Goal: Task Accomplishment & Management: Manage account settings

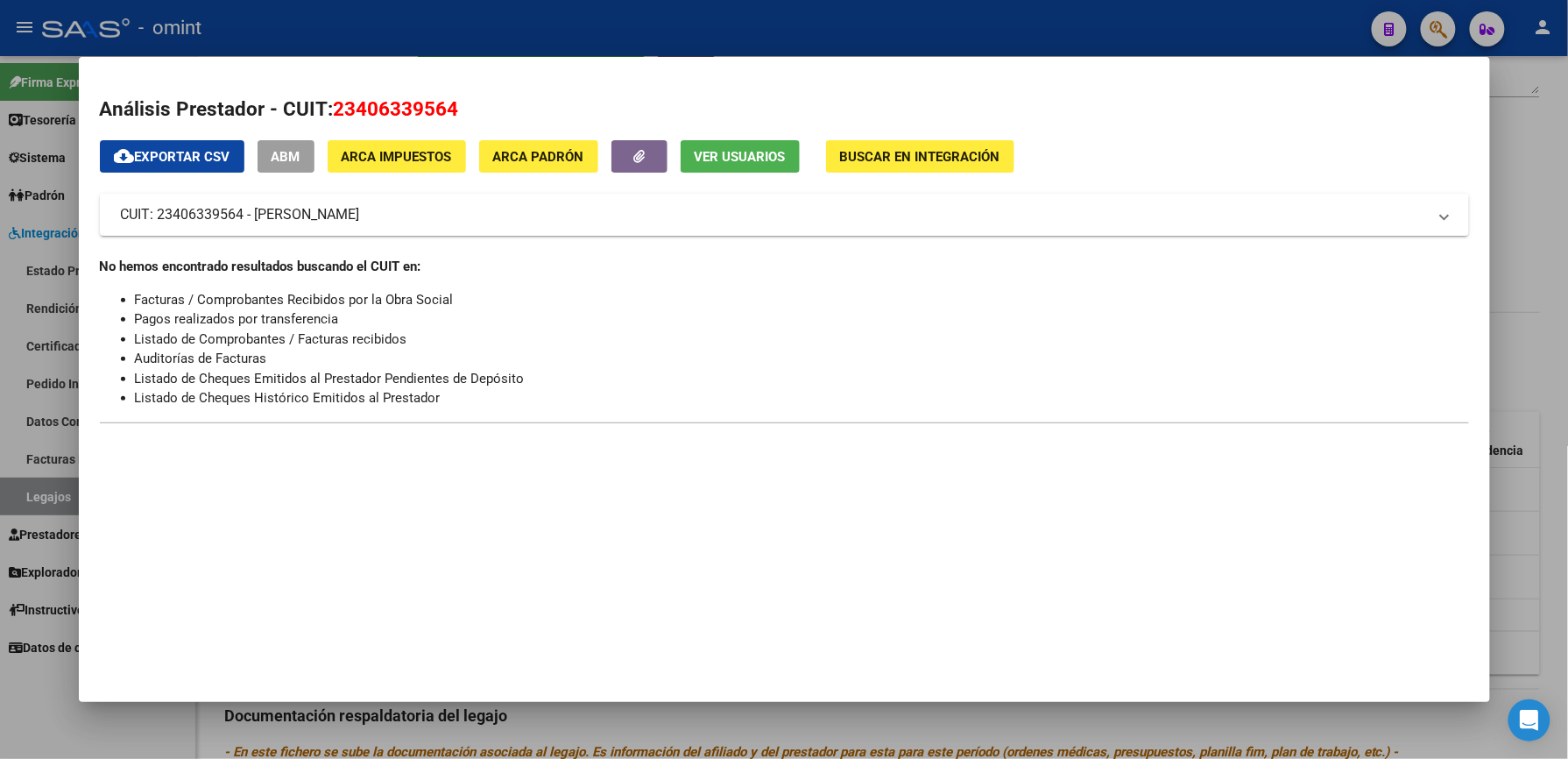
click at [513, 21] on div at bounding box center [784, 379] width 1568 height 759
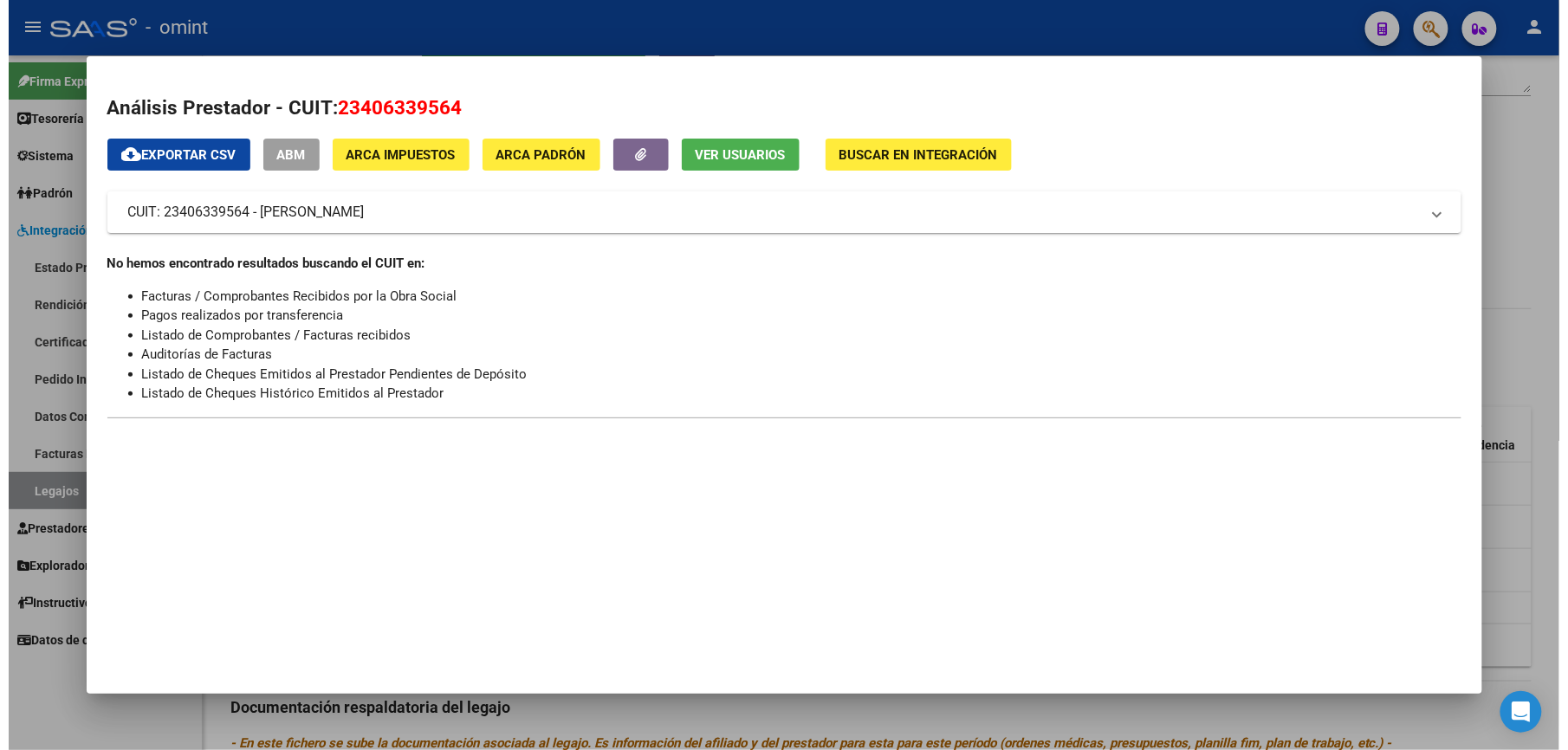
scroll to position [346, 0]
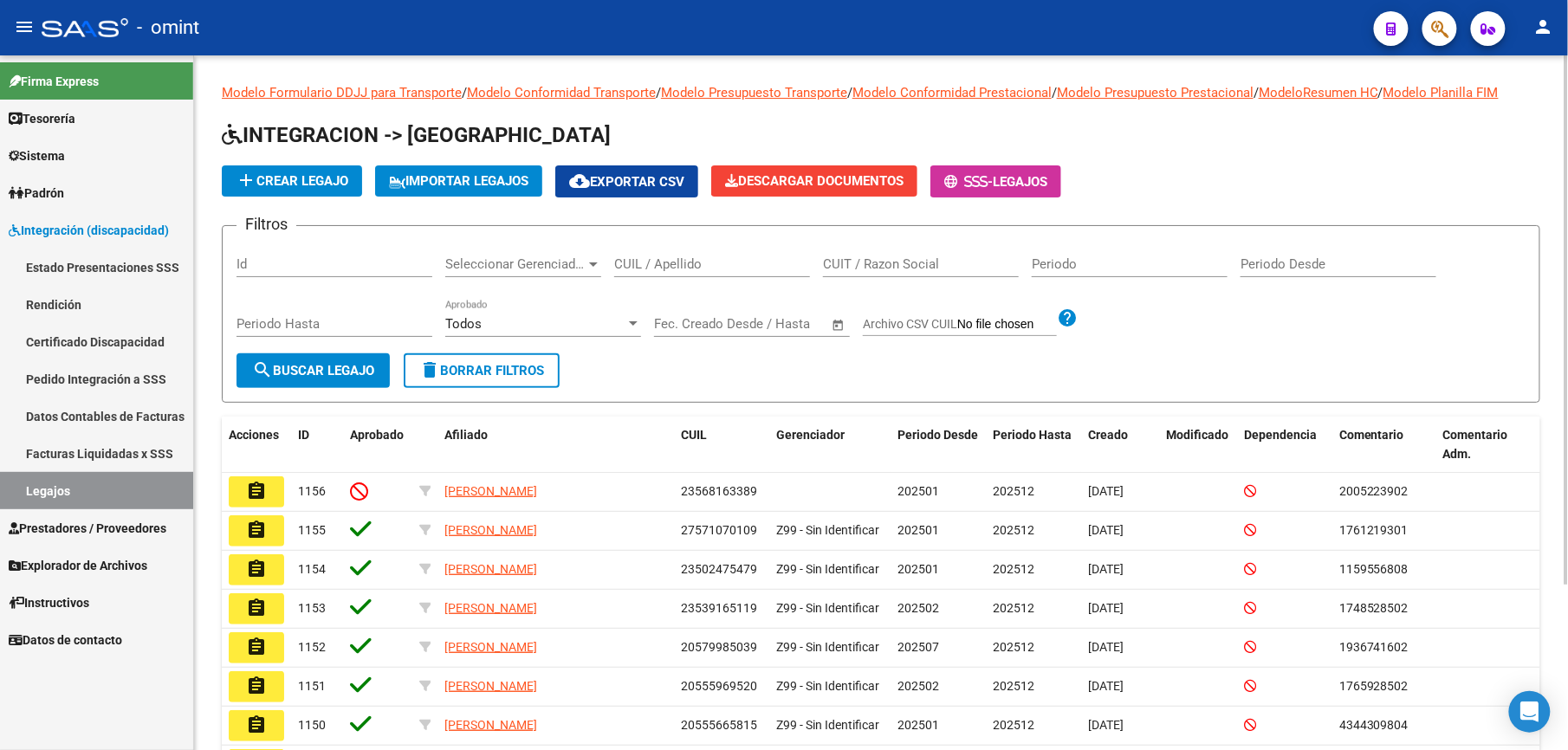
click at [687, 263] on input "CUIL / Apellido" at bounding box center [712, 264] width 195 height 16
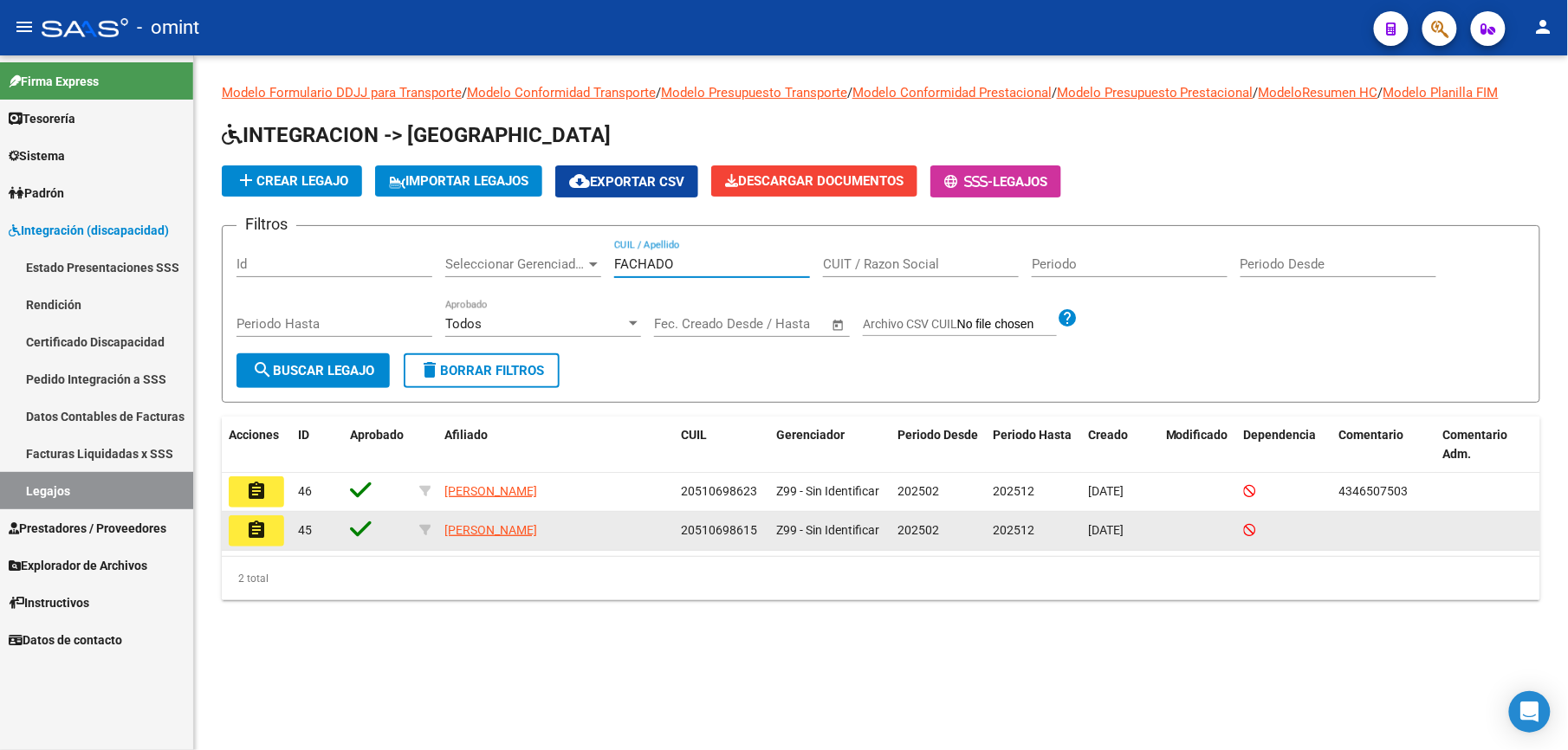
type input "FACHADO"
click at [271, 531] on button "assignment" at bounding box center [256, 530] width 56 height 31
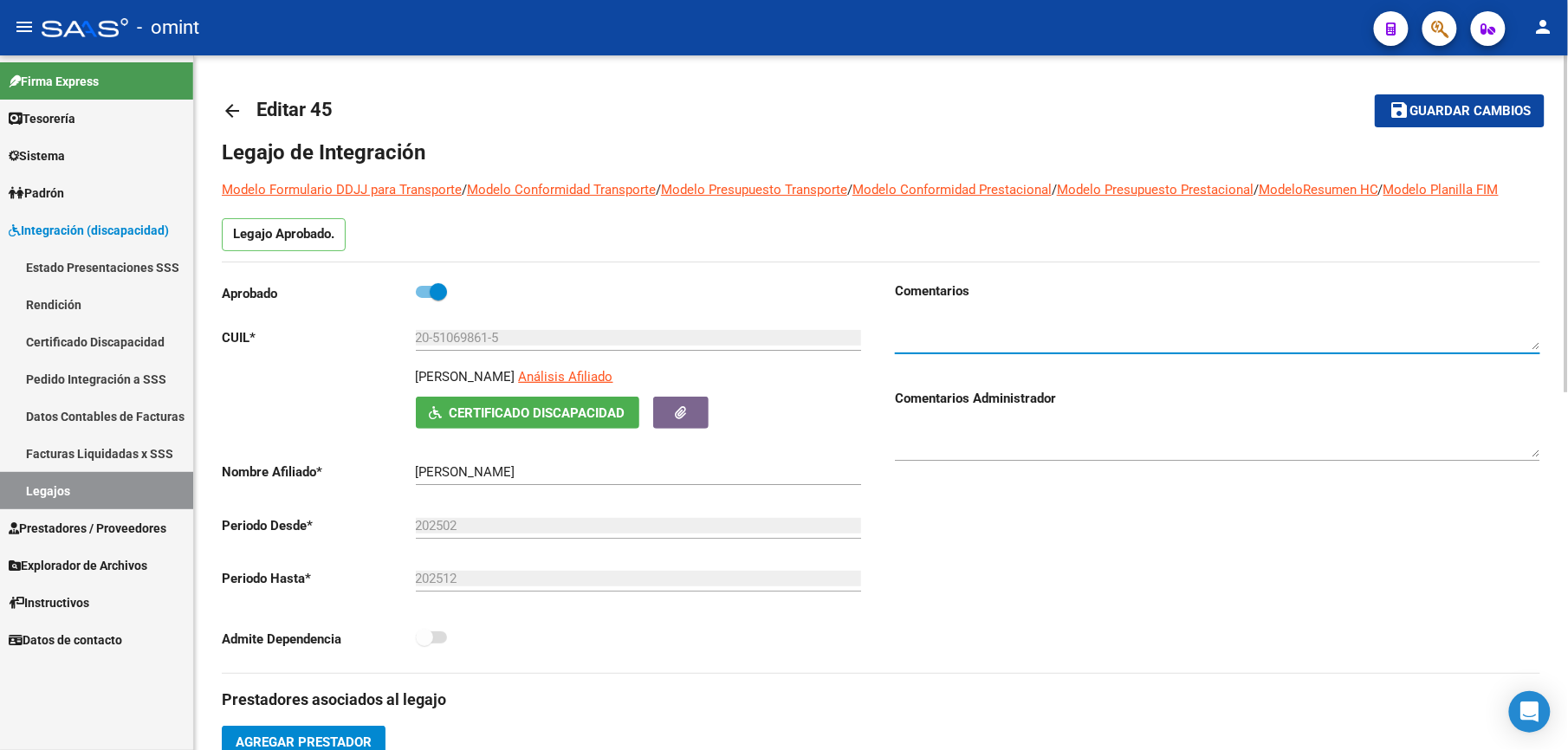
paste textarea "4346507502"
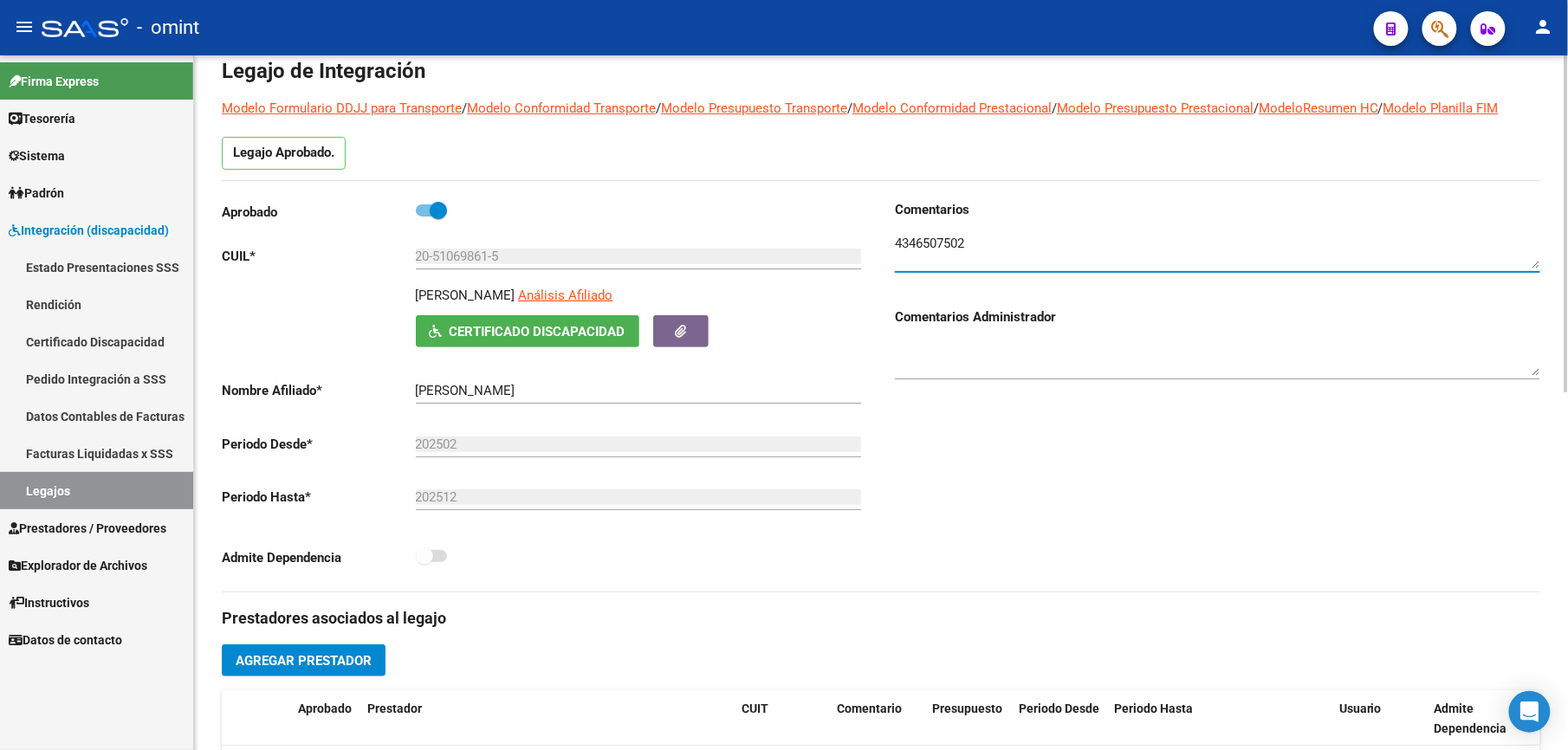
scroll to position [115, 0]
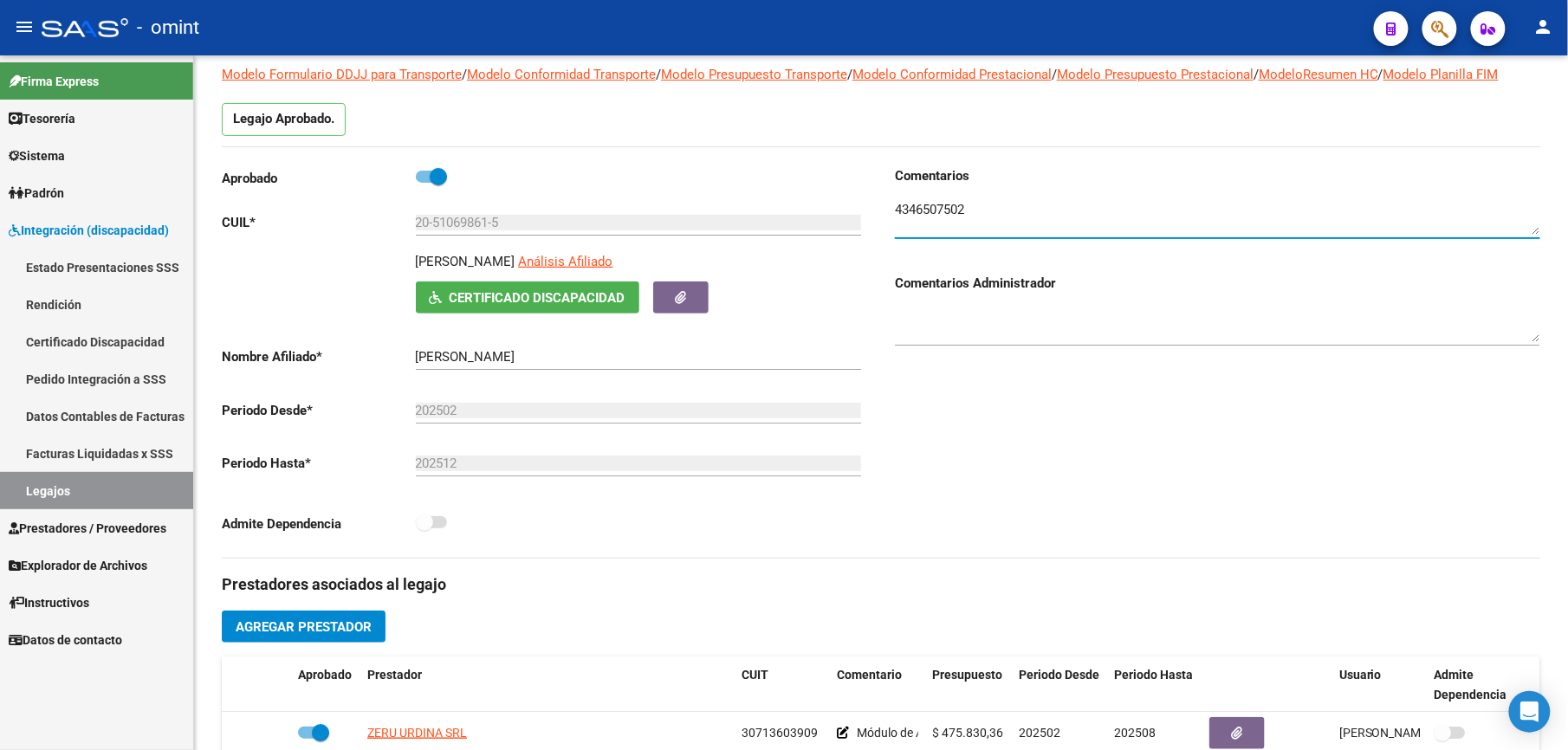
type textarea "4346507502"
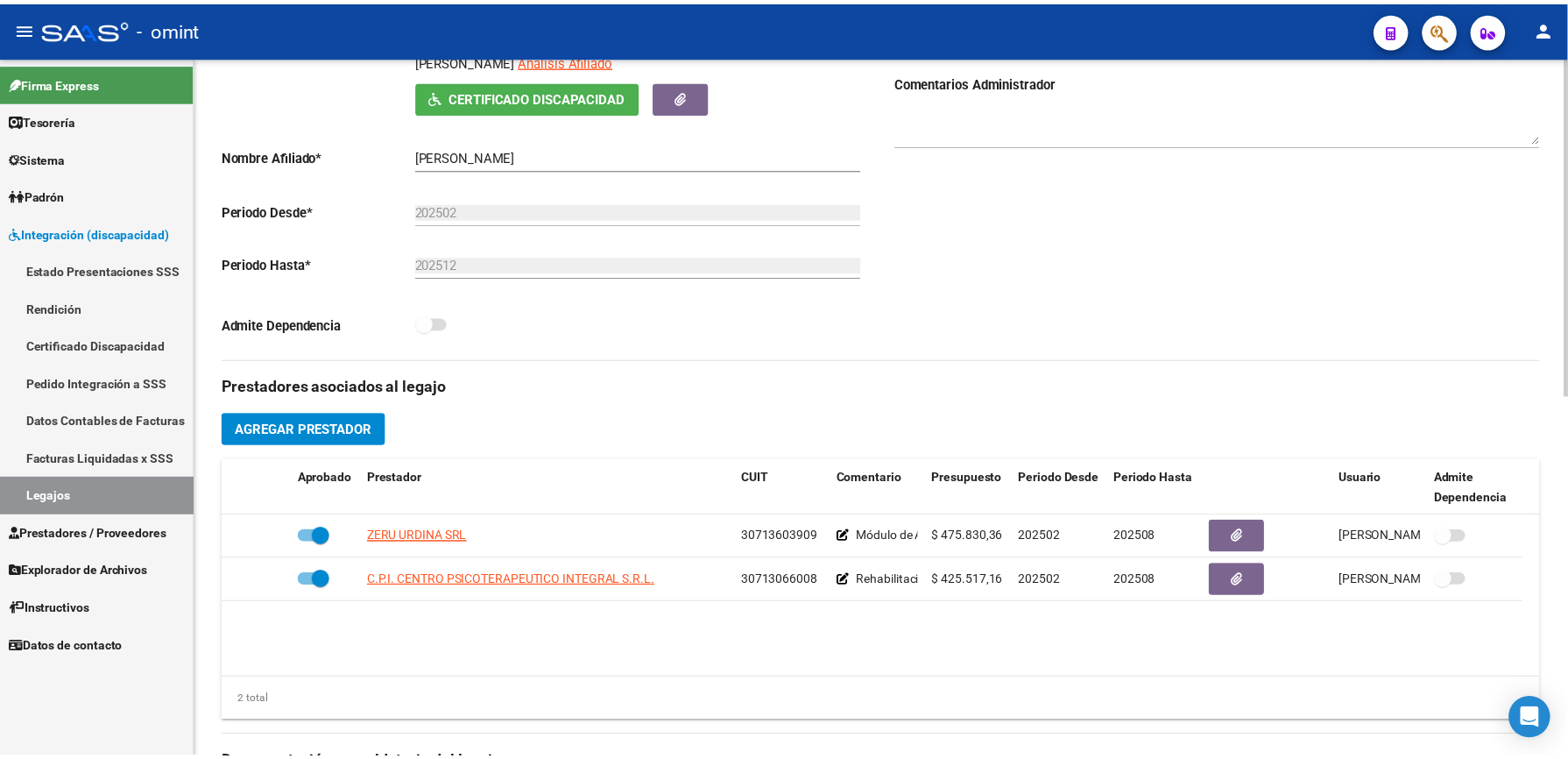
scroll to position [748, 0]
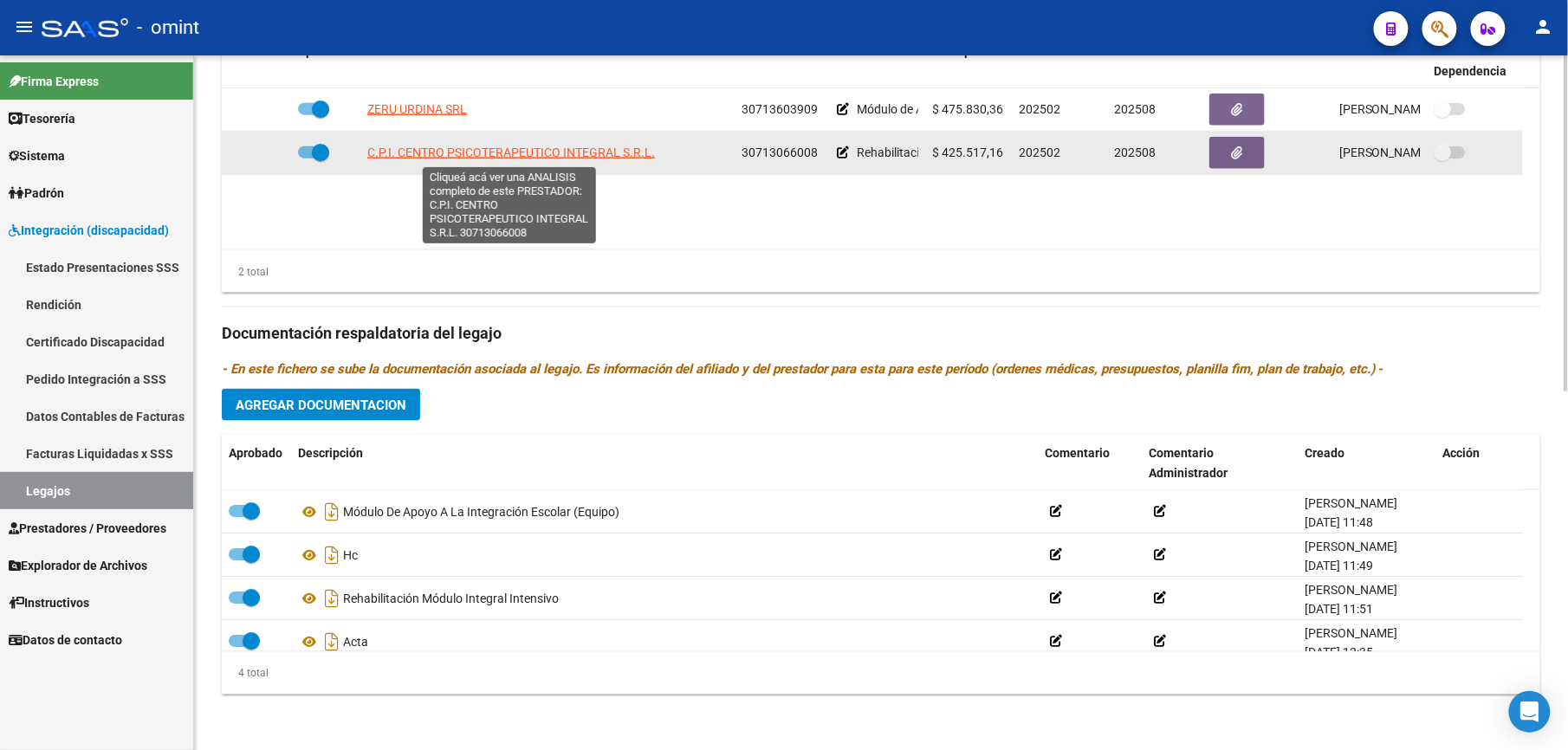
click at [547, 152] on span "C.P.I. CENTRO PSICOTERAPEUTICO INTEGRAL S.R.L." at bounding box center [511, 153] width 287 height 14
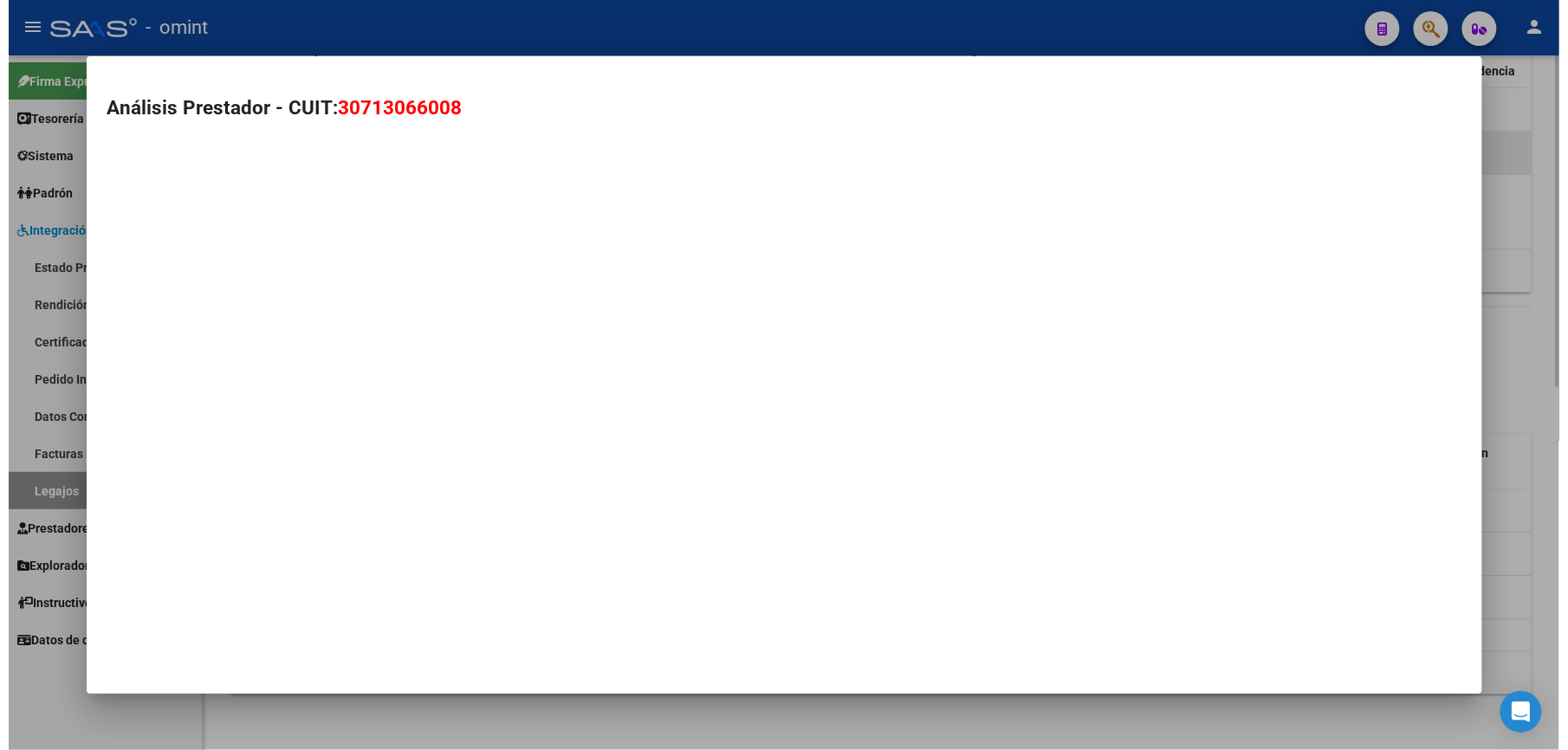
scroll to position [758, 0]
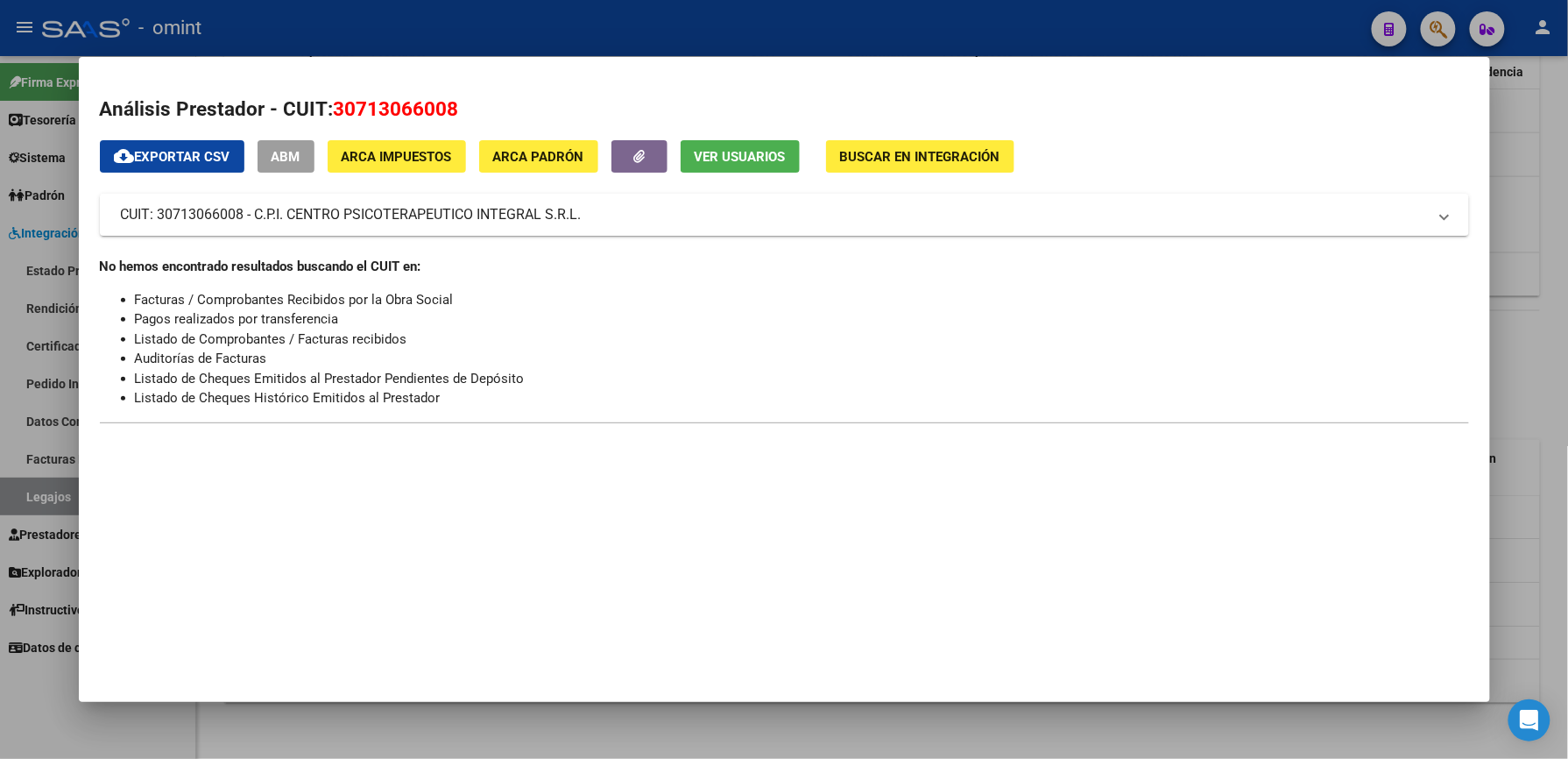
click at [918, 30] on div at bounding box center [784, 379] width 1568 height 759
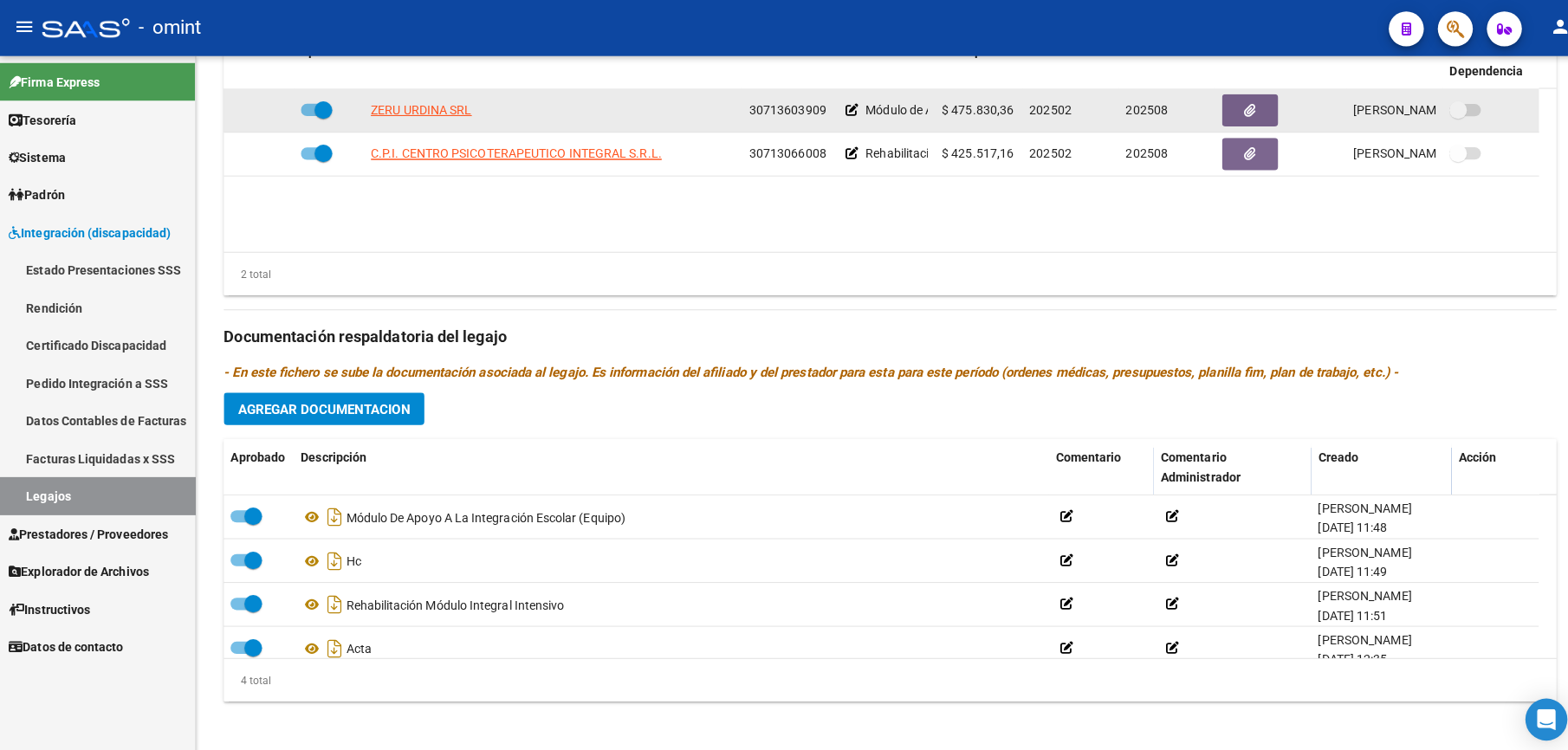
scroll to position [739, 0]
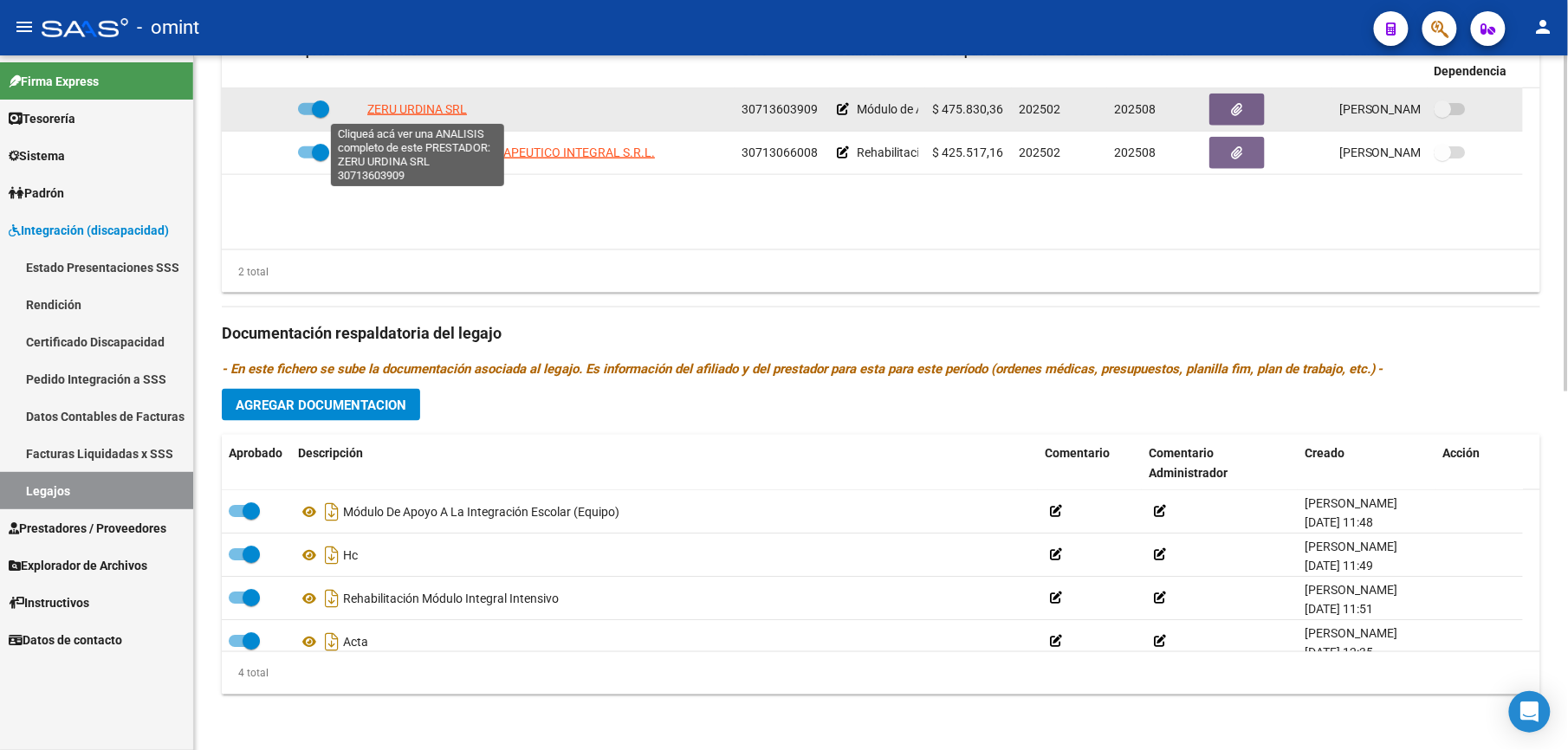
click at [420, 108] on span "ZERU URDINA SRL" at bounding box center [417, 110] width 100 height 14
type textarea "30713603909"
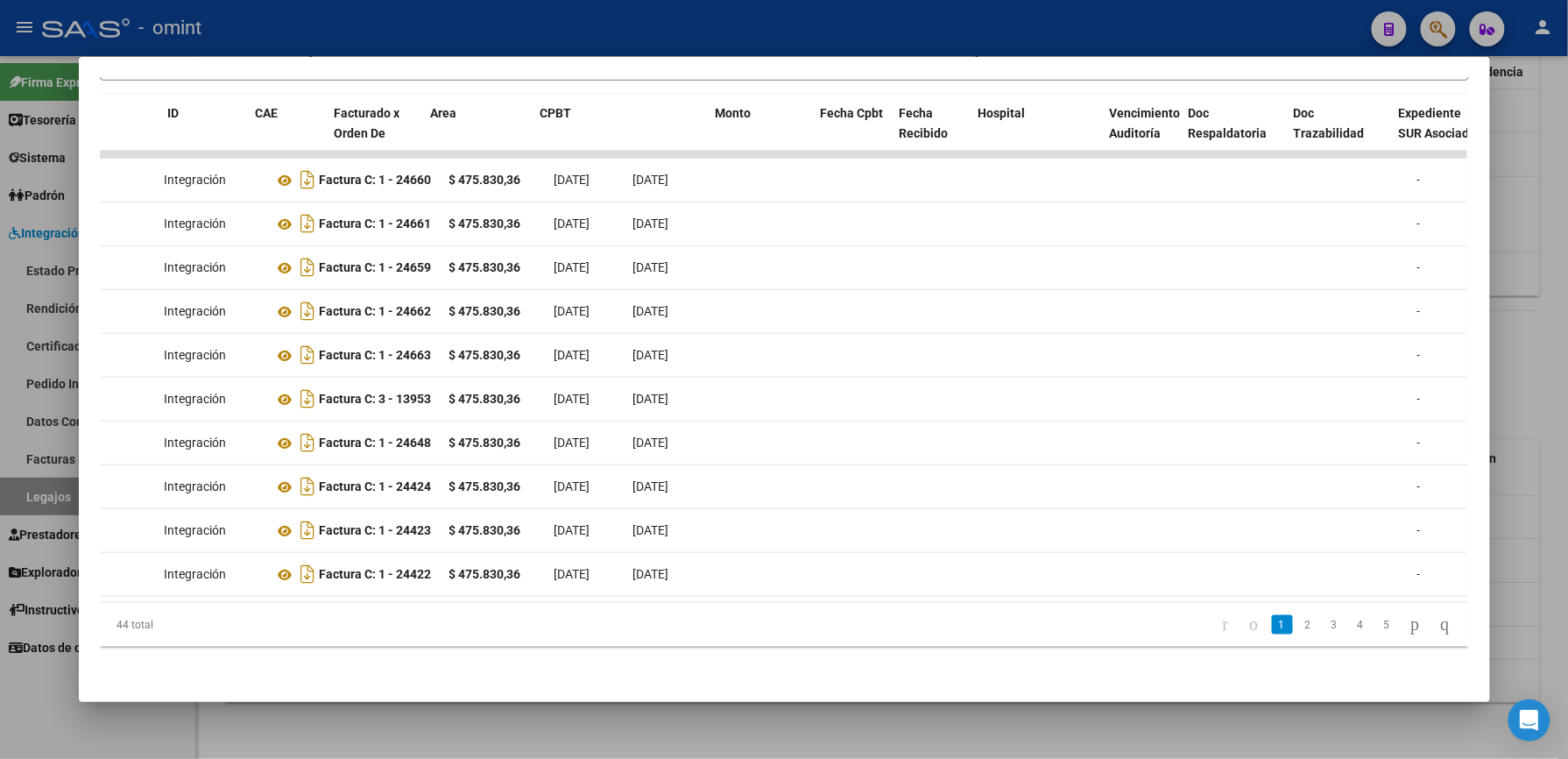
scroll to position [0, 0]
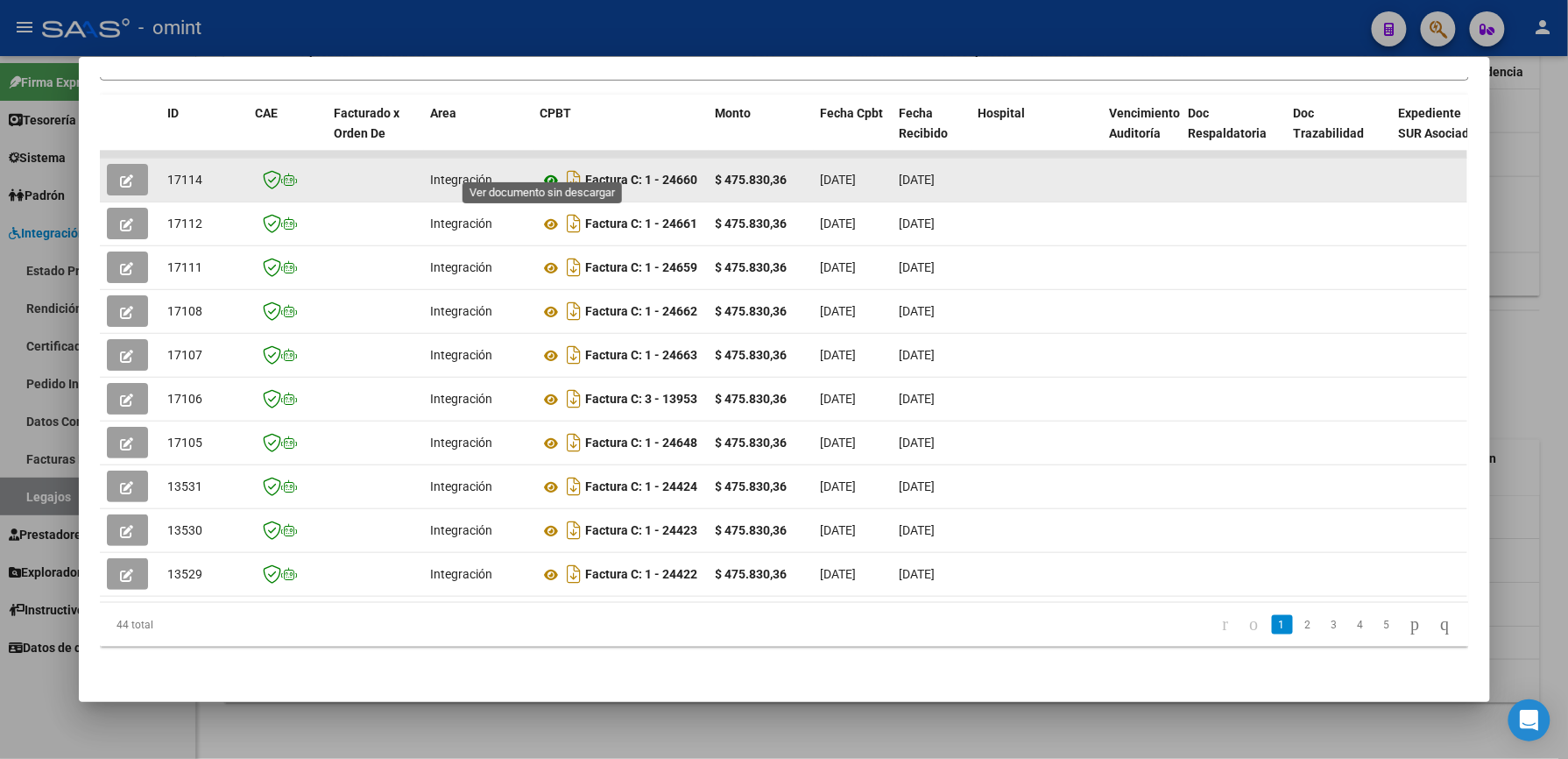
click at [544, 170] on icon at bounding box center [552, 181] width 22 height 21
click at [121, 174] on icon "button" at bounding box center [127, 181] width 13 height 13
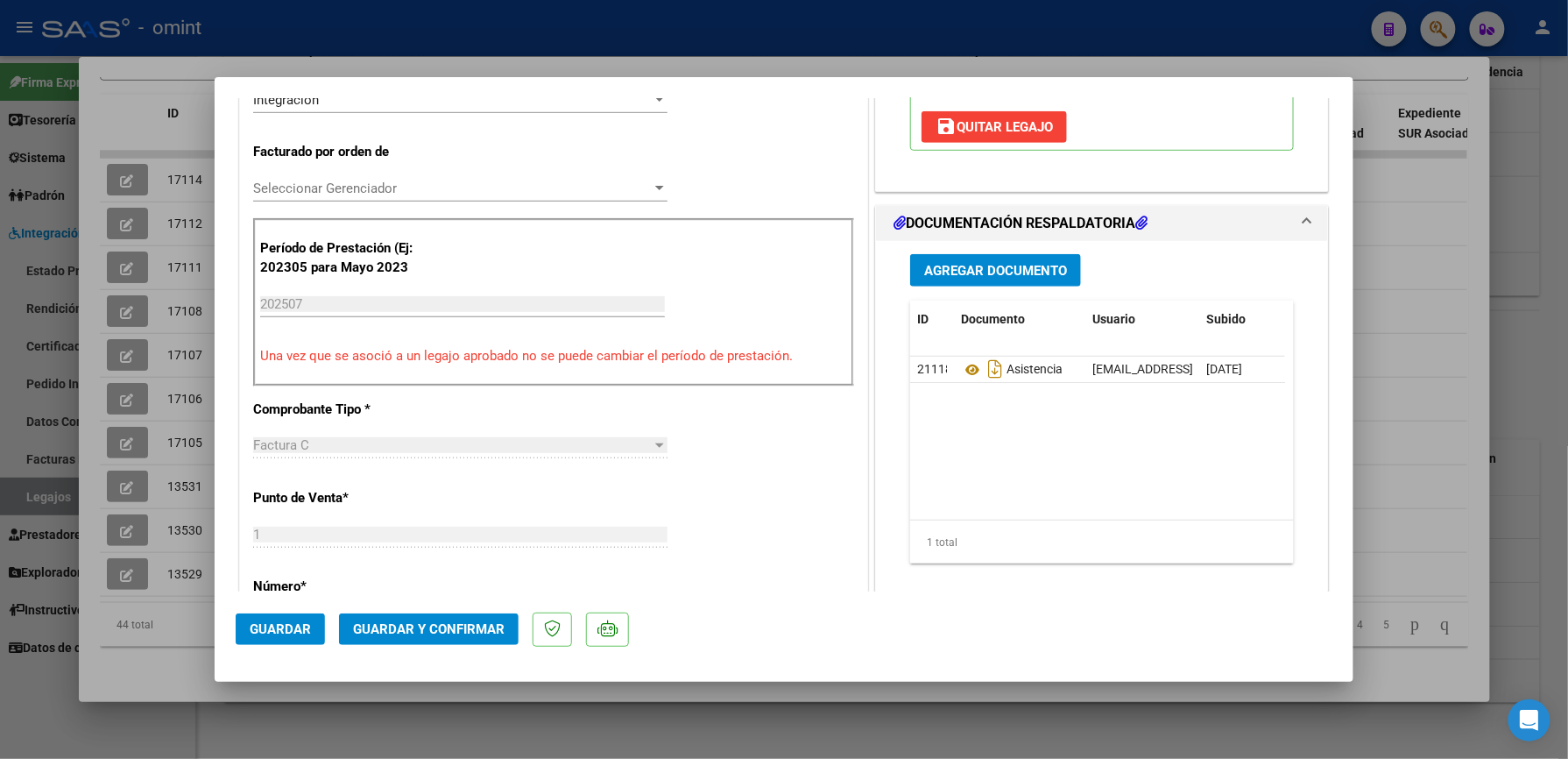
scroll to position [467, 0]
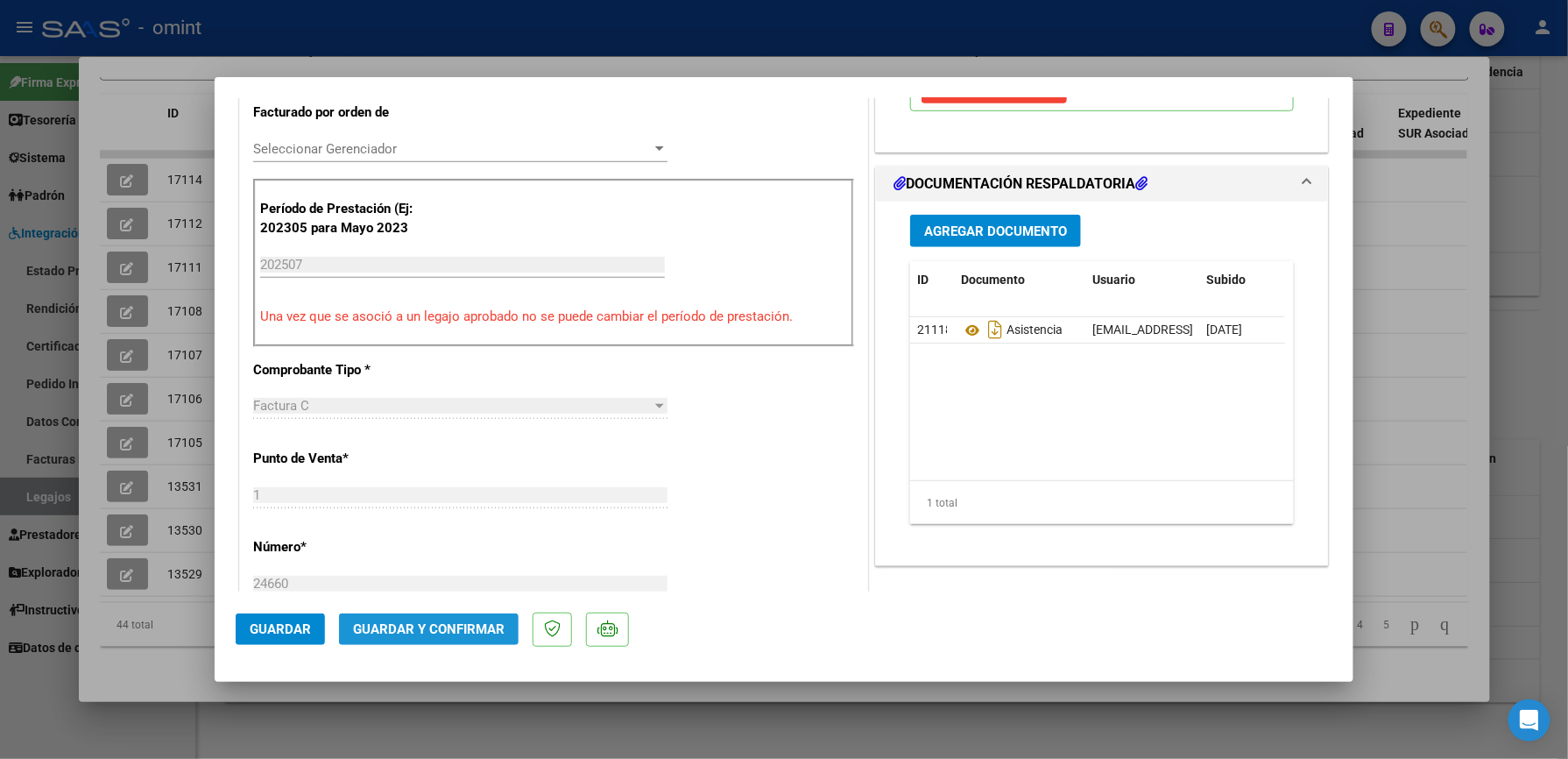
click at [469, 635] on span "Guardar y Confirmar" at bounding box center [429, 629] width 152 height 16
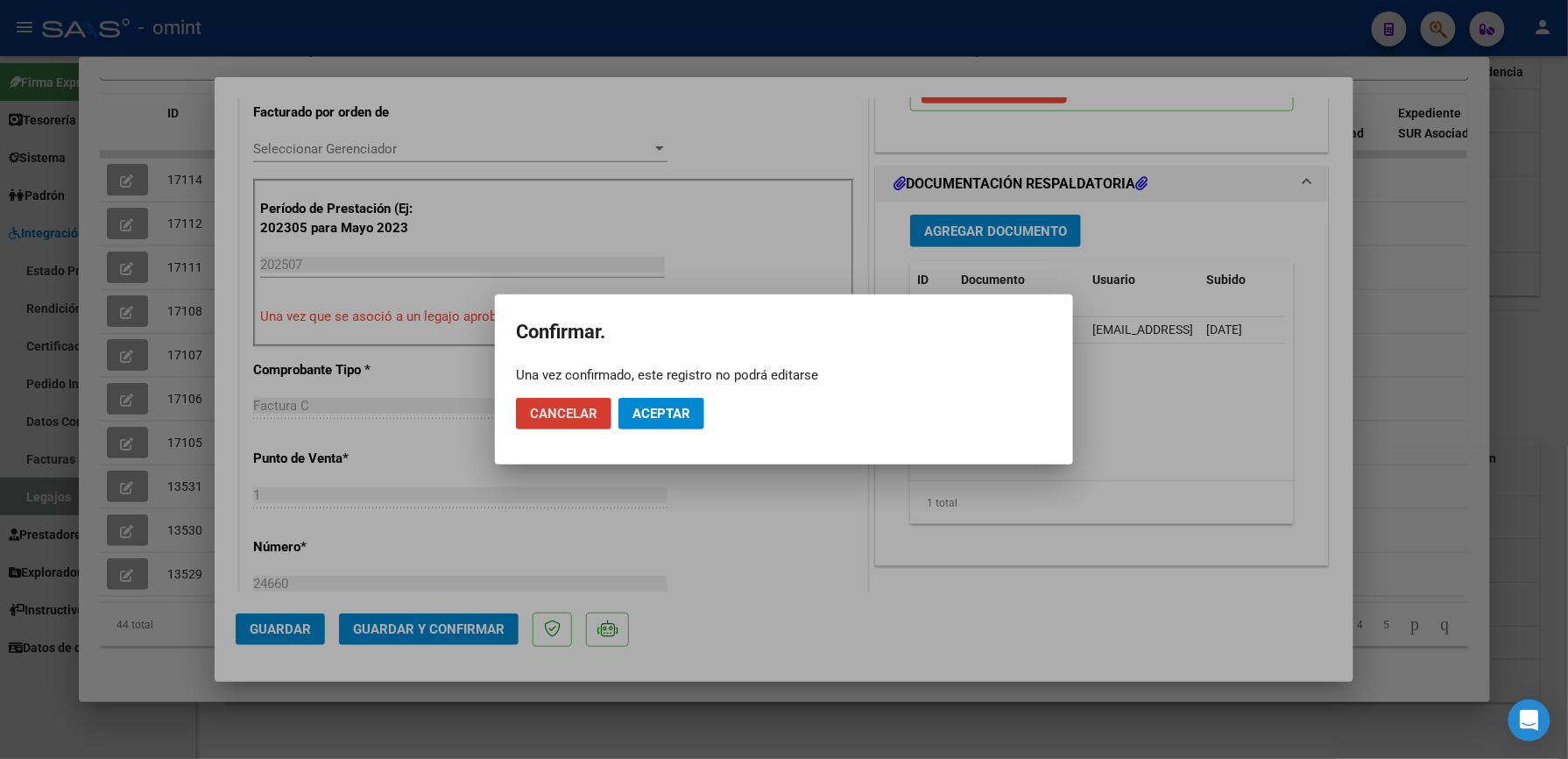
click at [673, 410] on span "Aceptar" at bounding box center [662, 414] width 58 height 16
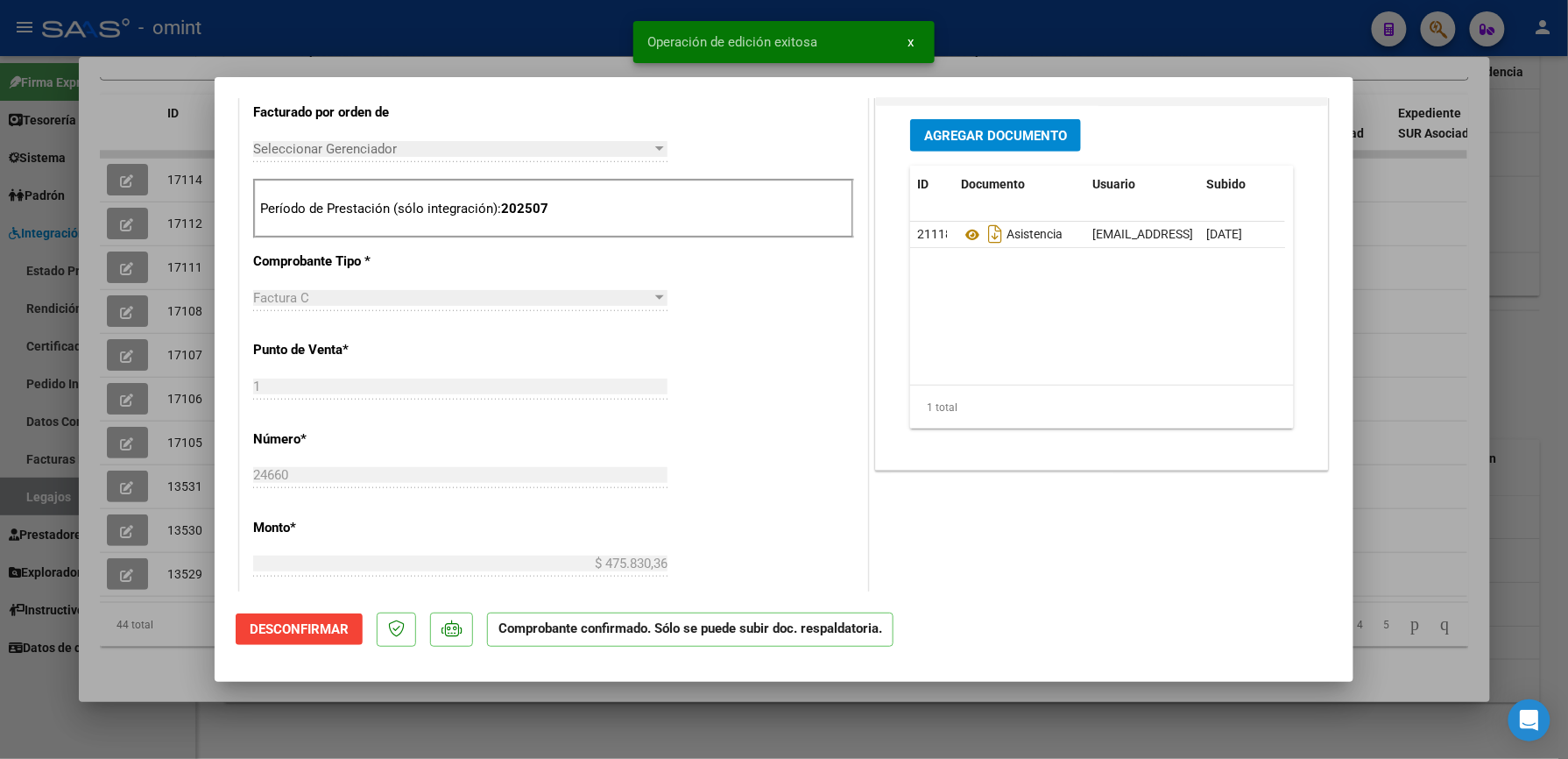
click at [1013, 14] on div at bounding box center [784, 379] width 1568 height 759
type input "$ 0,00"
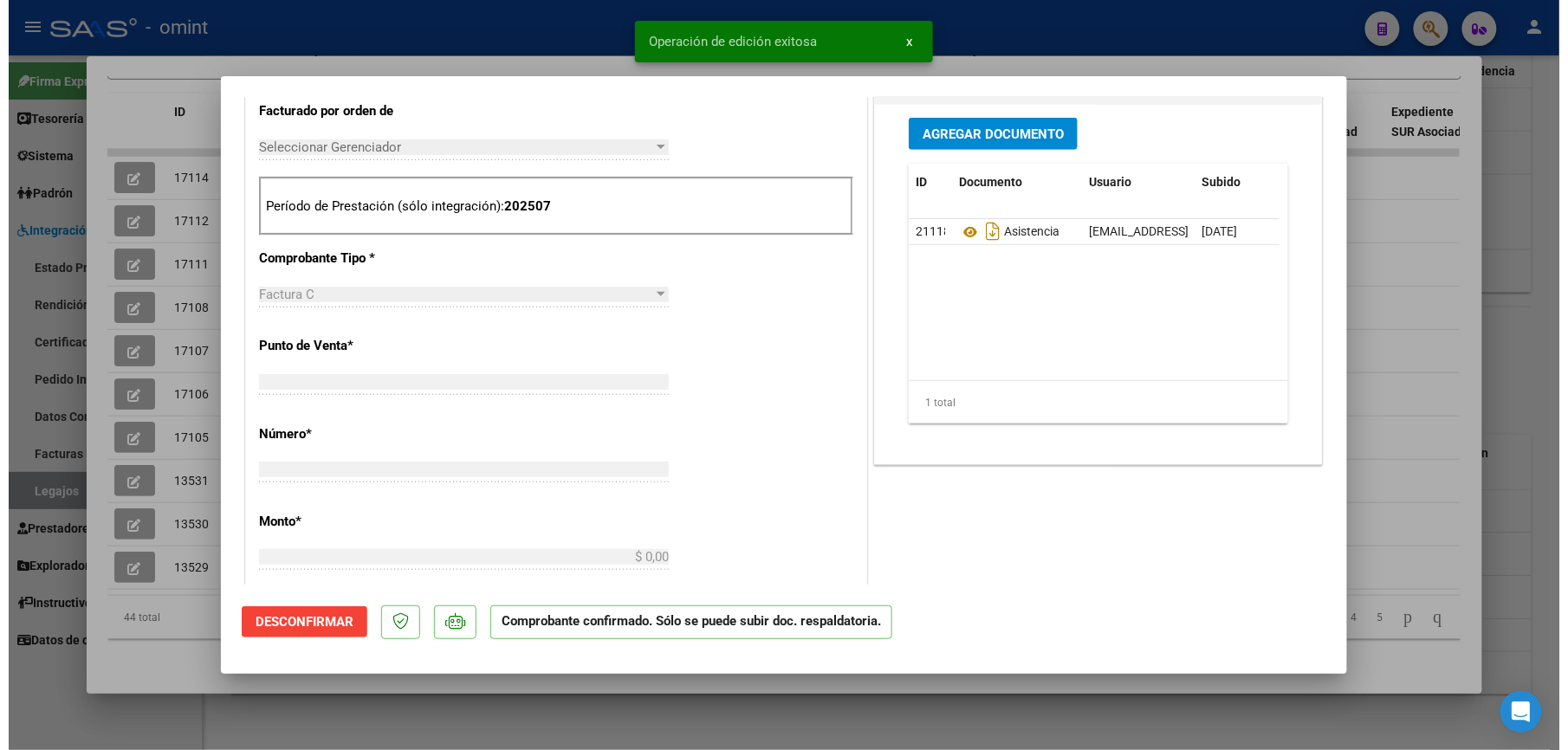
scroll to position [0, 0]
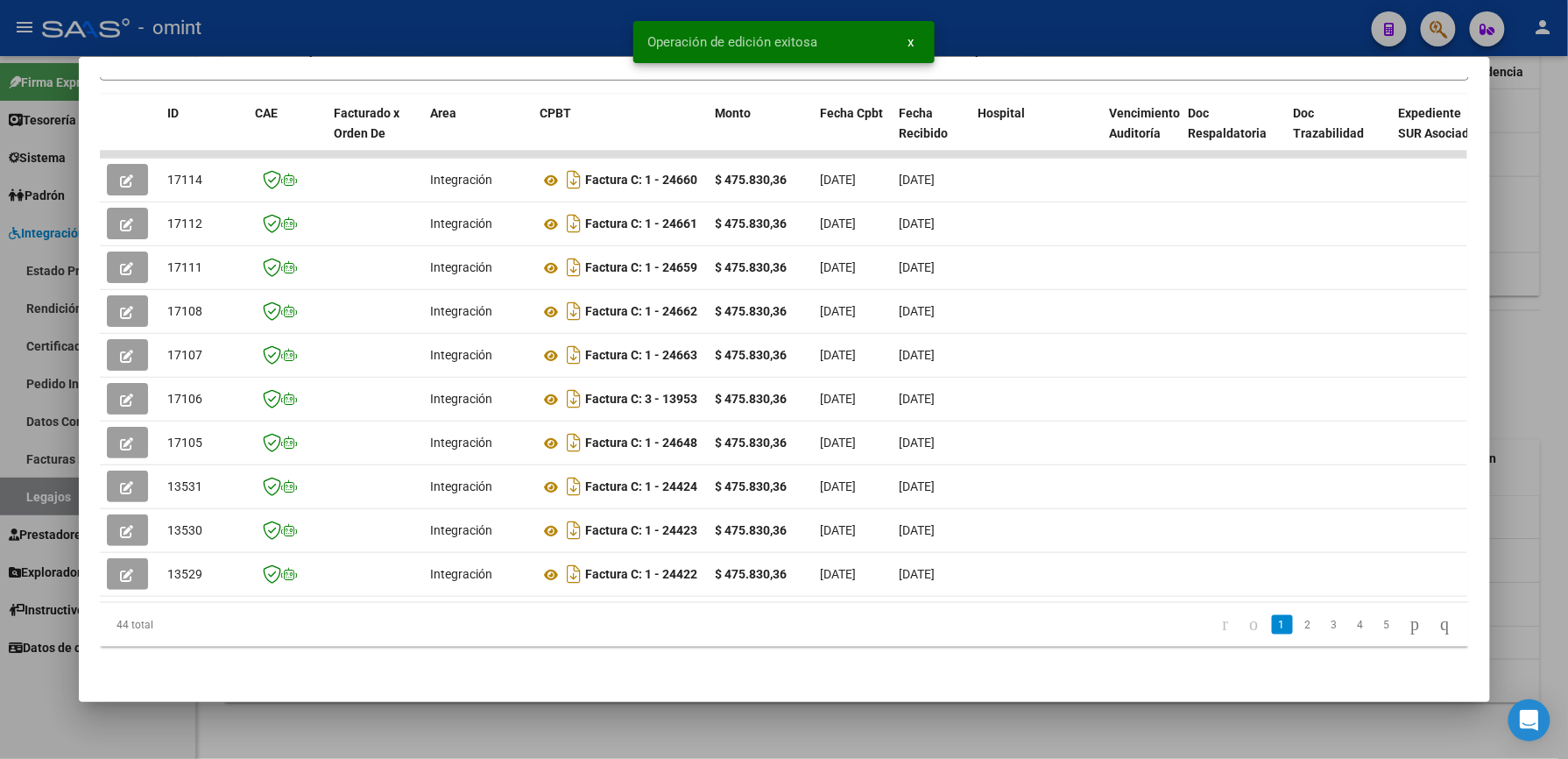
click at [1013, 14] on div at bounding box center [784, 379] width 1568 height 759
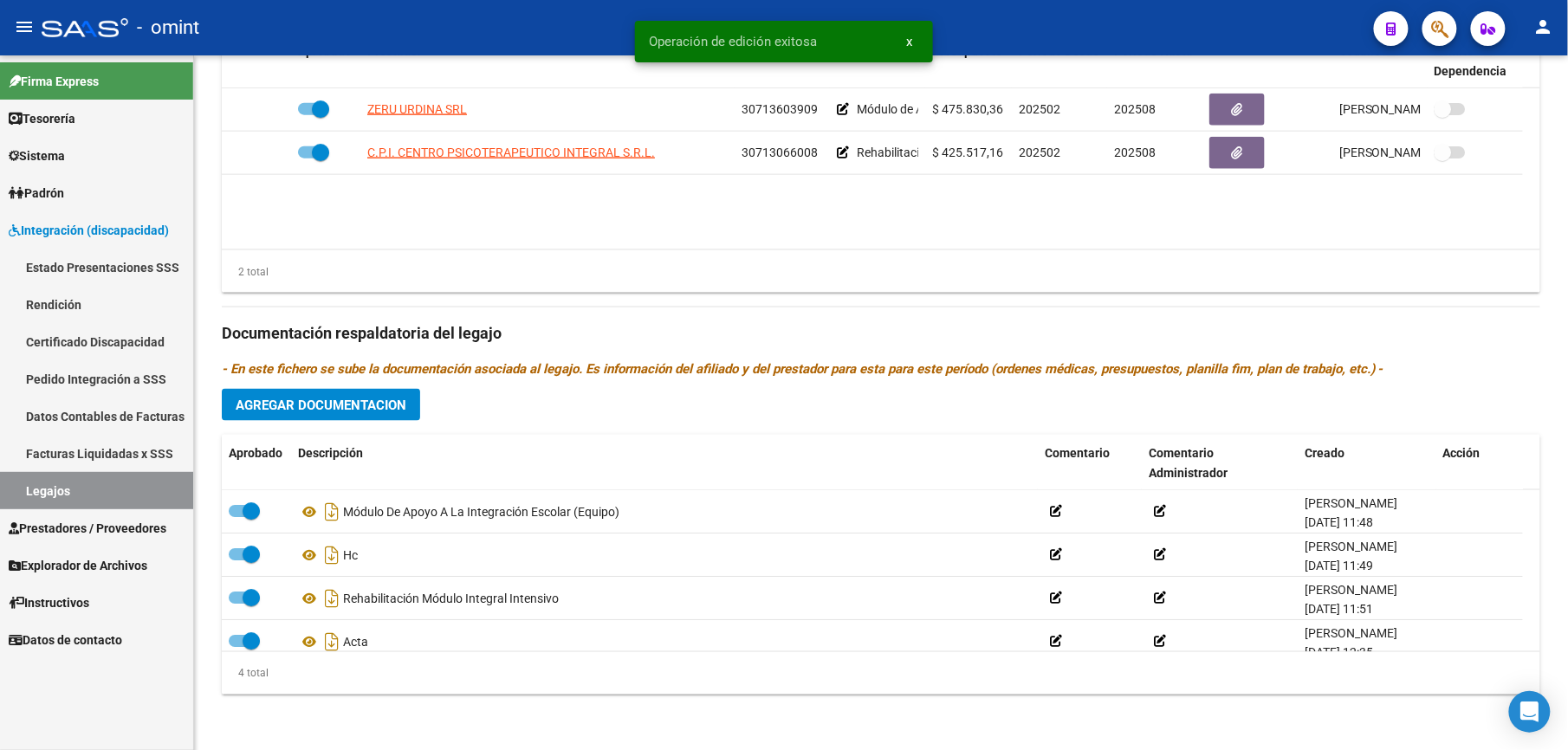
scroll to position [739, 0]
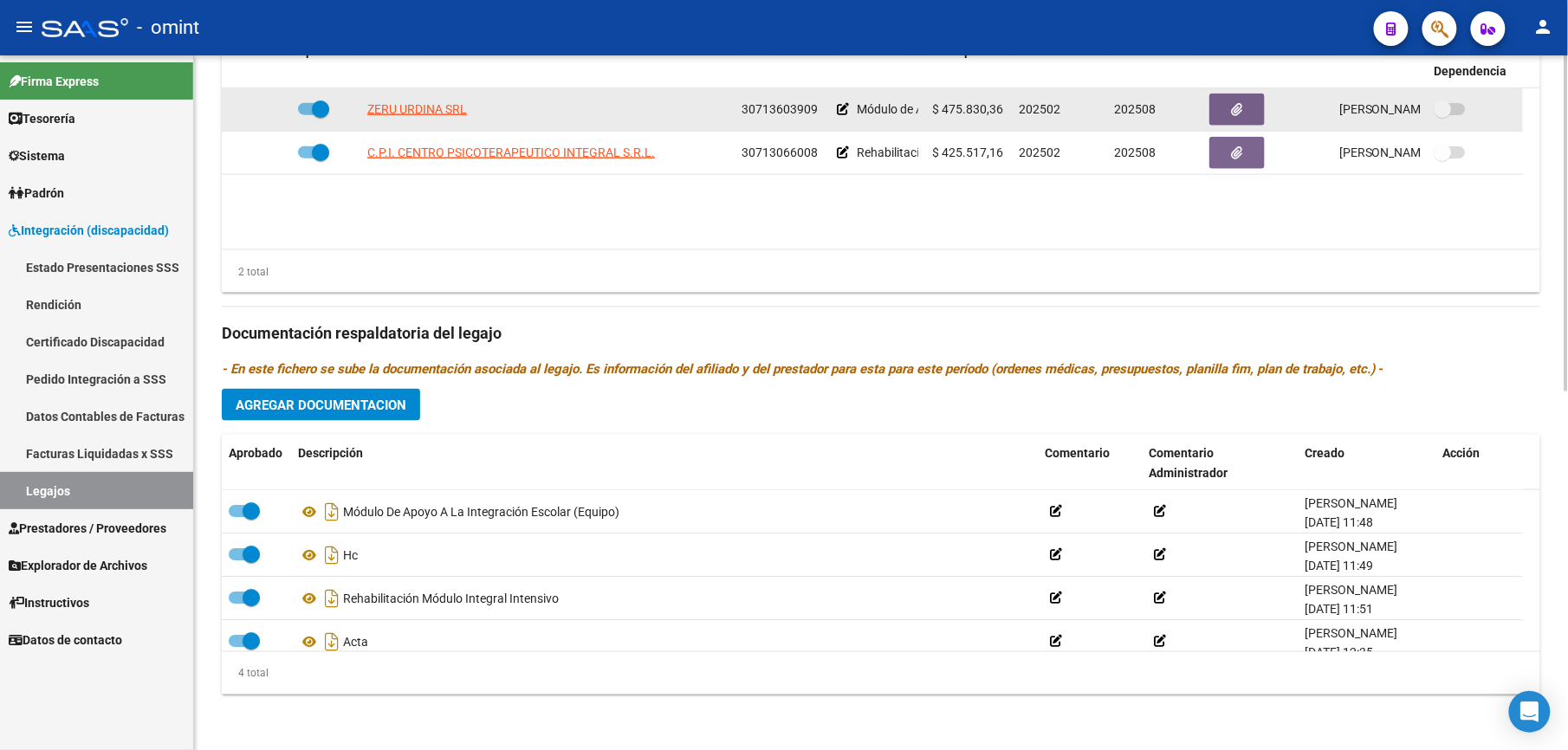
drag, startPoint x: 742, startPoint y: 106, endPoint x: 814, endPoint y: 104, distance: 72.0
click at [814, 104] on span "30713603909" at bounding box center [780, 110] width 76 height 14
copy span "30713603909"
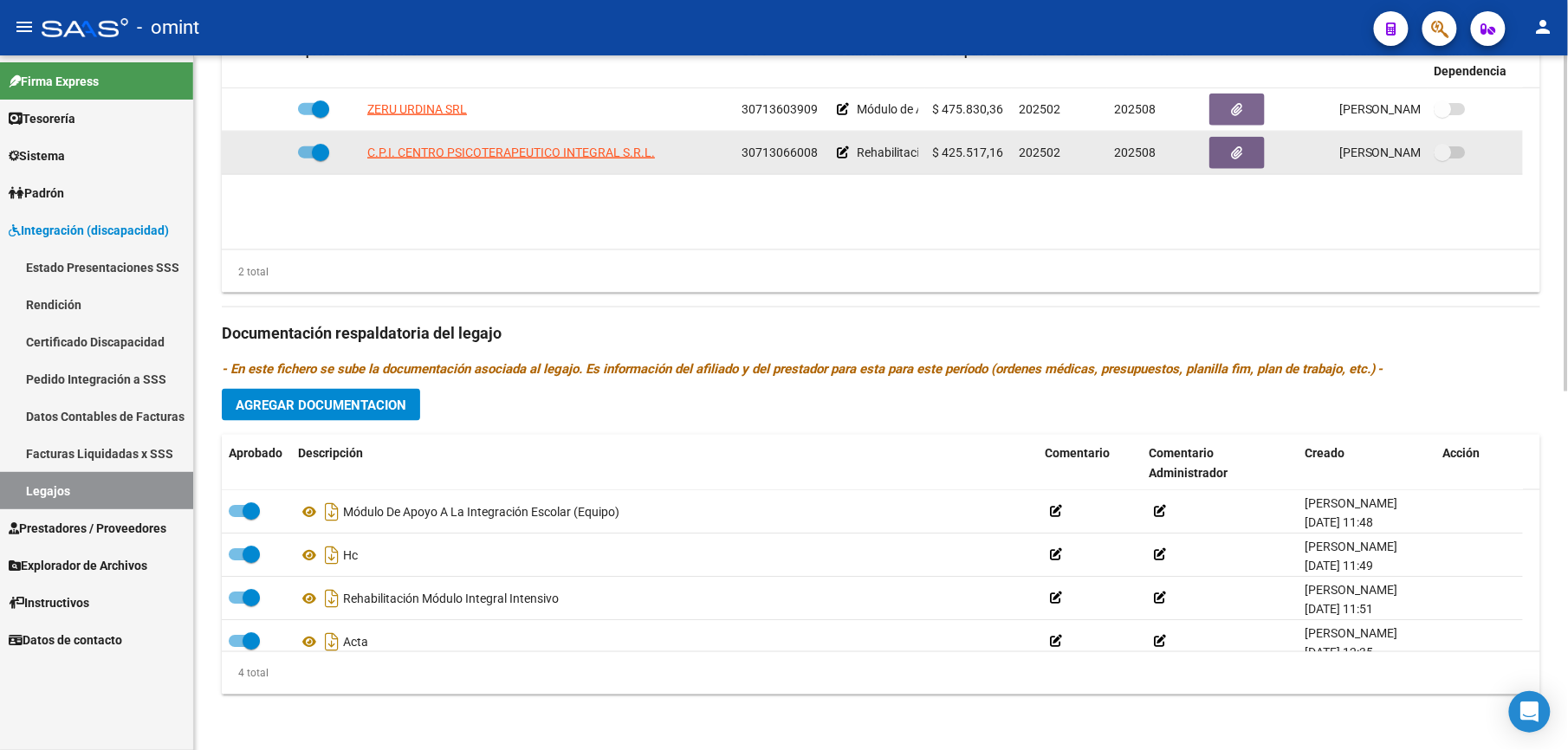
drag, startPoint x: 742, startPoint y: 150, endPoint x: 818, endPoint y: 150, distance: 76.0
click at [818, 150] on div "30713066008" at bounding box center [782, 153] width 81 height 20
drag, startPoint x: 818, startPoint y: 150, endPoint x: 805, endPoint y: 153, distance: 13.3
copy span "30713066008"
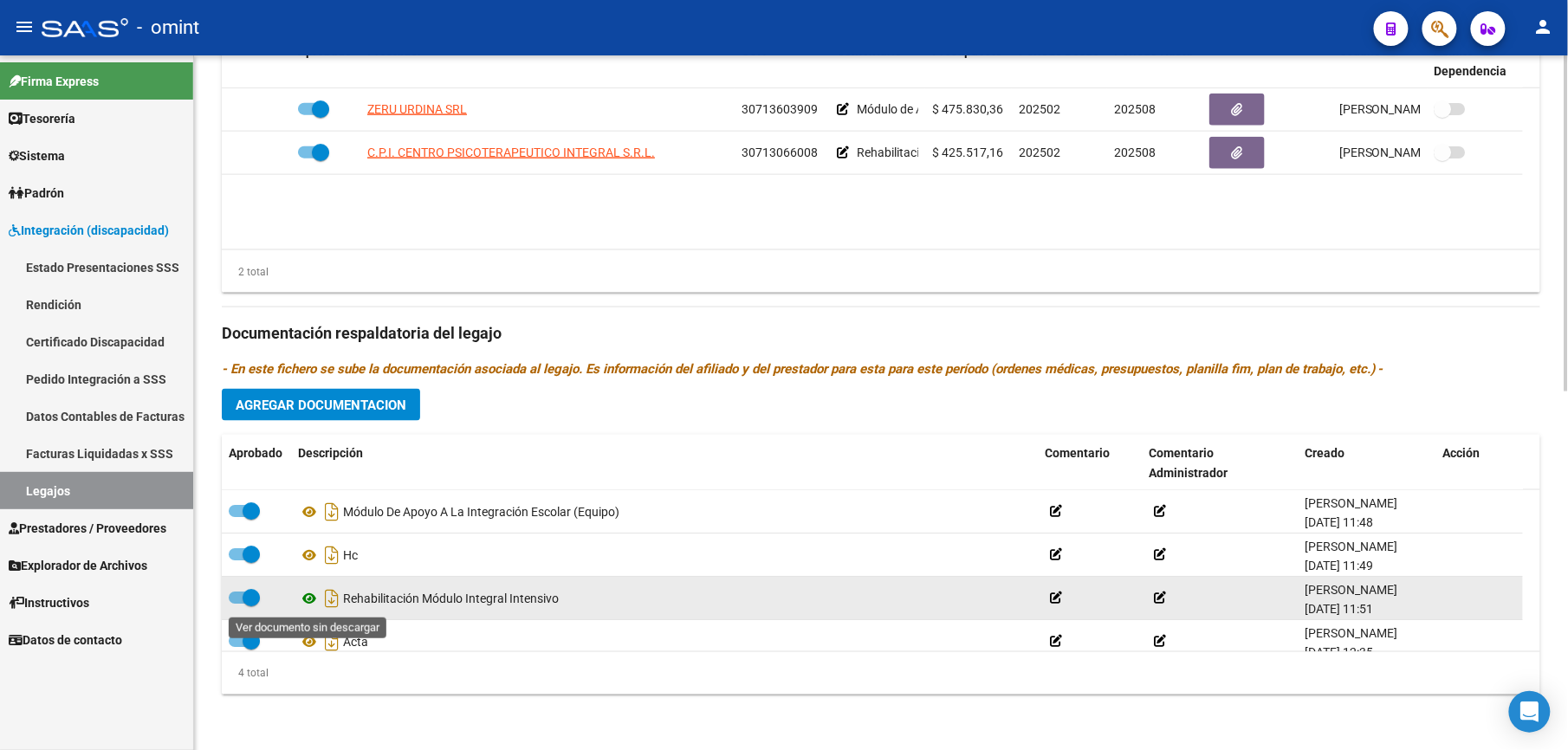
click at [308, 588] on icon at bounding box center [308, 598] width 22 height 21
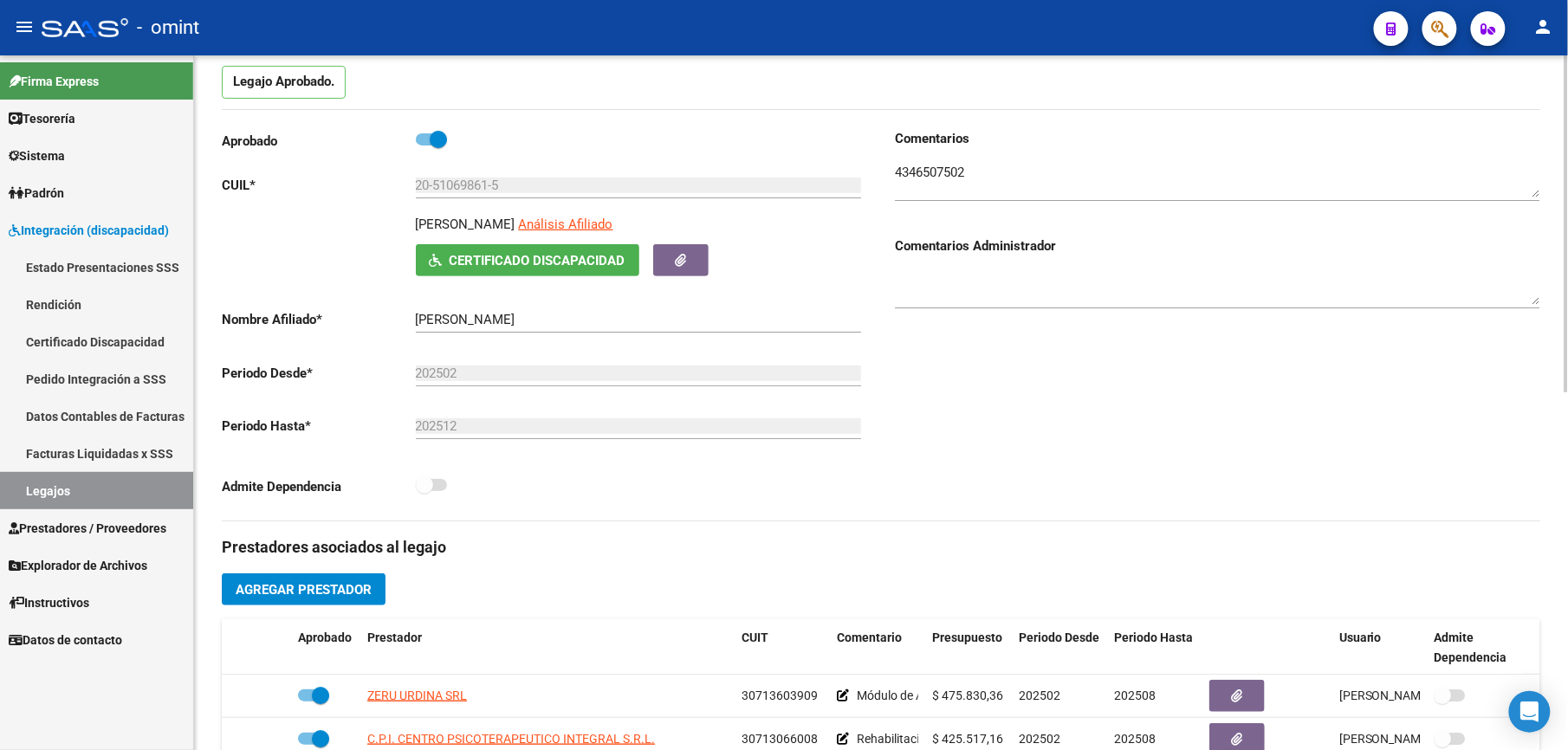
scroll to position [0, 0]
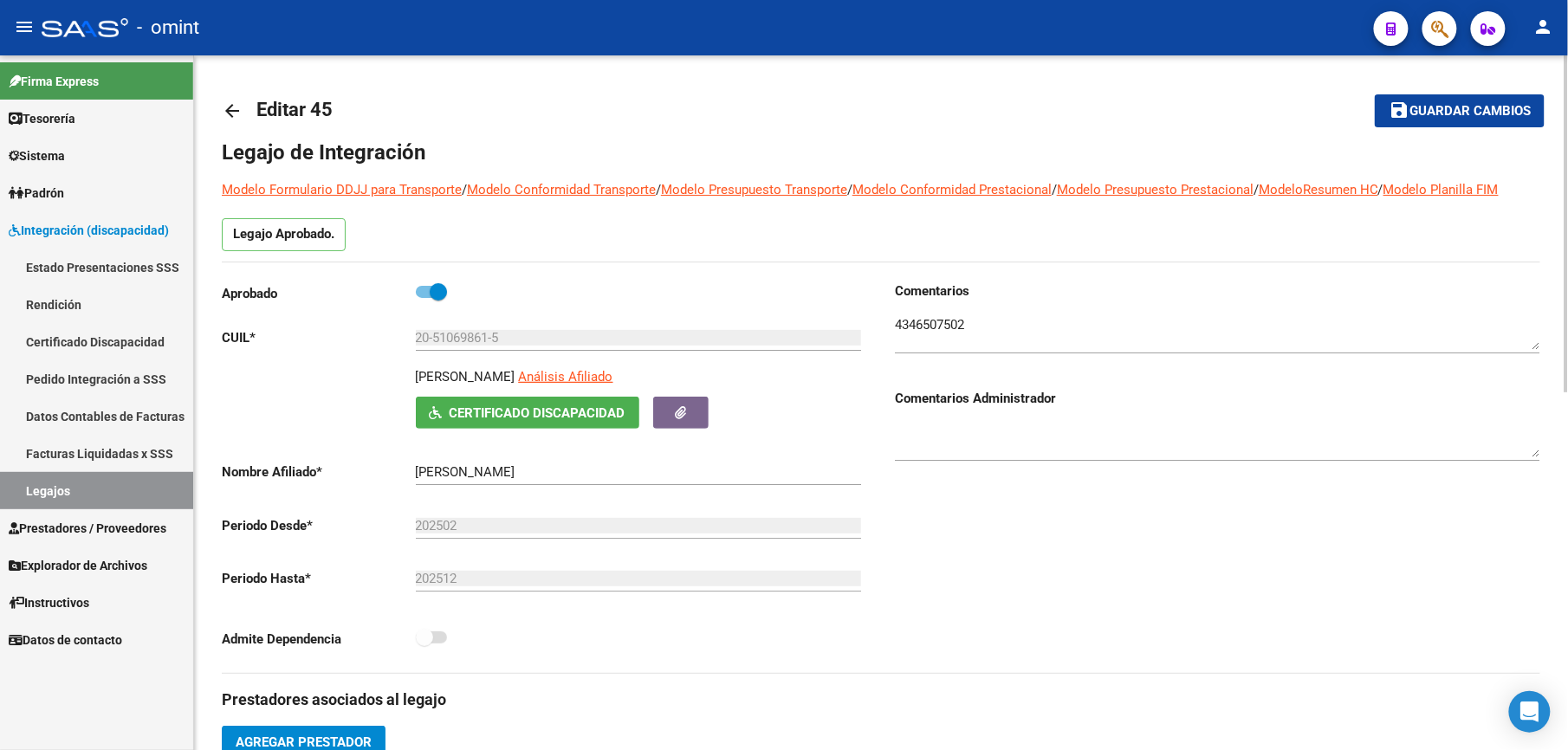
click at [1466, 104] on span "Guardar cambios" at bounding box center [1469, 112] width 121 height 16
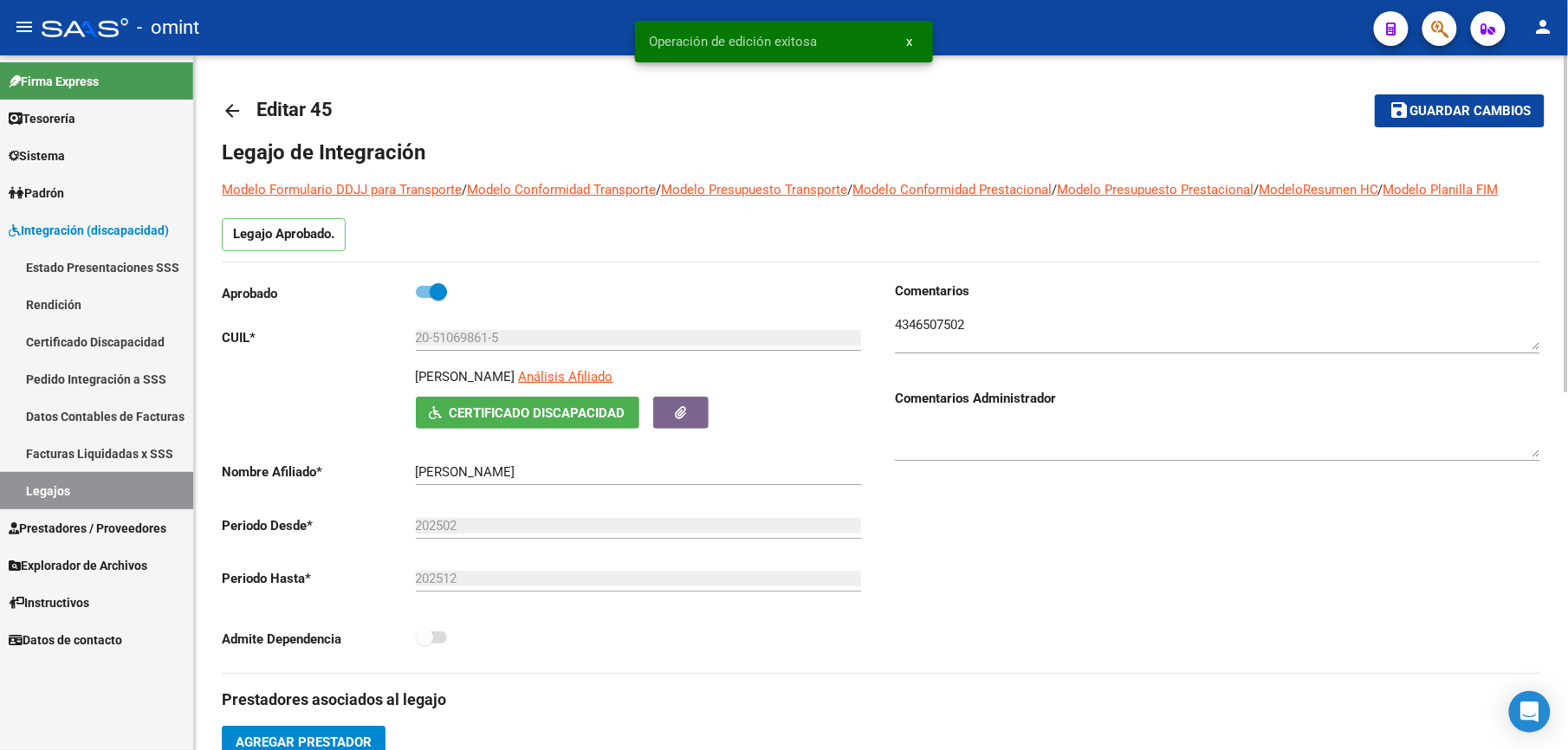
click at [232, 108] on mat-icon "arrow_back" at bounding box center [232, 111] width 21 height 21
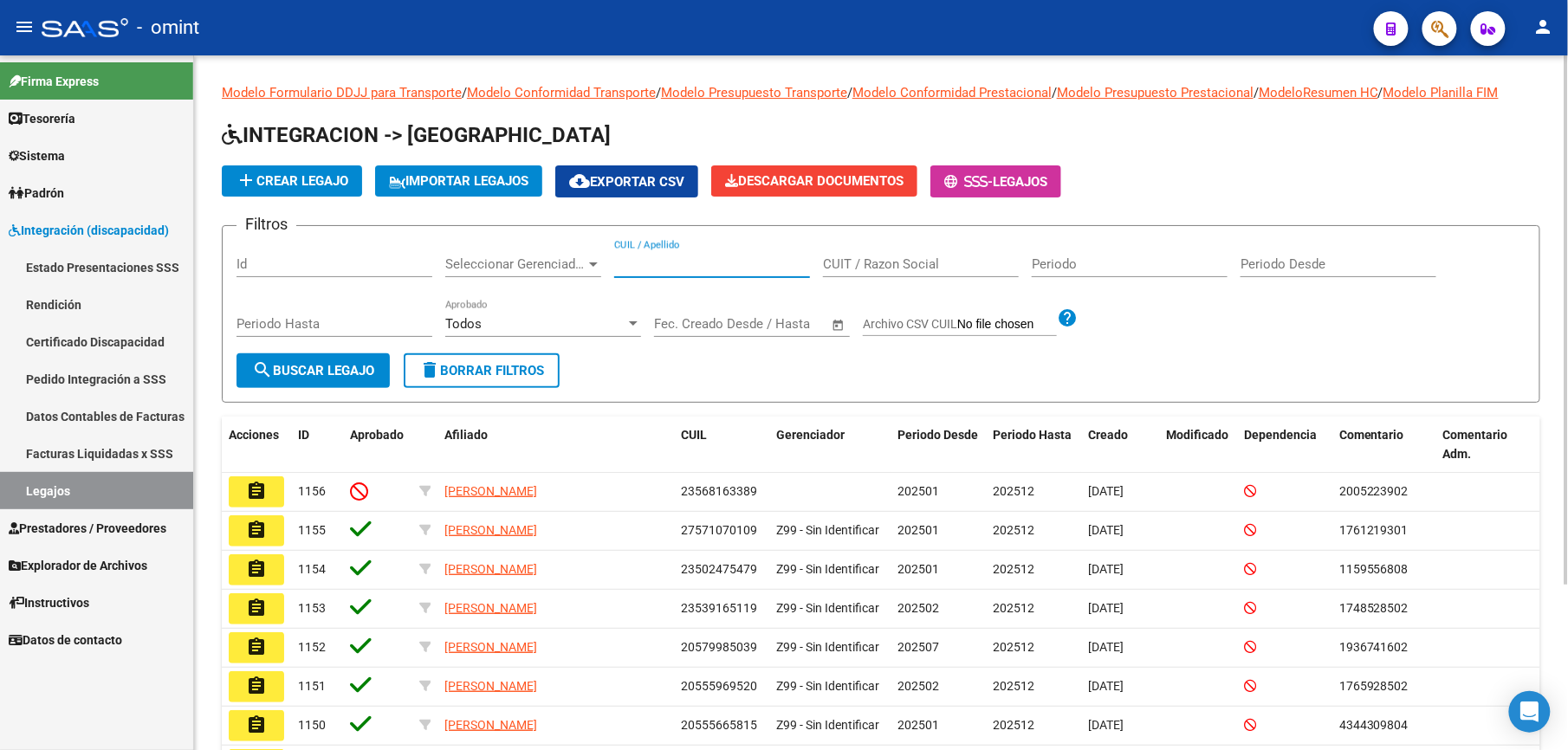
click at [698, 265] on input "CUIL / Apellido" at bounding box center [712, 264] width 195 height 16
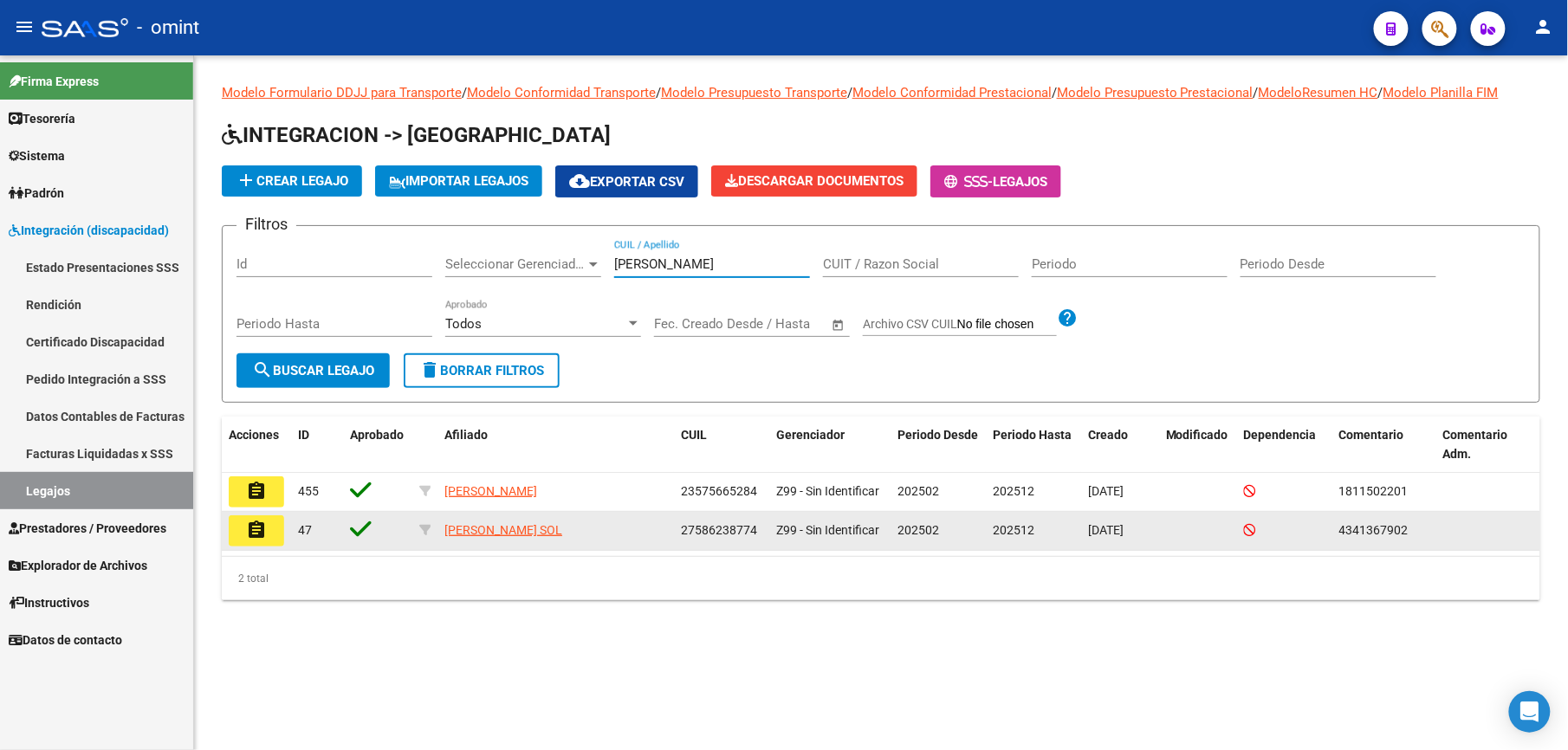
type input "falco"
click at [238, 531] on button "assignment" at bounding box center [256, 530] width 56 height 31
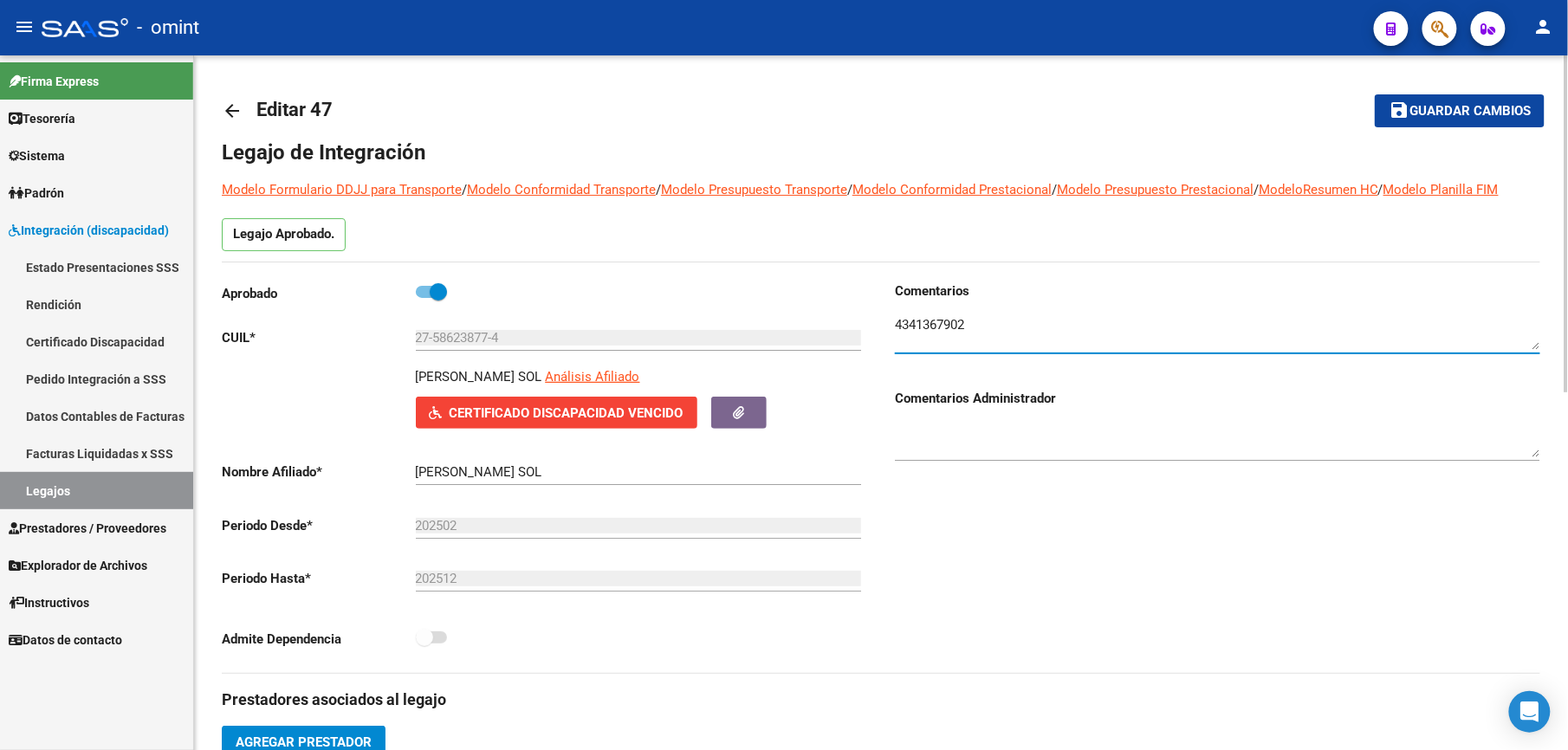
drag, startPoint x: 897, startPoint y: 324, endPoint x: 969, endPoint y: 326, distance: 72.0
click at [969, 326] on textarea at bounding box center [1217, 332] width 645 height 34
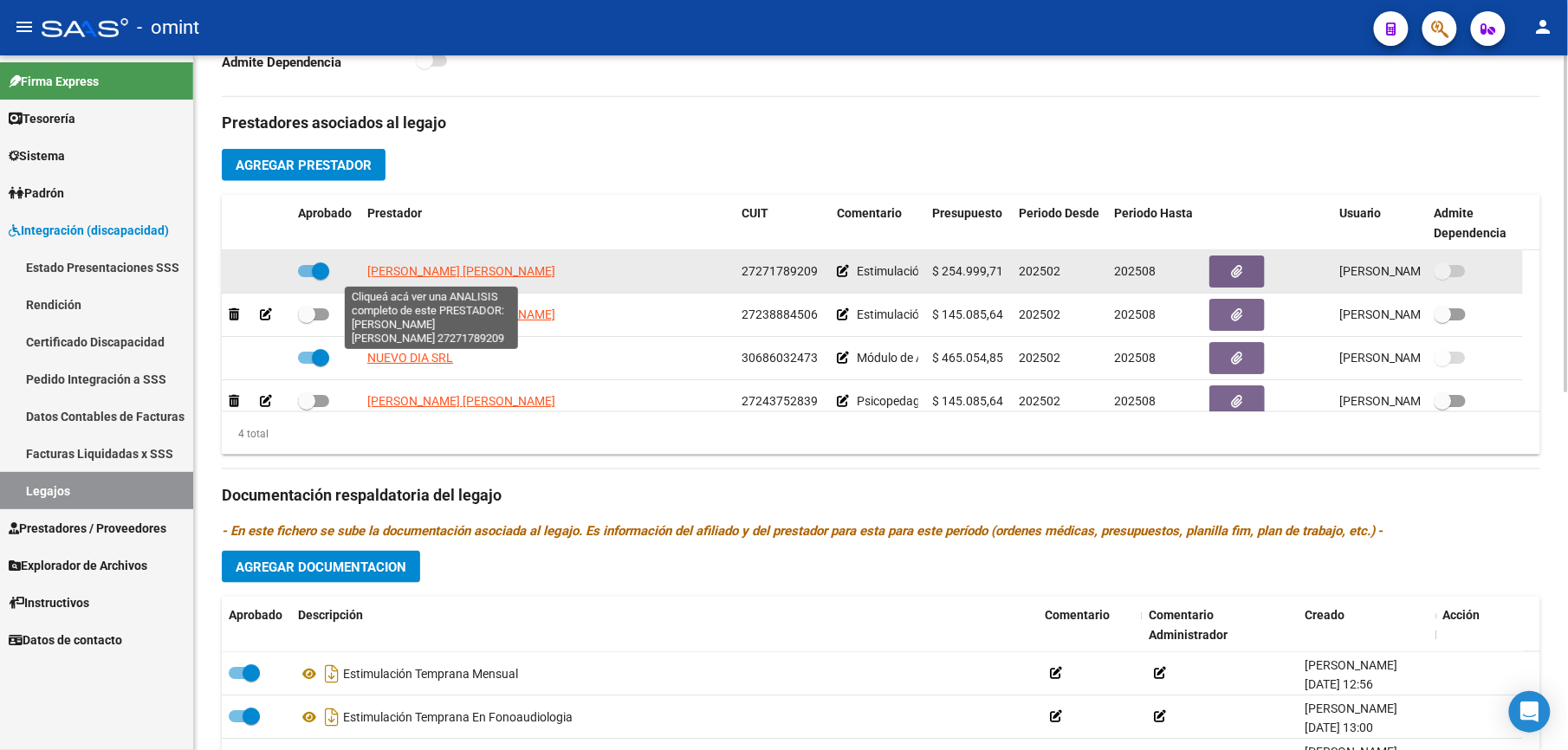
click at [465, 274] on span "[PERSON_NAME] [PERSON_NAME]" at bounding box center [461, 271] width 188 height 14
type textarea "27271789209"
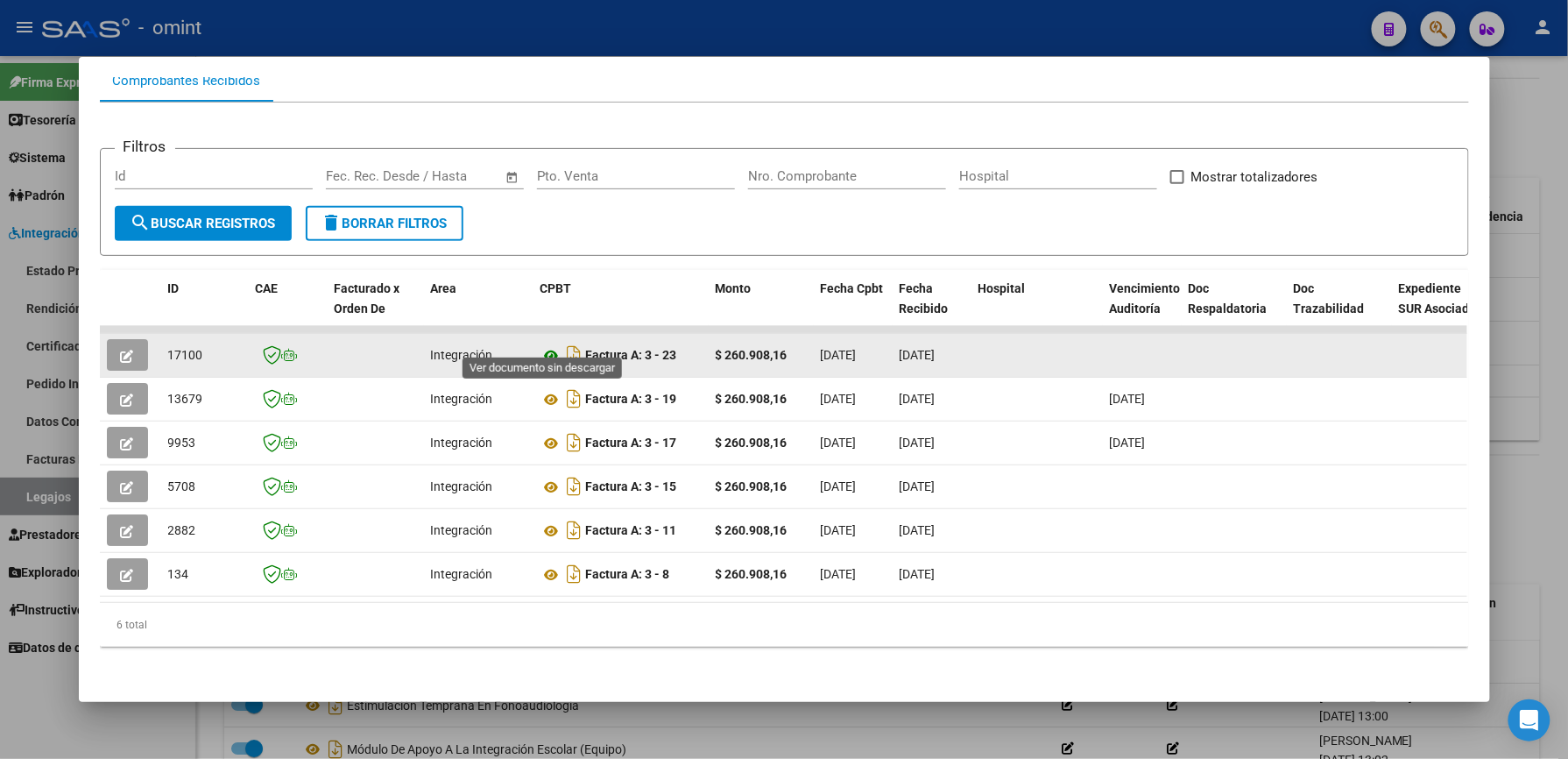
click at [541, 345] on icon at bounding box center [552, 356] width 22 height 21
click at [127, 339] on button "button" at bounding box center [128, 354] width 41 height 31
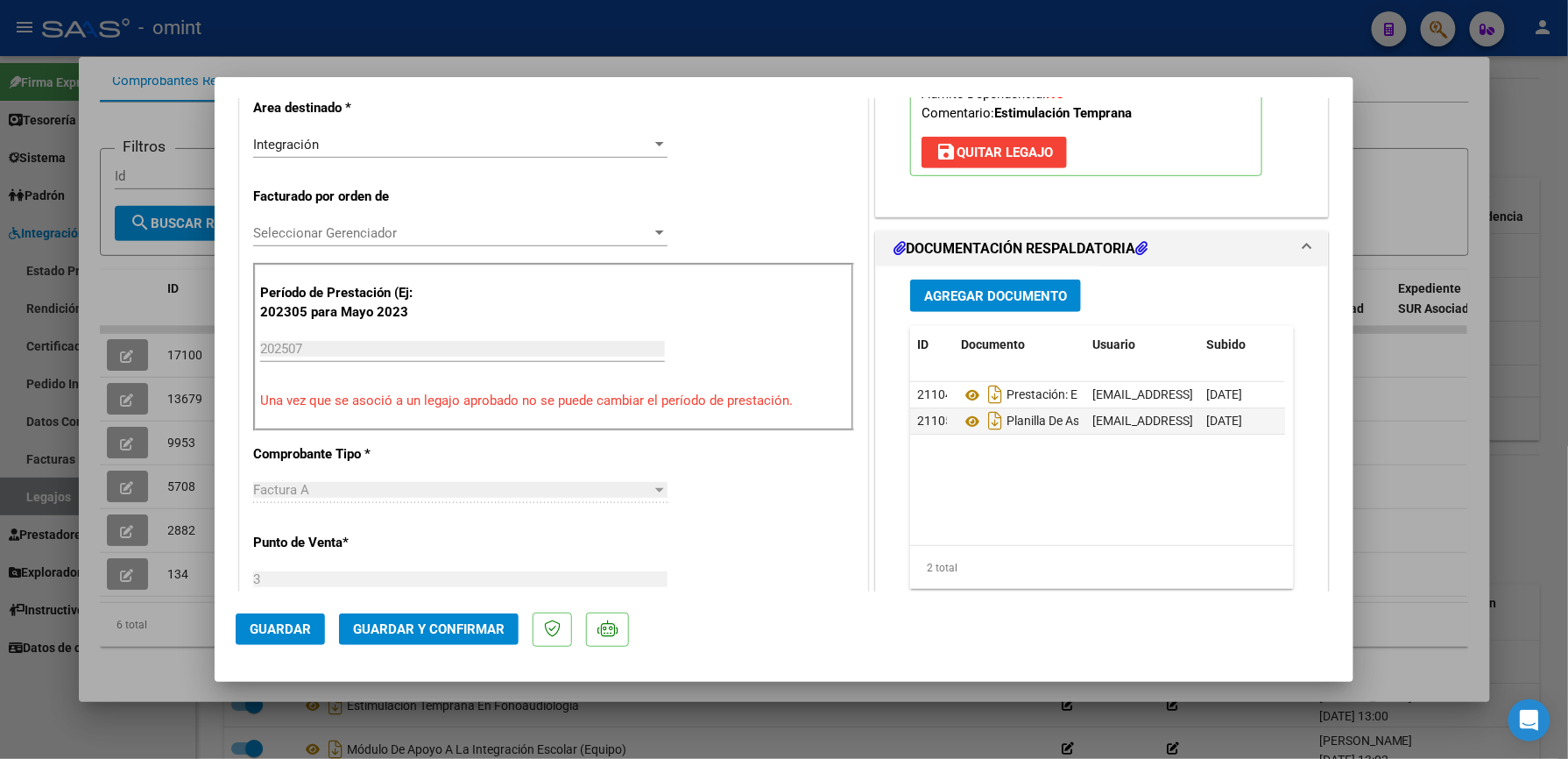
scroll to position [350, 0]
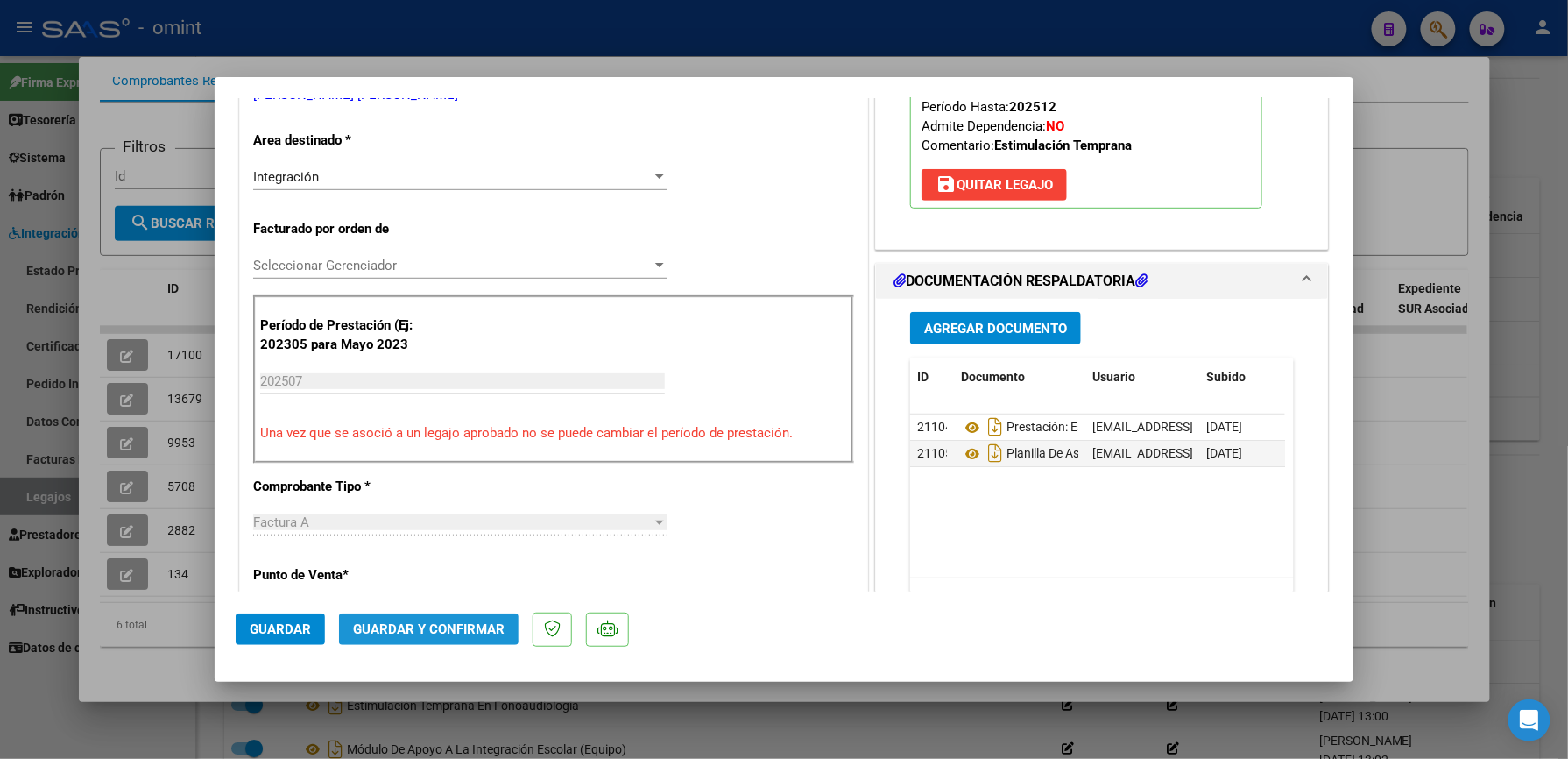
click at [424, 618] on button "Guardar y Confirmar" at bounding box center [428, 628] width 180 height 31
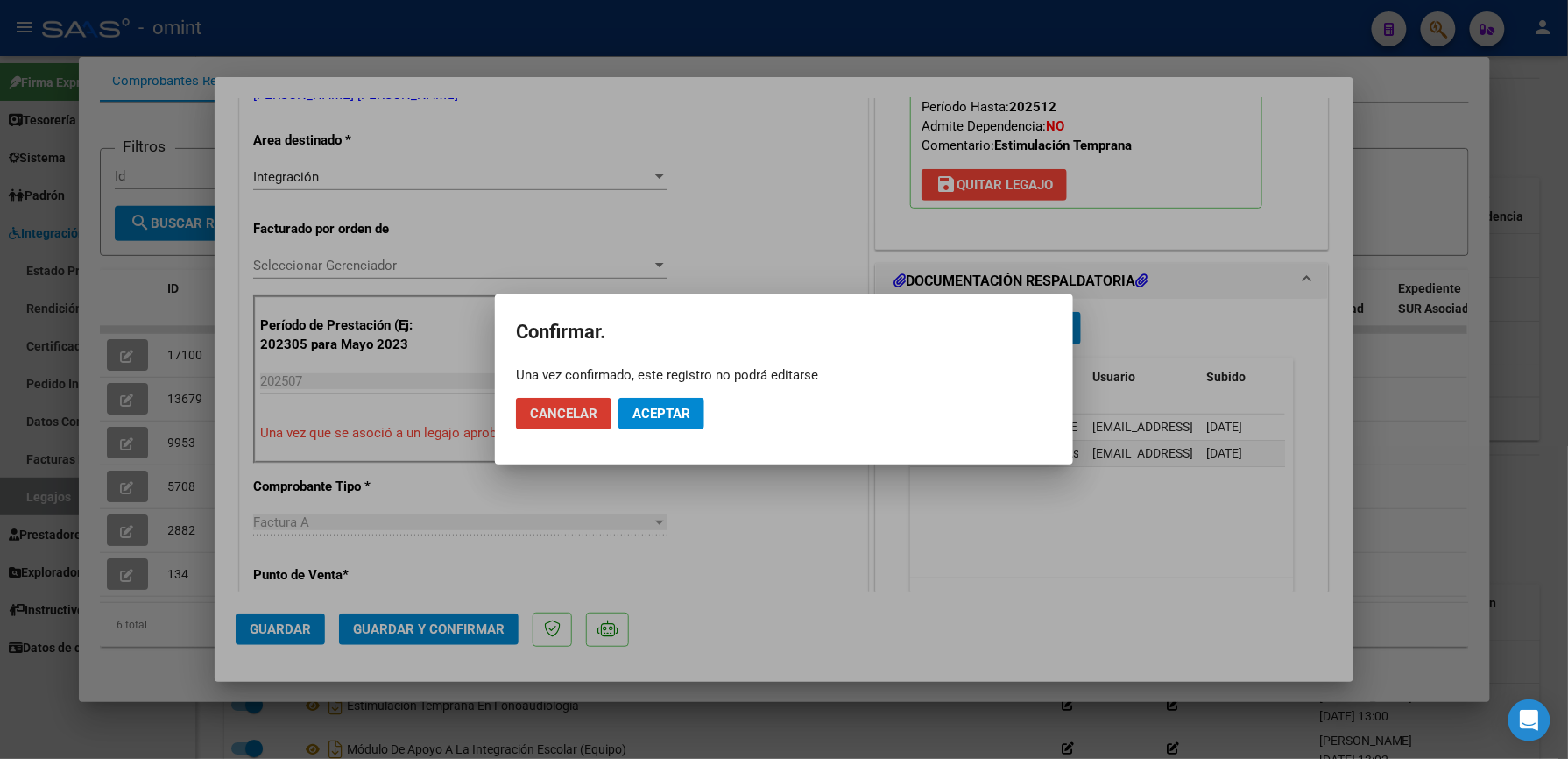
click at [664, 417] on span "Aceptar" at bounding box center [662, 414] width 58 height 16
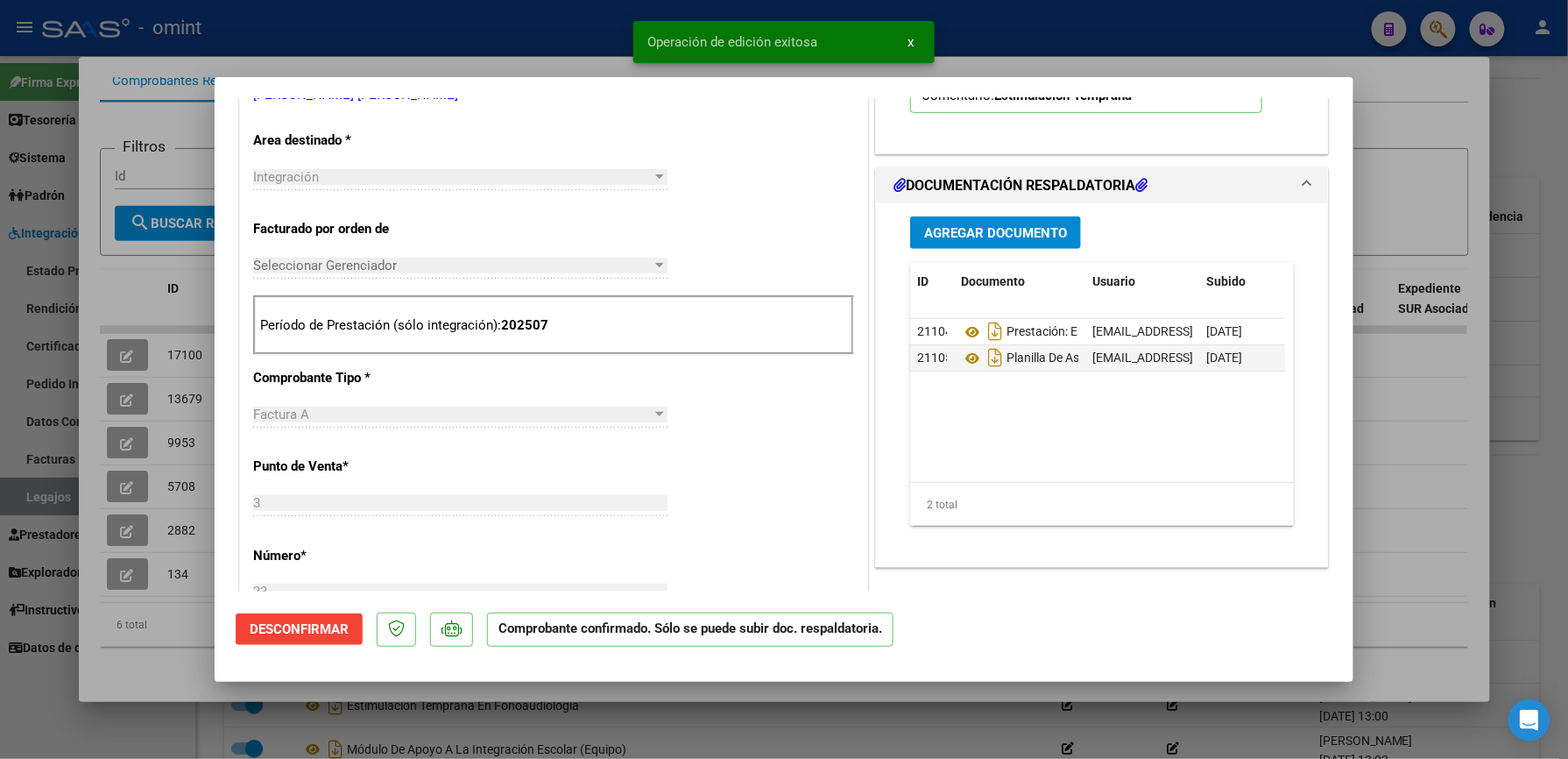
click at [991, 18] on div at bounding box center [784, 379] width 1568 height 759
type input "$ 0,00"
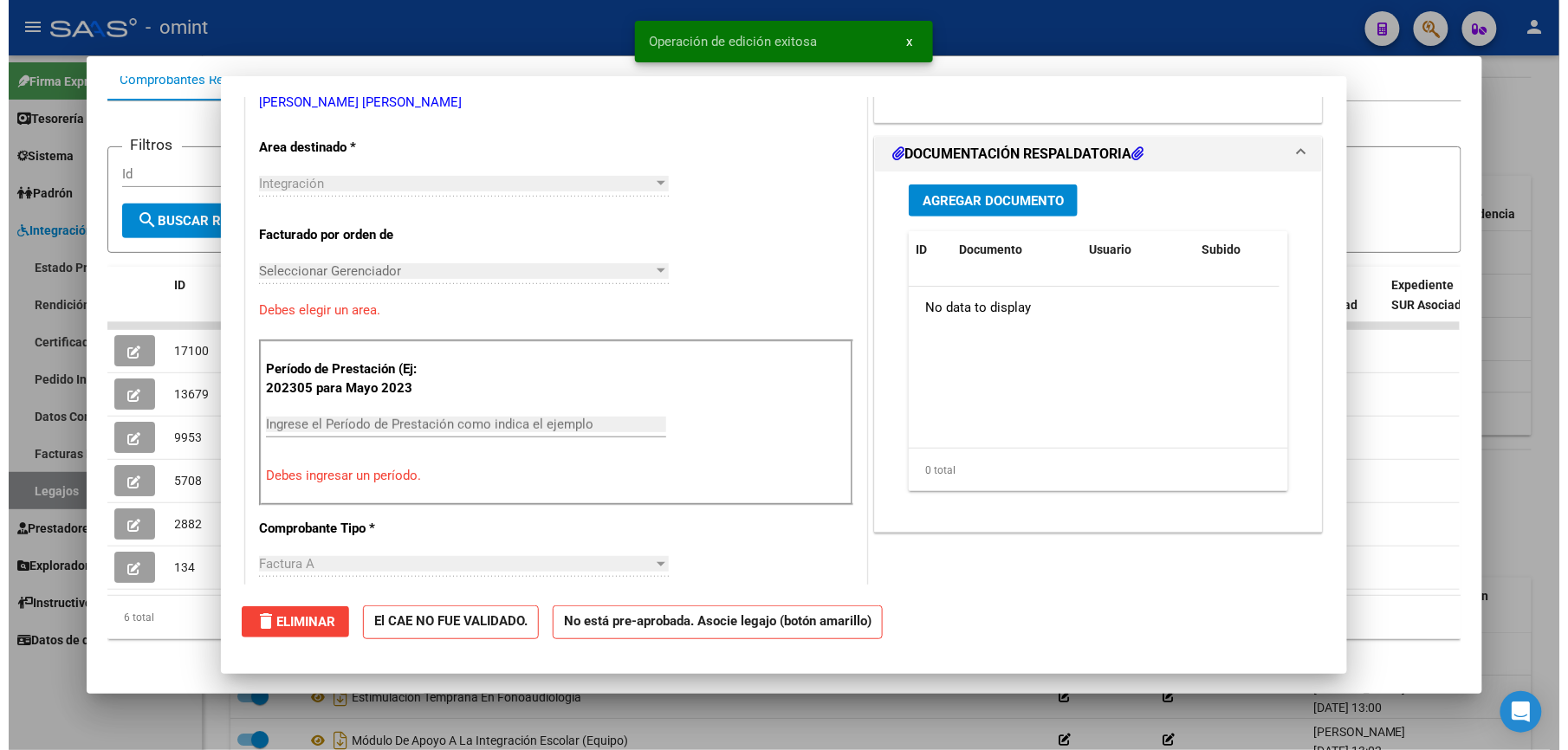
scroll to position [0, 0]
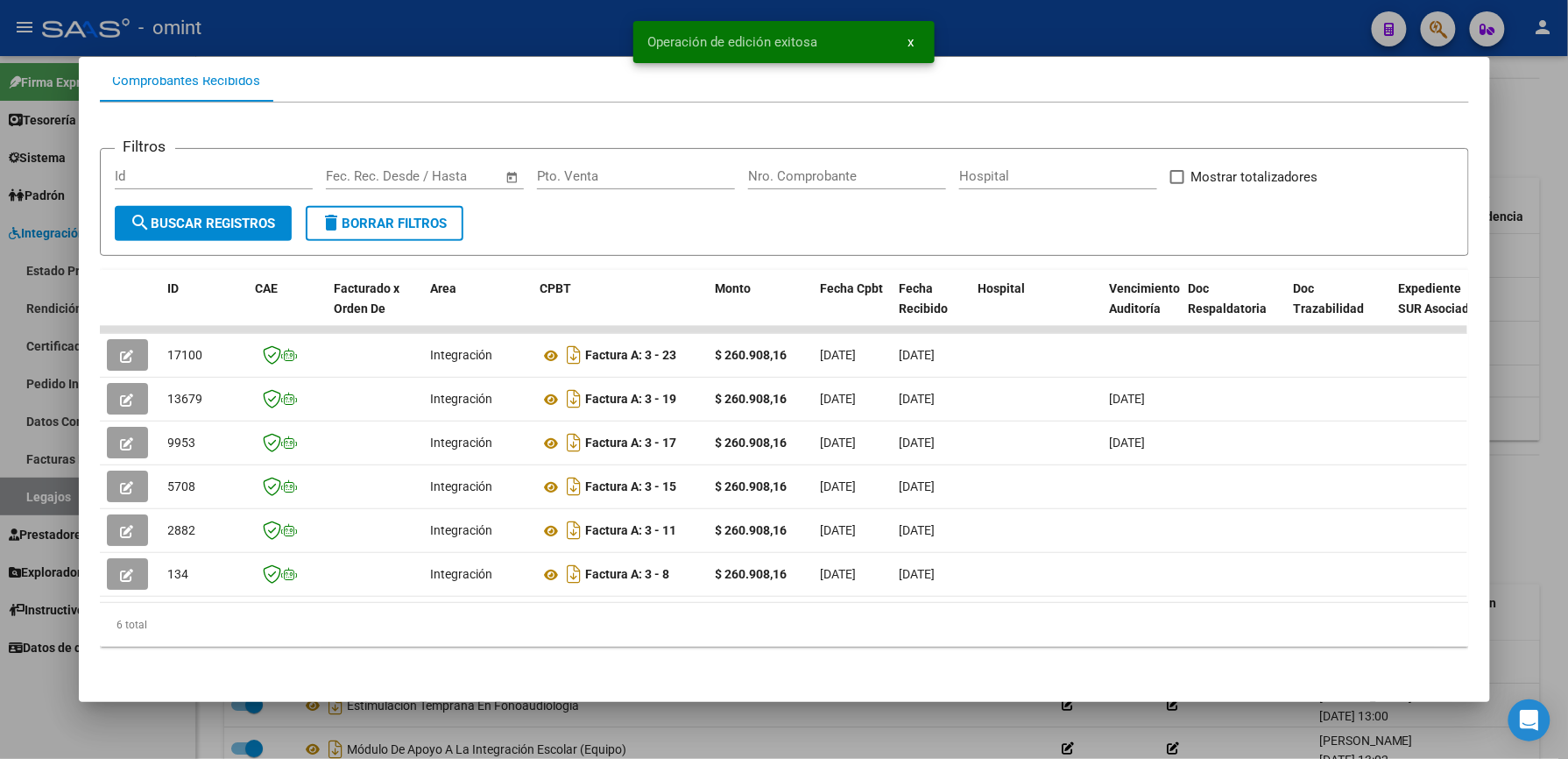
click at [951, 21] on div "Operación de edición exitosa x" at bounding box center [784, 42] width 343 height 84
click at [1172, 22] on div at bounding box center [784, 379] width 1568 height 759
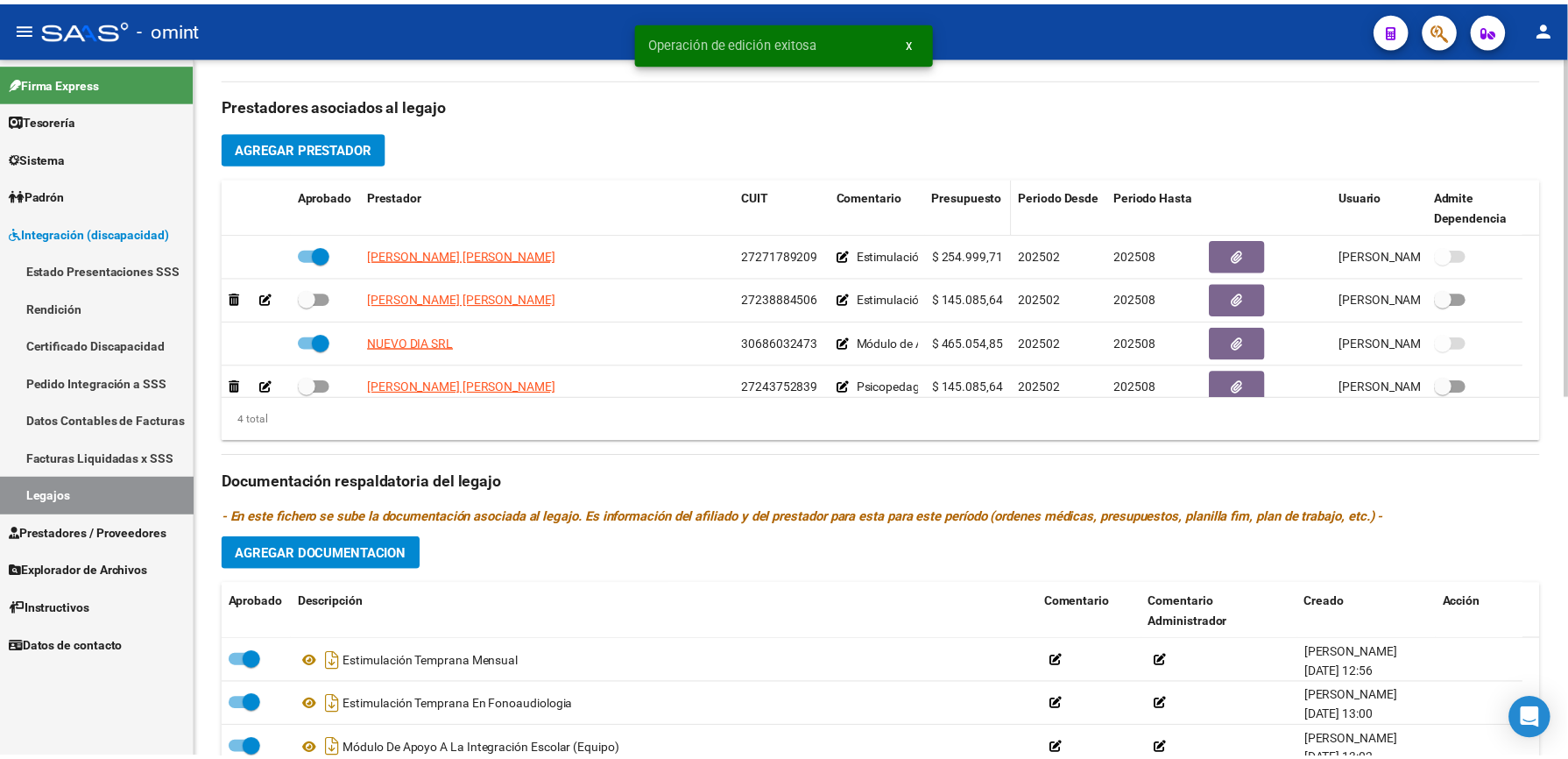
scroll to position [584, 0]
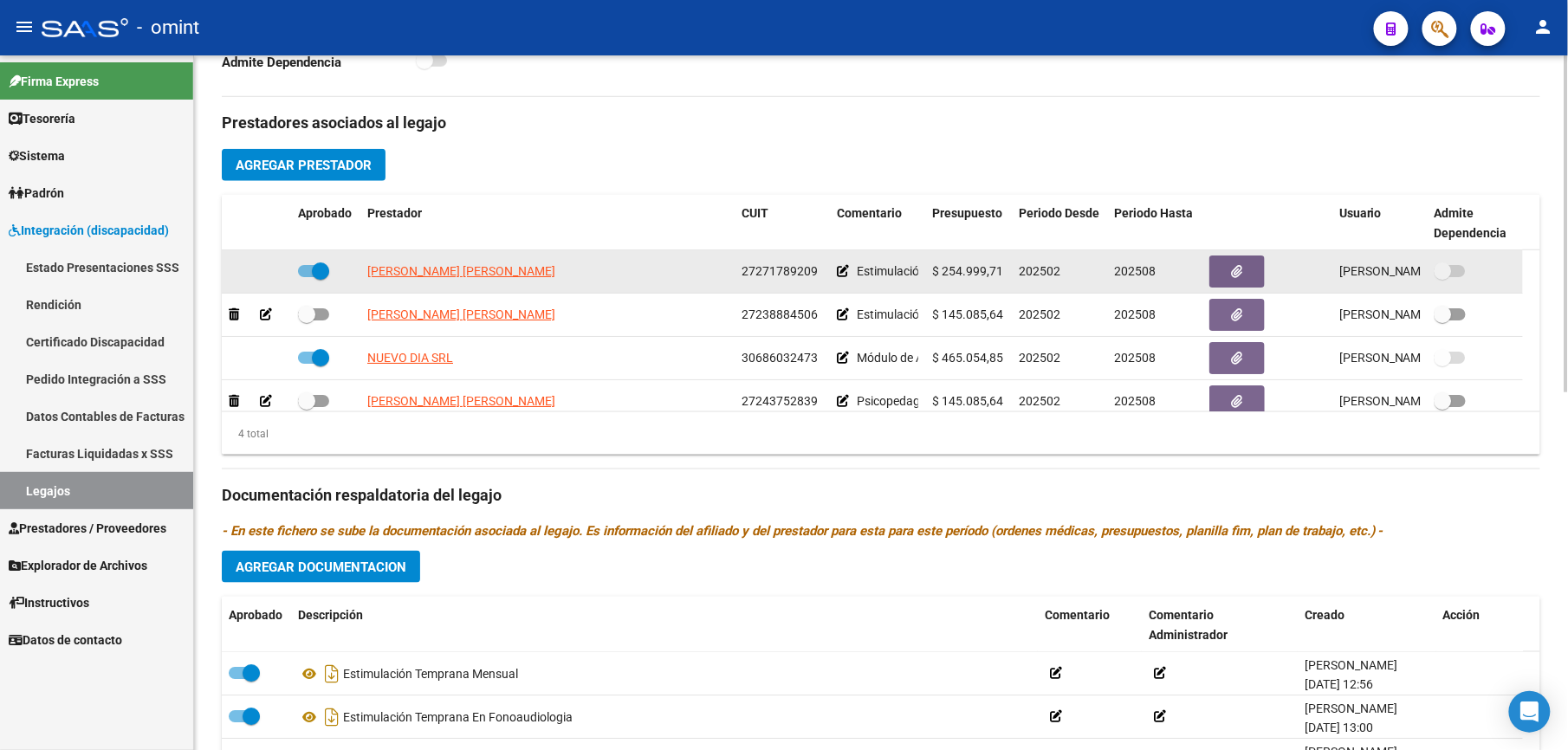
drag, startPoint x: 742, startPoint y: 271, endPoint x: 822, endPoint y: 270, distance: 80.0
click at [822, 270] on div "27271789209" at bounding box center [782, 271] width 81 height 20
drag, startPoint x: 822, startPoint y: 270, endPoint x: 795, endPoint y: 271, distance: 27.0
copy span "27271789209"
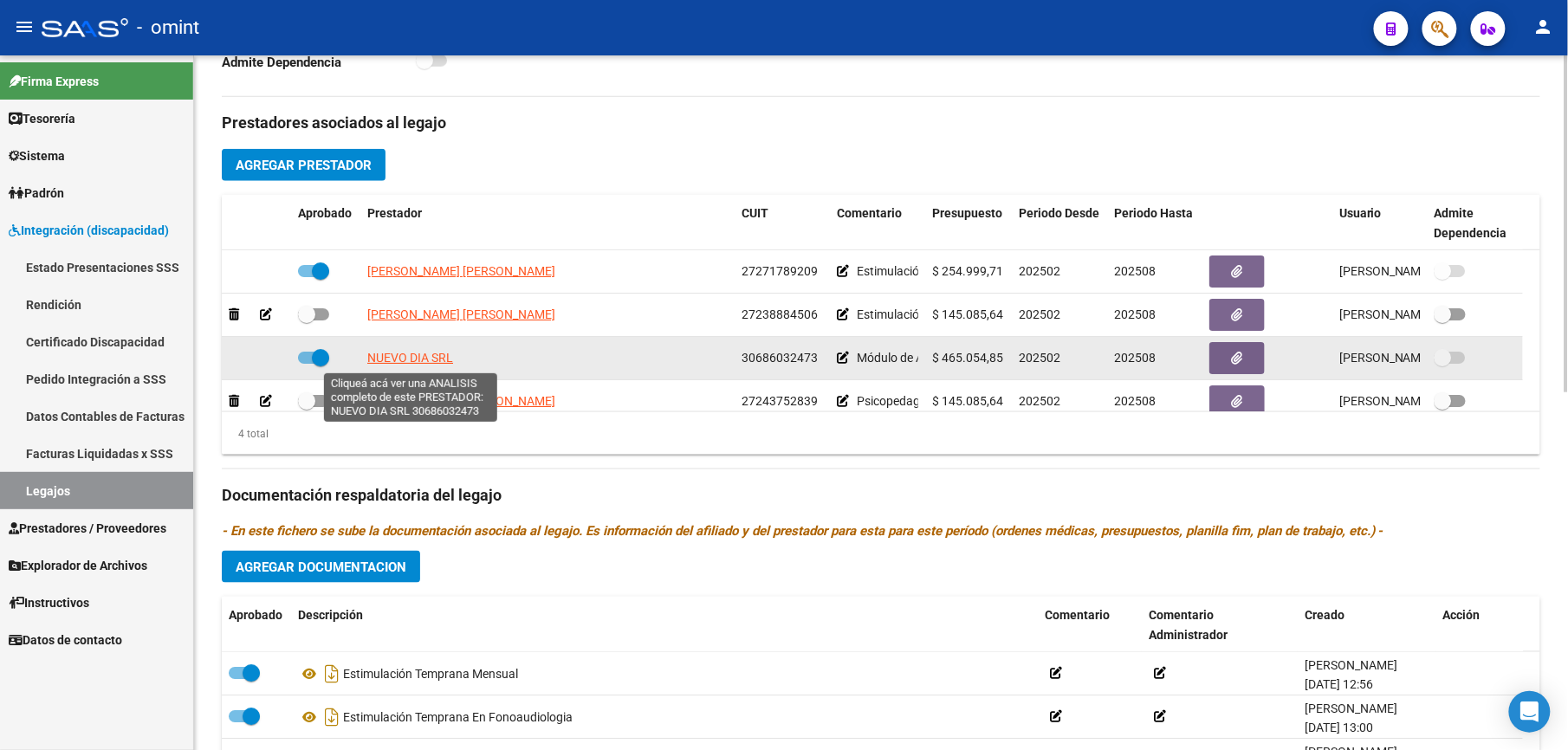
click at [424, 358] on span "NUEVO DIA SRL" at bounding box center [410, 358] width 86 height 14
type textarea "30686032473"
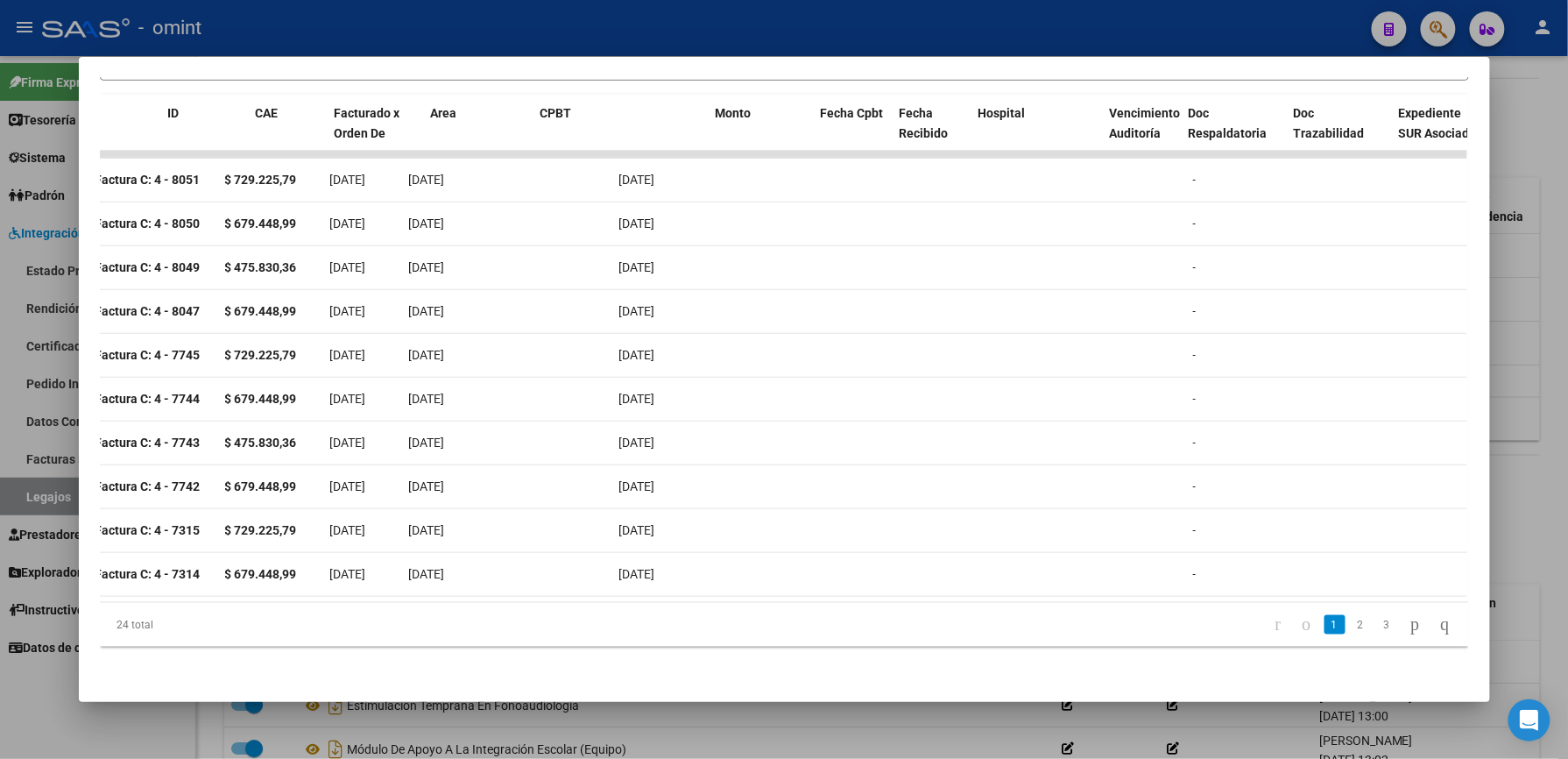
scroll to position [0, 0]
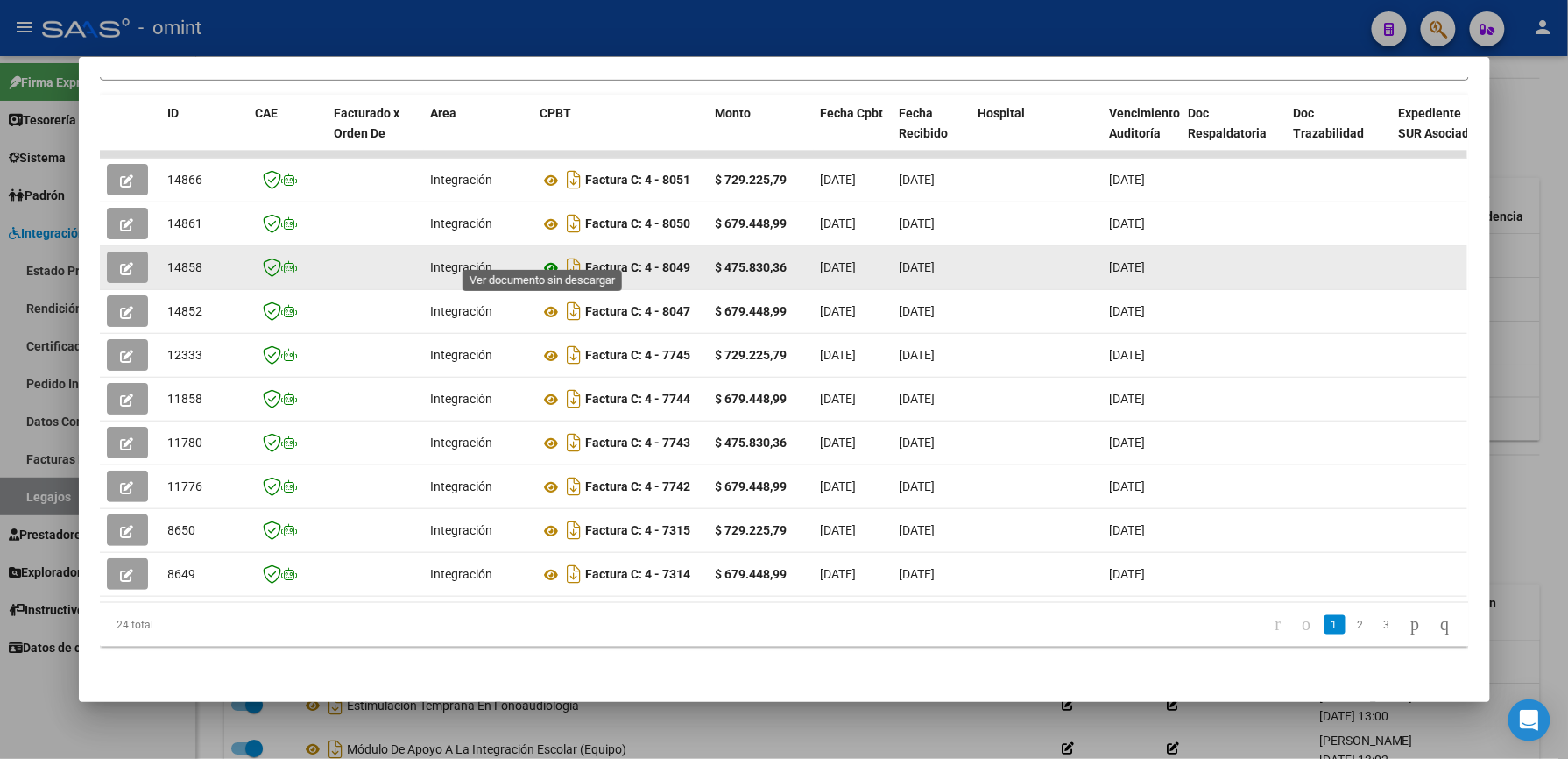
click at [542, 257] on icon at bounding box center [552, 268] width 22 height 21
click at [134, 251] on button "button" at bounding box center [128, 266] width 41 height 31
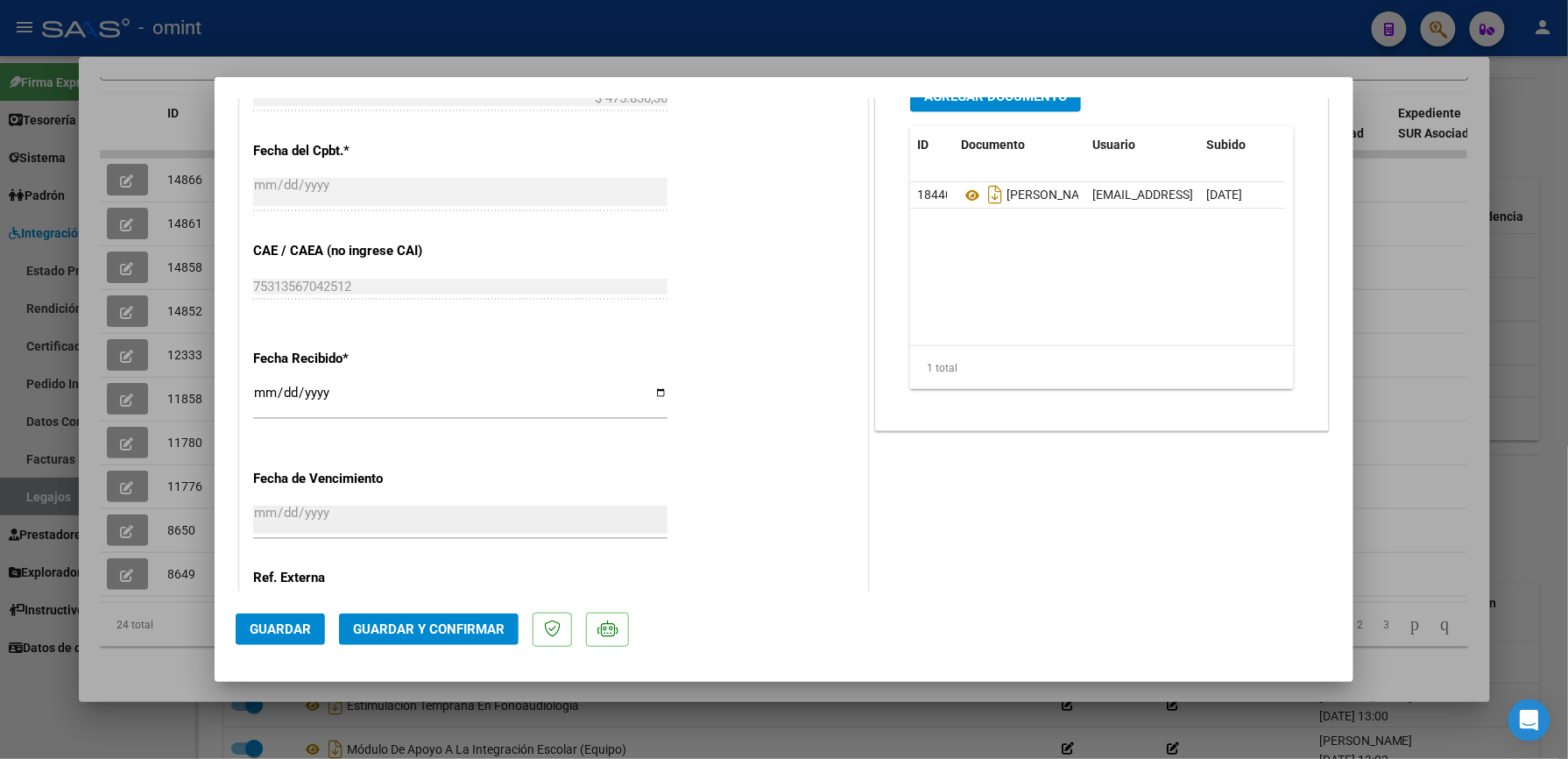
scroll to position [1168, 0]
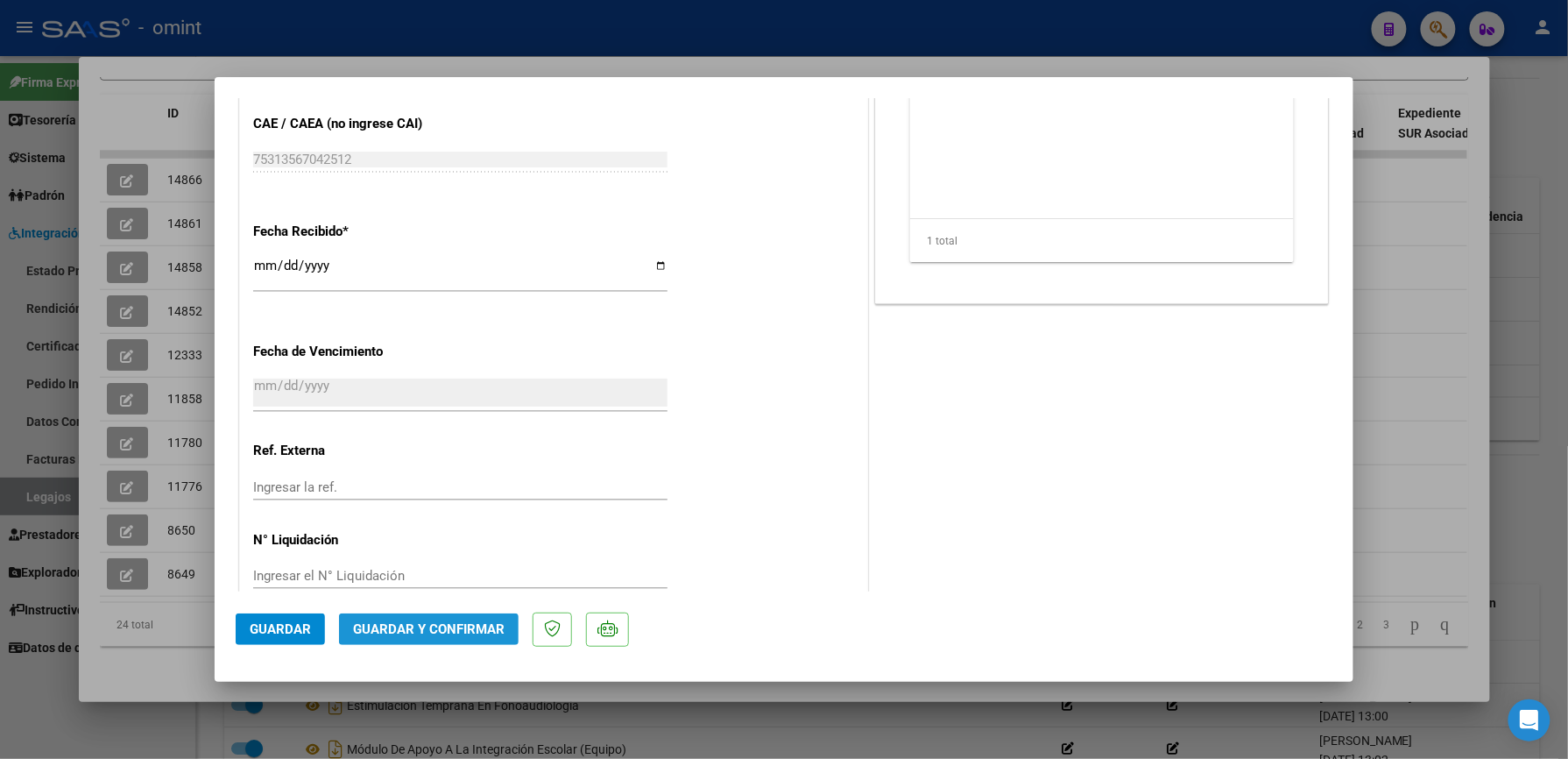
click at [454, 614] on button "Guardar y Confirmar" at bounding box center [428, 628] width 180 height 31
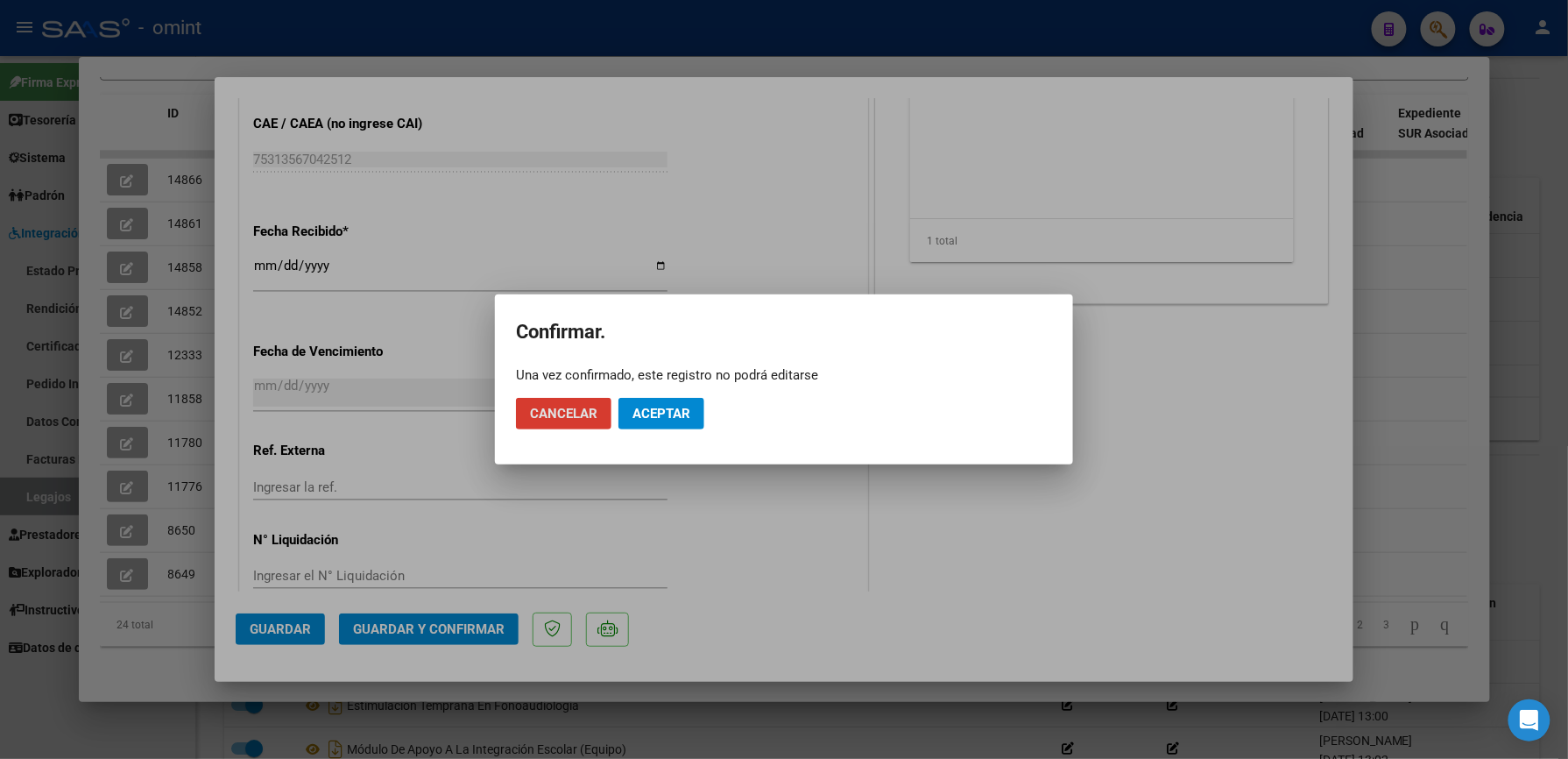
click at [655, 408] on span "Aceptar" at bounding box center [662, 414] width 58 height 16
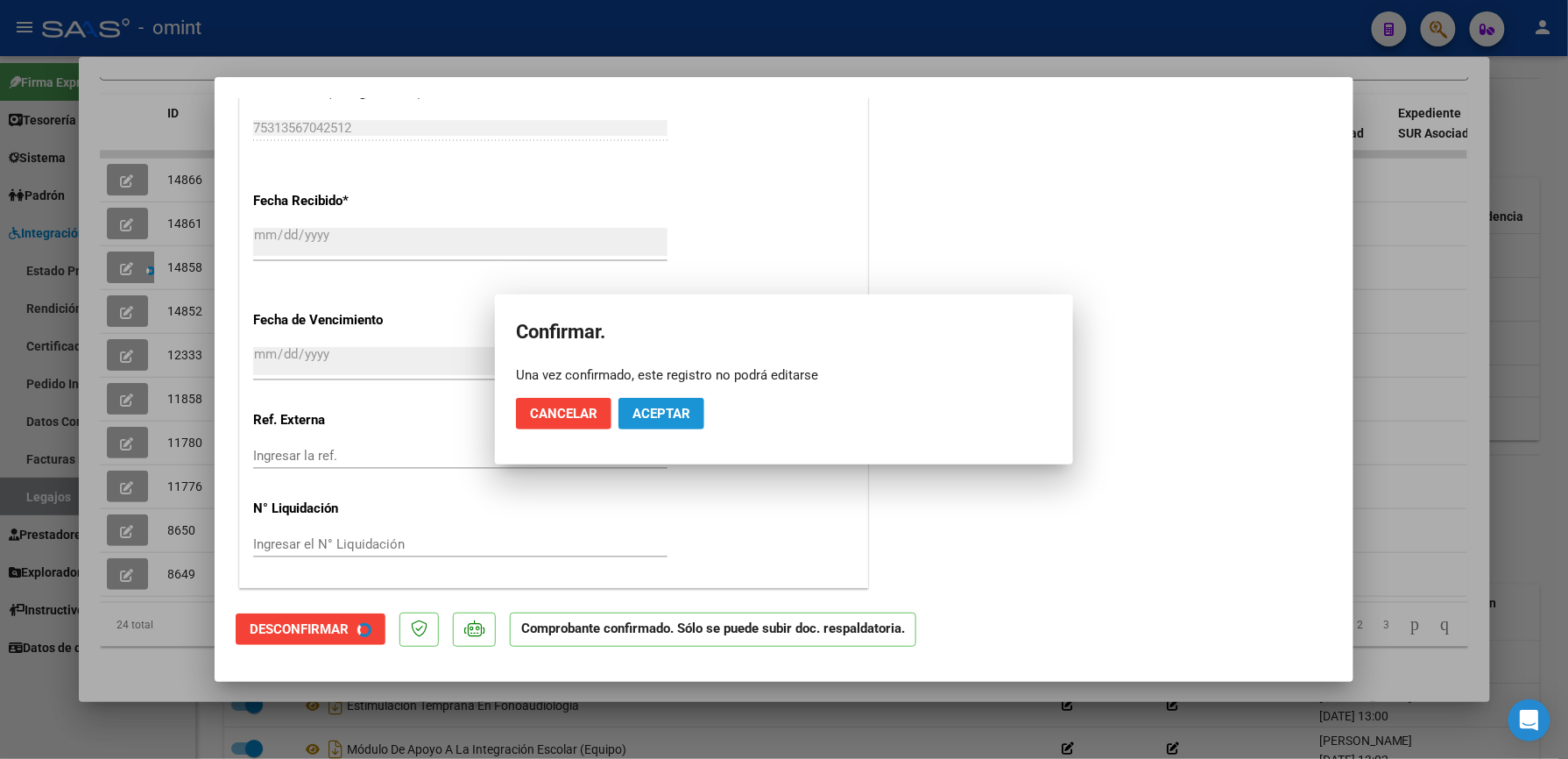
scroll to position [1059, 0]
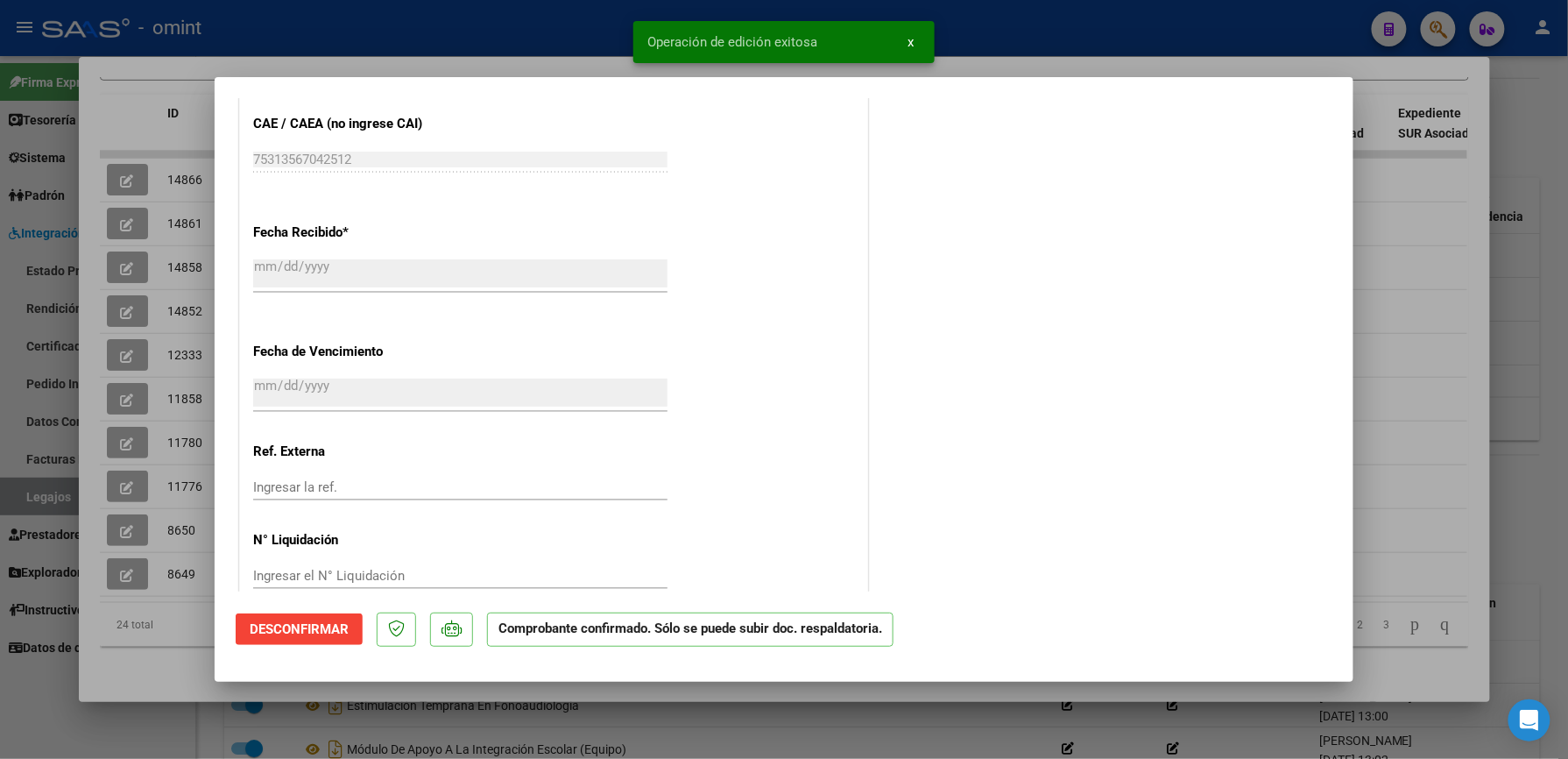
click at [1027, 26] on div at bounding box center [784, 379] width 1568 height 759
type input "$ 0,00"
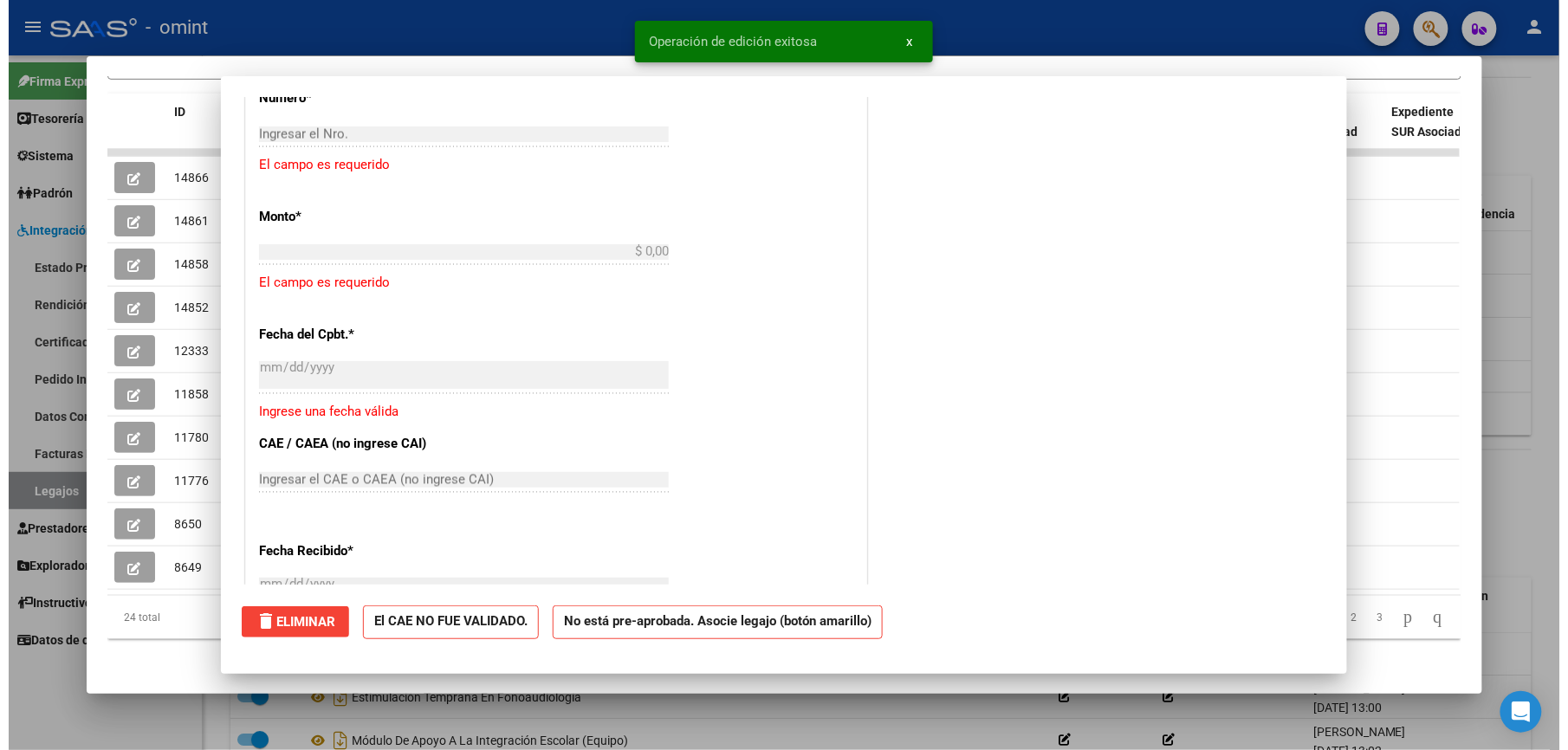
scroll to position [0, 0]
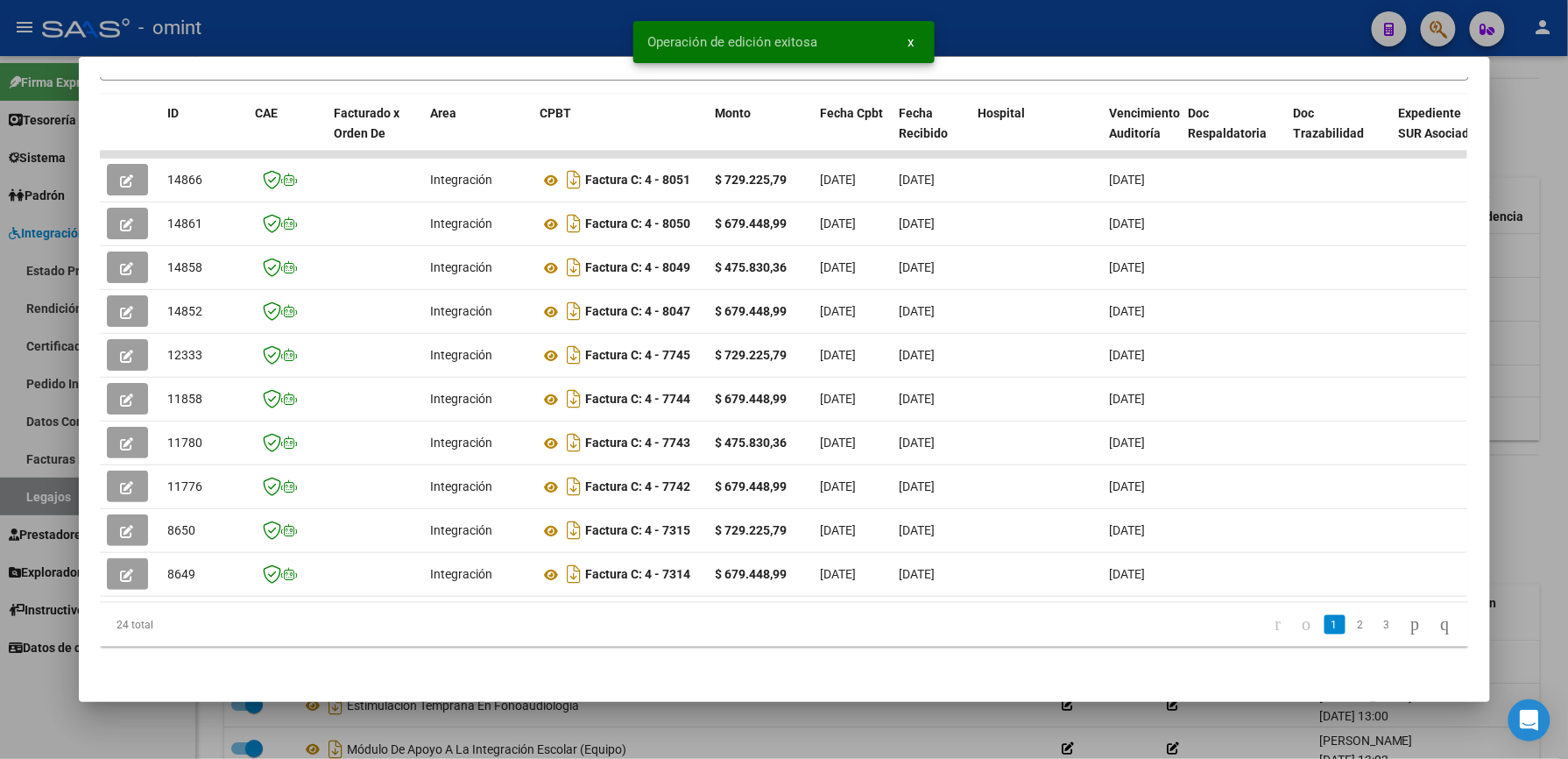
click at [475, 28] on div at bounding box center [784, 379] width 1568 height 759
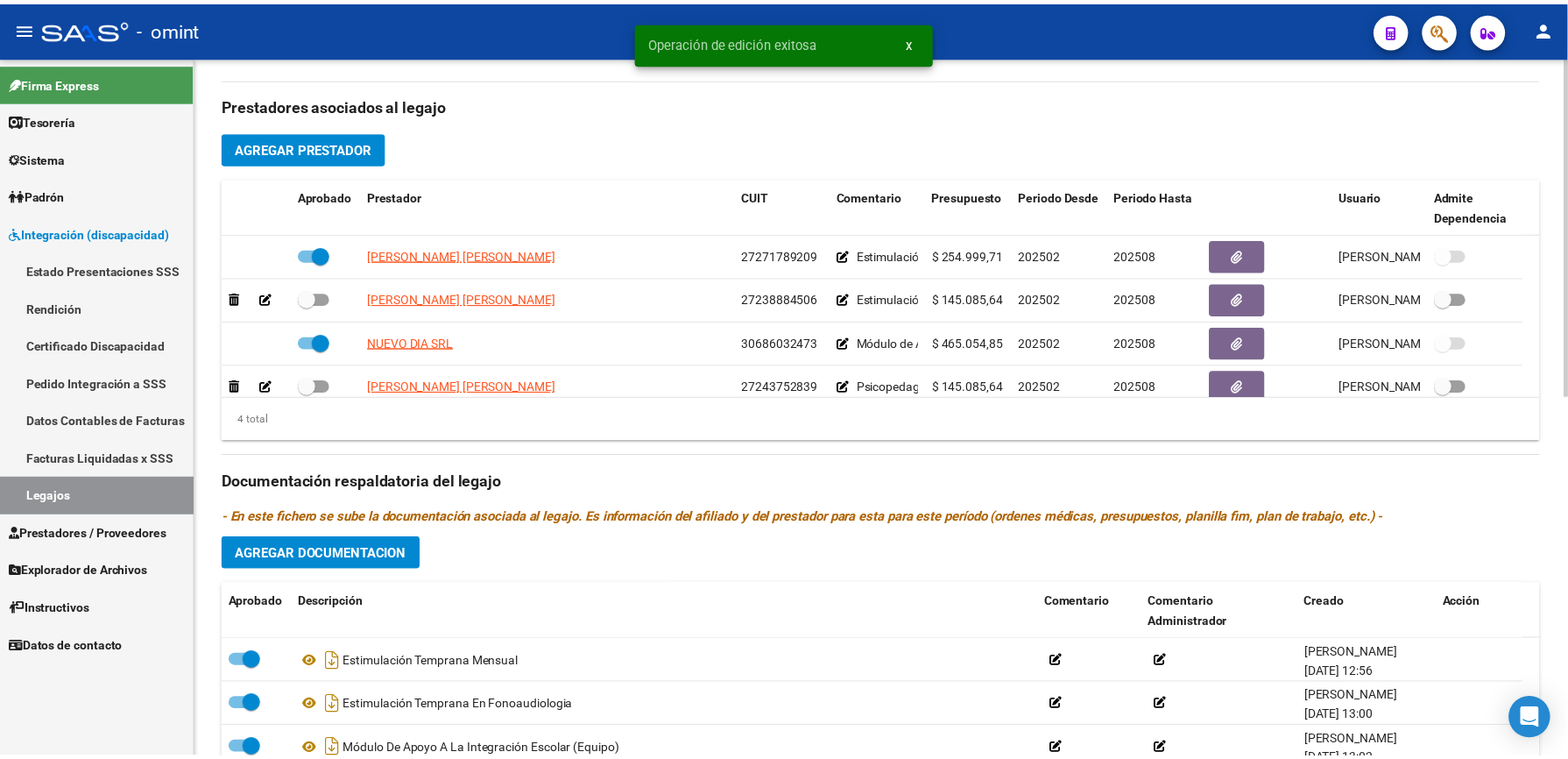
scroll to position [584, 0]
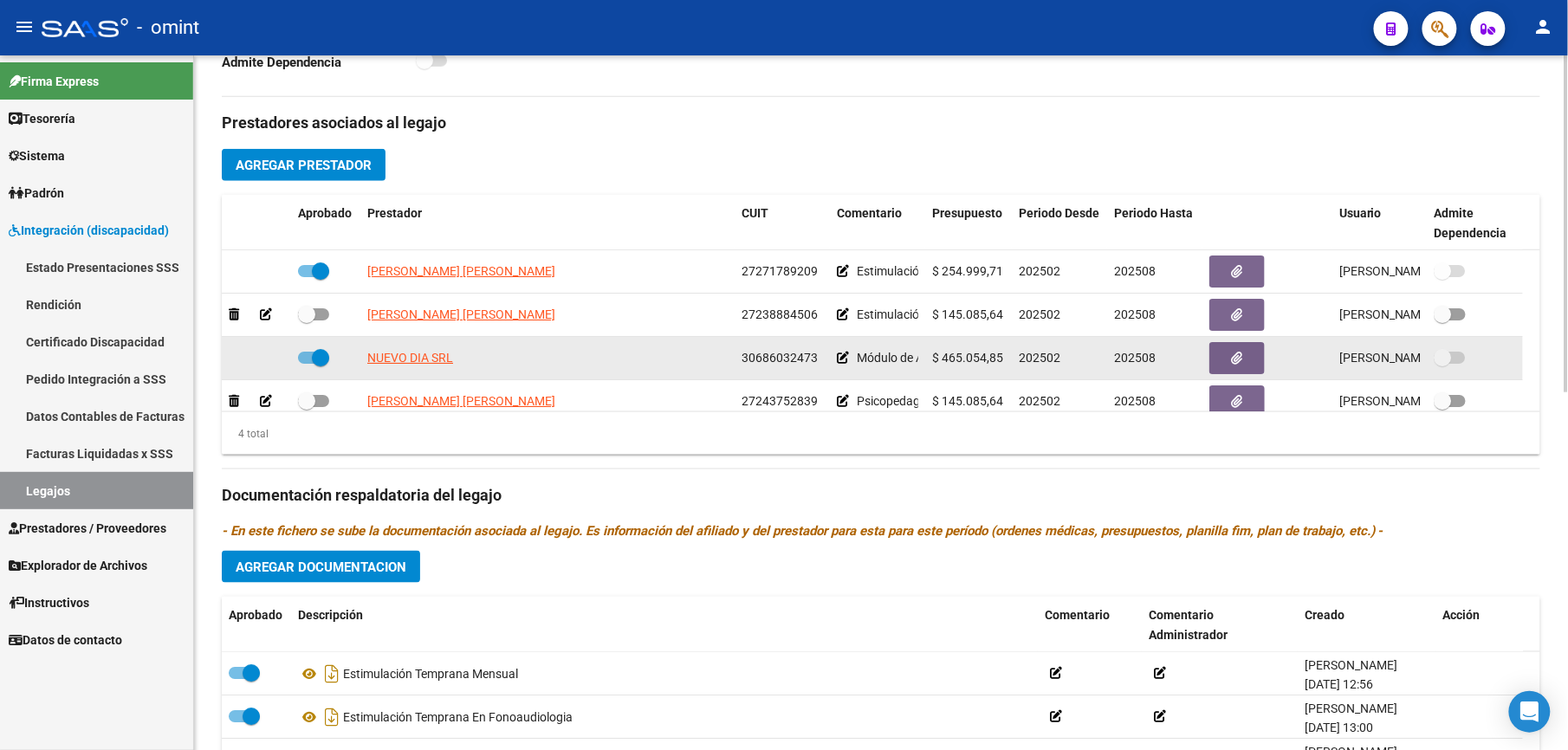
drag, startPoint x: 742, startPoint y: 358, endPoint x: 816, endPoint y: 353, distance: 74.2
click at [816, 353] on div "30686032473" at bounding box center [782, 358] width 81 height 20
drag, startPoint x: 816, startPoint y: 353, endPoint x: 805, endPoint y: 359, distance: 12.5
copy span "30686032473"
click at [424, 354] on span "NUEVO DIA SRL" at bounding box center [410, 358] width 86 height 14
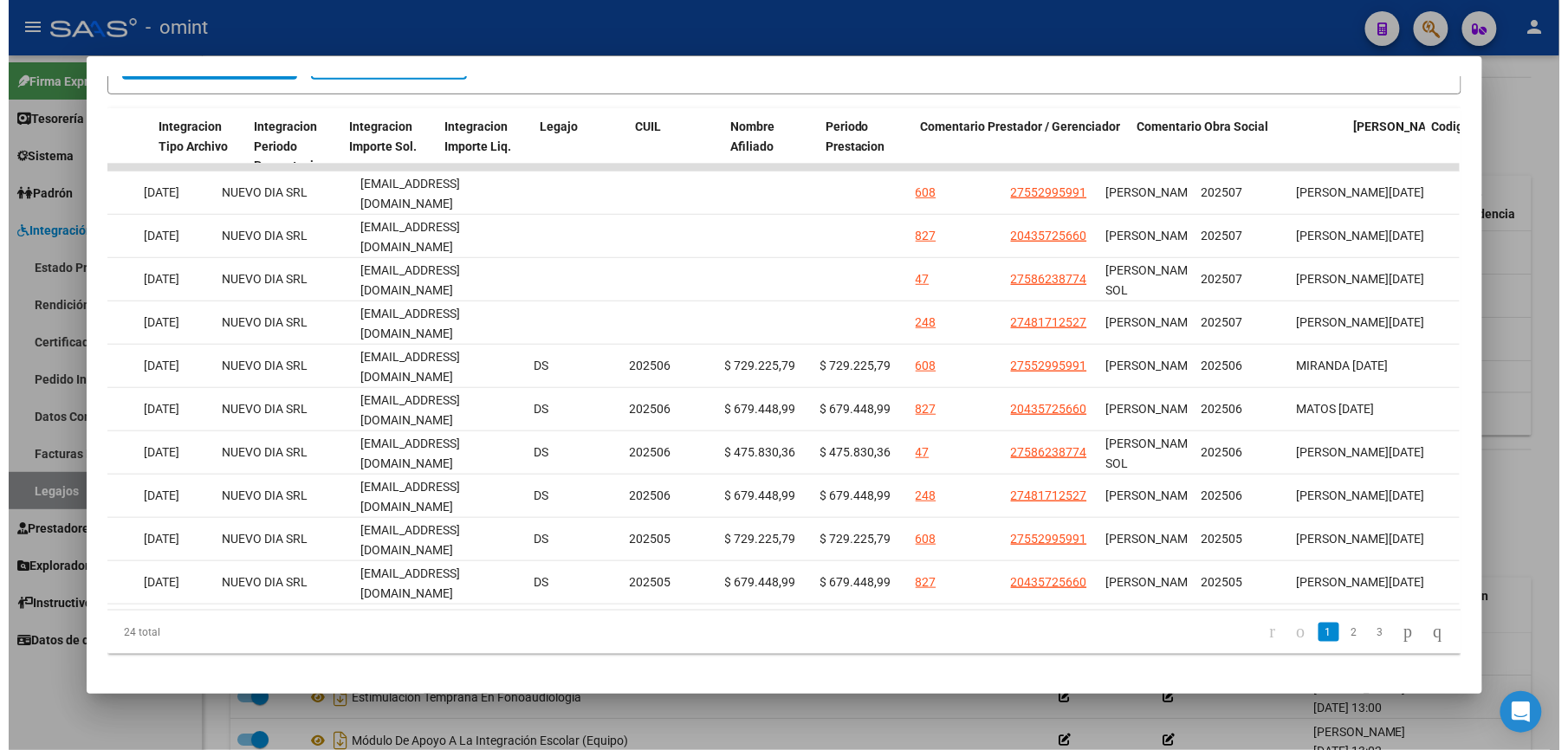
scroll to position [0, 2389]
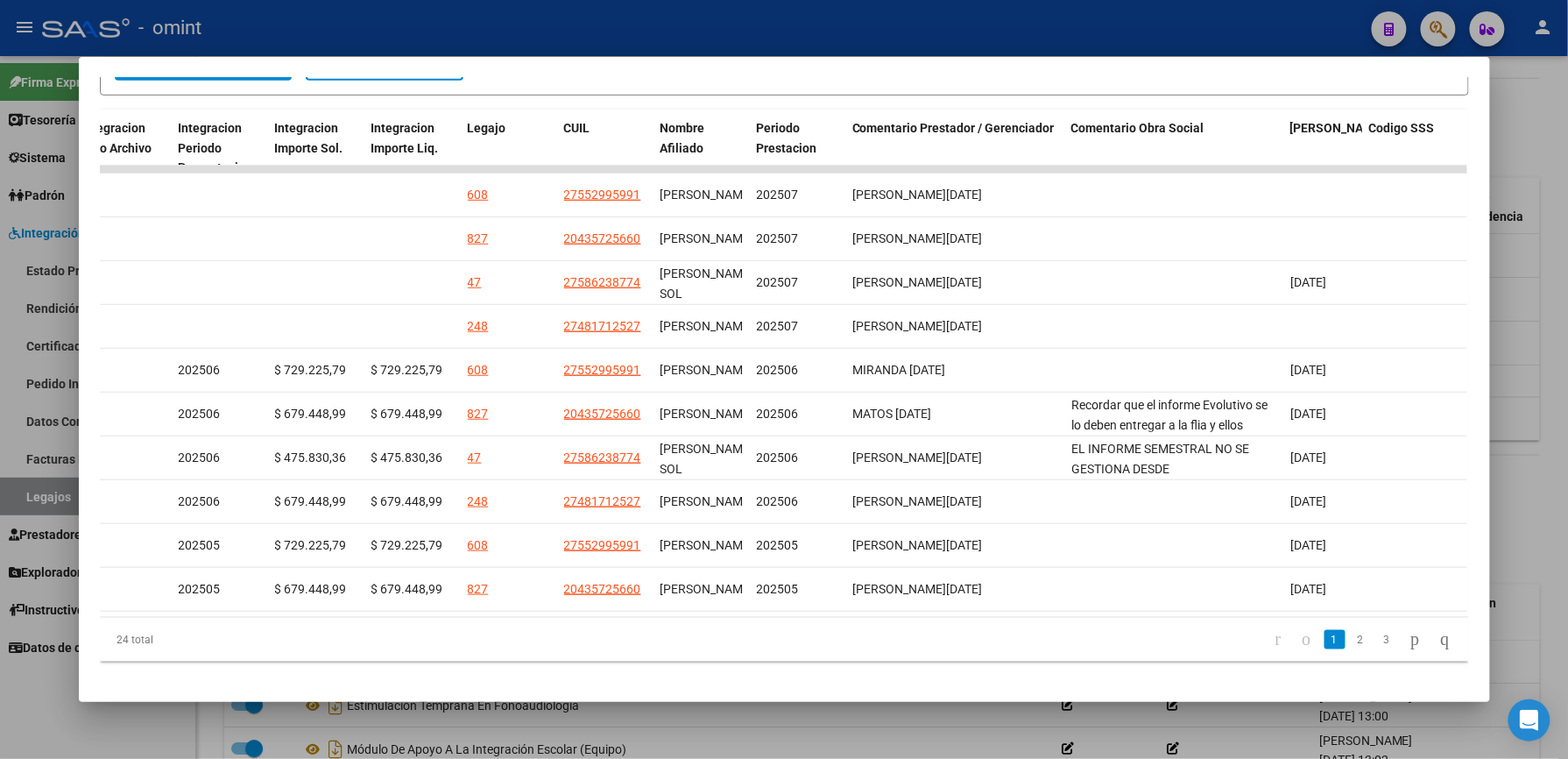
click at [1094, 26] on div at bounding box center [784, 379] width 1568 height 759
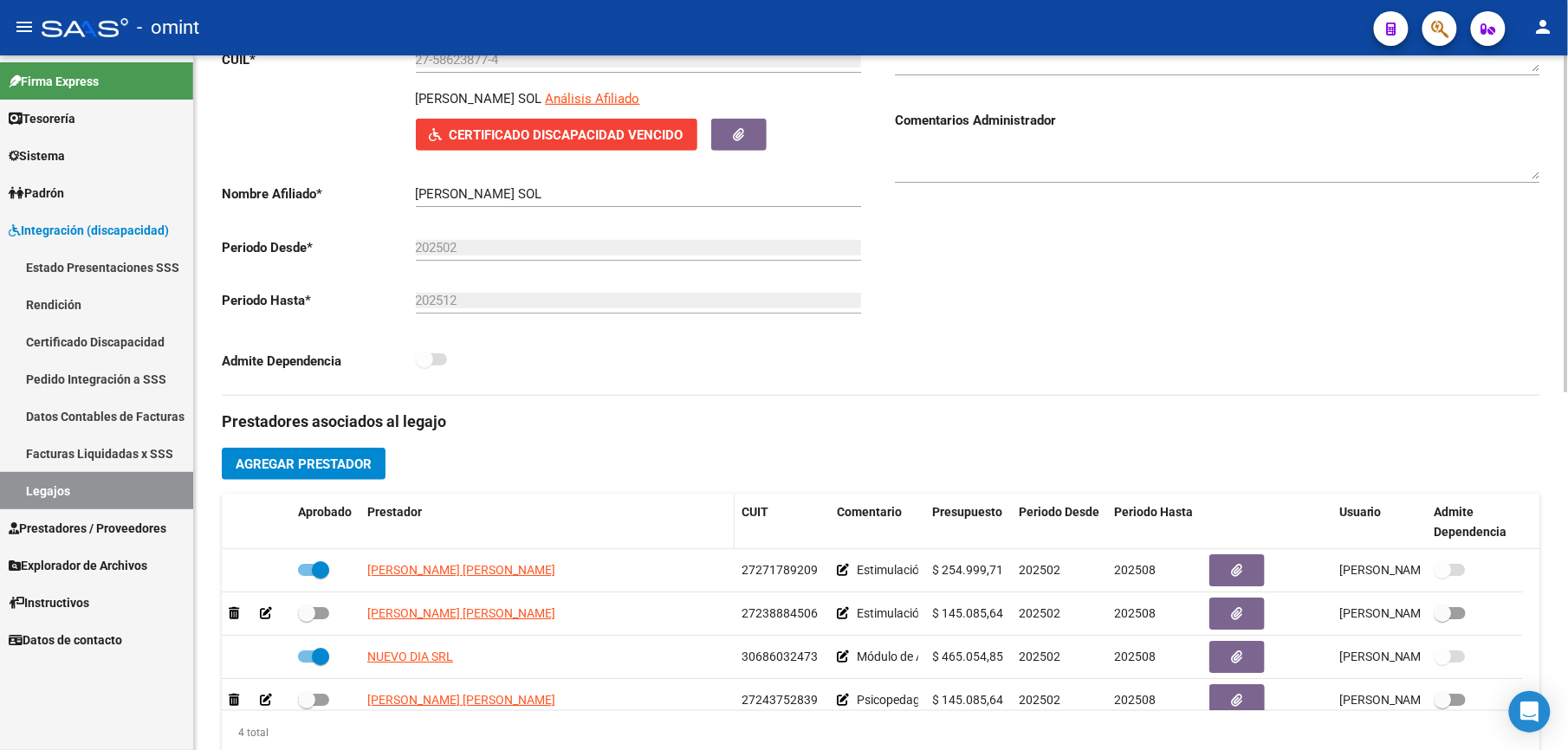
scroll to position [231, 0]
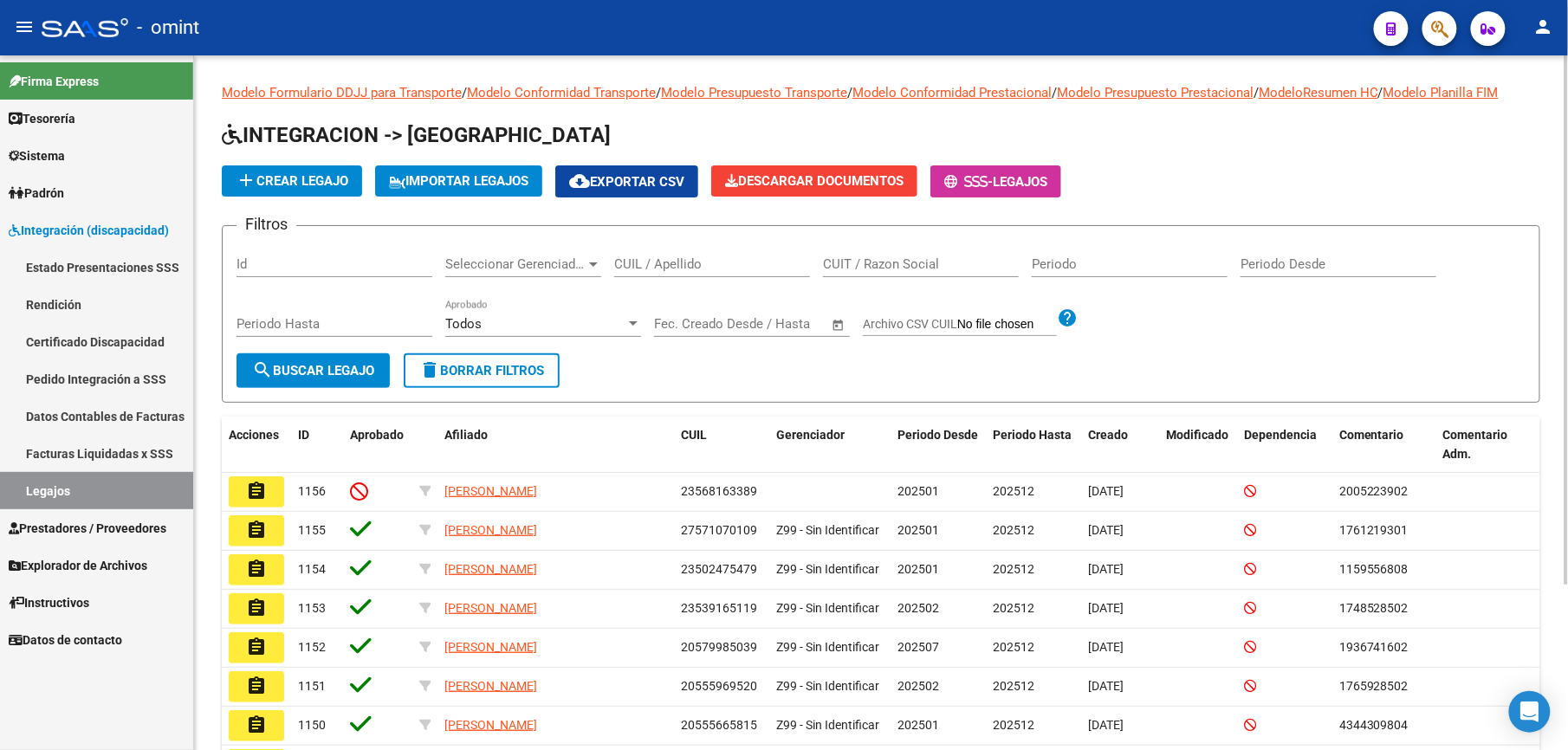
click at [693, 265] on input "CUIL / Apellido" at bounding box center [712, 264] width 195 height 16
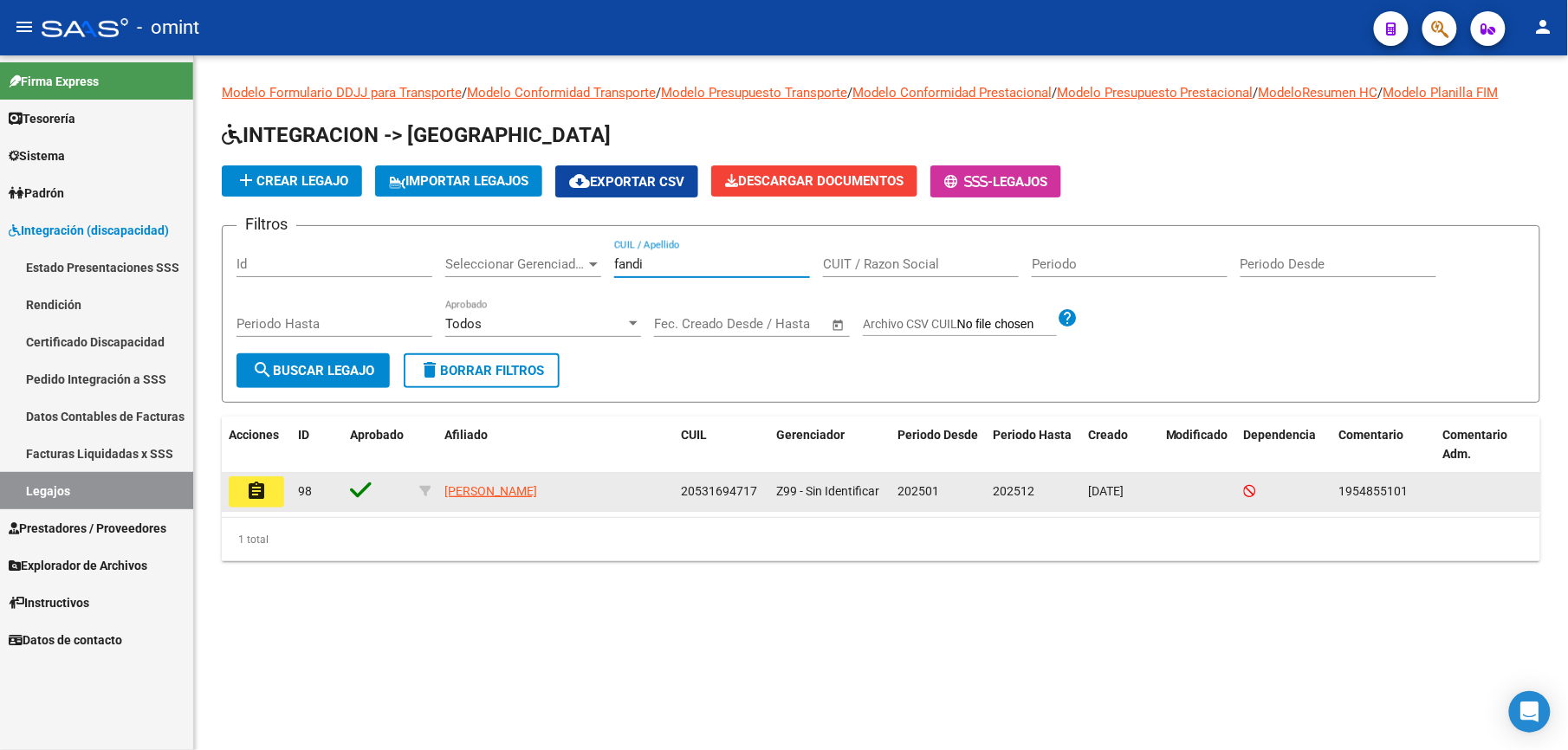
type input "fandi"
click at [262, 487] on mat-icon "assignment" at bounding box center [256, 491] width 21 height 21
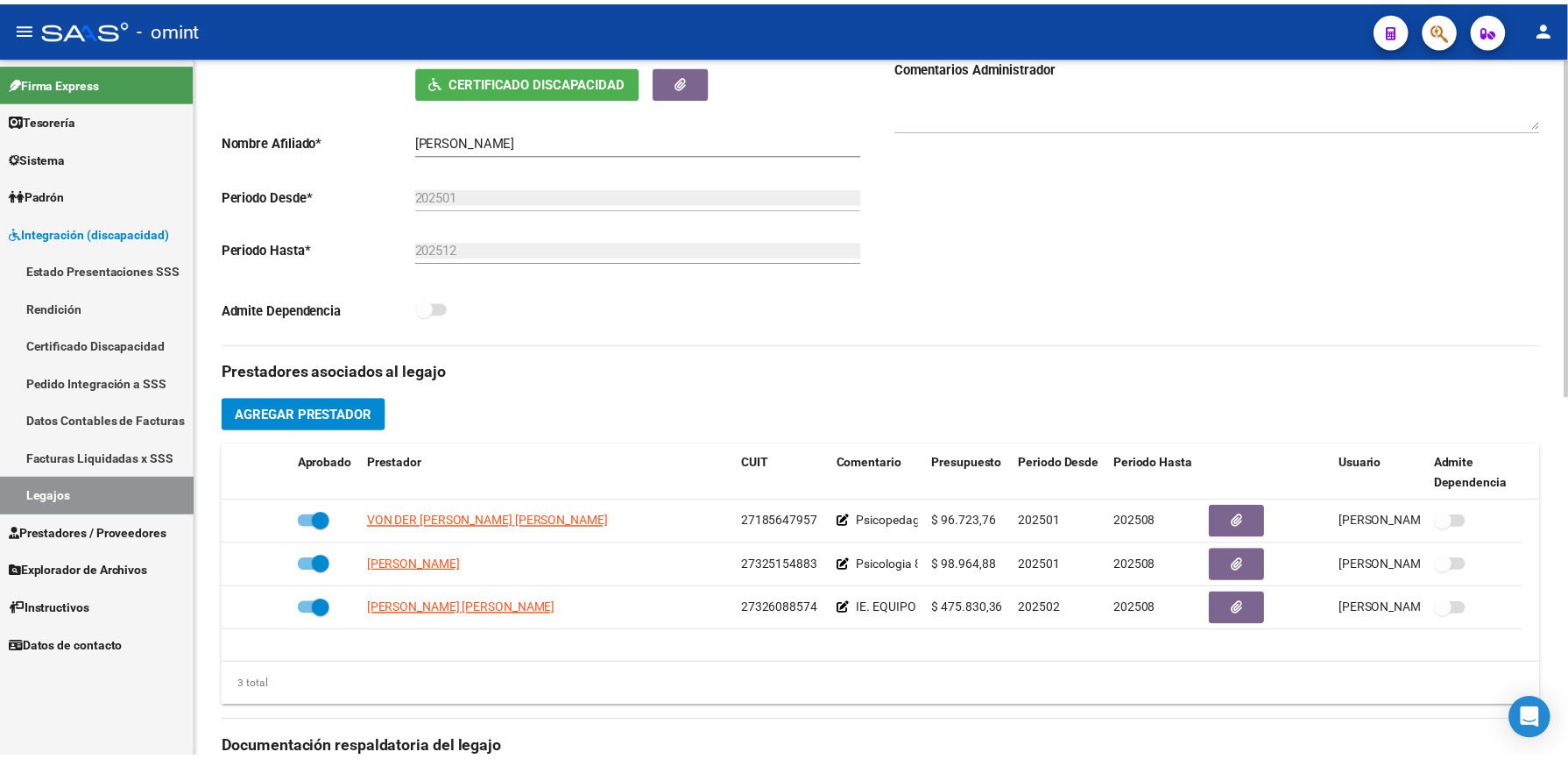
scroll to position [350, 0]
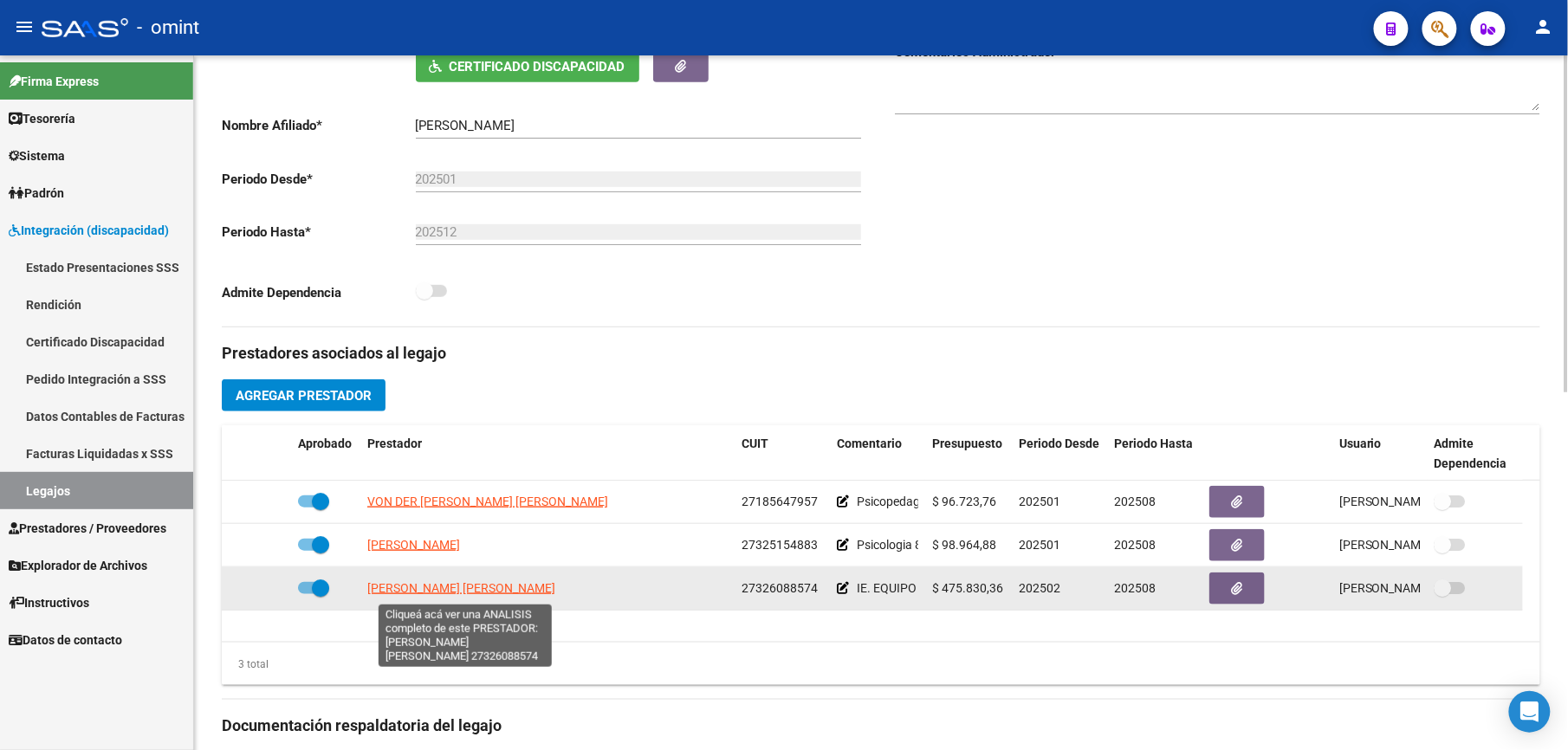
click at [471, 594] on span "[PERSON_NAME] [PERSON_NAME]" at bounding box center [461, 588] width 188 height 14
type textarea "27326088574"
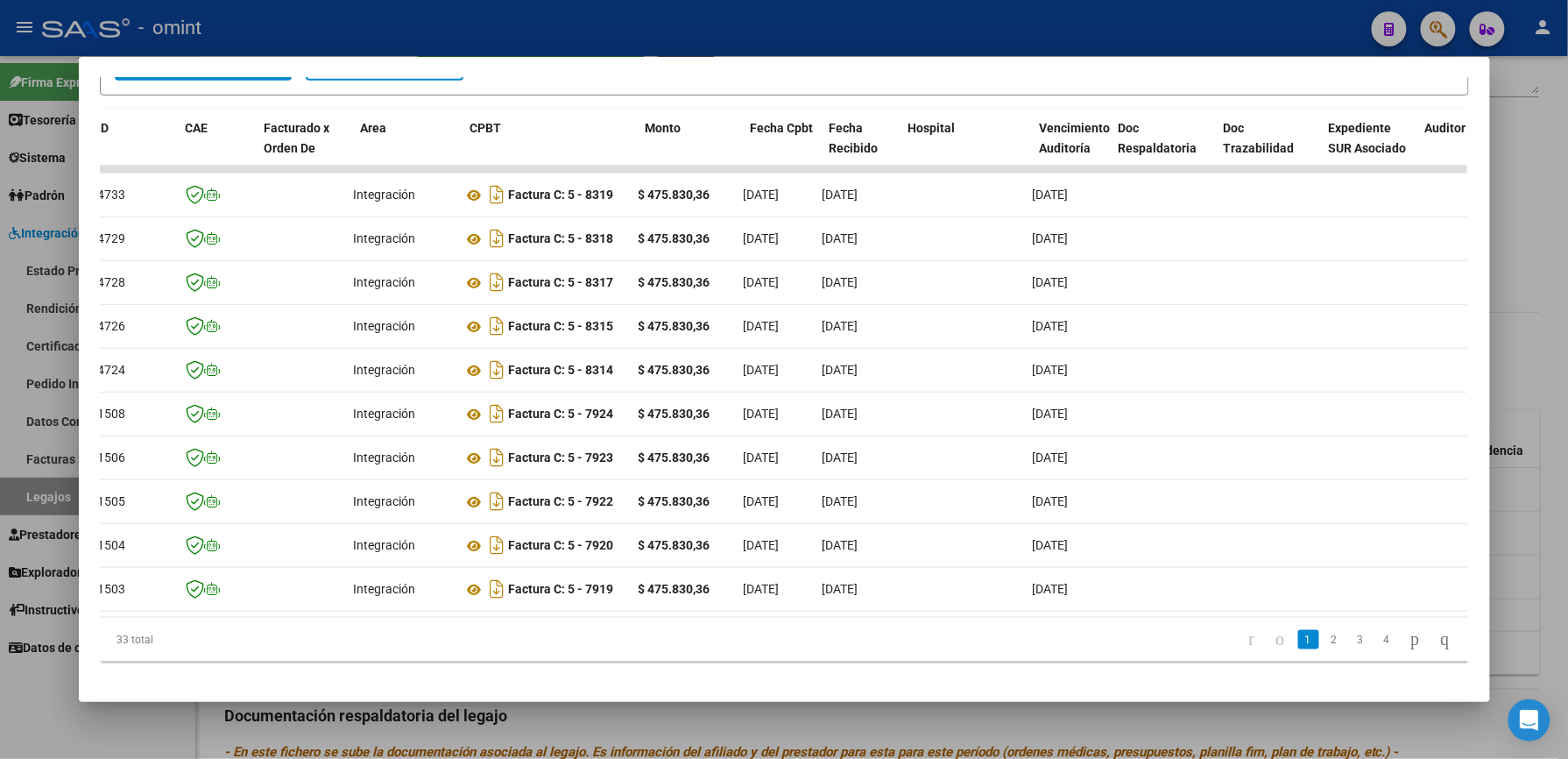
scroll to position [0, 0]
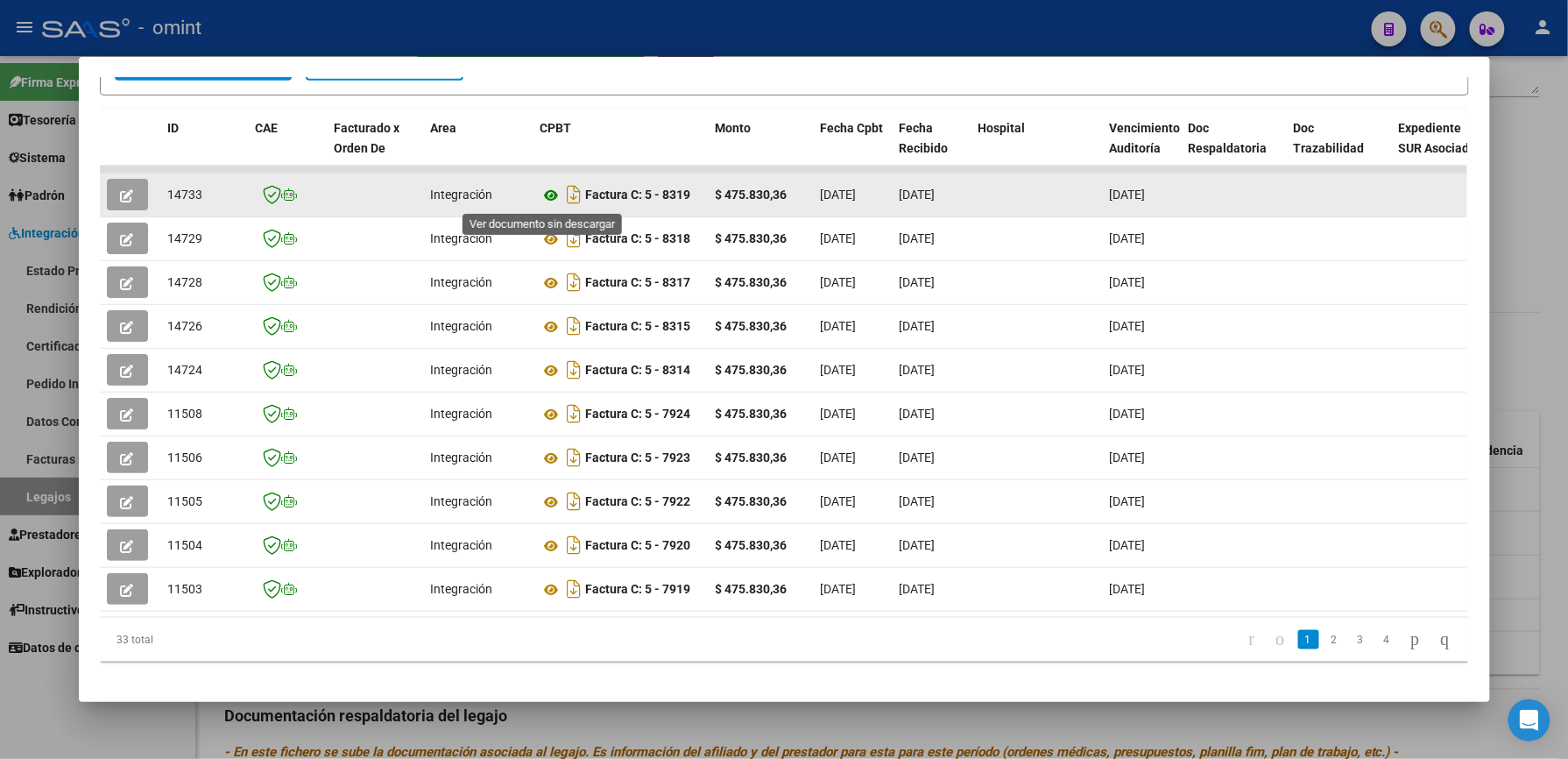
click at [541, 193] on icon at bounding box center [552, 196] width 22 height 21
click at [127, 186] on button "button" at bounding box center [128, 194] width 41 height 31
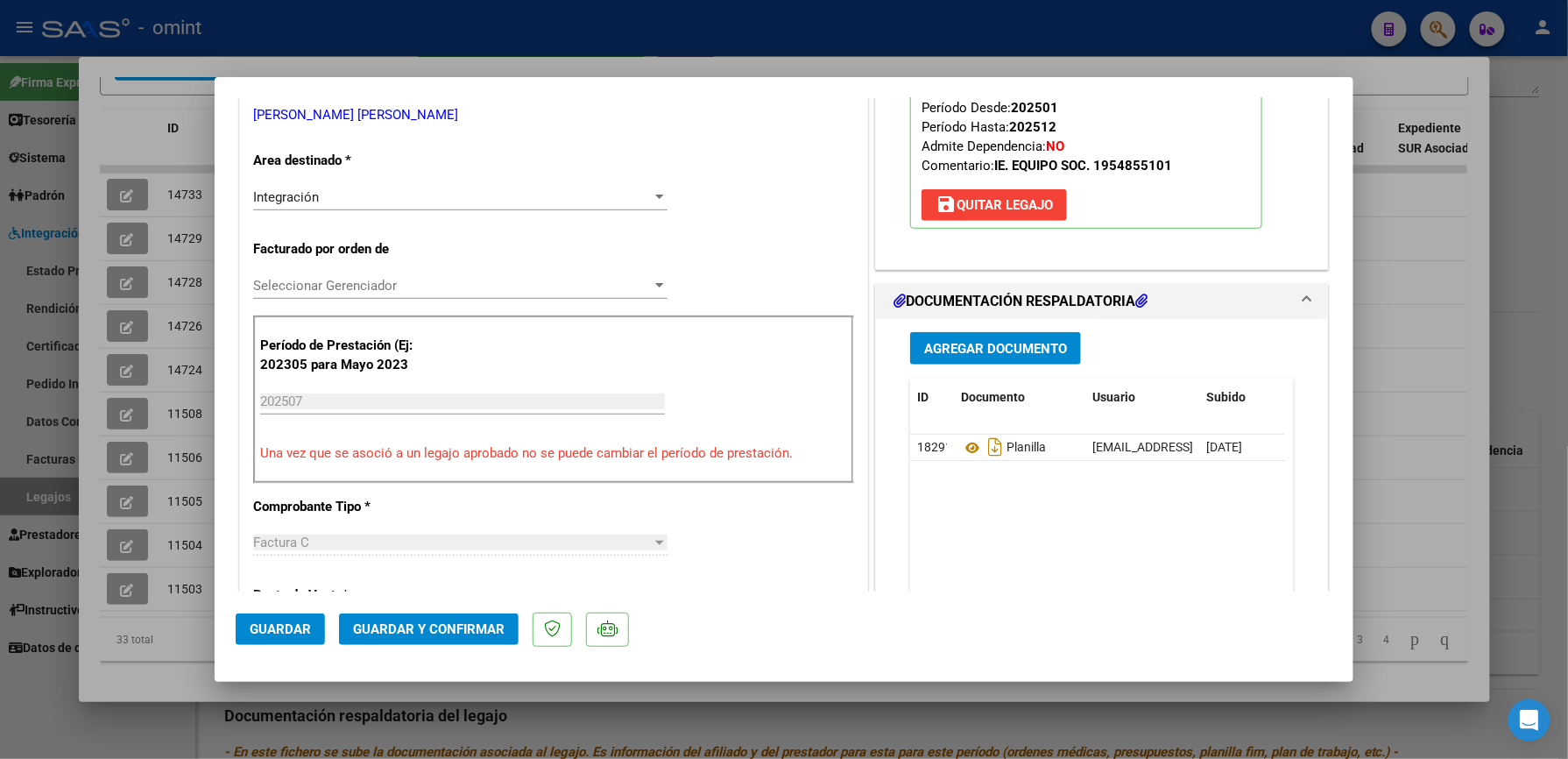
scroll to position [350, 0]
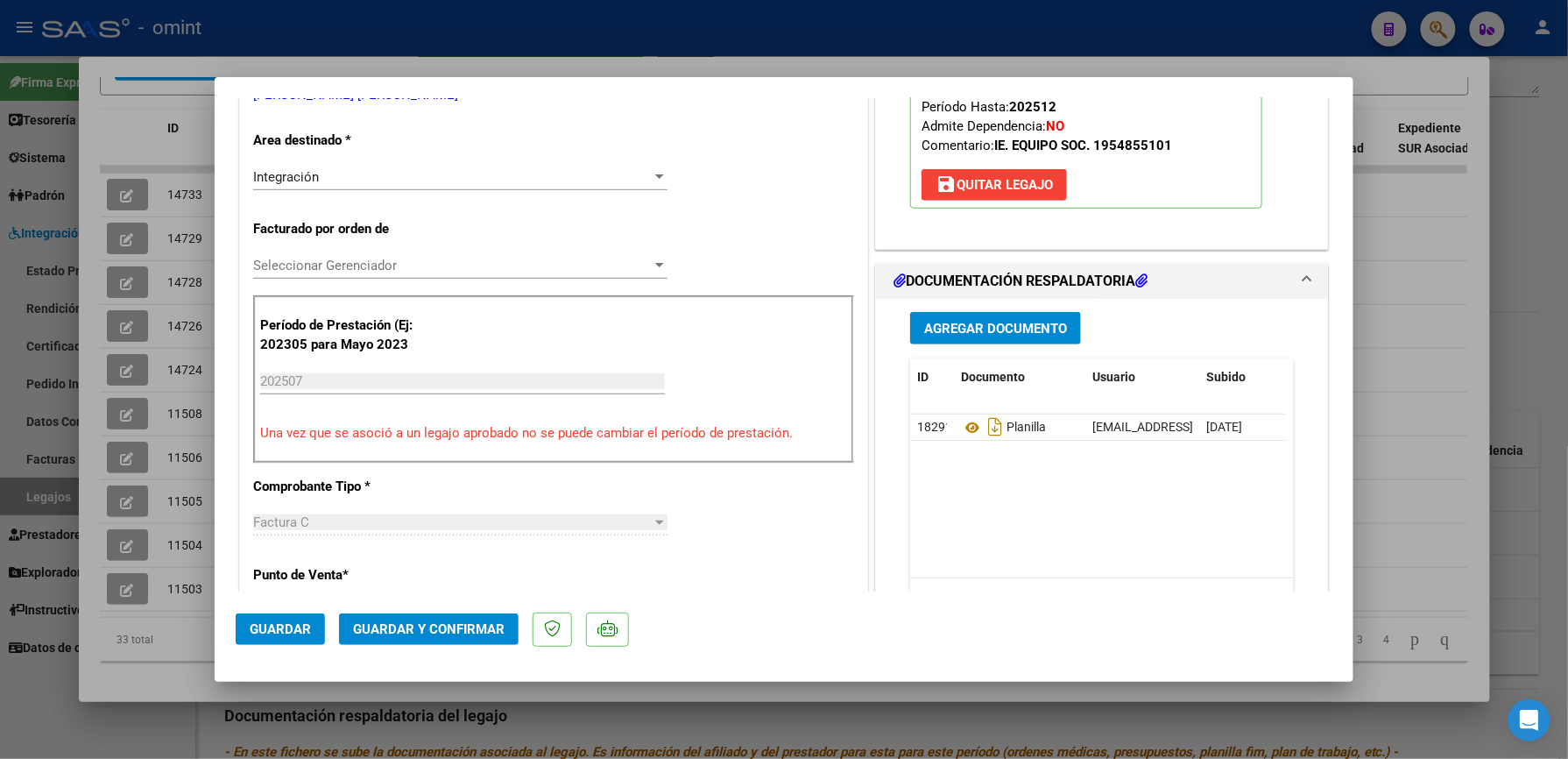
click at [428, 633] on span "Guardar y Confirmar" at bounding box center [429, 629] width 152 height 16
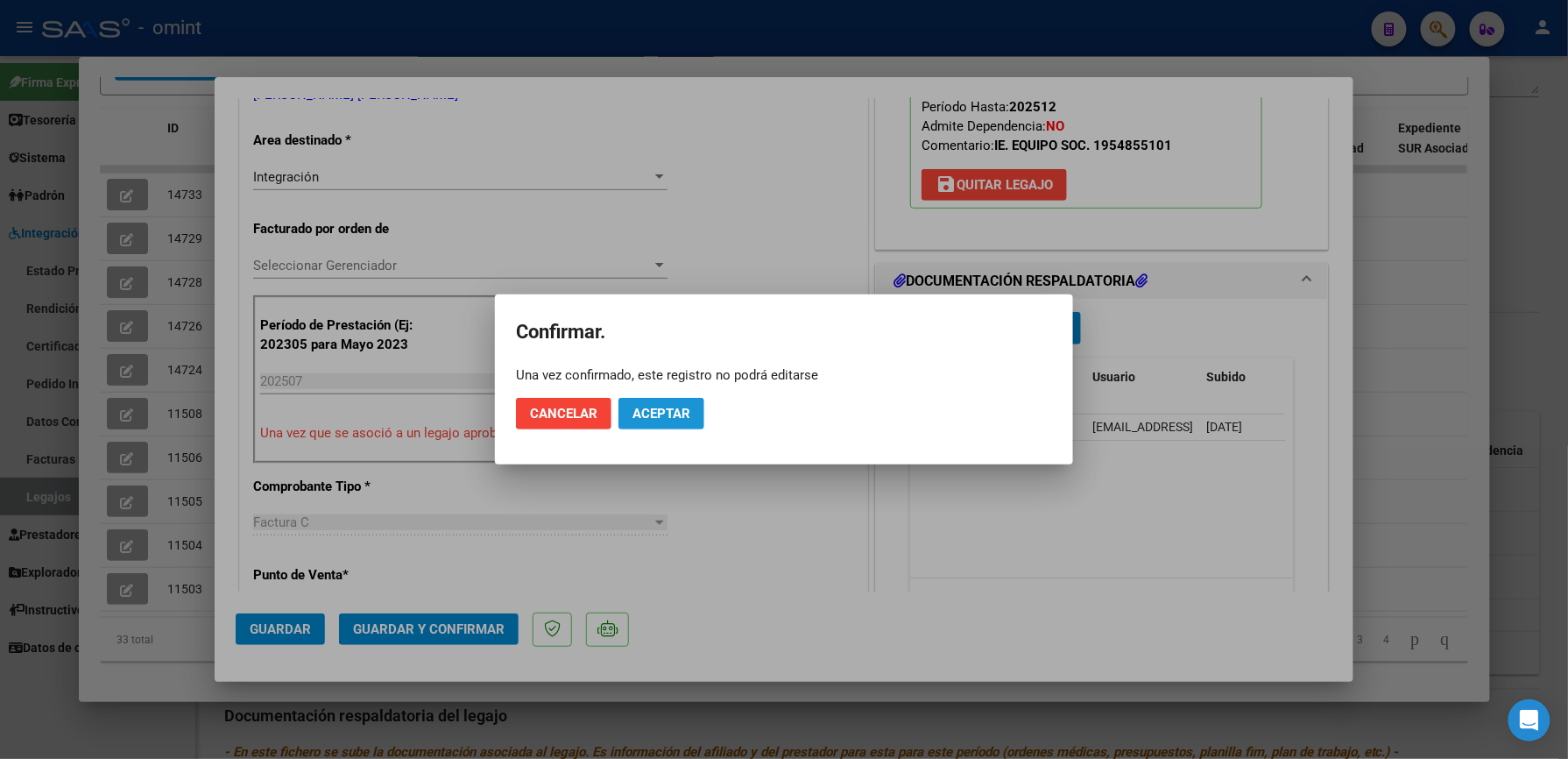
drag, startPoint x: 657, startPoint y: 411, endPoint x: 738, endPoint y: 275, distance: 158.3
click at [657, 410] on span "Aceptar" at bounding box center [662, 414] width 58 height 16
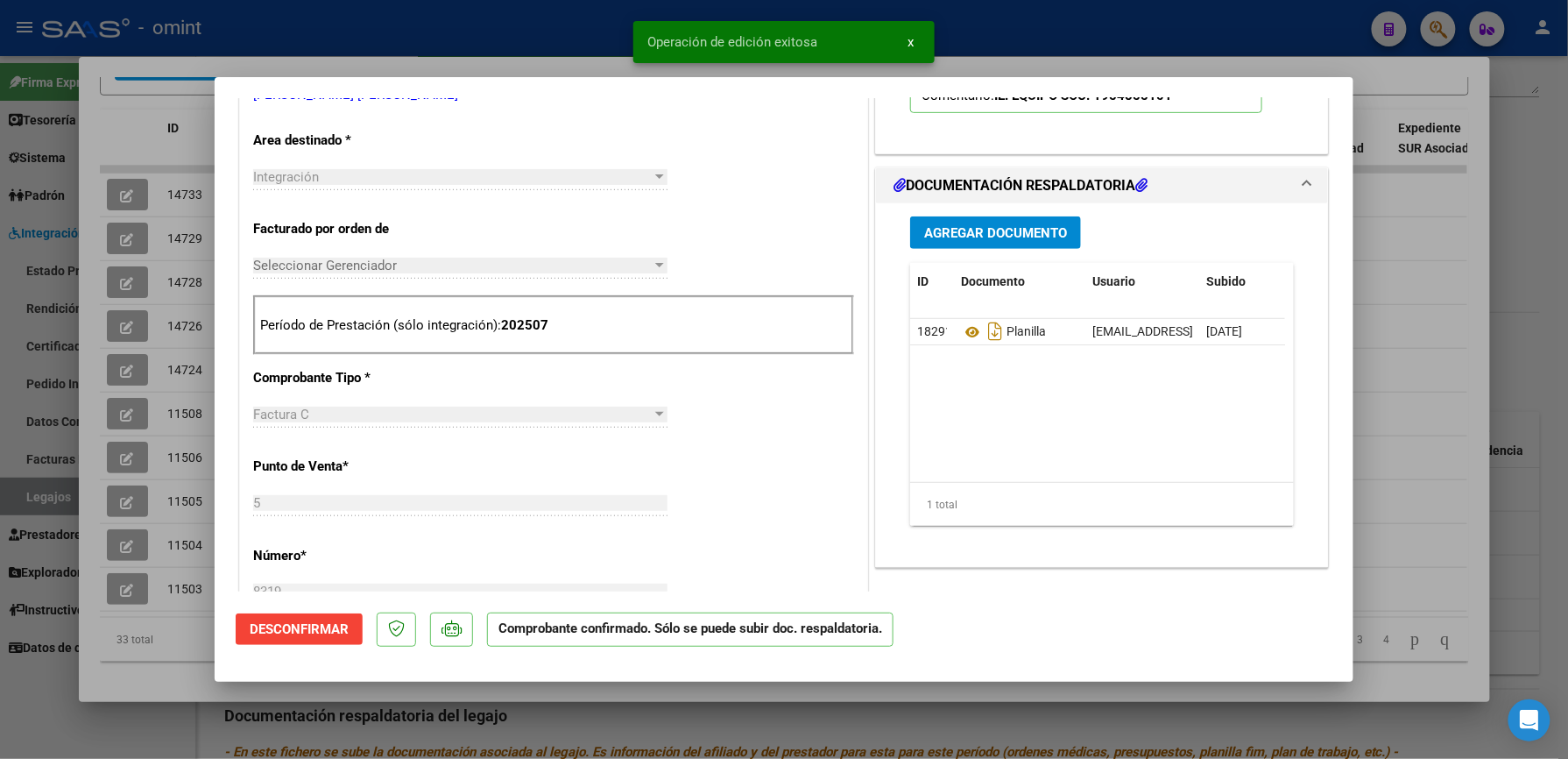
click at [496, 28] on div at bounding box center [784, 379] width 1568 height 759
type input "$ 0,00"
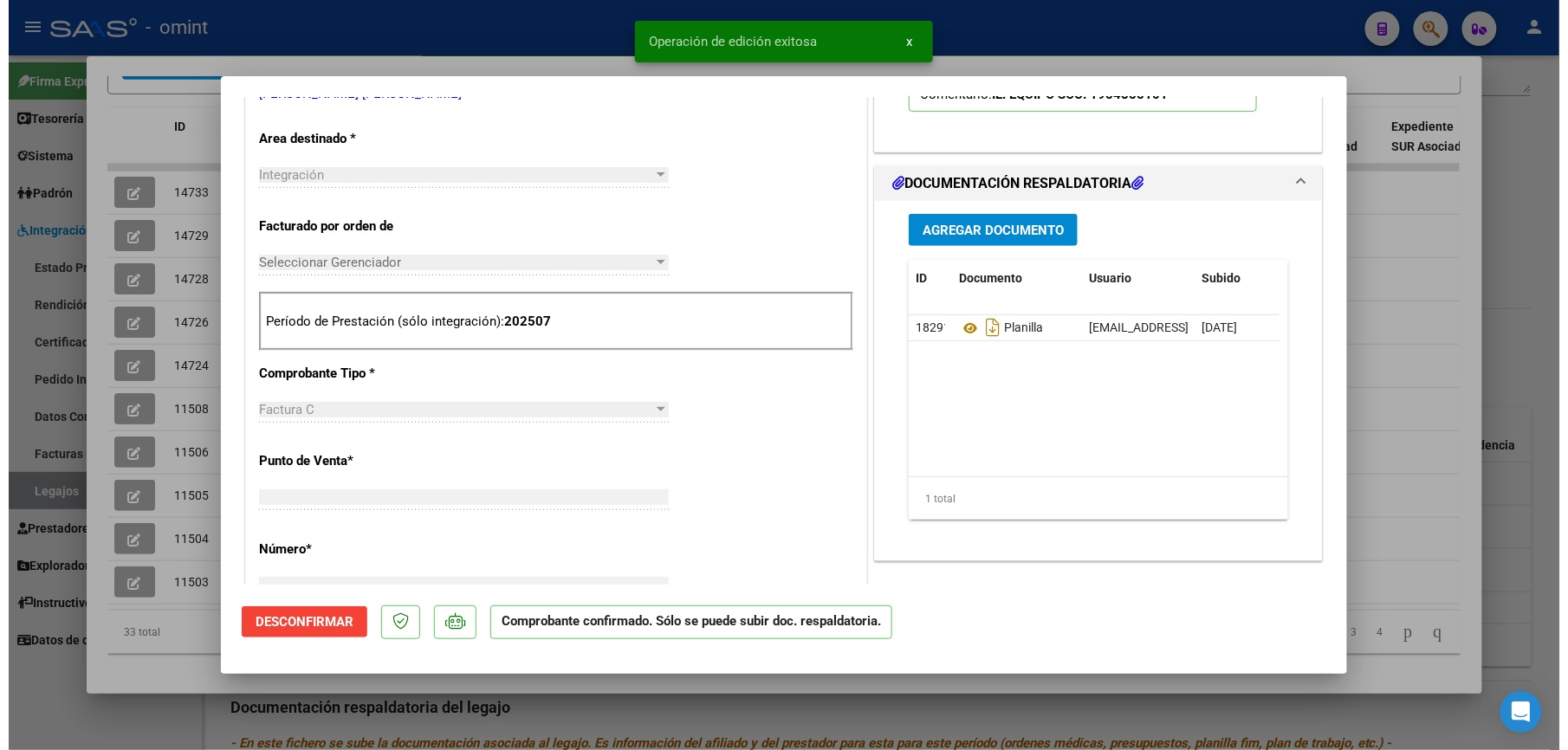
scroll to position [0, 0]
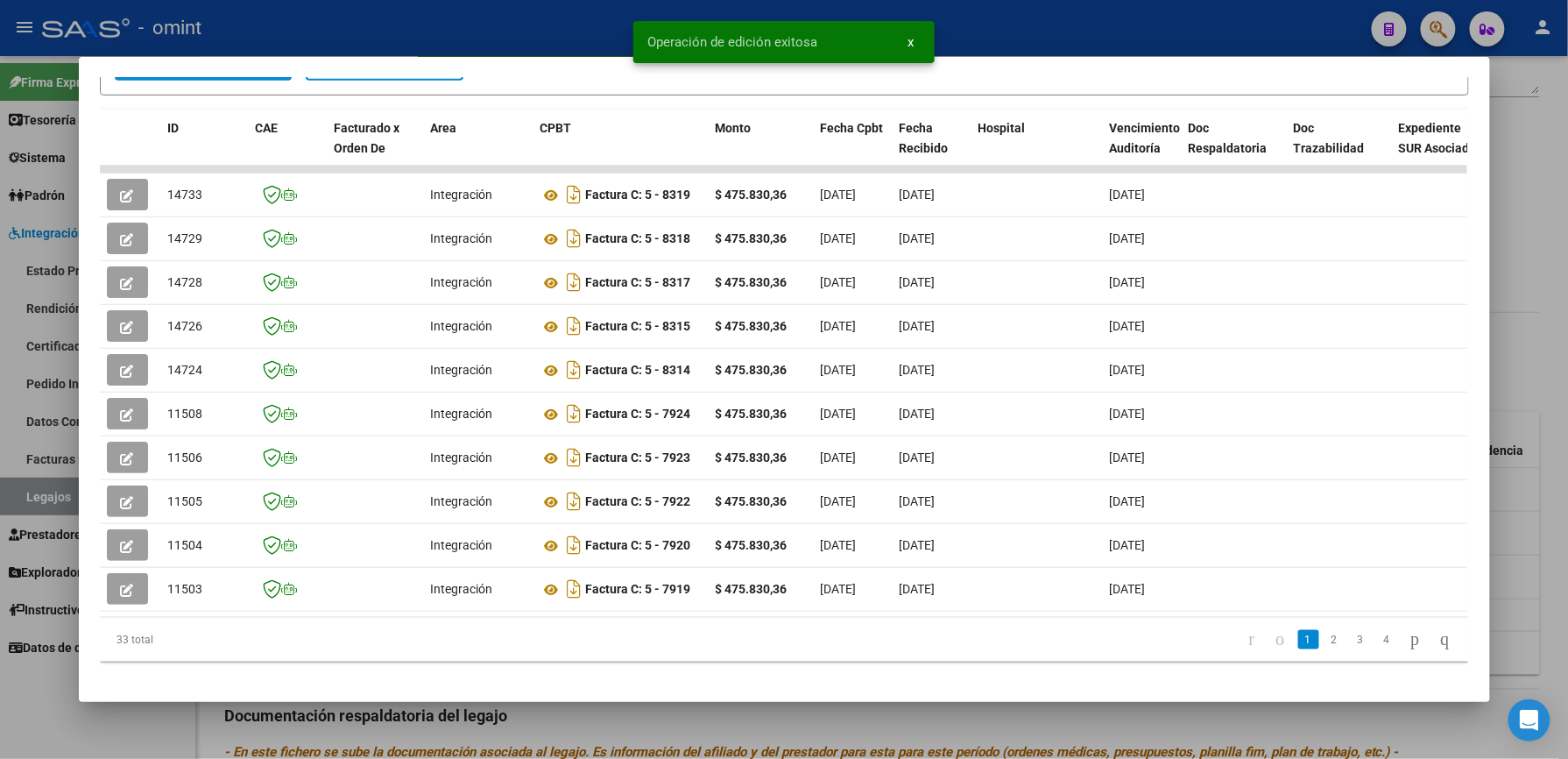
click at [418, 26] on div at bounding box center [784, 379] width 1568 height 759
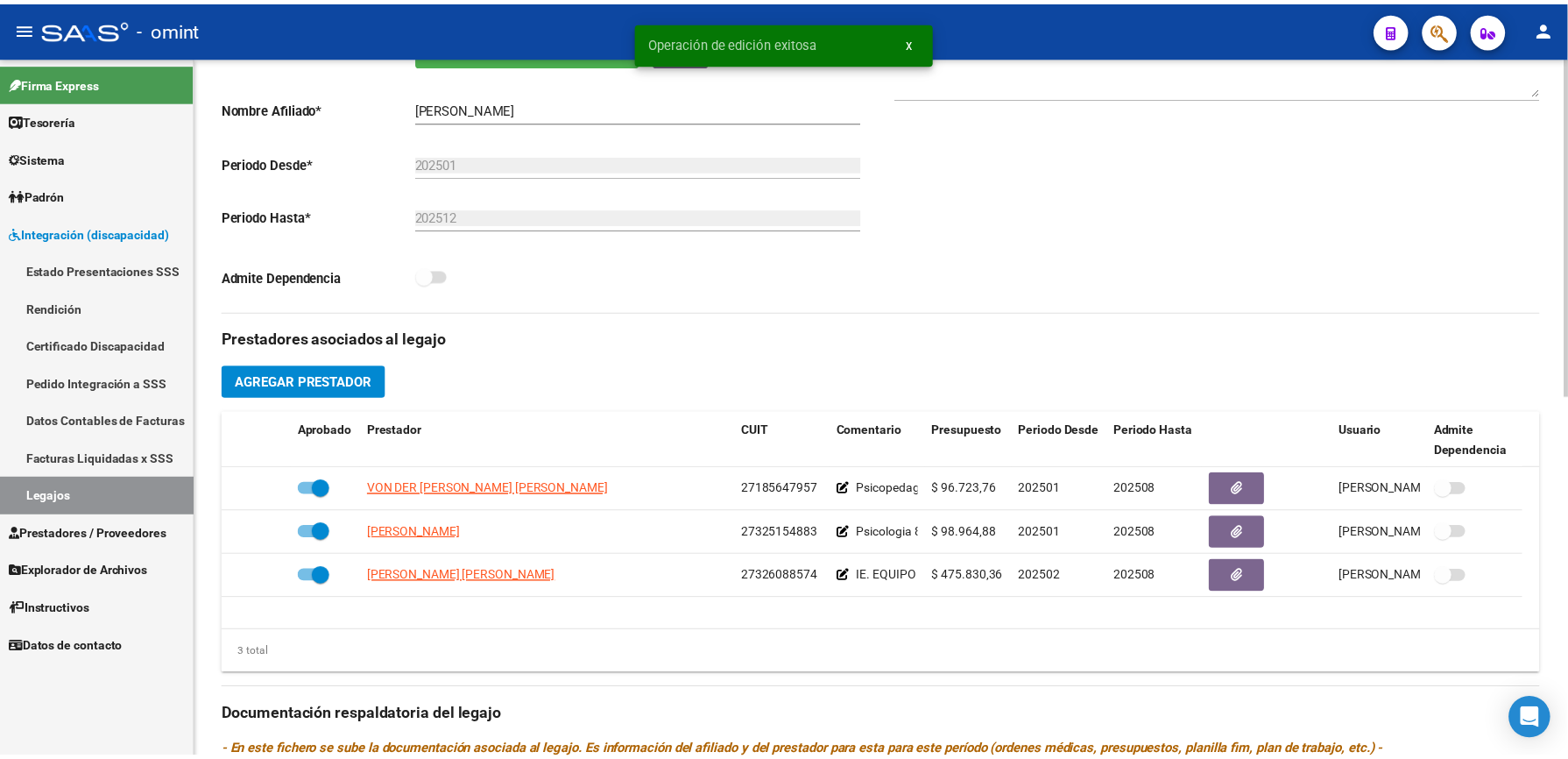
scroll to position [350, 0]
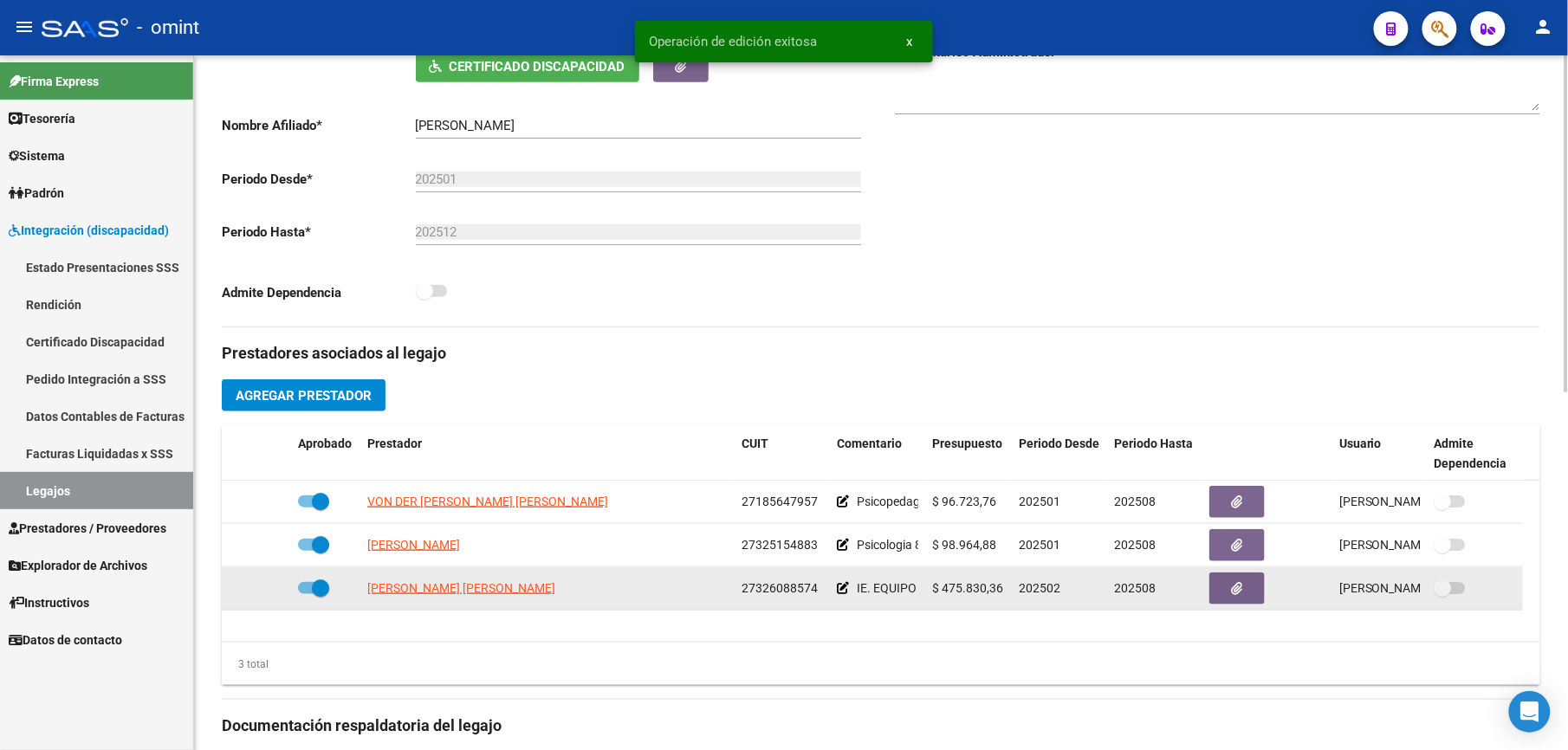
drag, startPoint x: 742, startPoint y: 592, endPoint x: 830, endPoint y: 594, distance: 88.0
click at [830, 594] on div "BORELLO BENITEZ ALEXIA PAMELA 27326088574 IE. EQUIPO SOC. 1954855101 $ 475.830,…" at bounding box center [872, 588] width 1301 height 43
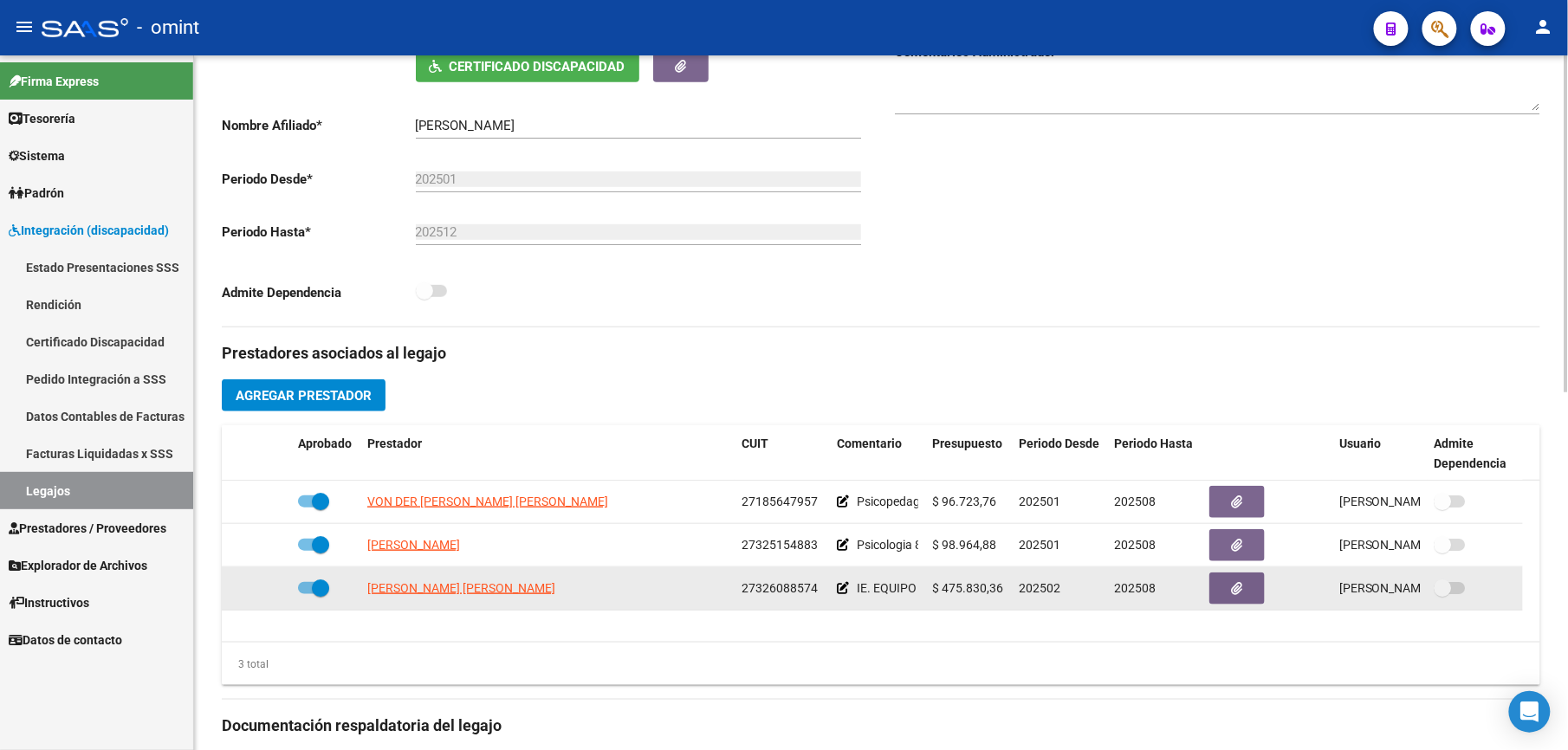
drag, startPoint x: 830, startPoint y: 594, endPoint x: 788, endPoint y: 589, distance: 42.3
copy span "27326088574"
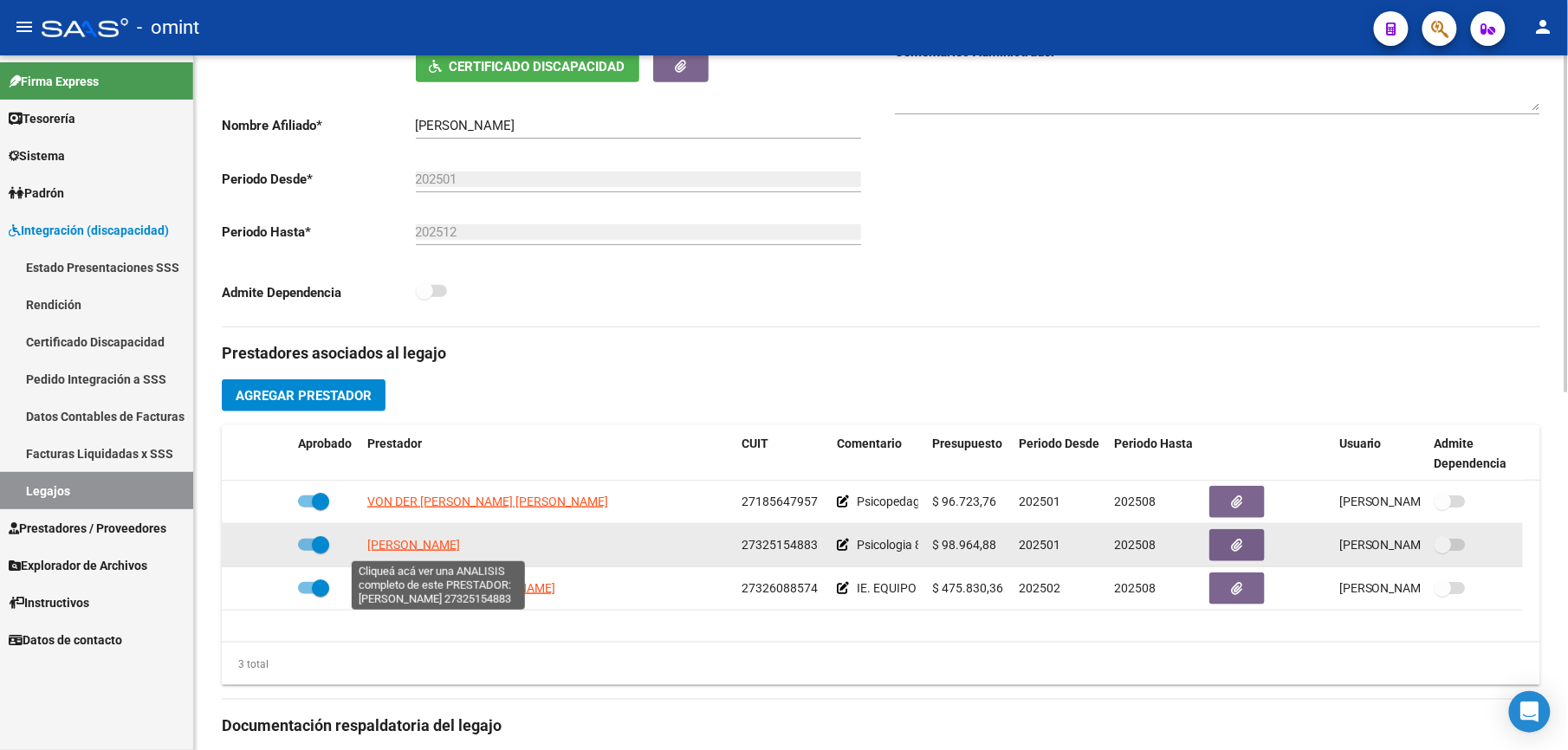
click at [426, 545] on span "[PERSON_NAME]" at bounding box center [414, 545] width 93 height 14
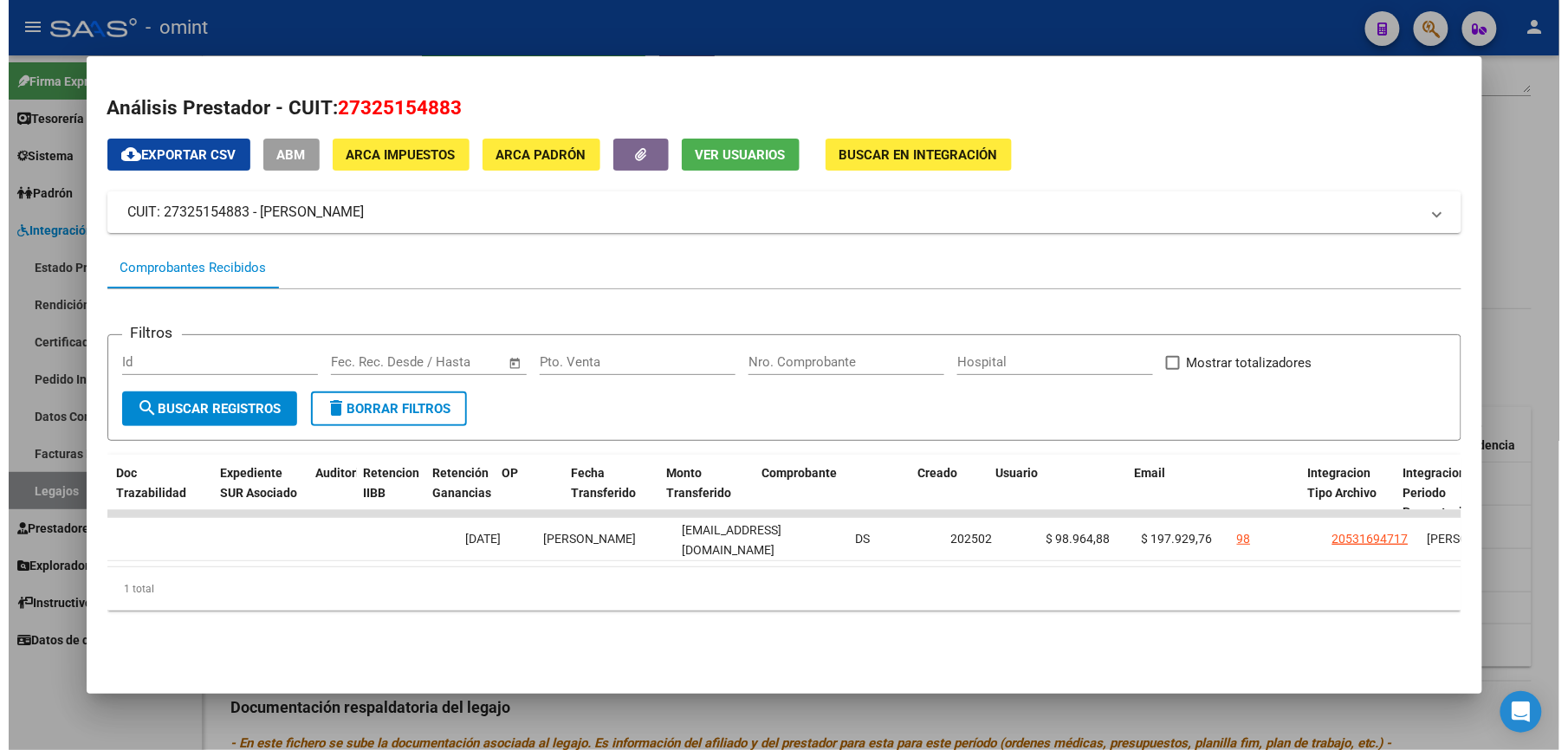
scroll to position [0, 0]
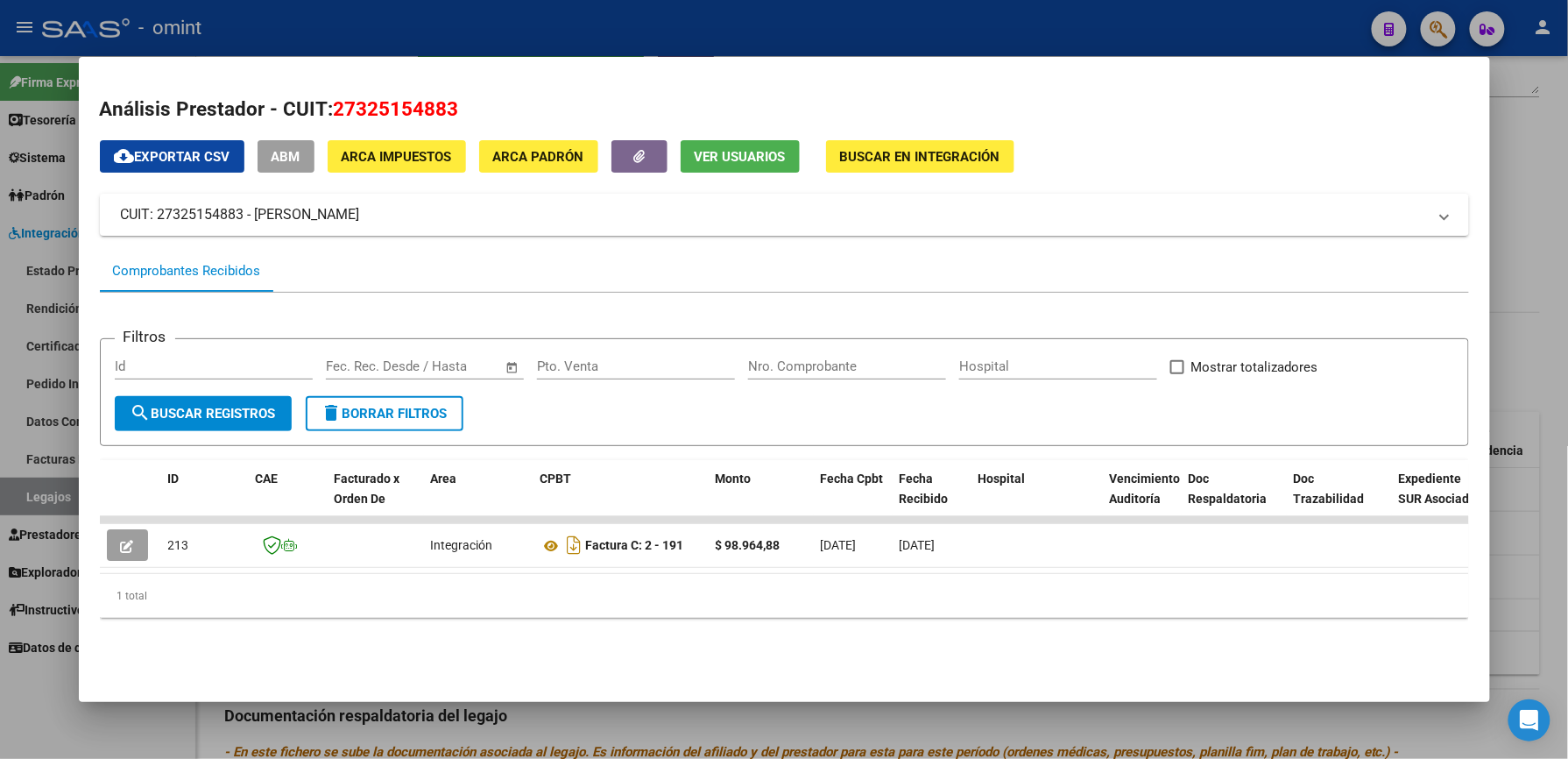
click at [809, 39] on div at bounding box center [784, 379] width 1568 height 759
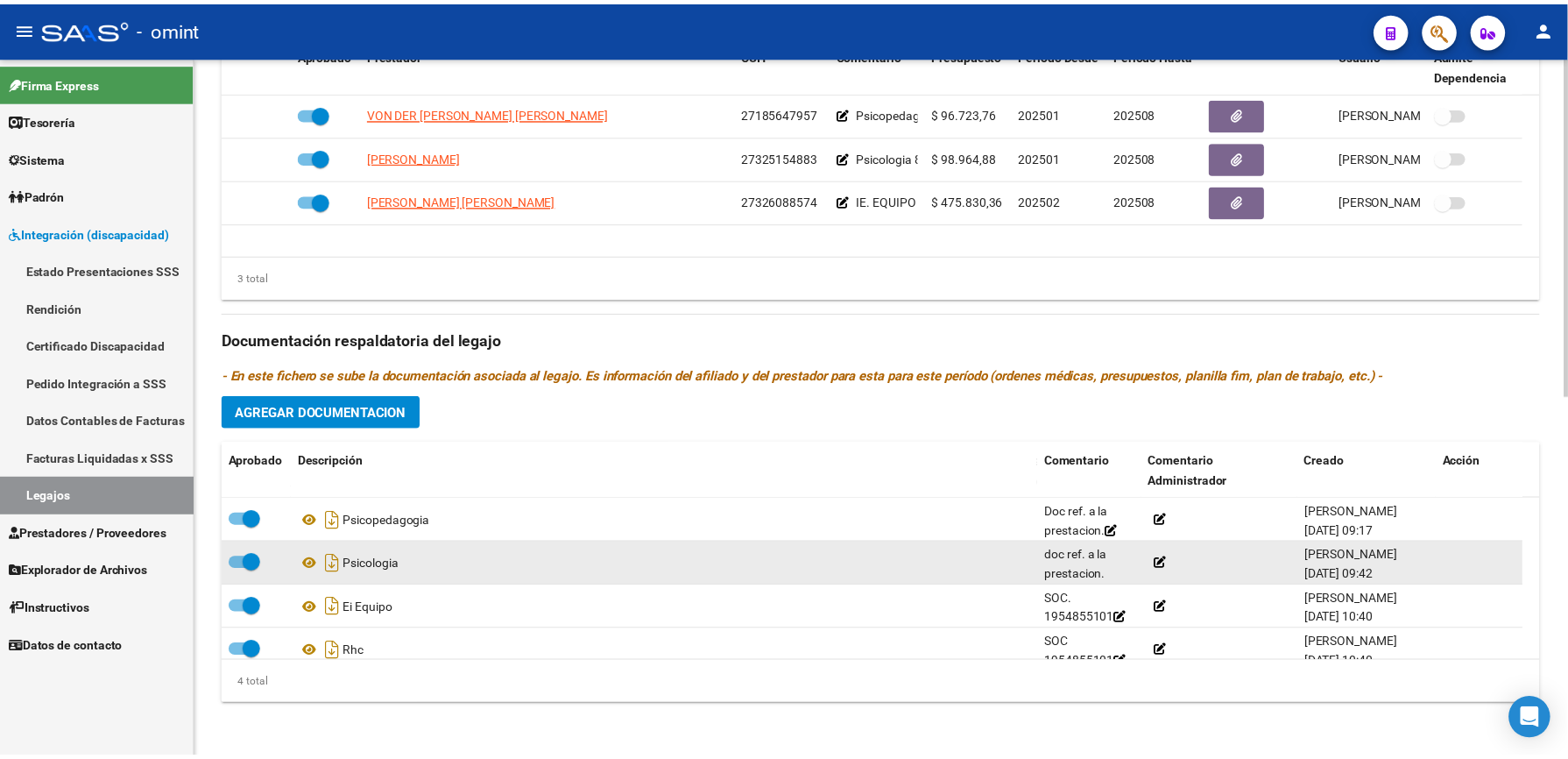
scroll to position [748, 0]
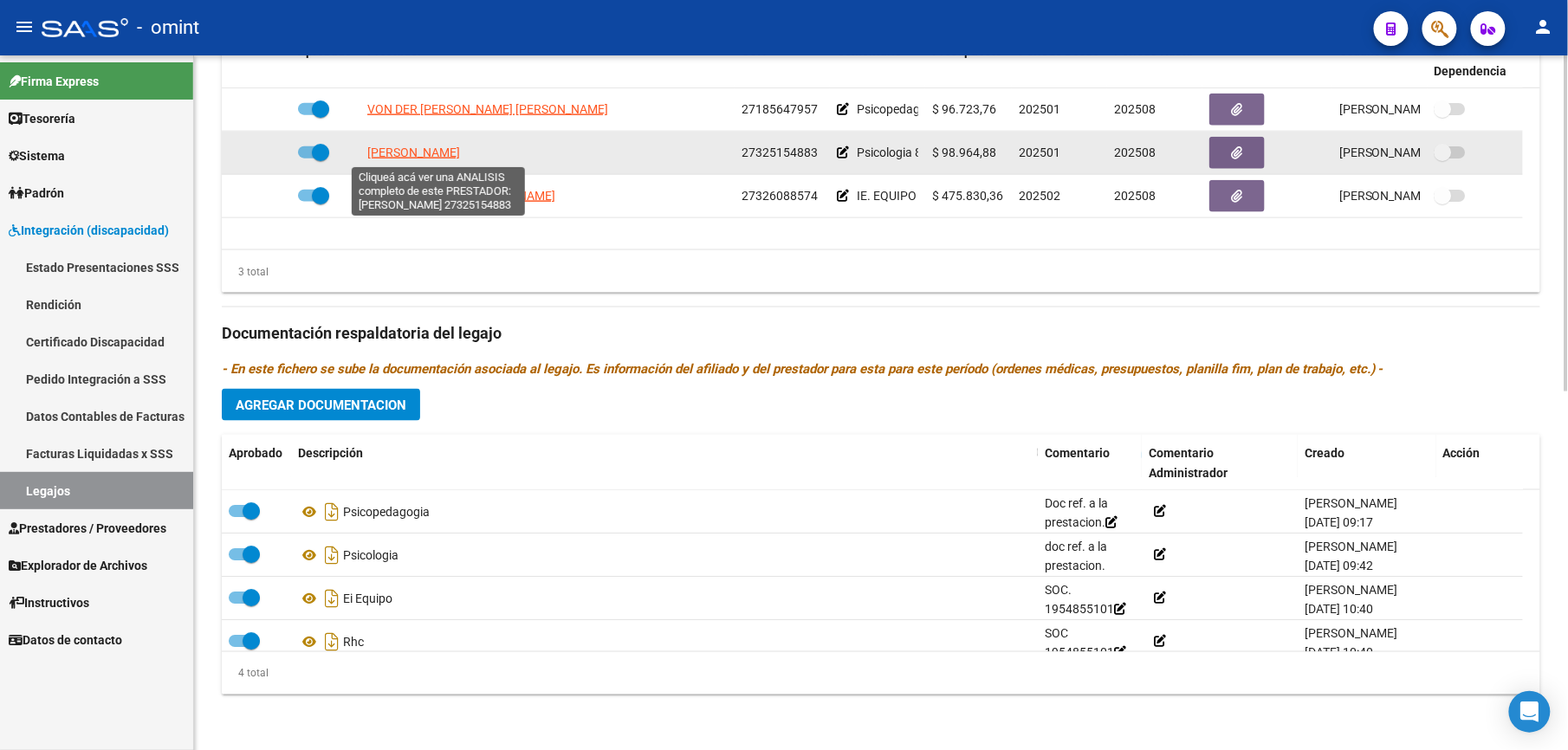
click at [460, 152] on span "[PERSON_NAME]" at bounding box center [414, 153] width 93 height 14
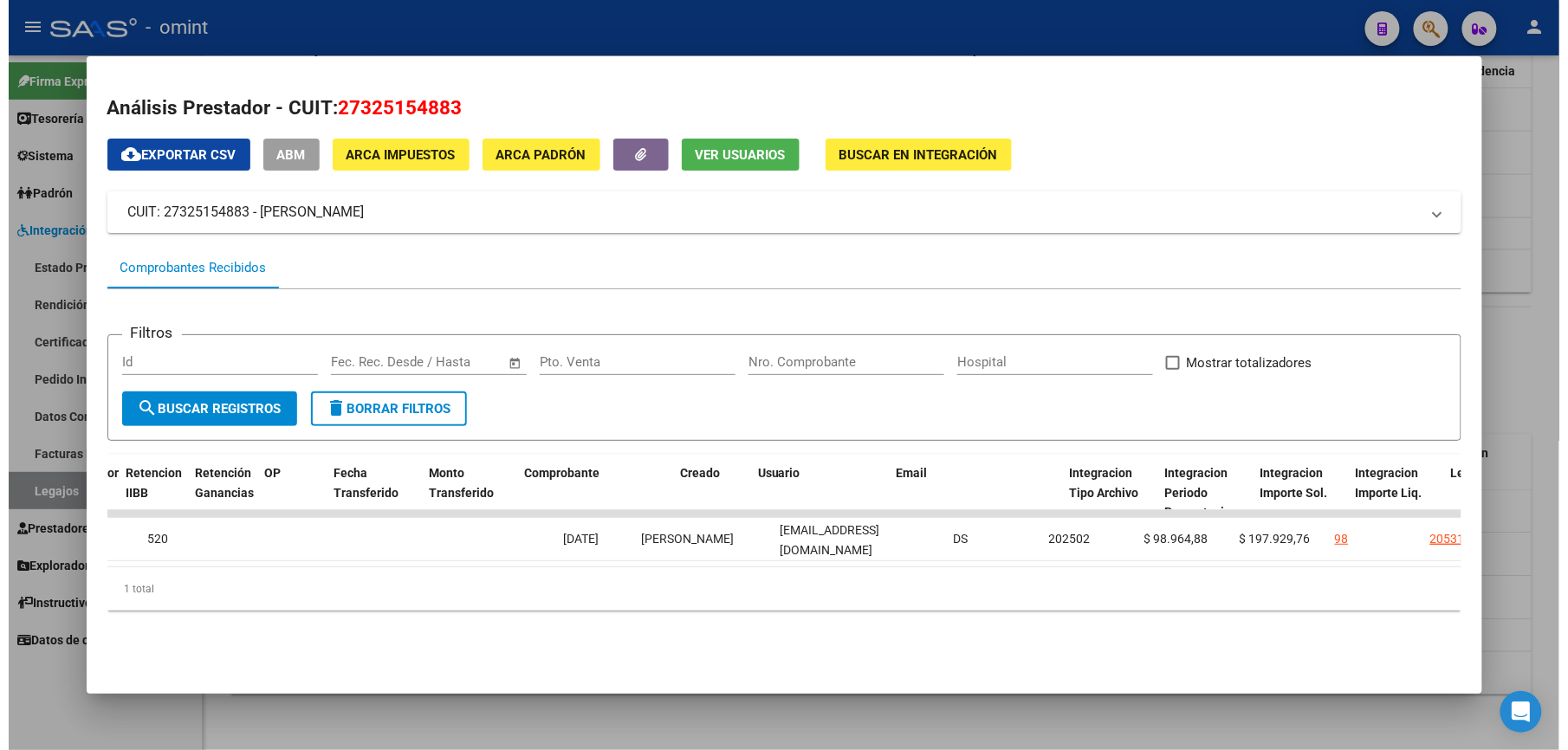
scroll to position [0, 0]
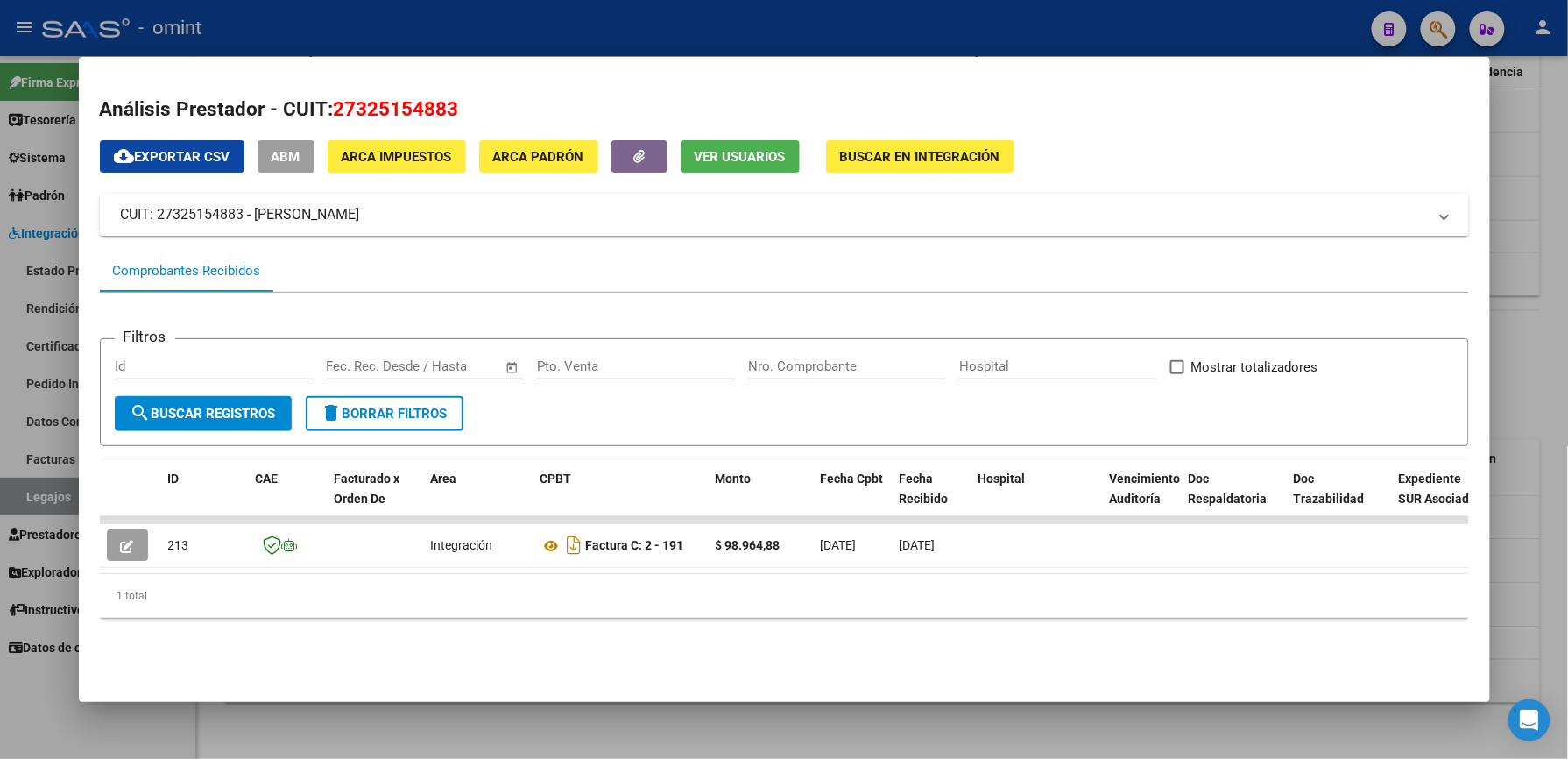
click at [459, 11] on div at bounding box center [784, 379] width 1568 height 759
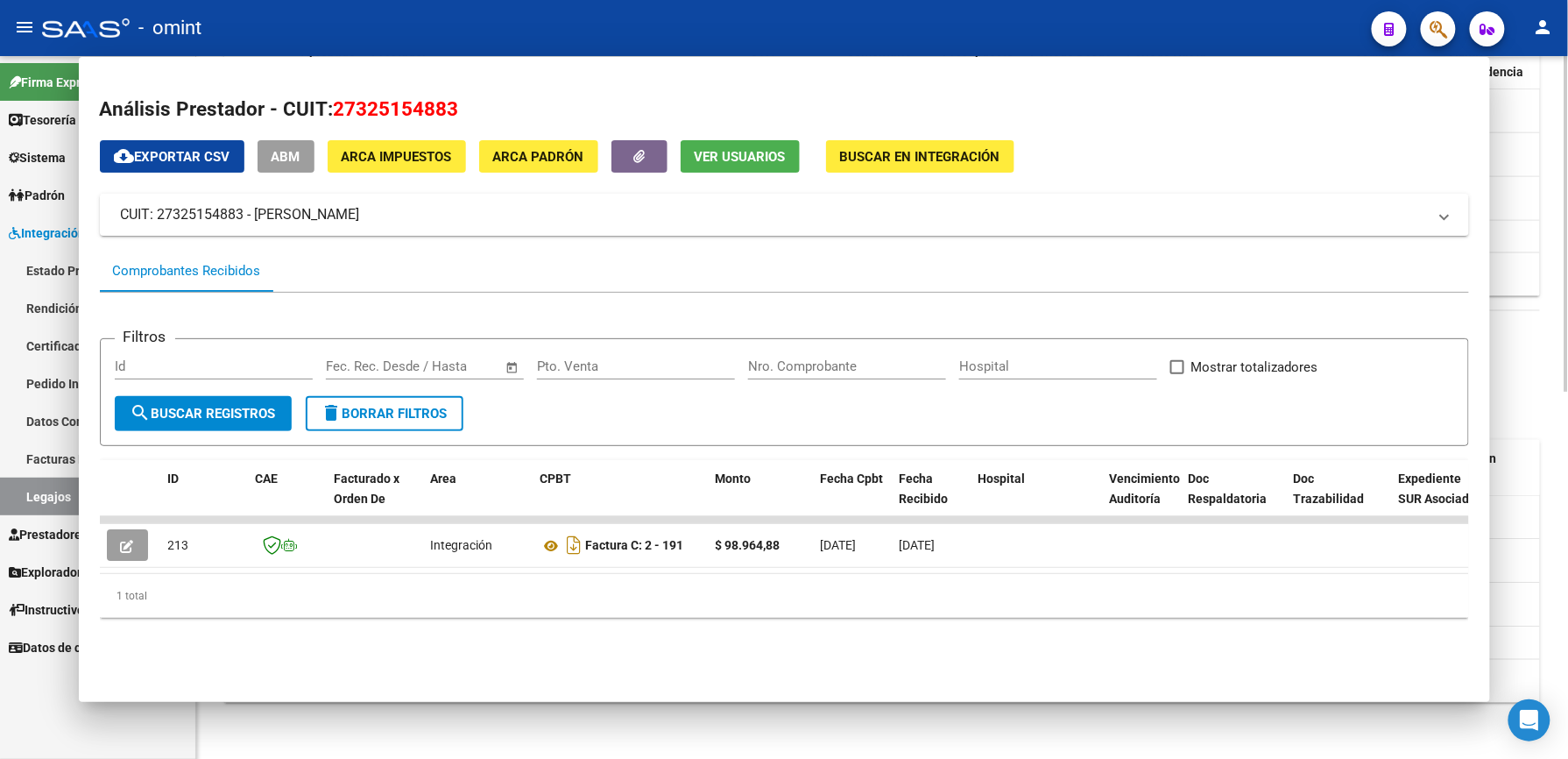
scroll to position [748, 0]
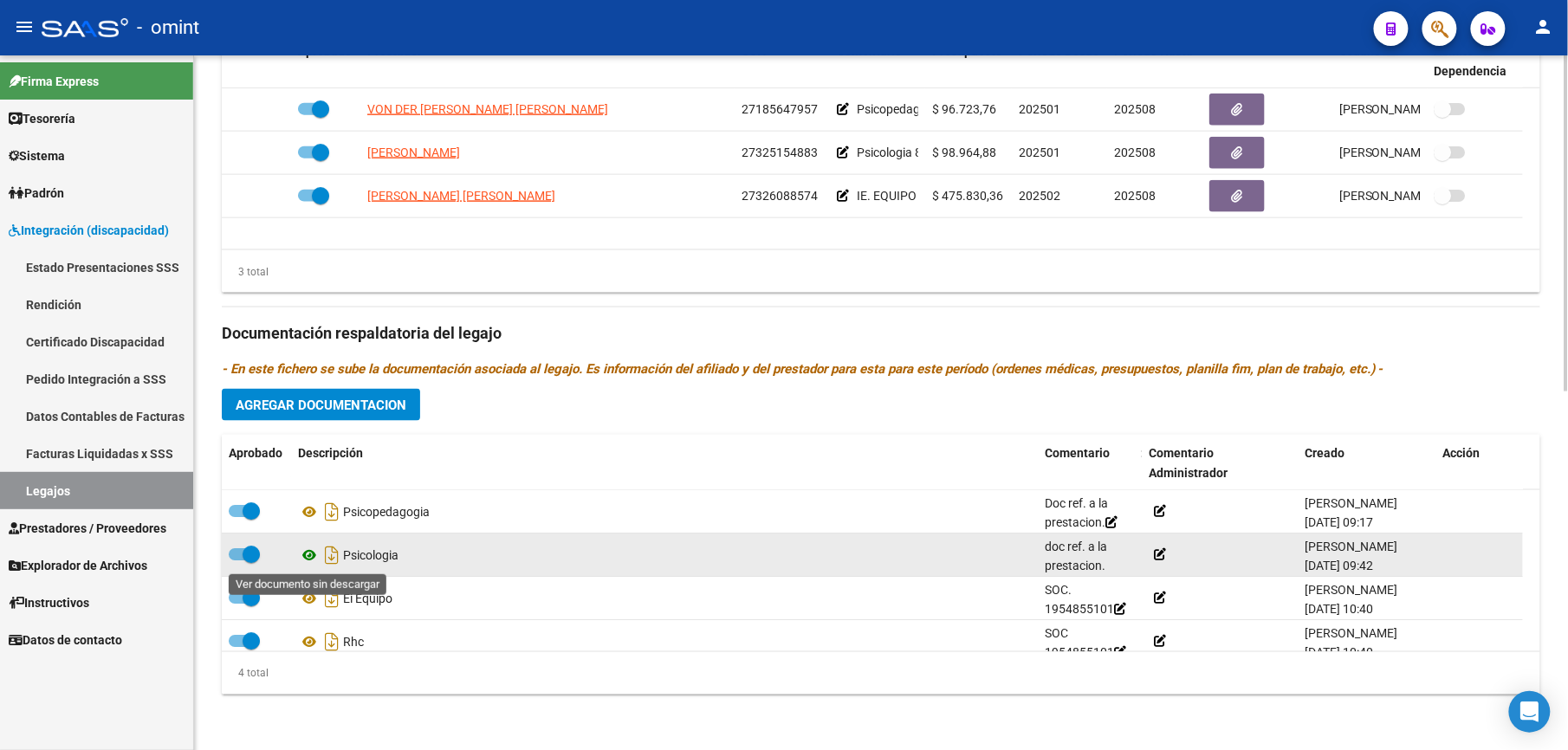
click at [312, 551] on icon at bounding box center [308, 555] width 22 height 21
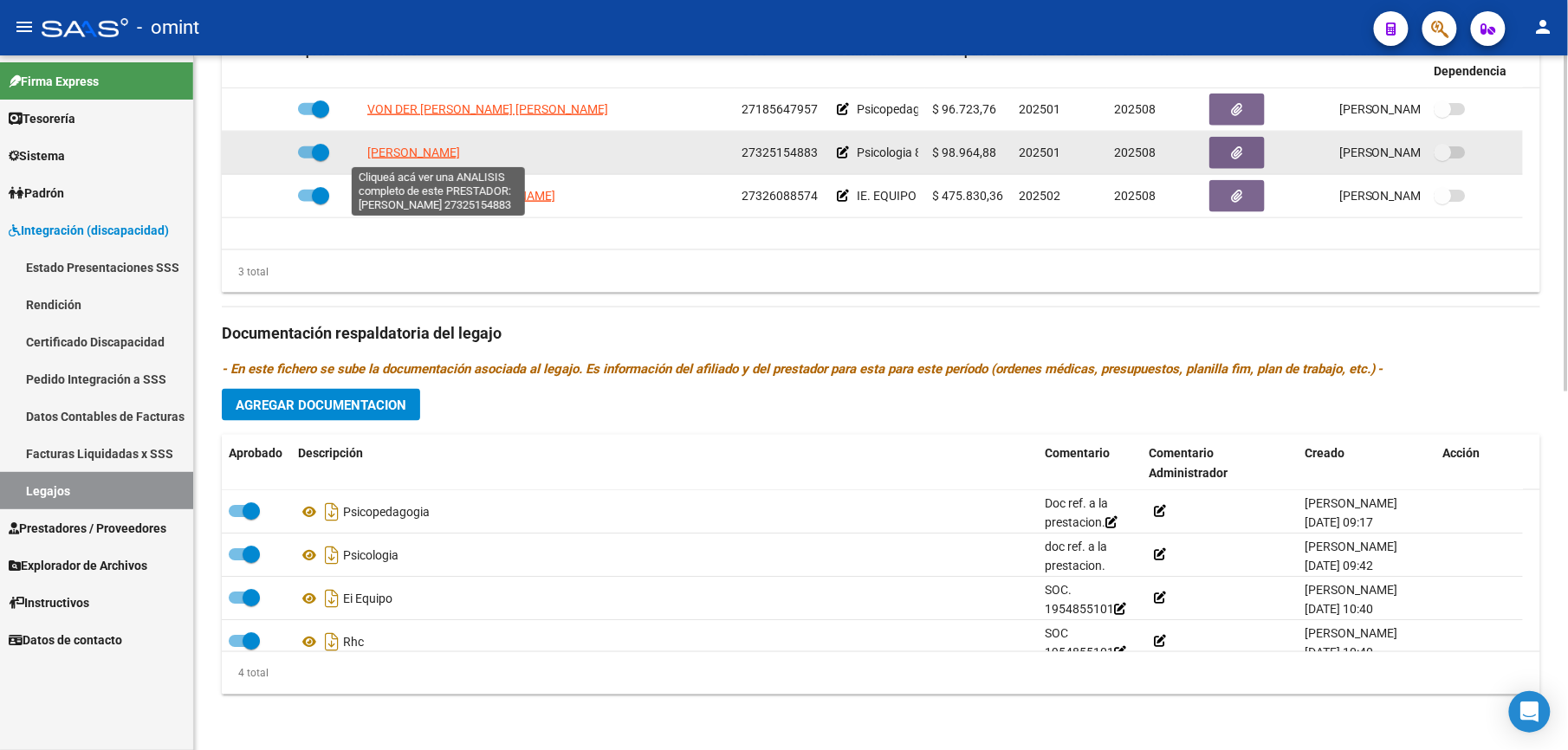
click at [460, 153] on span "[PERSON_NAME]" at bounding box center [414, 153] width 93 height 14
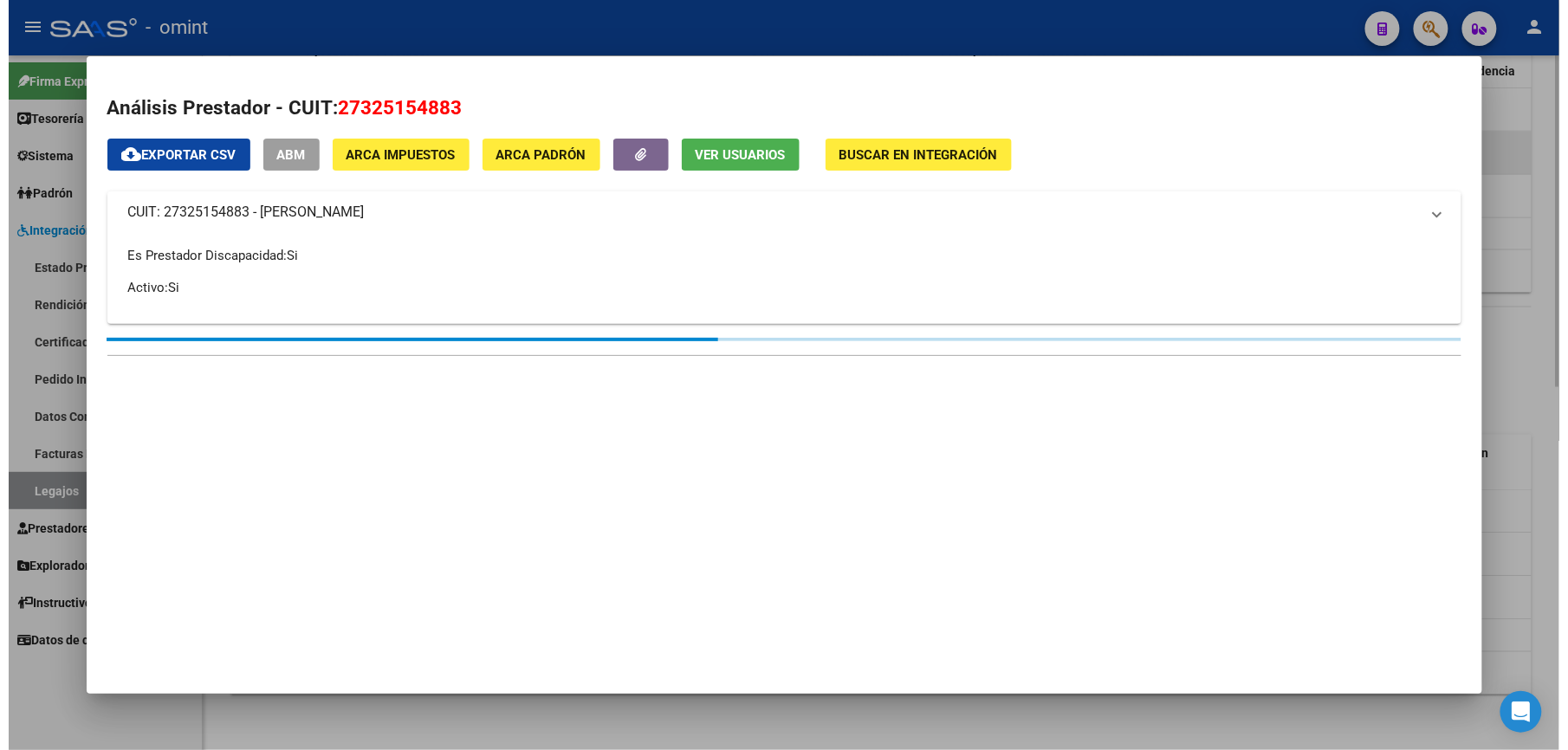
scroll to position [758, 0]
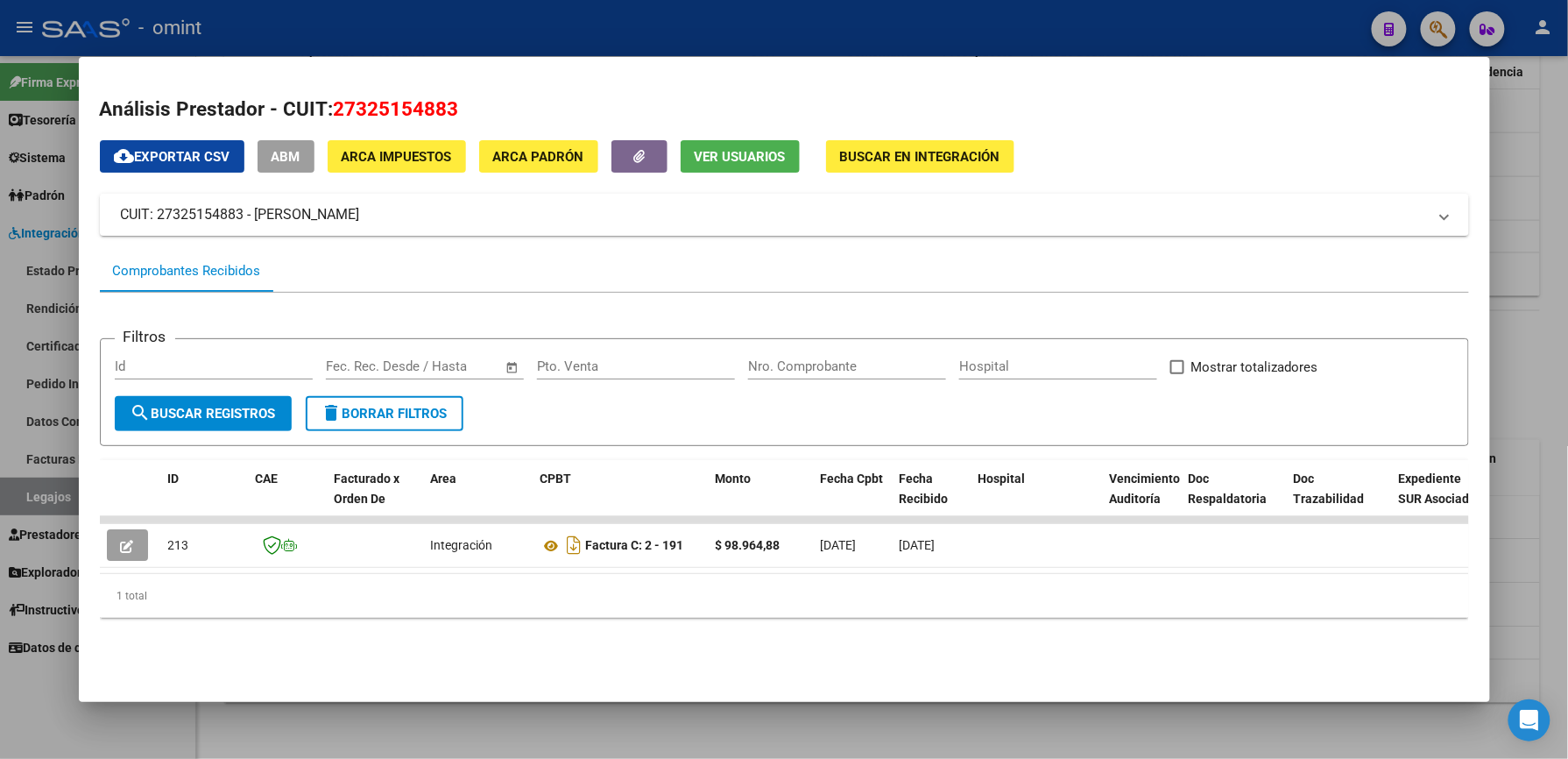
click at [746, 35] on div at bounding box center [784, 379] width 1568 height 759
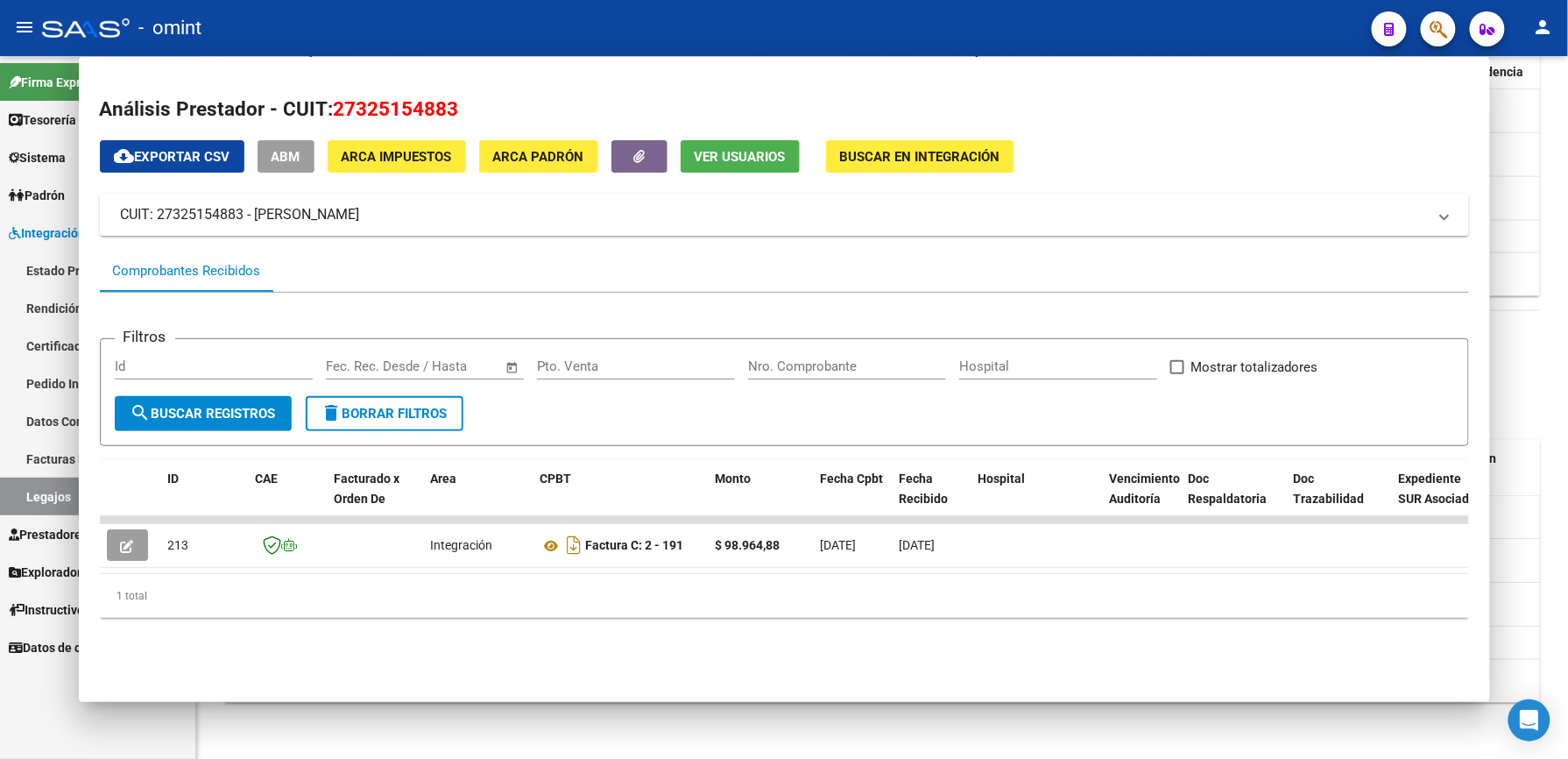
scroll to position [748, 0]
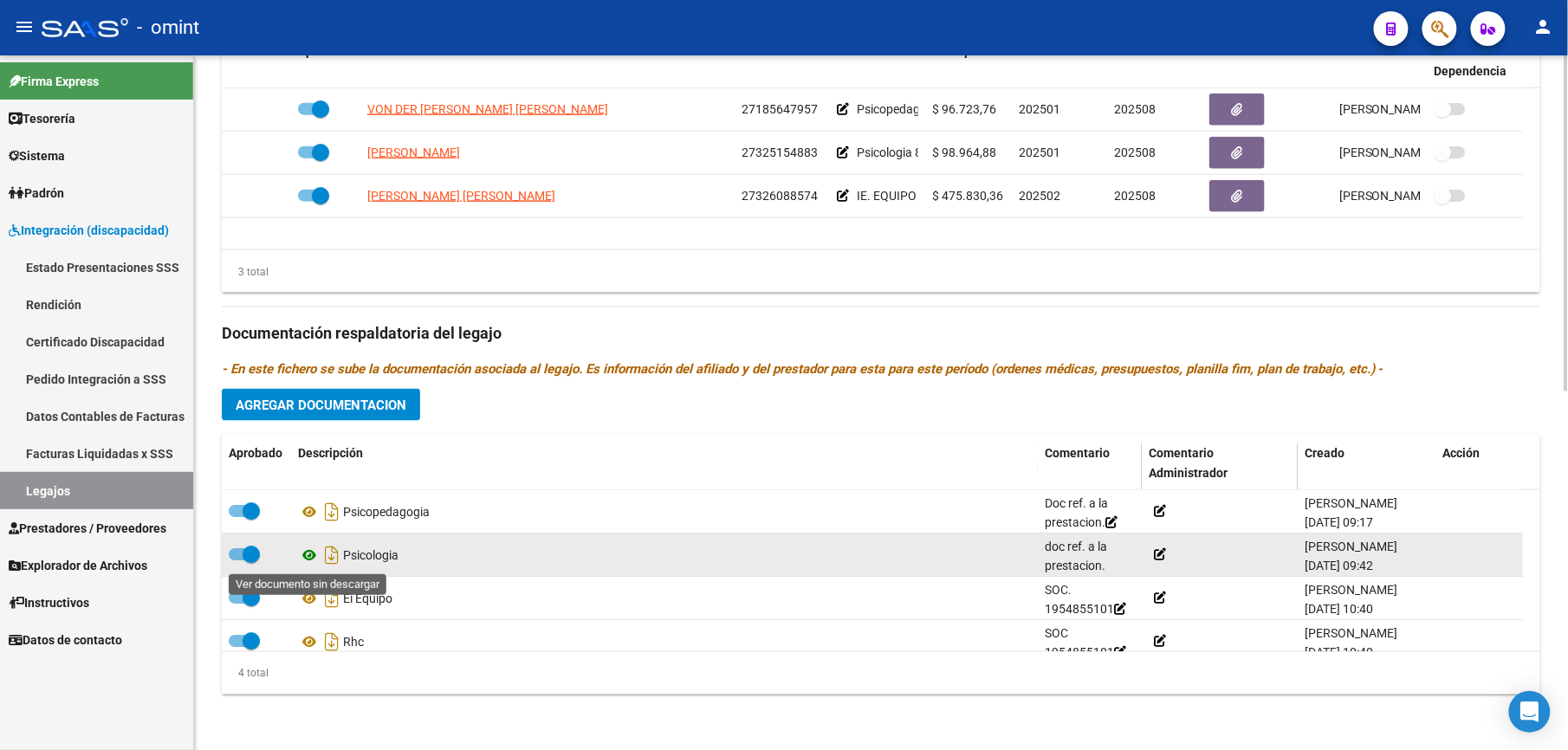
click at [307, 558] on icon at bounding box center [308, 555] width 22 height 21
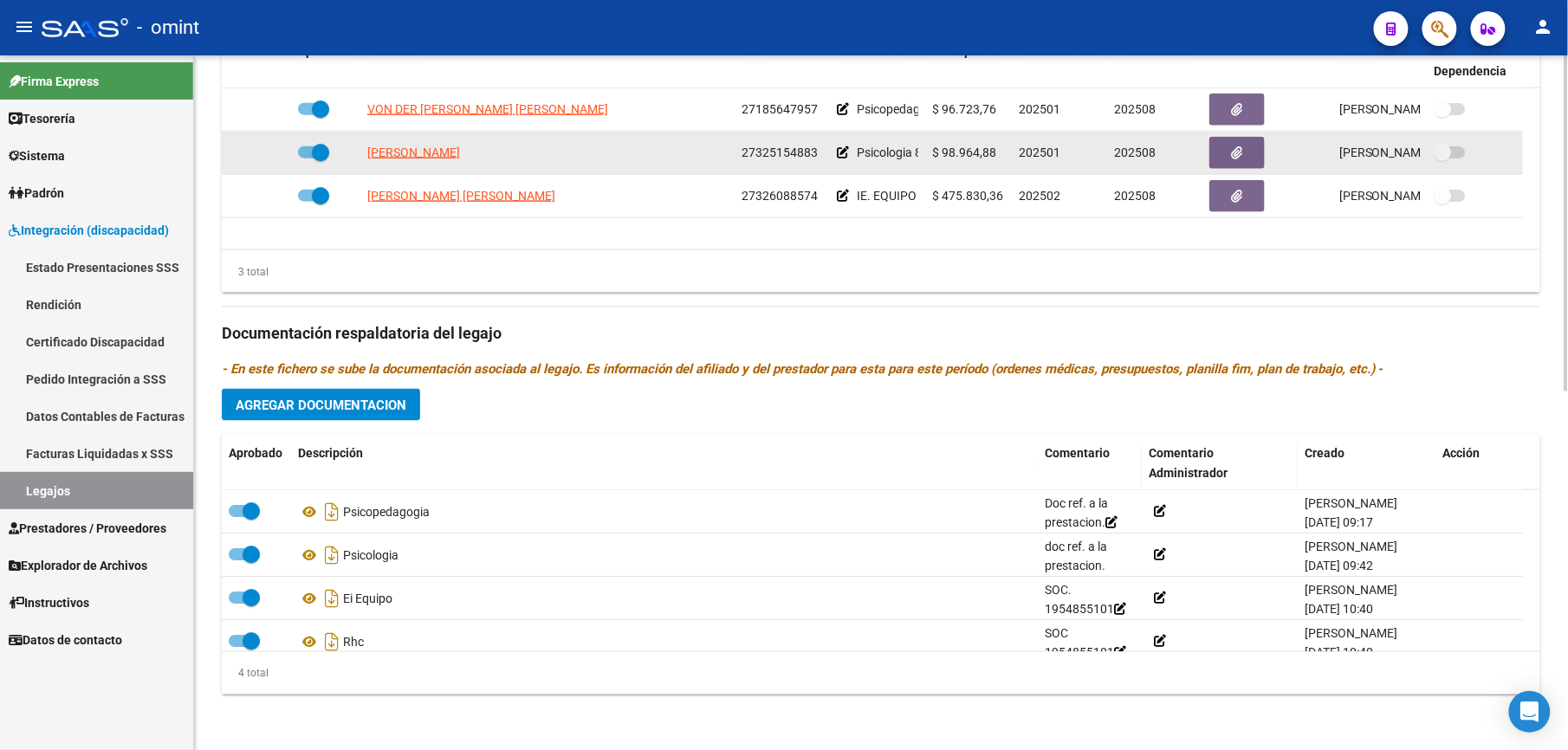
drag, startPoint x: 742, startPoint y: 153, endPoint x: 814, endPoint y: 152, distance: 72.0
click at [814, 152] on span "27325154883" at bounding box center [780, 153] width 76 height 14
copy span "27325154883"
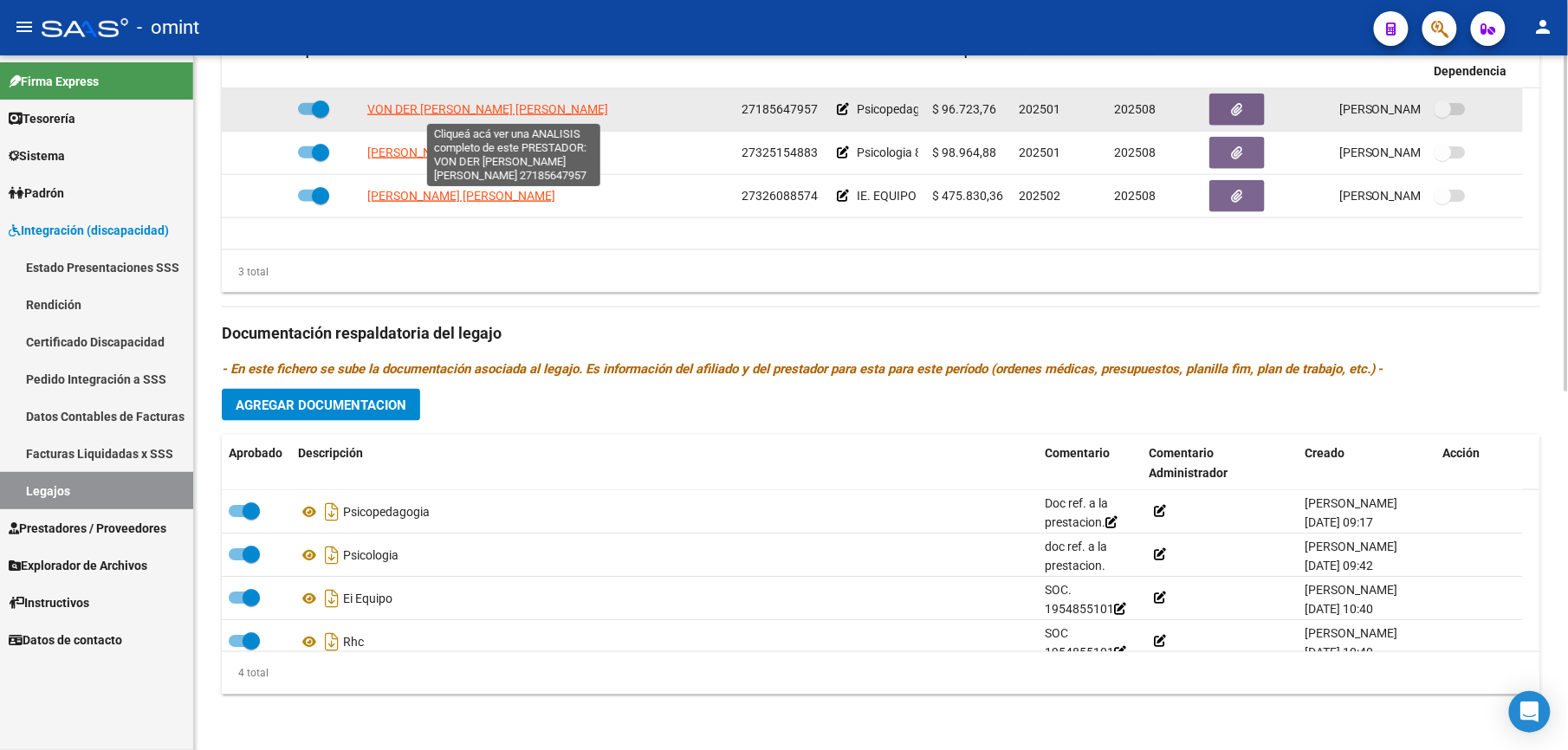
click at [485, 112] on span "VON DER [PERSON_NAME] [PERSON_NAME]" at bounding box center [488, 110] width 240 height 14
type textarea "27185647957"
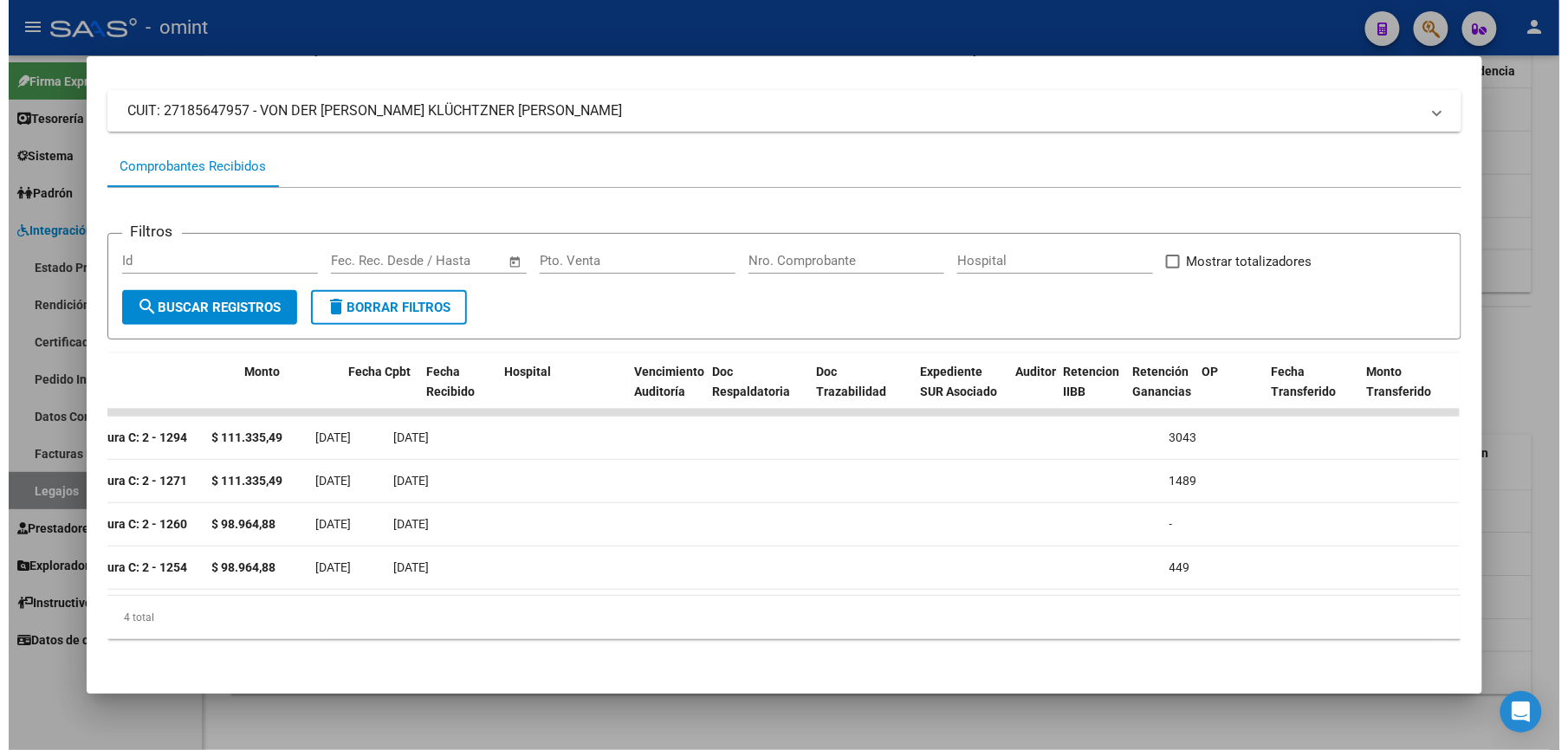
scroll to position [0, 471]
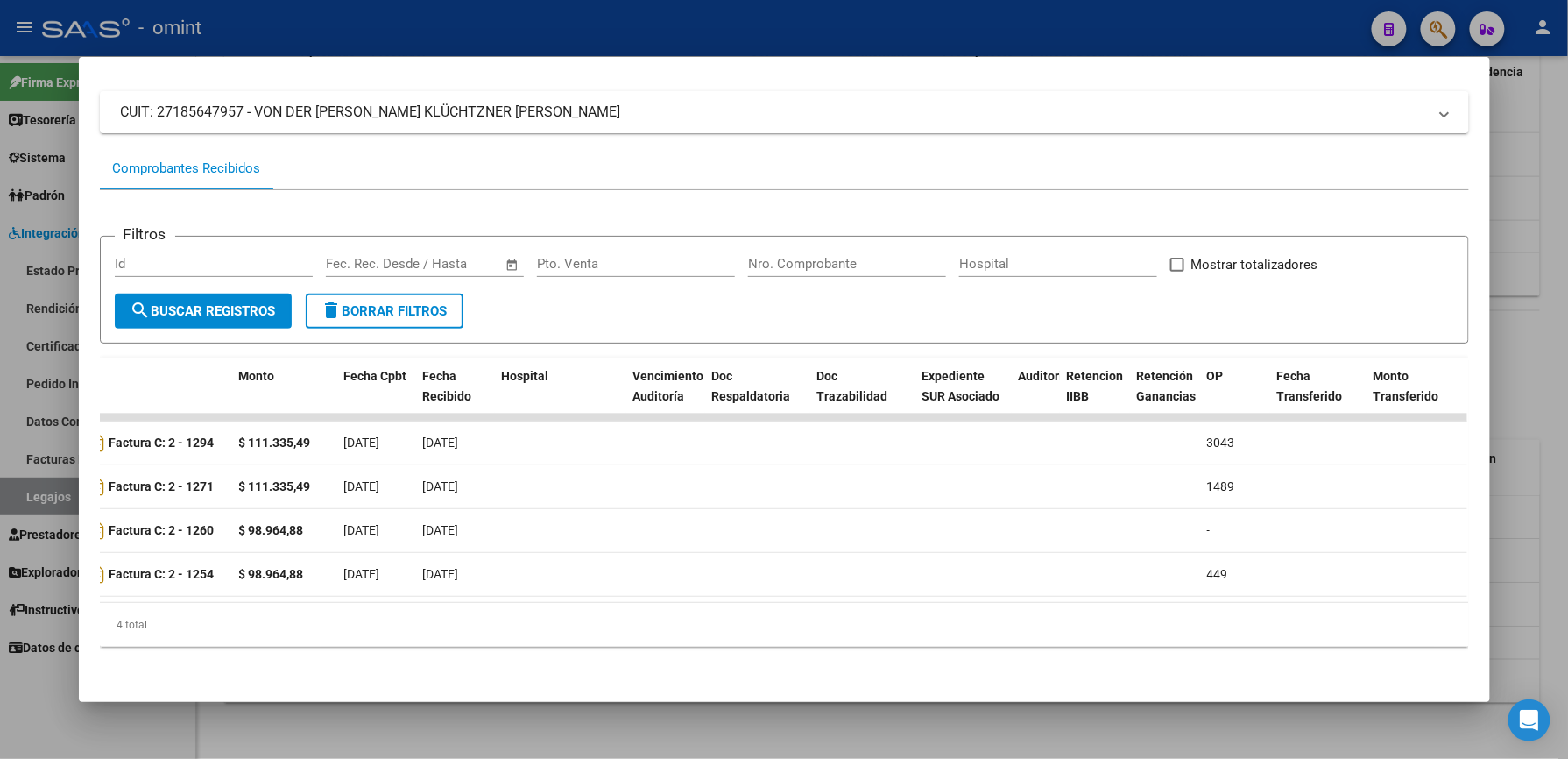
click at [789, 21] on div at bounding box center [784, 379] width 1568 height 759
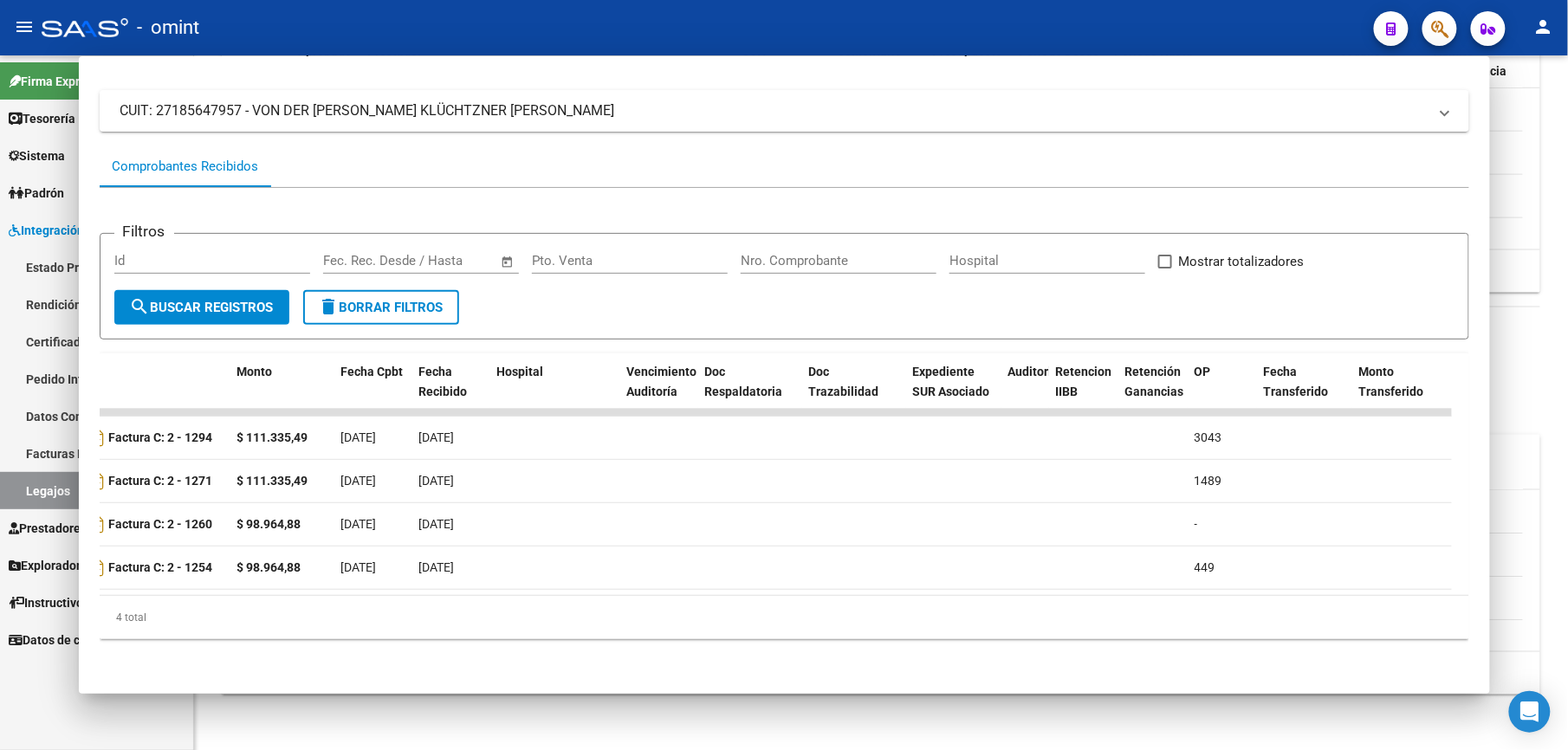
scroll to position [739, 0]
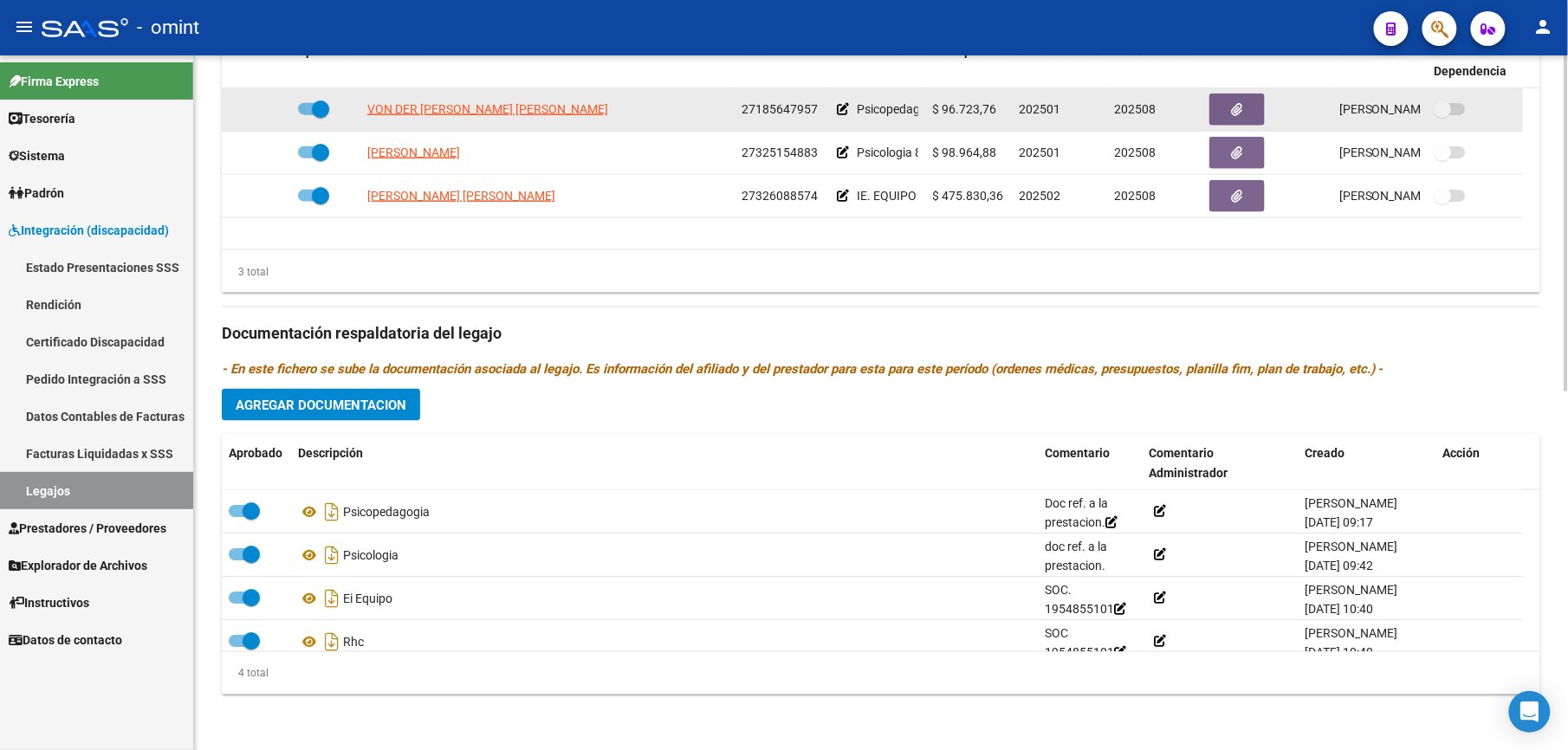
drag, startPoint x: 740, startPoint y: 105, endPoint x: 819, endPoint y: 108, distance: 79.1
click at [819, 108] on datatable-body-cell "27185647957" at bounding box center [782, 110] width 95 height 42
drag, startPoint x: 819, startPoint y: 108, endPoint x: 800, endPoint y: 108, distance: 19.0
copy span "27185647957"
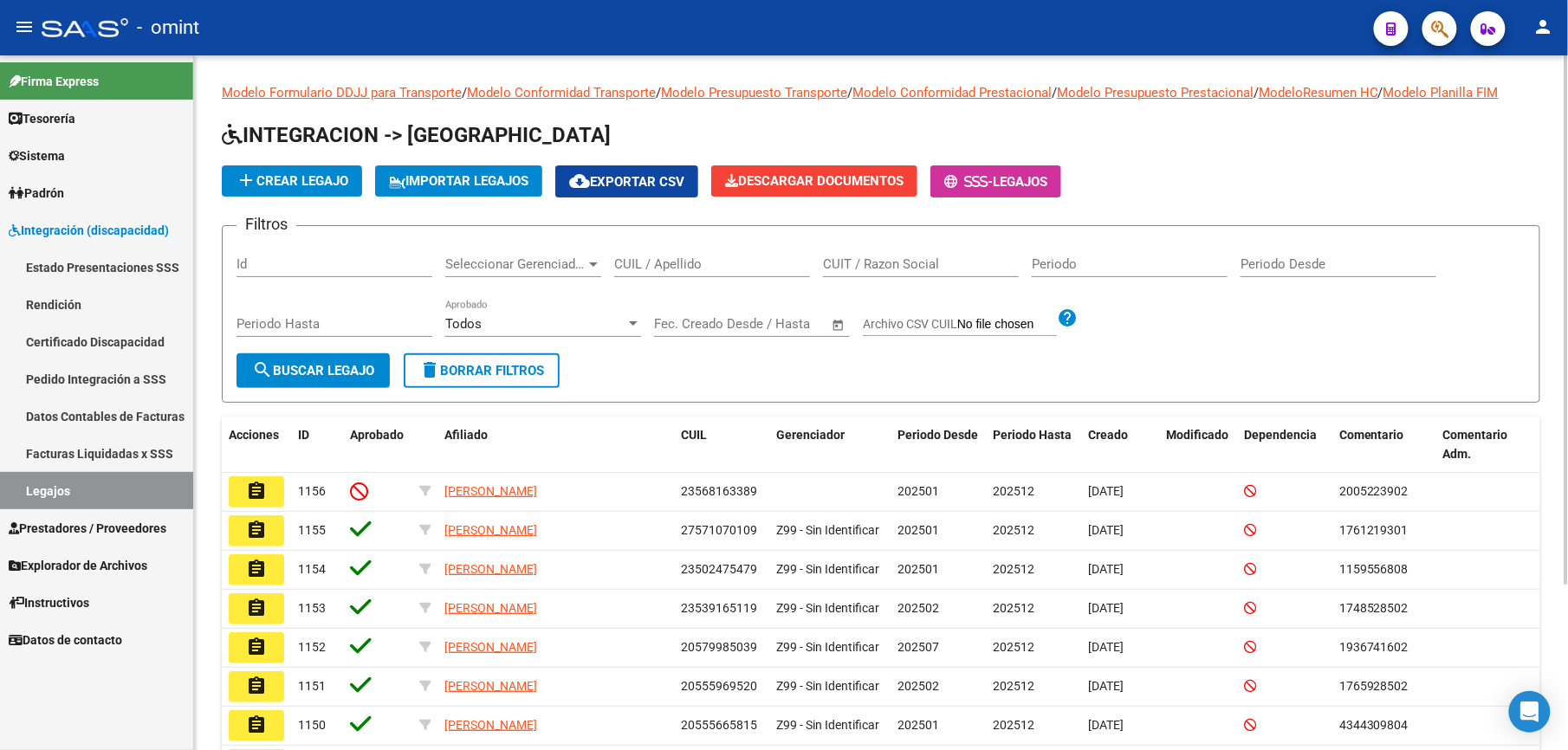
click at [694, 268] on input "CUIL / Apellido" at bounding box center [712, 264] width 195 height 16
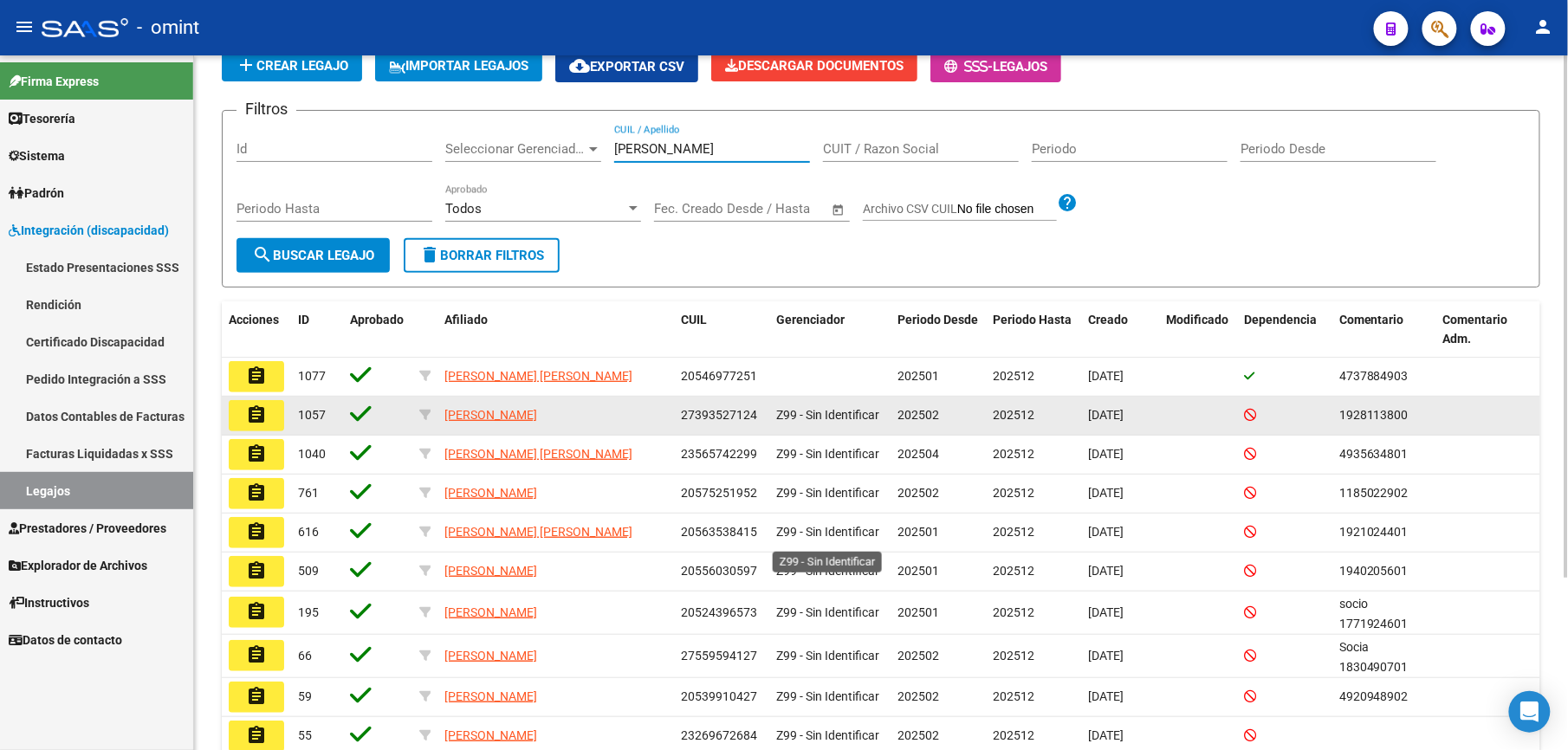
scroll to position [231, 0]
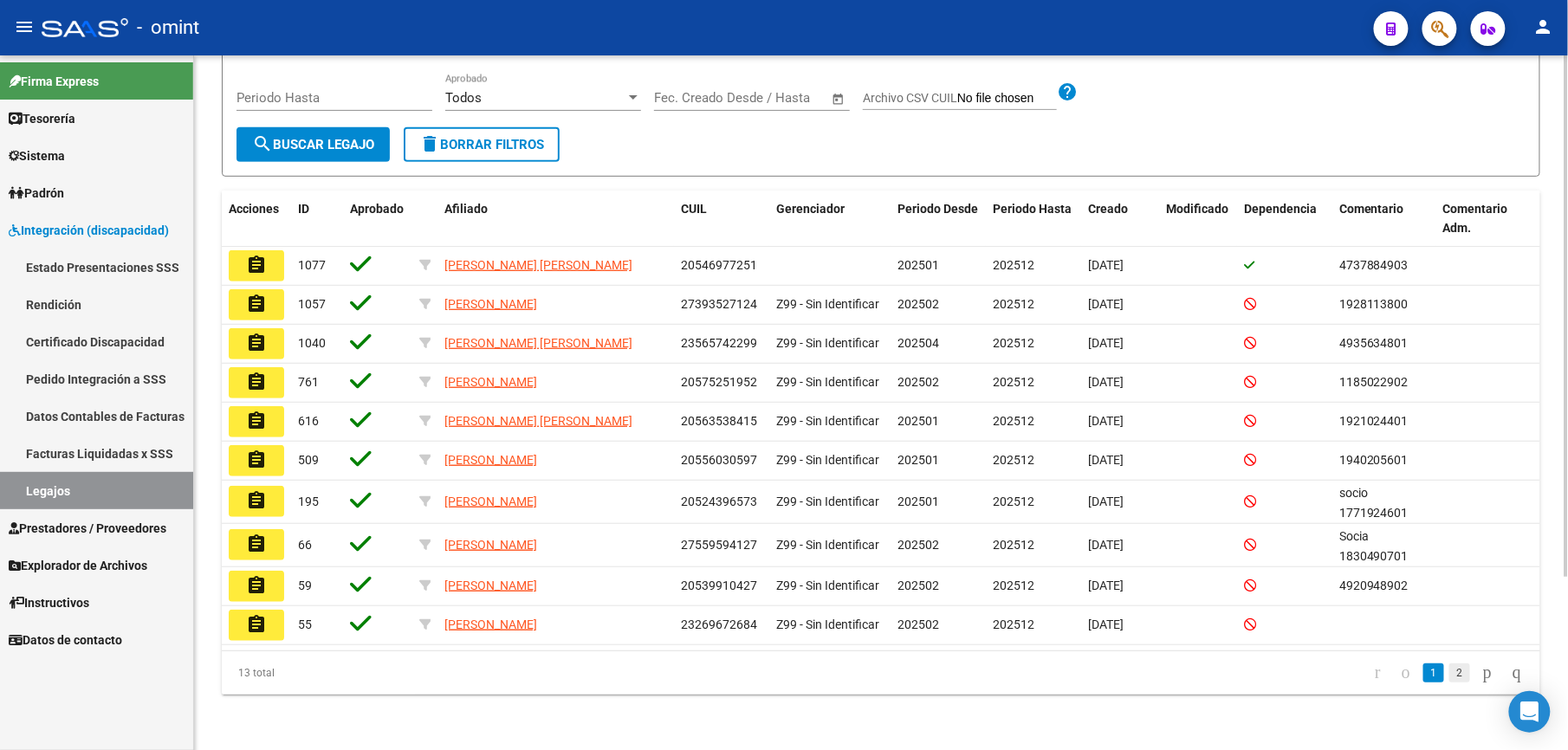
type input "fernandez"
click at [1450, 671] on link "2" at bounding box center [1460, 673] width 21 height 19
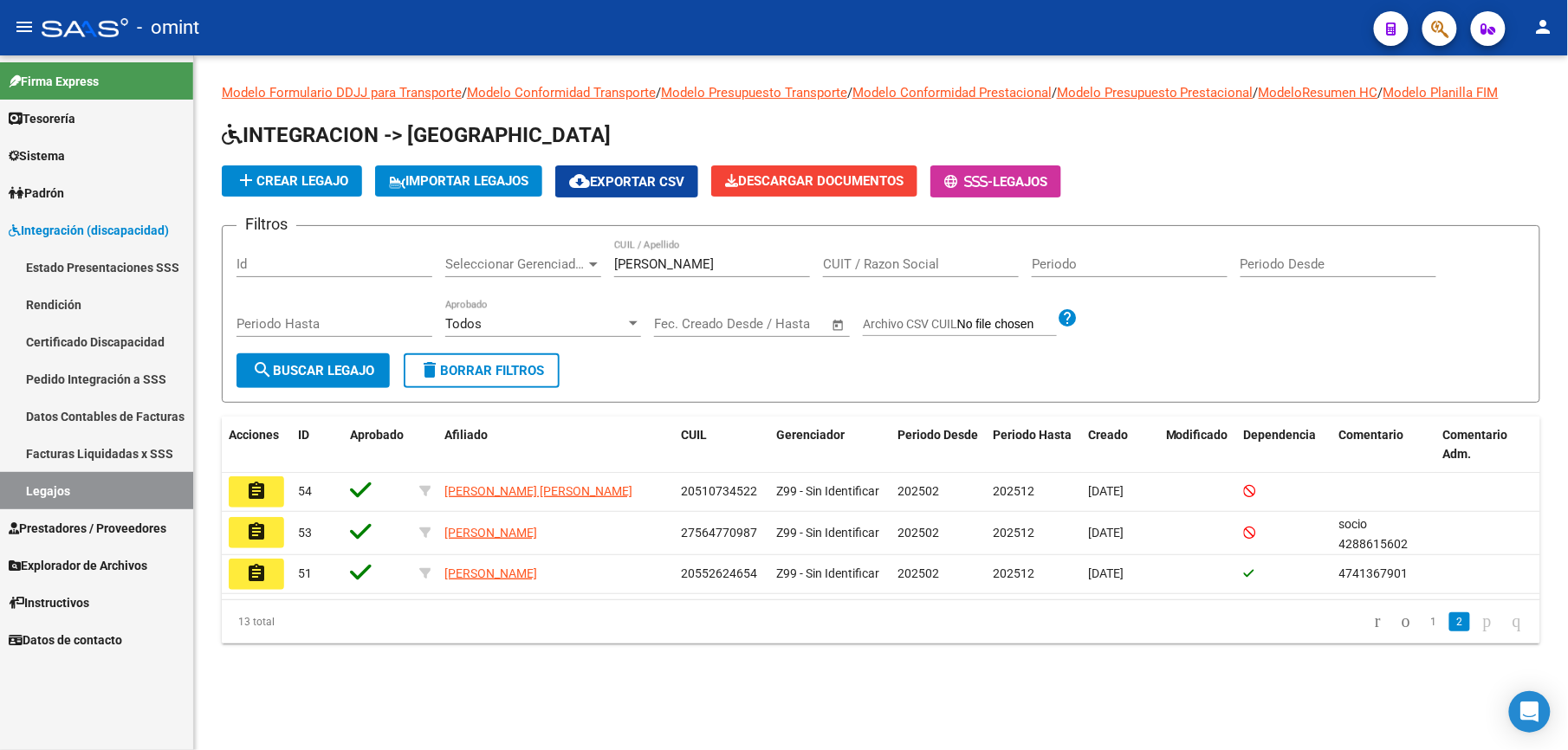
scroll to position [0, 0]
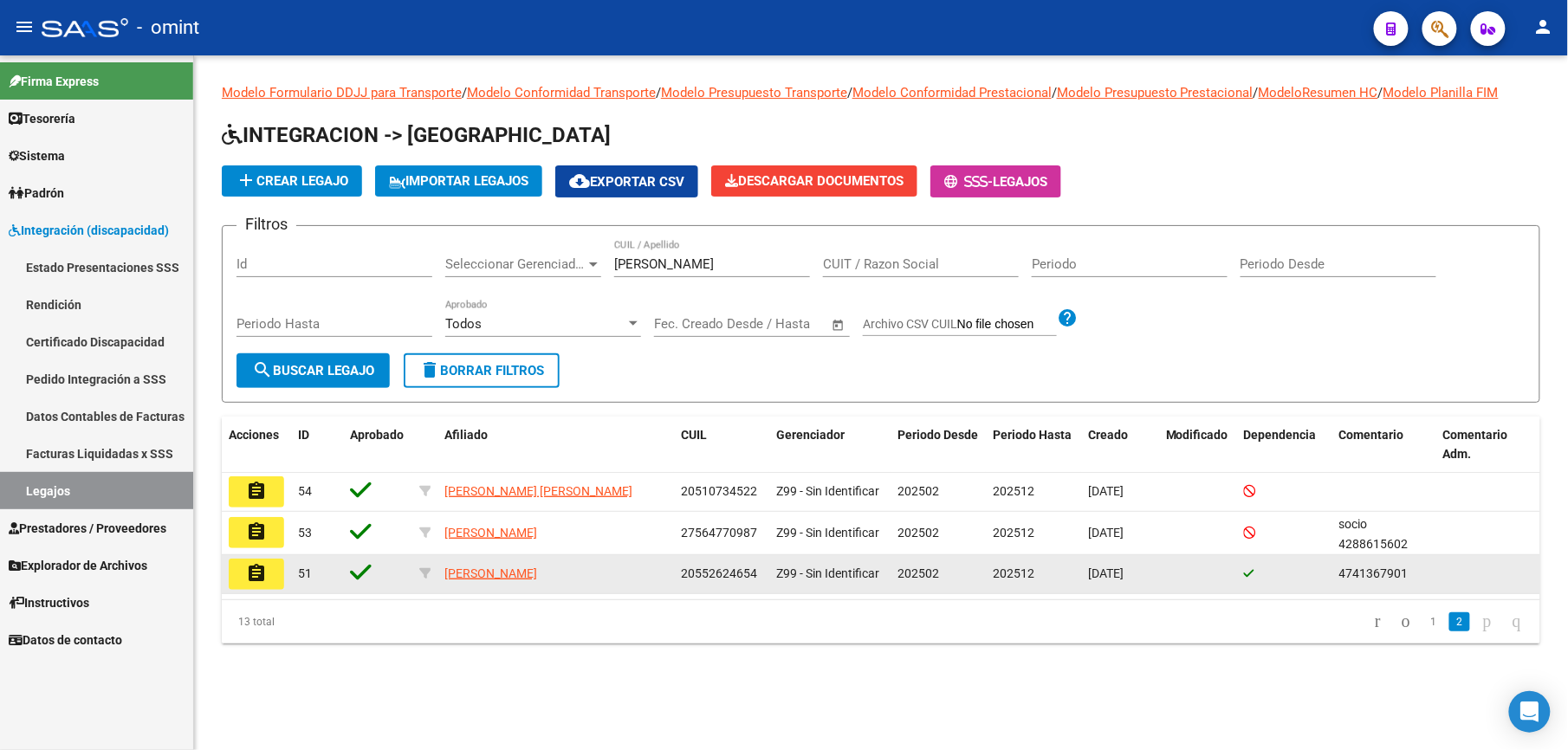
click at [263, 569] on mat-icon "assignment" at bounding box center [256, 573] width 21 height 21
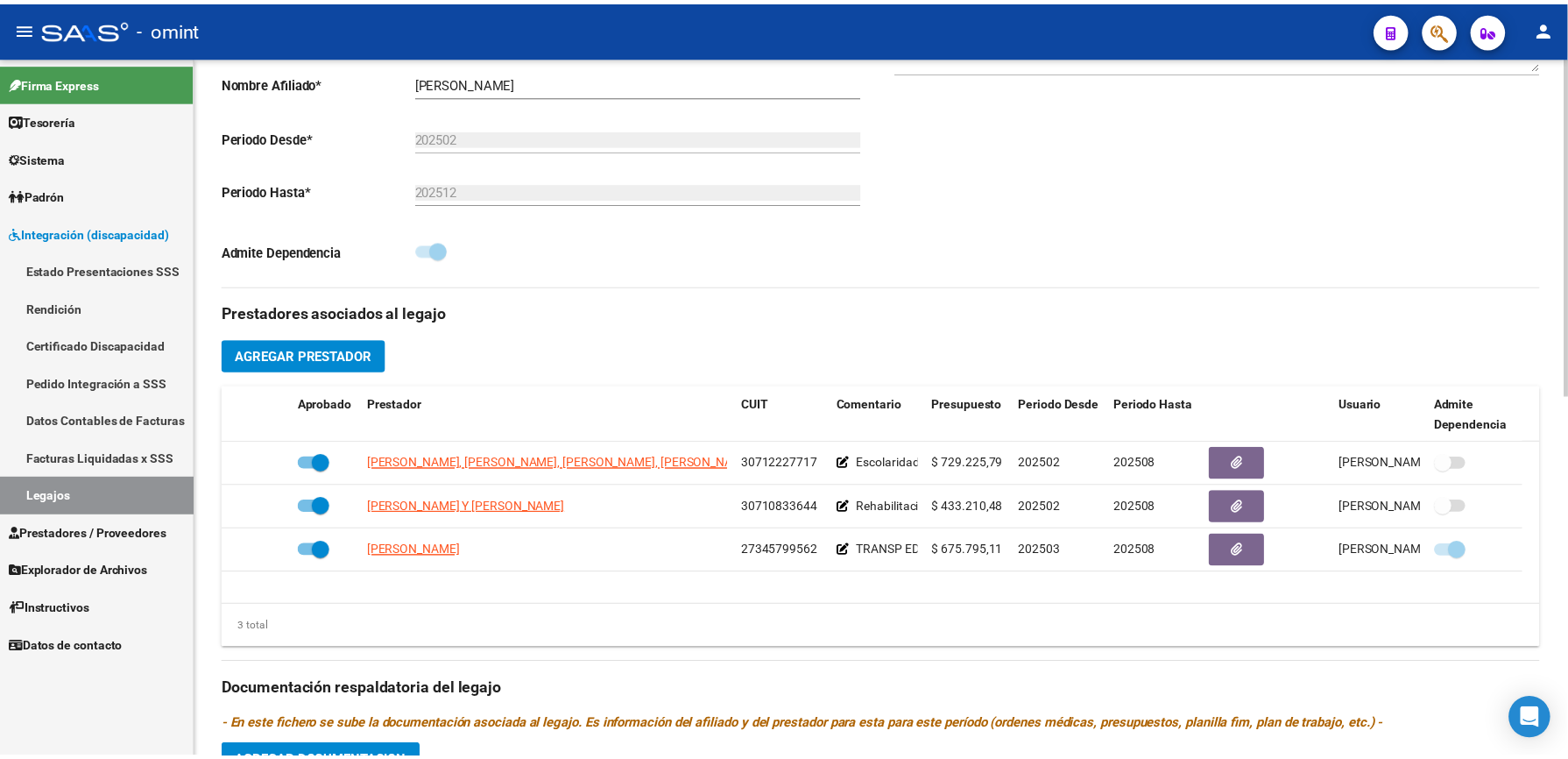
scroll to position [467, 0]
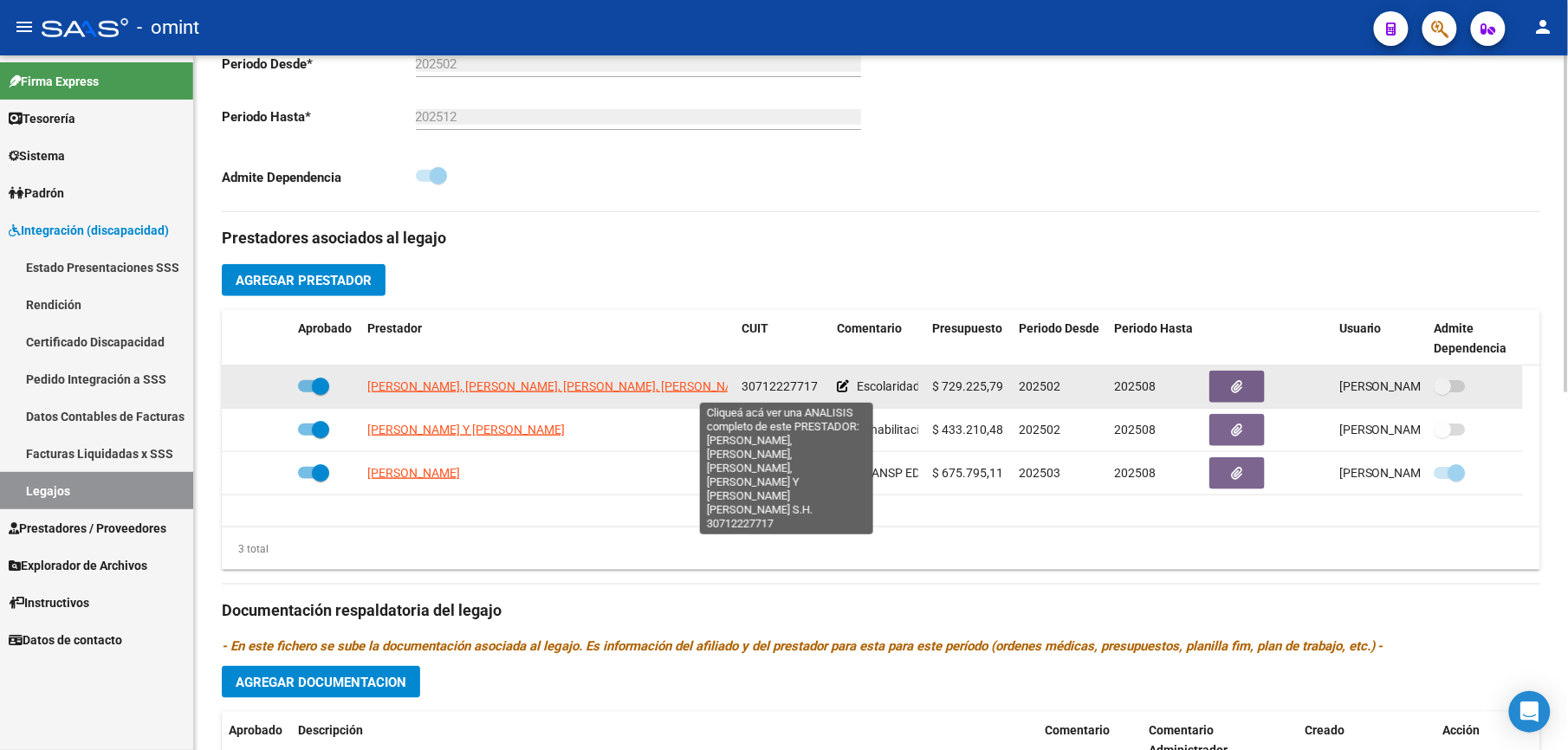
click at [621, 386] on span "[PERSON_NAME], [PERSON_NAME], [PERSON_NAME], [PERSON_NAME] Y [PERSON_NAME] [PER…" at bounding box center [674, 386] width 612 height 14
type textarea "30712227717"
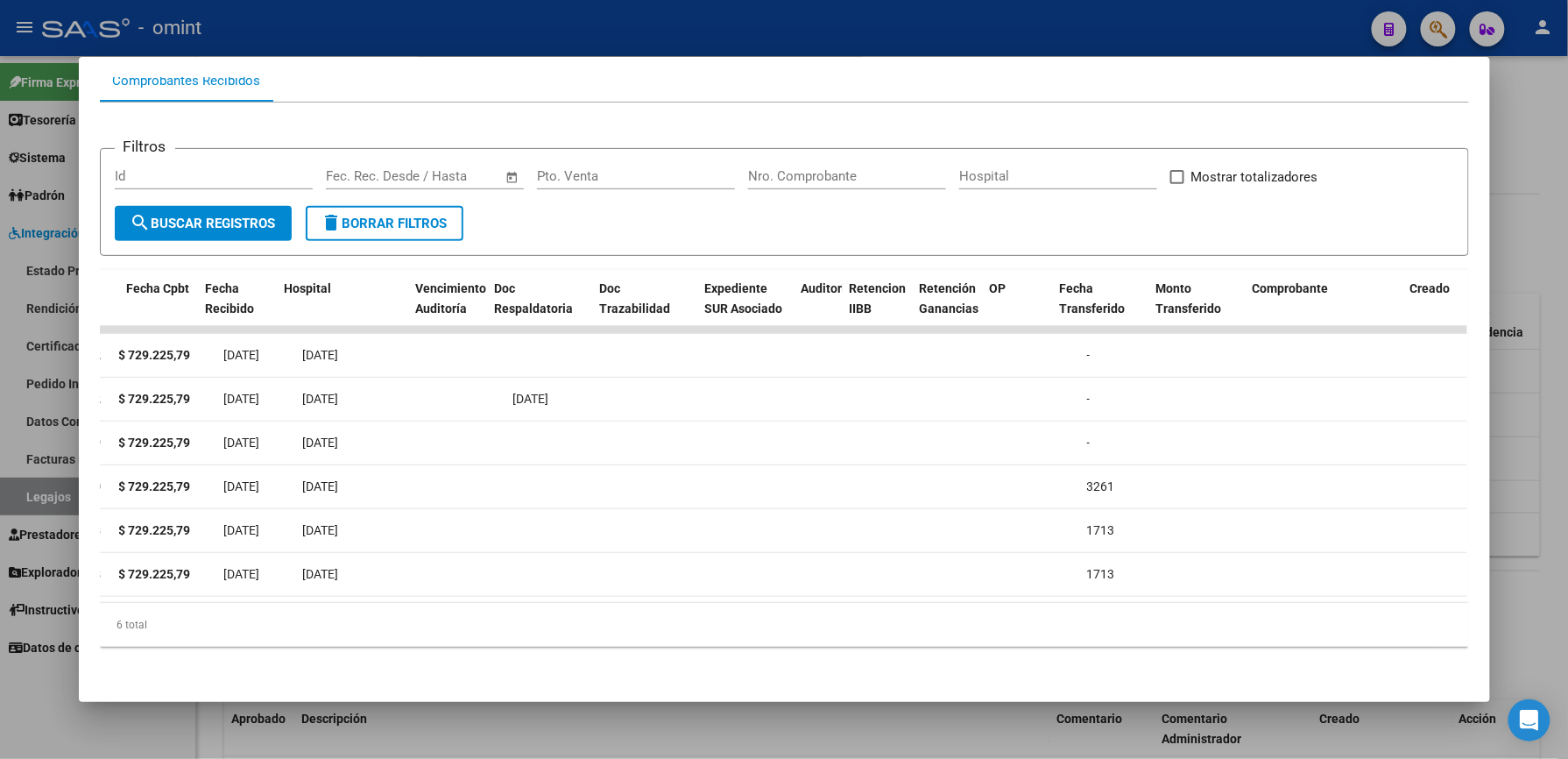
scroll to position [0, 0]
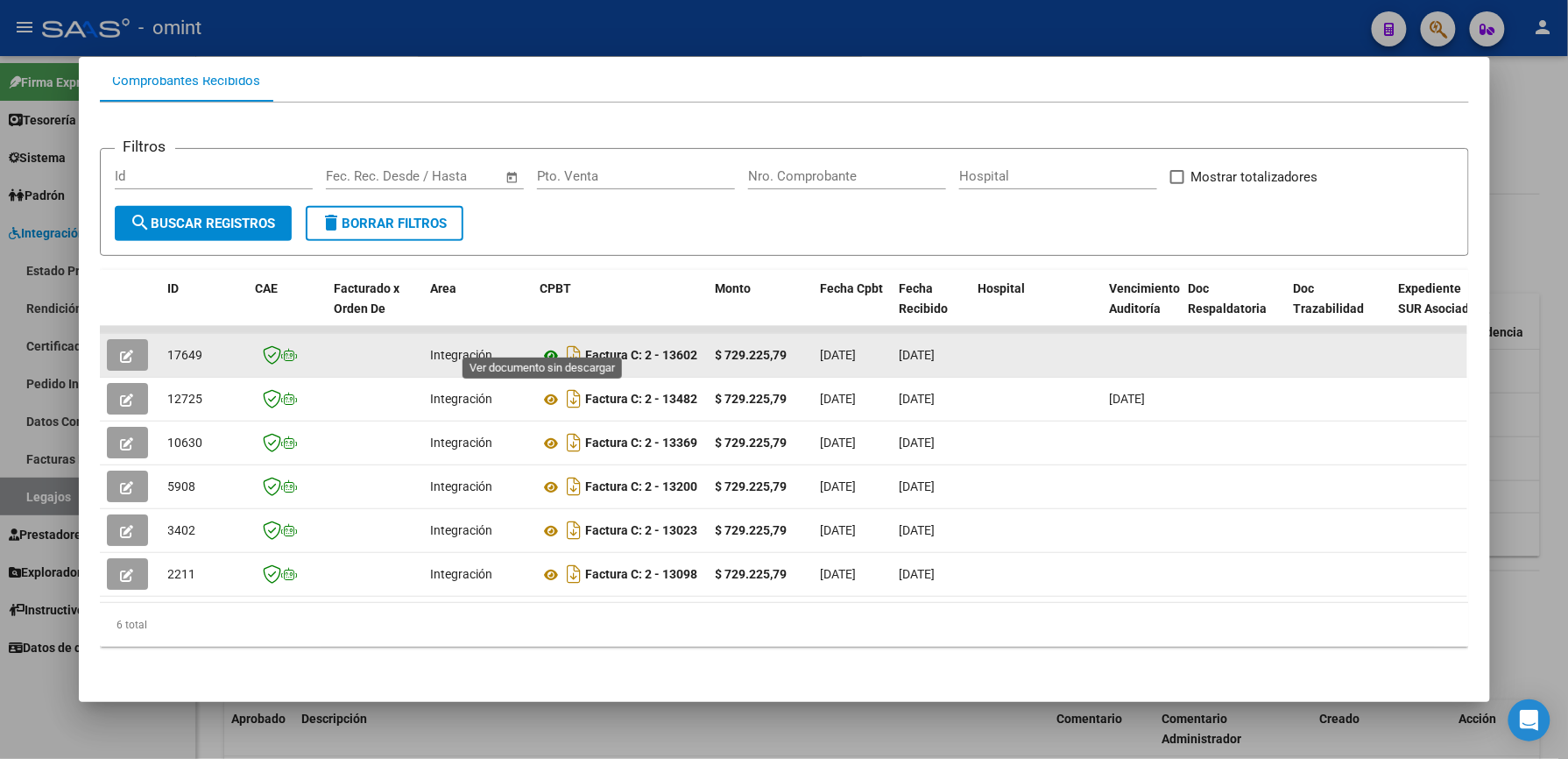
click at [550, 345] on icon at bounding box center [552, 356] width 22 height 21
click at [121, 350] on icon "button" at bounding box center [127, 356] width 13 height 13
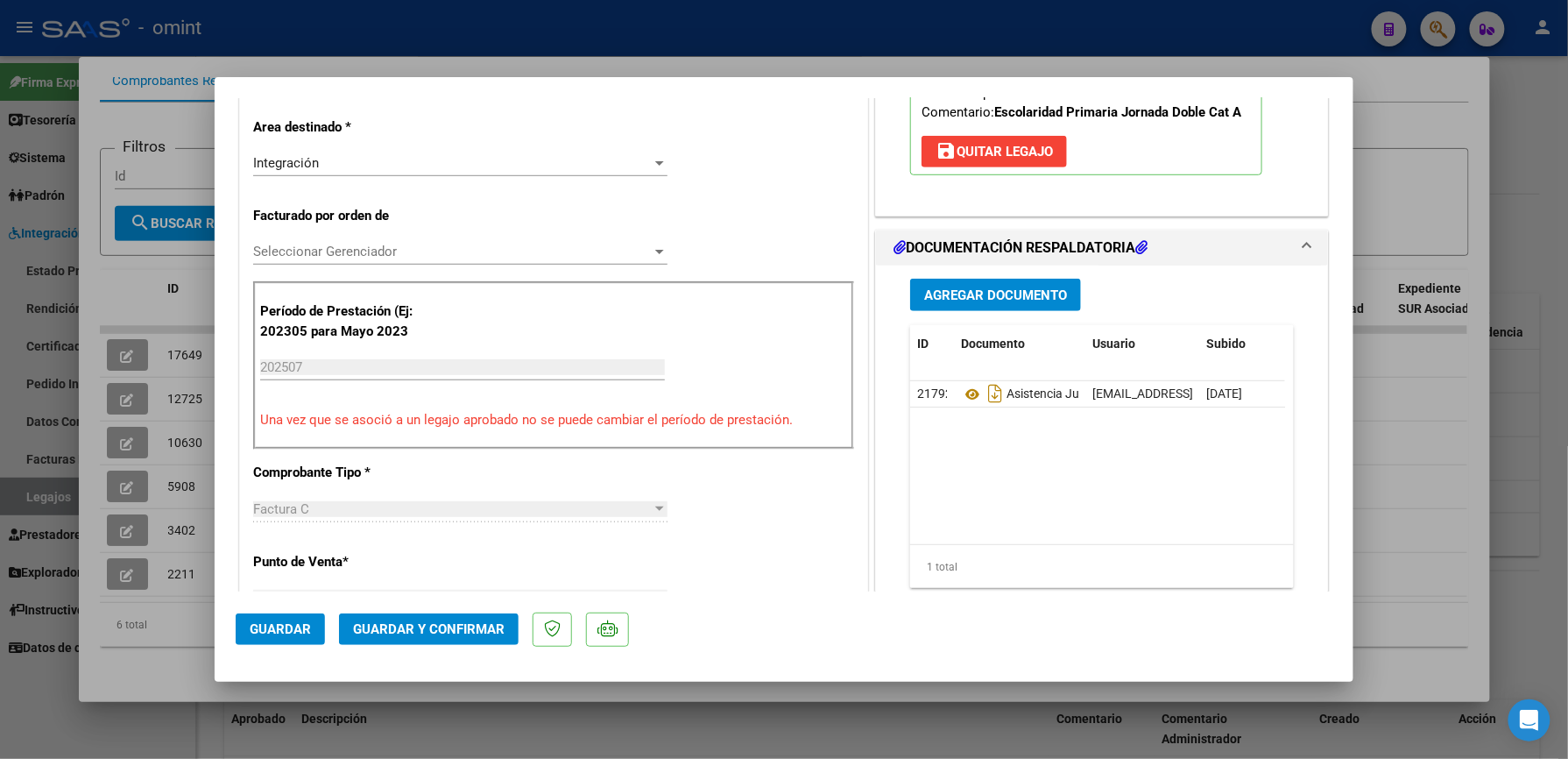
scroll to position [467, 0]
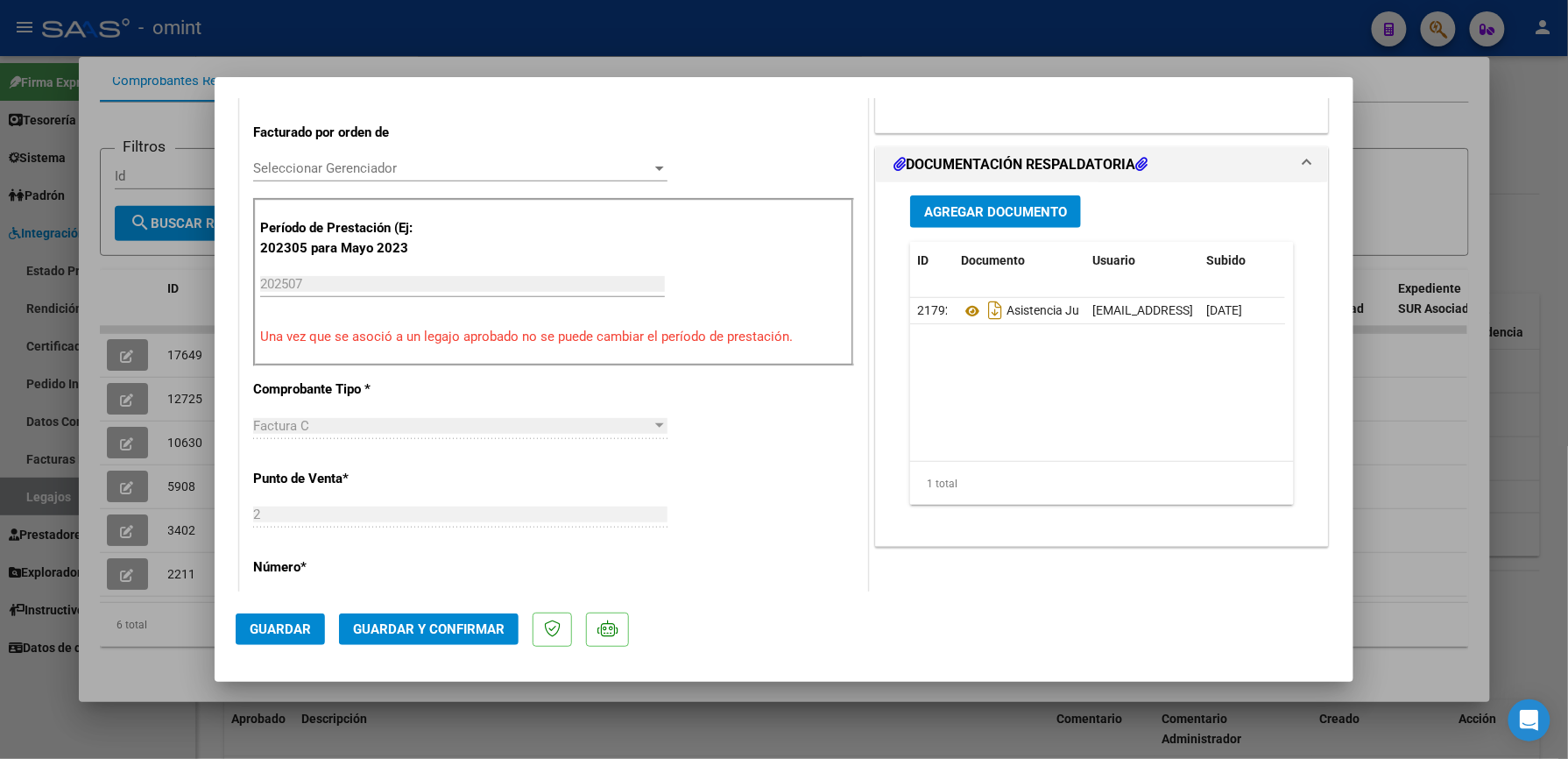
click at [463, 621] on span "Guardar y Confirmar" at bounding box center [429, 629] width 152 height 16
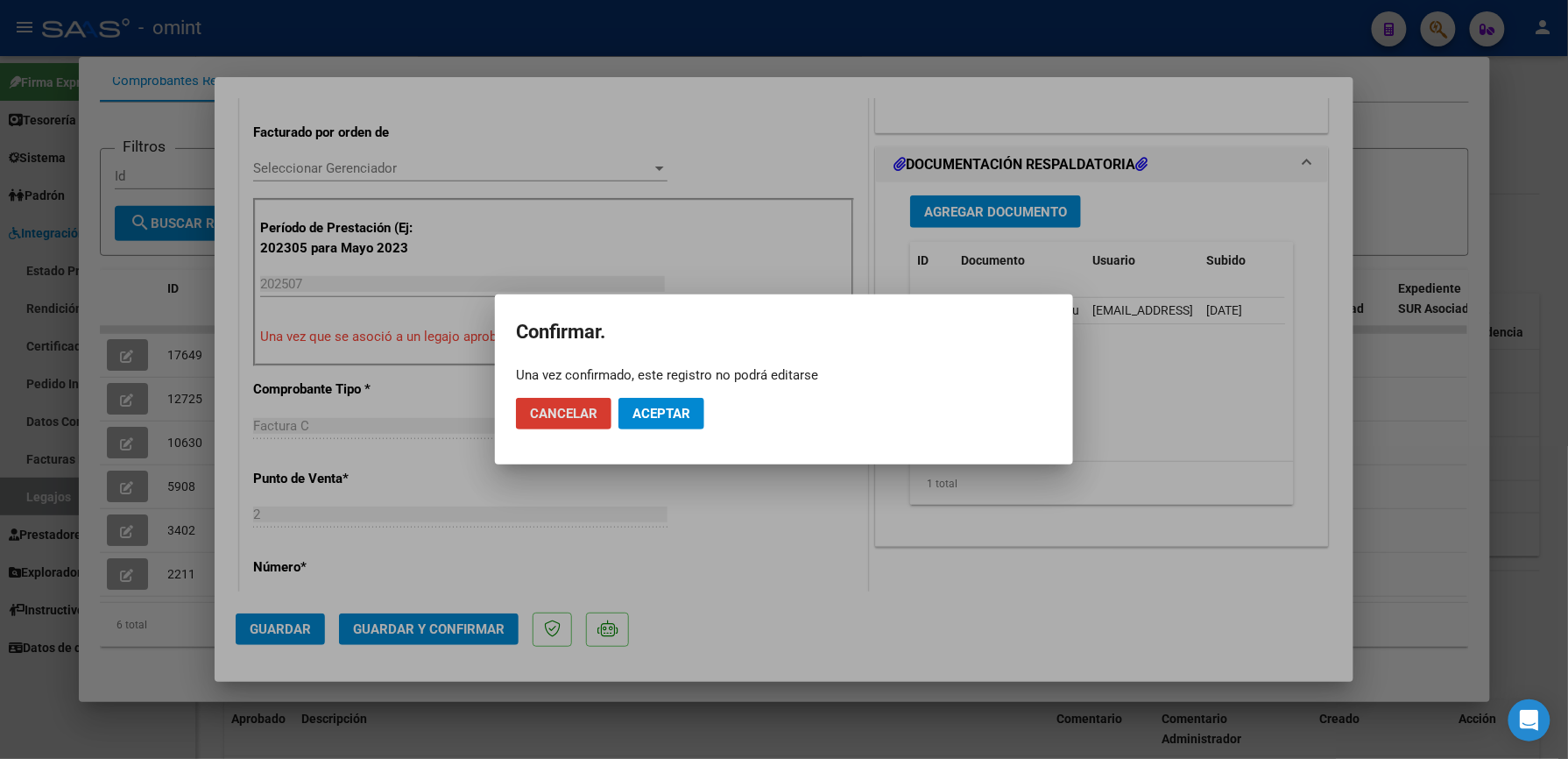
click at [649, 410] on span "Aceptar" at bounding box center [662, 414] width 58 height 16
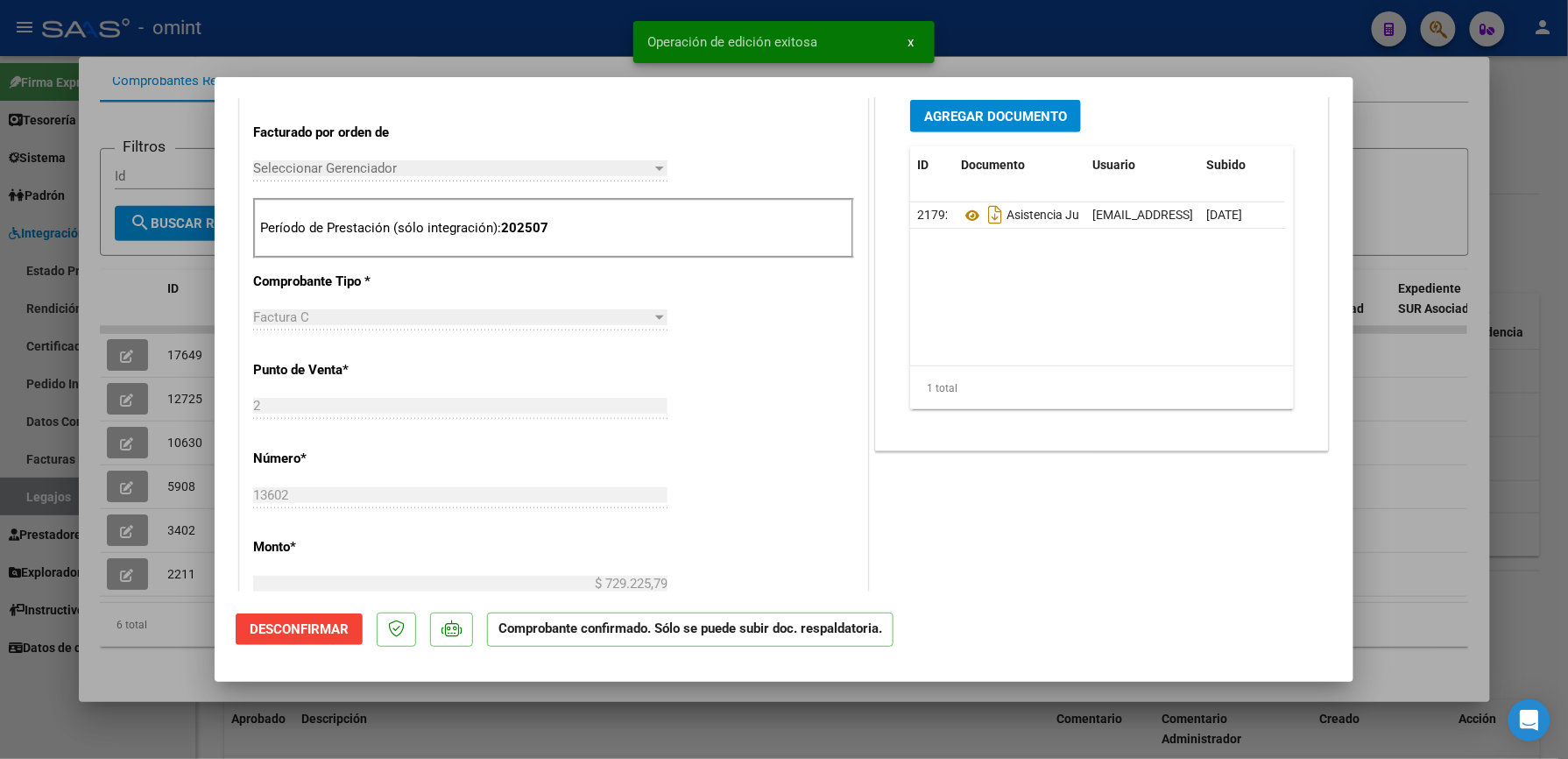
click at [1004, 35] on div at bounding box center [784, 379] width 1568 height 759
type input "$ 0,00"
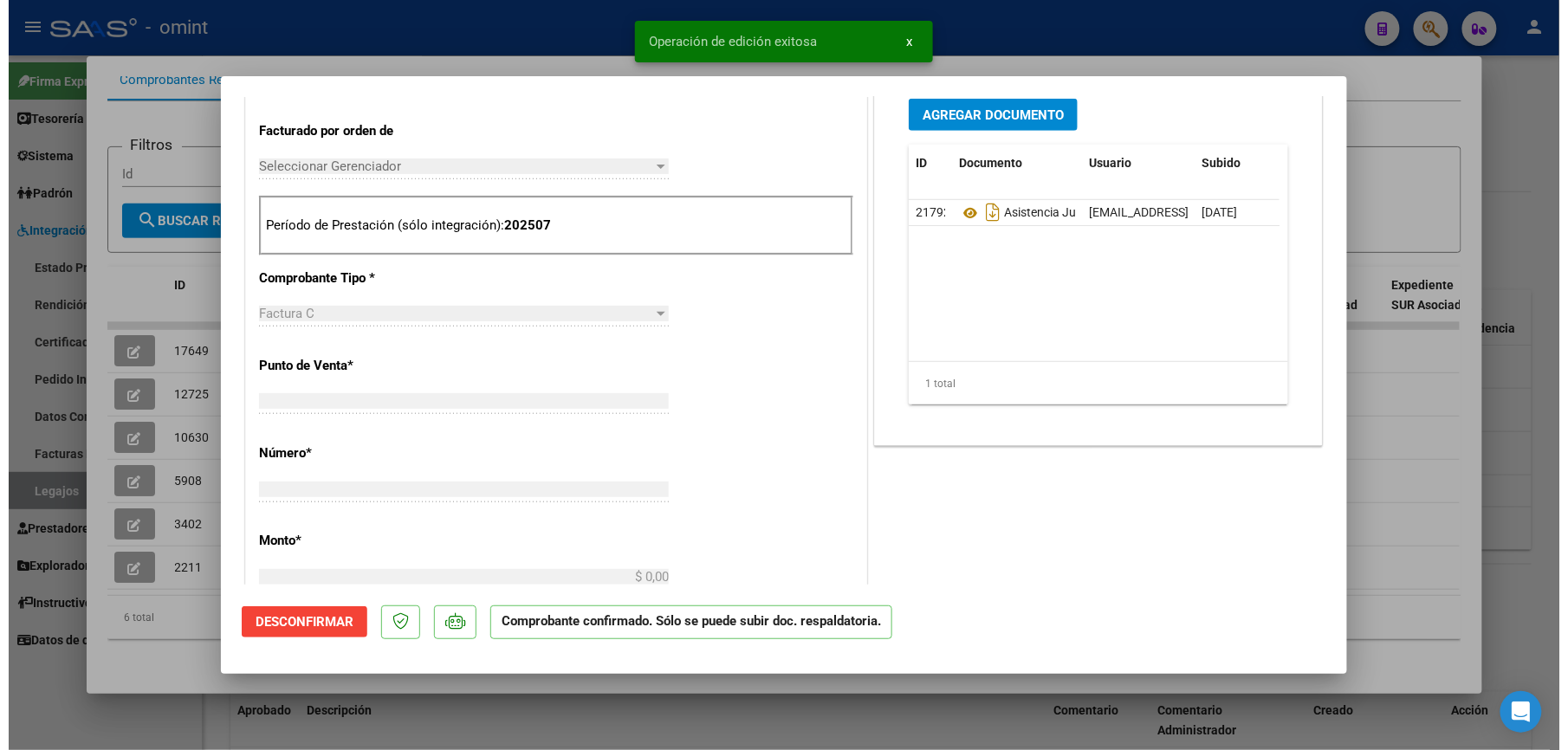
scroll to position [0, 0]
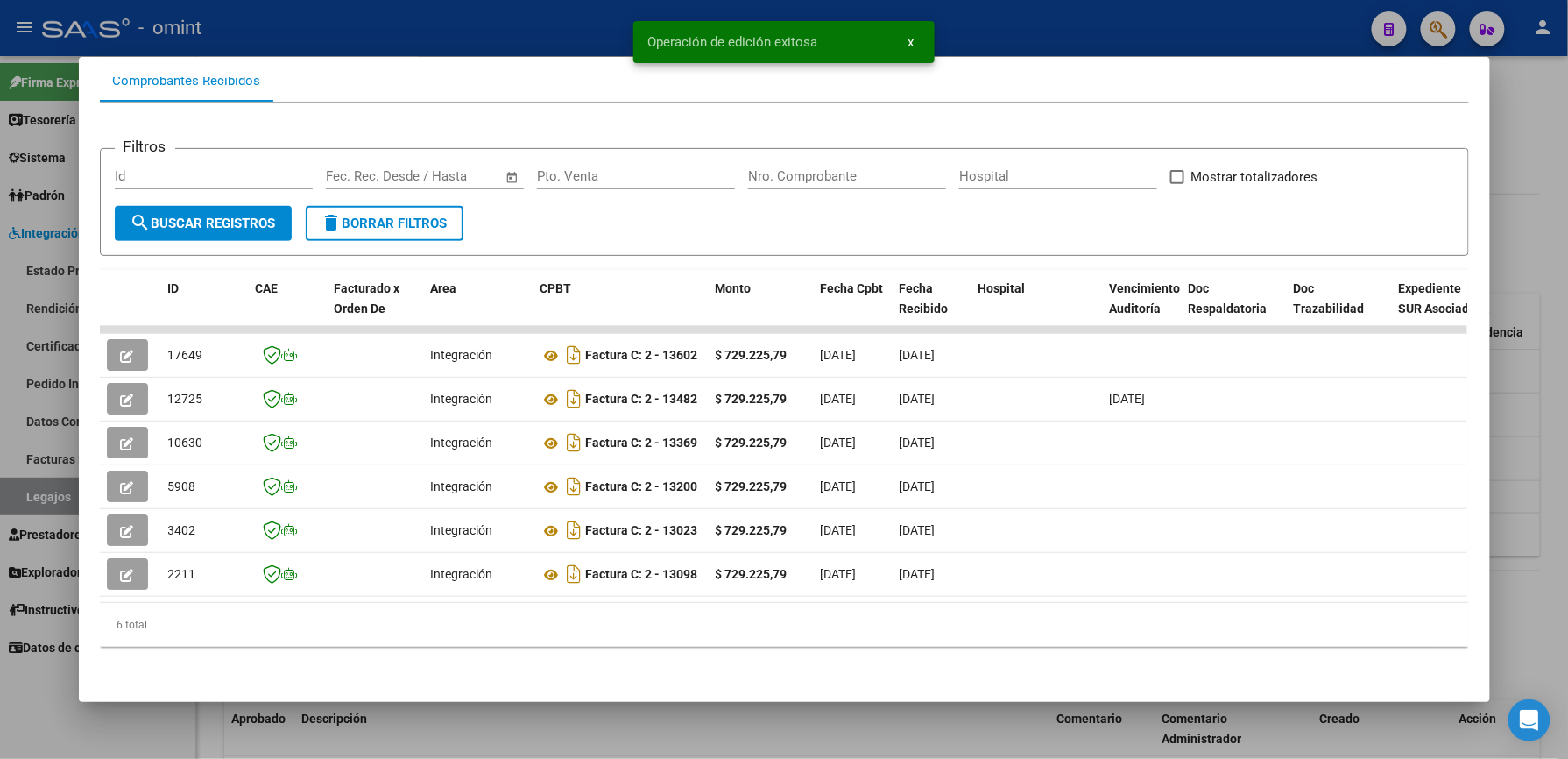
click at [1000, 25] on div at bounding box center [784, 379] width 1568 height 759
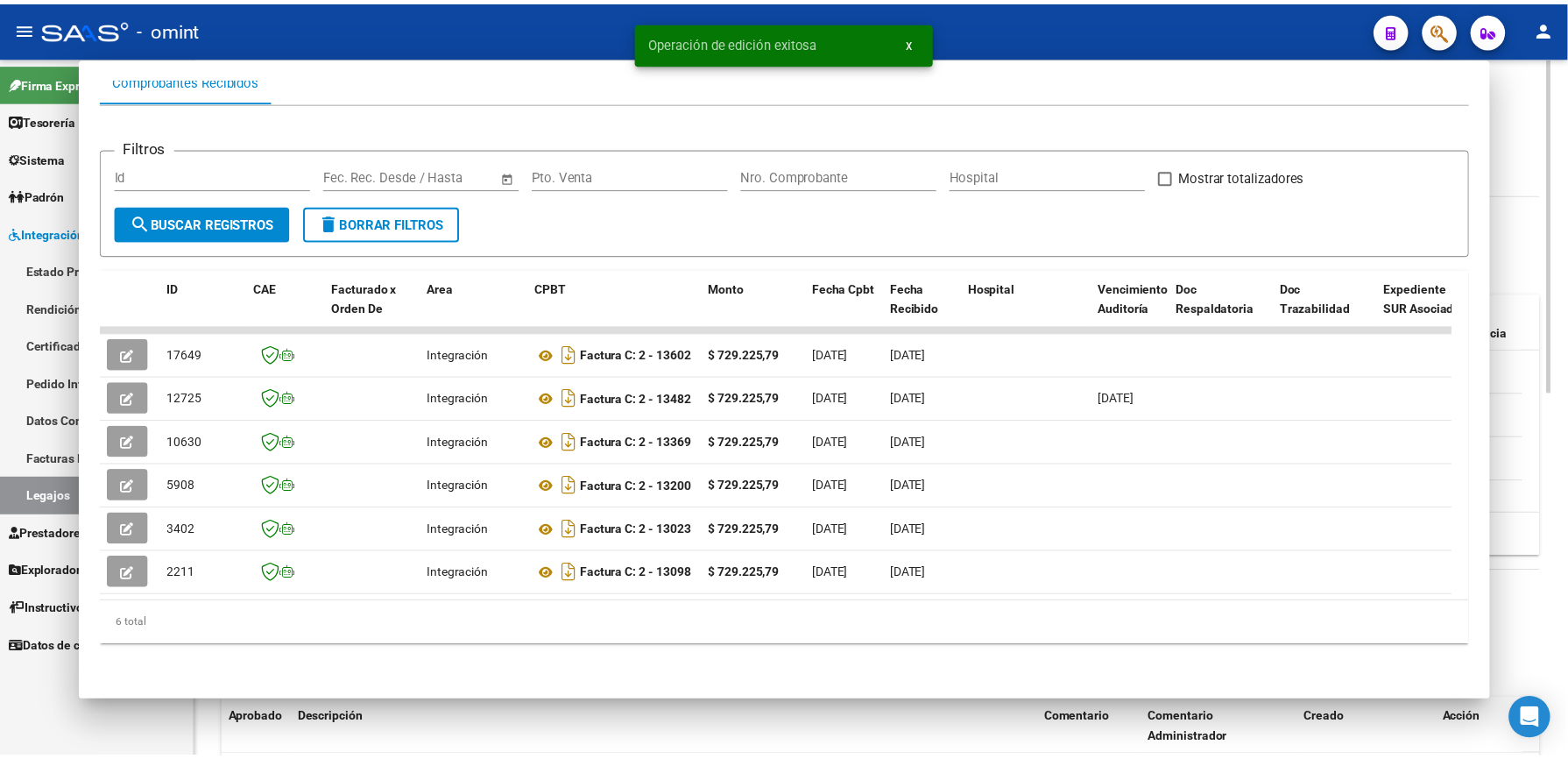
scroll to position [467, 0]
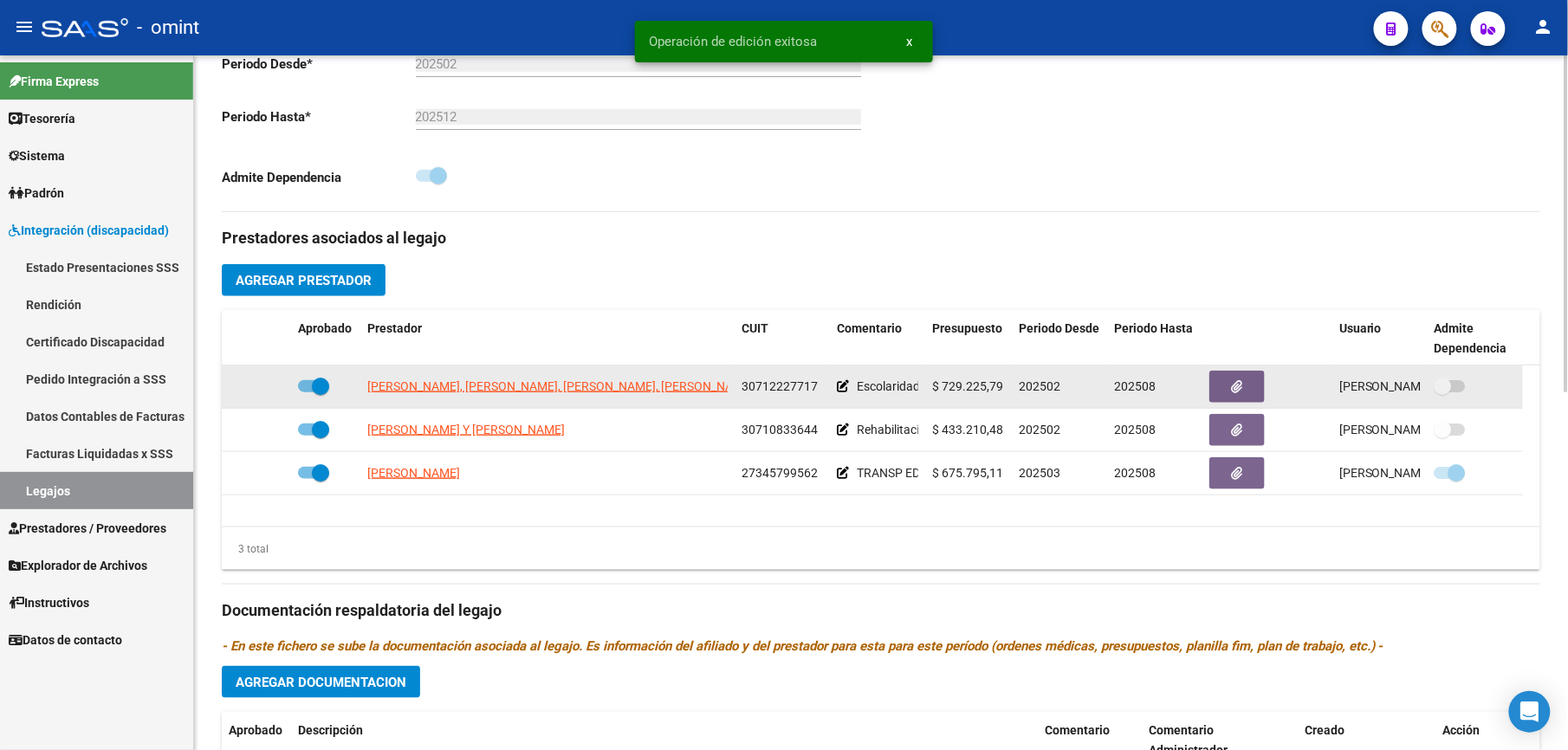
drag, startPoint x: 742, startPoint y: 389, endPoint x: 825, endPoint y: 389, distance: 83.0
click at [825, 389] on datatable-body-cell "30712227717" at bounding box center [782, 387] width 95 height 42
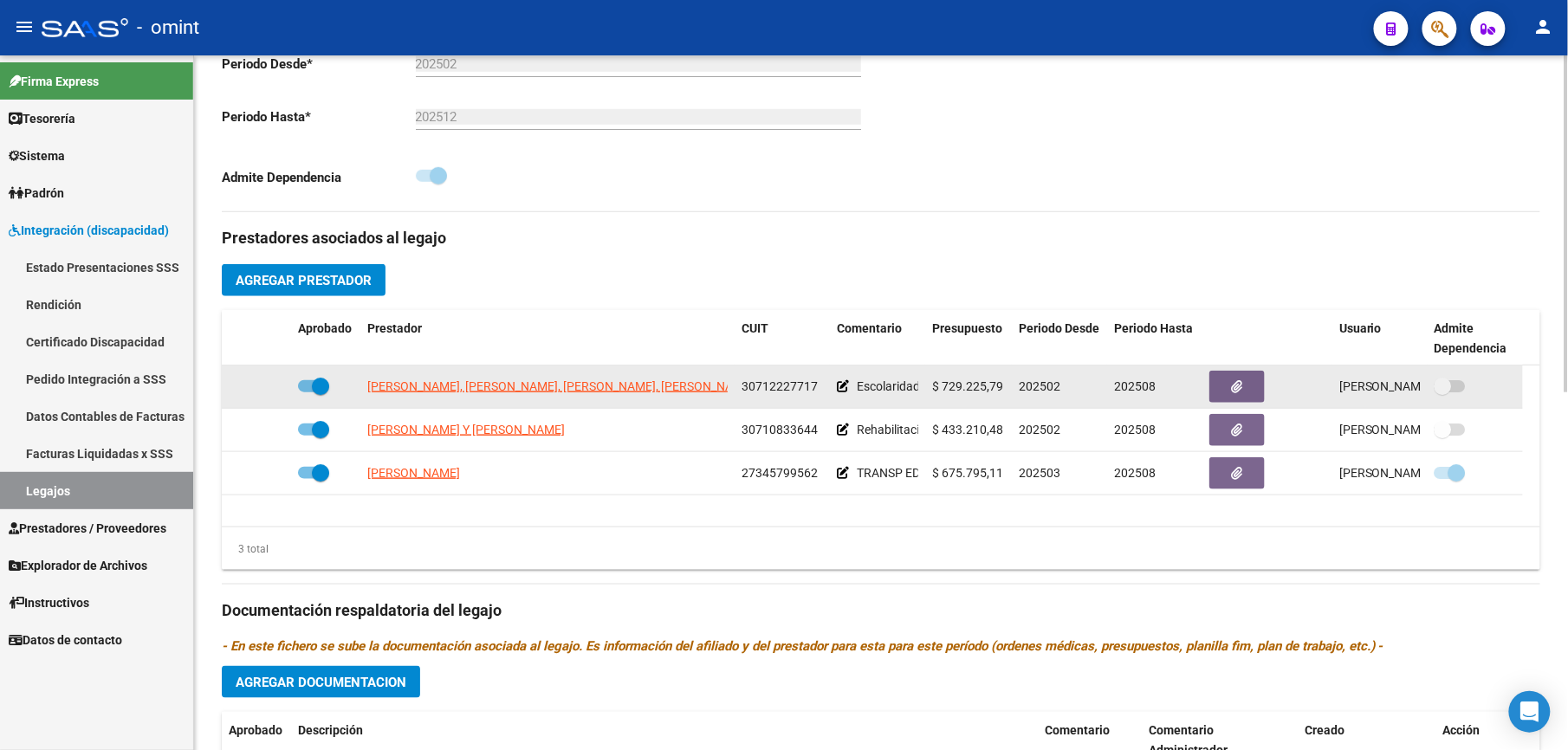
drag, startPoint x: 825, startPoint y: 389, endPoint x: 780, endPoint y: 384, distance: 45.3
copy span "30712227717"
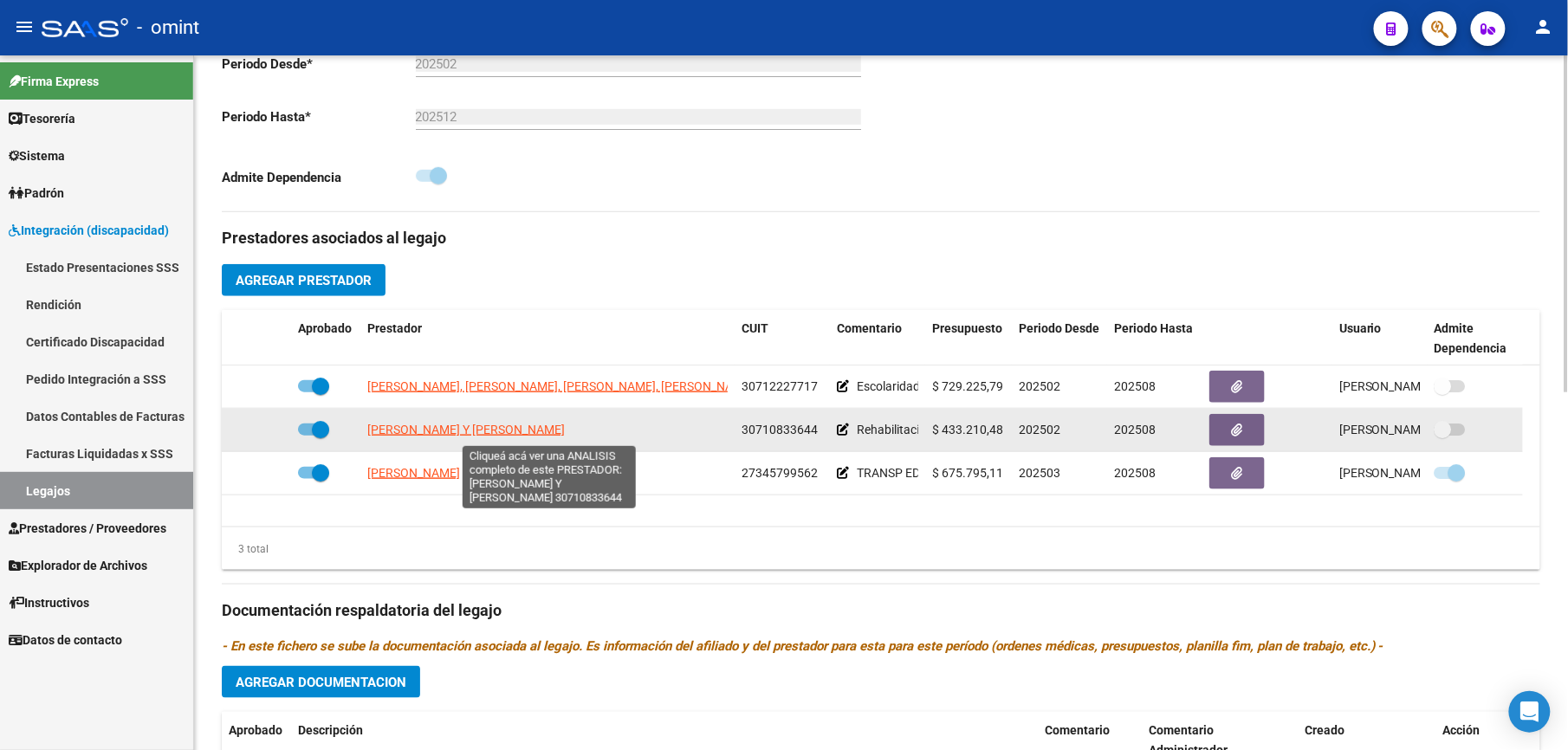
click at [565, 430] on span "[PERSON_NAME] Y [PERSON_NAME]" at bounding box center [466, 429] width 197 height 14
type textarea "30710833644"
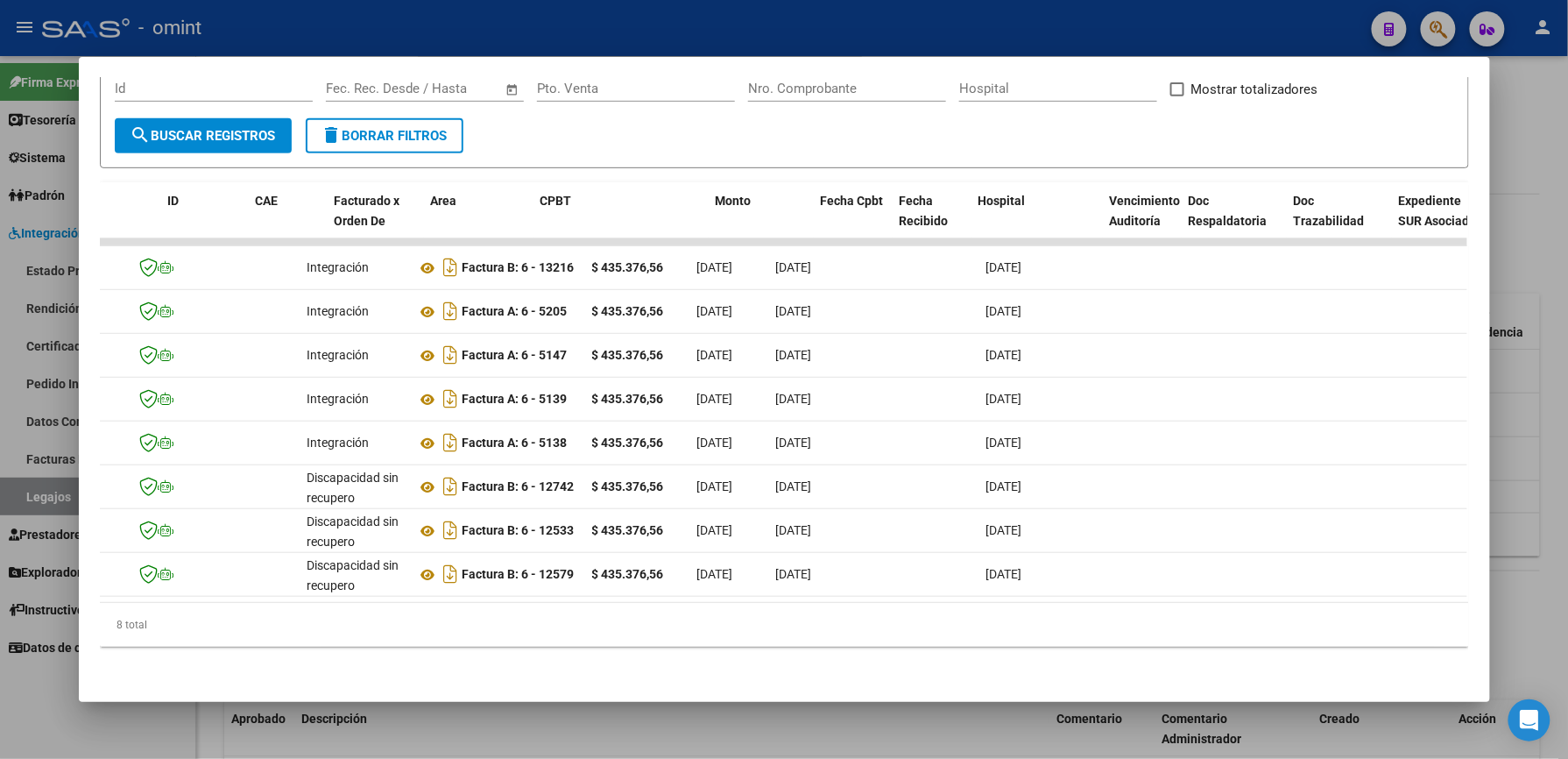
scroll to position [0, 0]
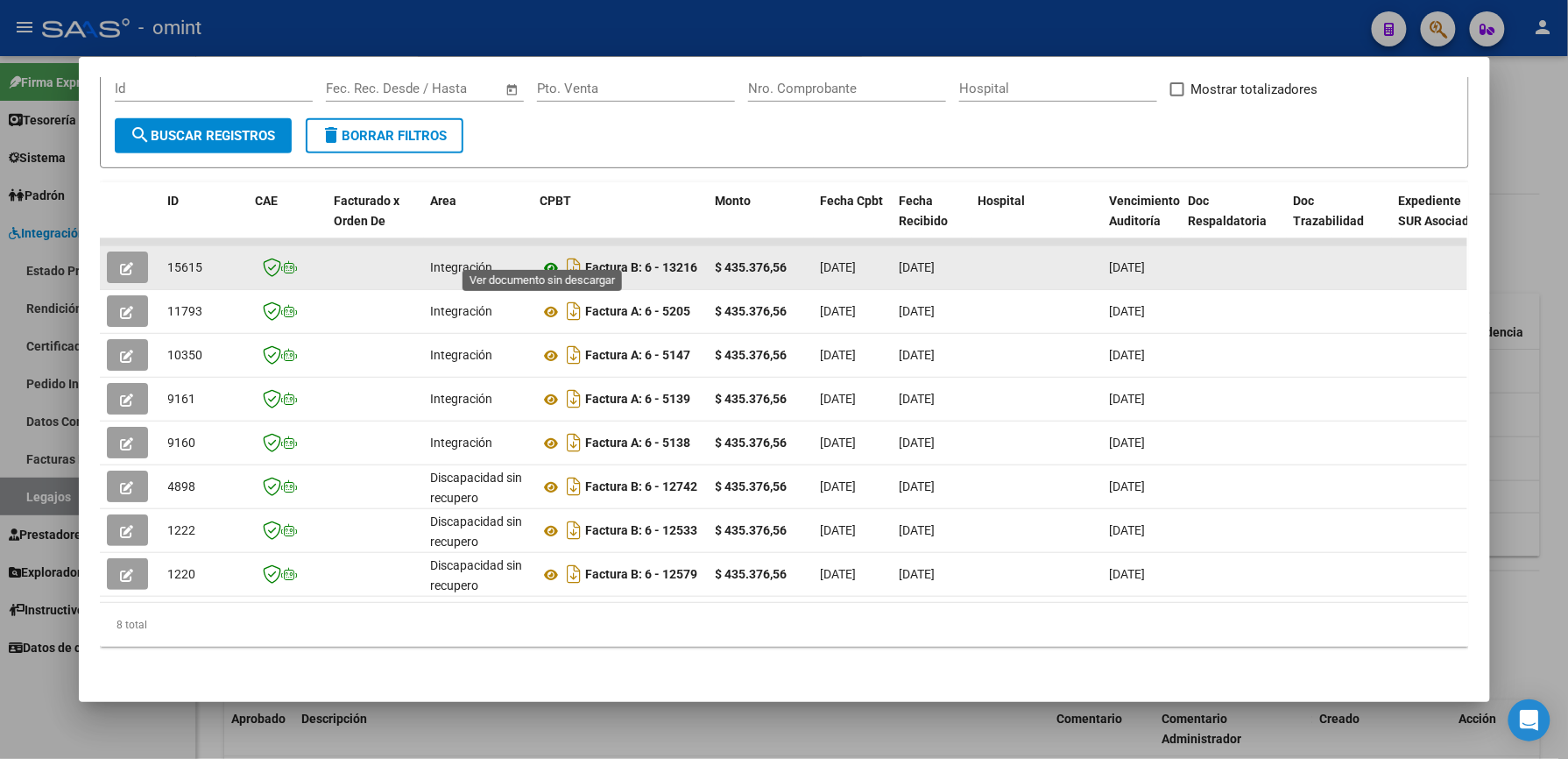
click at [544, 257] on icon at bounding box center [552, 268] width 22 height 21
click at [121, 262] on icon "button" at bounding box center [127, 268] width 13 height 13
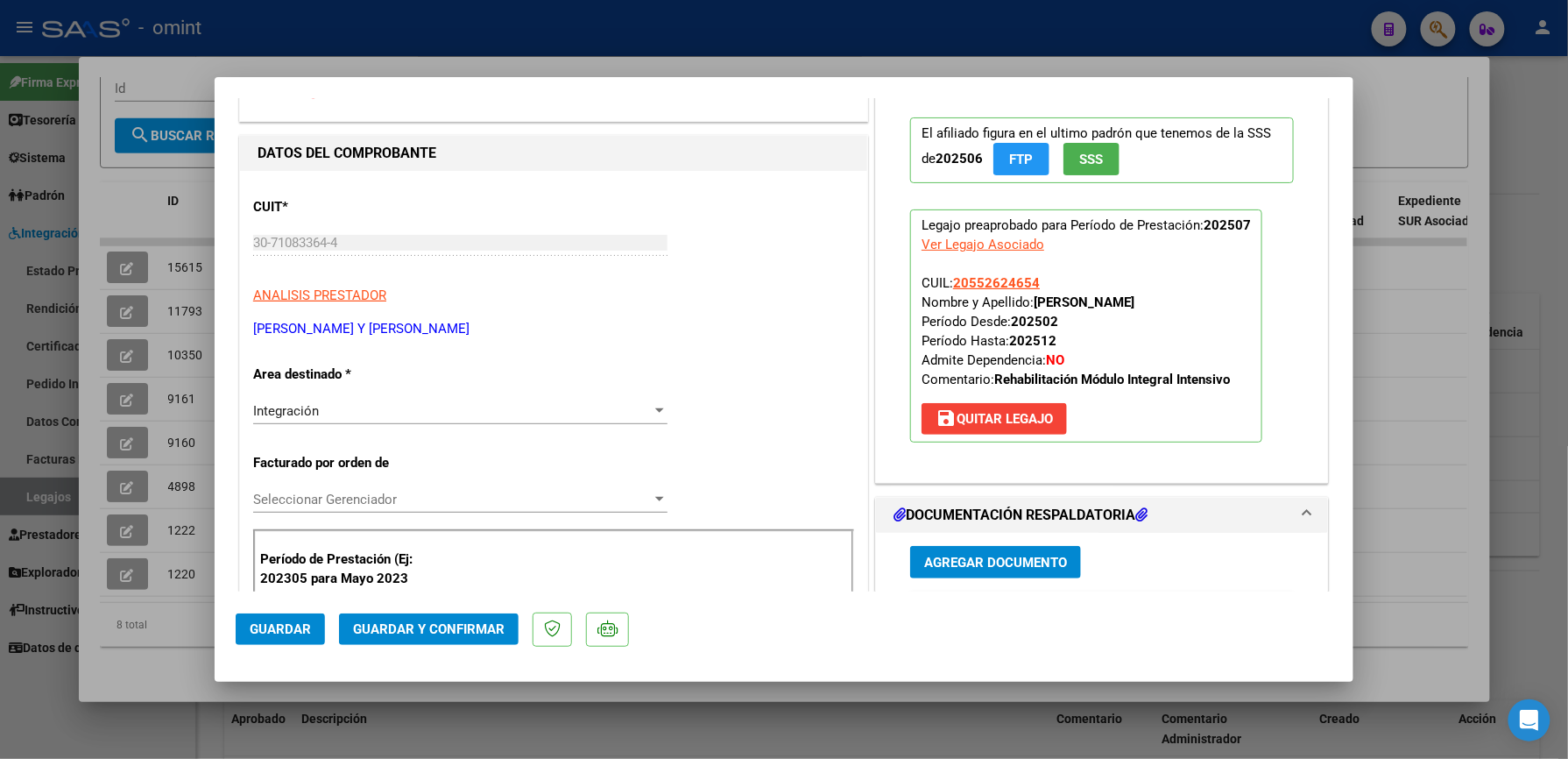
scroll to position [233, 0]
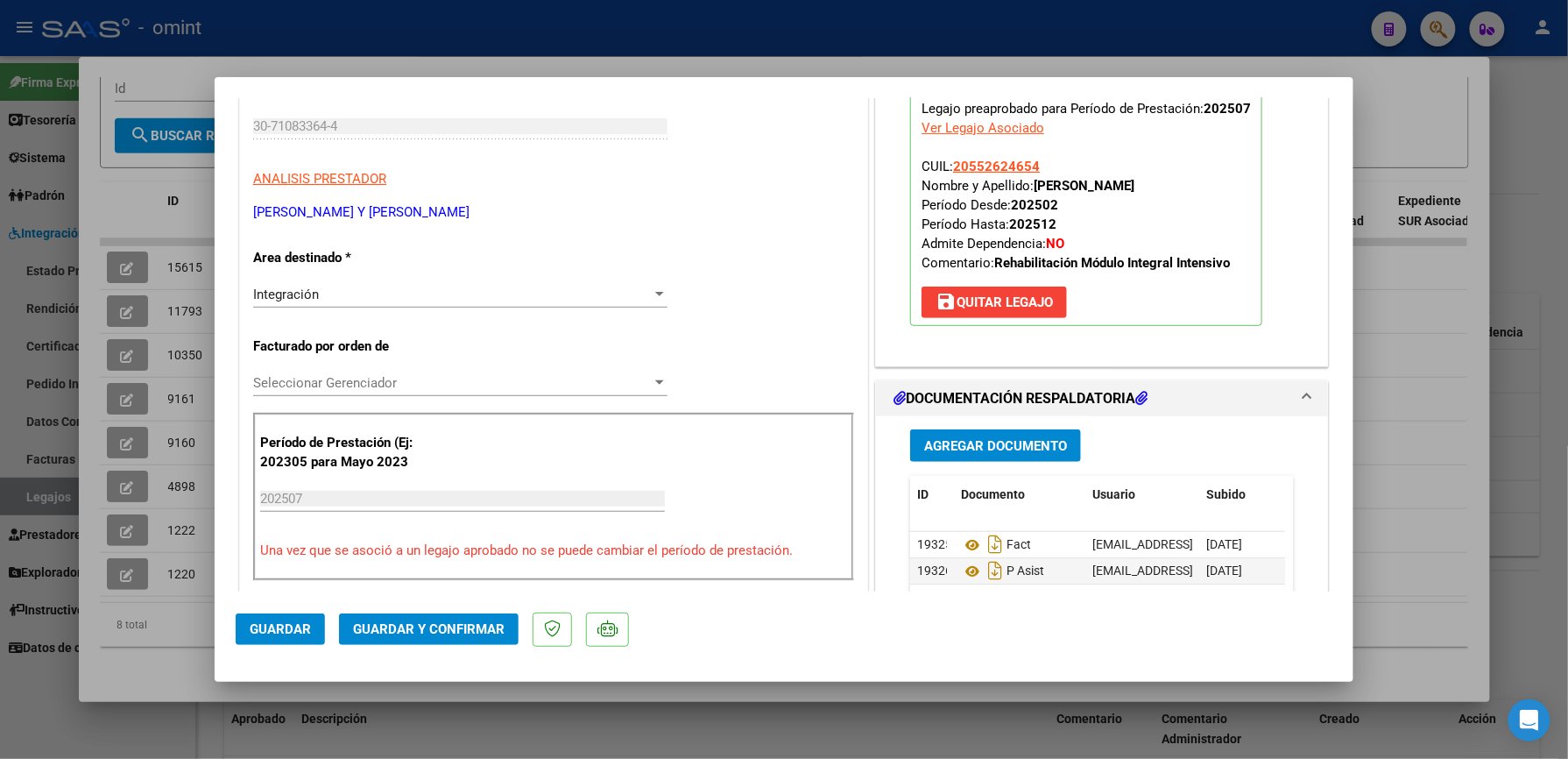
click at [487, 621] on span "Guardar y Confirmar" at bounding box center [429, 629] width 152 height 16
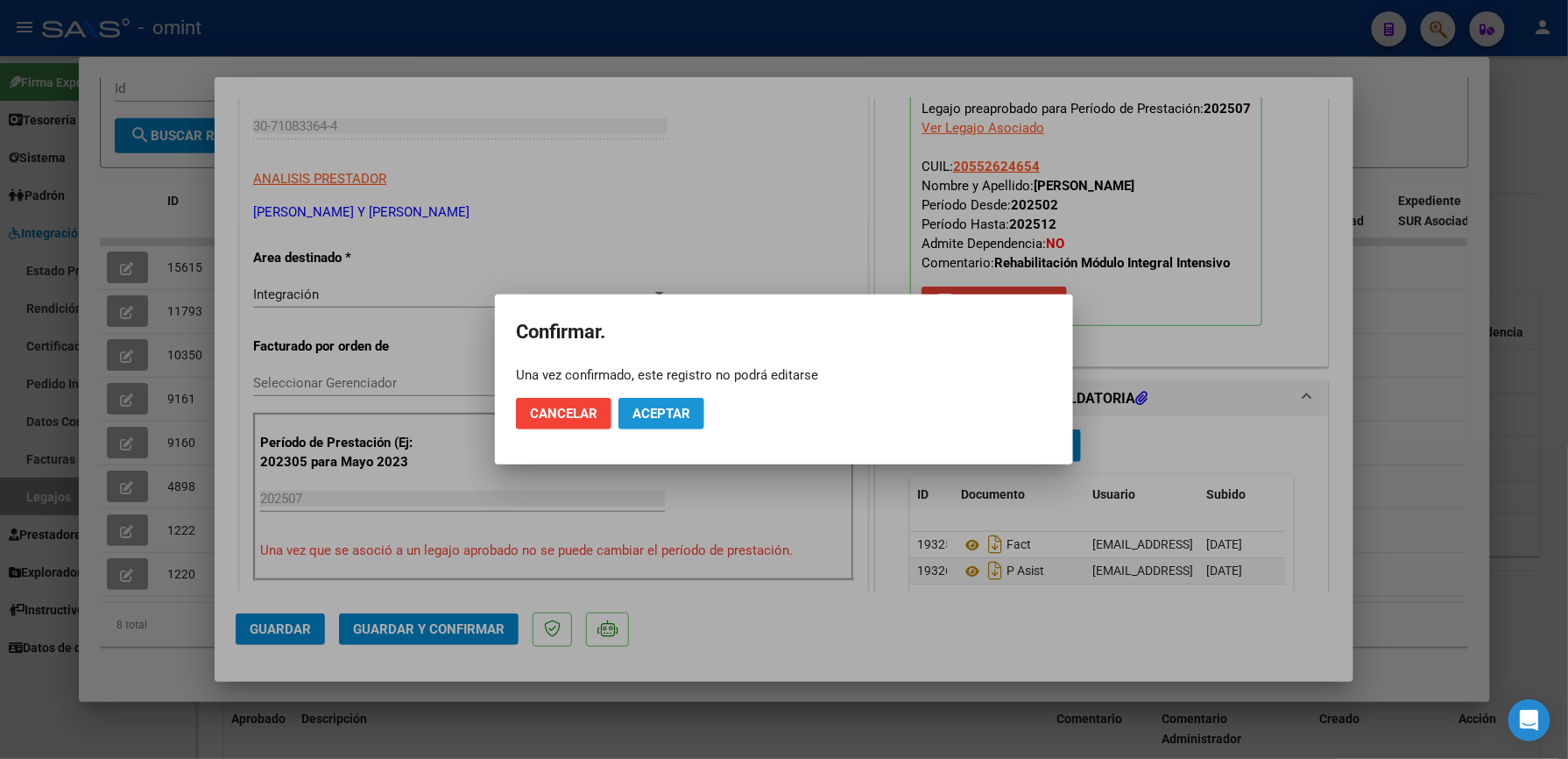
click at [674, 412] on span "Aceptar" at bounding box center [662, 414] width 58 height 16
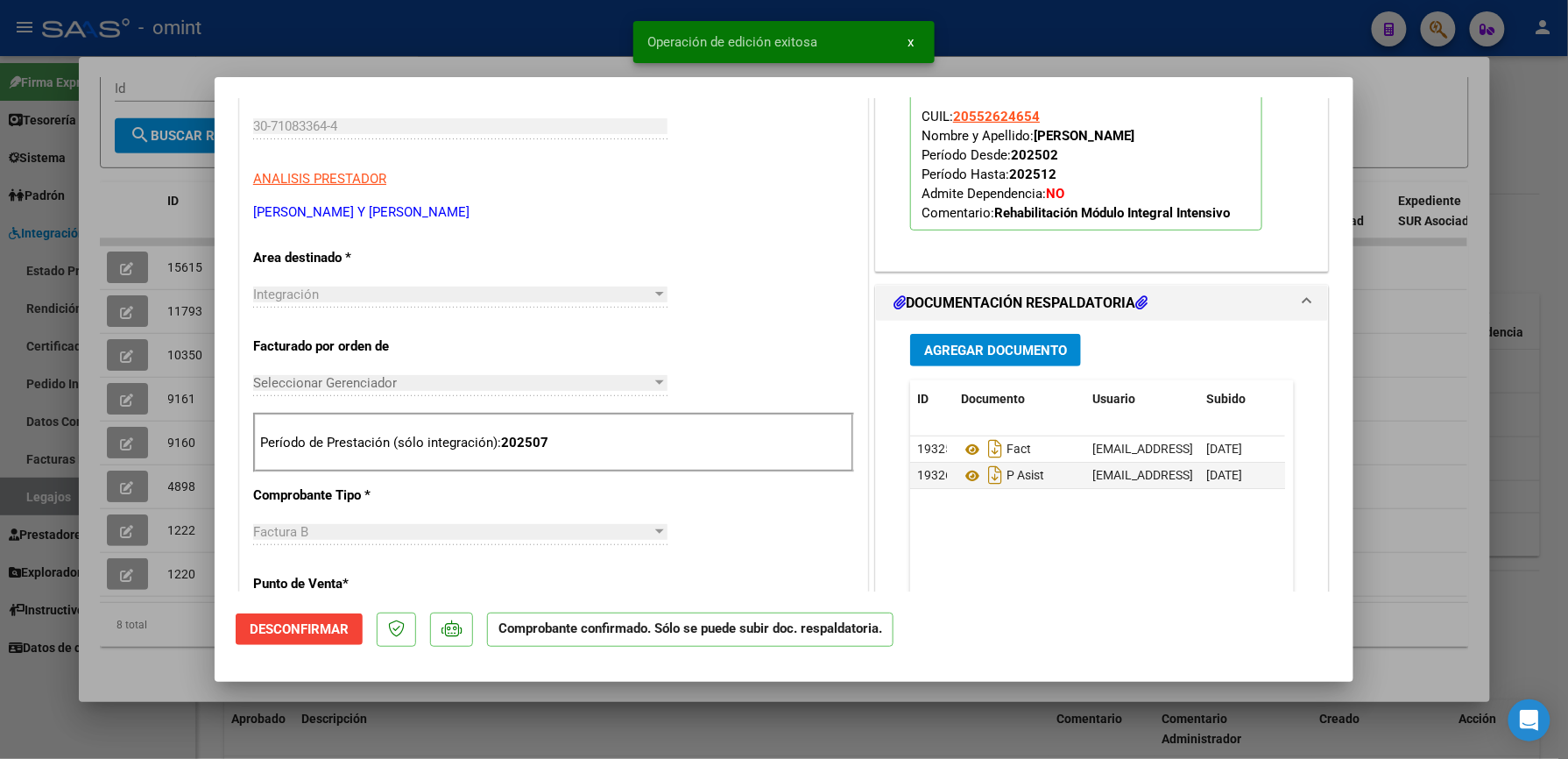
click at [1027, 39] on div at bounding box center [784, 379] width 1568 height 759
type input "$ 0,00"
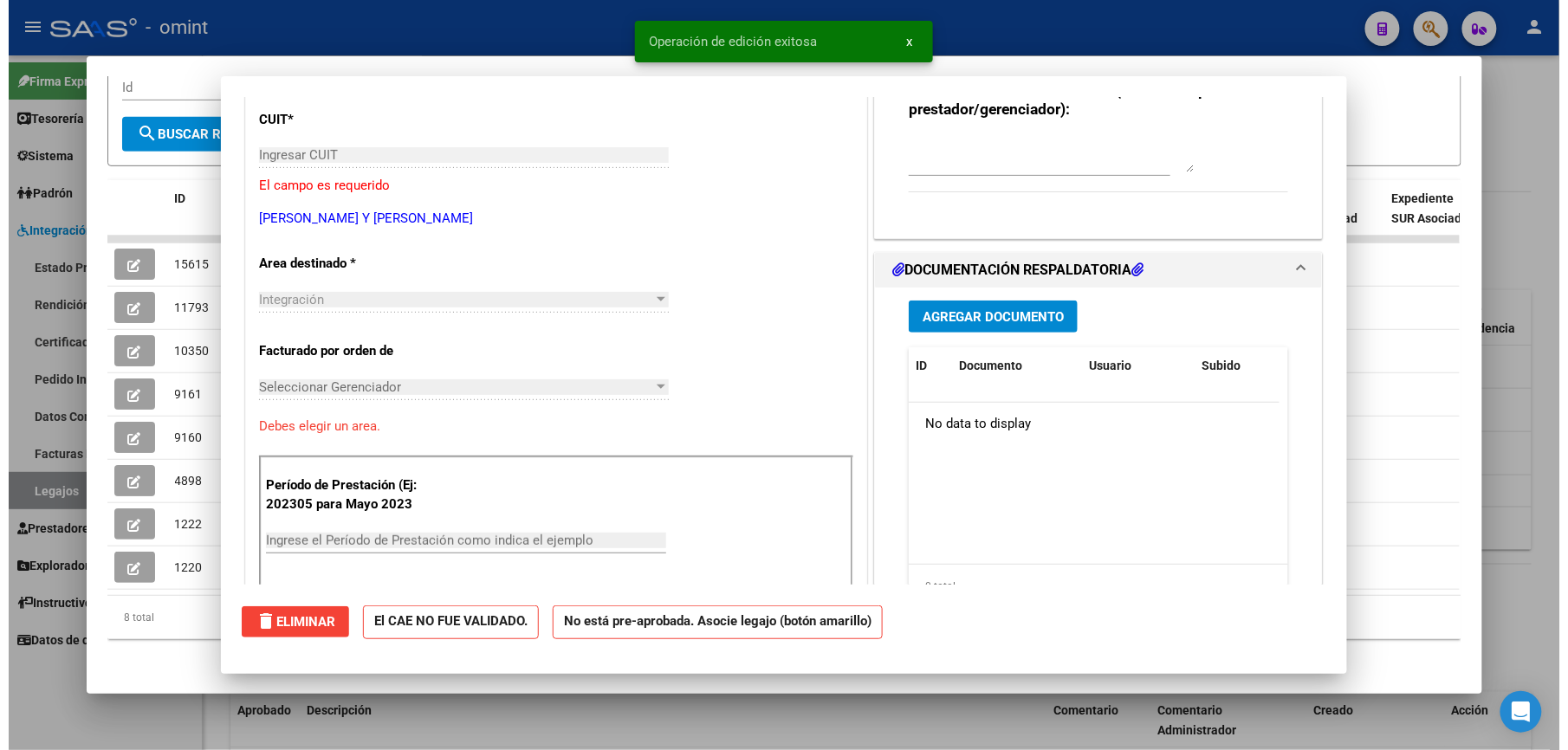
scroll to position [0, 0]
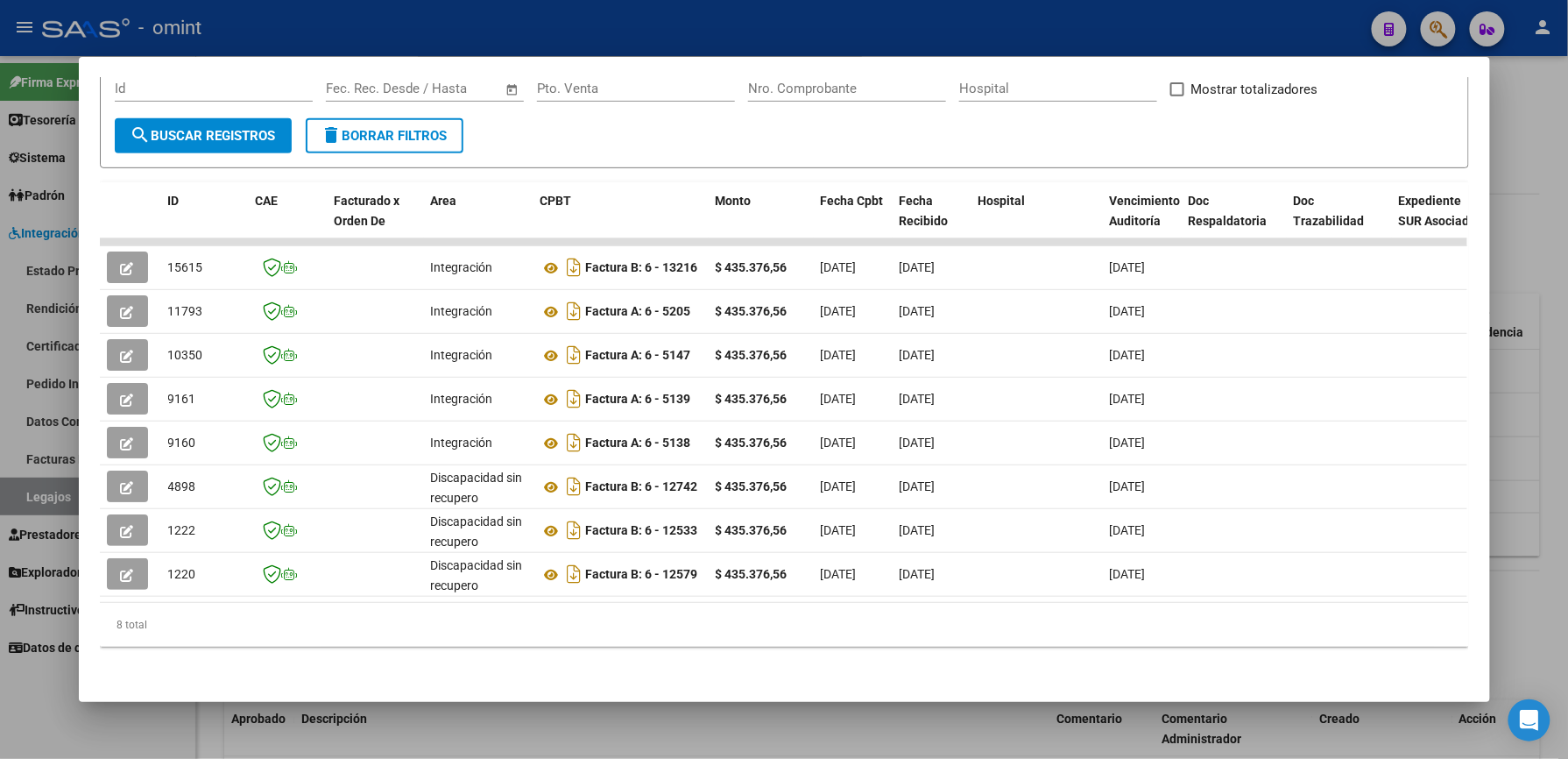
click at [721, 22] on div at bounding box center [784, 379] width 1568 height 759
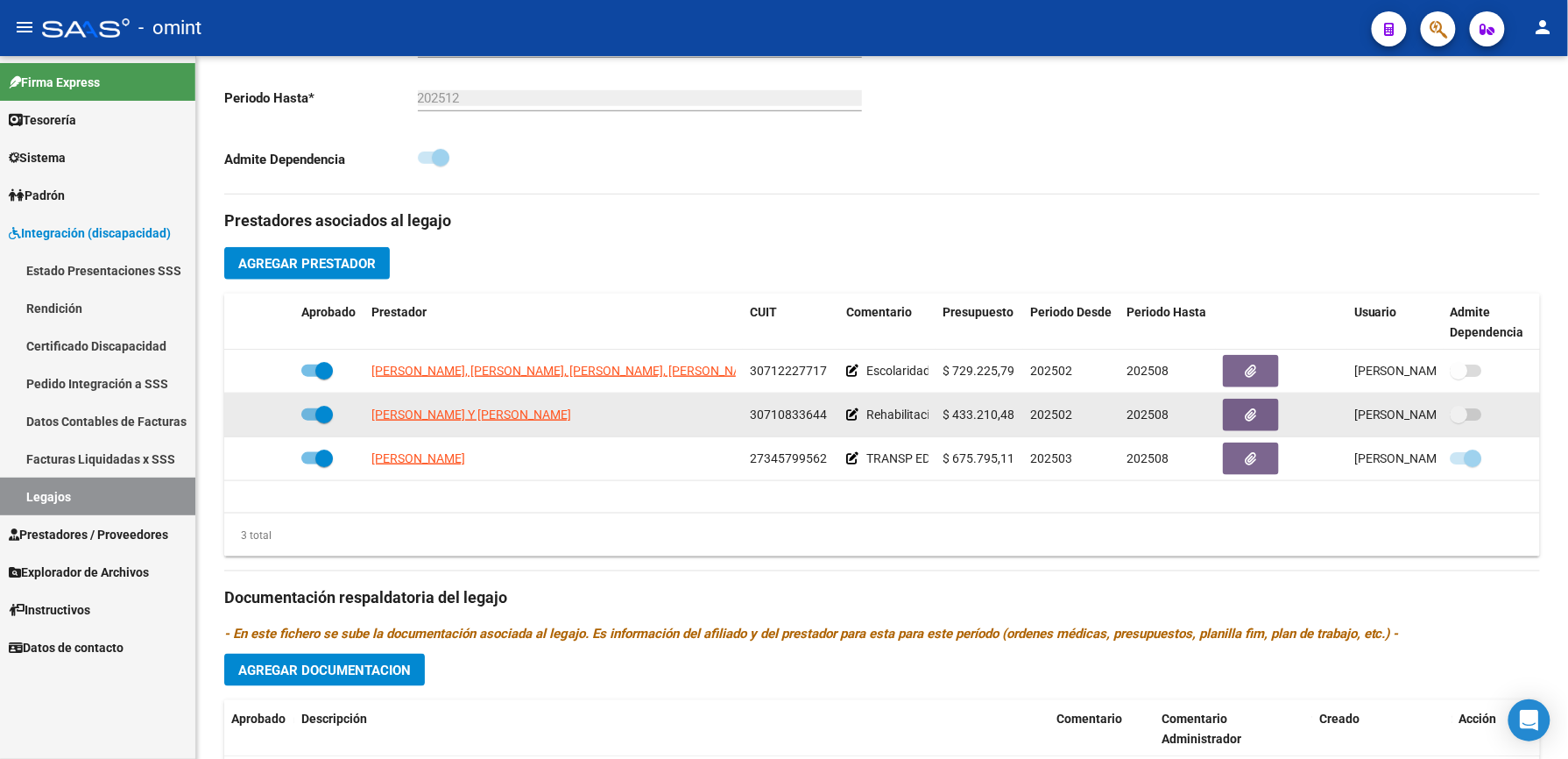
scroll to position [467, 0]
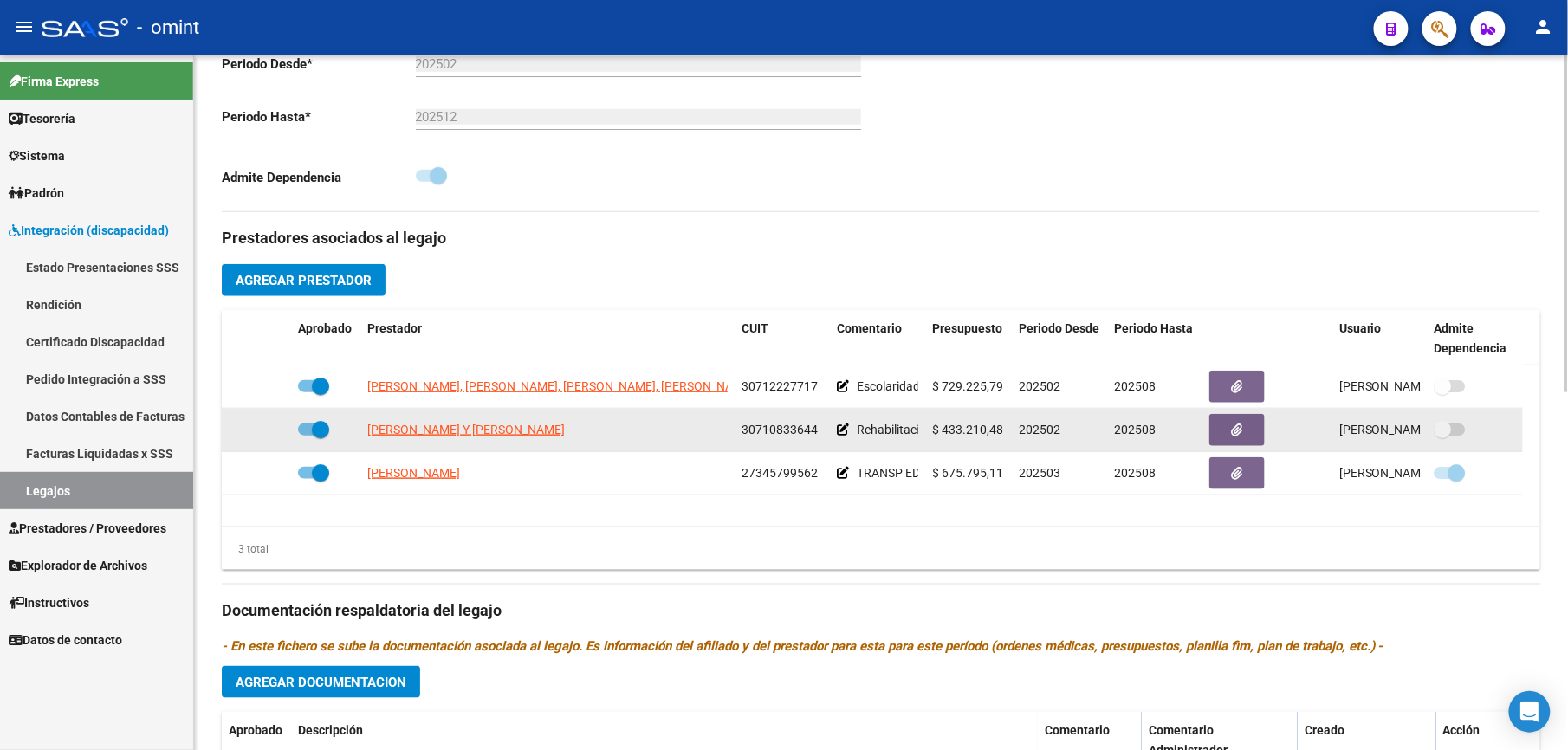
drag, startPoint x: 742, startPoint y: 431, endPoint x: 814, endPoint y: 430, distance: 72.0
click at [814, 430] on span "30710833644" at bounding box center [780, 429] width 76 height 14
copy span "30710833644"
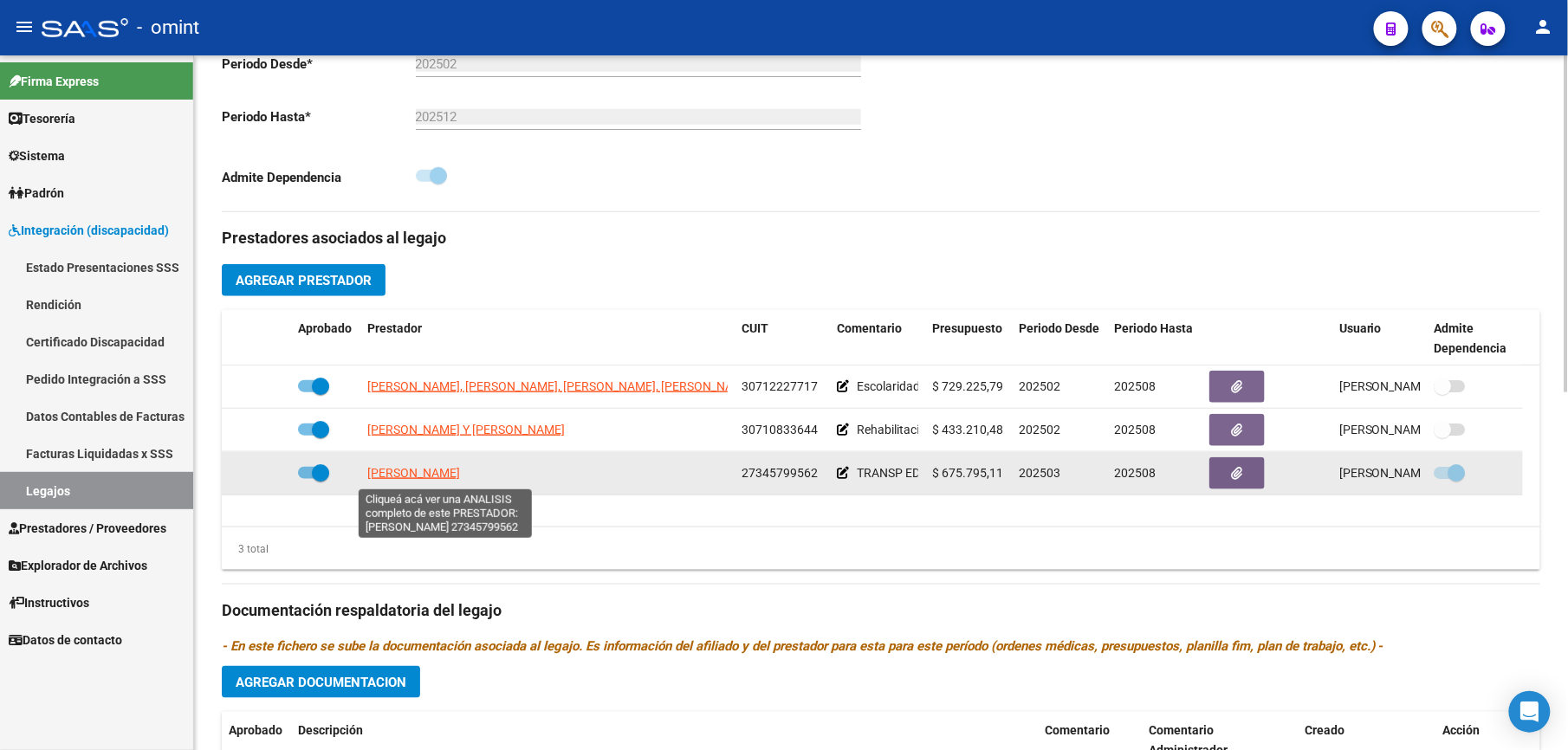
click at [460, 480] on span "[PERSON_NAME]" at bounding box center [414, 473] width 93 height 14
type textarea "27345799562"
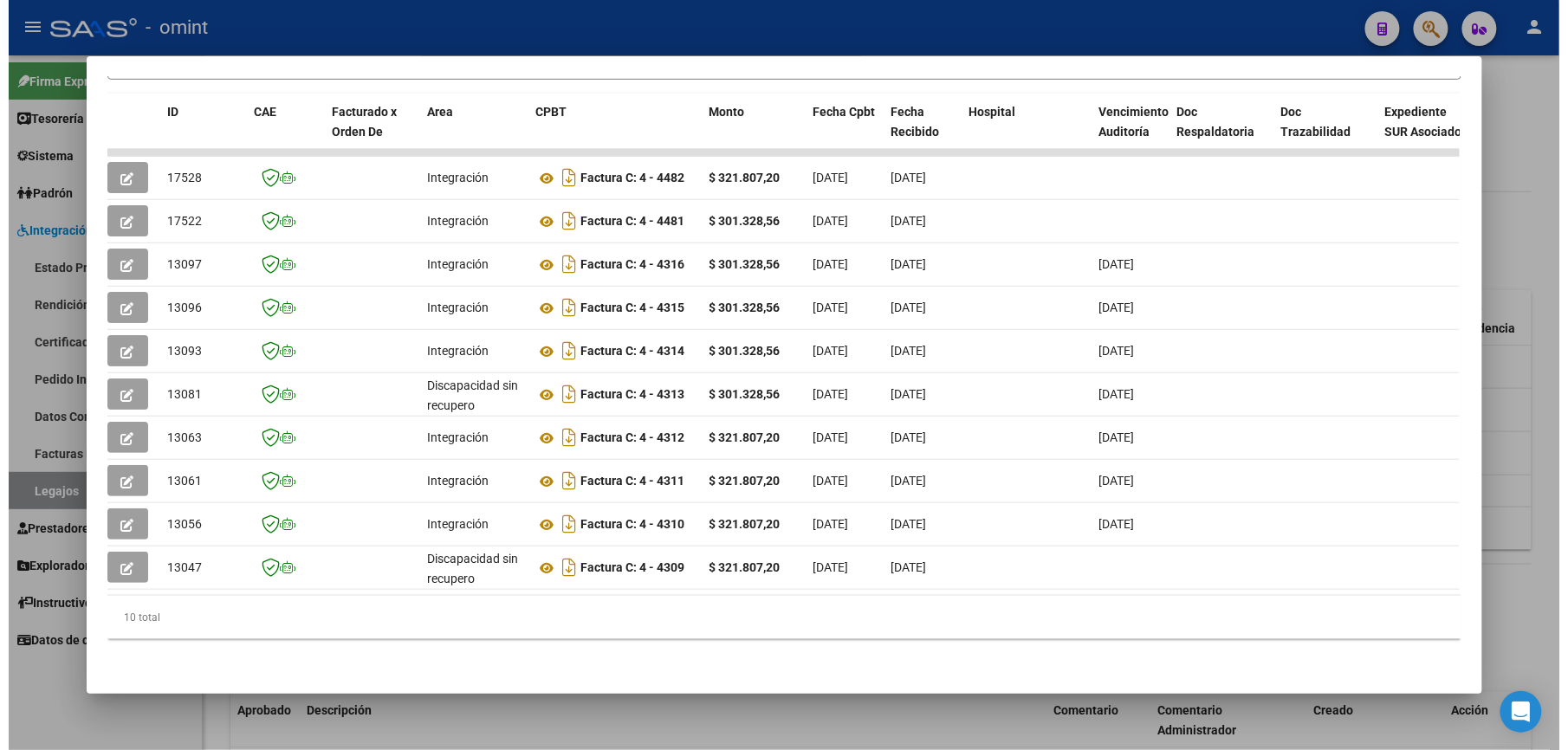
scroll to position [0, 0]
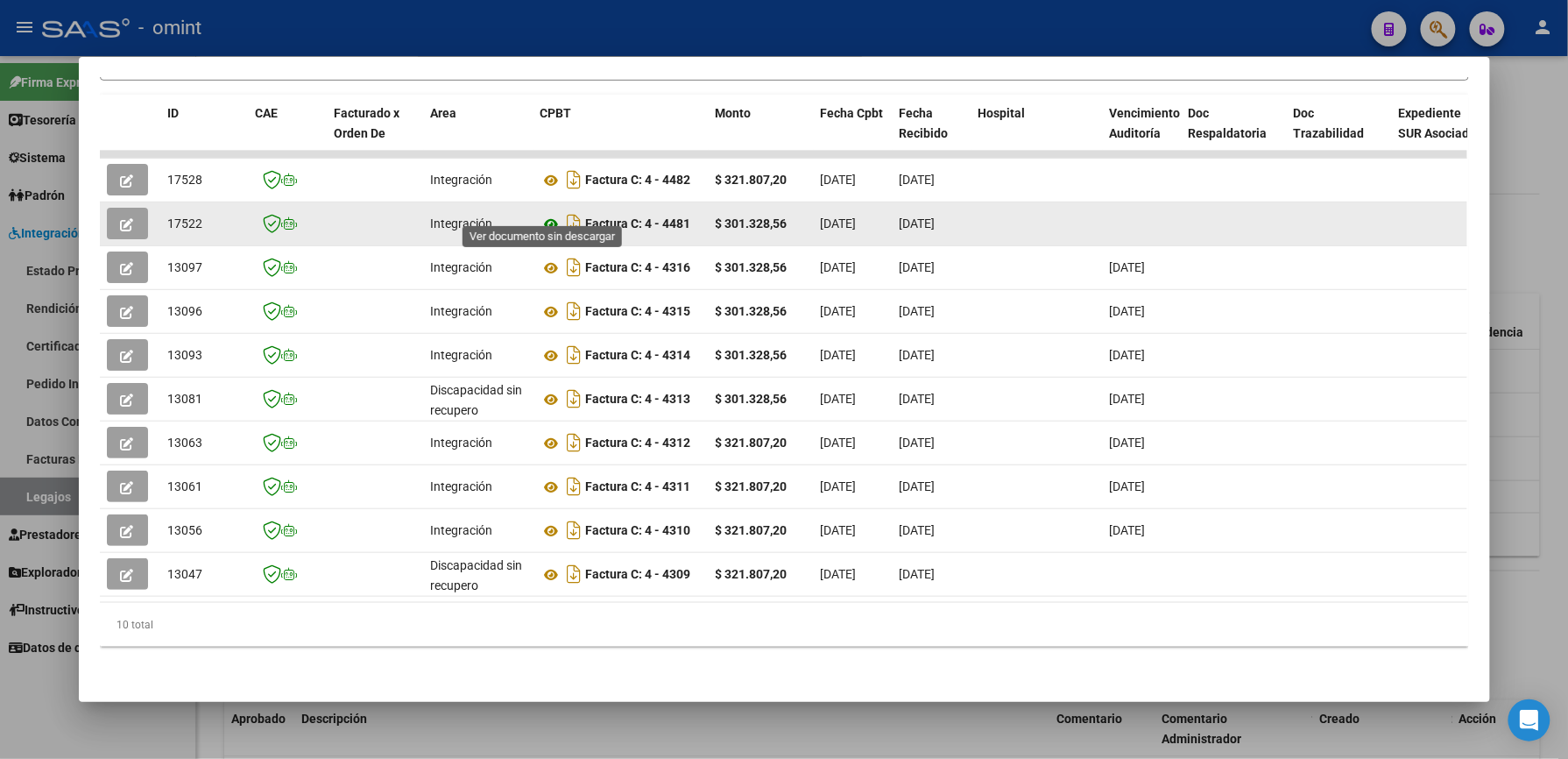
click at [545, 214] on icon at bounding box center [552, 224] width 22 height 21
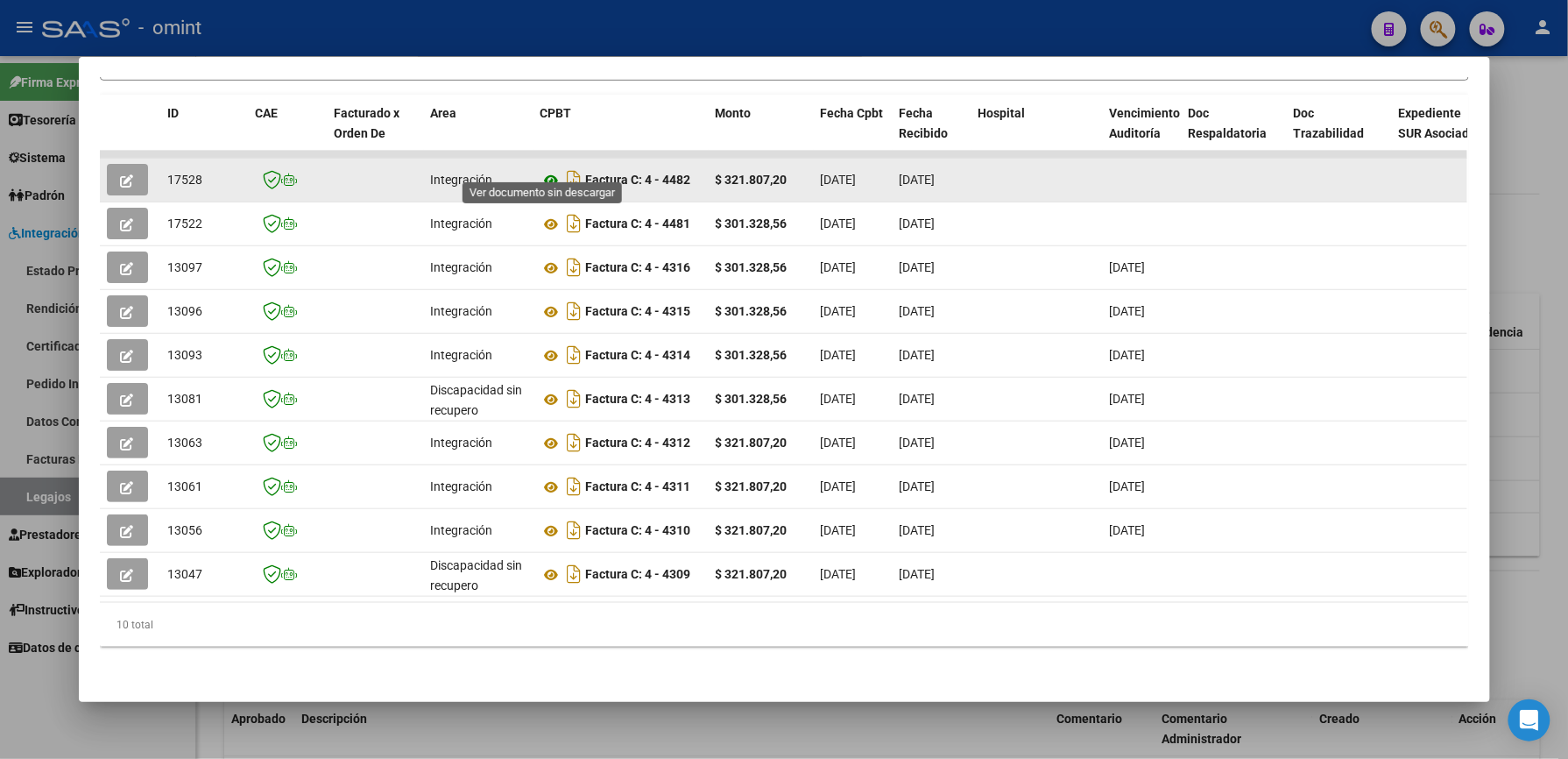
click at [545, 170] on icon at bounding box center [552, 181] width 22 height 21
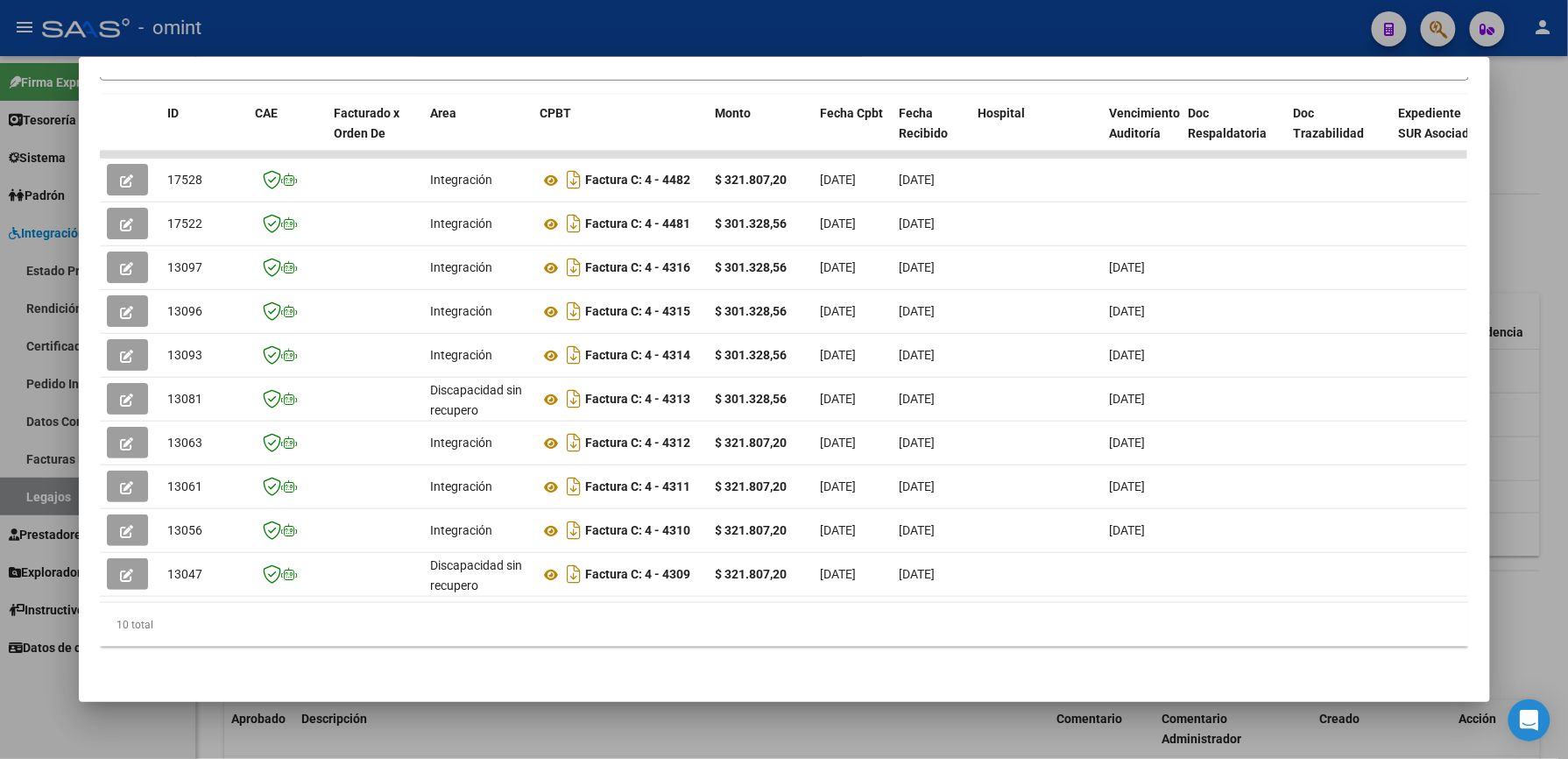
click at [662, 44] on div at bounding box center [784, 379] width 1568 height 759
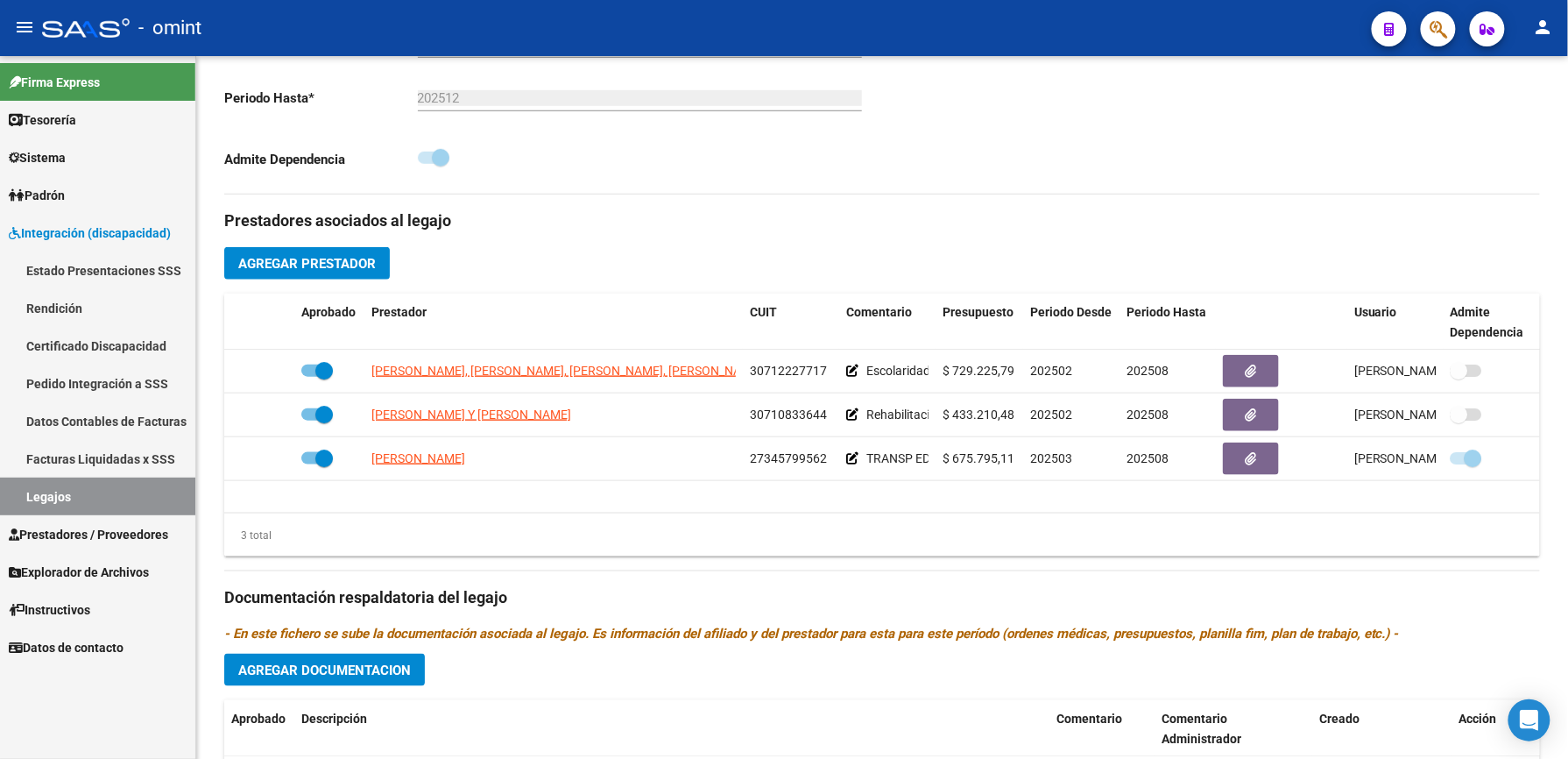
scroll to position [467, 0]
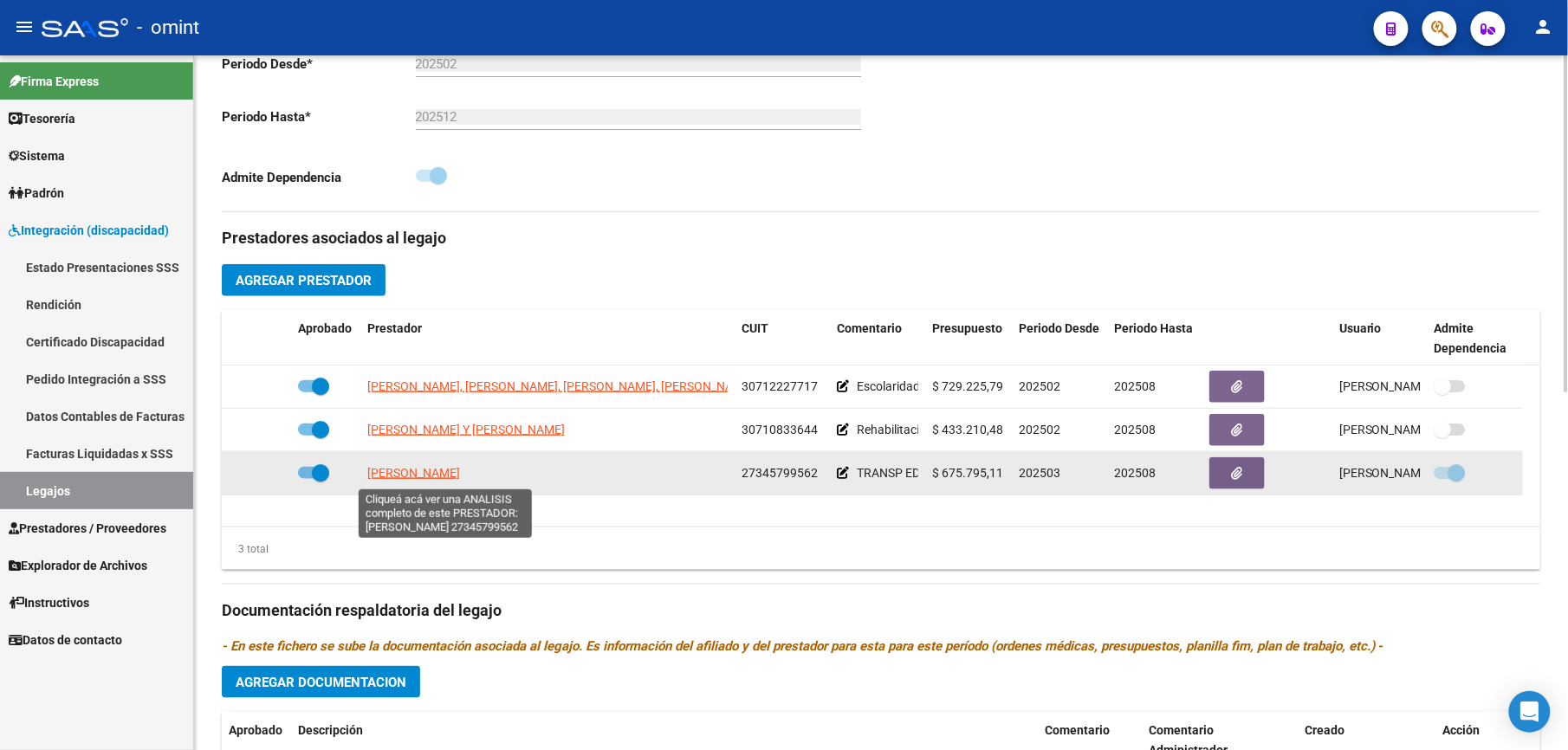
click at [460, 475] on span "[PERSON_NAME]" at bounding box center [414, 473] width 93 height 14
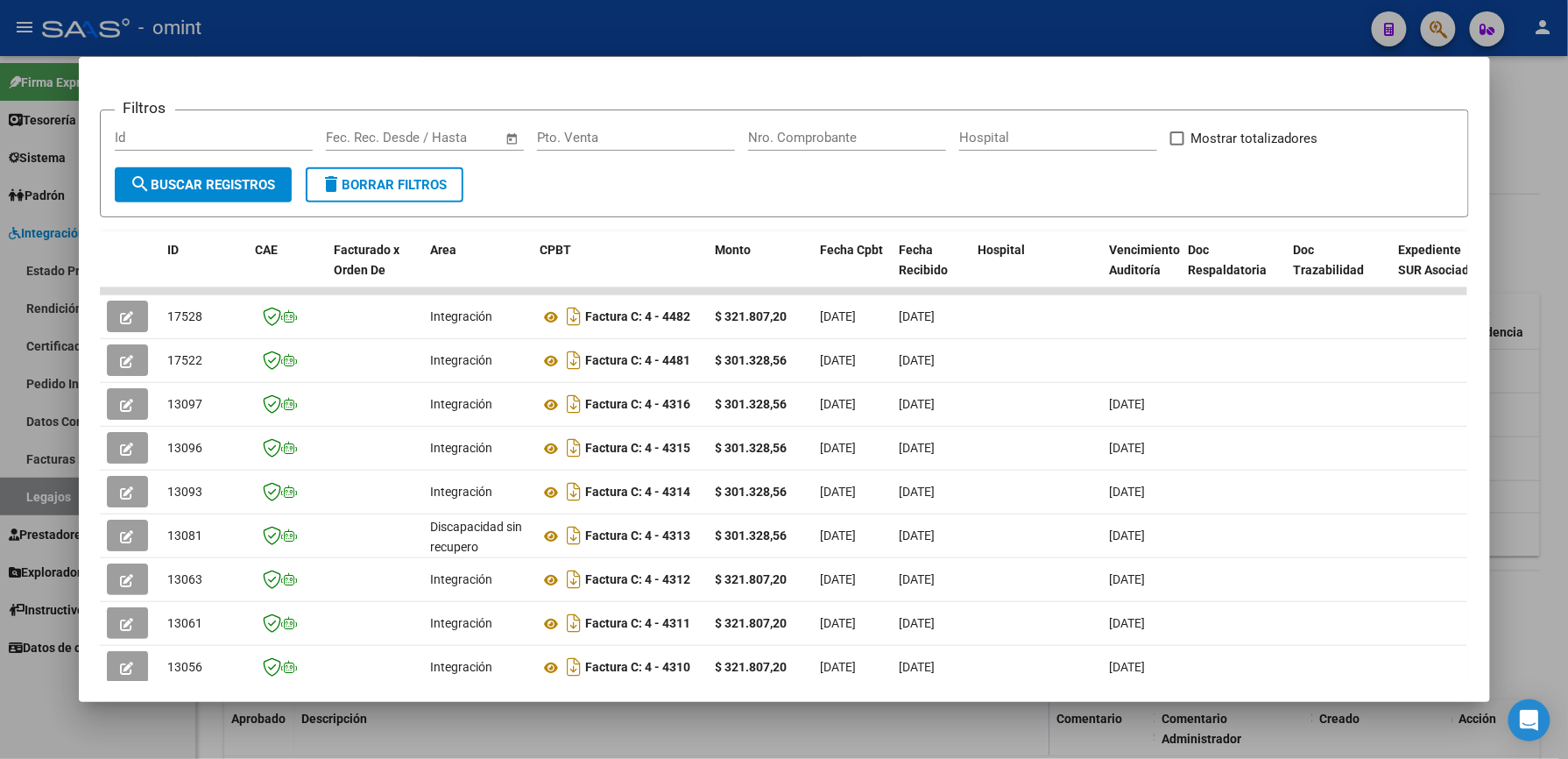
scroll to position [233, 0]
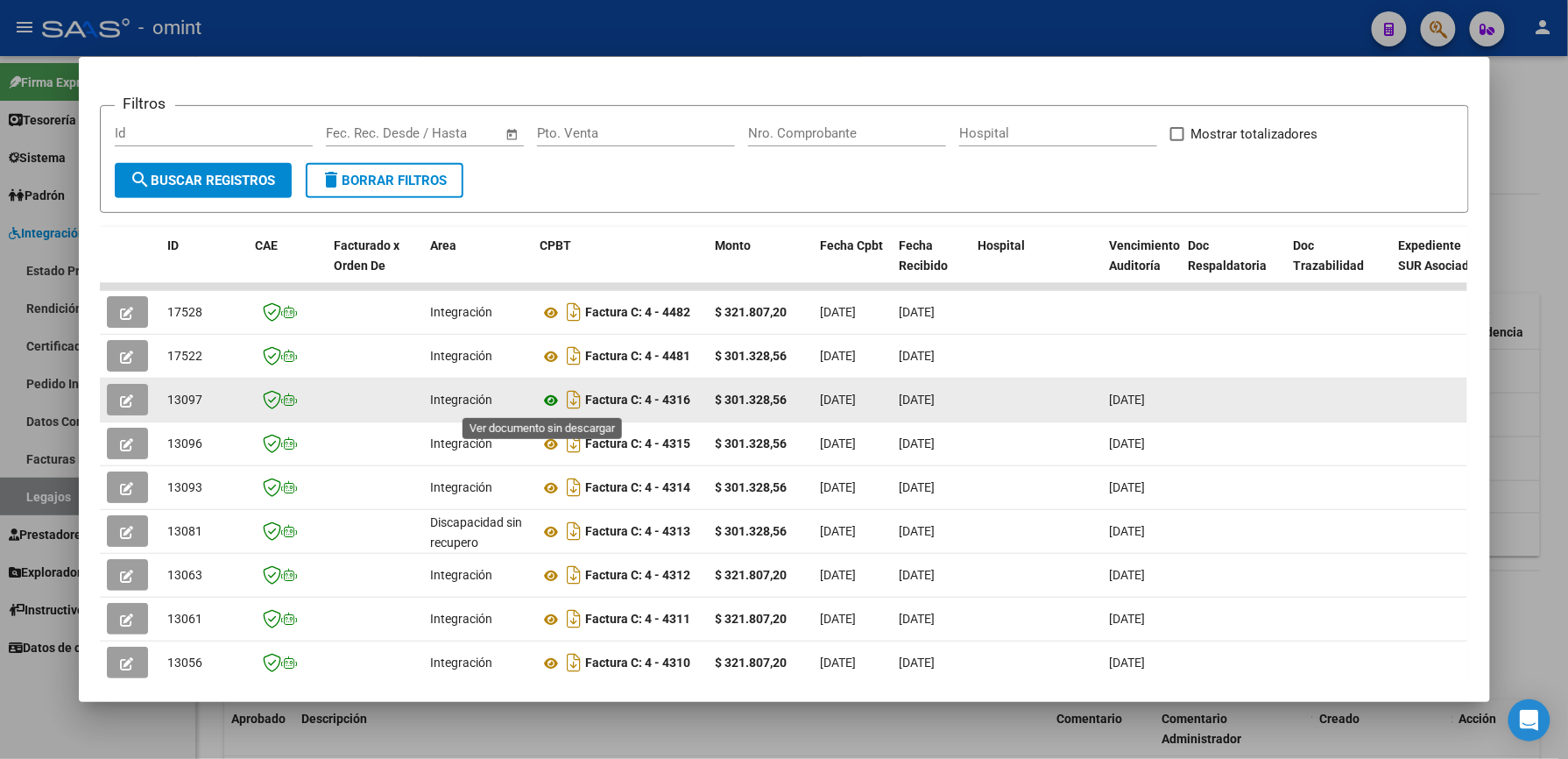
click at [544, 400] on icon at bounding box center [552, 401] width 22 height 21
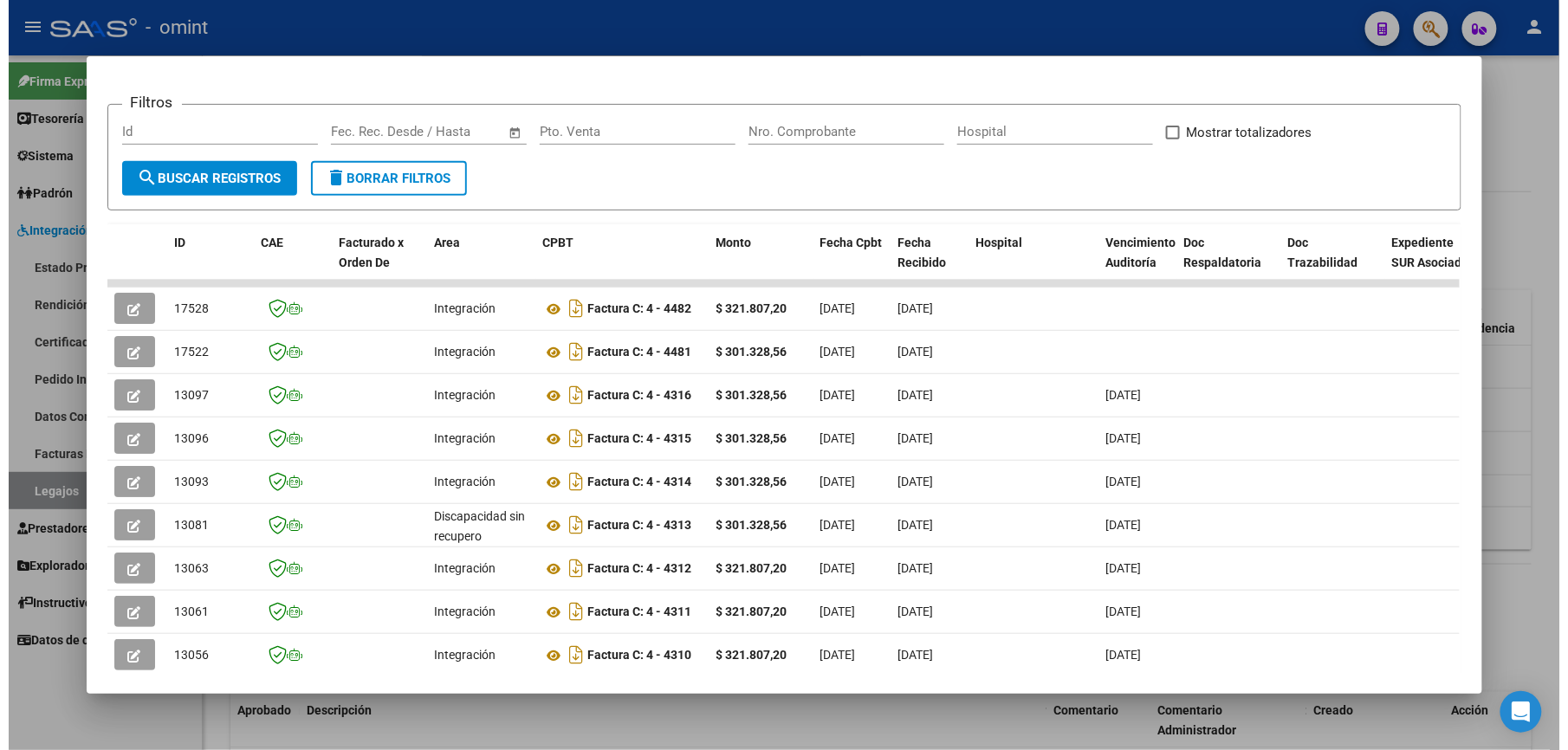
scroll to position [0, 0]
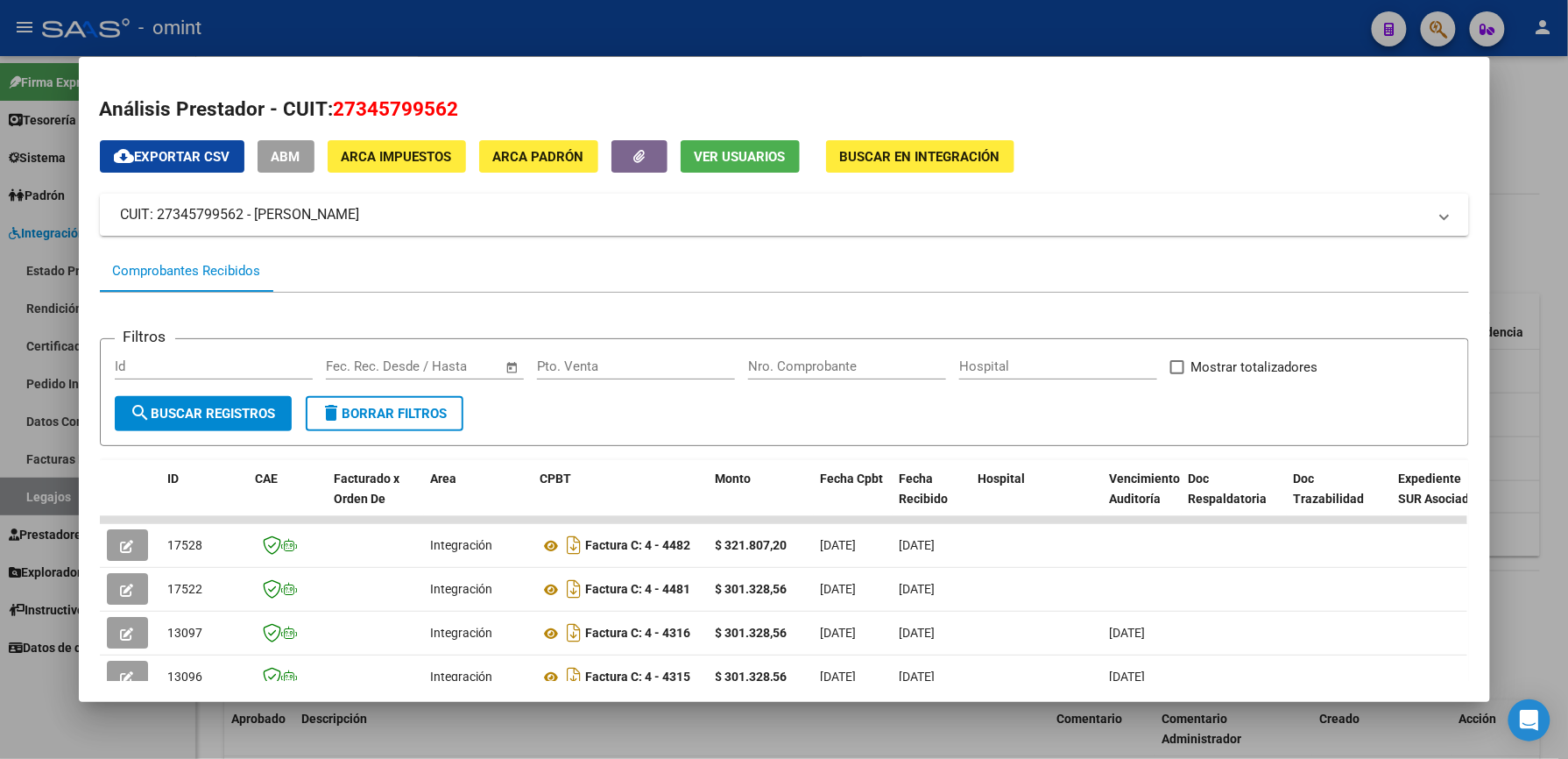
click at [1027, 24] on div at bounding box center [784, 379] width 1568 height 759
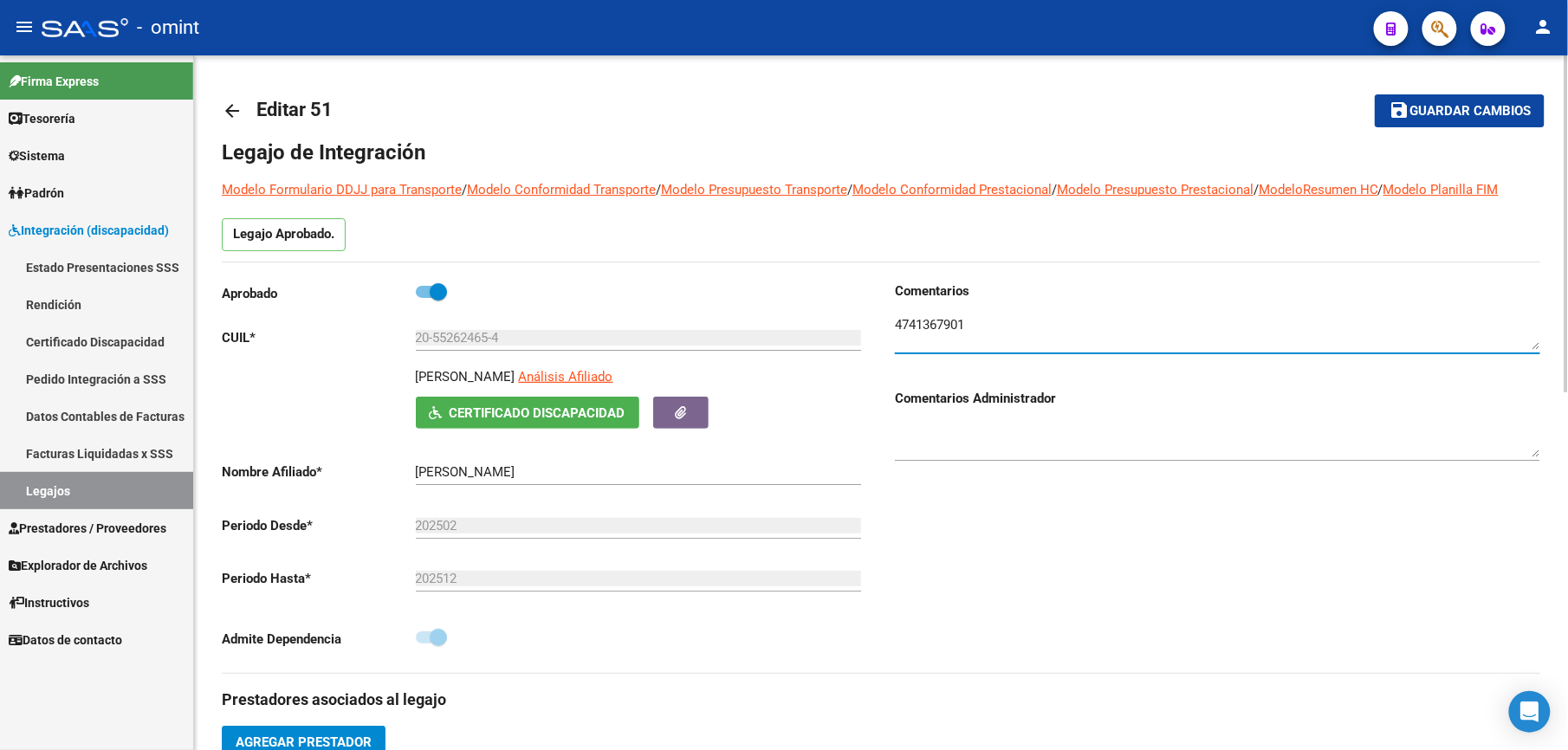
drag, startPoint x: 978, startPoint y: 323, endPoint x: 885, endPoint y: 325, distance: 93.0
click at [885, 325] on div "Comentarios Comentarios Administrador" at bounding box center [1211, 476] width 659 height 391
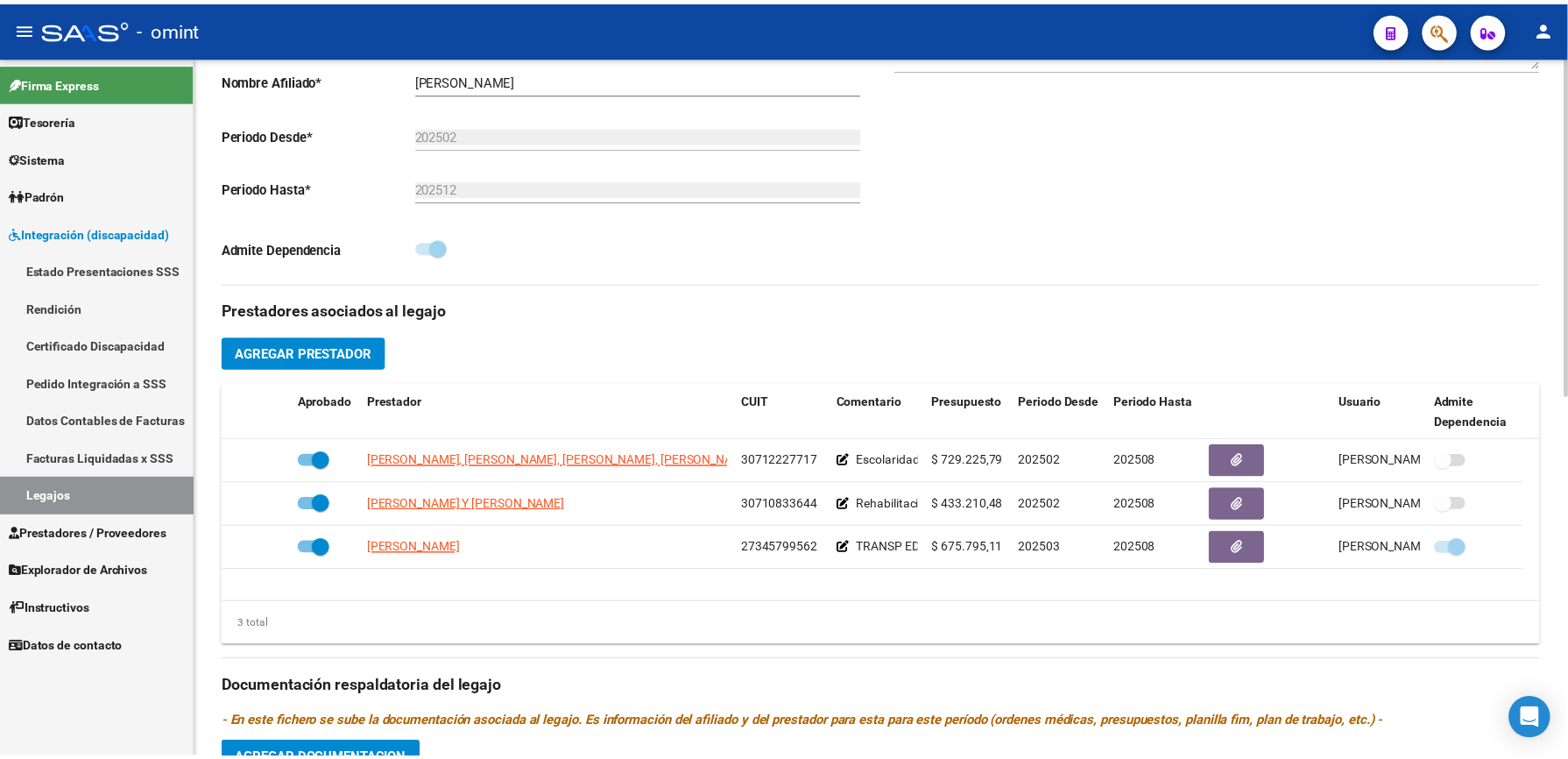
scroll to position [467, 0]
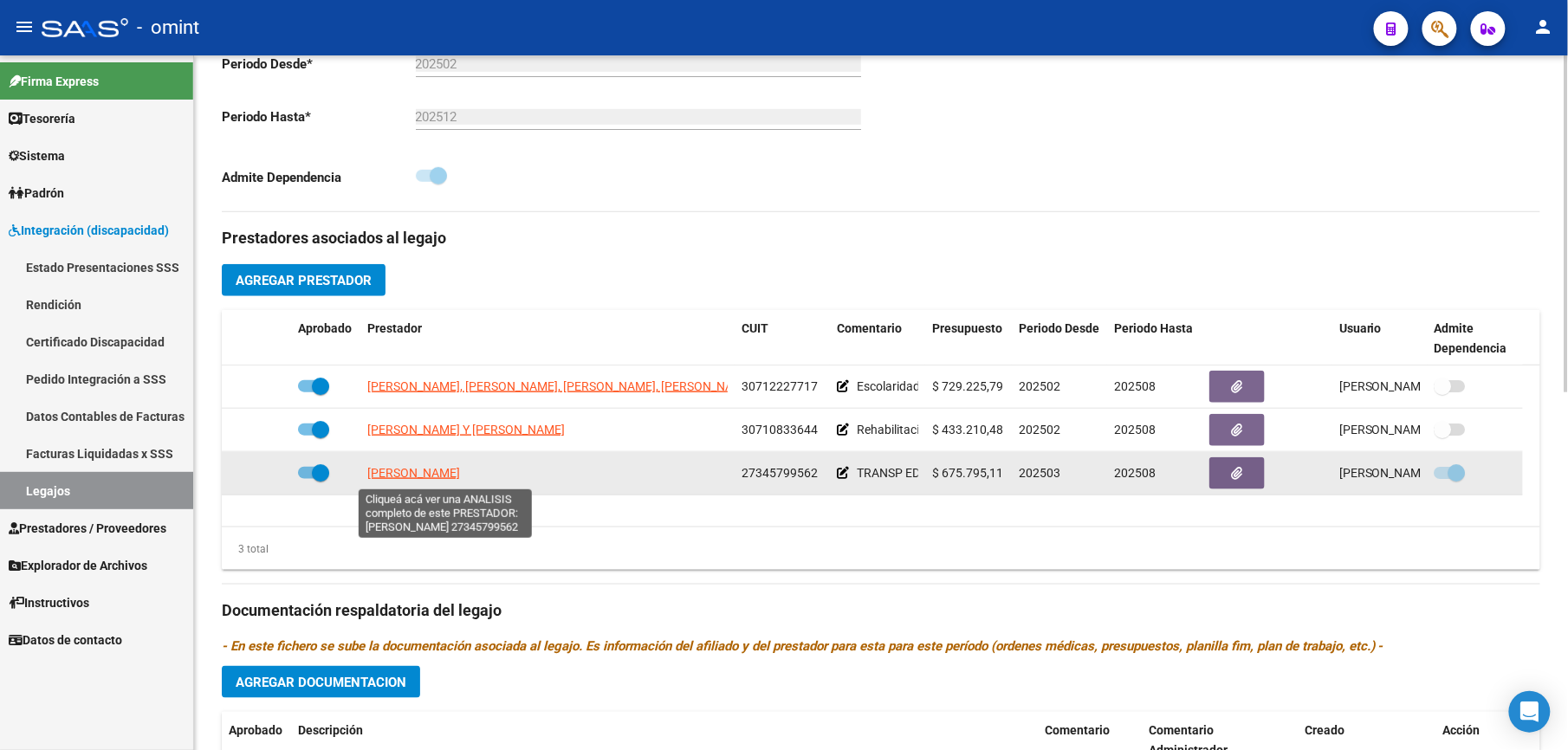
click at [431, 473] on span "[PERSON_NAME]" at bounding box center [414, 473] width 93 height 14
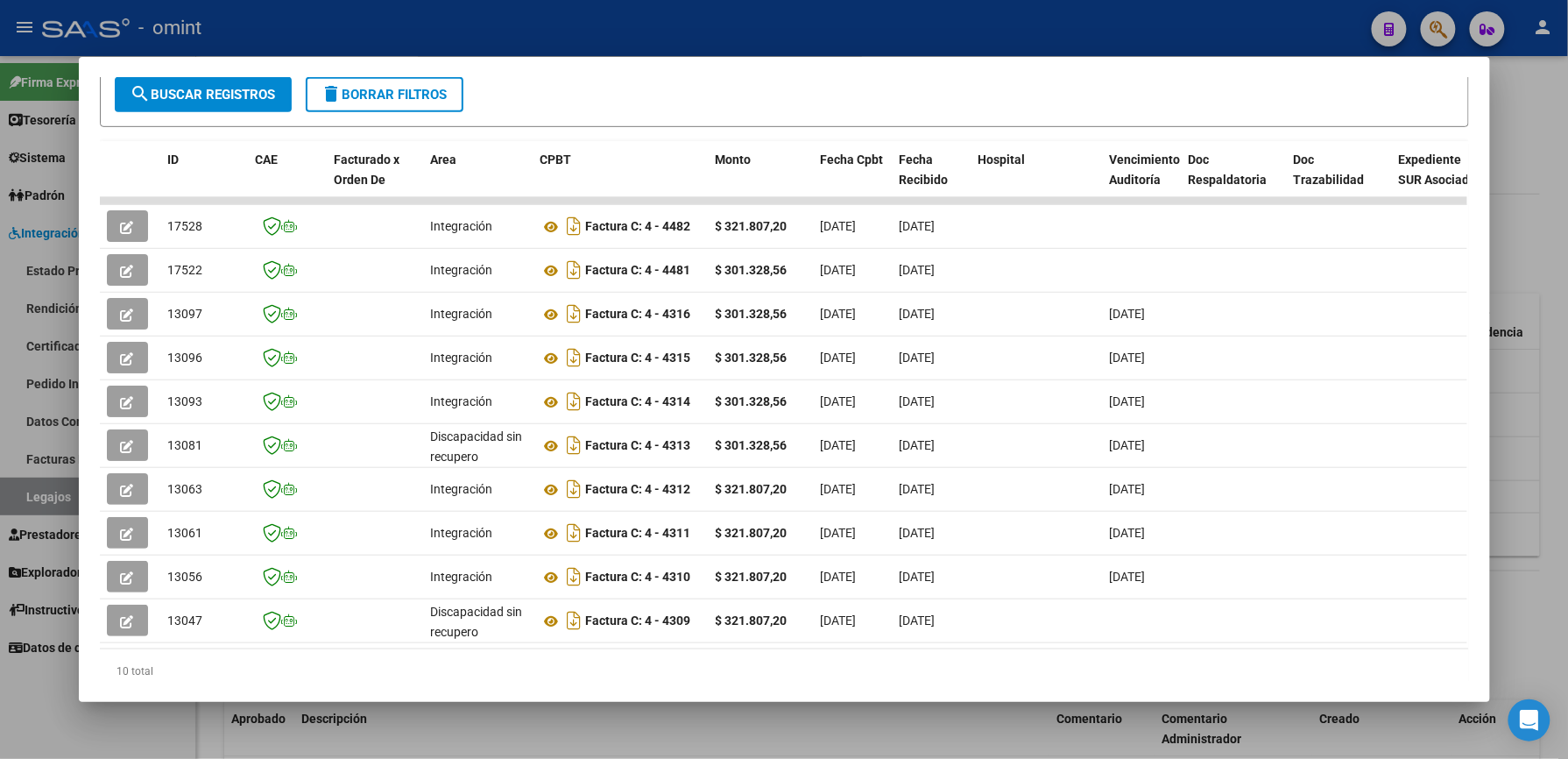
scroll to position [350, 0]
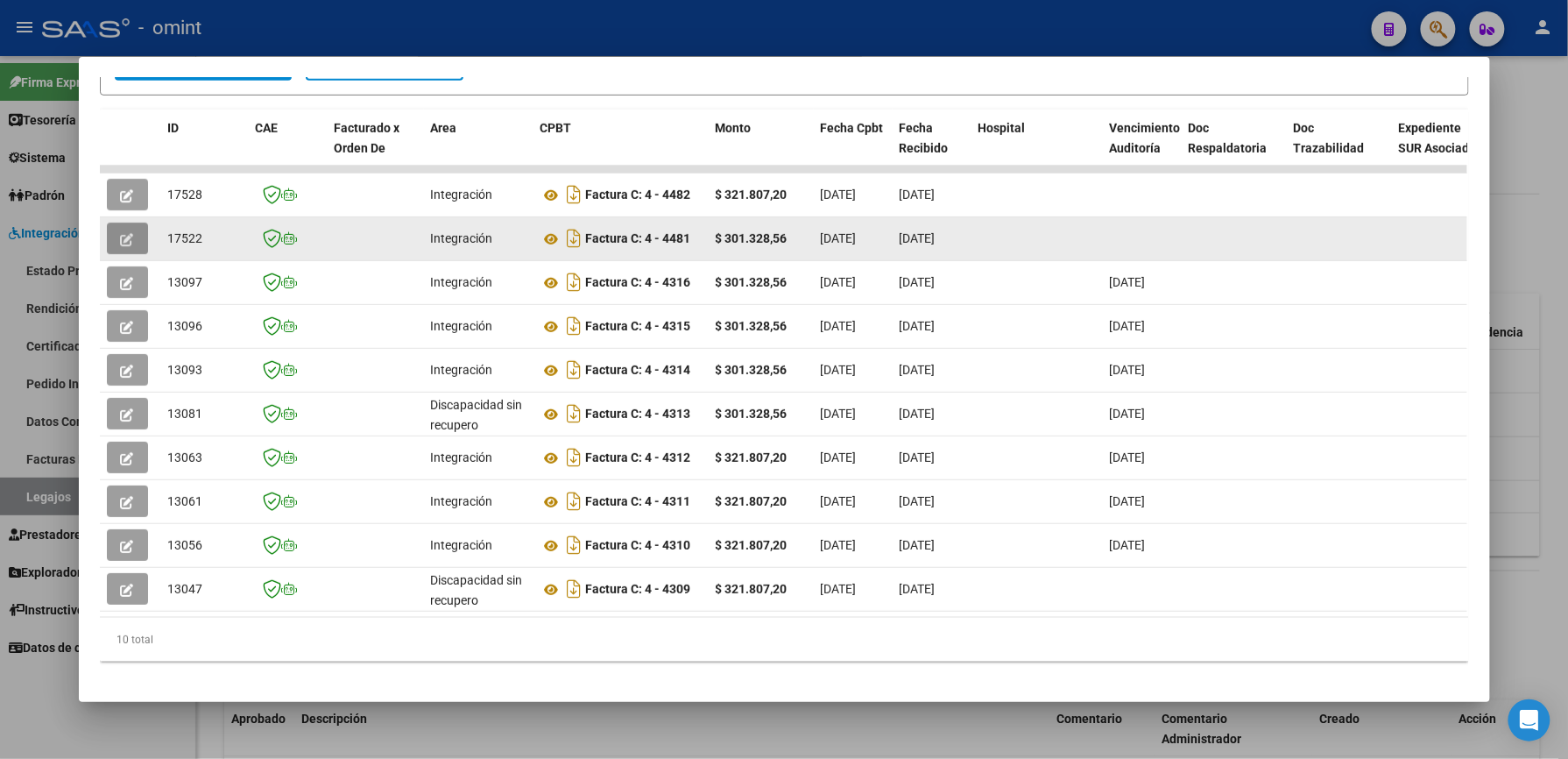
click at [134, 235] on button "button" at bounding box center [128, 238] width 41 height 31
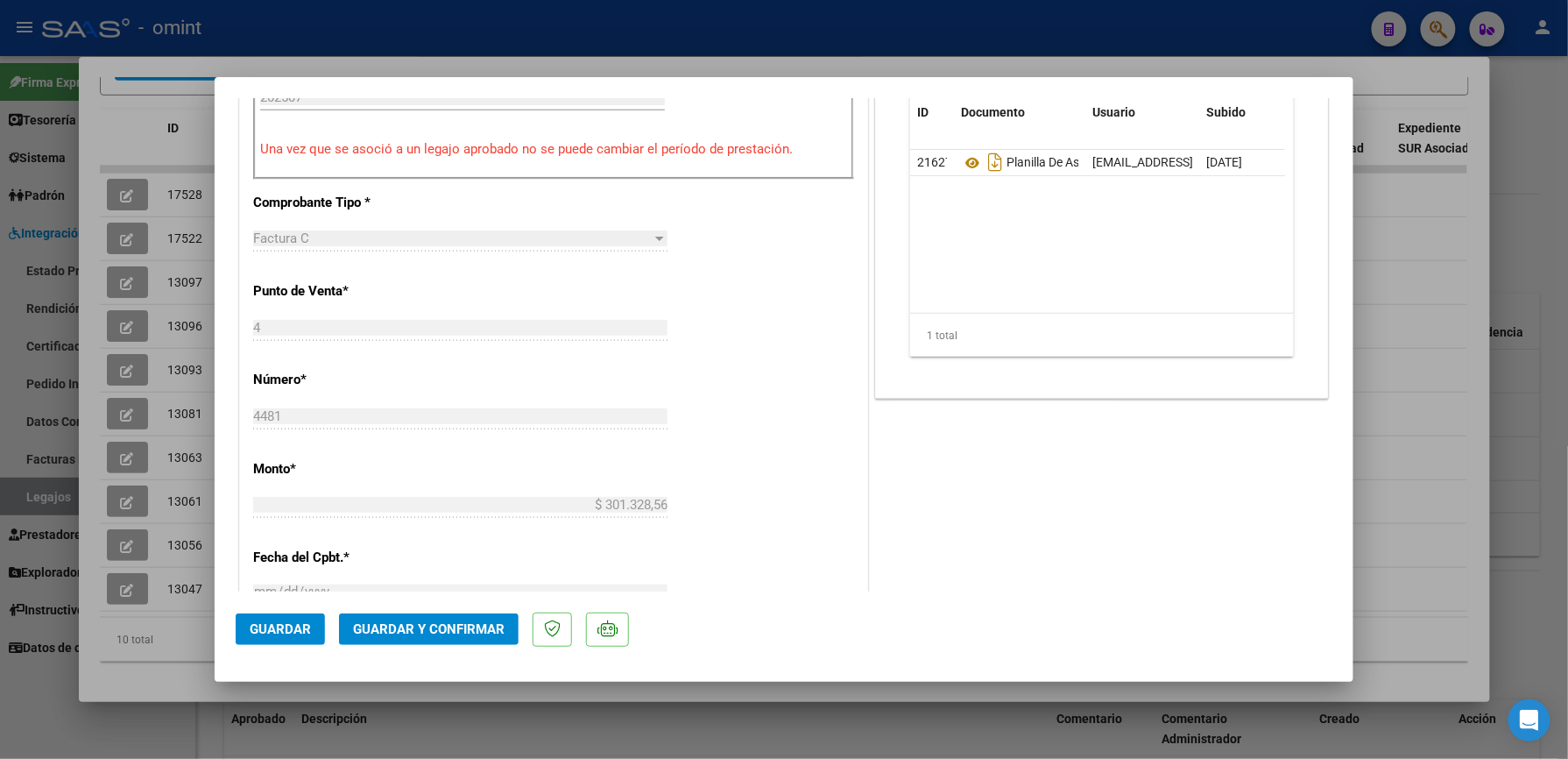
scroll to position [701, 0]
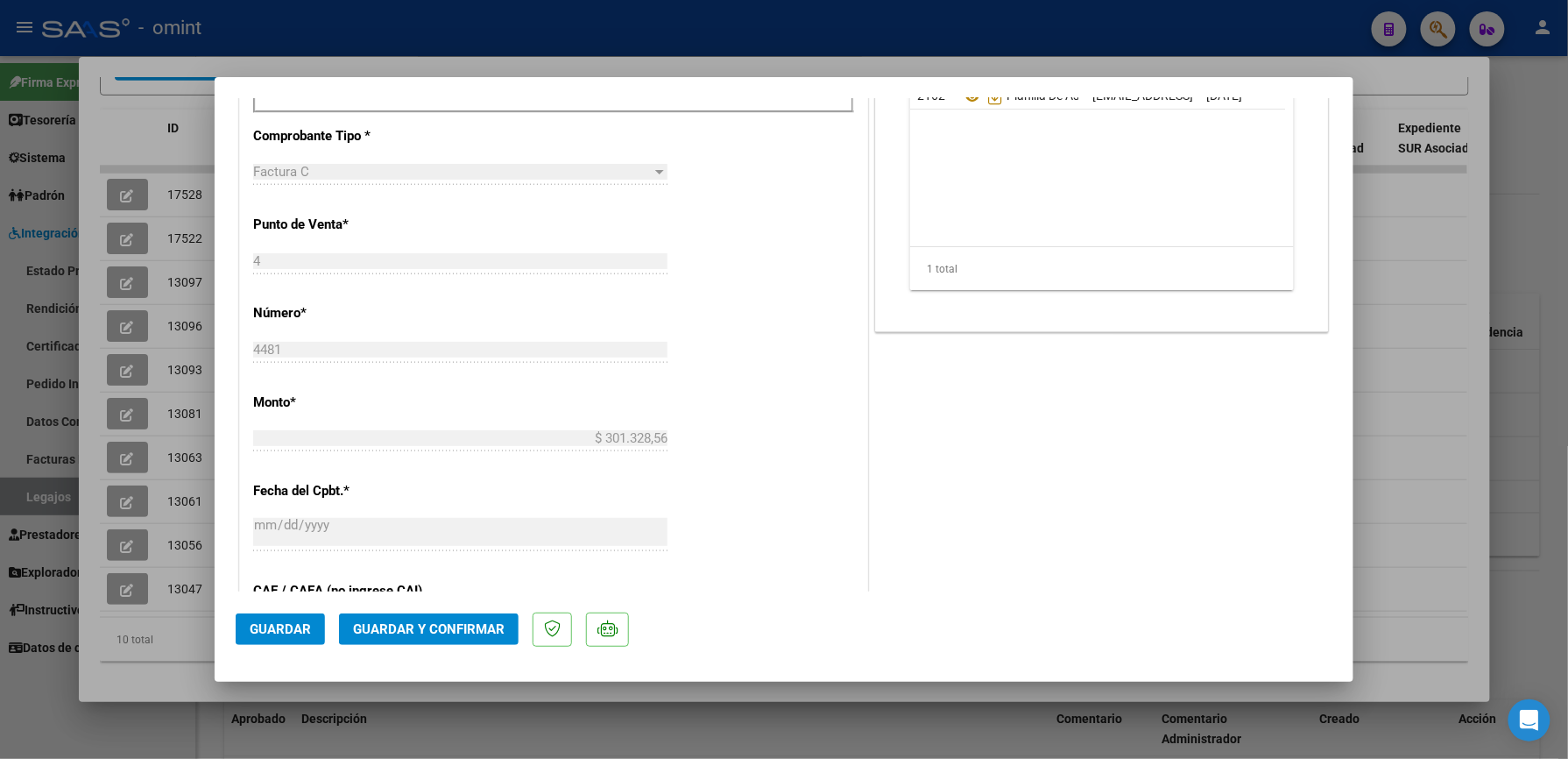
click at [452, 632] on span "Guardar y Confirmar" at bounding box center [429, 629] width 152 height 16
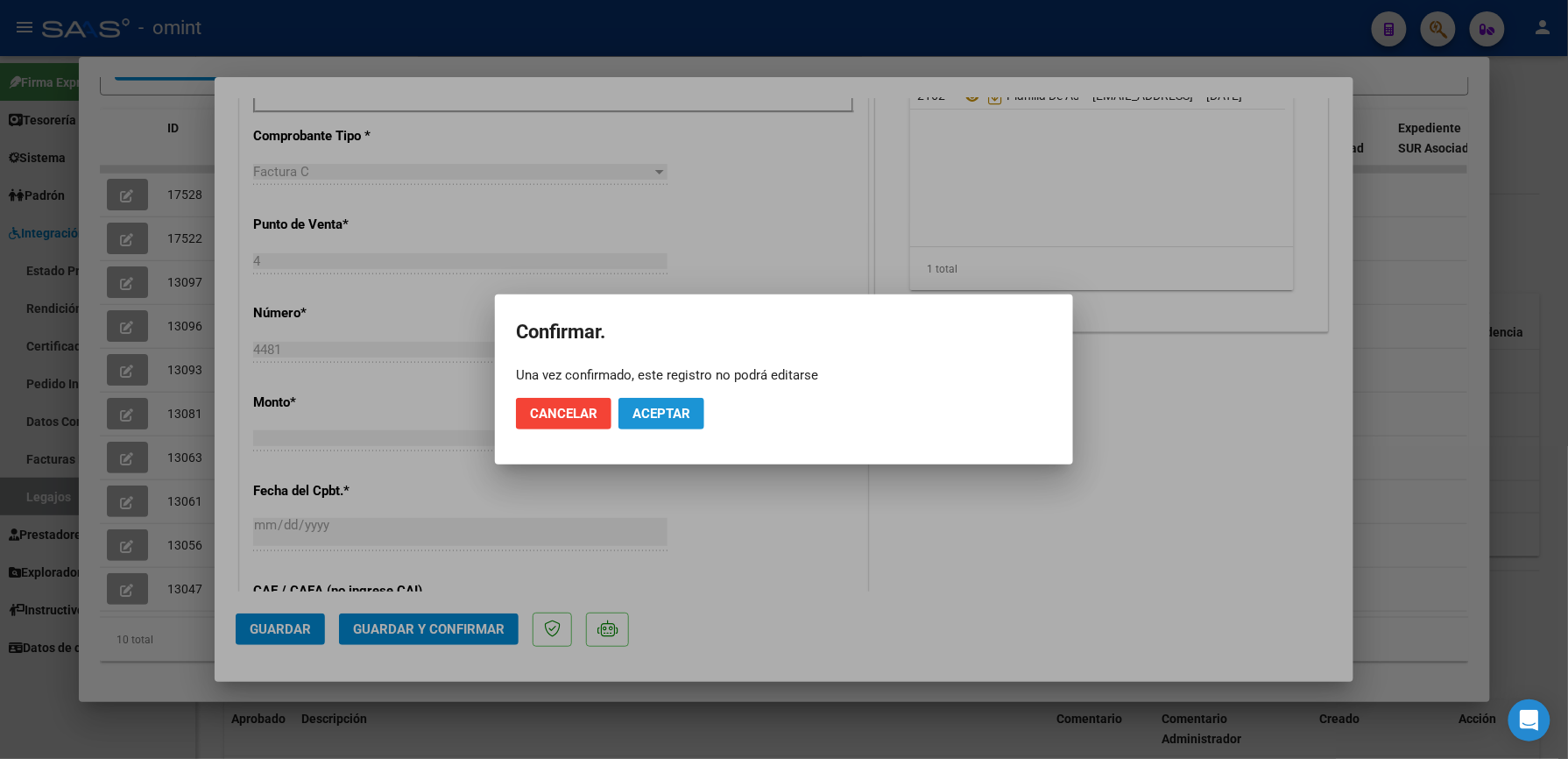
click at [659, 422] on button "Aceptar" at bounding box center [662, 413] width 86 height 31
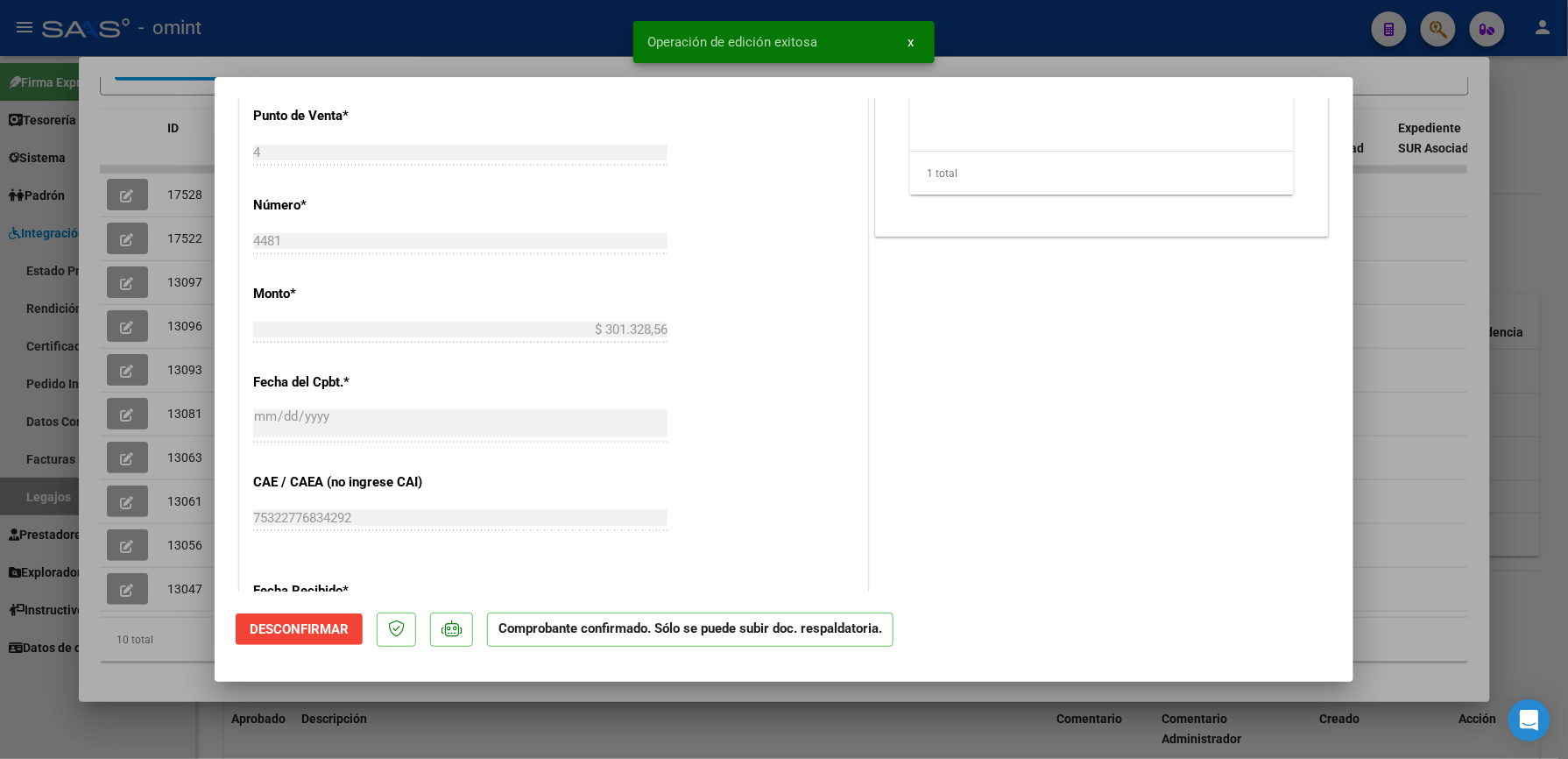
click at [541, 38] on div at bounding box center [784, 379] width 1568 height 759
type input "$ 0,00"
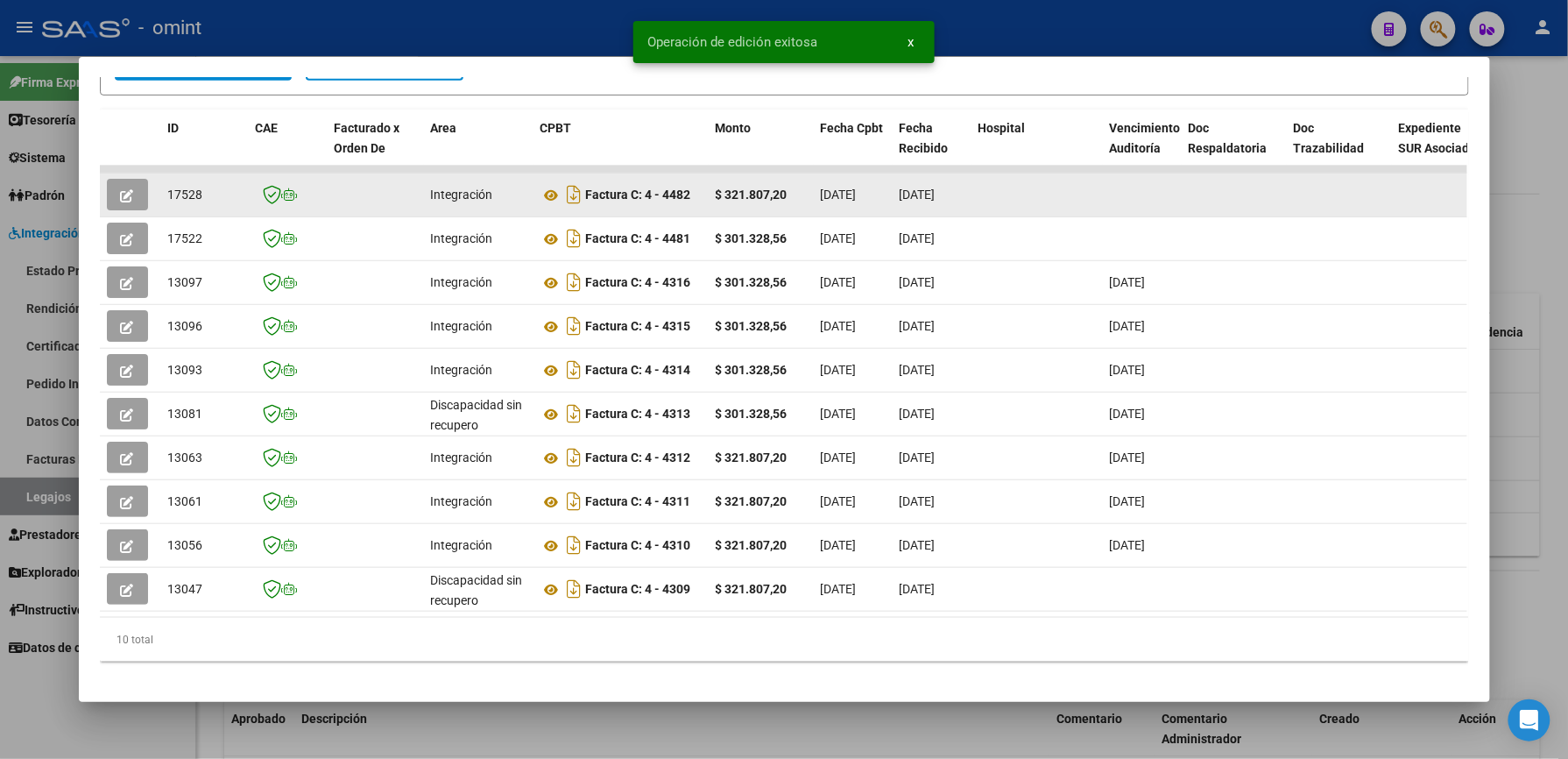
click at [122, 195] on icon "button" at bounding box center [127, 196] width 13 height 13
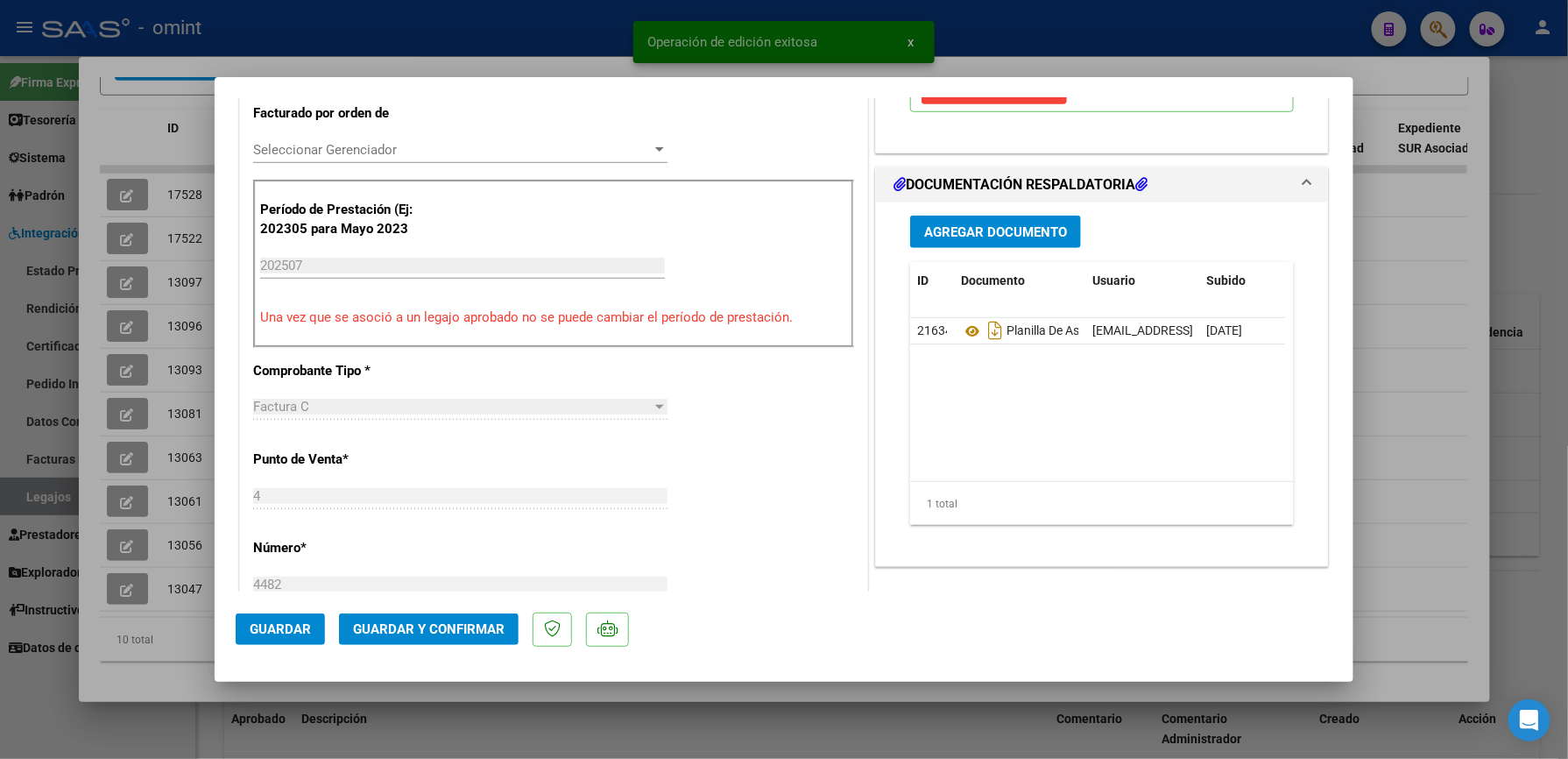
scroll to position [467, 0]
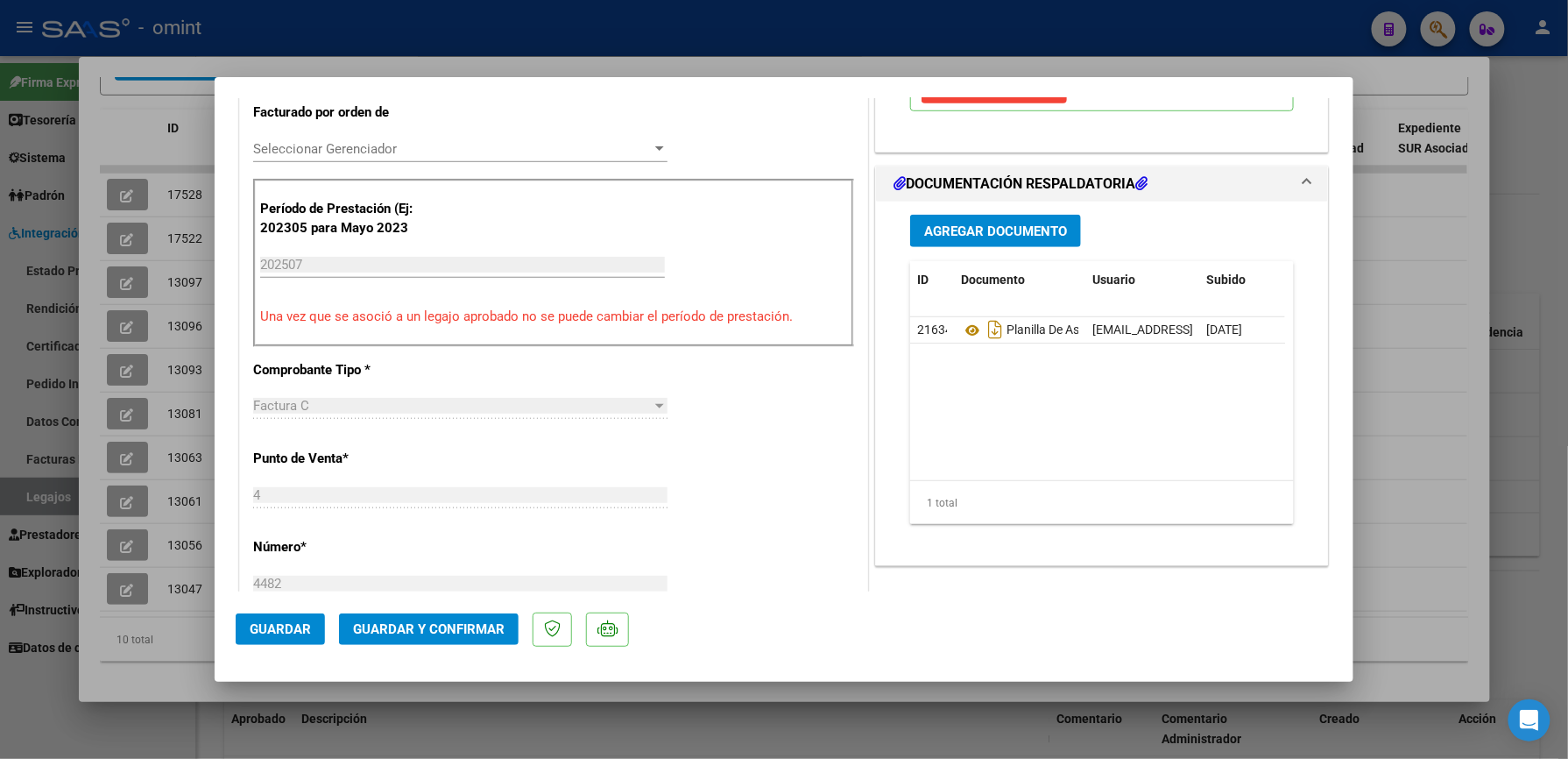
click at [450, 625] on span "Guardar y Confirmar" at bounding box center [429, 629] width 152 height 16
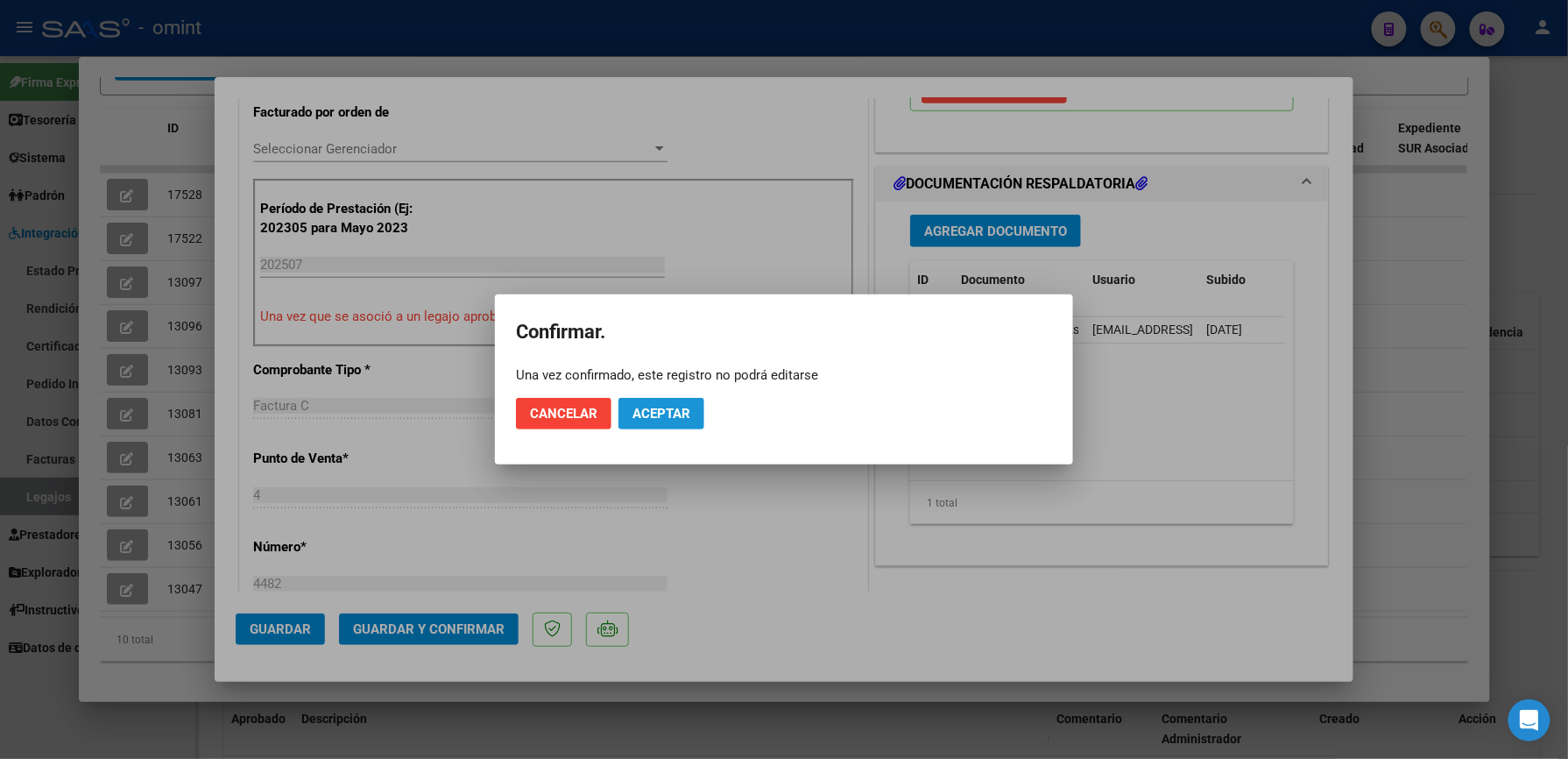
click at [661, 412] on span "Aceptar" at bounding box center [662, 414] width 58 height 16
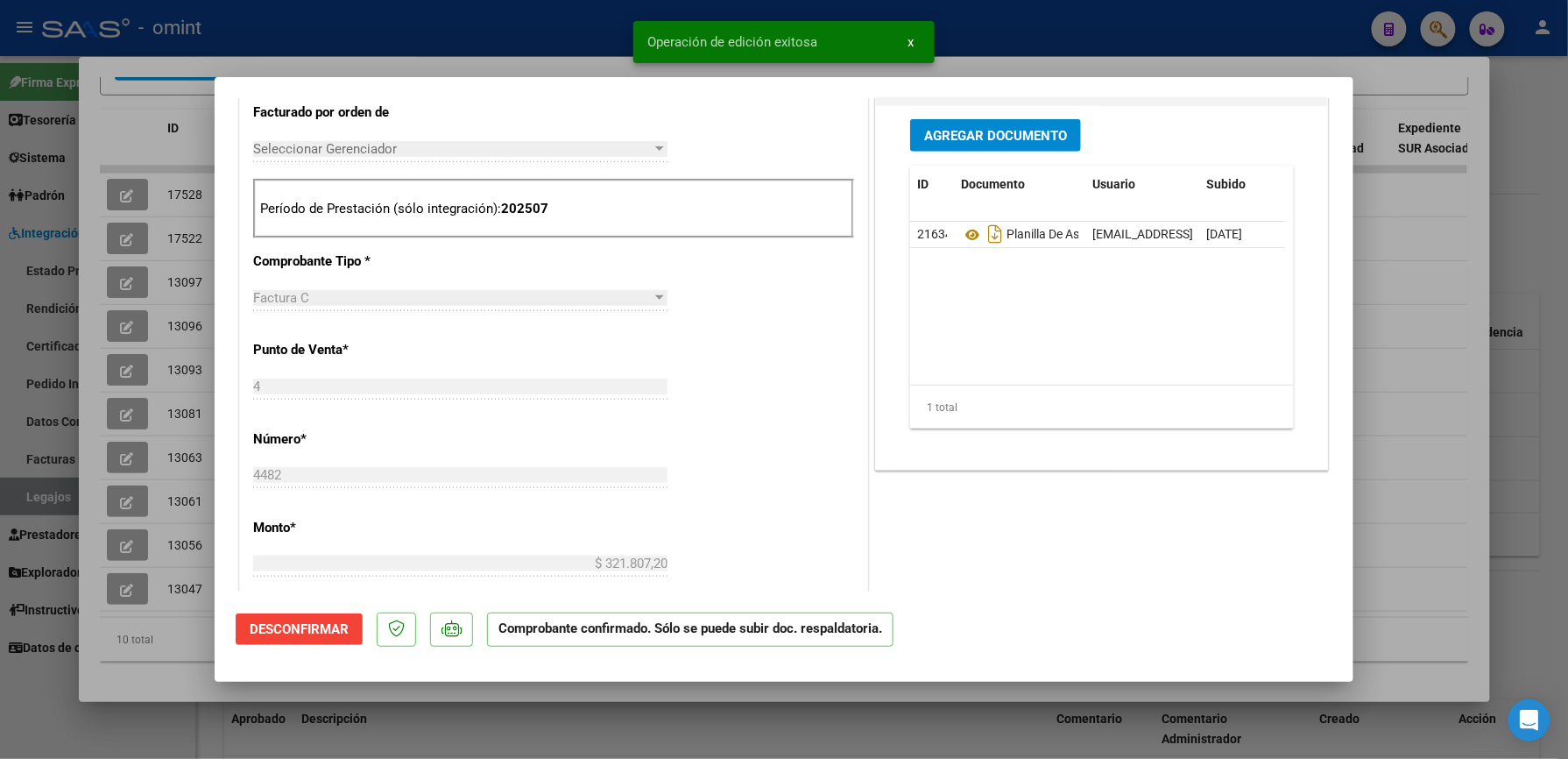
click at [578, 35] on div at bounding box center [784, 379] width 1568 height 759
type input "$ 0,00"
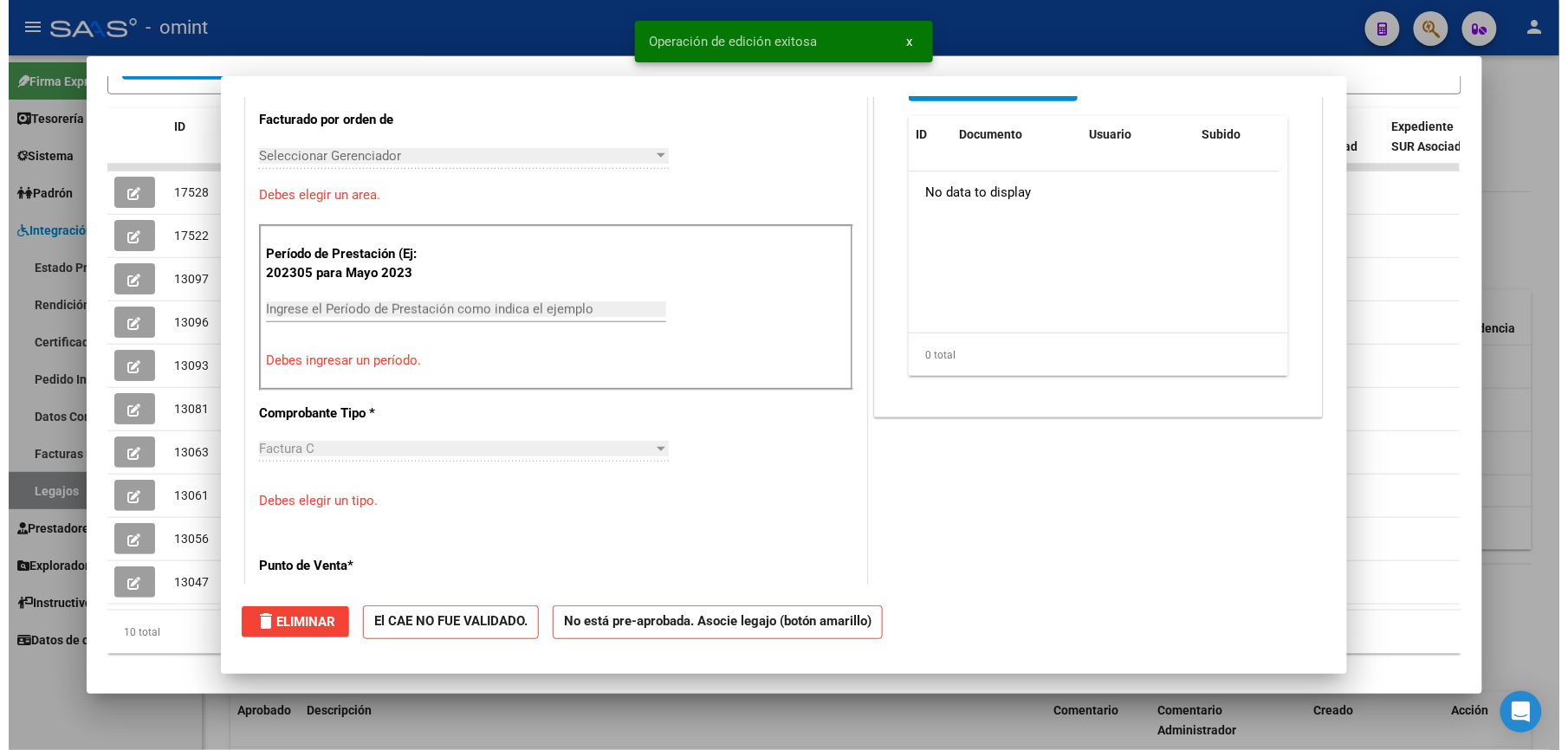
scroll to position [493, 0]
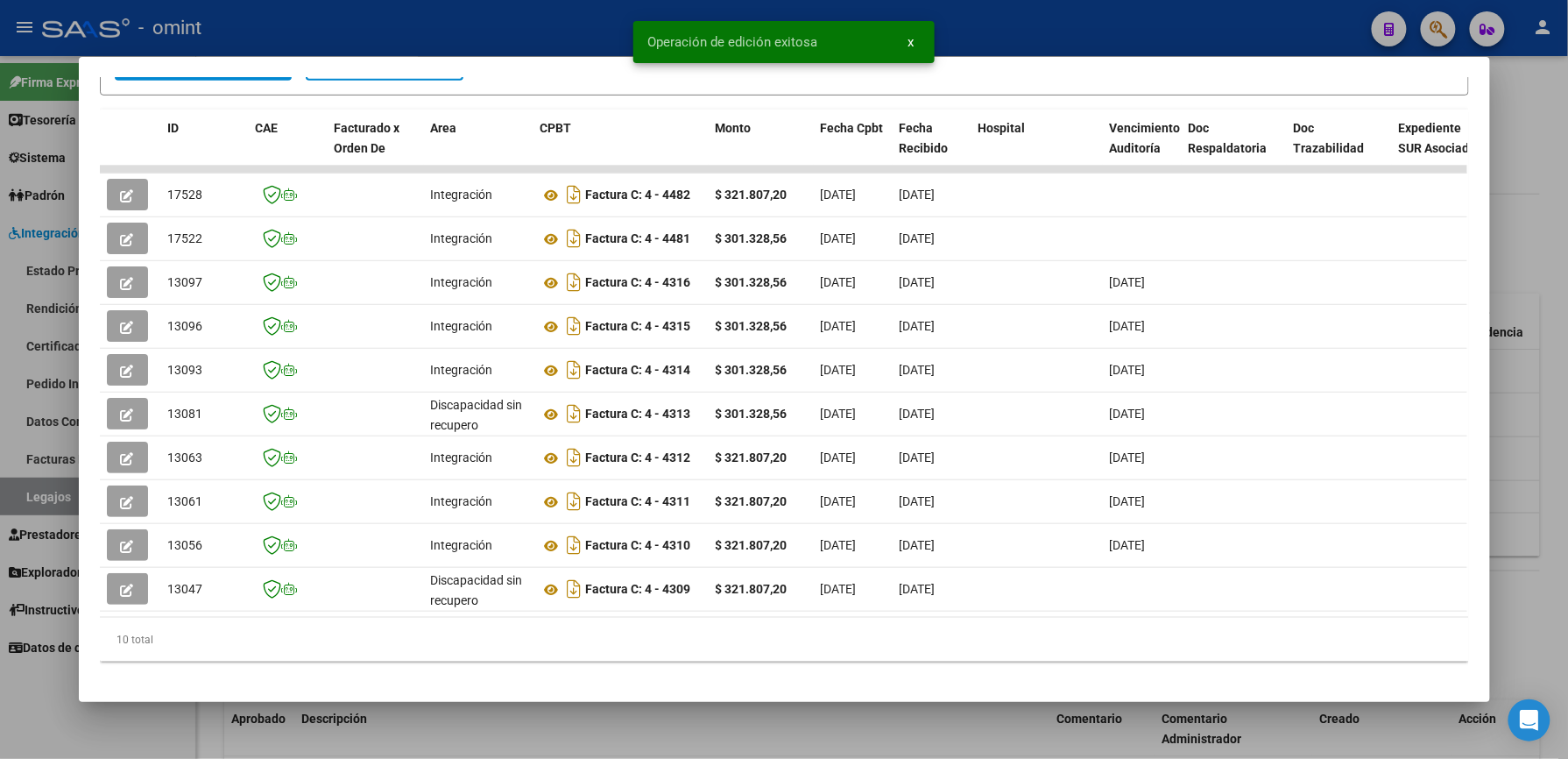
click at [547, 29] on div at bounding box center [784, 379] width 1568 height 759
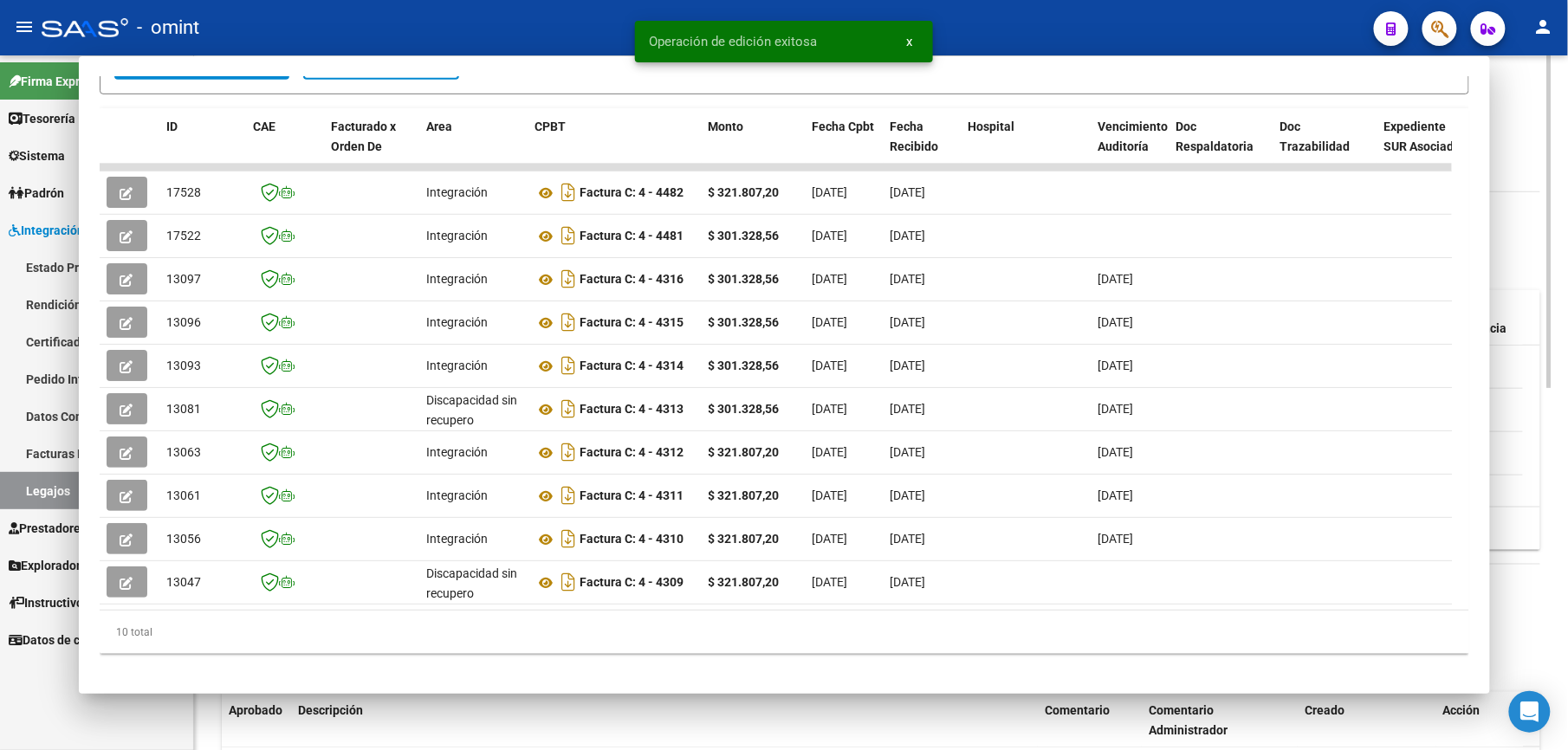
scroll to position [461, 0]
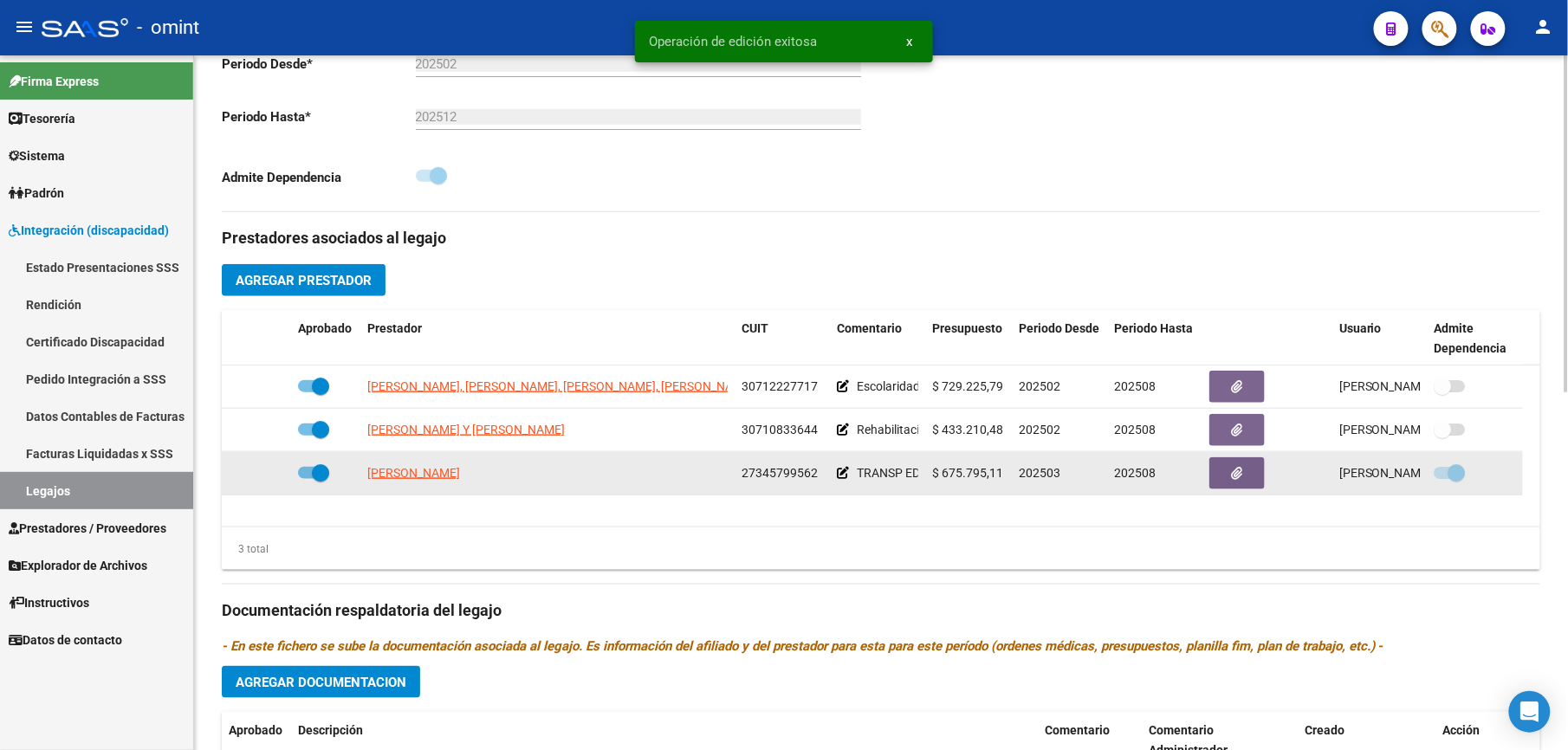
drag, startPoint x: 743, startPoint y: 472, endPoint x: 815, endPoint y: 473, distance: 72.0
click at [815, 473] on span "27345799562" at bounding box center [780, 473] width 76 height 14
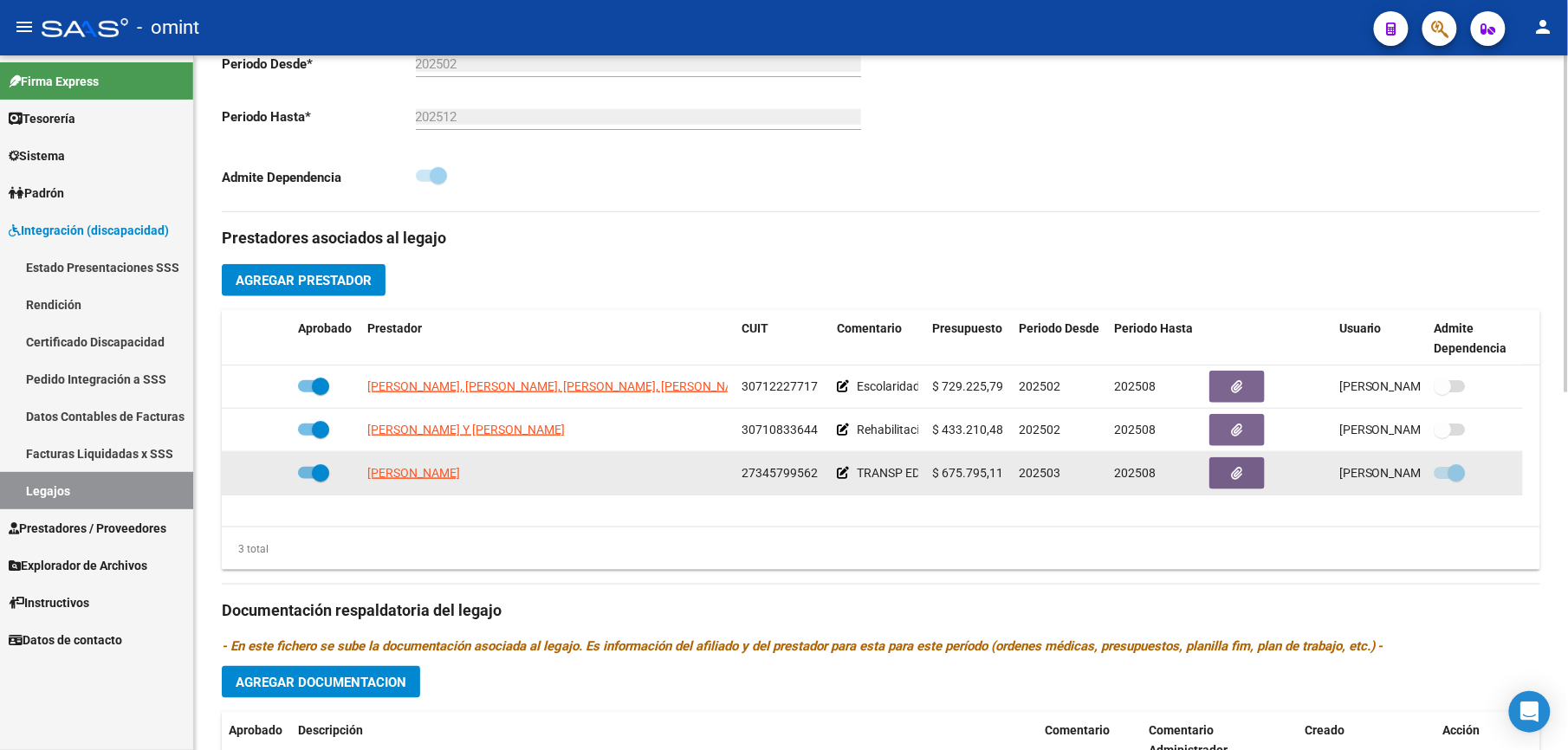
copy span "27345799562"
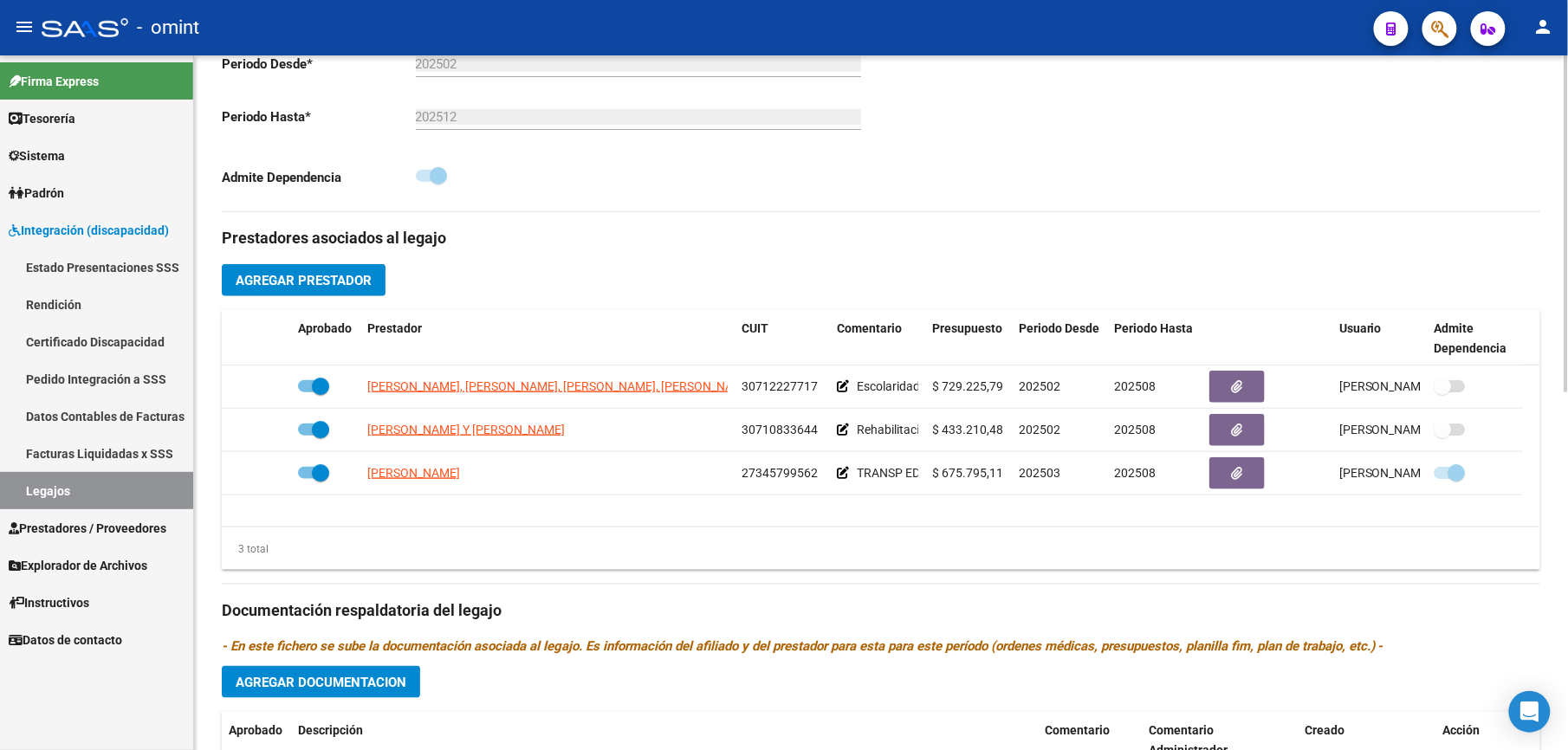
drag, startPoint x: 639, startPoint y: 261, endPoint x: 531, endPoint y: 254, distance: 108.2
click at [638, 261] on div "Prestadores asociados al legajo Agregar Prestador Aprobado Prestador CUIT Comen…" at bounding box center [881, 598] width 1319 height 773
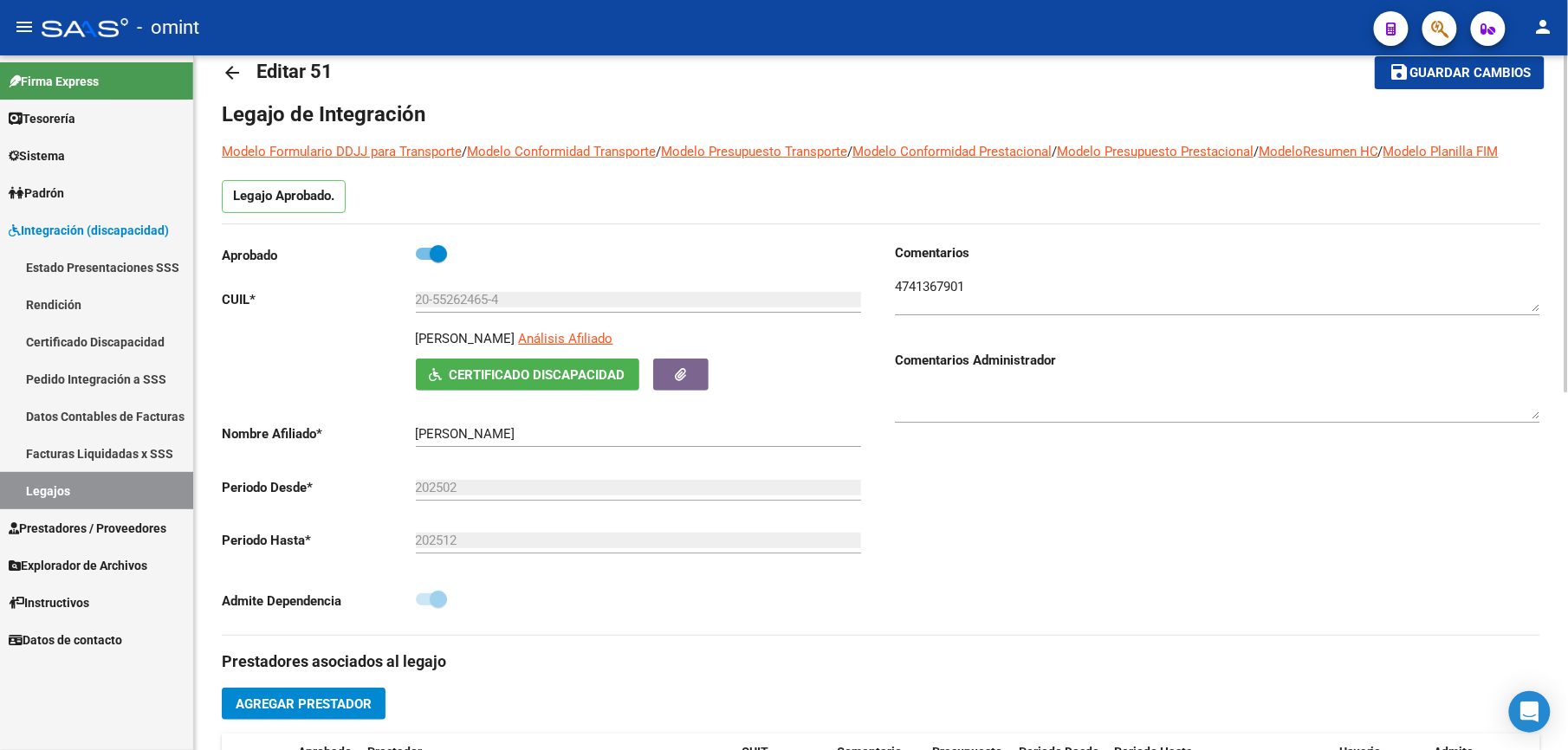
scroll to position [0, 0]
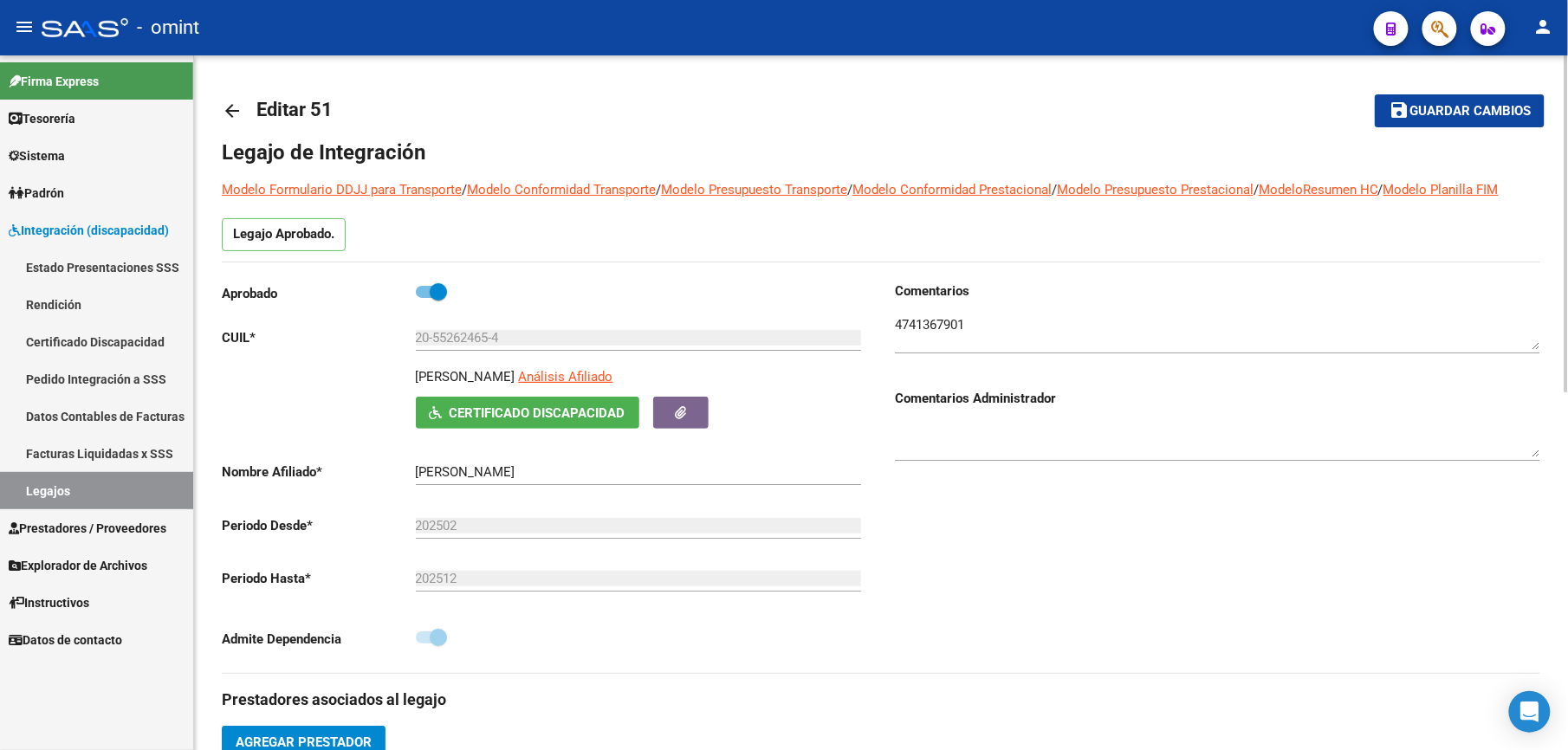
drag, startPoint x: 229, startPoint y: 108, endPoint x: 238, endPoint y: 119, distance: 14.2
click at [230, 108] on mat-icon "arrow_back" at bounding box center [232, 111] width 21 height 21
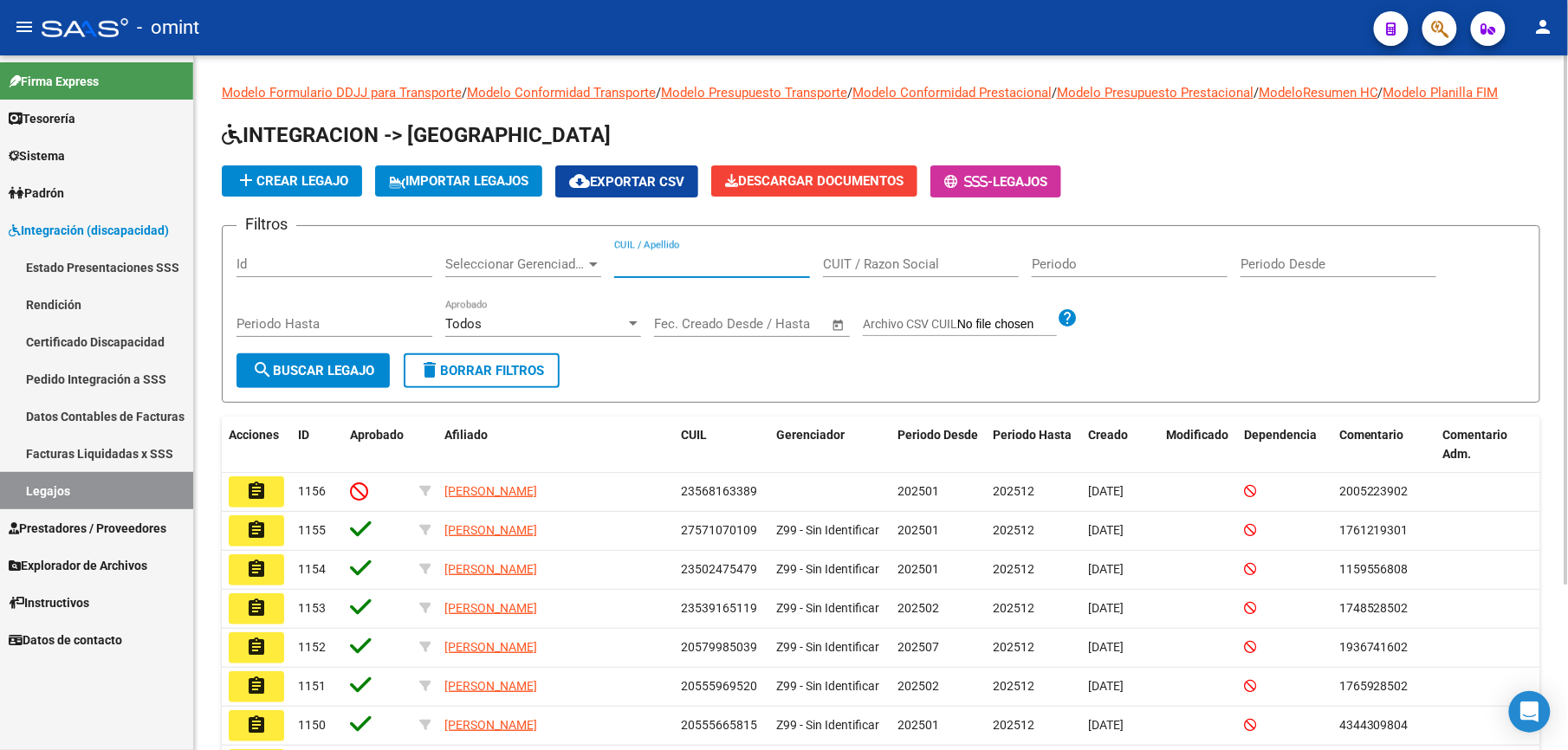
click at [649, 261] on input "CUIL / Apellido" at bounding box center [712, 264] width 195 height 16
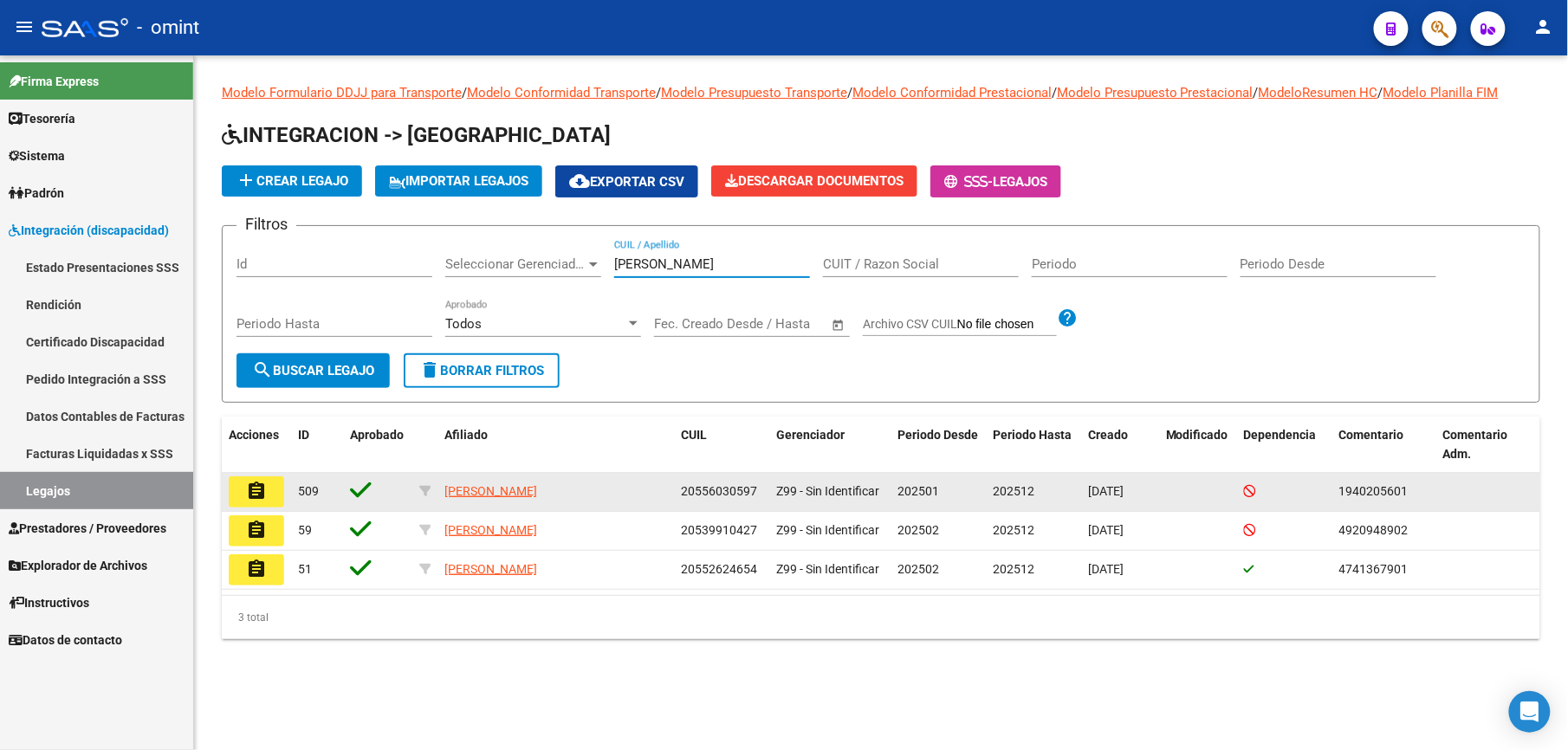
type input "fernandez a"
click at [278, 496] on button "assignment" at bounding box center [256, 491] width 56 height 31
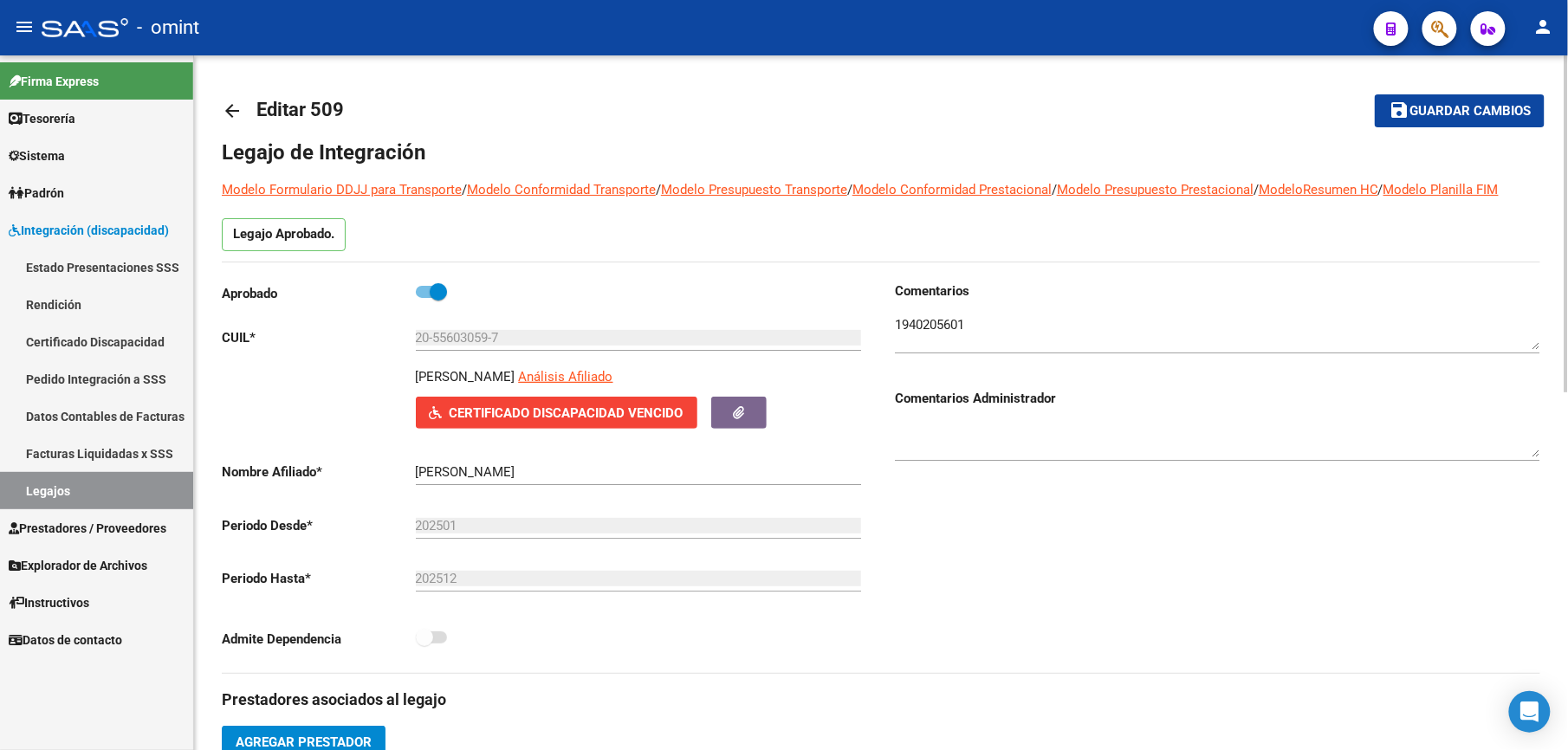
click at [236, 109] on mat-icon "arrow_back" at bounding box center [232, 111] width 21 height 21
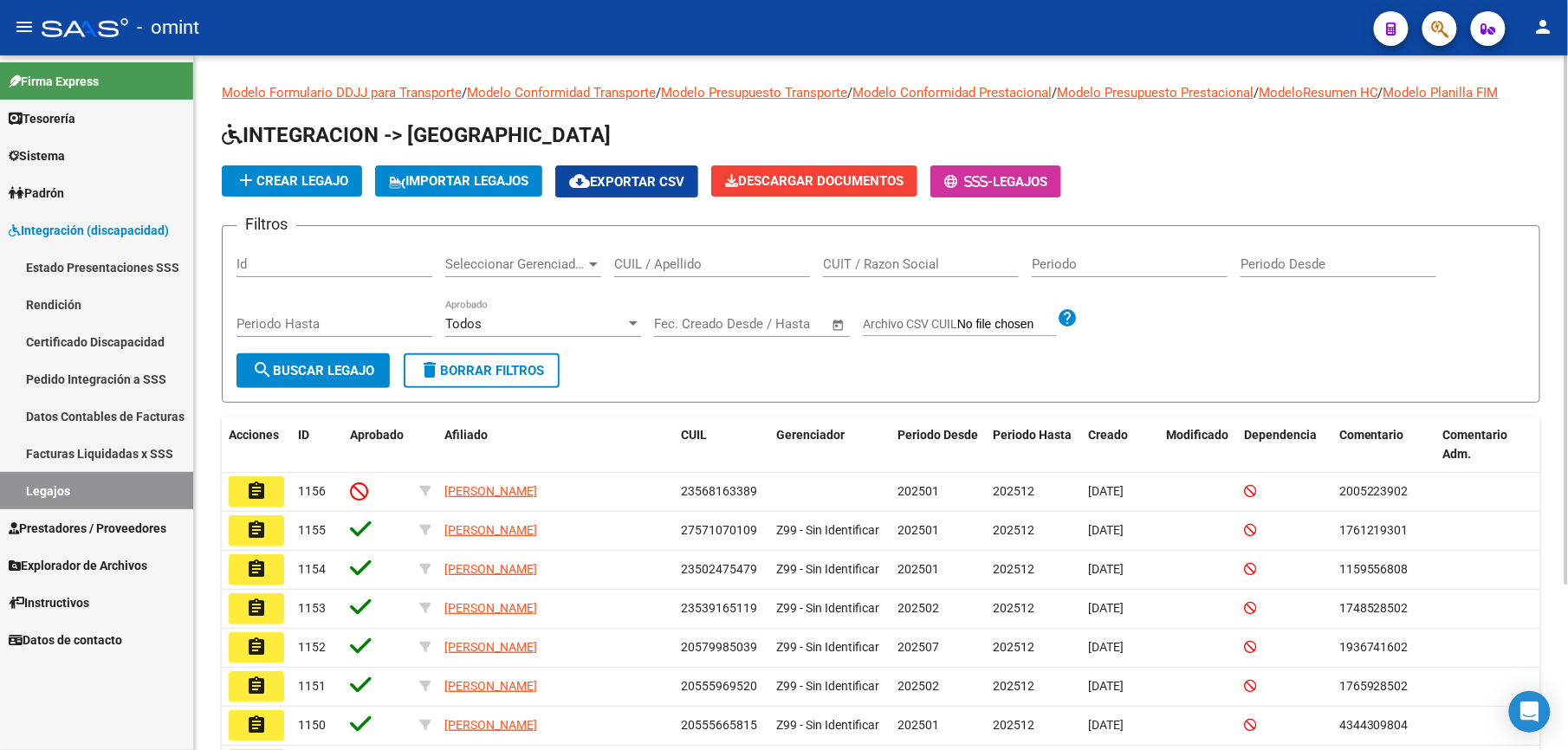
click at [683, 263] on input "CUIL / Apellido" at bounding box center [712, 264] width 195 height 16
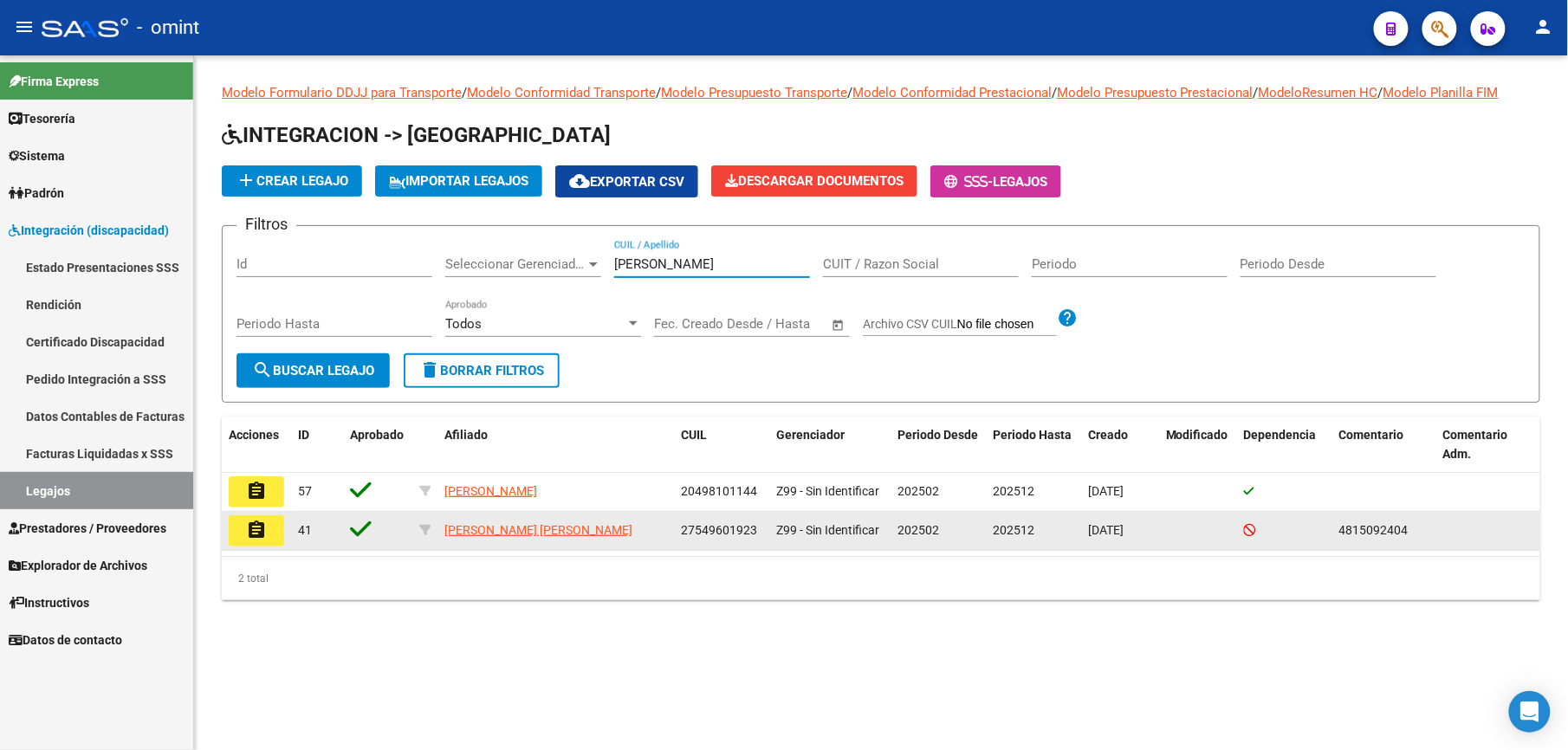
type input "escobar"
click at [271, 531] on button "assignment" at bounding box center [256, 530] width 56 height 31
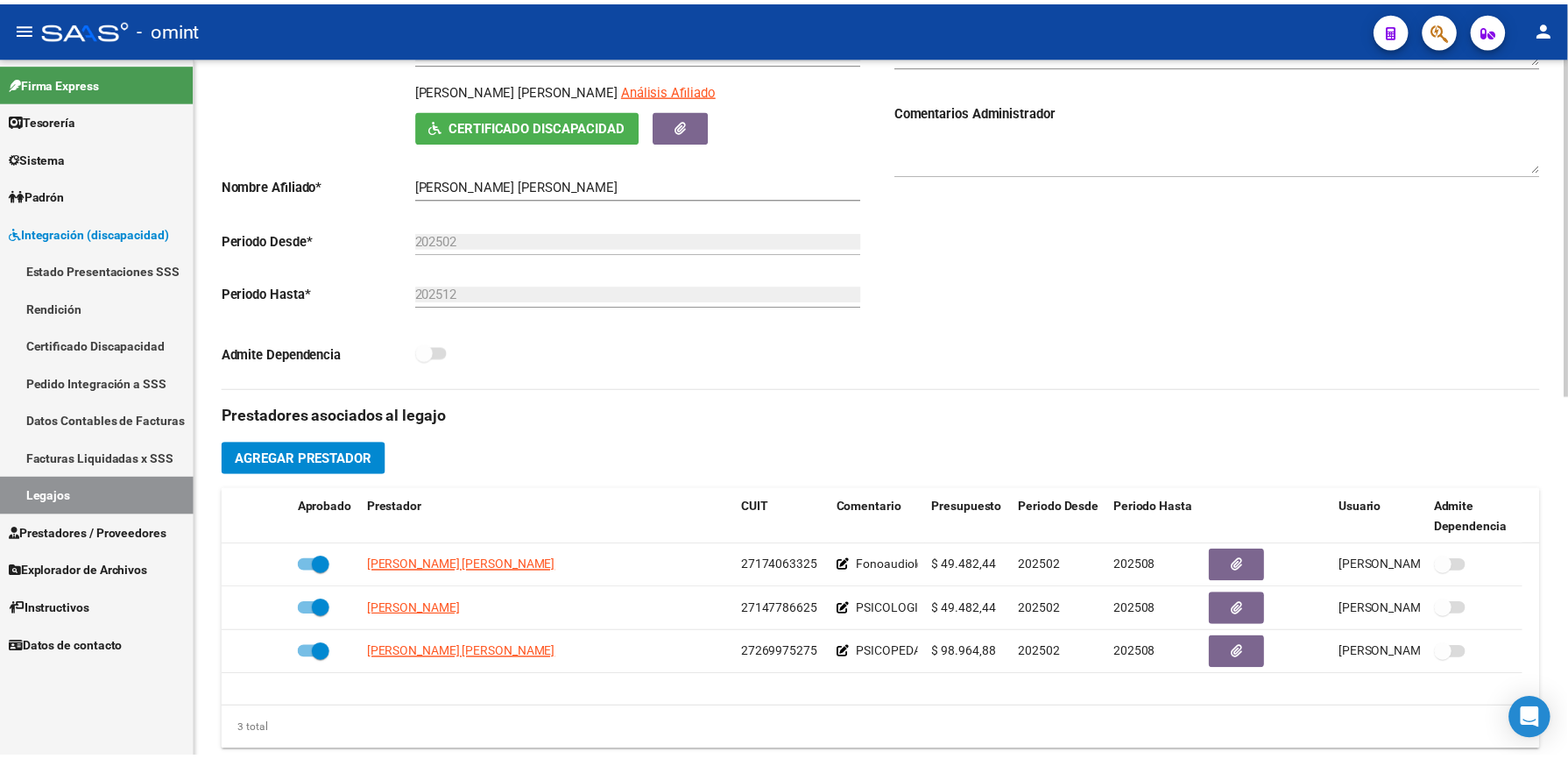
scroll to position [350, 0]
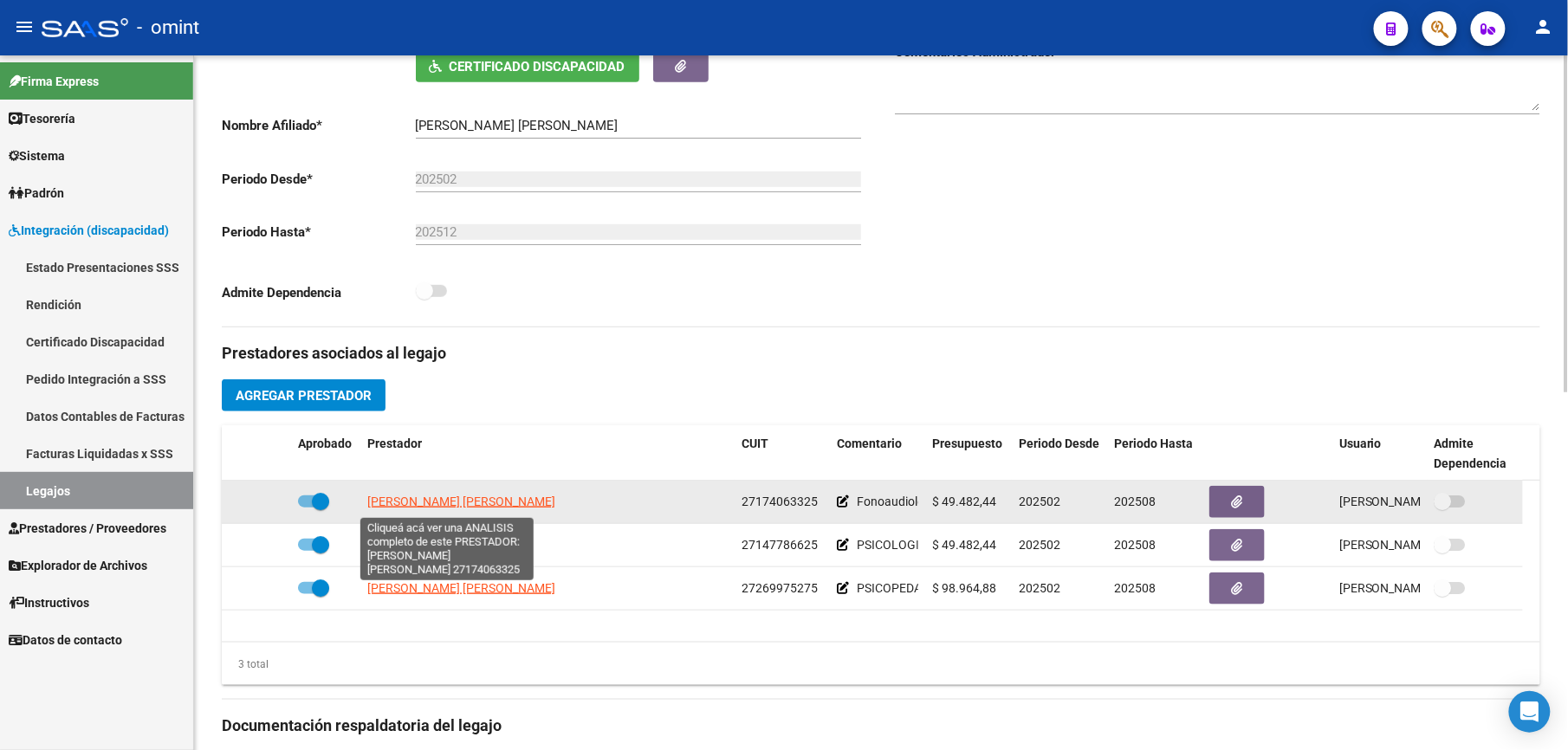
click at [476, 497] on span "[PERSON_NAME] [PERSON_NAME]" at bounding box center [461, 502] width 188 height 14
type textarea "27174063325"
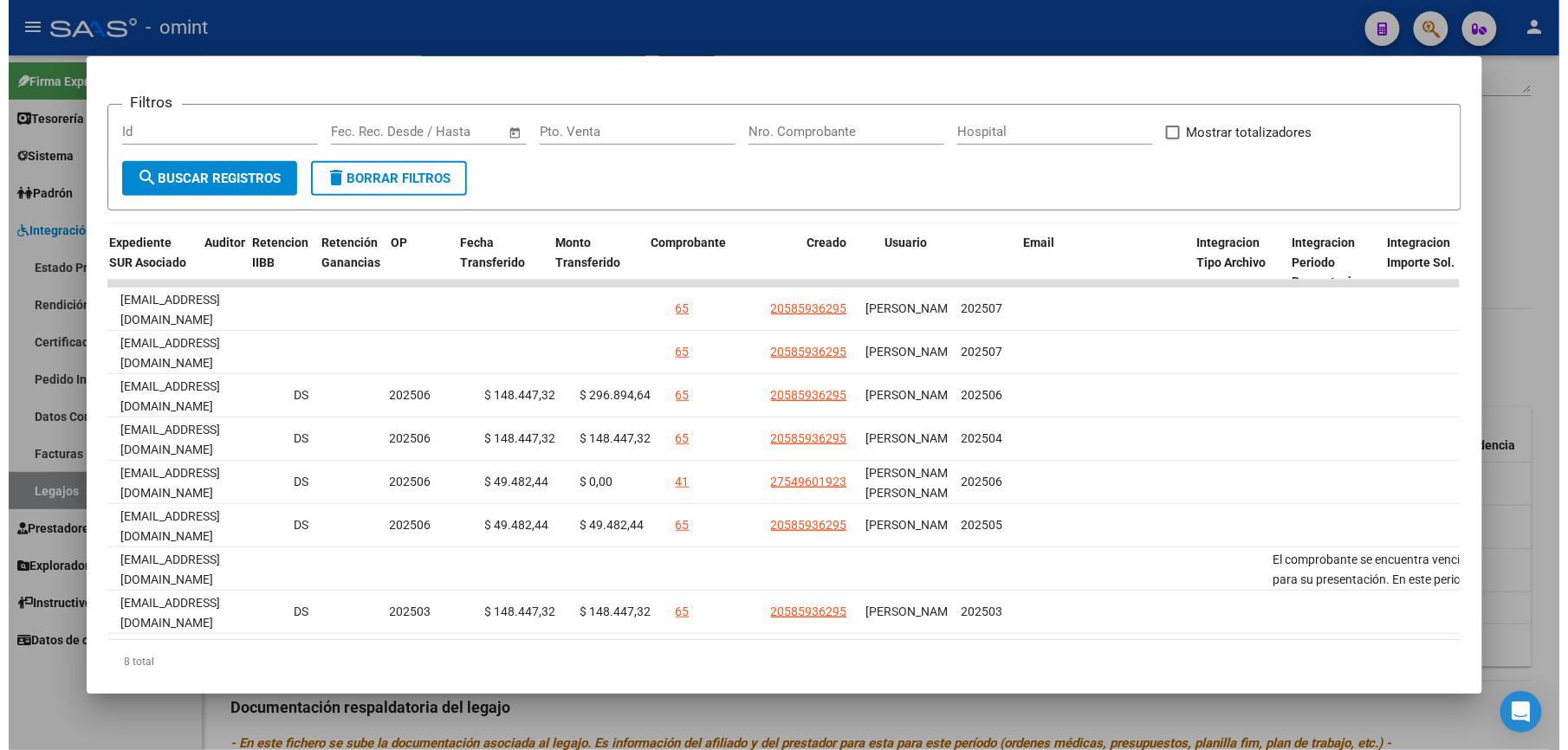
scroll to position [0, 2389]
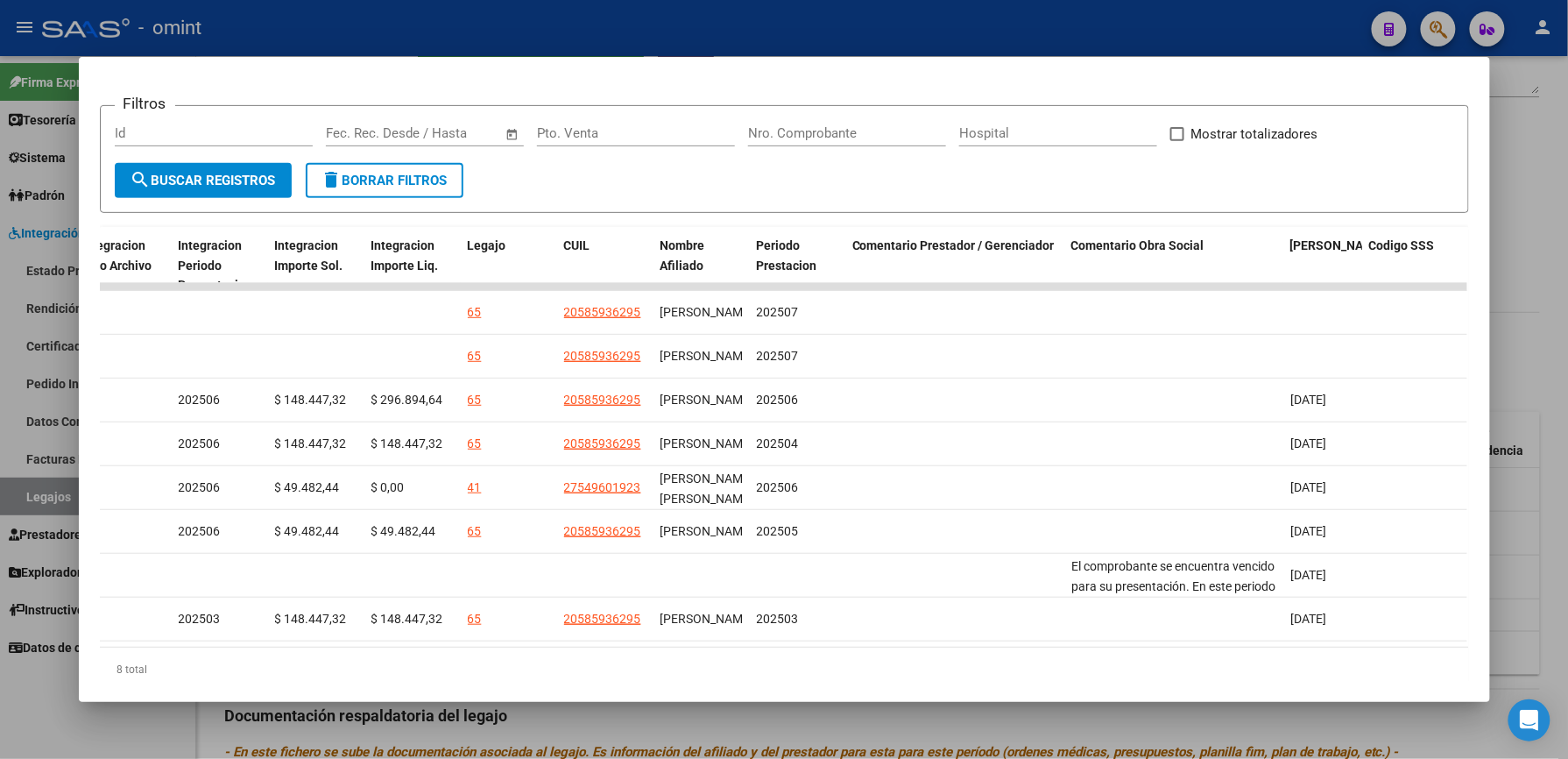
click at [691, 21] on div at bounding box center [784, 379] width 1568 height 759
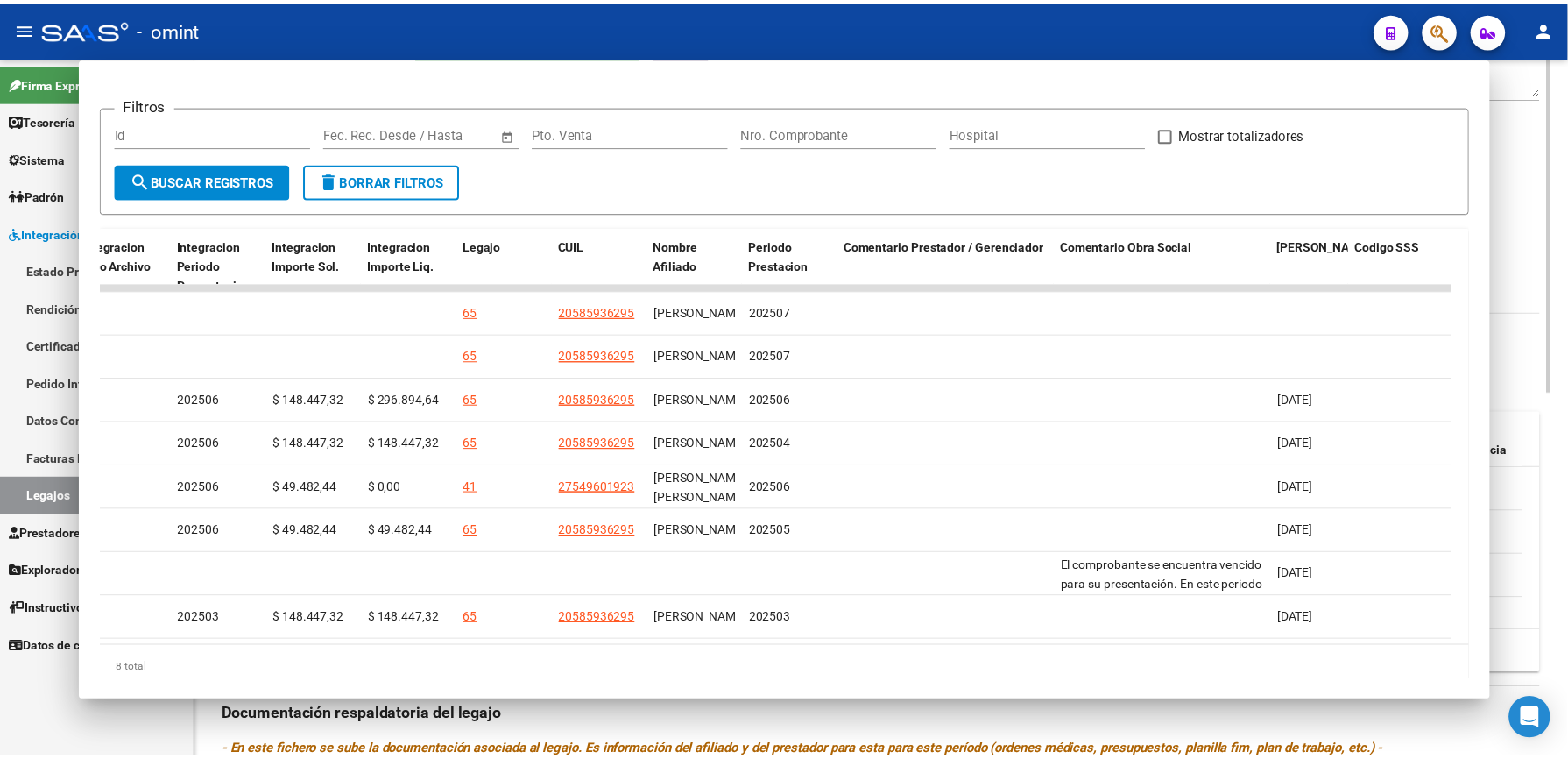
scroll to position [350, 0]
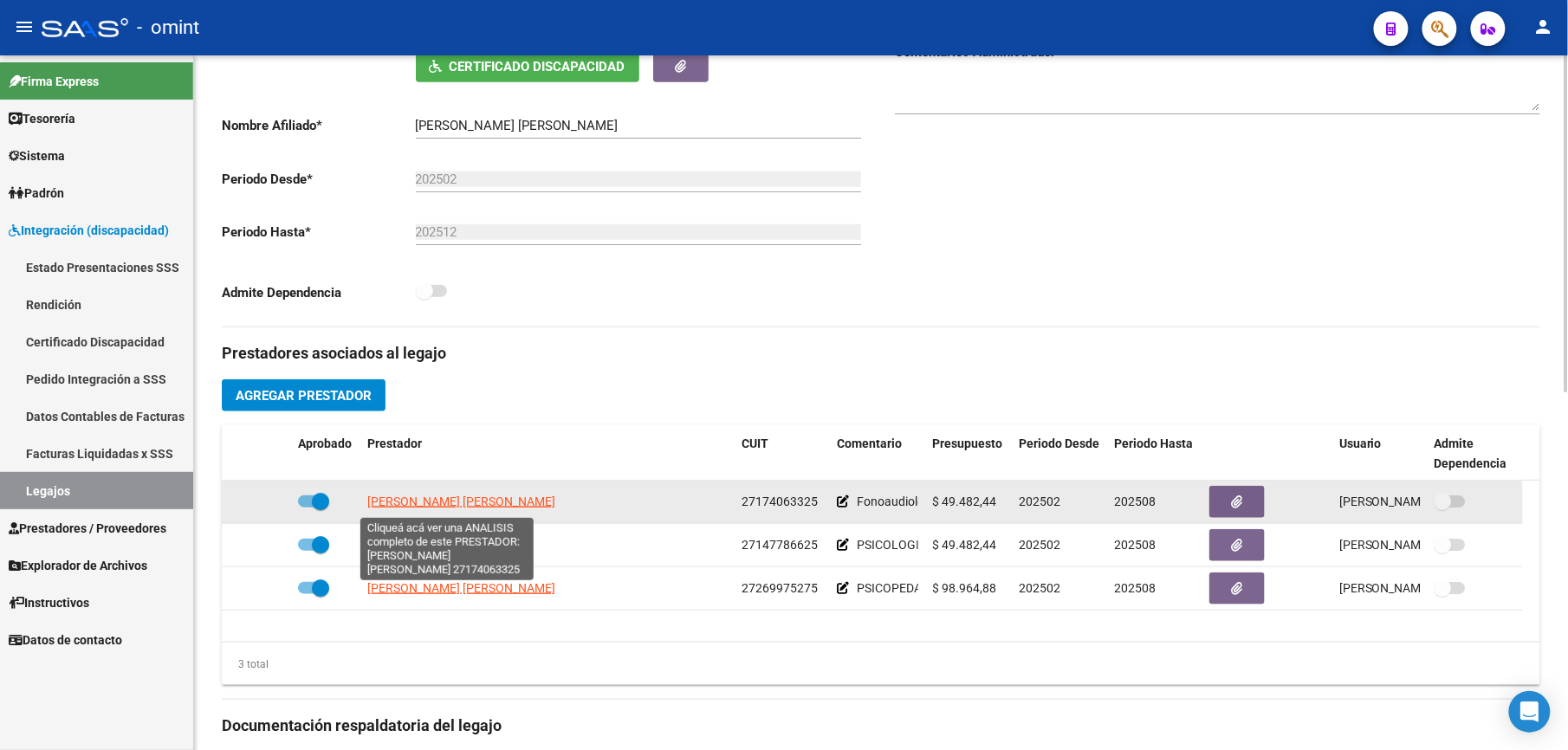
click at [464, 505] on span "[PERSON_NAME] [PERSON_NAME]" at bounding box center [461, 502] width 188 height 14
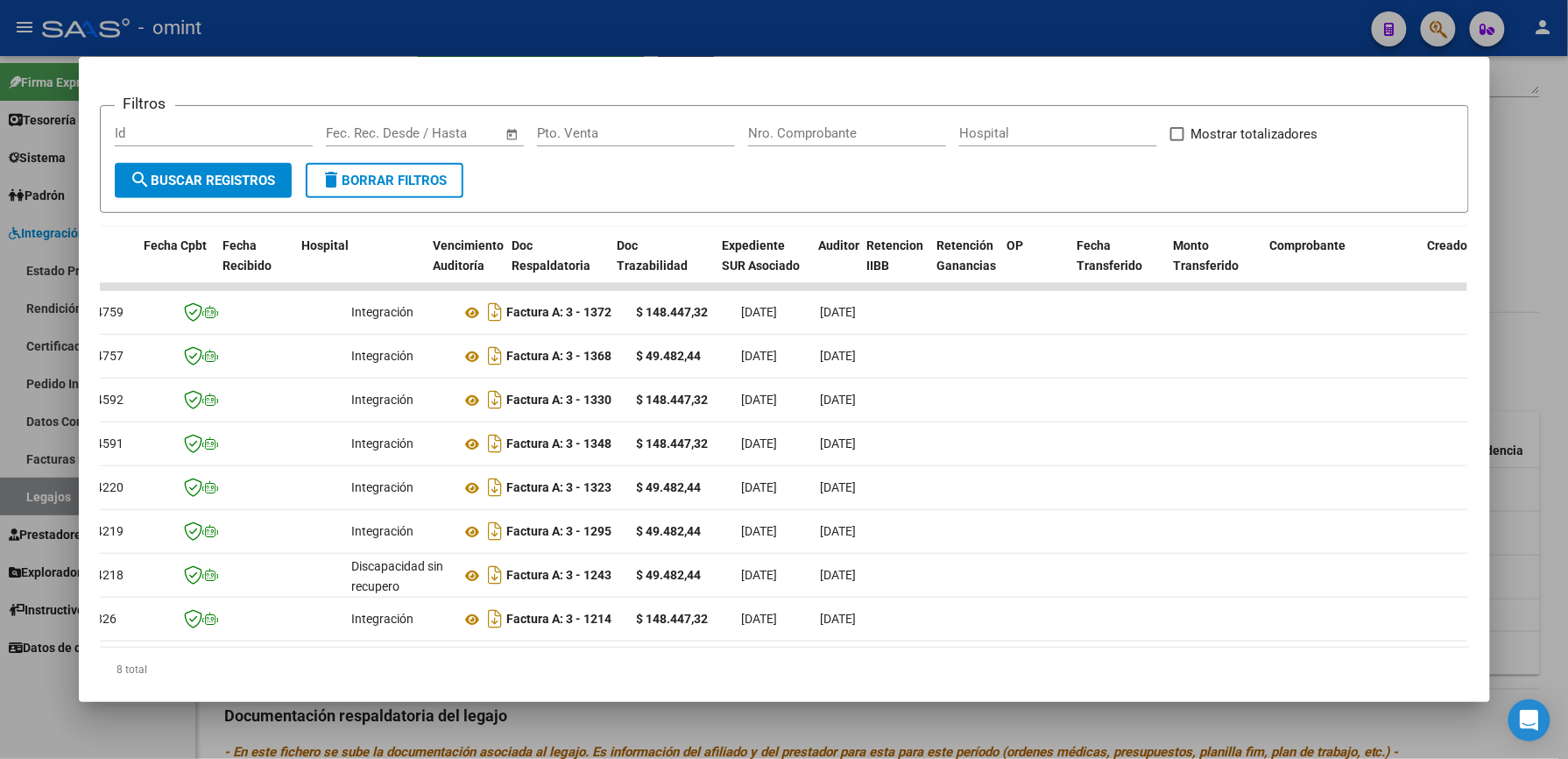
scroll to position [0, 0]
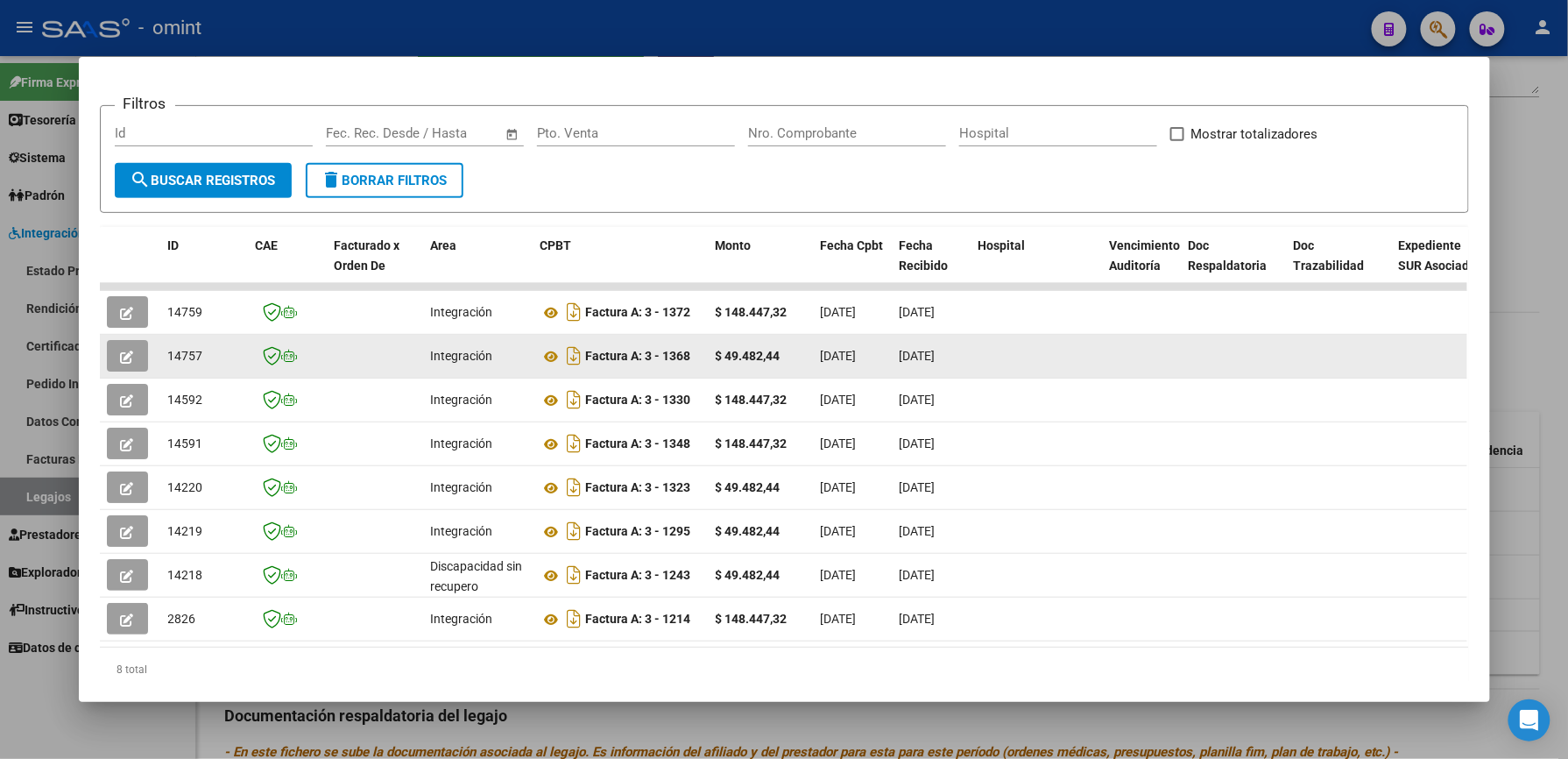
click at [121, 358] on icon "button" at bounding box center [127, 357] width 13 height 13
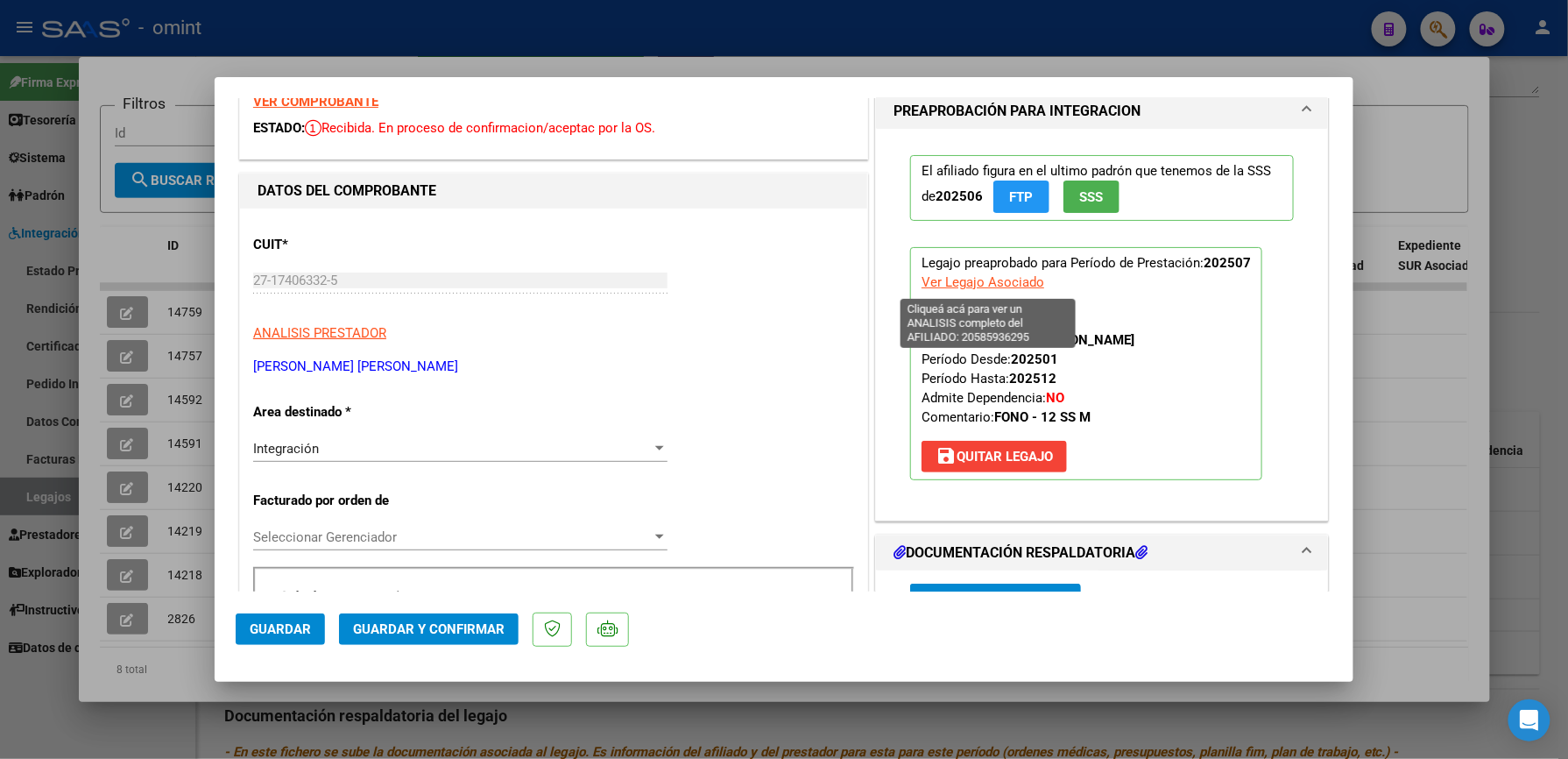
scroll to position [116, 0]
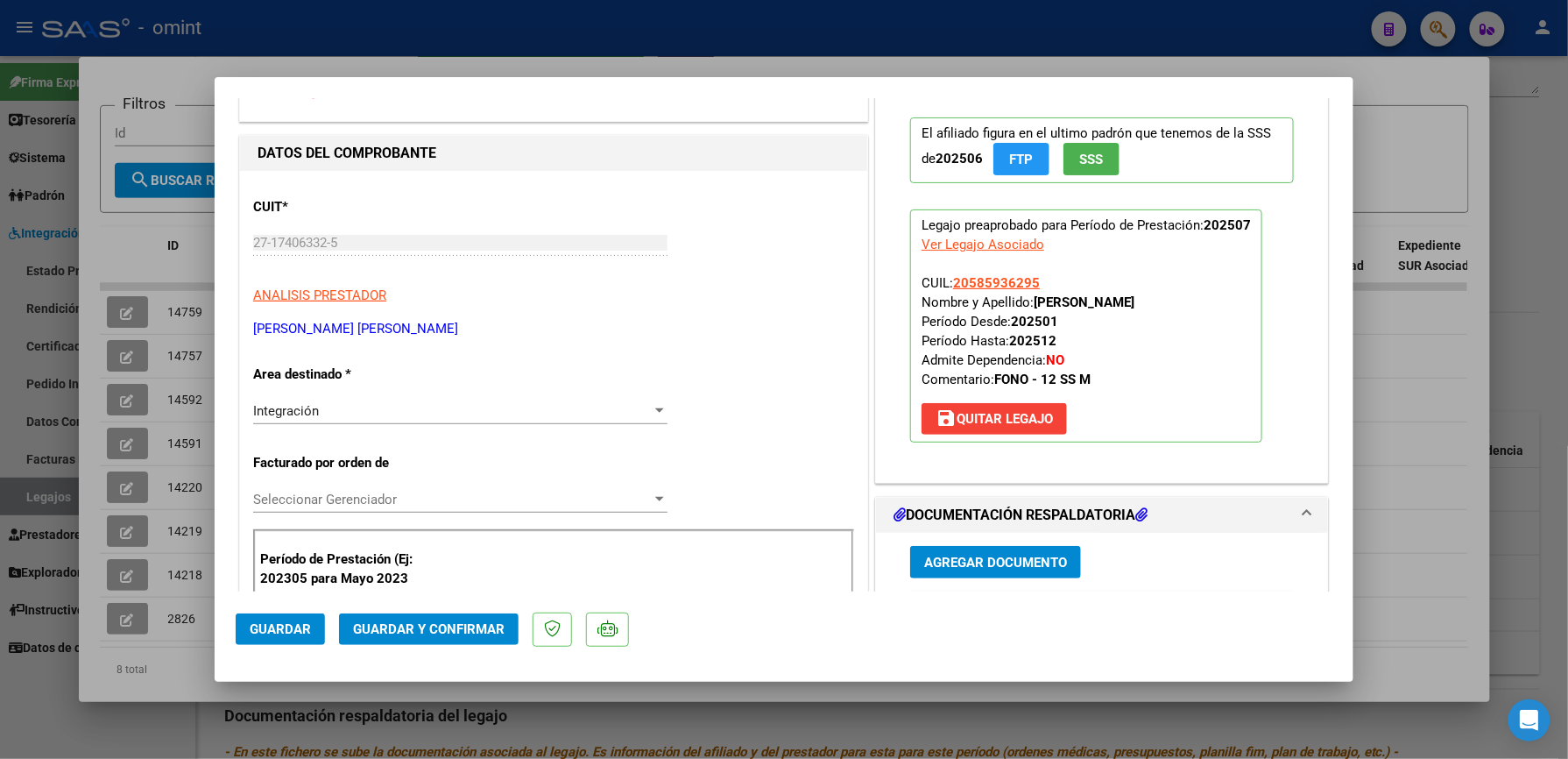
click at [1033, 416] on span "save Quitar Legajo" at bounding box center [994, 419] width 117 height 16
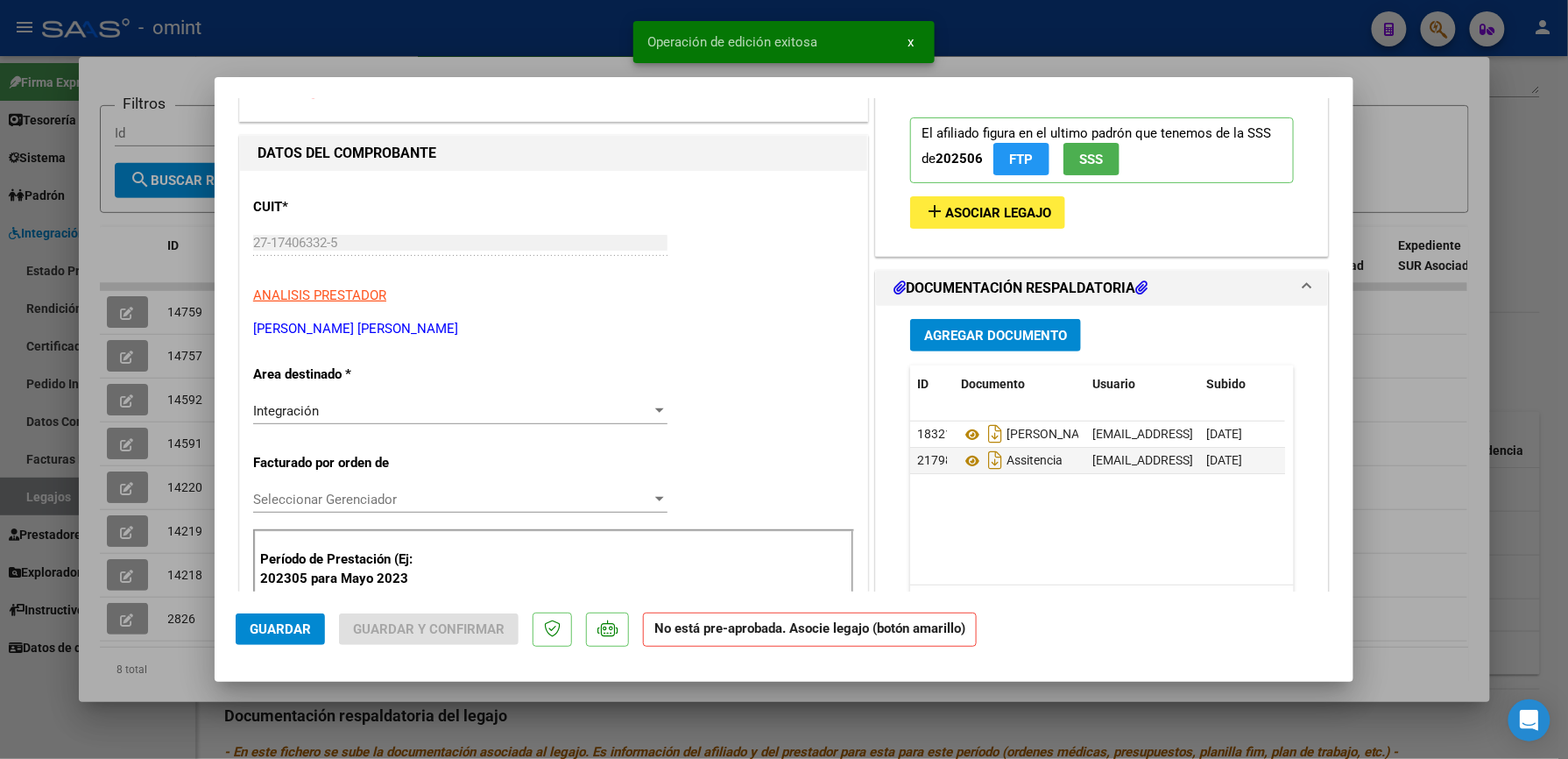
click at [969, 212] on span "Asociar Legajo" at bounding box center [998, 213] width 106 height 16
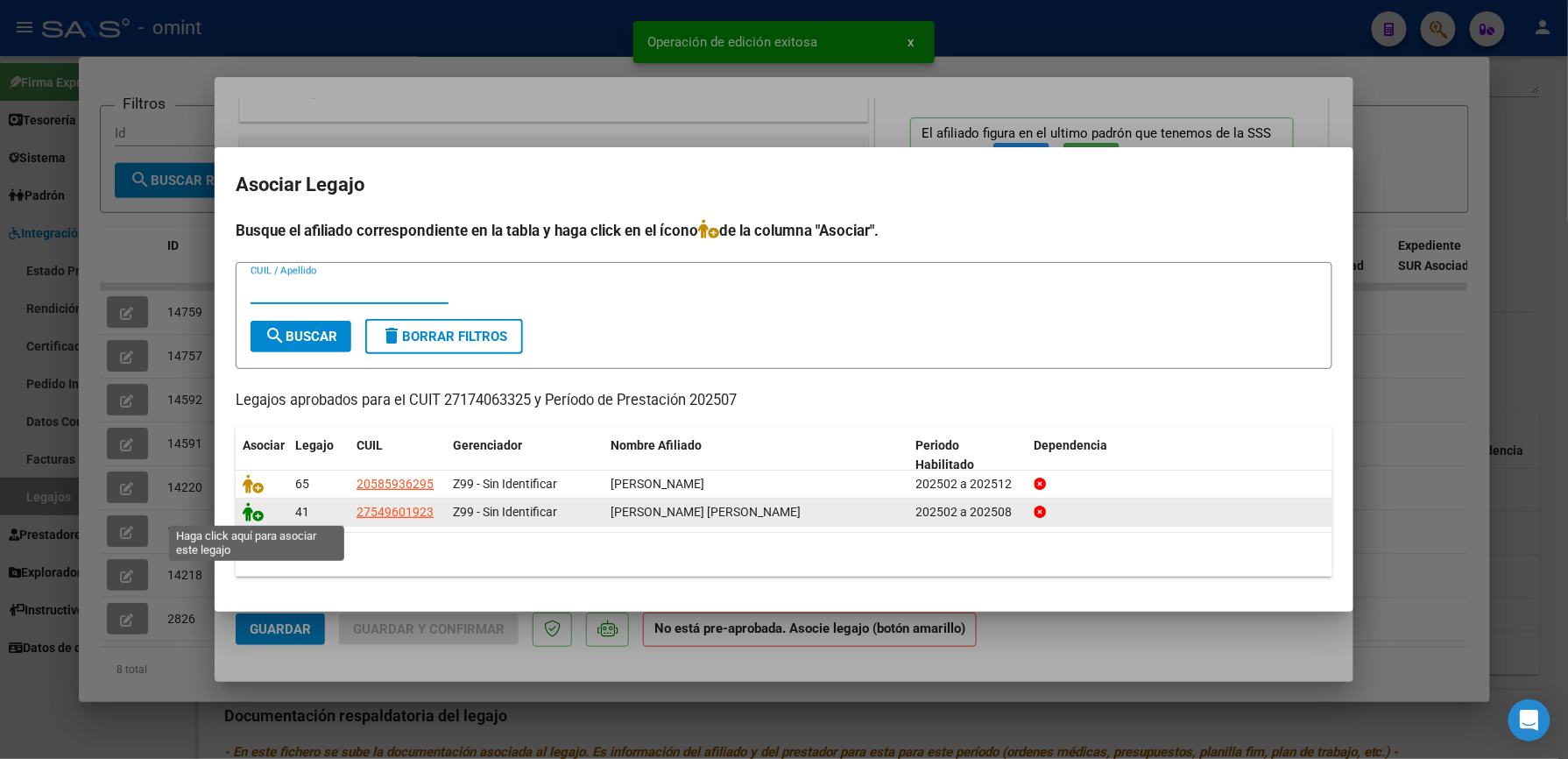
click at [252, 512] on icon at bounding box center [253, 512] width 21 height 20
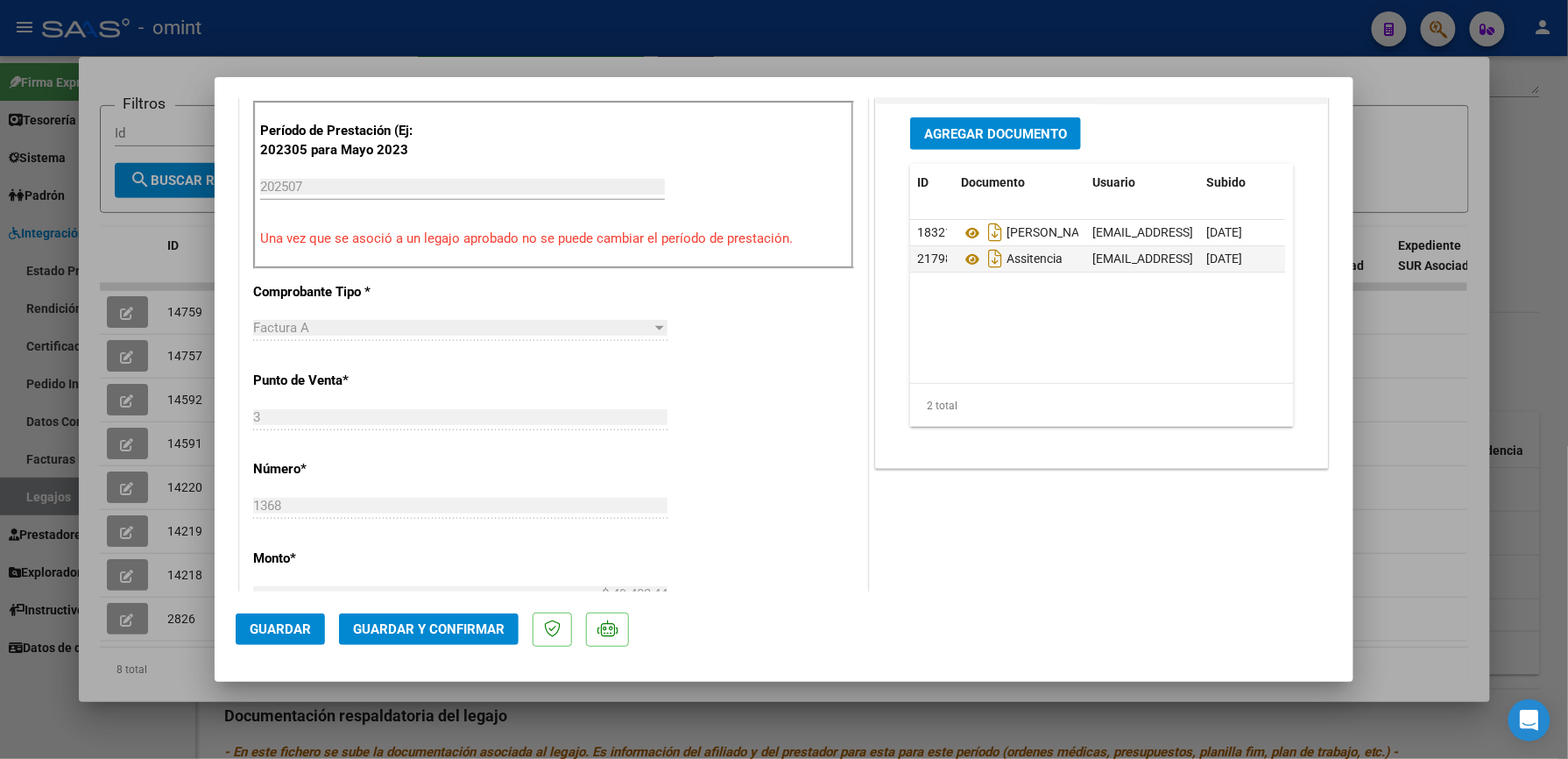
scroll to position [584, 0]
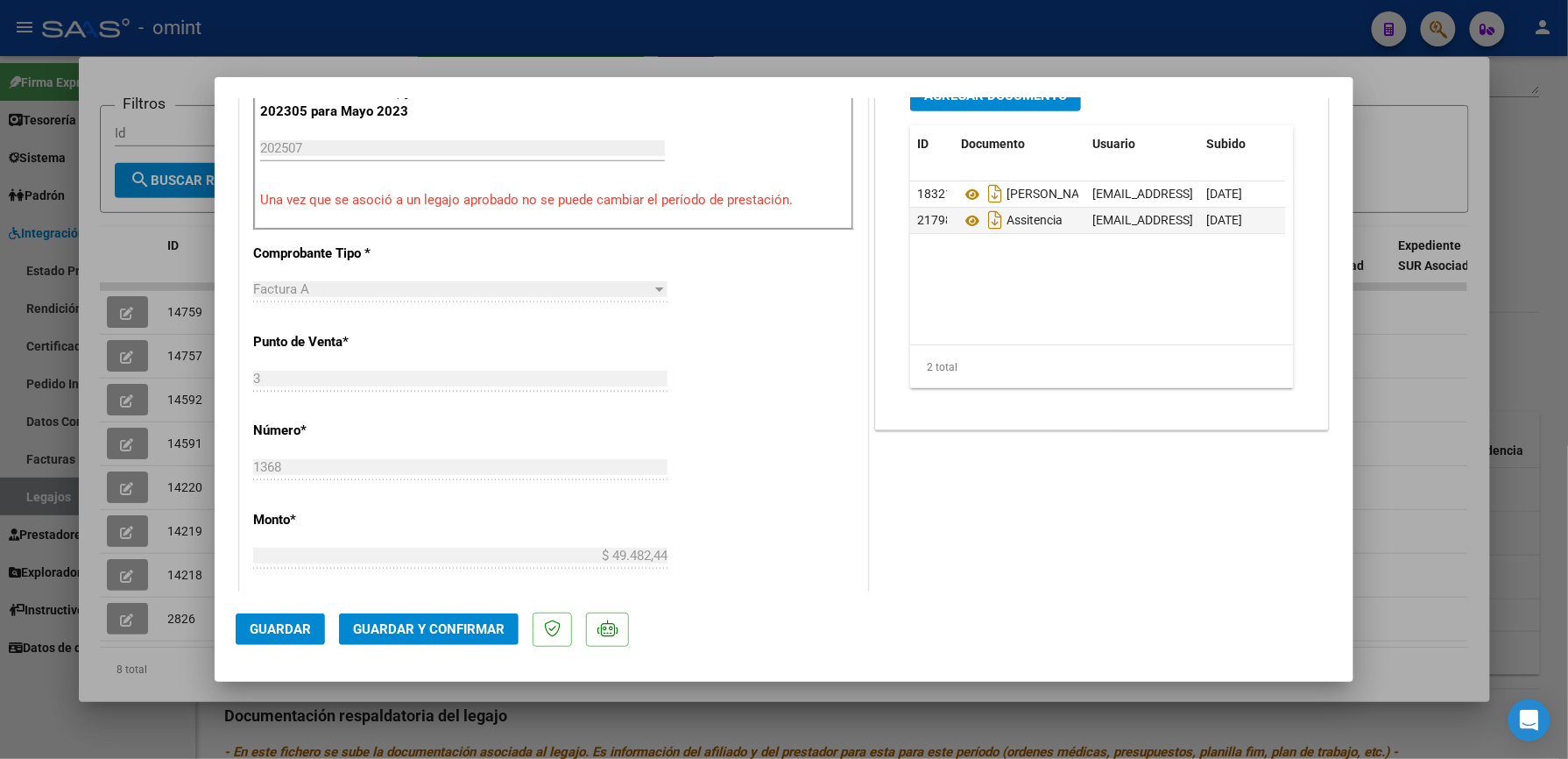
click at [460, 621] on span "Guardar y Confirmar" at bounding box center [429, 629] width 152 height 16
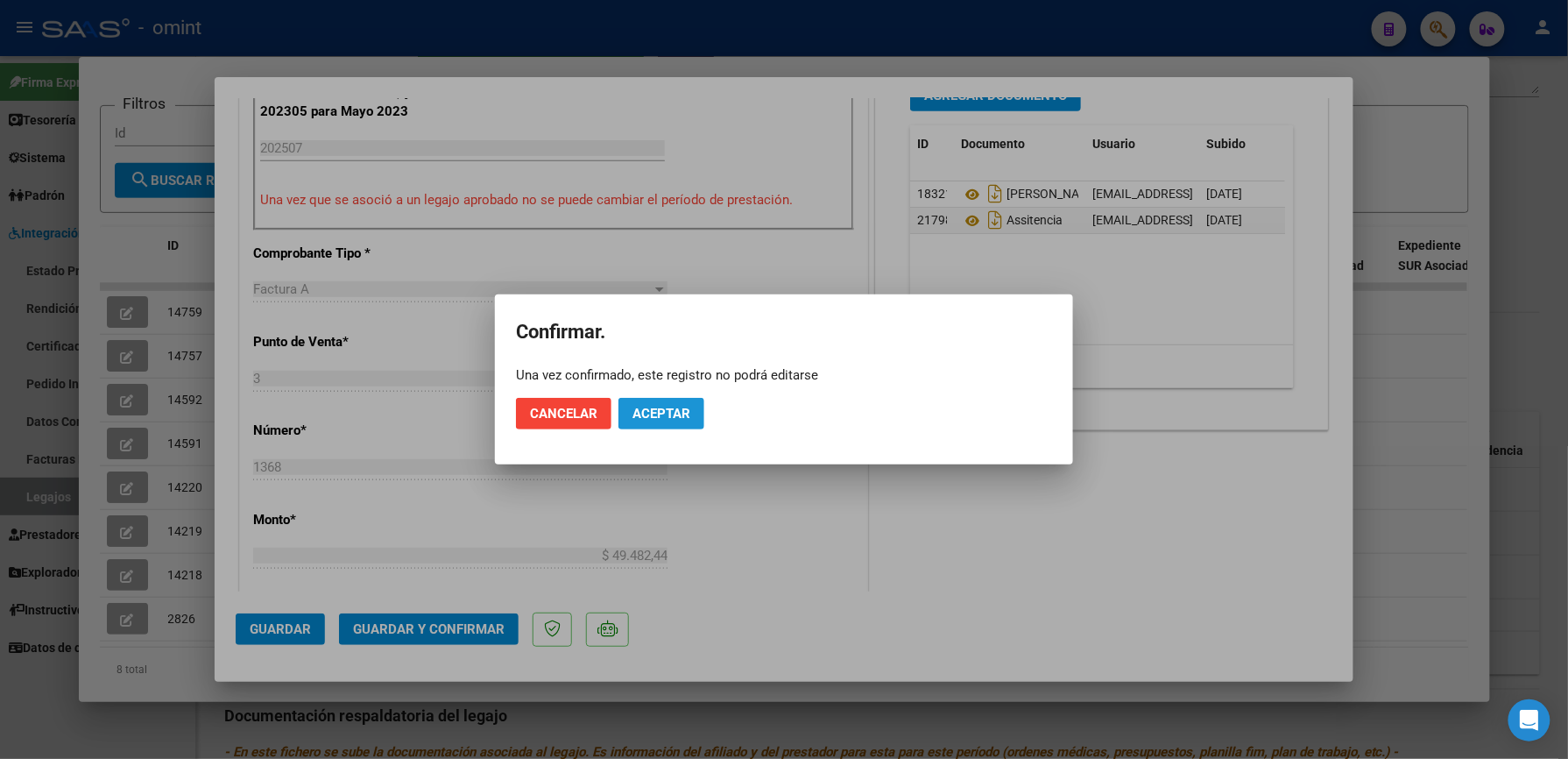
click at [648, 406] on span "Aceptar" at bounding box center [662, 414] width 58 height 16
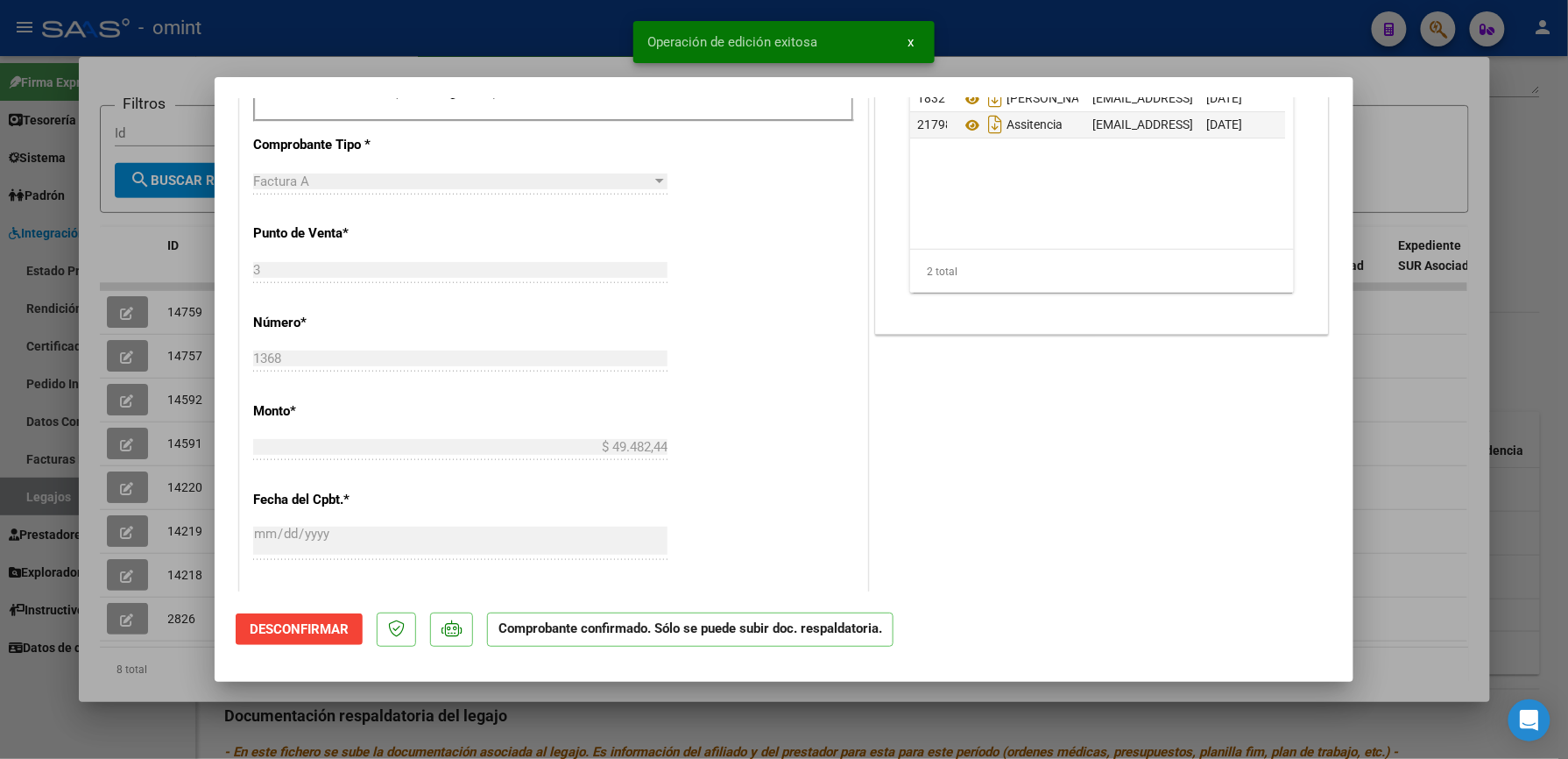
click at [1021, 35] on div at bounding box center [784, 379] width 1568 height 759
type input "$ 0,00"
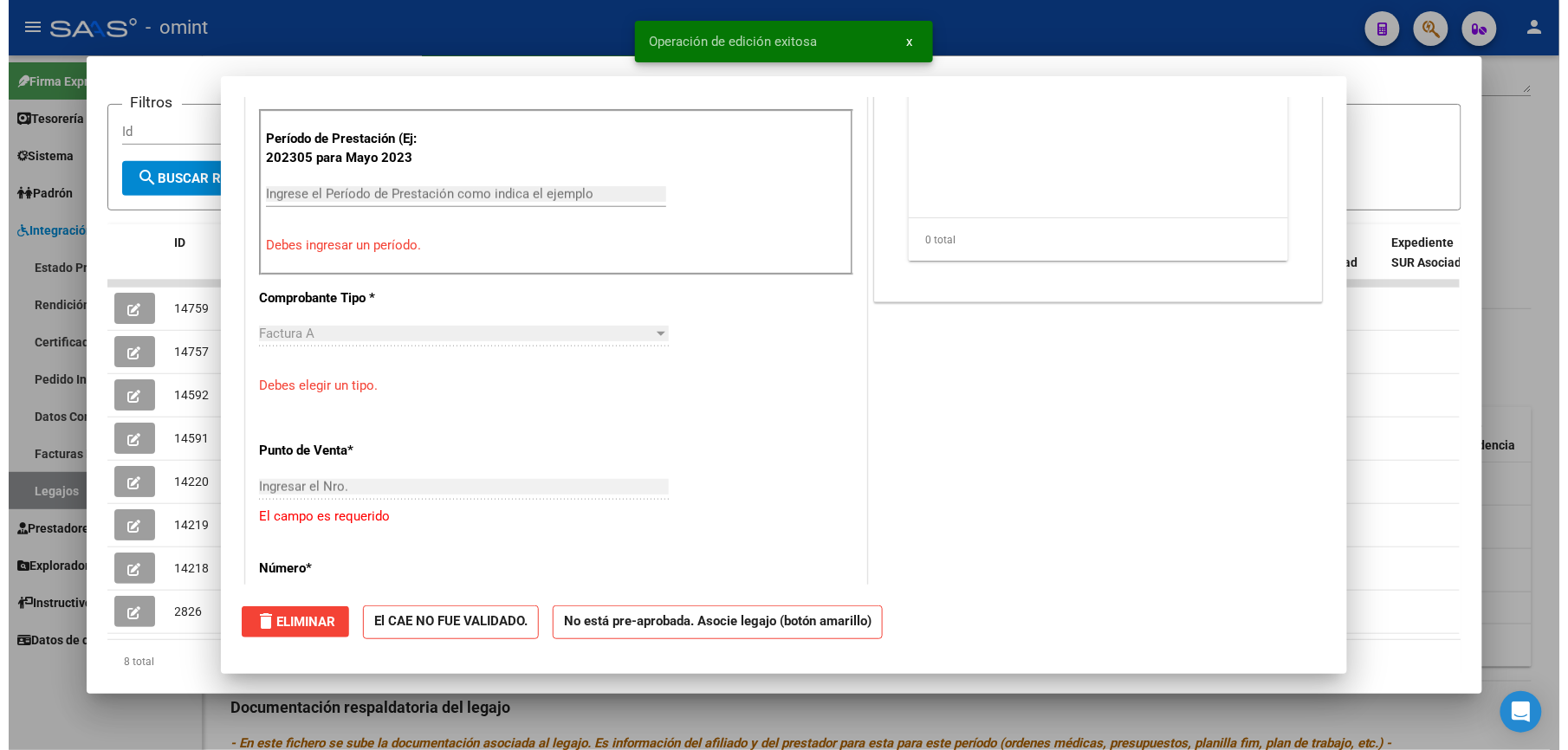
scroll to position [0, 0]
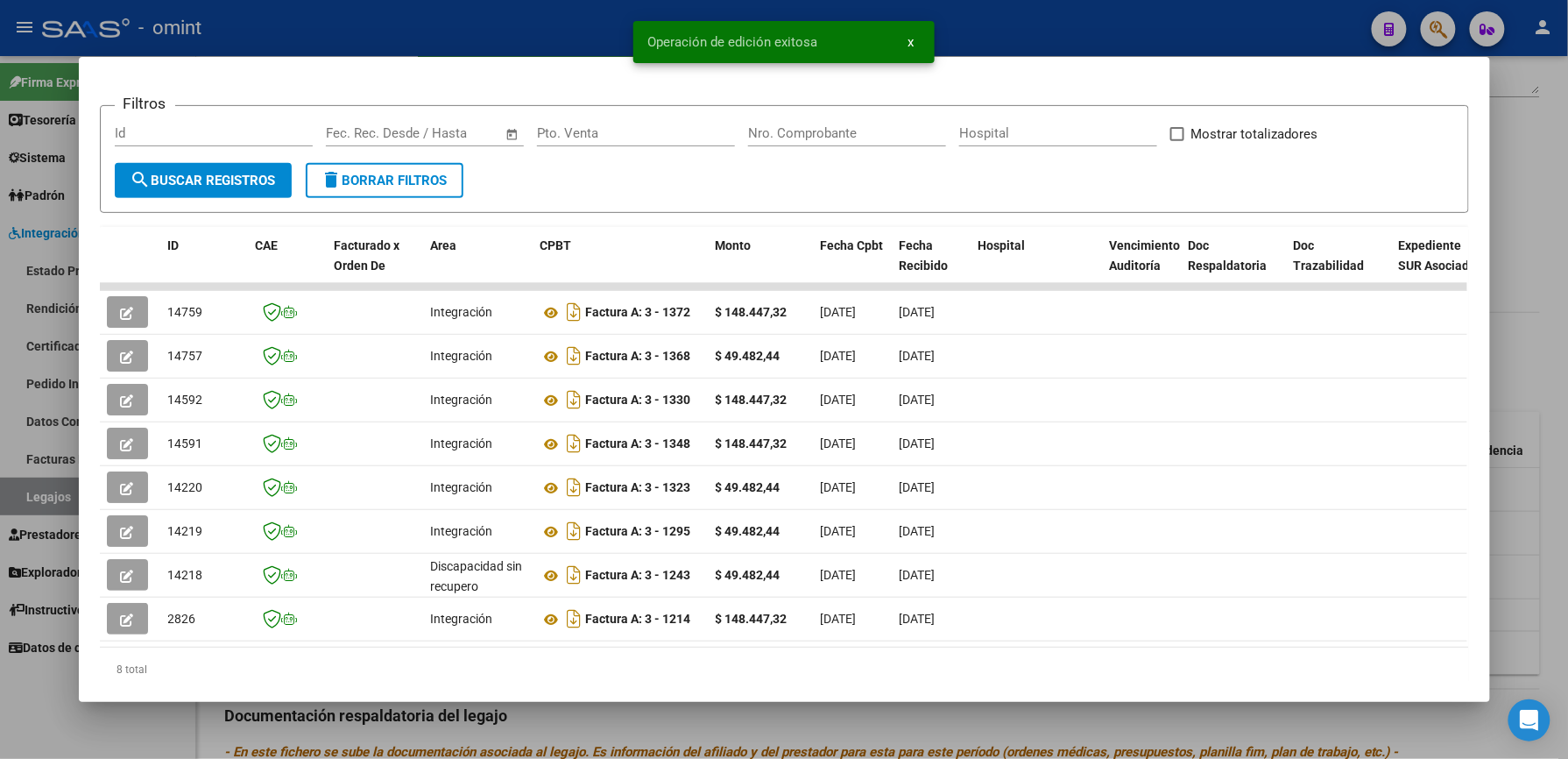
click at [1000, 22] on div at bounding box center [784, 379] width 1568 height 759
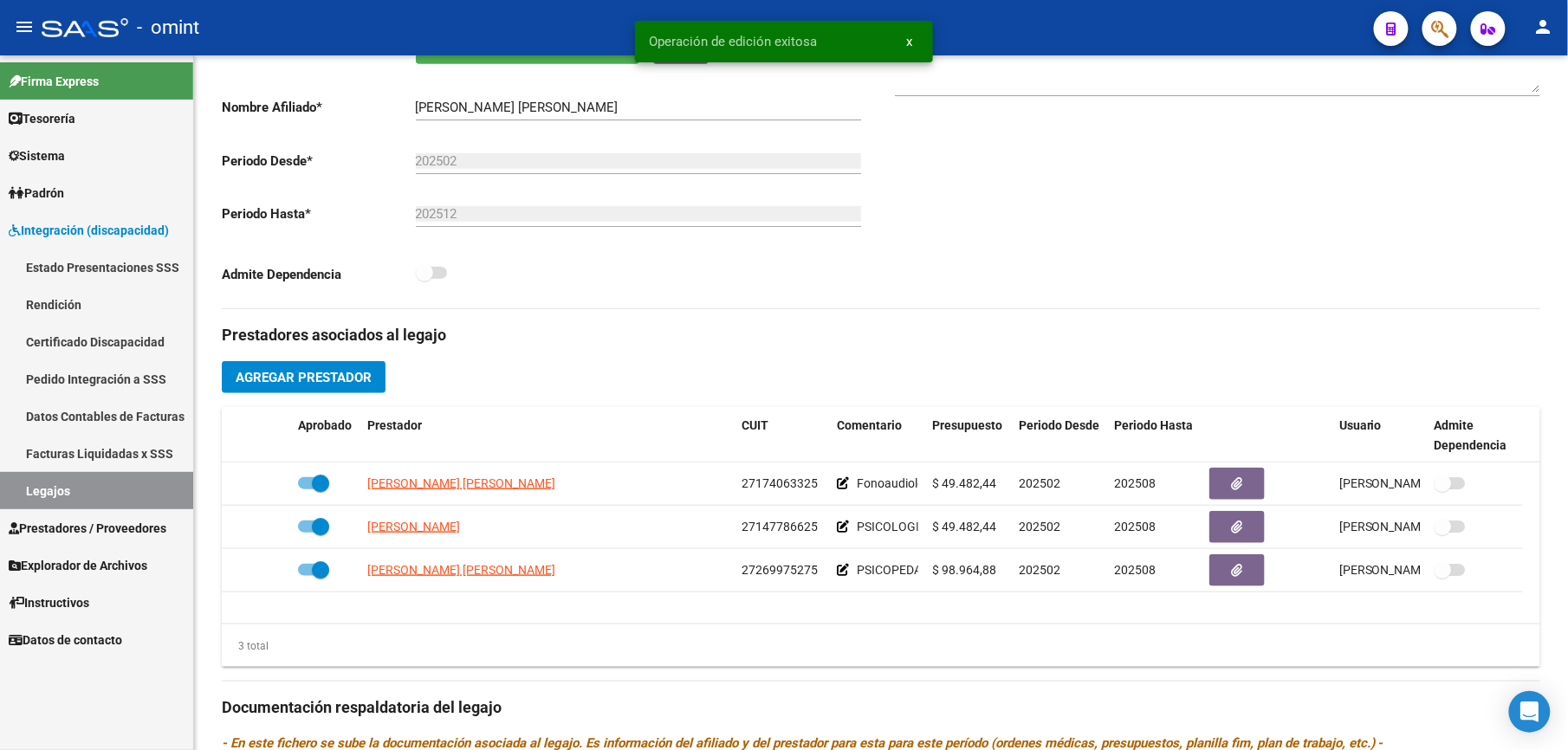
scroll to position [346, 0]
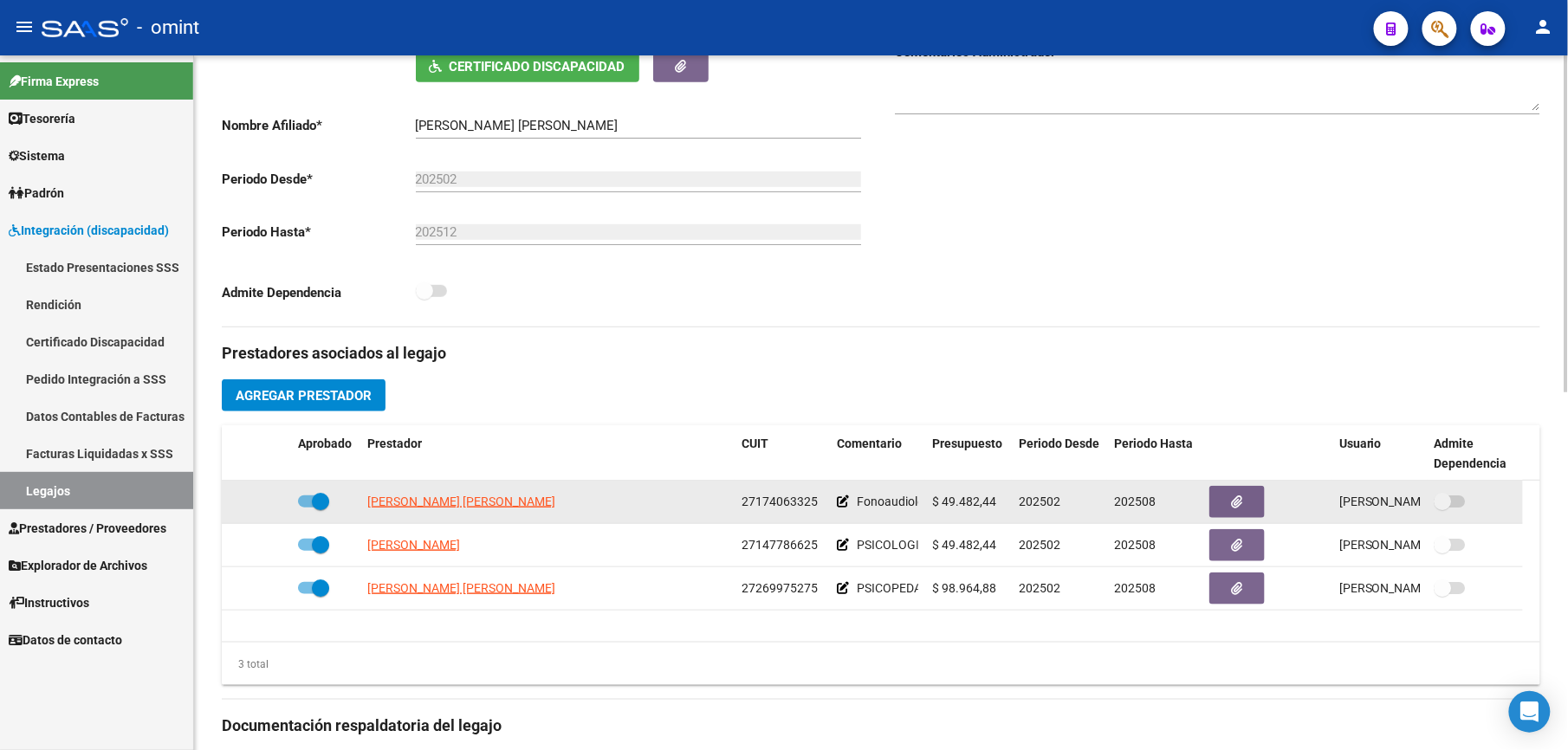
drag, startPoint x: 743, startPoint y: 503, endPoint x: 819, endPoint y: 504, distance: 76.0
click at [819, 504] on div "27174063325" at bounding box center [782, 502] width 81 height 20
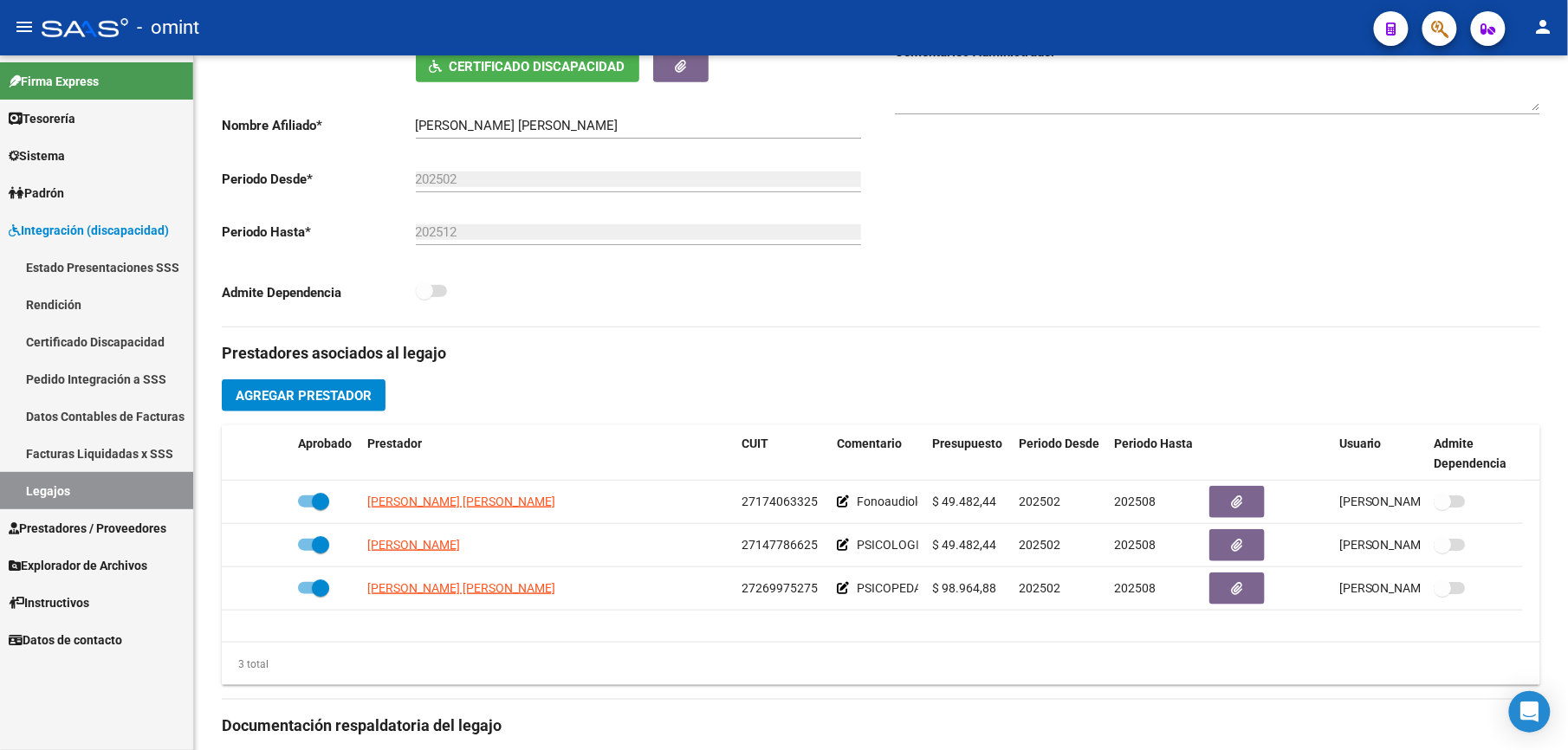
click at [90, 520] on span "Prestadores / Proveedores" at bounding box center [88, 528] width 157 height 19
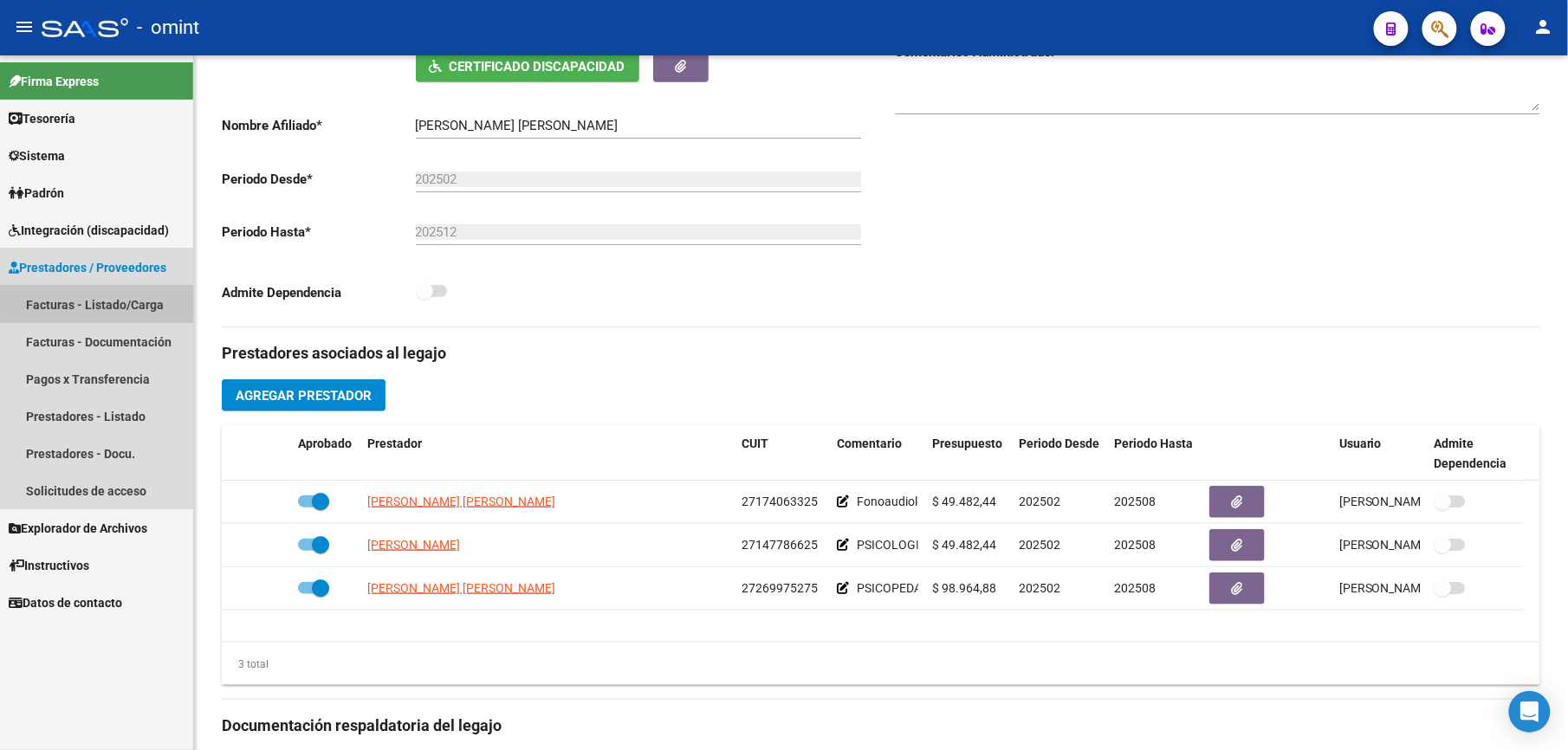
click at [97, 295] on link "Facturas - Listado/Carga" at bounding box center [96, 304] width 194 height 37
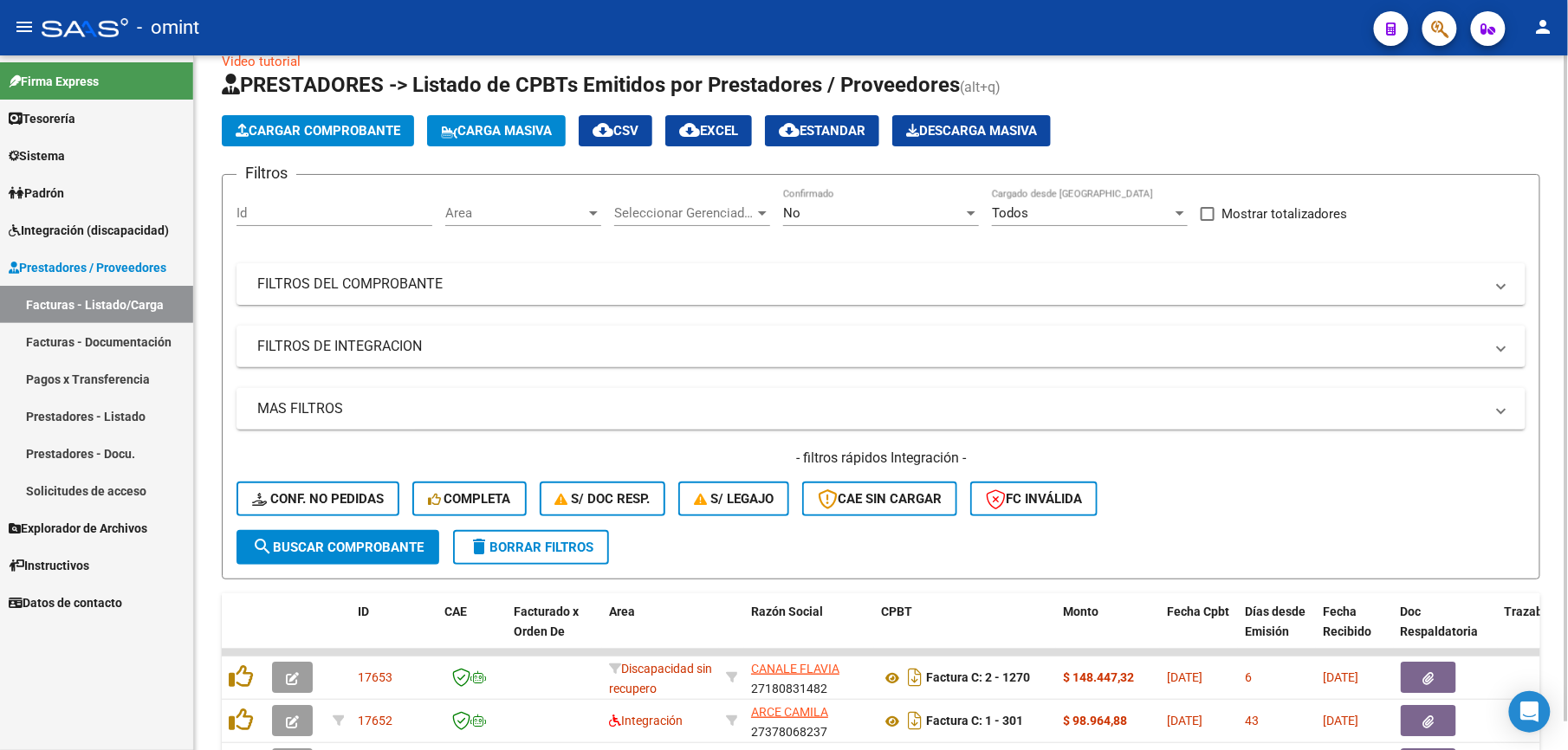
scroll to position [346, 0]
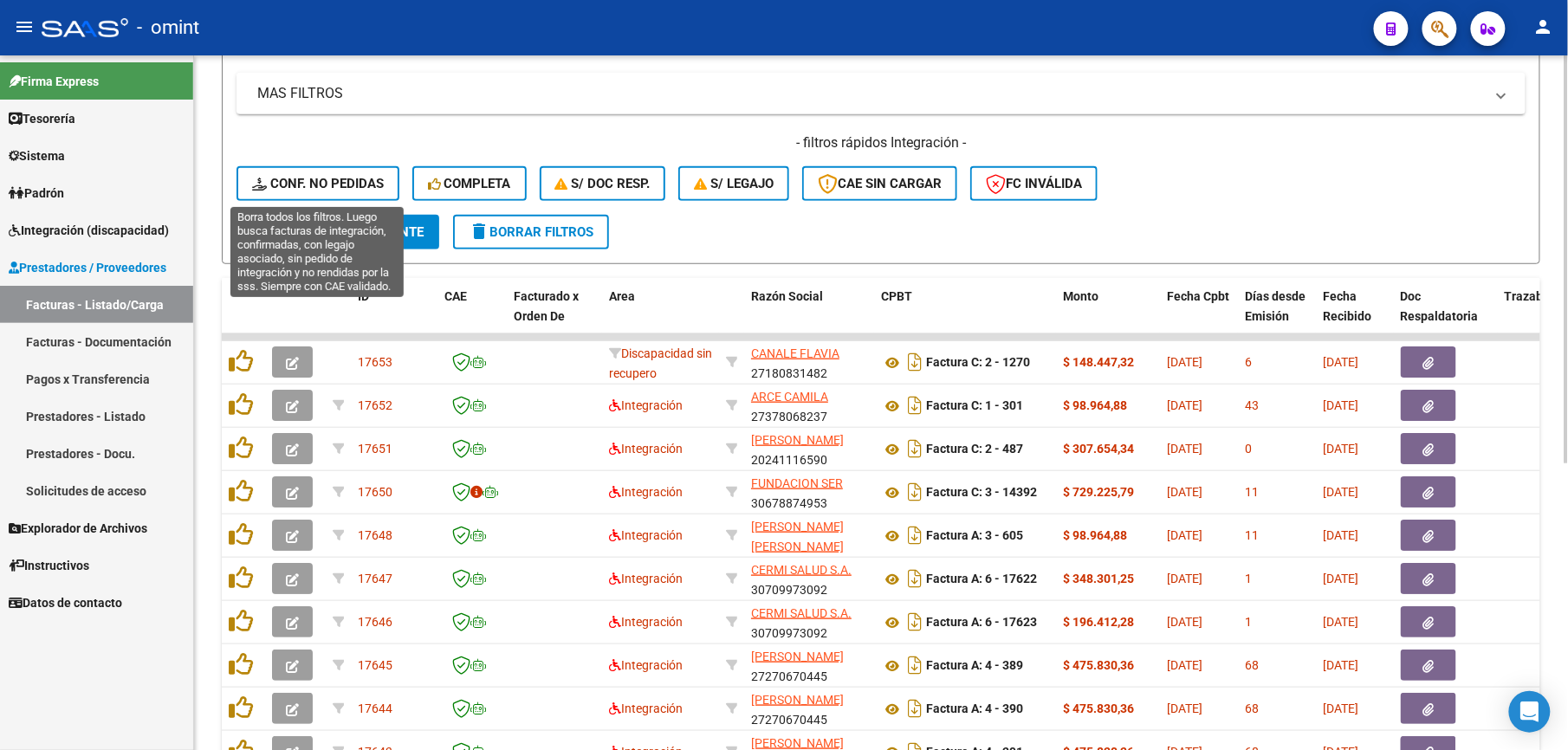
click at [334, 184] on span "Conf. no pedidas" at bounding box center [317, 184] width 132 height 16
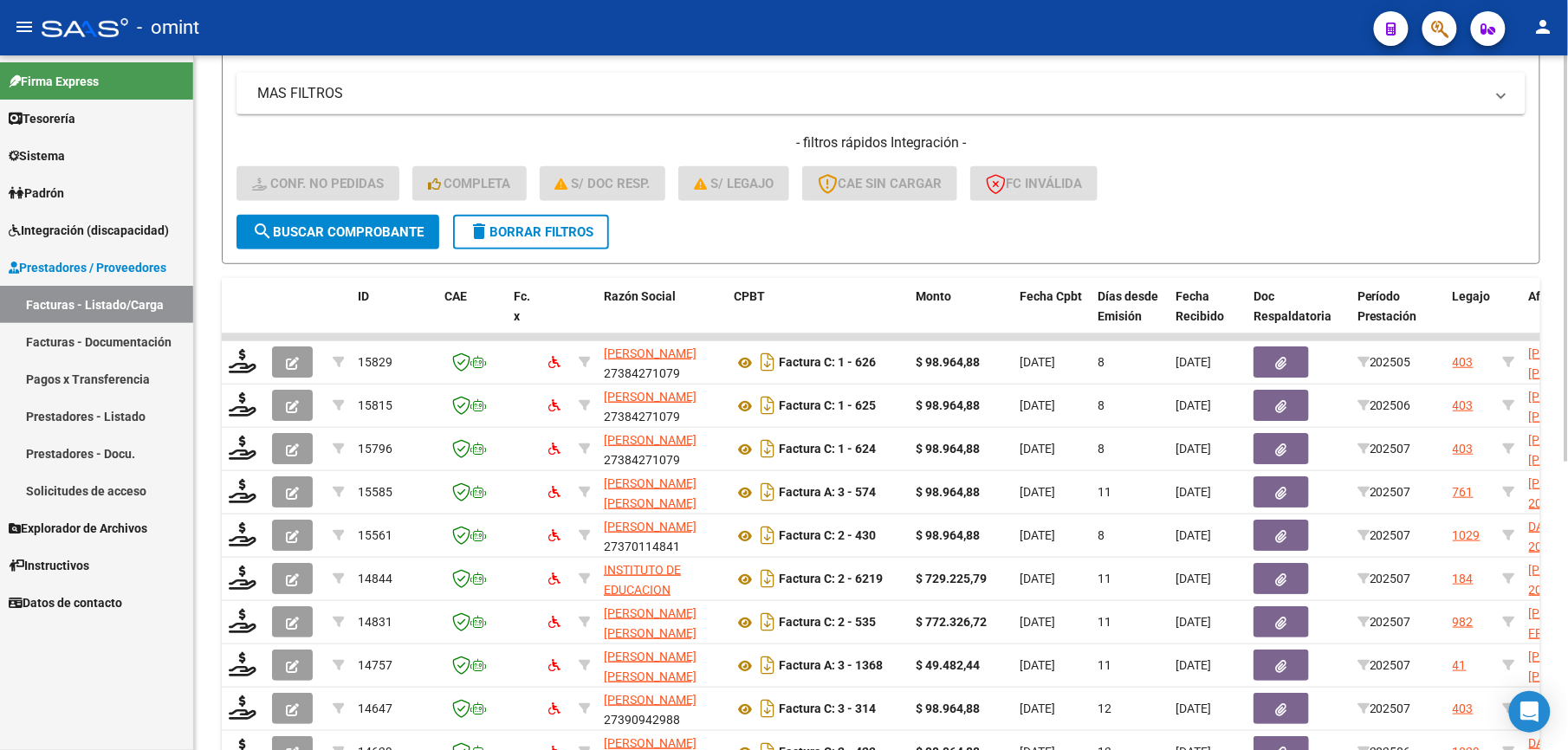
scroll to position [0, 0]
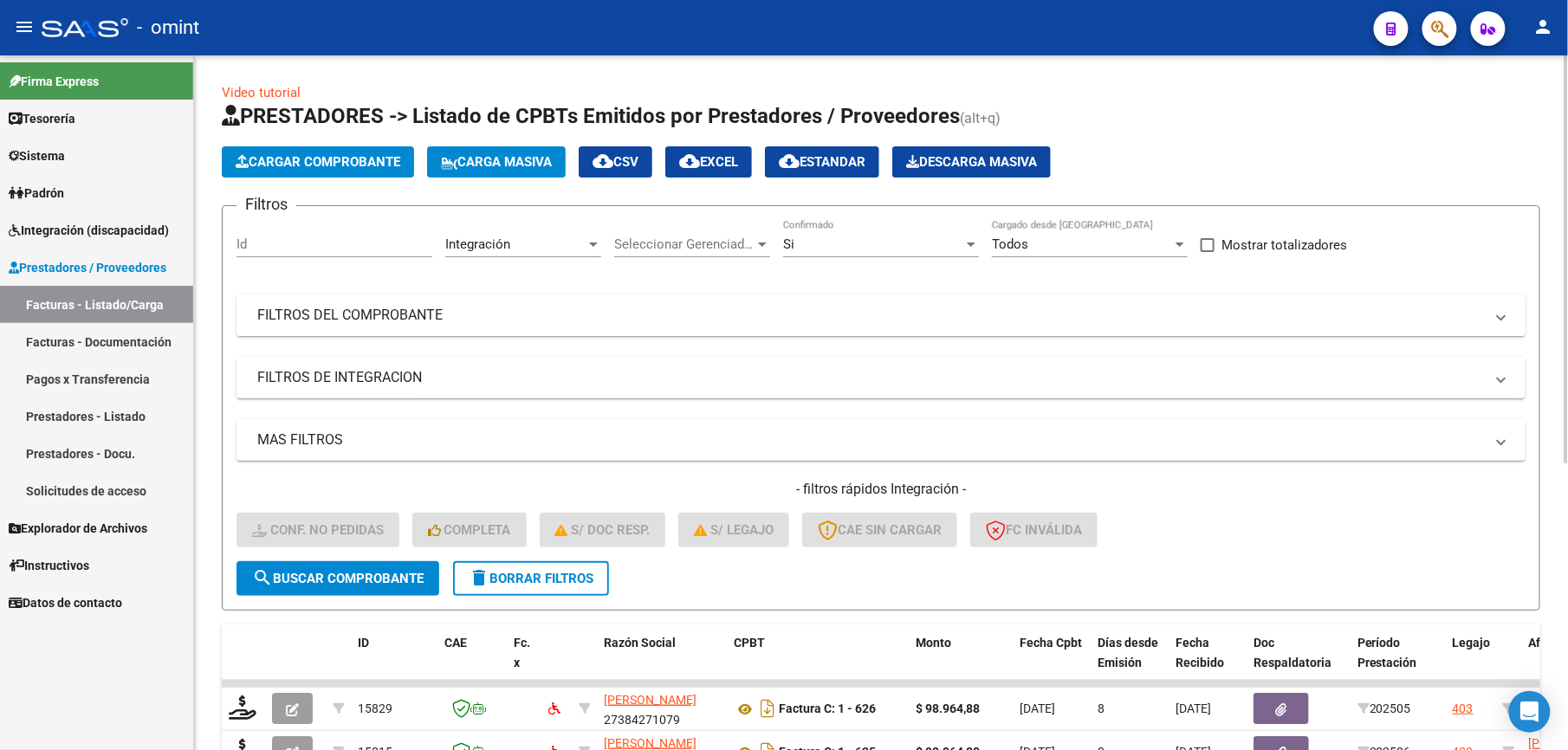
click at [725, 324] on mat-panel-title "FILTROS DEL COMPROBANTE" at bounding box center [871, 315] width 1227 height 19
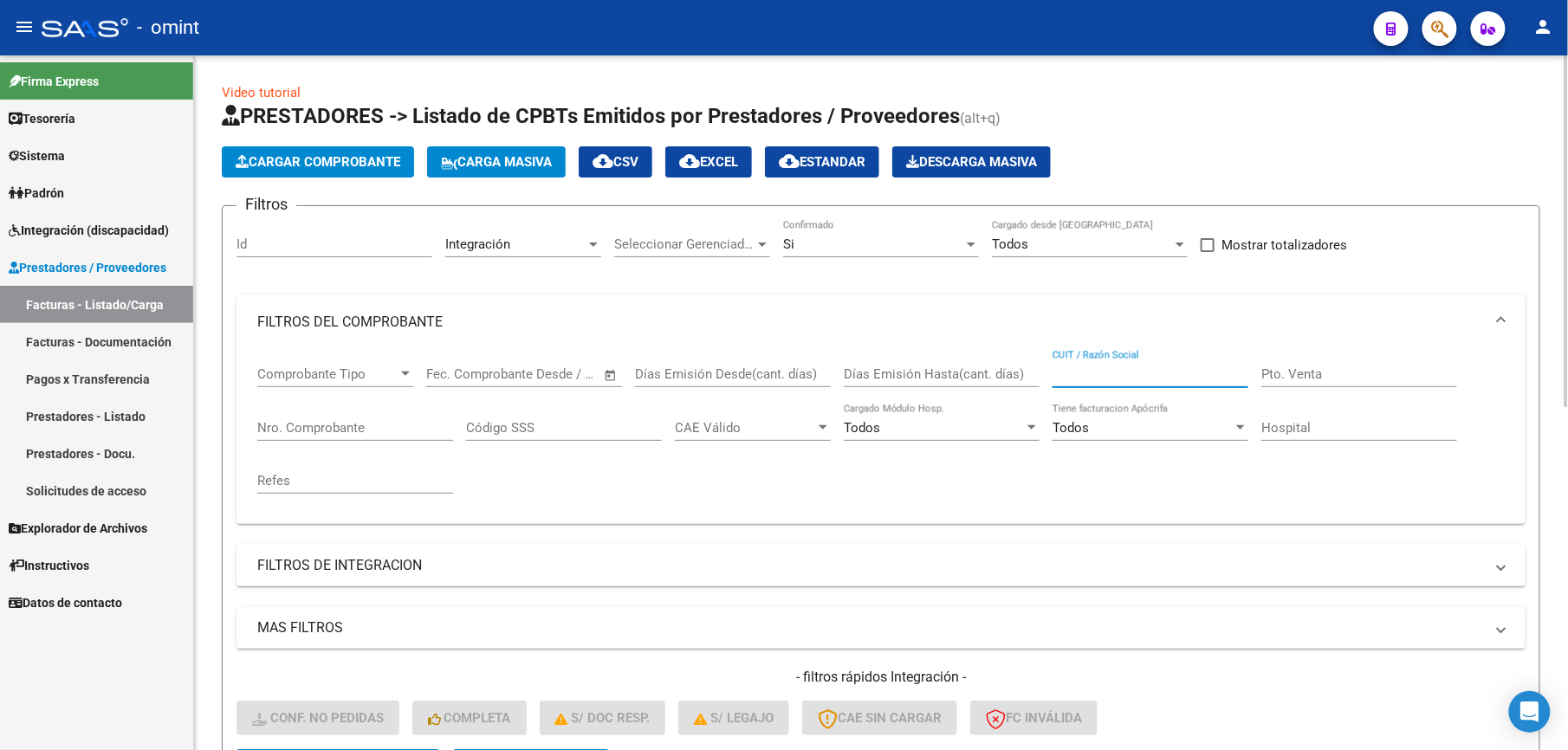
paste input "27174063325"
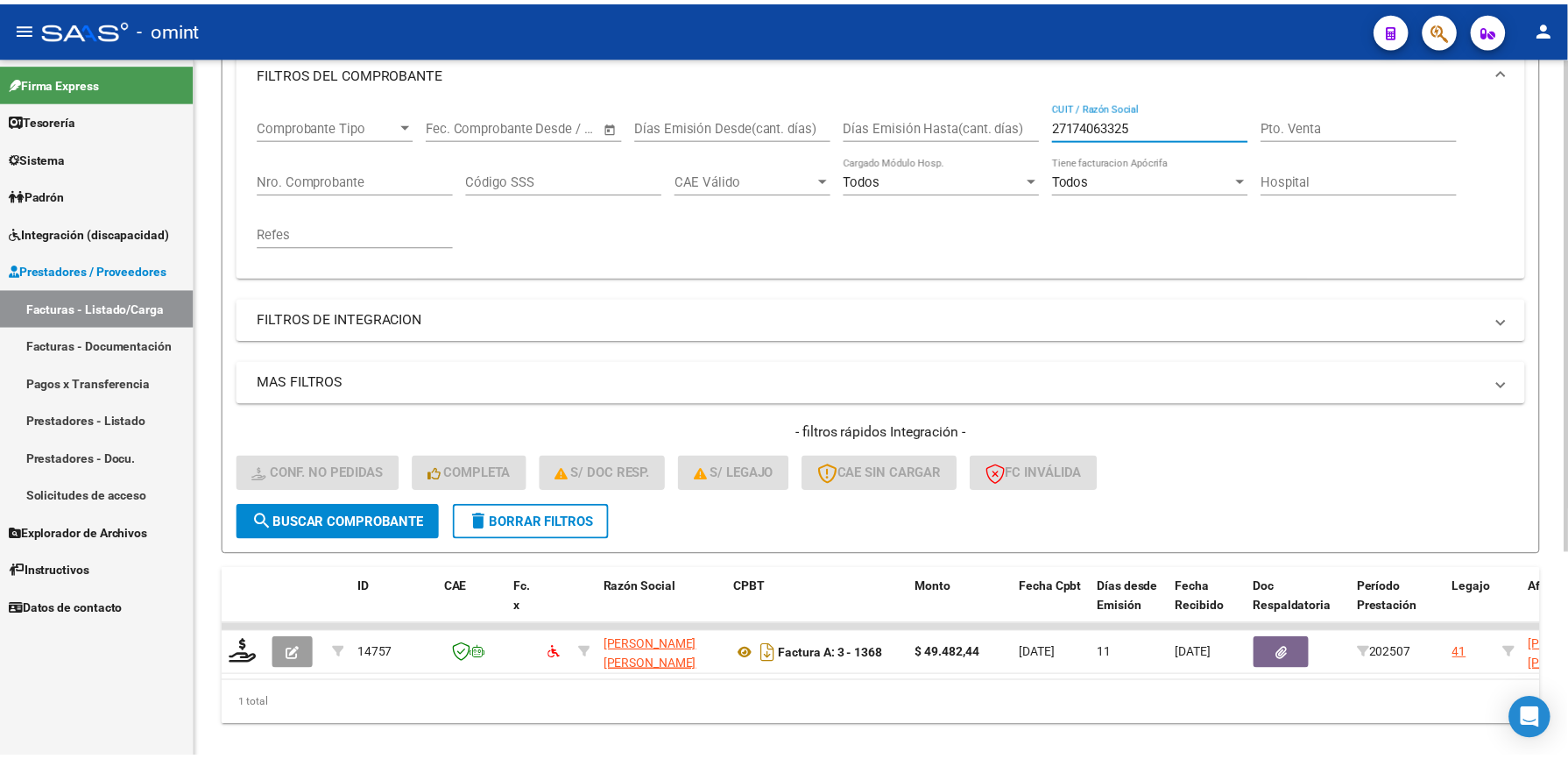
scroll to position [292, 0]
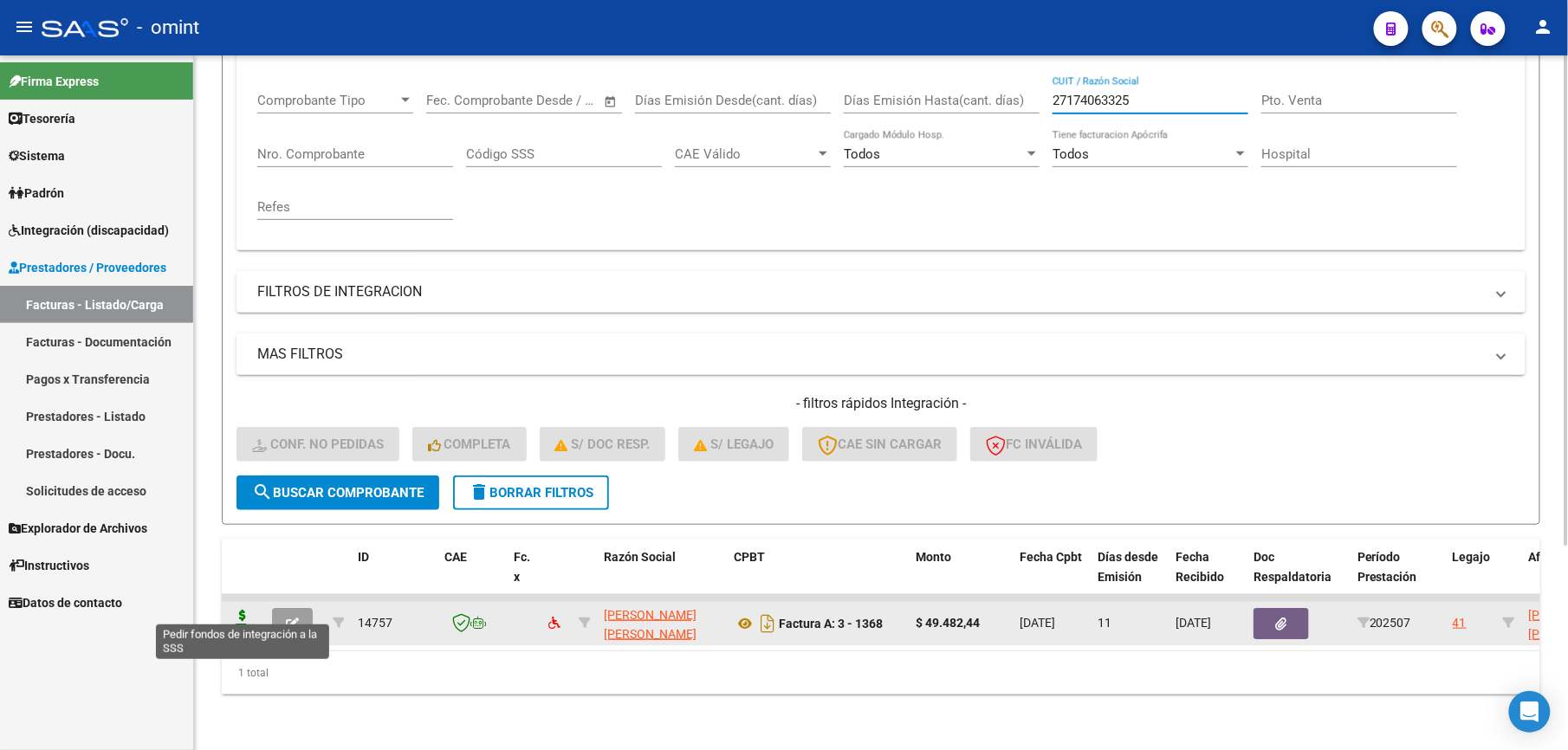
type input "27174063325"
click at [250, 610] on icon at bounding box center [242, 621] width 27 height 24
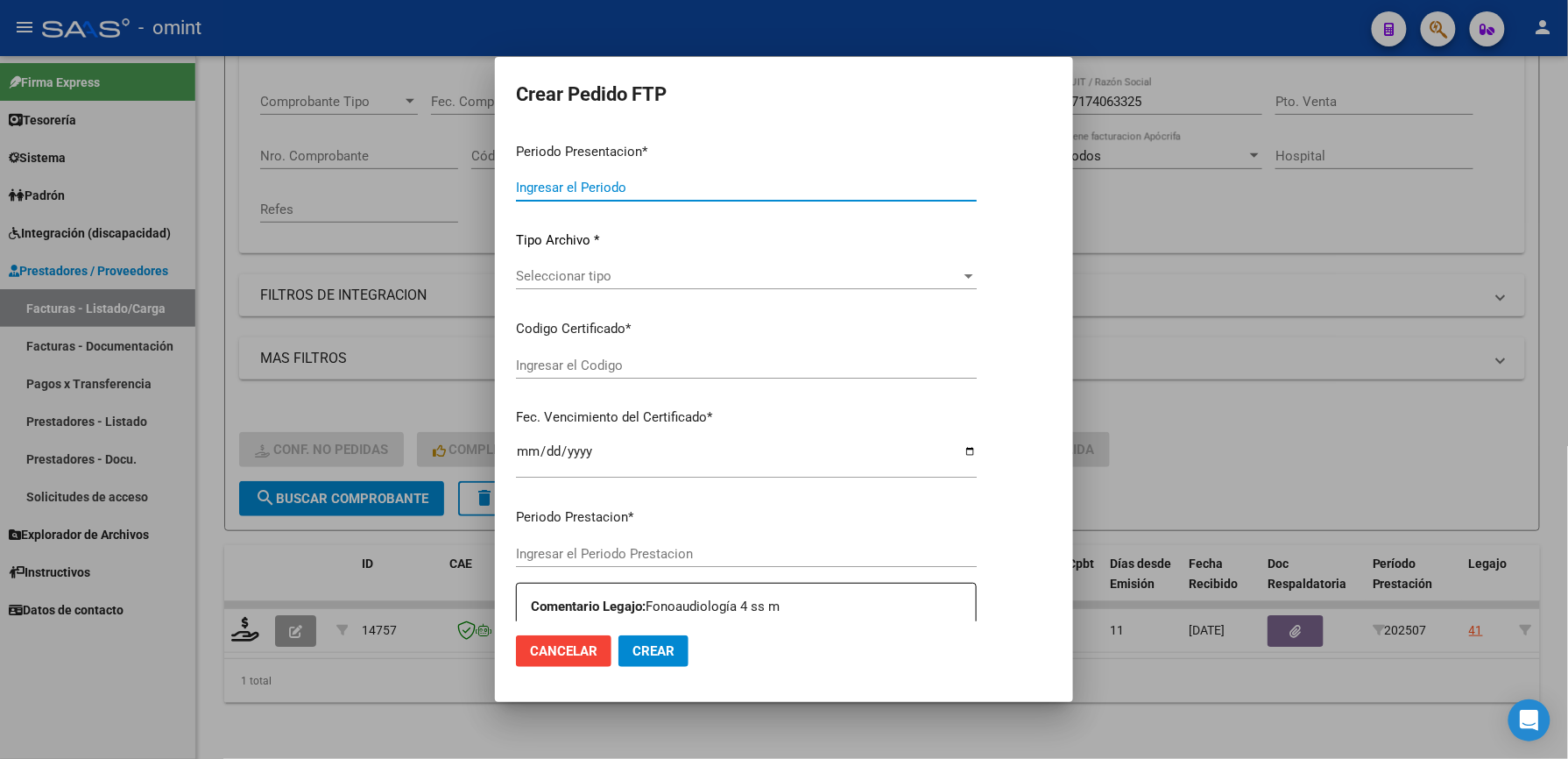
type input "202507"
type input "$ 49.482,44"
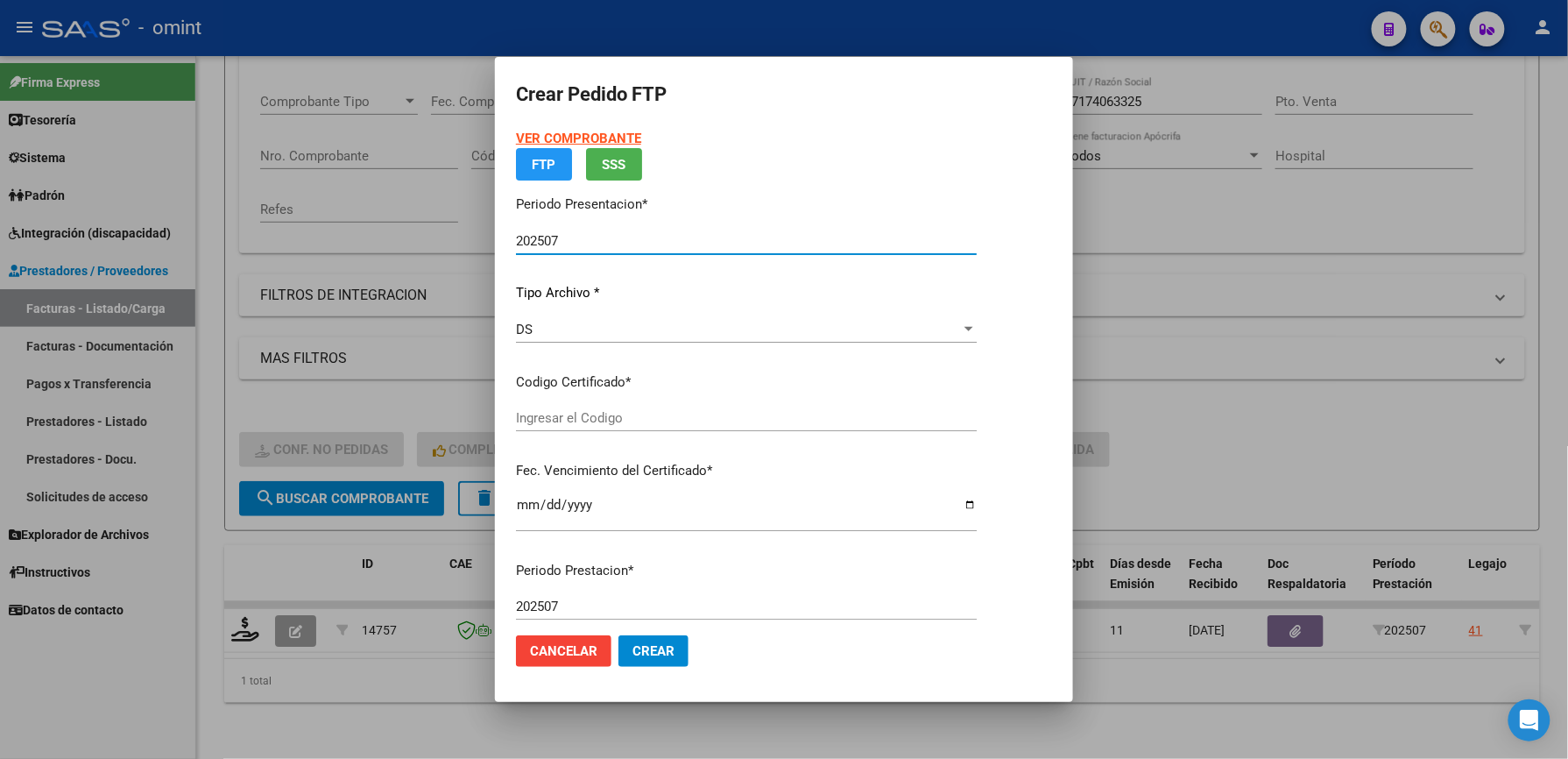
type input "2619240126"
type input "2029-02-22"
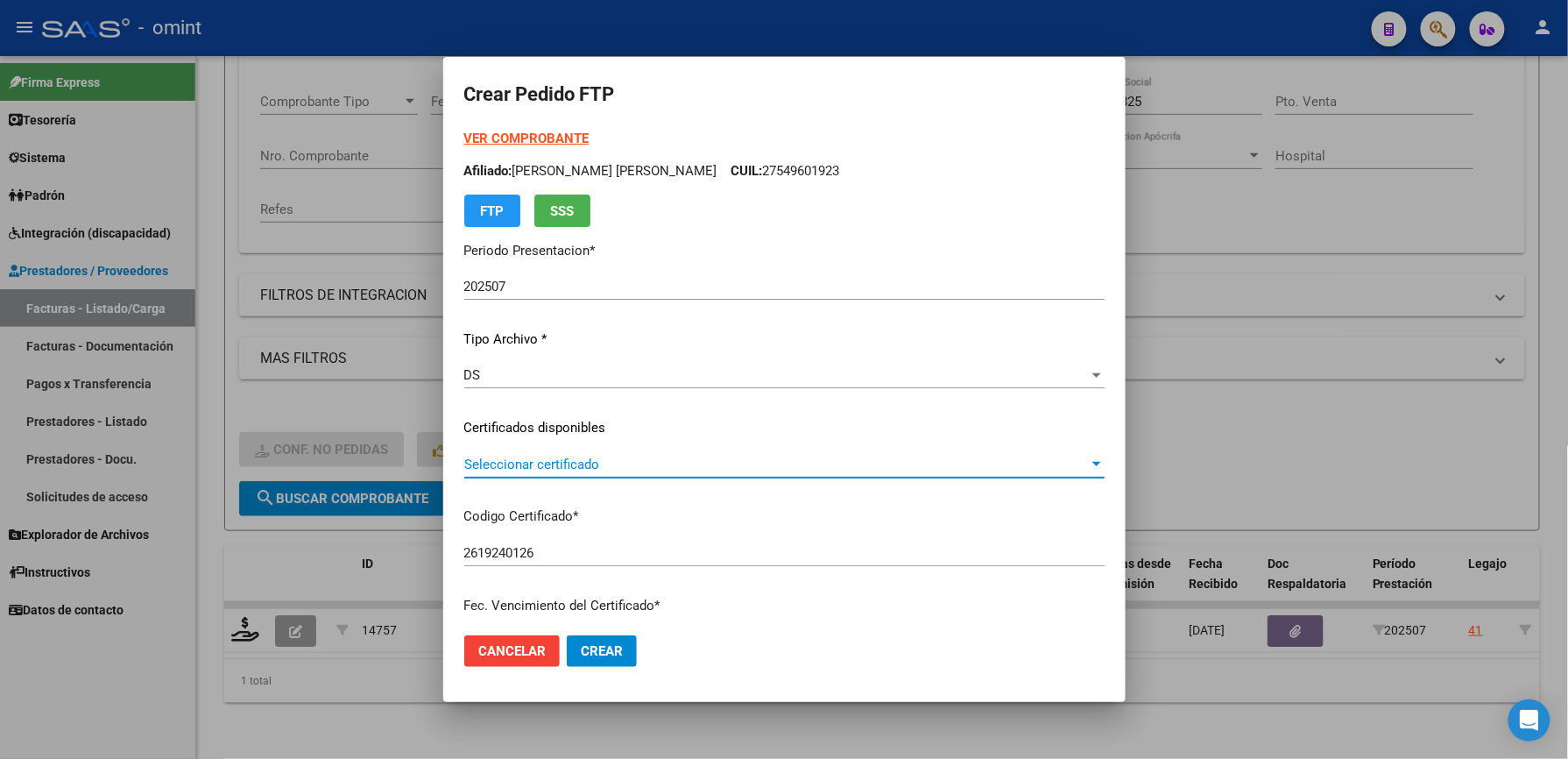
click at [578, 460] on span "Seleccionar certificado" at bounding box center [776, 465] width 625 height 16
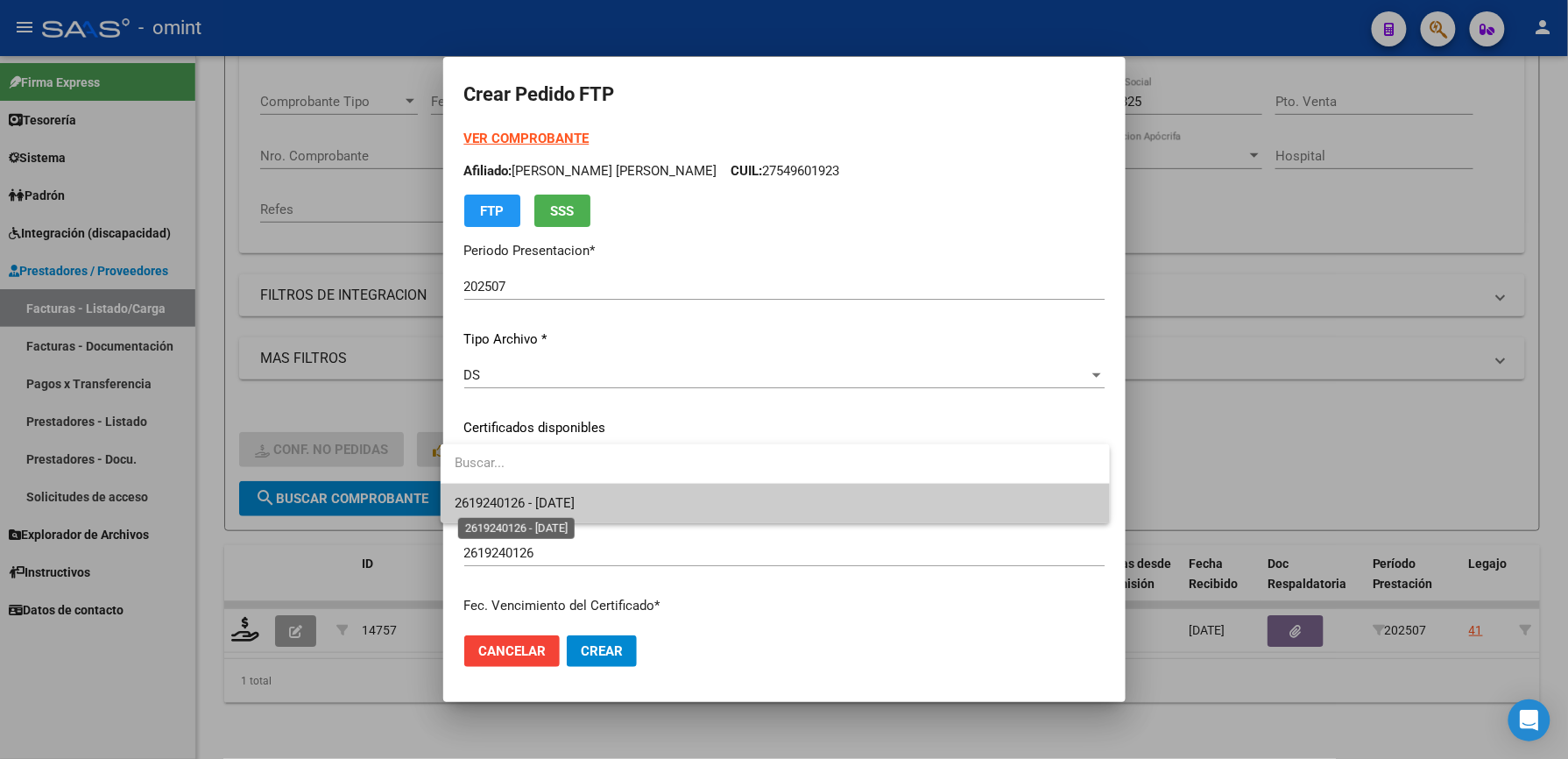
click at [551, 503] on span "2619240126 - 2029-02-22" at bounding box center [515, 503] width 120 height 16
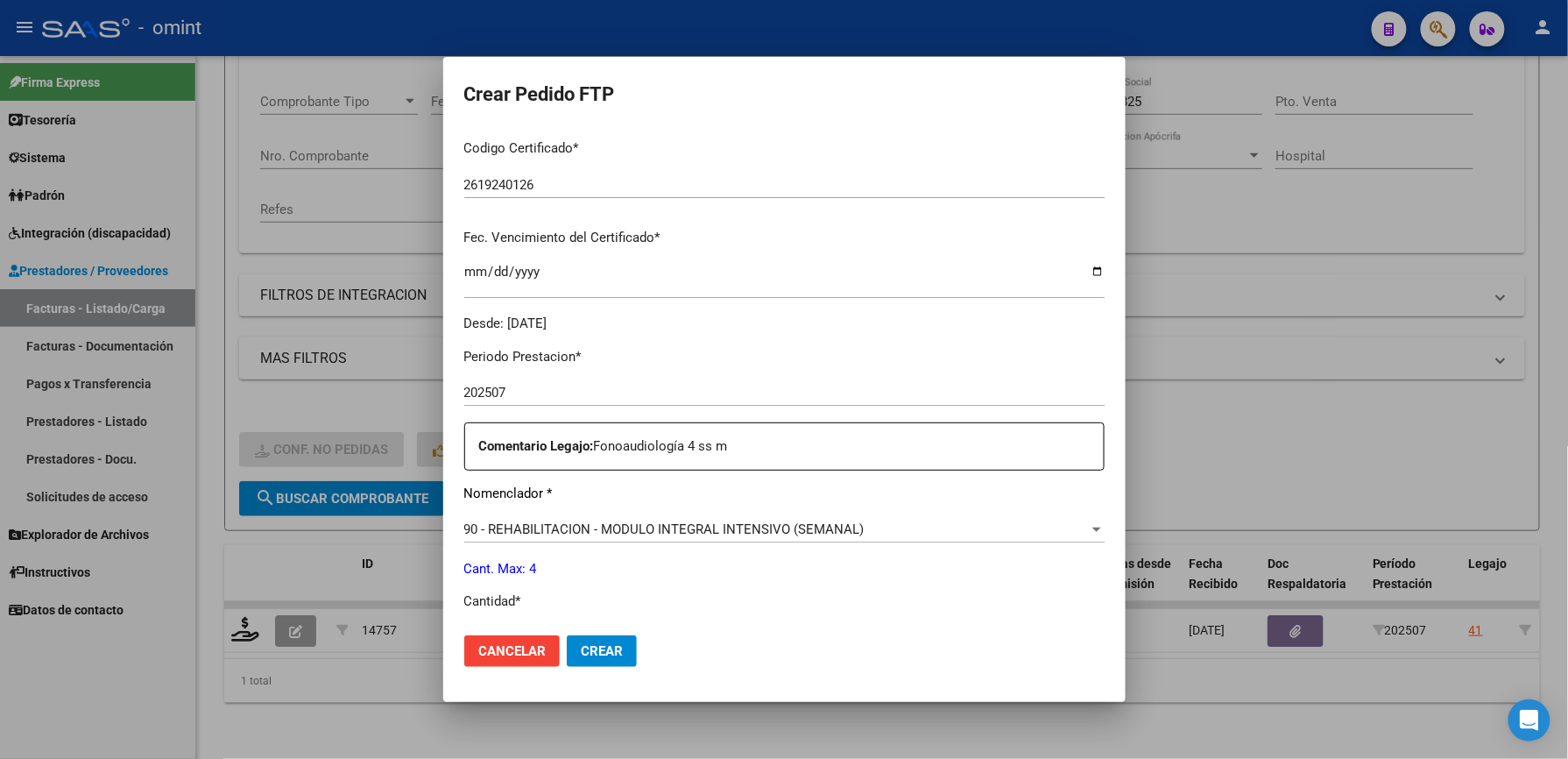
scroll to position [467, 0]
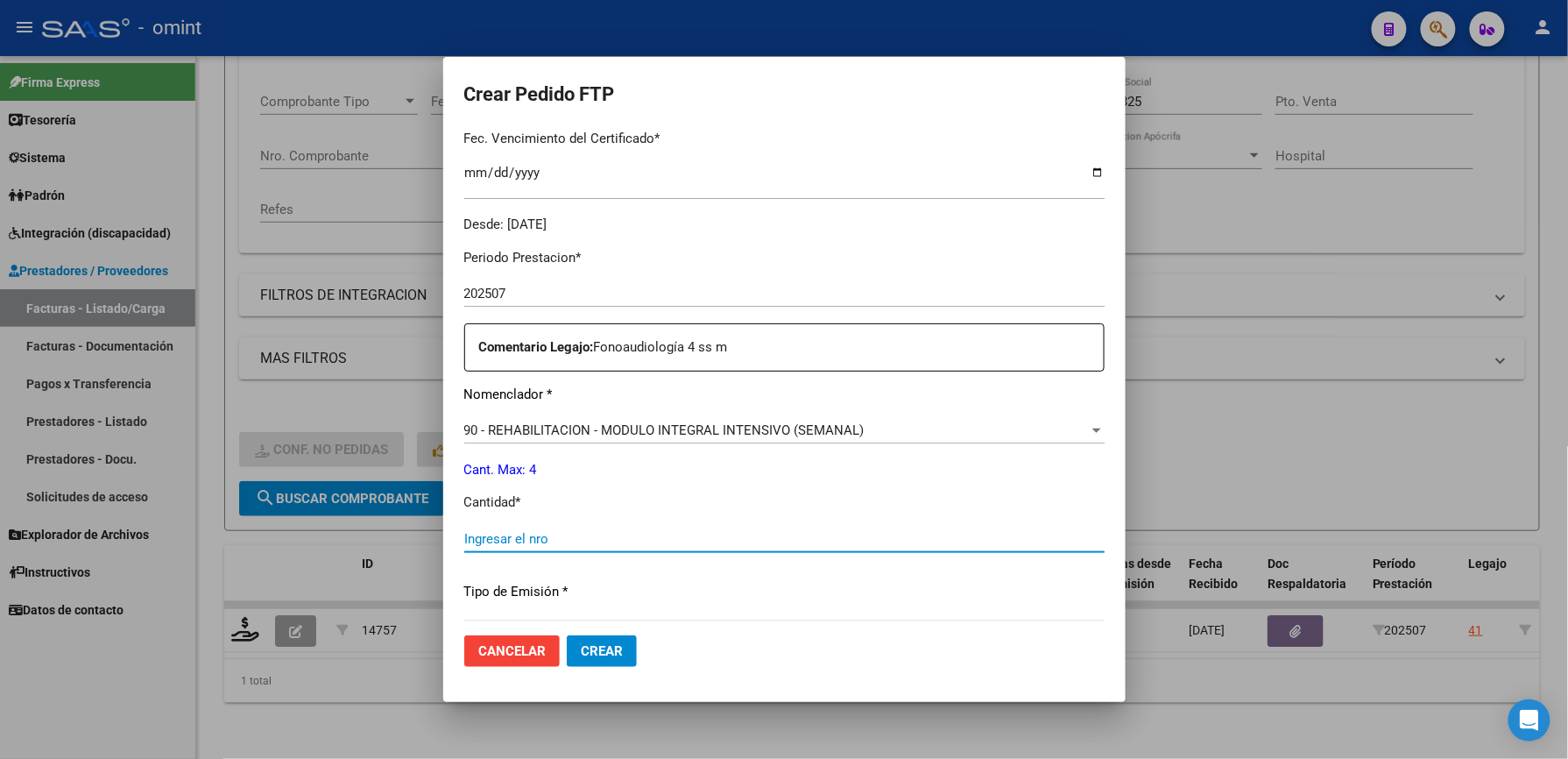
click at [530, 531] on input "Ingresar el nro" at bounding box center [784, 539] width 640 height 16
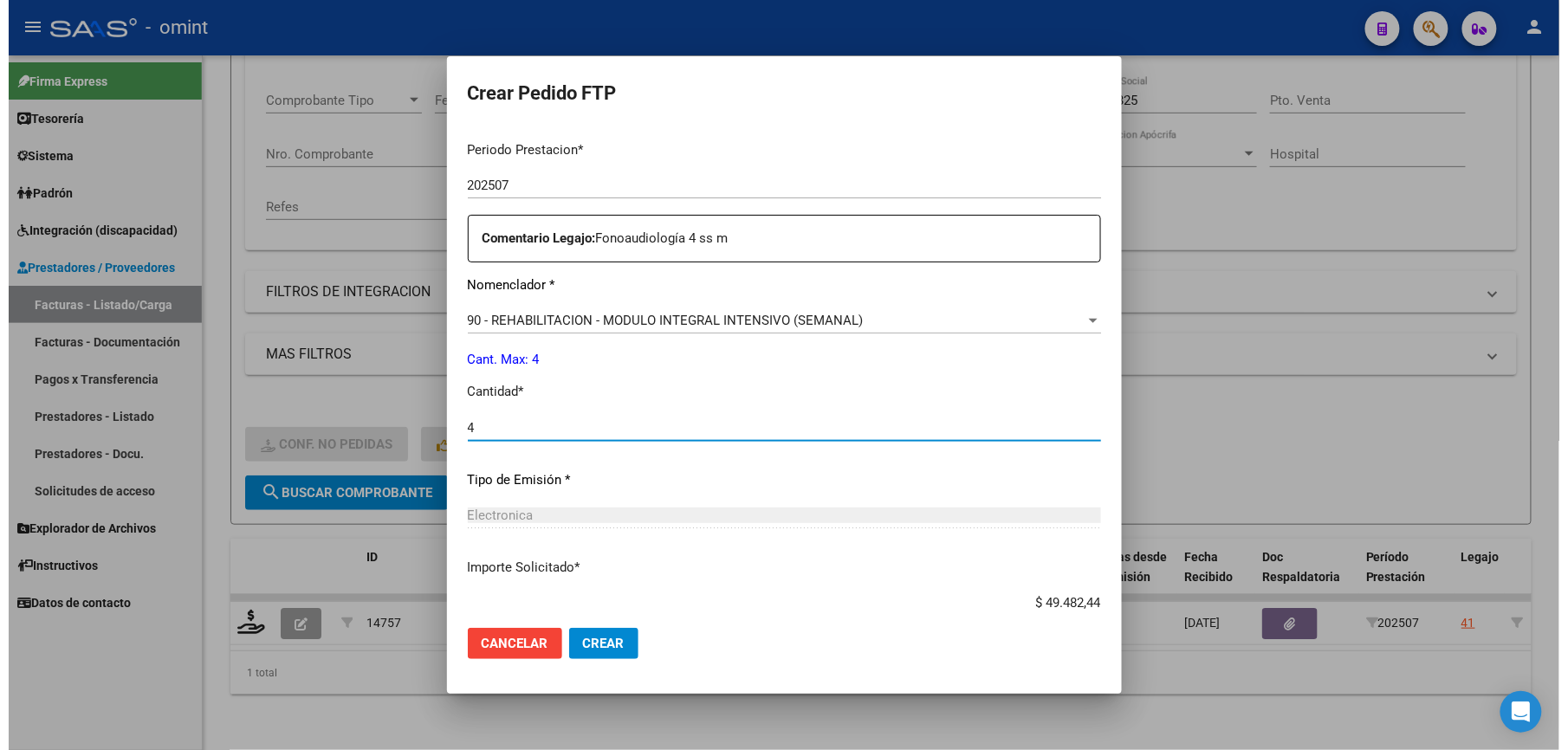
scroll to position [670, 0]
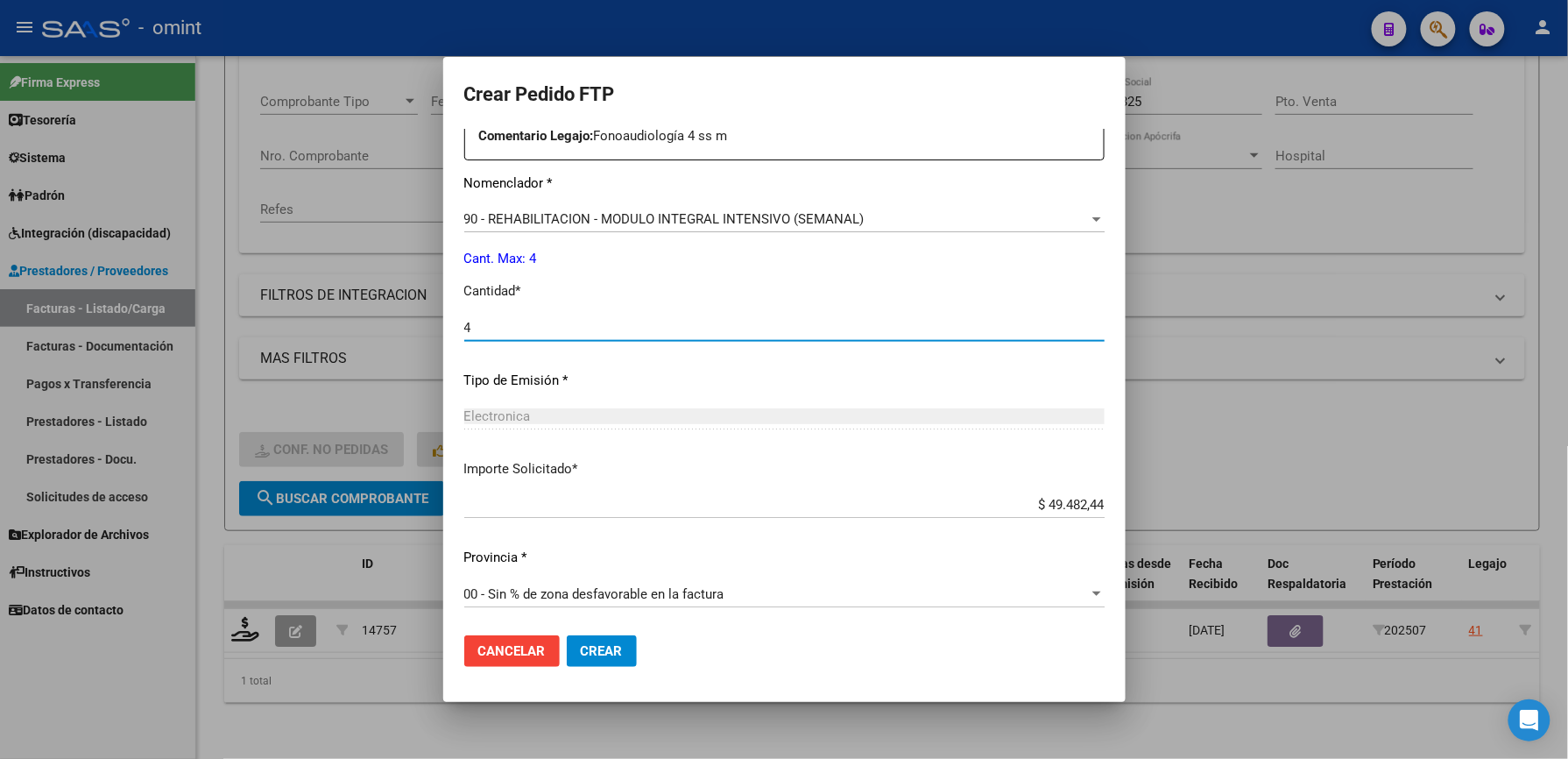
type input "4"
click at [595, 641] on button "Crear" at bounding box center [602, 650] width 70 height 31
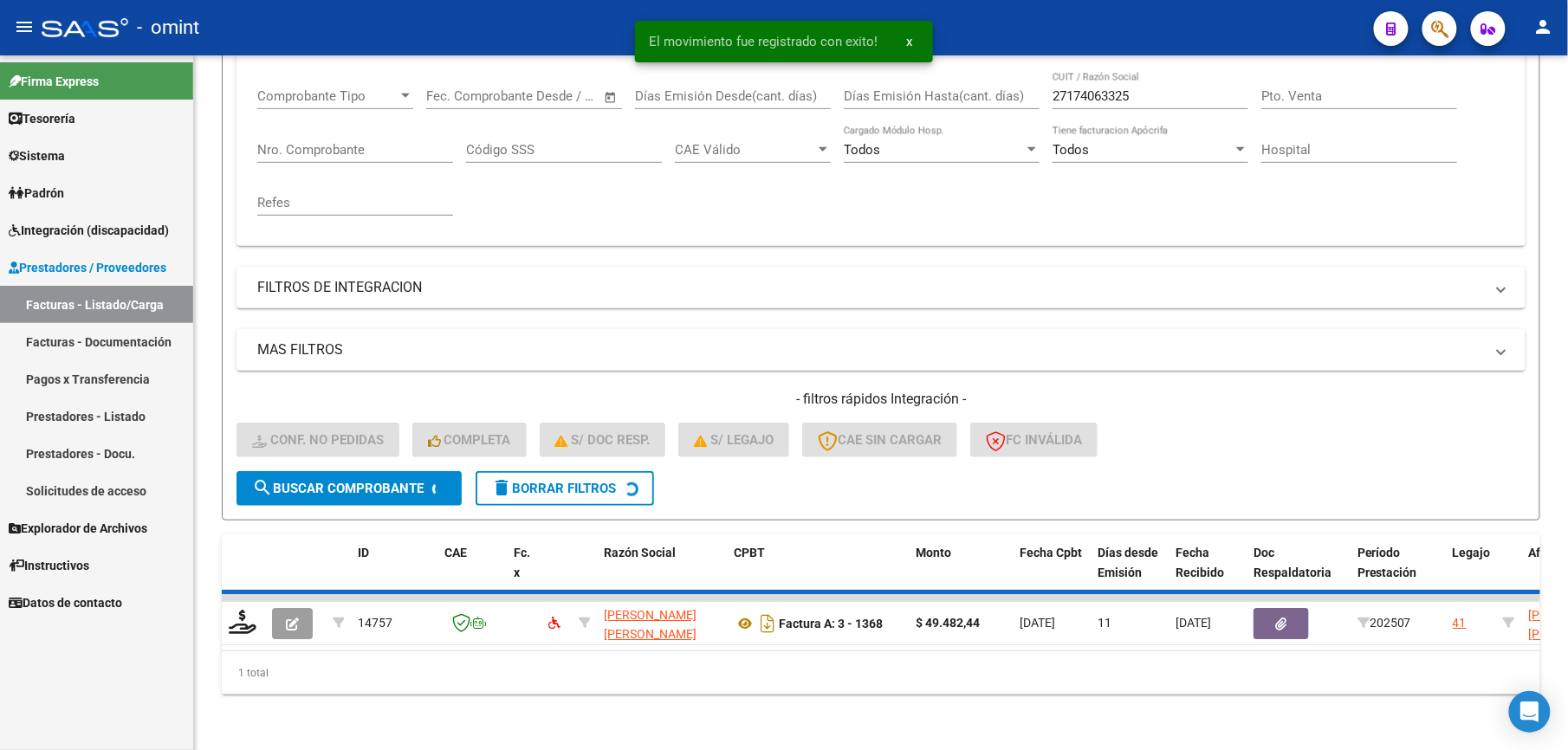
scroll to position [260, 0]
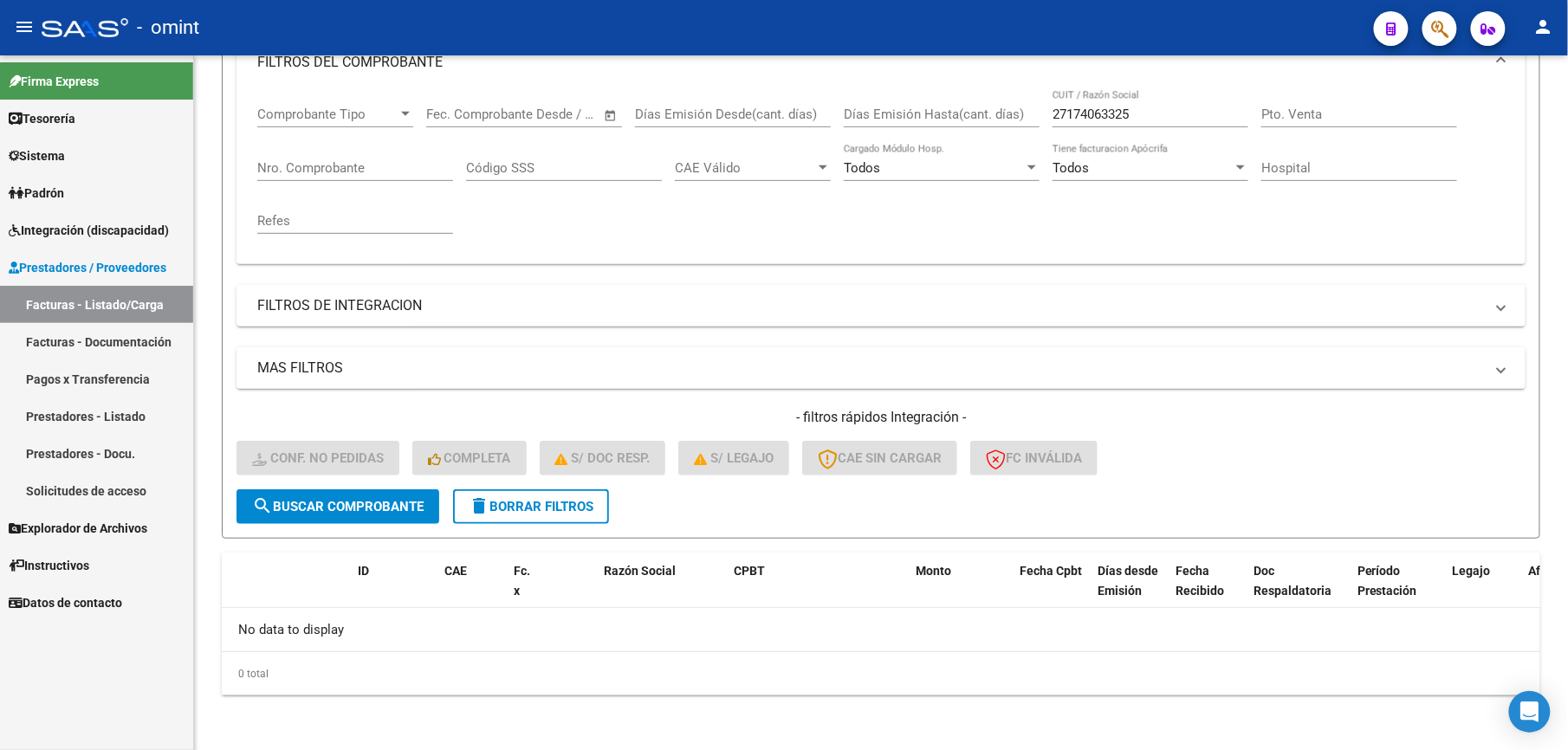
click at [97, 232] on span "Integración (discapacidad)" at bounding box center [88, 231] width 160 height 19
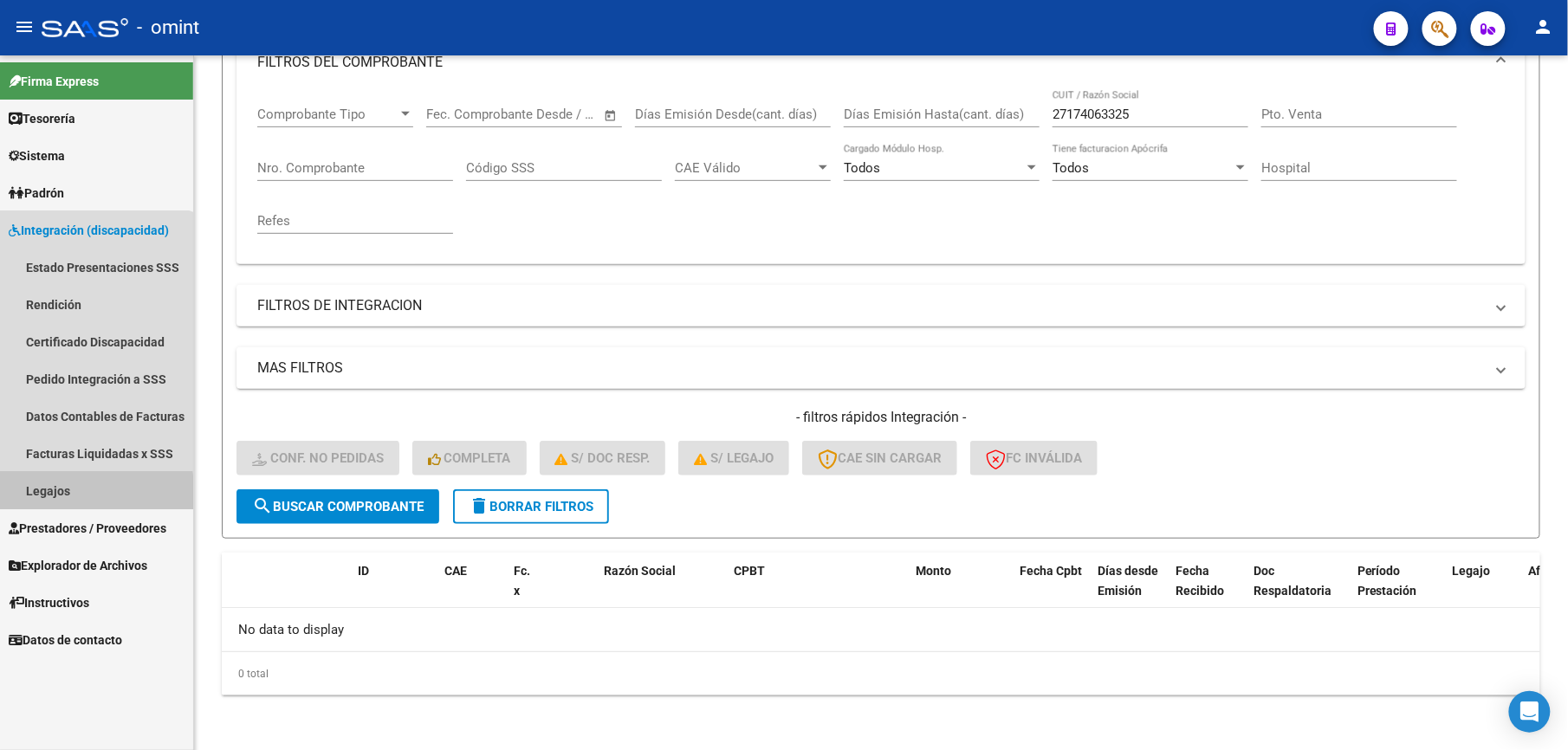
click at [81, 494] on link "Legajos" at bounding box center [96, 490] width 194 height 37
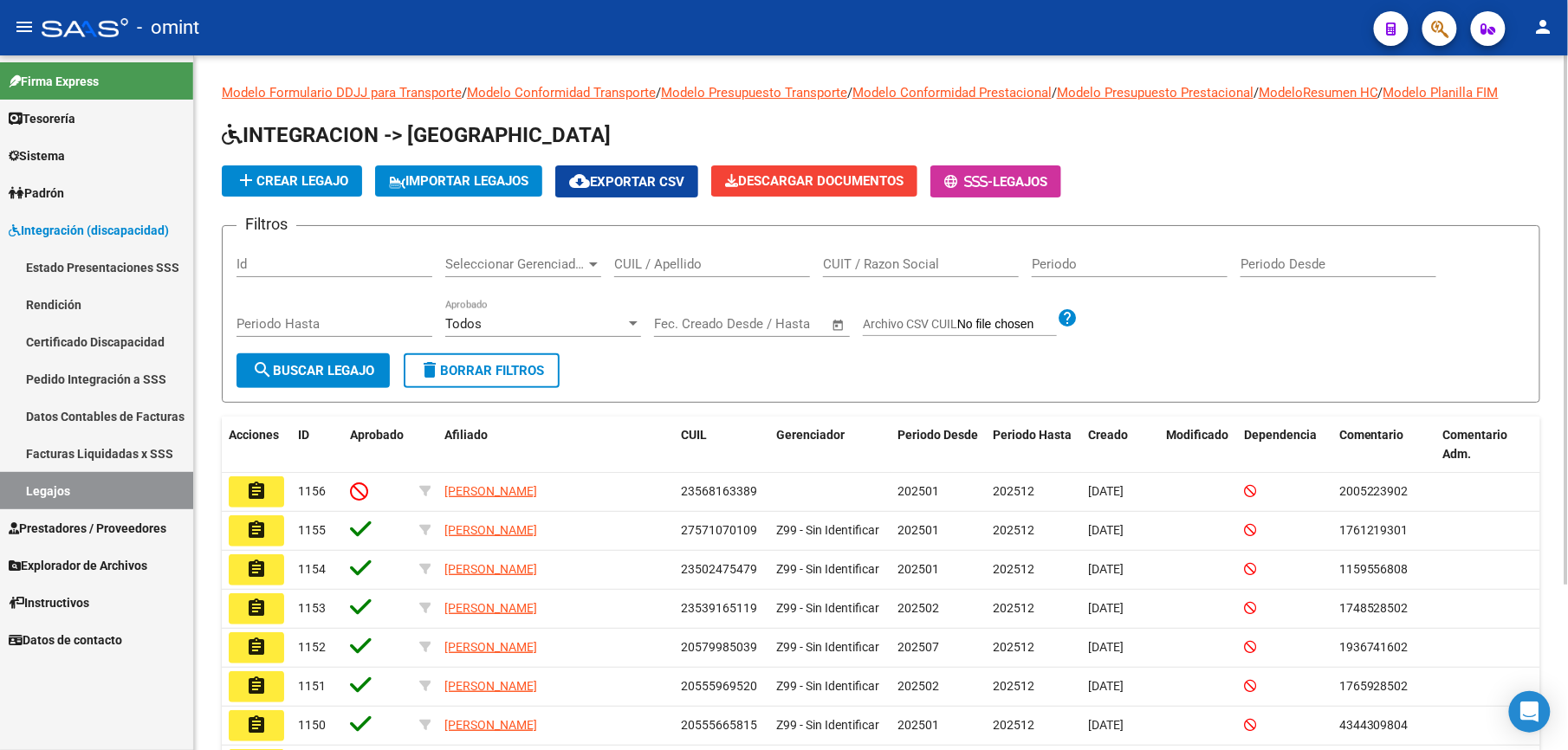
click at [644, 263] on input "CUIL / Apellido" at bounding box center [712, 264] width 195 height 16
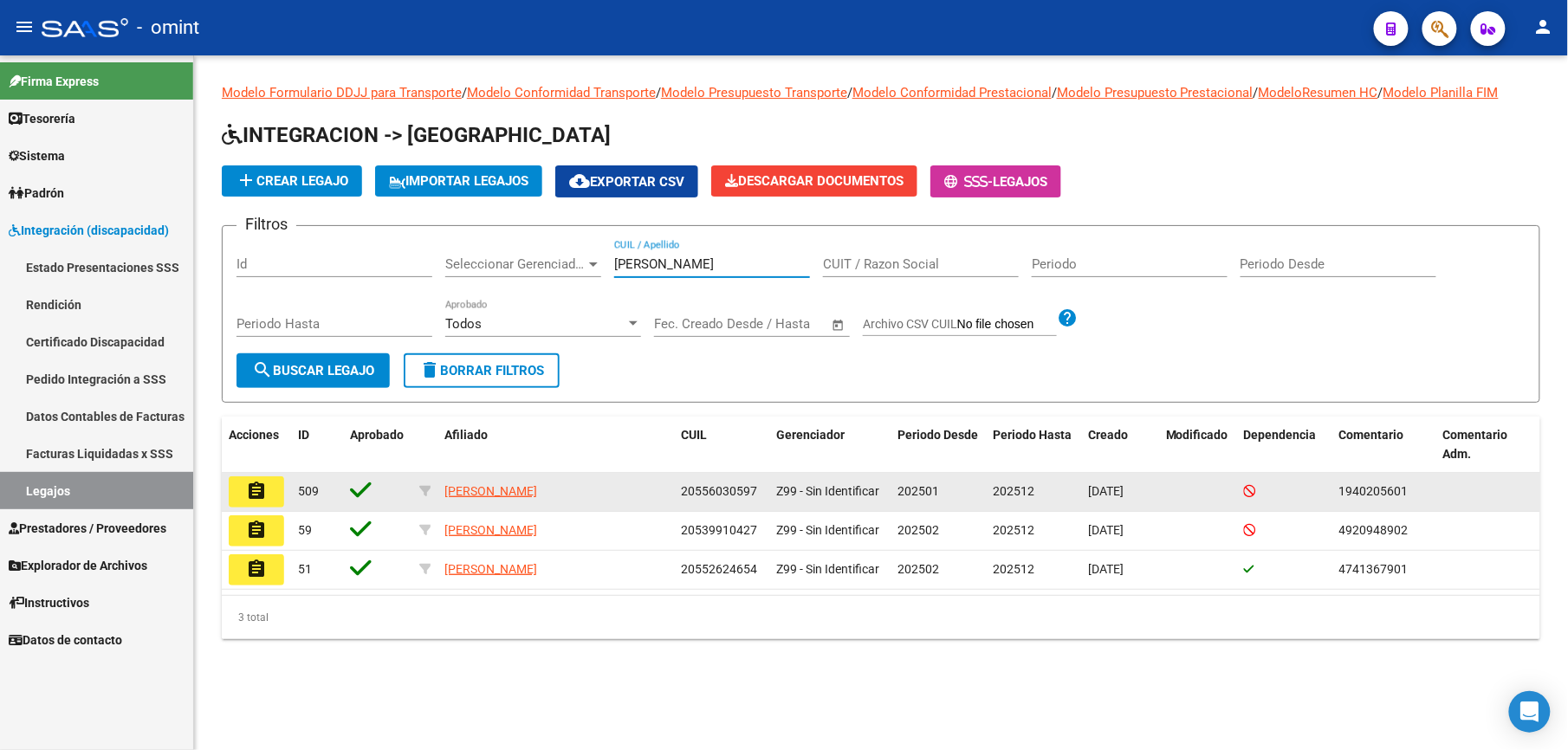
type input "fernandez a"
click at [276, 481] on button "assignment" at bounding box center [256, 491] width 56 height 31
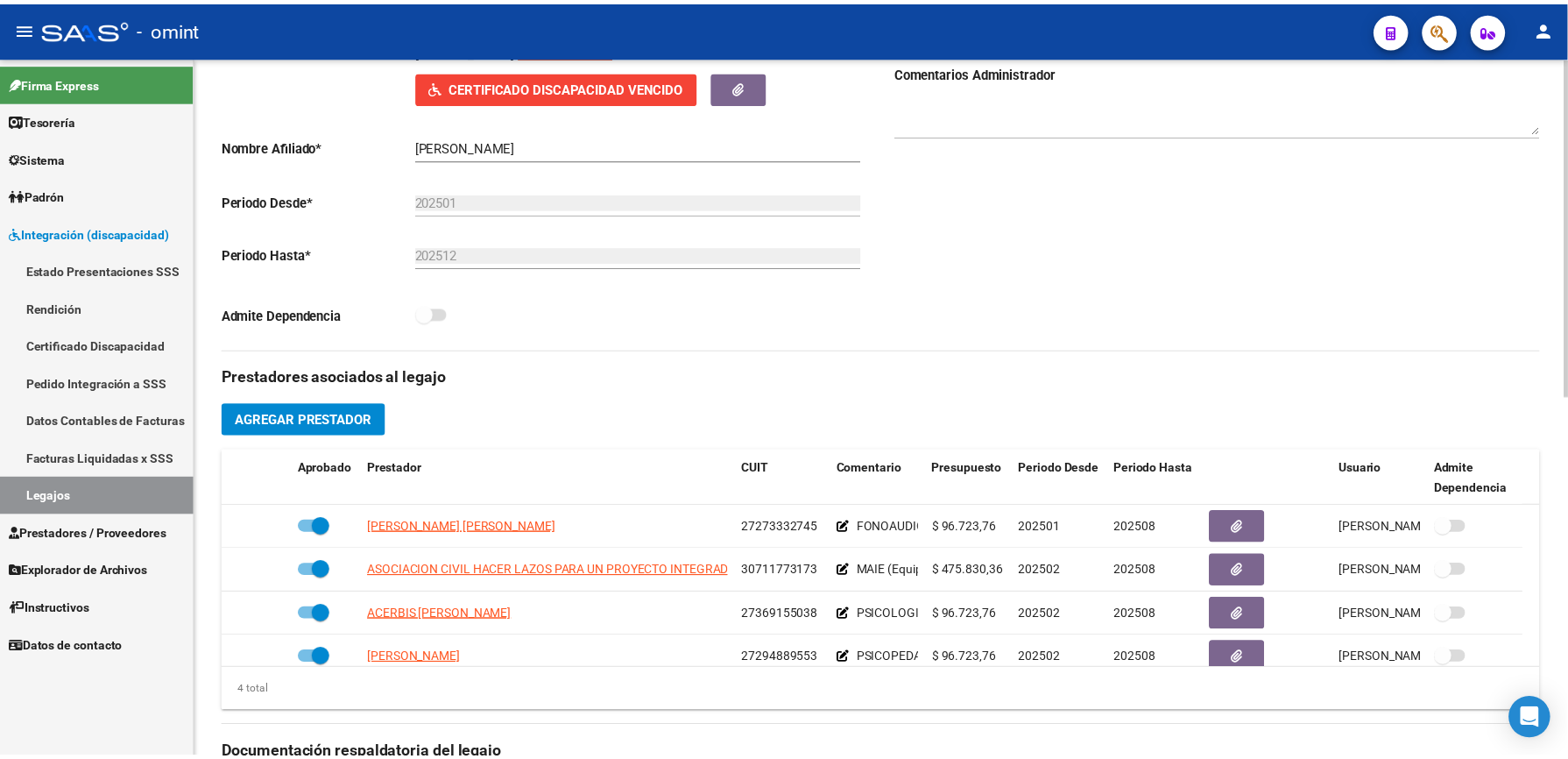
scroll to position [467, 0]
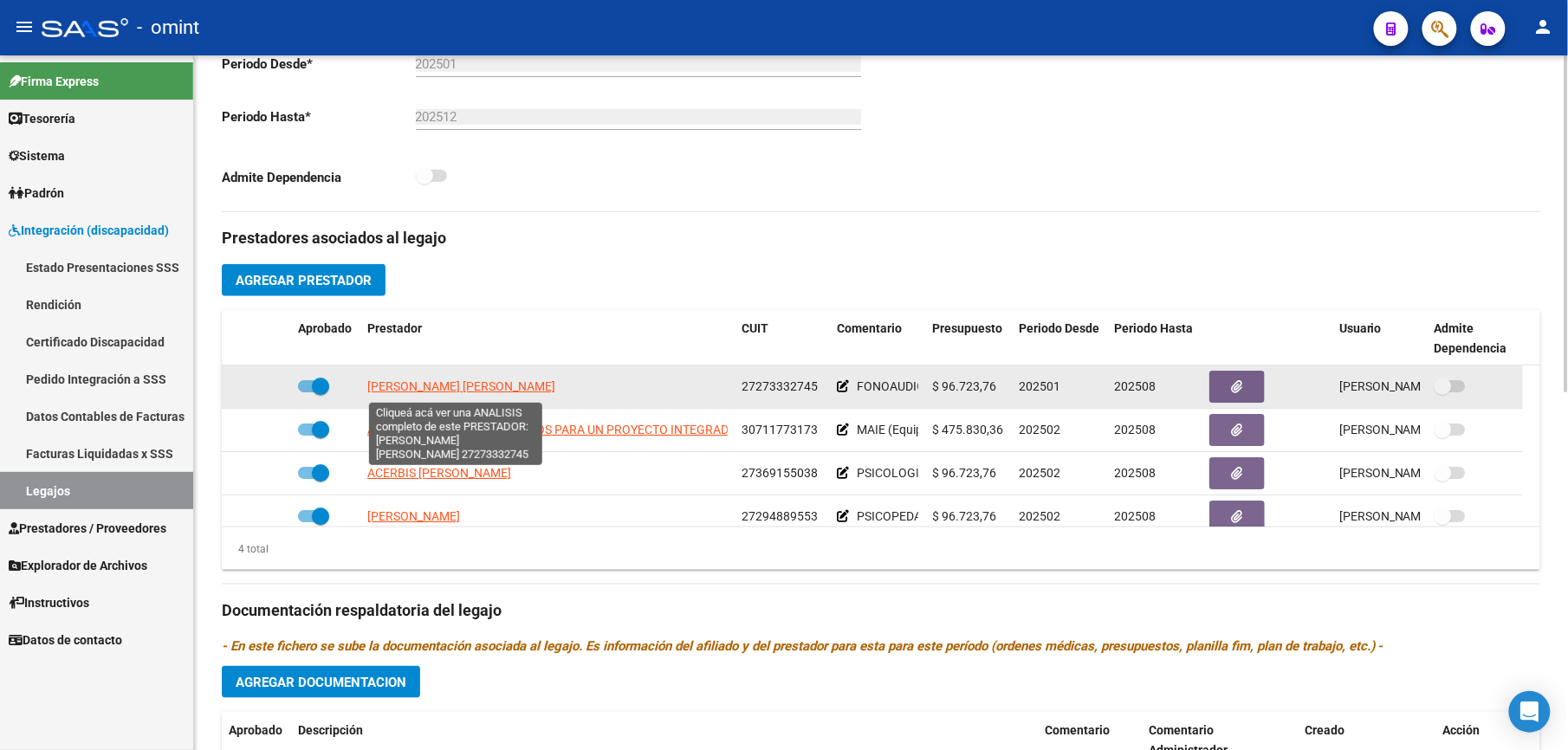
click at [511, 385] on span "[PERSON_NAME] [PERSON_NAME]" at bounding box center [461, 386] width 188 height 14
type textarea "27273332745"
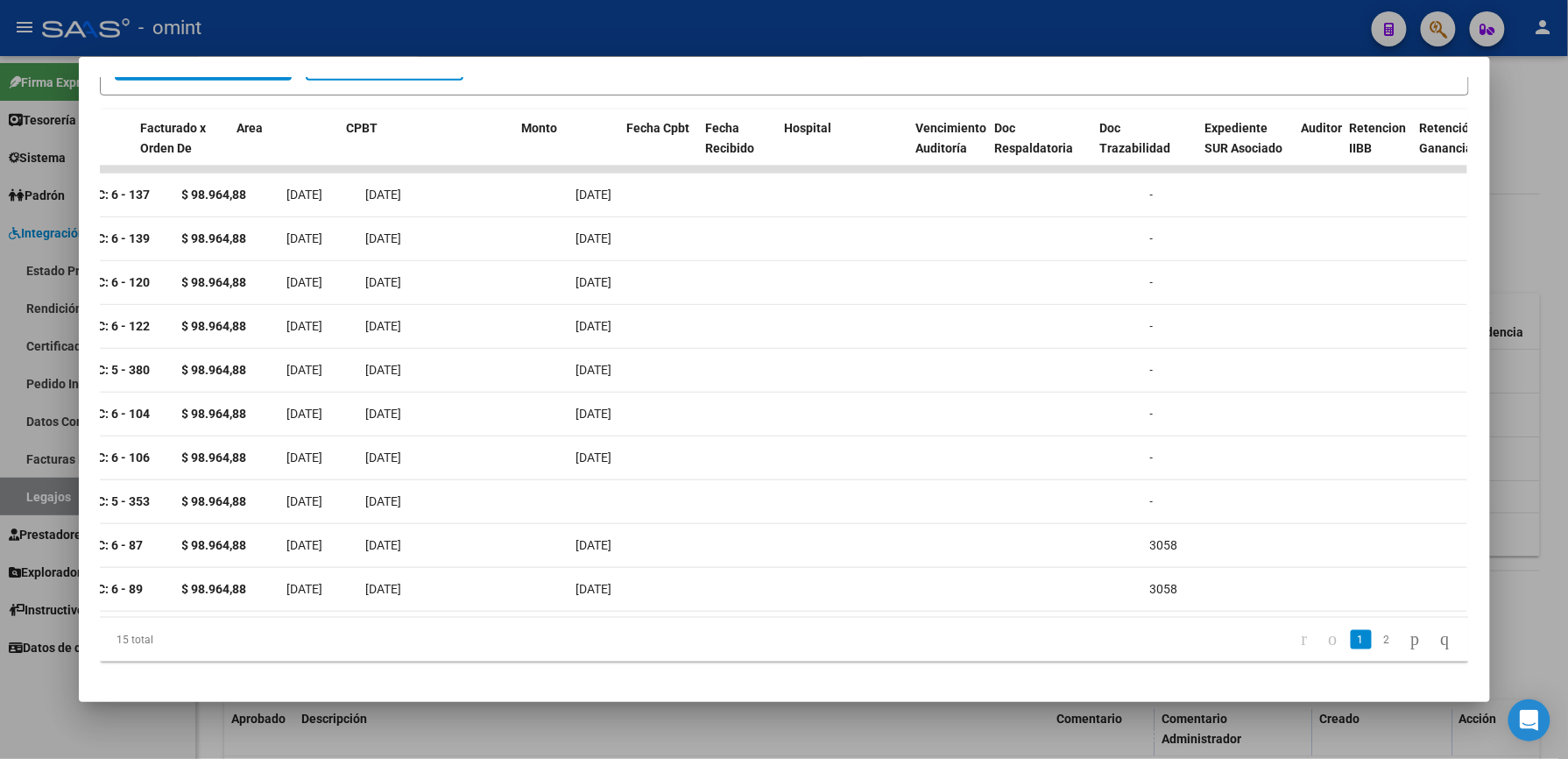
scroll to position [0, 0]
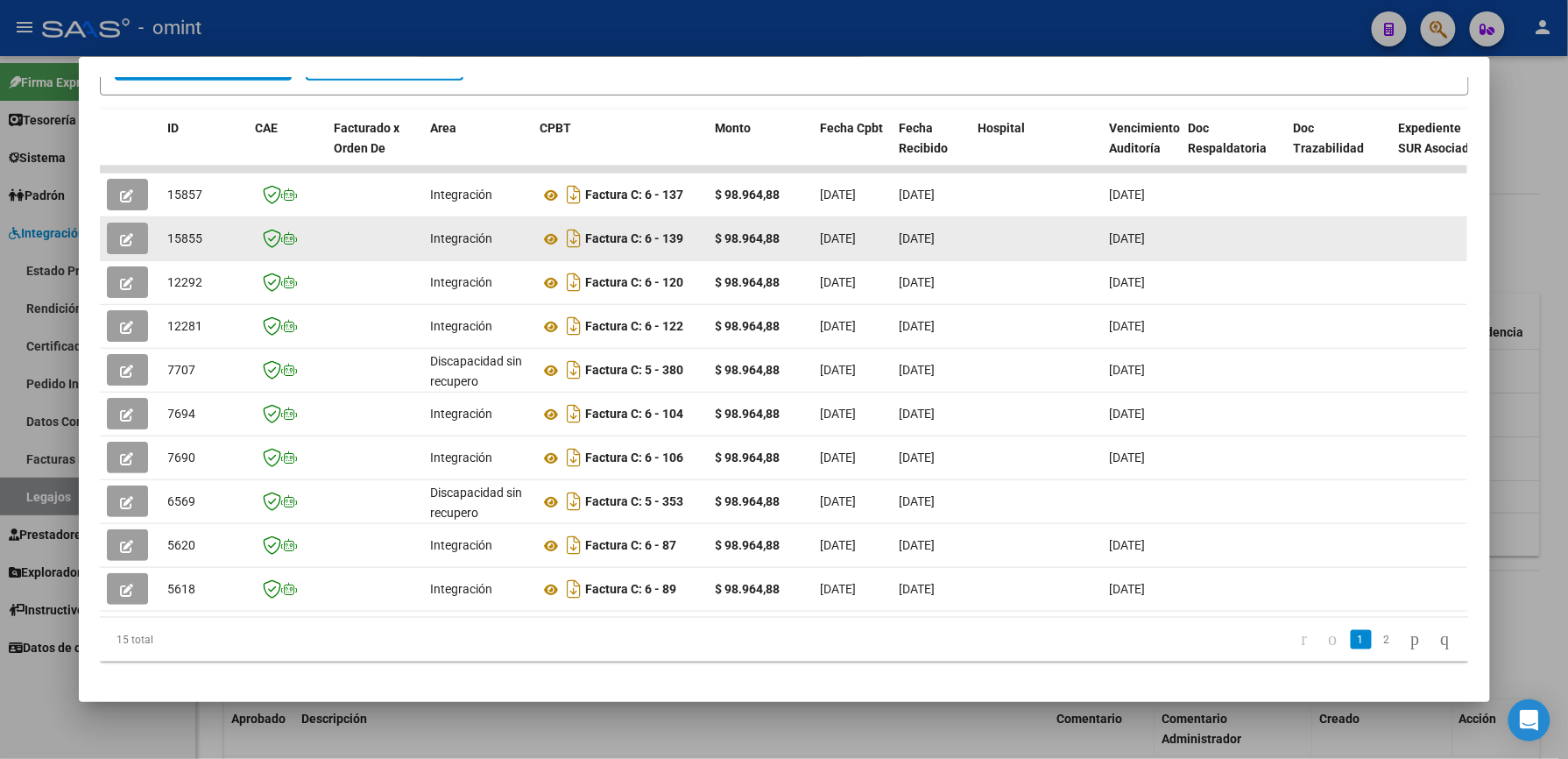
click at [128, 236] on button "button" at bounding box center [128, 238] width 41 height 31
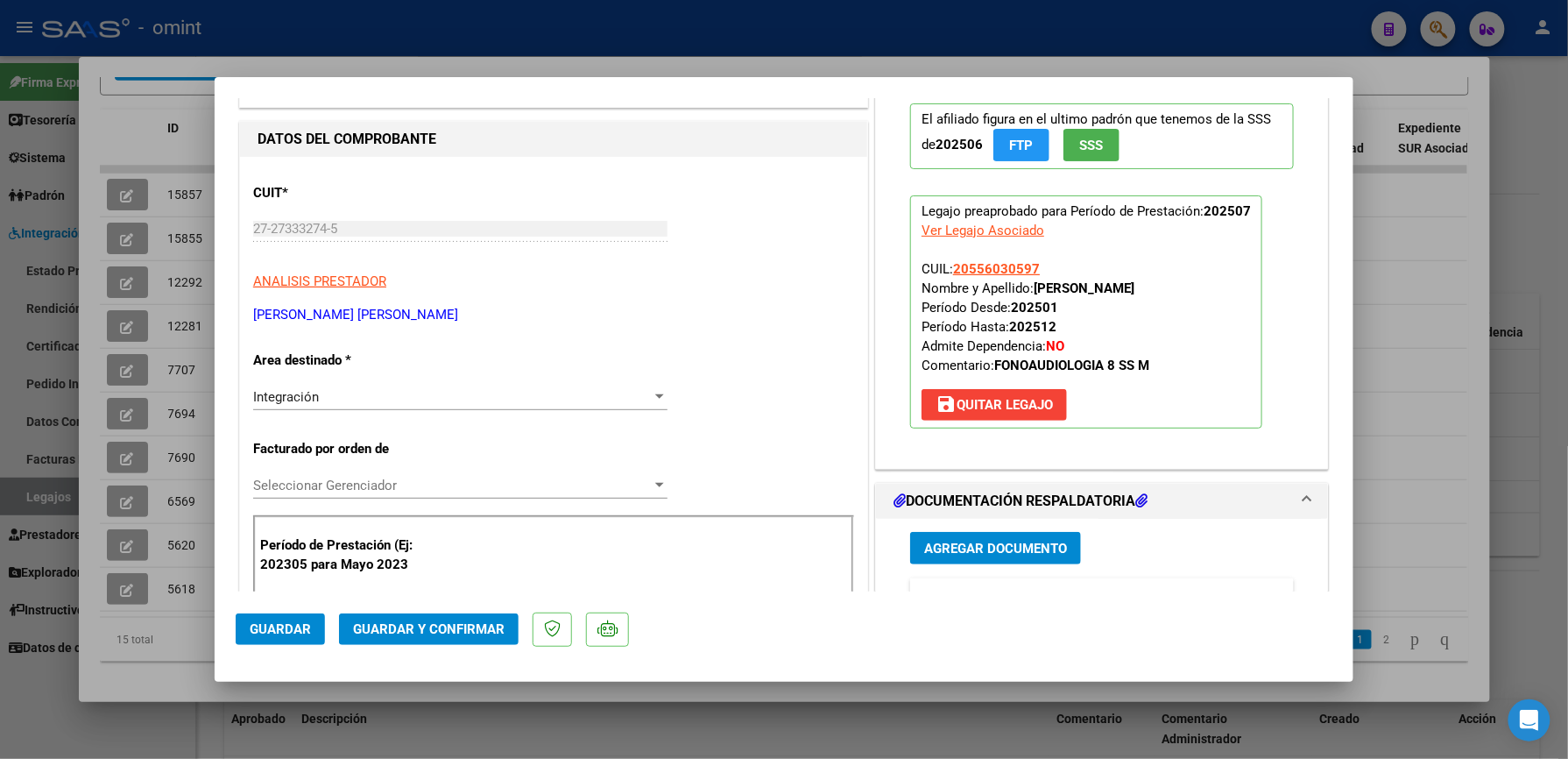
scroll to position [350, 0]
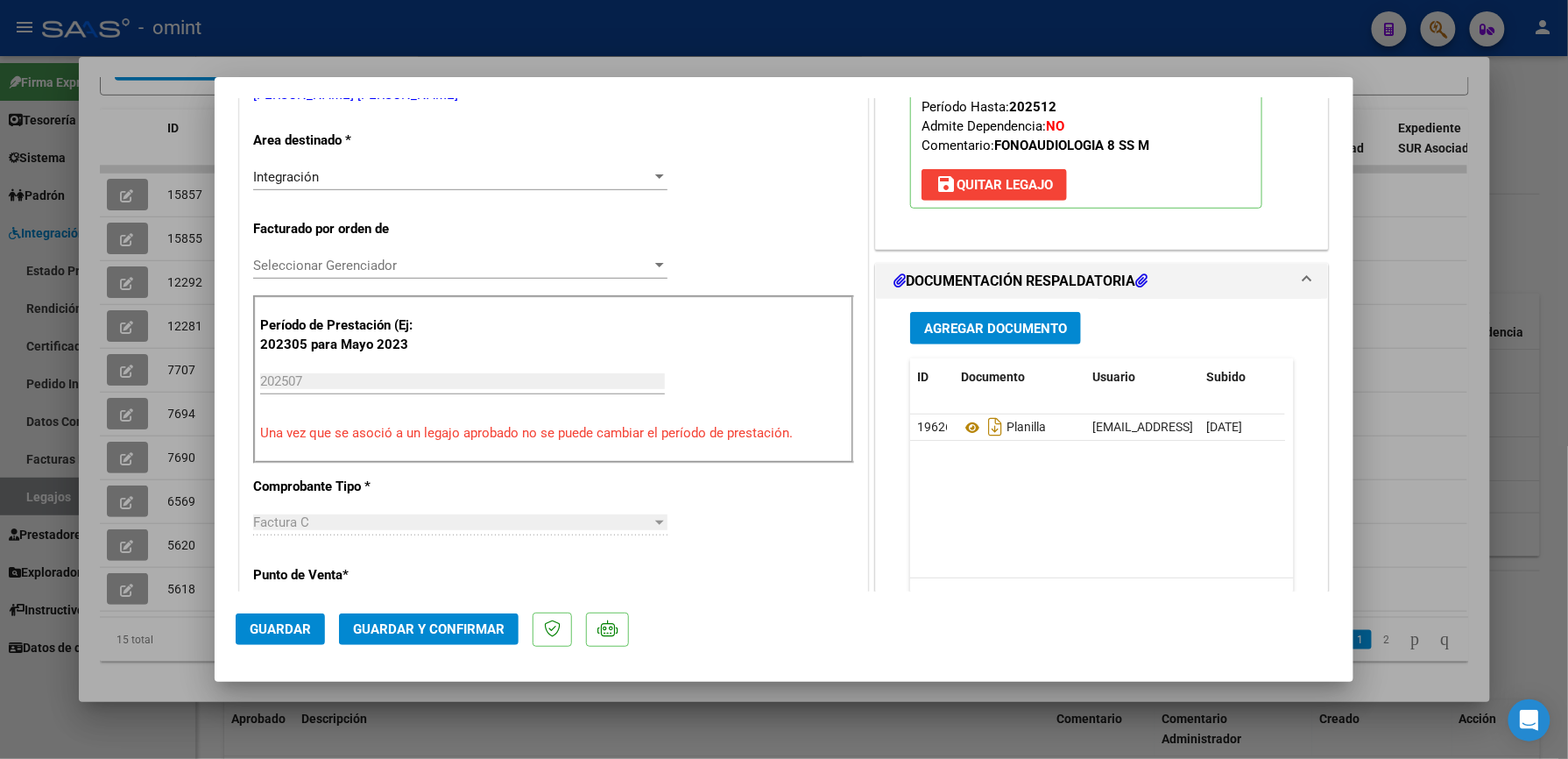
click at [457, 624] on span "Guardar y Confirmar" at bounding box center [429, 629] width 152 height 16
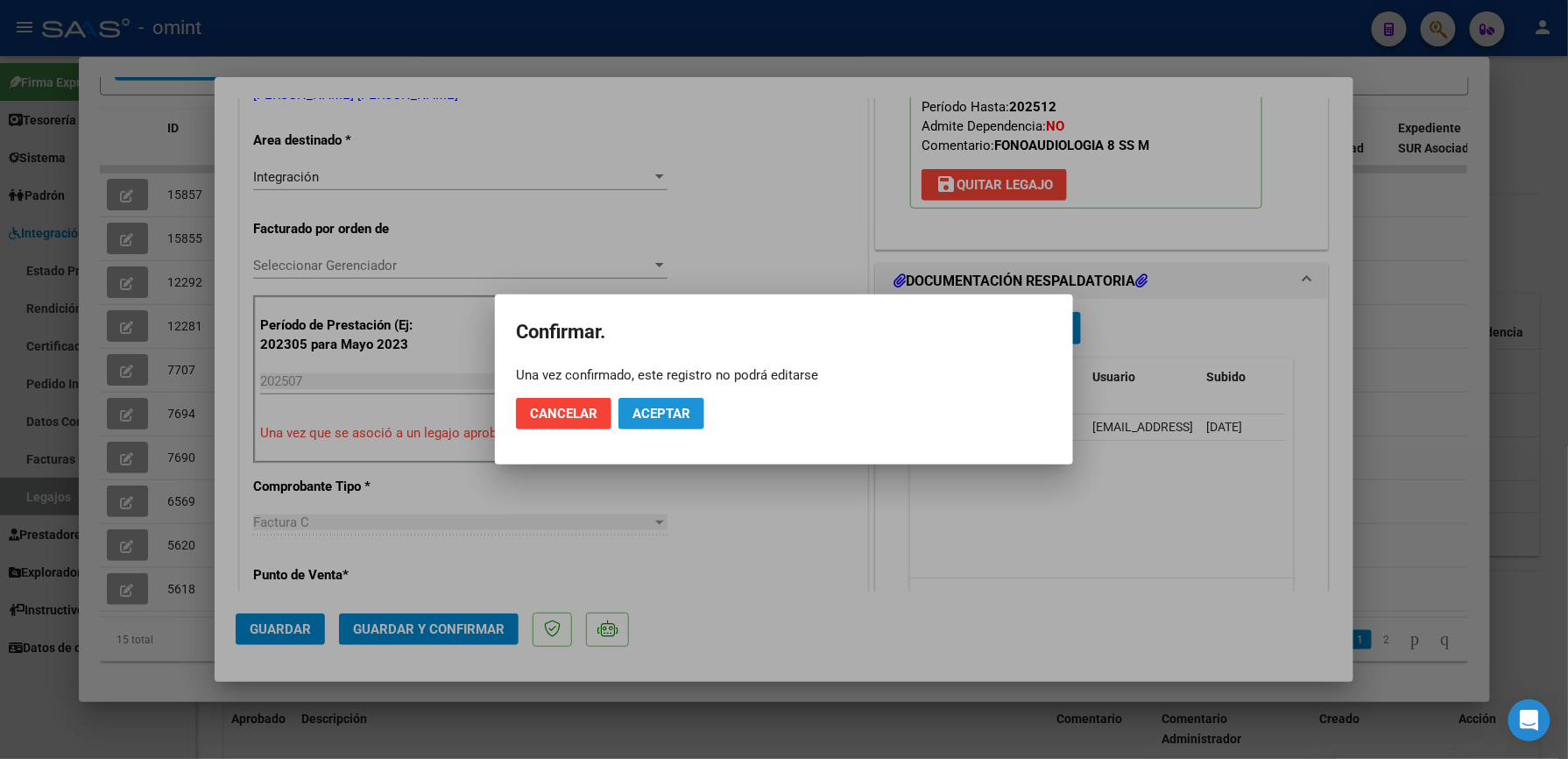
click at [656, 407] on span "Aceptar" at bounding box center [662, 414] width 58 height 16
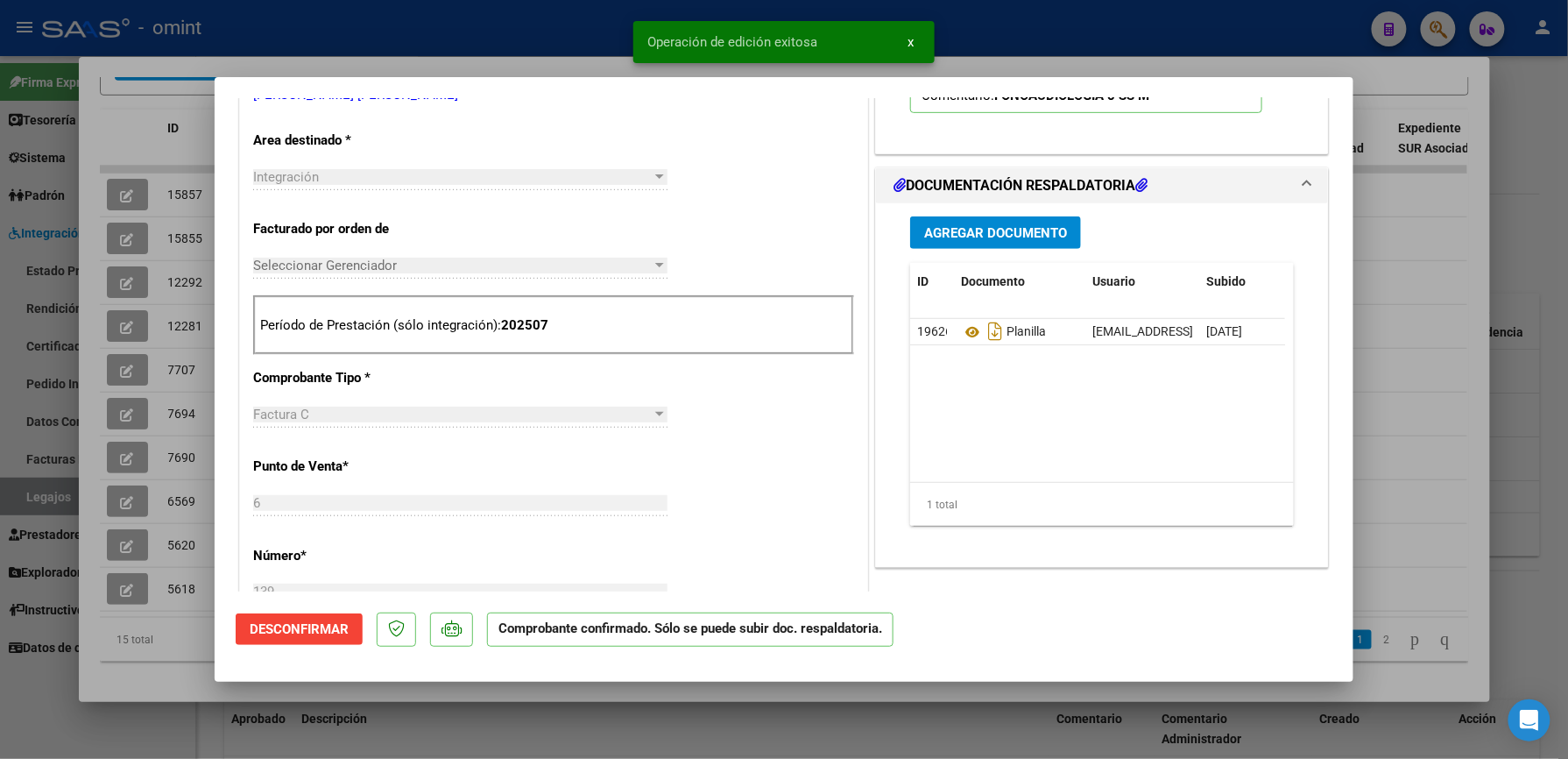
click at [537, 38] on div at bounding box center [784, 379] width 1568 height 759
type input "$ 0,00"
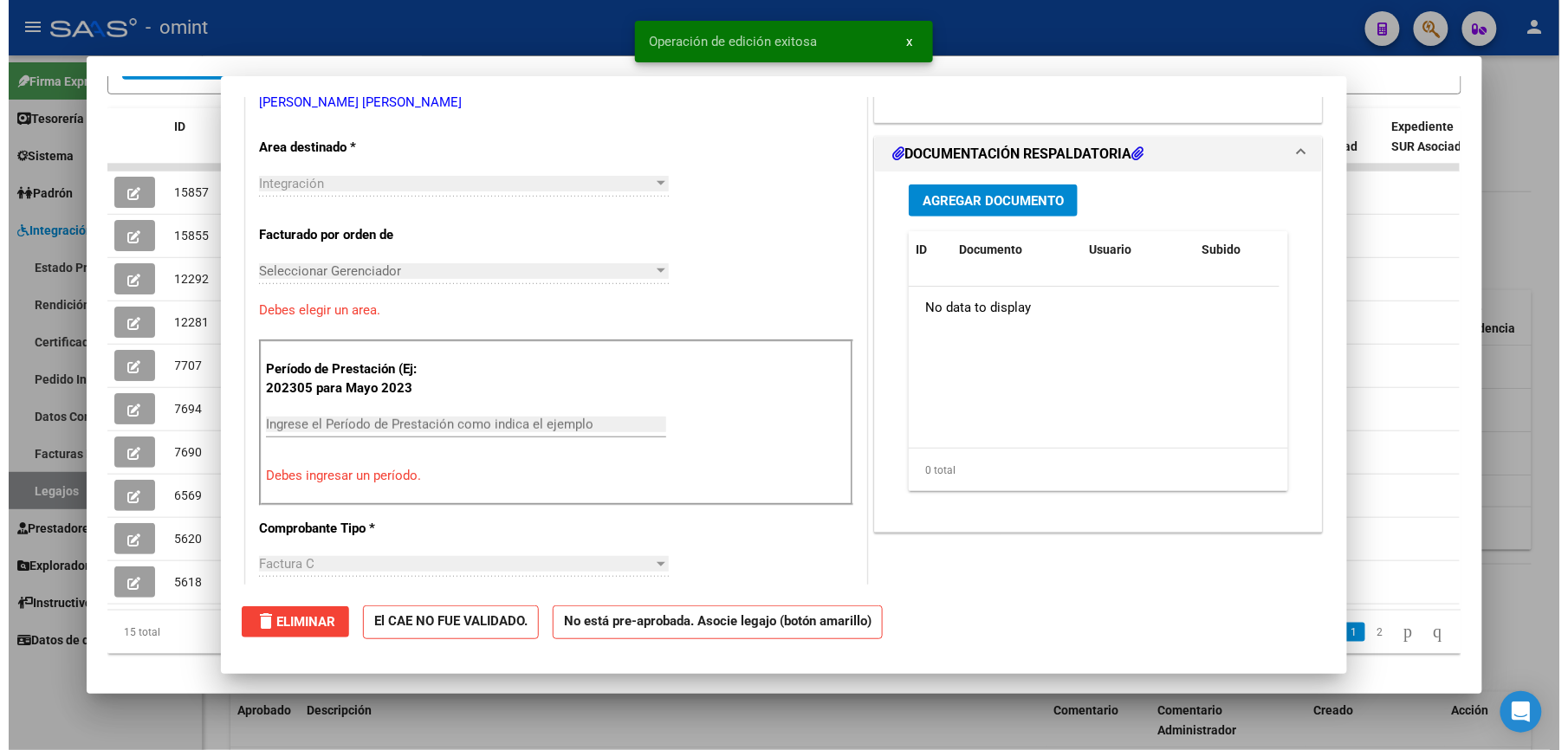
scroll to position [0, 0]
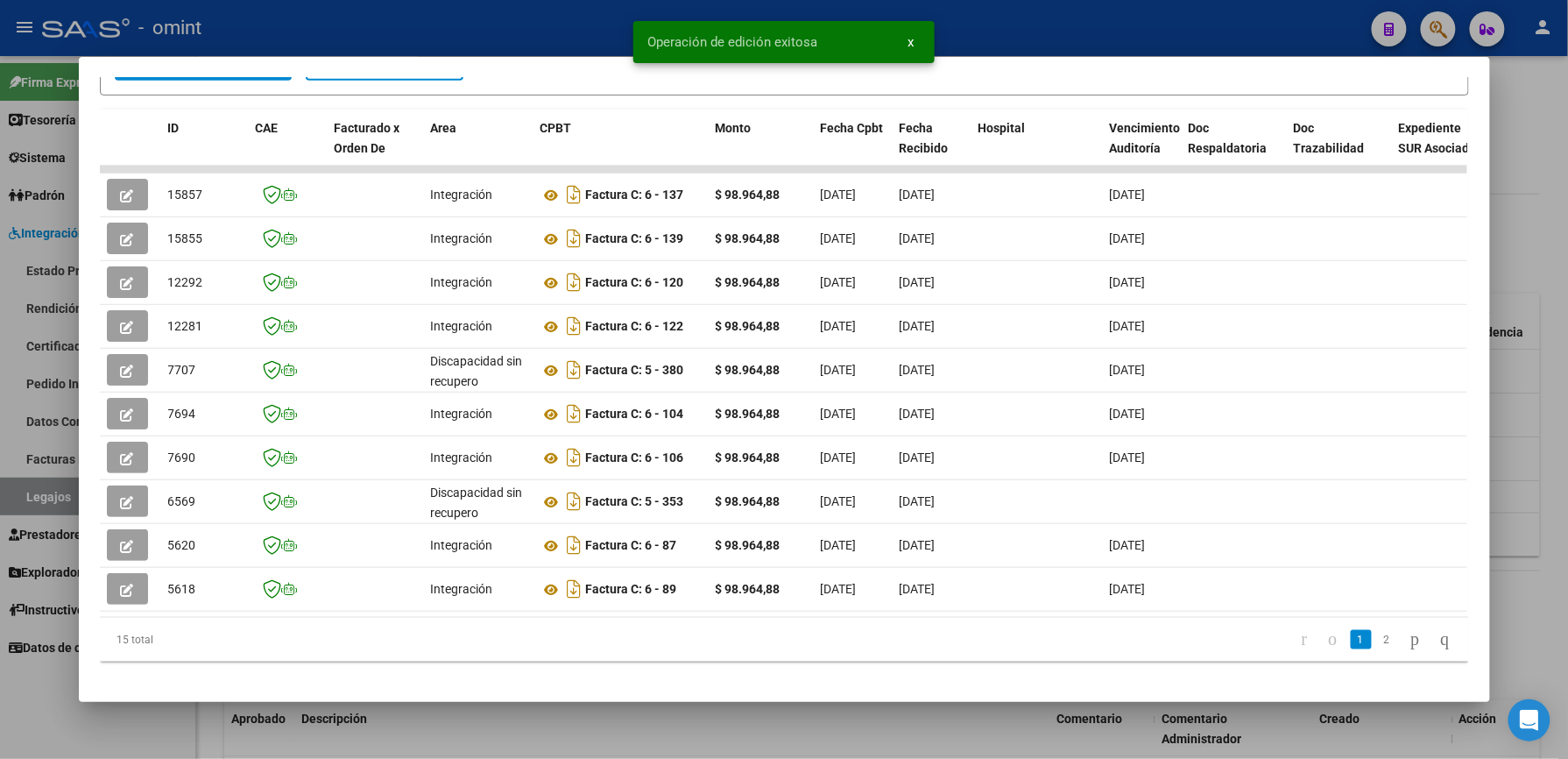
click at [537, 37] on div at bounding box center [784, 379] width 1568 height 759
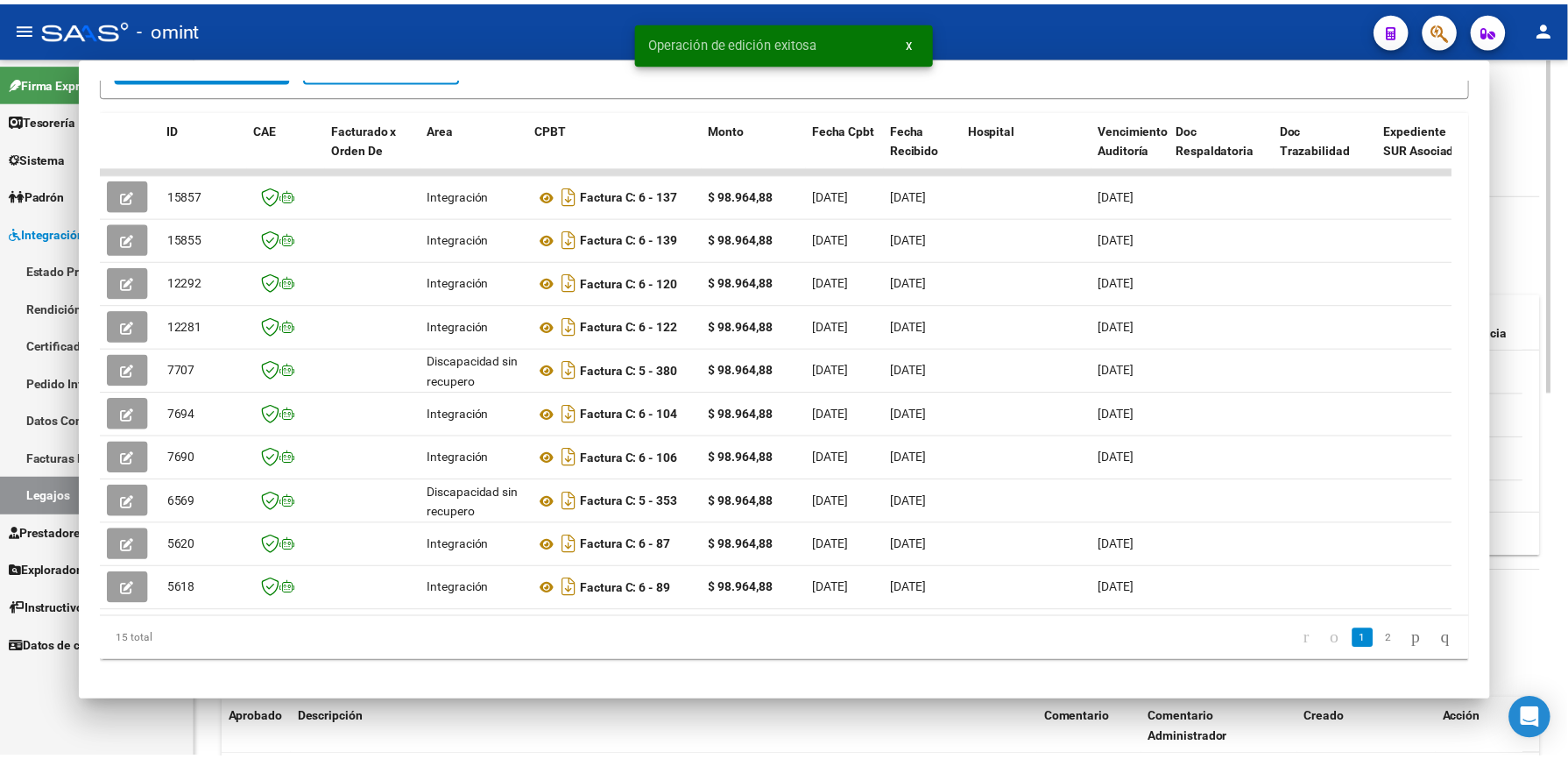
scroll to position [467, 0]
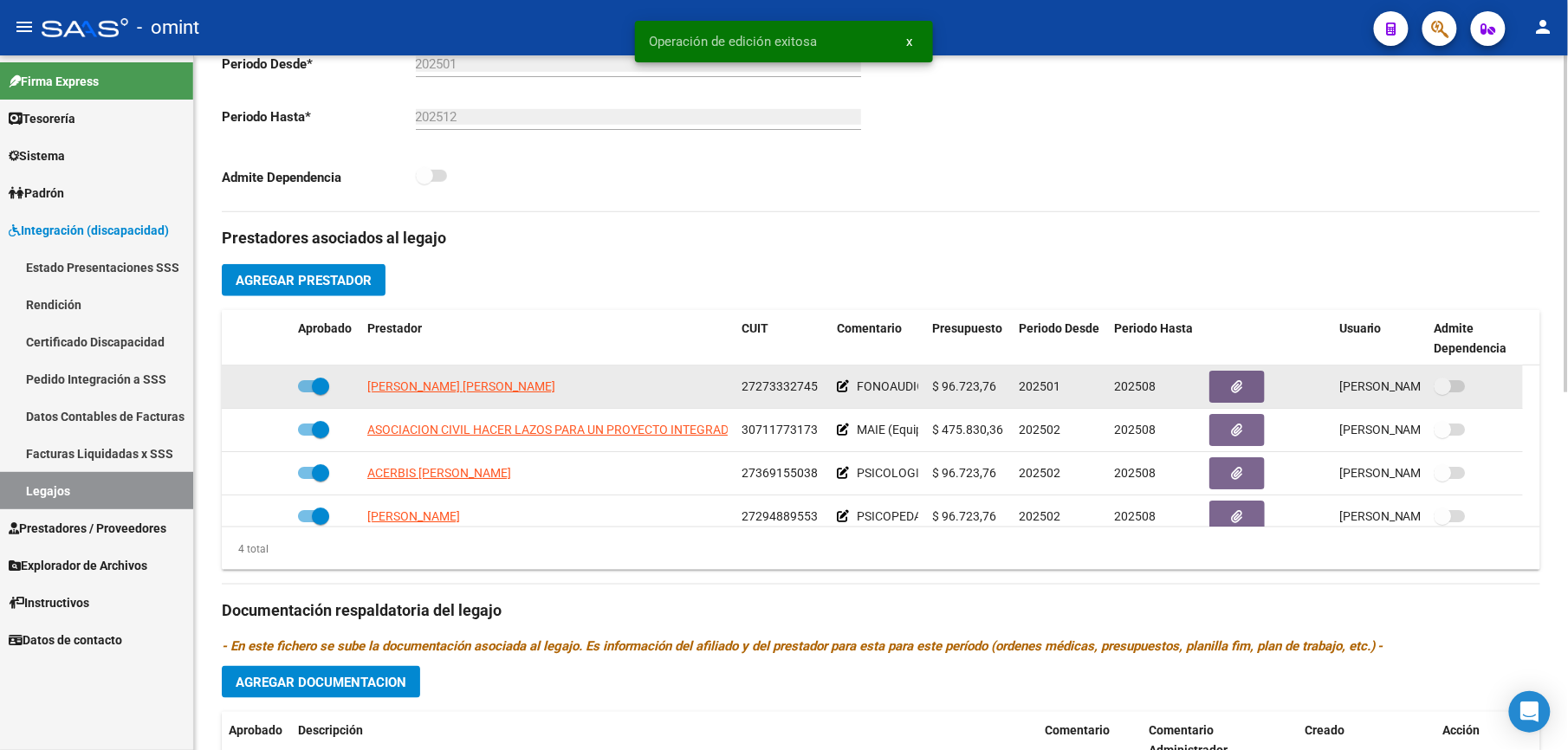
drag, startPoint x: 742, startPoint y: 384, endPoint x: 818, endPoint y: 383, distance: 76.0
click at [818, 383] on div "27273332745" at bounding box center [782, 386] width 81 height 20
drag, startPoint x: 818, startPoint y: 383, endPoint x: 797, endPoint y: 390, distance: 22.1
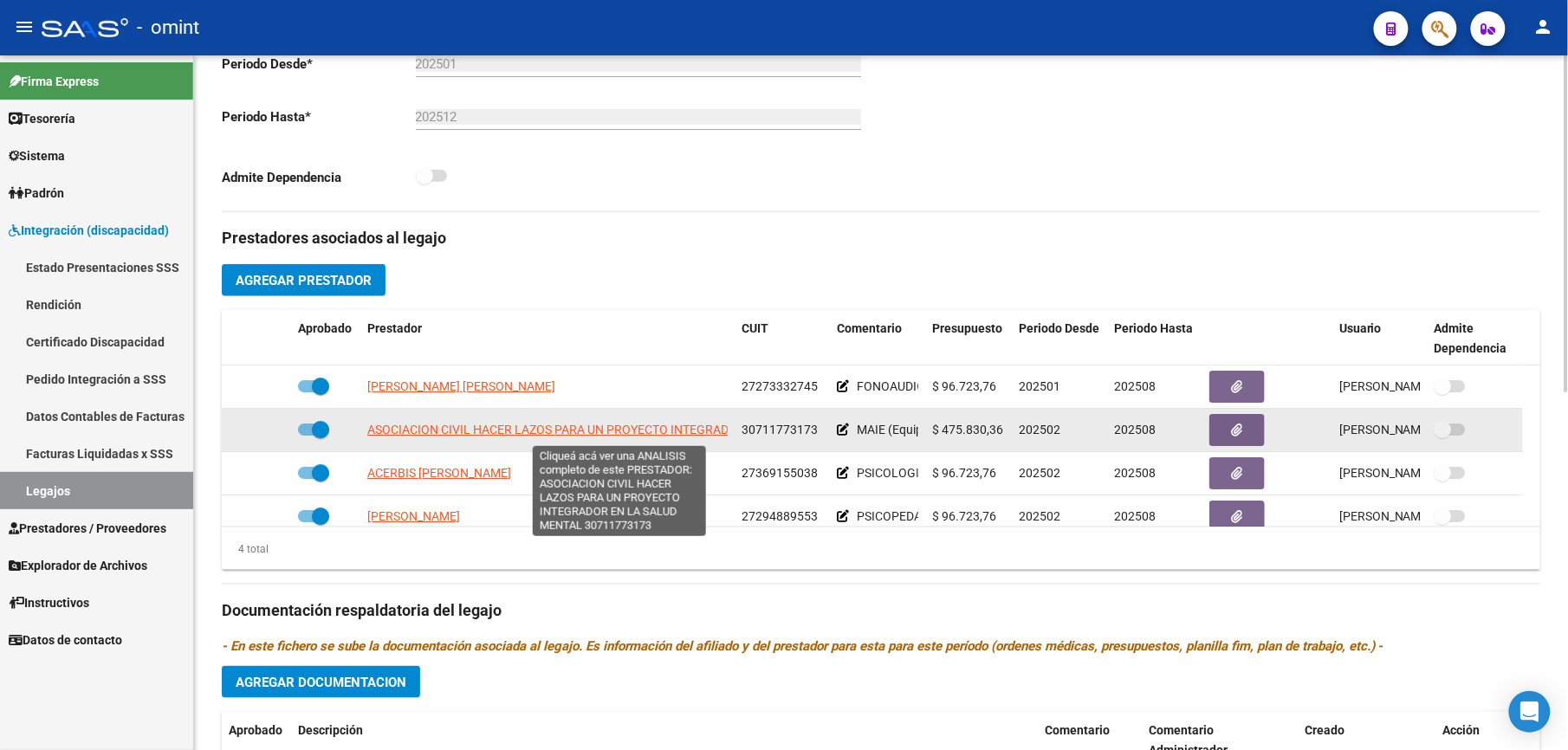
click at [607, 435] on span "ASOCIACION CIVIL HACER LAZOS PARA UN PROYECTO INTEGRADOR EN LA SALUD MENTAL" at bounding box center [619, 429] width 502 height 14
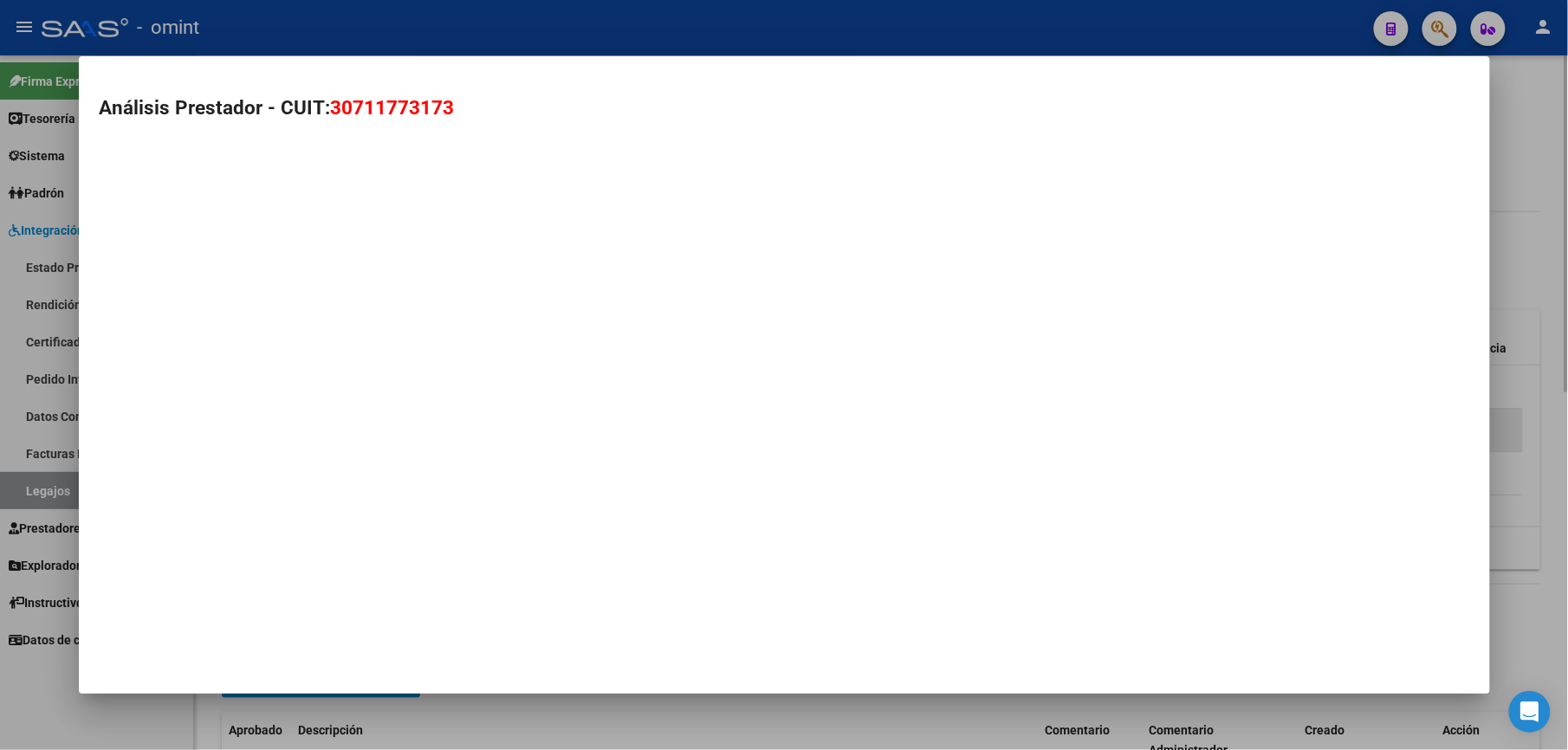
type textarea "30711773173"
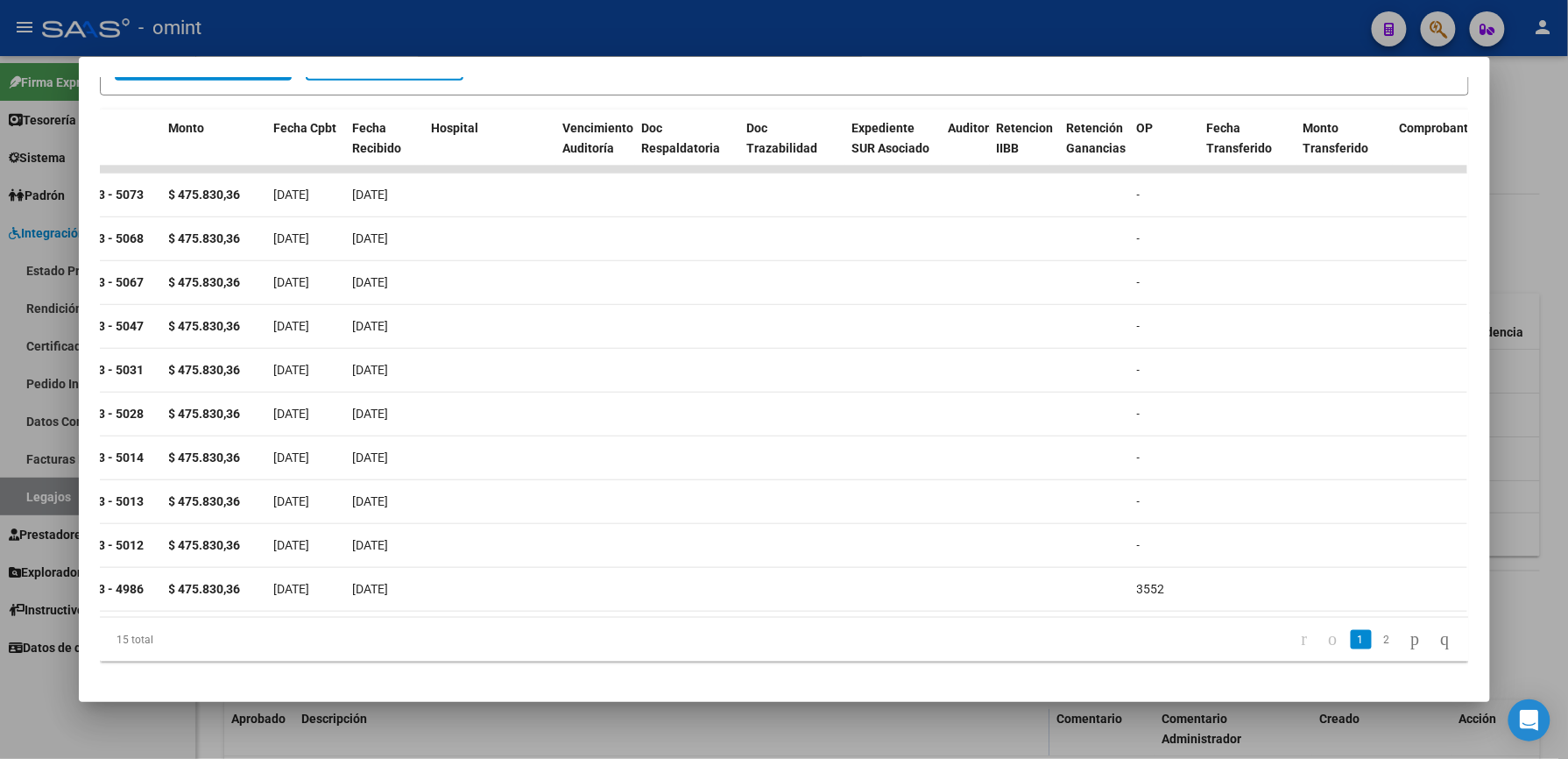
scroll to position [0, 0]
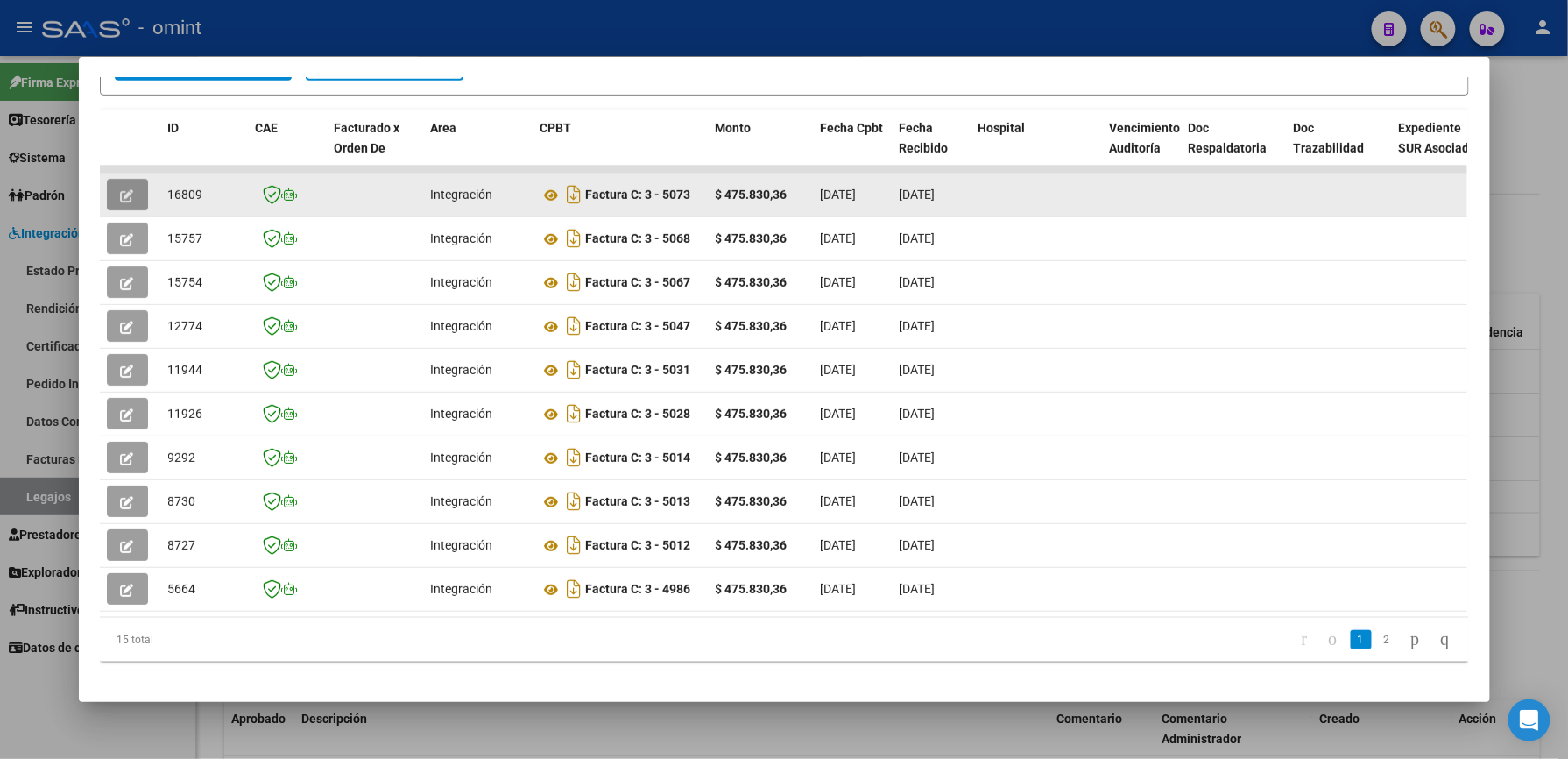
click at [138, 190] on button "button" at bounding box center [128, 194] width 41 height 31
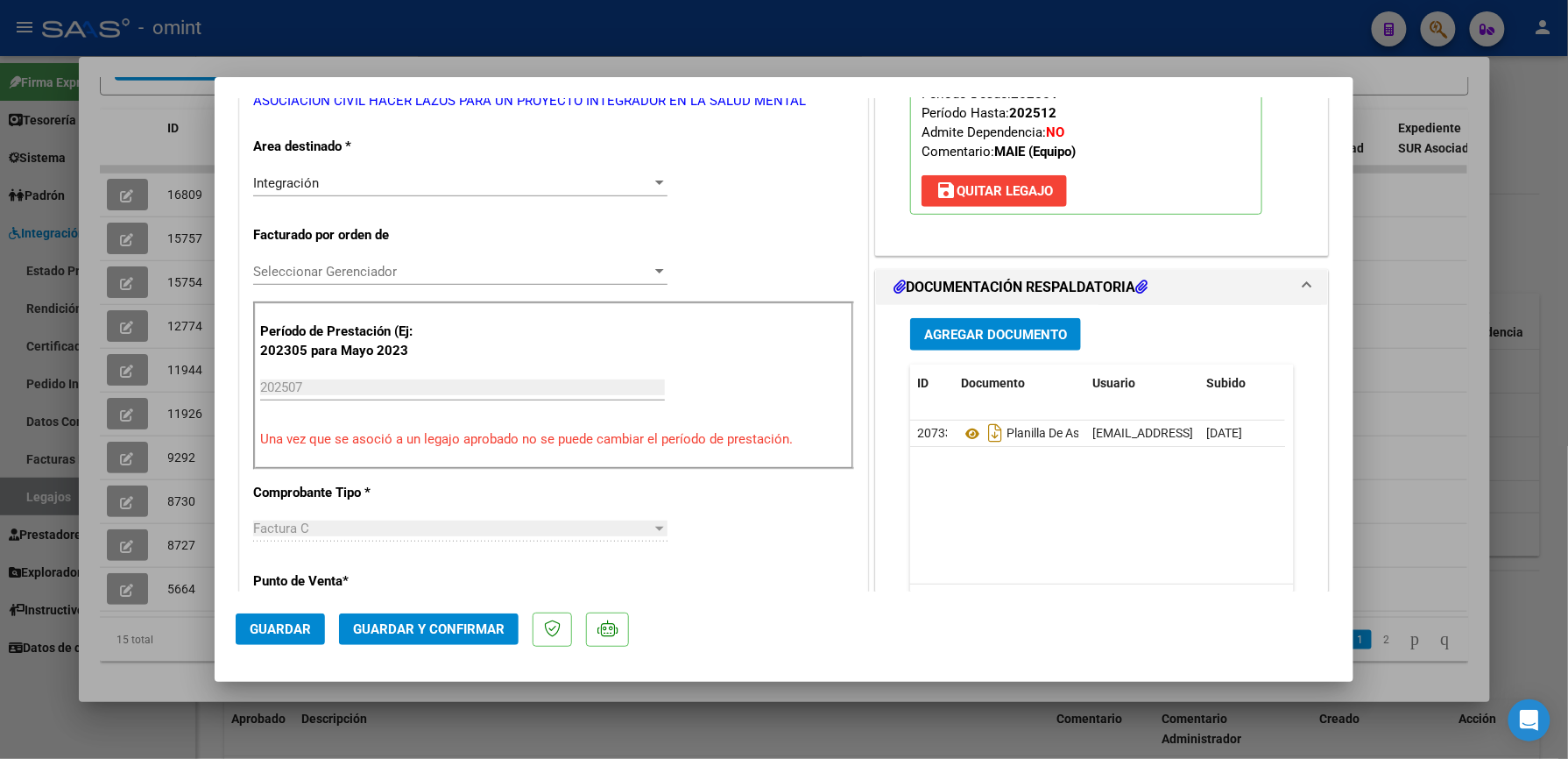
scroll to position [350, 0]
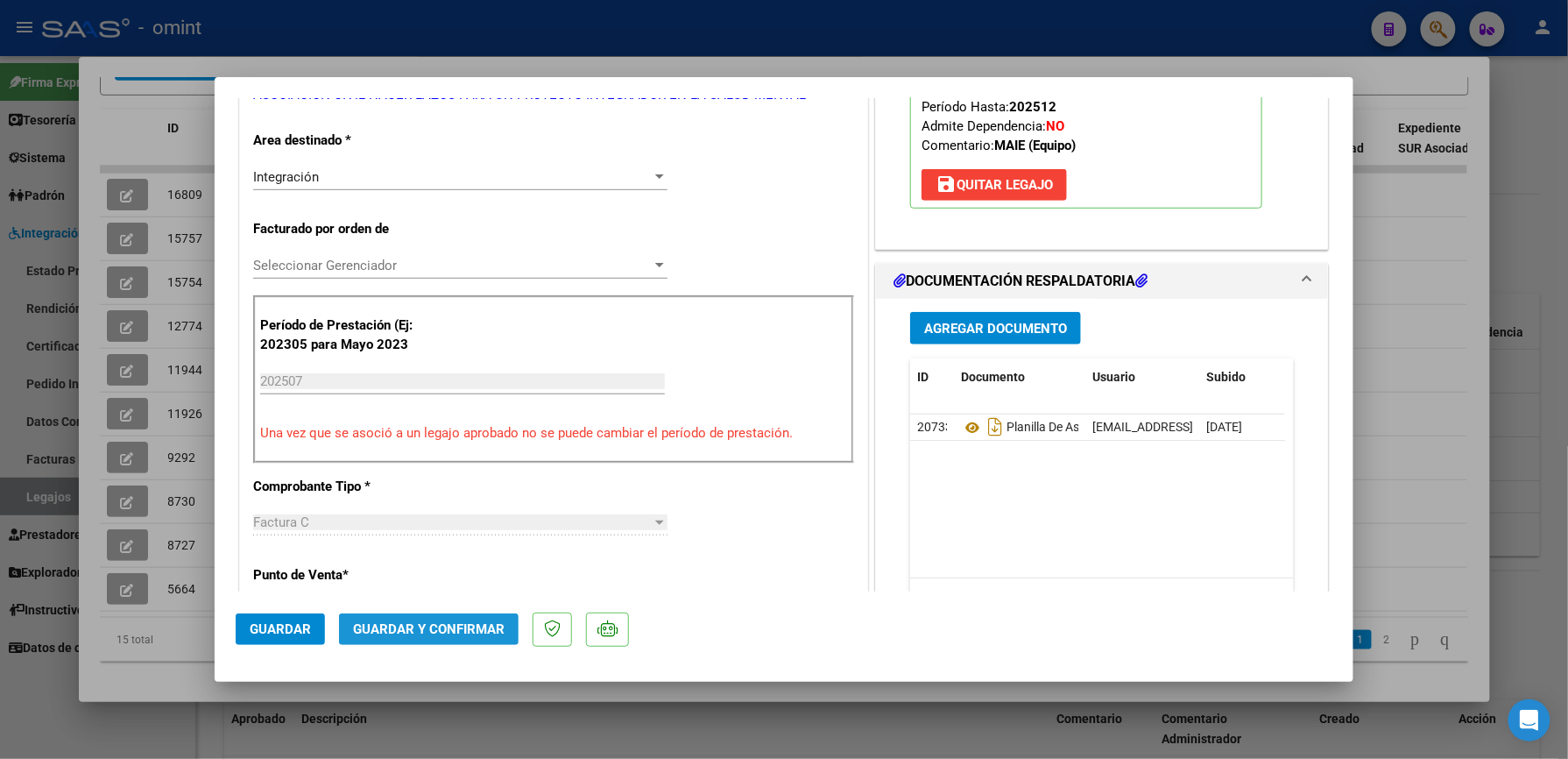
click at [470, 626] on span "Guardar y Confirmar" at bounding box center [429, 629] width 152 height 16
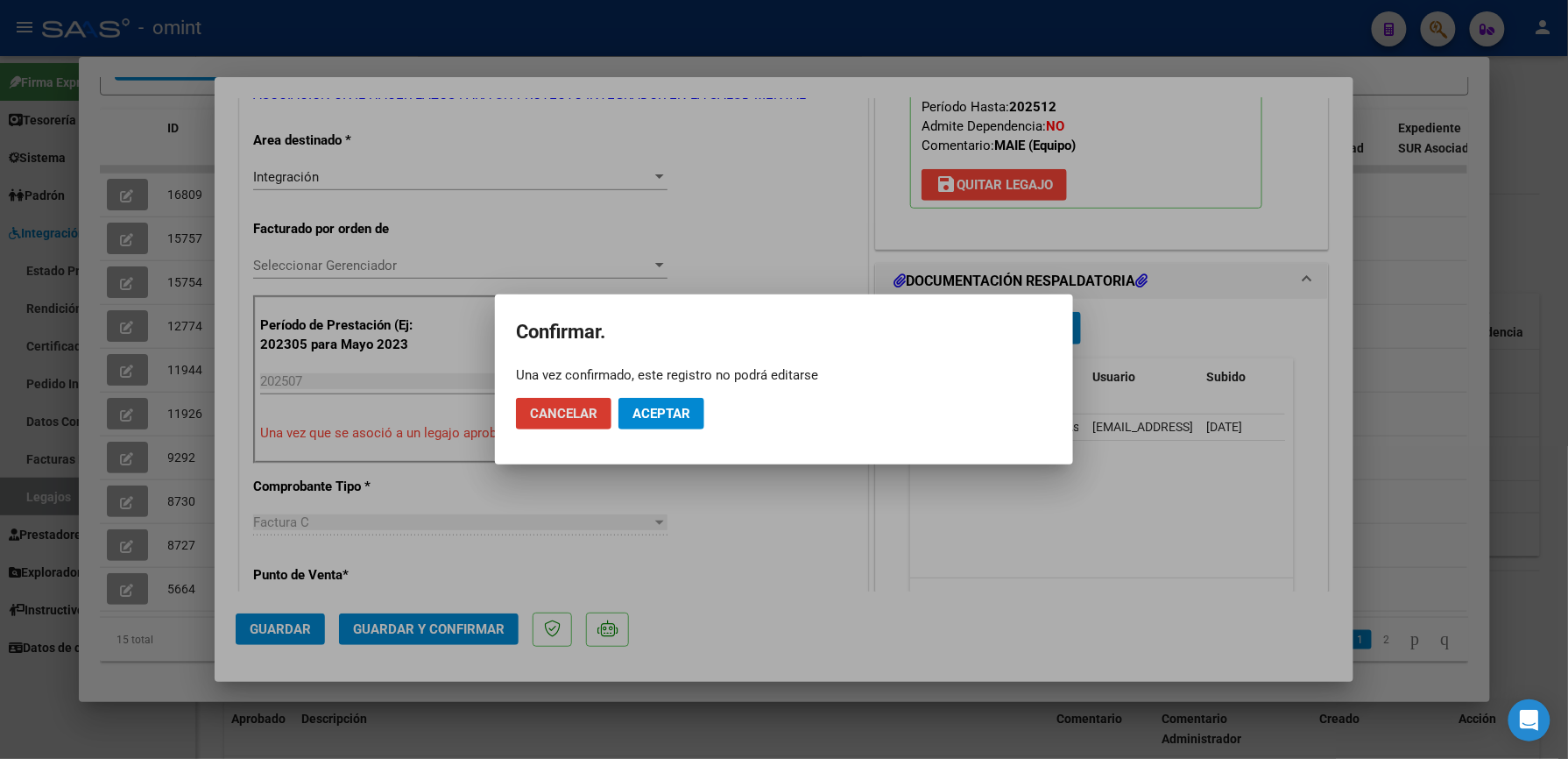
click at [680, 409] on span "Aceptar" at bounding box center [662, 414] width 58 height 16
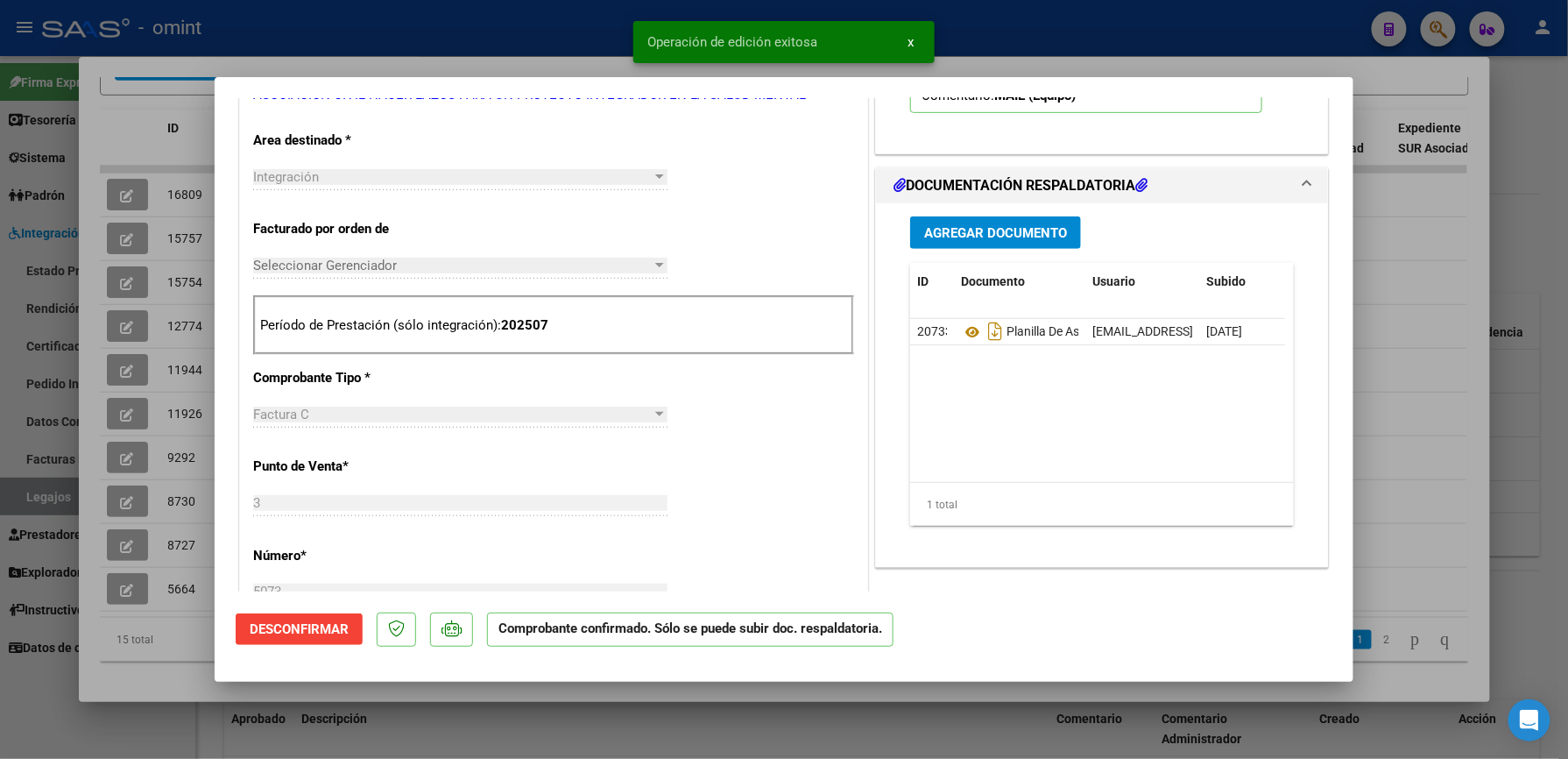
click at [1473, 306] on div at bounding box center [784, 379] width 1568 height 759
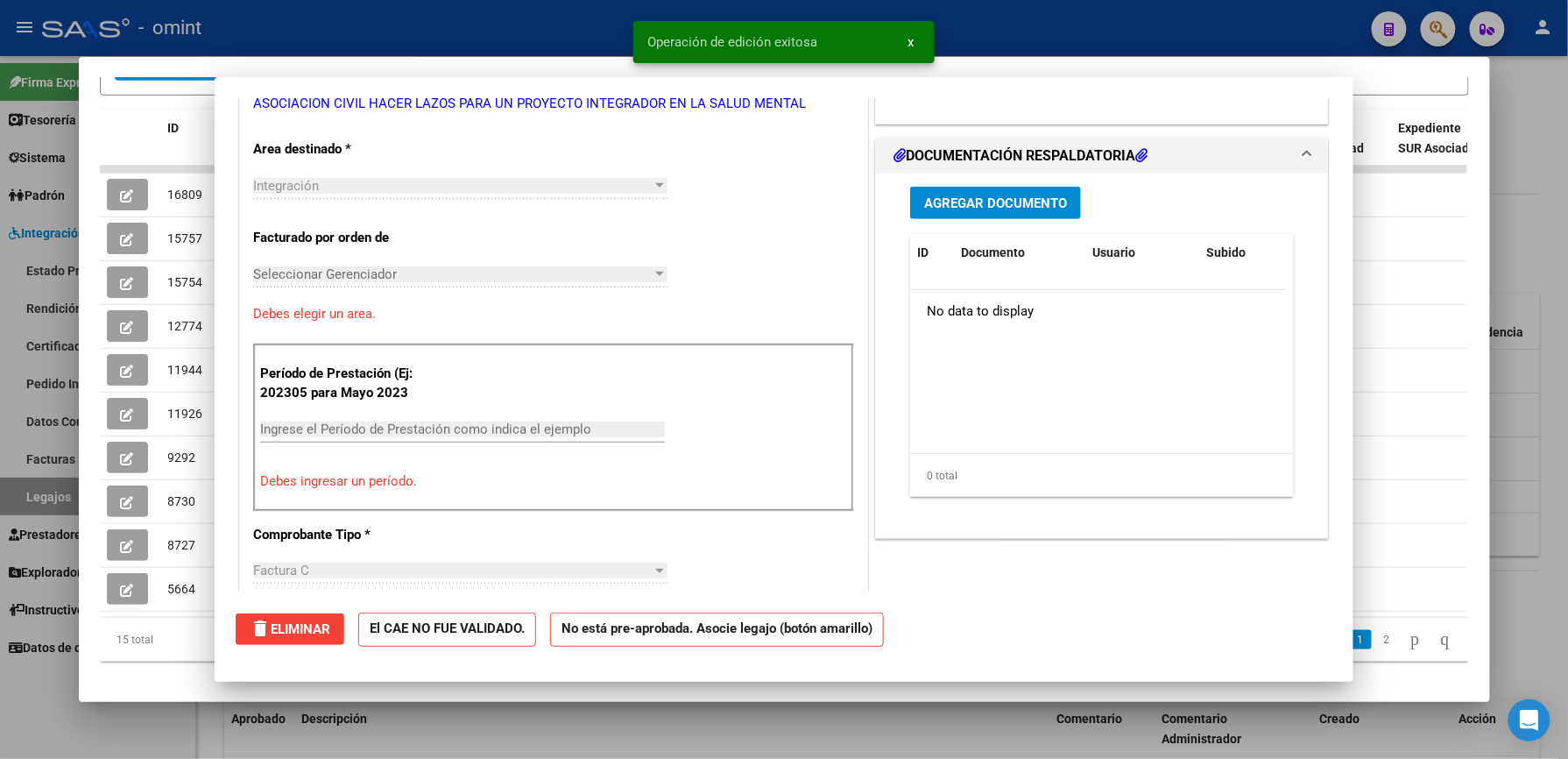
type input "$ 0,00"
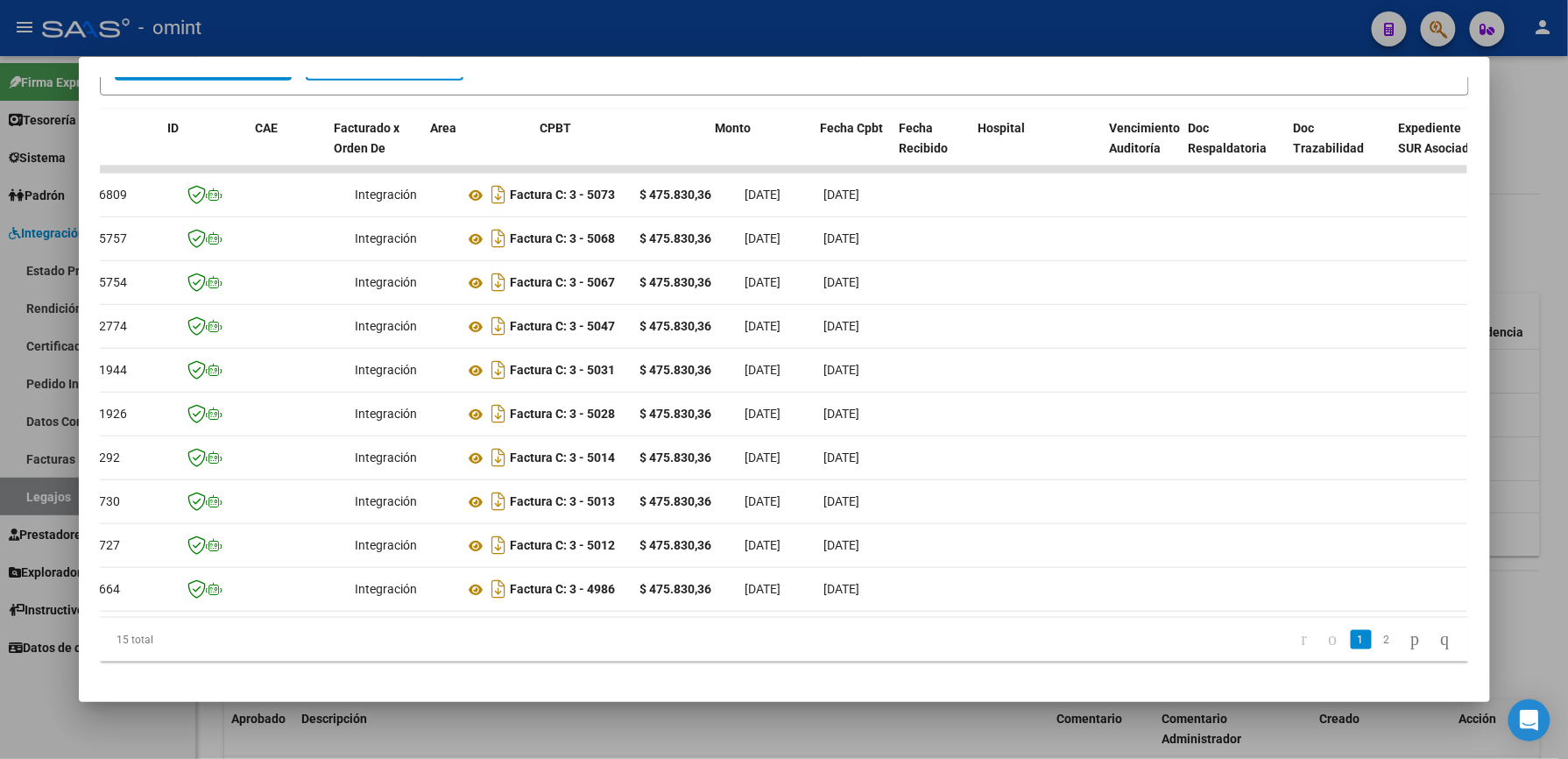
scroll to position [0, 0]
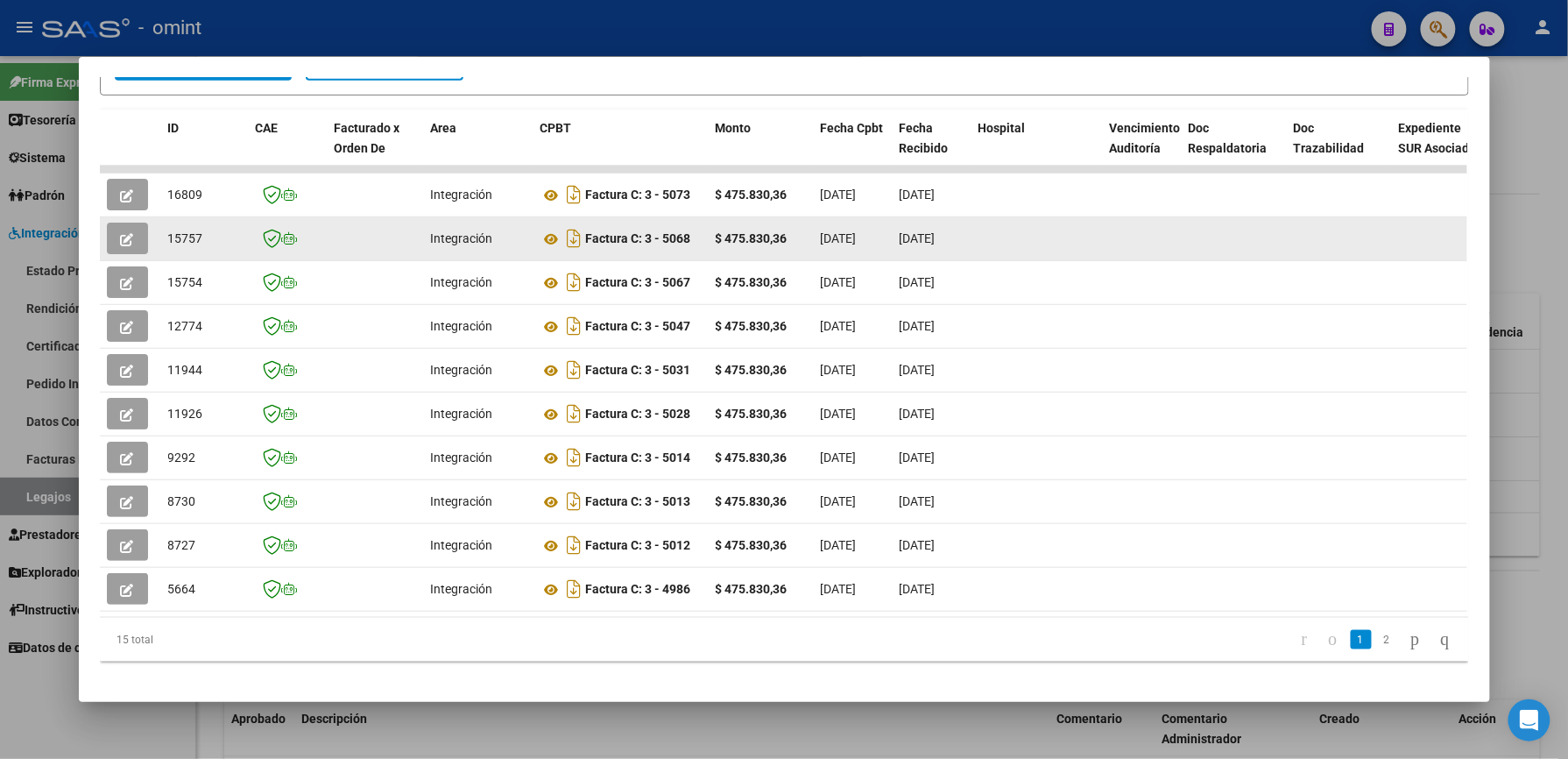
click at [121, 239] on icon "button" at bounding box center [127, 240] width 13 height 13
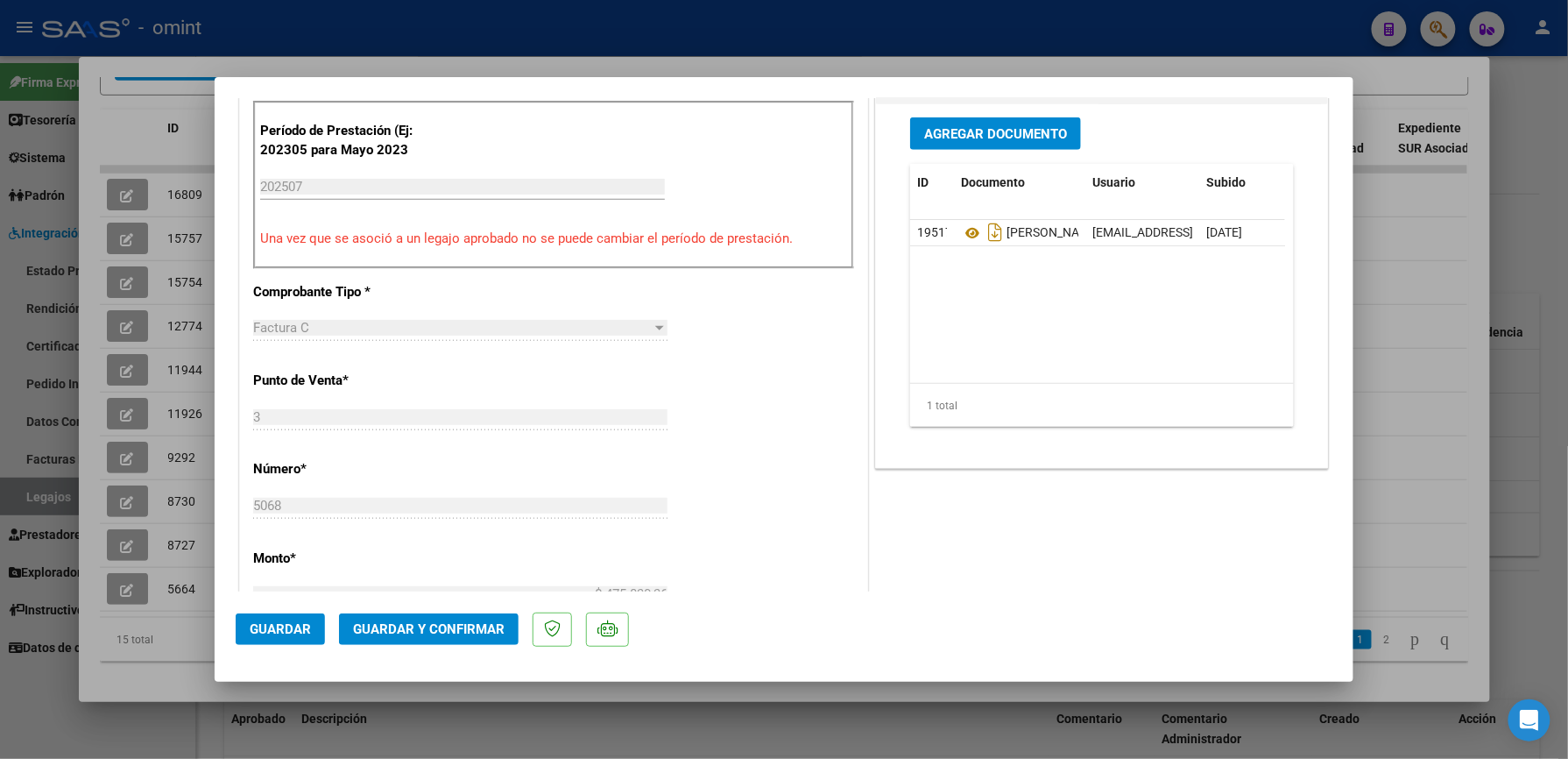
scroll to position [584, 0]
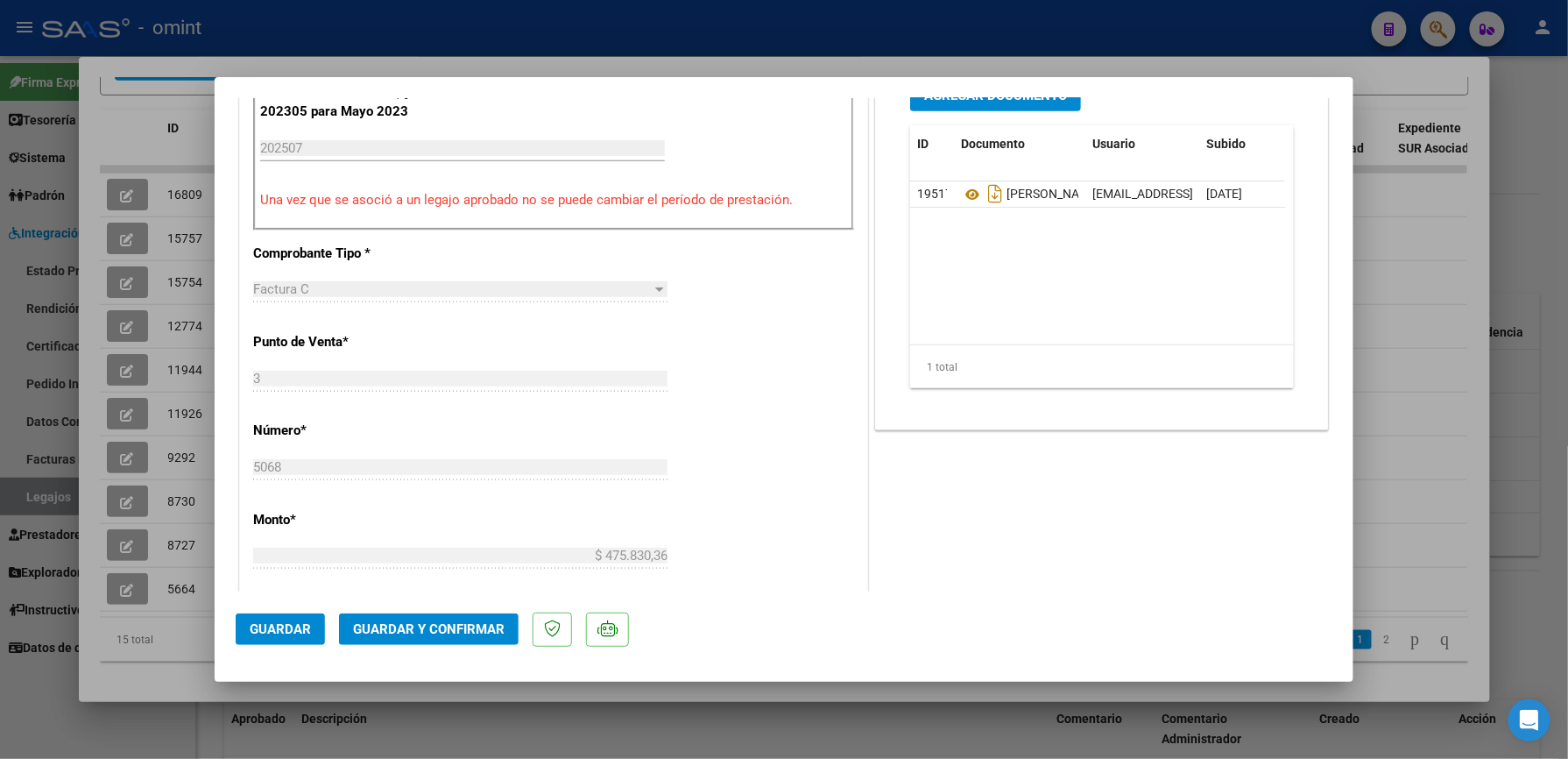
click at [460, 621] on span "Guardar y Confirmar" at bounding box center [429, 629] width 152 height 16
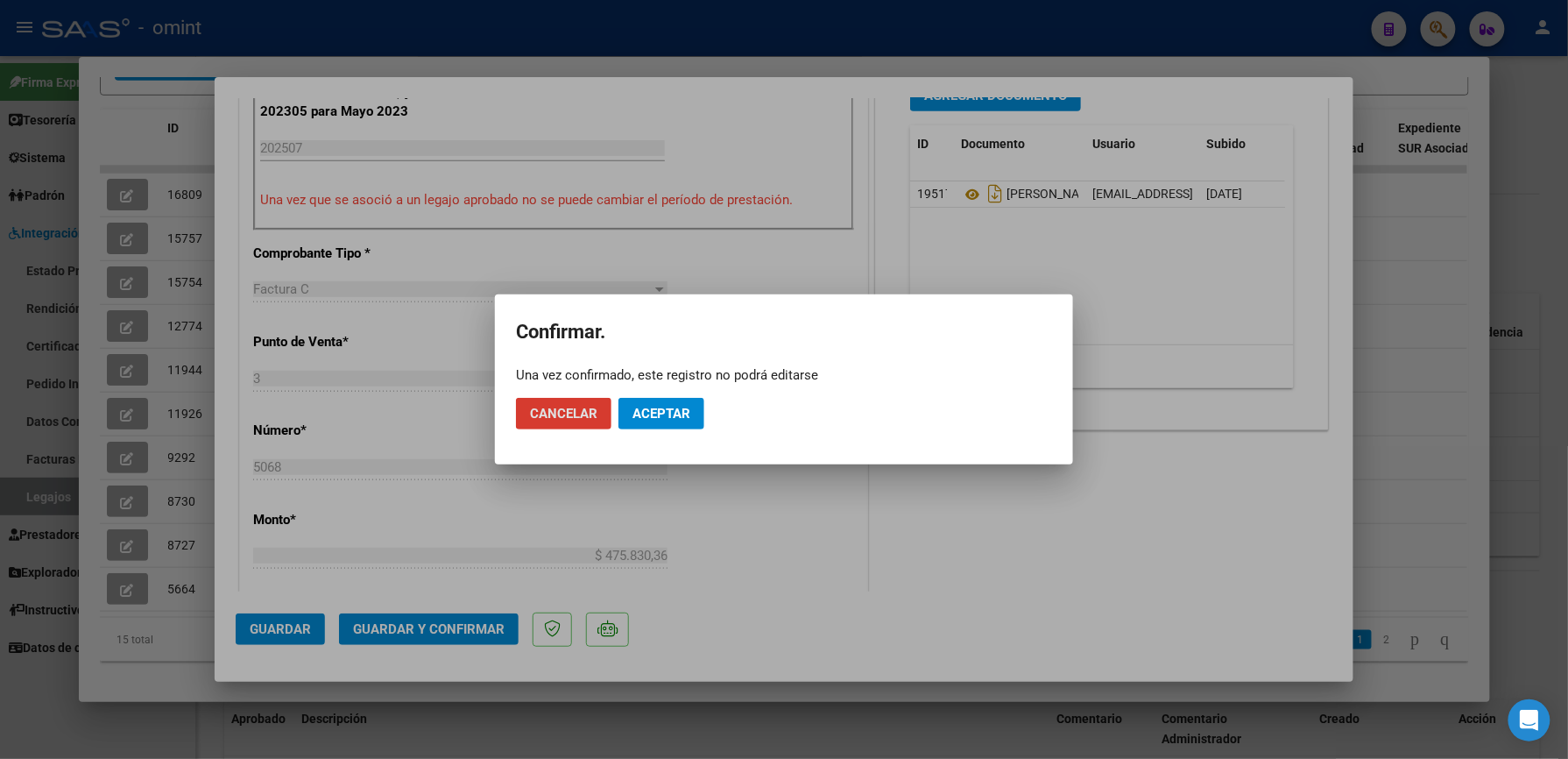
click at [653, 408] on span "Aceptar" at bounding box center [662, 414] width 58 height 16
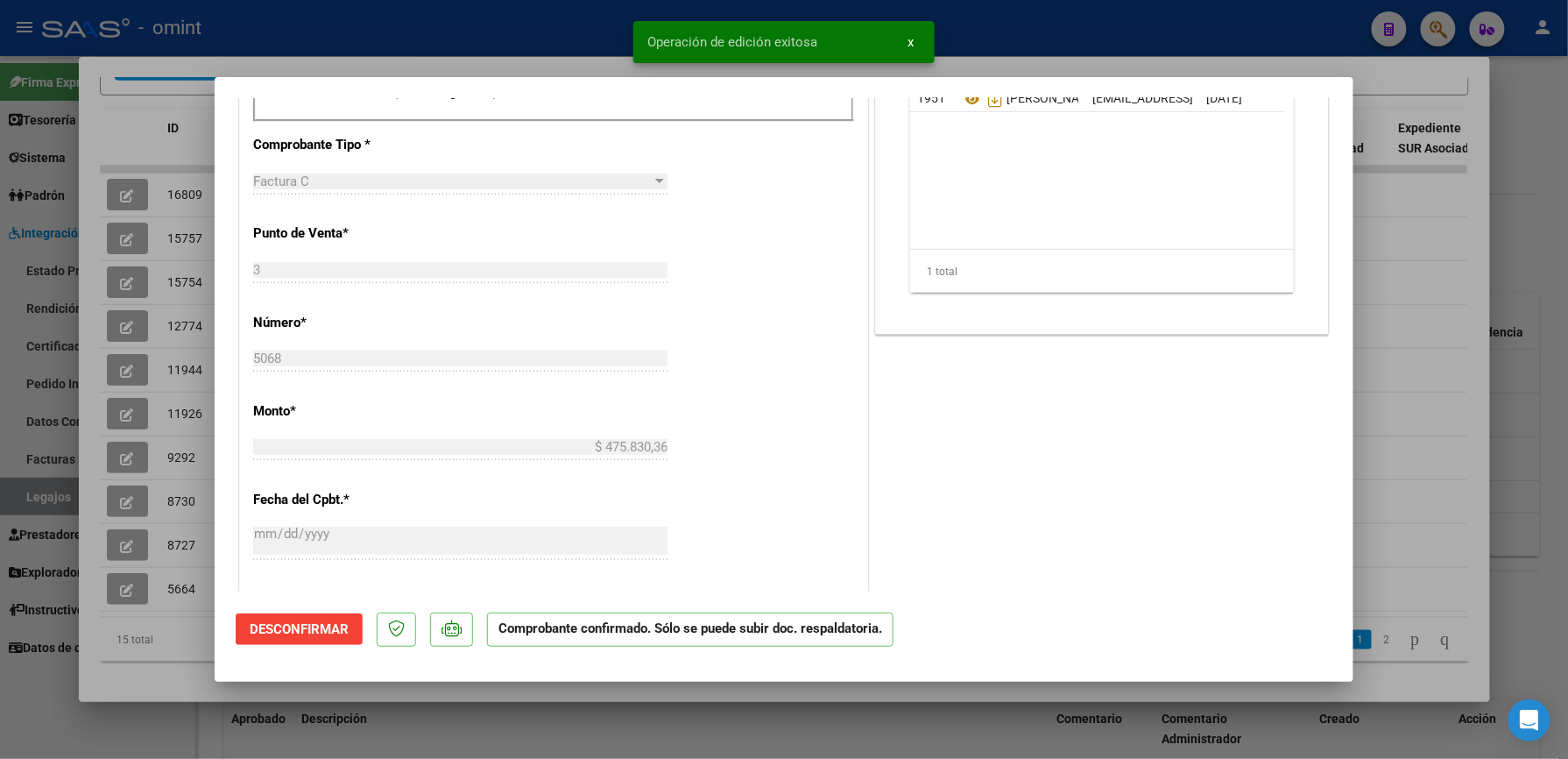
click at [1064, 33] on div at bounding box center [784, 379] width 1568 height 759
type input "$ 0,00"
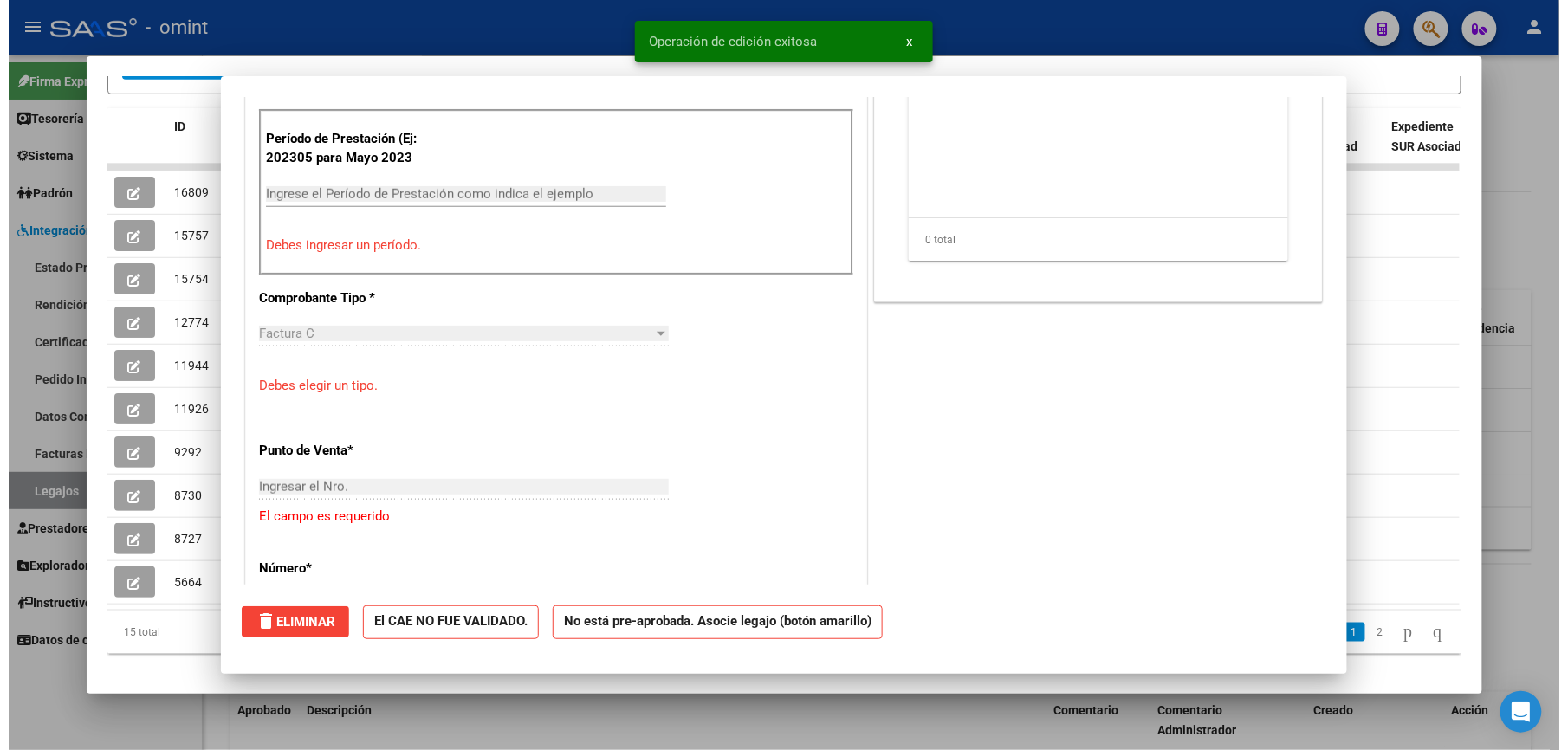
scroll to position [0, 0]
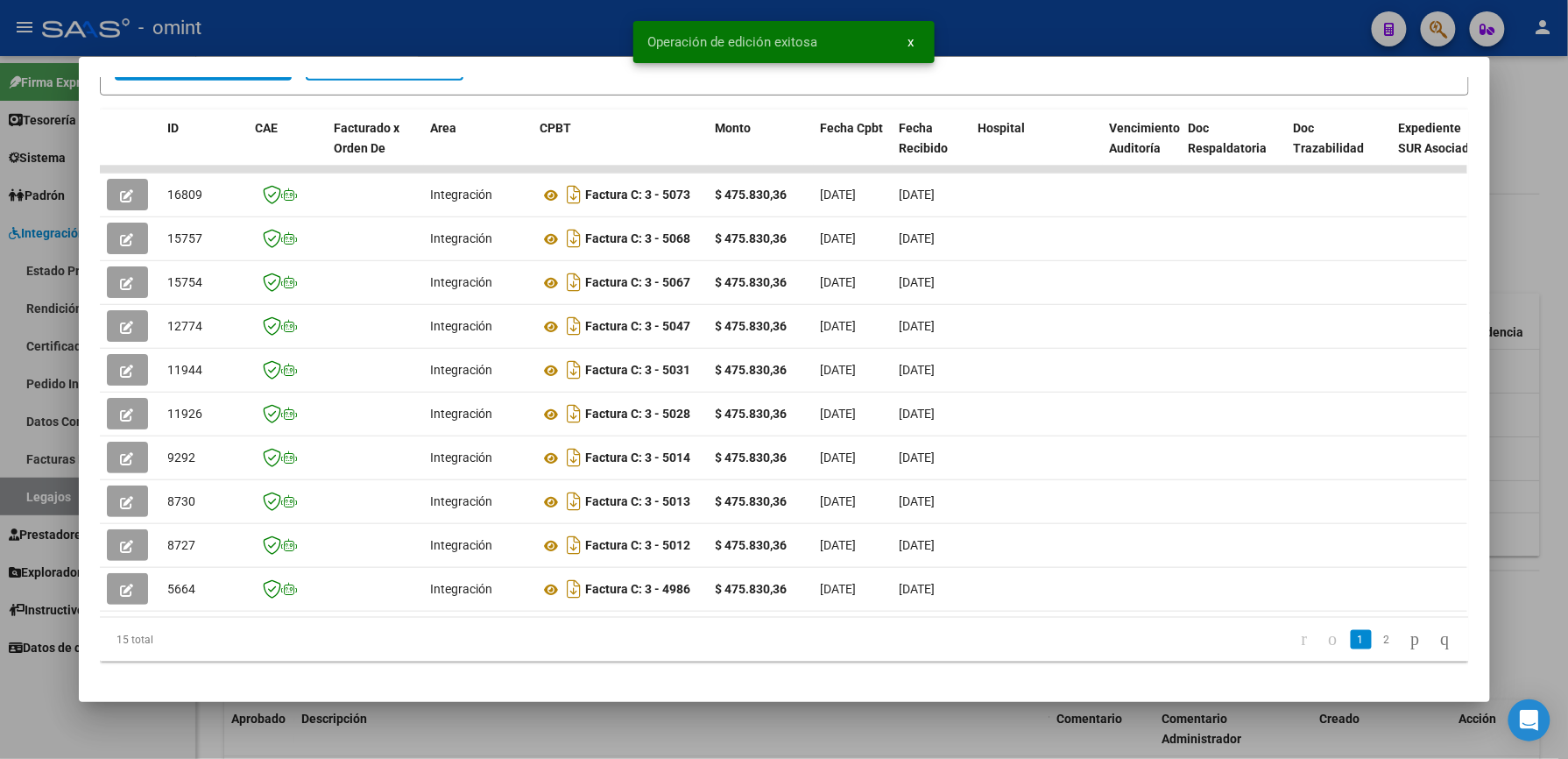
click at [1053, 31] on div at bounding box center [784, 379] width 1568 height 759
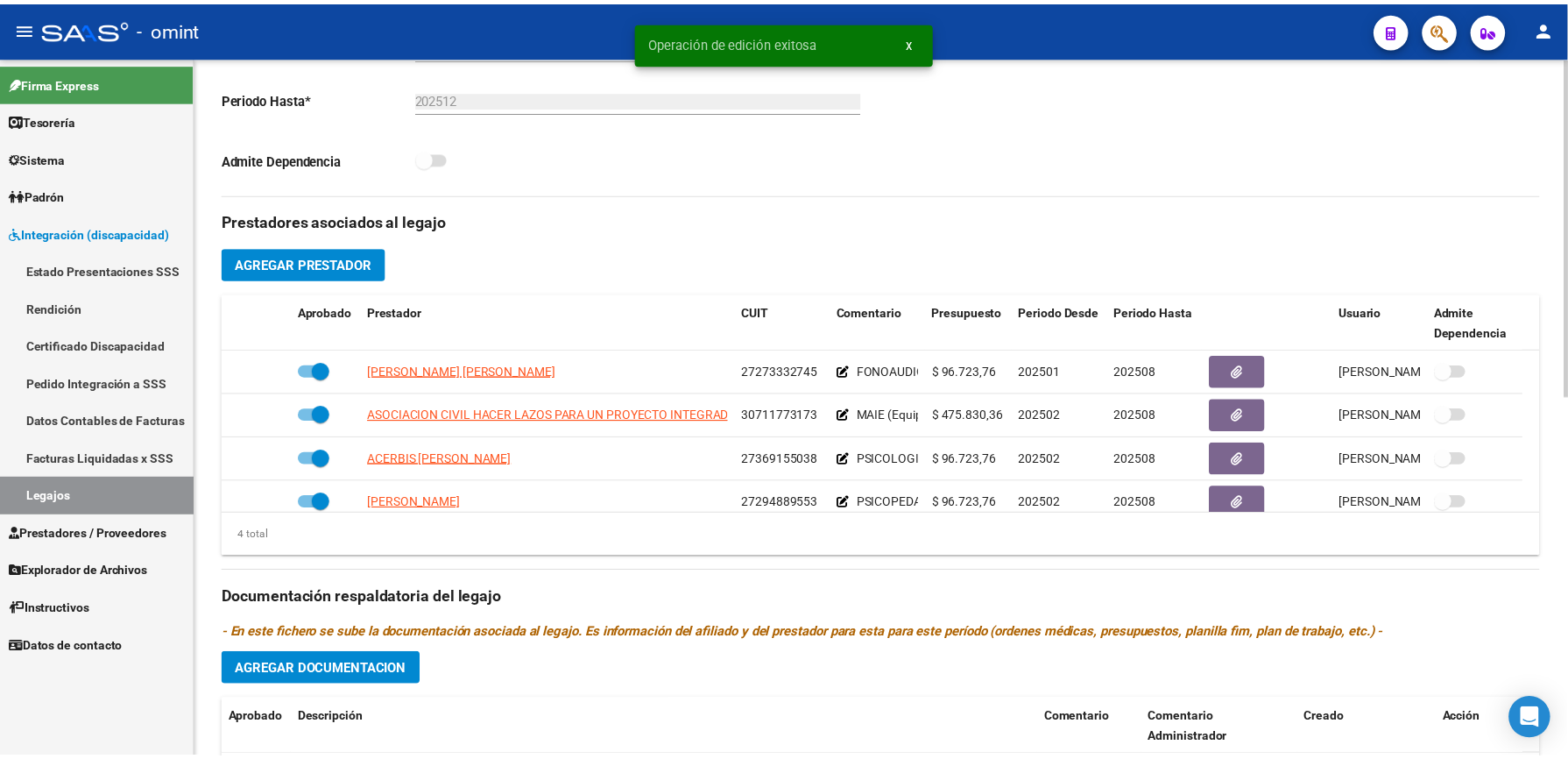
scroll to position [467, 0]
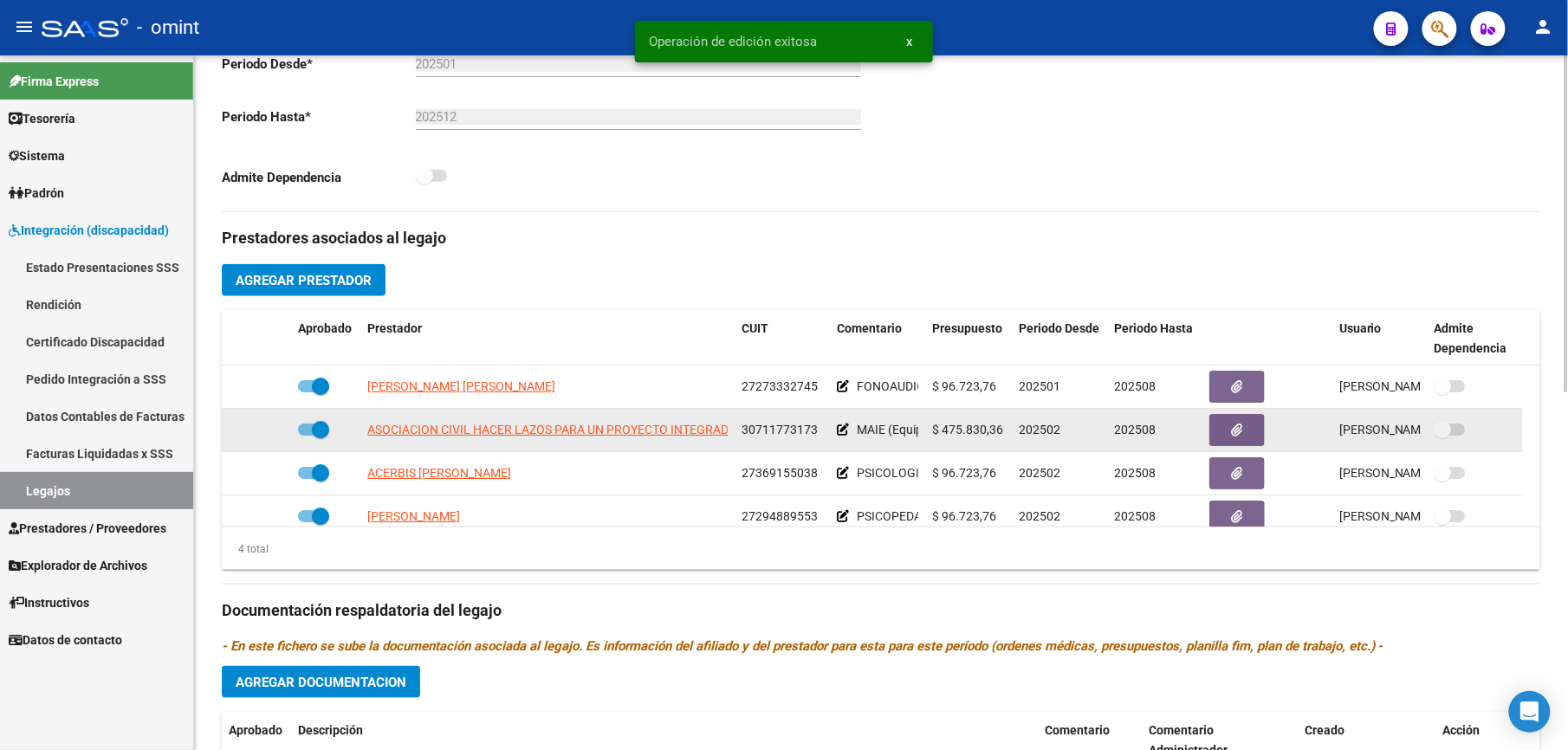
drag, startPoint x: 742, startPoint y: 427, endPoint x: 818, endPoint y: 427, distance: 76.0
click at [818, 427] on div "30711773173" at bounding box center [782, 429] width 81 height 20
drag, startPoint x: 818, startPoint y: 427, endPoint x: 798, endPoint y: 431, distance: 20.4
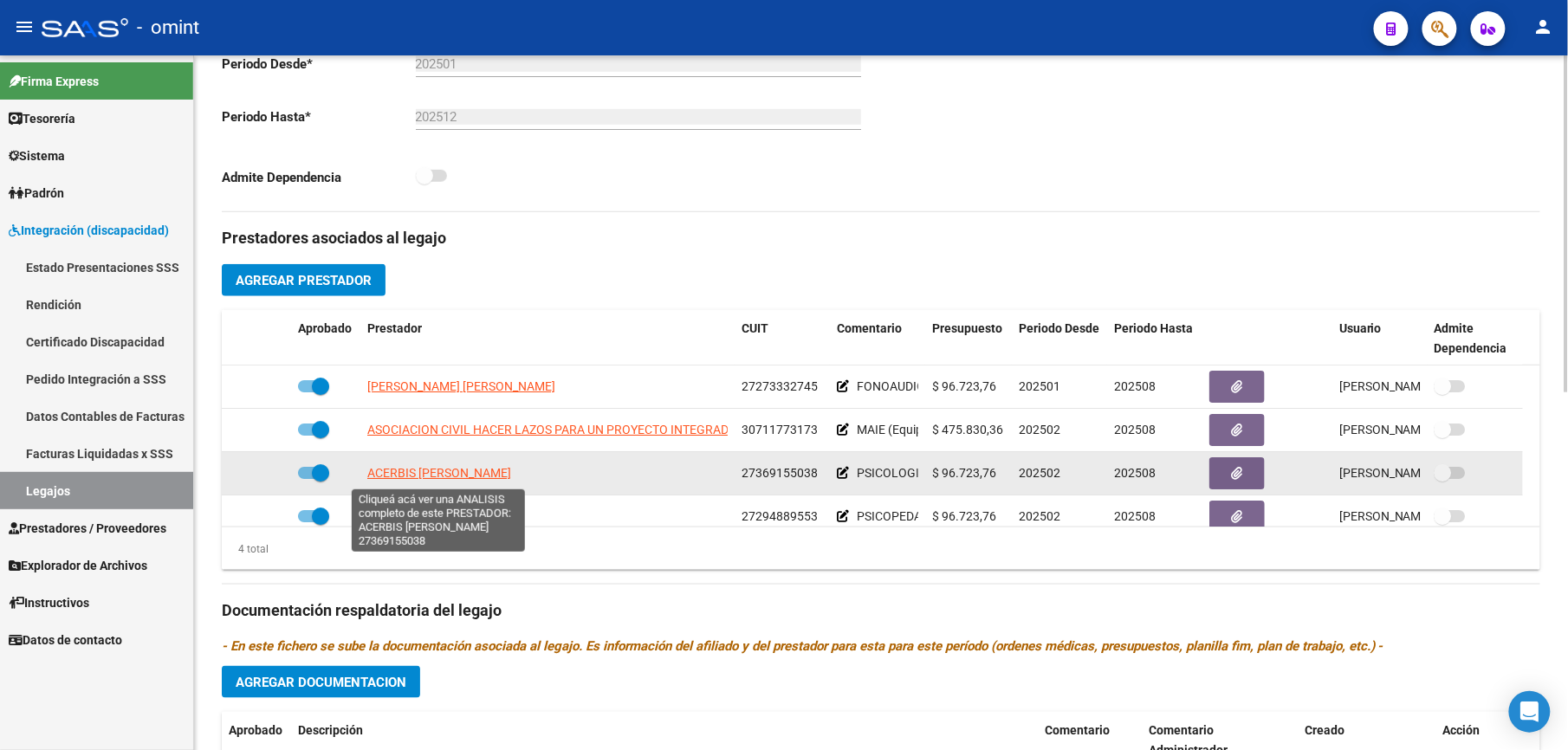
click at [453, 475] on span "ACERBIS [PERSON_NAME]" at bounding box center [439, 473] width 144 height 14
type textarea "27369155038"
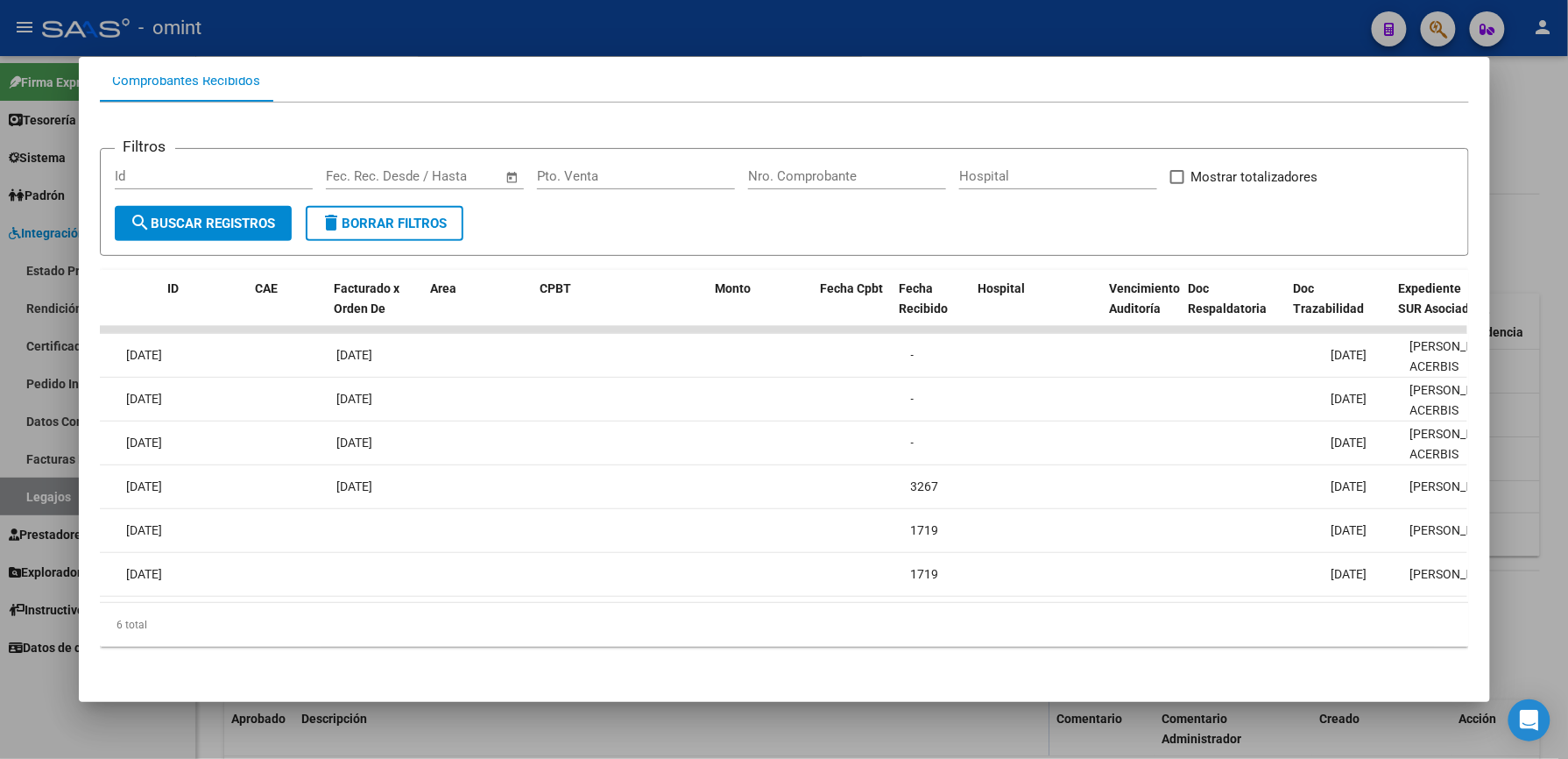
scroll to position [0, 0]
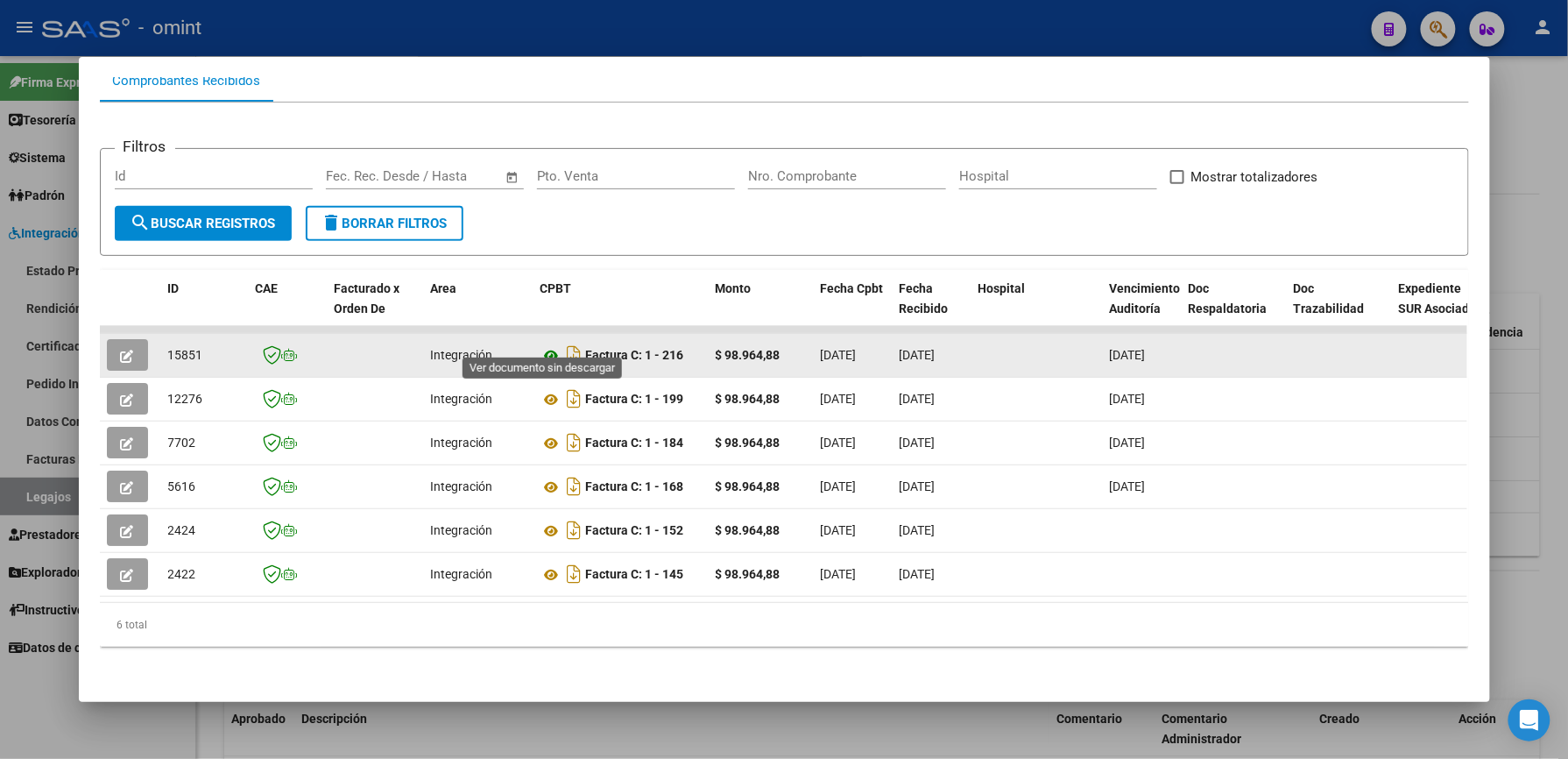
click at [551, 345] on icon at bounding box center [552, 356] width 22 height 21
click at [124, 350] on icon "button" at bounding box center [127, 356] width 13 height 13
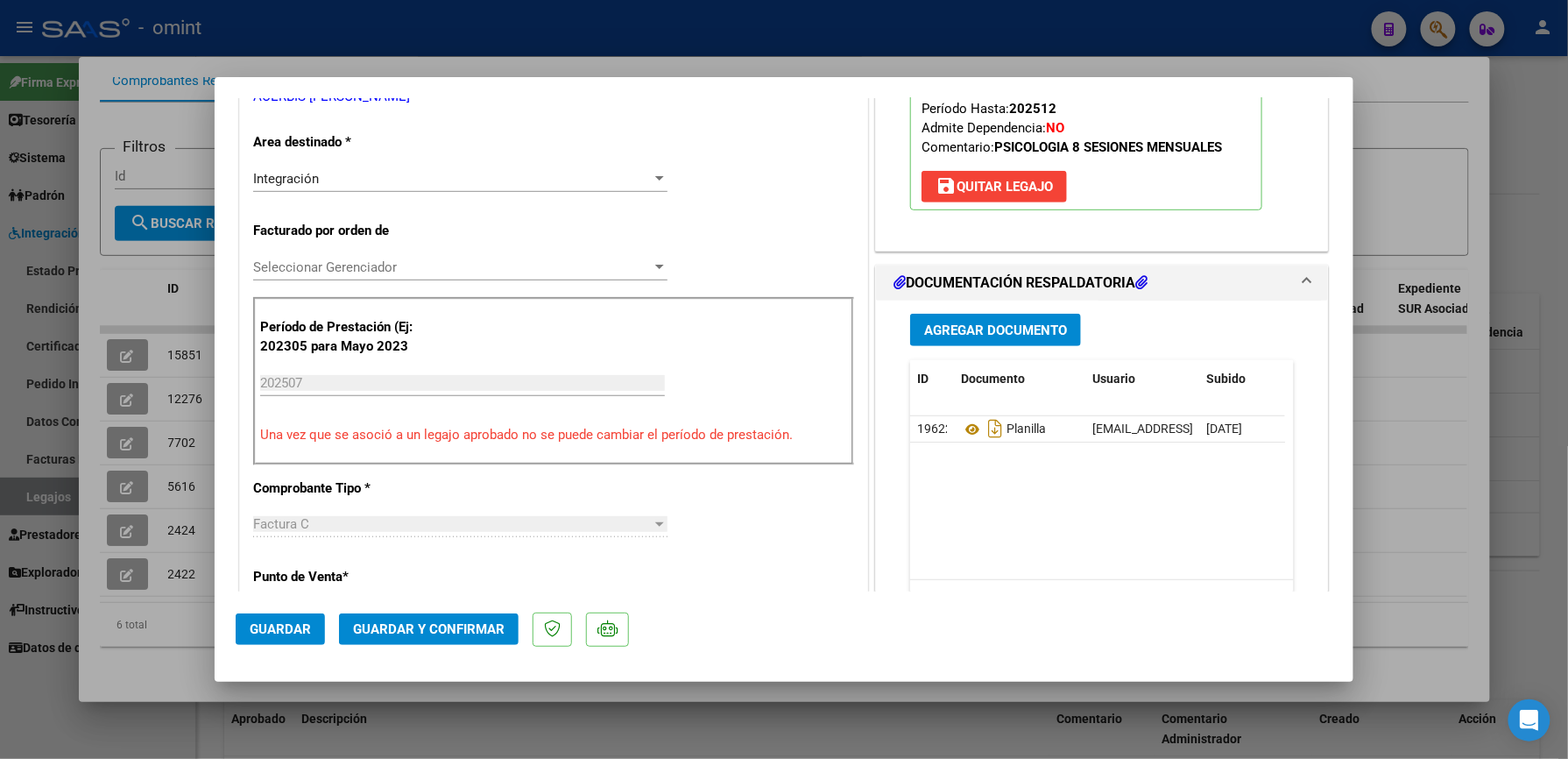
scroll to position [350, 0]
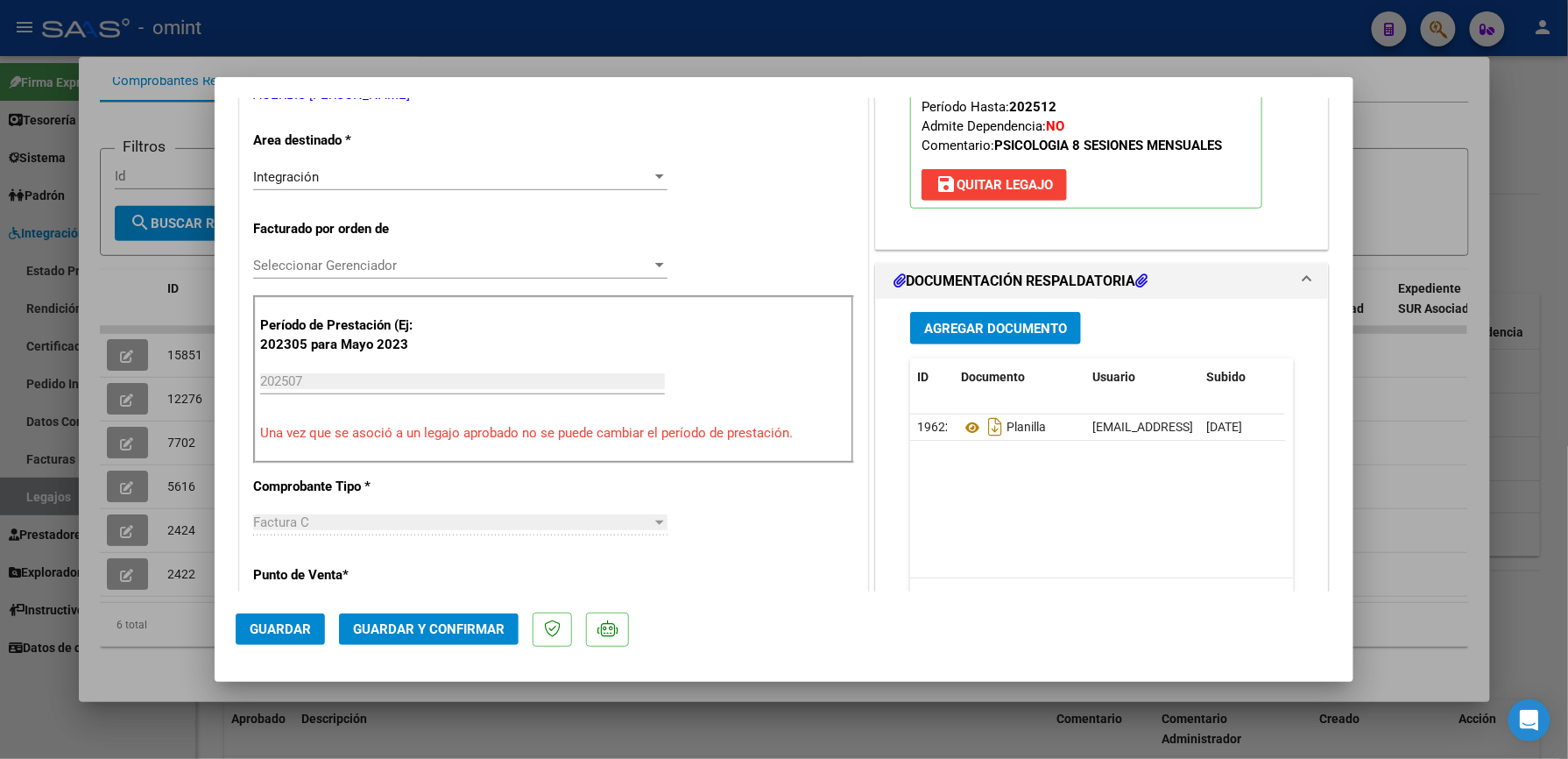
click at [485, 621] on span "Guardar y Confirmar" at bounding box center [429, 629] width 152 height 16
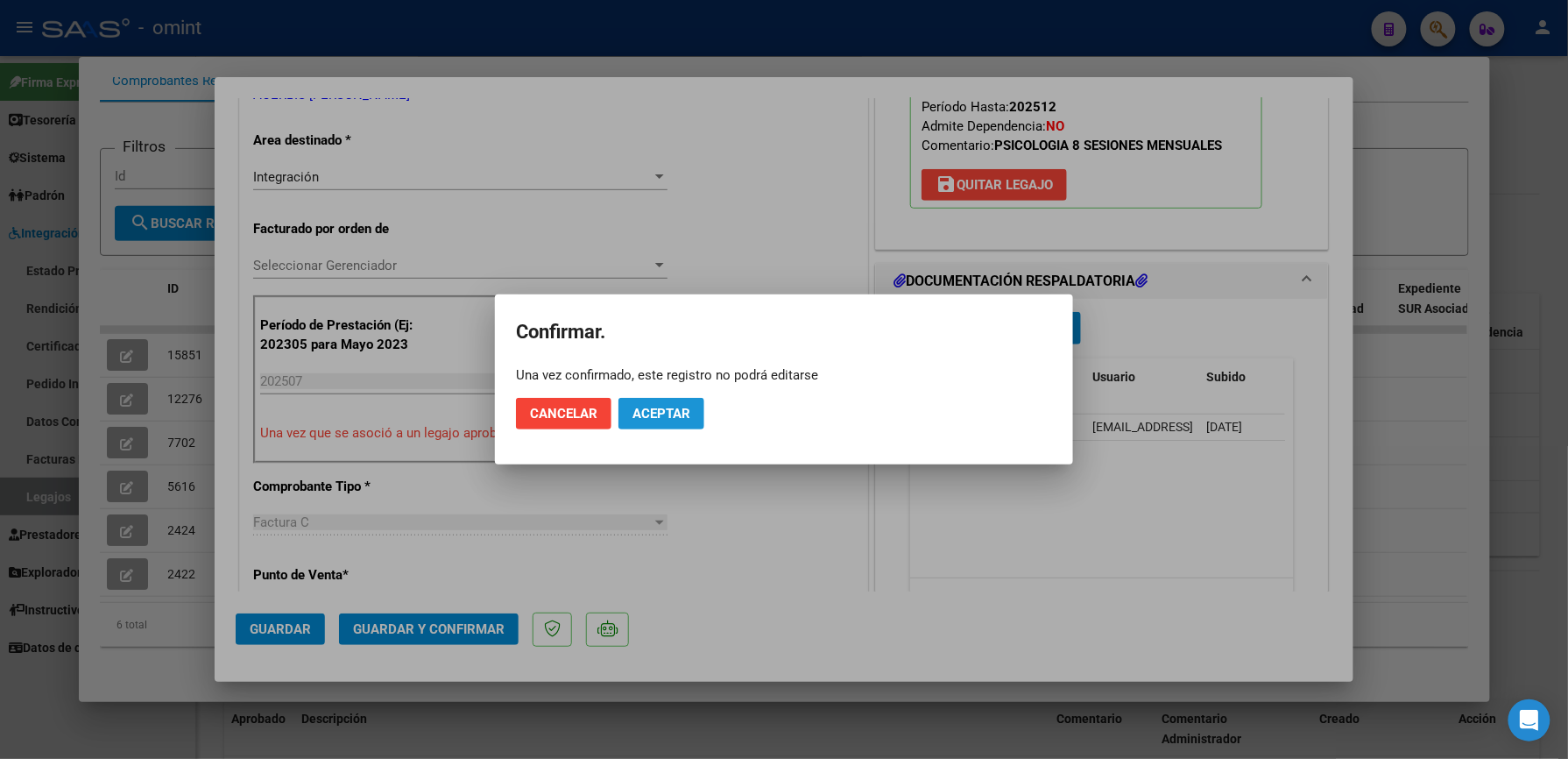
click at [650, 421] on button "Aceptar" at bounding box center [662, 413] width 86 height 31
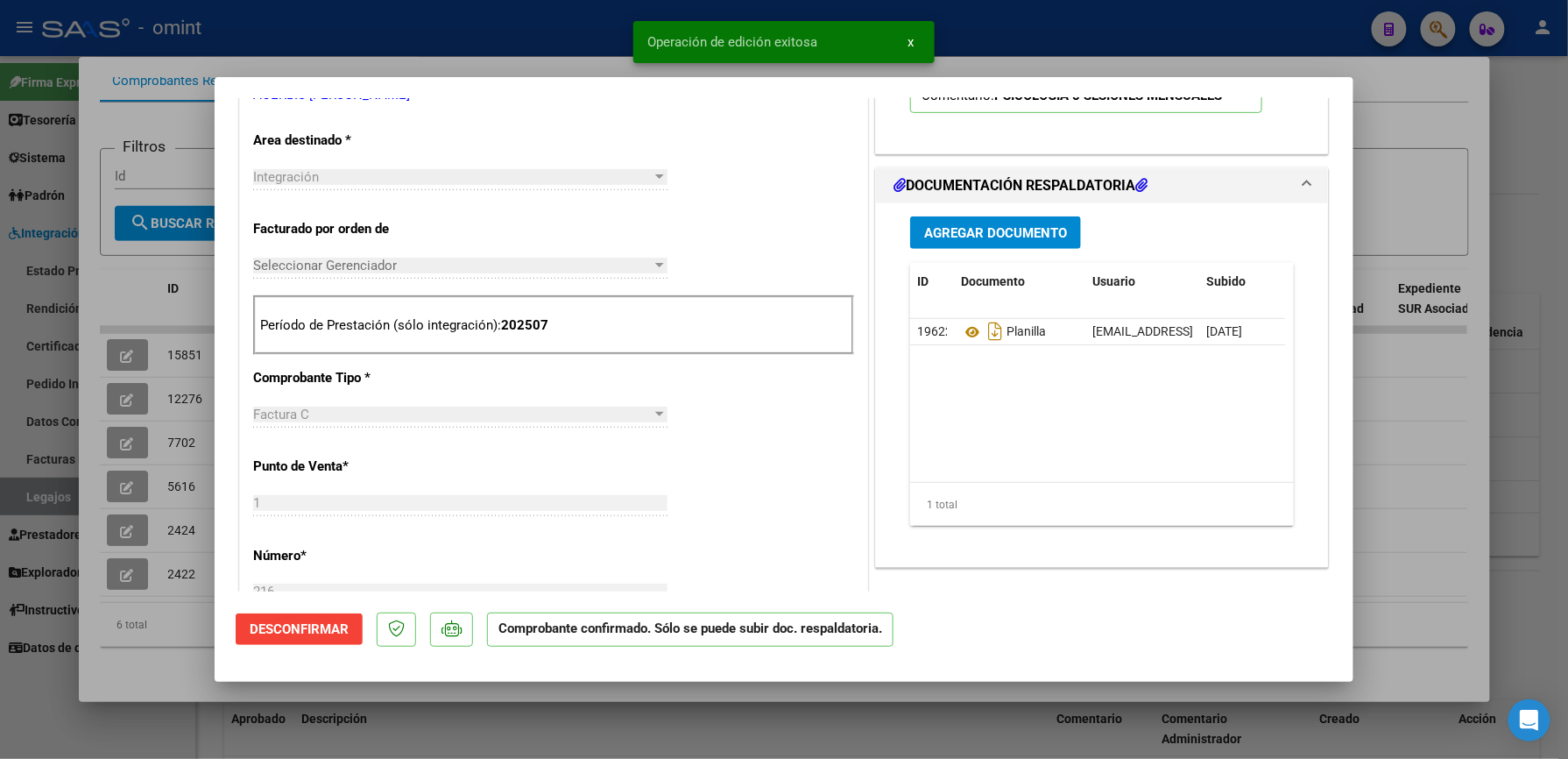
click at [443, 46] on div at bounding box center [784, 379] width 1568 height 759
type input "$ 0,00"
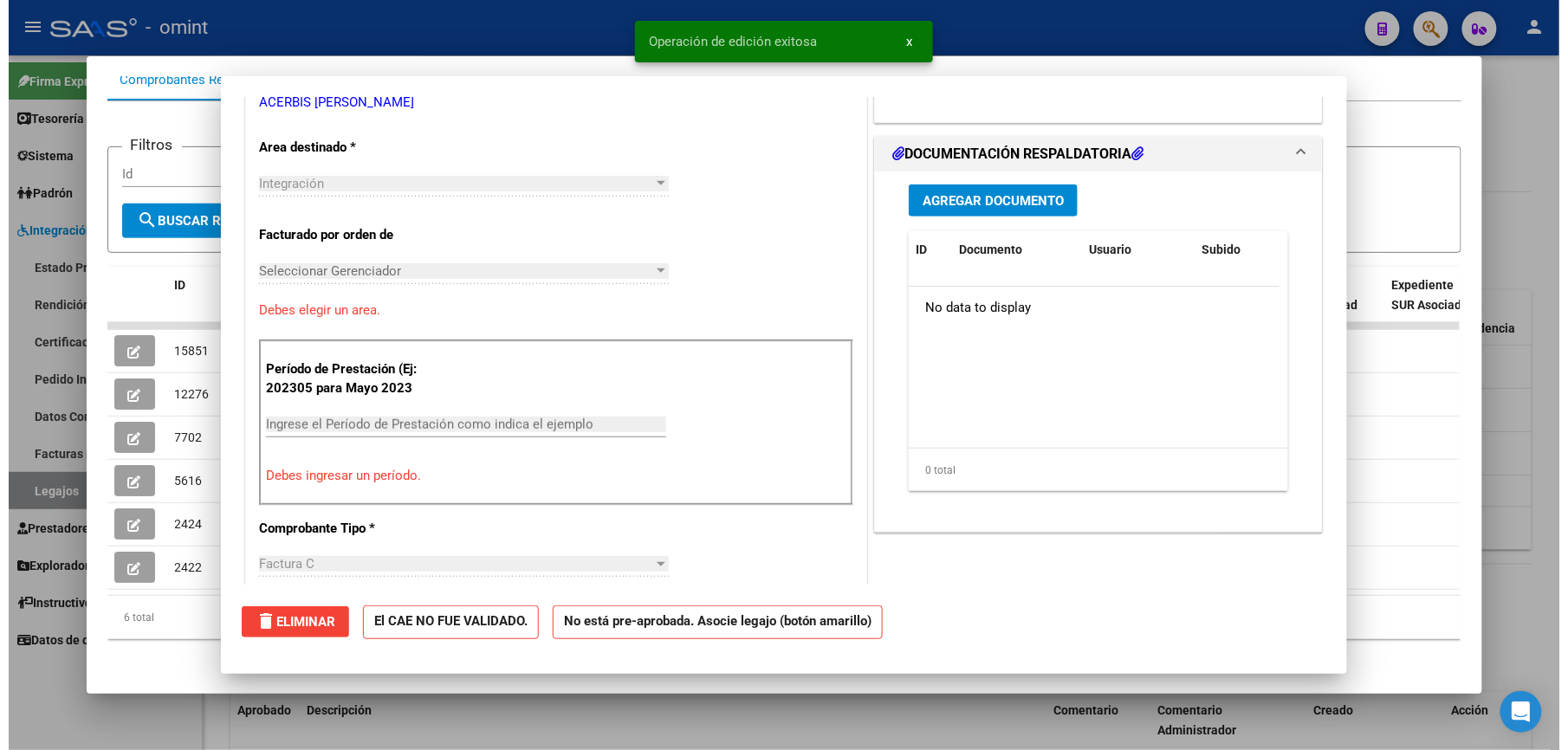
scroll to position [0, 0]
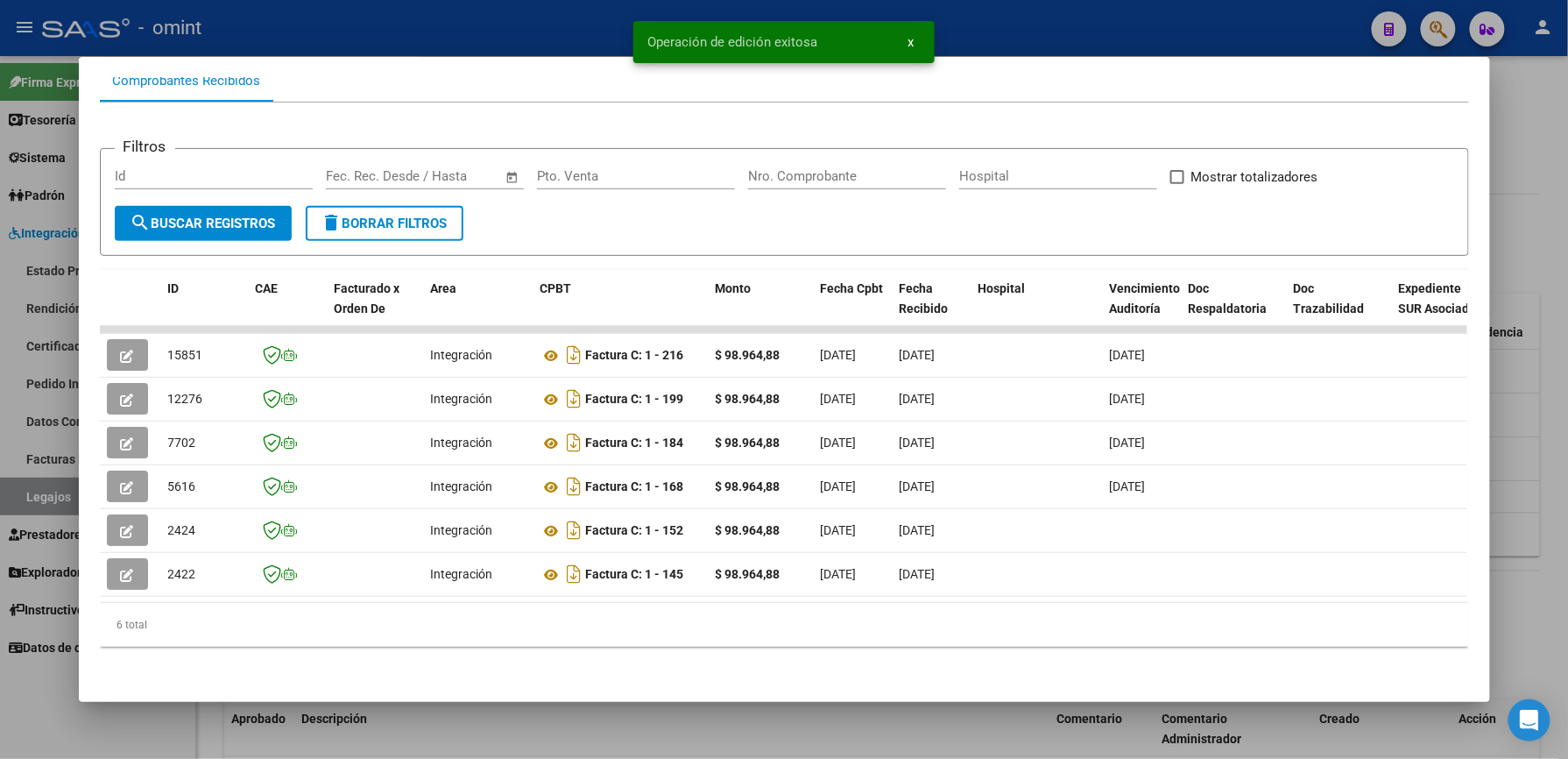
click at [510, 12] on div at bounding box center [784, 379] width 1568 height 759
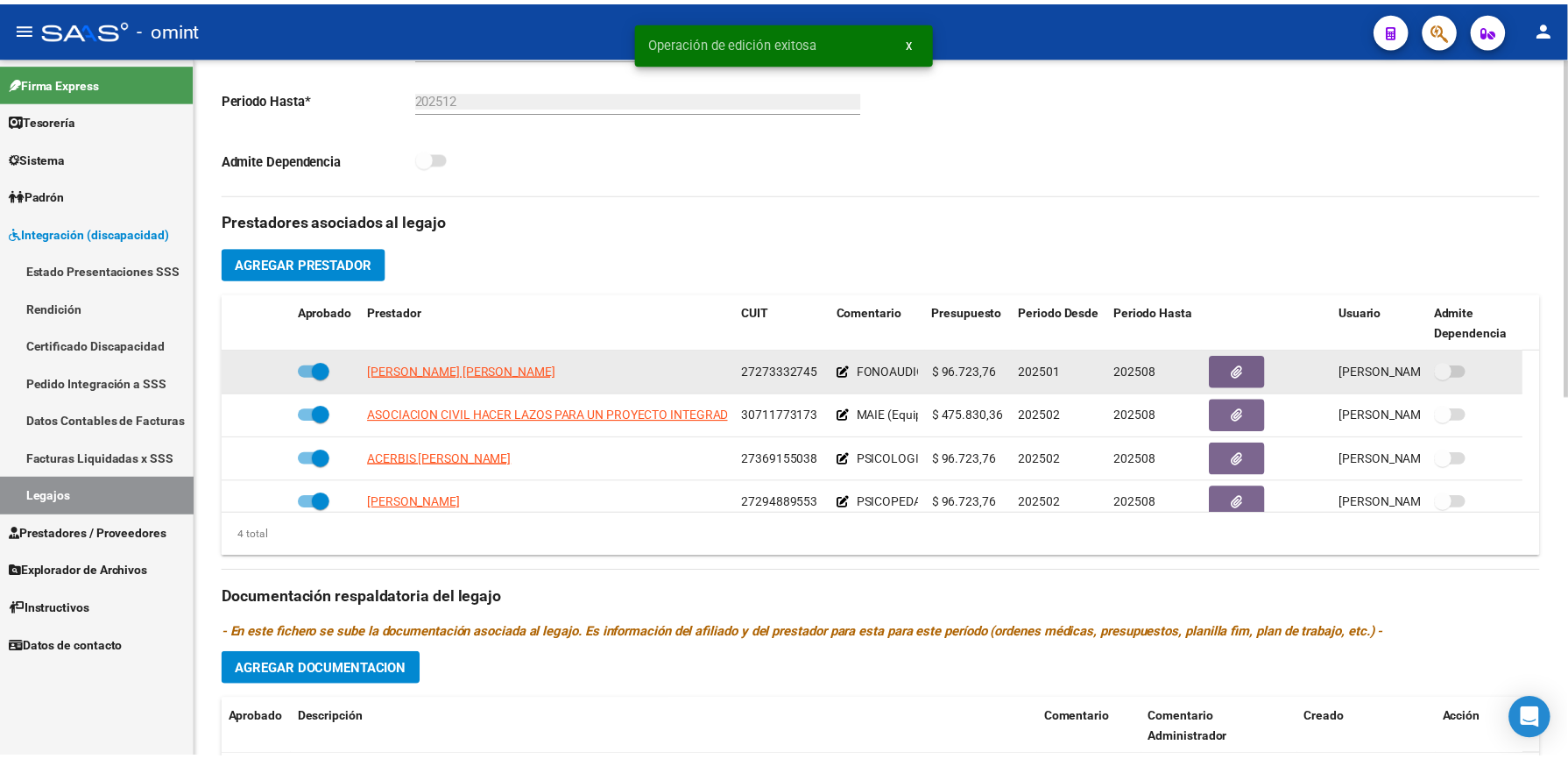
scroll to position [467, 0]
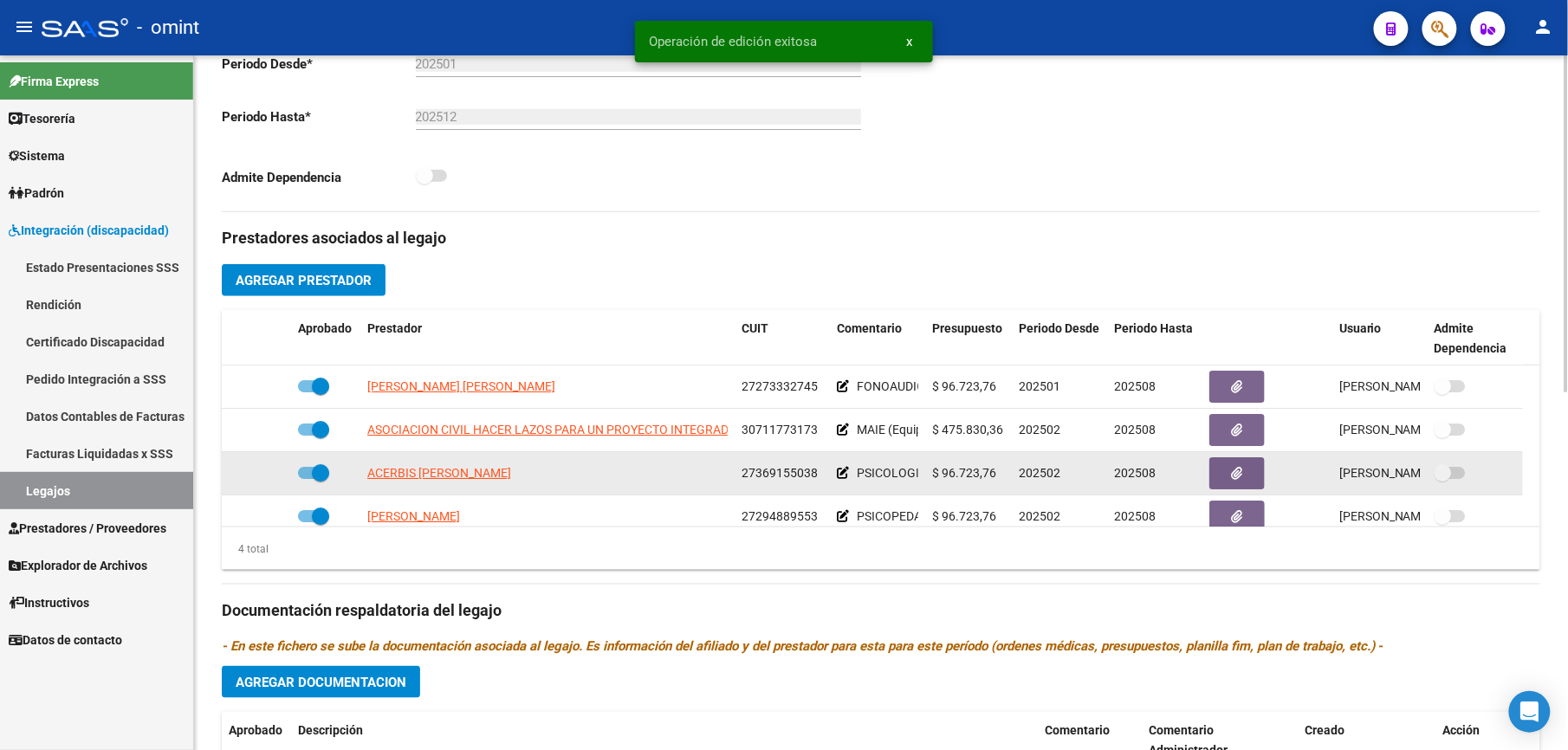
drag, startPoint x: 740, startPoint y: 472, endPoint x: 815, endPoint y: 472, distance: 75.0
click at [815, 472] on datatable-body-cell "27369155038" at bounding box center [782, 473] width 95 height 42
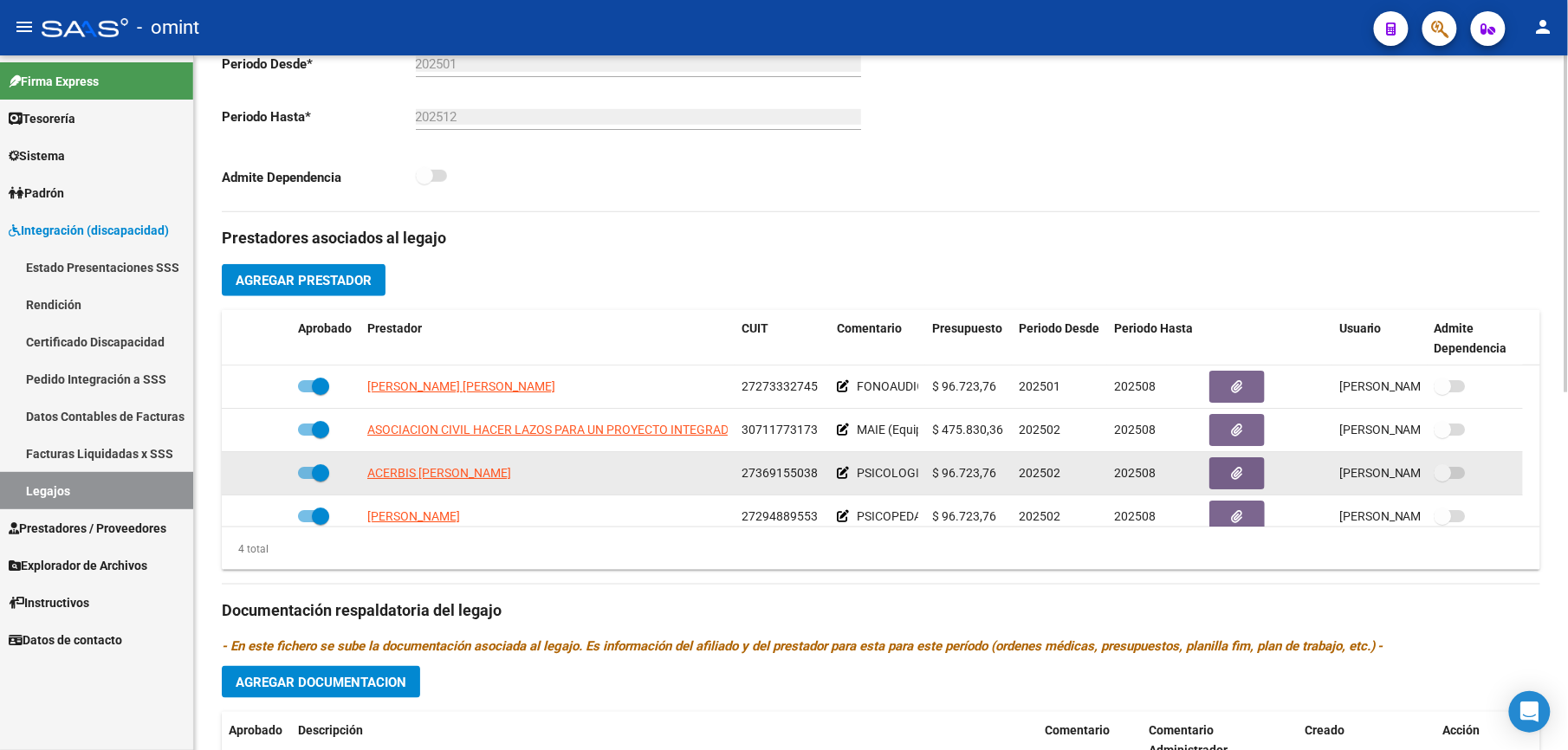
drag, startPoint x: 815, startPoint y: 472, endPoint x: 805, endPoint y: 473, distance: 10.0
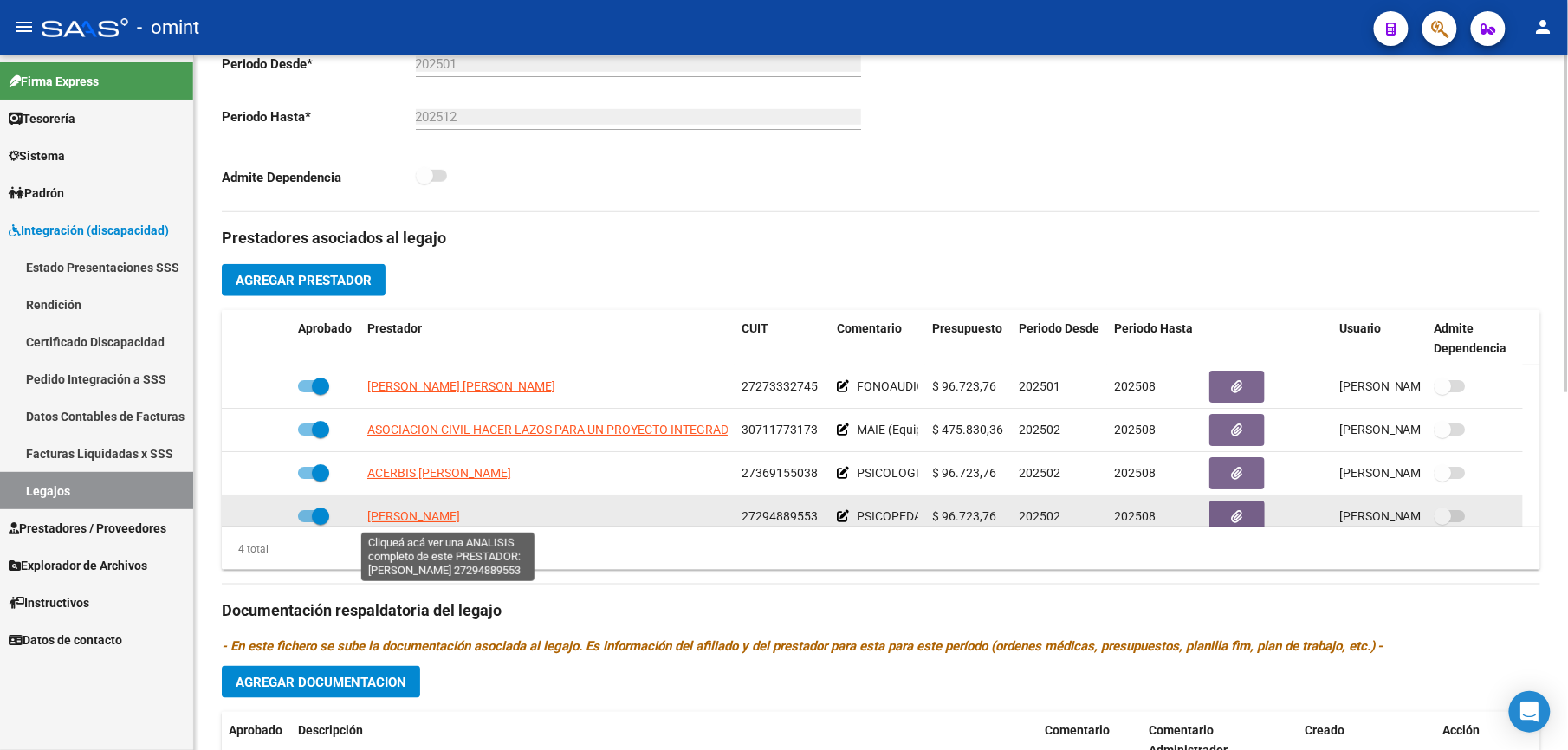
click at [460, 520] on span "[PERSON_NAME]" at bounding box center [414, 516] width 93 height 14
type textarea "27294889553"
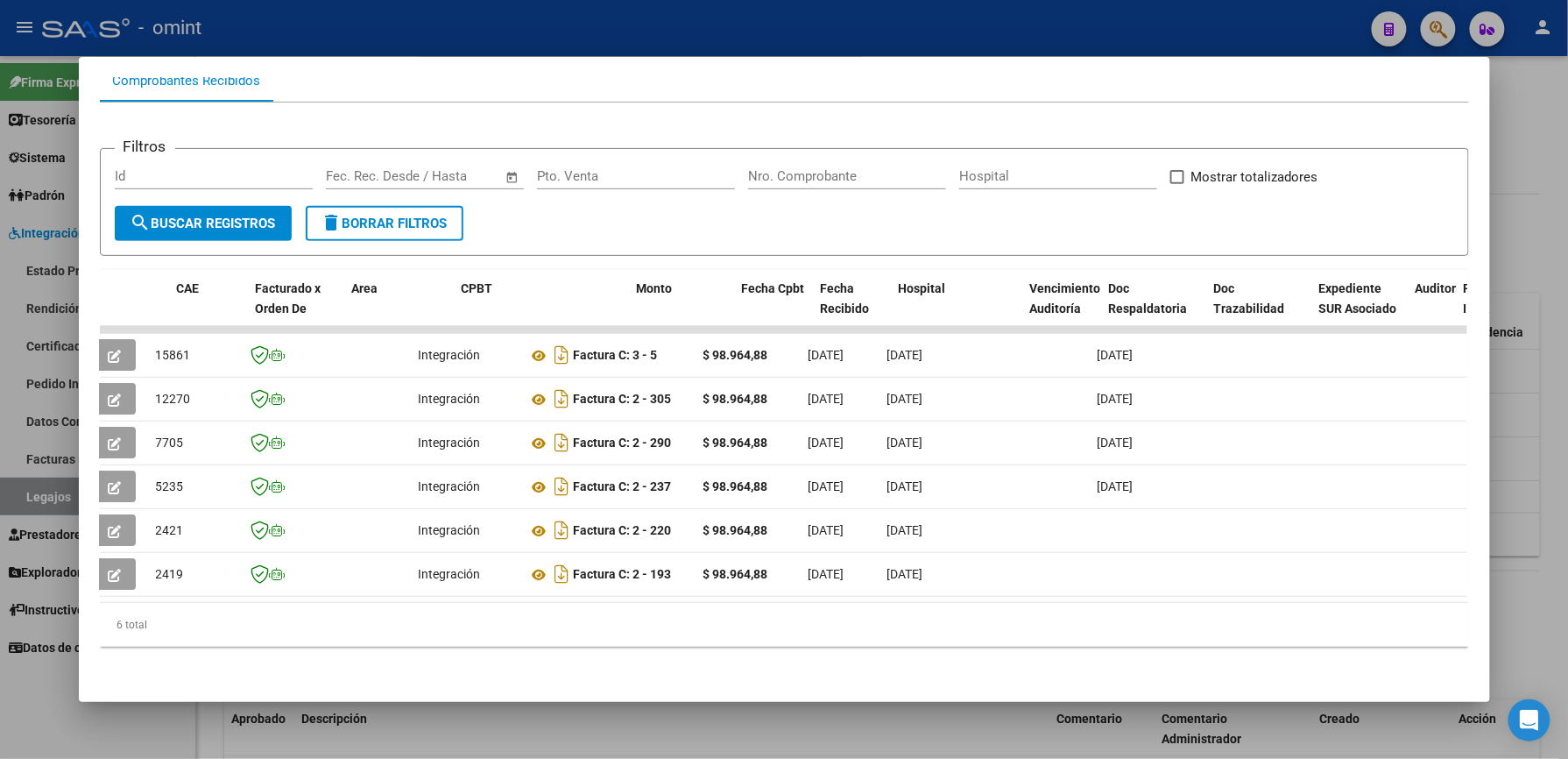
scroll to position [0, 0]
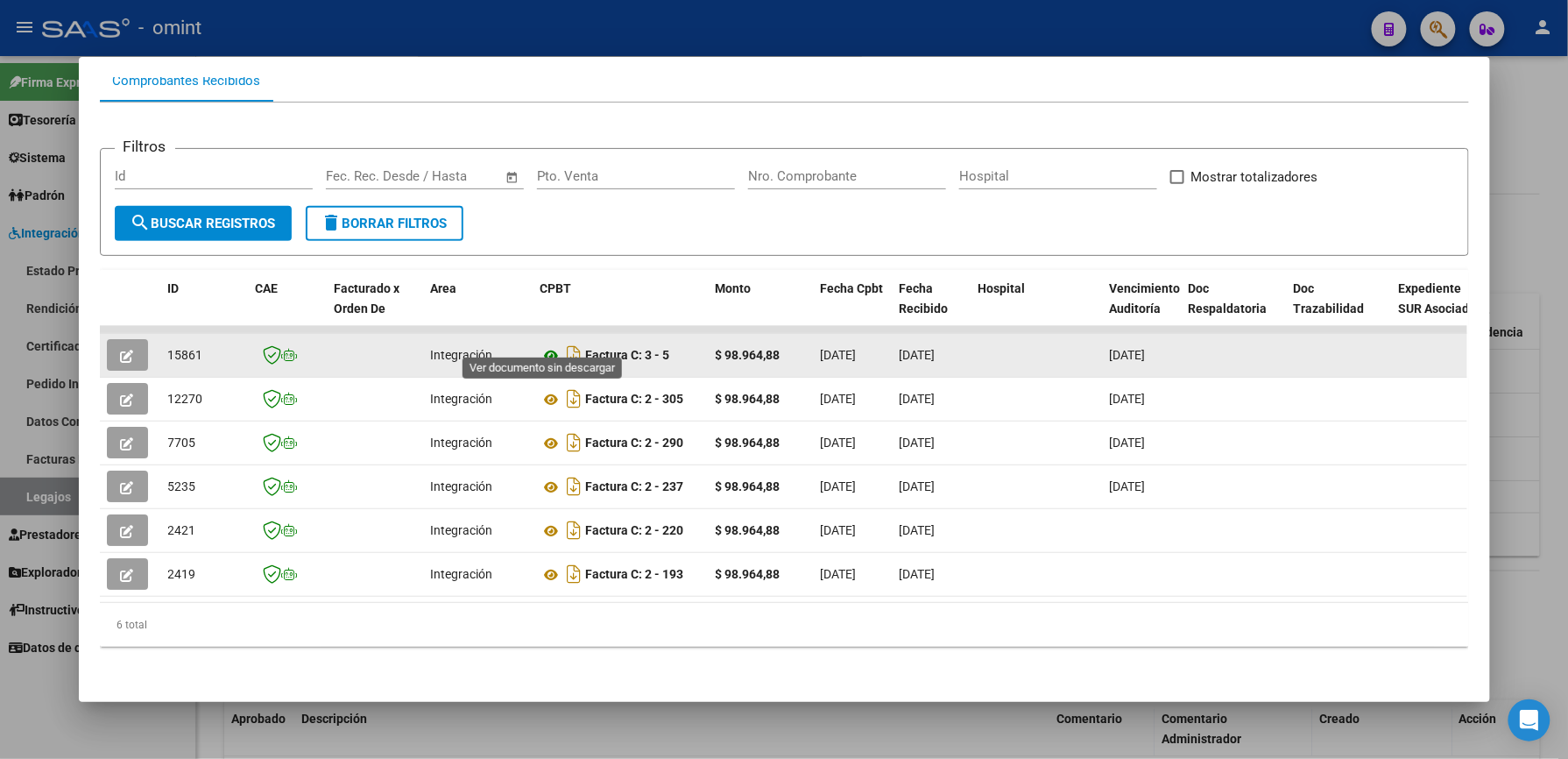
click at [544, 345] on icon at bounding box center [552, 356] width 22 height 21
click at [130, 339] on button "button" at bounding box center [128, 354] width 41 height 31
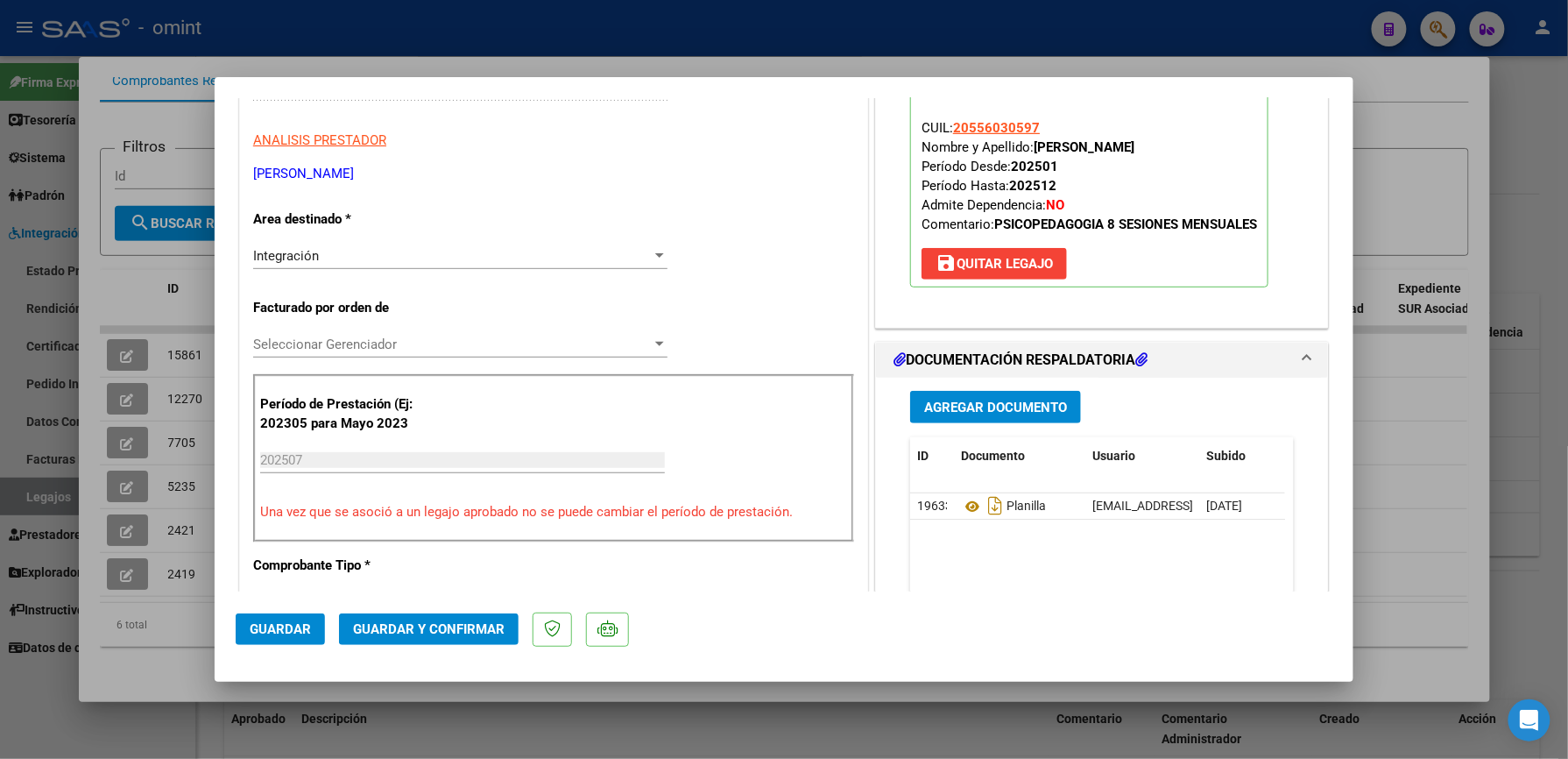
scroll to position [350, 0]
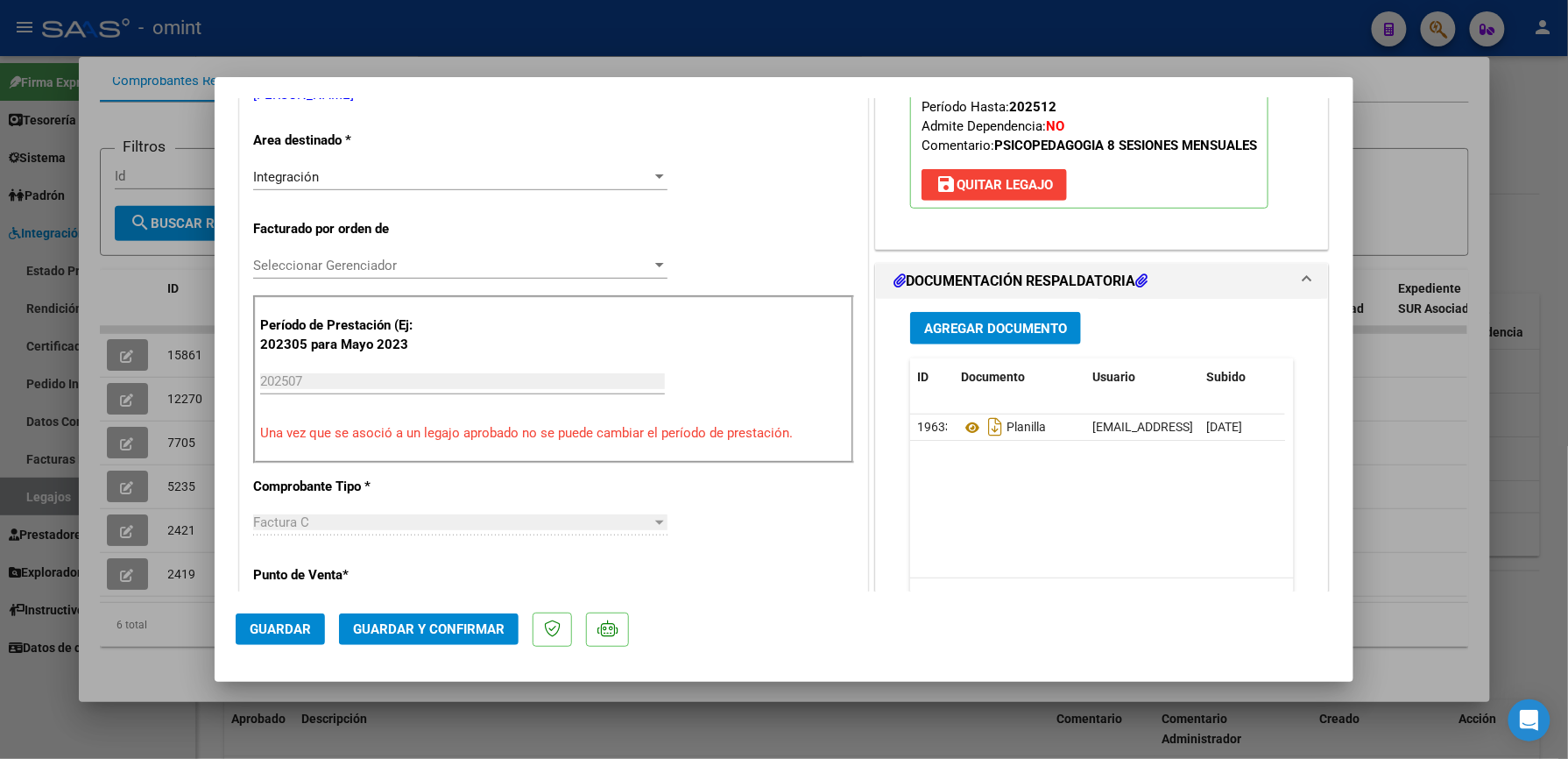
click at [469, 629] on span "Guardar y Confirmar" at bounding box center [429, 629] width 152 height 16
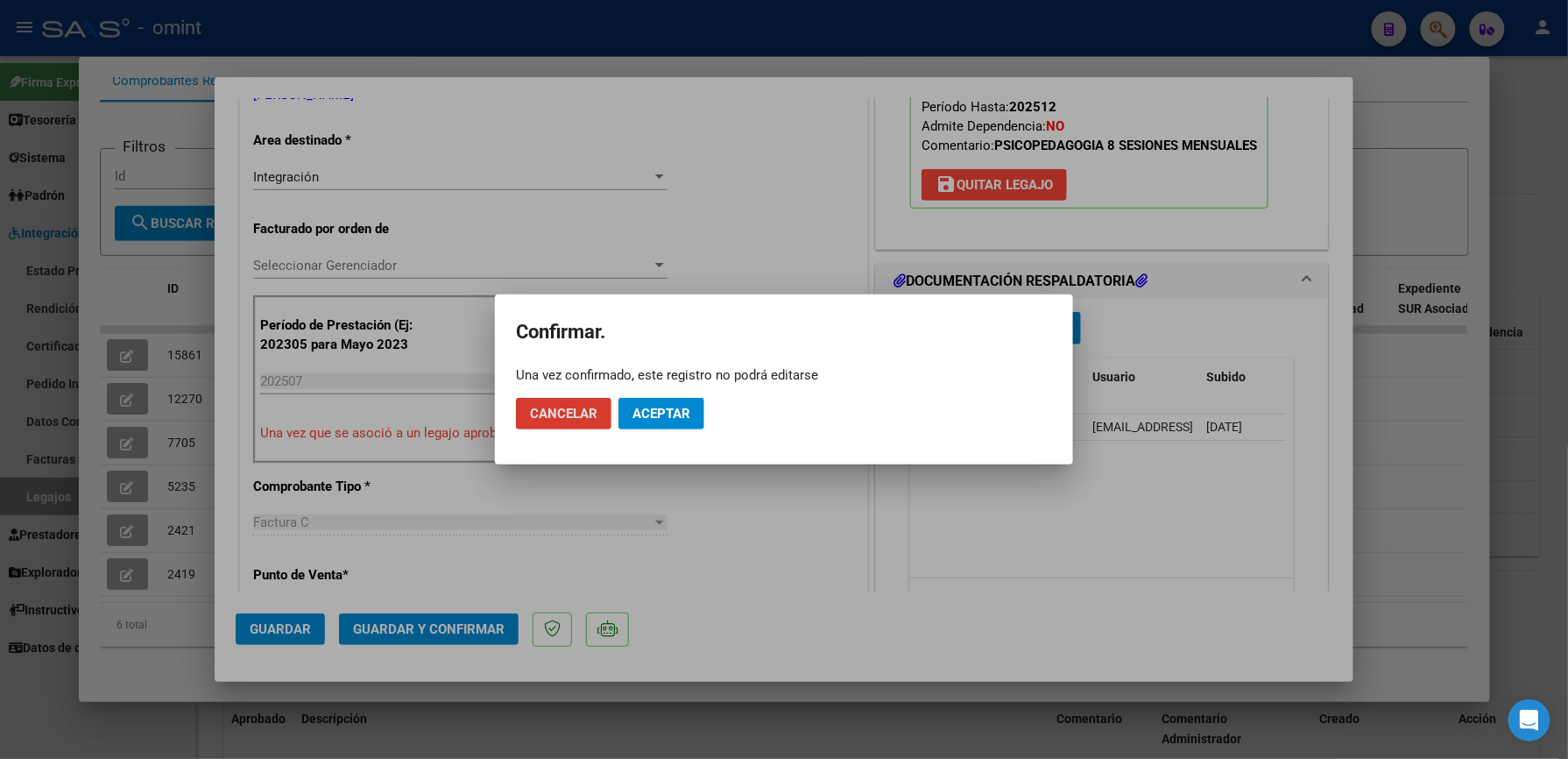
click at [668, 415] on span "Aceptar" at bounding box center [662, 414] width 58 height 16
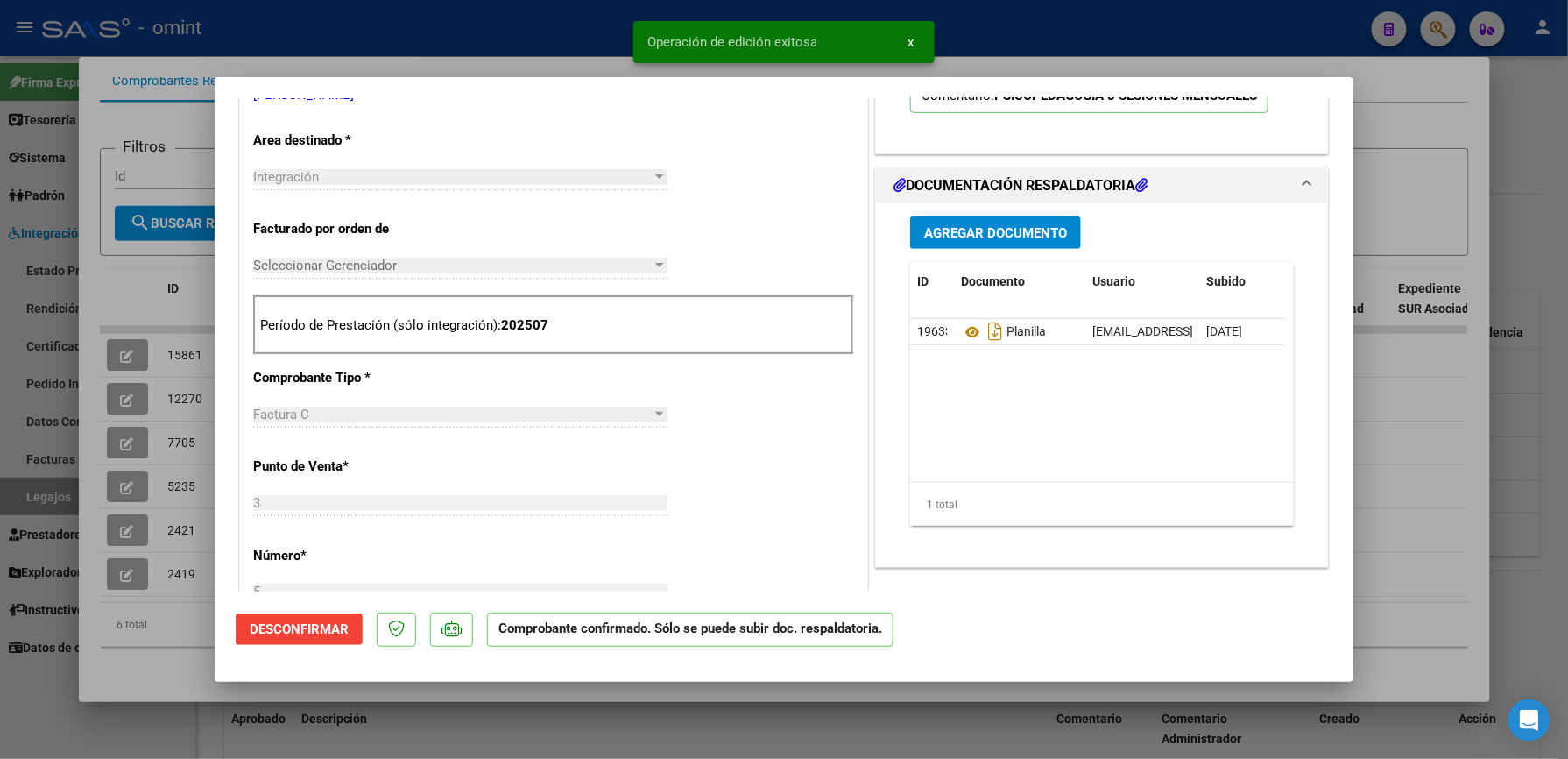
click at [1071, 13] on div at bounding box center [784, 379] width 1568 height 759
type input "$ 0,00"
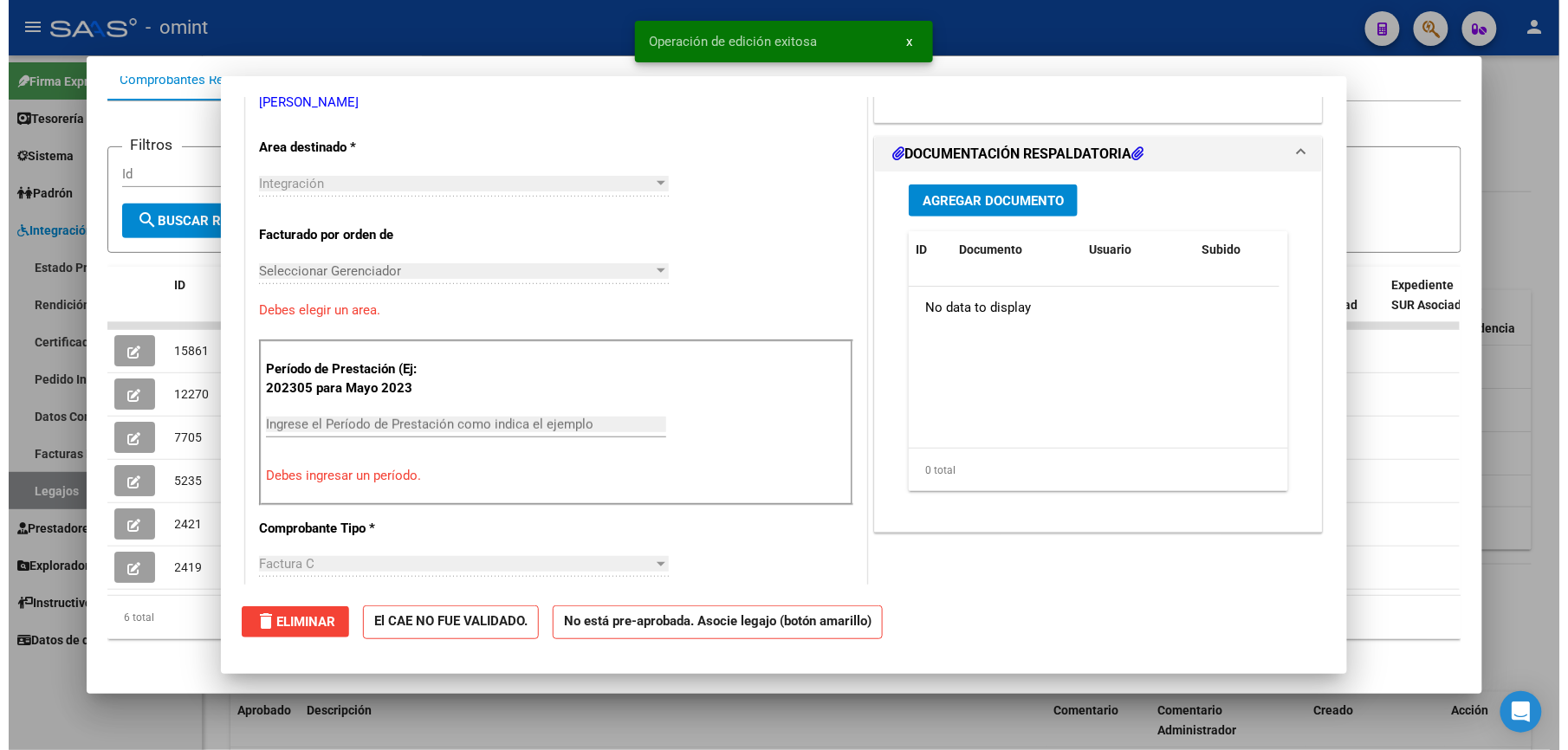
scroll to position [0, 0]
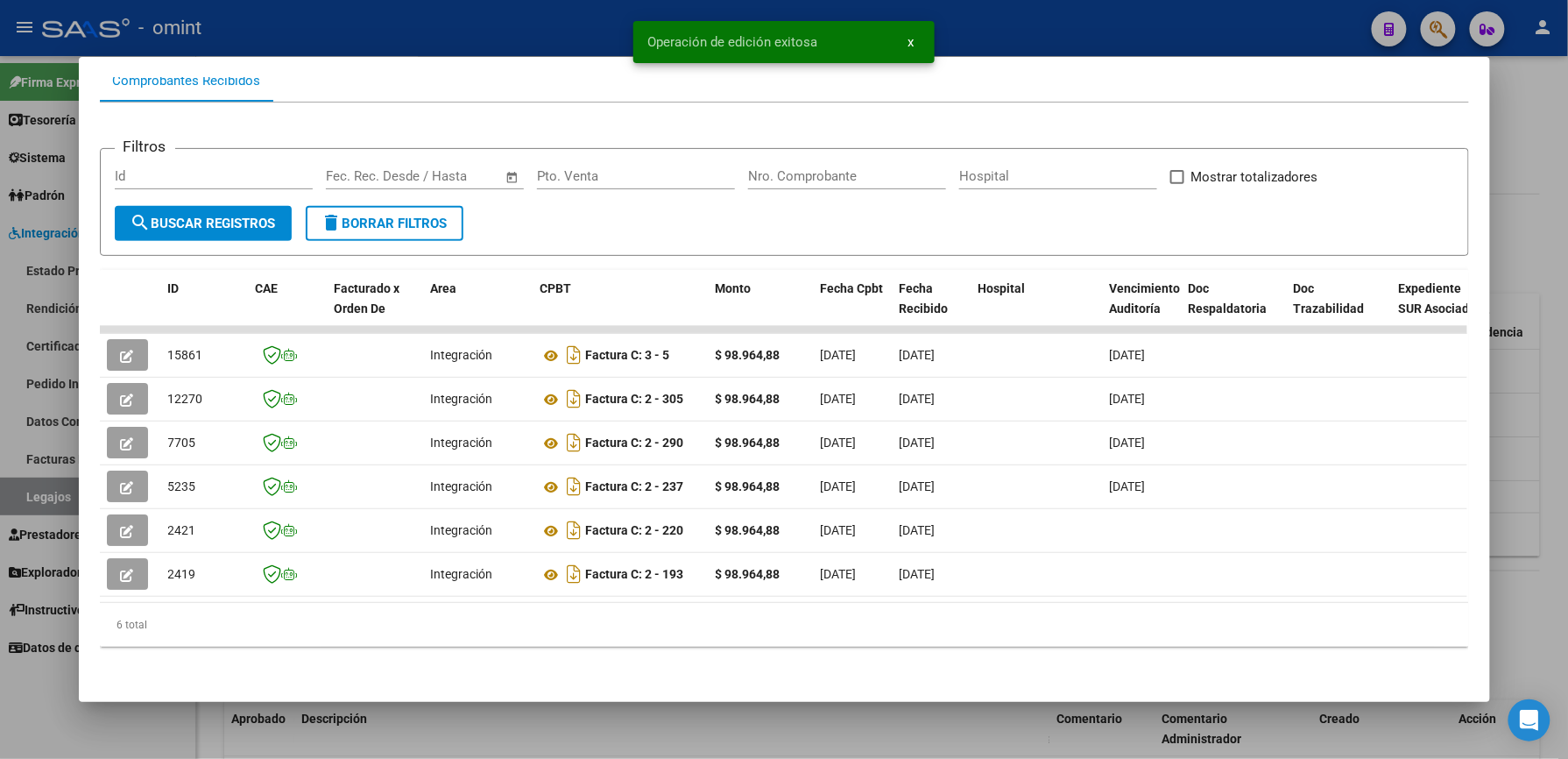
click at [1032, 33] on div at bounding box center [784, 379] width 1568 height 759
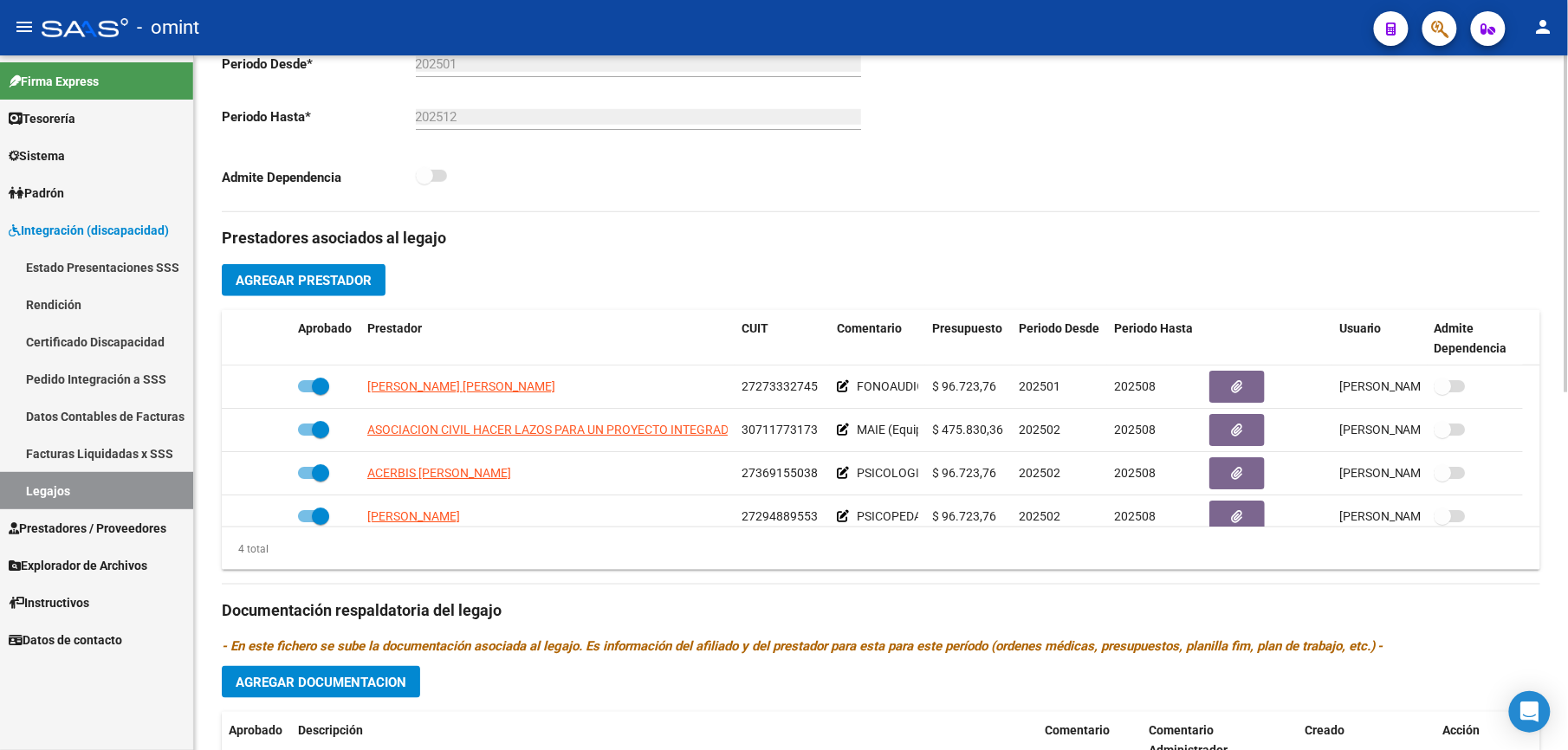
scroll to position [18, 0]
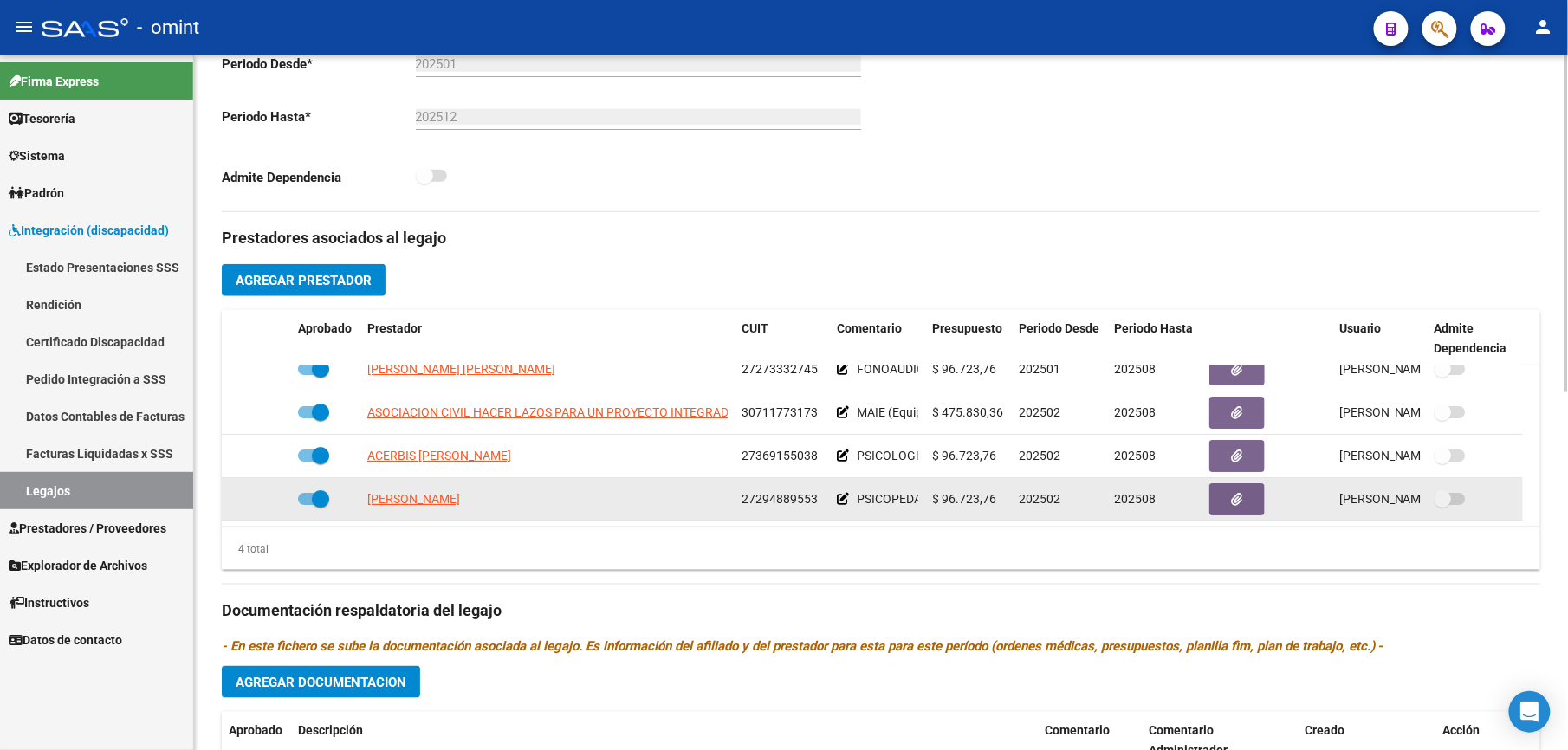
drag, startPoint x: 742, startPoint y: 517, endPoint x: 811, endPoint y: 506, distance: 69.9
click at [811, 505] on span "27294889553" at bounding box center [780, 499] width 76 height 14
drag, startPoint x: 811, startPoint y: 506, endPoint x: 778, endPoint y: 493, distance: 35.5
drag, startPoint x: 778, startPoint y: 493, endPoint x: 757, endPoint y: 512, distance: 28.3
click at [757, 512] on datatable-body-cell "27294889553" at bounding box center [782, 499] width 95 height 42
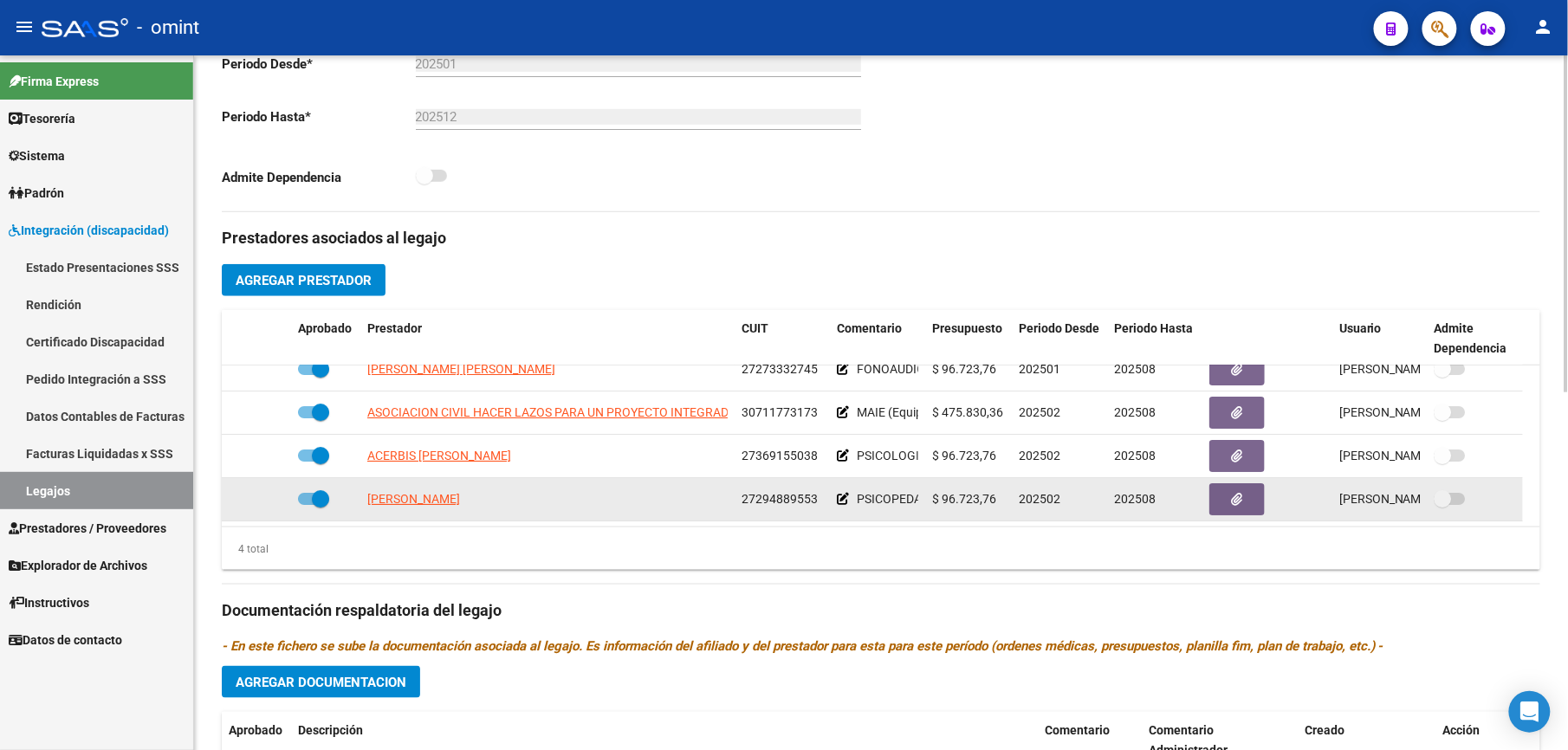
drag, startPoint x: 739, startPoint y: 496, endPoint x: 822, endPoint y: 498, distance: 83.0
click at [822, 498] on datatable-body-cell "27294889553" at bounding box center [782, 499] width 95 height 42
drag, startPoint x: 822, startPoint y: 498, endPoint x: 799, endPoint y: 502, distance: 23.3
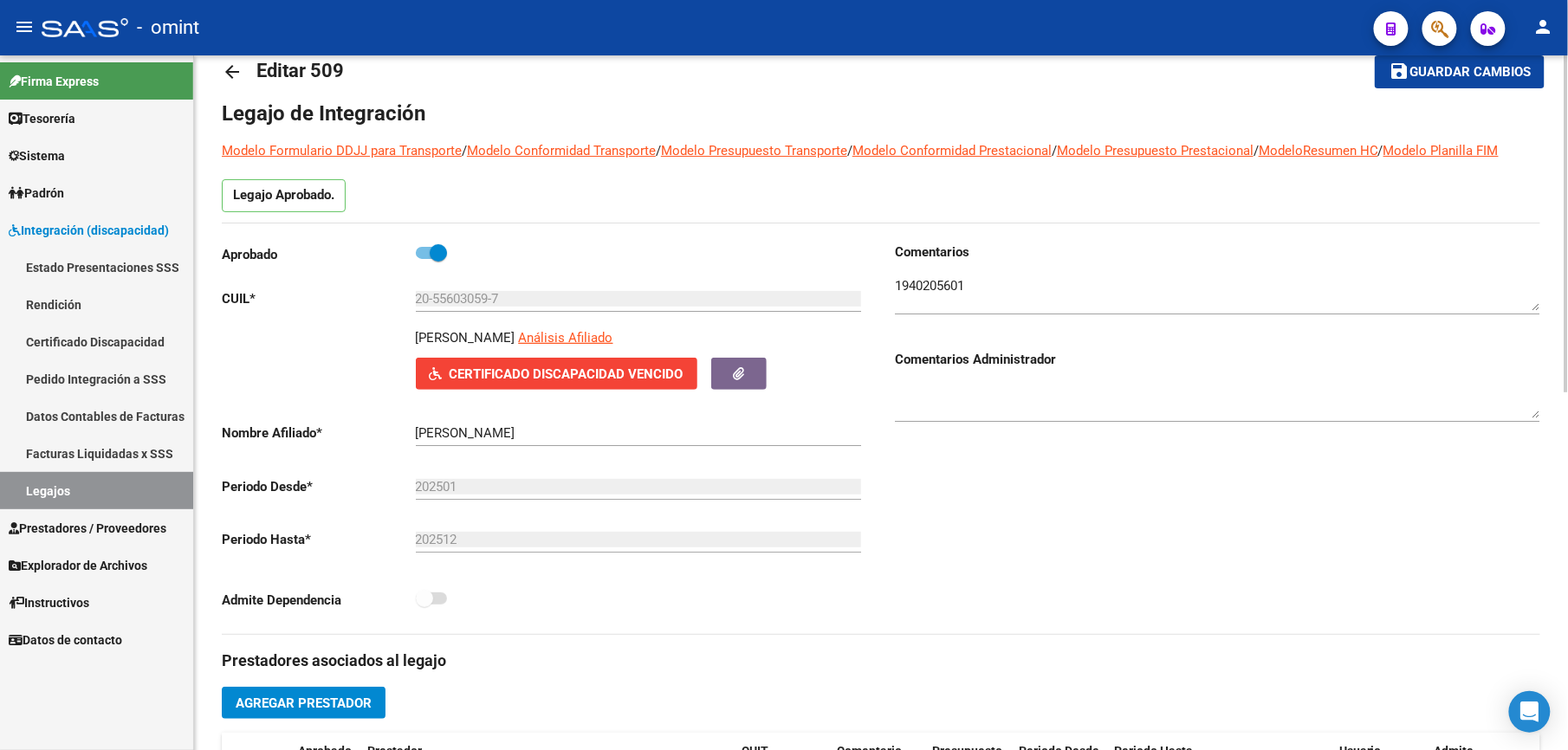
scroll to position [0, 0]
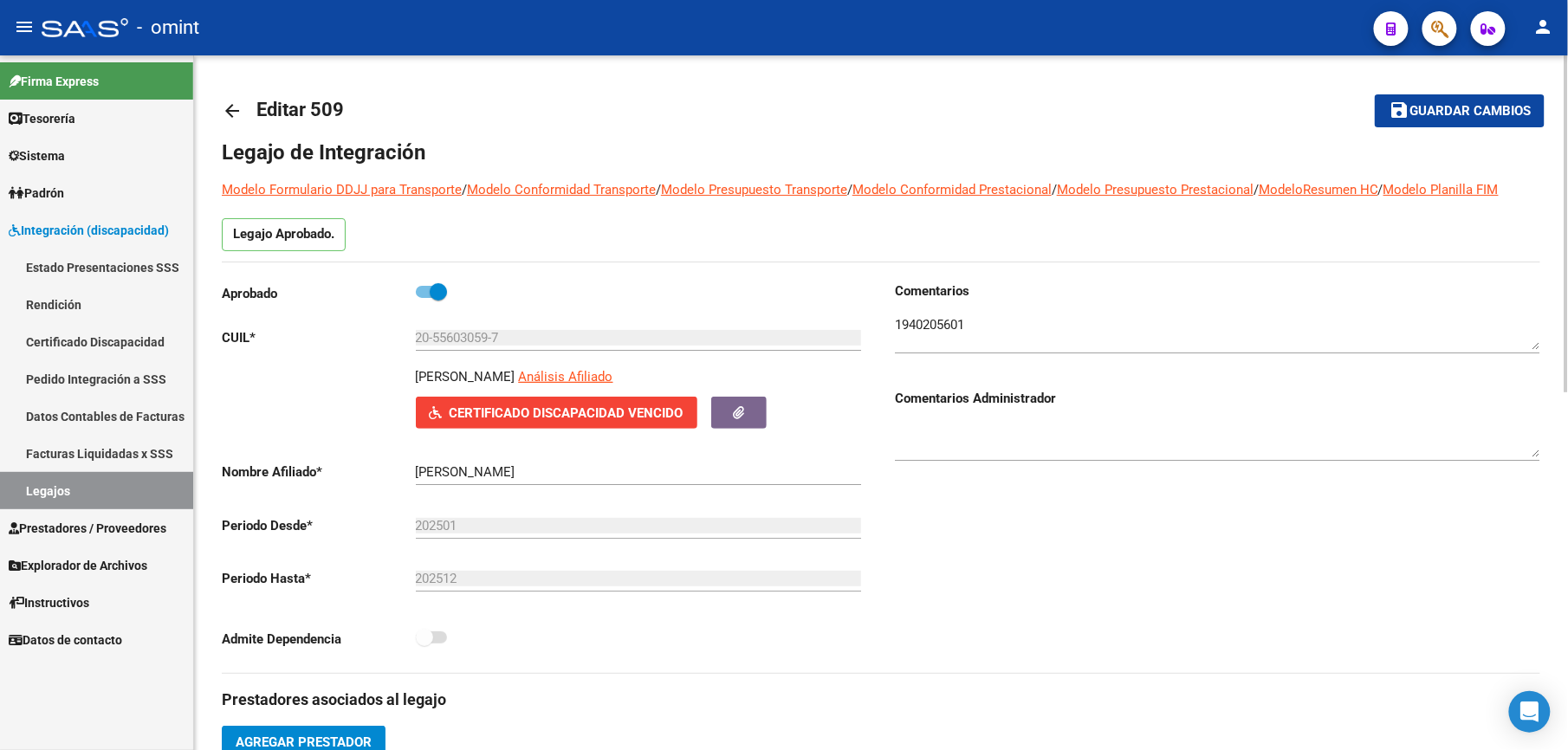
click at [234, 108] on mat-icon "arrow_back" at bounding box center [232, 111] width 21 height 21
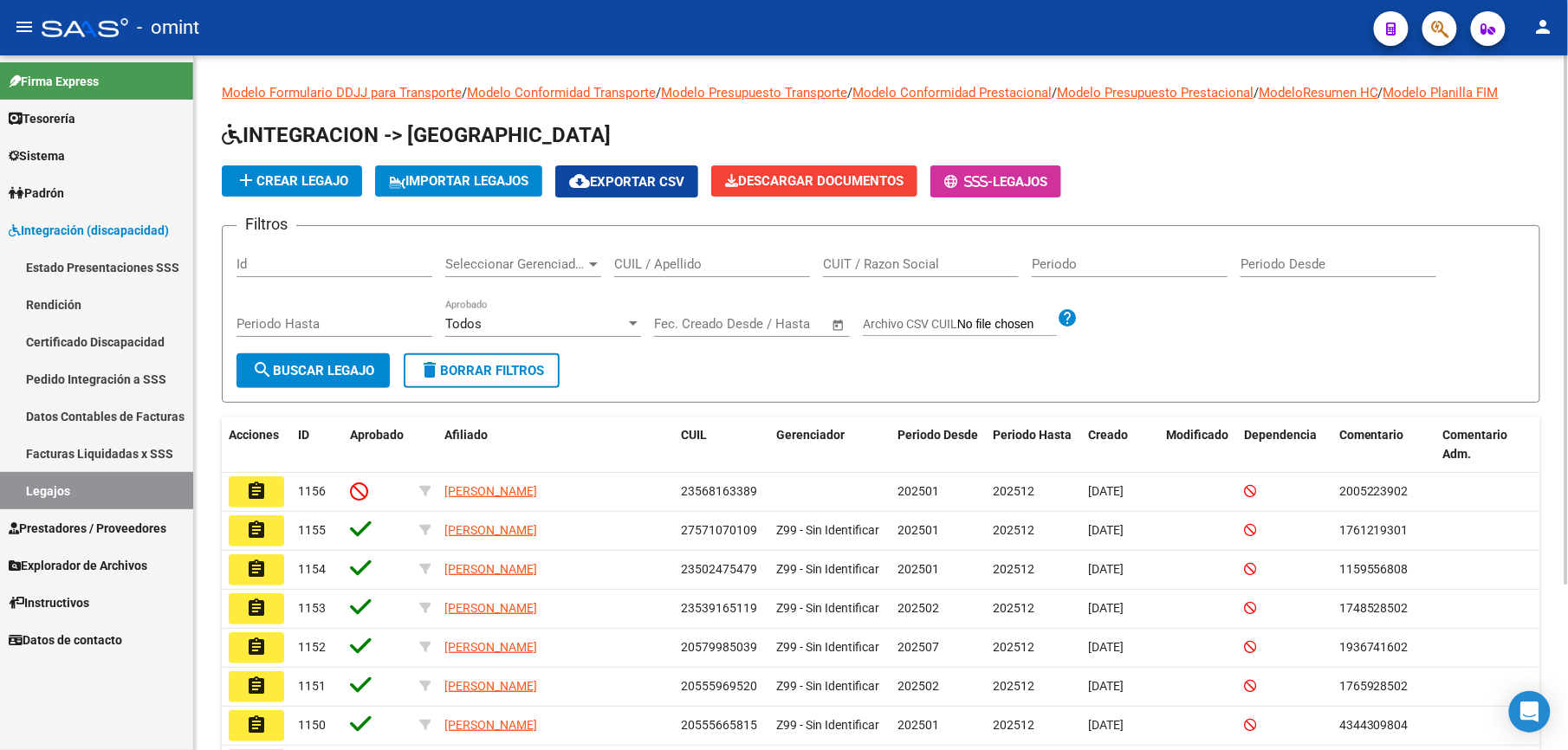
click at [649, 260] on input "CUIL / Apellido" at bounding box center [712, 264] width 195 height 16
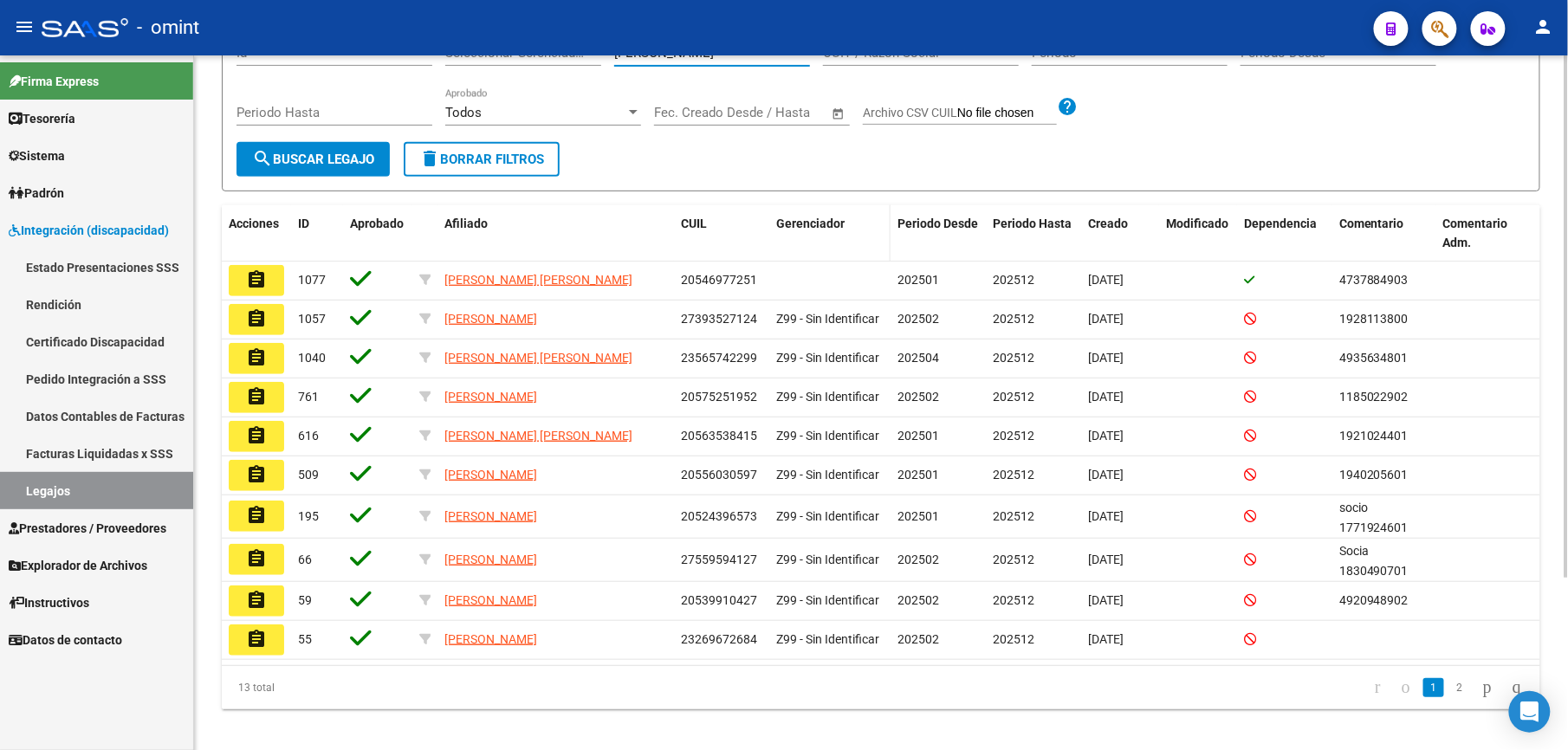
scroll to position [231, 0]
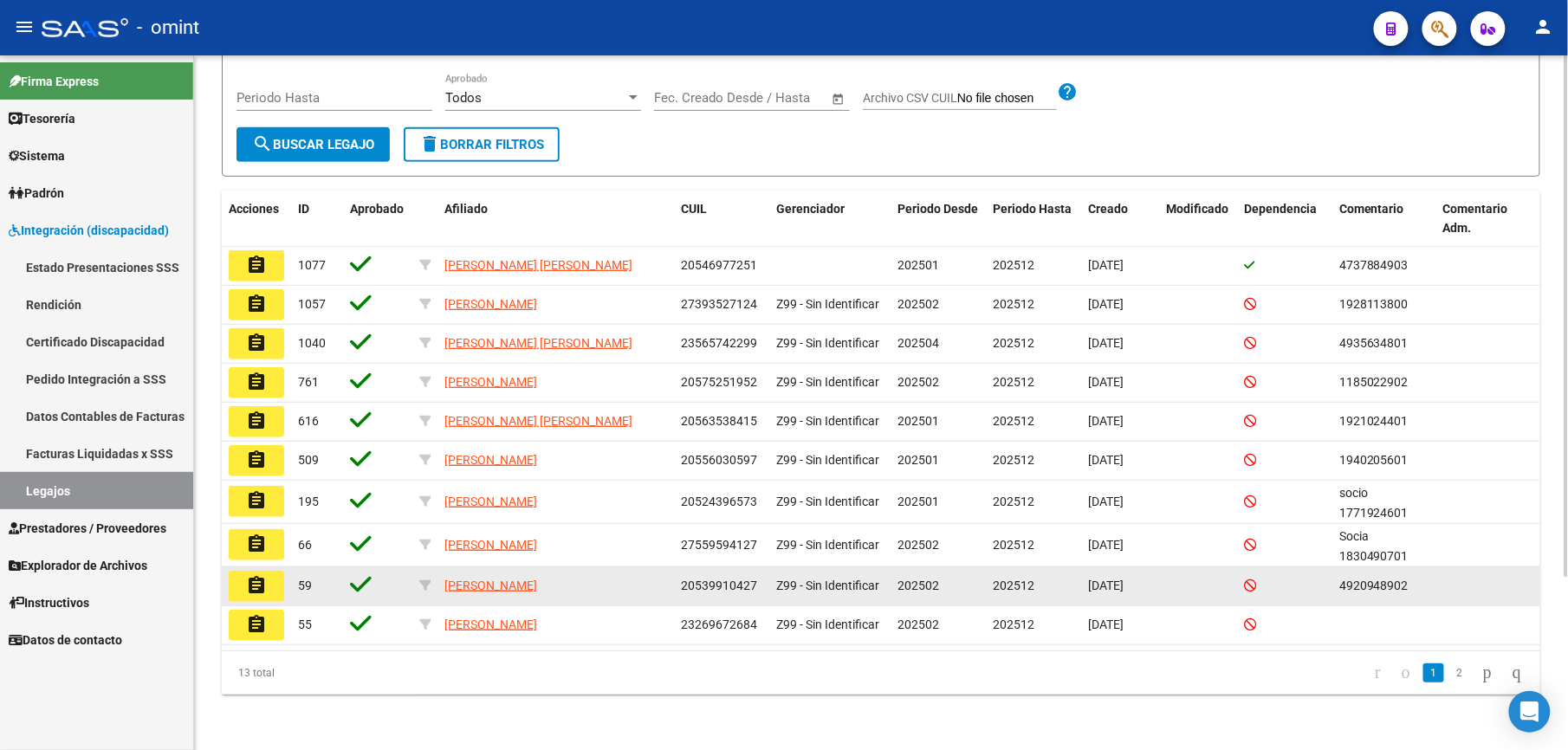
type input "fernandez"
click at [256, 583] on mat-icon "assignment" at bounding box center [256, 586] width 21 height 21
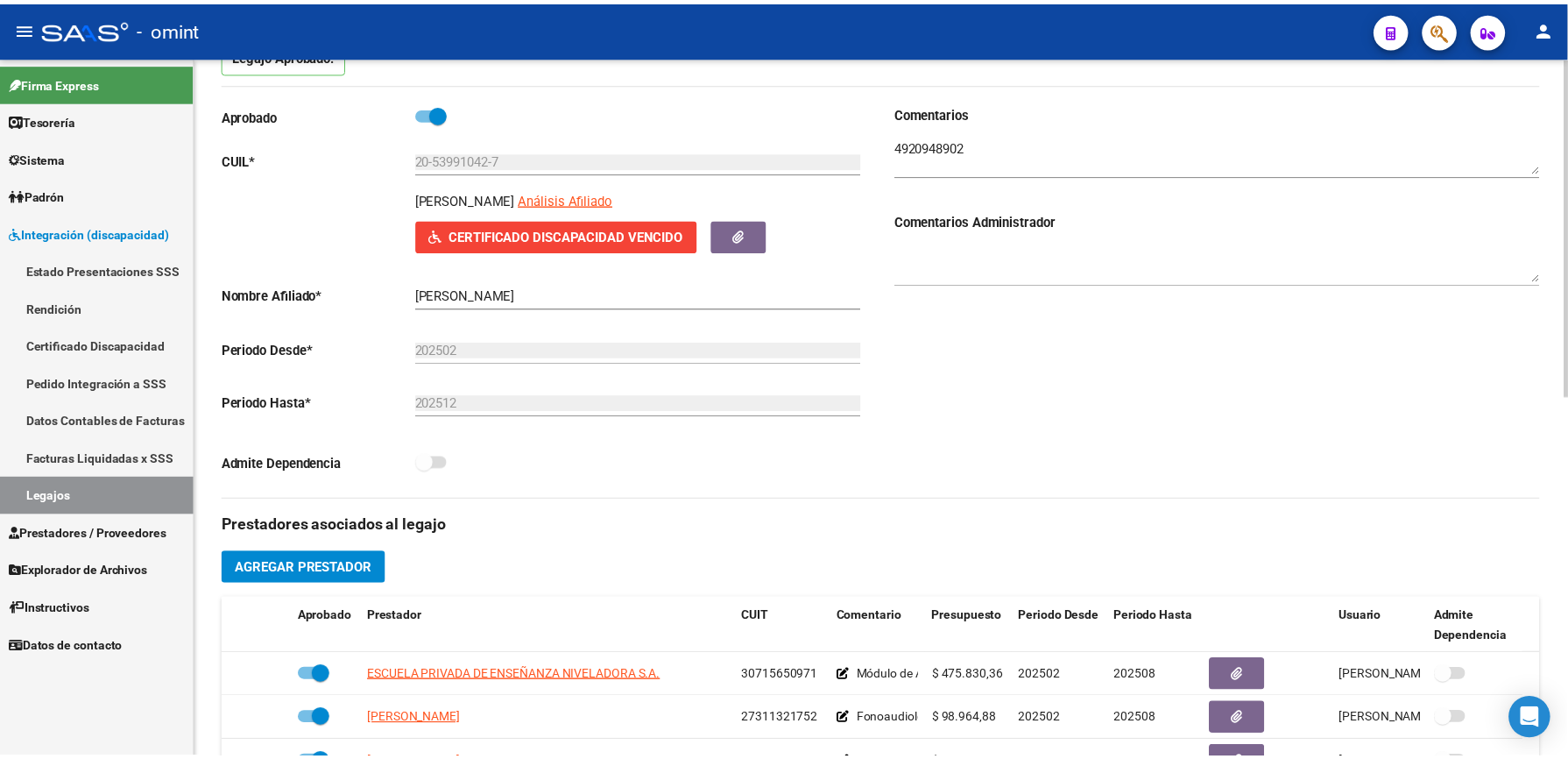
scroll to position [350, 0]
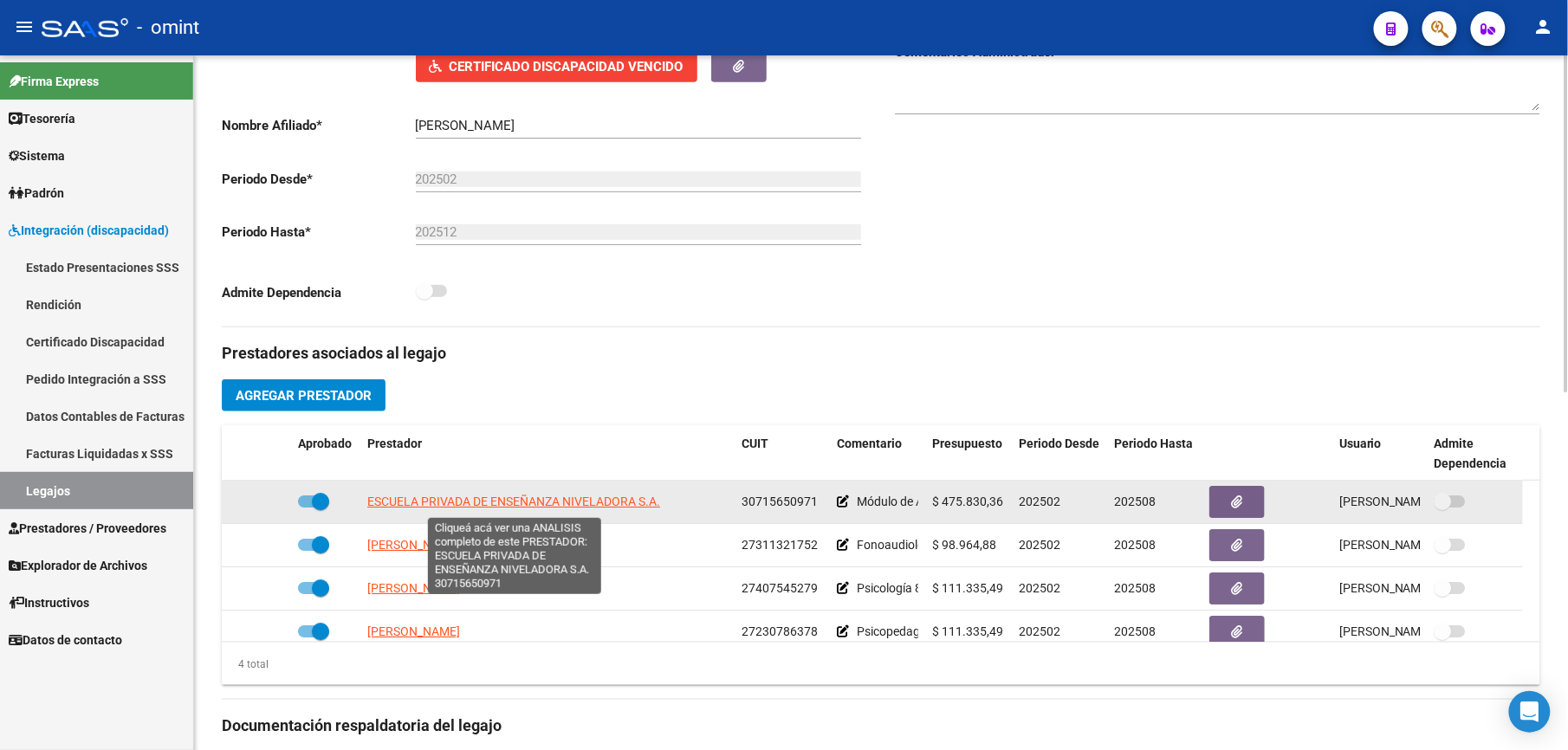
click at [521, 502] on span "ESCUELA PRIVADA DE ENSEÑANZA NIVELADORA S.A." at bounding box center [514, 502] width 293 height 14
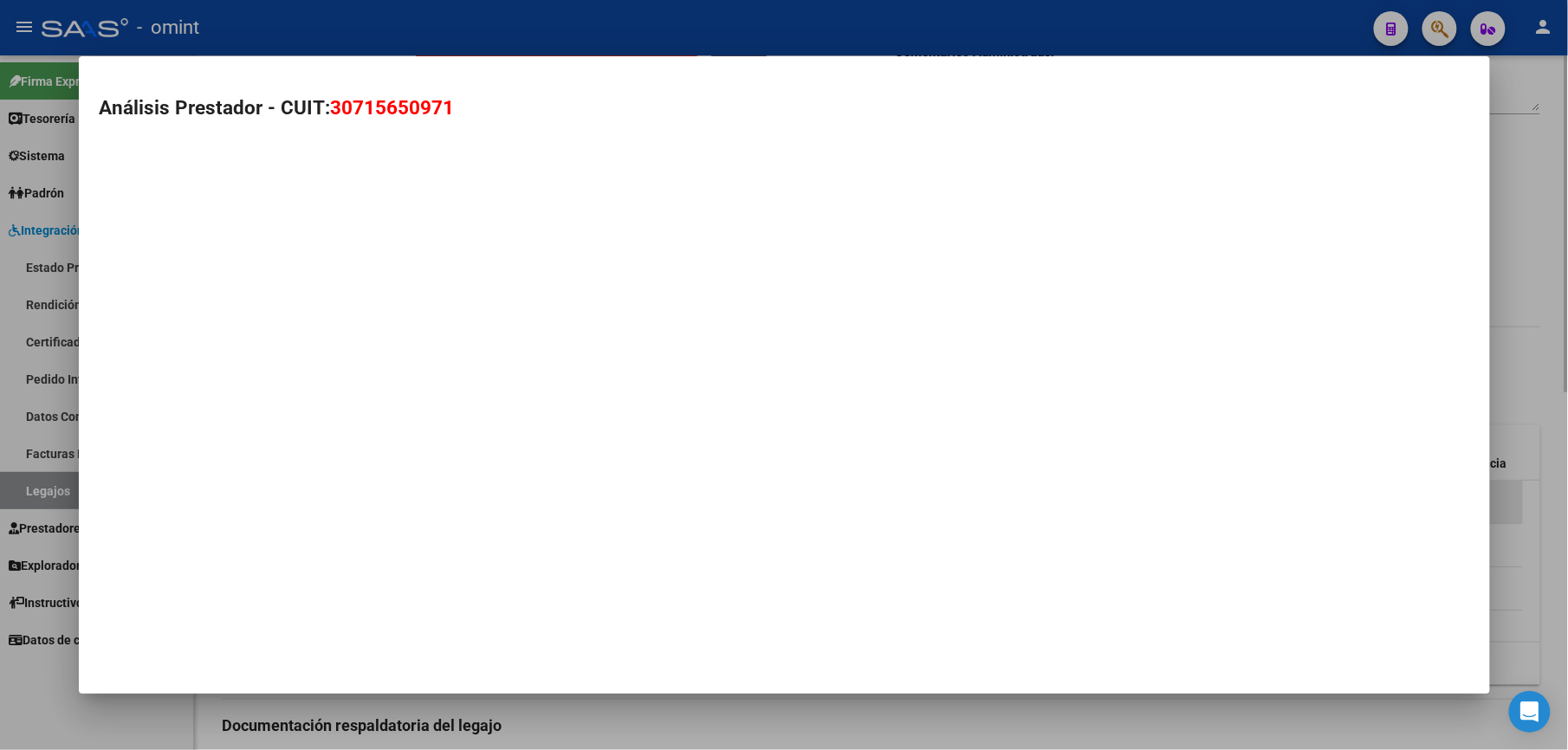
type textarea "30715650971"
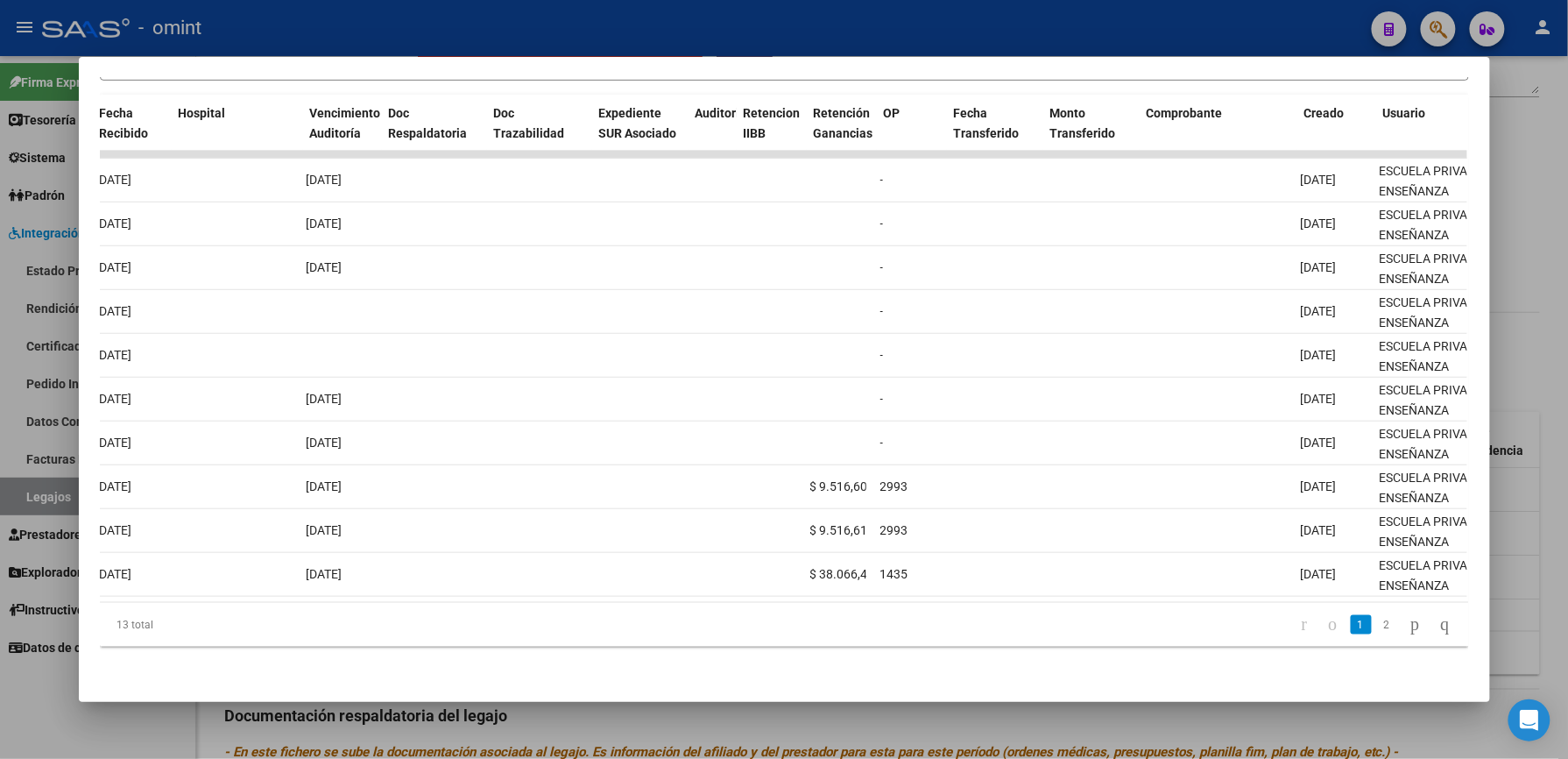
scroll to position [0, 0]
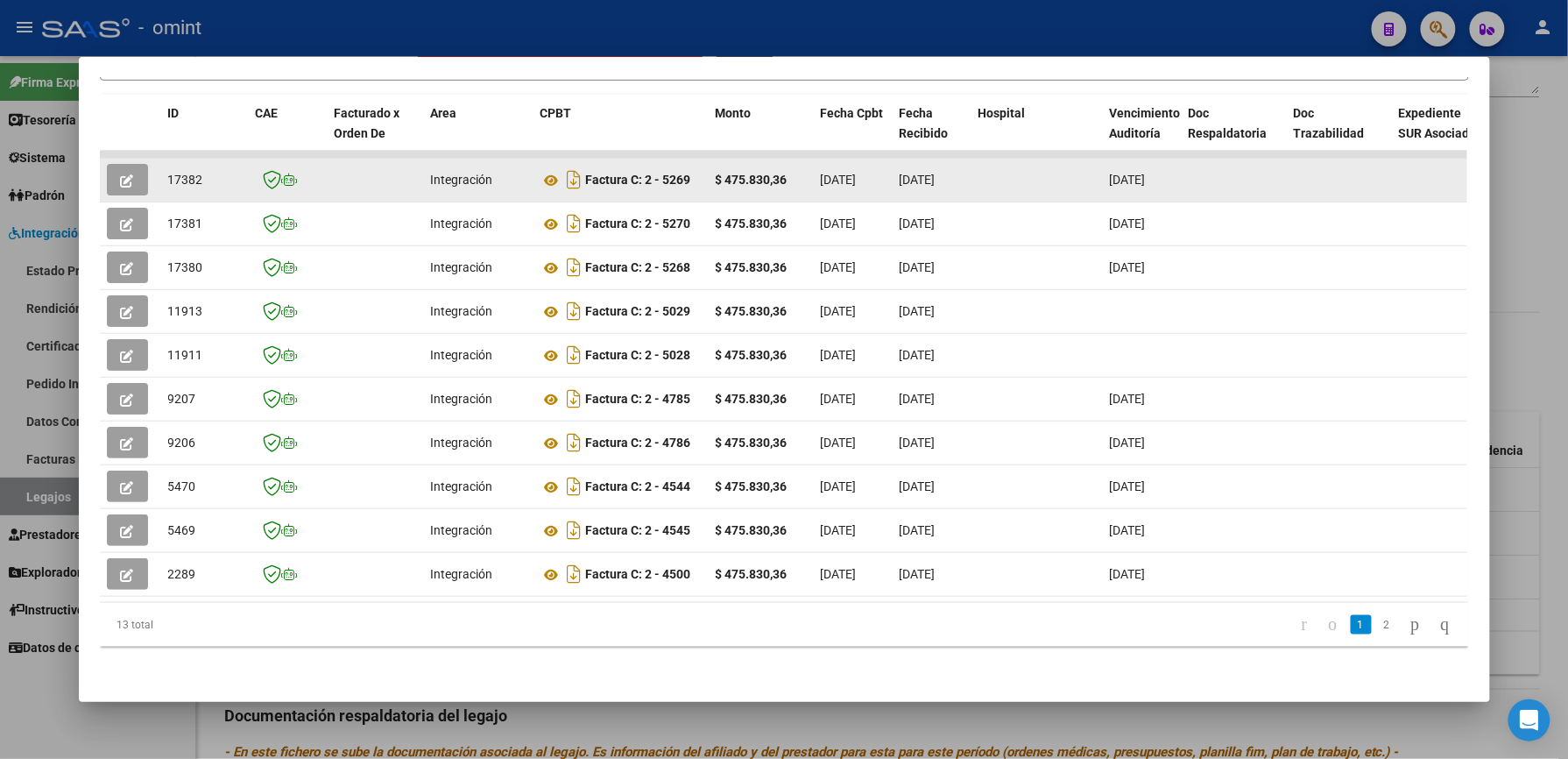
click at [121, 174] on icon "button" at bounding box center [127, 181] width 13 height 13
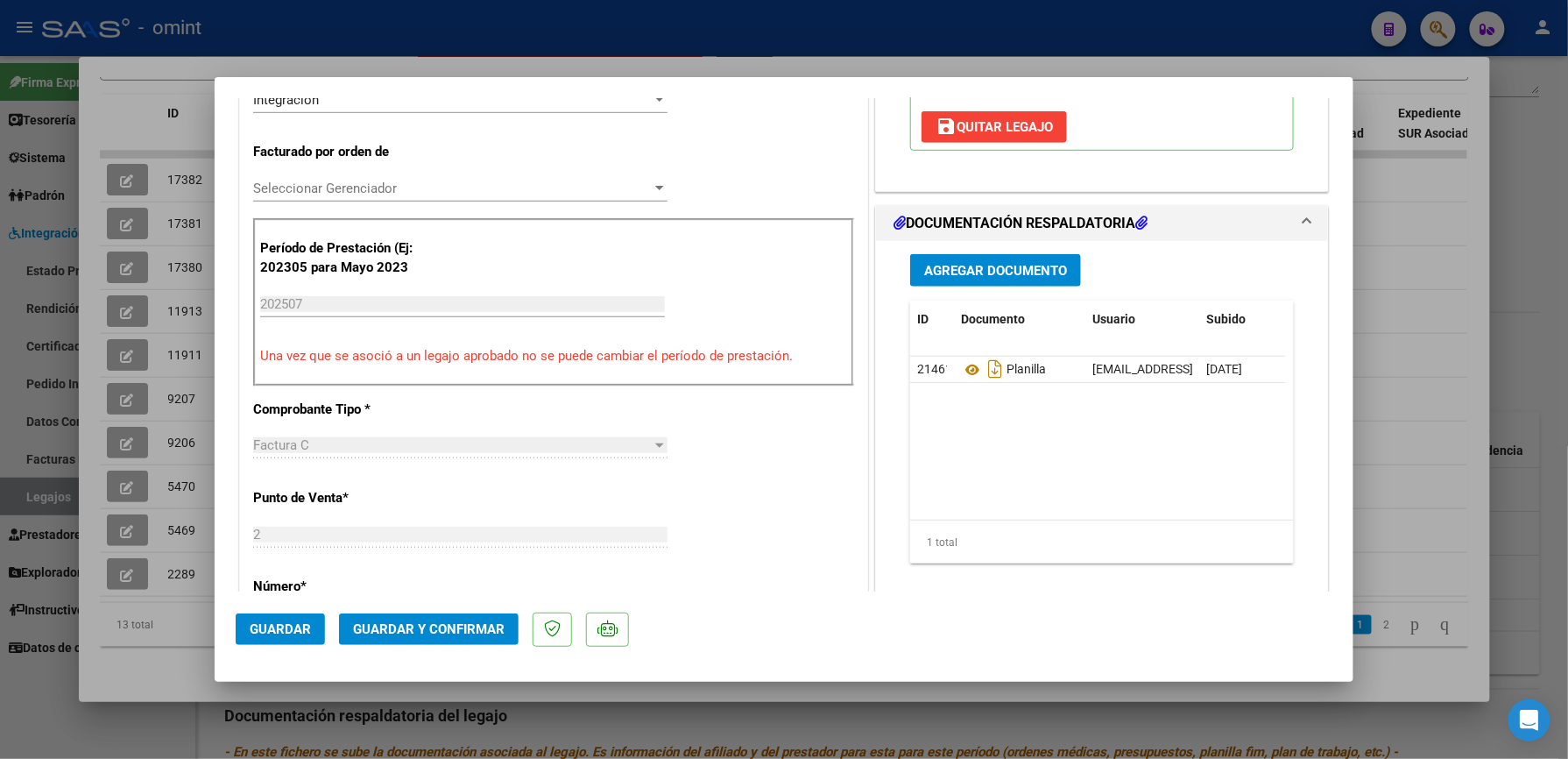
scroll to position [467, 0]
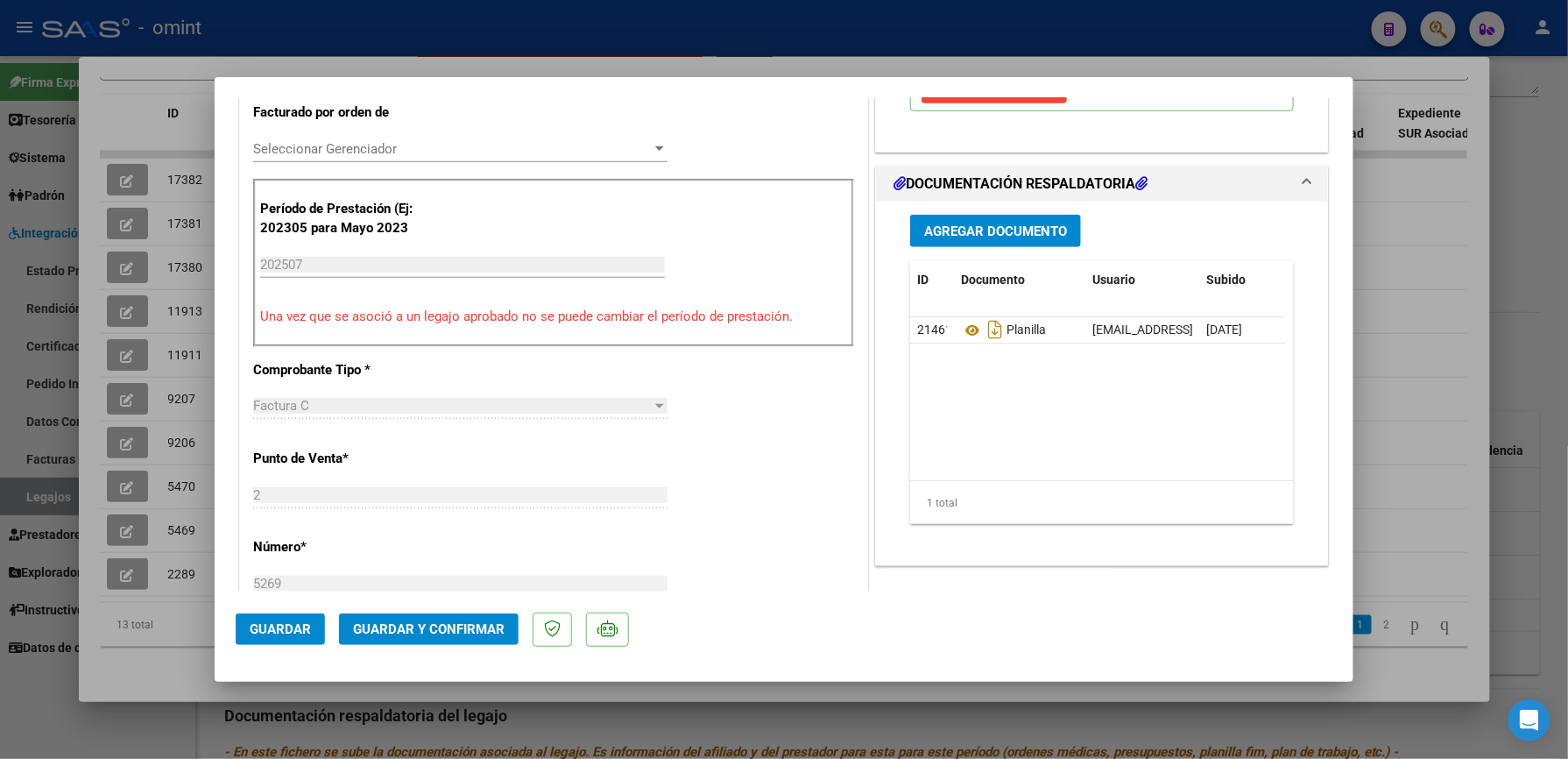
click at [466, 624] on span "Guardar y Confirmar" at bounding box center [429, 629] width 152 height 16
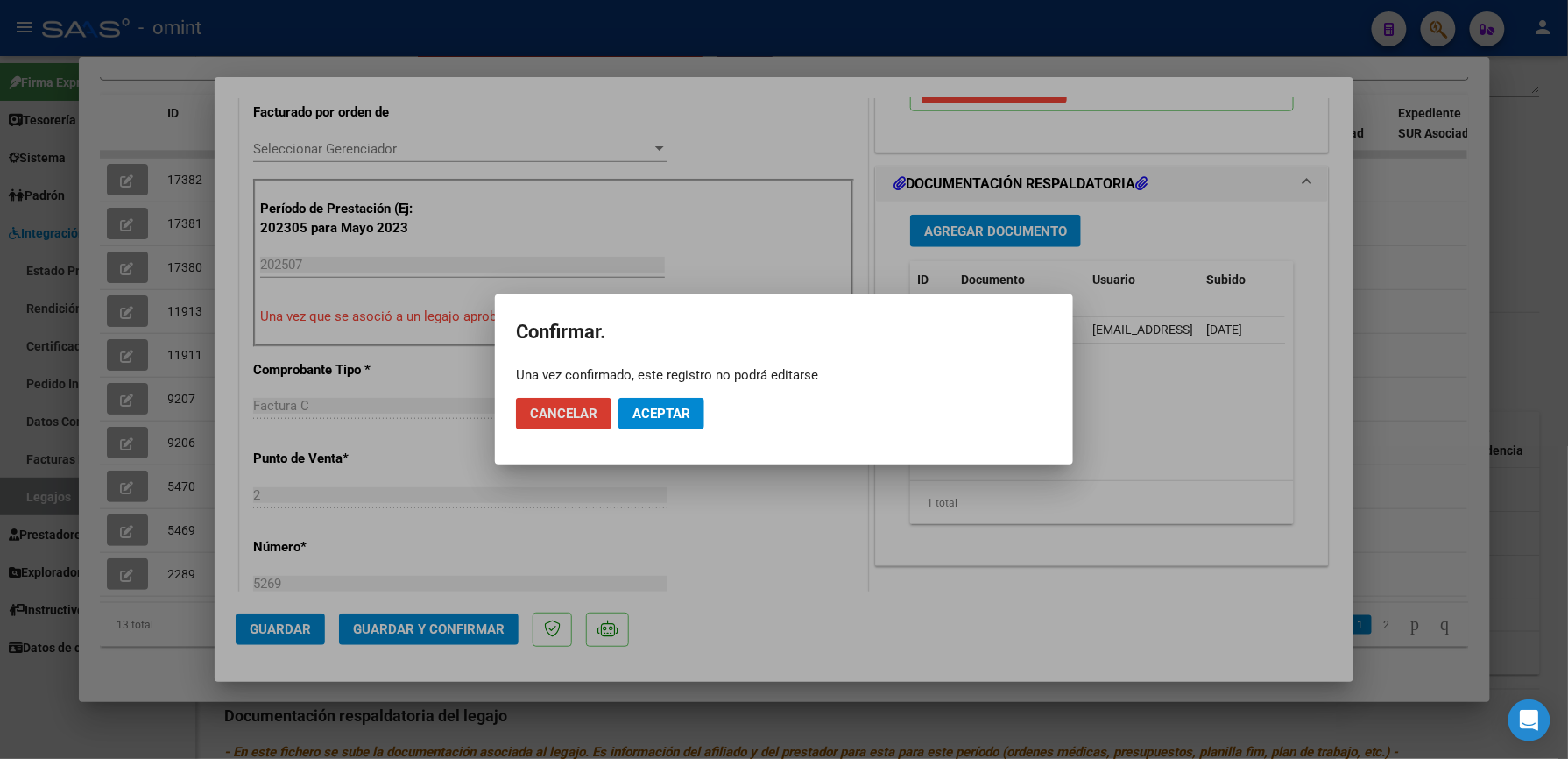
click at [679, 417] on span "Aceptar" at bounding box center [662, 414] width 58 height 16
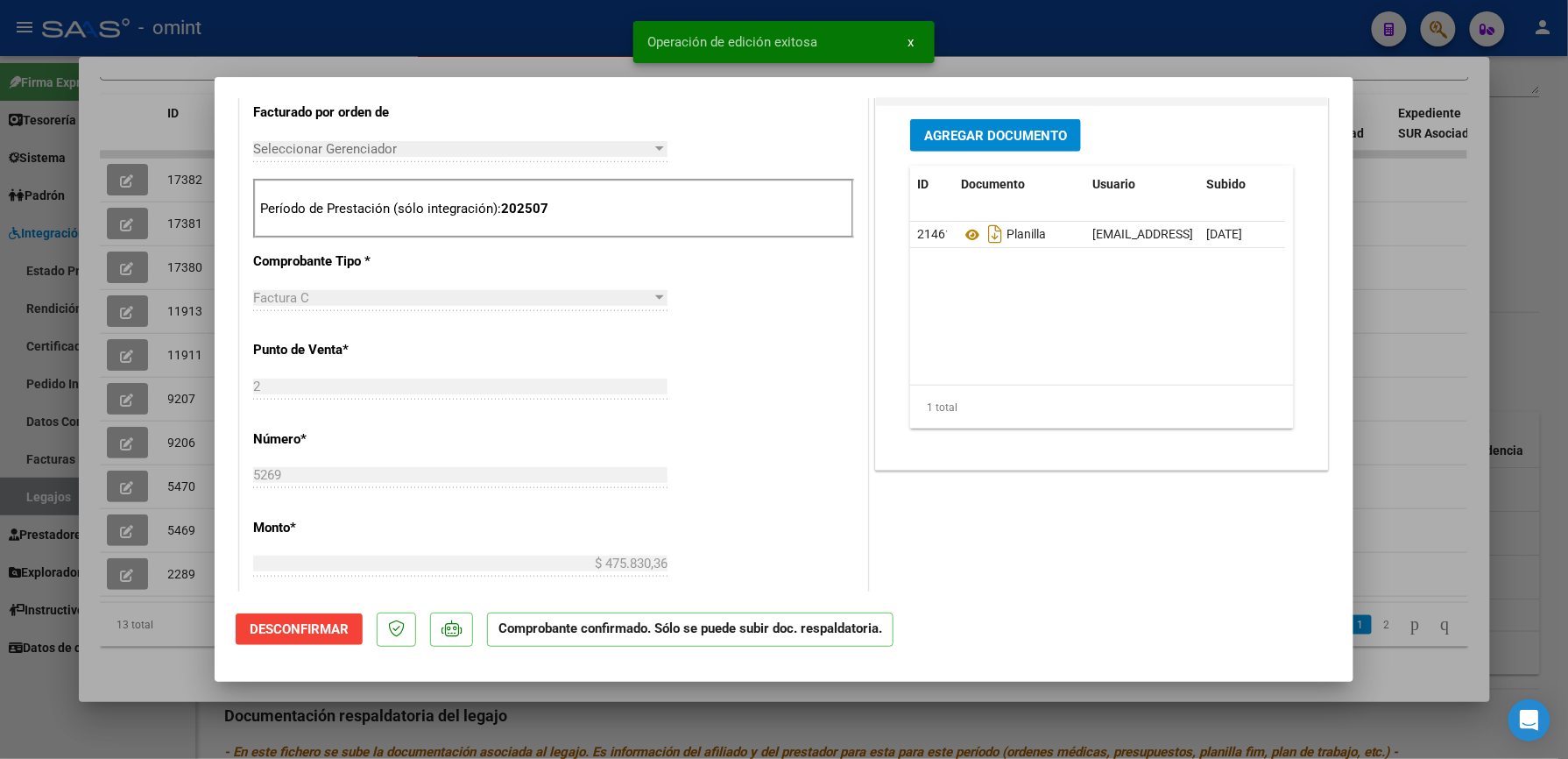
click at [993, 7] on div at bounding box center [784, 379] width 1568 height 759
type input "$ 0,00"
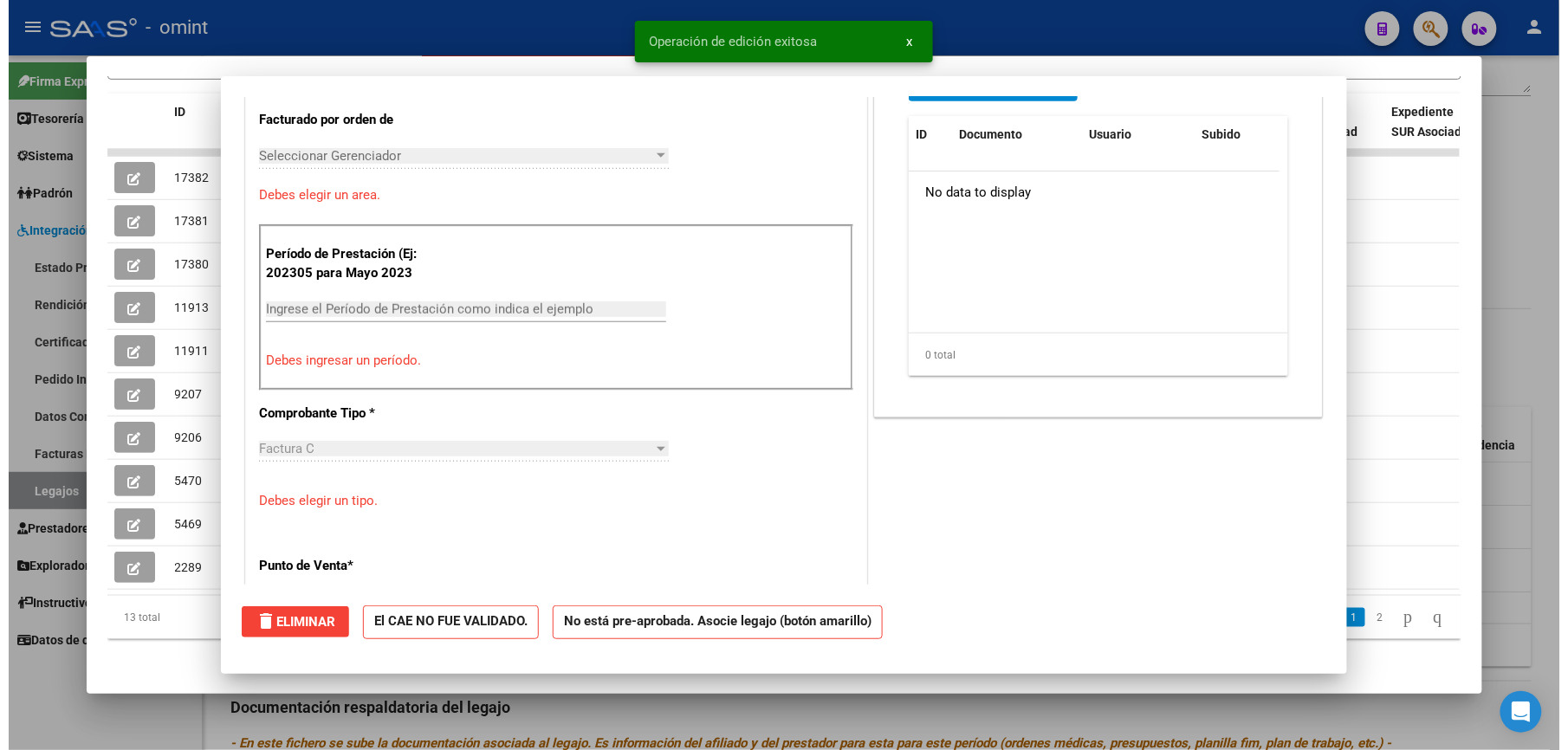
scroll to position [0, 0]
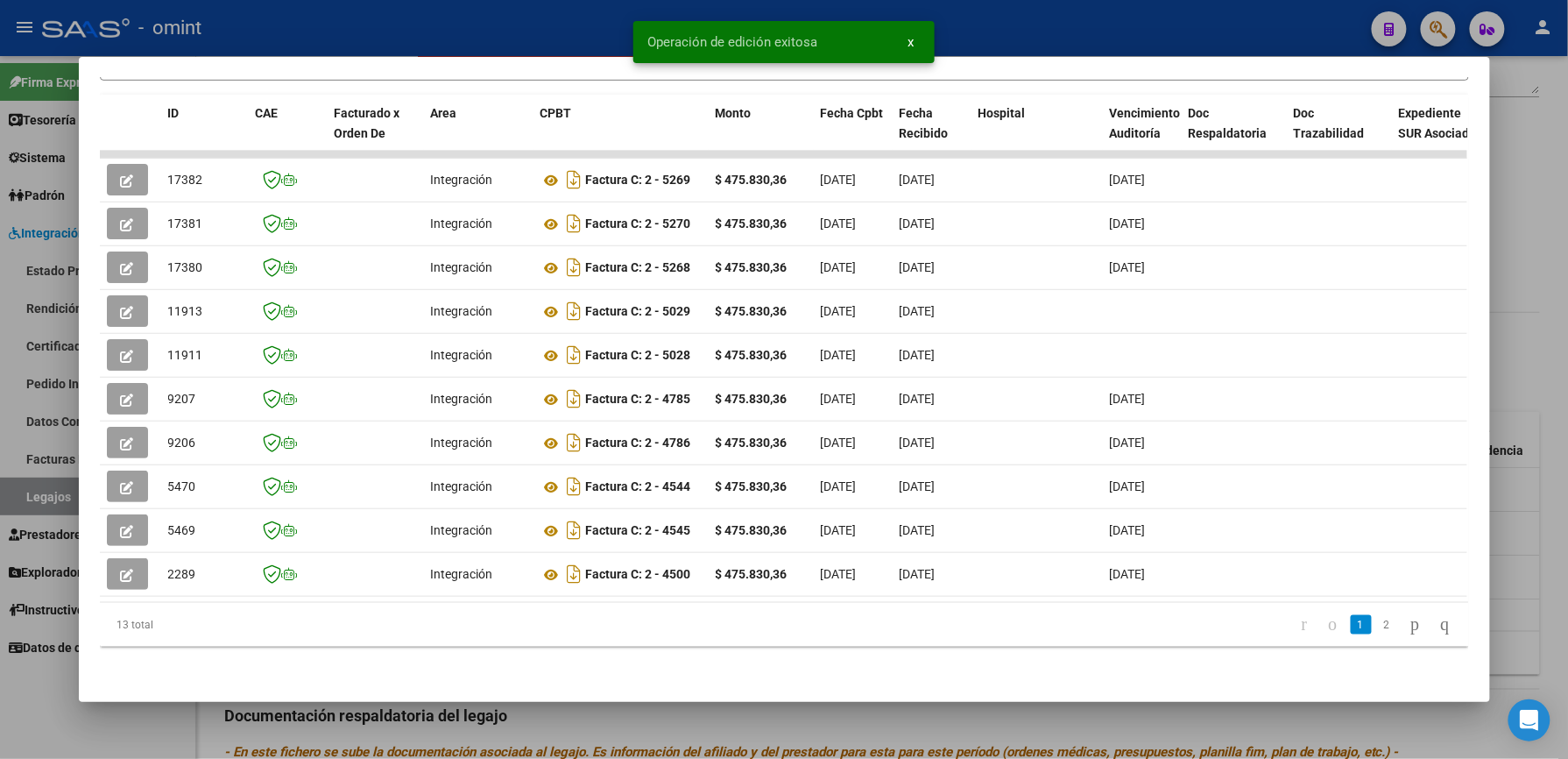
click at [1553, 313] on div at bounding box center [784, 379] width 1568 height 759
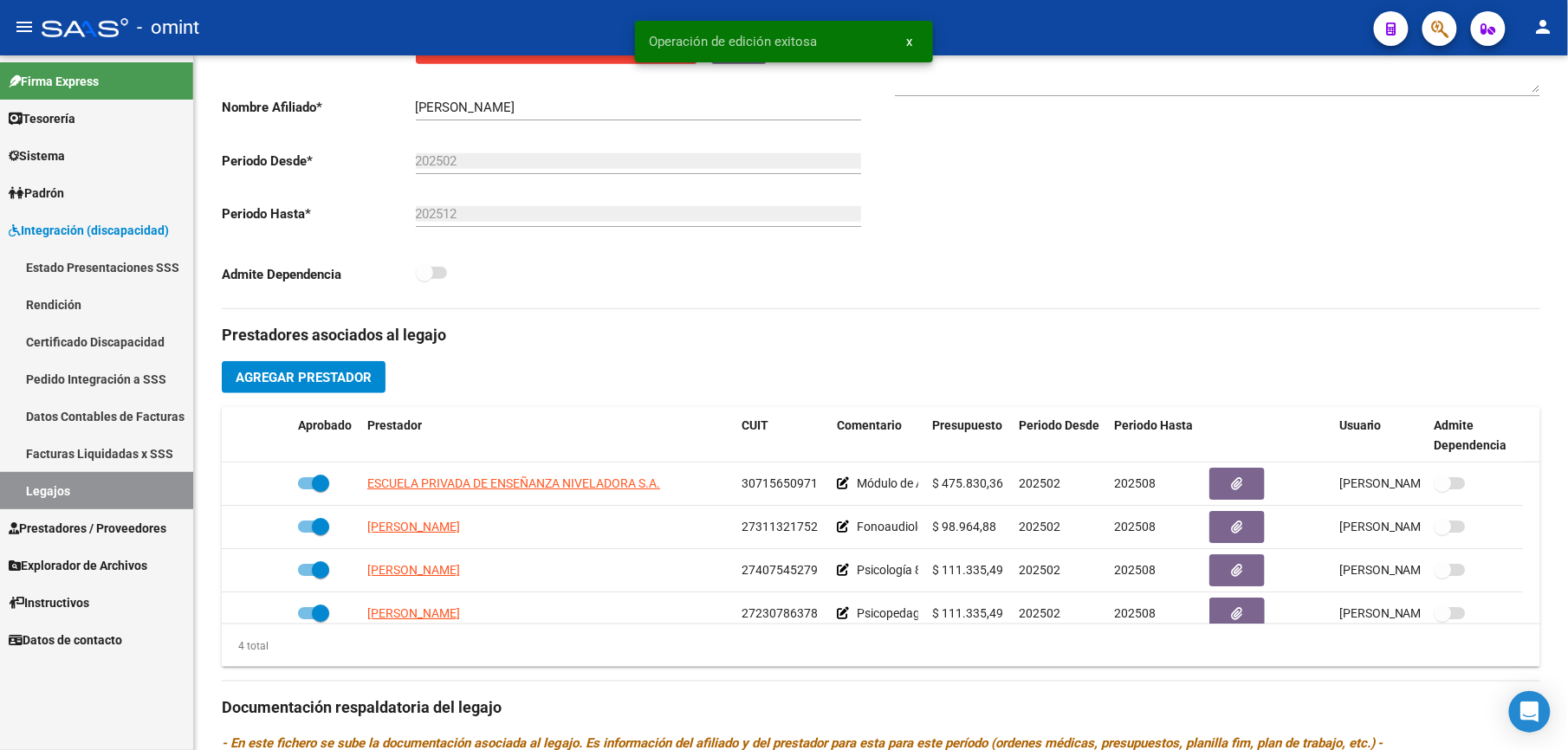
scroll to position [346, 0]
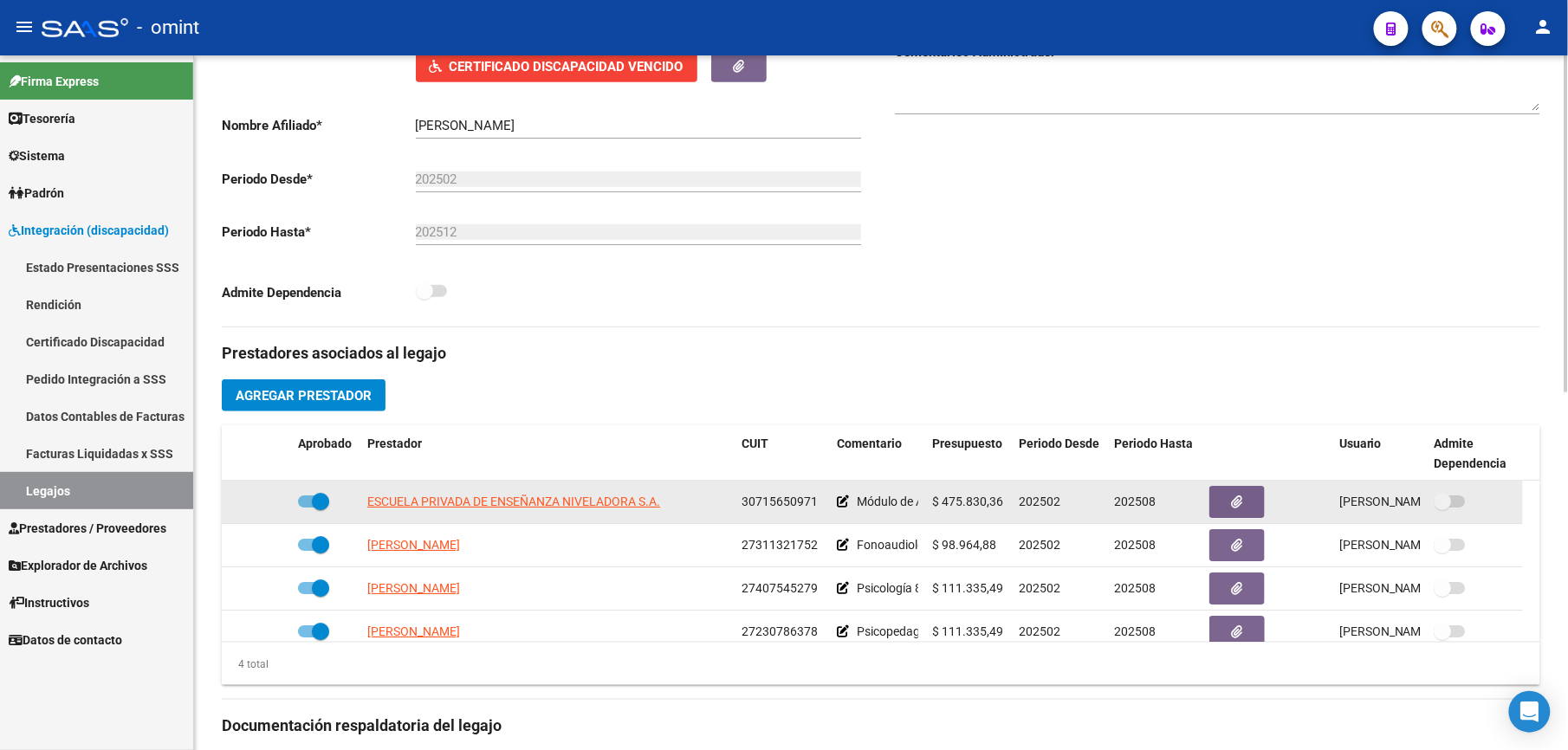
drag, startPoint x: 742, startPoint y: 505, endPoint x: 842, endPoint y: 512, distance: 100.2
click at [842, 512] on div "ESCUELA PRIVADA DE ENSEÑANZA NIVELADORA S.A. 30715650971 Módulo de Apoyo a la I…" at bounding box center [872, 502] width 1301 height 43
drag, startPoint x: 842, startPoint y: 512, endPoint x: 771, endPoint y: 494, distance: 73.2
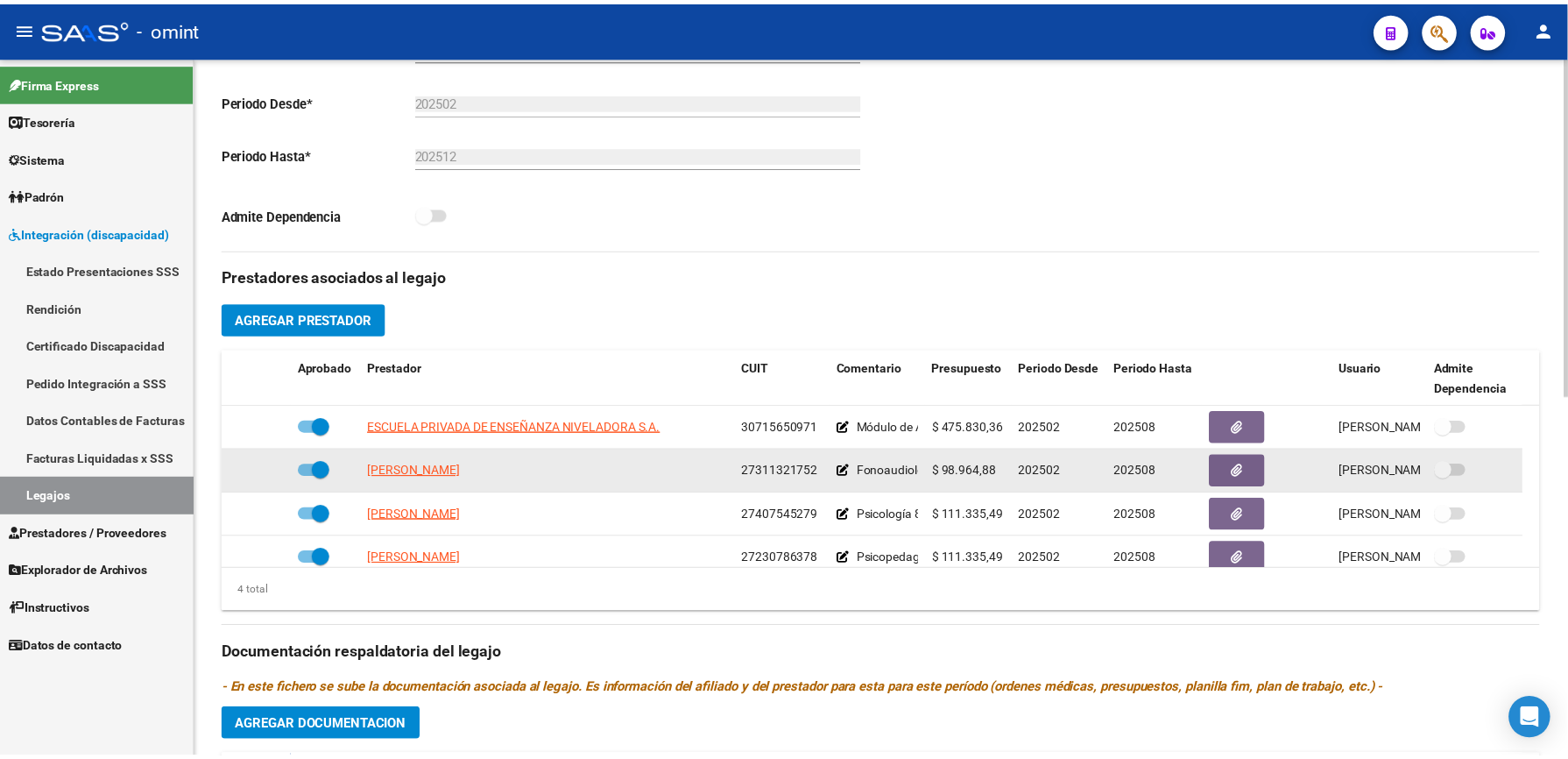
scroll to position [467, 0]
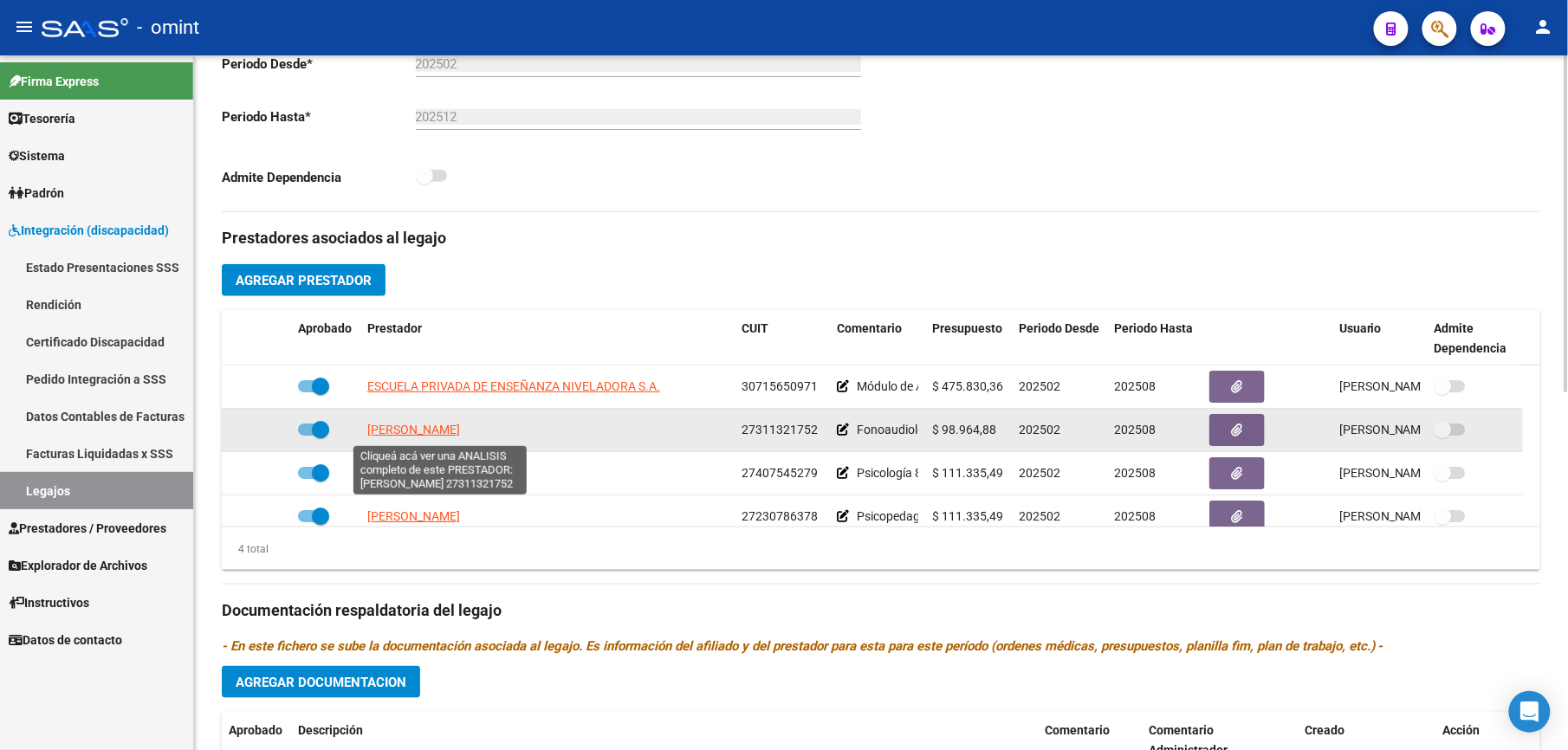
click at [451, 429] on span "ORTIZ ALEJANDRA NOEMI" at bounding box center [414, 429] width 93 height 14
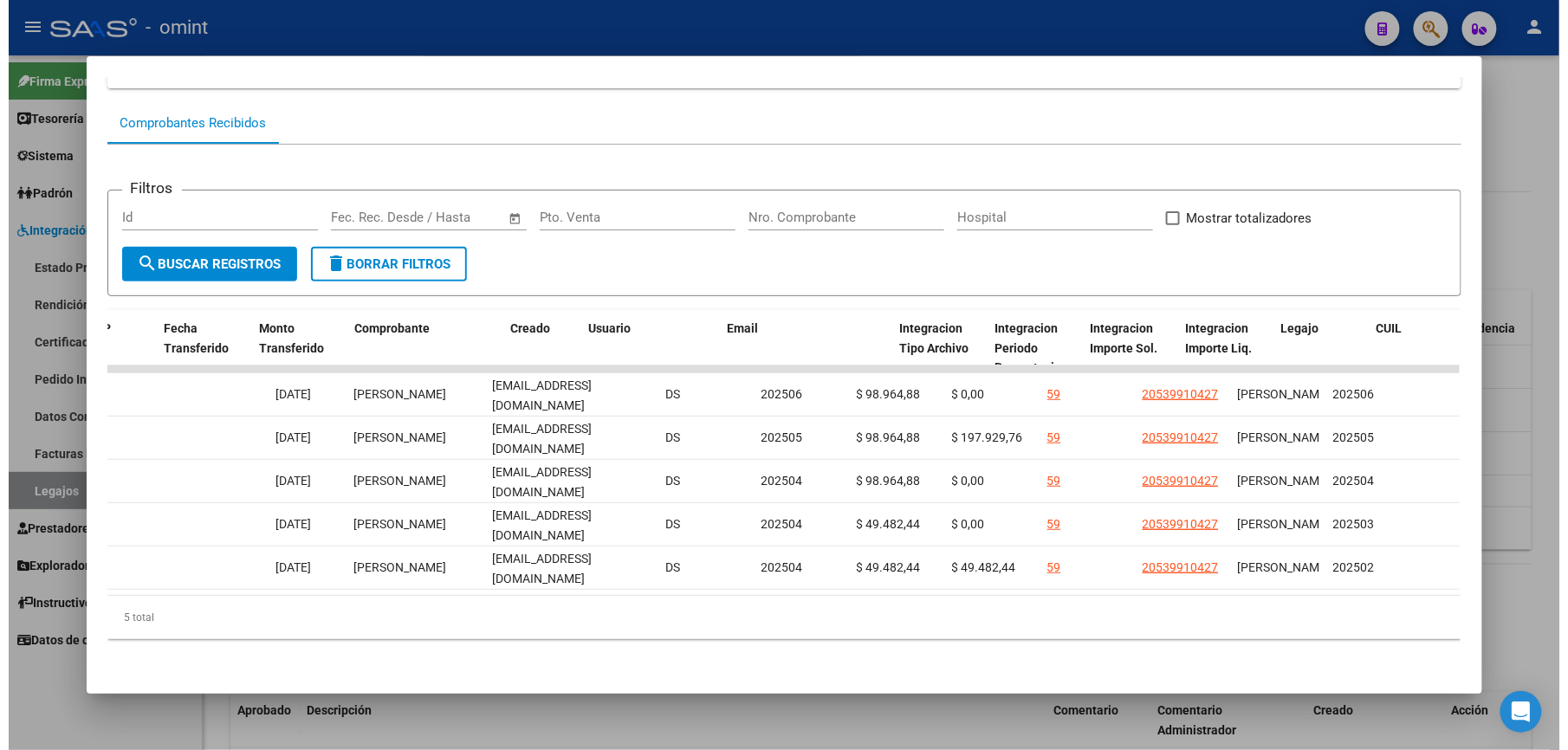
scroll to position [0, 2389]
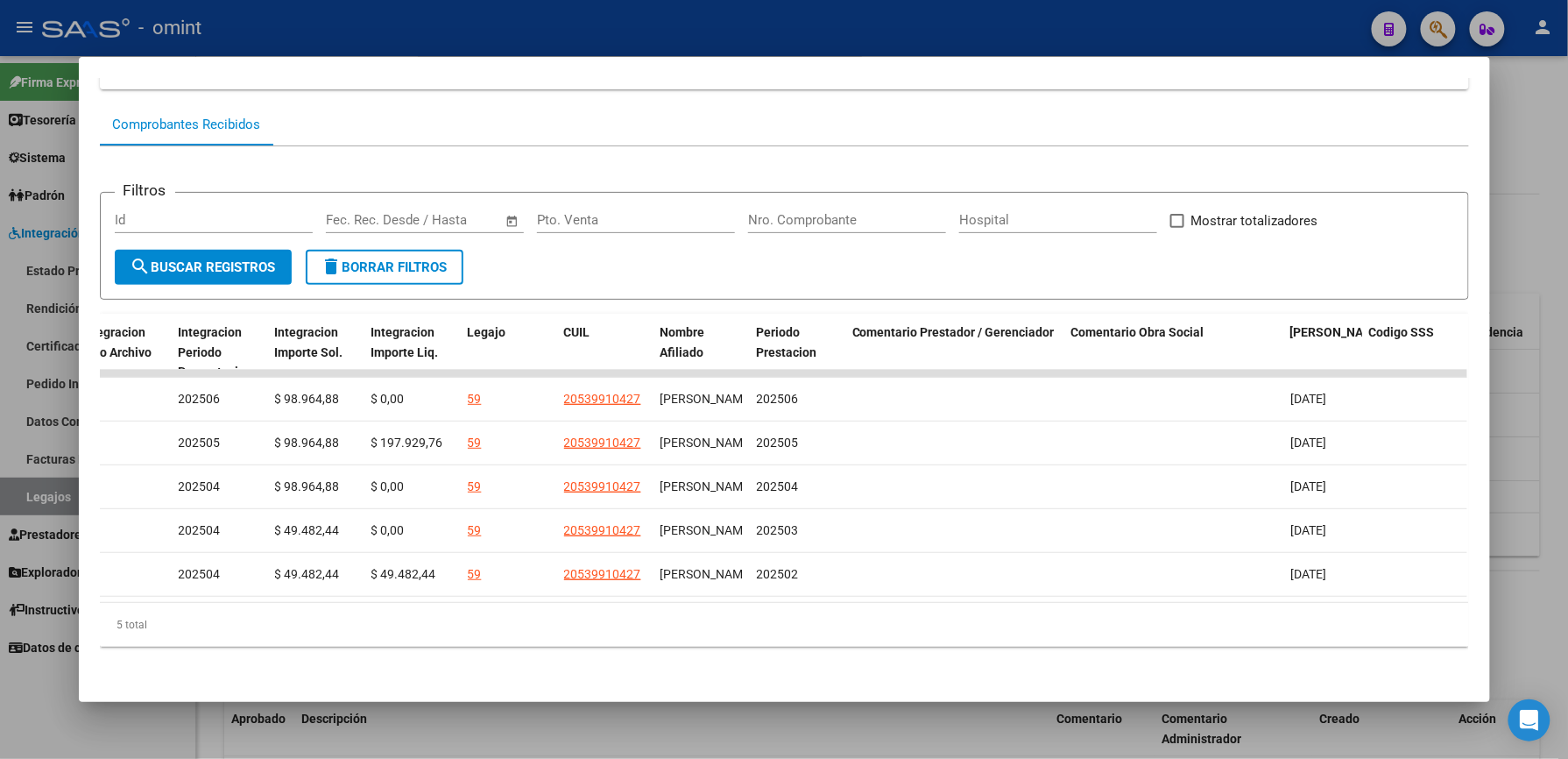
click at [824, 33] on div at bounding box center [784, 379] width 1568 height 759
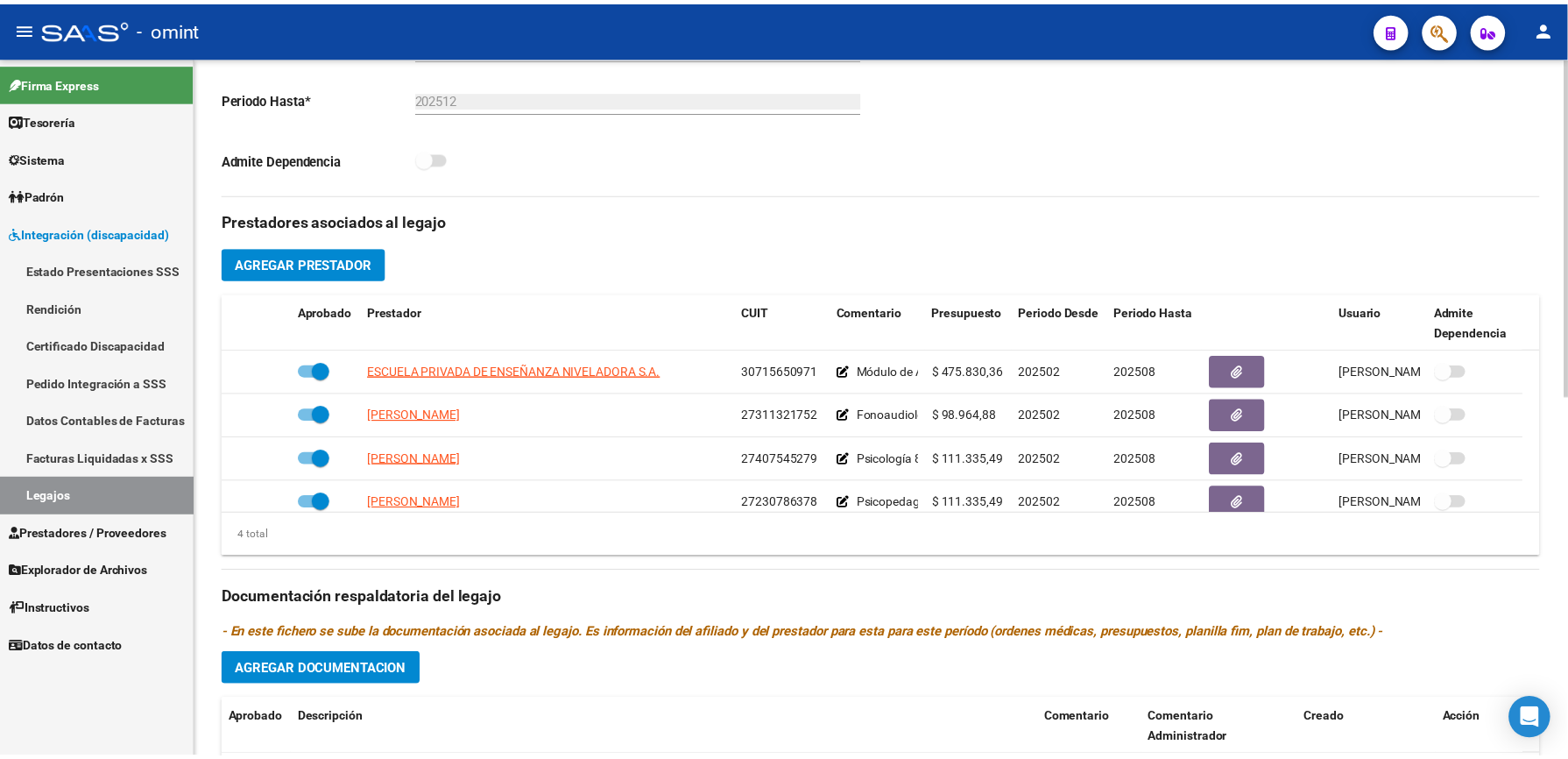
scroll to position [467, 0]
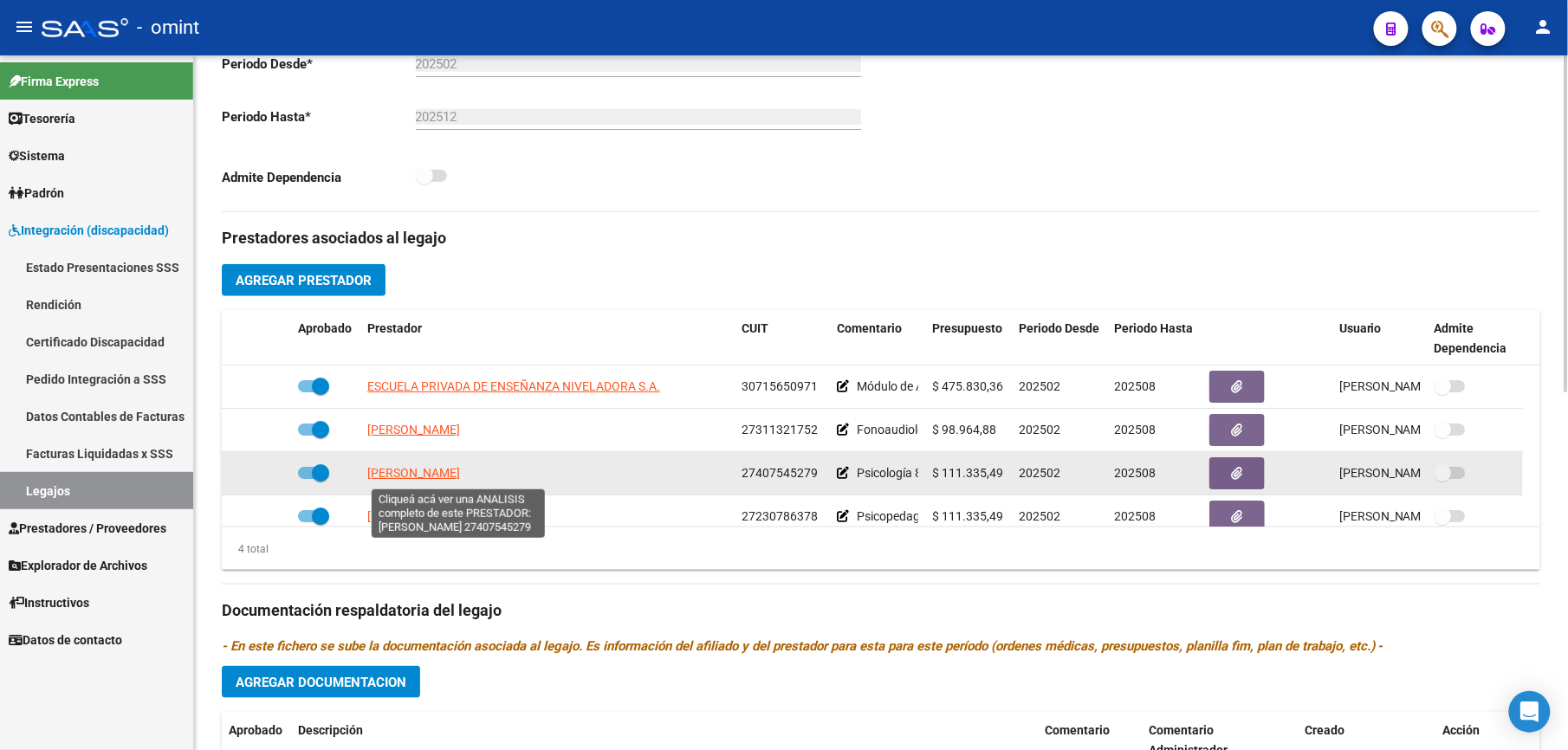
click at [460, 473] on span "[PERSON_NAME]" at bounding box center [414, 473] width 93 height 14
type textarea "27407545279"
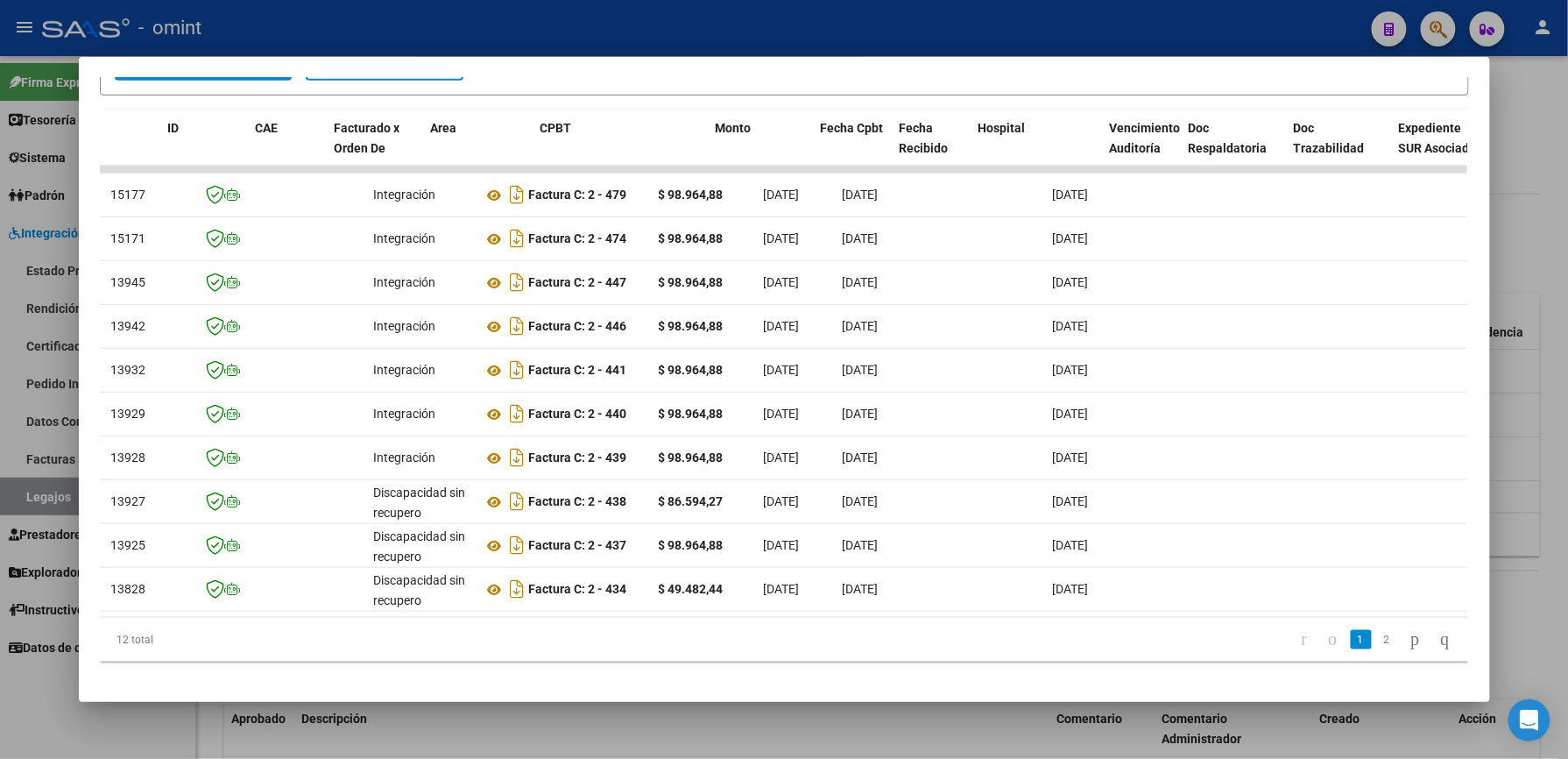
scroll to position [0, 0]
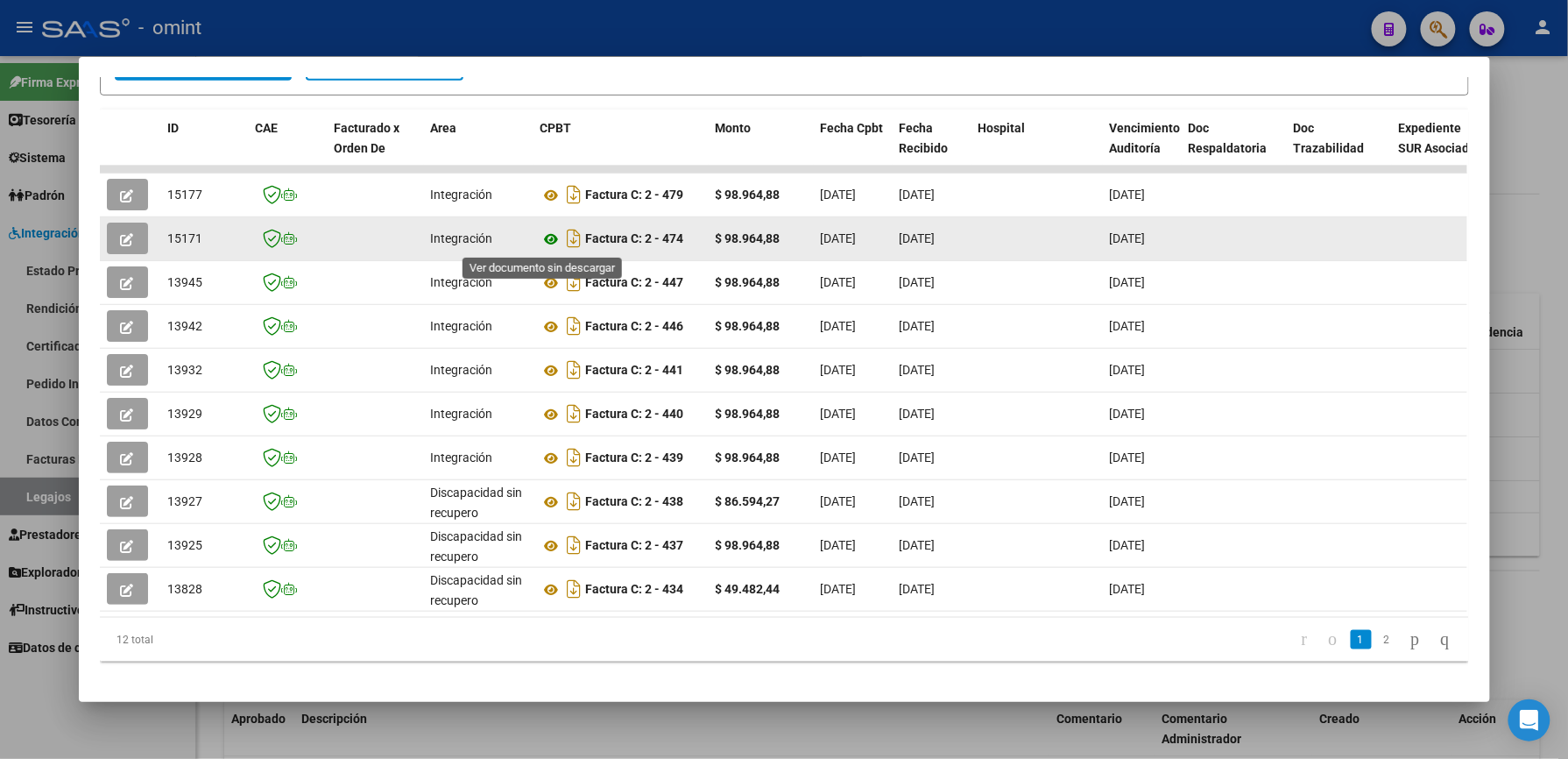
click at [544, 237] on icon at bounding box center [552, 240] width 22 height 21
click at [127, 237] on button "button" at bounding box center [128, 238] width 41 height 31
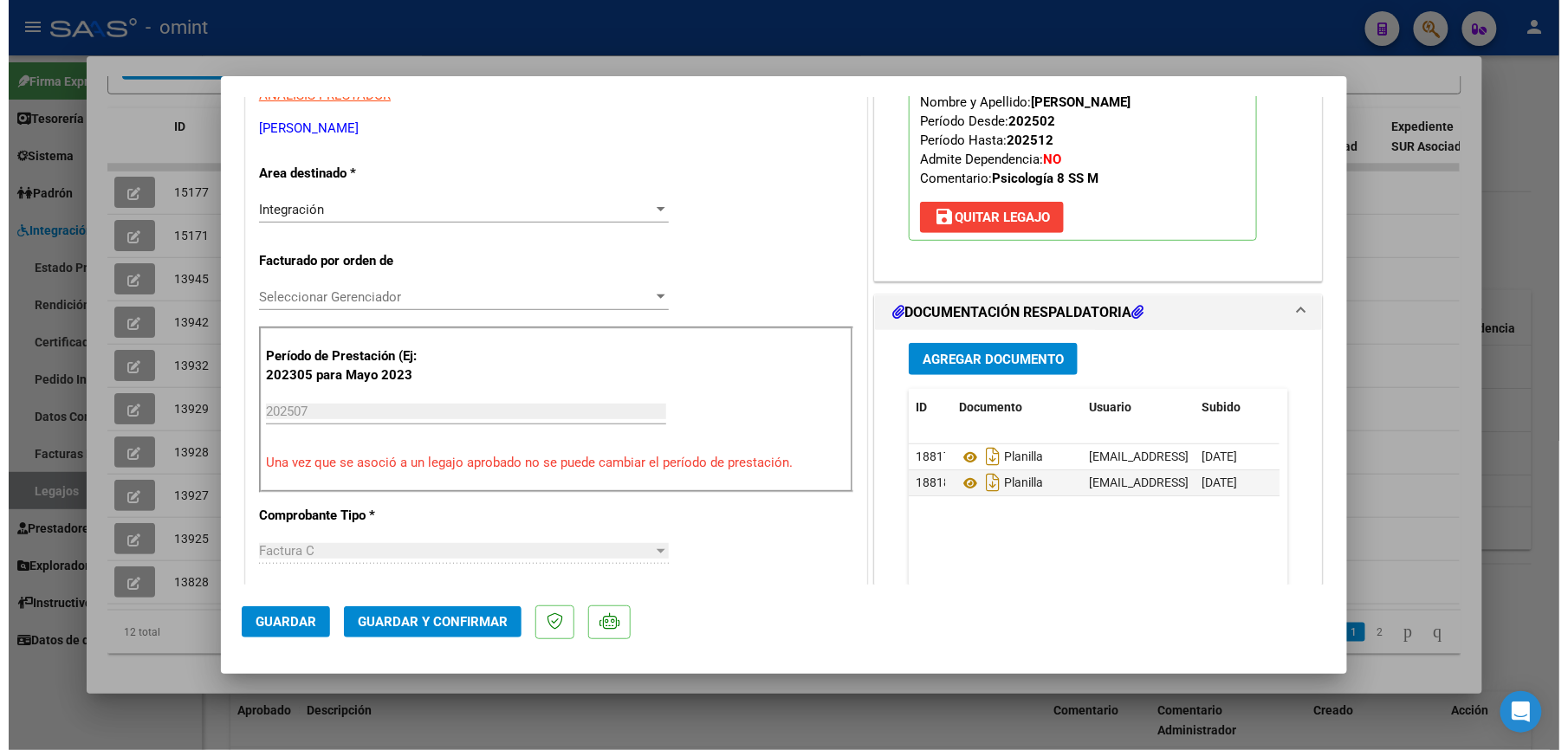
scroll to position [346, 0]
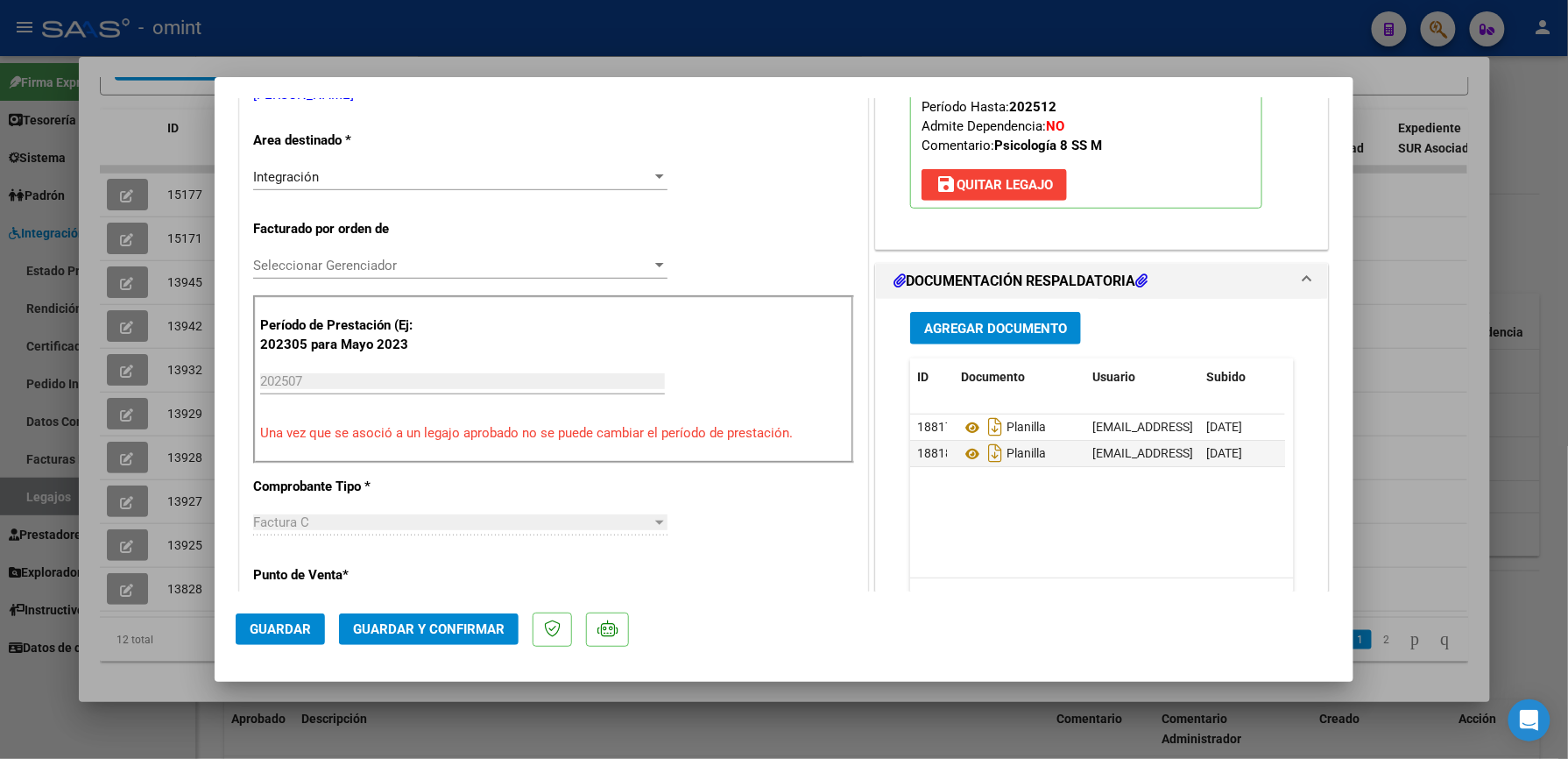
click at [485, 624] on span "Guardar y Confirmar" at bounding box center [429, 629] width 152 height 16
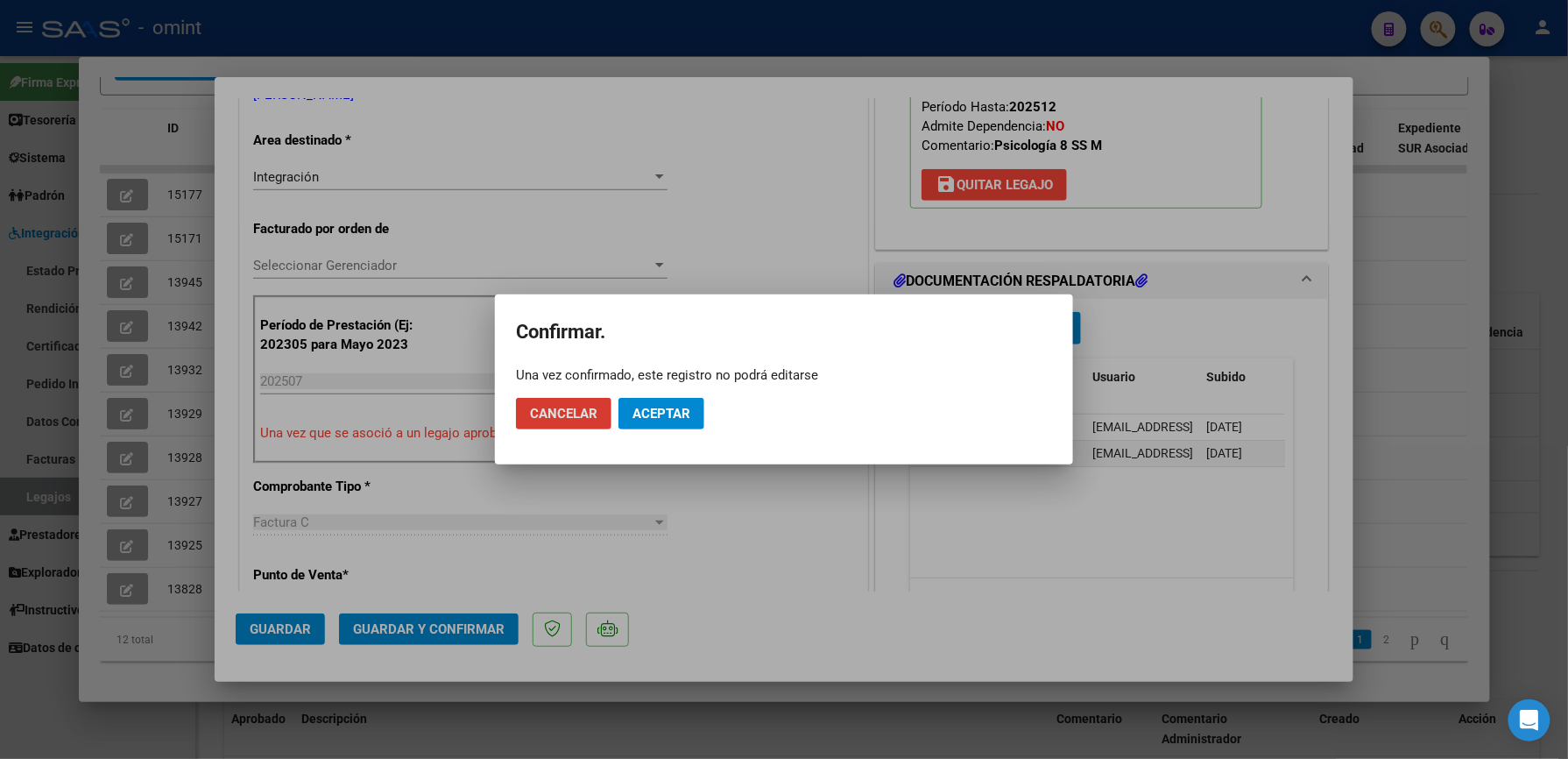
click at [655, 408] on span "Aceptar" at bounding box center [662, 414] width 58 height 16
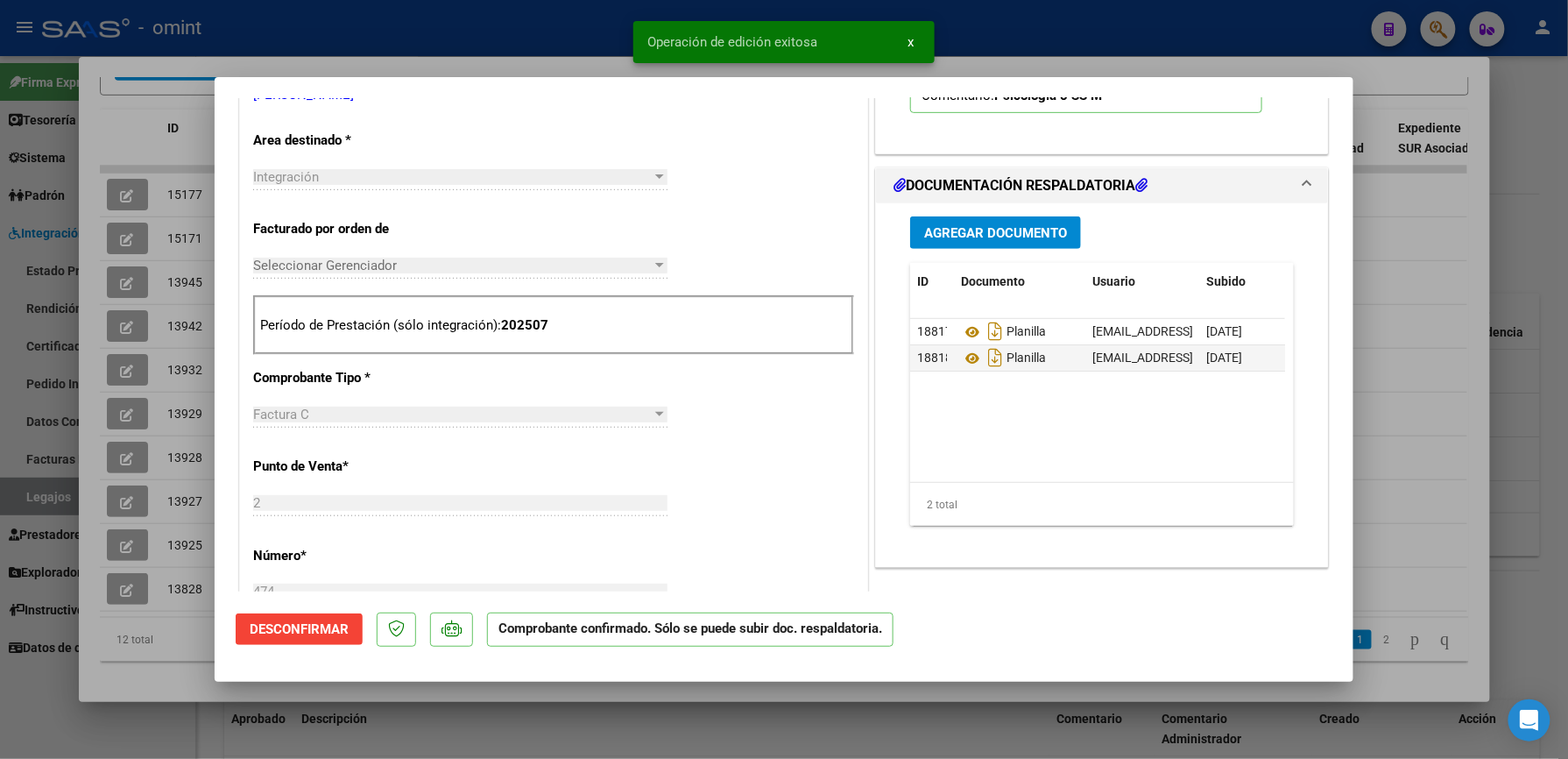
click at [1077, 21] on div at bounding box center [784, 379] width 1568 height 759
type input "$ 0,00"
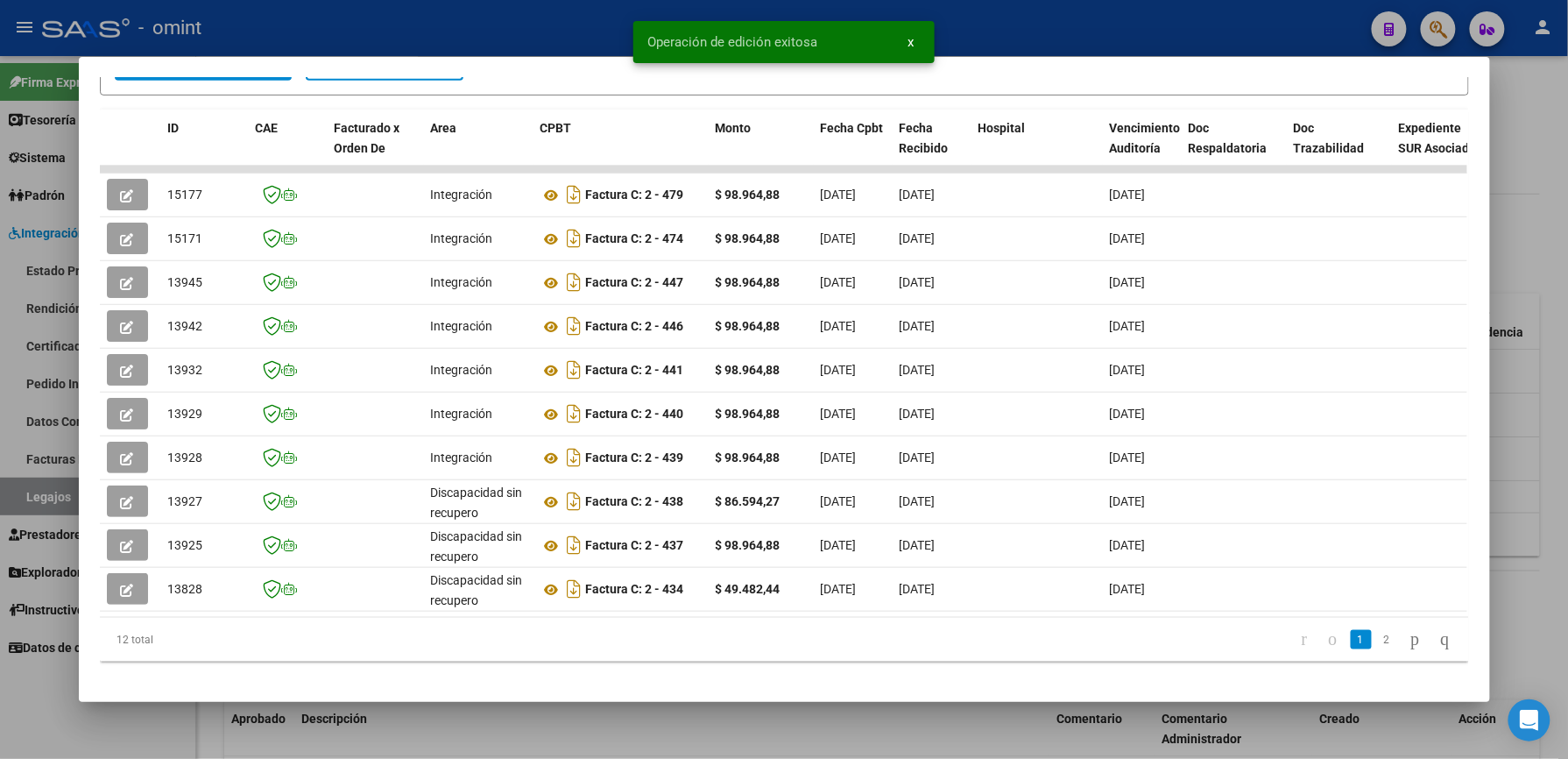
click at [1057, 21] on div at bounding box center [784, 379] width 1568 height 759
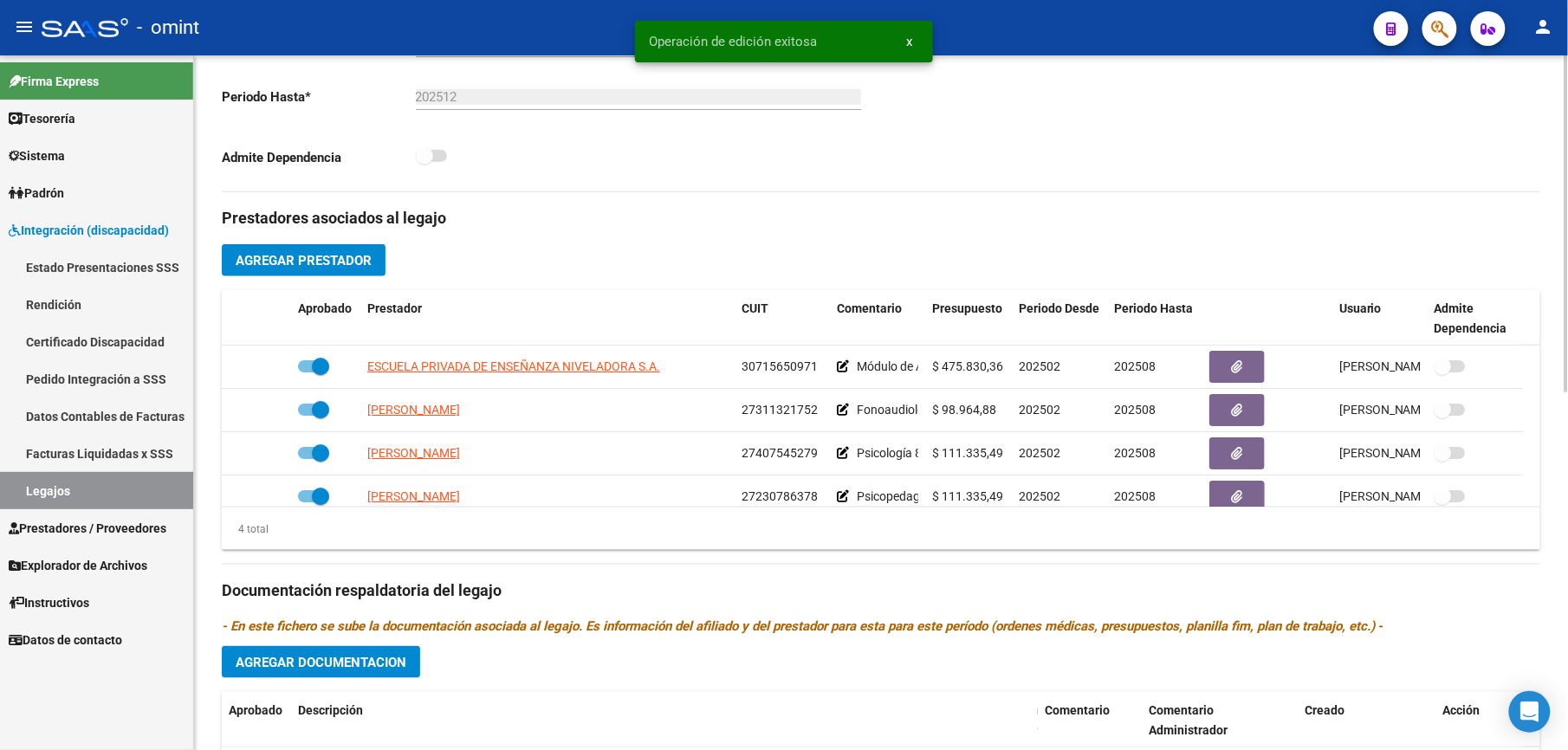
scroll to position [461, 0]
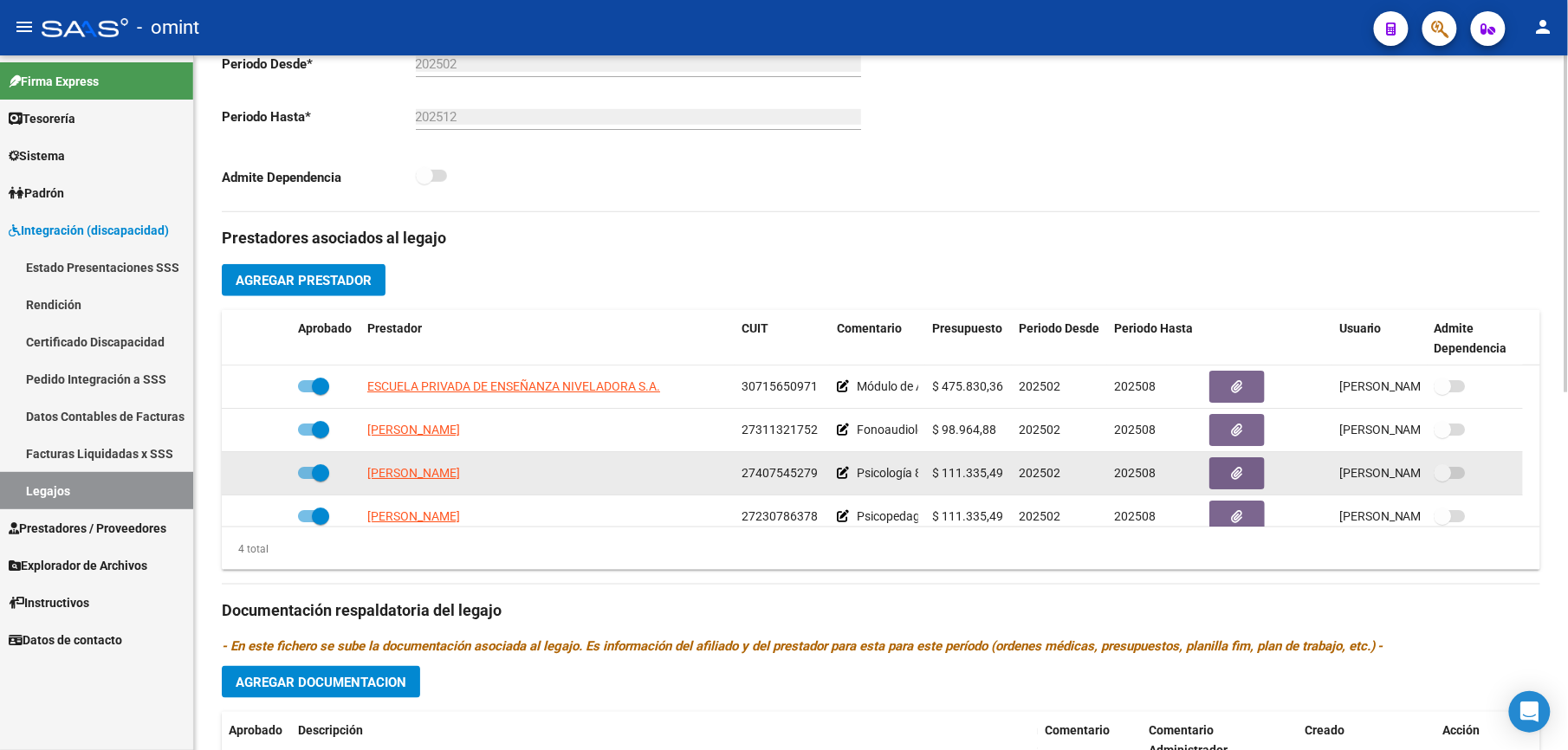
drag, startPoint x: 738, startPoint y: 474, endPoint x: 815, endPoint y: 474, distance: 77.0
click at [815, 474] on datatable-body-cell "27407545279" at bounding box center [782, 473] width 95 height 42
drag, startPoint x: 815, startPoint y: 474, endPoint x: 803, endPoint y: 476, distance: 12.2
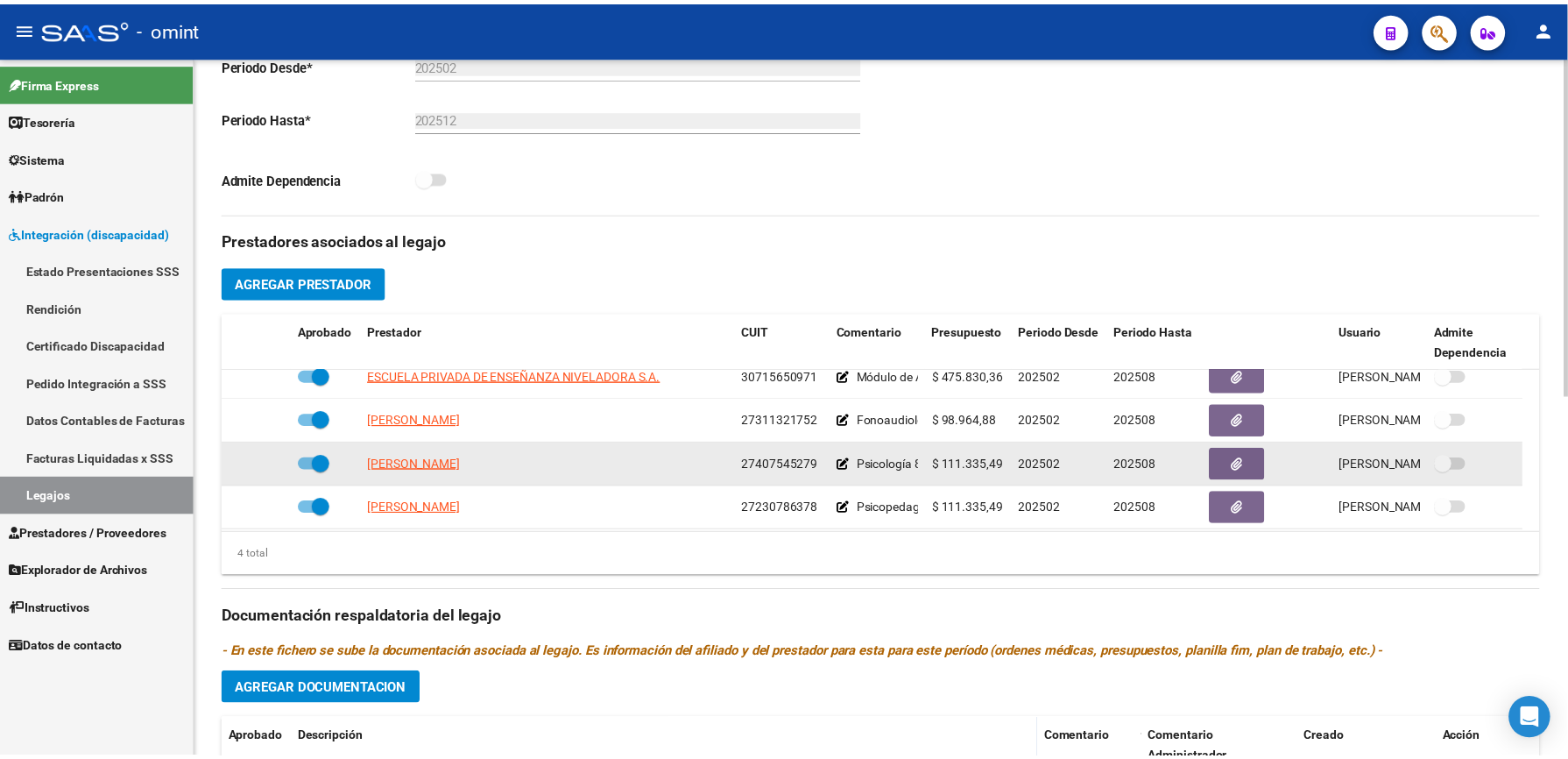
scroll to position [18, 0]
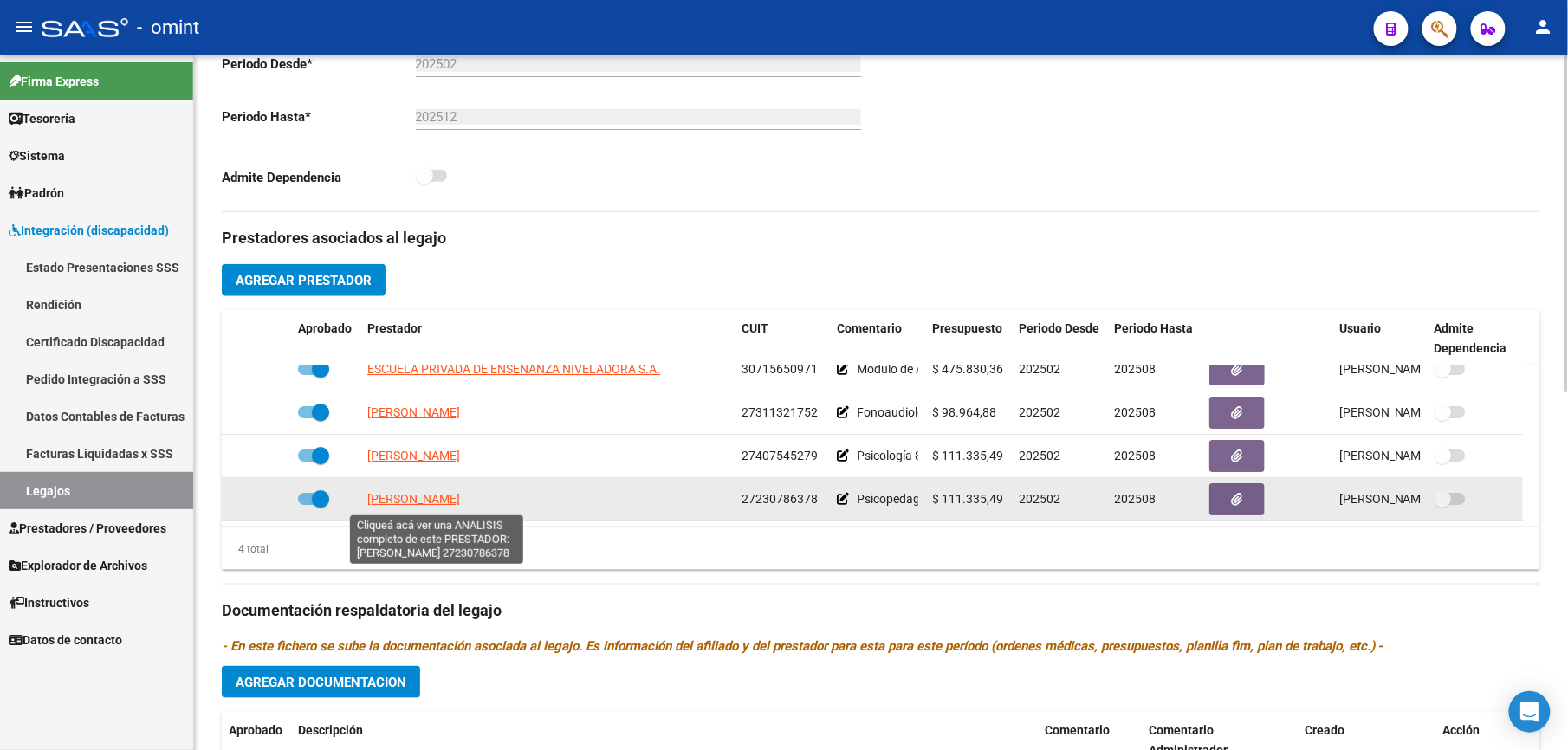
click at [460, 496] on span "[PERSON_NAME]" at bounding box center [414, 499] width 93 height 14
type textarea "27230786378"
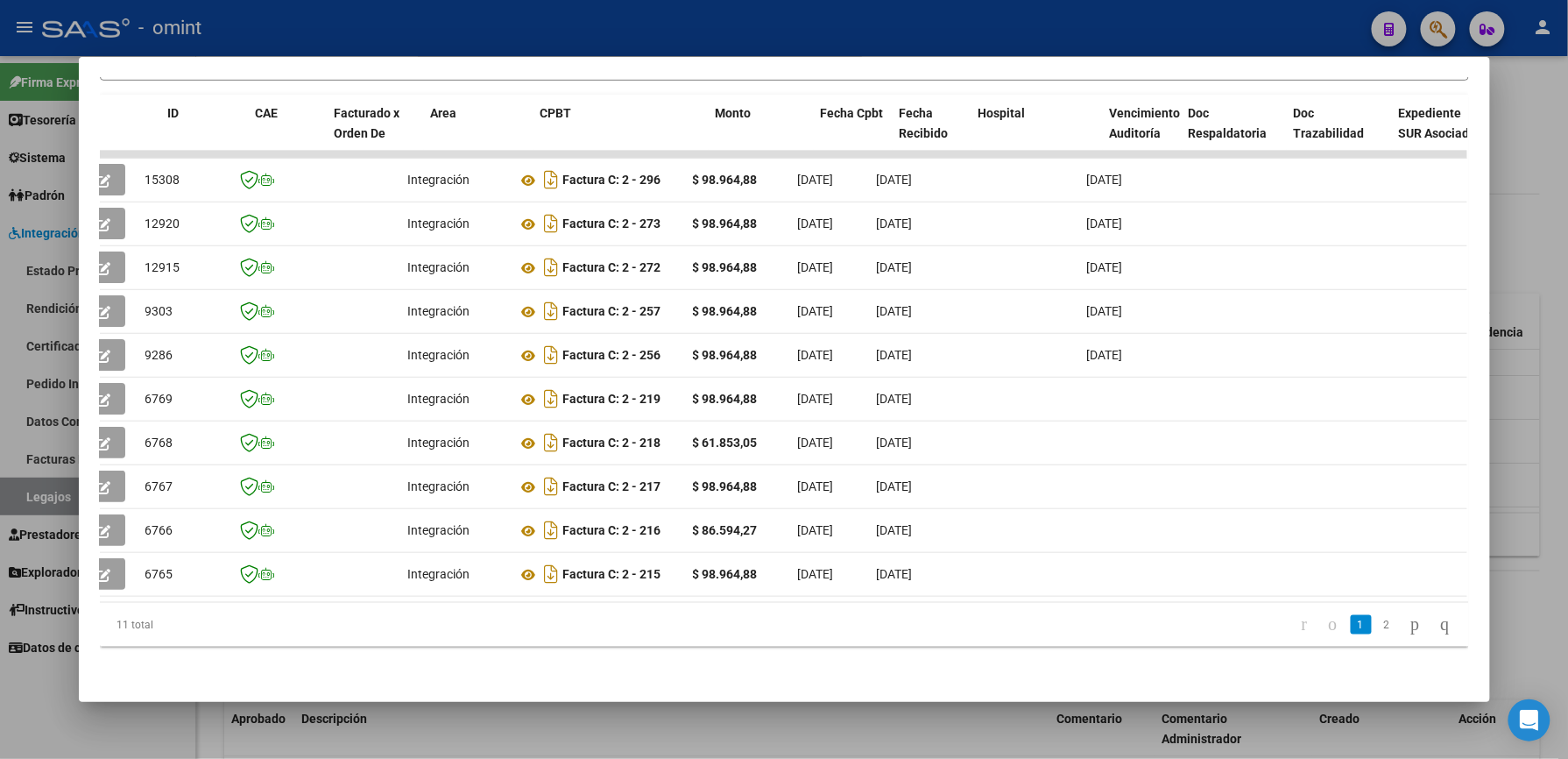
scroll to position [0, 0]
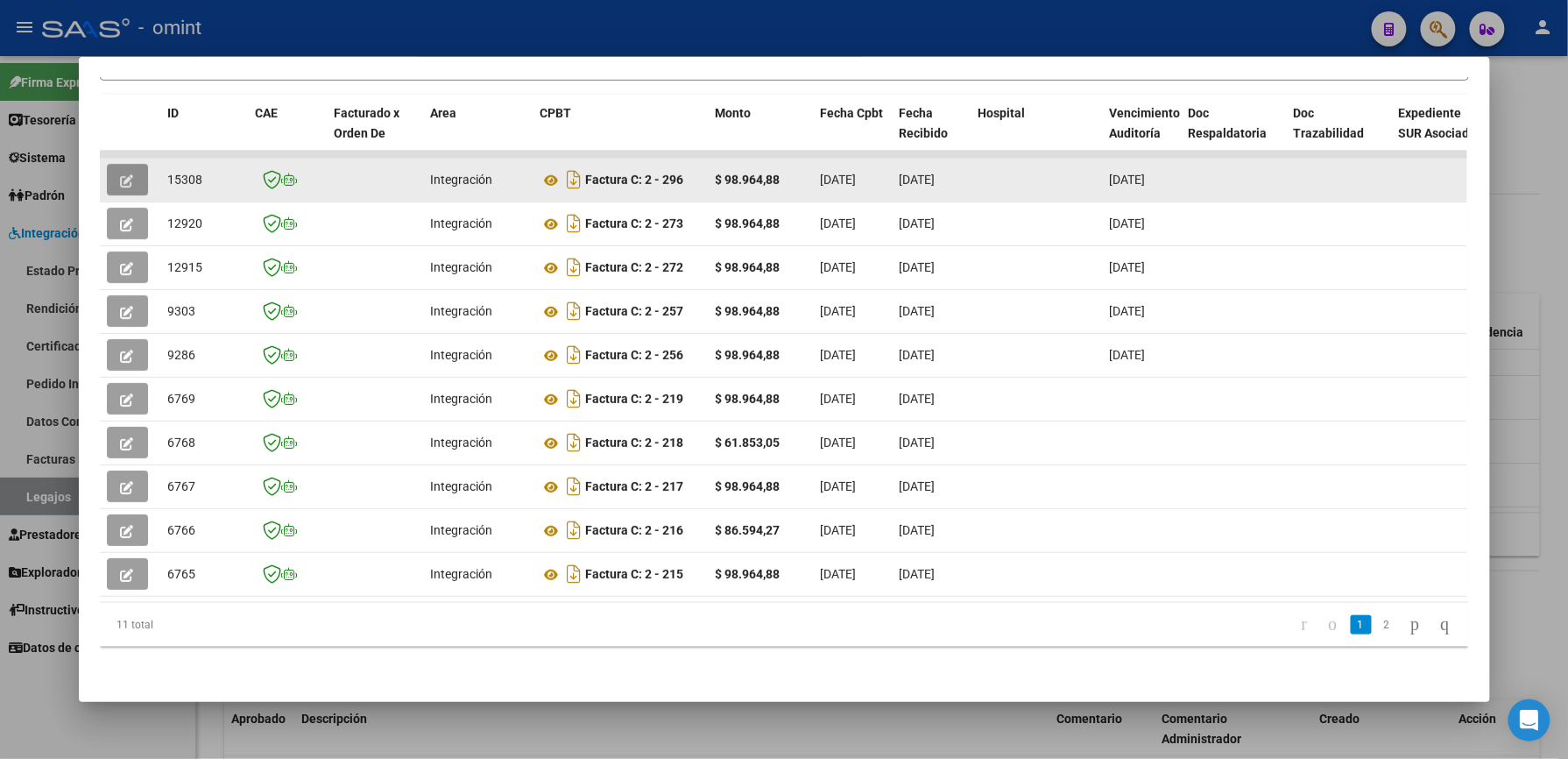
click at [126, 164] on button "button" at bounding box center [128, 179] width 41 height 31
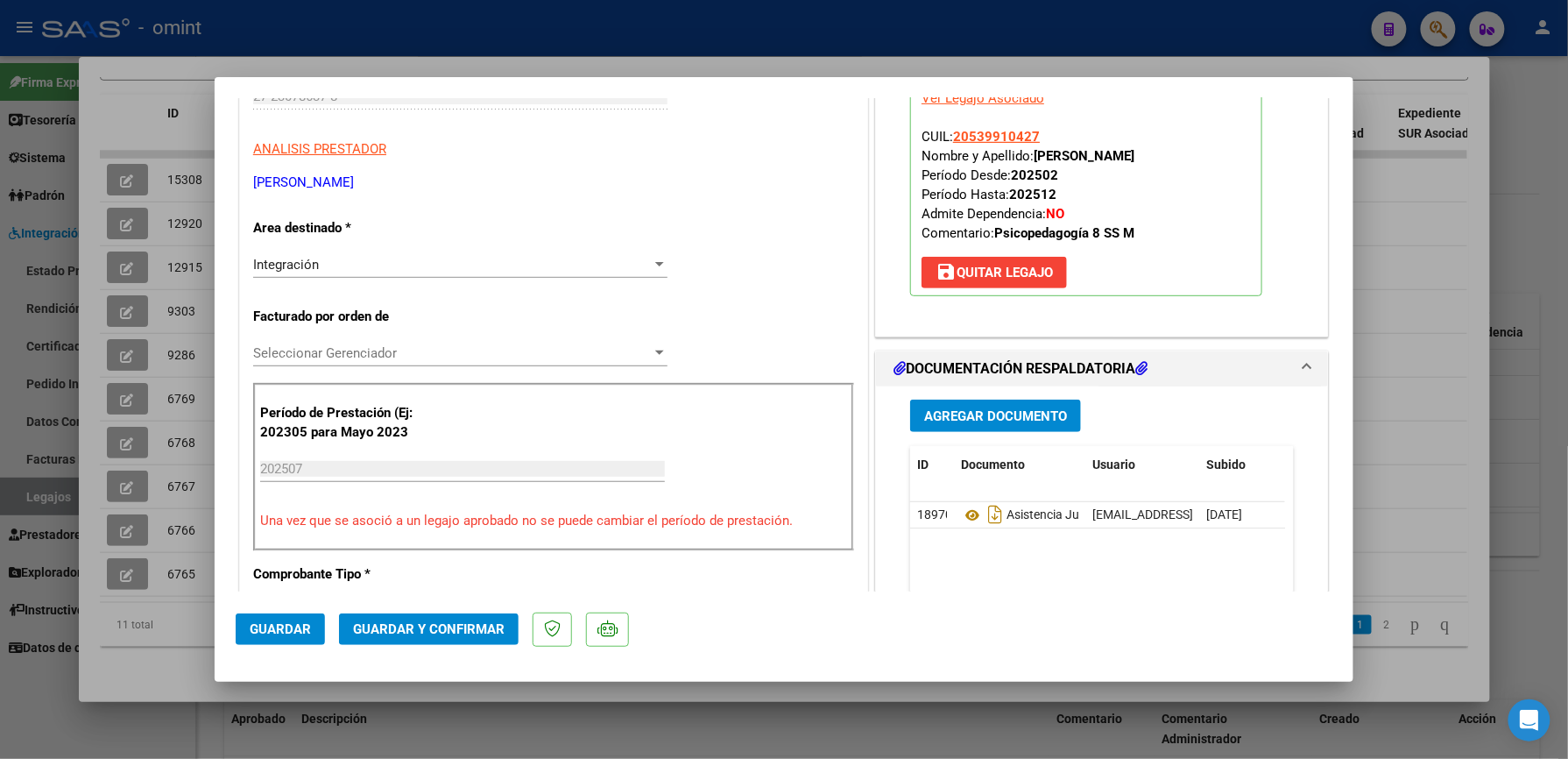
scroll to position [350, 0]
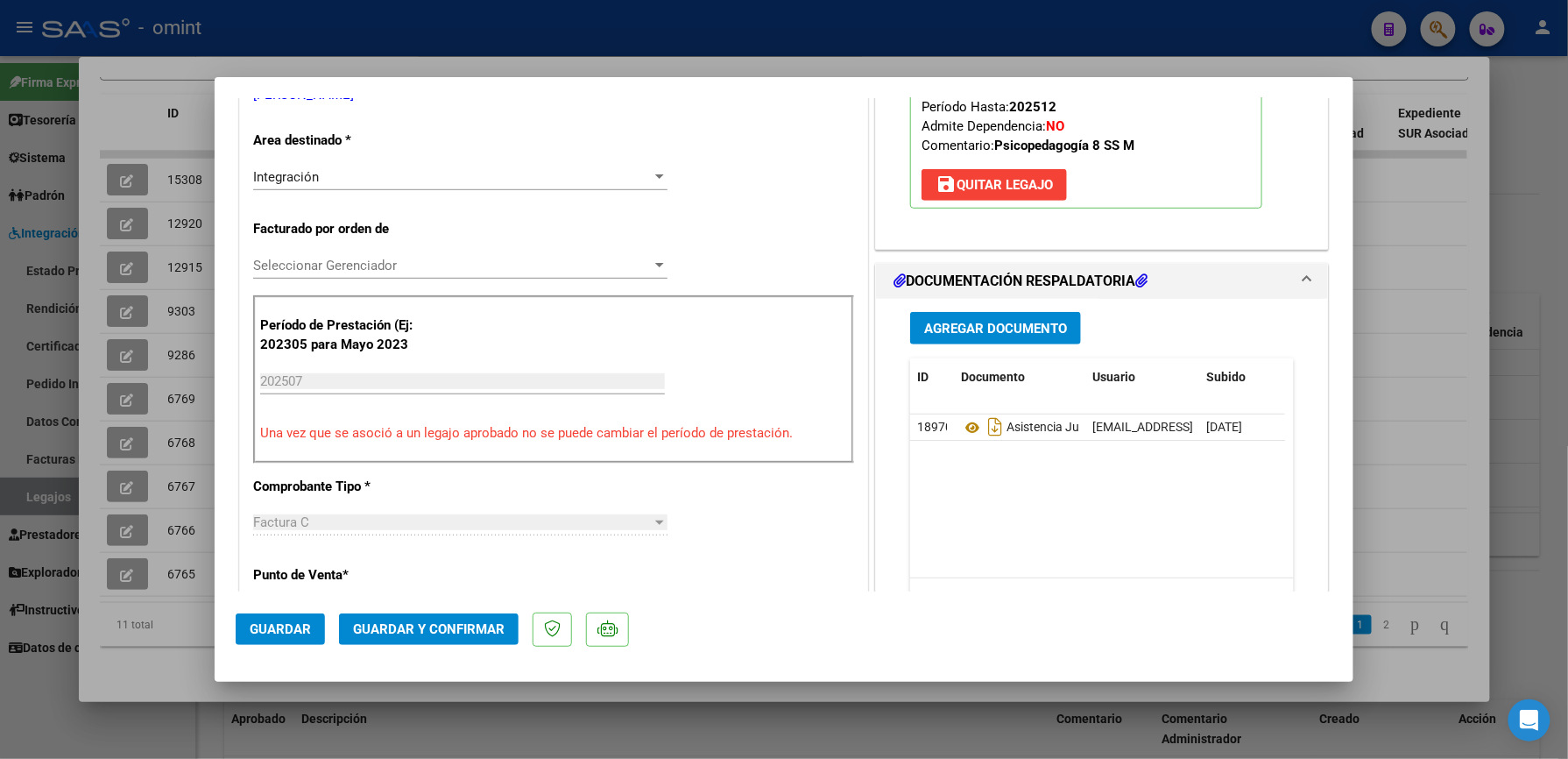
click at [475, 642] on button "Guardar y Confirmar" at bounding box center [428, 628] width 180 height 31
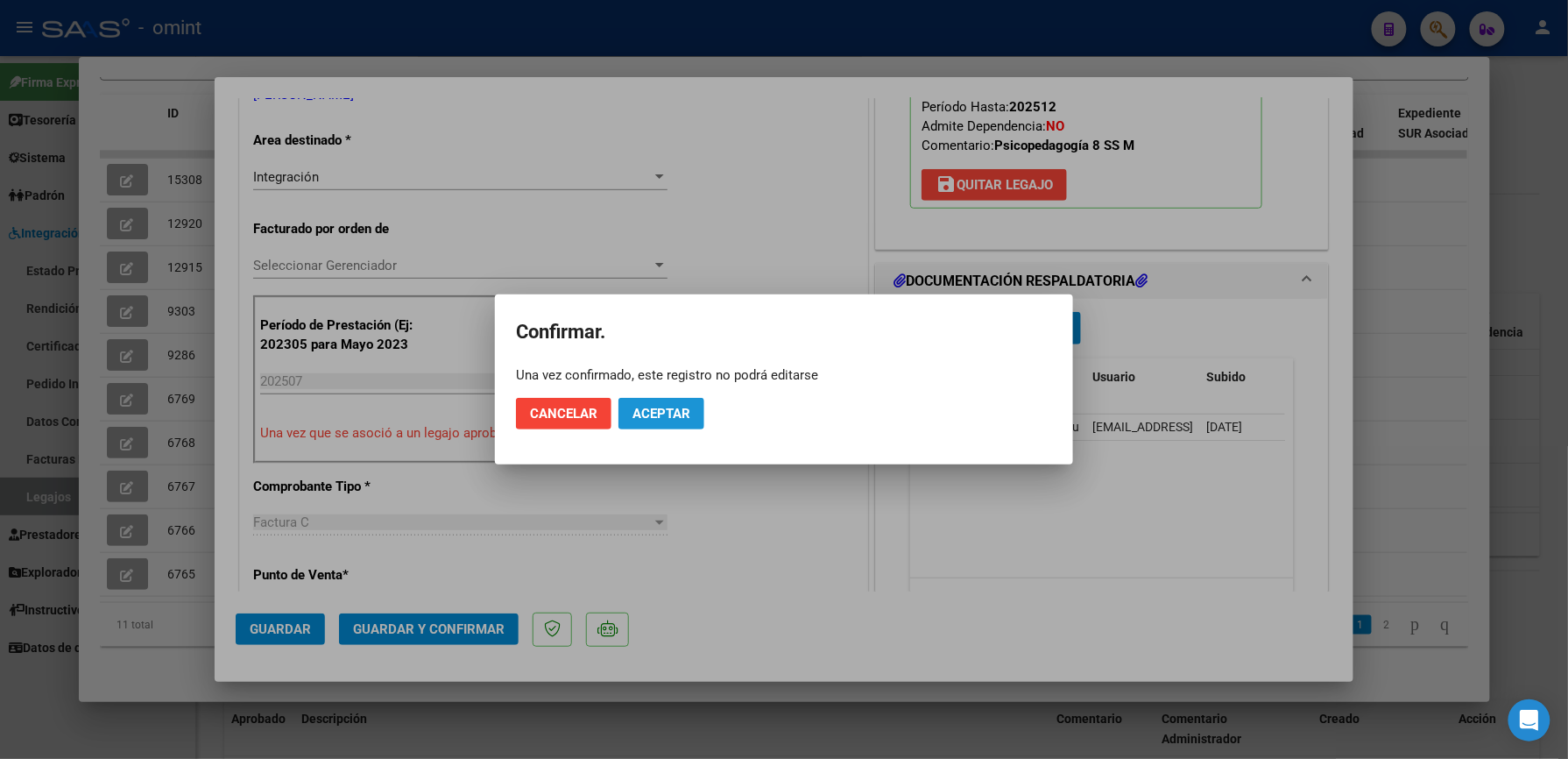
click at [646, 411] on span "Aceptar" at bounding box center [662, 414] width 58 height 16
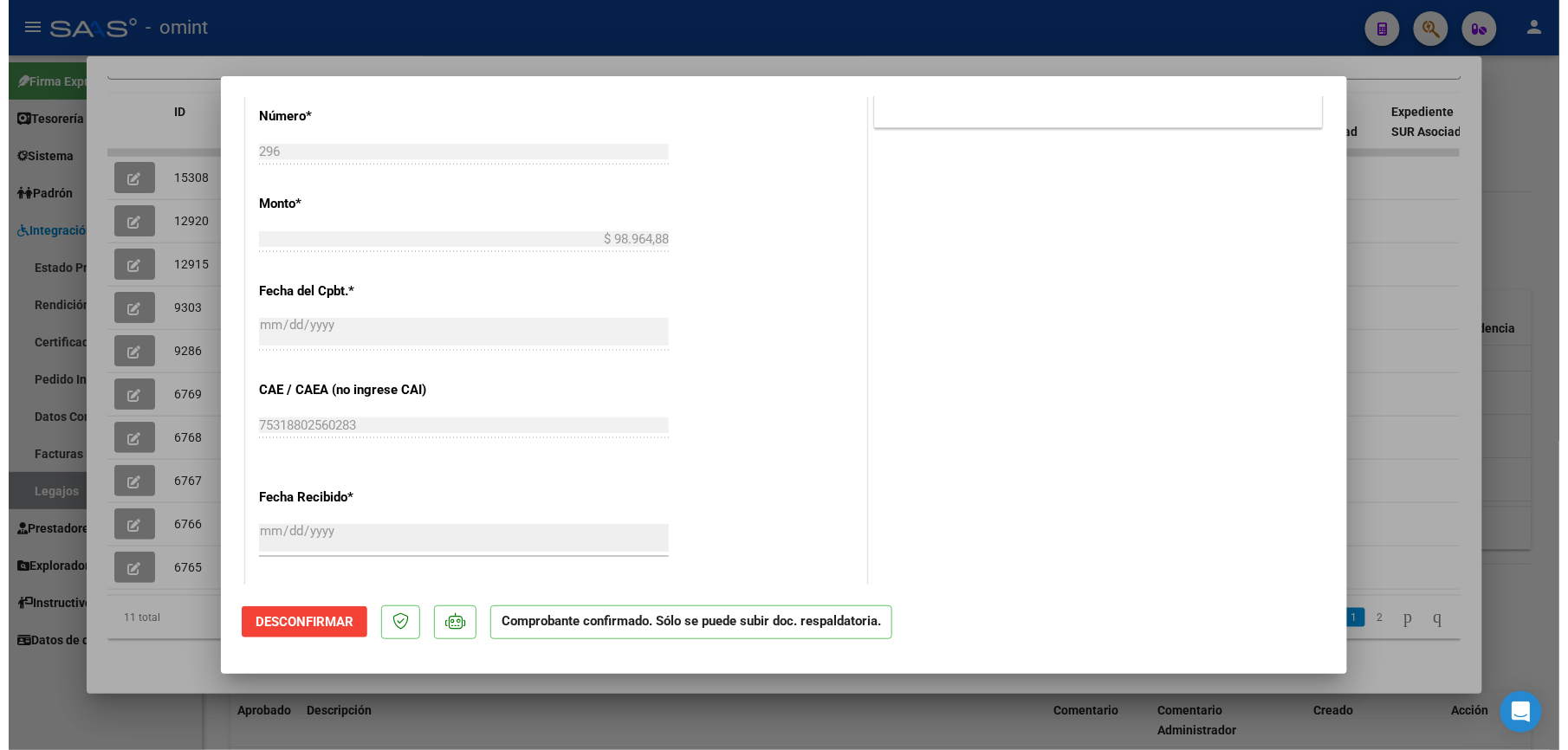
scroll to position [807, 0]
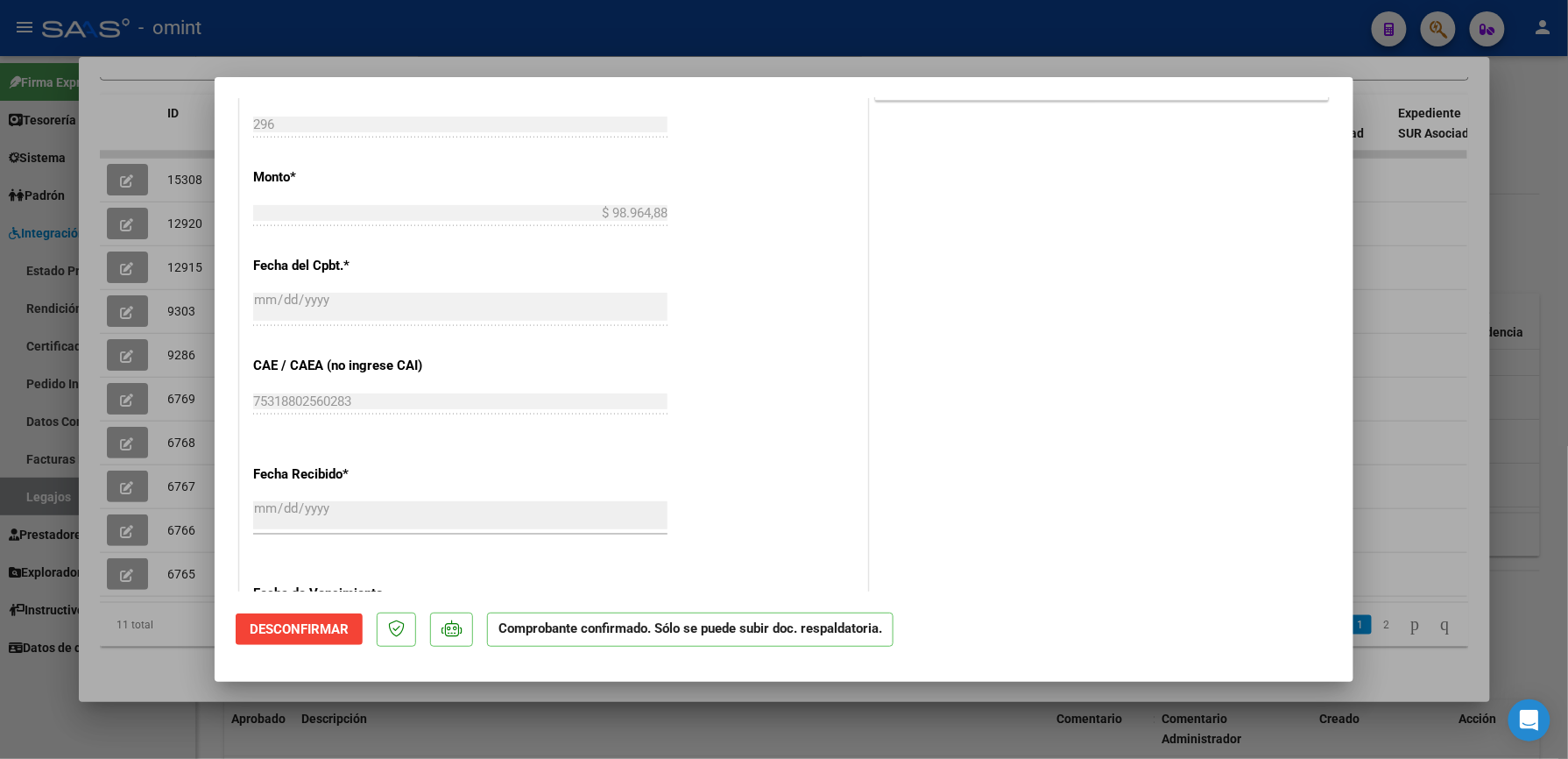
click at [1038, 25] on div at bounding box center [784, 379] width 1568 height 759
type input "$ 0,00"
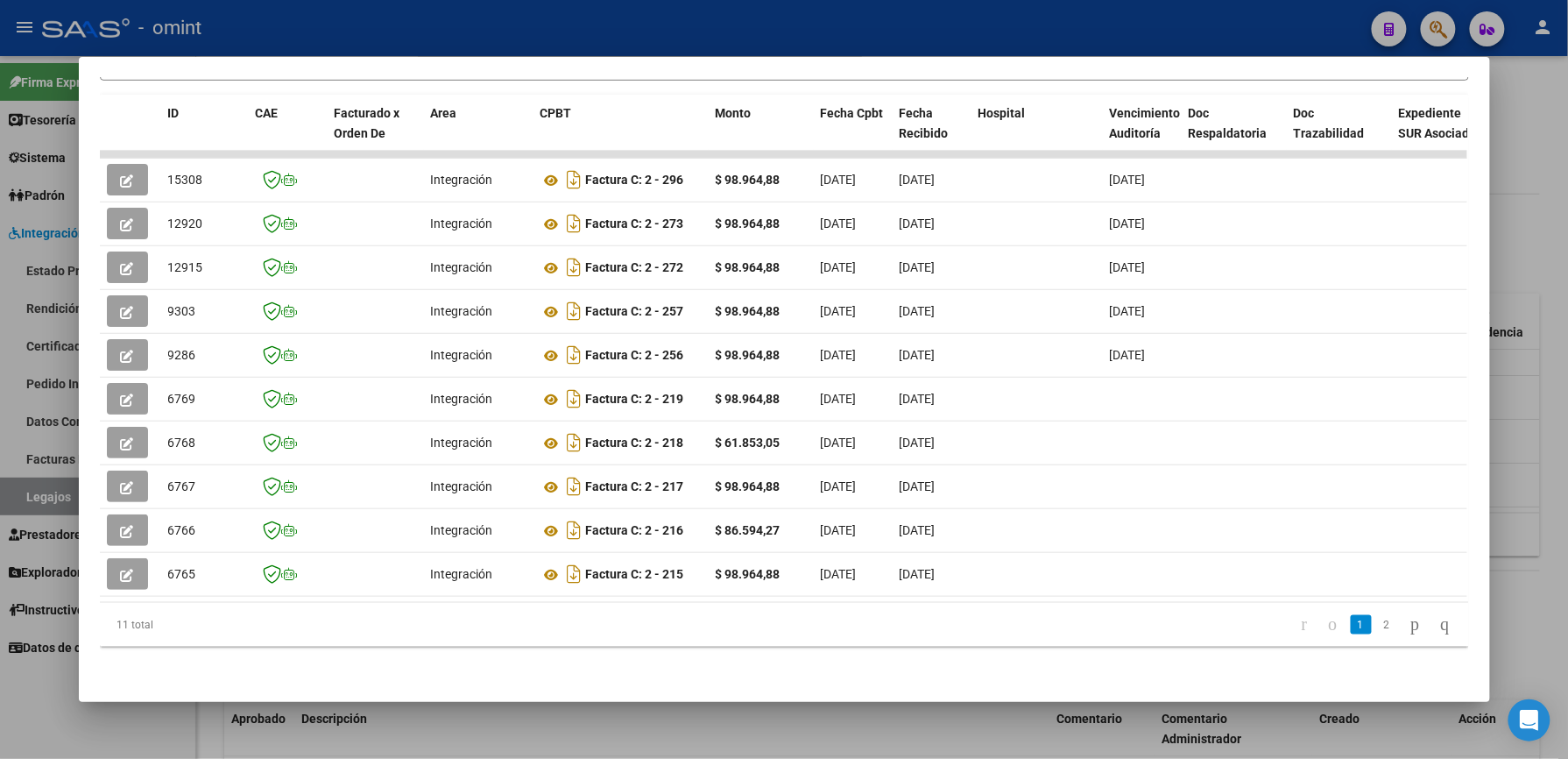
click at [747, 31] on div at bounding box center [784, 379] width 1568 height 759
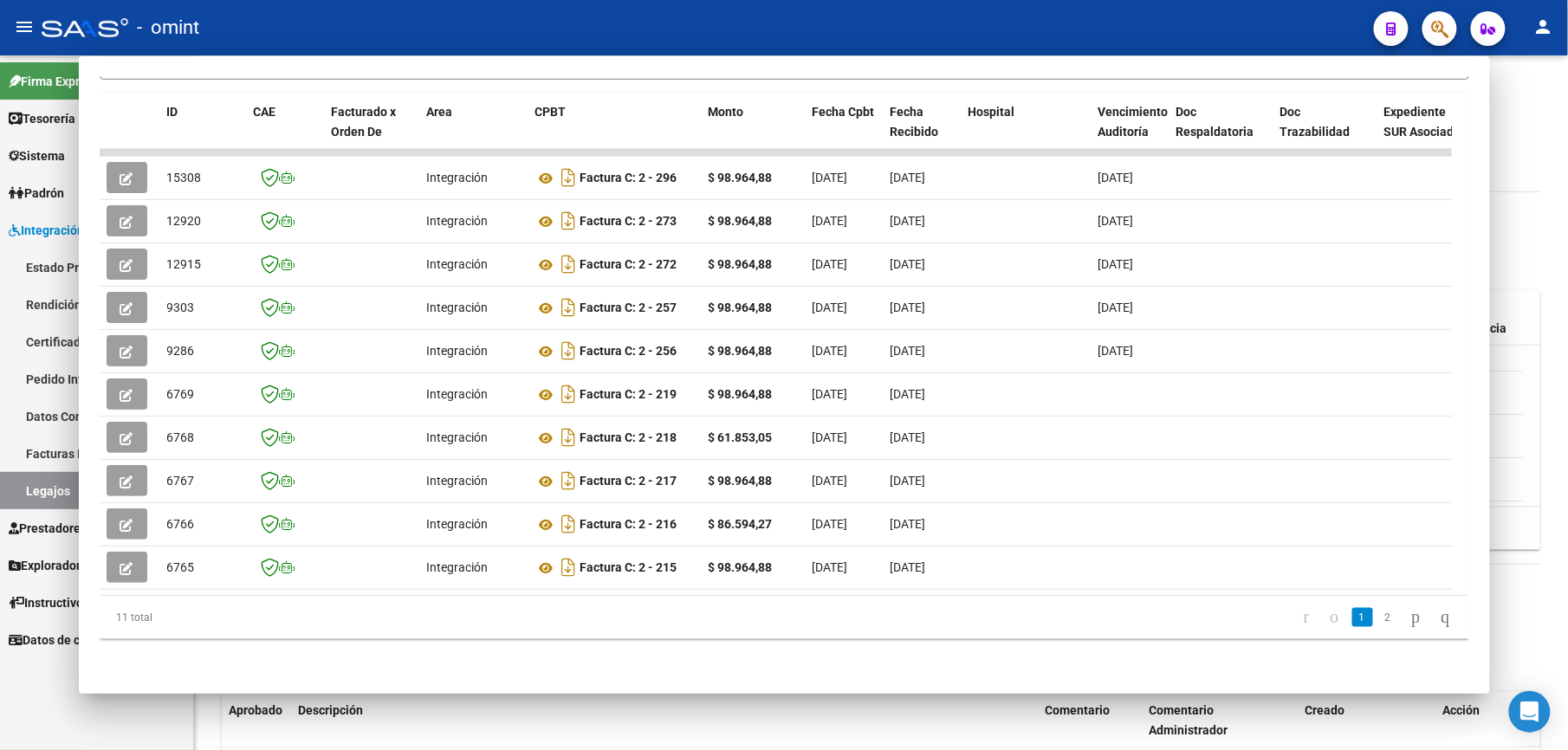
scroll to position [461, 0]
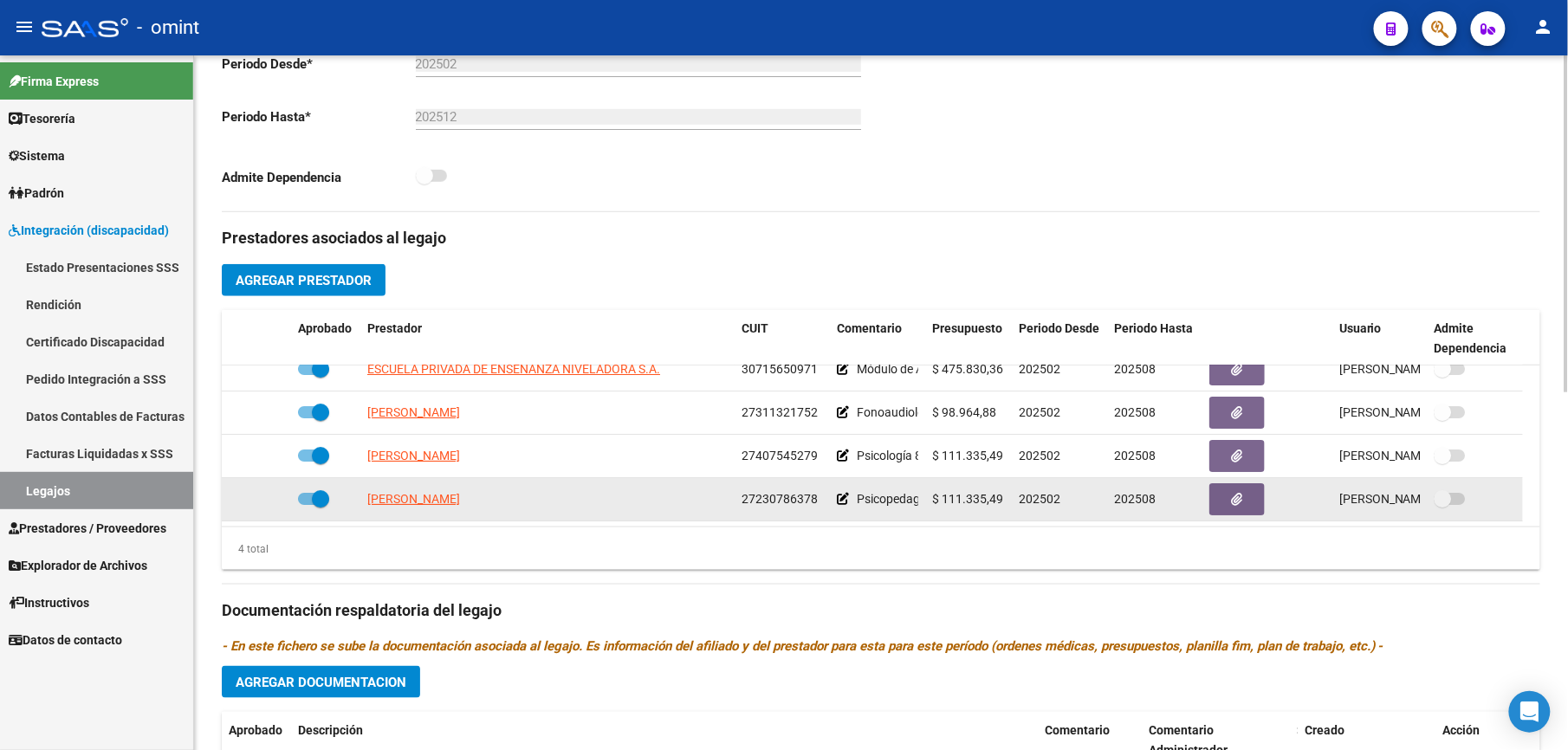
drag, startPoint x: 740, startPoint y: 498, endPoint x: 815, endPoint y: 498, distance: 75.0
click at [815, 498] on datatable-body-cell "27230786378" at bounding box center [782, 499] width 95 height 42
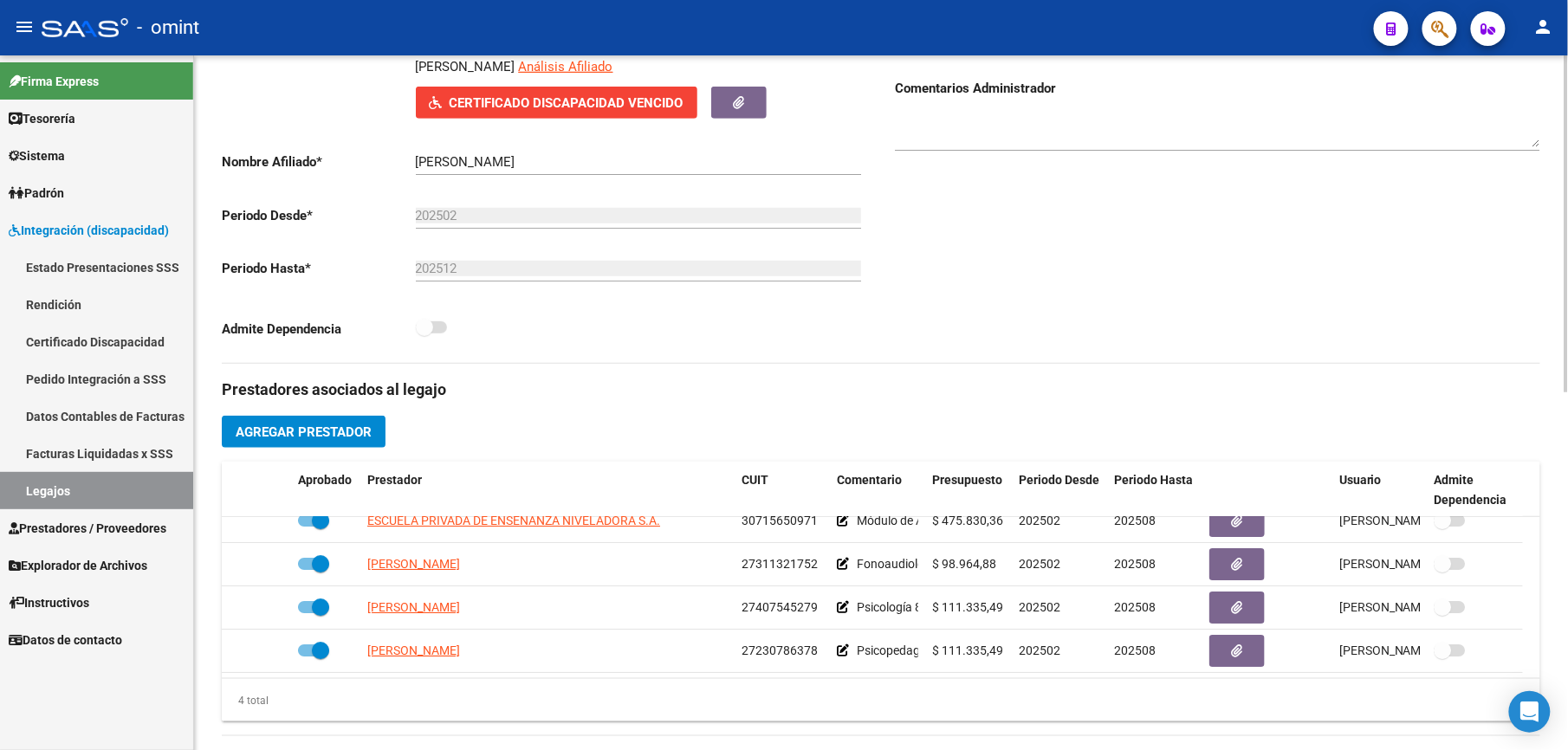
scroll to position [0, 0]
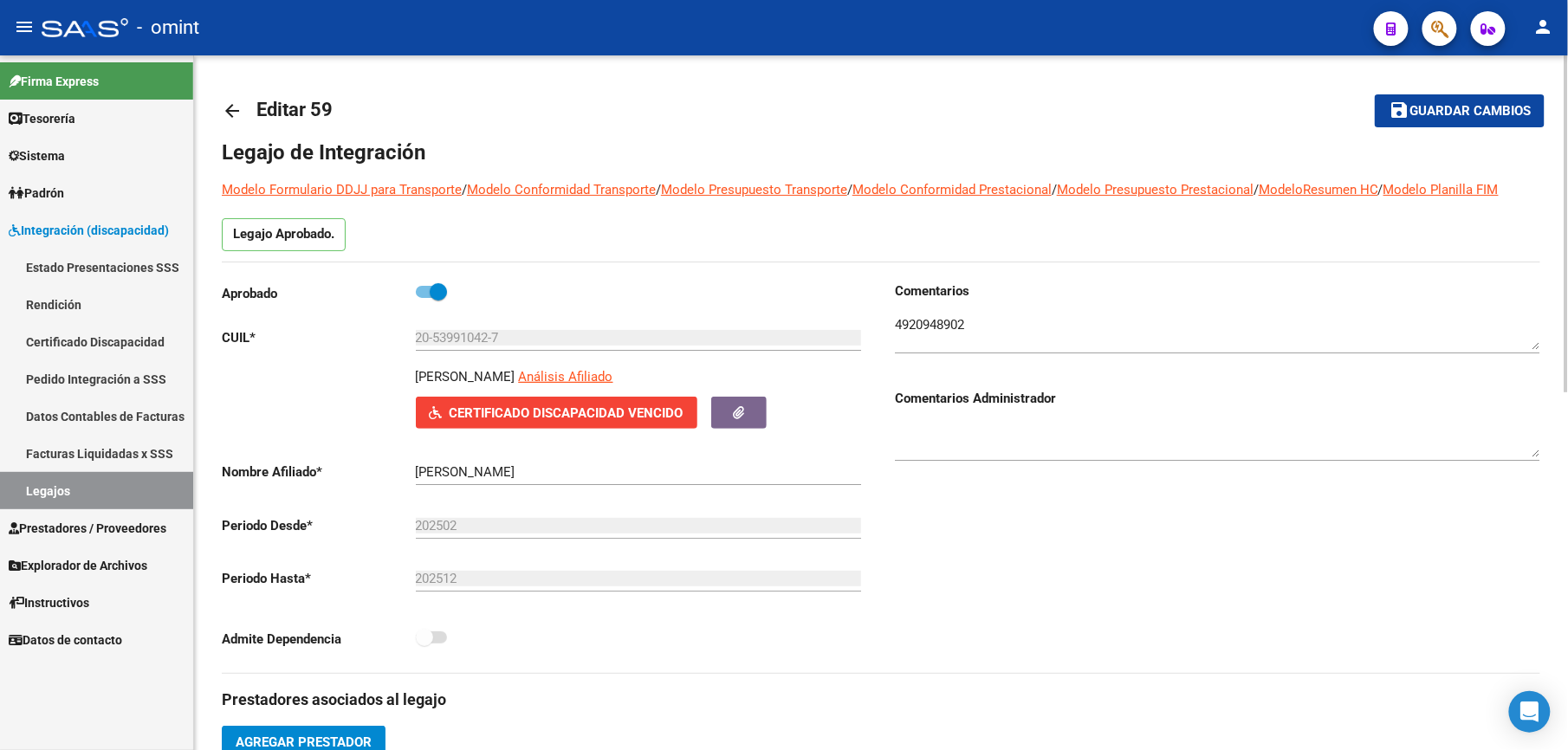
click at [239, 114] on mat-icon "arrow_back" at bounding box center [232, 111] width 21 height 21
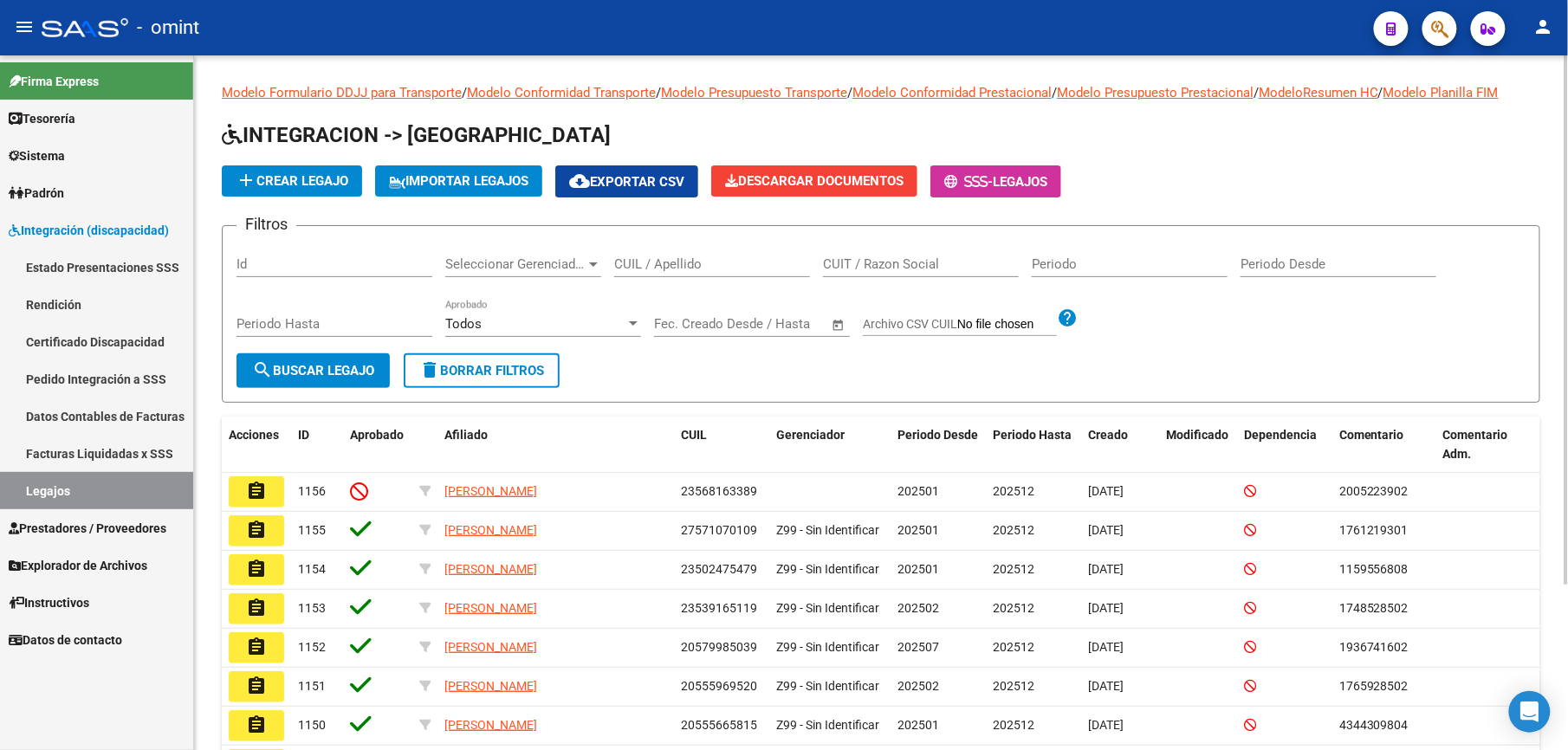
drag, startPoint x: 714, startPoint y: 267, endPoint x: 711, endPoint y: 257, distance: 10.4
click at [712, 264] on input "CUIL / Apellido" at bounding box center [712, 264] width 195 height 16
type input "g"
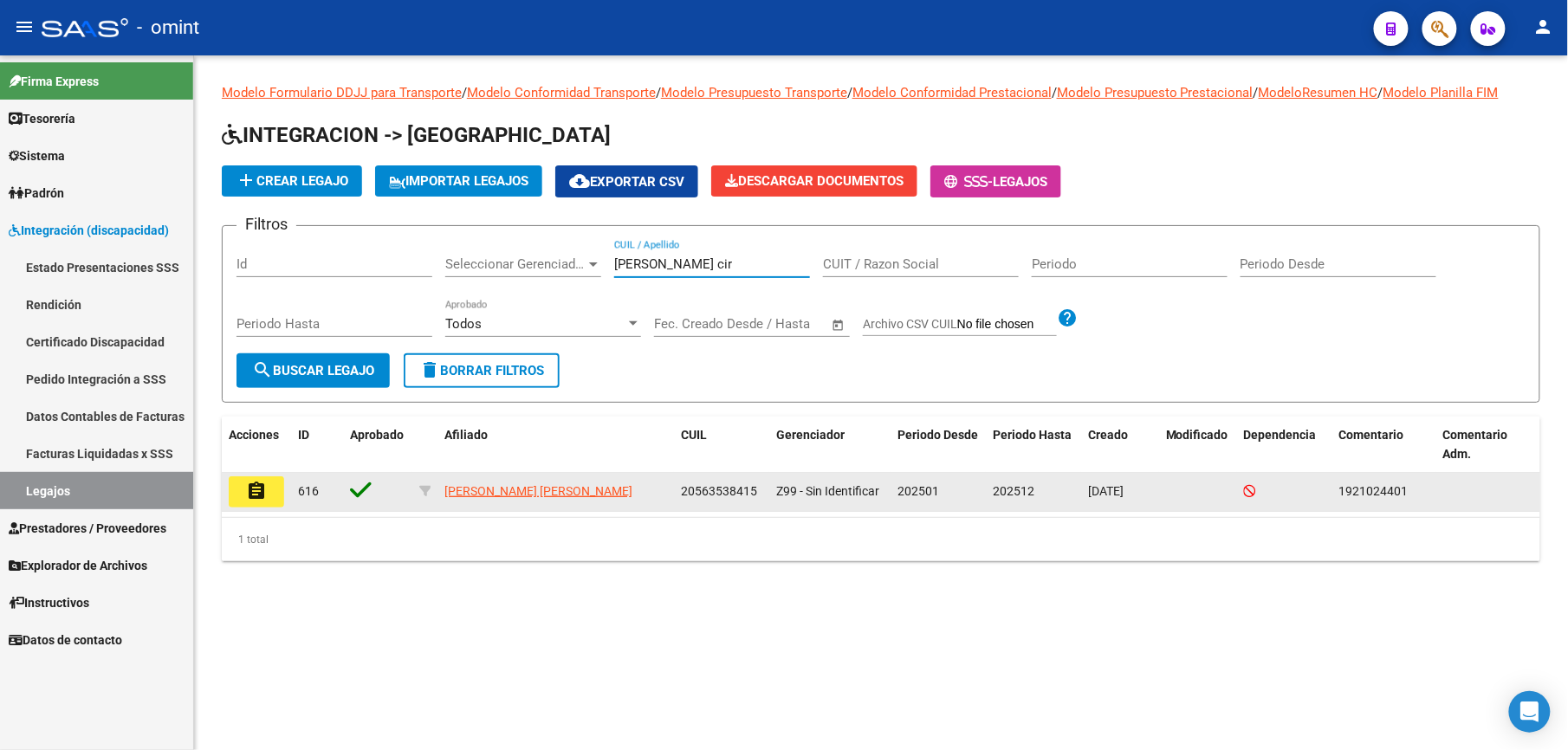
type input "fernandez cir"
click at [256, 489] on mat-icon "assignment" at bounding box center [256, 491] width 21 height 21
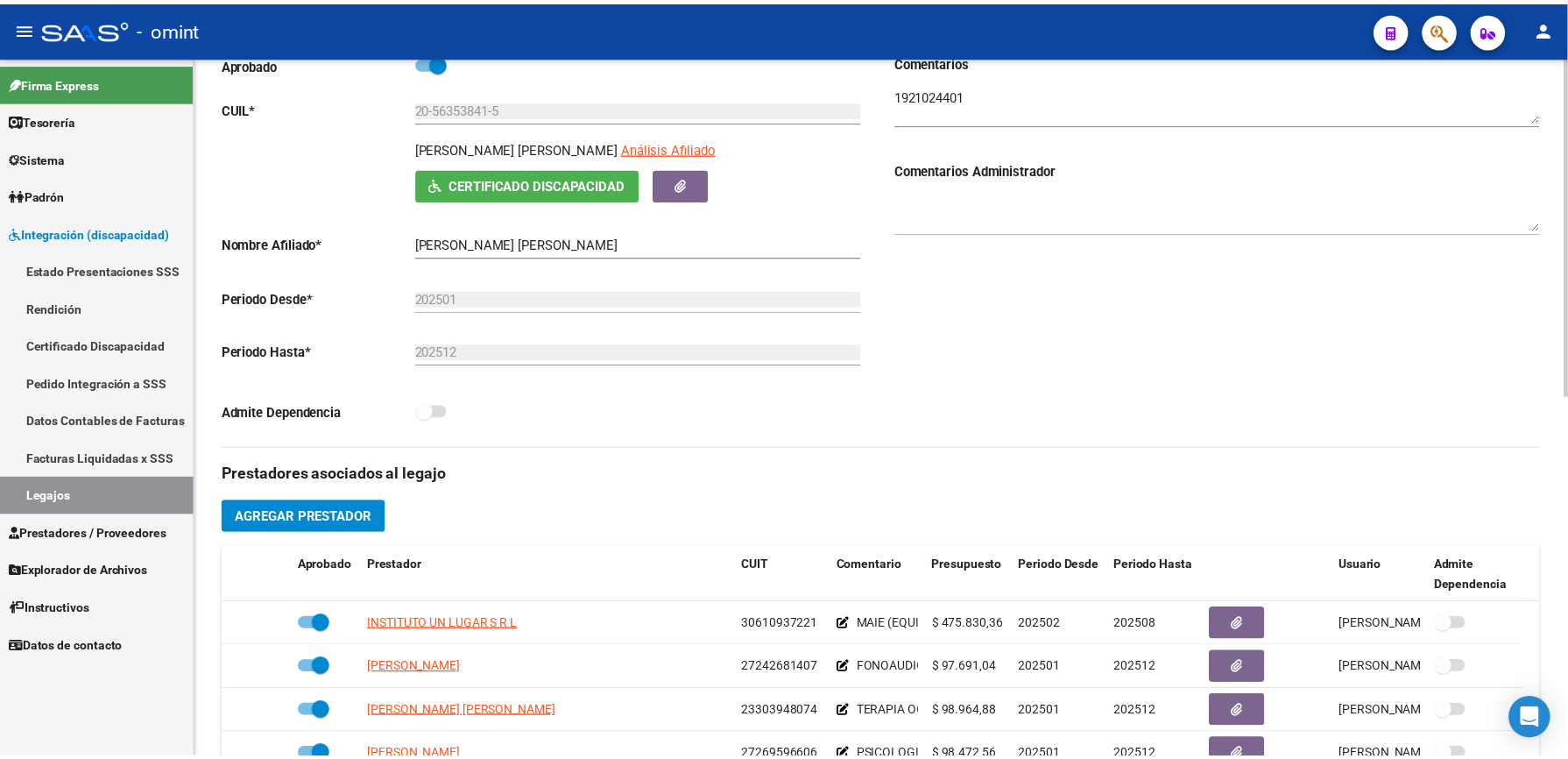
scroll to position [350, 0]
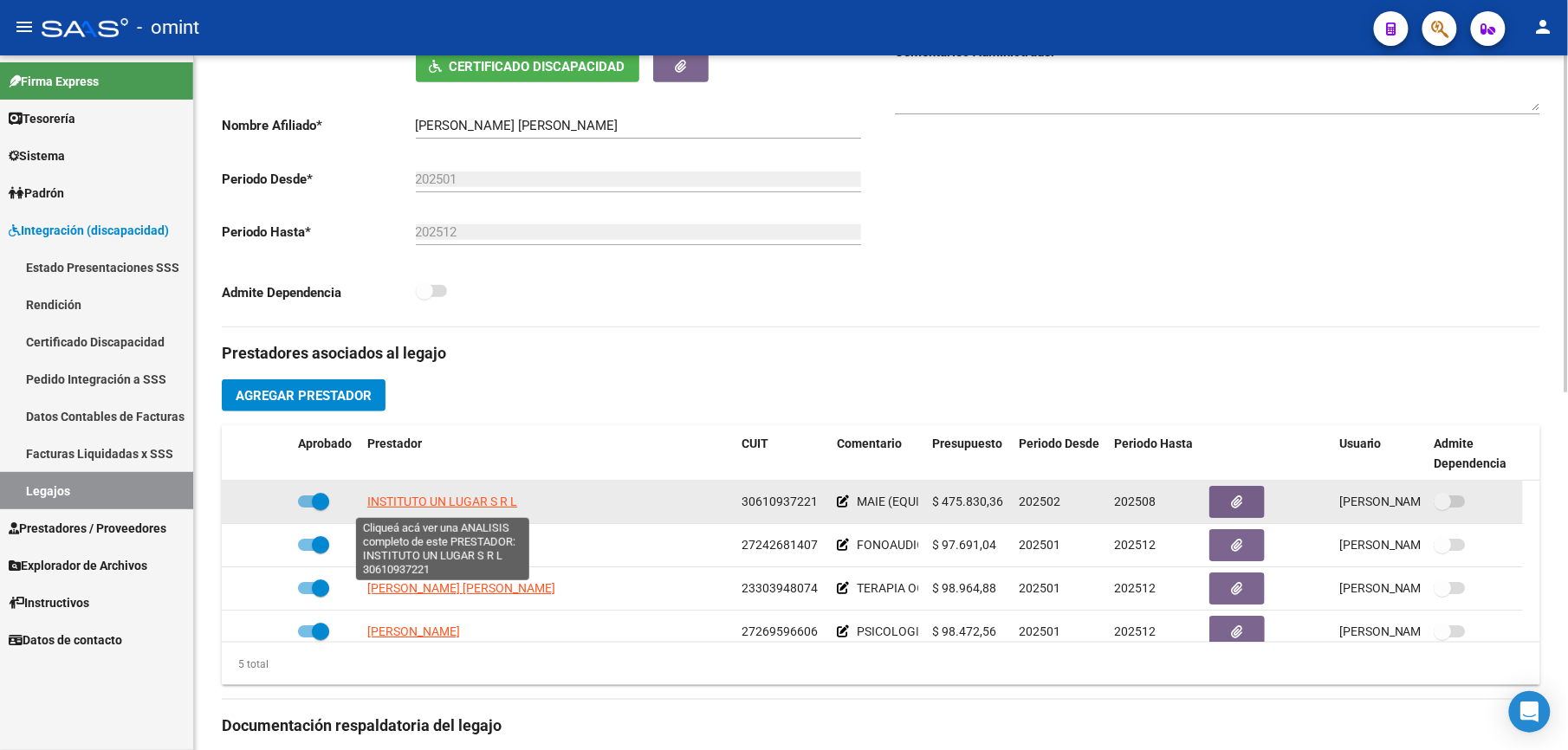
click at [507, 499] on span "INSTITUTO UN LUGAR S R L" at bounding box center [443, 502] width 150 height 14
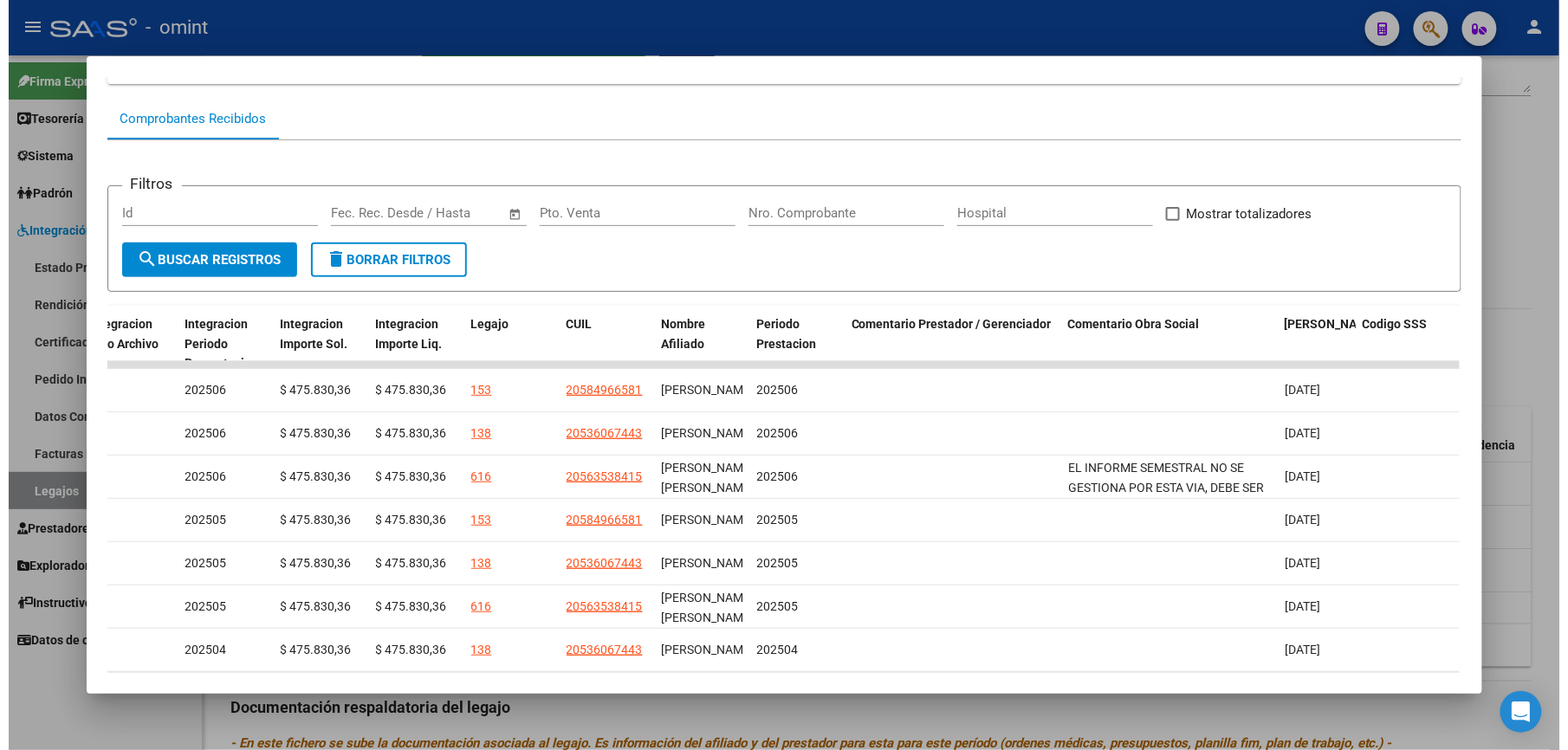
scroll to position [147, 0]
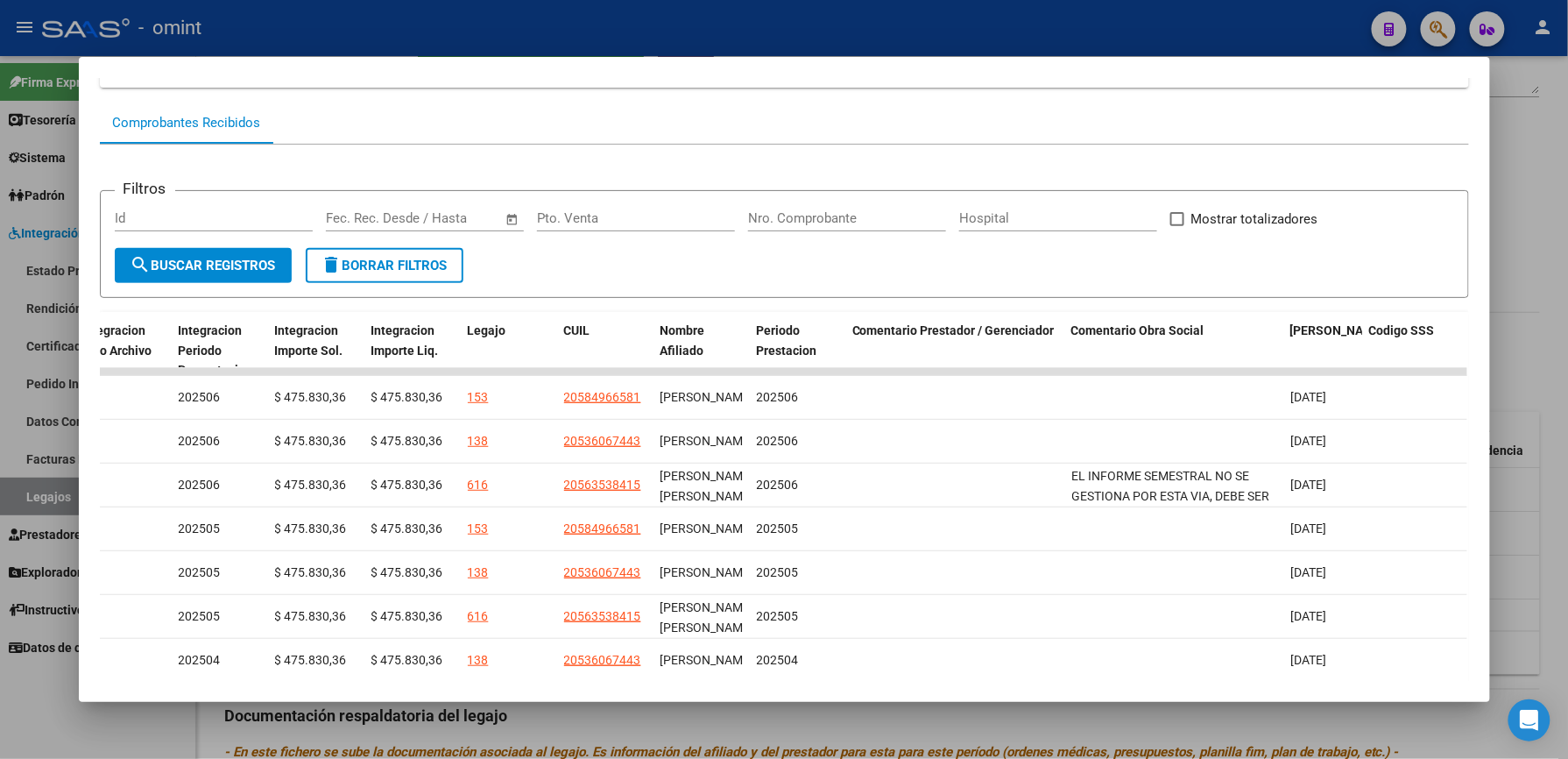
click at [1028, 32] on div at bounding box center [784, 379] width 1568 height 759
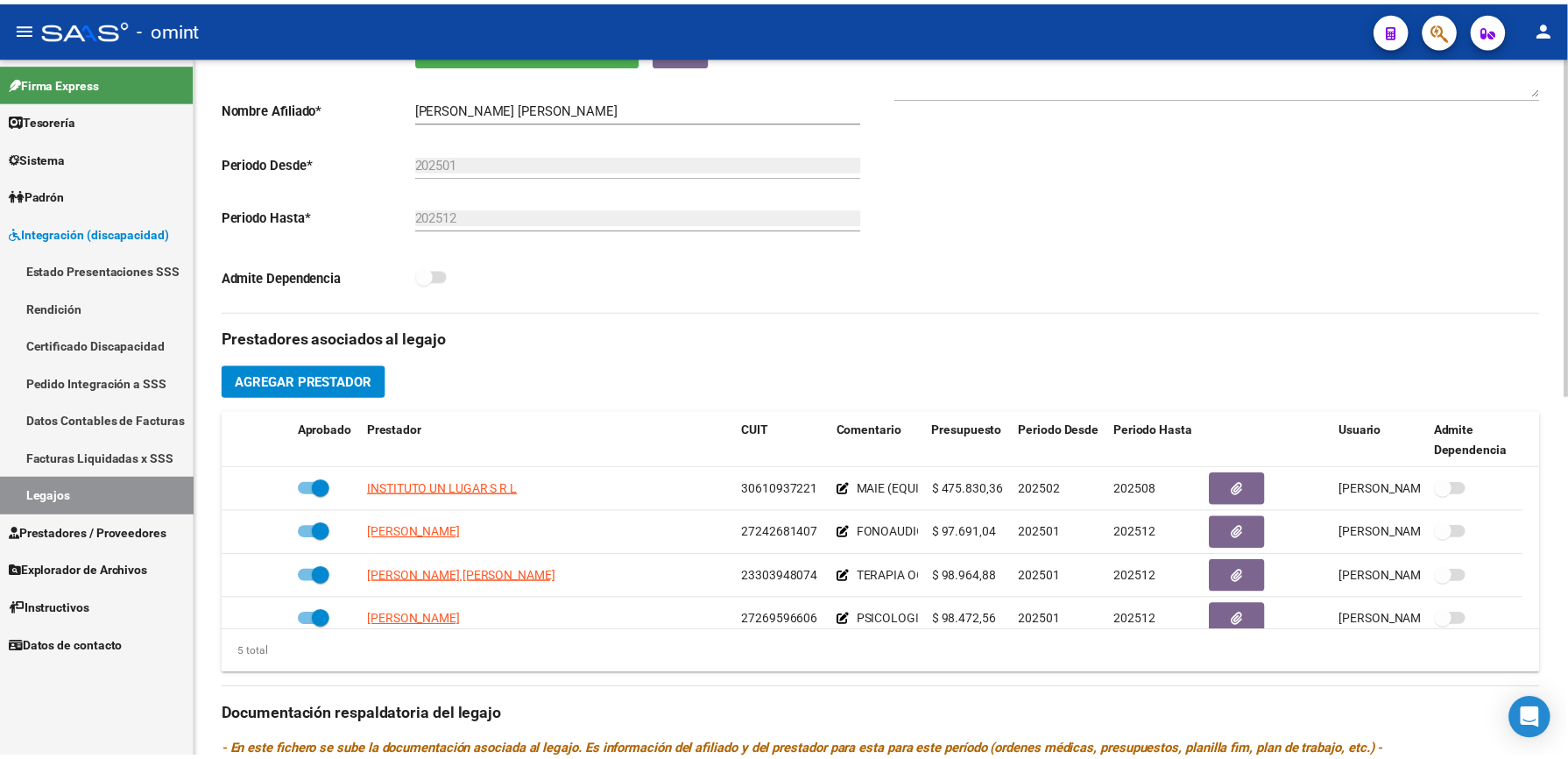
scroll to position [350, 0]
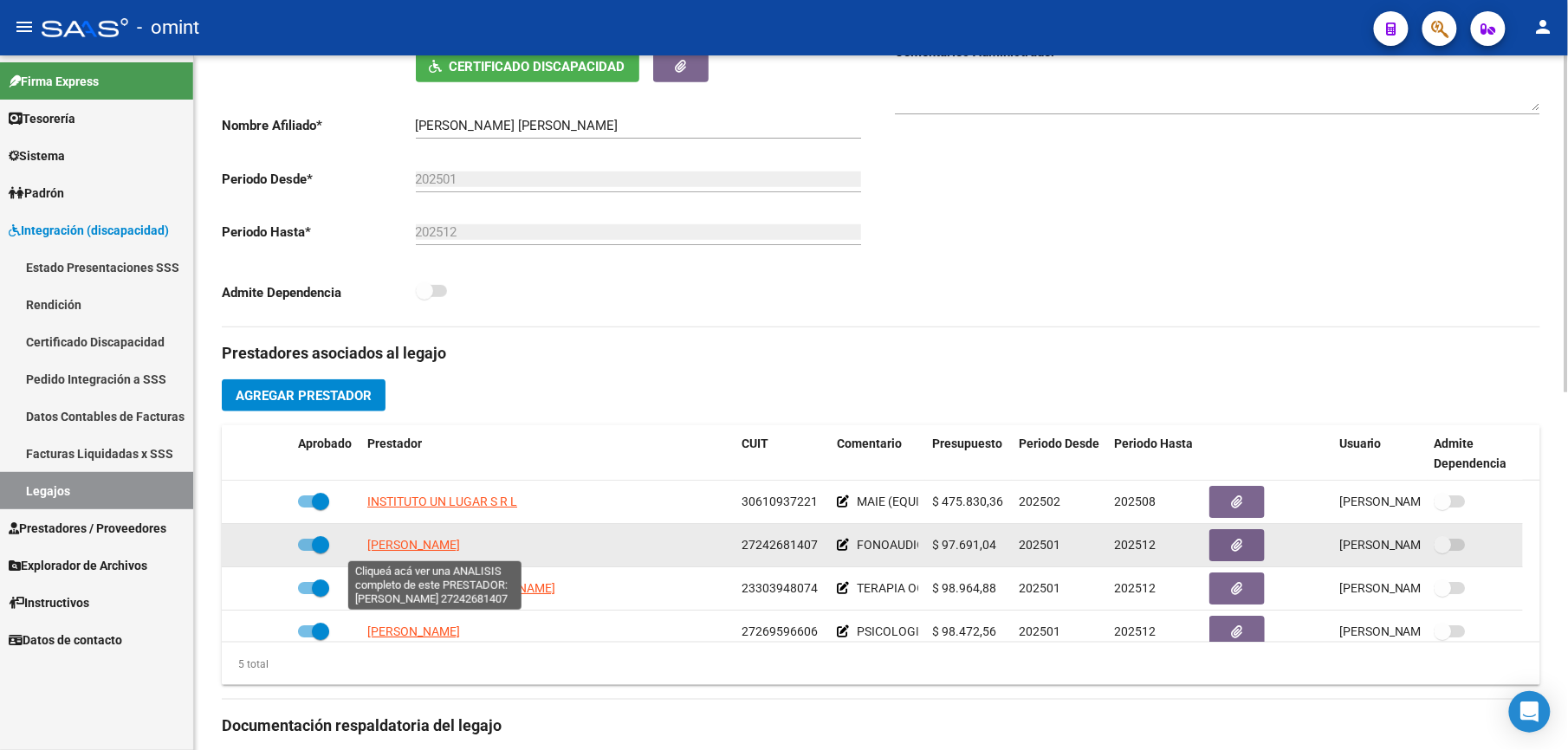
click at [460, 543] on span "VEIGA VERONICA RENEE" at bounding box center [414, 545] width 93 height 14
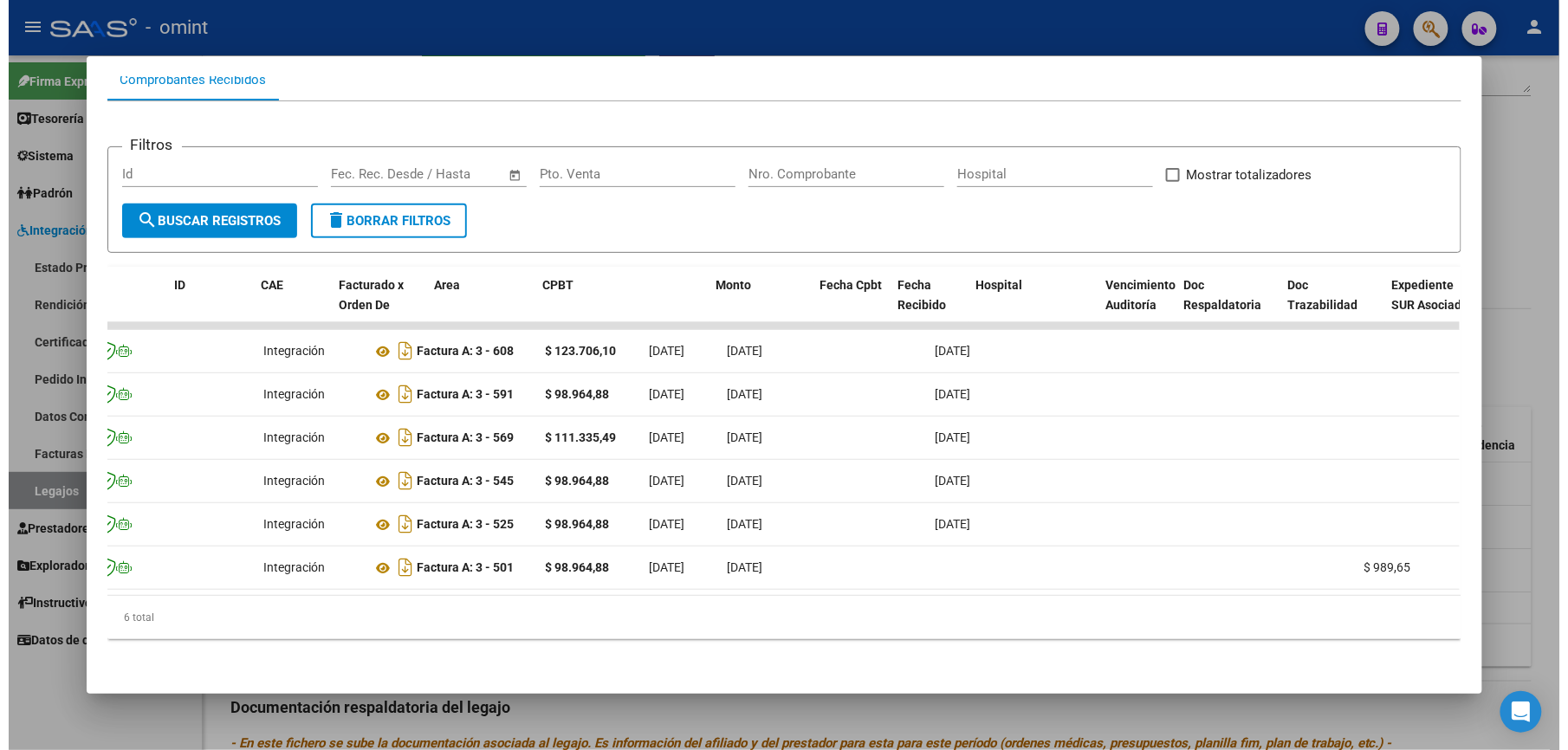
scroll to position [0, 0]
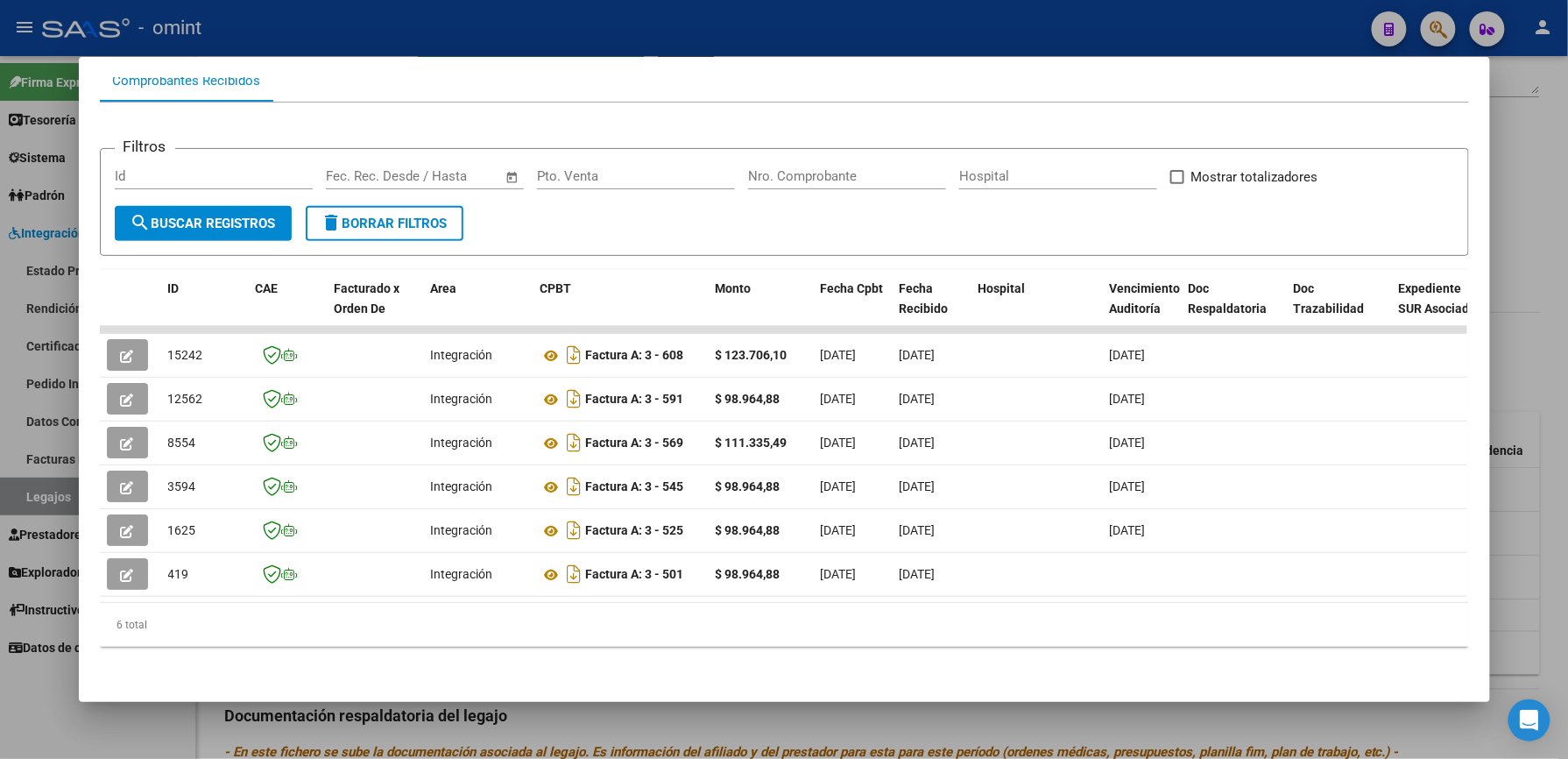
click at [900, 30] on div at bounding box center [784, 379] width 1568 height 759
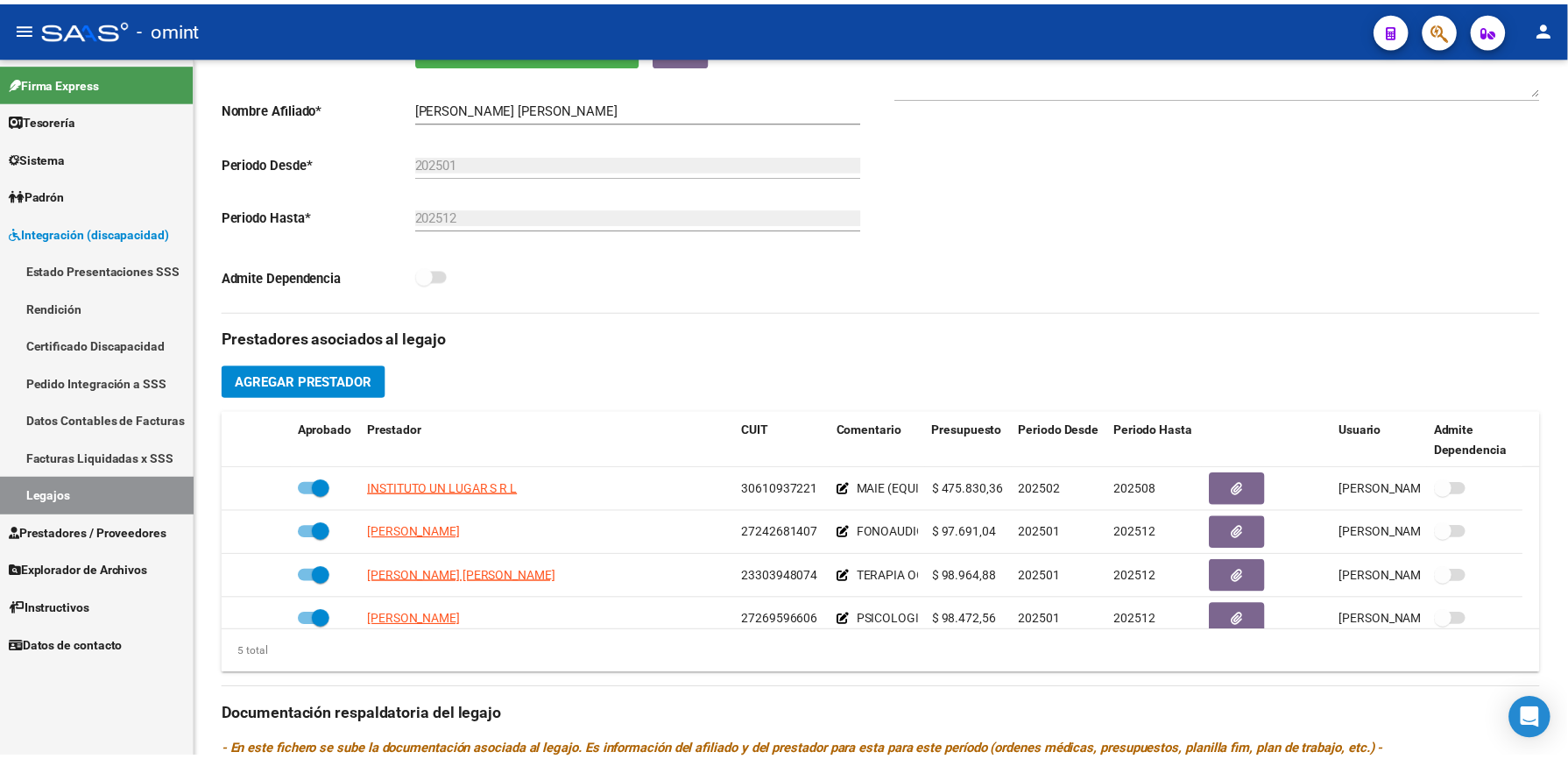
scroll to position [350, 0]
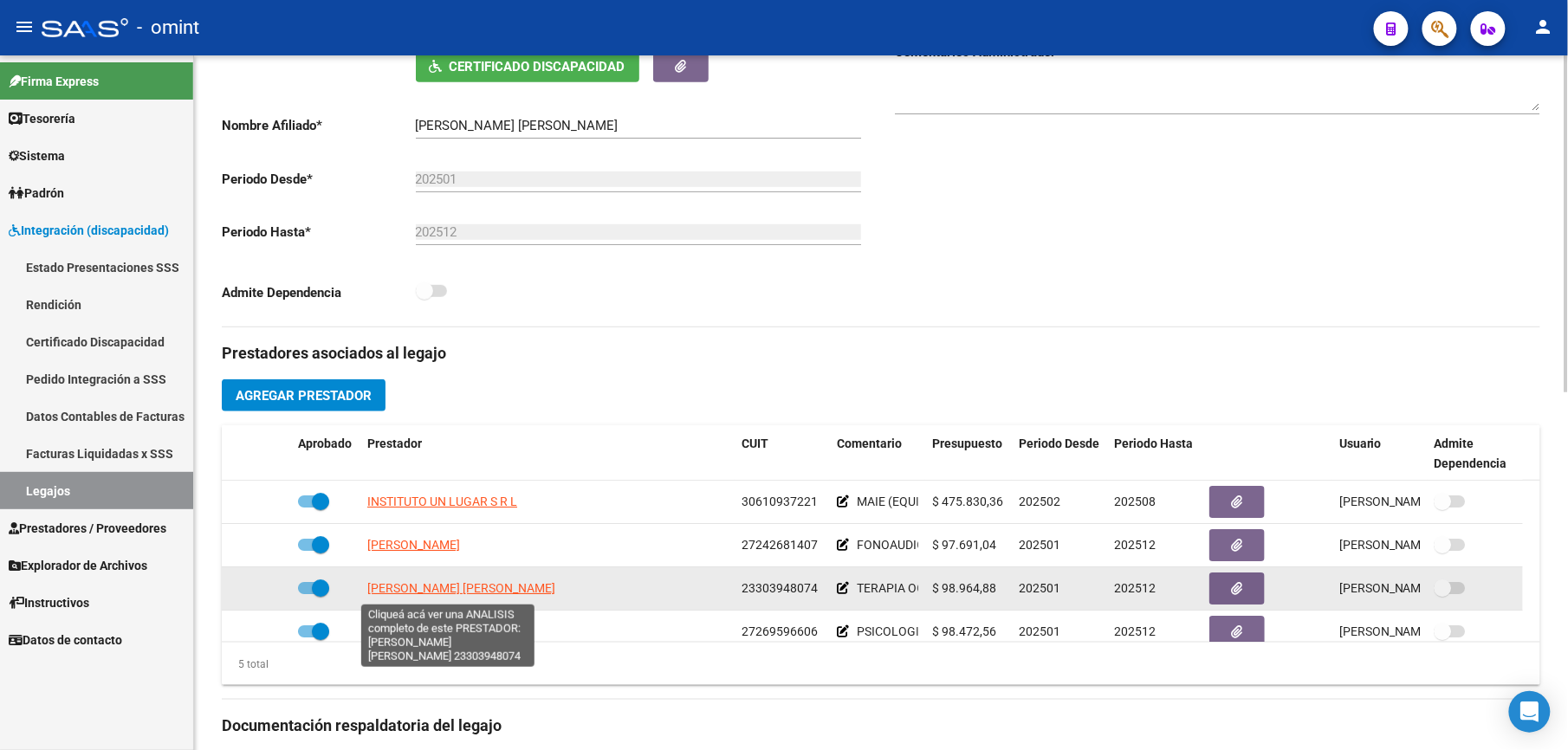
click at [506, 587] on span "[PERSON_NAME] [PERSON_NAME]" at bounding box center [461, 588] width 188 height 14
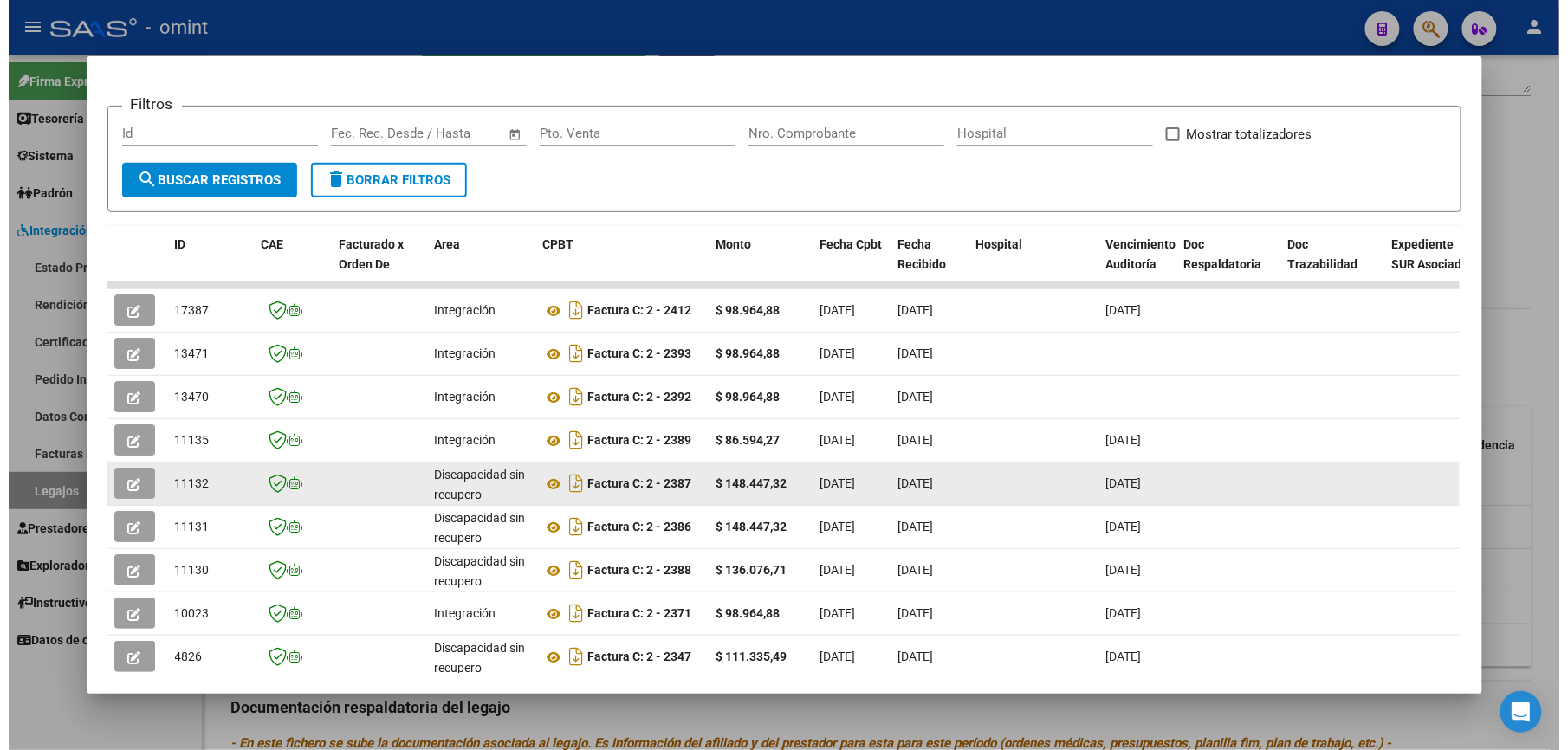
scroll to position [231, 0]
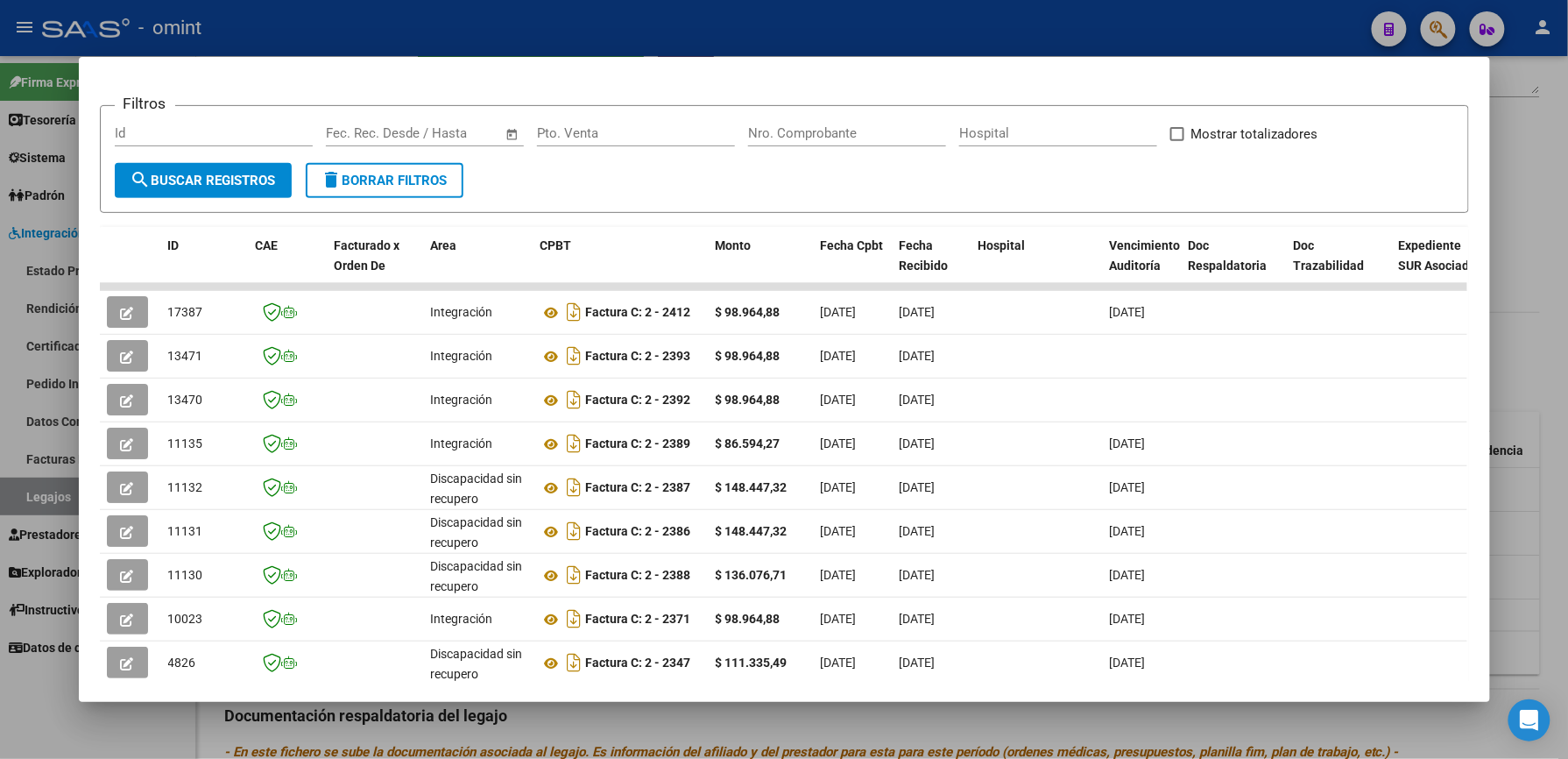
click at [937, 24] on div at bounding box center [784, 379] width 1568 height 759
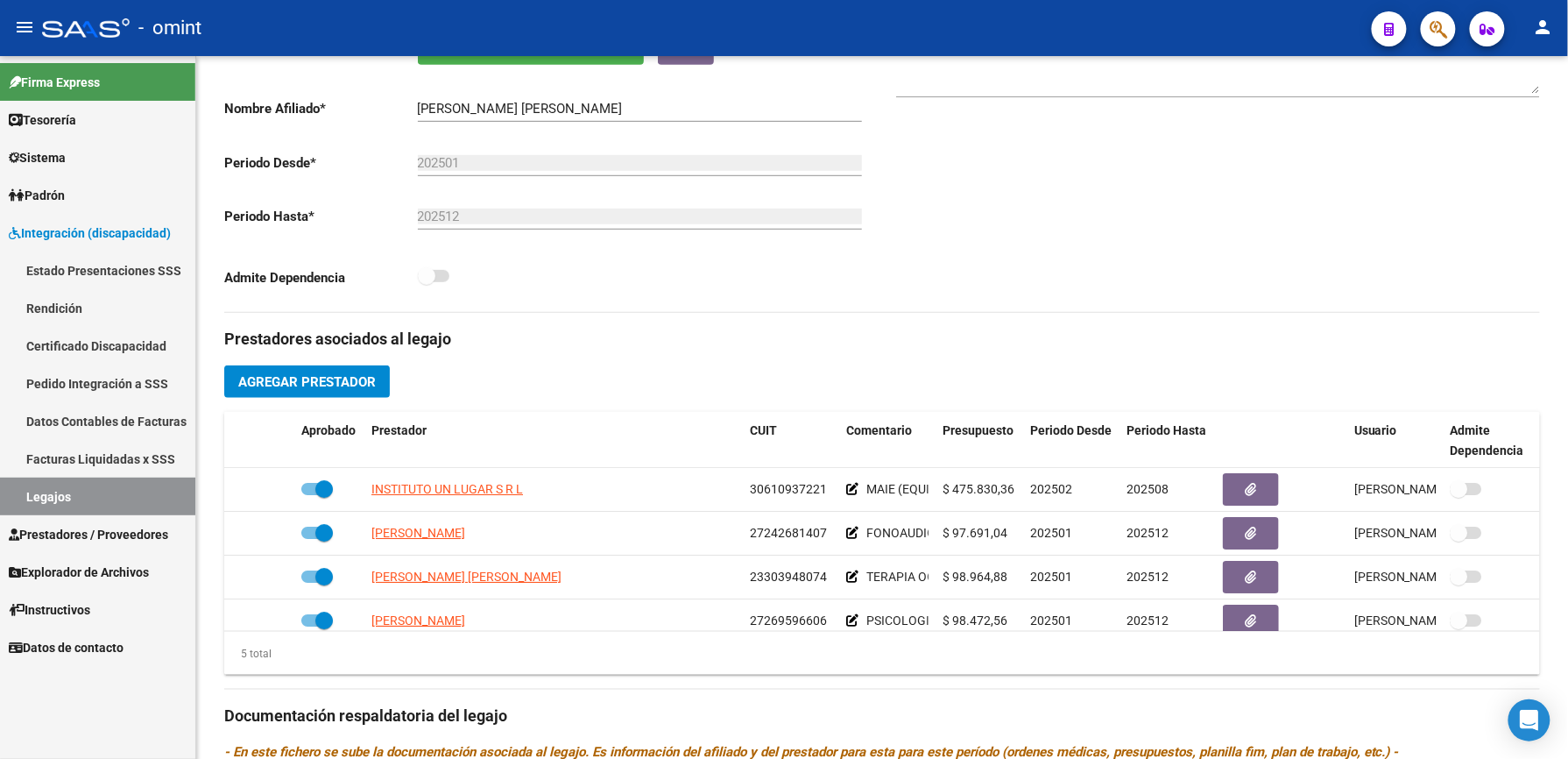
scroll to position [350, 0]
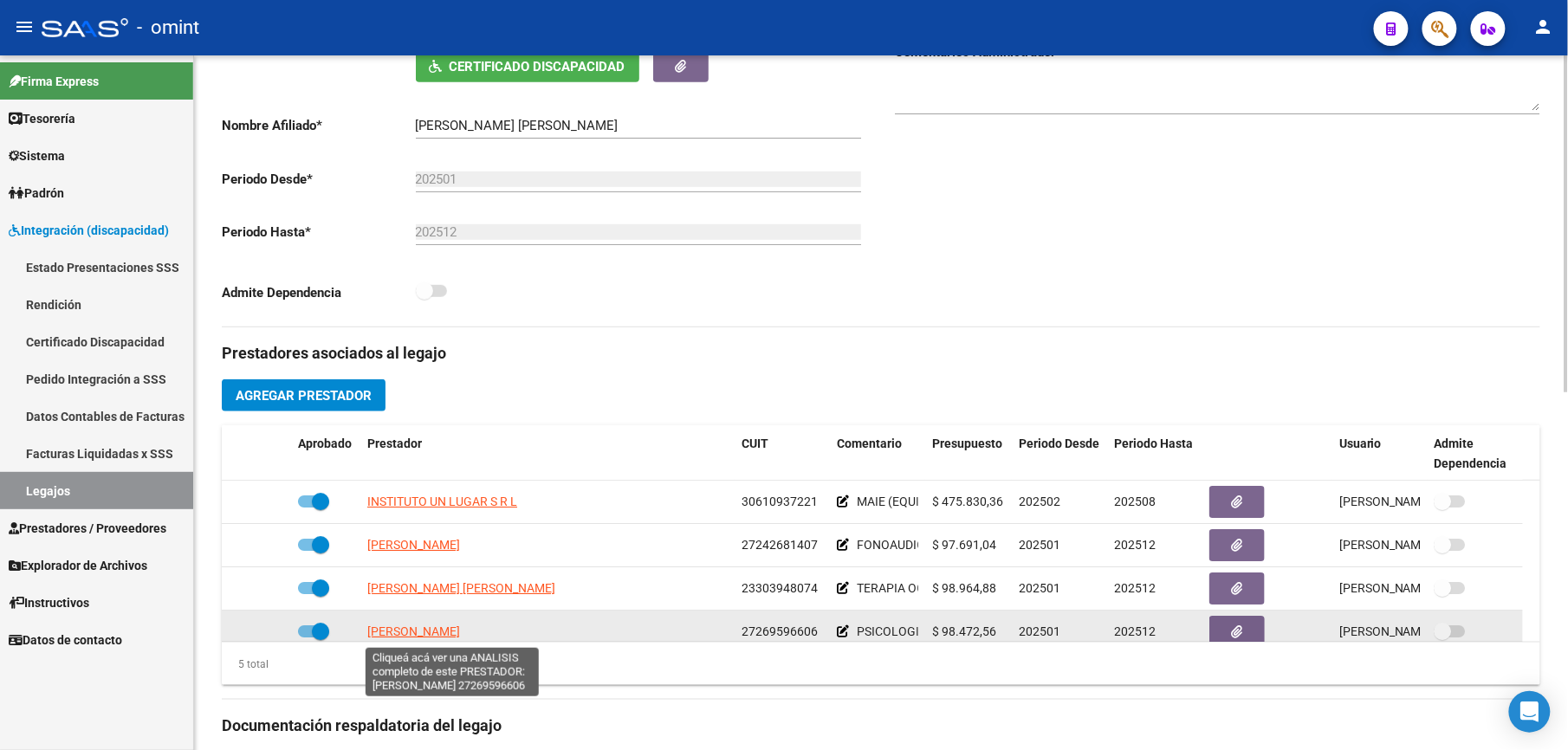
click at [460, 633] on span "[PERSON_NAME]" at bounding box center [414, 632] width 93 height 14
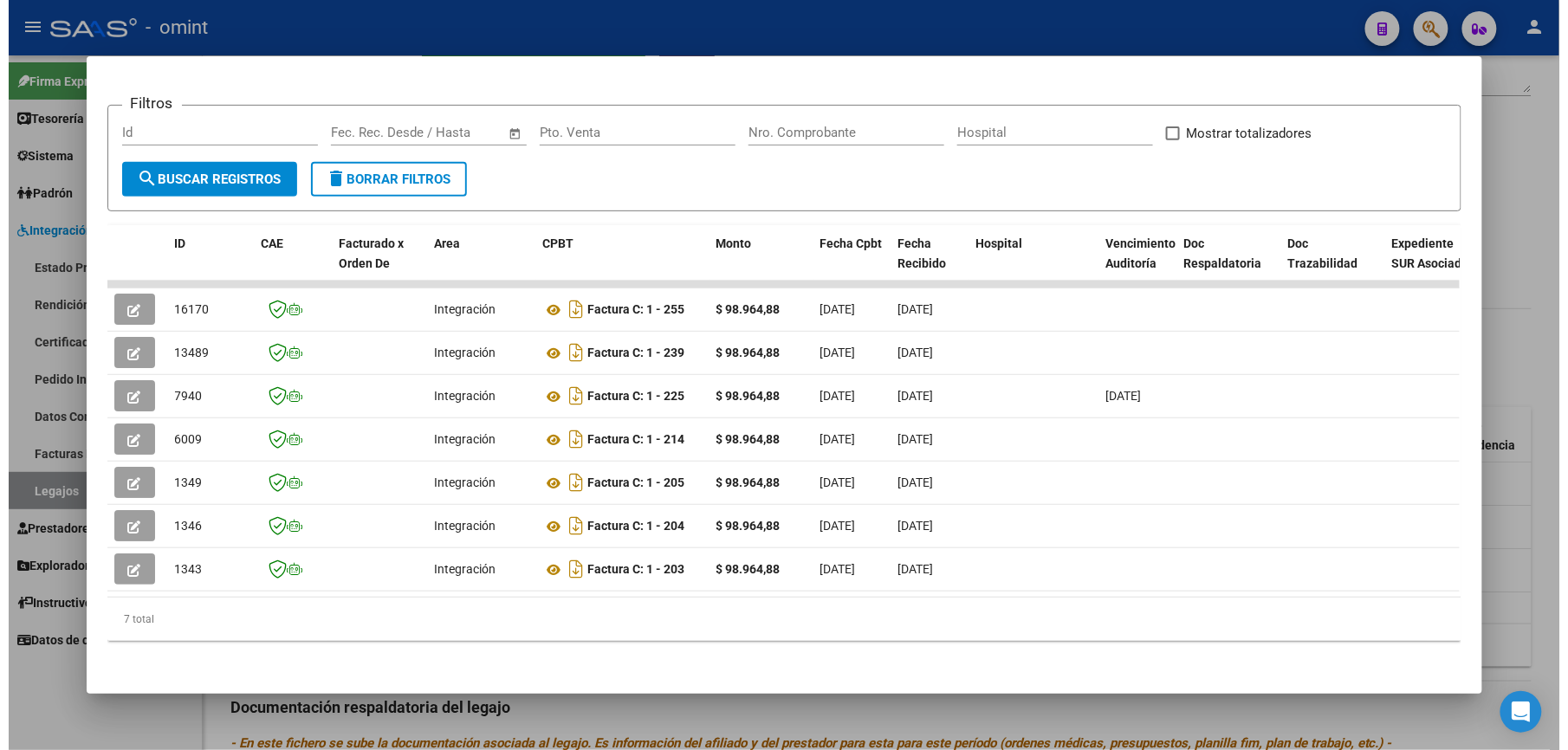
scroll to position [231, 0]
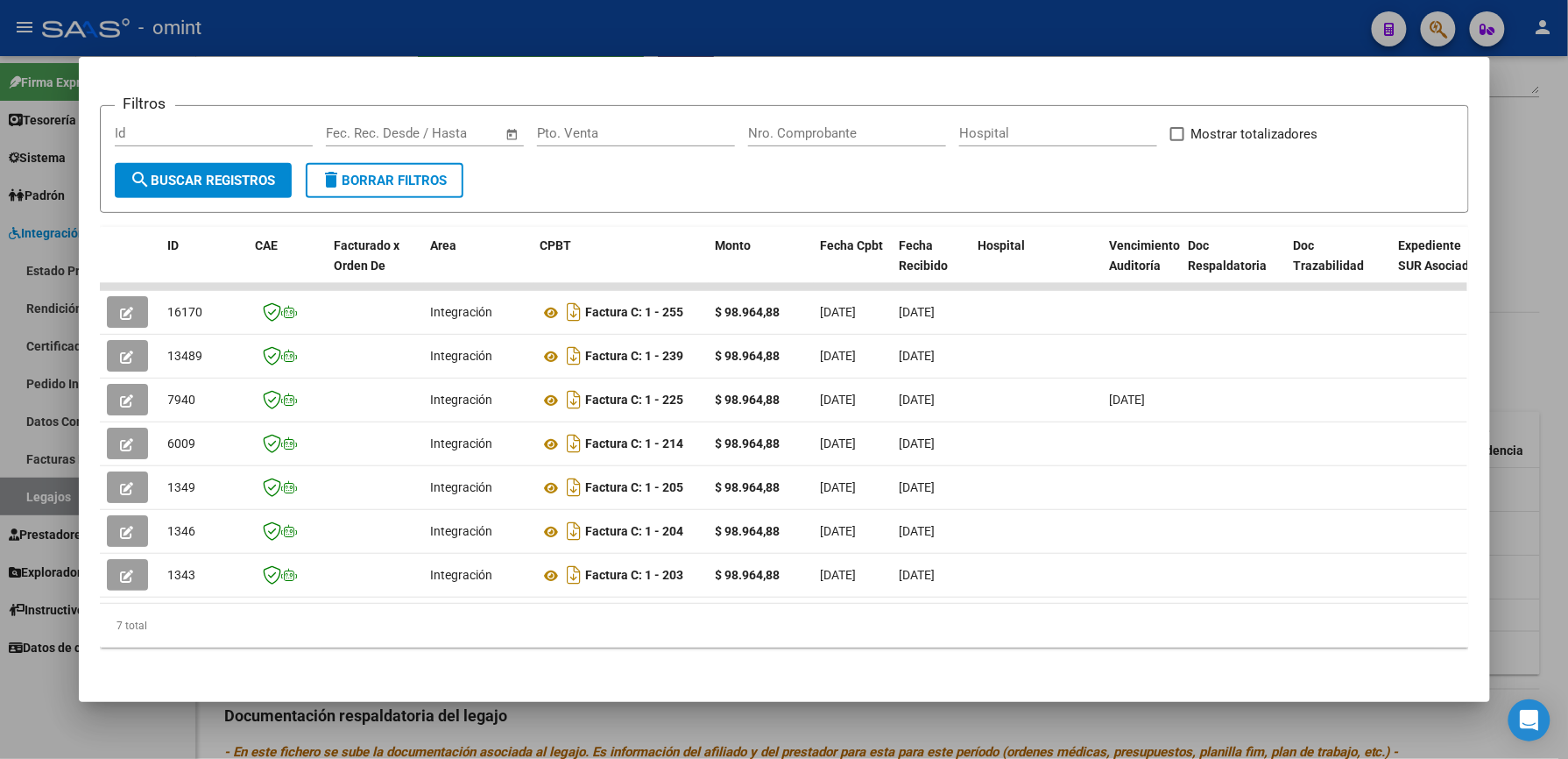
click at [878, 32] on div at bounding box center [784, 379] width 1568 height 759
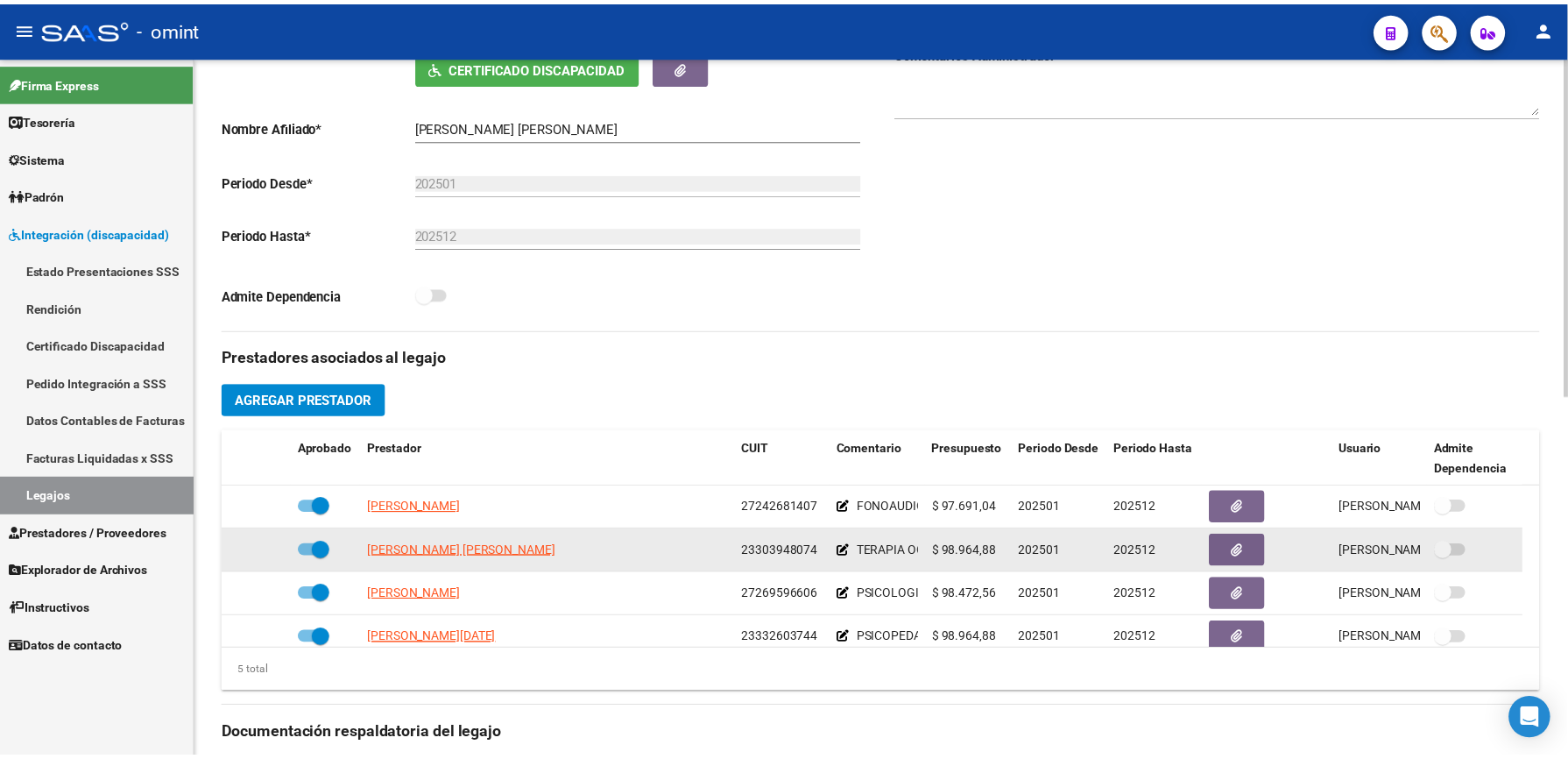
scroll to position [61, 0]
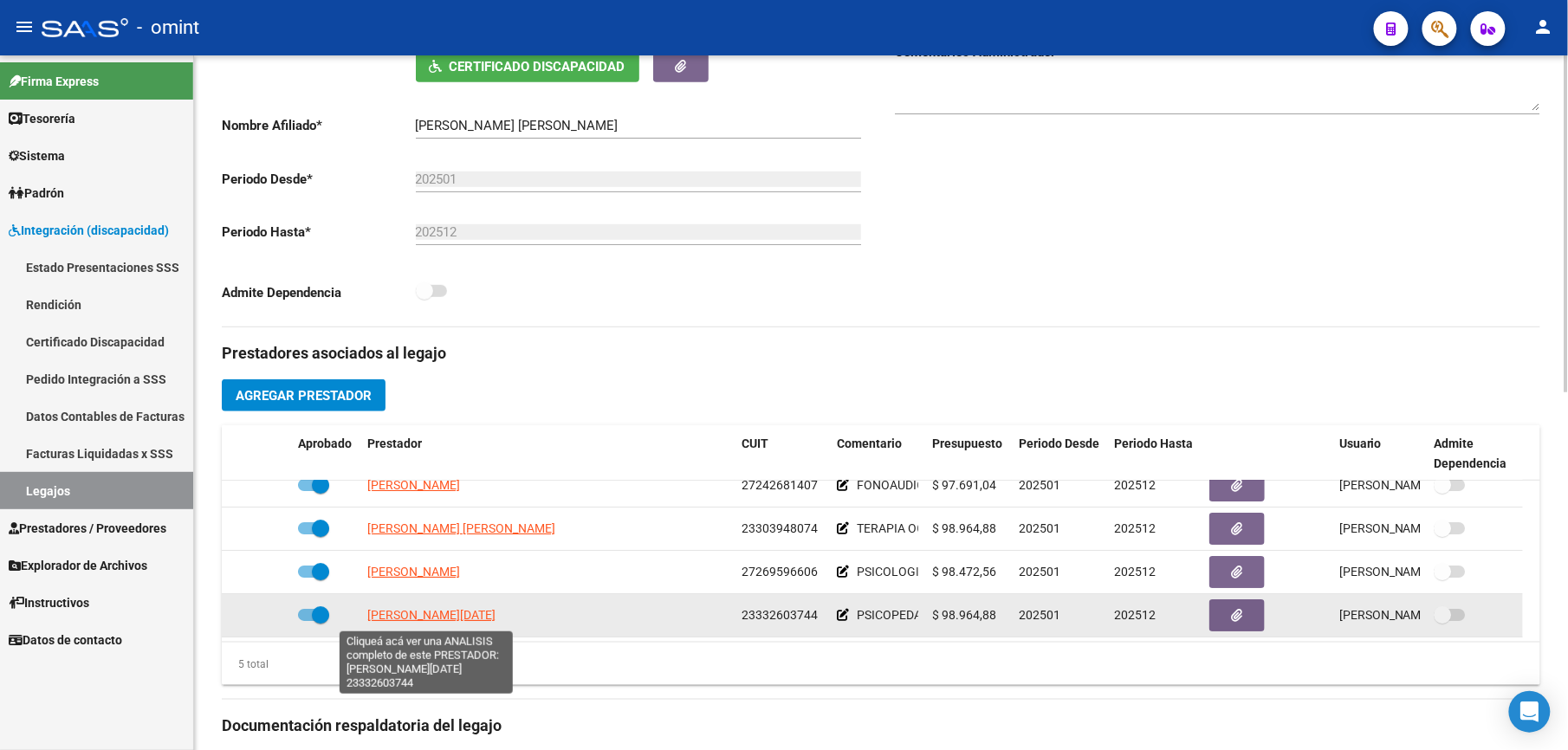
click at [438, 615] on span "RONANDUANO LUCIA" at bounding box center [431, 615] width 128 height 14
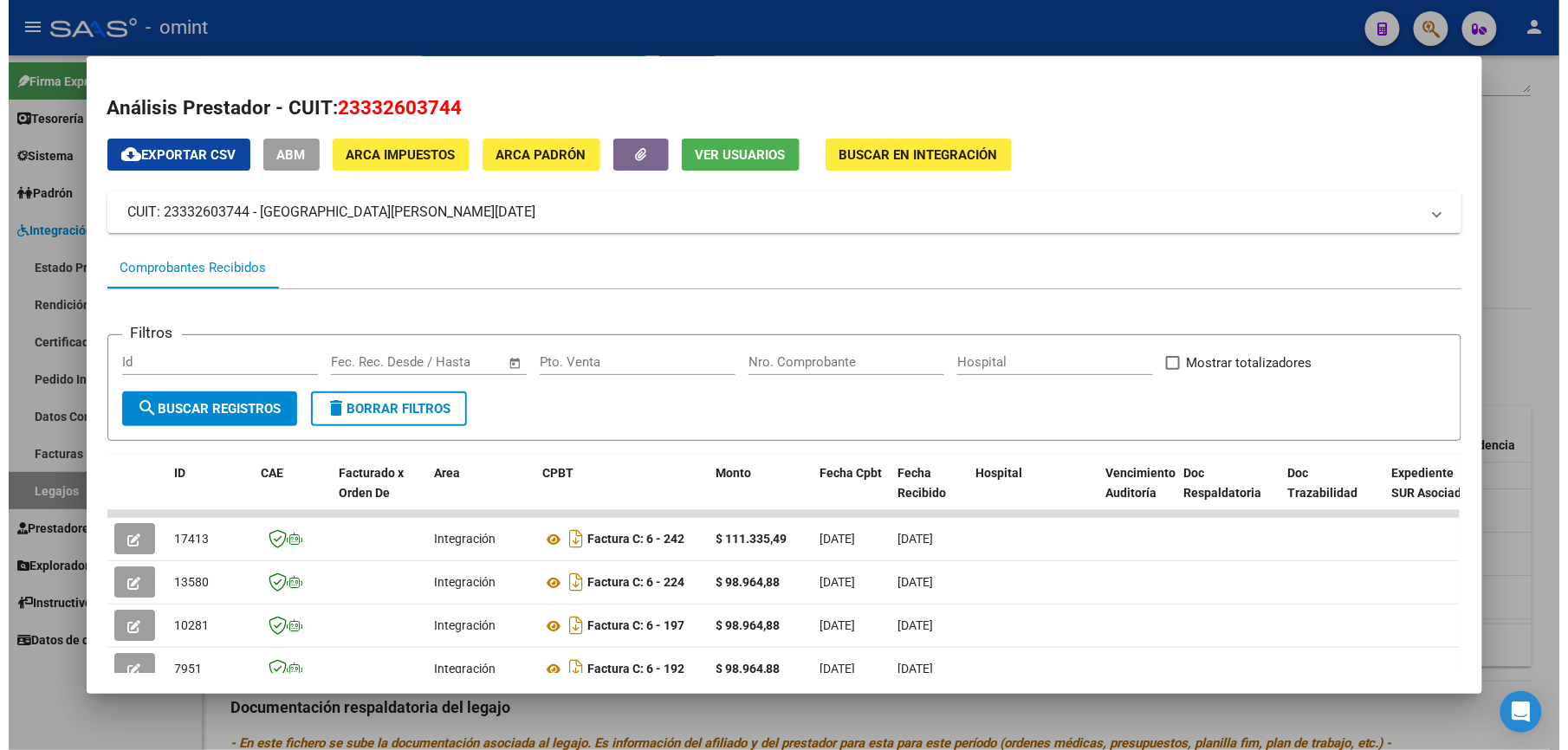
scroll to position [115, 0]
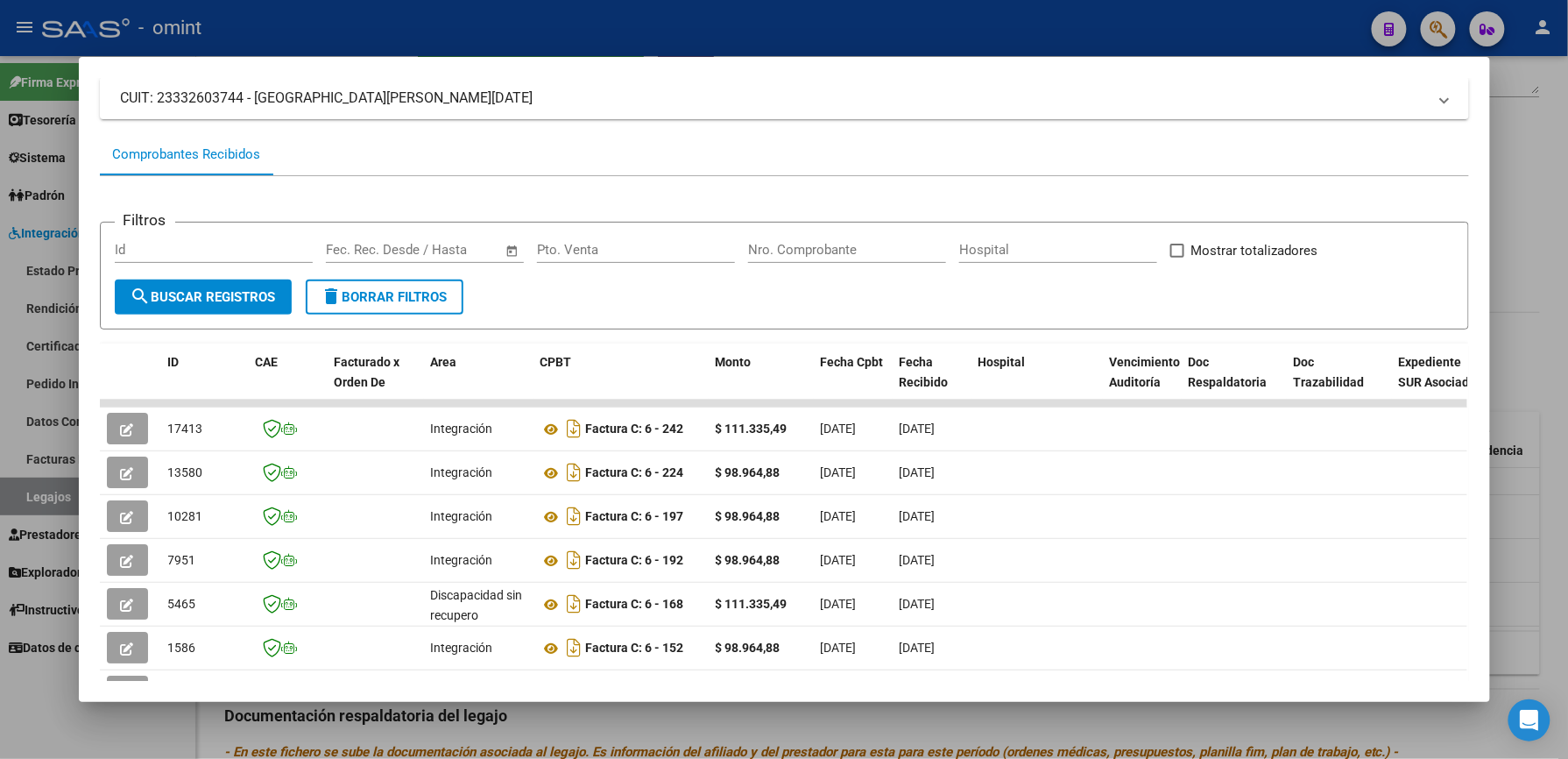
click at [824, 11] on div at bounding box center [784, 379] width 1568 height 759
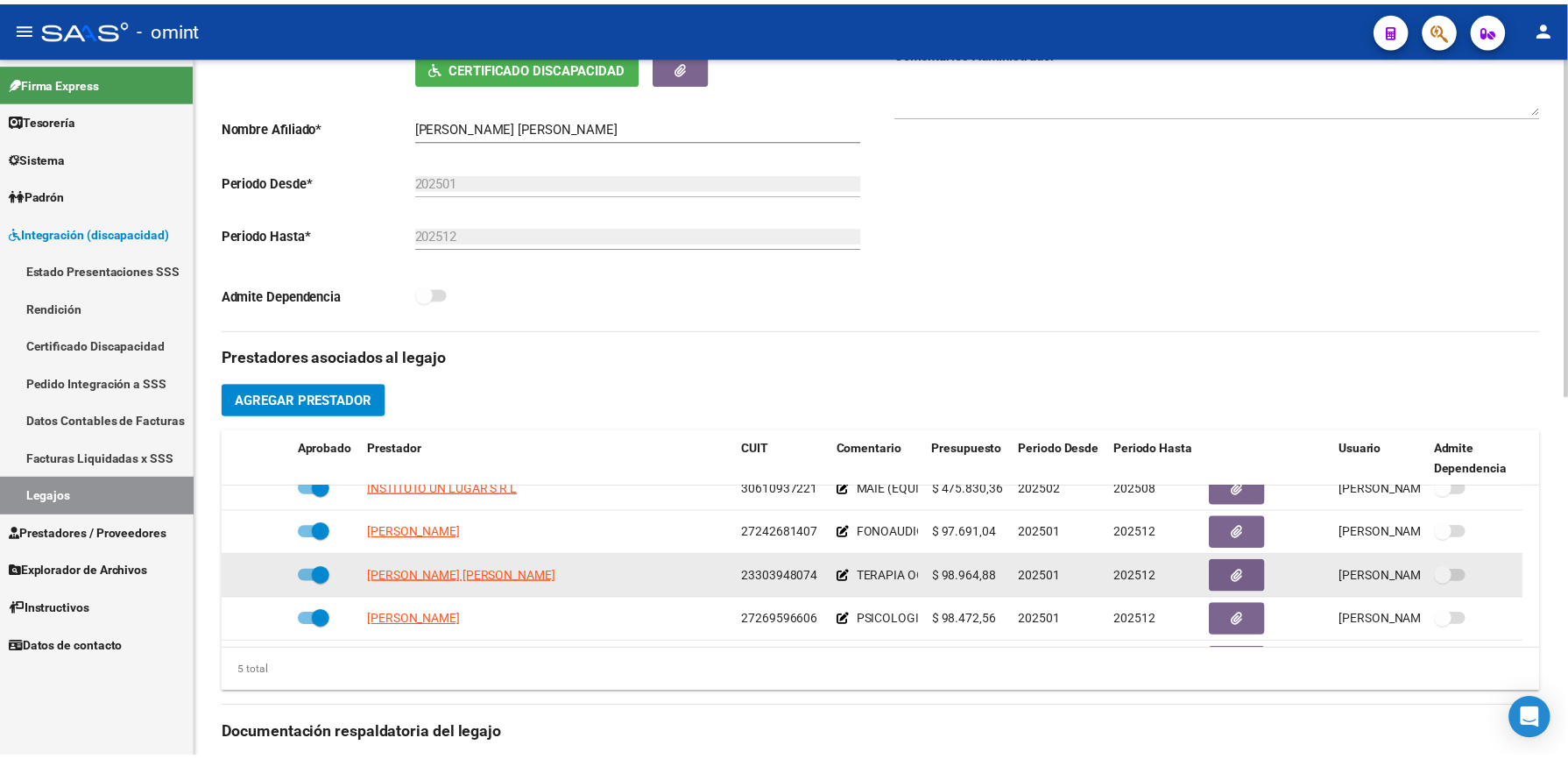
scroll to position [0, 0]
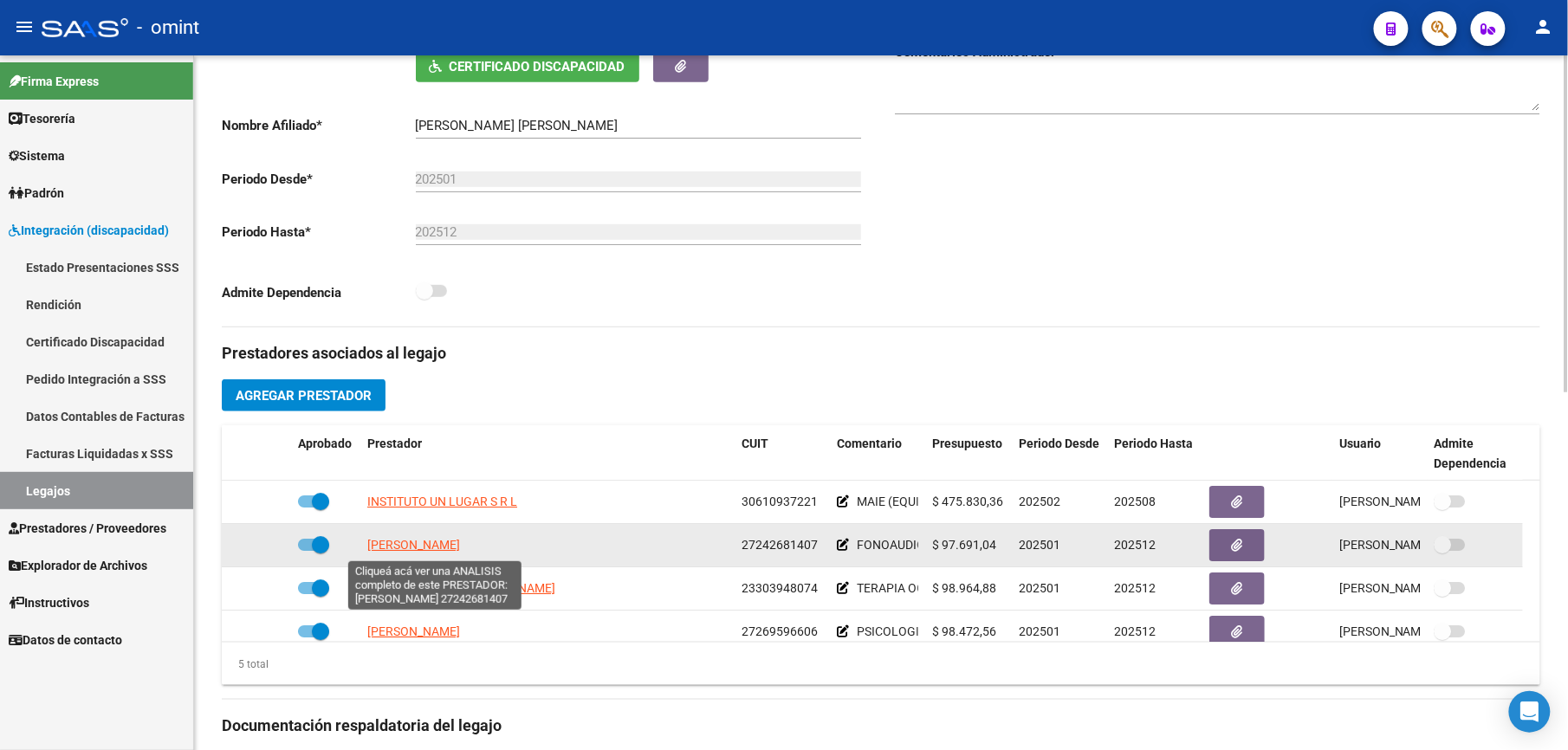
click at [460, 543] on span "VEIGA VERONICA RENEE" at bounding box center [414, 545] width 93 height 14
type textarea "27242681407"
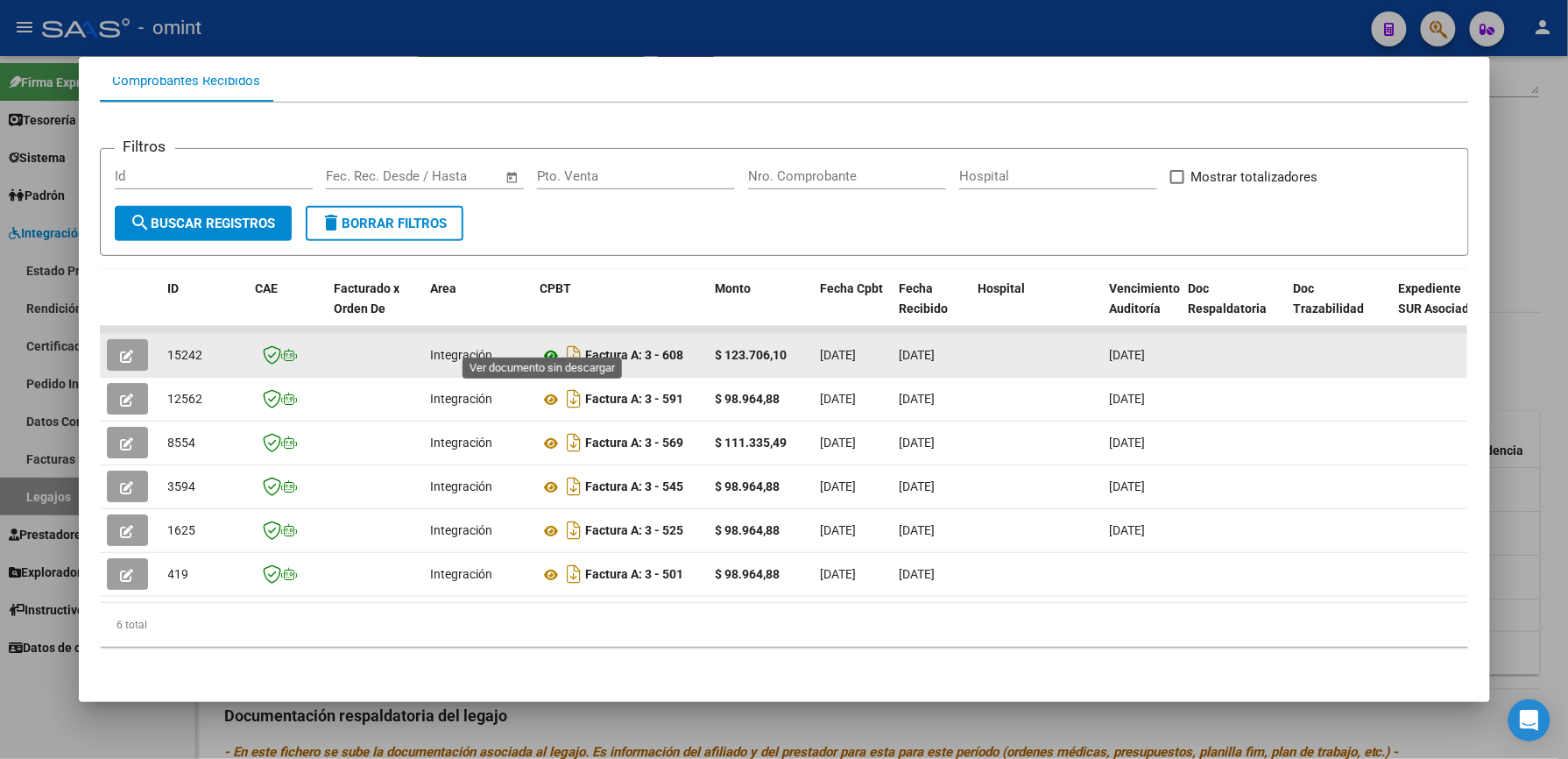
click at [541, 345] on icon at bounding box center [552, 356] width 22 height 21
click at [126, 339] on button "button" at bounding box center [128, 354] width 41 height 31
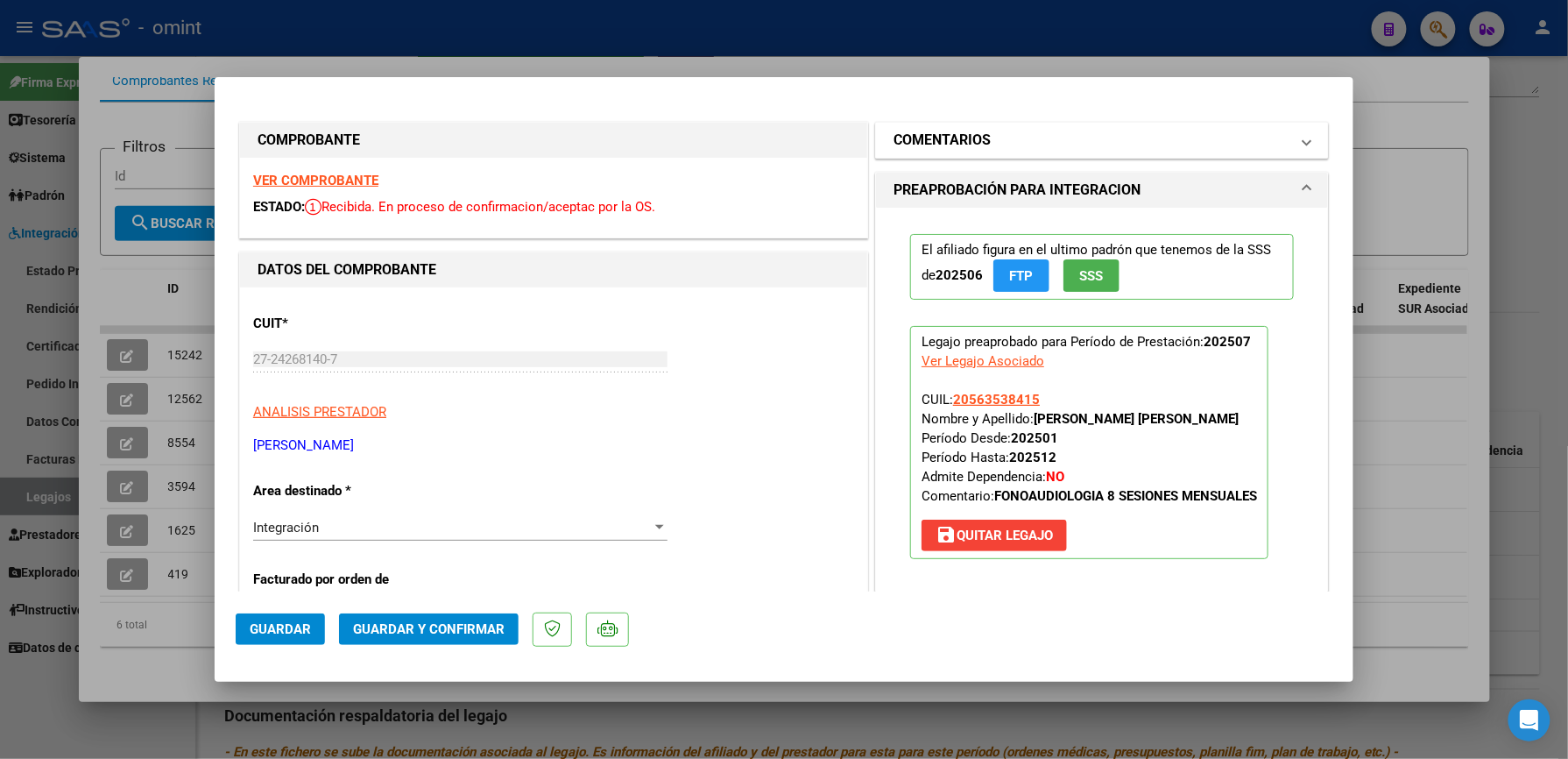
click at [1139, 140] on mat-panel-title "COMENTARIOS" at bounding box center [1092, 140] width 396 height 21
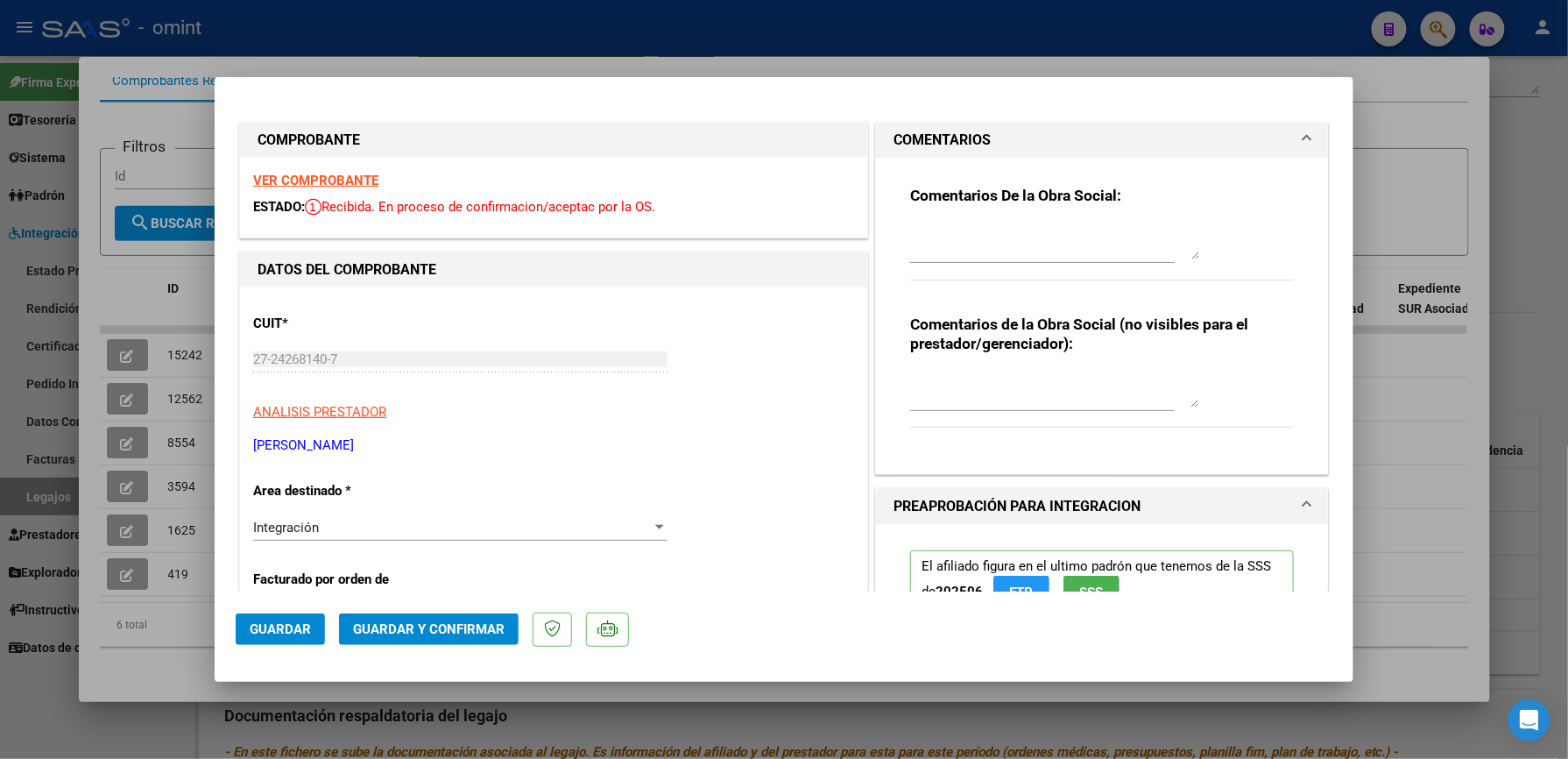
click at [1013, 249] on textarea at bounding box center [1054, 241] width 289 height 35
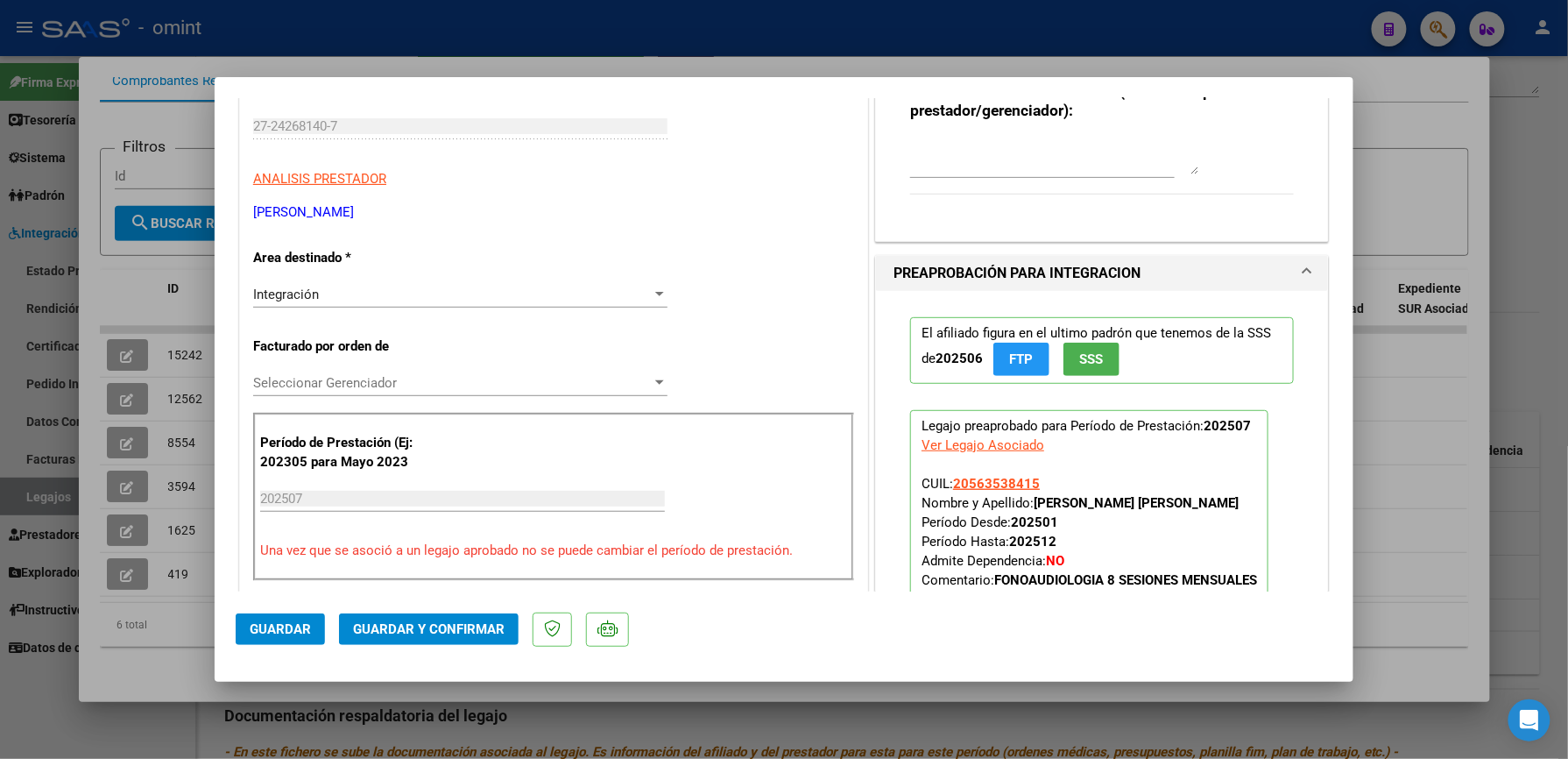
type textarea "debe re facturar lo habilitado e informado es por un total de 8 ss totales mens…"
click at [652, 296] on div at bounding box center [660, 294] width 16 height 14
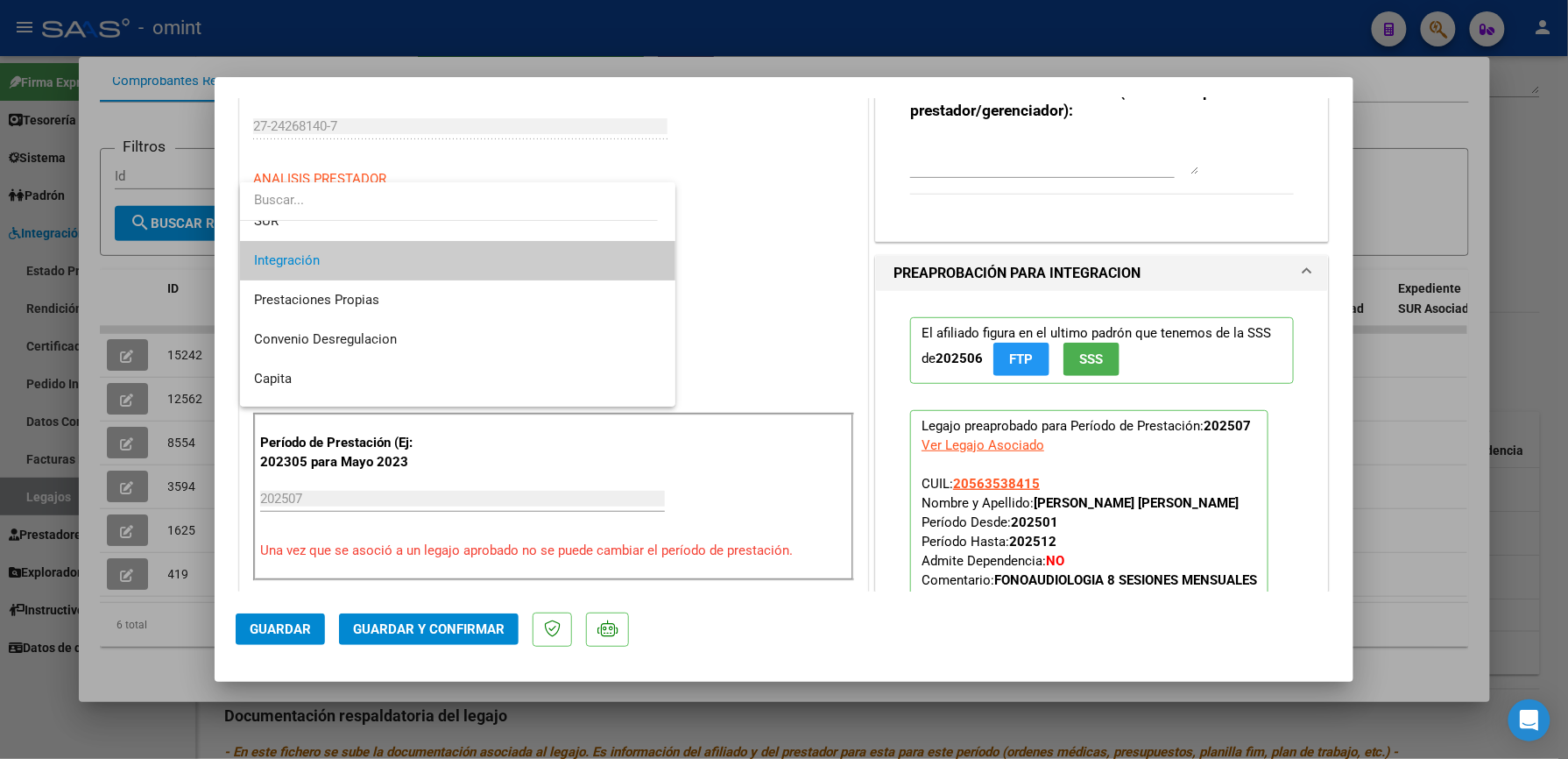
scroll to position [170, 0]
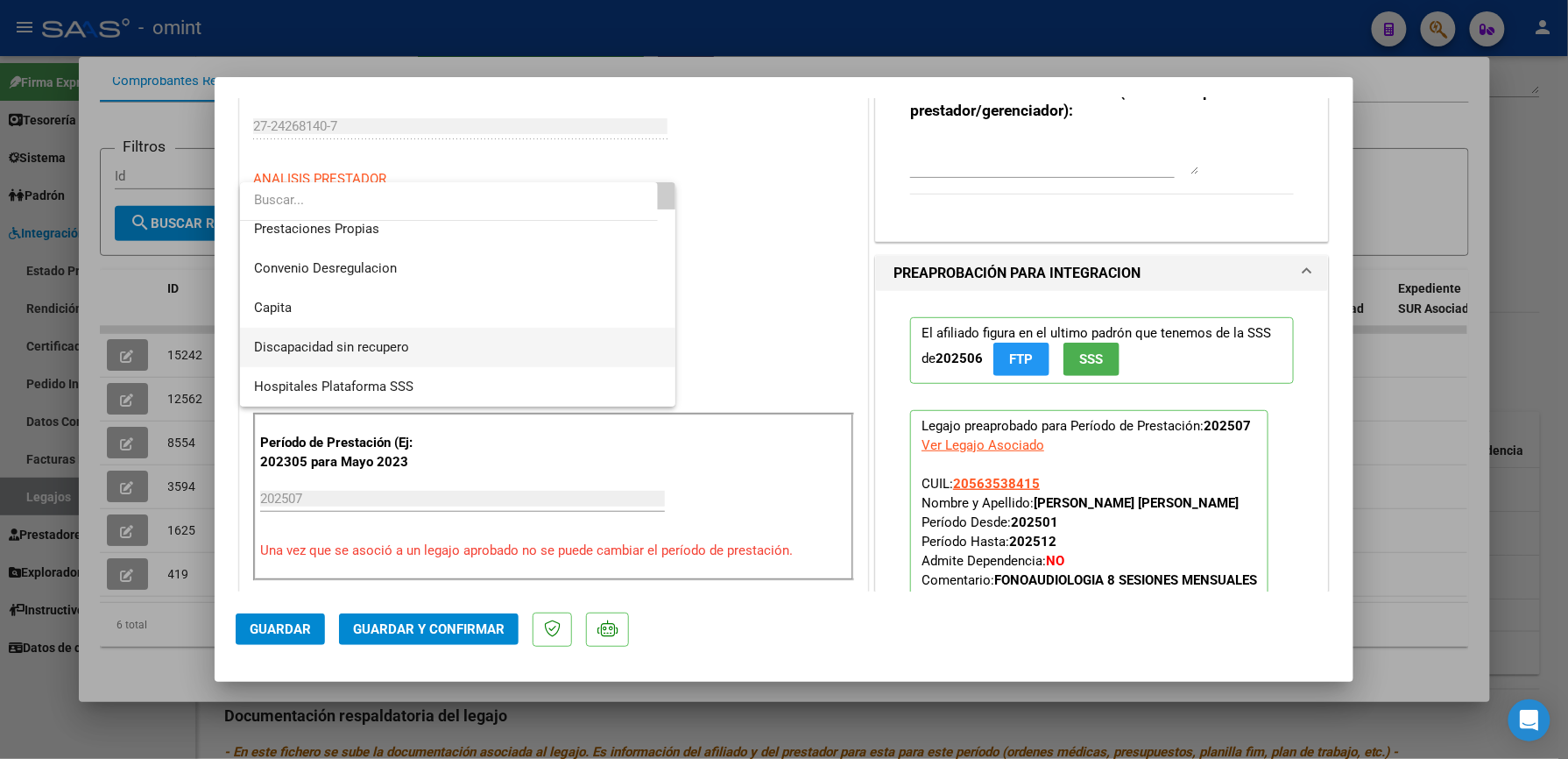
click at [535, 350] on span "Discapacidad sin recupero" at bounding box center [458, 348] width 408 height 39
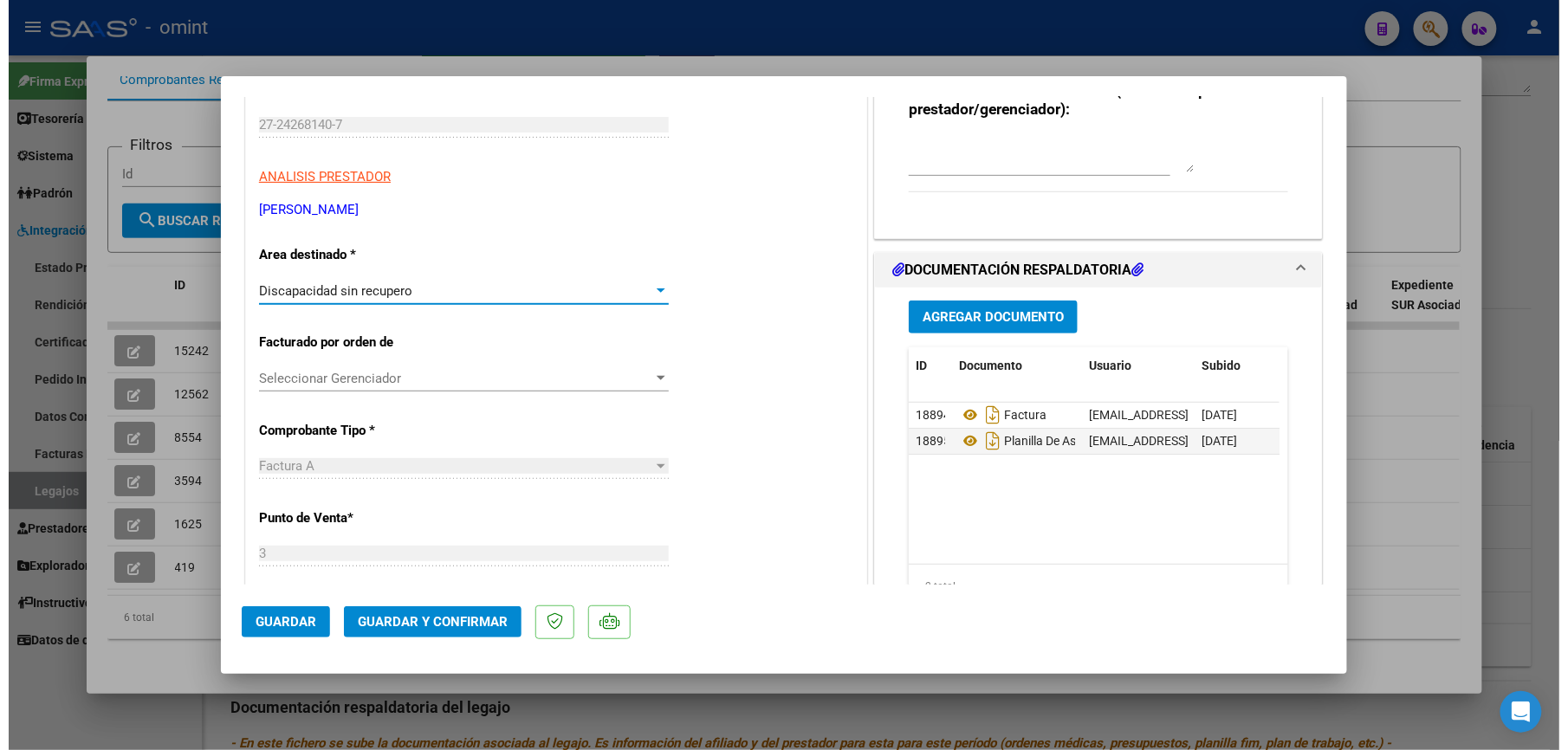
scroll to position [115, 0]
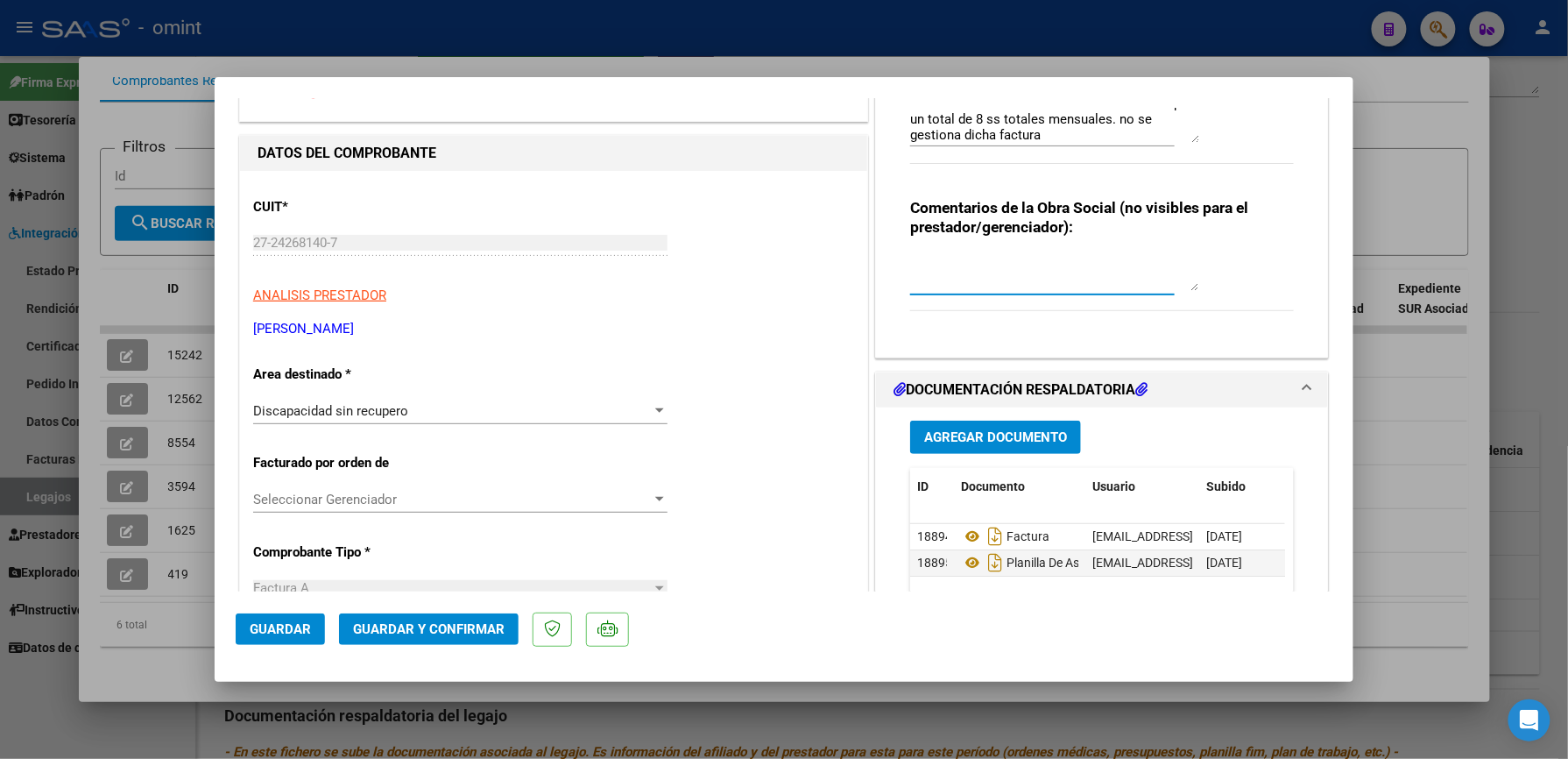
click at [1063, 284] on textarea at bounding box center [1054, 273] width 289 height 35
type textarea "excede modulo"
click at [473, 619] on button "Guardar y Confirmar" at bounding box center [428, 628] width 180 height 31
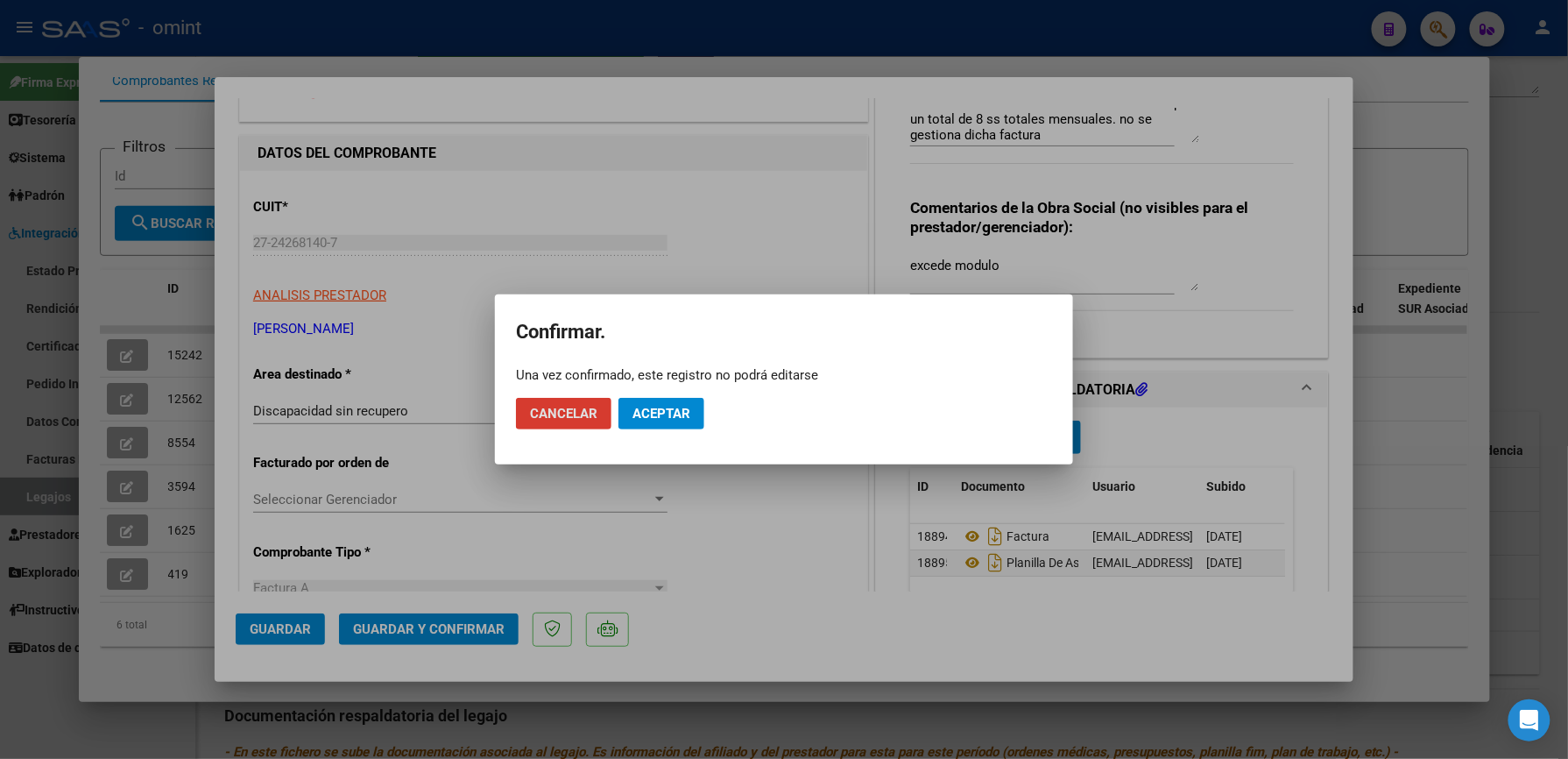
click at [655, 417] on span "Aceptar" at bounding box center [662, 414] width 58 height 16
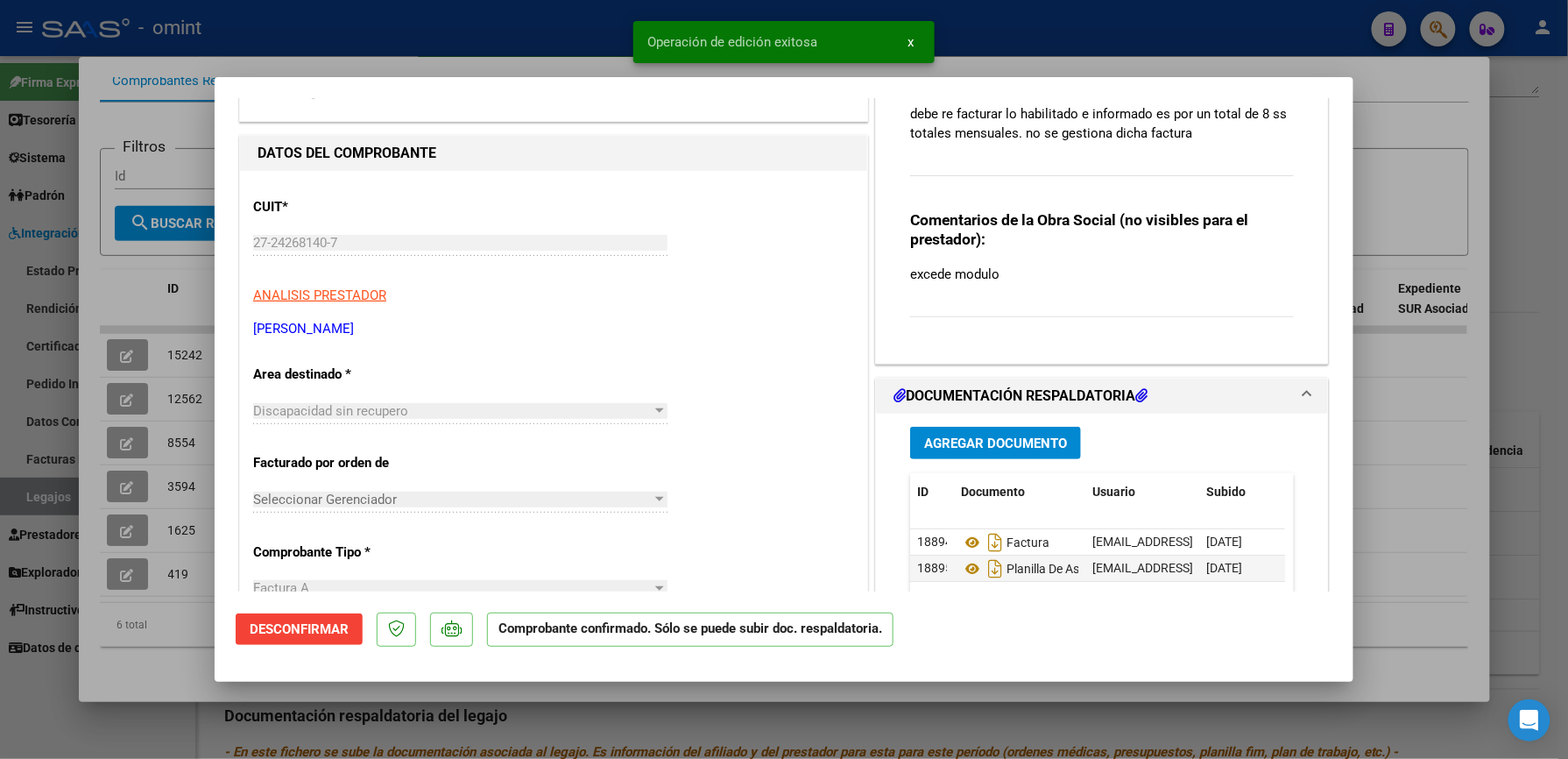
click at [1179, 35] on div at bounding box center [784, 379] width 1568 height 759
type input "$ 0,00"
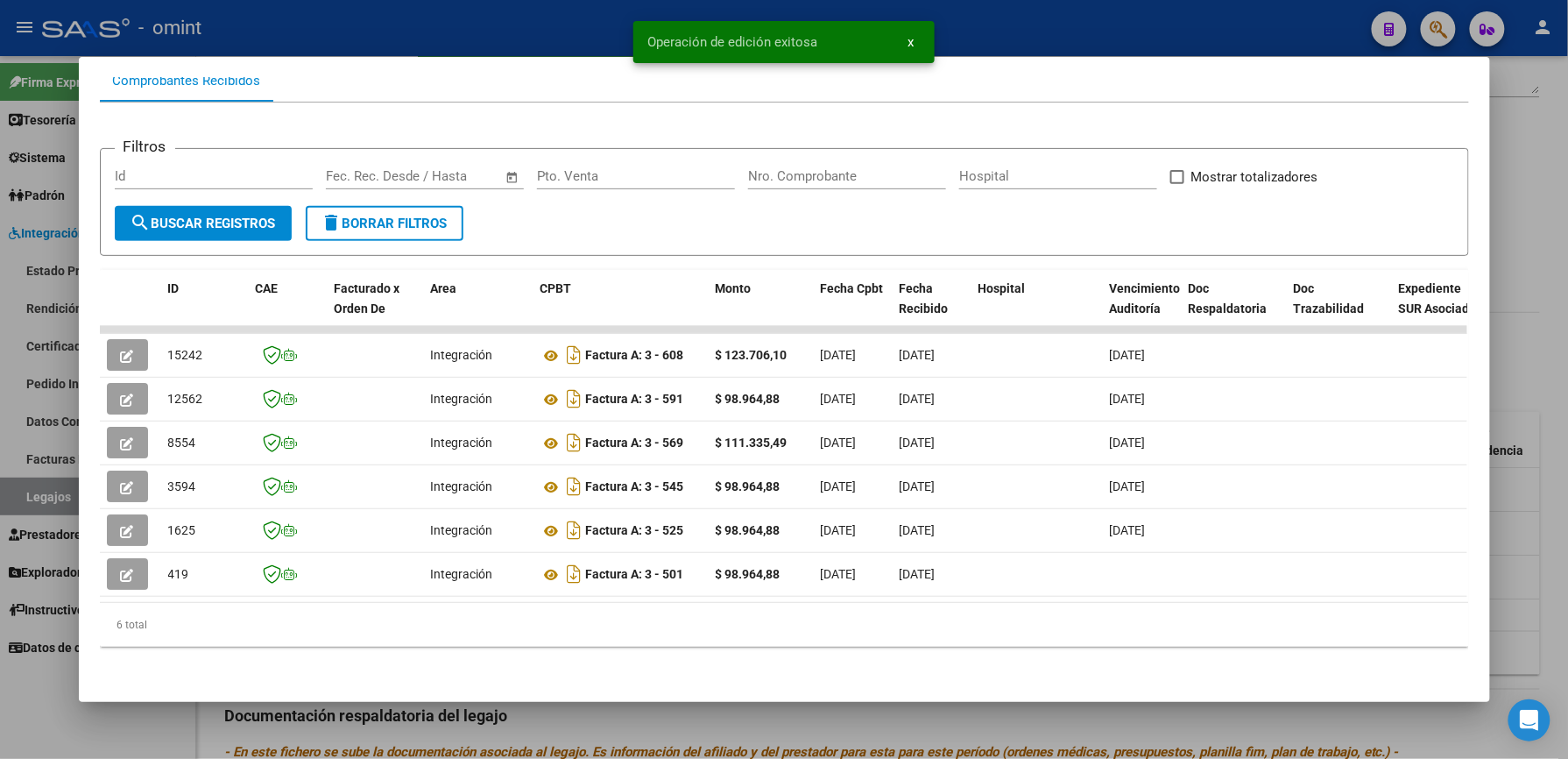
click at [1060, 44] on div at bounding box center [784, 379] width 1568 height 759
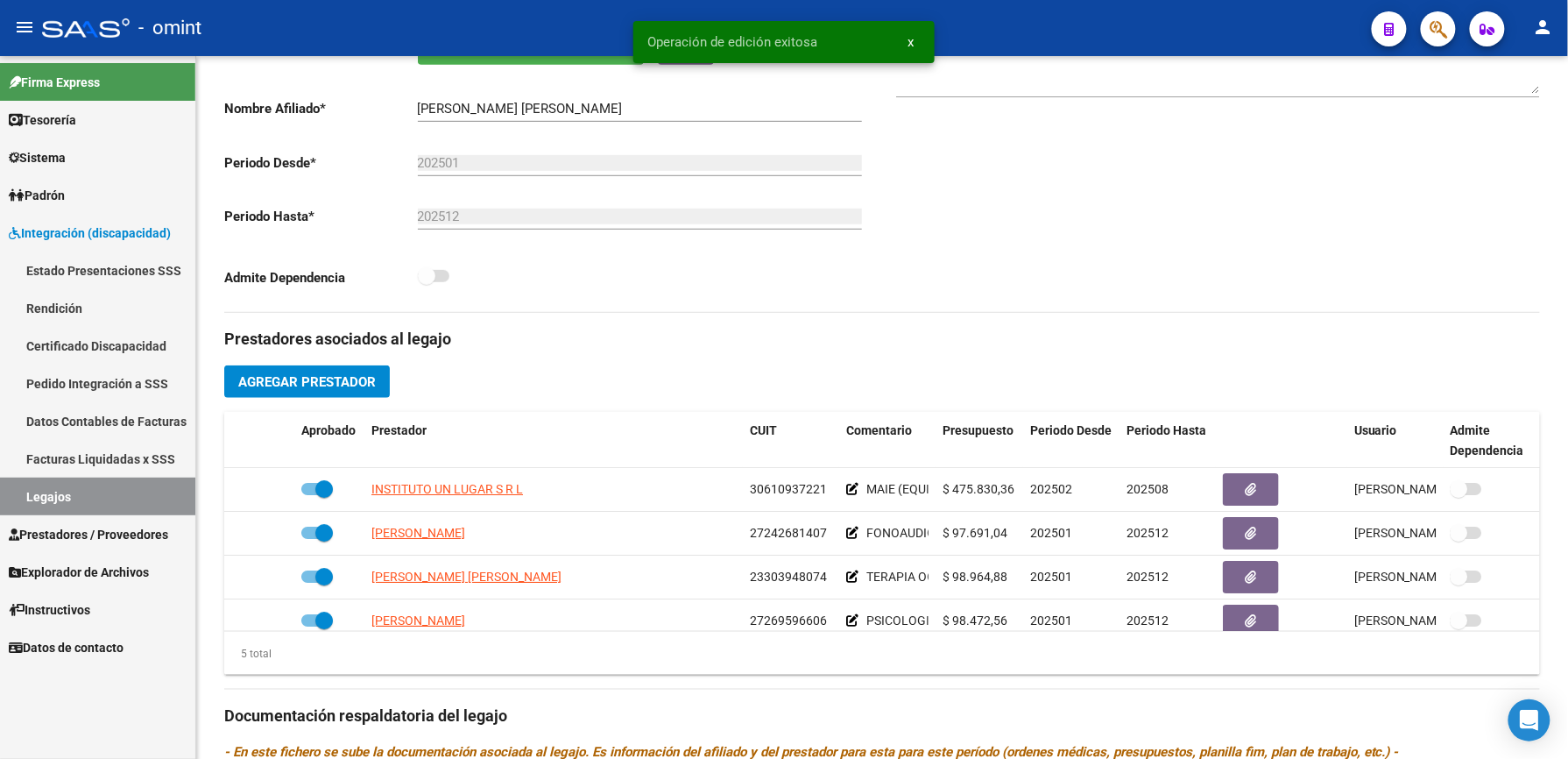
scroll to position [350, 0]
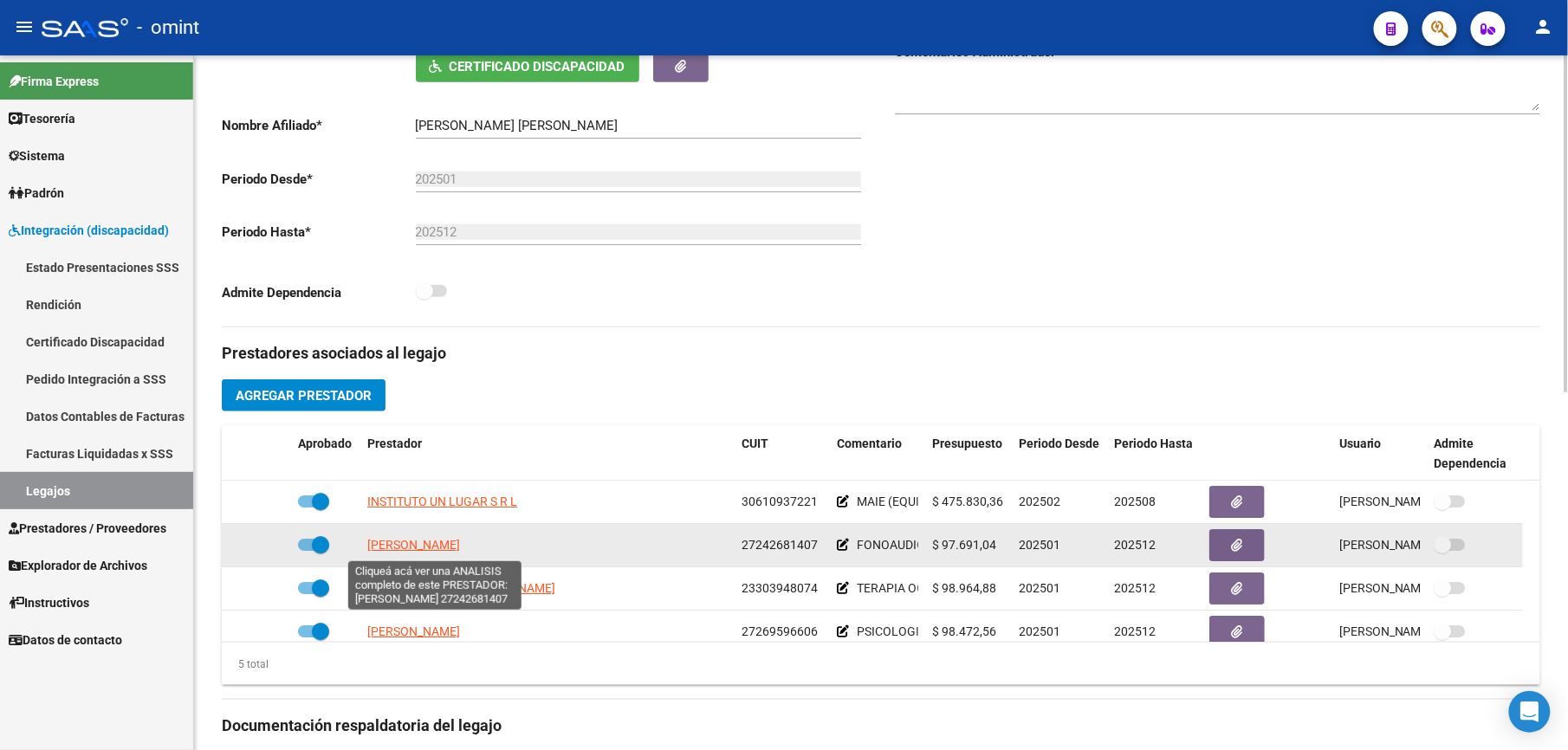
click at [459, 550] on span "VEIGA VERONICA RENEE" at bounding box center [414, 545] width 93 height 14
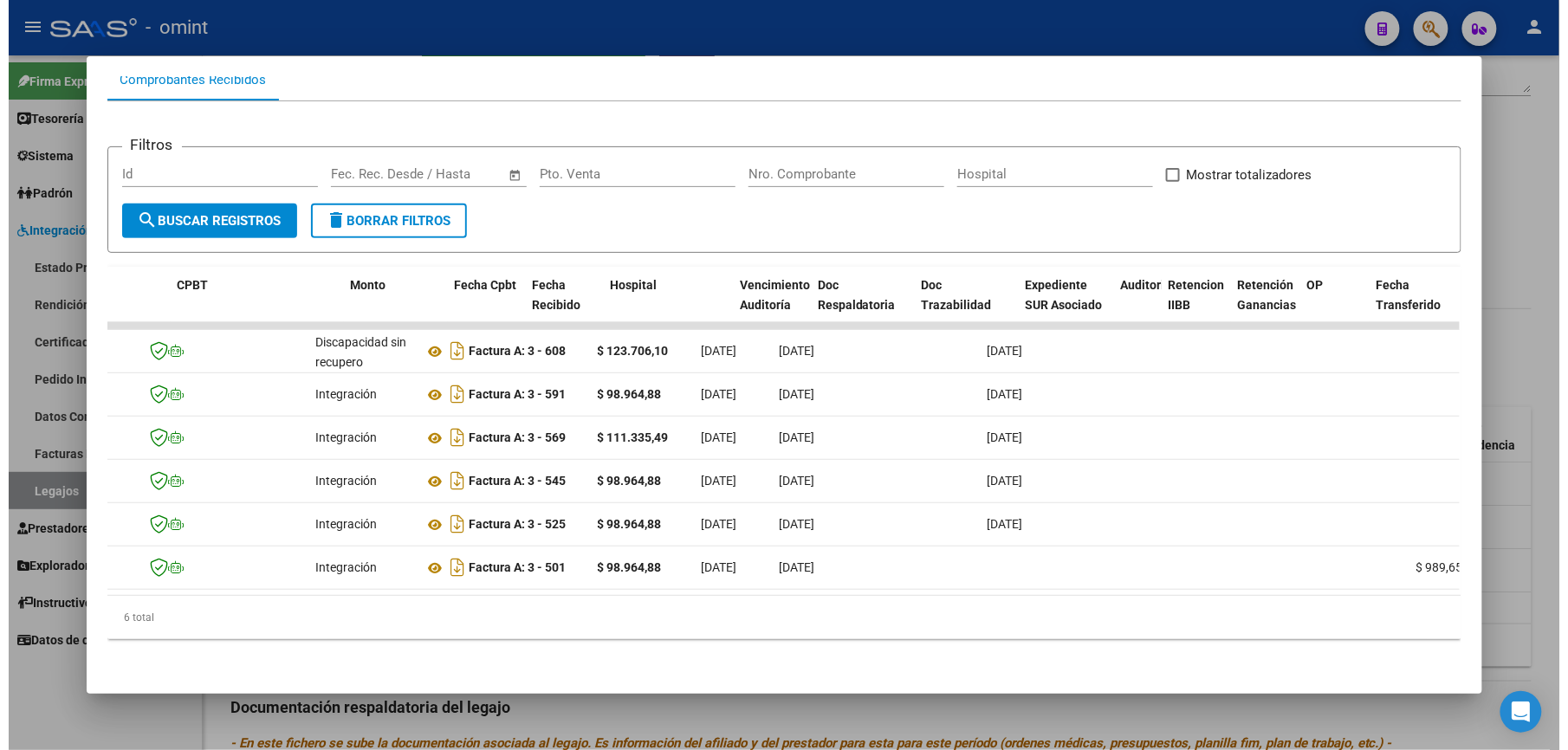
scroll to position [0, 0]
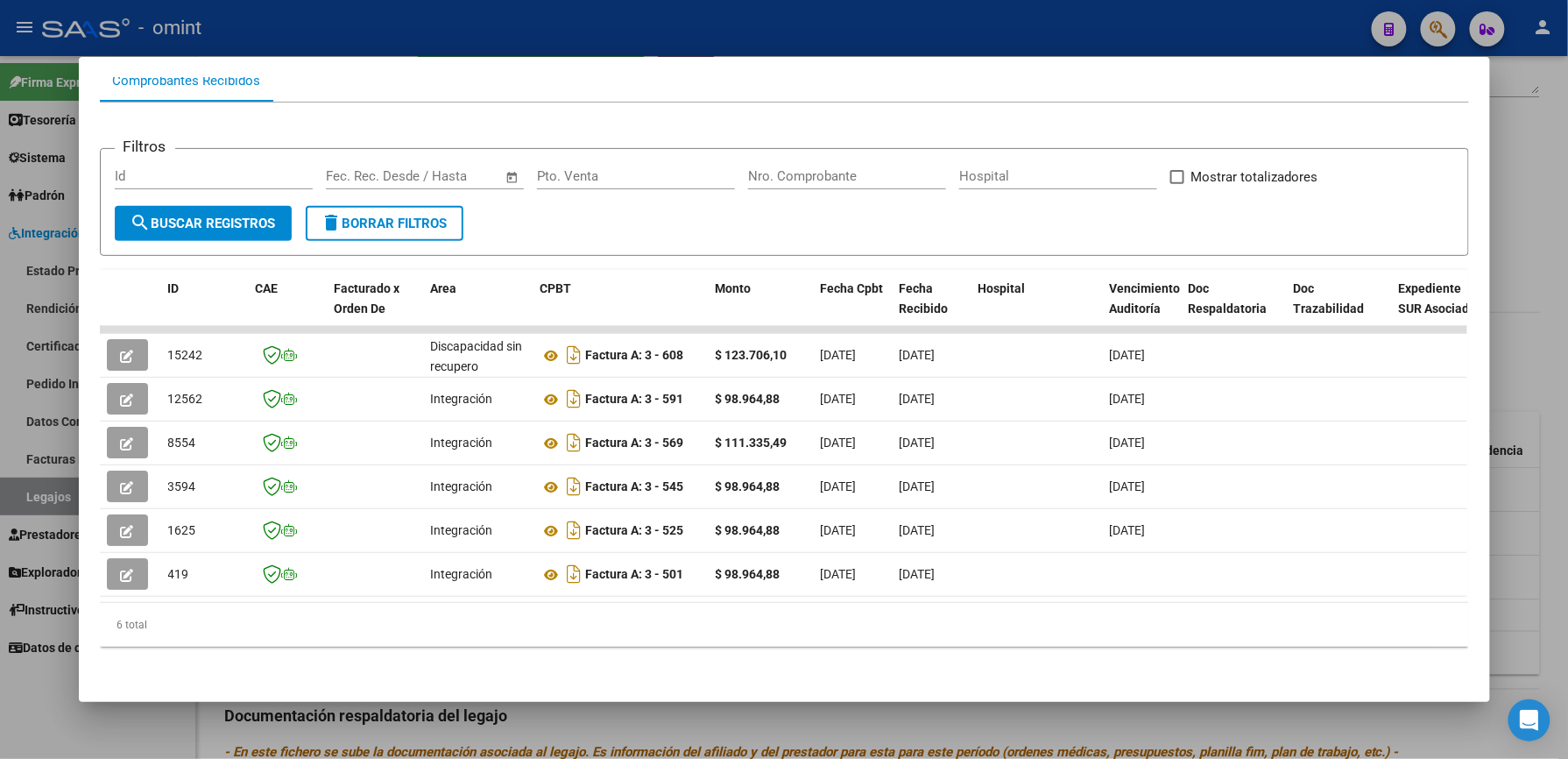
click at [881, 32] on div at bounding box center [784, 379] width 1568 height 759
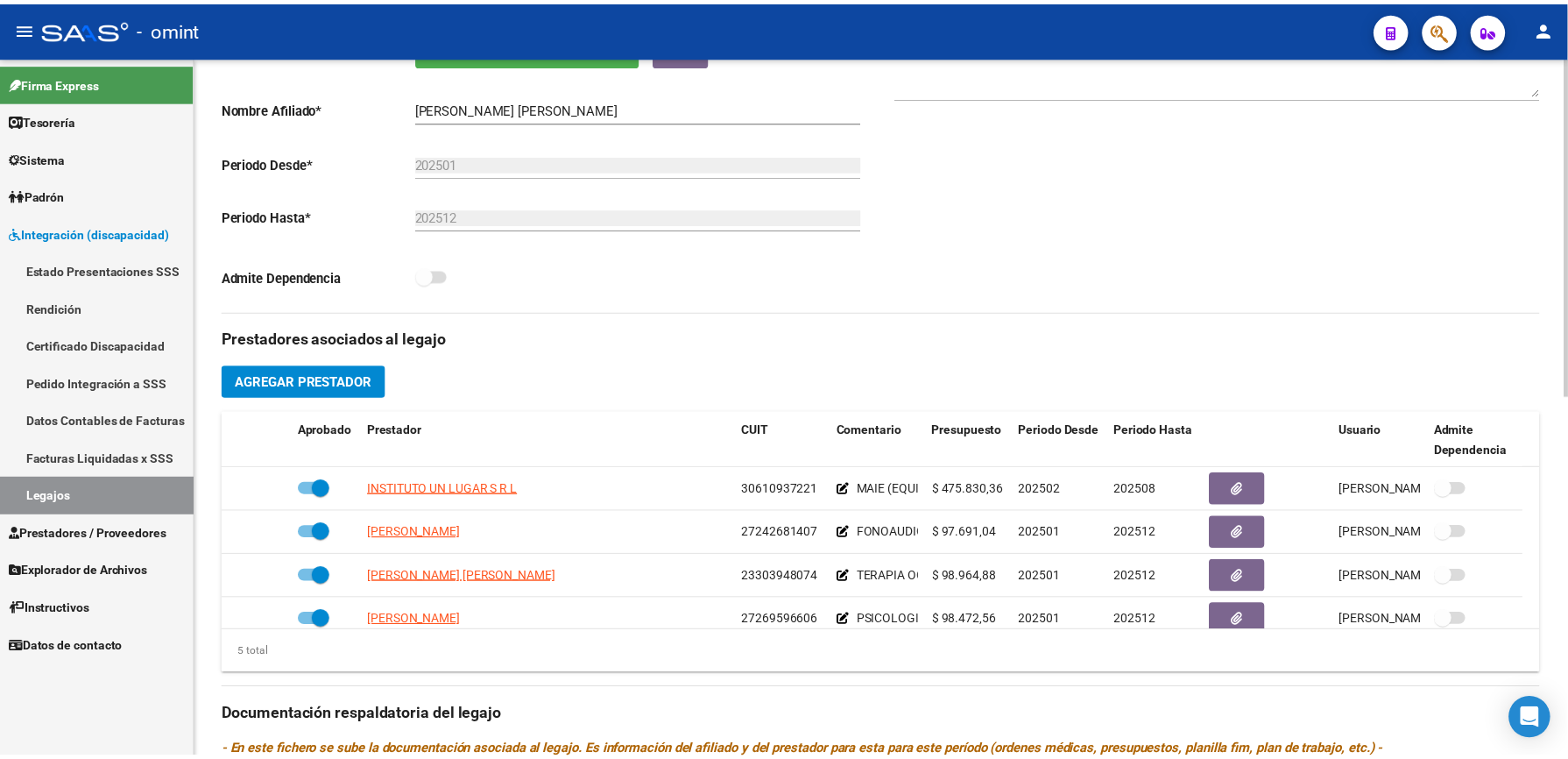
scroll to position [350, 0]
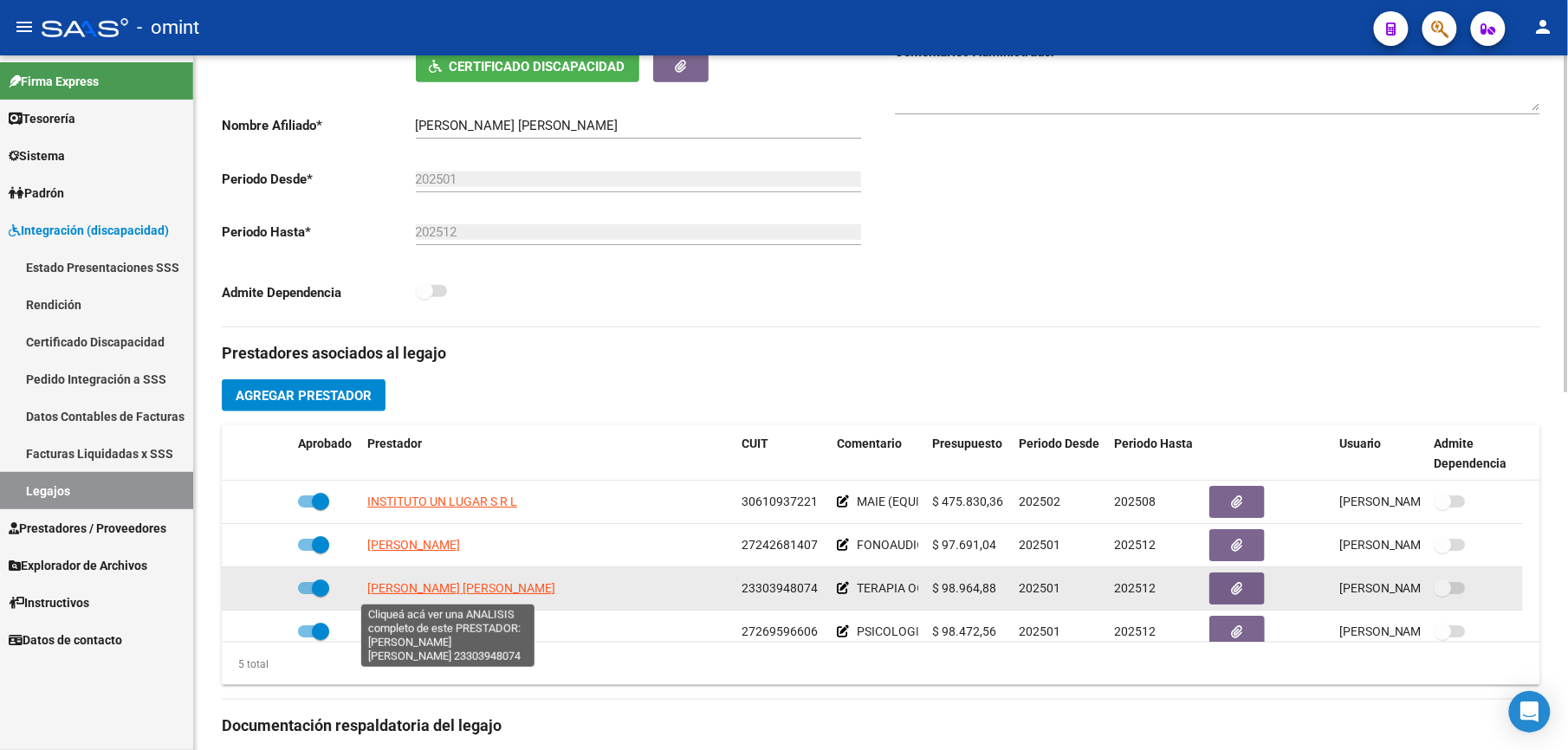
click at [457, 589] on span "[PERSON_NAME] [PERSON_NAME]" at bounding box center [461, 588] width 188 height 14
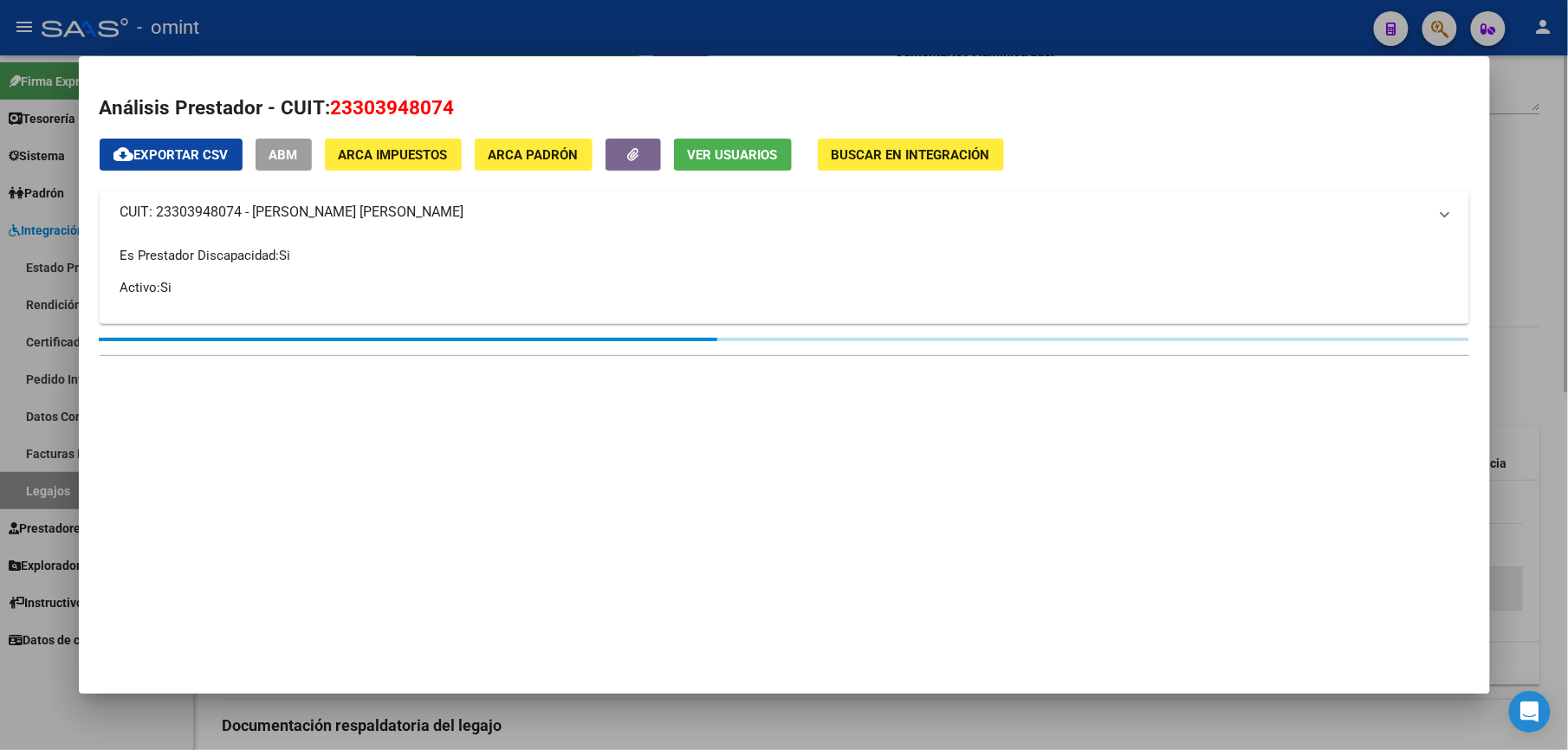
type textarea "23303948074"
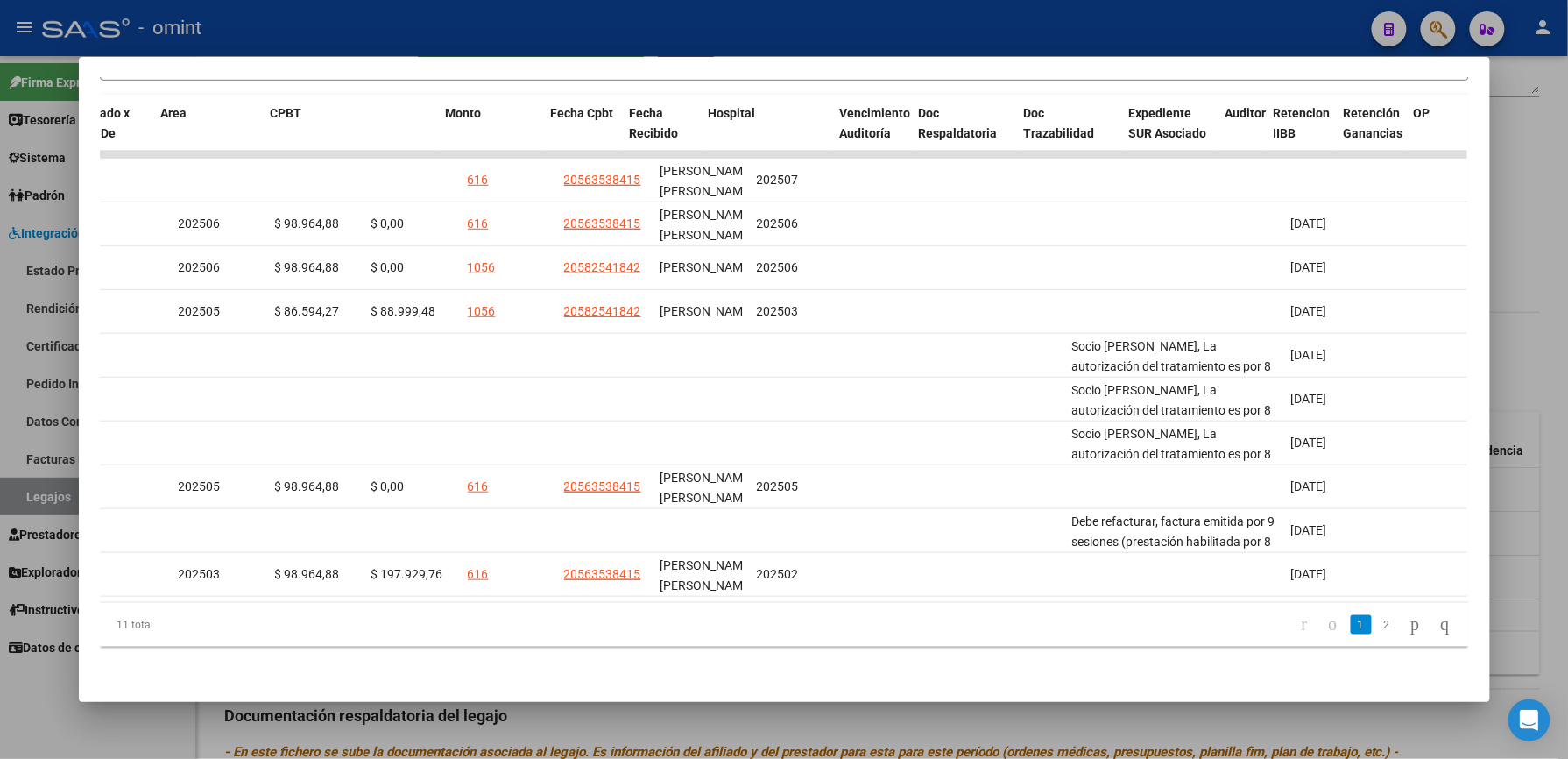
scroll to position [0, 0]
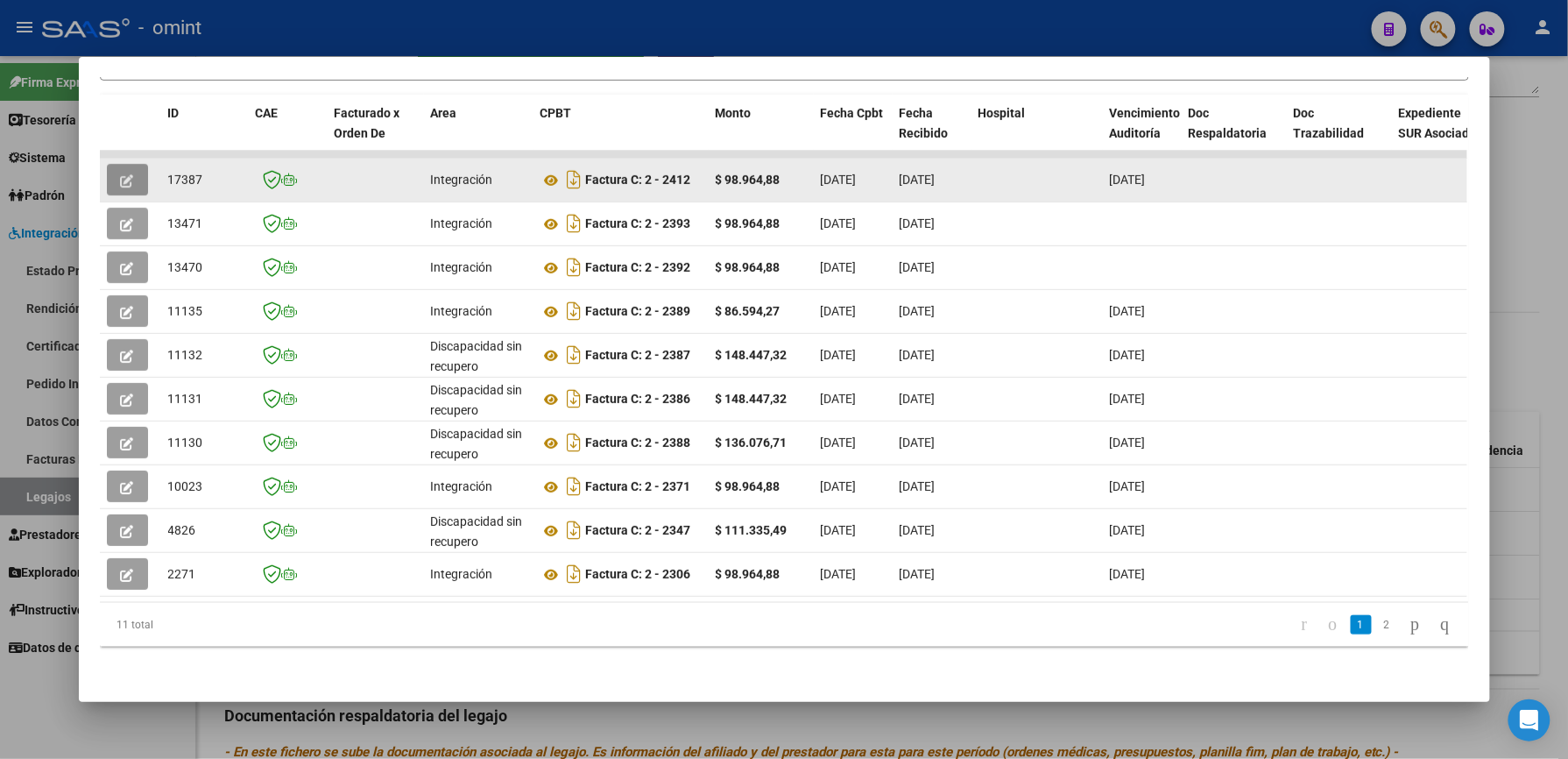
click at [122, 174] on icon "button" at bounding box center [127, 181] width 13 height 13
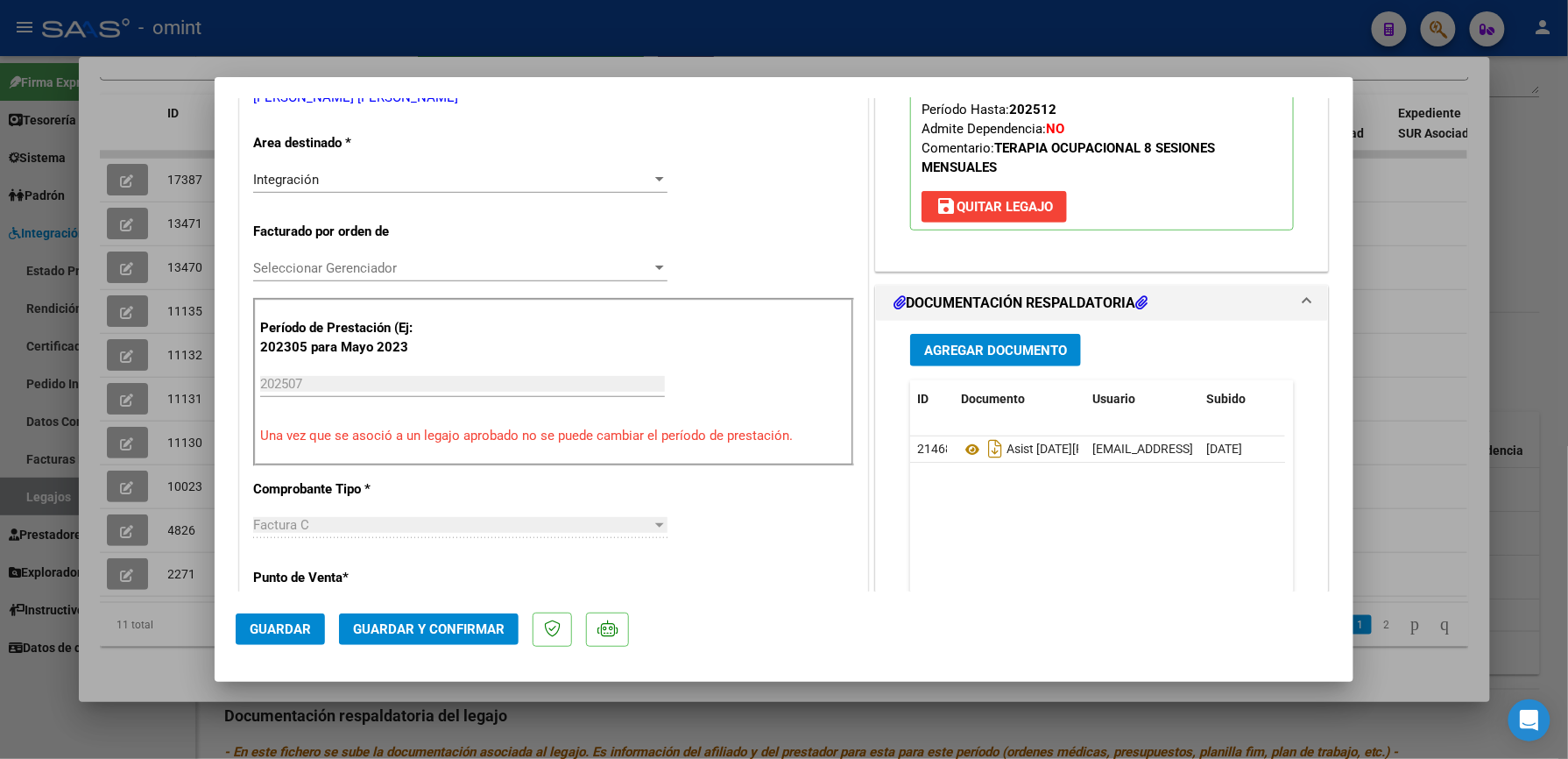
scroll to position [467, 0]
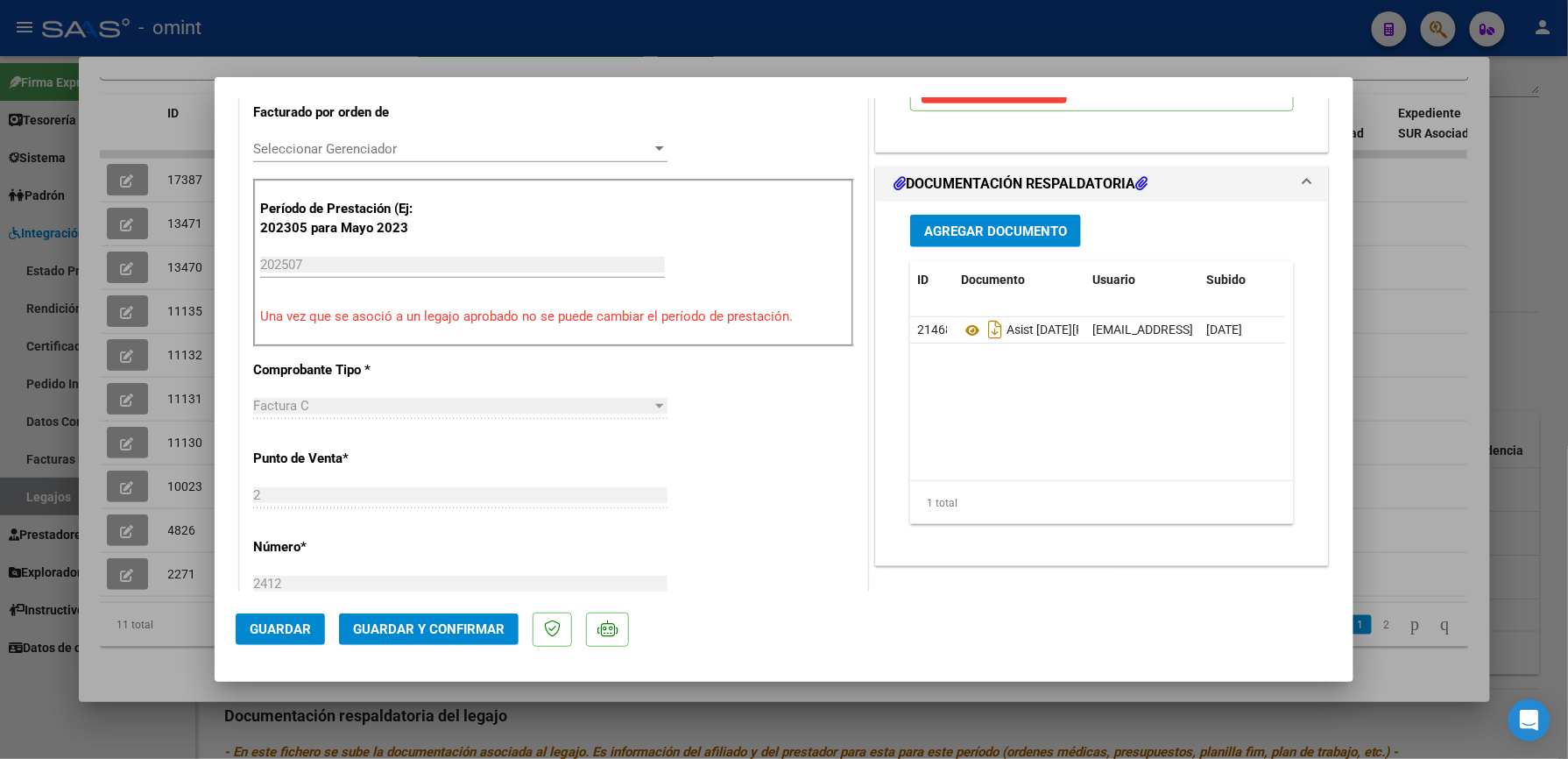
click at [435, 631] on span "Guardar y Confirmar" at bounding box center [429, 629] width 152 height 16
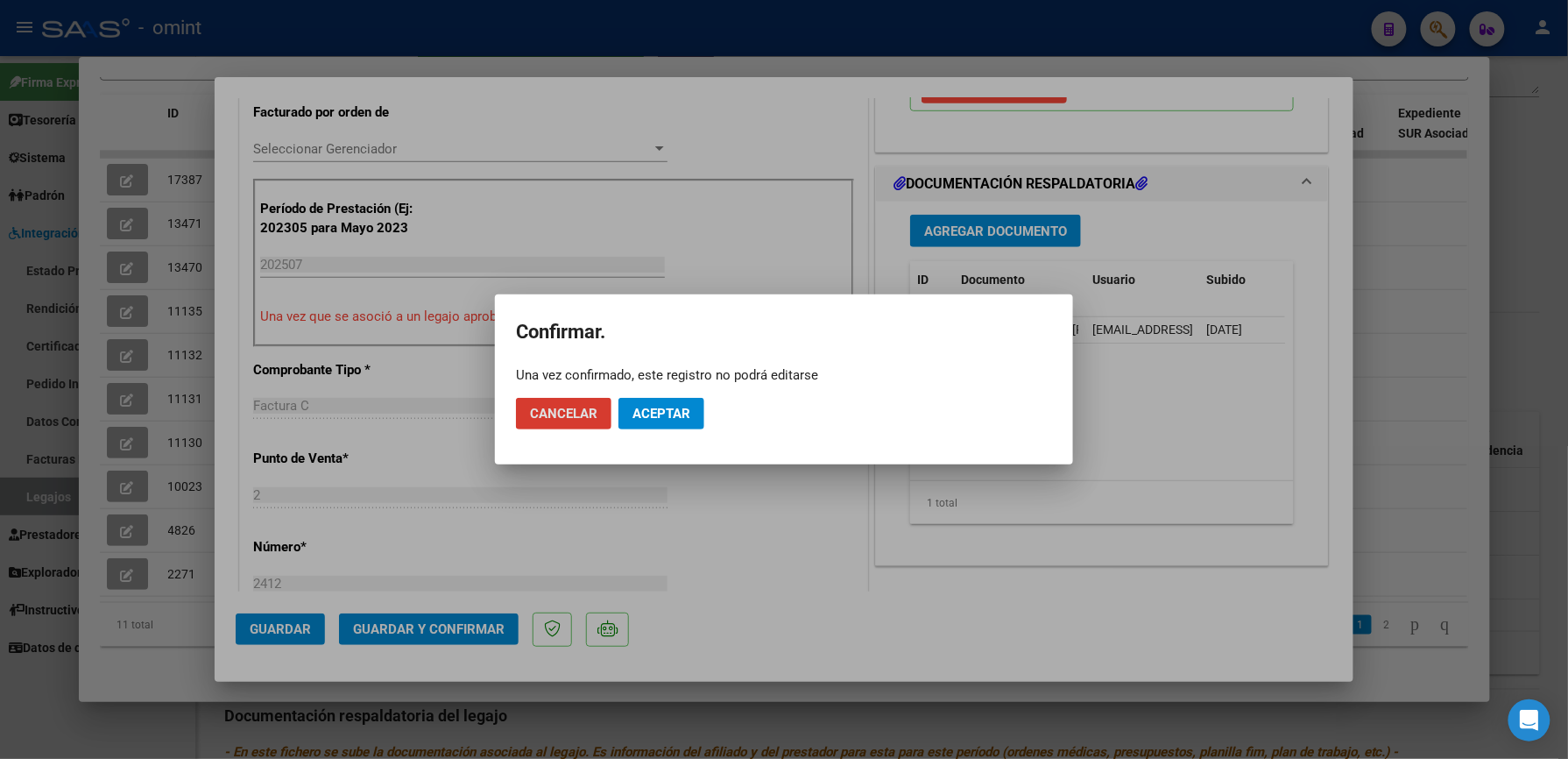
click at [645, 415] on span "Aceptar" at bounding box center [662, 414] width 58 height 16
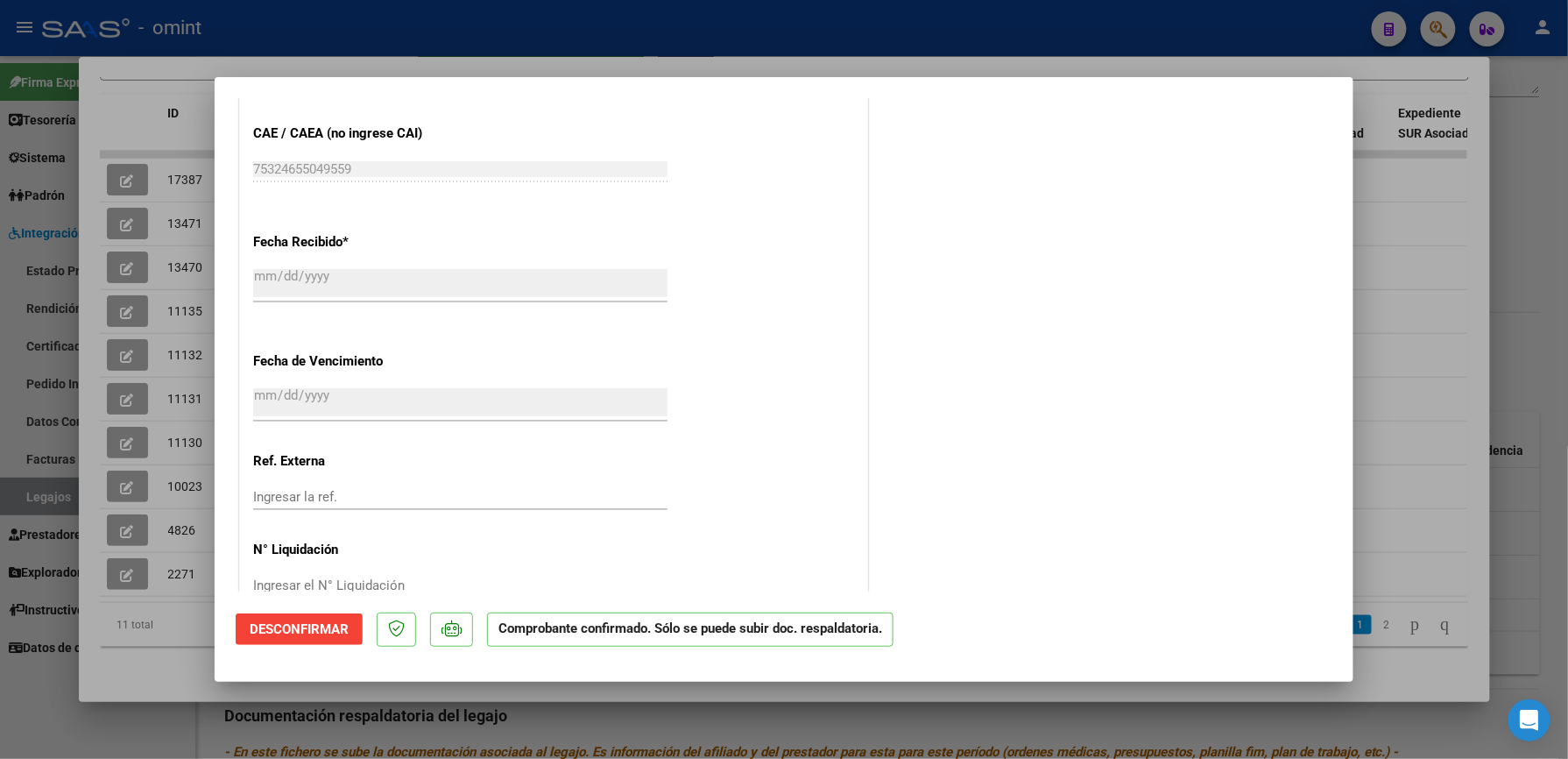
scroll to position [1092, 0]
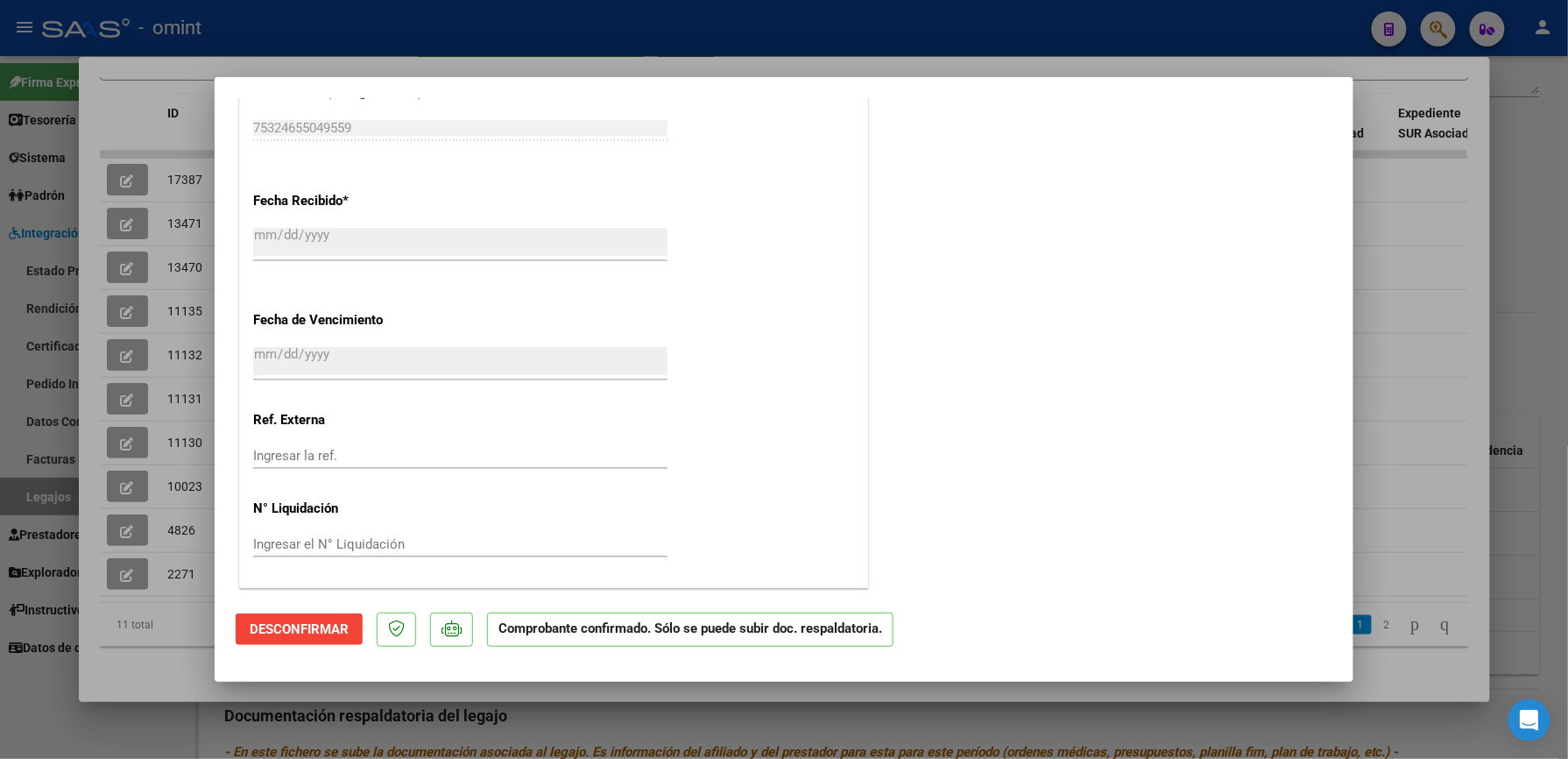
click at [915, 32] on div at bounding box center [784, 379] width 1568 height 759
type input "$ 0,00"
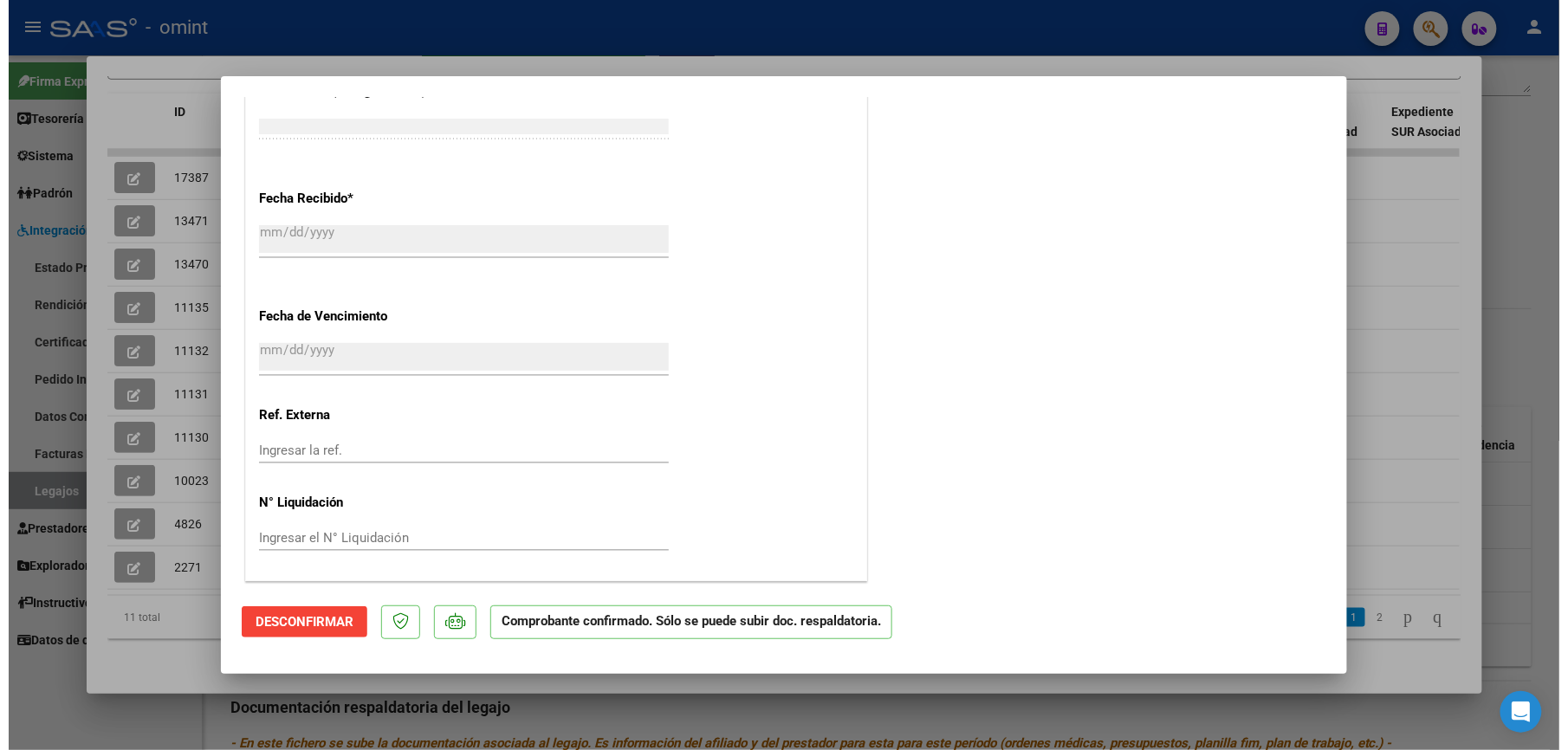
scroll to position [0, 0]
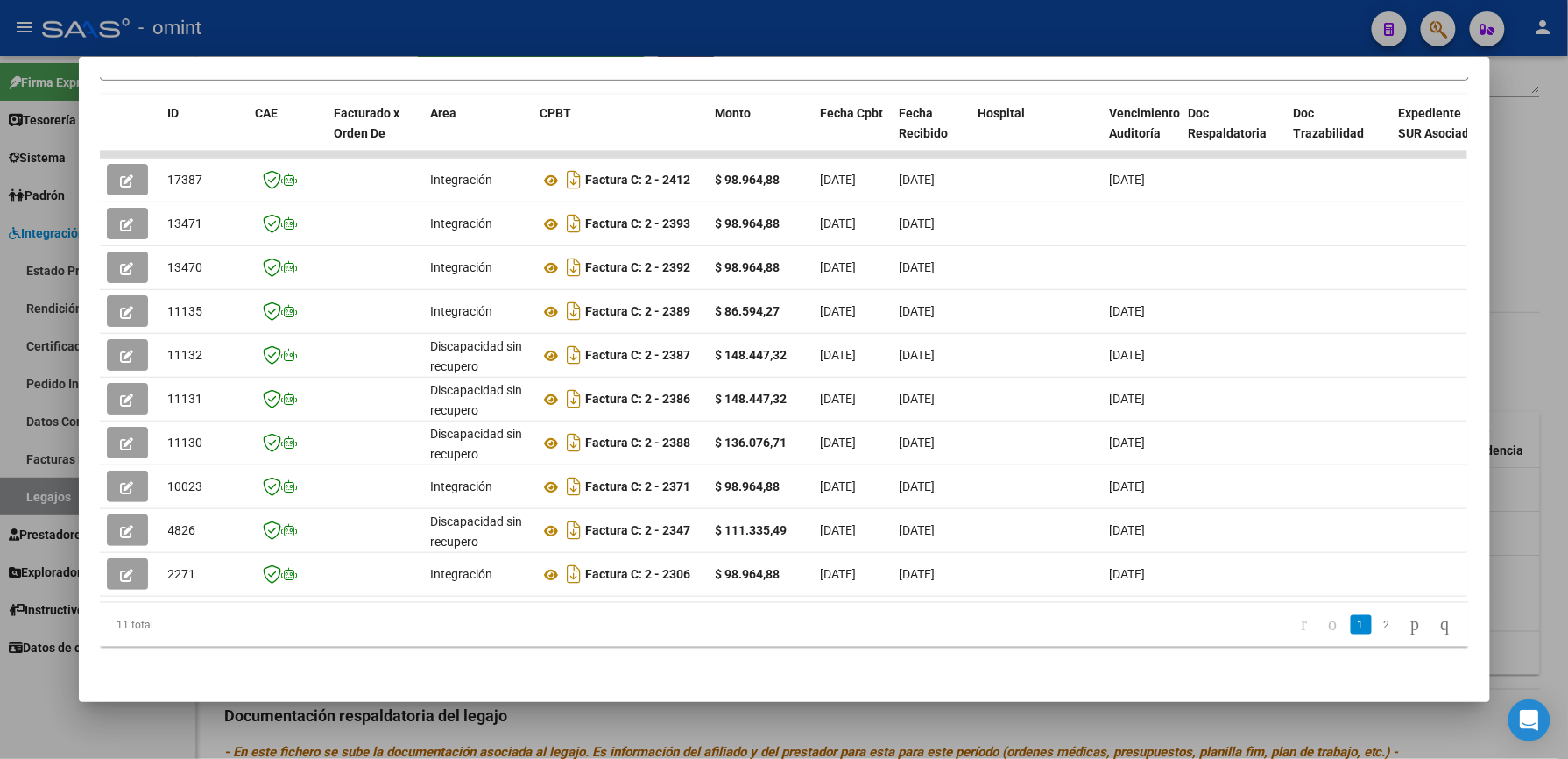
click at [932, 42] on div at bounding box center [784, 379] width 1568 height 759
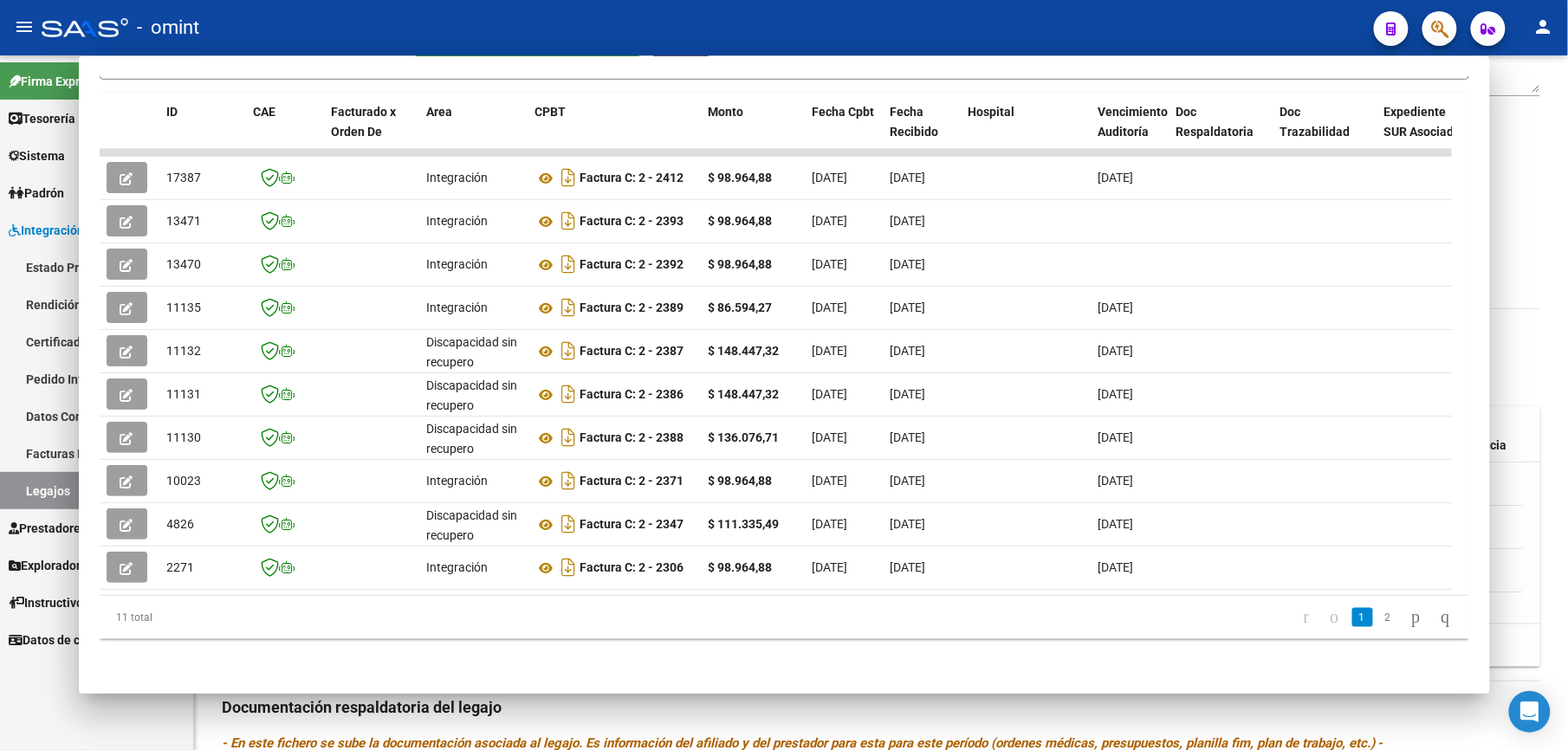
scroll to position [346, 0]
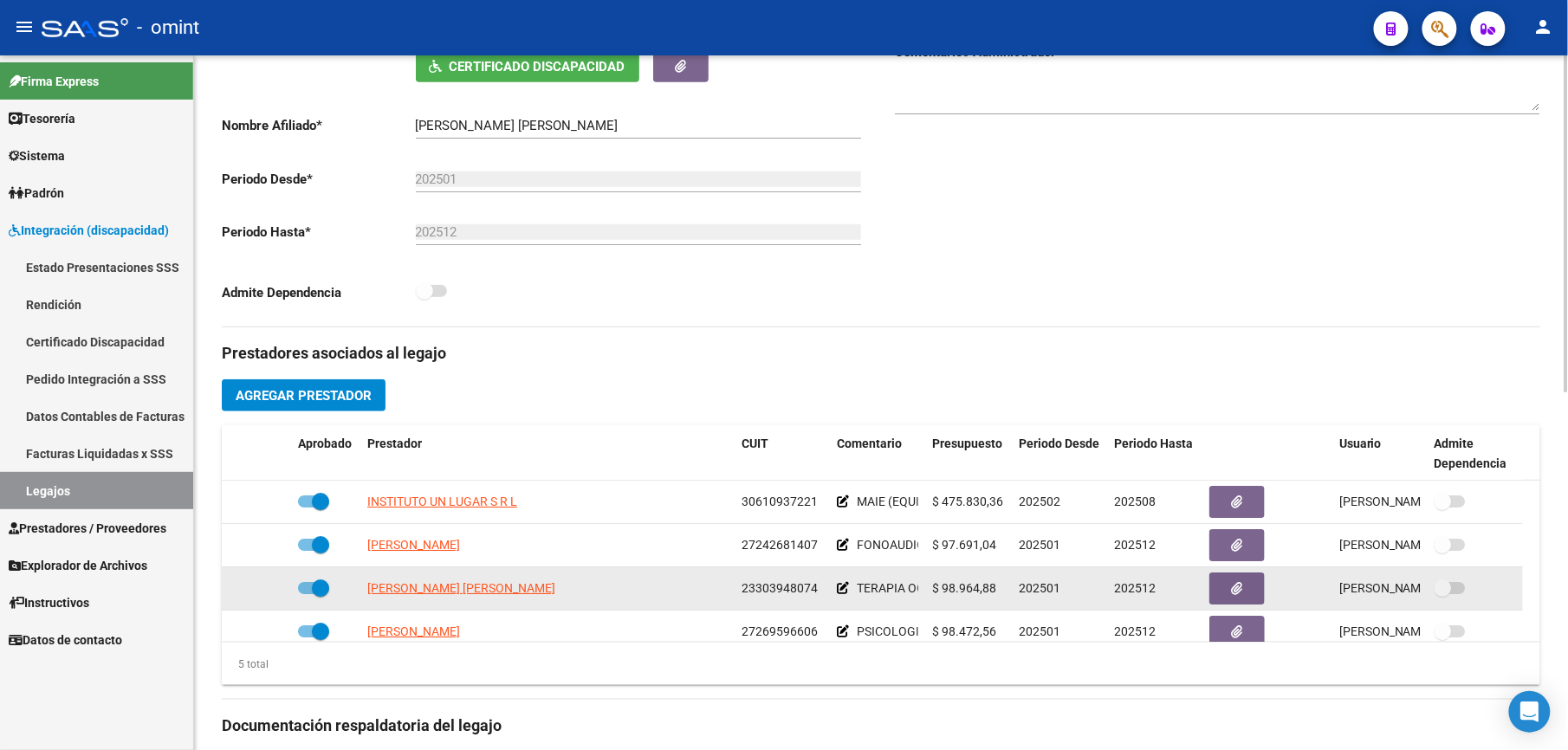
drag, startPoint x: 740, startPoint y: 588, endPoint x: 816, endPoint y: 588, distance: 76.0
click at [816, 588] on datatable-body-cell "23303948074" at bounding box center [782, 588] width 95 height 42
drag, startPoint x: 816, startPoint y: 588, endPoint x: 791, endPoint y: 588, distance: 25.0
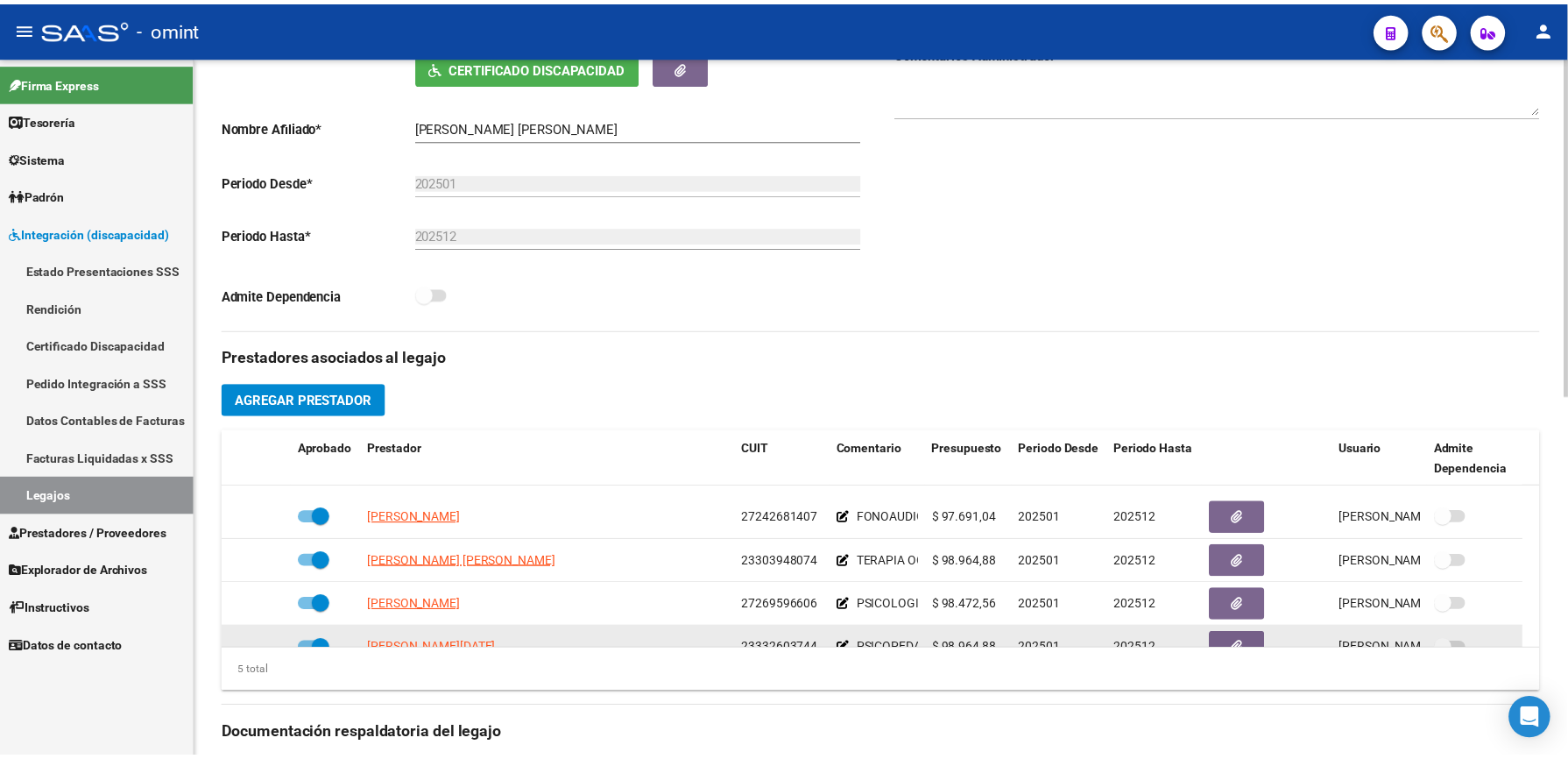
scroll to position [61, 0]
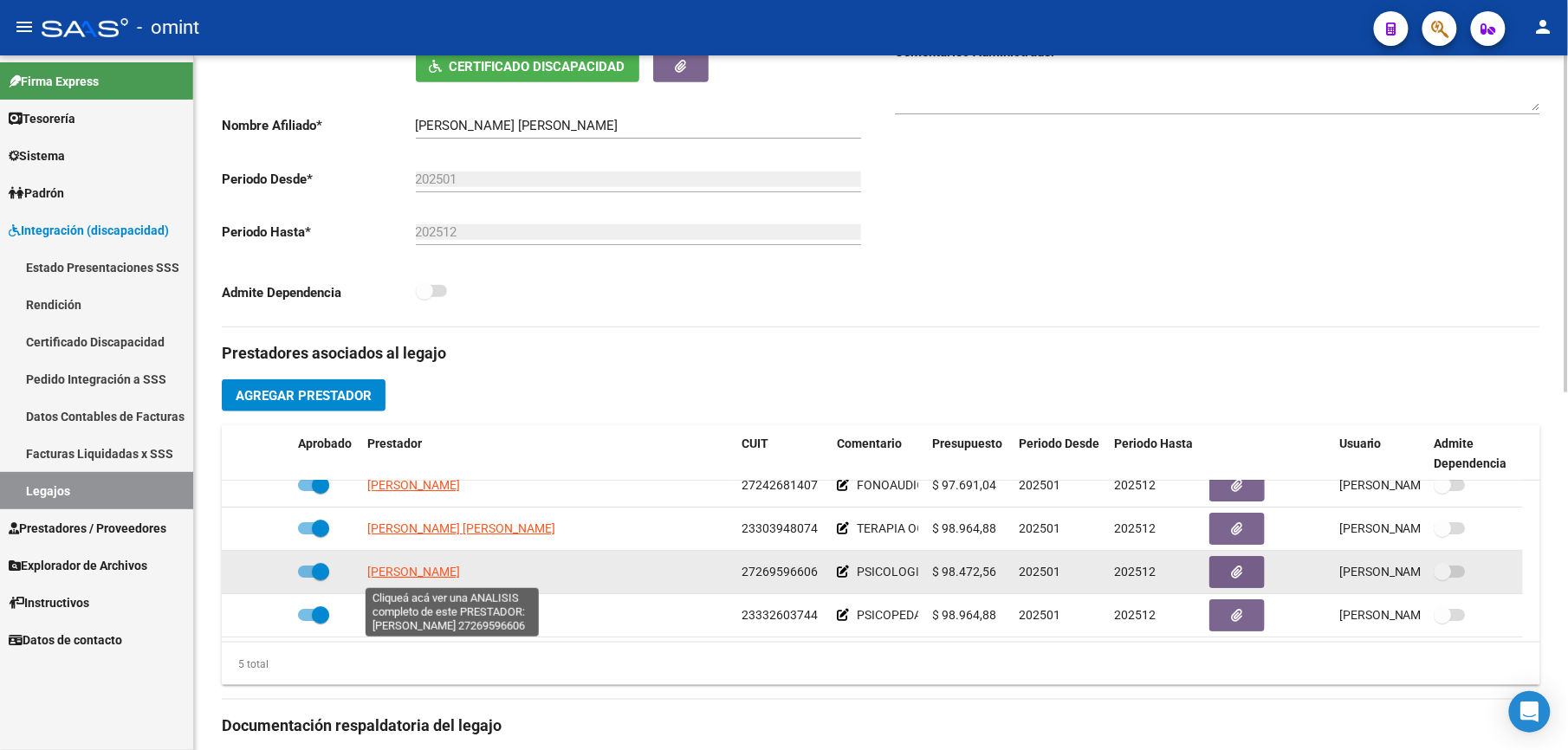
click at [460, 569] on span "[PERSON_NAME]" at bounding box center [414, 572] width 93 height 14
type textarea "27269596606"
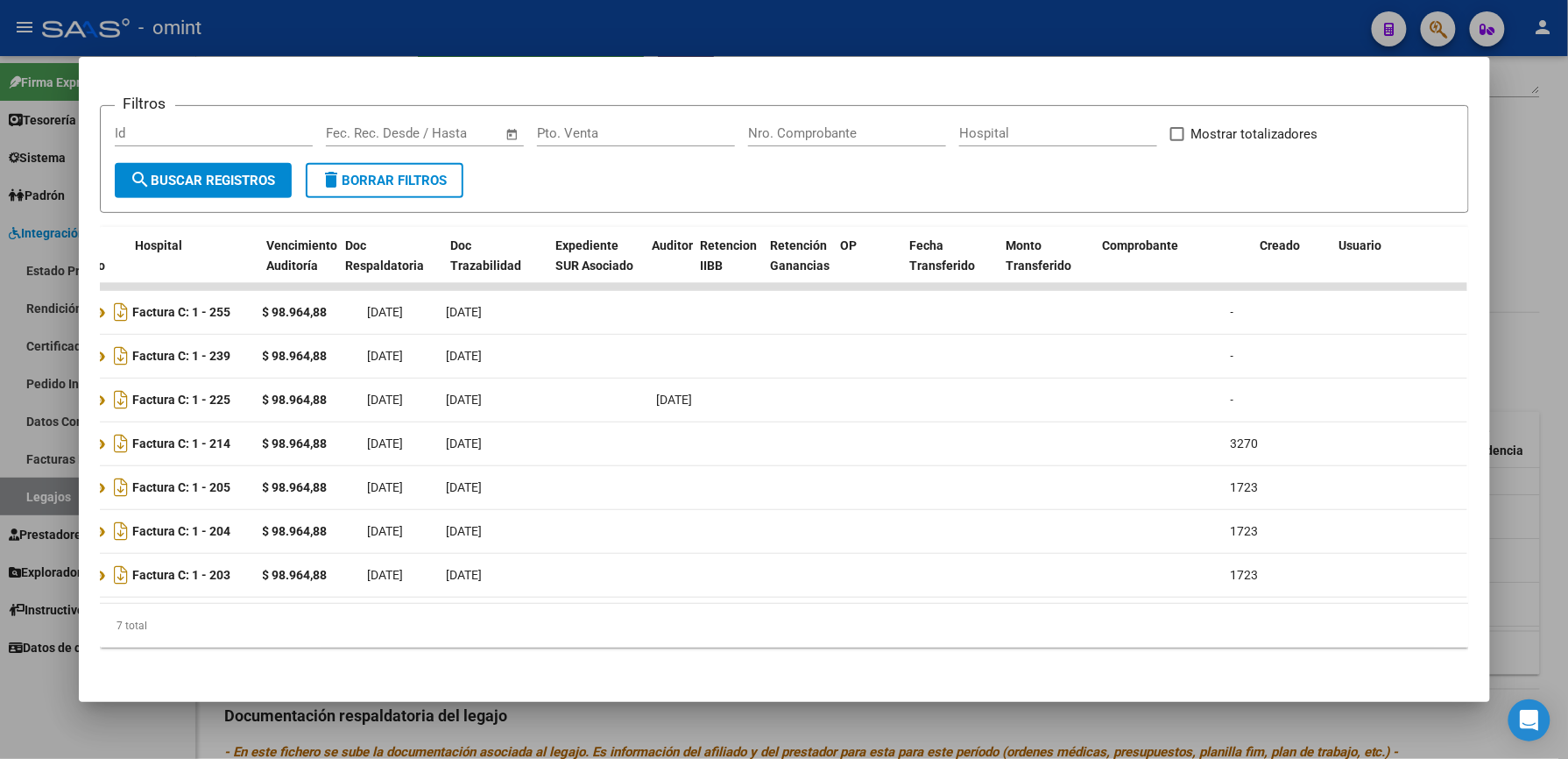
scroll to position [0, 0]
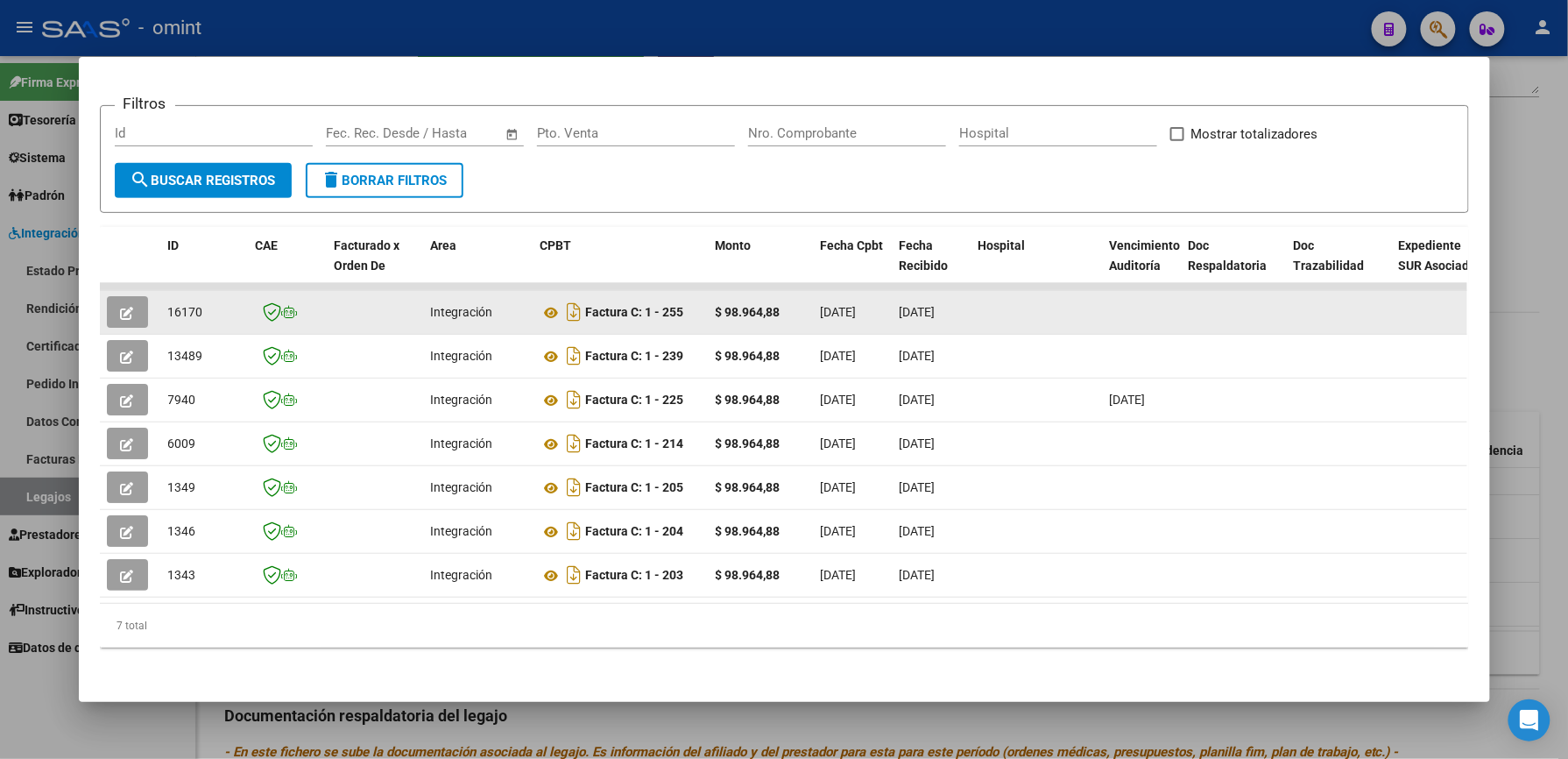
click at [121, 314] on icon "button" at bounding box center [127, 313] width 13 height 13
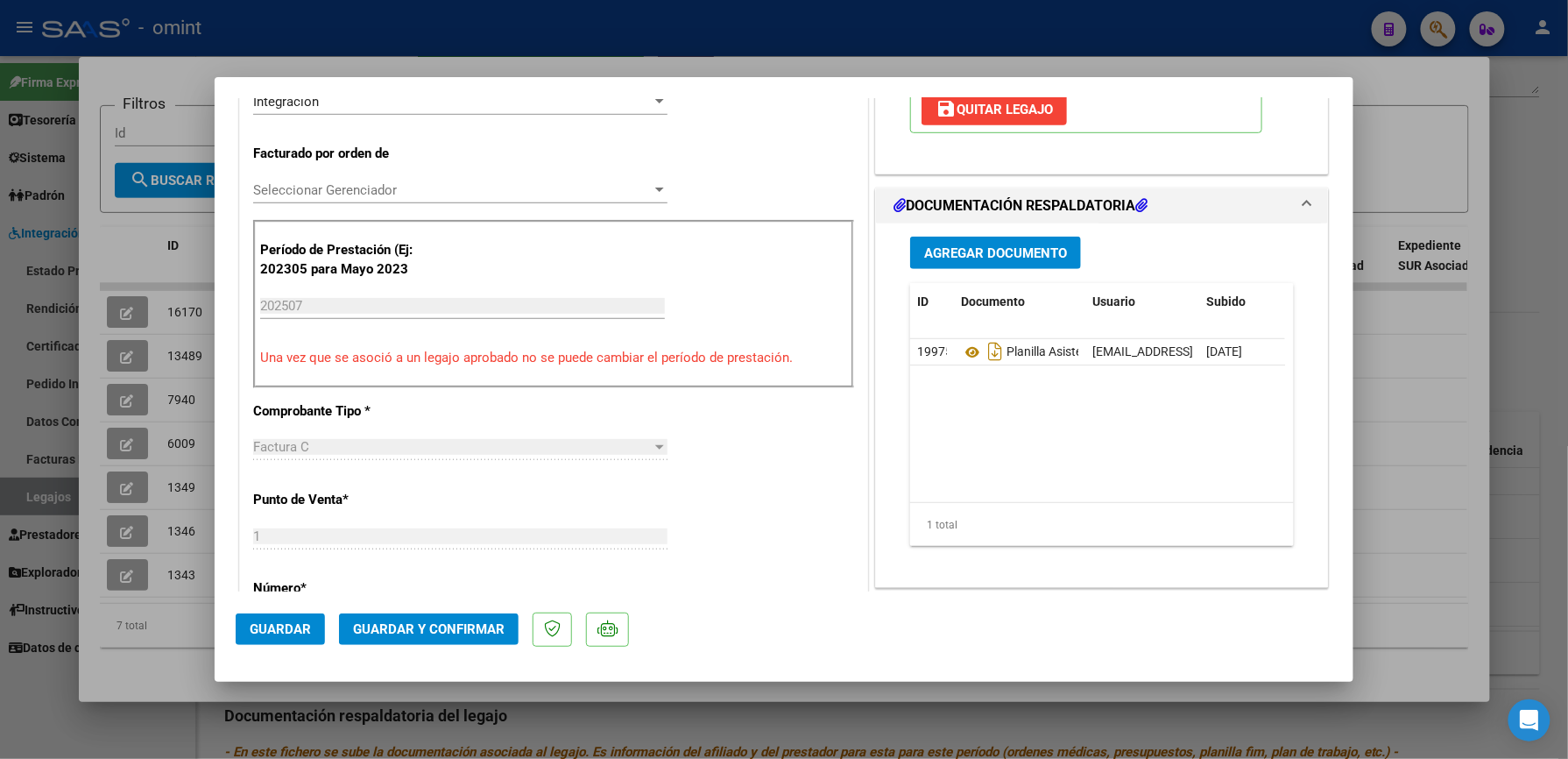
scroll to position [467, 0]
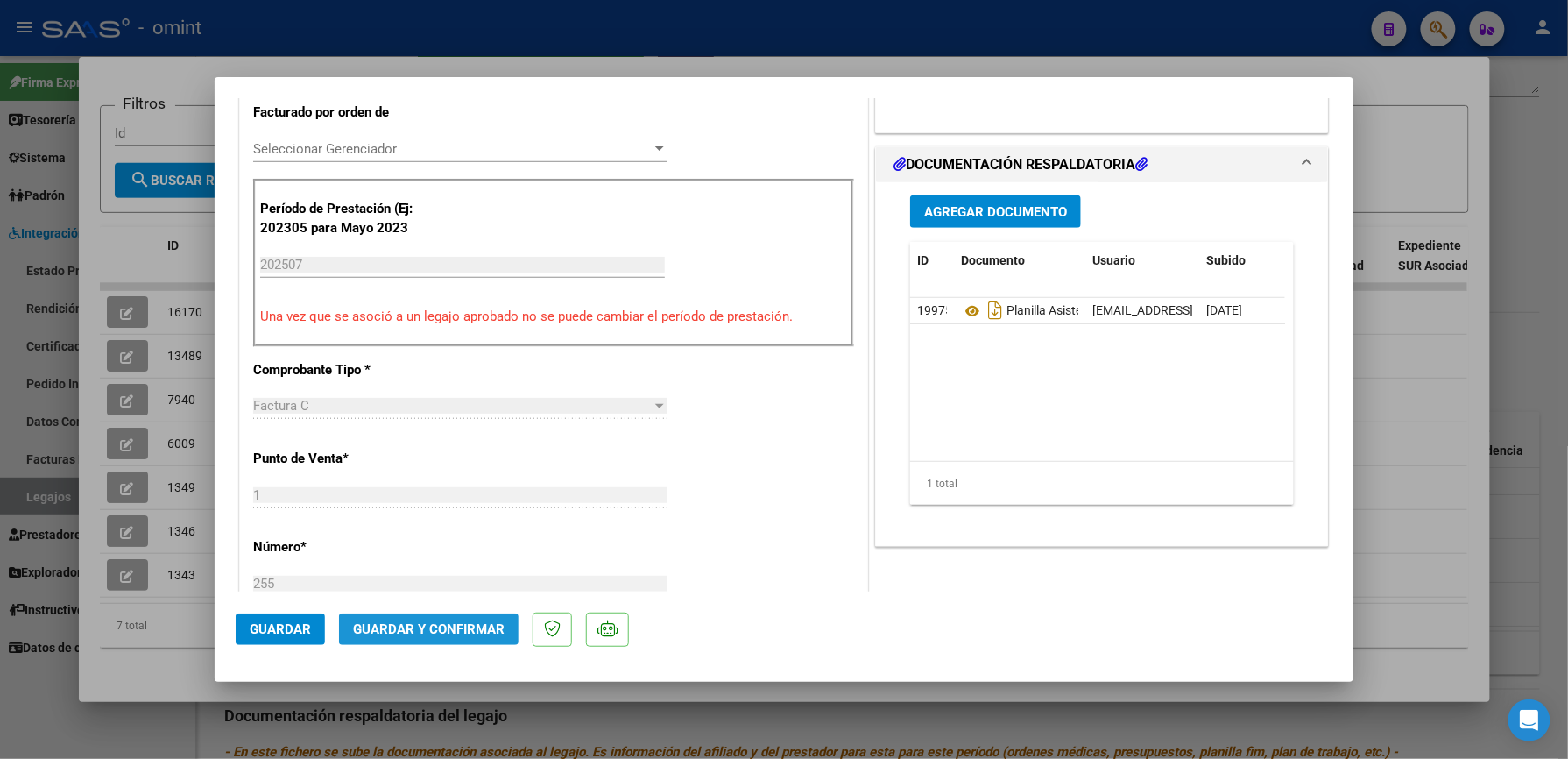
click at [454, 622] on span "Guardar y Confirmar" at bounding box center [429, 629] width 152 height 16
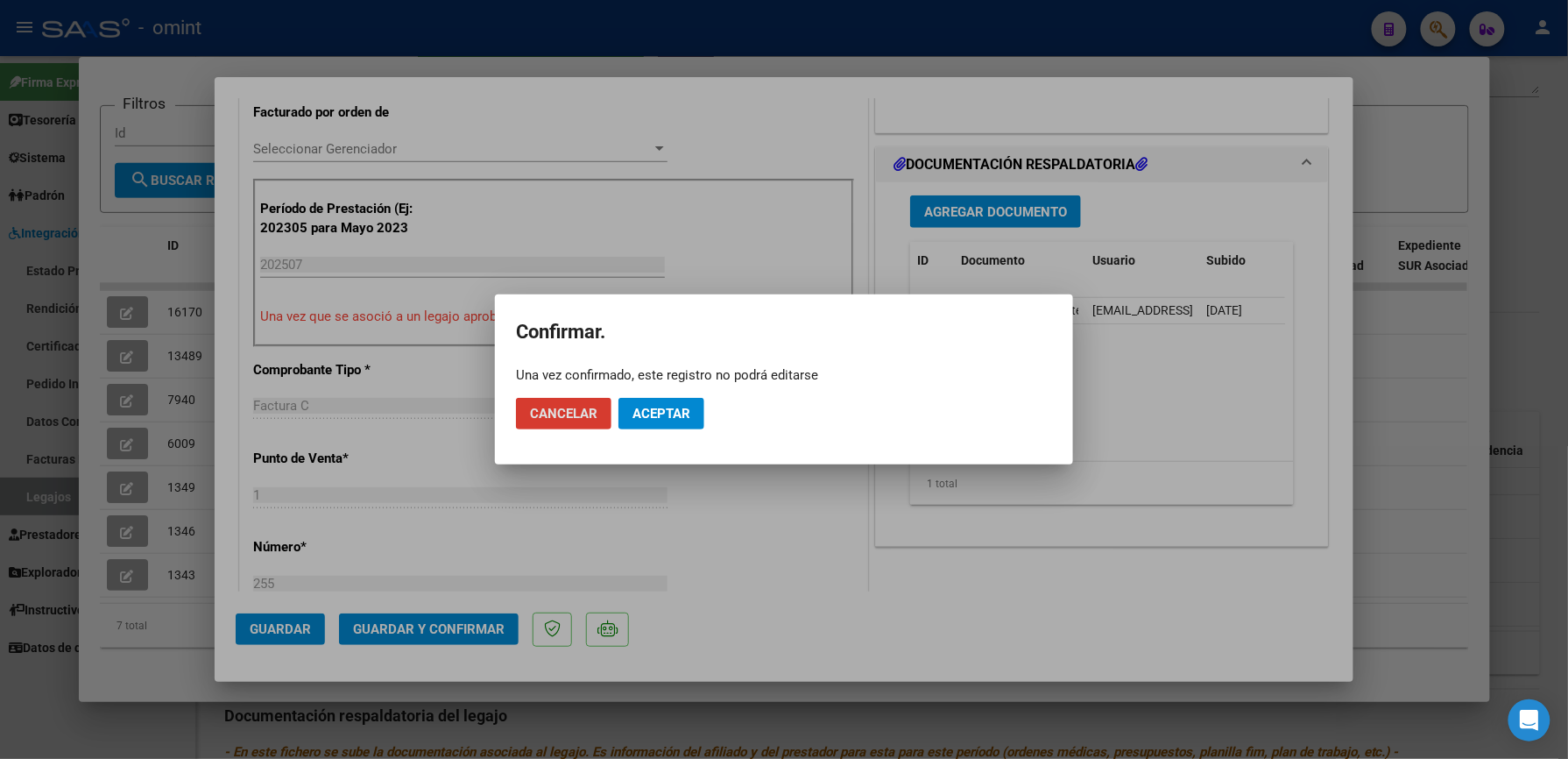
click at [656, 410] on span "Aceptar" at bounding box center [662, 414] width 58 height 16
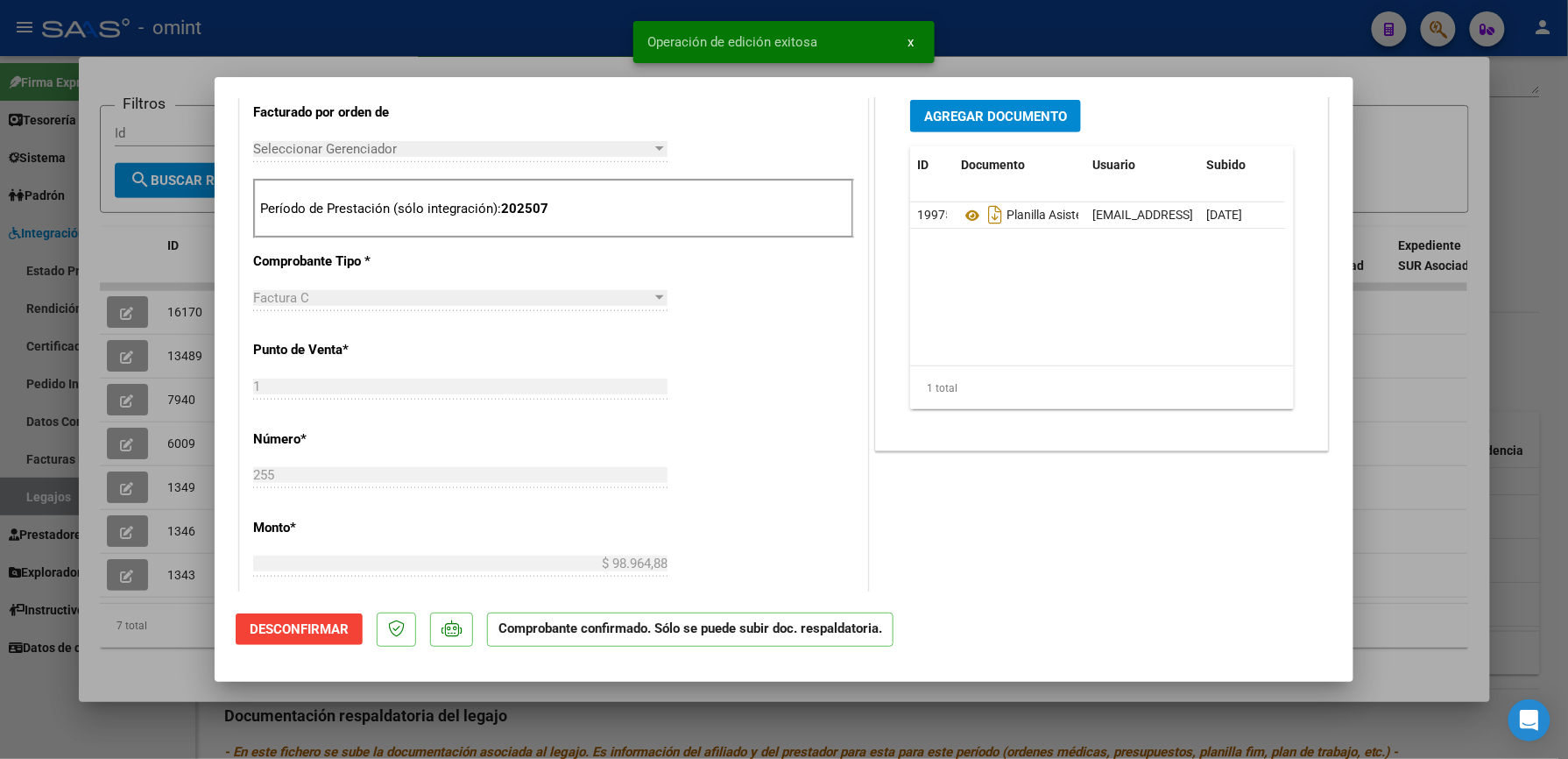
click at [1133, 40] on div at bounding box center [784, 379] width 1568 height 759
type input "$ 0,00"
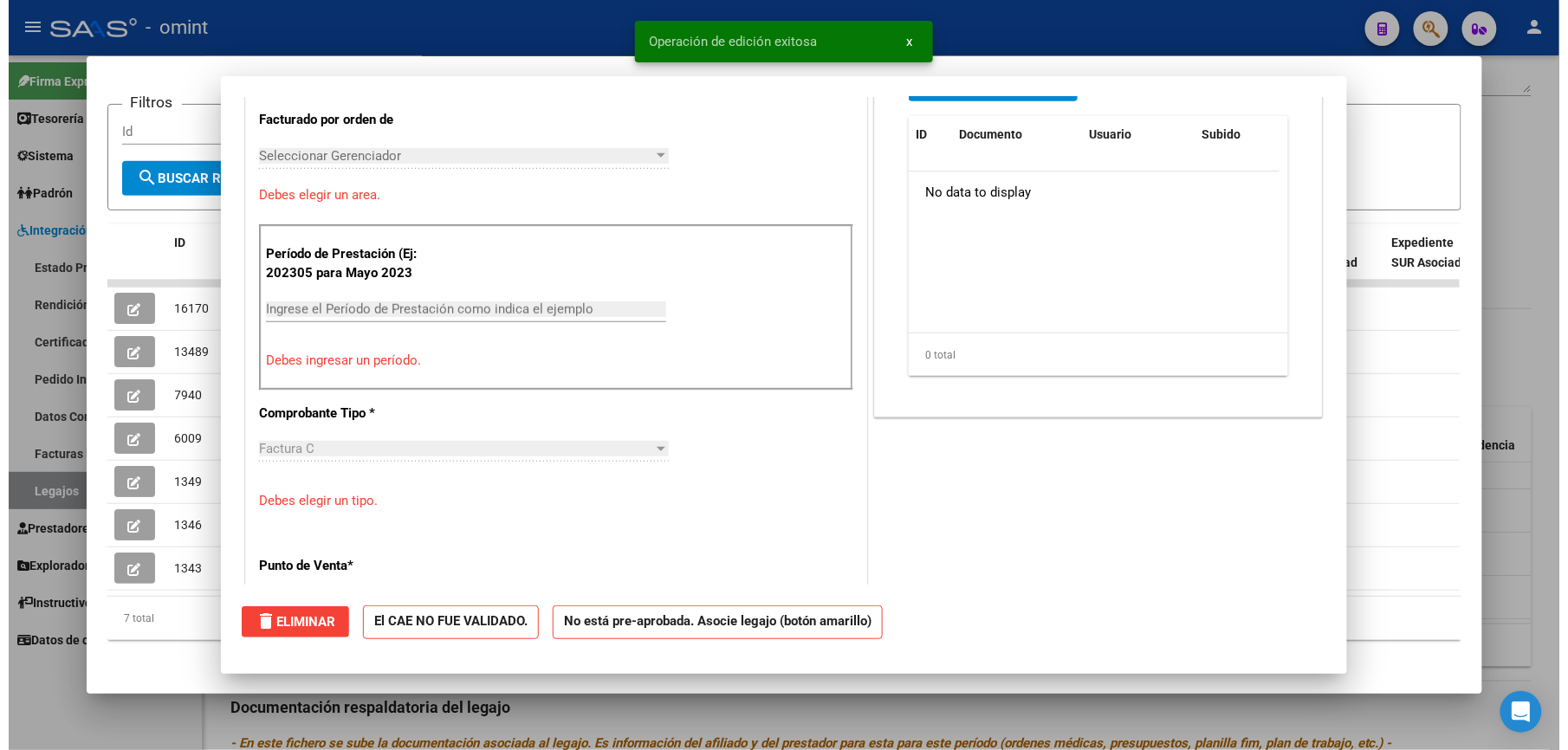
scroll to position [493, 0]
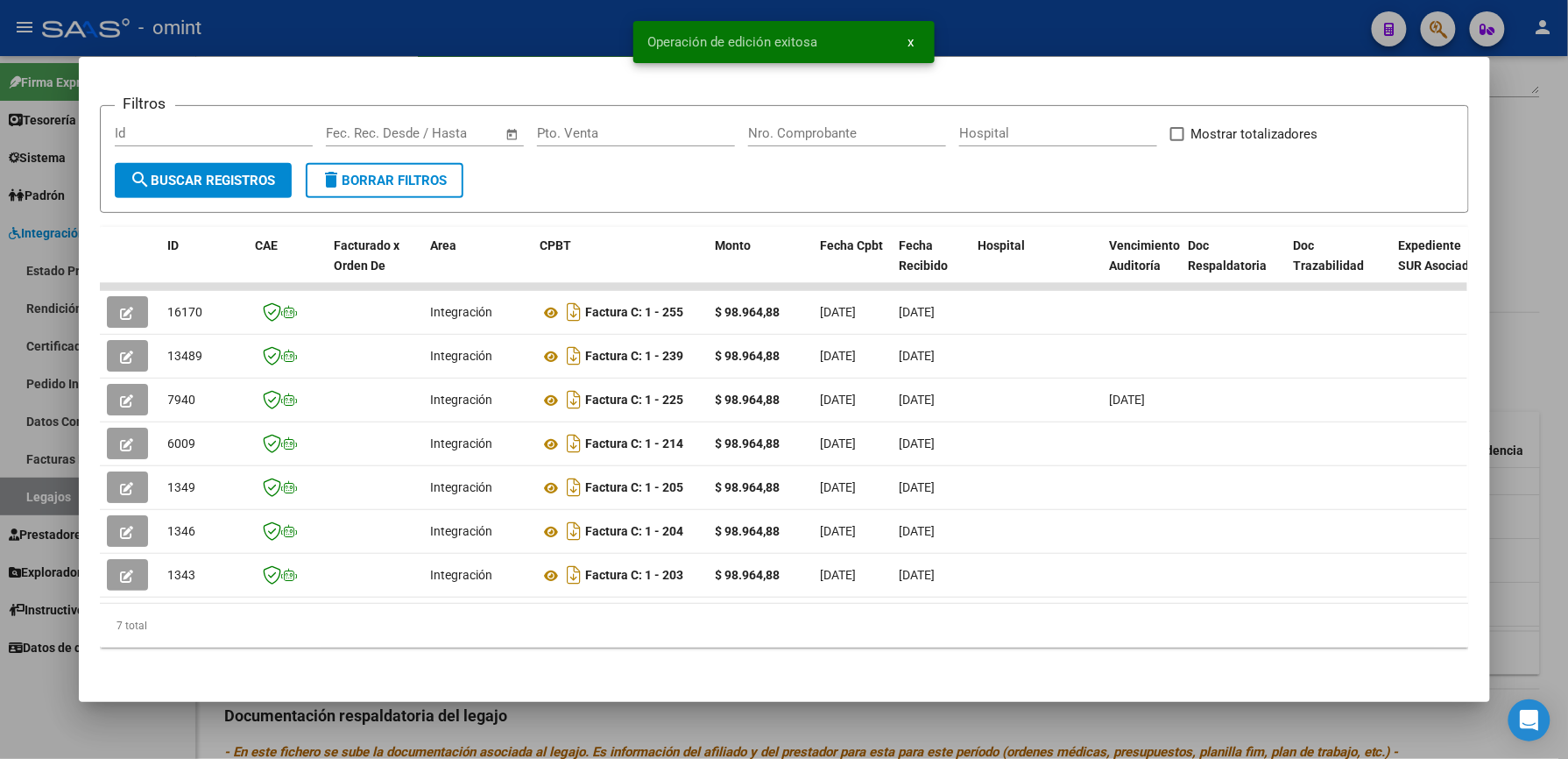
click at [1105, 33] on div at bounding box center [784, 379] width 1568 height 759
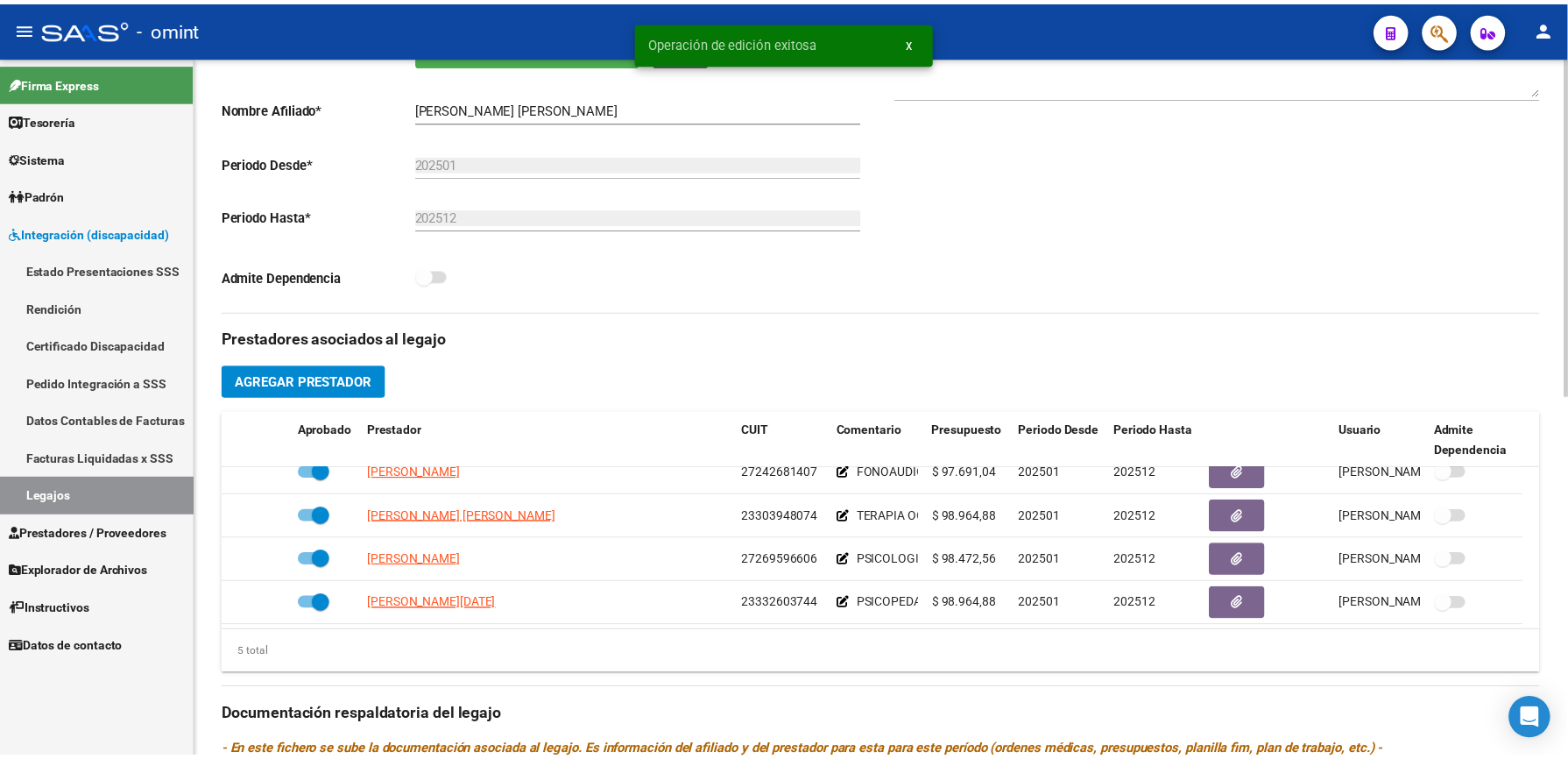
scroll to position [350, 0]
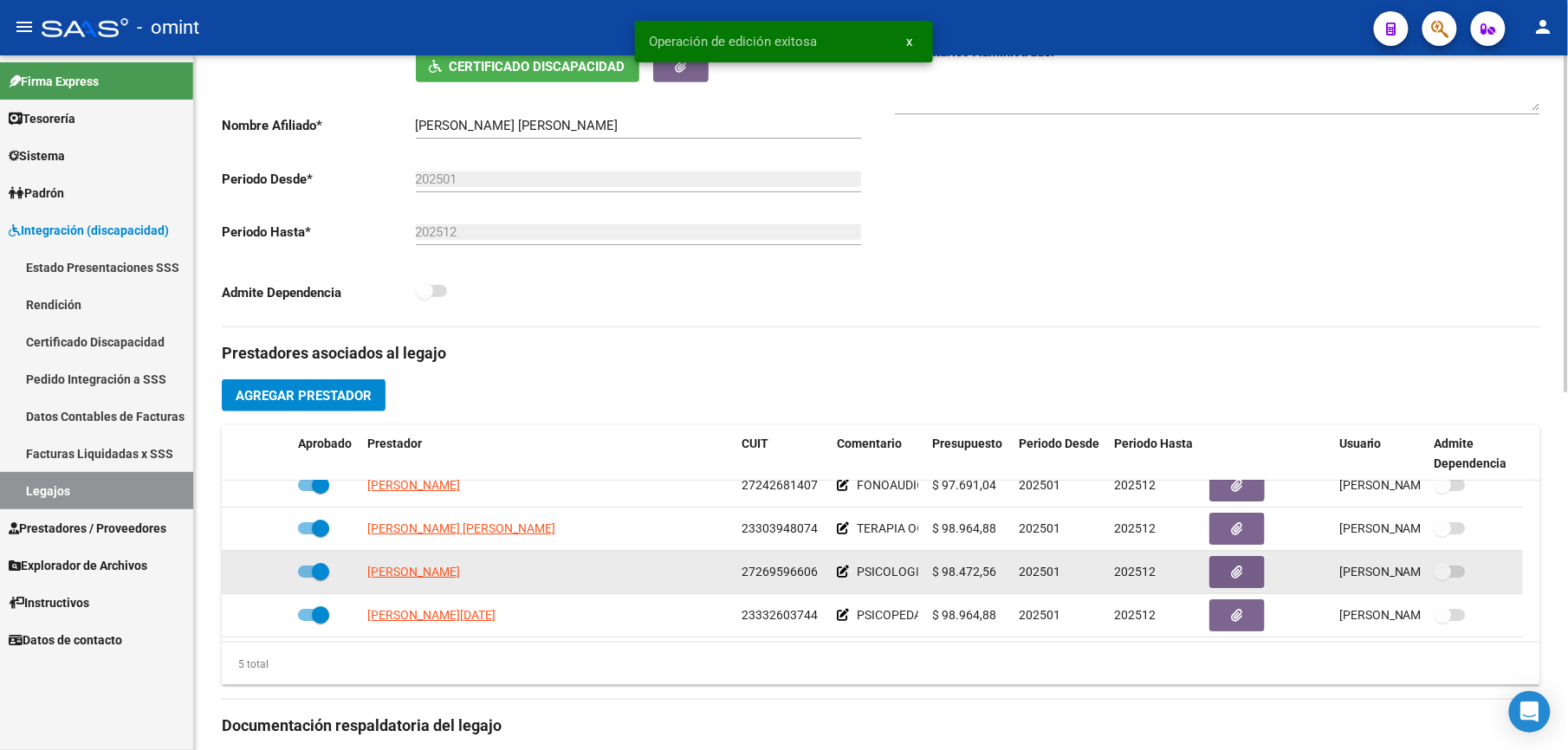
drag, startPoint x: 740, startPoint y: 573, endPoint x: 818, endPoint y: 573, distance: 78.0
click at [818, 573] on datatable-body-cell "27269596606" at bounding box center [782, 572] width 95 height 42
drag, startPoint x: 818, startPoint y: 573, endPoint x: 802, endPoint y: 579, distance: 17.1
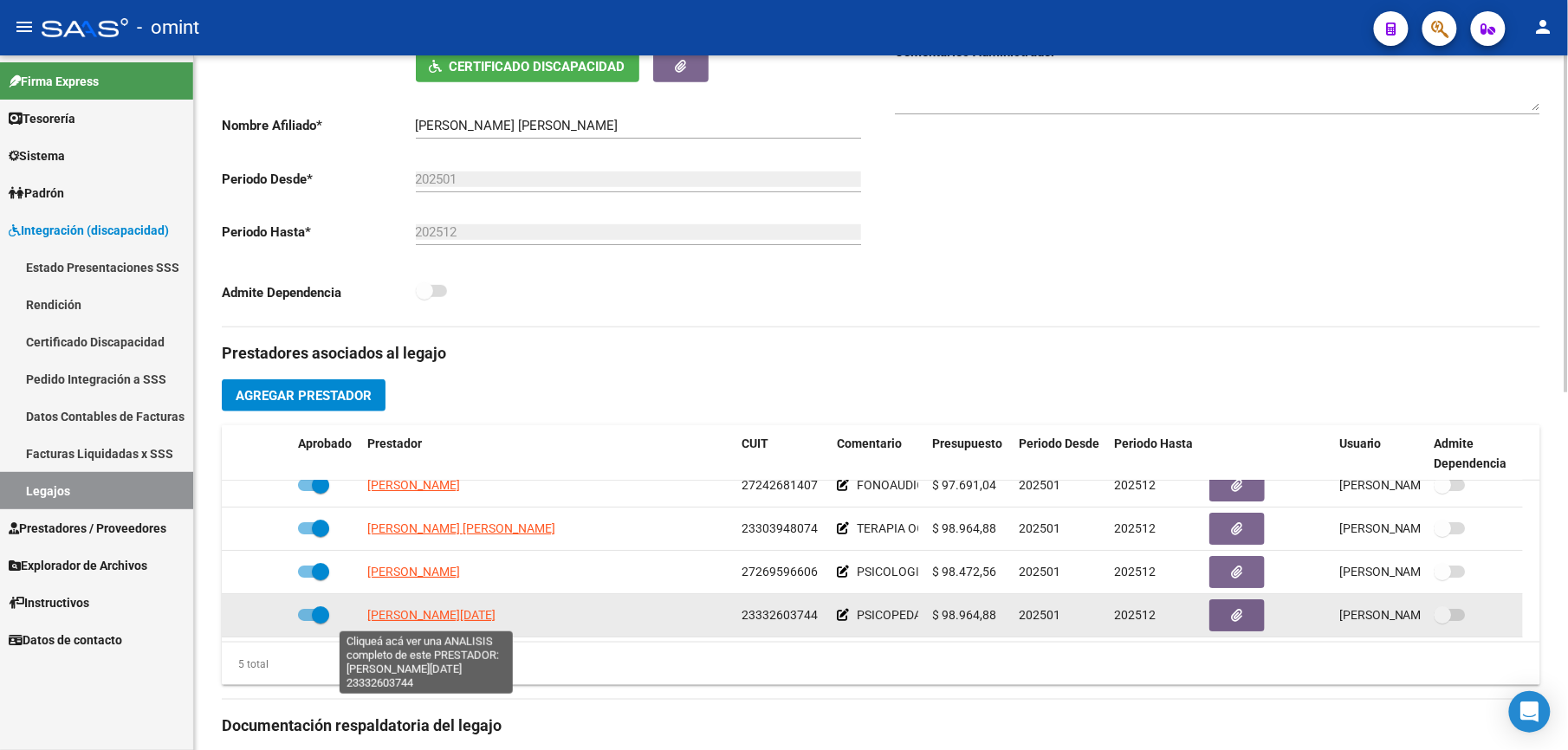
click at [475, 614] on span "RONANDUANO LUCIA" at bounding box center [431, 615] width 128 height 14
type textarea "23332603744"
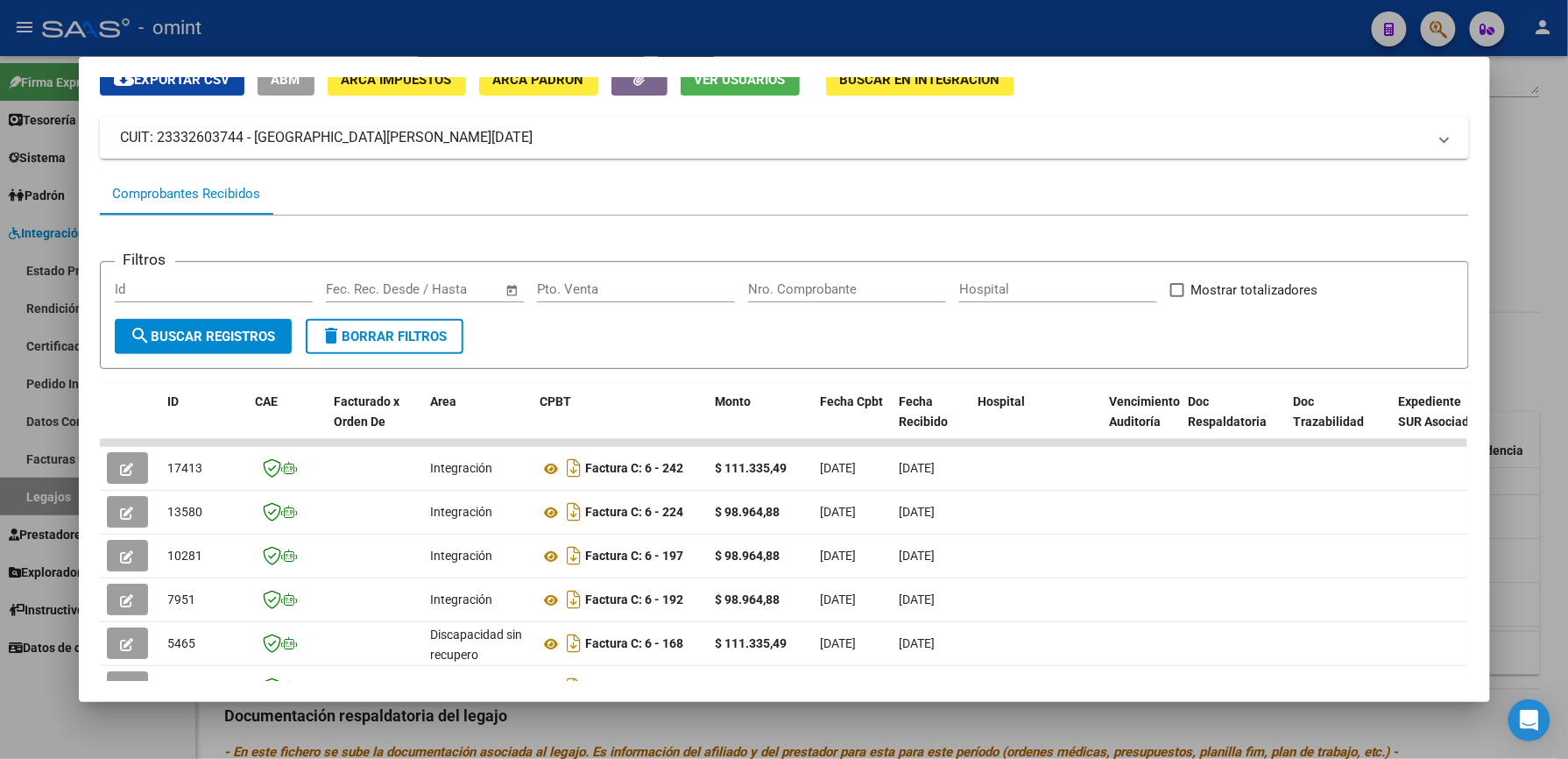
scroll to position [116, 0]
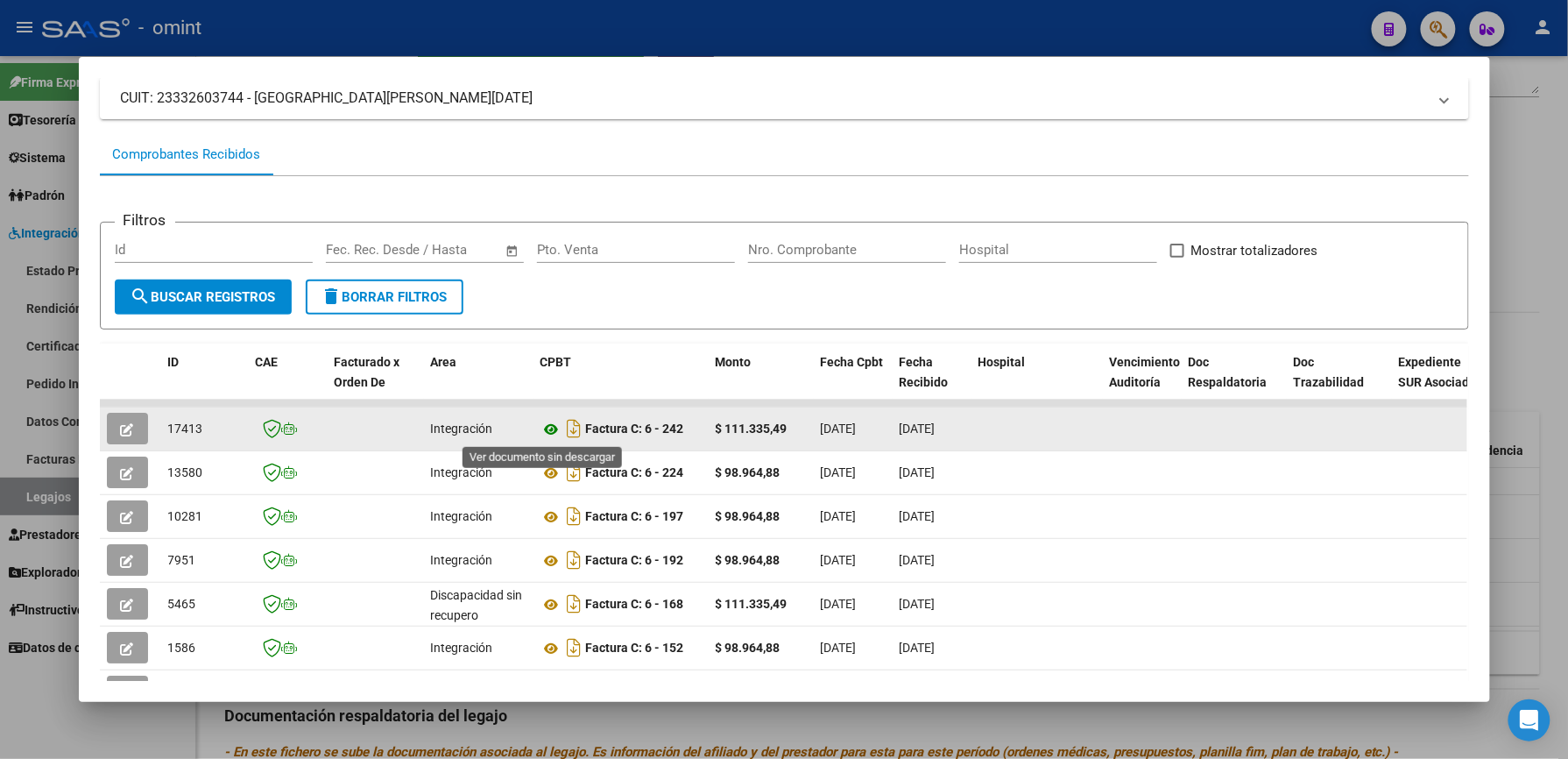
click at [550, 426] on icon at bounding box center [552, 429] width 22 height 21
click at [121, 424] on icon "button" at bounding box center [127, 429] width 13 height 13
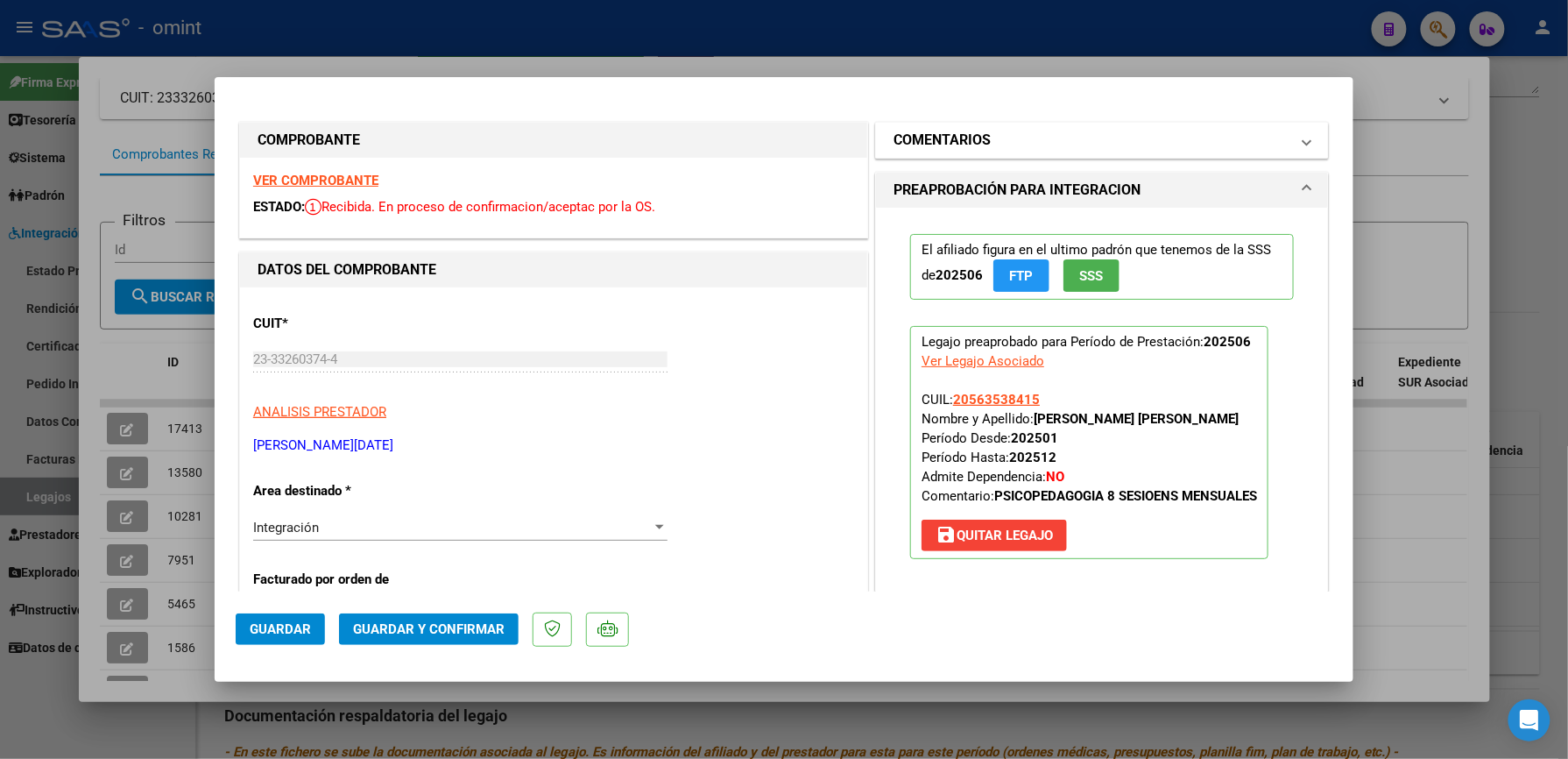
click at [1158, 151] on mat-expansion-panel-header "COMENTARIOS" at bounding box center [1102, 139] width 452 height 35
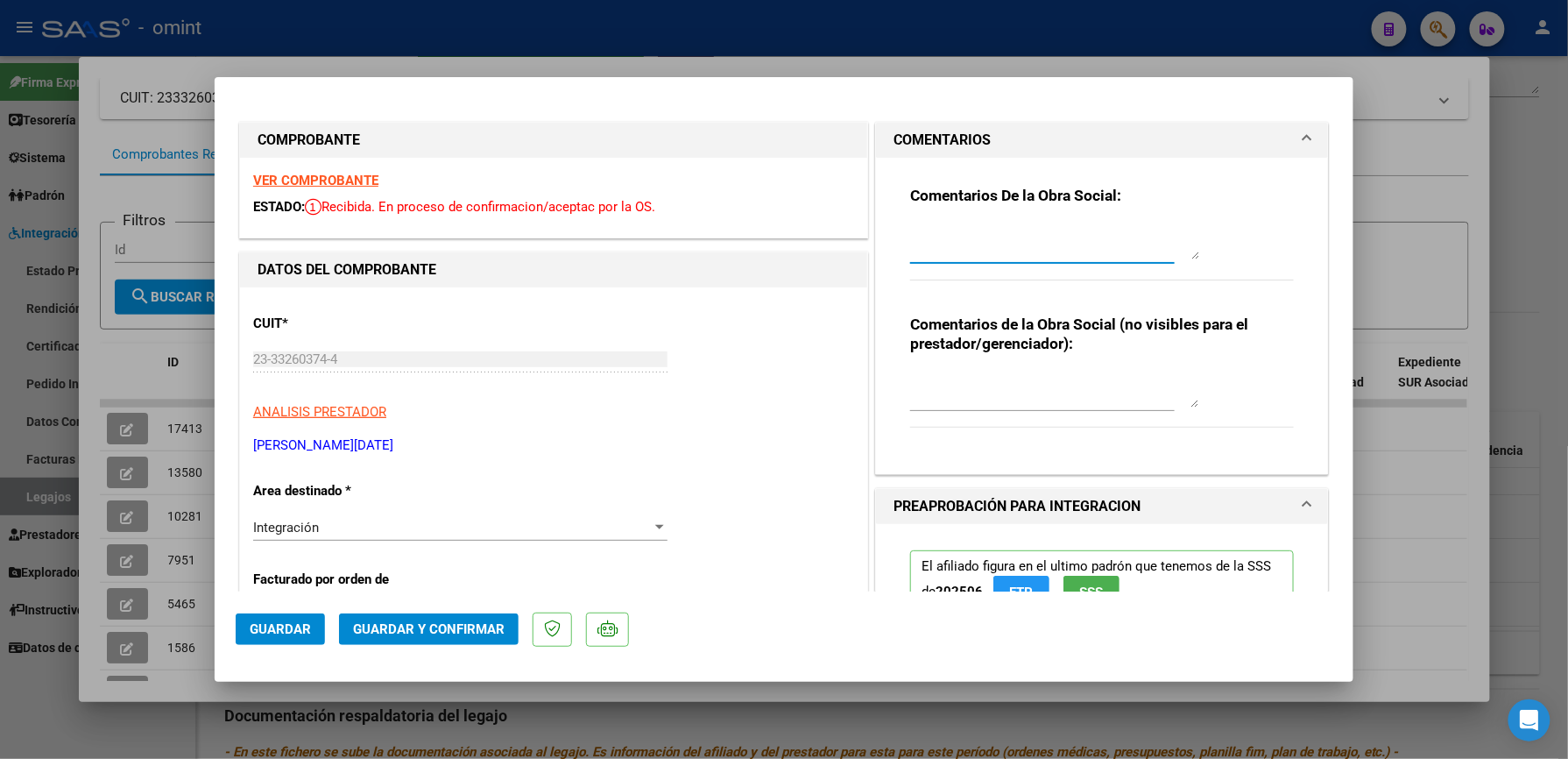
click at [1060, 233] on textarea at bounding box center [1054, 241] width 289 height 35
type textarea "la prestacion fue habilitada por 8 ss totales mensuales. debe re facturar por l…"
click at [1092, 389] on textarea at bounding box center [1054, 389] width 289 height 35
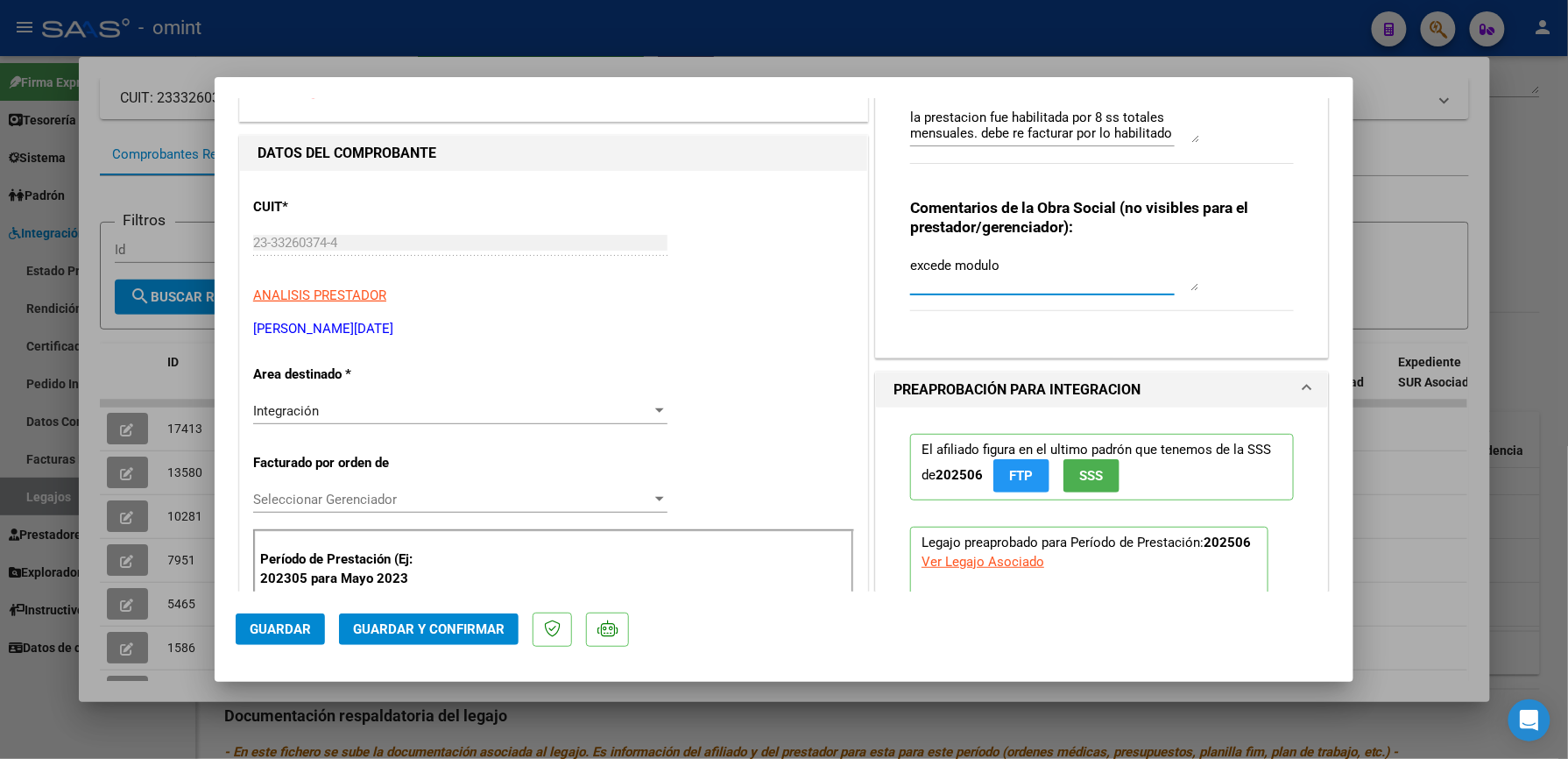
type textarea "excede modulo"
click at [596, 409] on div "Integración" at bounding box center [452, 411] width 399 height 16
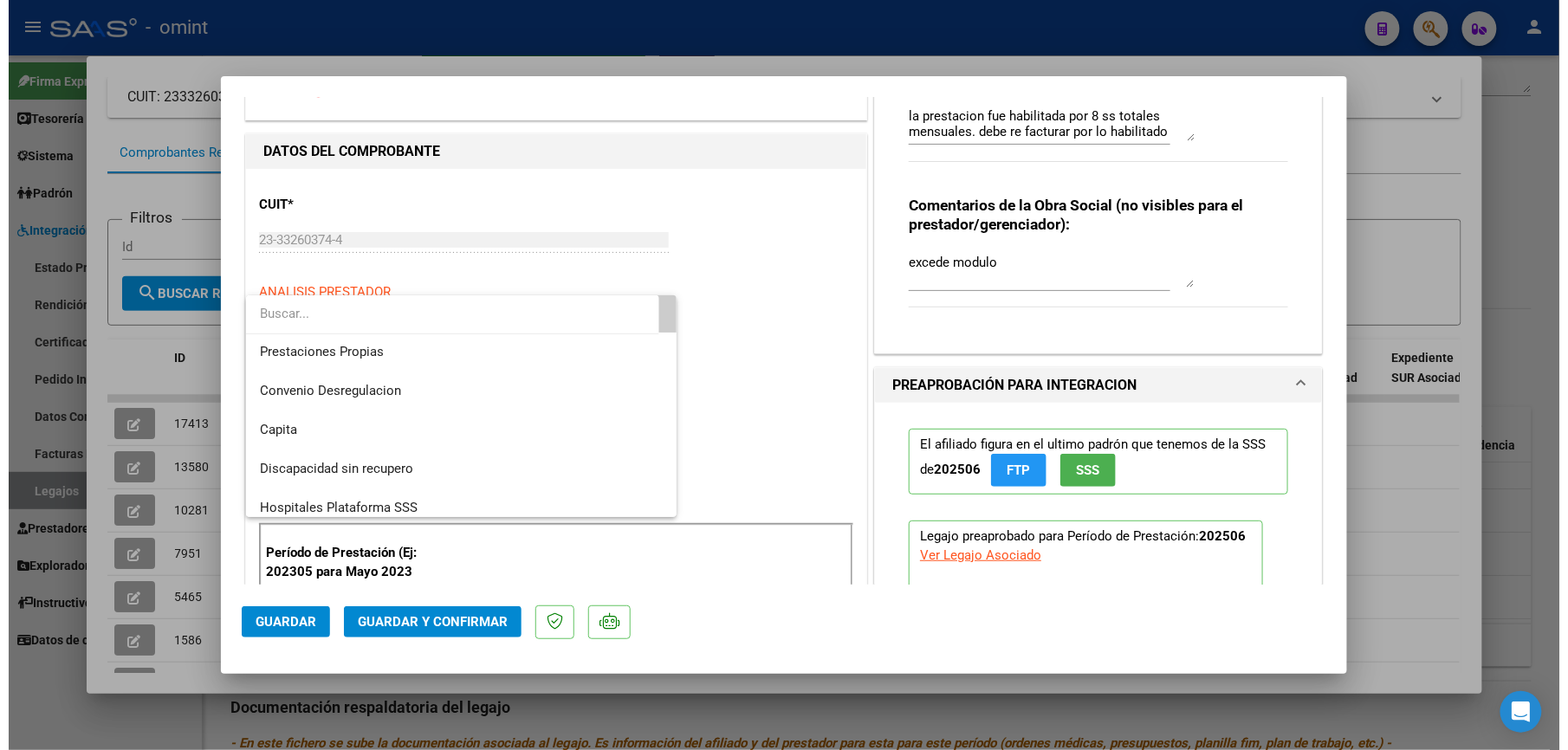
scroll to position [168, 0]
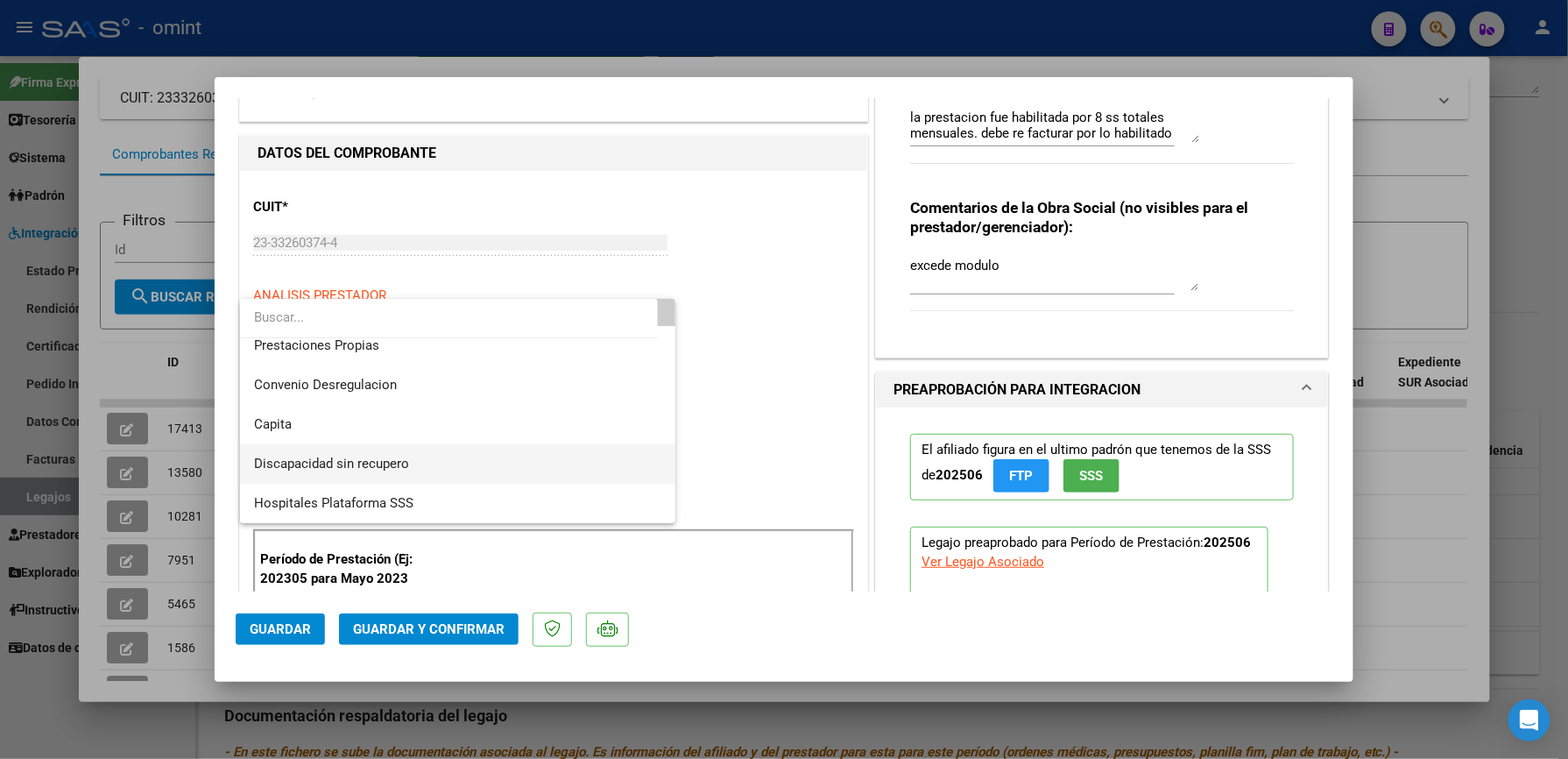
click at [559, 468] on span "Discapacidad sin recupero" at bounding box center [458, 464] width 408 height 39
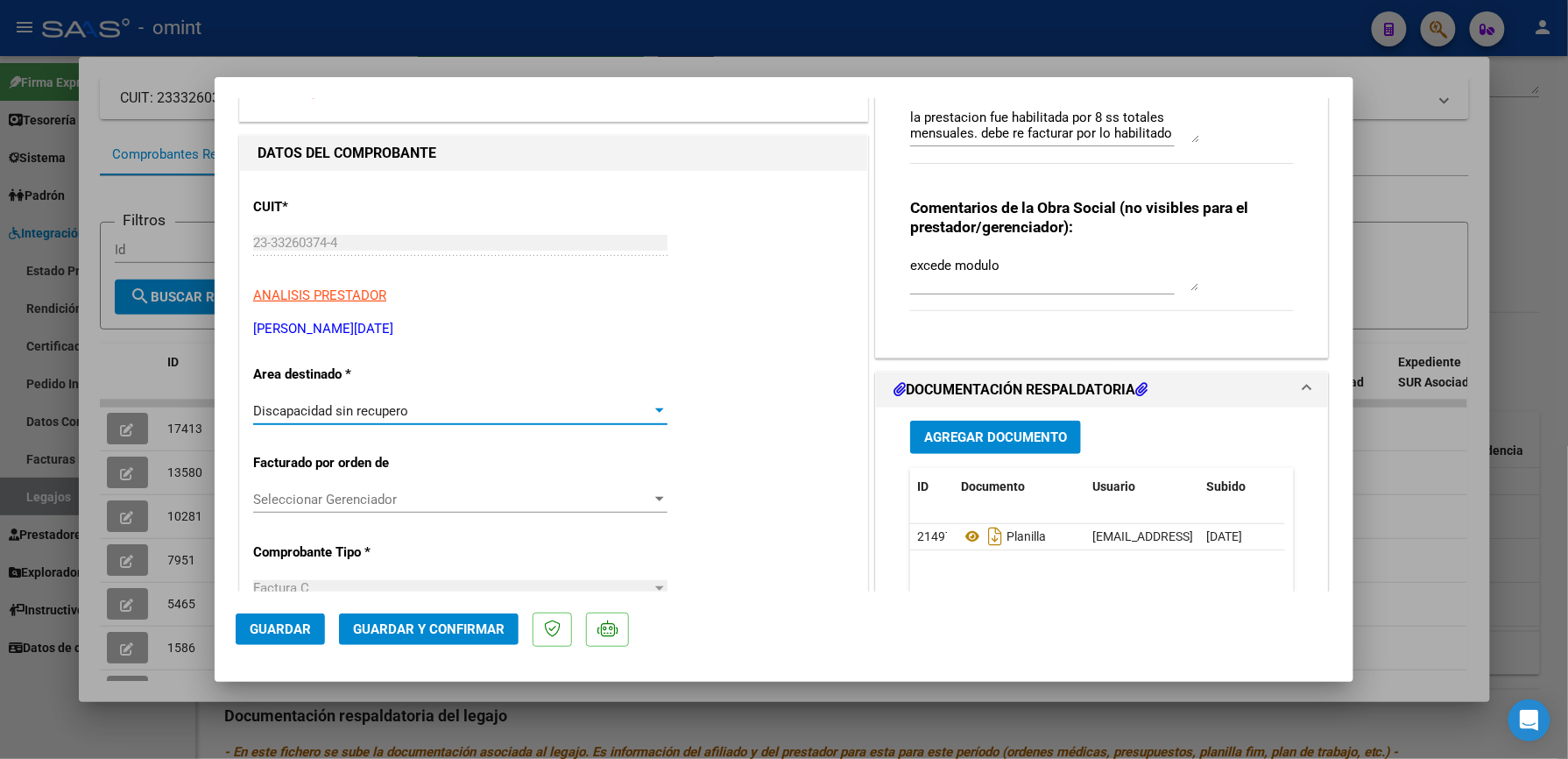
click at [469, 628] on span "Guardar y Confirmar" at bounding box center [429, 629] width 152 height 16
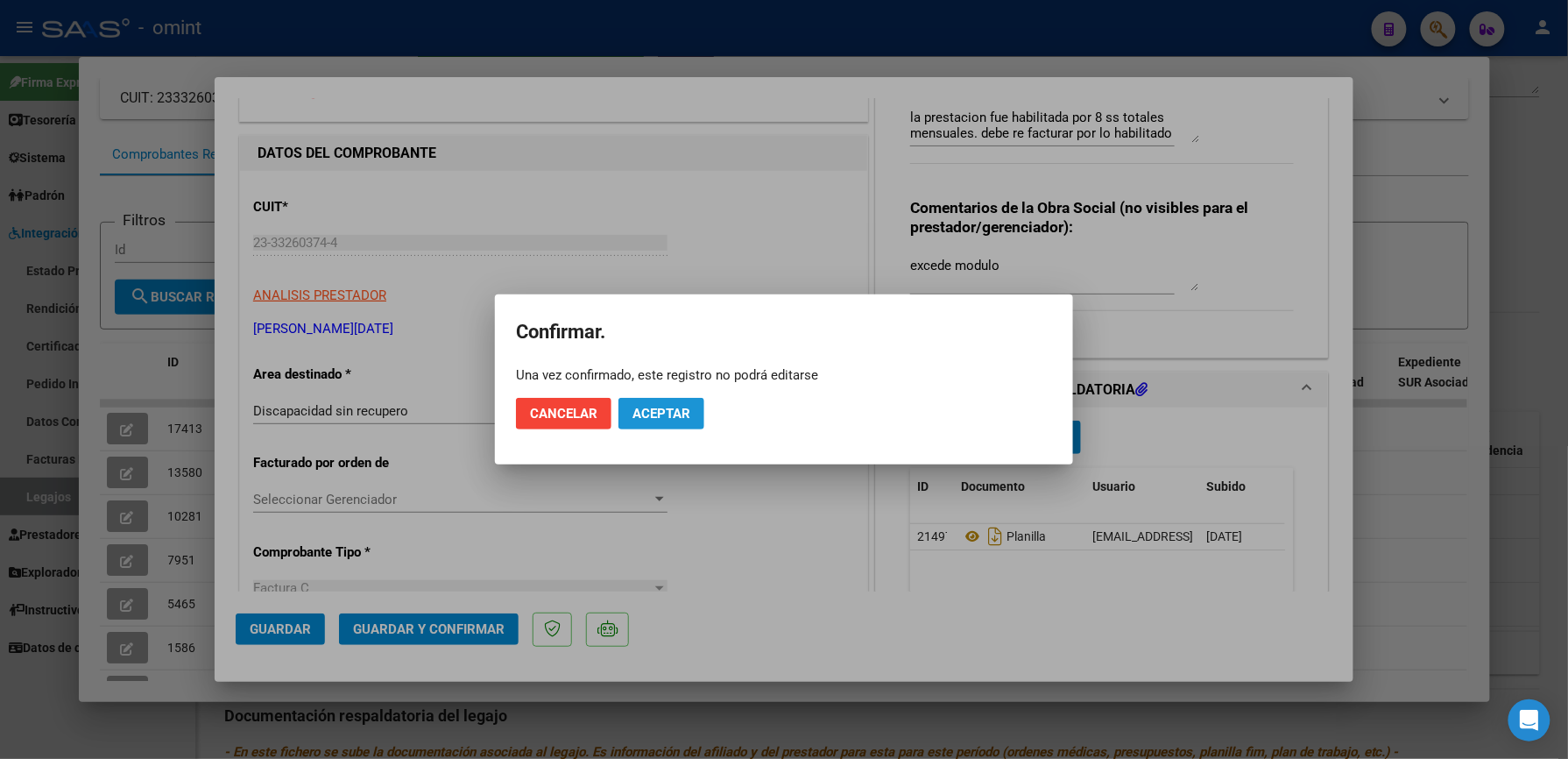
click at [663, 418] on span "Aceptar" at bounding box center [662, 414] width 58 height 16
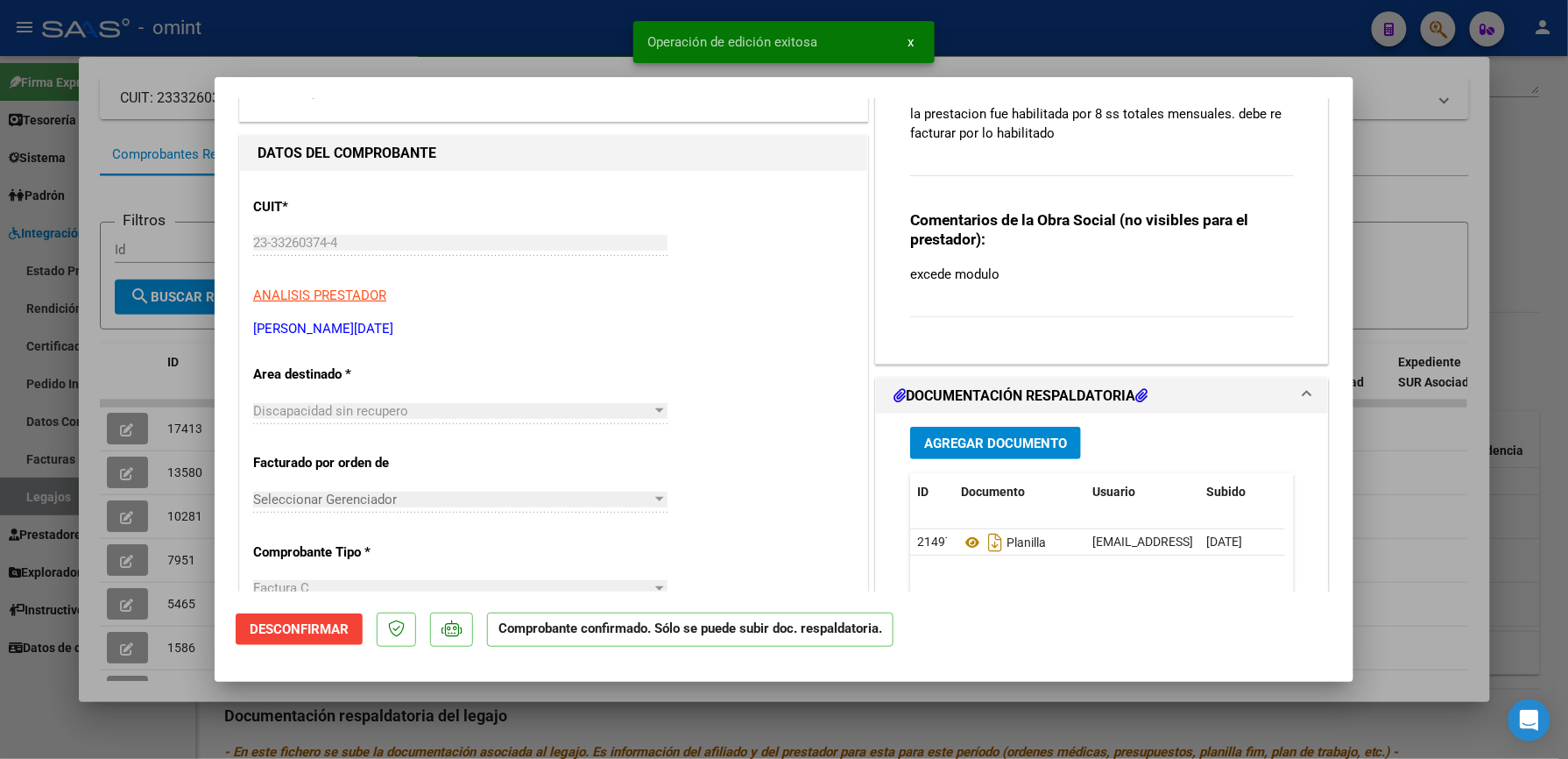
click at [1116, 51] on div at bounding box center [784, 379] width 1568 height 759
type input "$ 0,00"
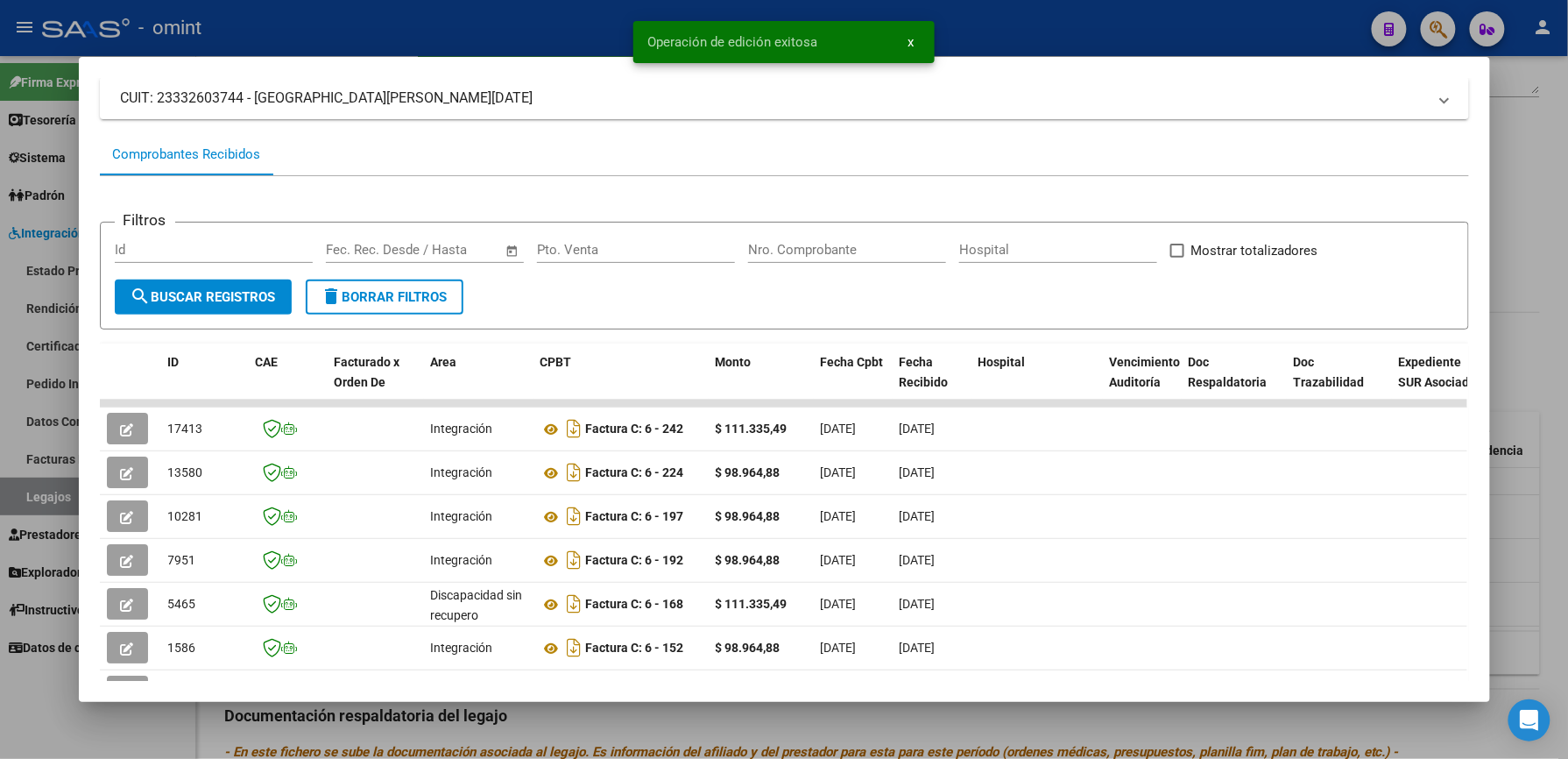
click at [1121, 22] on div at bounding box center [784, 379] width 1568 height 759
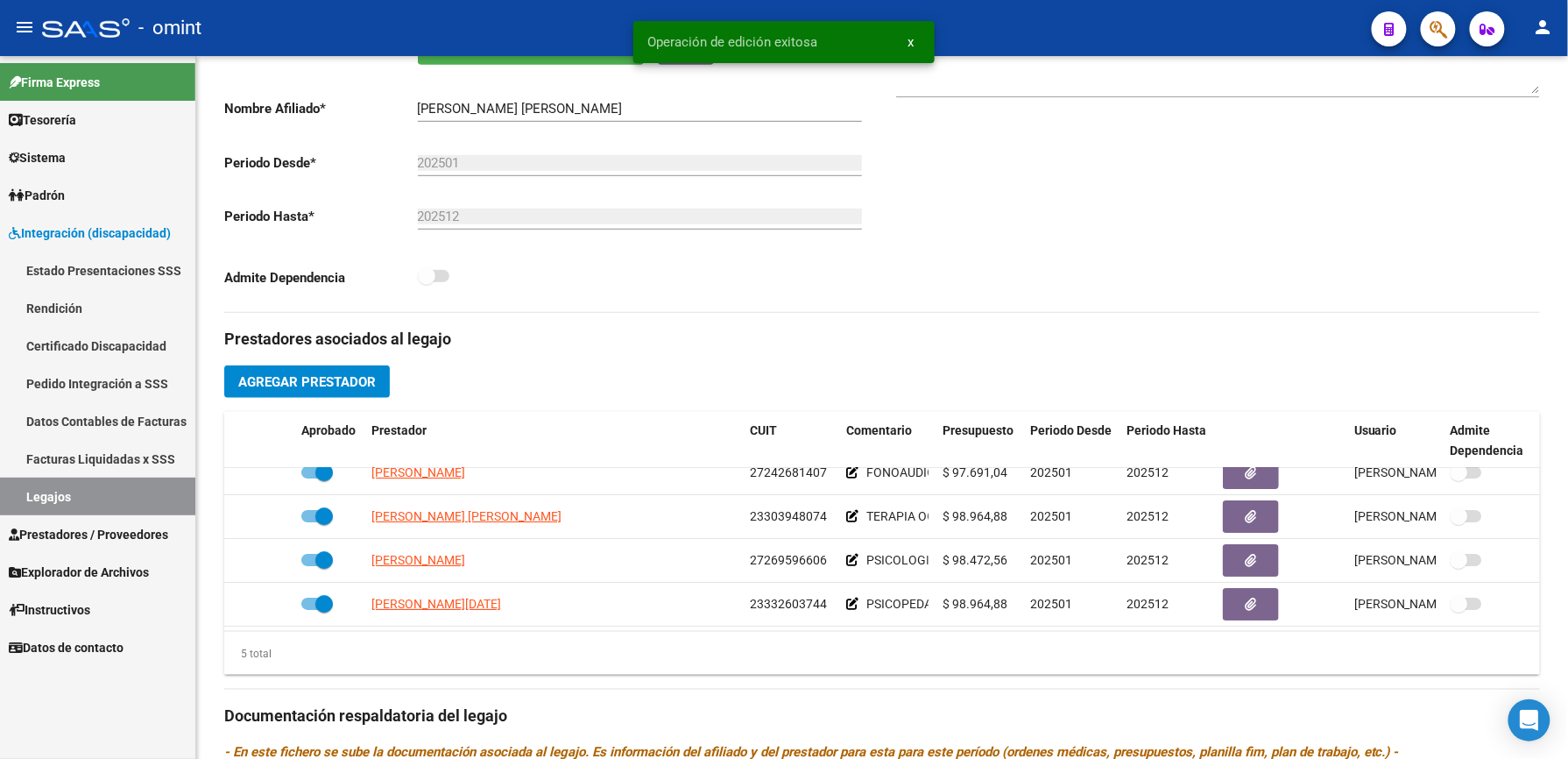
scroll to position [350, 0]
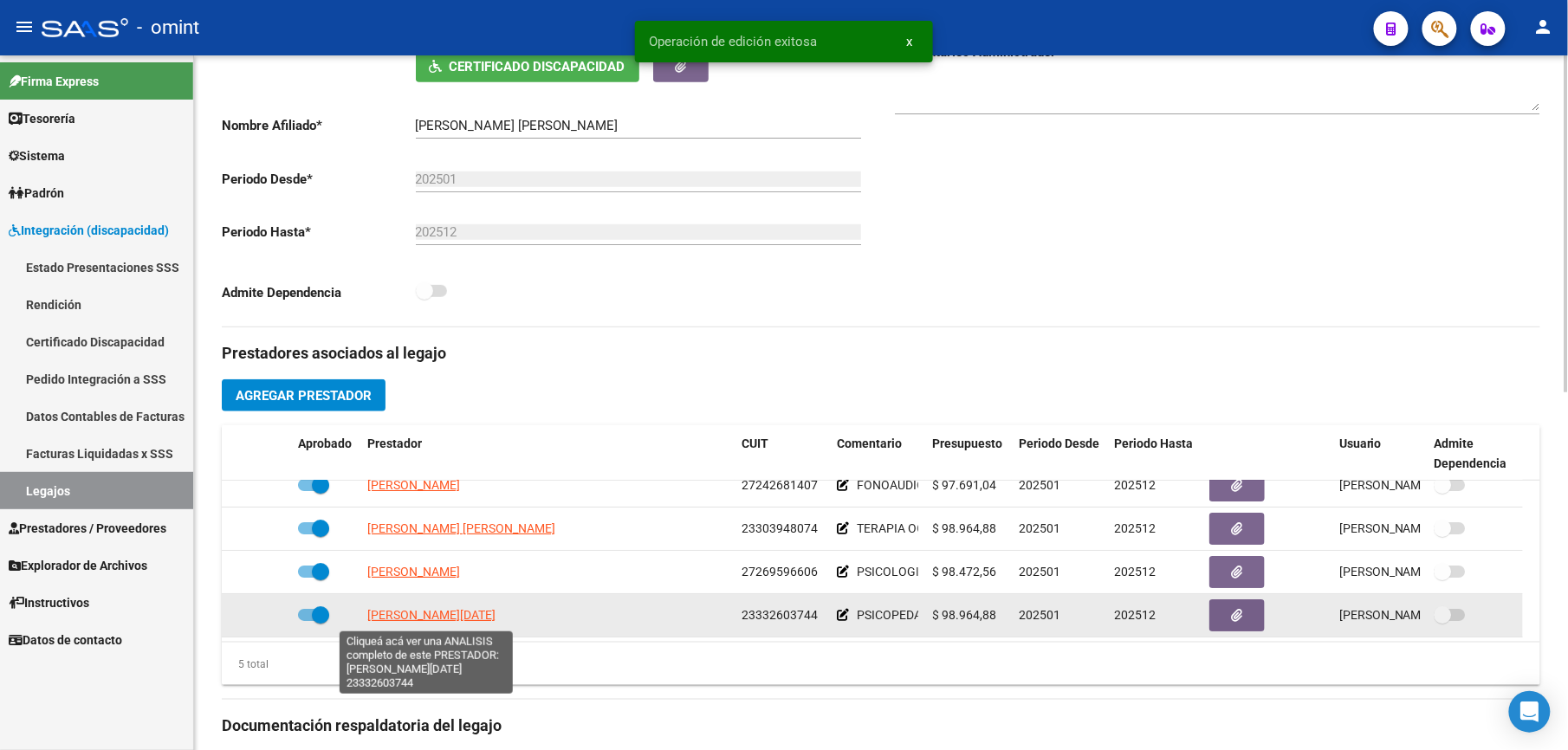
click at [427, 622] on span "RONANDUANO LUCIA" at bounding box center [431, 615] width 128 height 14
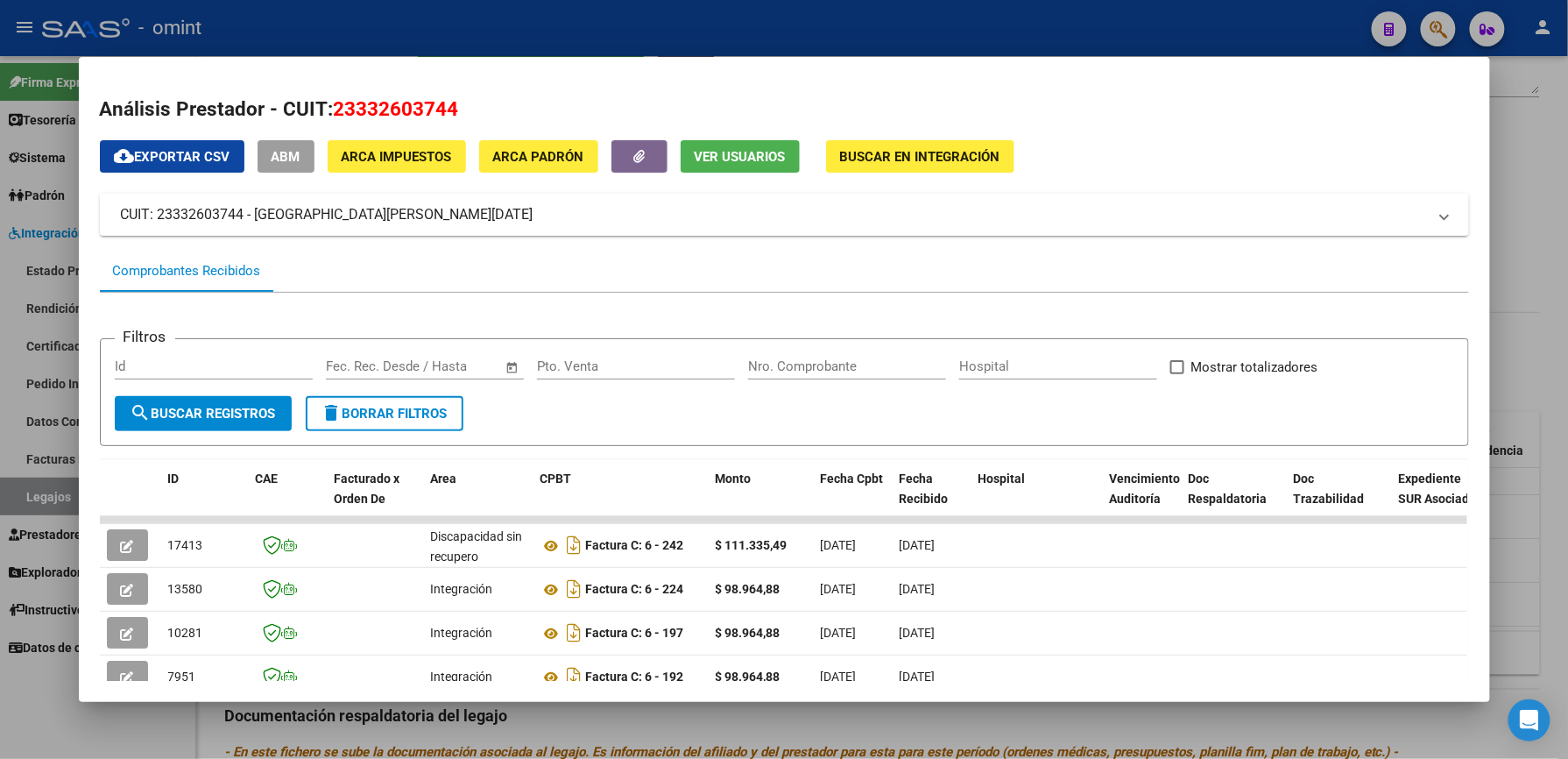
drag, startPoint x: 946, startPoint y: 14, endPoint x: 957, endPoint y: 37, distance: 25.5
click at [946, 14] on div at bounding box center [784, 379] width 1568 height 759
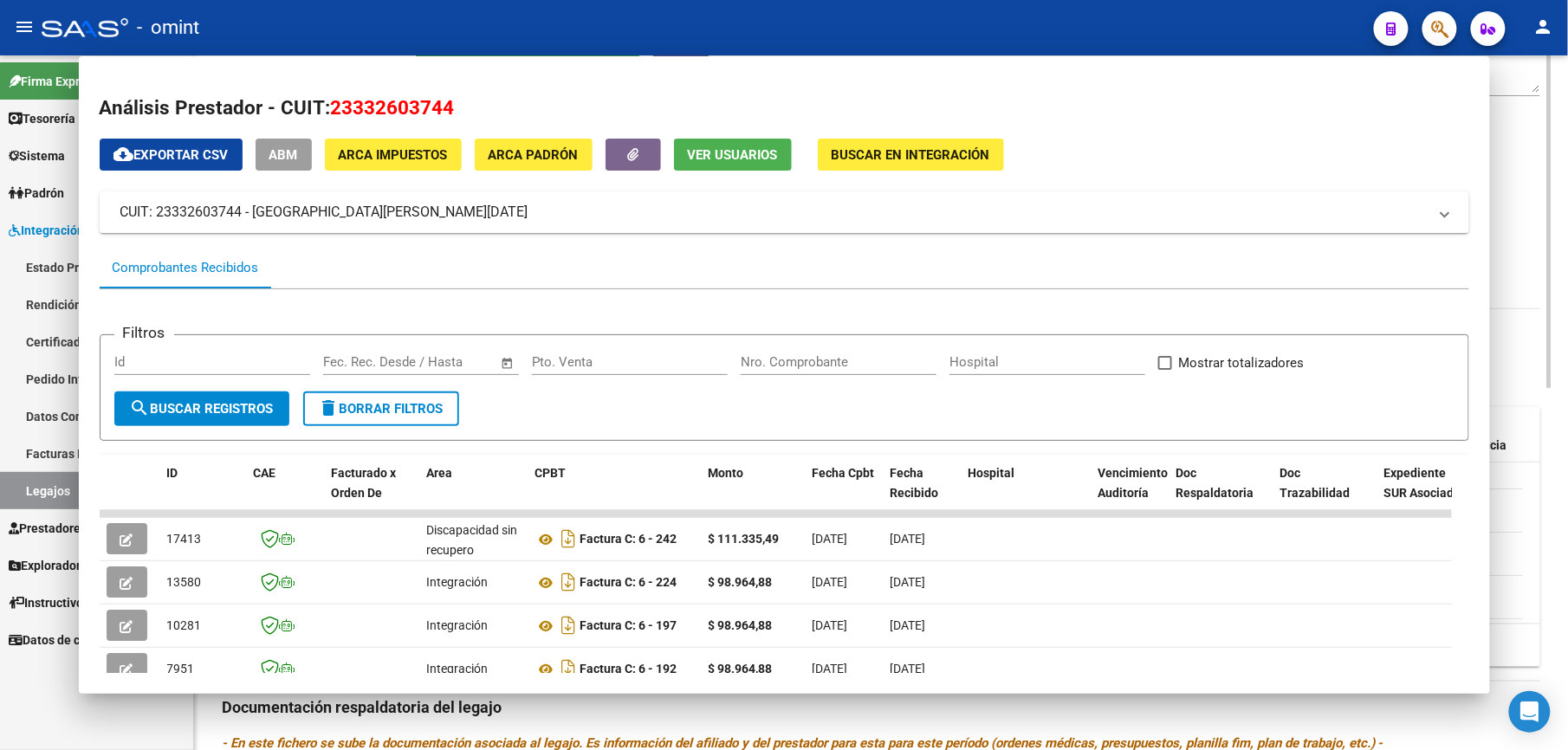
scroll to position [346, 0]
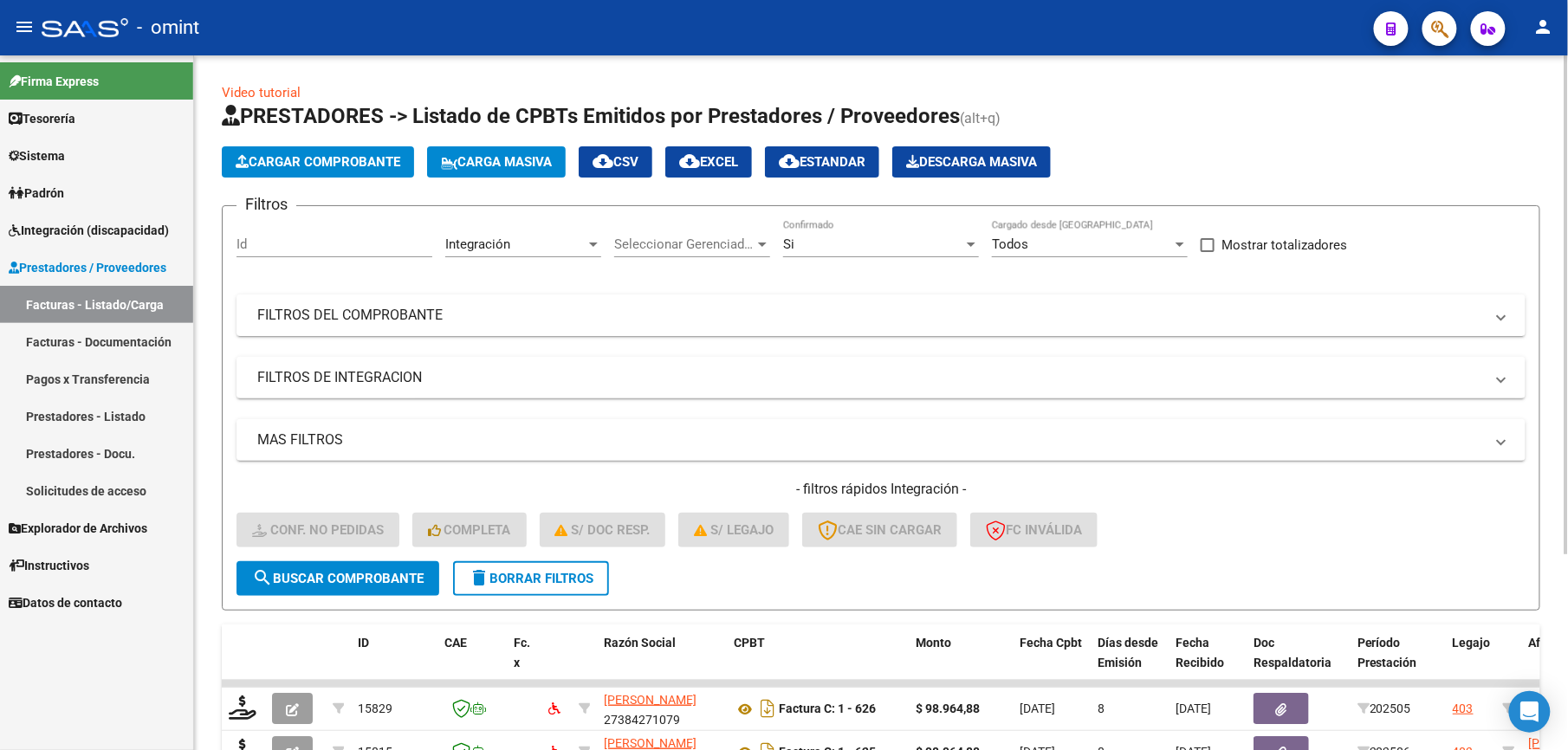
click at [506, 566] on button "delete Borrar Filtros" at bounding box center [531, 578] width 156 height 34
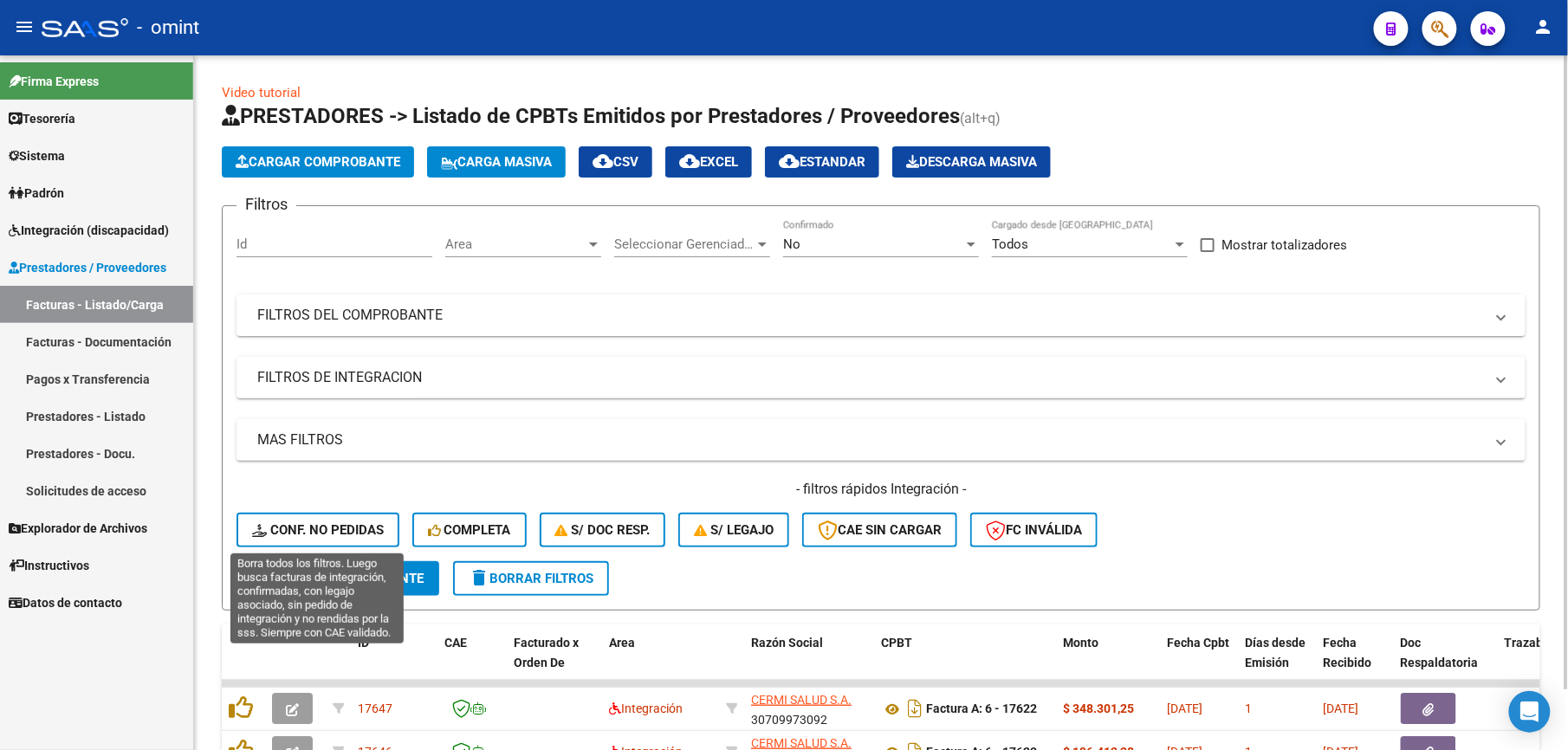
click at [359, 532] on span "Conf. no pedidas" at bounding box center [317, 530] width 132 height 16
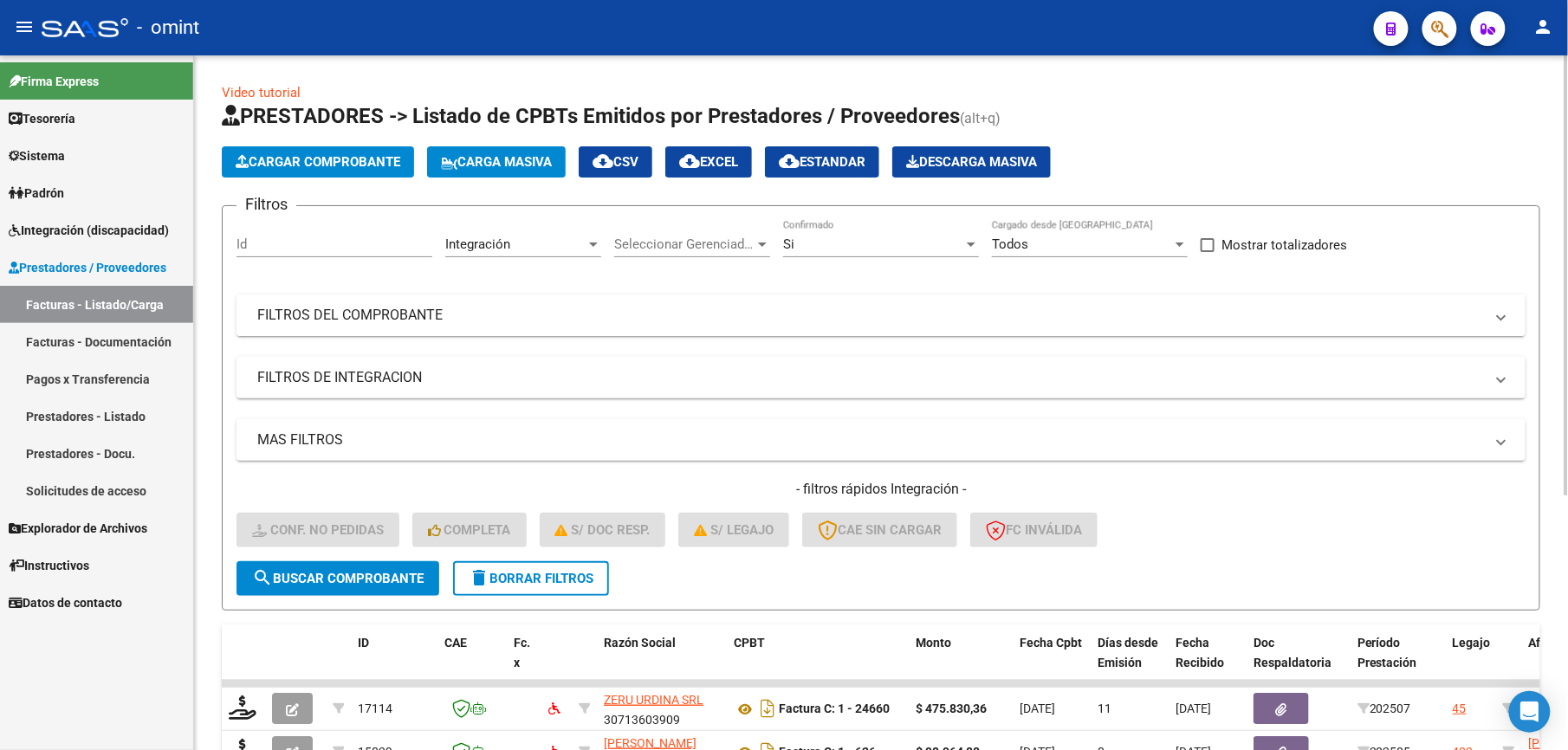
click at [709, 323] on mat-panel-title "FILTROS DEL COMPROBANTE" at bounding box center [871, 315] width 1227 height 19
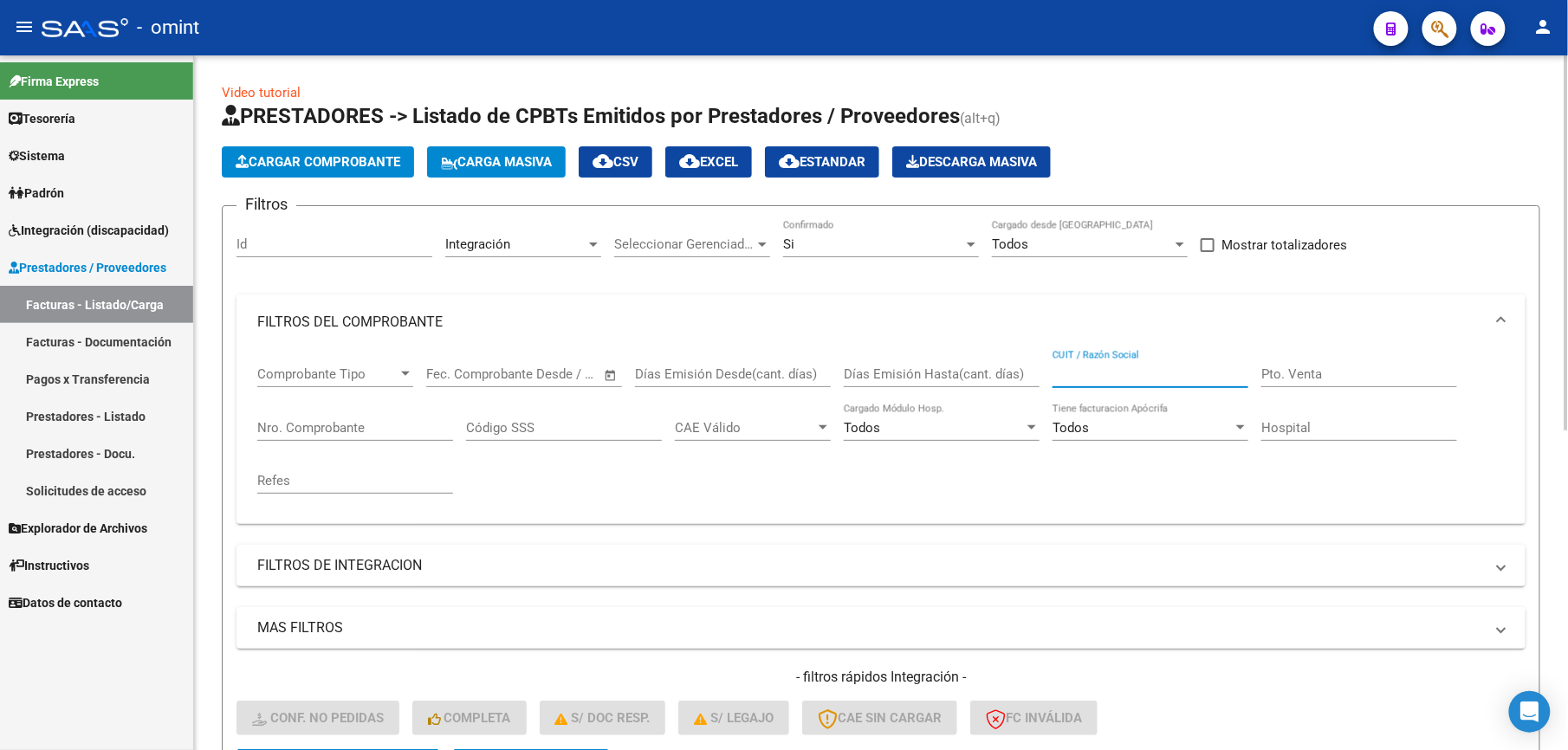
paste input "30713603909"
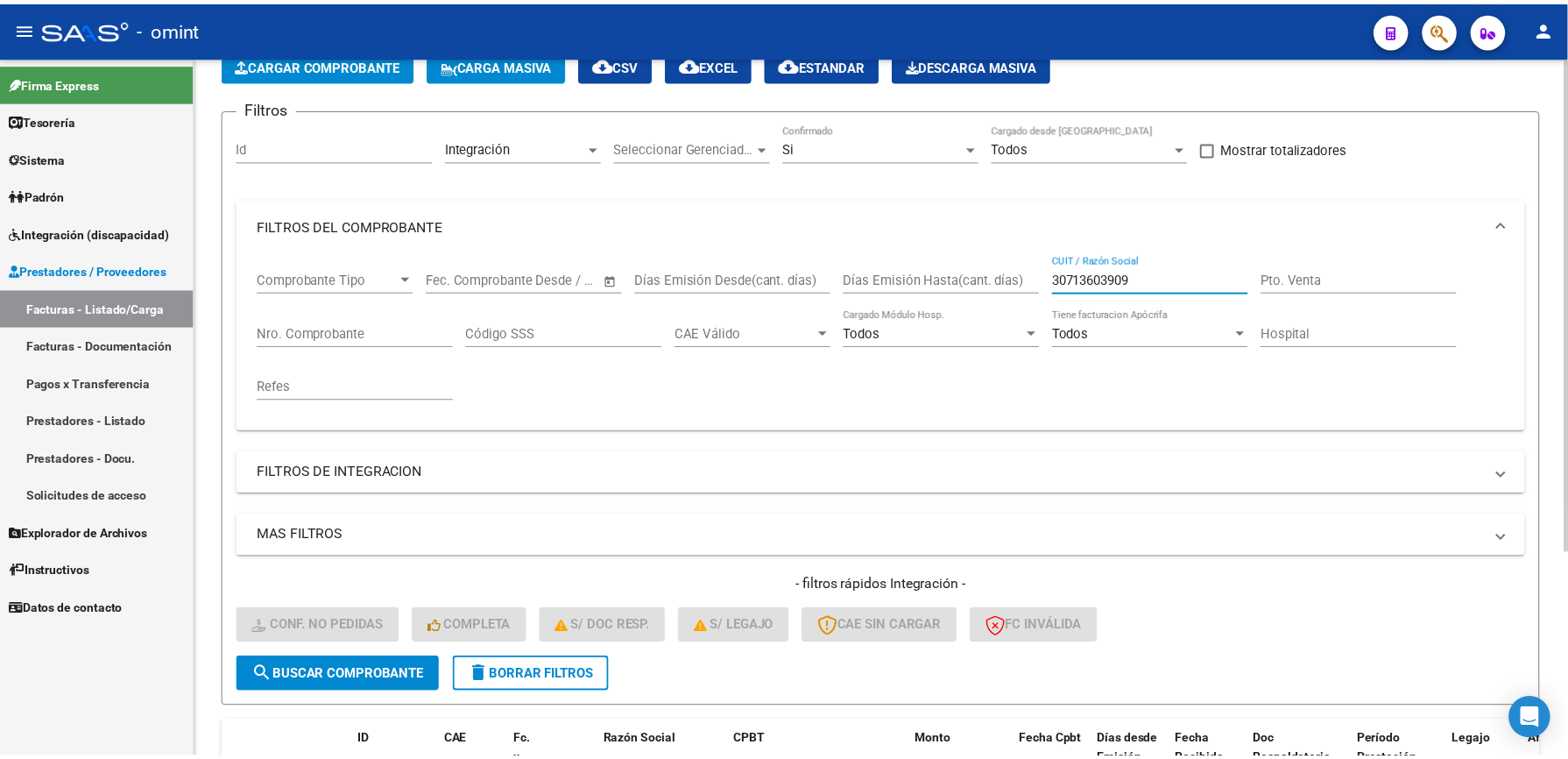
scroll to position [233, 0]
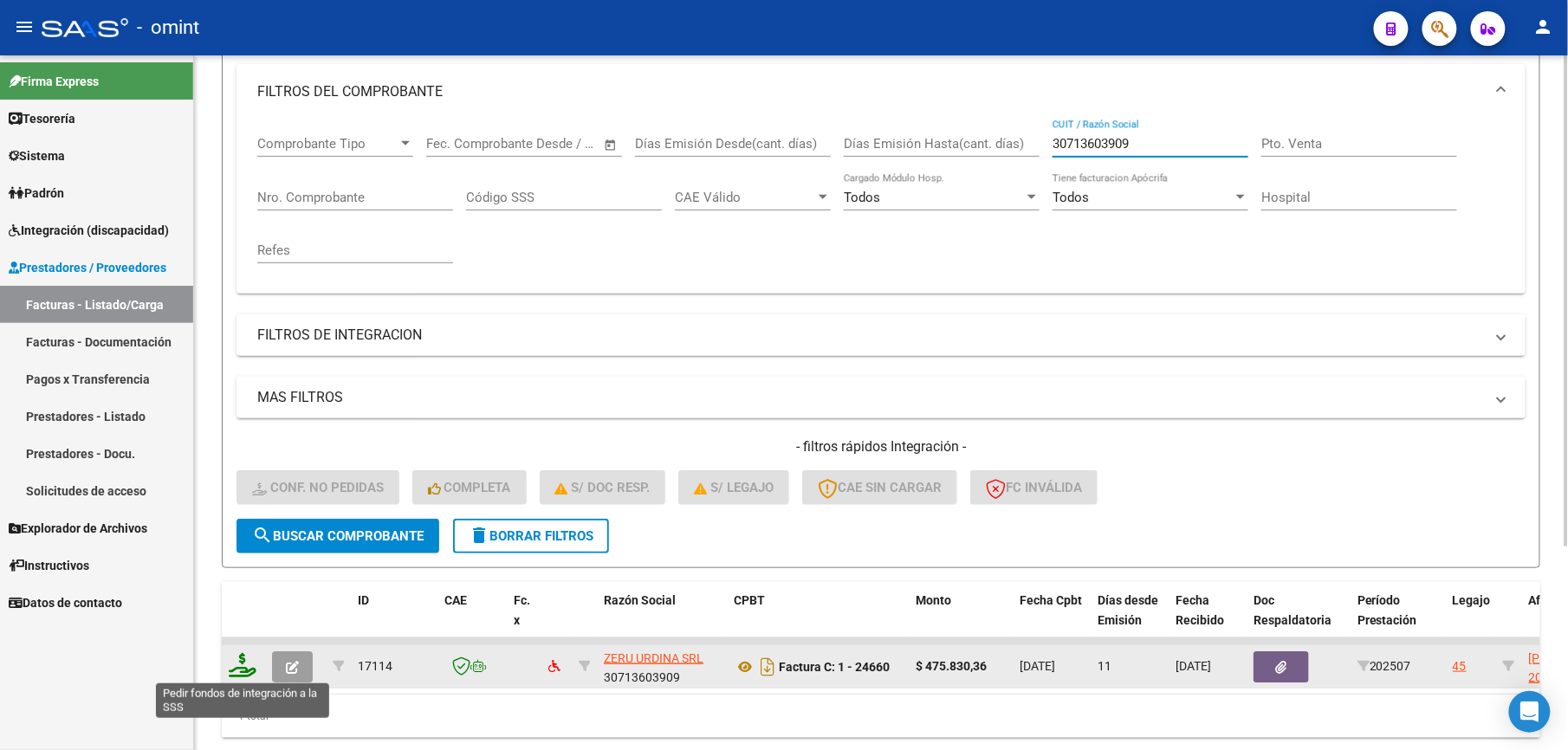
type input "30713603909"
click at [242, 662] on icon at bounding box center [242, 664] width 27 height 24
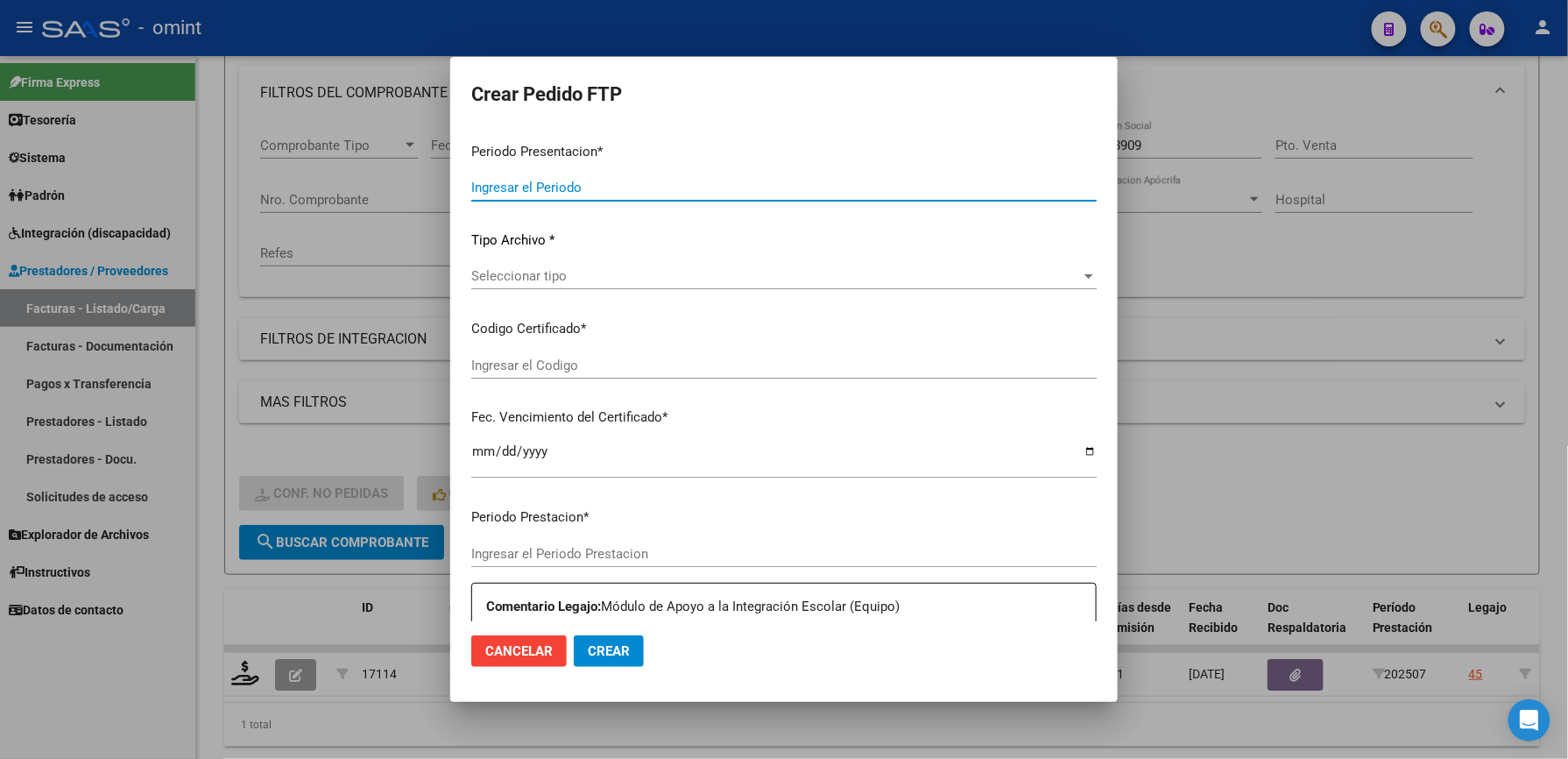
type input "202507"
type input "$ 475.830,36"
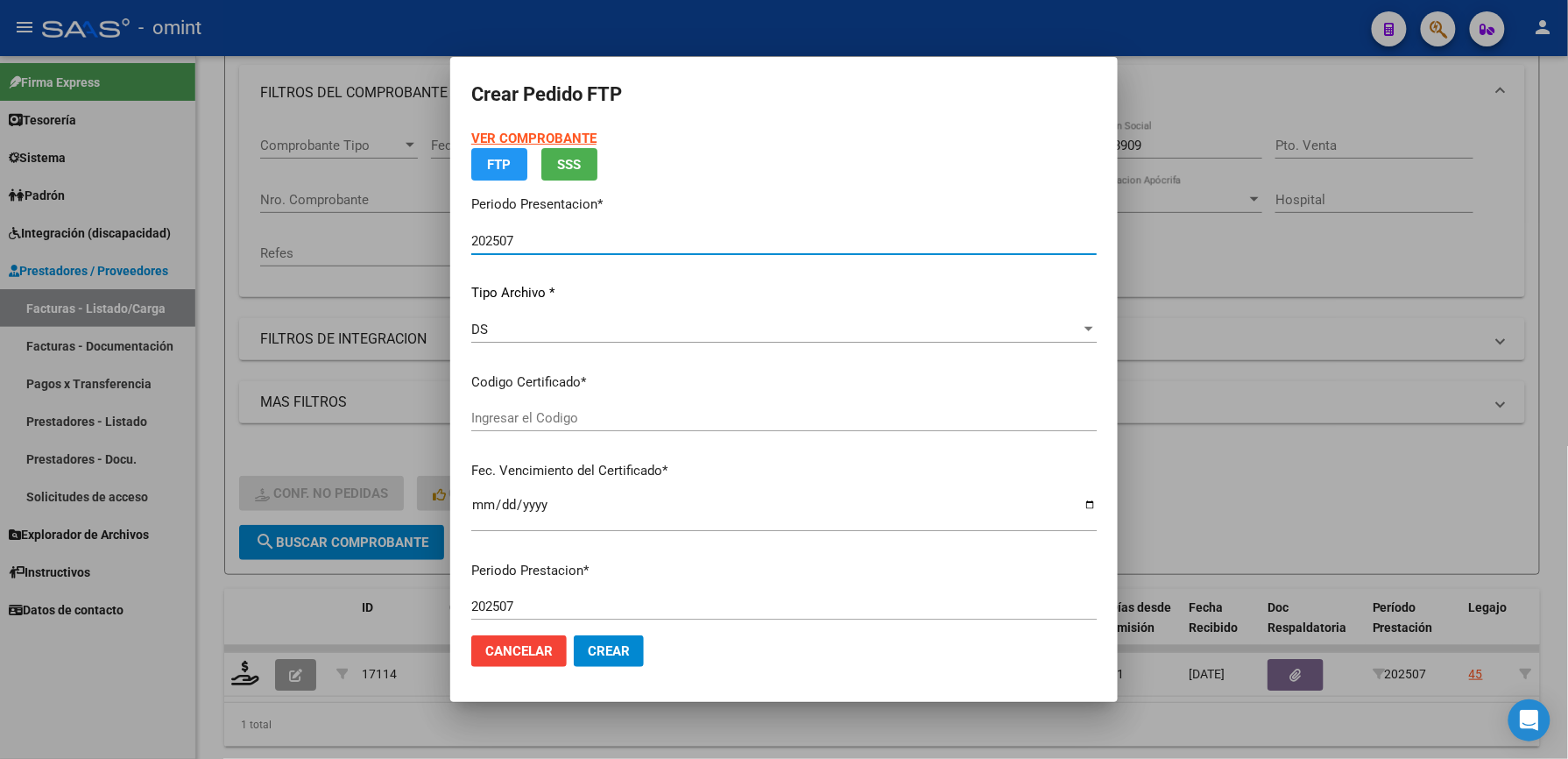
type input "6048989750"
type input "[DATE]"
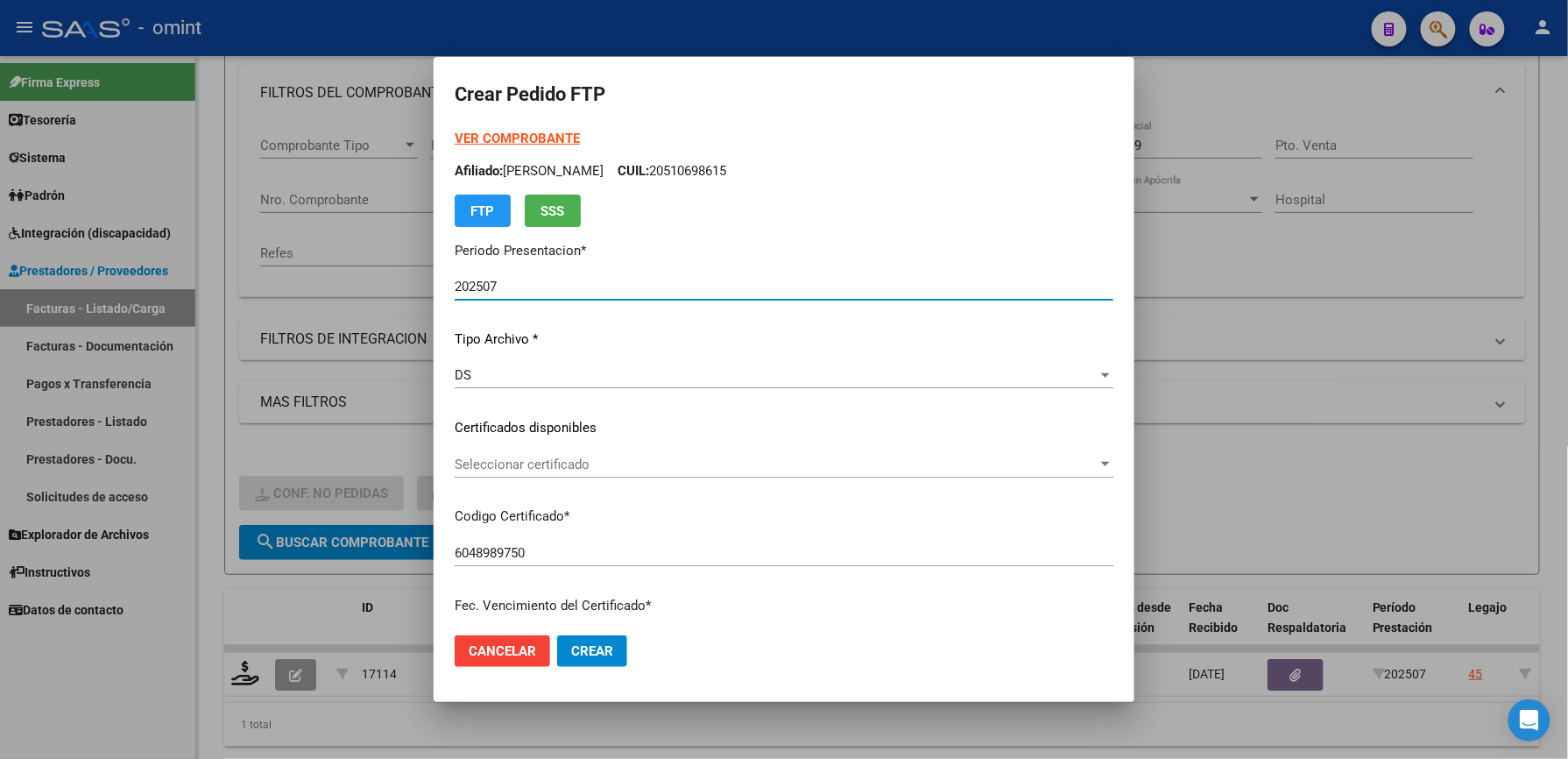
click at [569, 460] on span "Seleccionar certificado" at bounding box center [776, 465] width 643 height 16
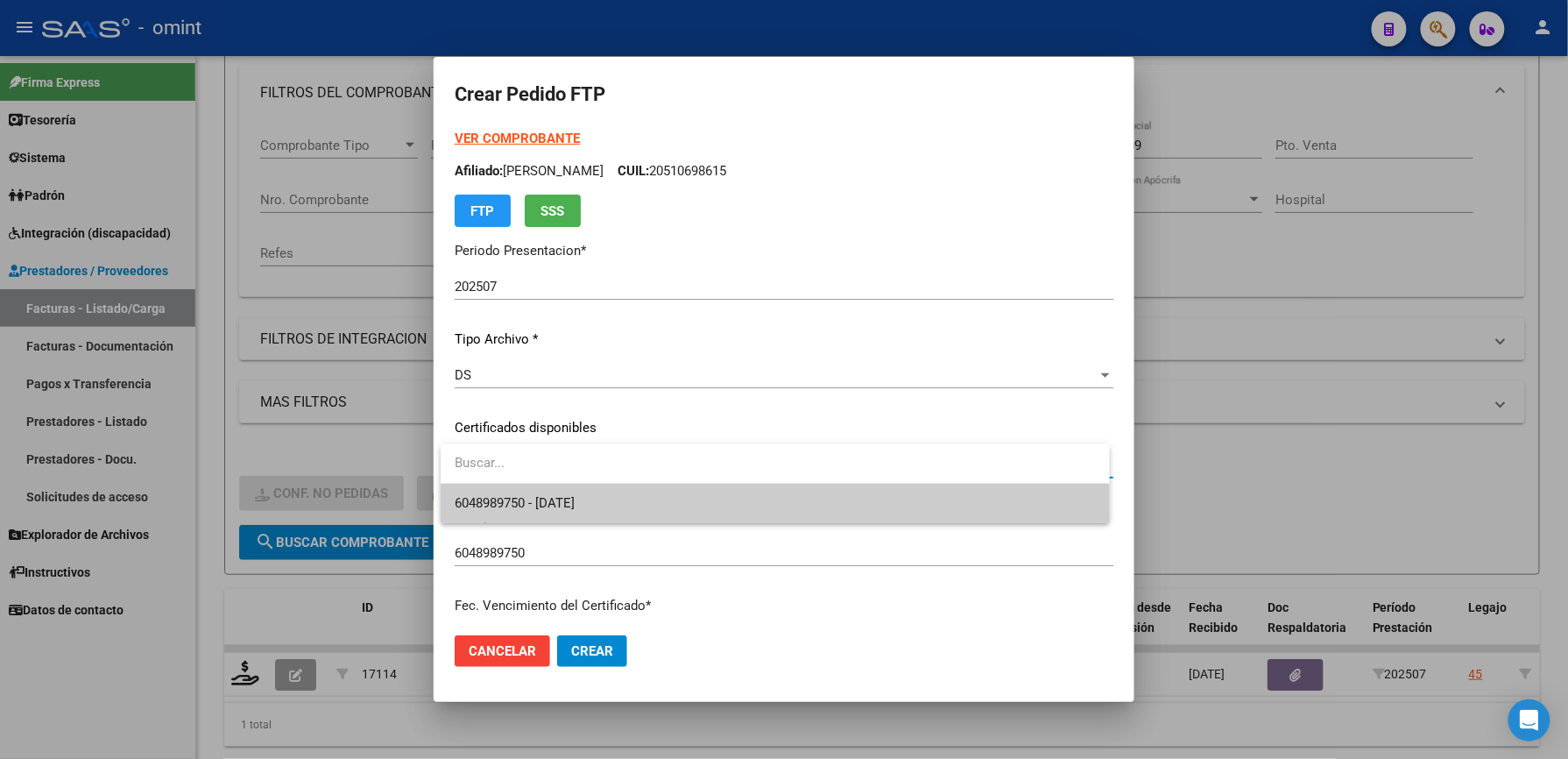
click at [576, 493] on span "6048989750 - [DATE]" at bounding box center [775, 503] width 641 height 39
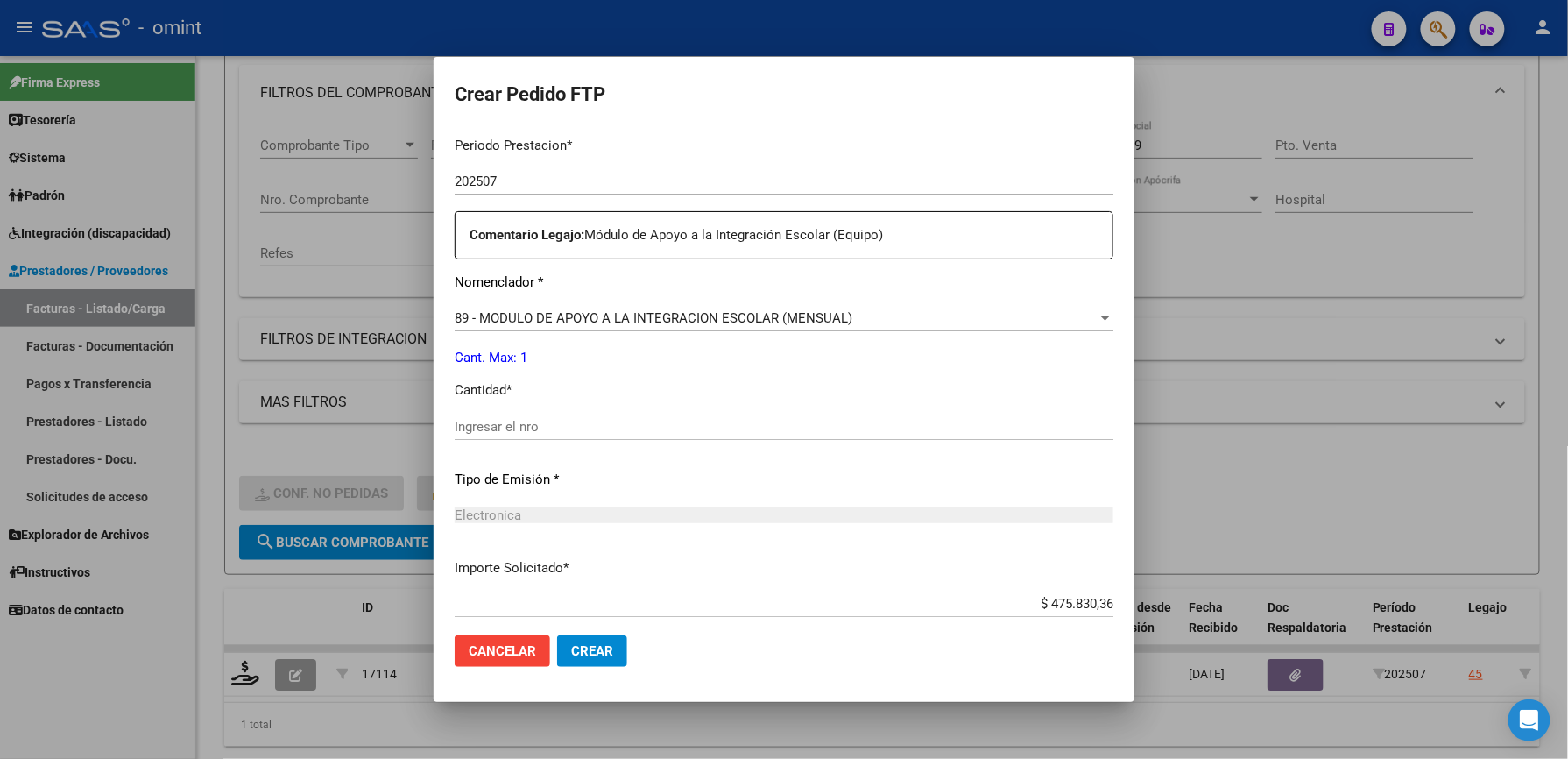
scroll to position [584, 0]
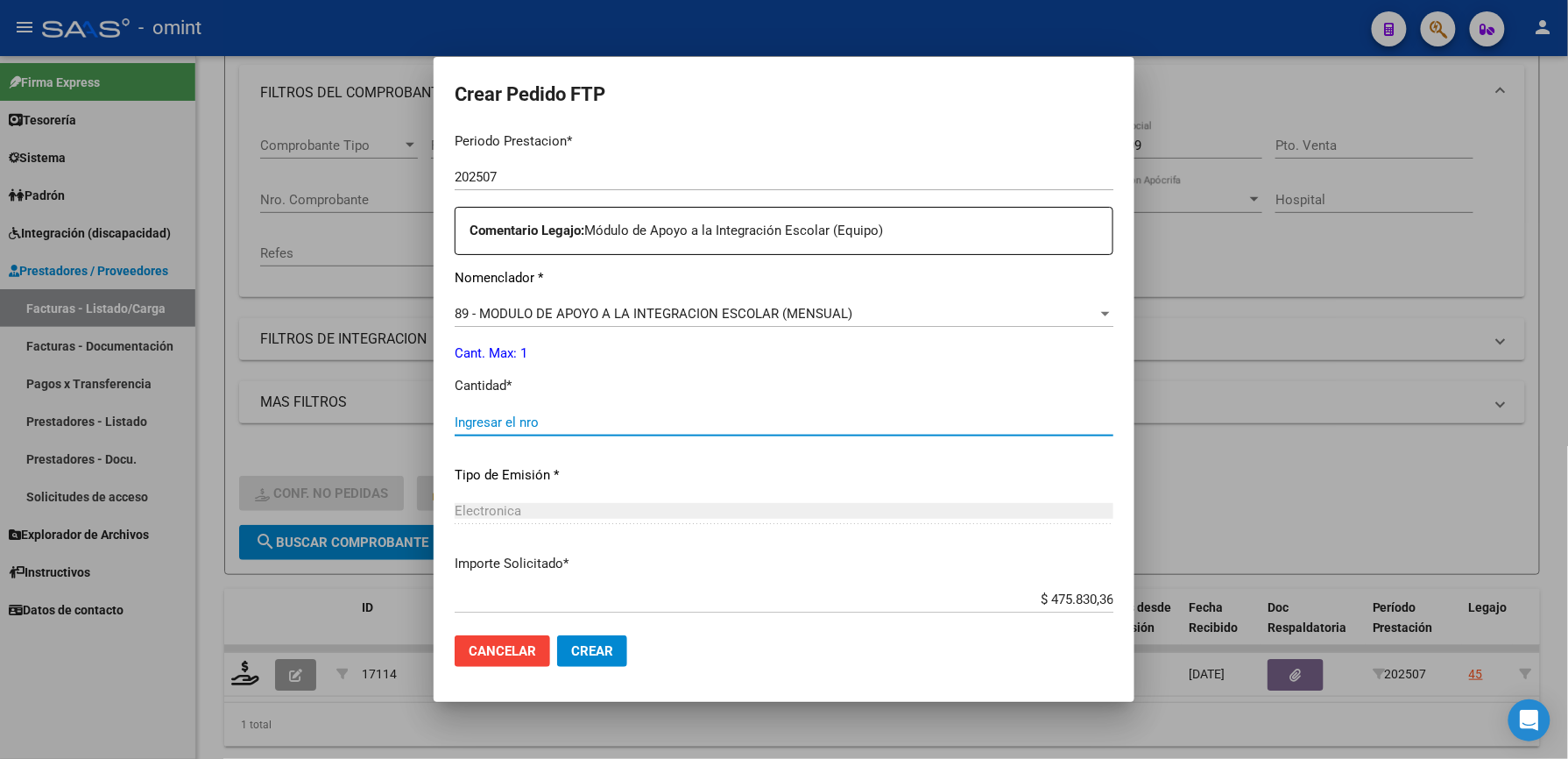
click at [561, 418] on input "Ingresar el nro" at bounding box center [784, 423] width 659 height 16
type input "1"
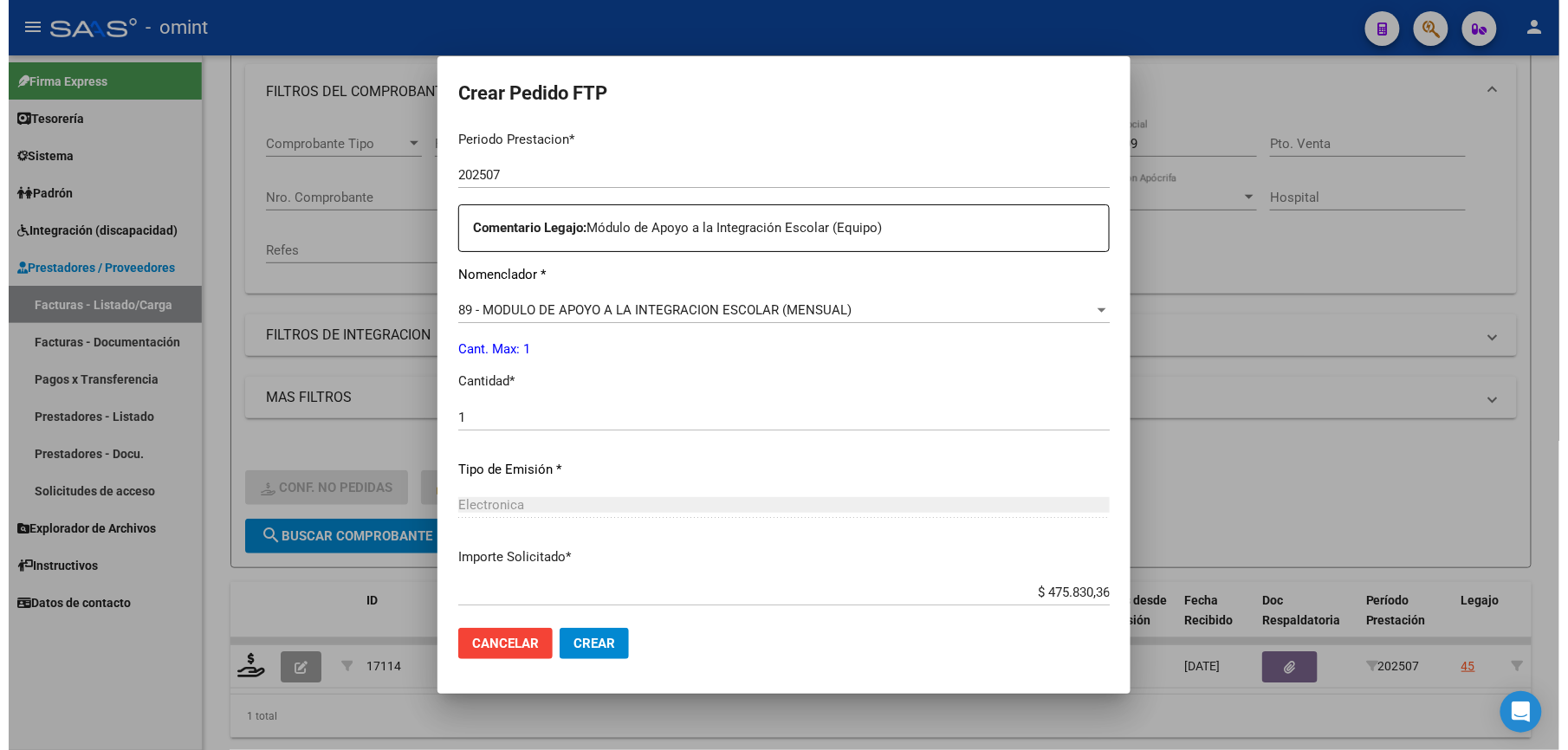
scroll to position [670, 0]
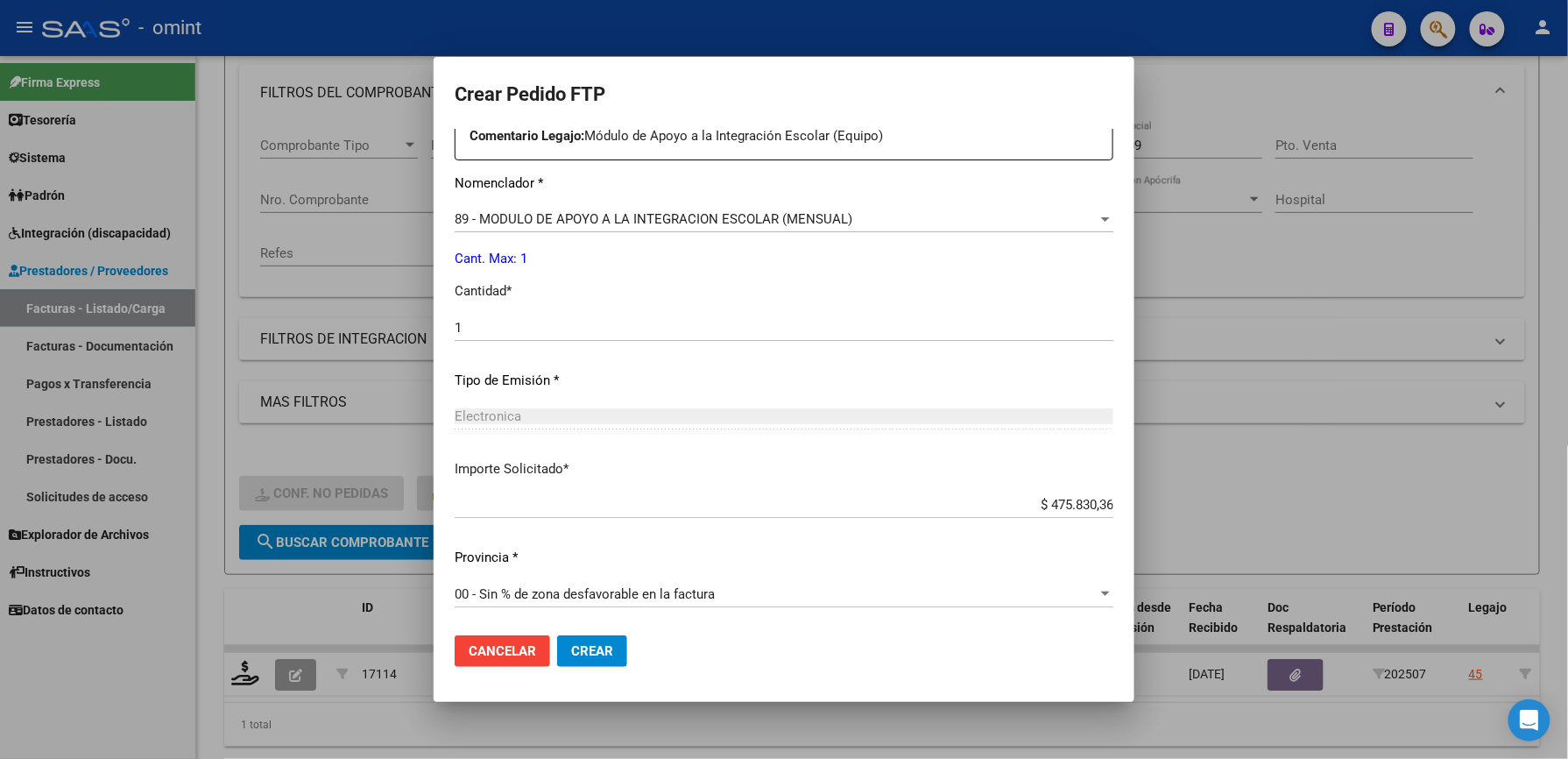
click at [610, 654] on span "Crear" at bounding box center [592, 651] width 42 height 16
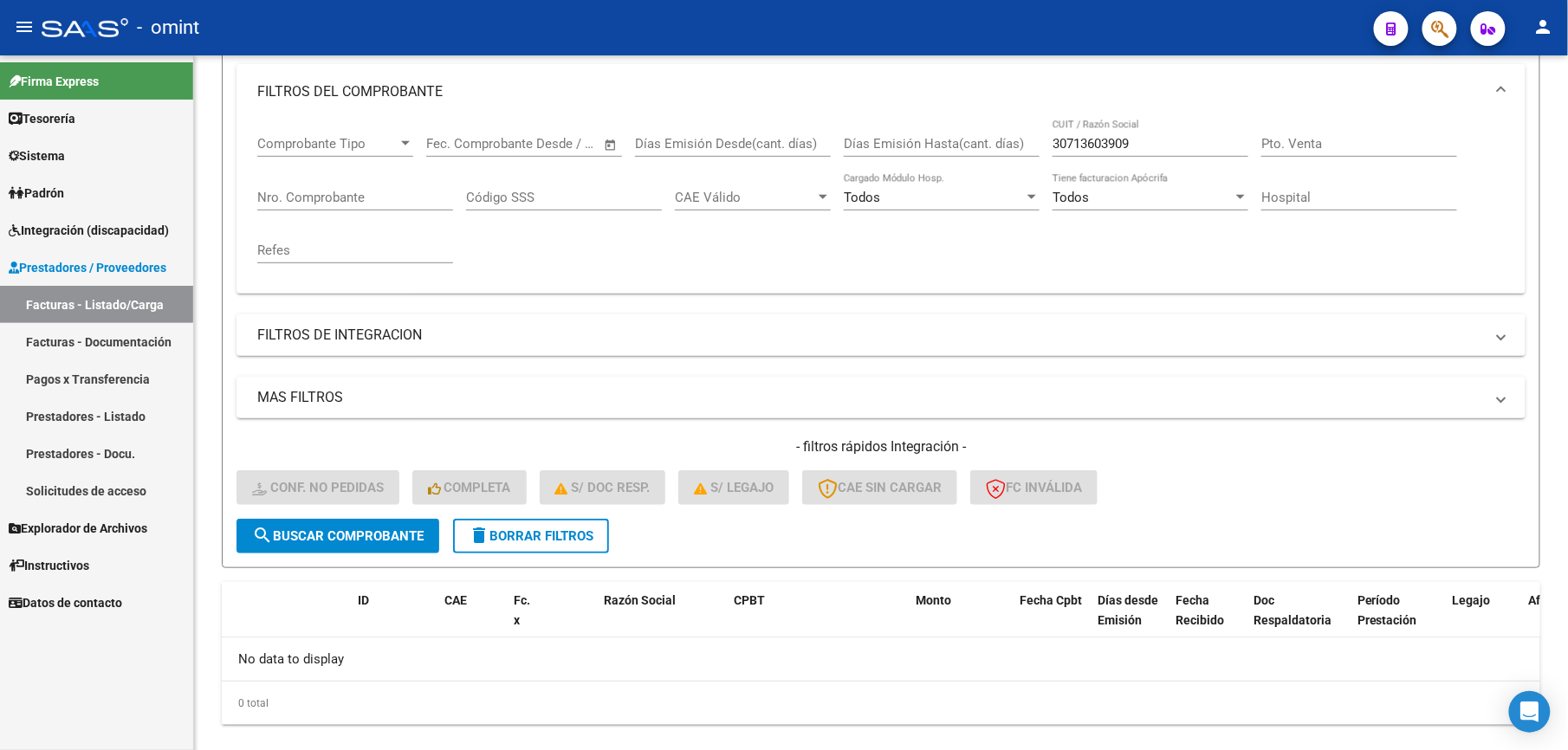
click at [103, 231] on span "Integración (discapacidad)" at bounding box center [88, 231] width 160 height 19
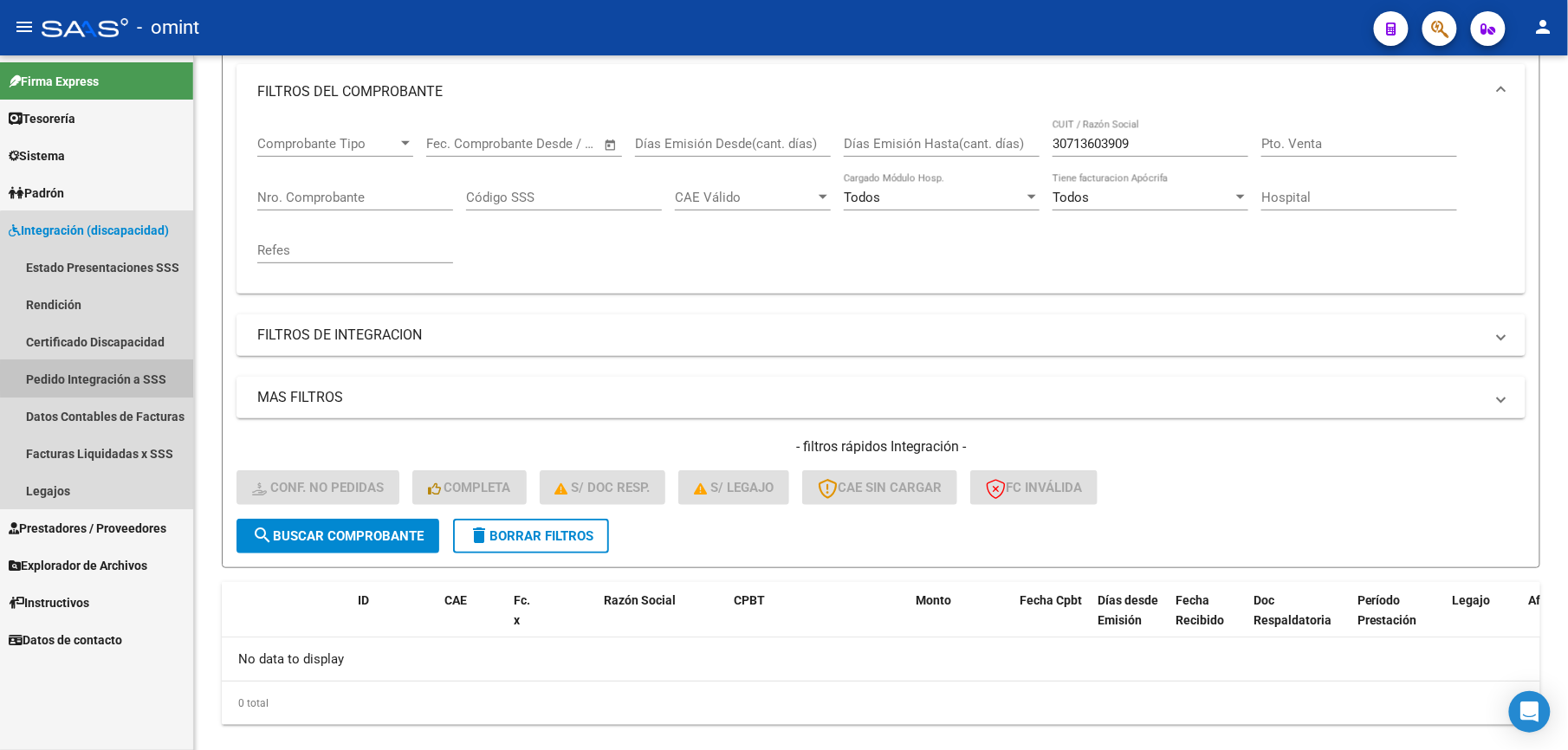
click at [123, 377] on link "Pedido Integración a SSS" at bounding box center [96, 379] width 194 height 37
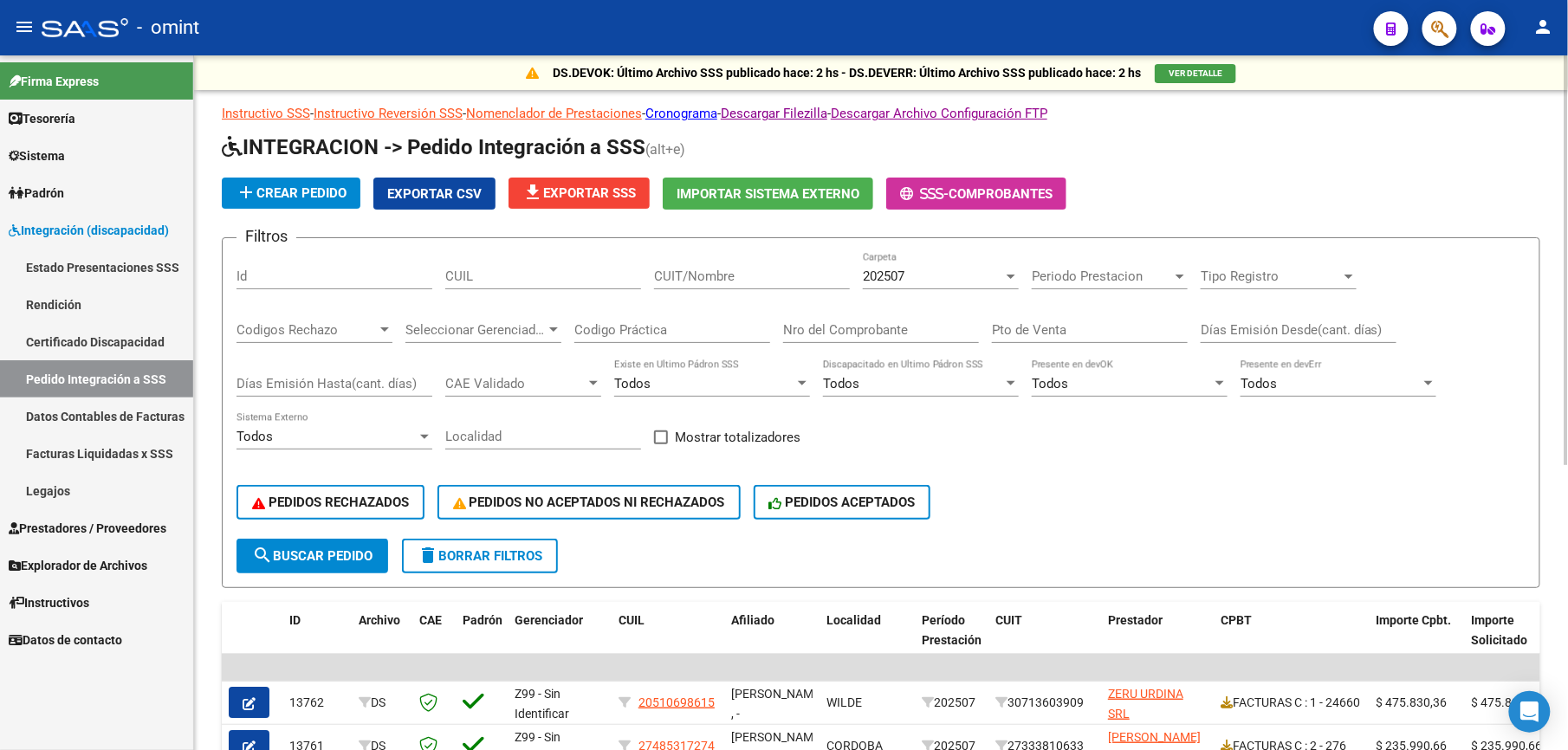
click at [927, 279] on div "202507" at bounding box center [932, 277] width 141 height 16
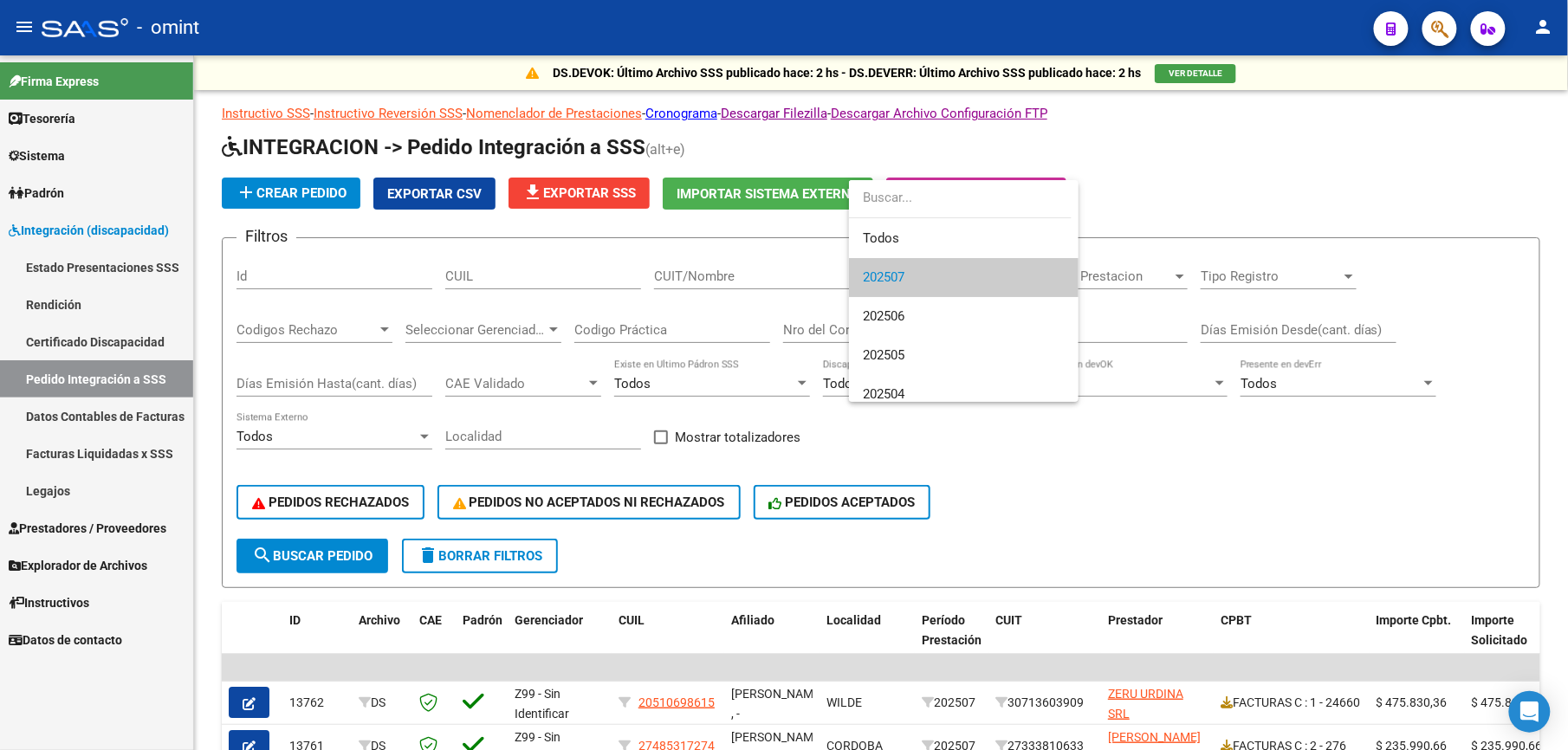
click at [910, 272] on span "202507" at bounding box center [963, 277] width 202 height 39
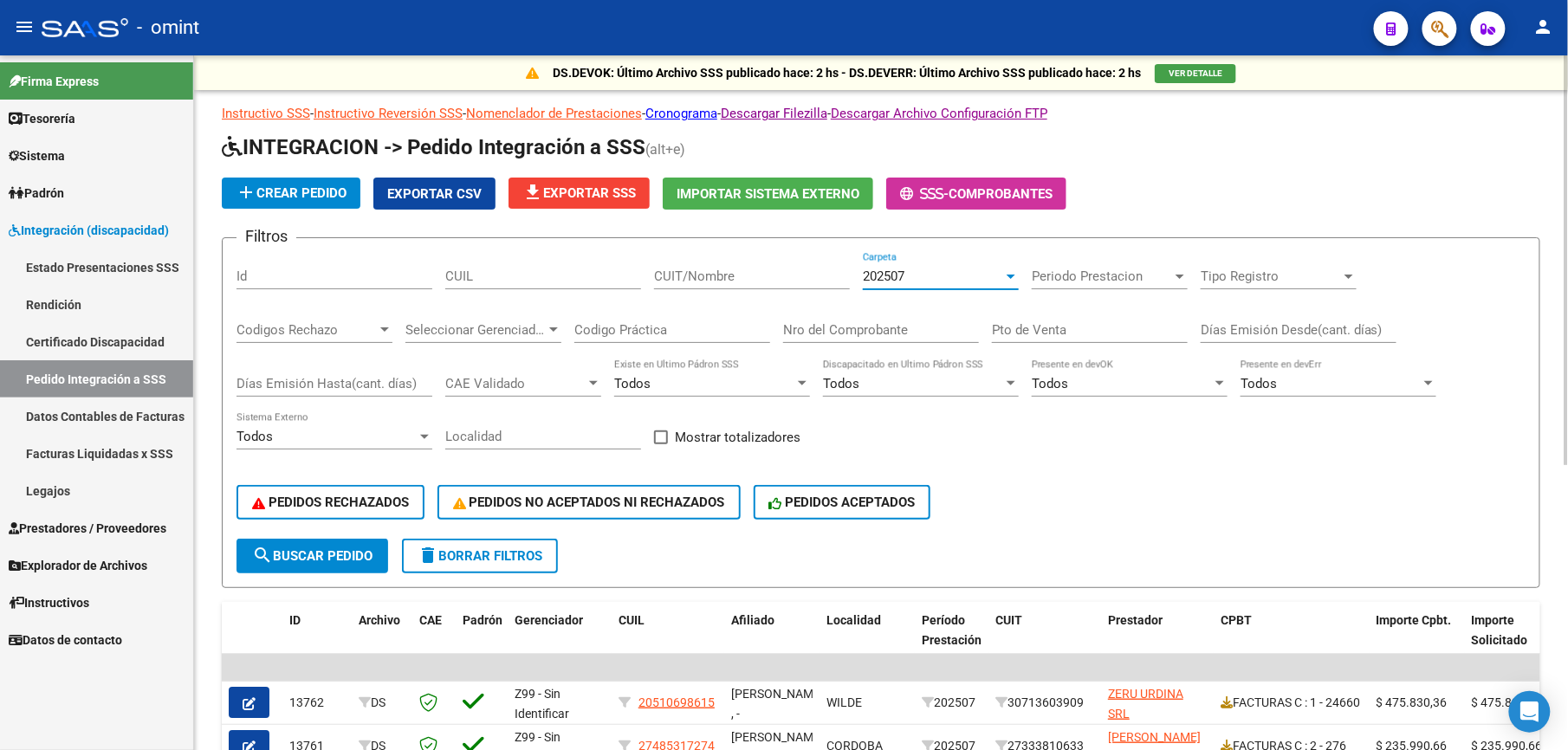
click at [911, 265] on div "202507 Carpeta" at bounding box center [940, 270] width 156 height 37
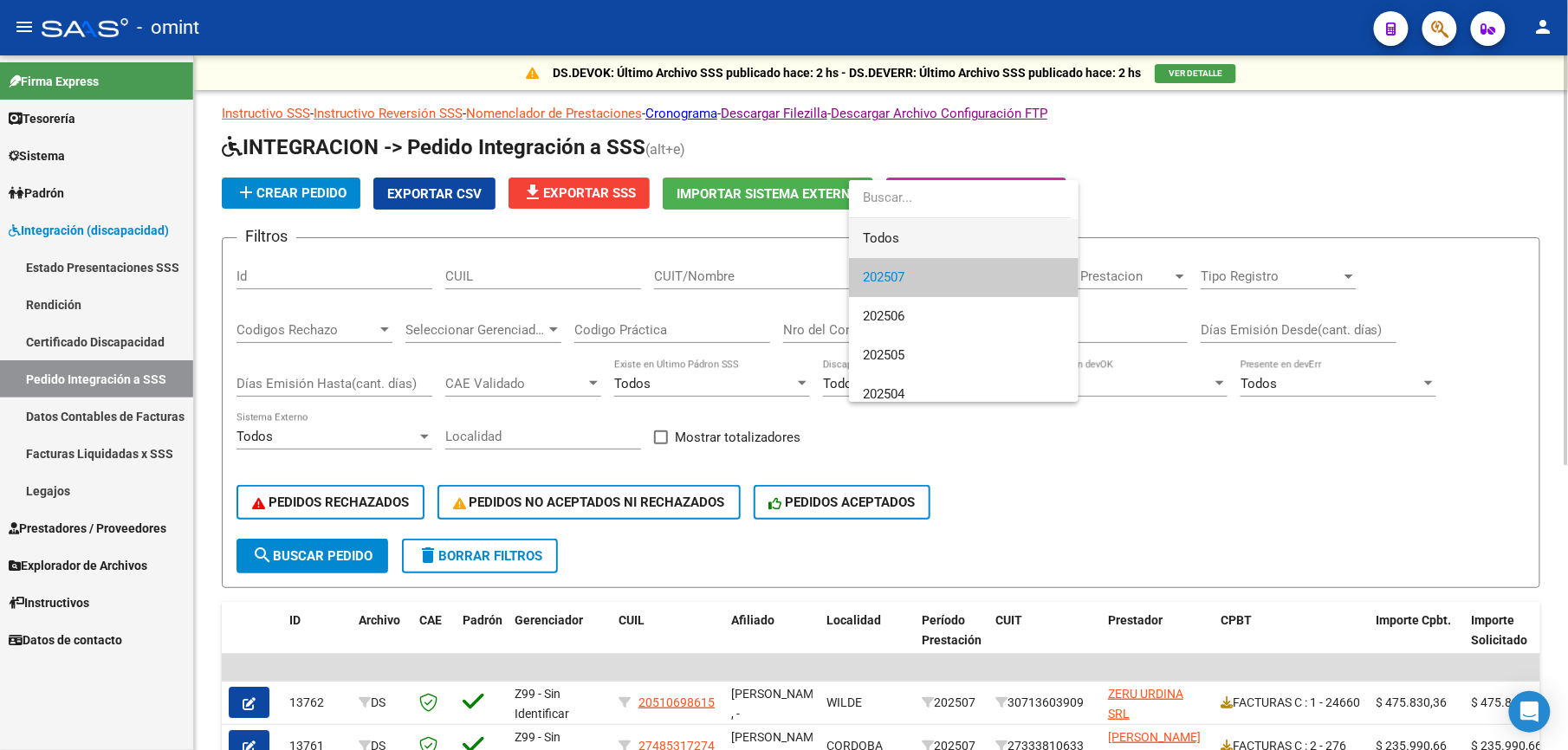
drag, startPoint x: 919, startPoint y: 225, endPoint x: 756, endPoint y: 263, distance: 167.4
click at [918, 227] on span "Todos" at bounding box center [963, 239] width 202 height 39
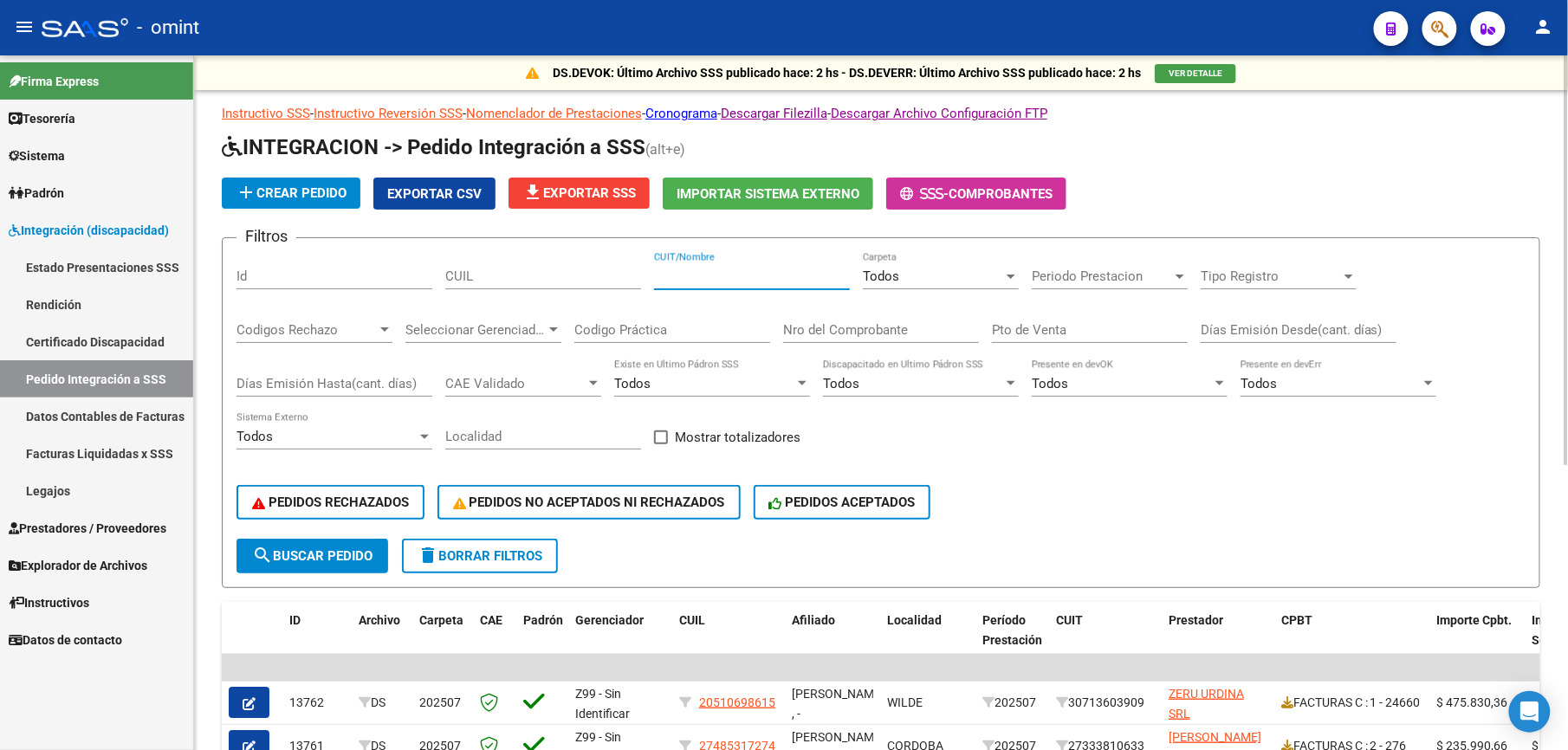
paste input "30713066008"
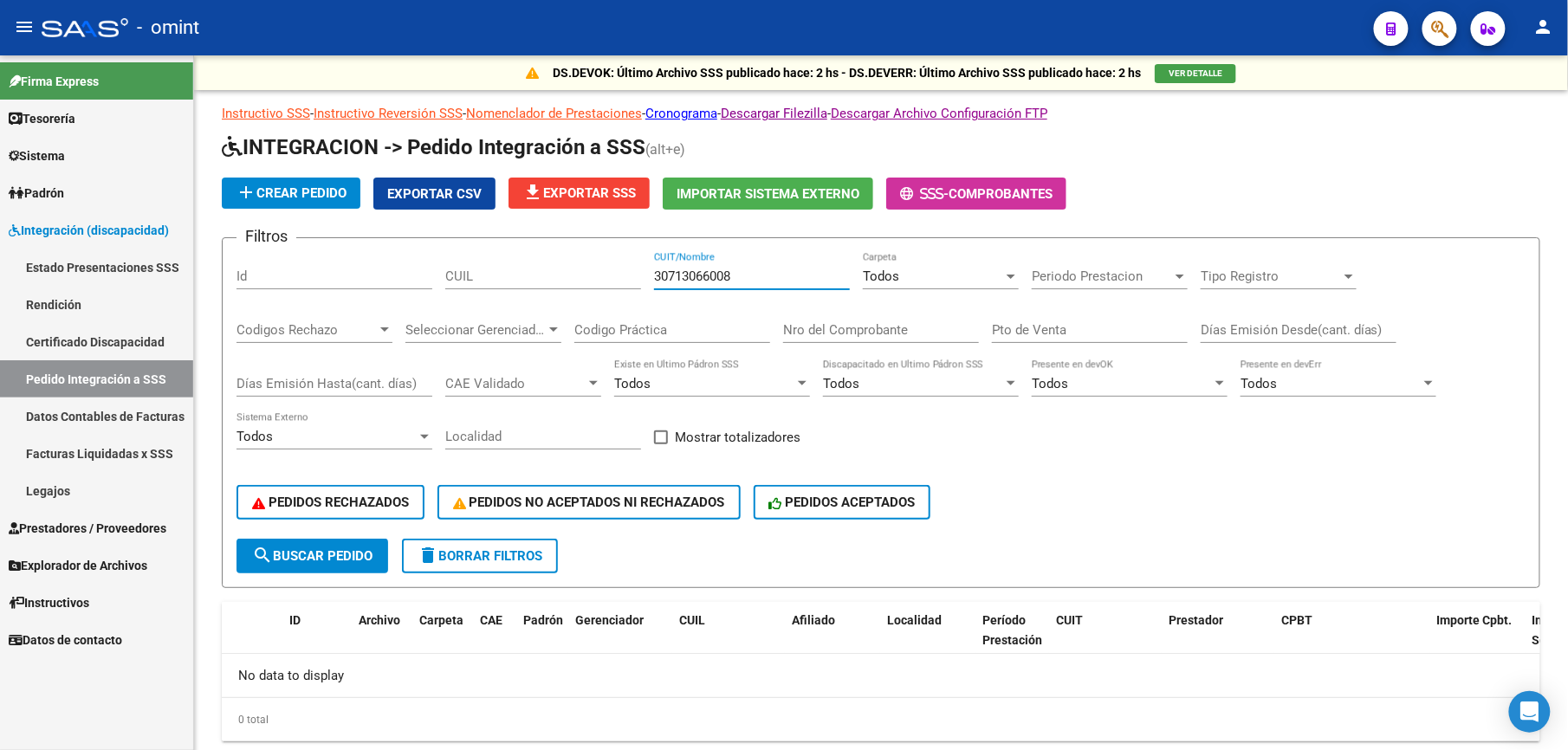
type input "30713066008"
click at [91, 520] on span "Prestadores / Proveedores" at bounding box center [88, 528] width 157 height 19
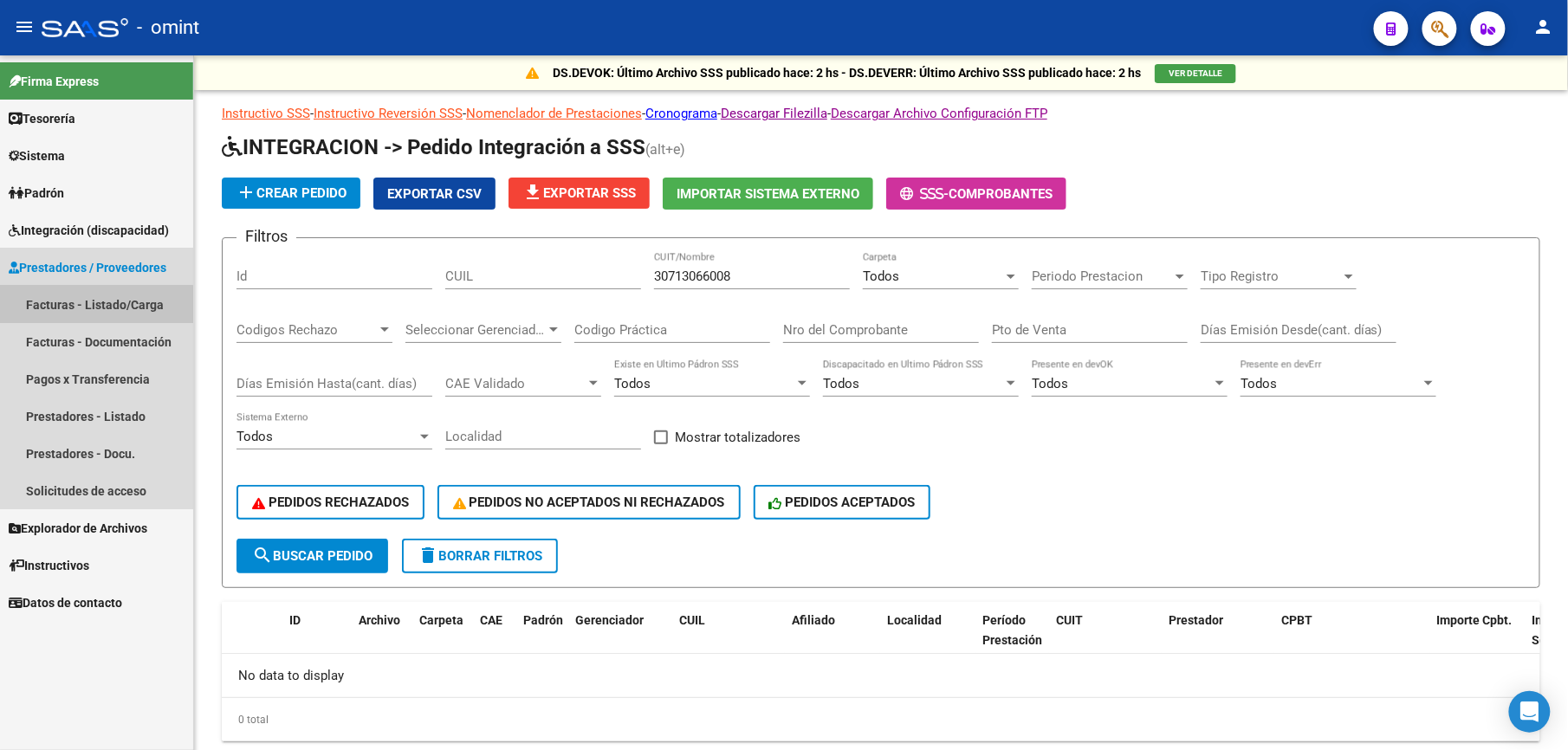
click at [94, 308] on link "Facturas - Listado/Carga" at bounding box center [96, 304] width 194 height 37
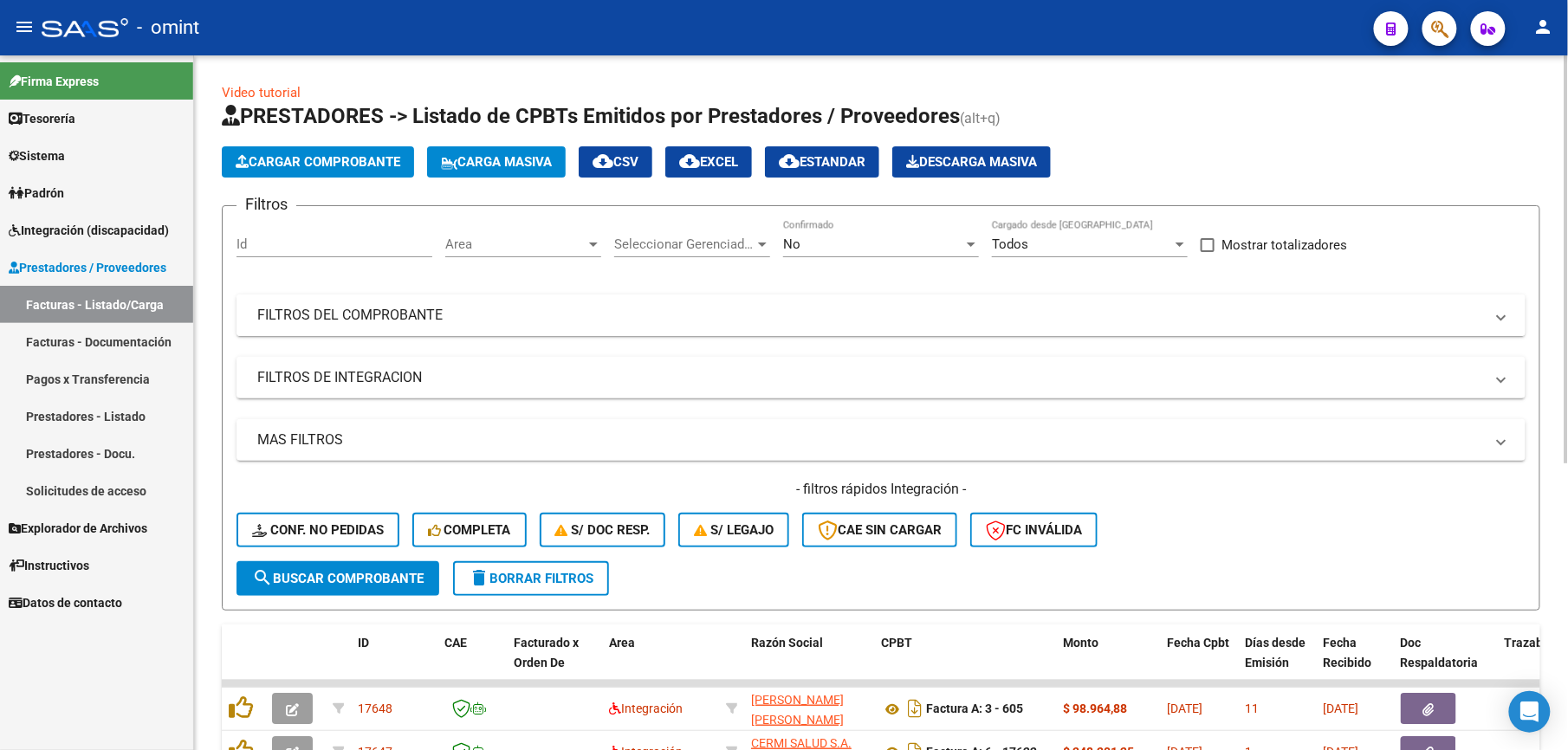
click at [466, 312] on mat-panel-title "FILTROS DEL COMPROBANTE" at bounding box center [871, 315] width 1227 height 19
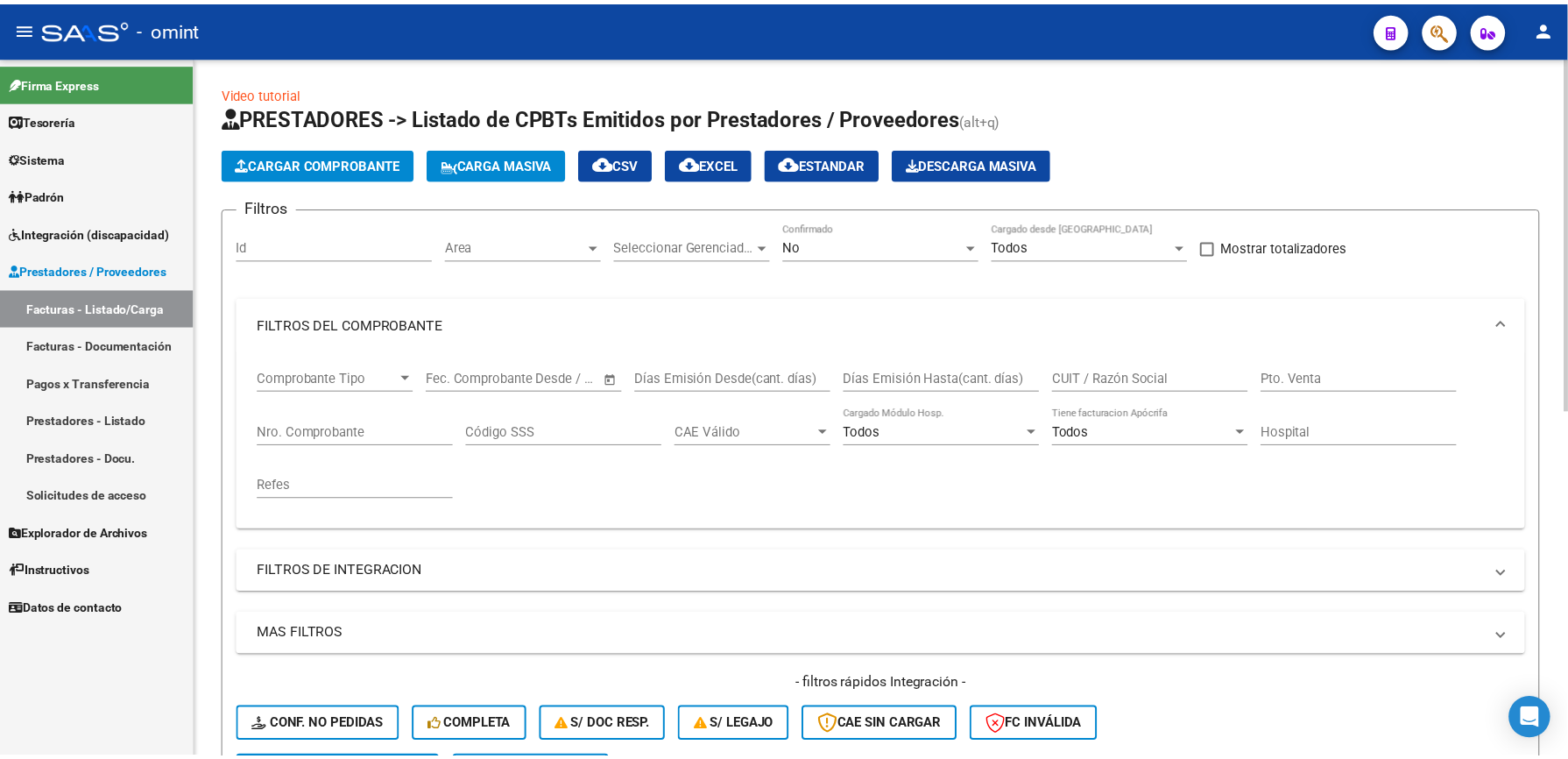
scroll to position [233, 0]
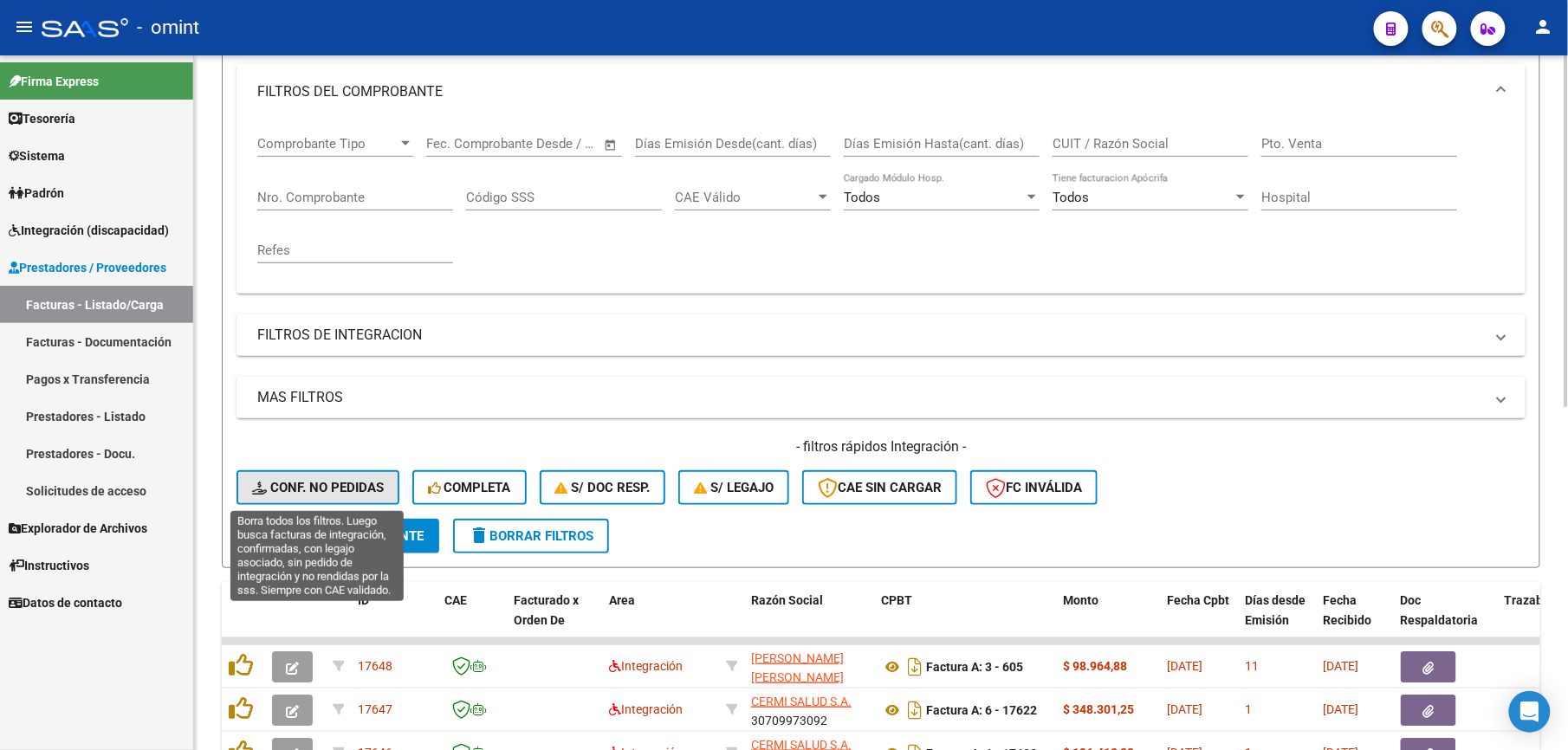
click at [336, 486] on span "Conf. no pedidas" at bounding box center [317, 488] width 132 height 16
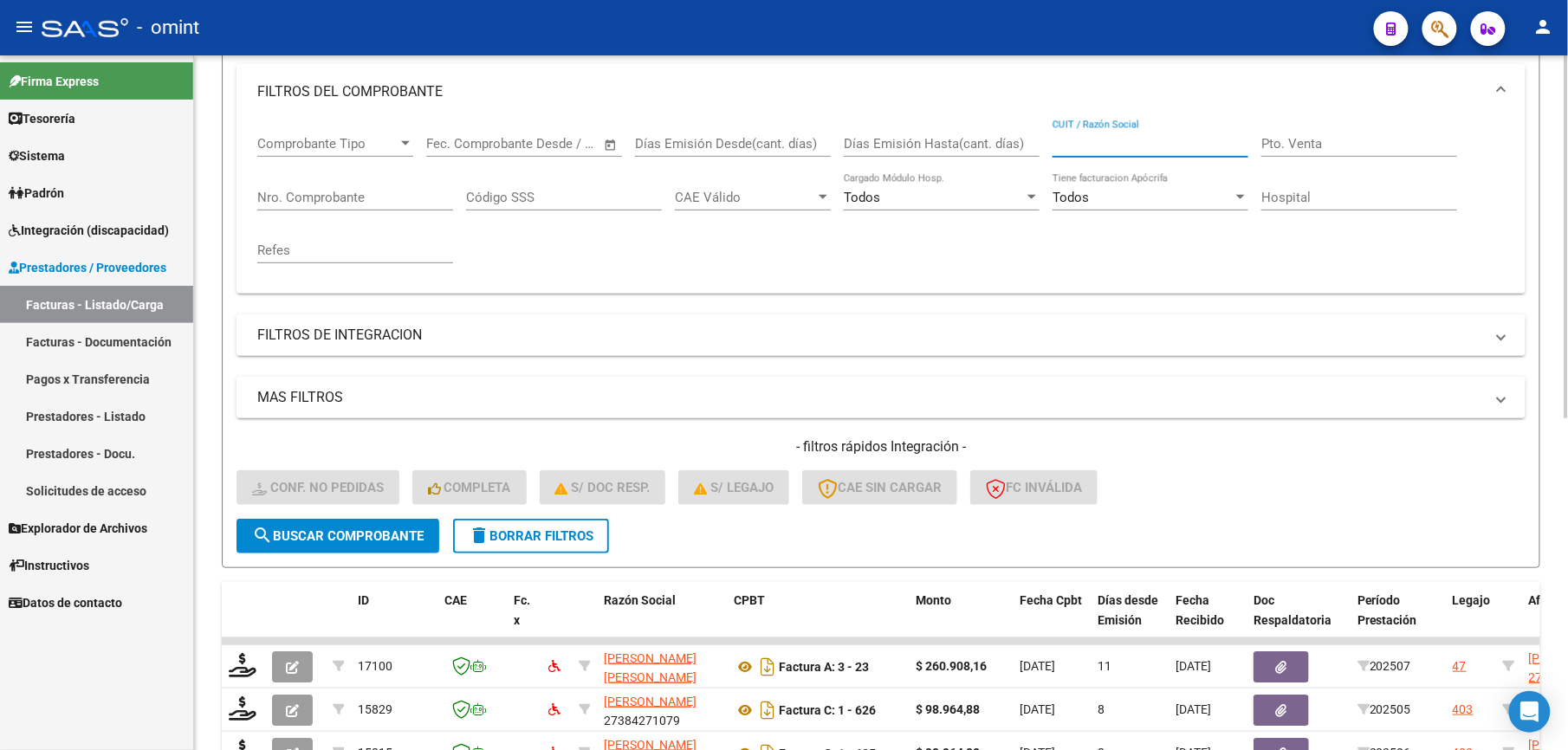
paste input "27271789209"
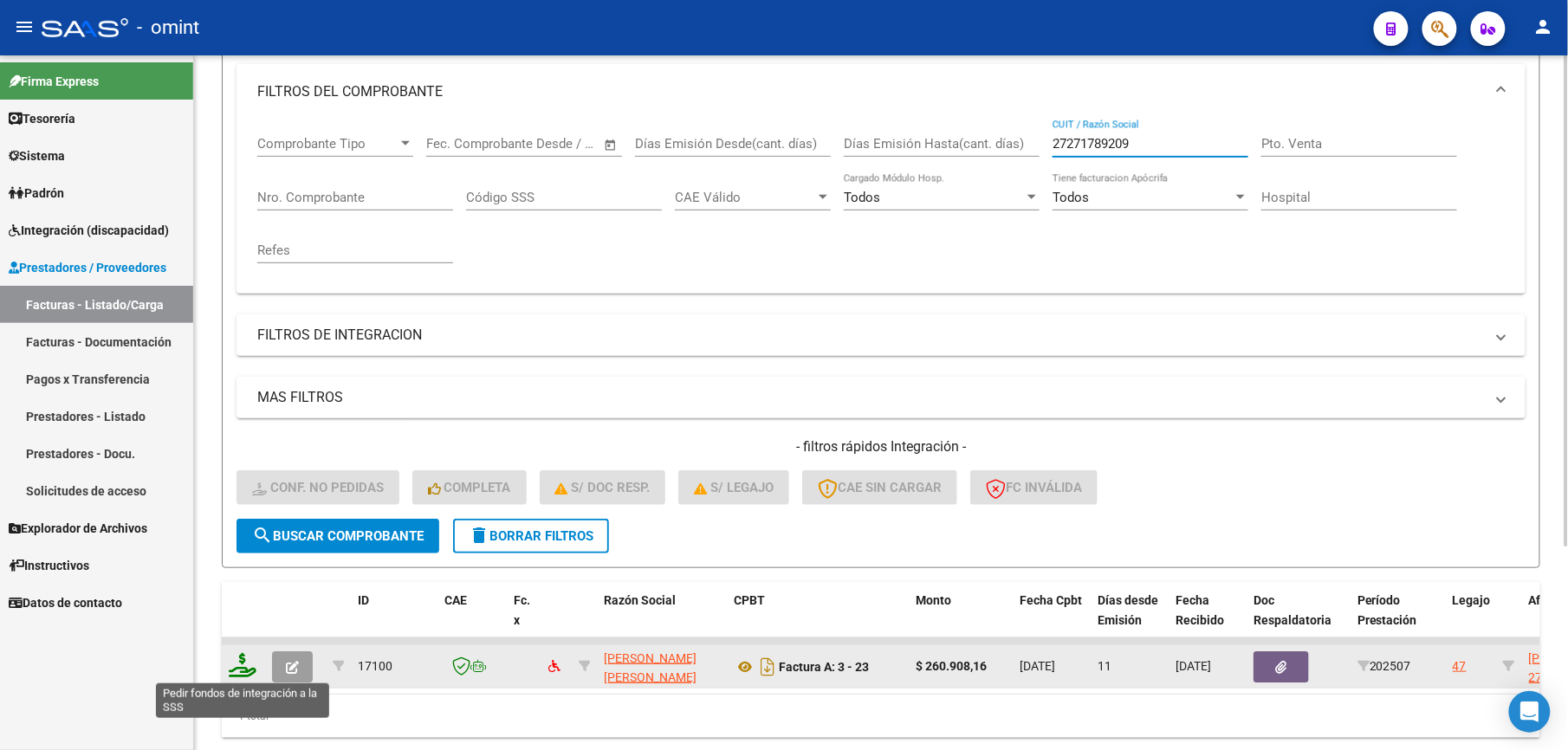
type input "27271789209"
click at [243, 665] on icon at bounding box center [242, 664] width 27 height 24
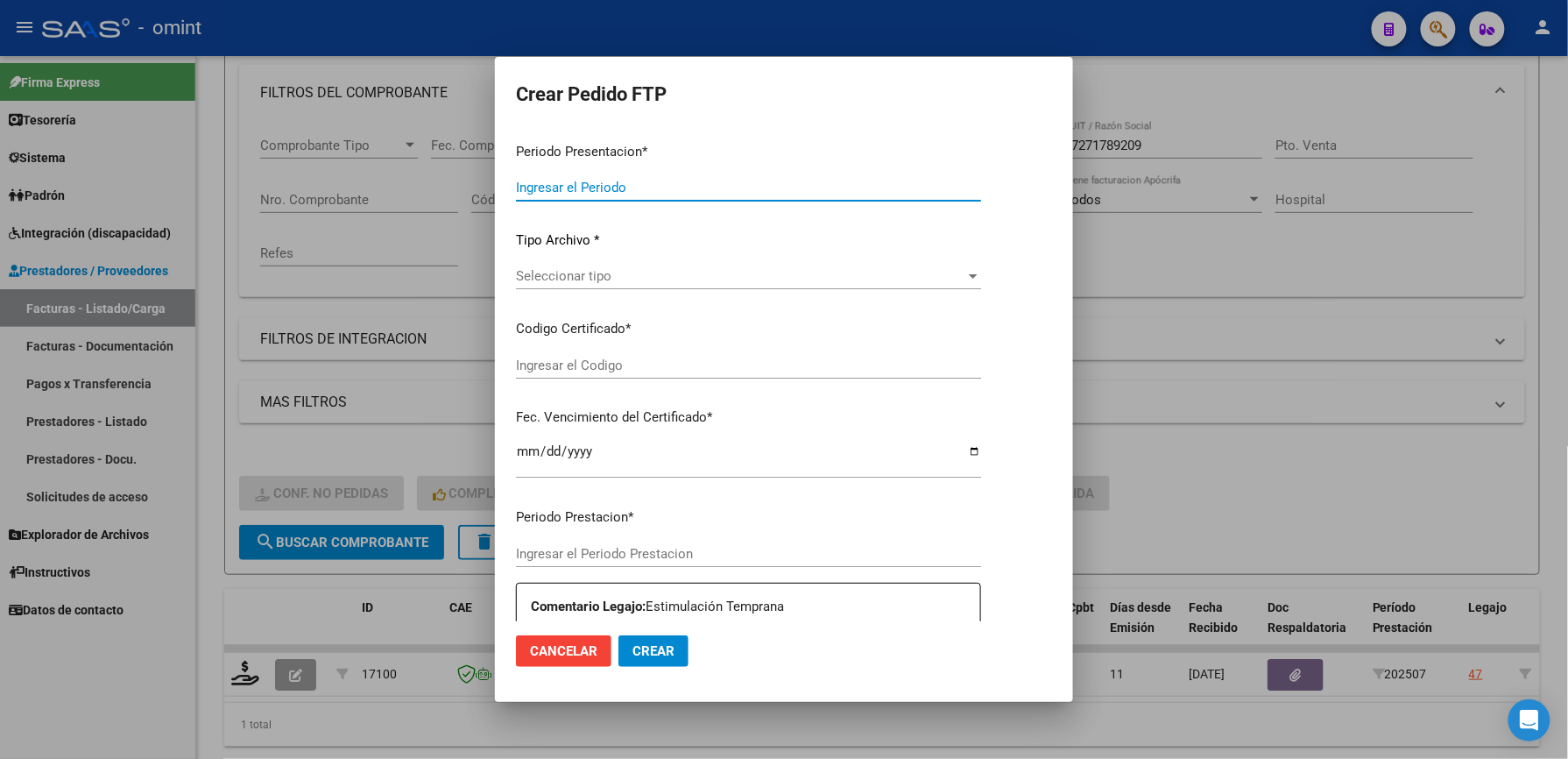
type input "202507"
type input "$ 260.908,16"
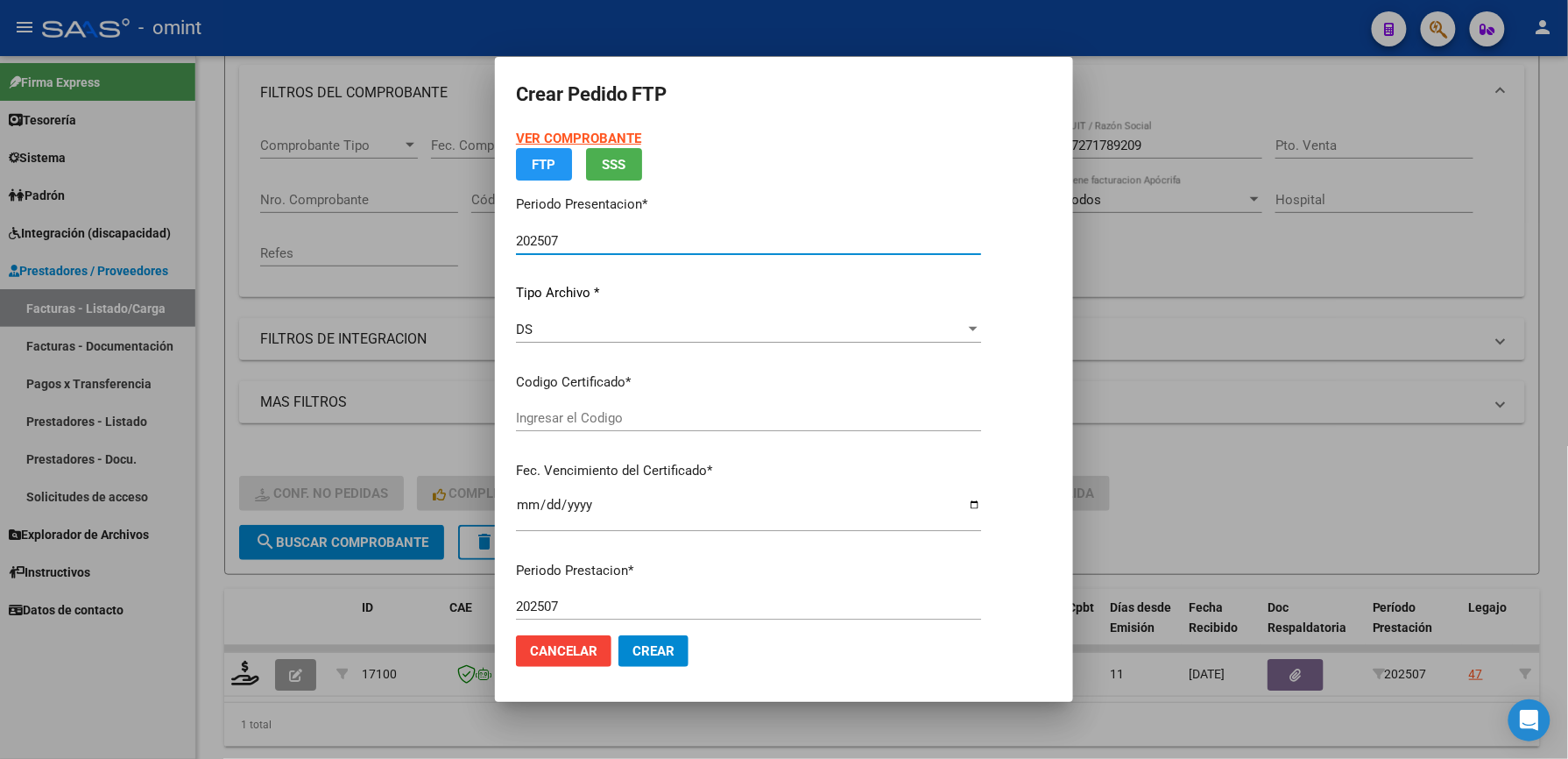
type input "4523504487"
type input "[DATE]"
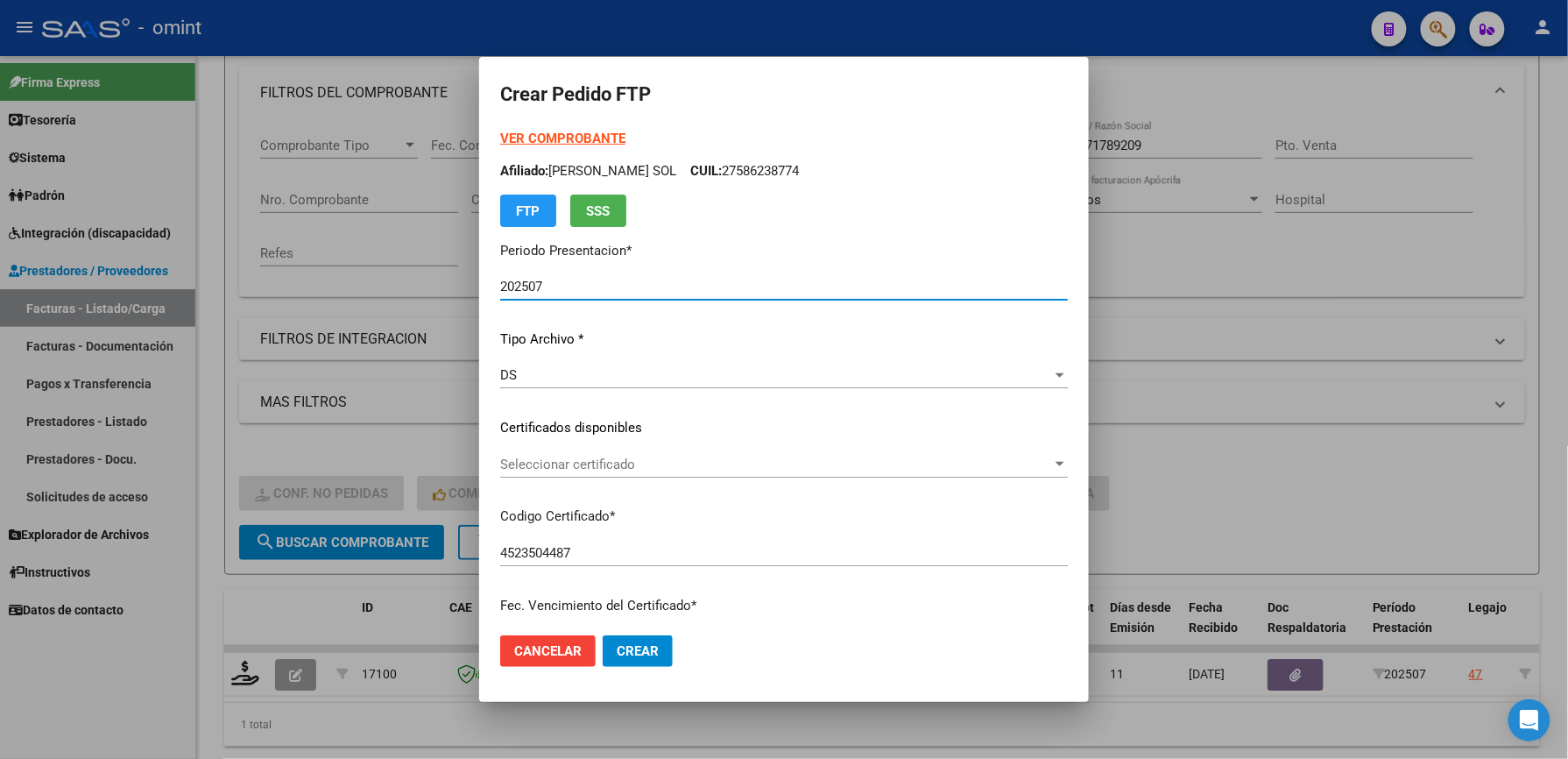
click at [604, 463] on span "Seleccionar certificado" at bounding box center [776, 465] width 552 height 16
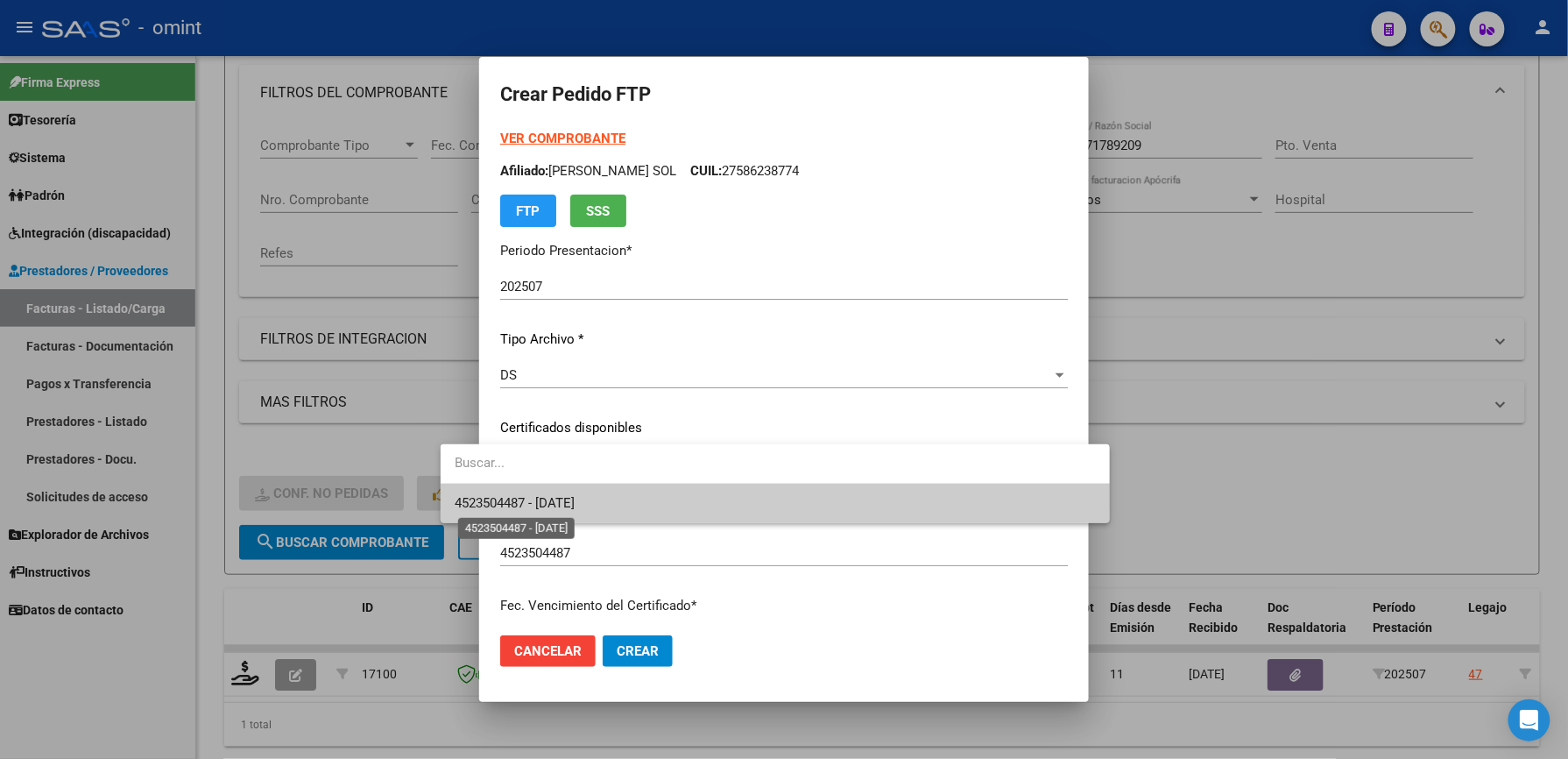
click at [575, 498] on span "4523504487 - [DATE]" at bounding box center [515, 503] width 120 height 16
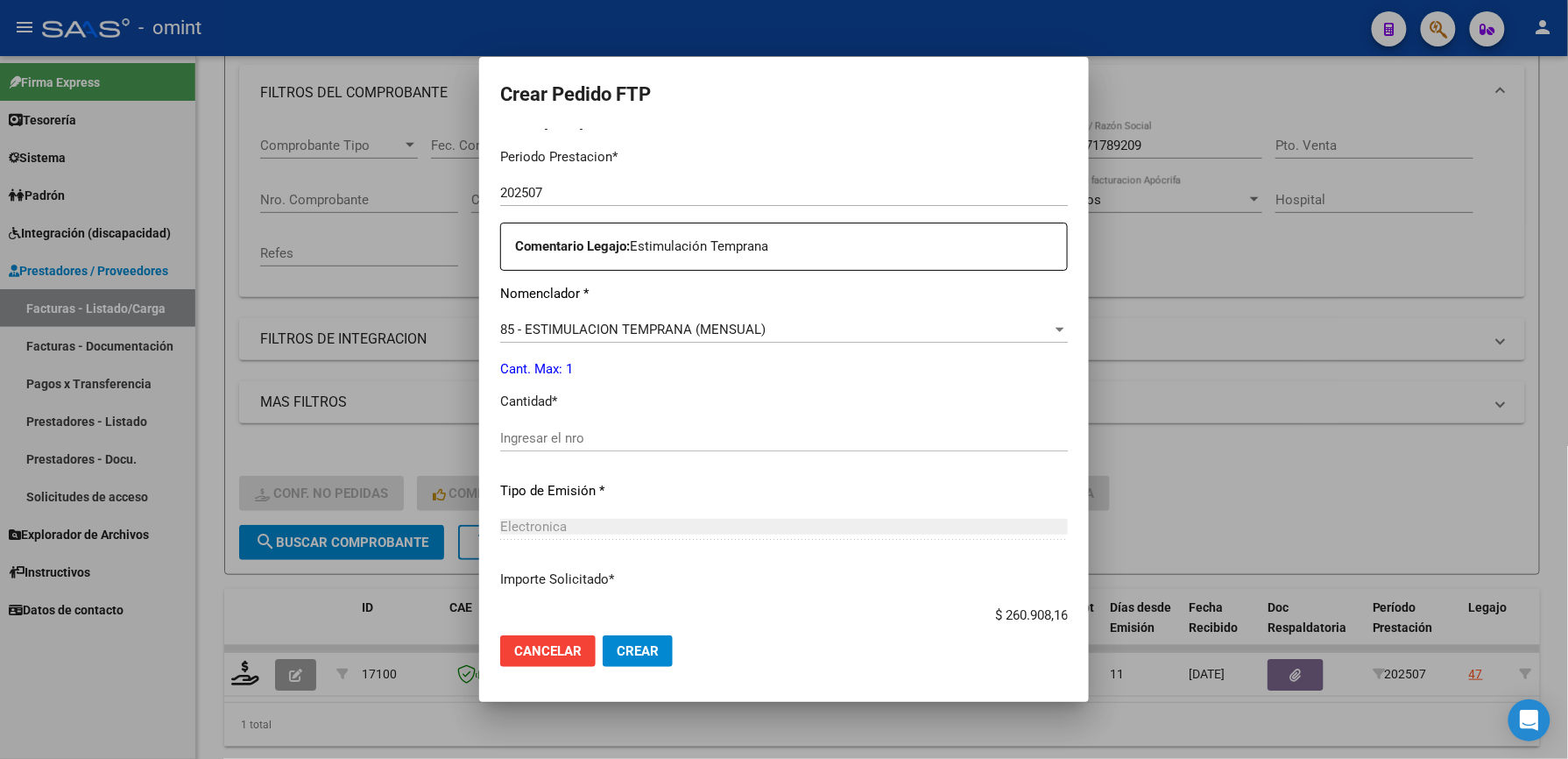
scroll to position [584, 0]
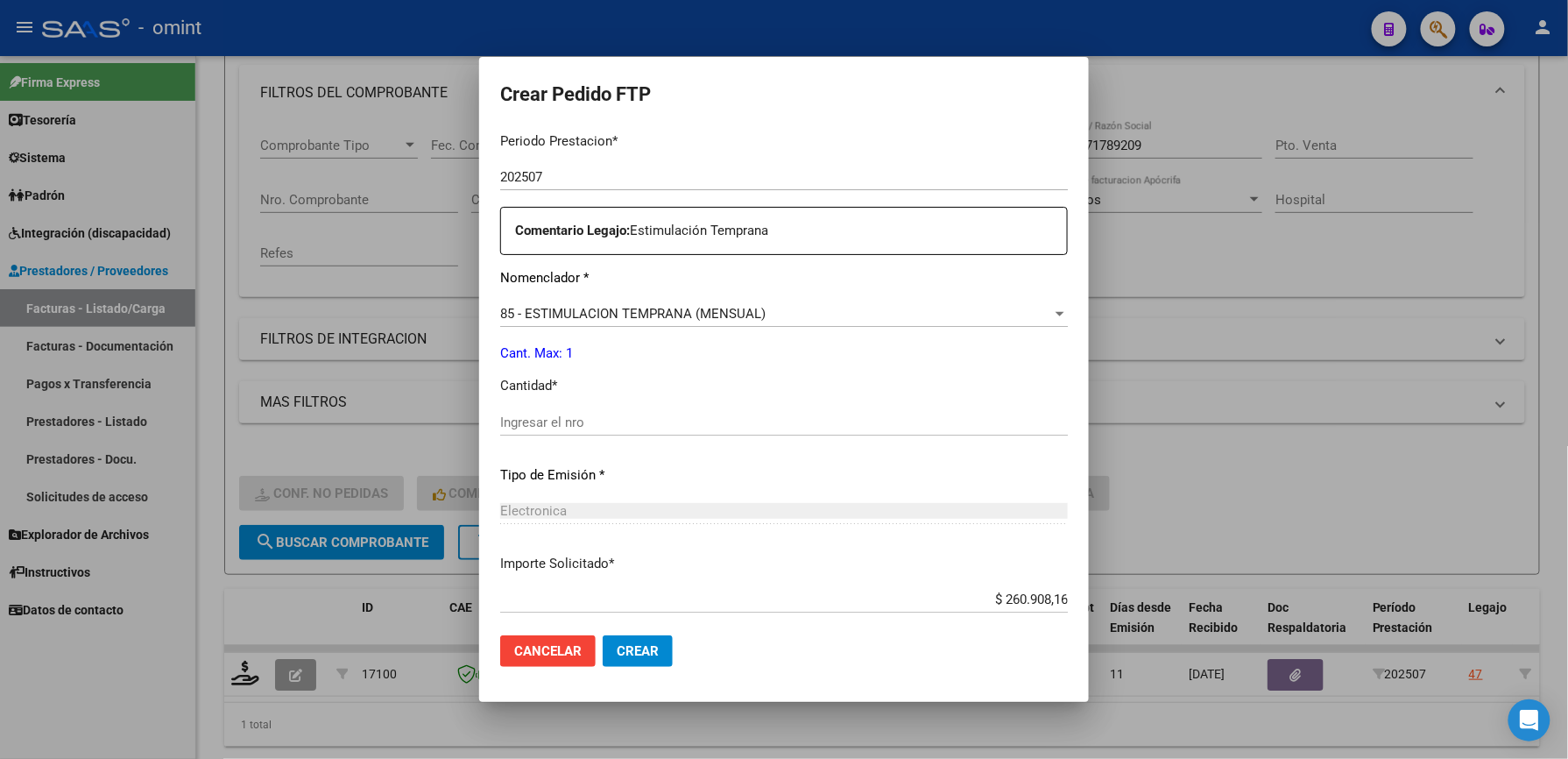
click at [548, 421] on input "Ingresar el nro" at bounding box center [784, 423] width 568 height 16
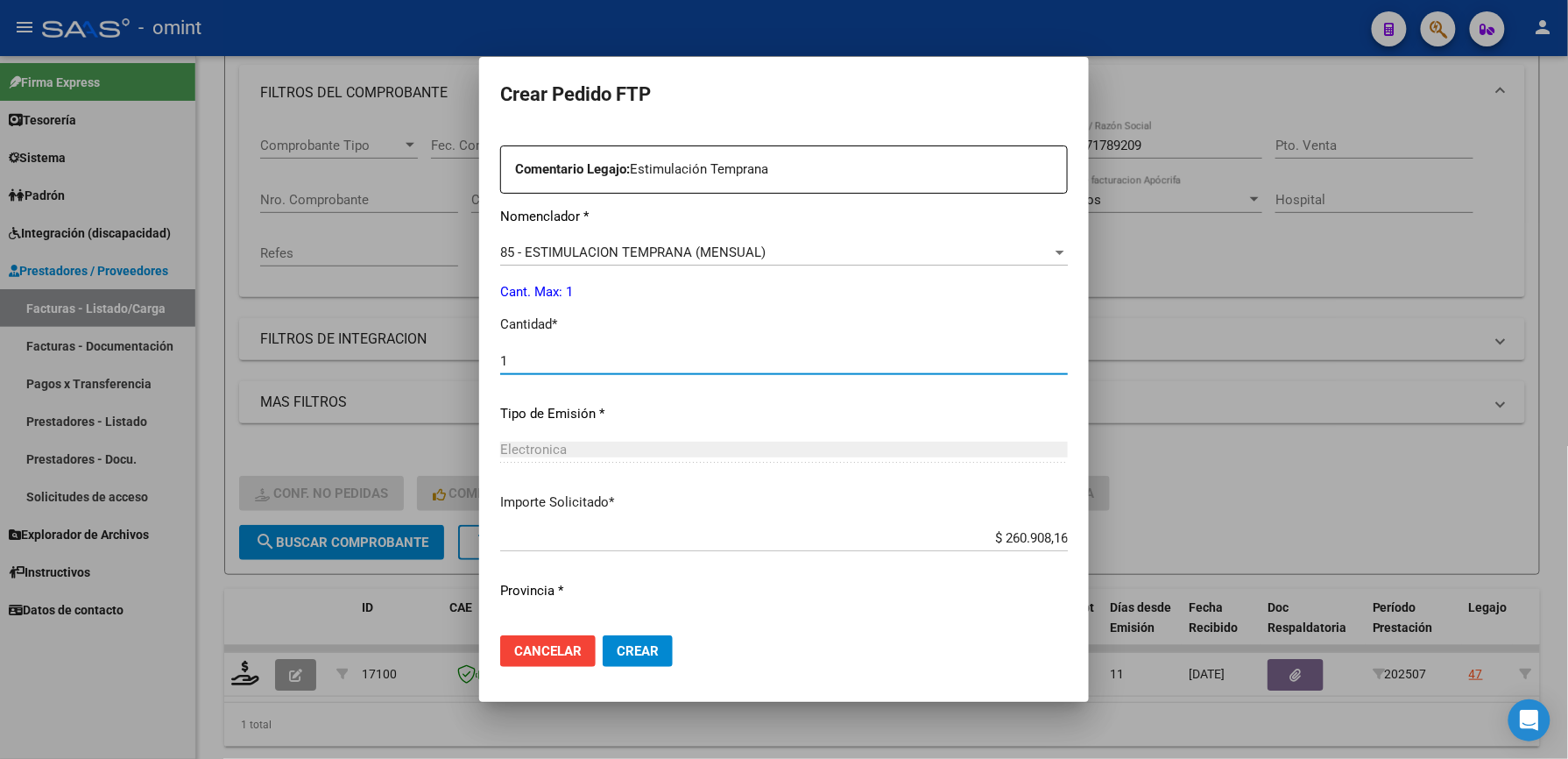
scroll to position [679, 0]
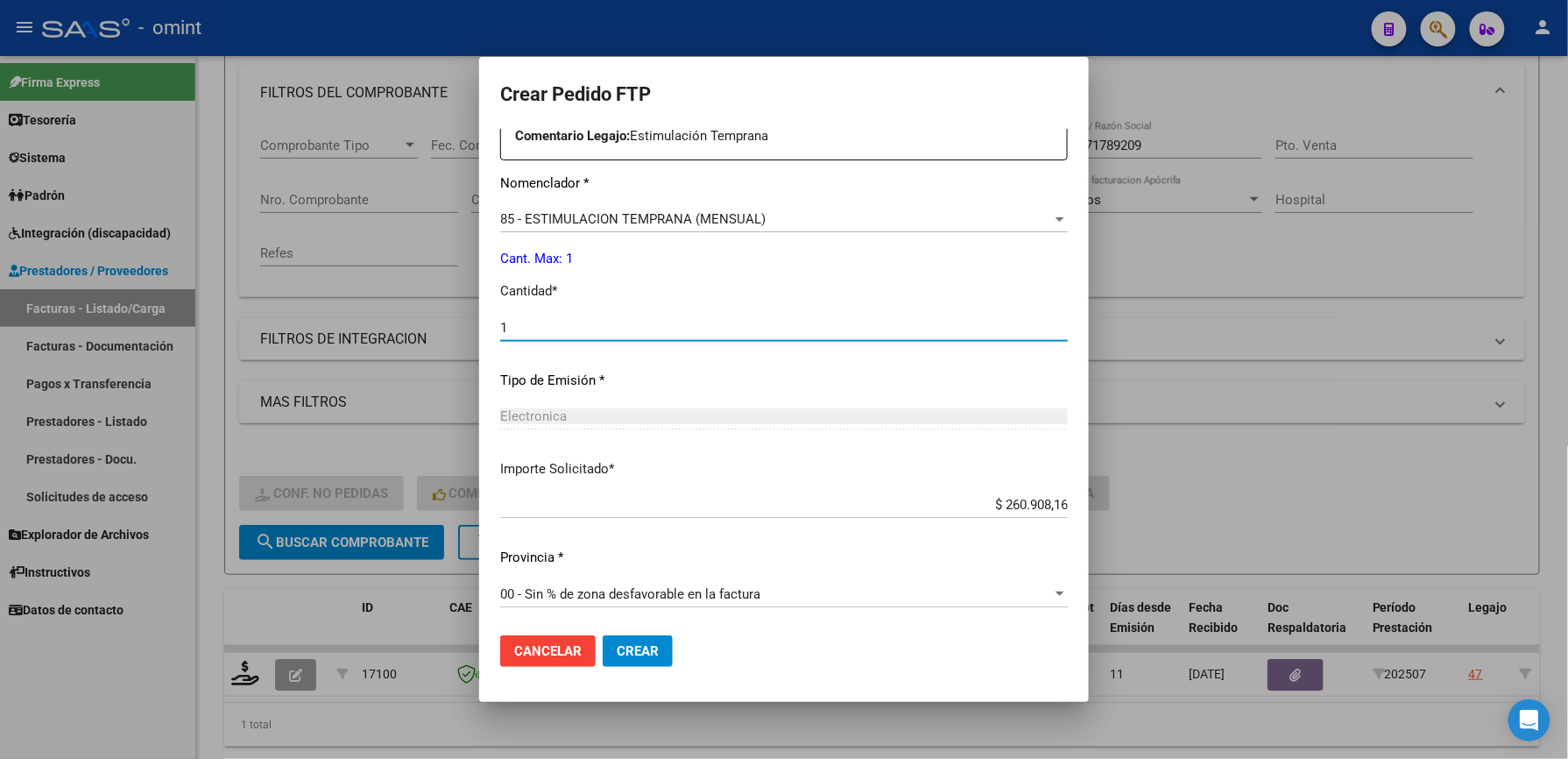
type input "1"
click at [617, 646] on span "Crear" at bounding box center [637, 651] width 42 height 16
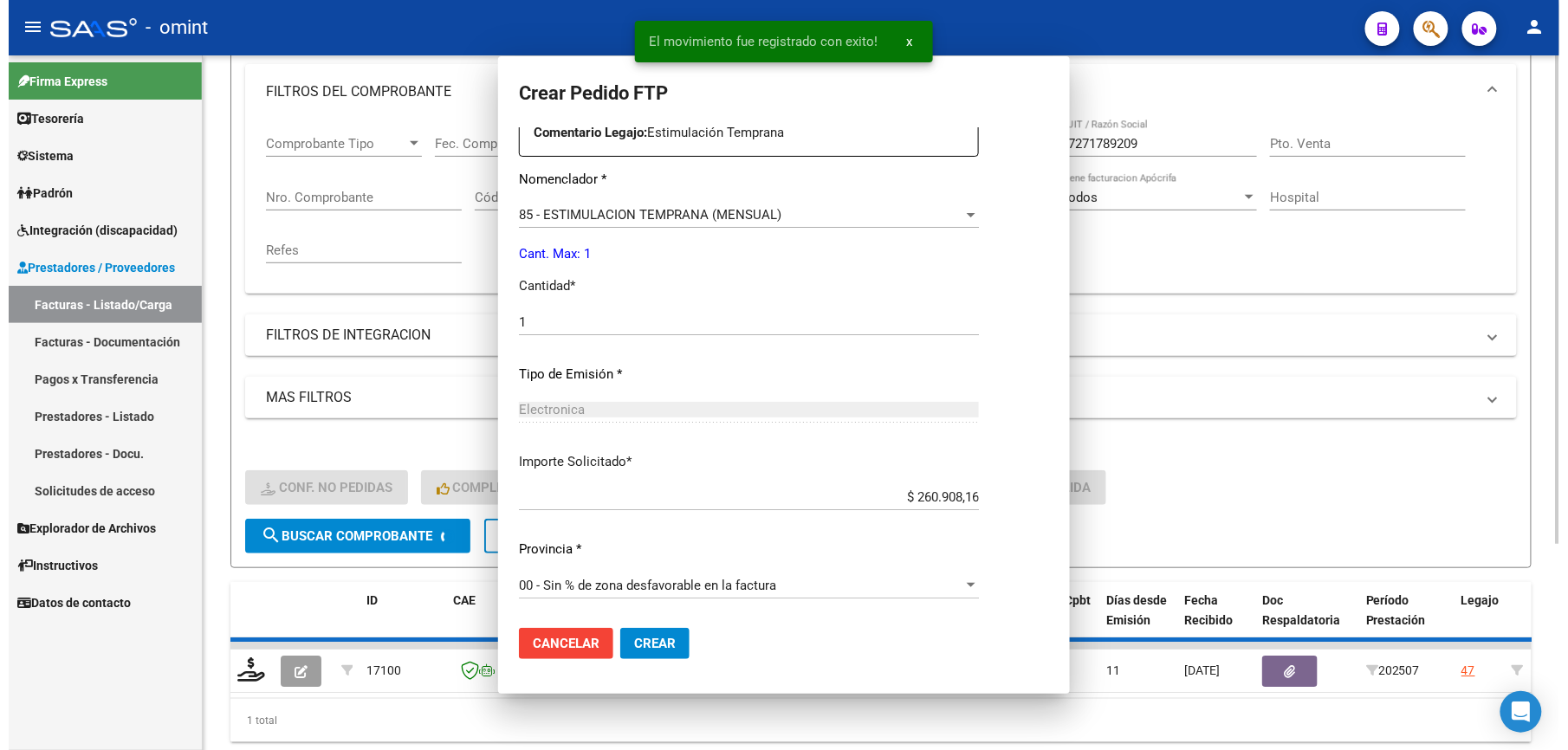
scroll to position [0, 0]
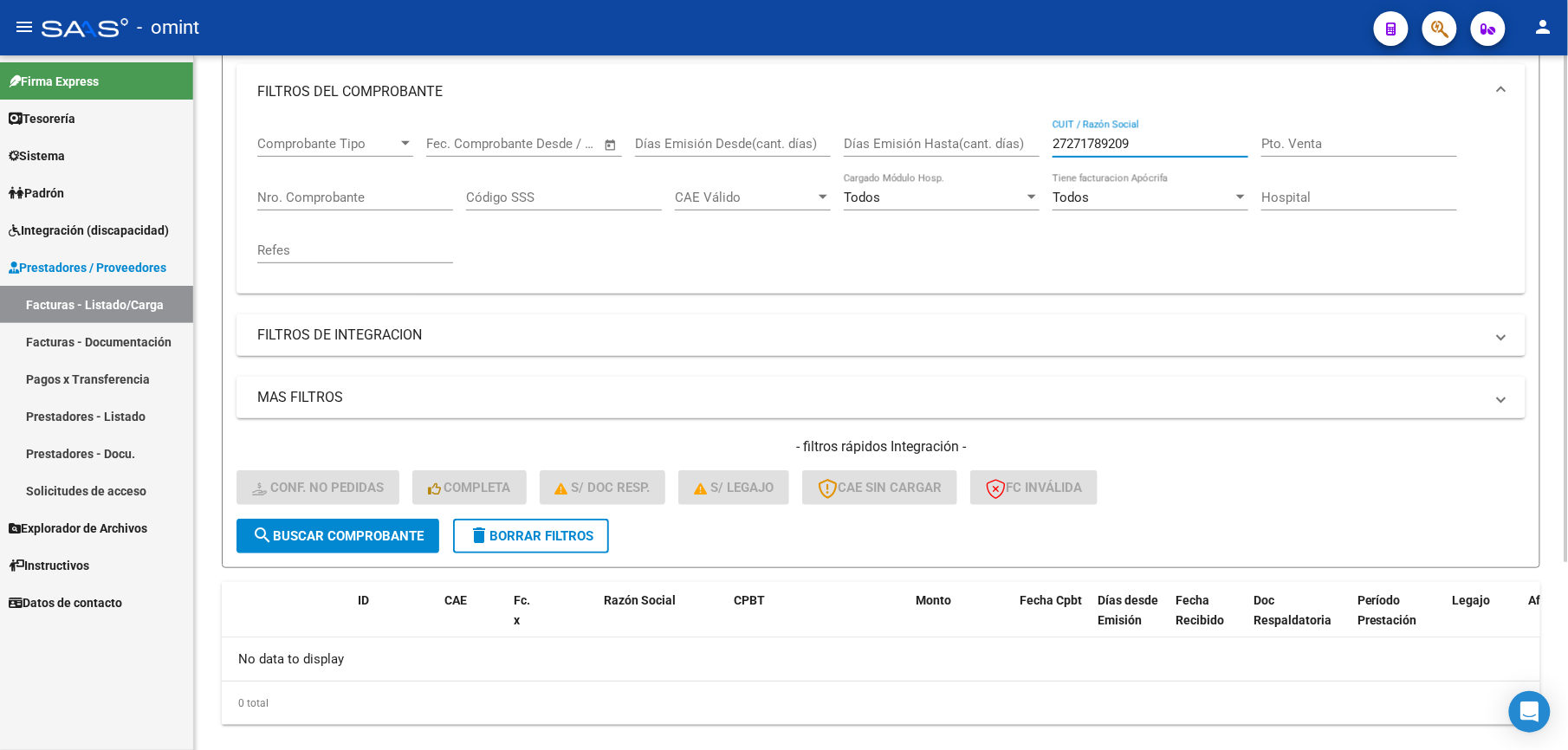
drag, startPoint x: 1081, startPoint y: 144, endPoint x: 1022, endPoint y: 144, distance: 59.0
click at [1022, 144] on div "Comprobante Tipo Comprobante Tipo Start date – End date Fec. Comprobante Desde …" at bounding box center [880, 199] width 1247 height 160
paste input "30686032473"
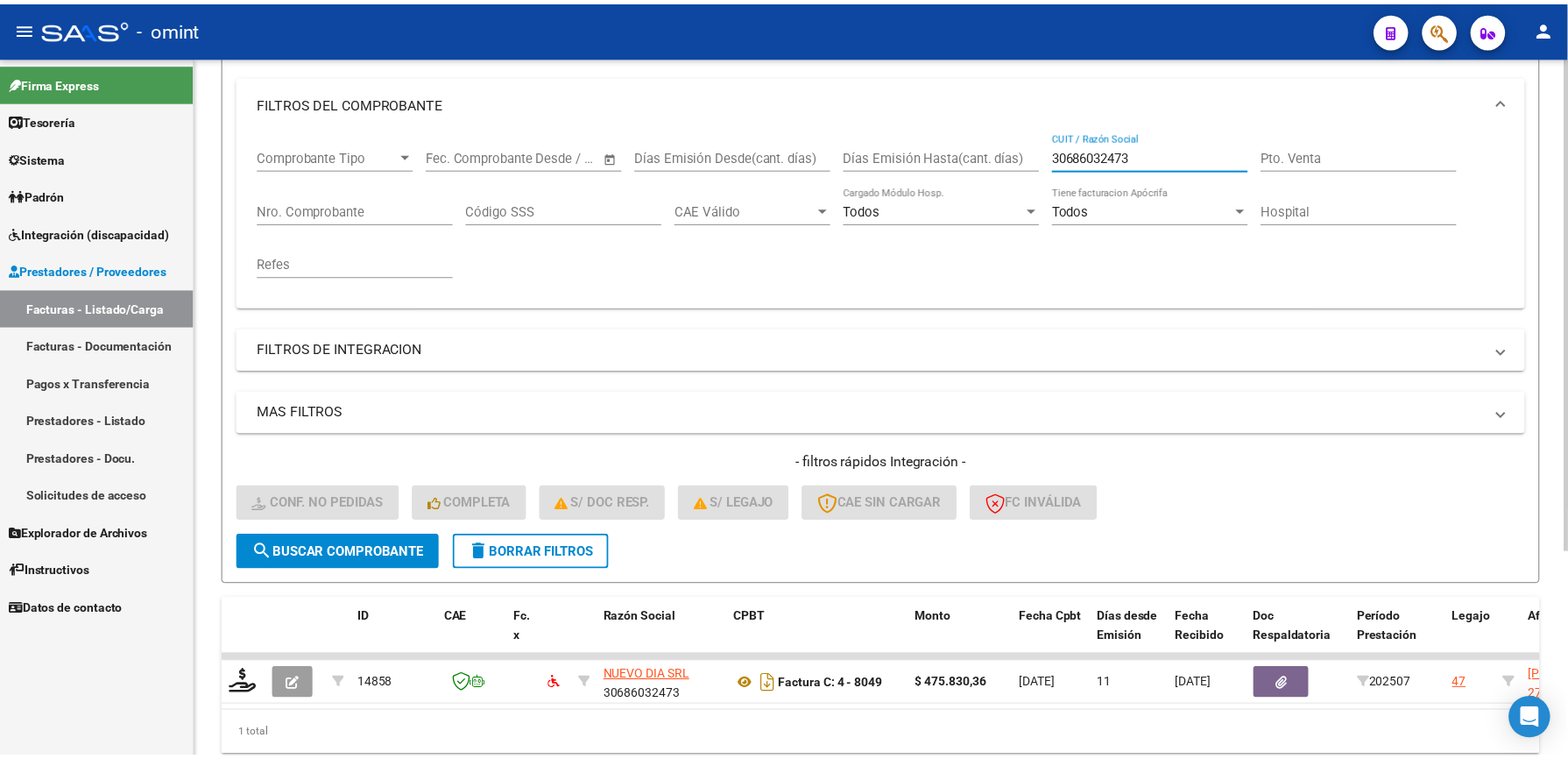
scroll to position [233, 0]
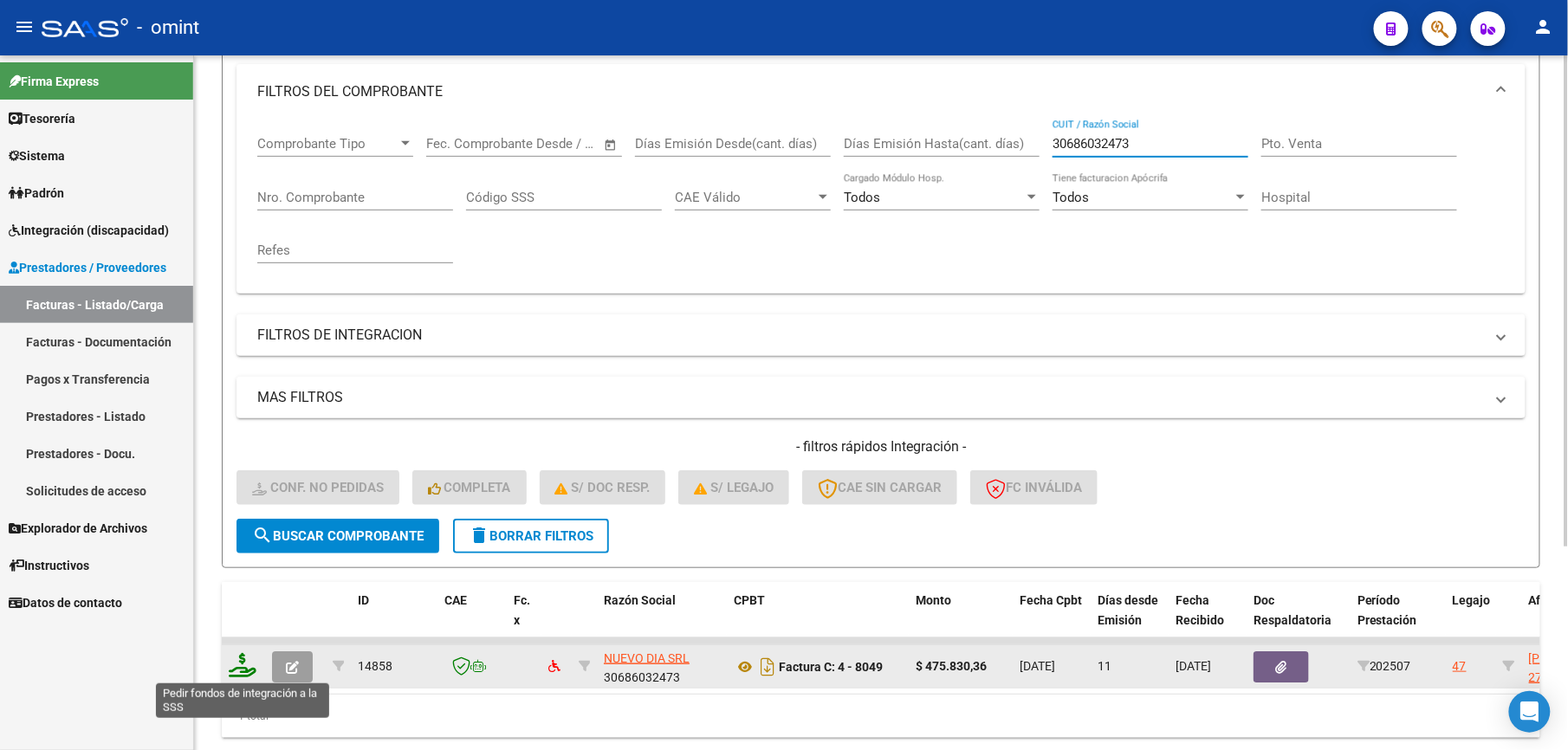
type input "30686032473"
click at [247, 663] on icon at bounding box center [242, 664] width 27 height 24
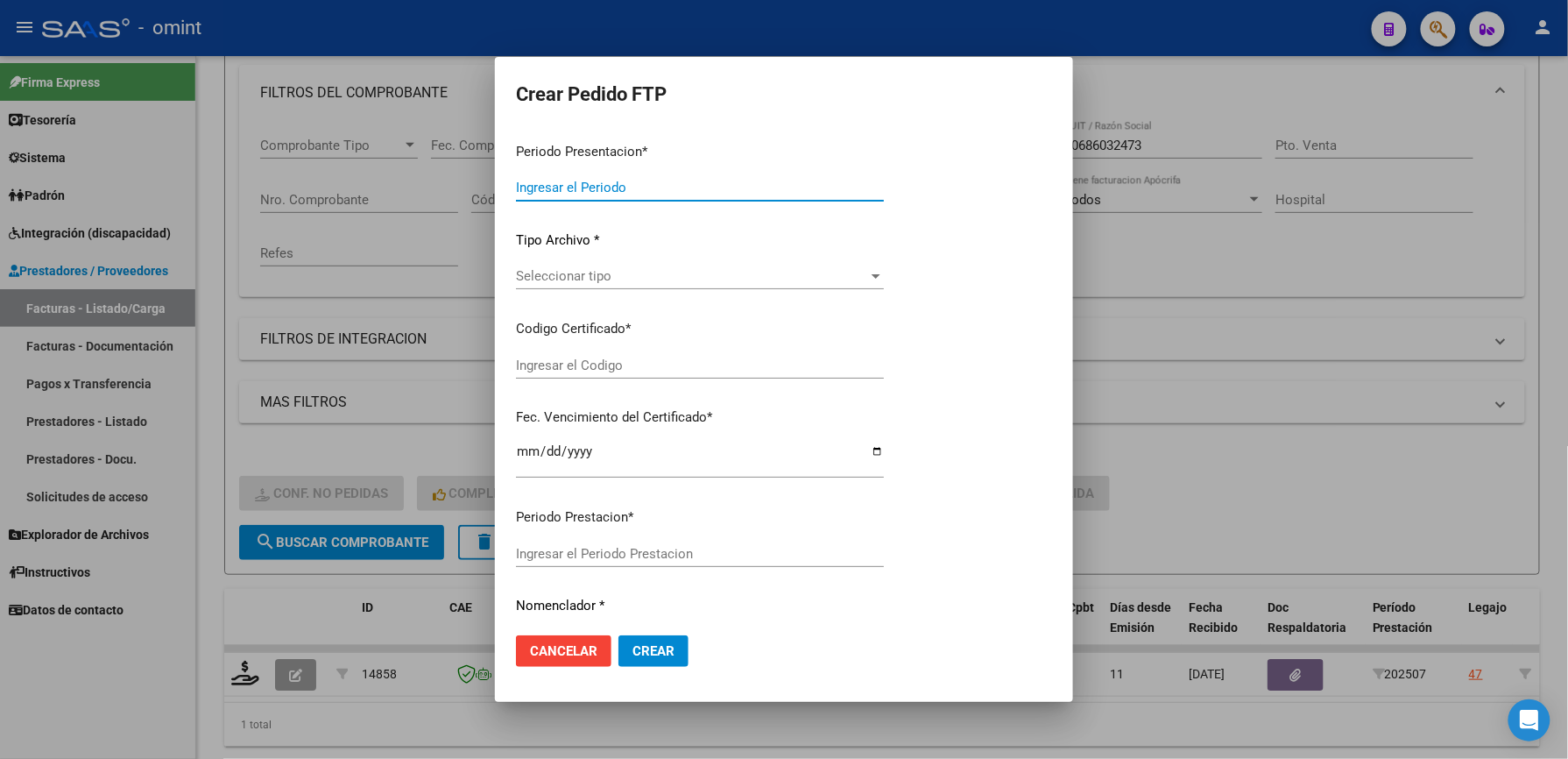
type input "202507"
type input "$ 475.830,36"
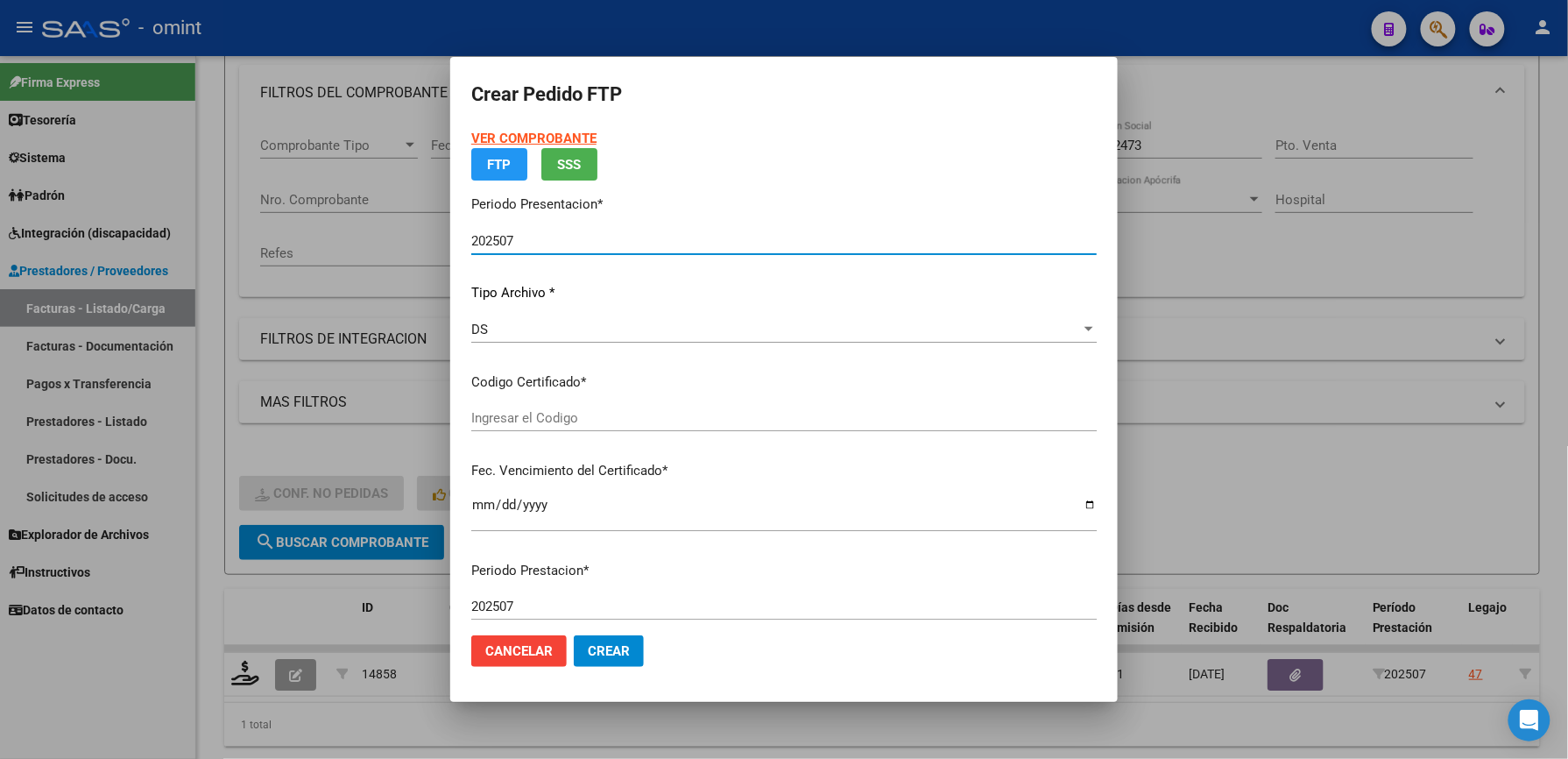
type input "4523504487"
type input "[DATE]"
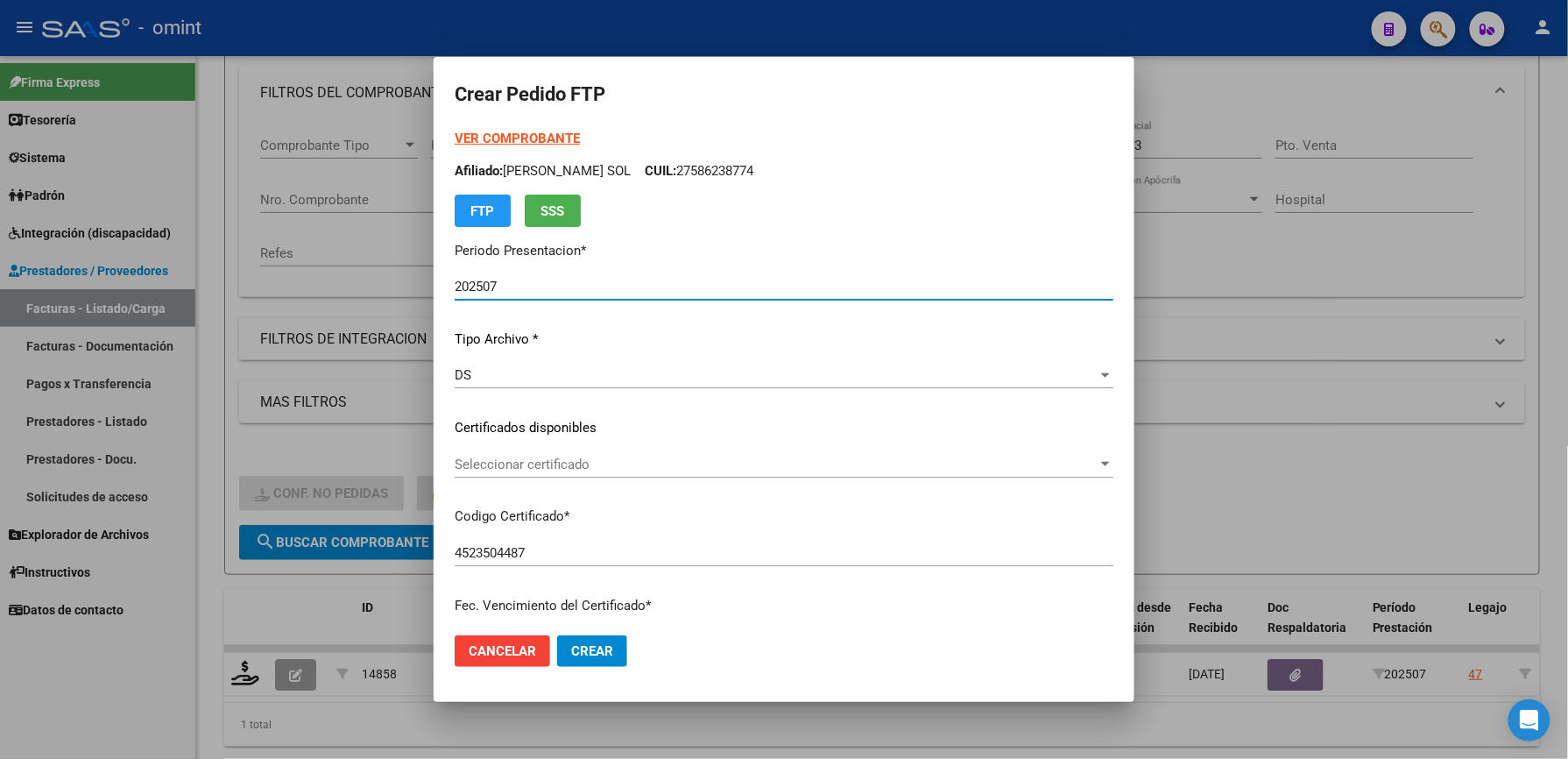
click at [683, 452] on div "Seleccionar certificado Seleccionar certificado" at bounding box center [784, 464] width 659 height 26
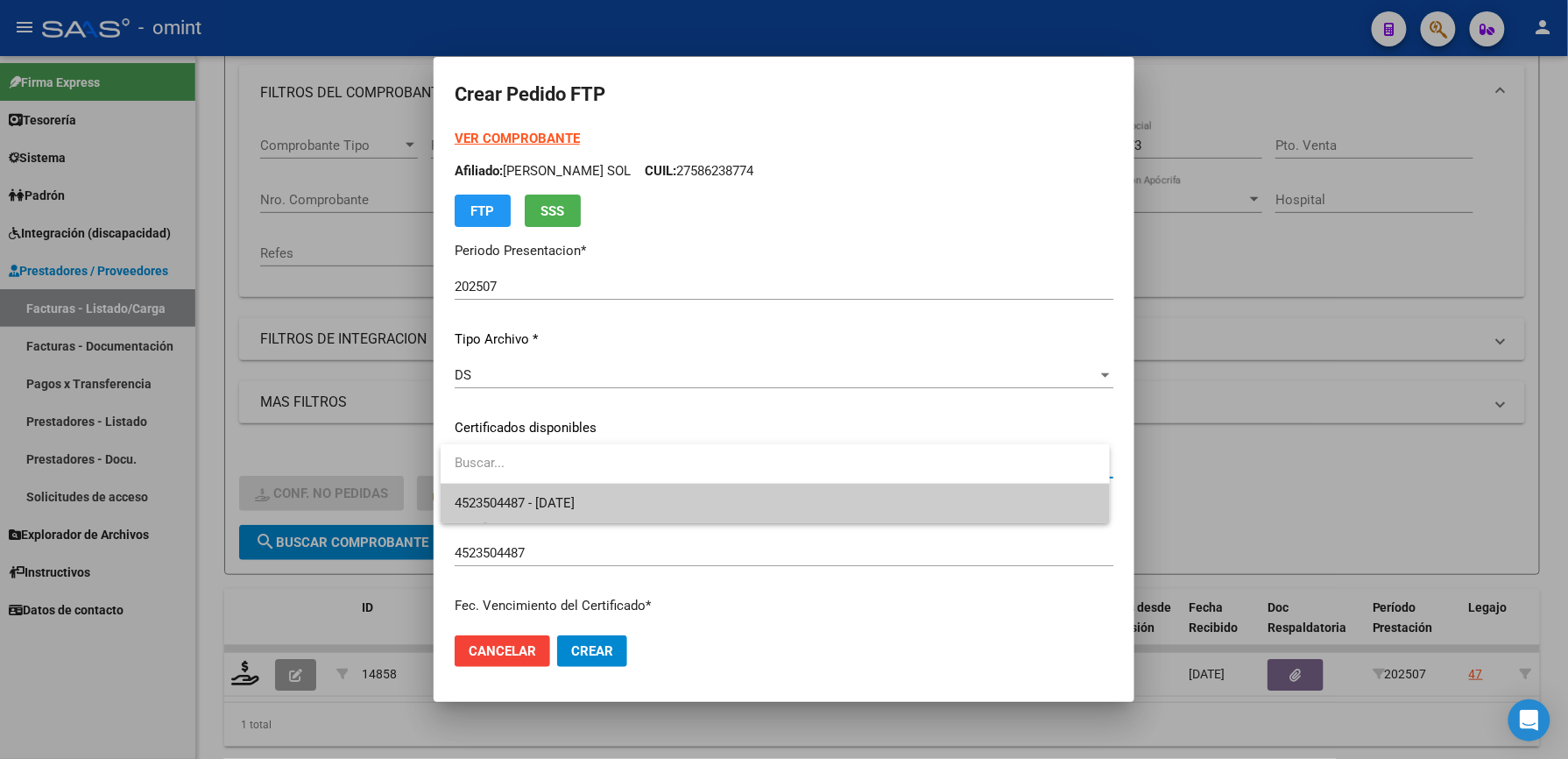
click at [684, 499] on span "4523504487 - [DATE]" at bounding box center [775, 503] width 641 height 39
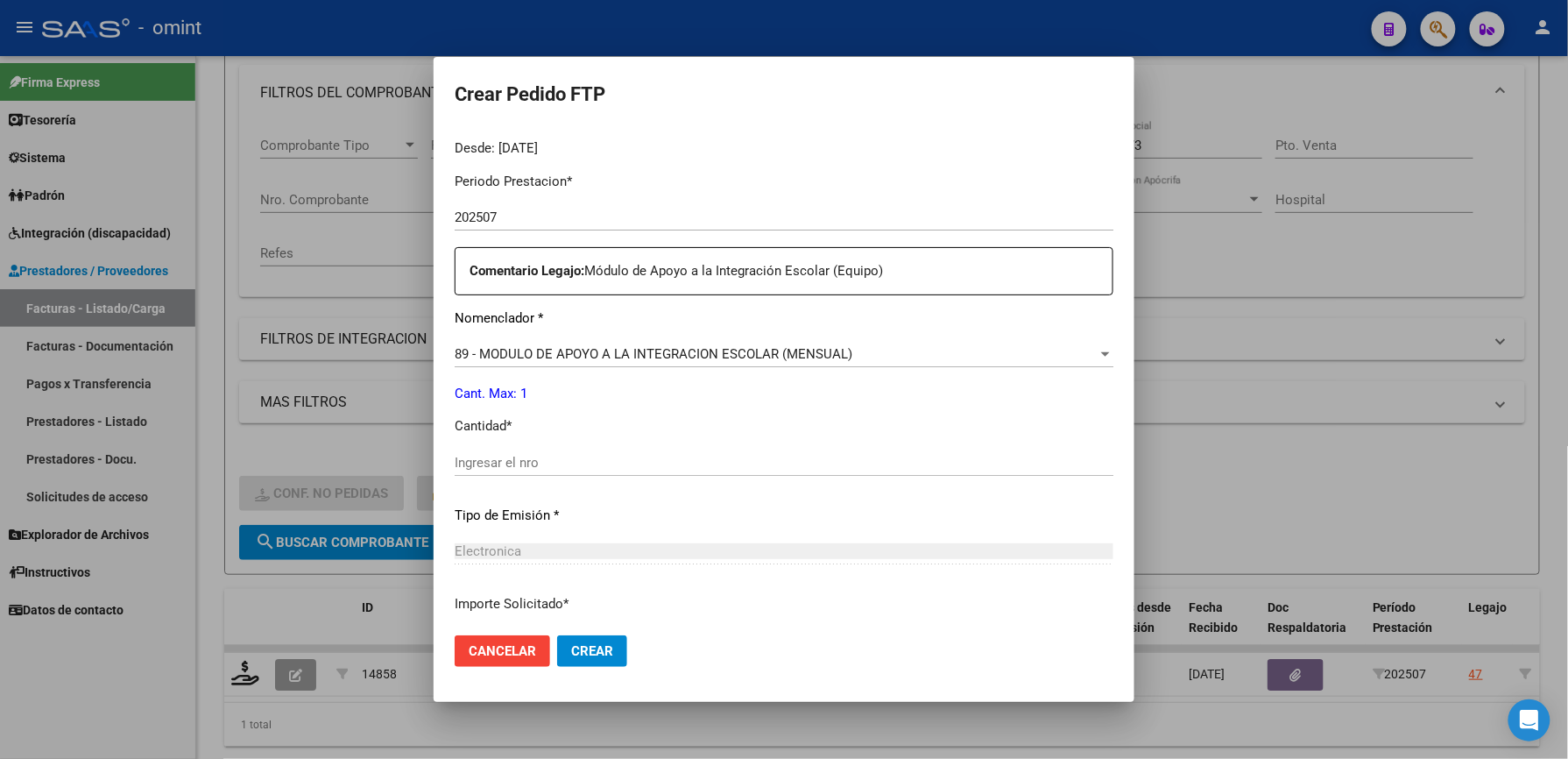
scroll to position [584, 0]
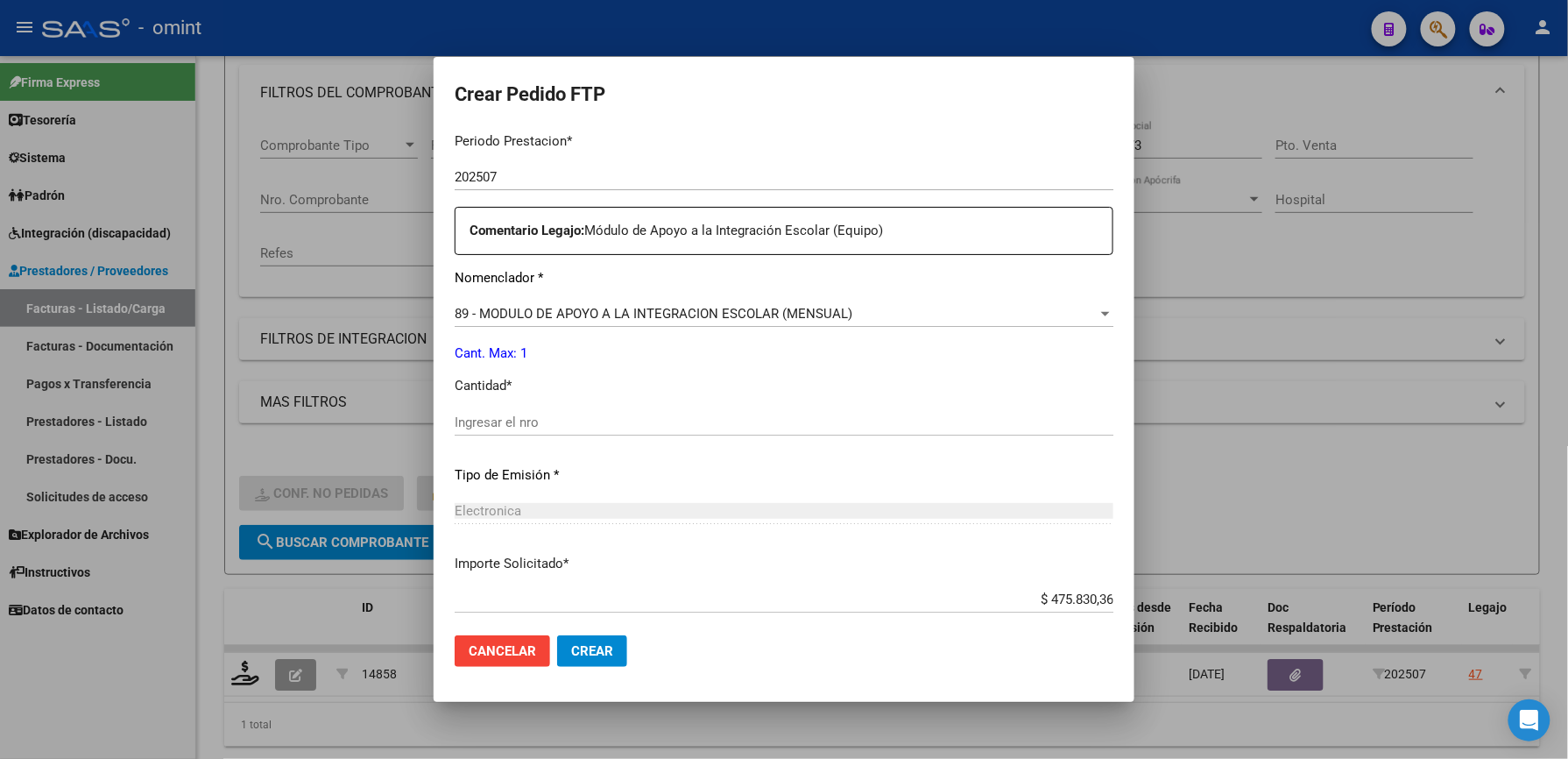
click at [646, 418] on input "Ingresar el nro" at bounding box center [784, 423] width 659 height 16
type input "1"
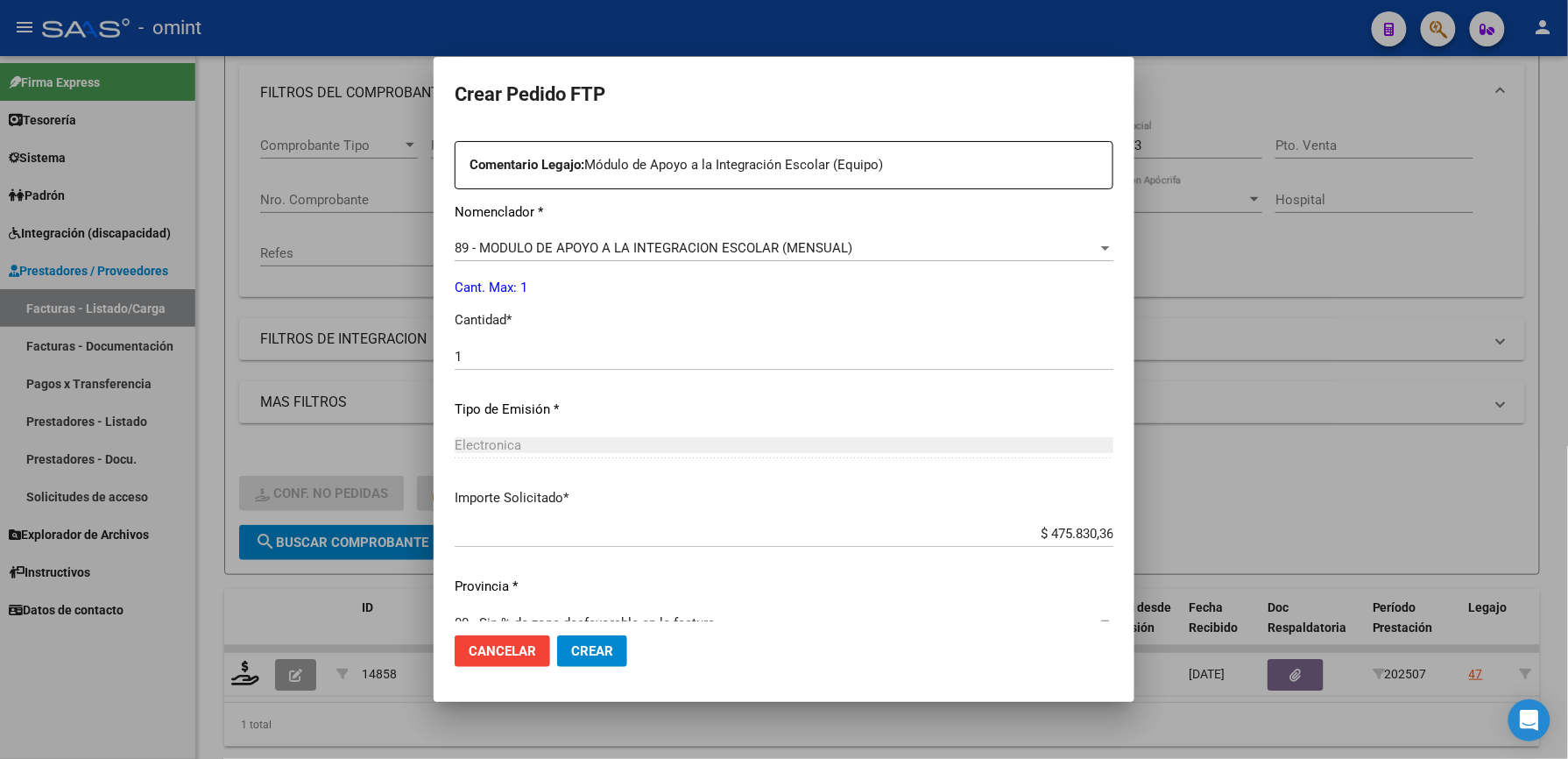
scroll to position [679, 0]
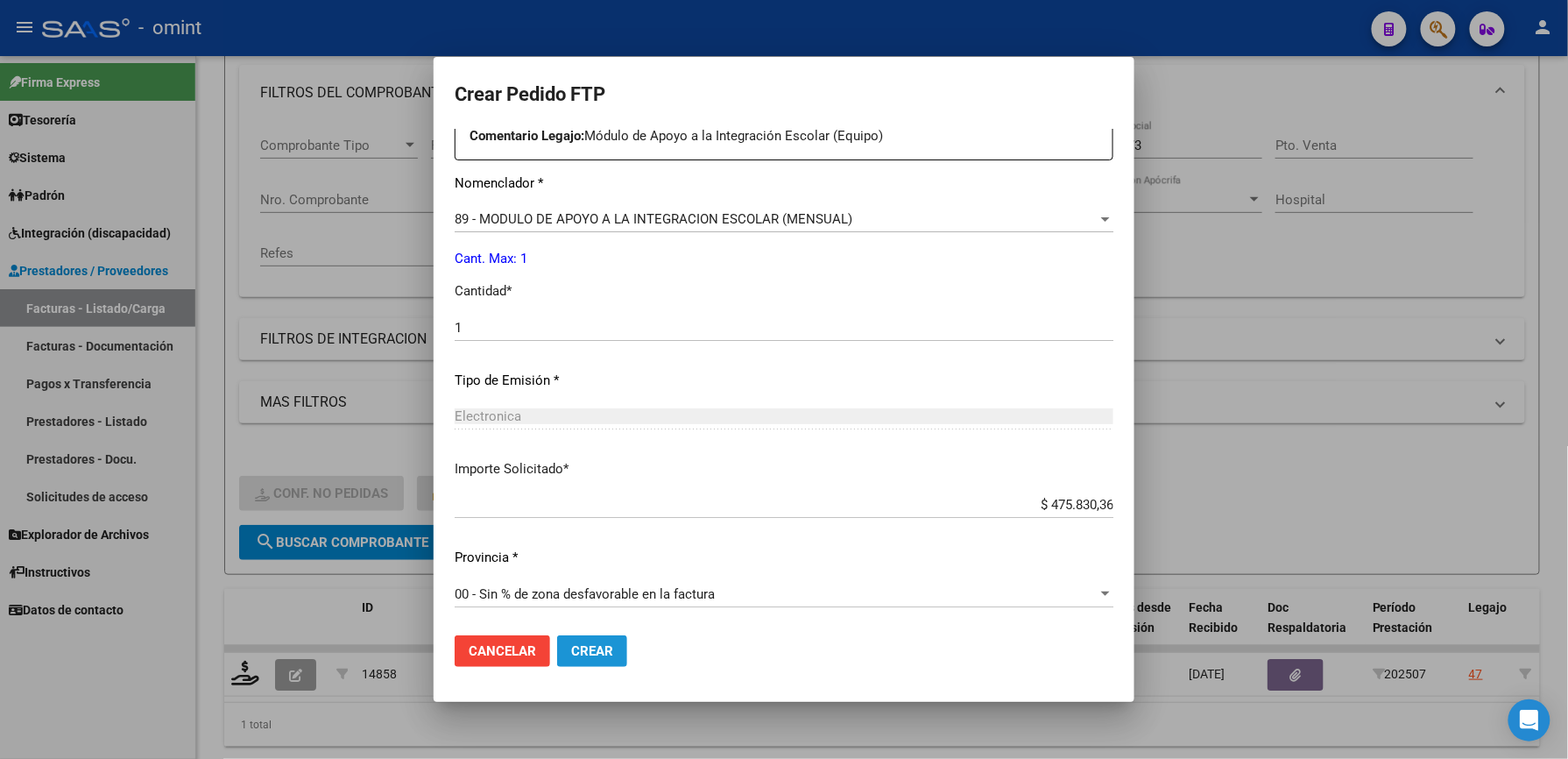
click at [613, 636] on button "Crear" at bounding box center [592, 650] width 70 height 31
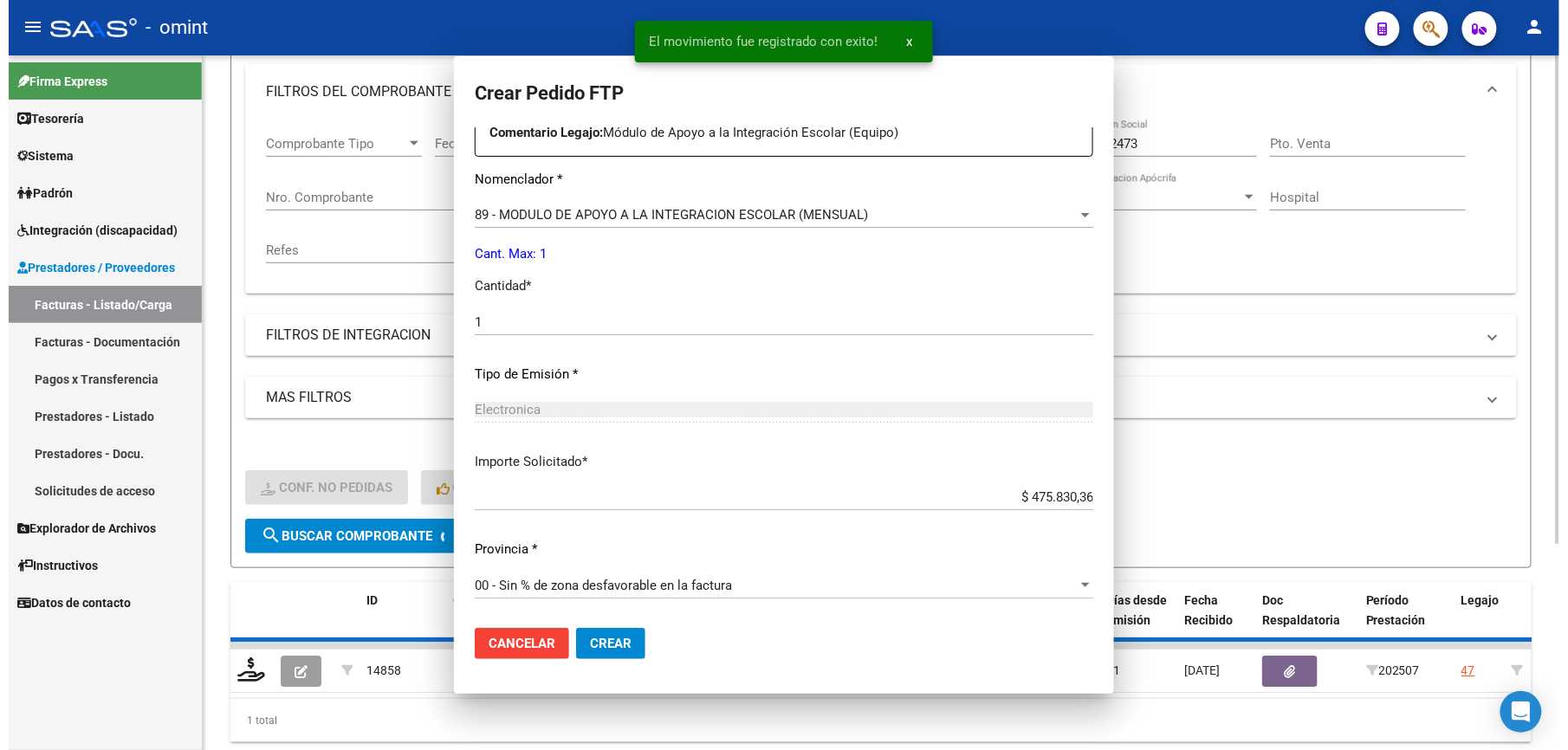
scroll to position [572, 0]
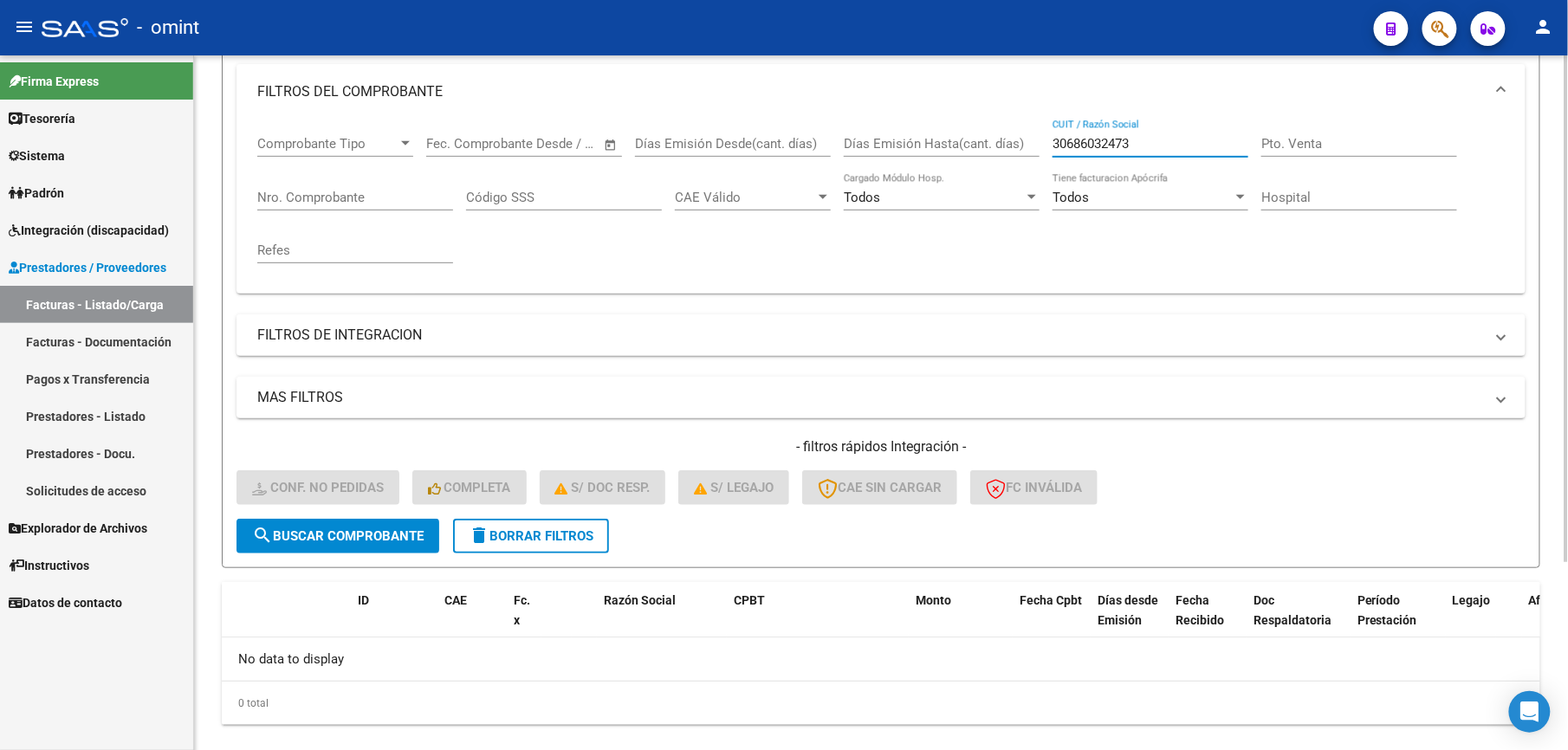
drag, startPoint x: 1146, startPoint y: 143, endPoint x: 982, endPoint y: 135, distance: 164.2
click at [982, 133] on div "Comprobante Tipo Comprobante Tipo Start date – End date Fec. Comprobante Desde …" at bounding box center [880, 199] width 1247 height 160
paste input "27326088574"
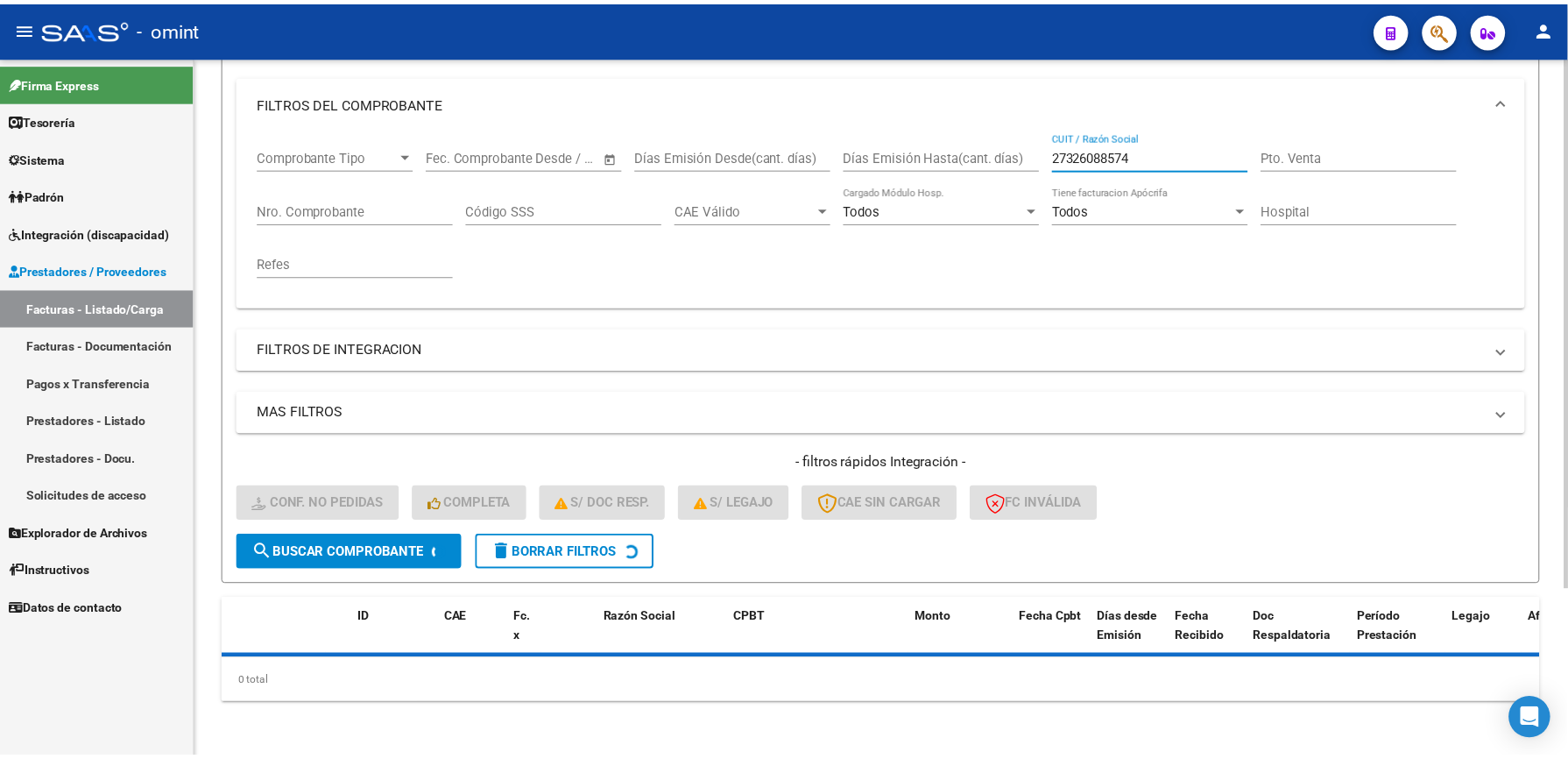
scroll to position [233, 0]
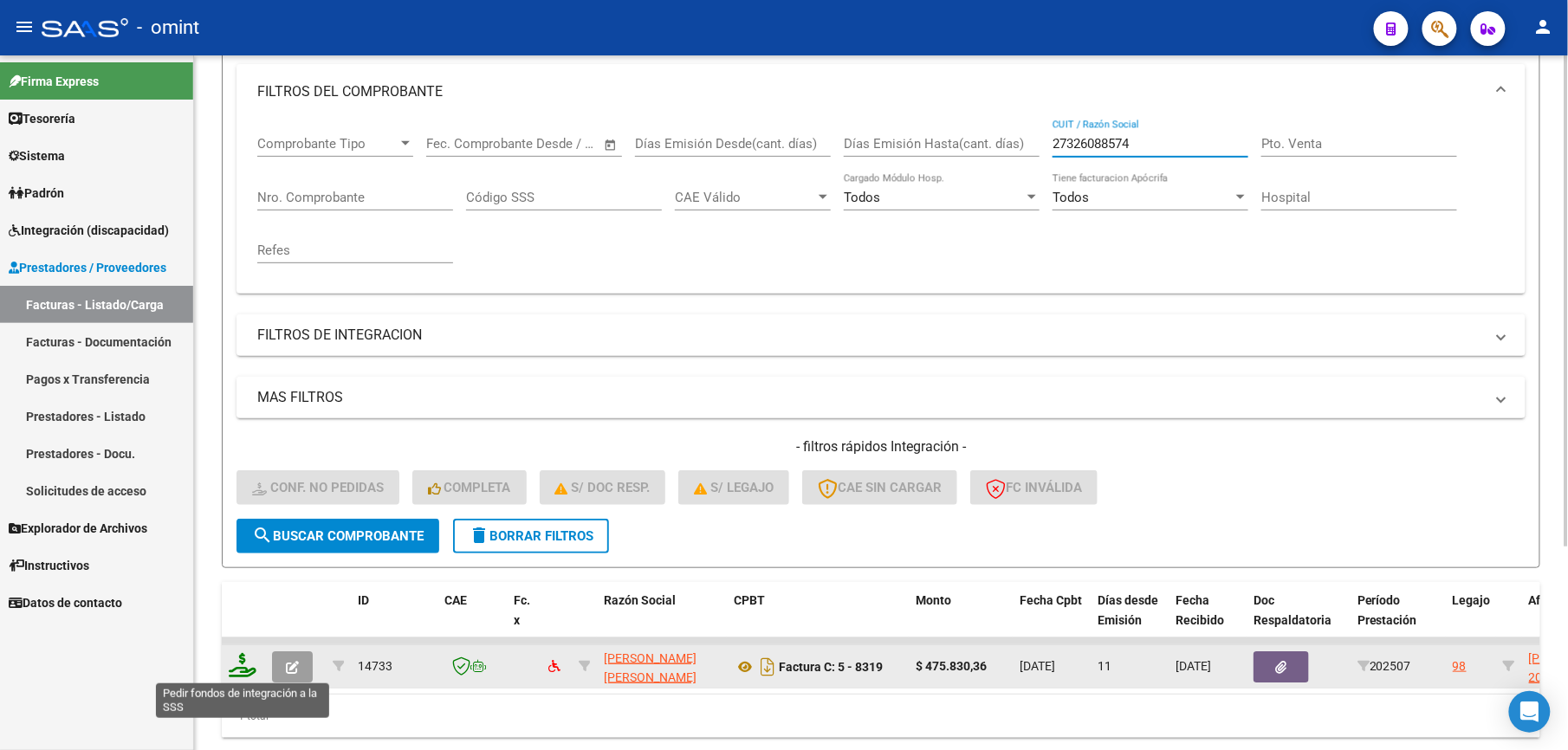
type input "27326088574"
click at [243, 663] on icon at bounding box center [242, 664] width 27 height 24
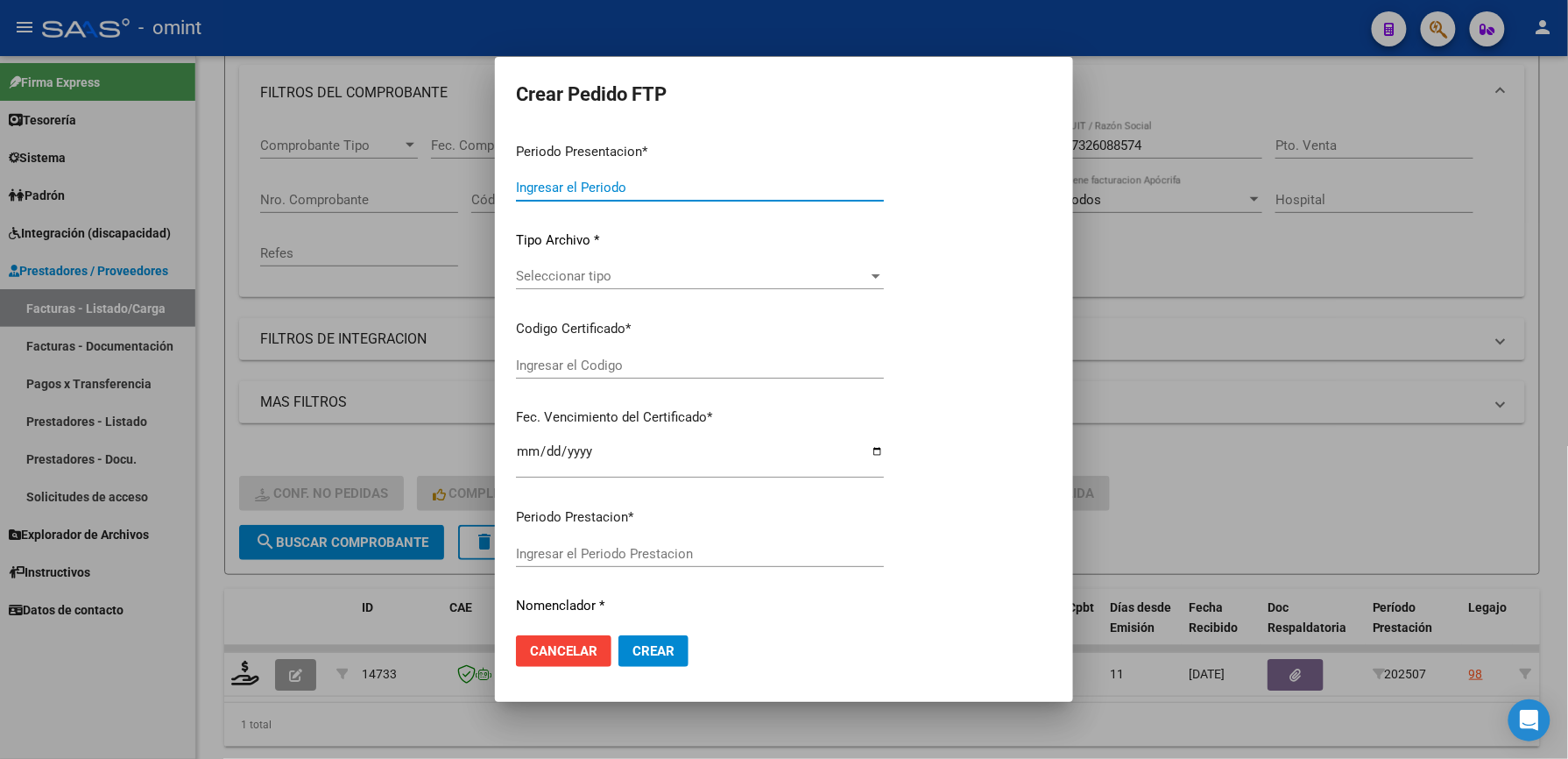
type input "202507"
type input "$ 475.830,36"
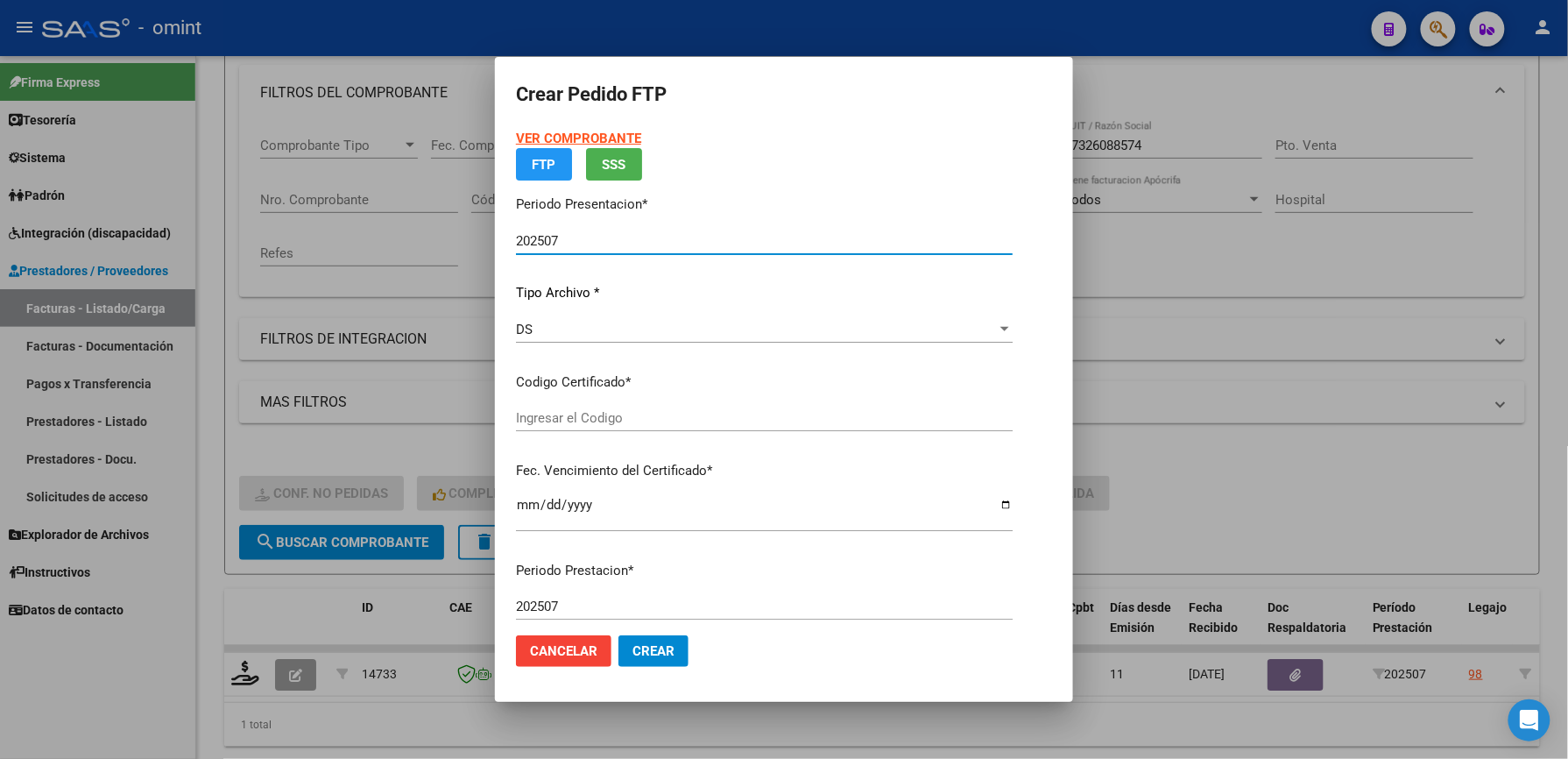
type input "2917889524"
type input "[DATE]"
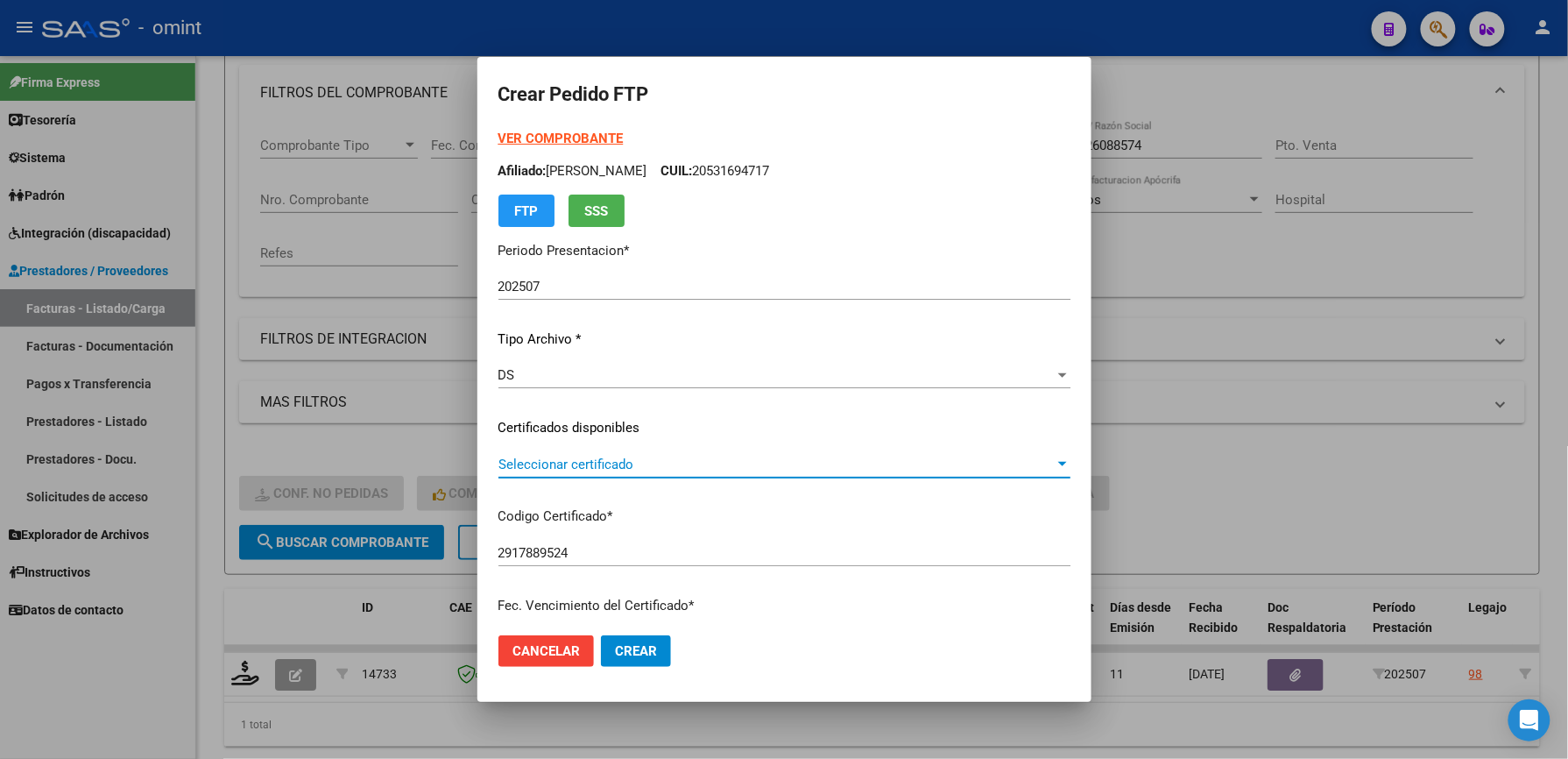
click at [603, 457] on span "Seleccionar certificado" at bounding box center [777, 465] width 556 height 16
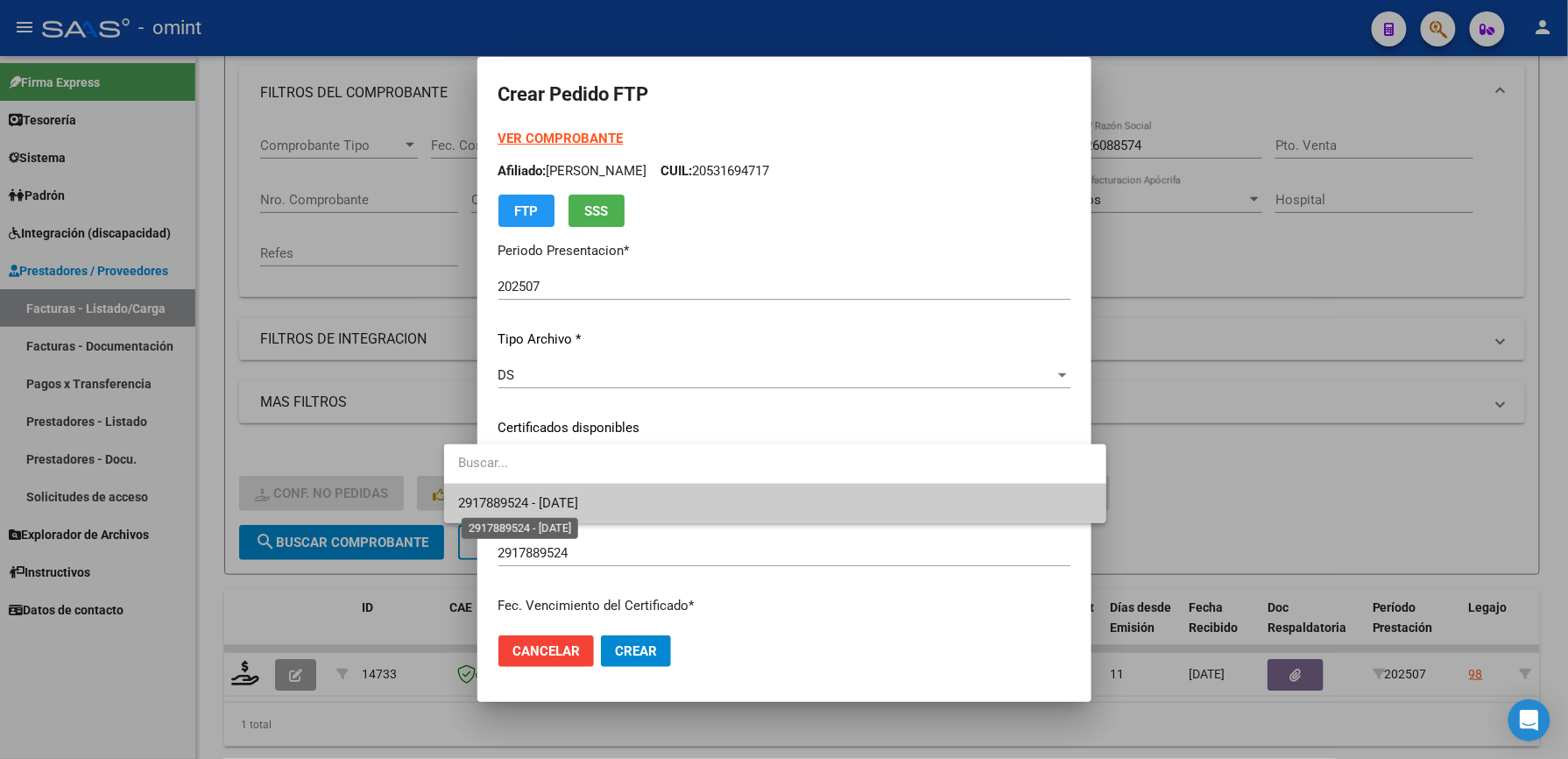
click at [578, 500] on span "2917889524 - [DATE]" at bounding box center [518, 503] width 120 height 16
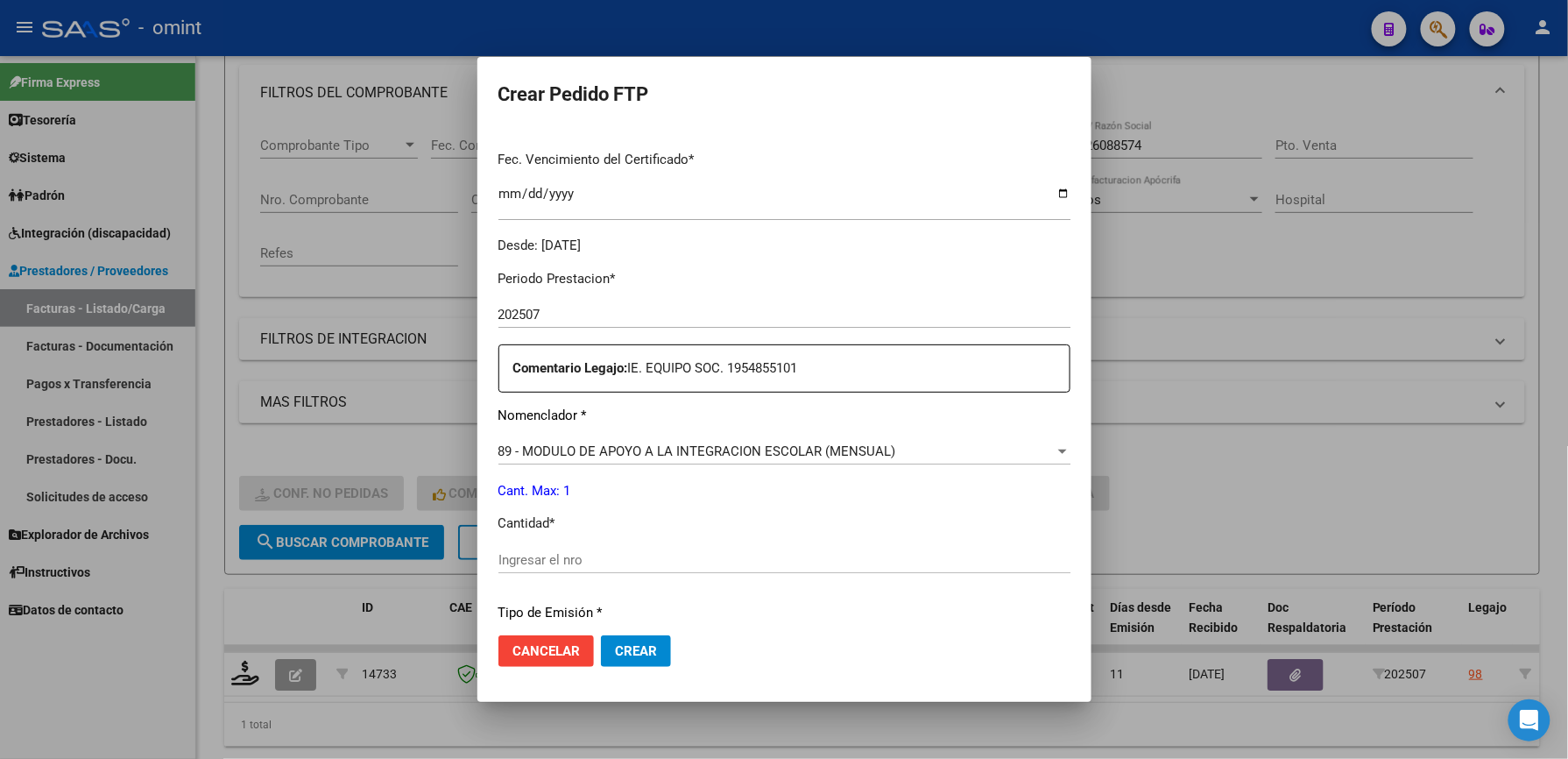
scroll to position [467, 0]
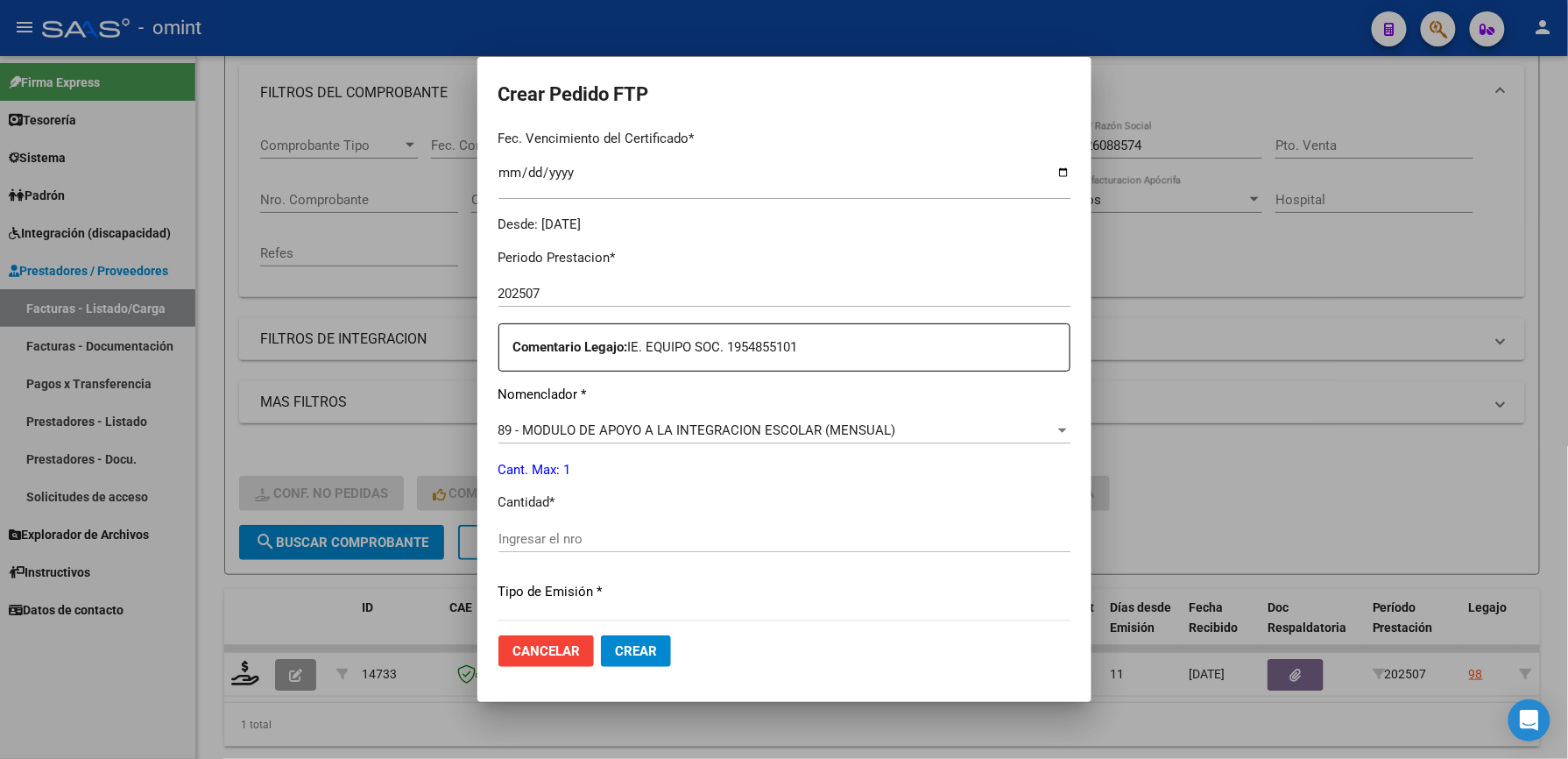
click at [564, 538] on input "Ingresar el nro" at bounding box center [785, 539] width 572 height 16
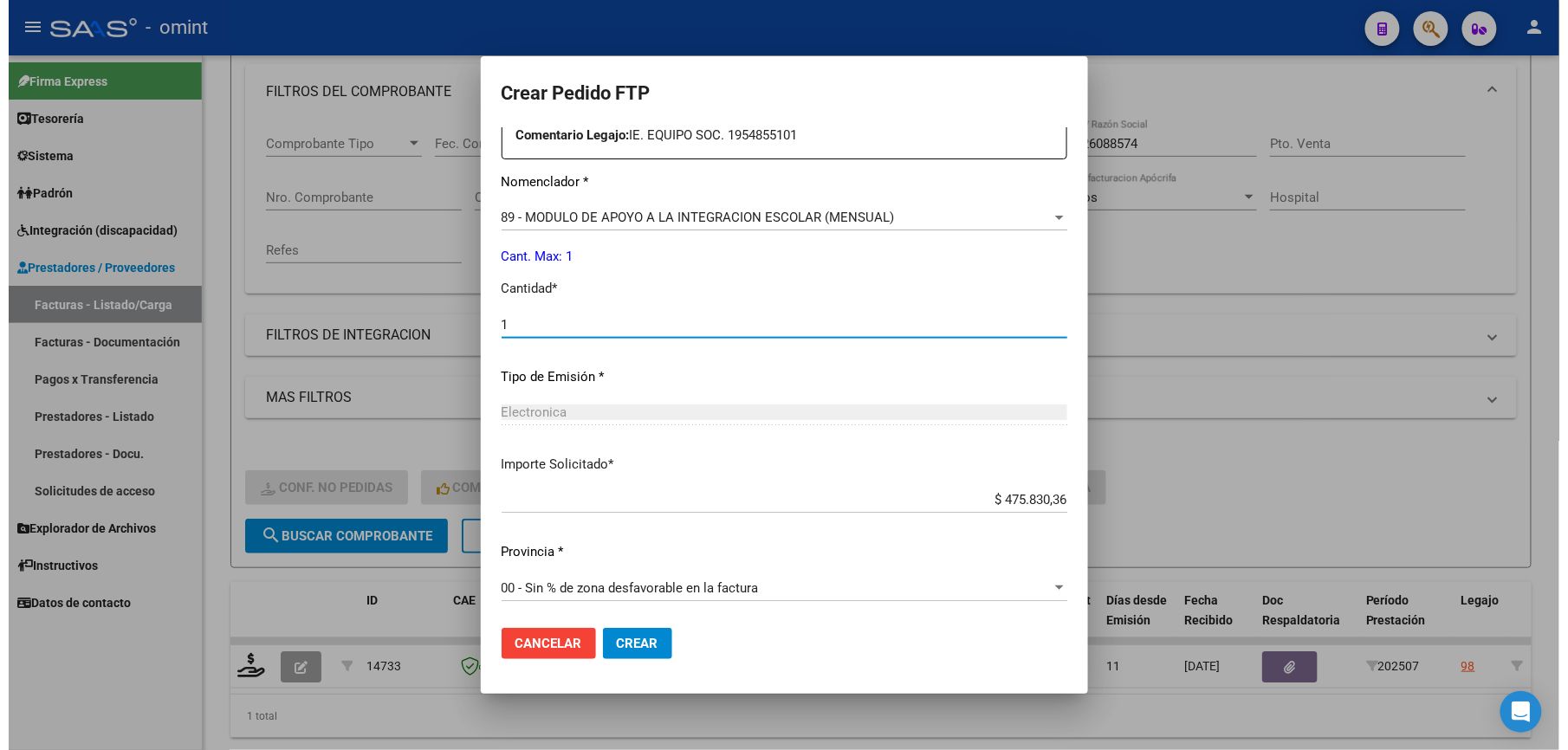
scroll to position [670, 0]
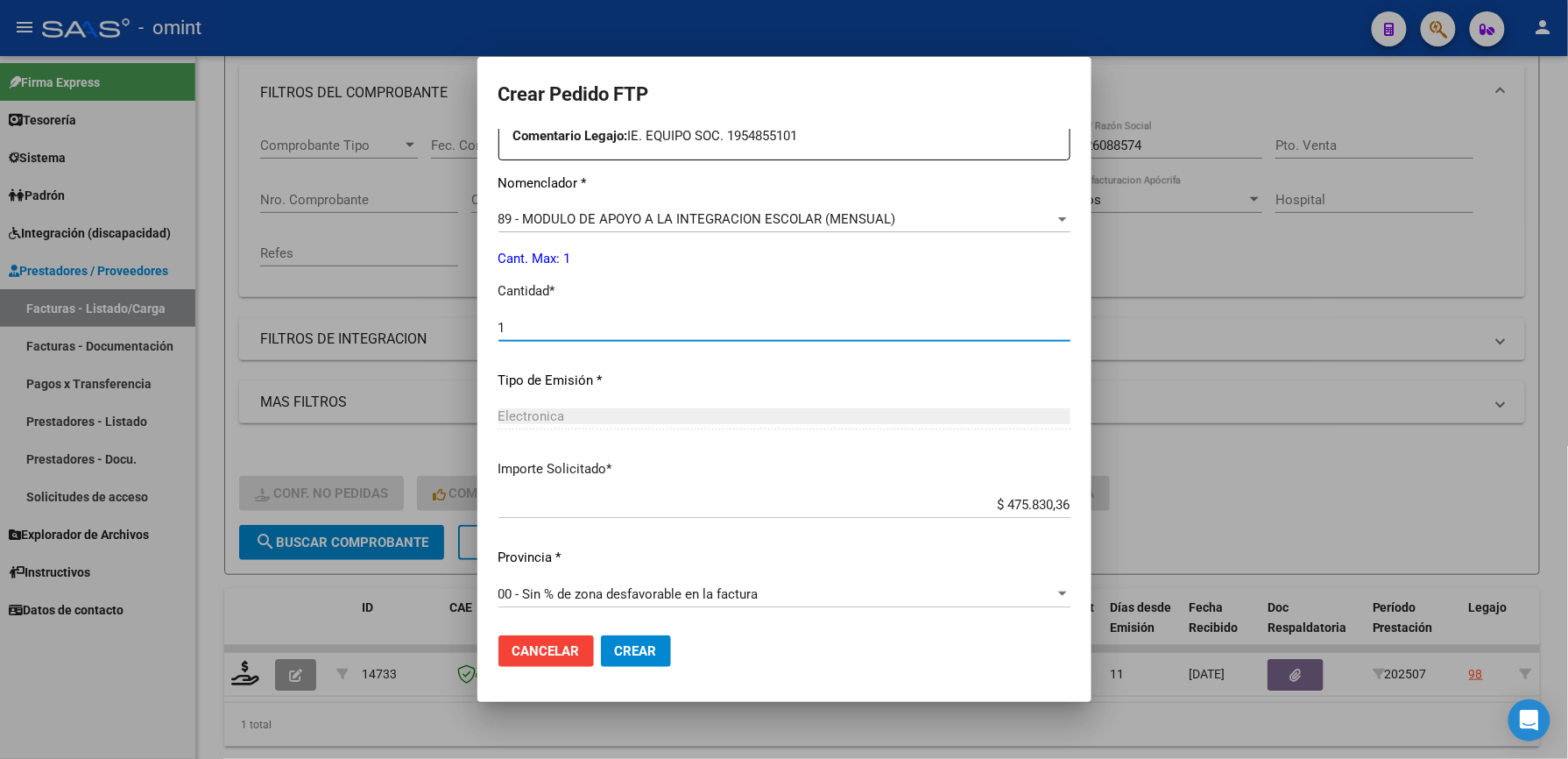
type input "1"
click at [615, 653] on span "Crear" at bounding box center [636, 651] width 42 height 16
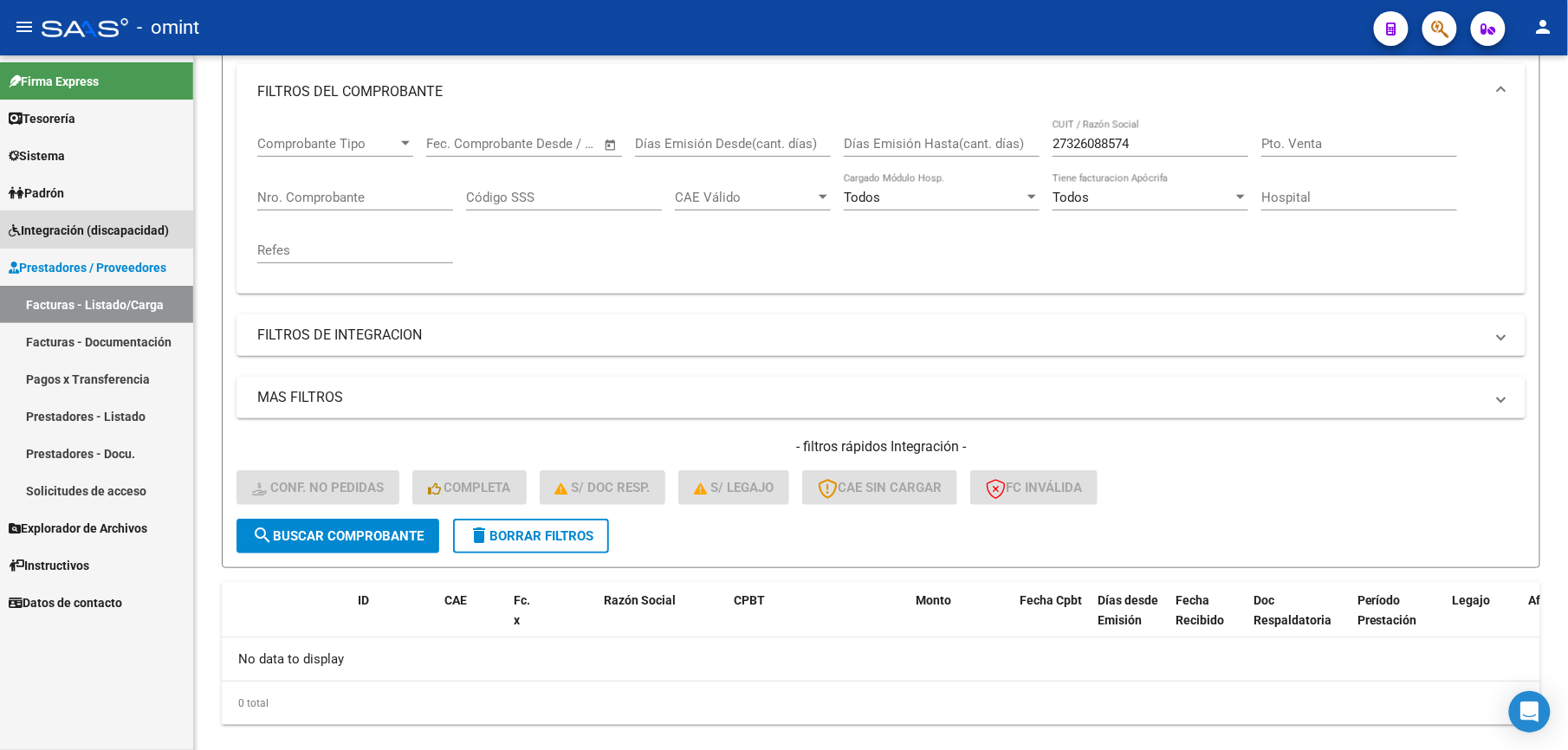
click at [95, 230] on span "Integración (discapacidad)" at bounding box center [88, 231] width 160 height 19
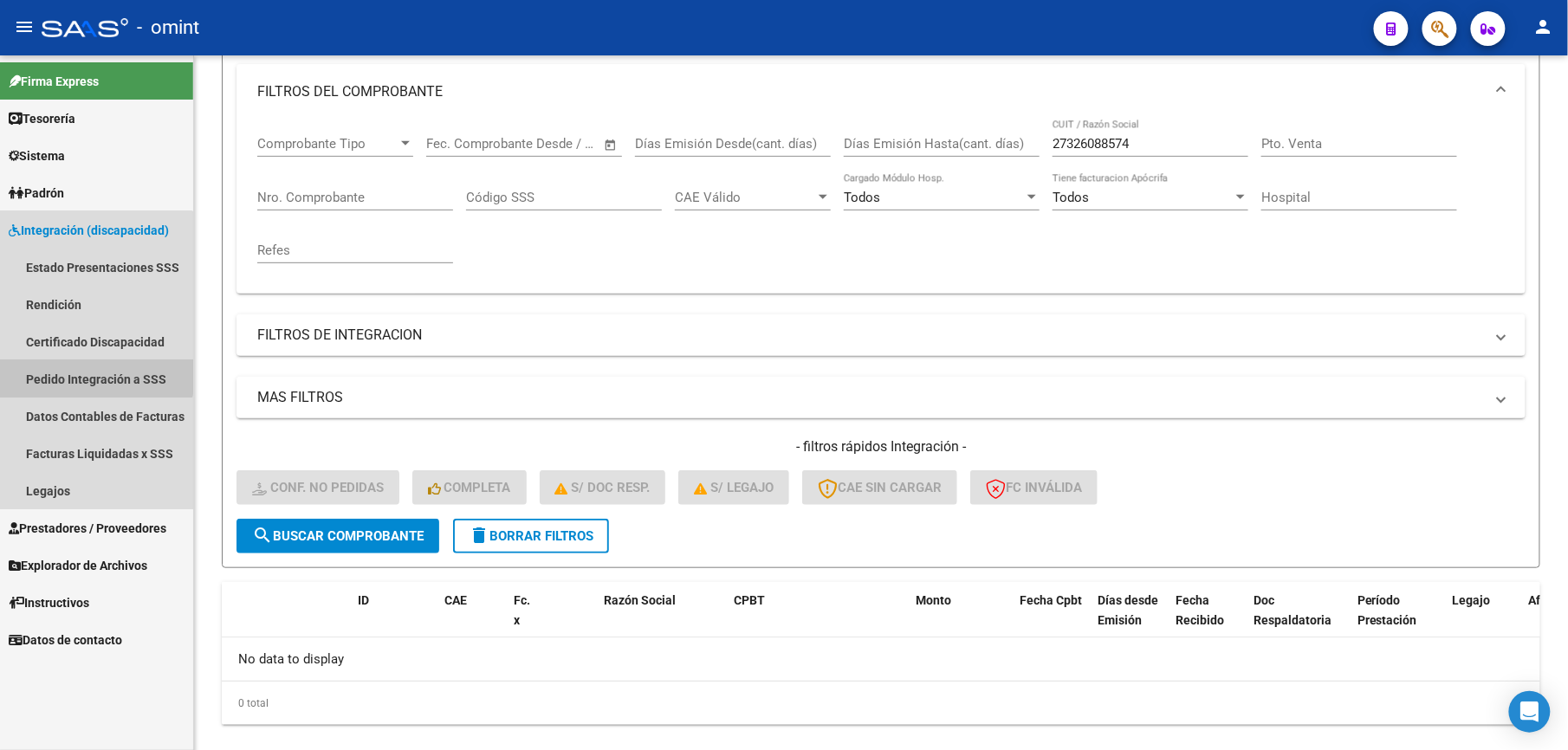
click at [95, 375] on link "Pedido Integración a SSS" at bounding box center [96, 379] width 194 height 37
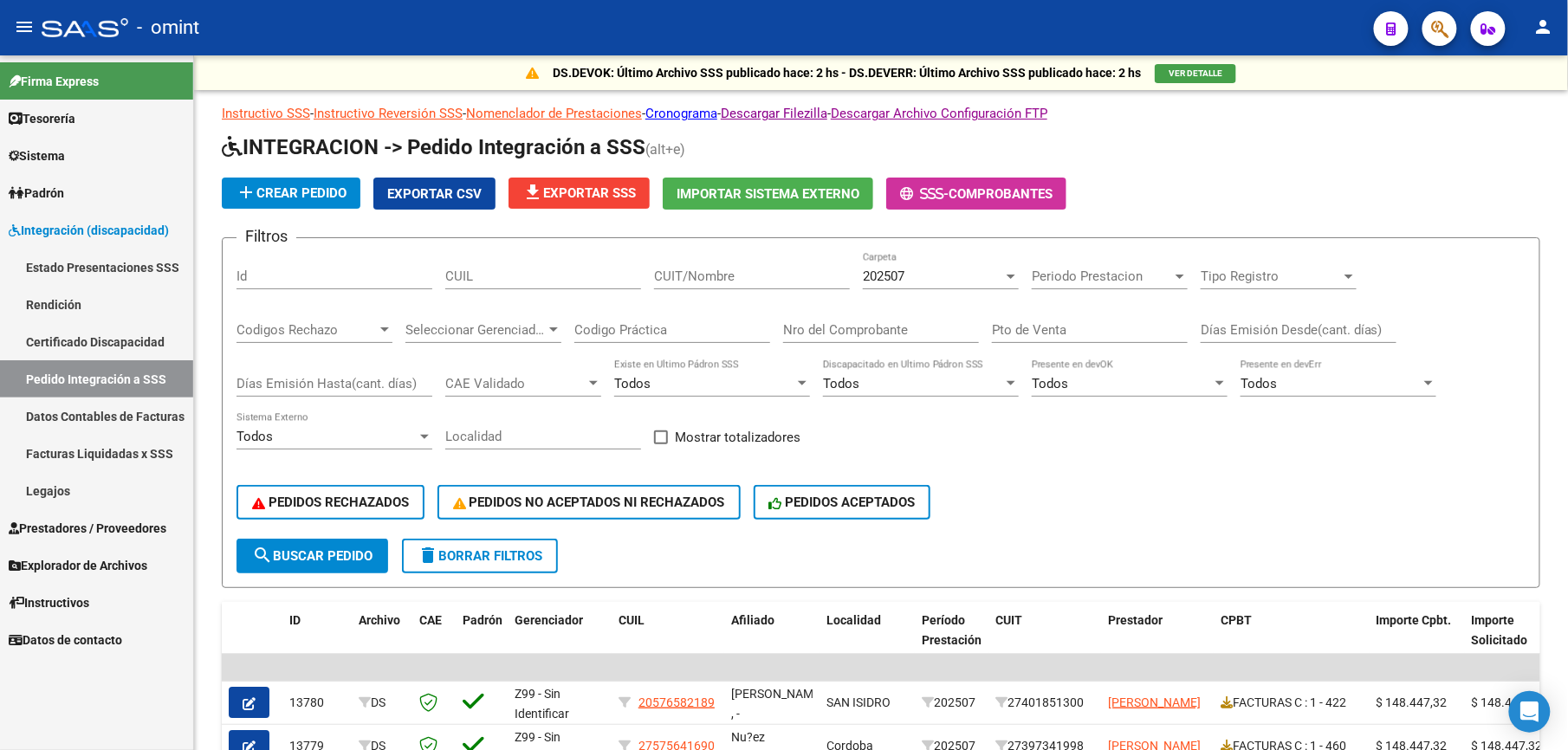
click at [83, 455] on link "Facturas Liquidadas x SSS" at bounding box center [96, 453] width 194 height 37
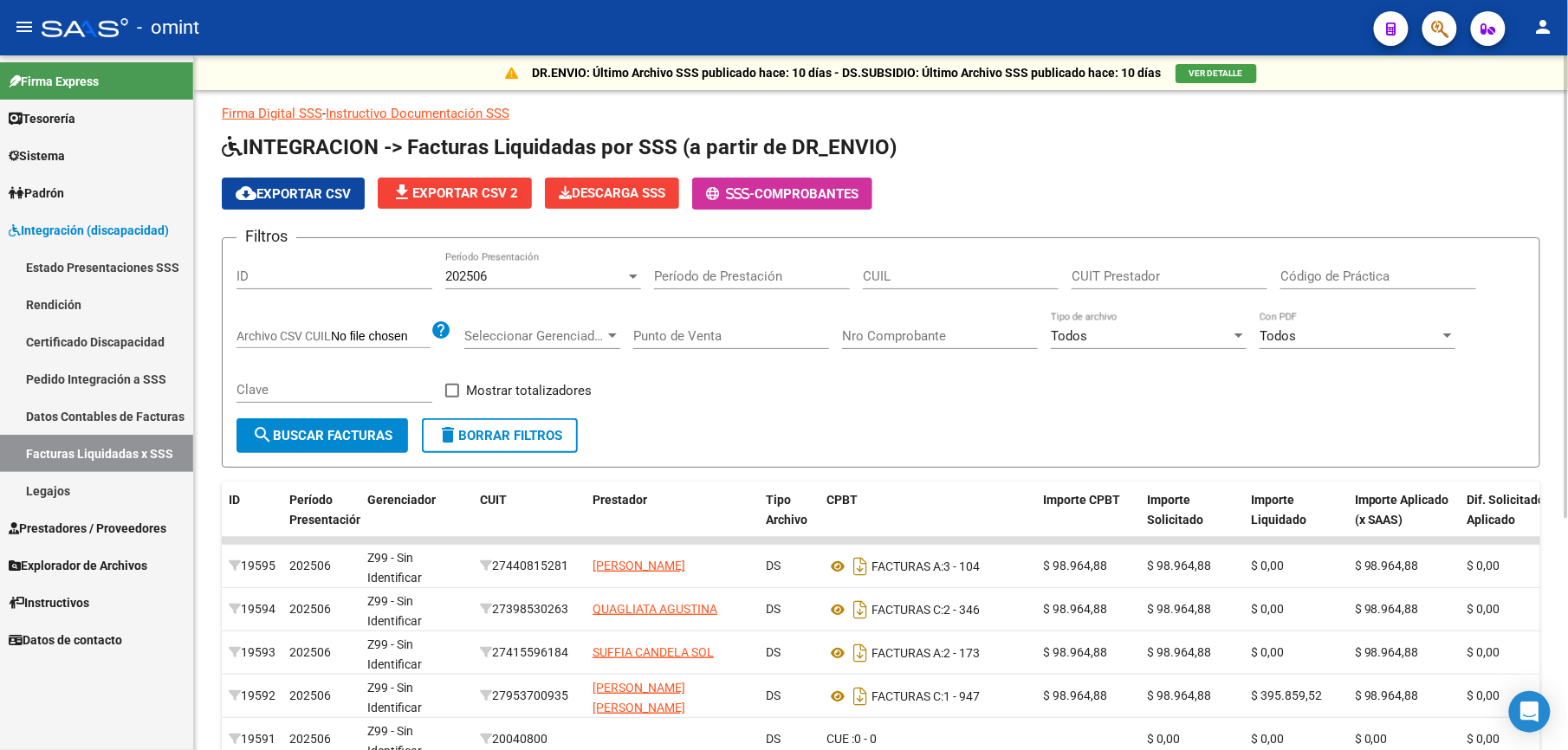
click at [622, 272] on div "202506" at bounding box center [536, 277] width 180 height 16
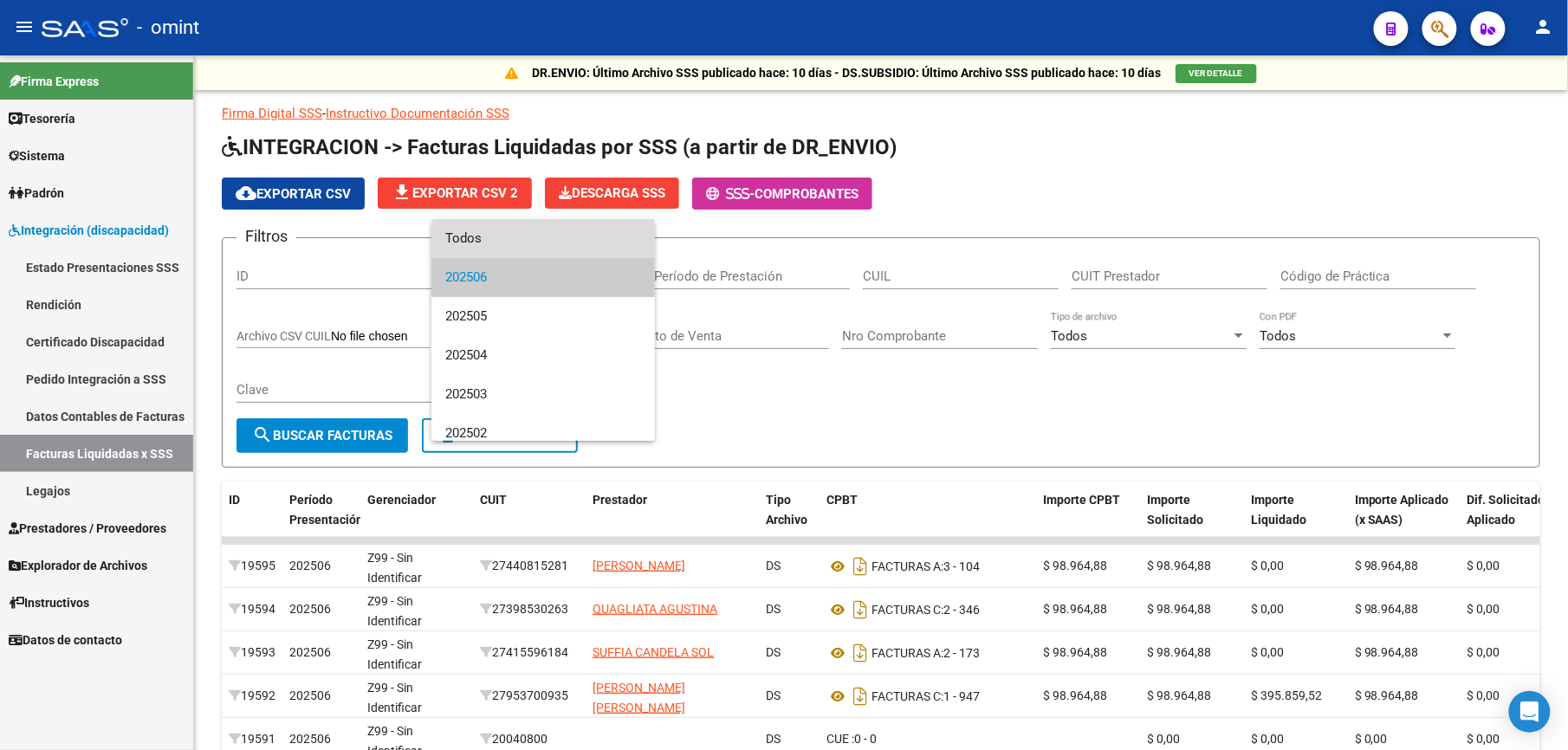
click at [610, 239] on span "Todos" at bounding box center [543, 239] width 195 height 39
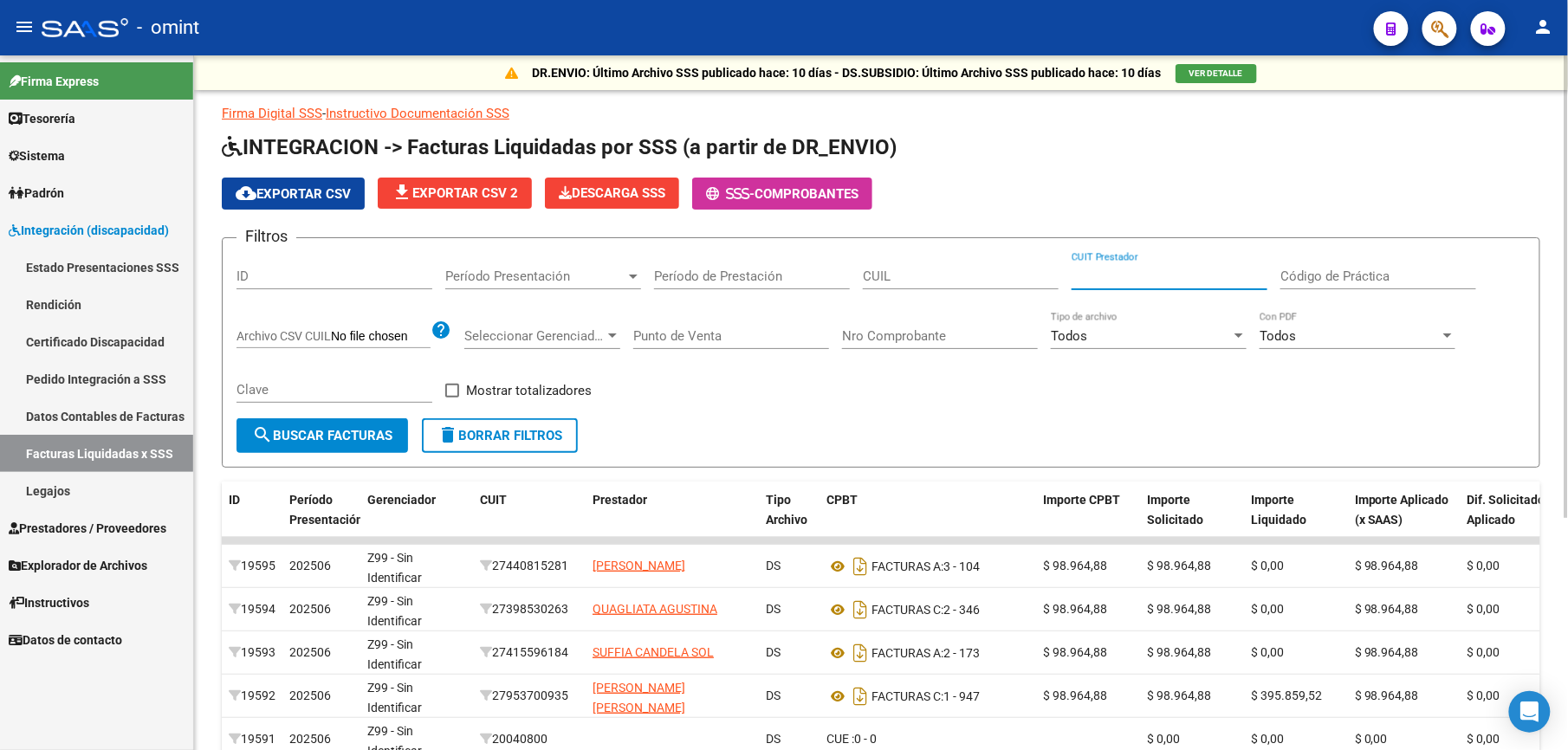
paste input "27-32515488-3"
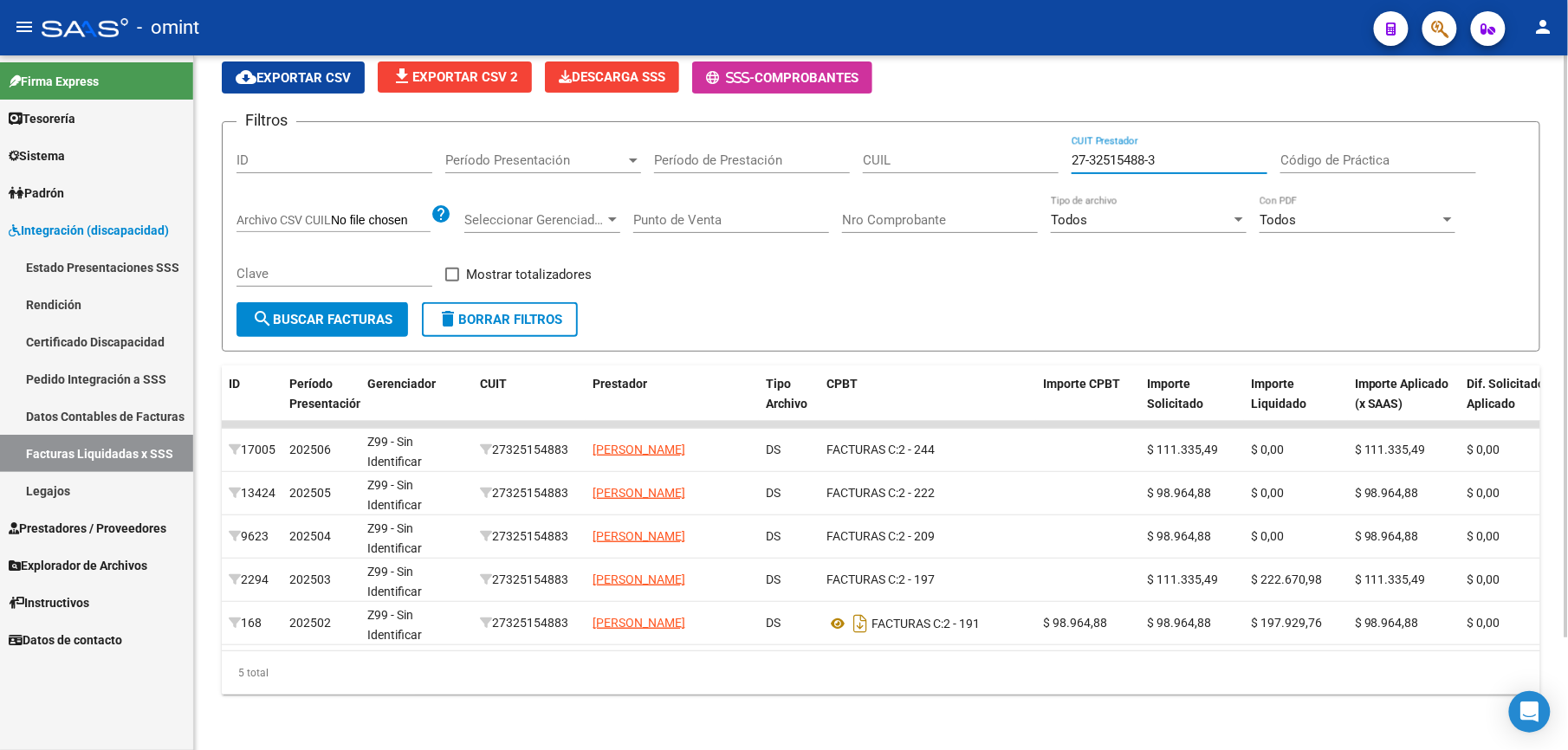
drag, startPoint x: 1184, startPoint y: 140, endPoint x: 978, endPoint y: 147, distance: 206.1
click at [978, 147] on div "Filtros ID Período Presentación Período Presentación Período de Prestación CUIL…" at bounding box center [881, 219] width 1289 height 166
paste input "18564795-7"
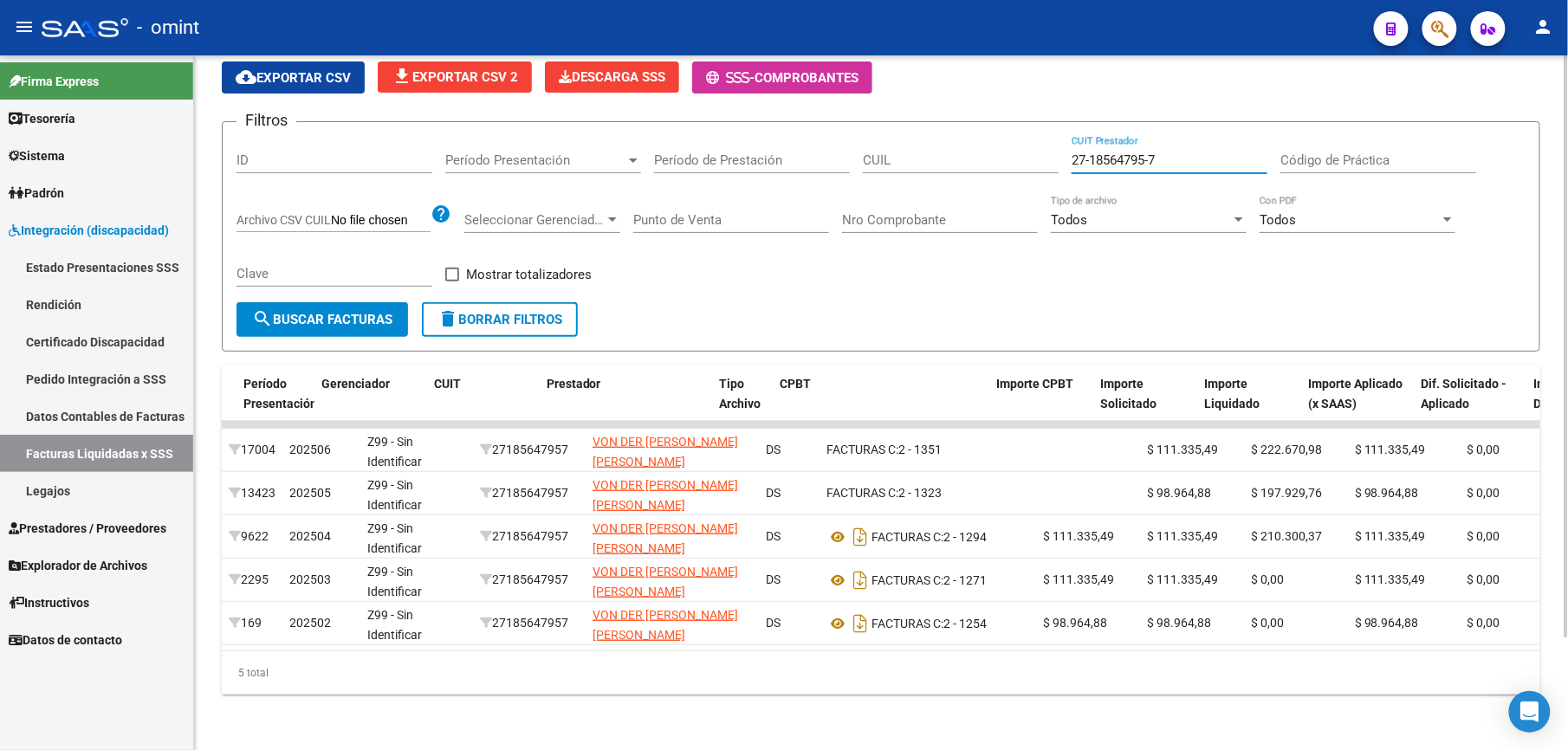
scroll to position [0, 630]
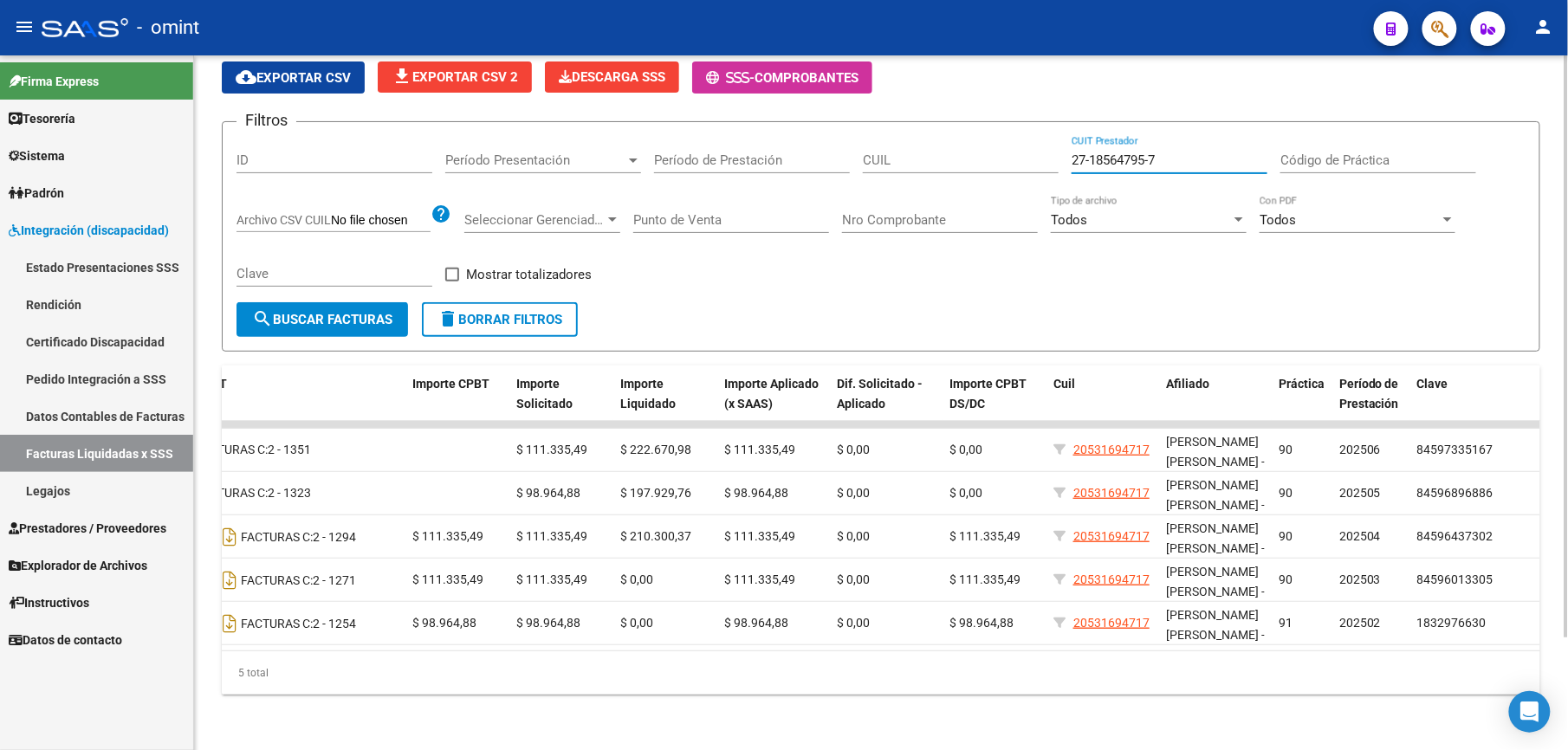
type input "27-18564795-7"
click at [72, 528] on span "Prestadores / Proveedores" at bounding box center [88, 528] width 157 height 19
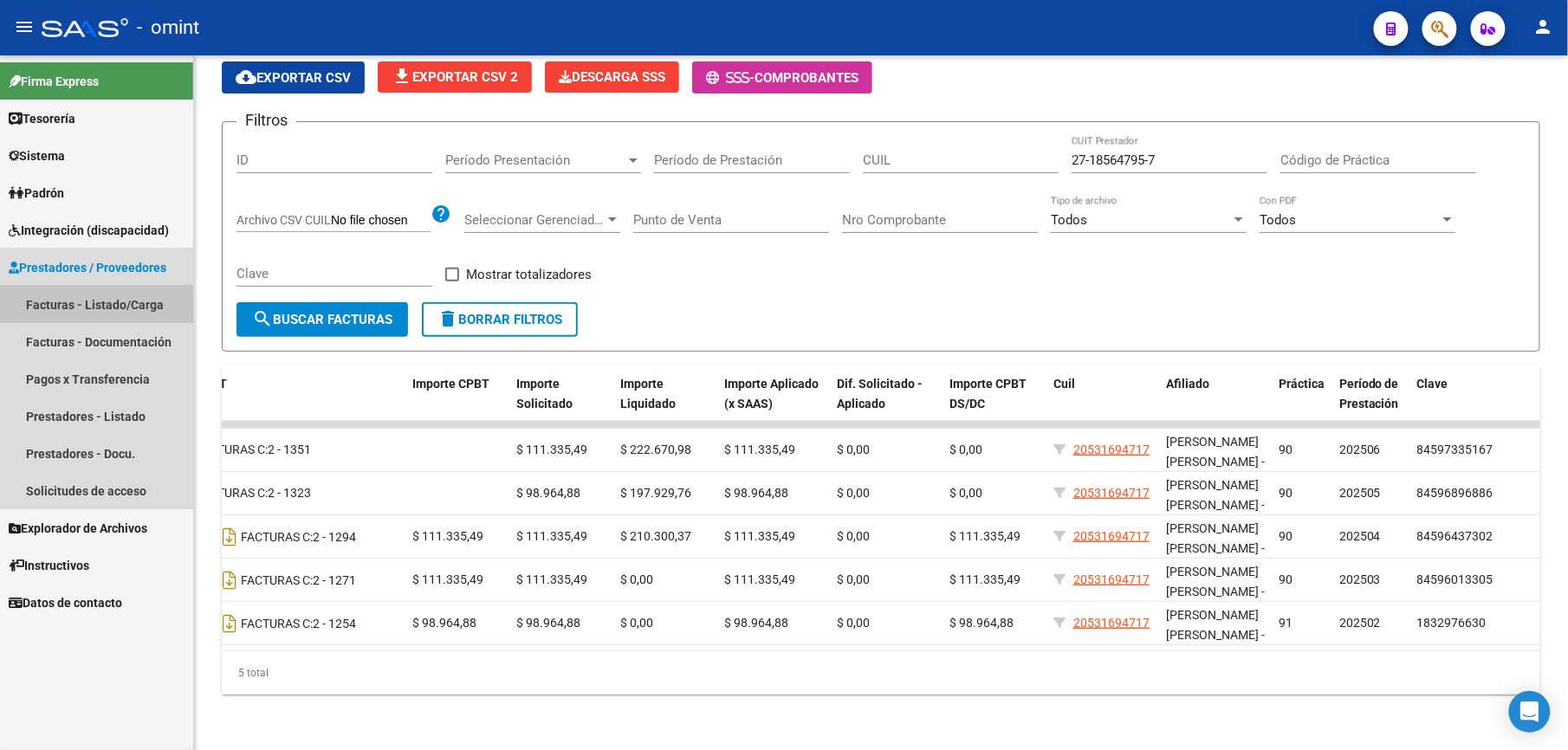
click at [110, 301] on link "Facturas - Listado/Carga" at bounding box center [96, 304] width 194 height 37
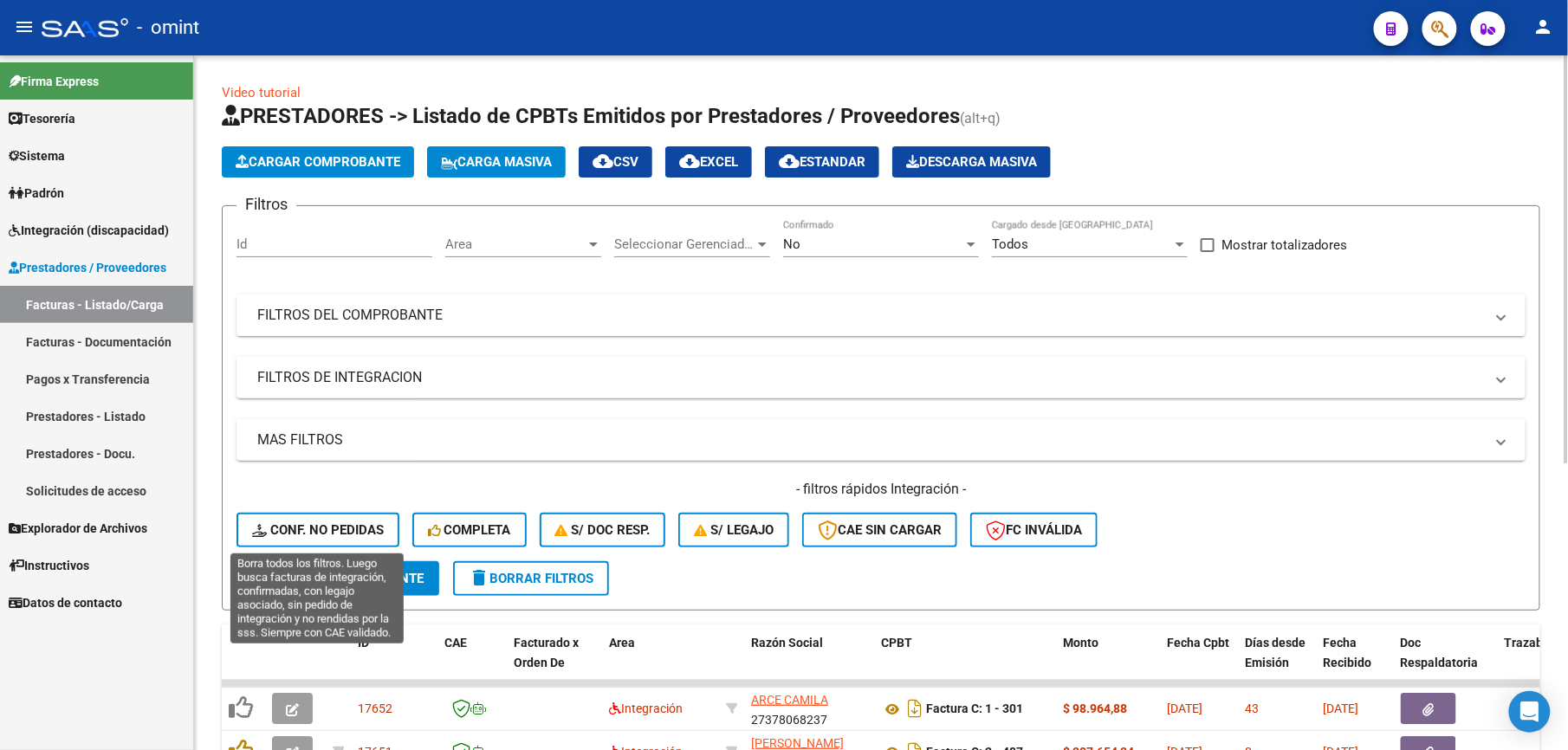
click at [347, 524] on span "Conf. no pedidas" at bounding box center [317, 530] width 132 height 16
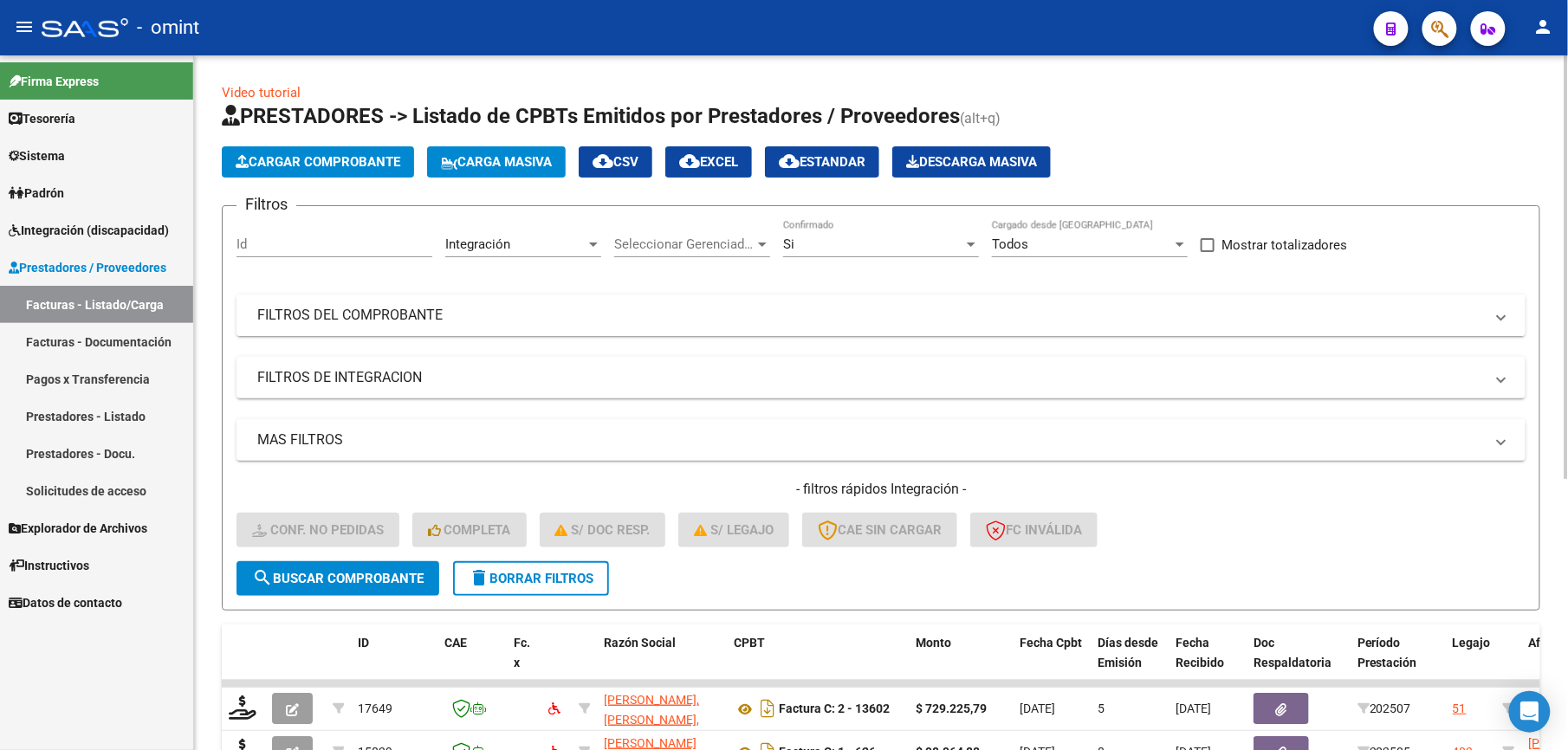
click at [781, 315] on mat-panel-title "FILTROS DEL COMPROBANTE" at bounding box center [871, 315] width 1227 height 19
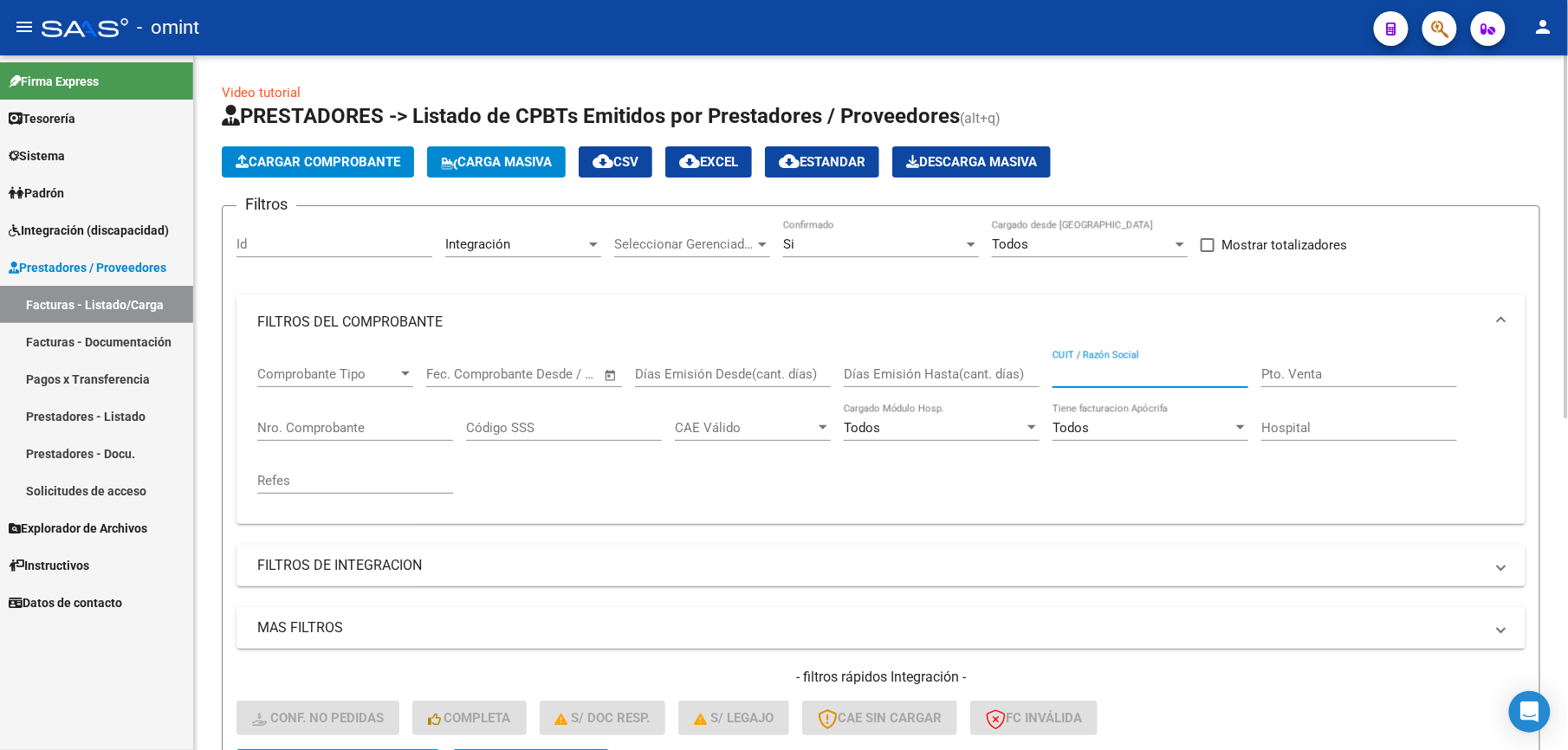
paste input "30712227717"
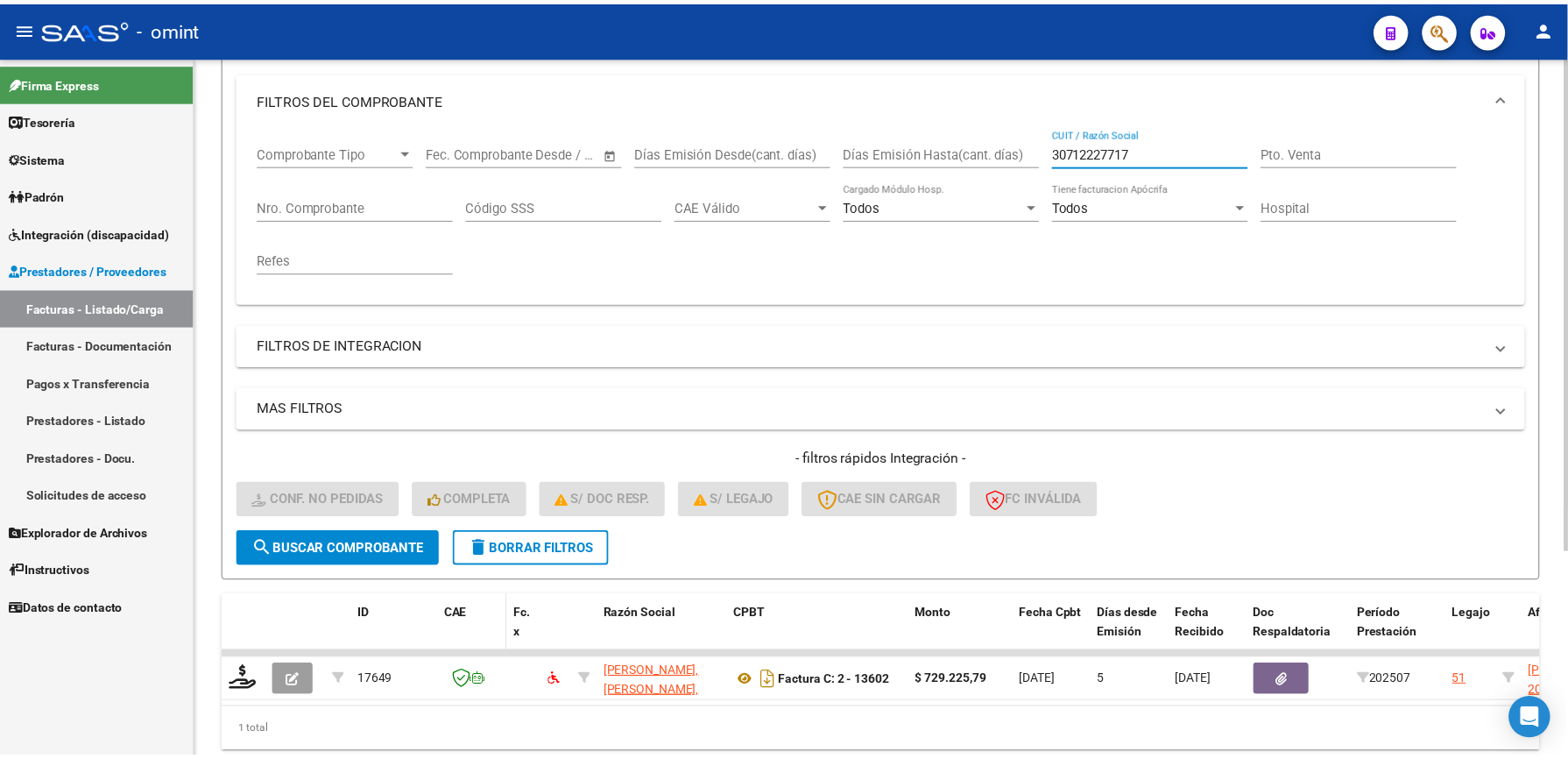
scroll to position [233, 0]
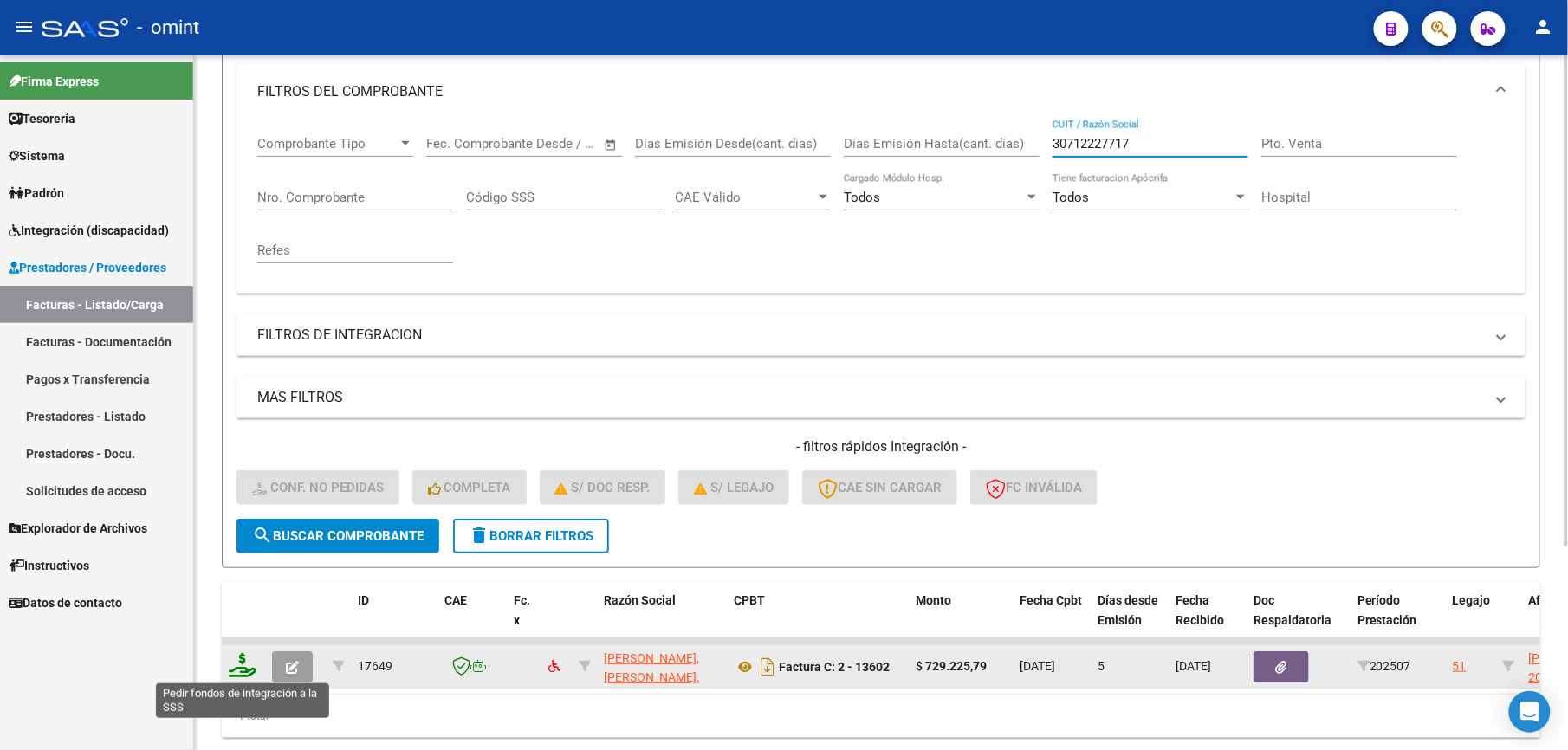
type input "30712227717"
click at [246, 666] on icon at bounding box center [242, 664] width 27 height 24
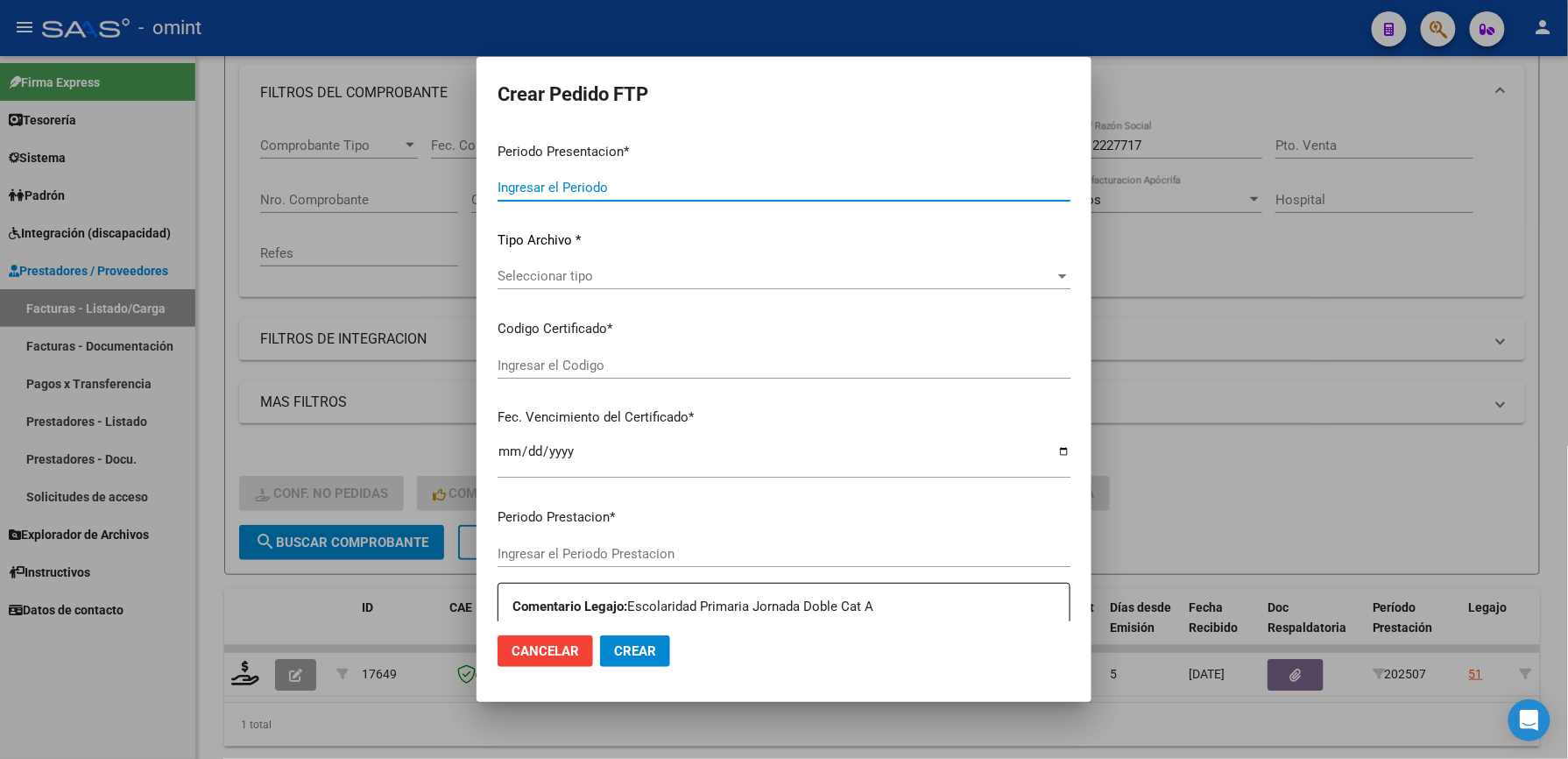
type input "202507"
type input "$ 729.225,79"
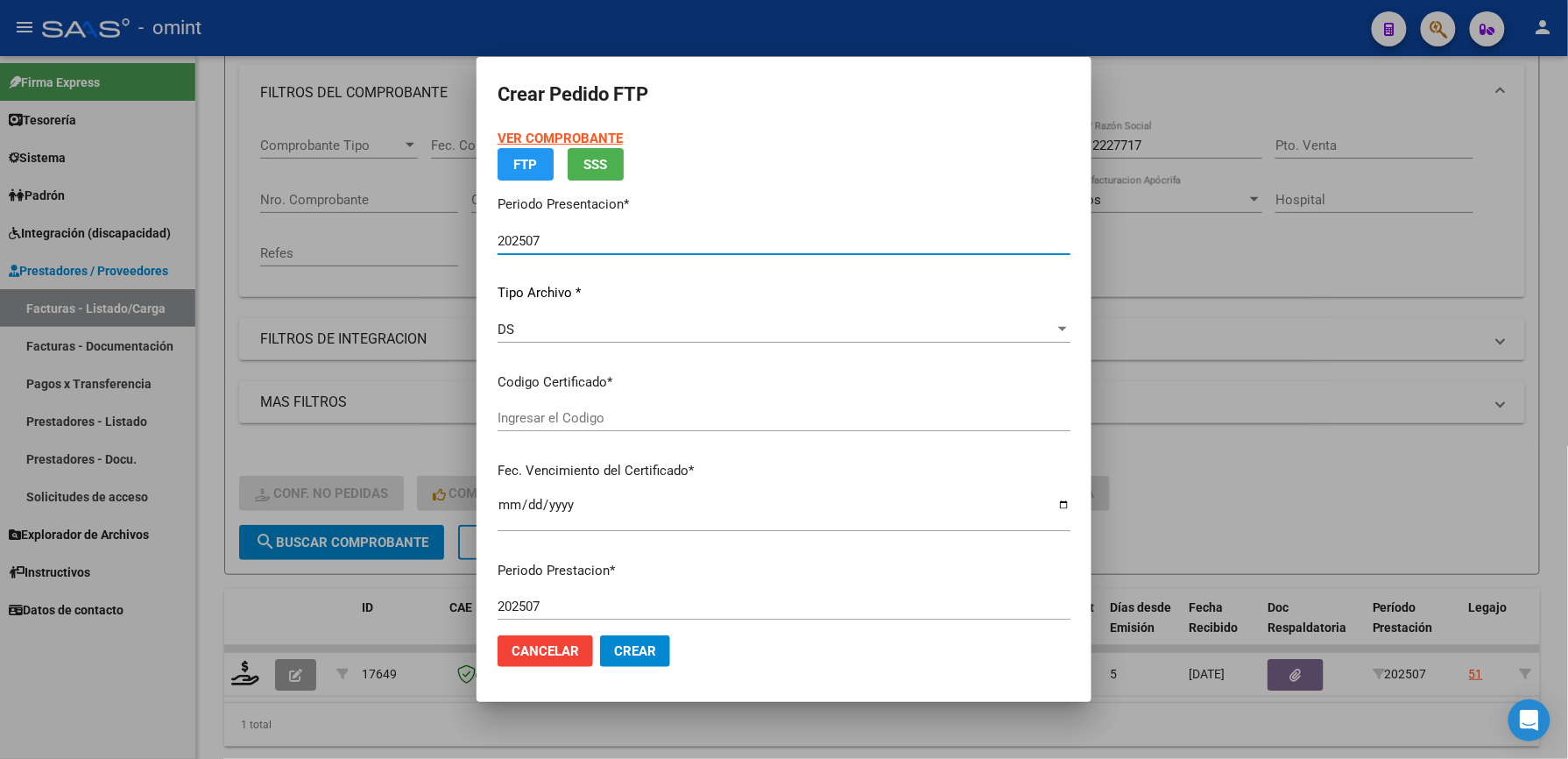
type input "3013047472"
type input "[DATE]"
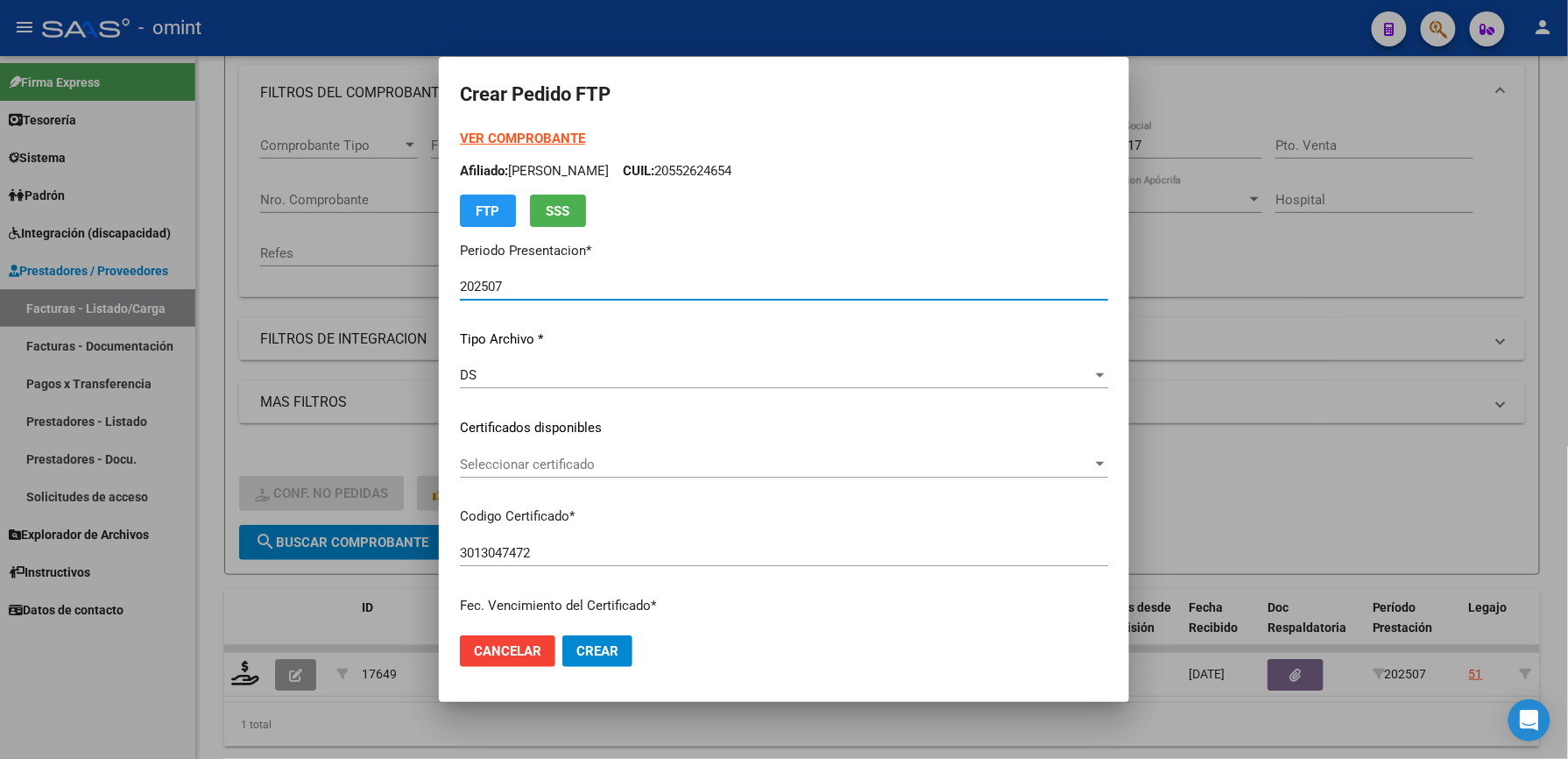
click at [590, 462] on span "Seleccionar certificado" at bounding box center [776, 465] width 633 height 16
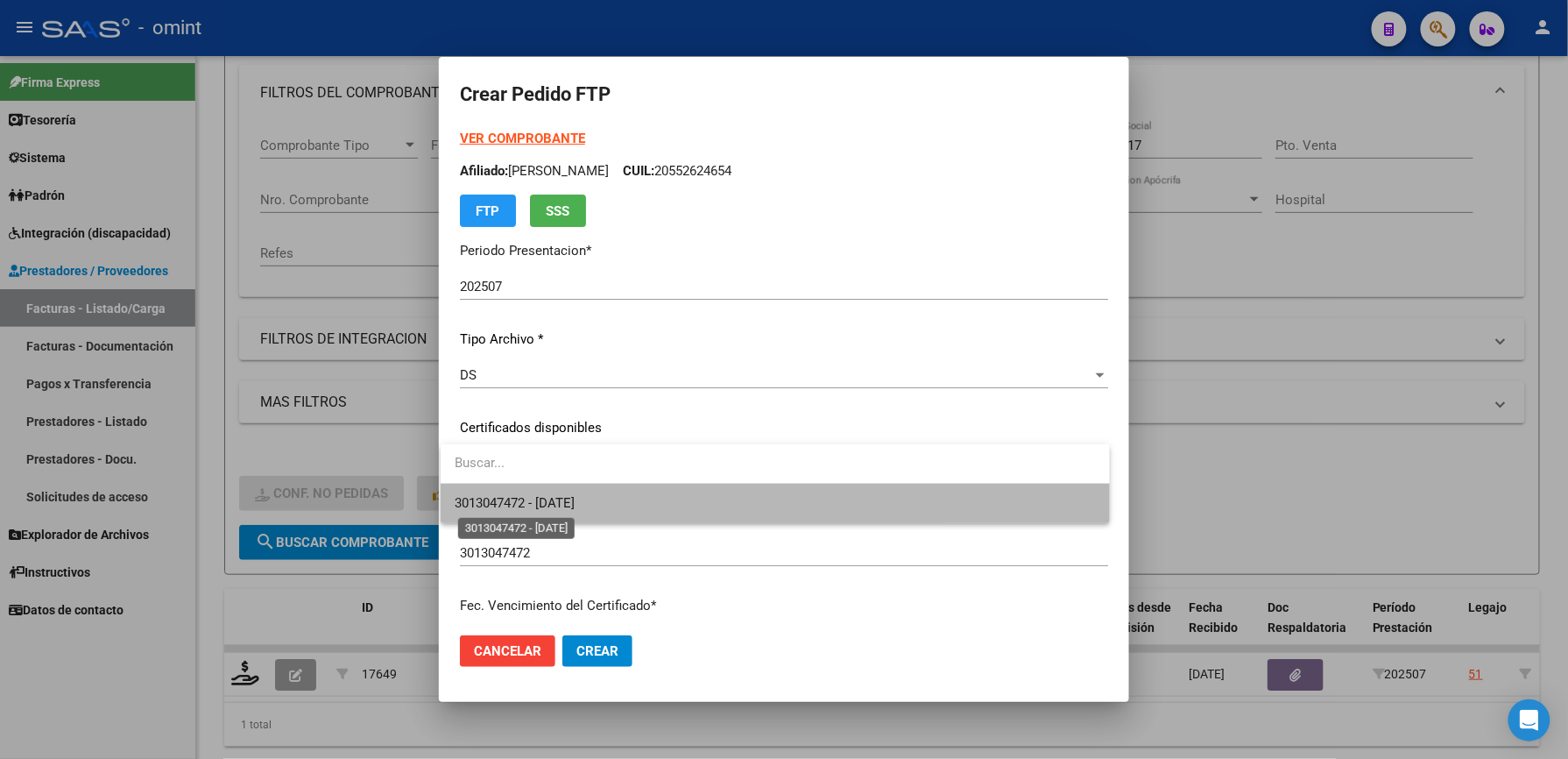
click at [575, 500] on span "3013047472 - [DATE]" at bounding box center [515, 503] width 120 height 16
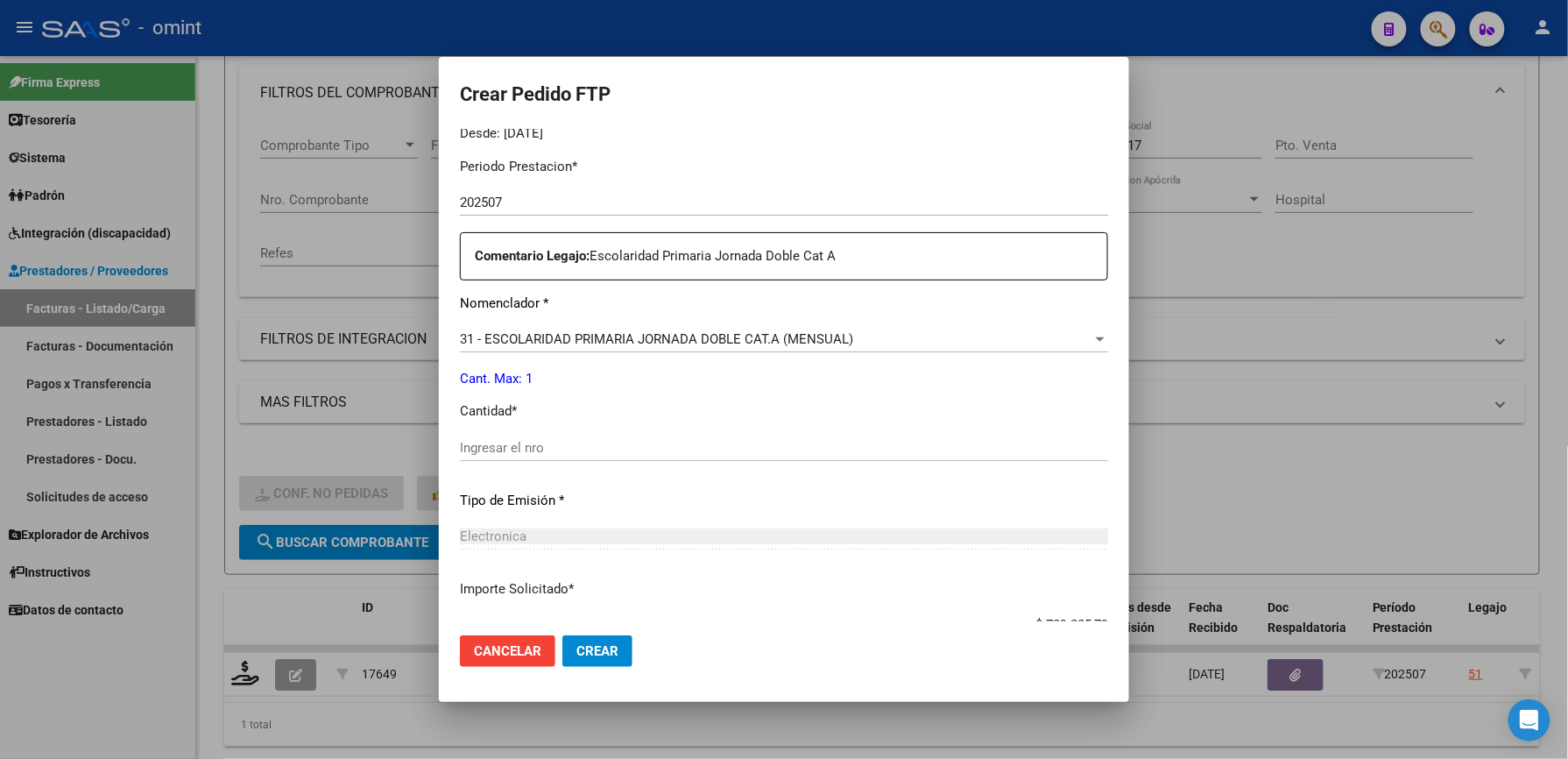
scroll to position [584, 0]
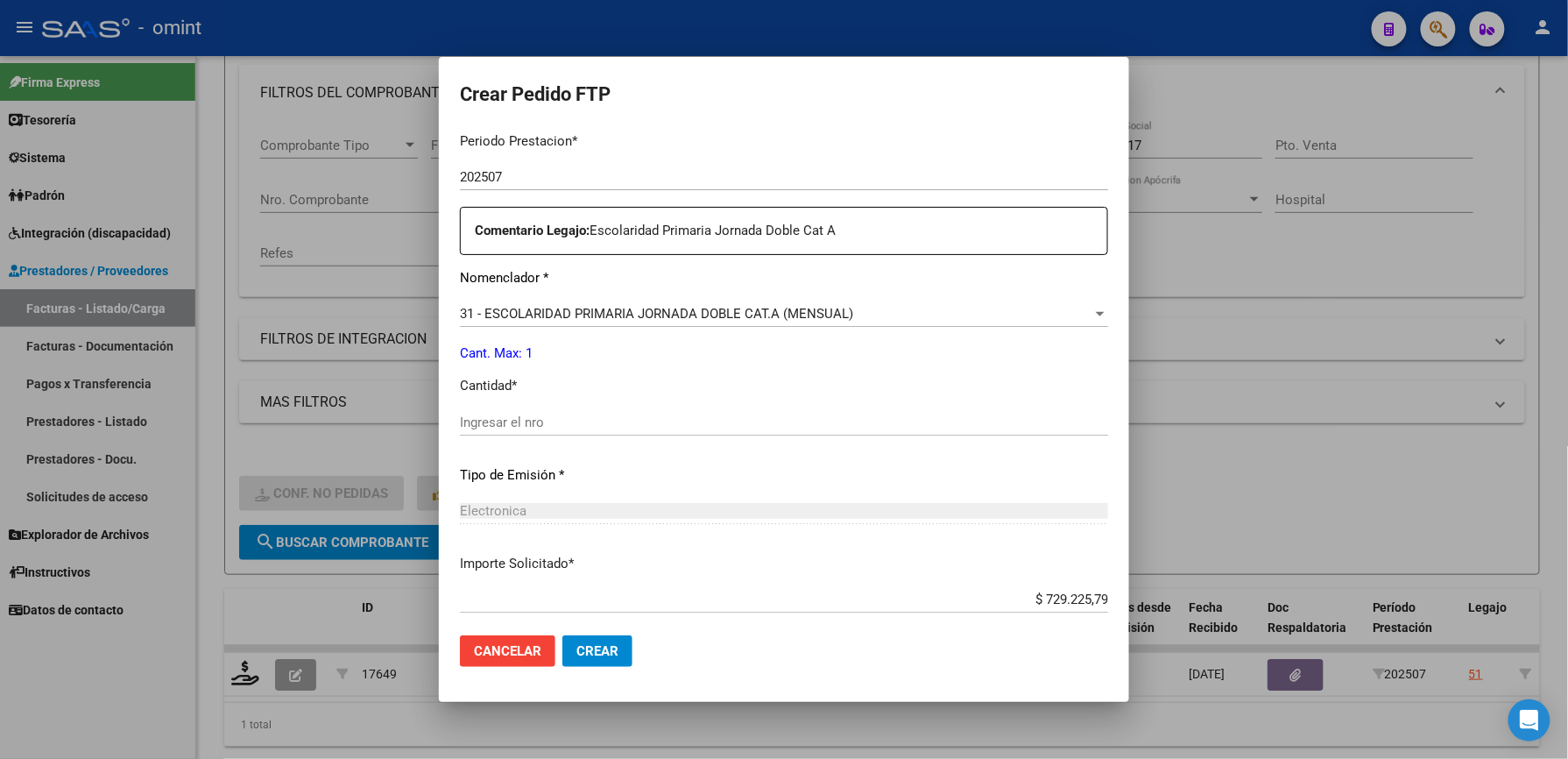
click at [578, 418] on input "Ingresar el nro" at bounding box center [783, 423] width 648 height 16
type input "1"
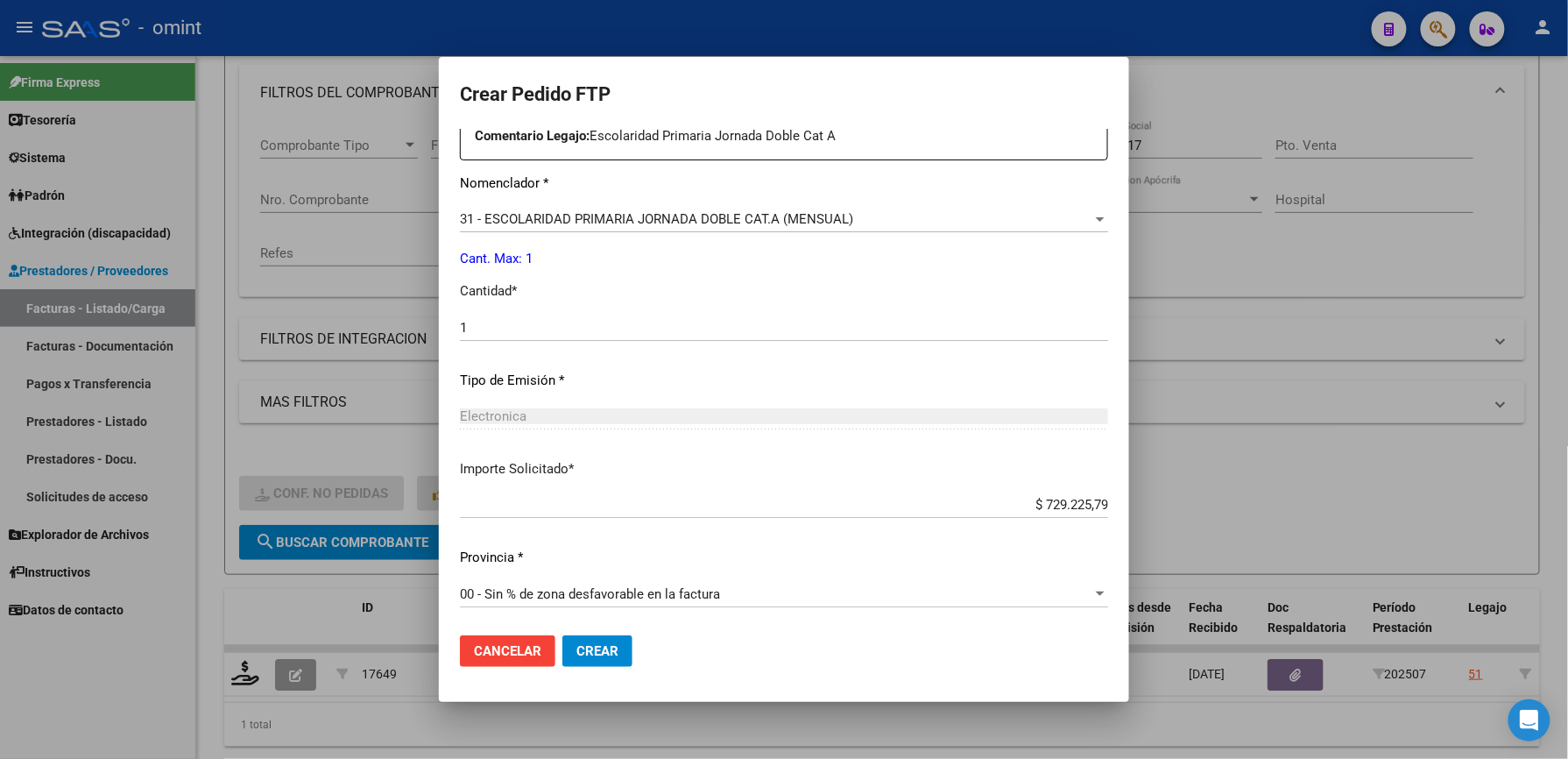
click at [589, 655] on span "Crear" at bounding box center [597, 651] width 42 height 16
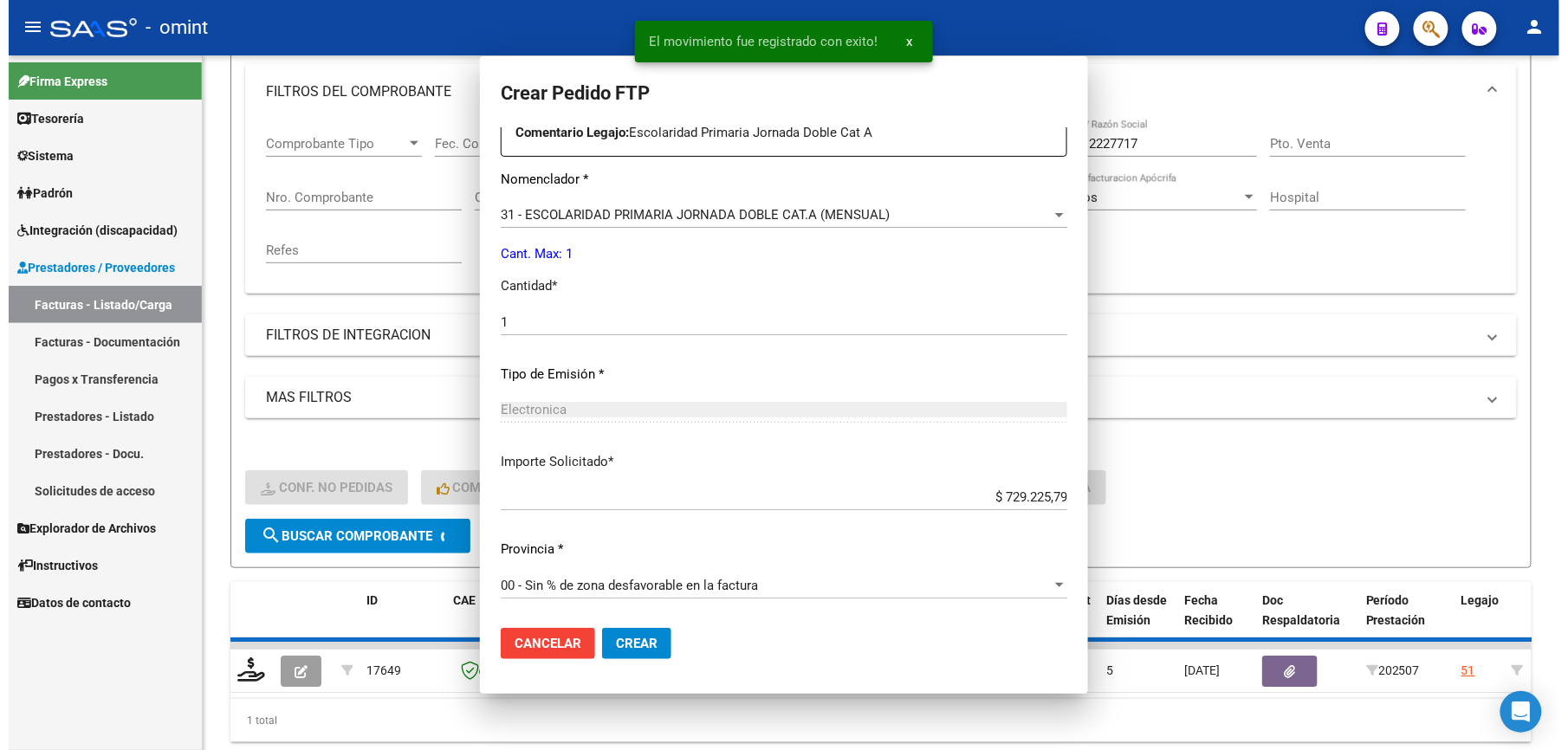
scroll to position [0, 0]
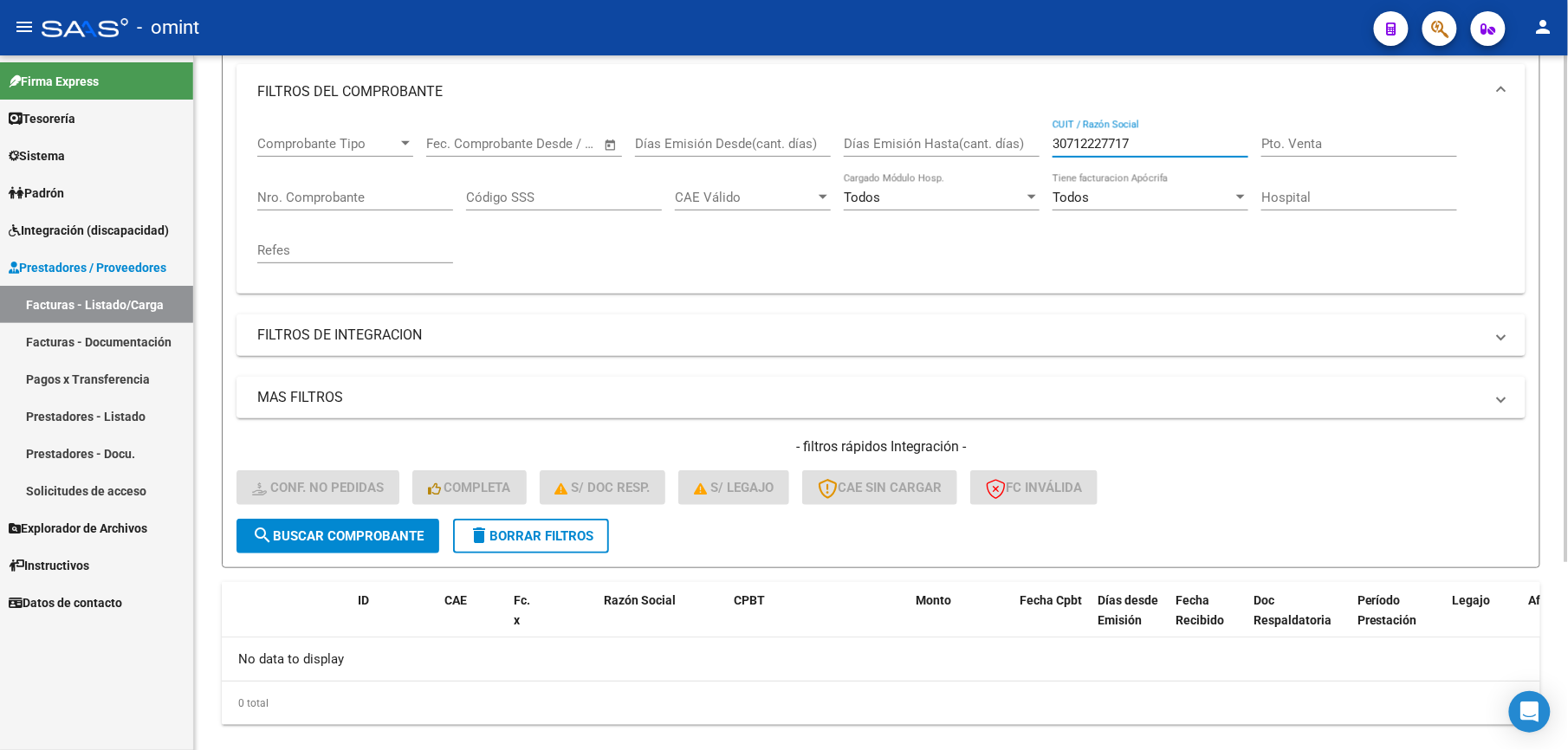
drag, startPoint x: 1157, startPoint y: 139, endPoint x: 1009, endPoint y: 139, distance: 148.0
click at [1010, 139] on div "Comprobante Tipo Comprobante Tipo Start date – End date Fec. Comprobante Desde …" at bounding box center [880, 199] width 1247 height 160
paste input "0833644"
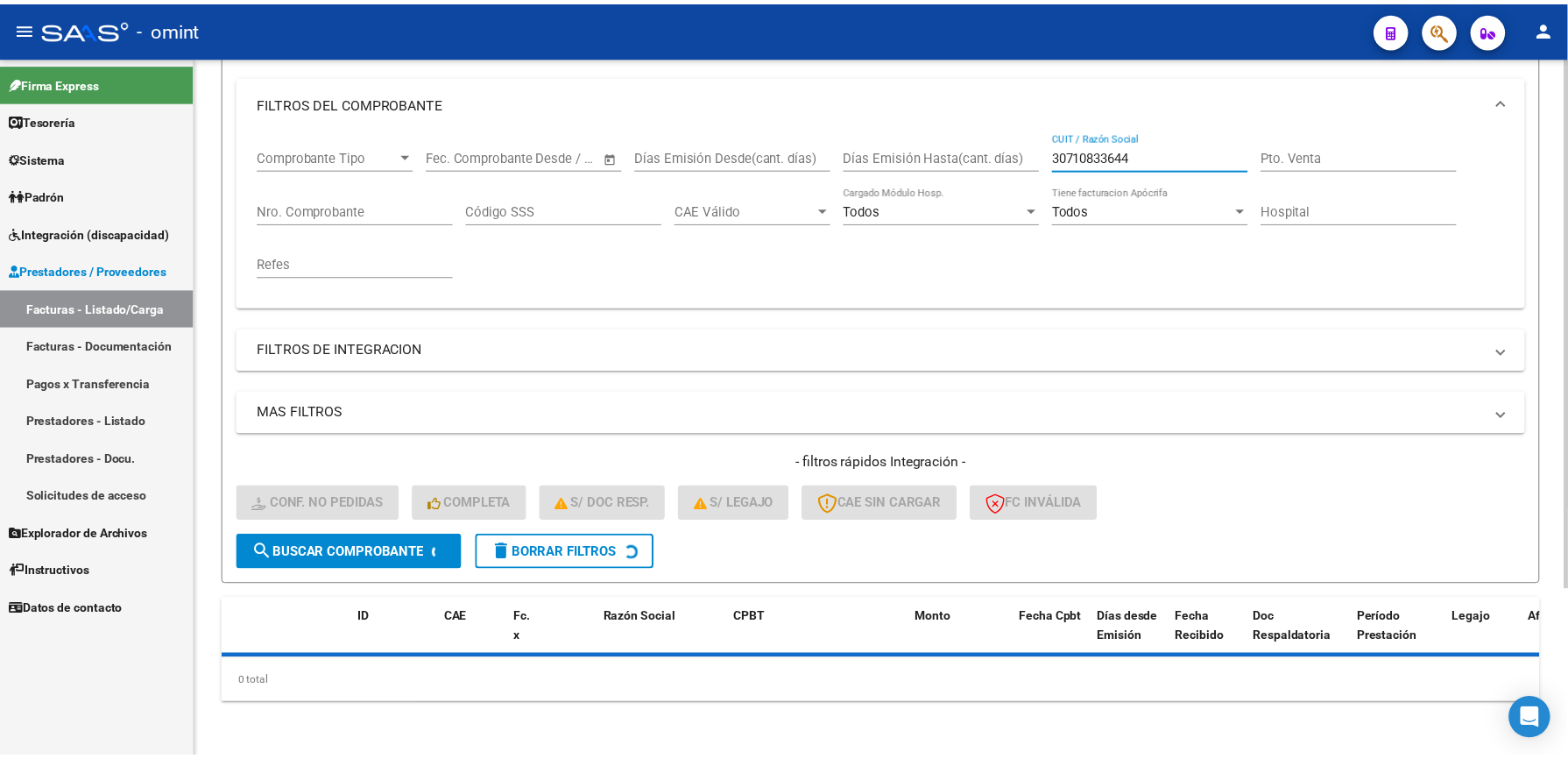
scroll to position [233, 0]
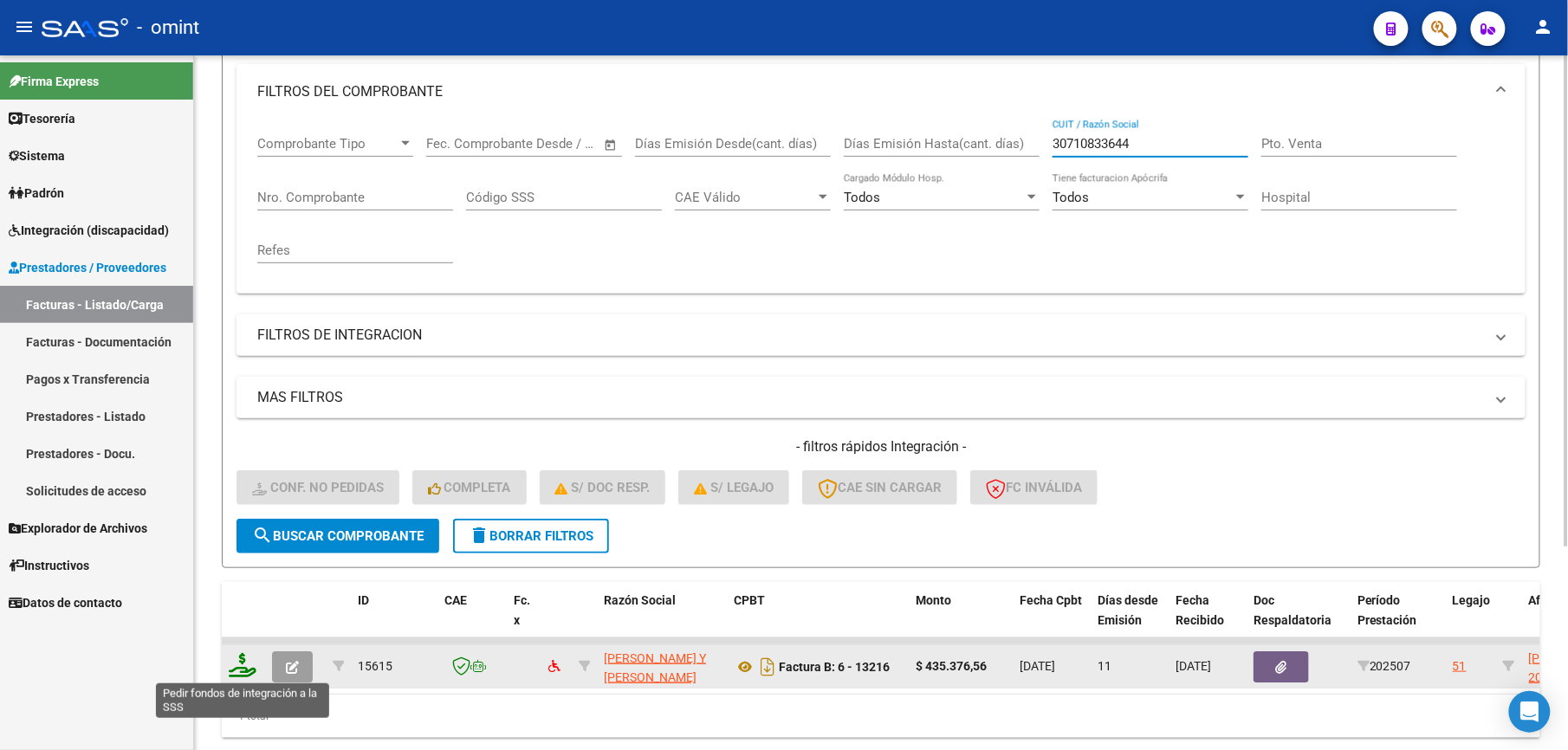
type input "30710833644"
click at [253, 669] on icon at bounding box center [242, 664] width 27 height 24
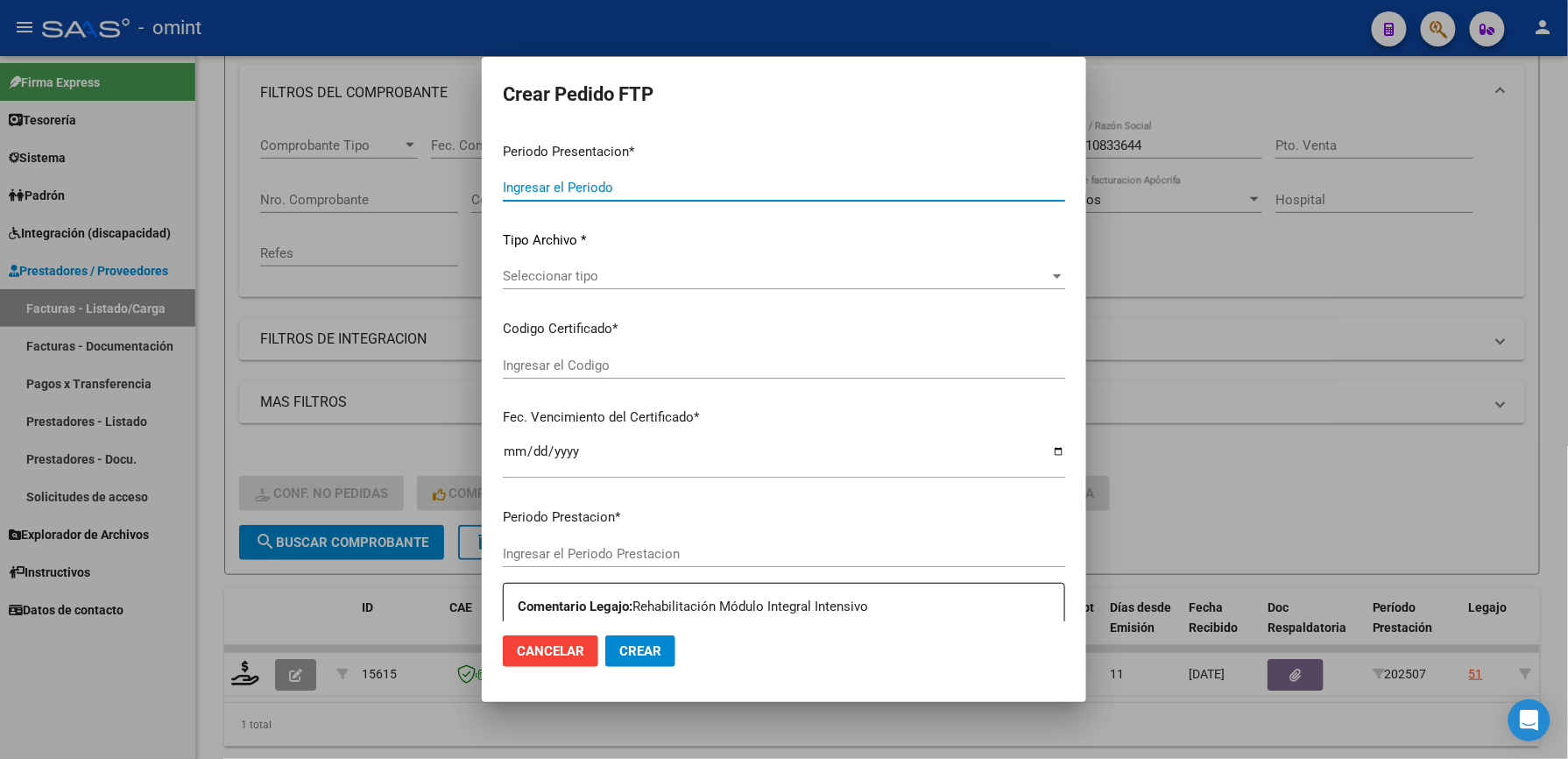
type input "202507"
type input "$ 435.376,56"
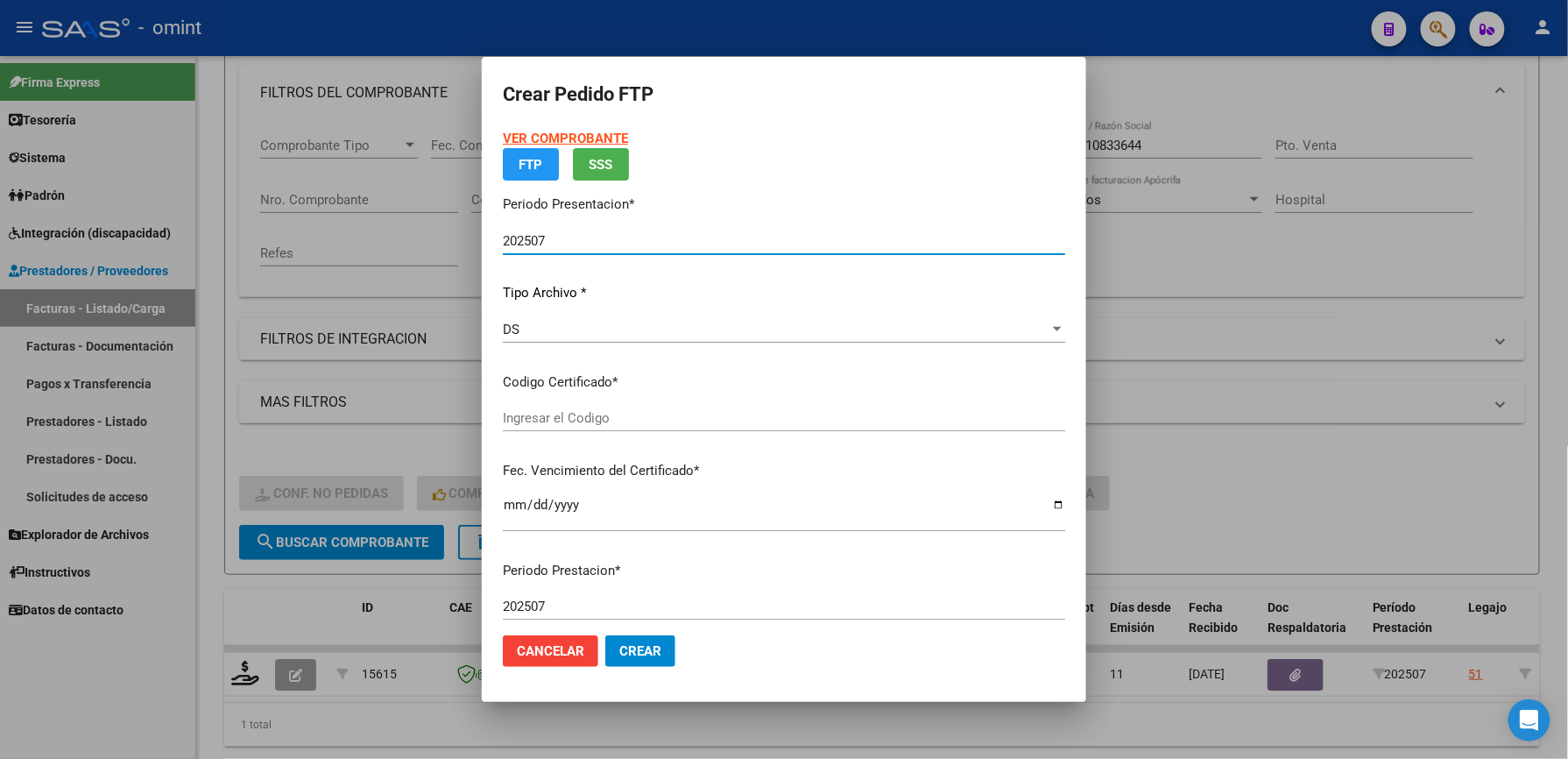
type input "3013047472"
type input "[DATE]"
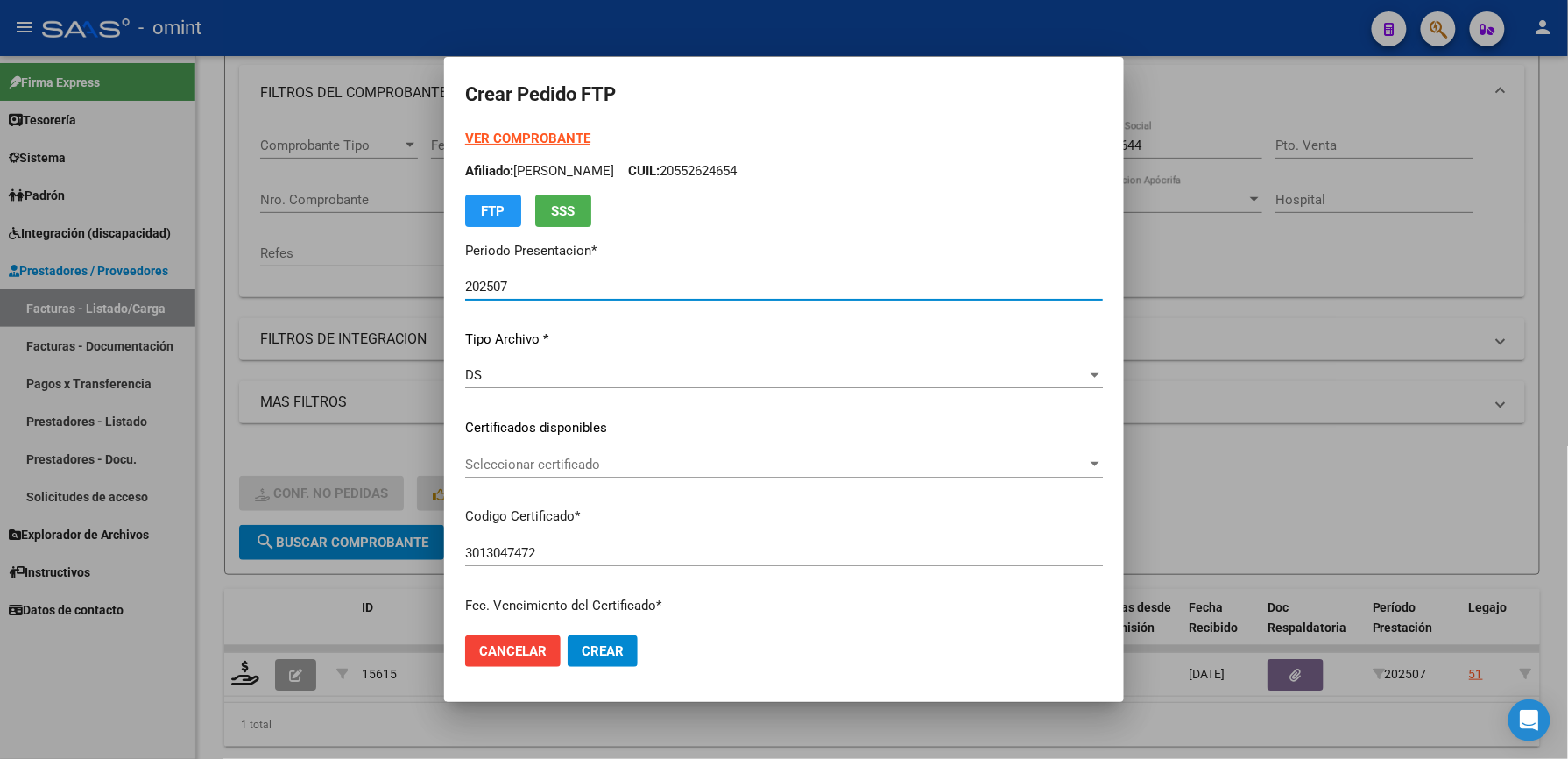
click at [613, 409] on div "VER COMPROBANTE ARCA Padrón Afiliado: [PERSON_NAME] CUIL: 20552624654 FTP SSS P…" at bounding box center [783, 415] width 637 height 573
click at [582, 454] on div "Seleccionar certificado Seleccionar certificado" at bounding box center [783, 464] width 637 height 26
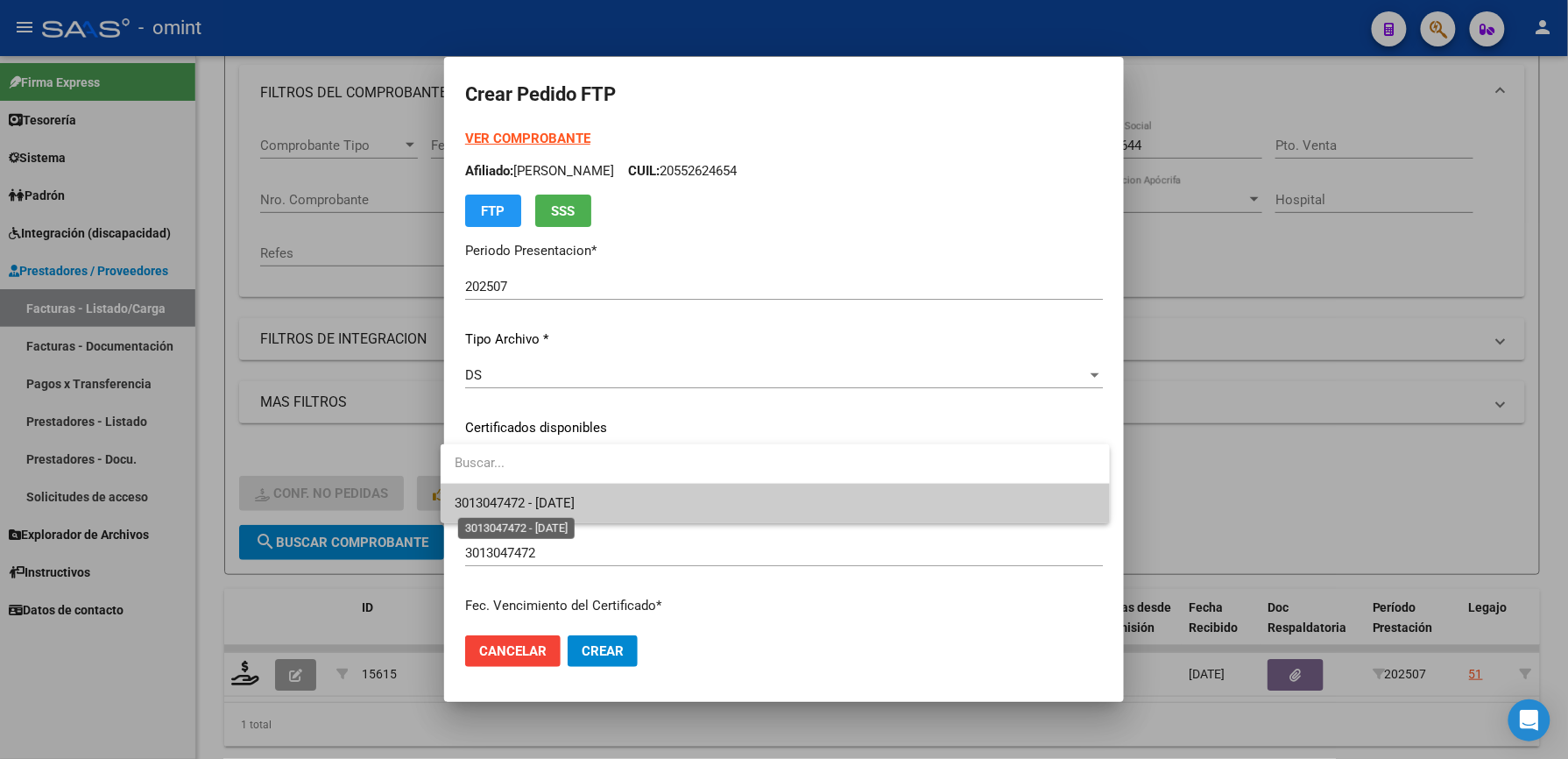
click at [575, 500] on span "3013047472 - [DATE]" at bounding box center [515, 503] width 120 height 16
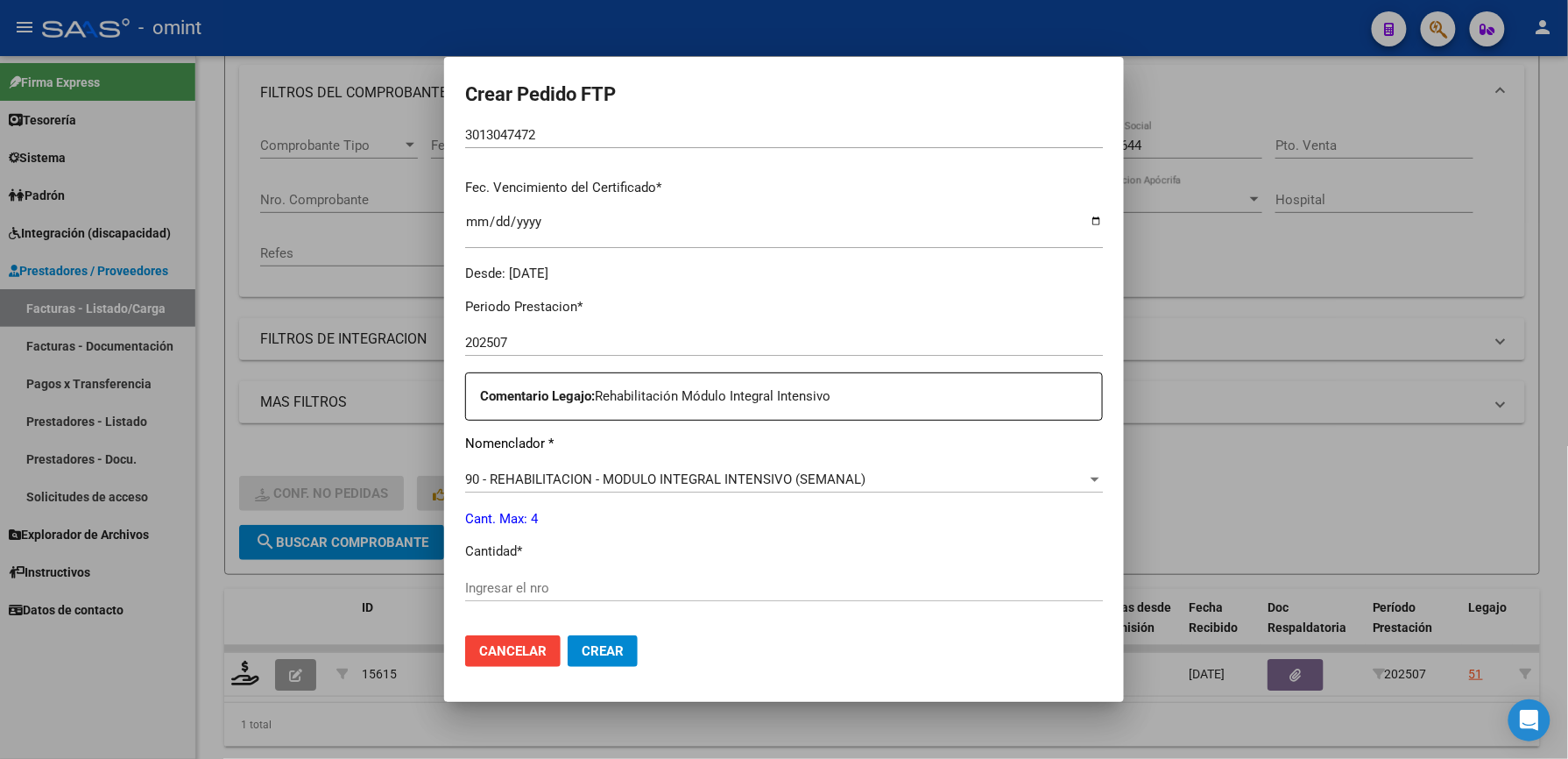
scroll to position [467, 0]
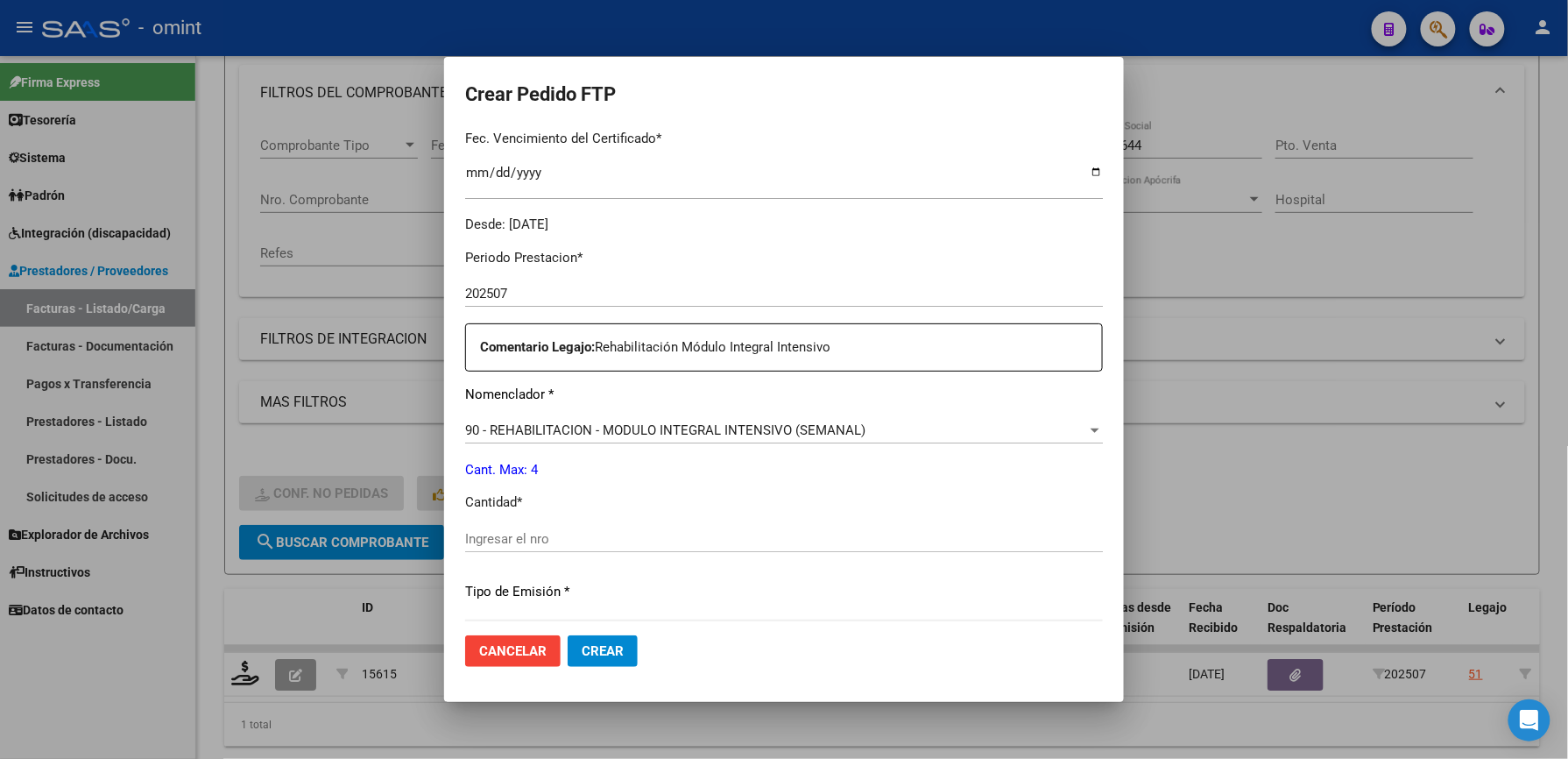
click at [533, 540] on input "Ingresar el nro" at bounding box center [783, 539] width 637 height 16
type input "4"
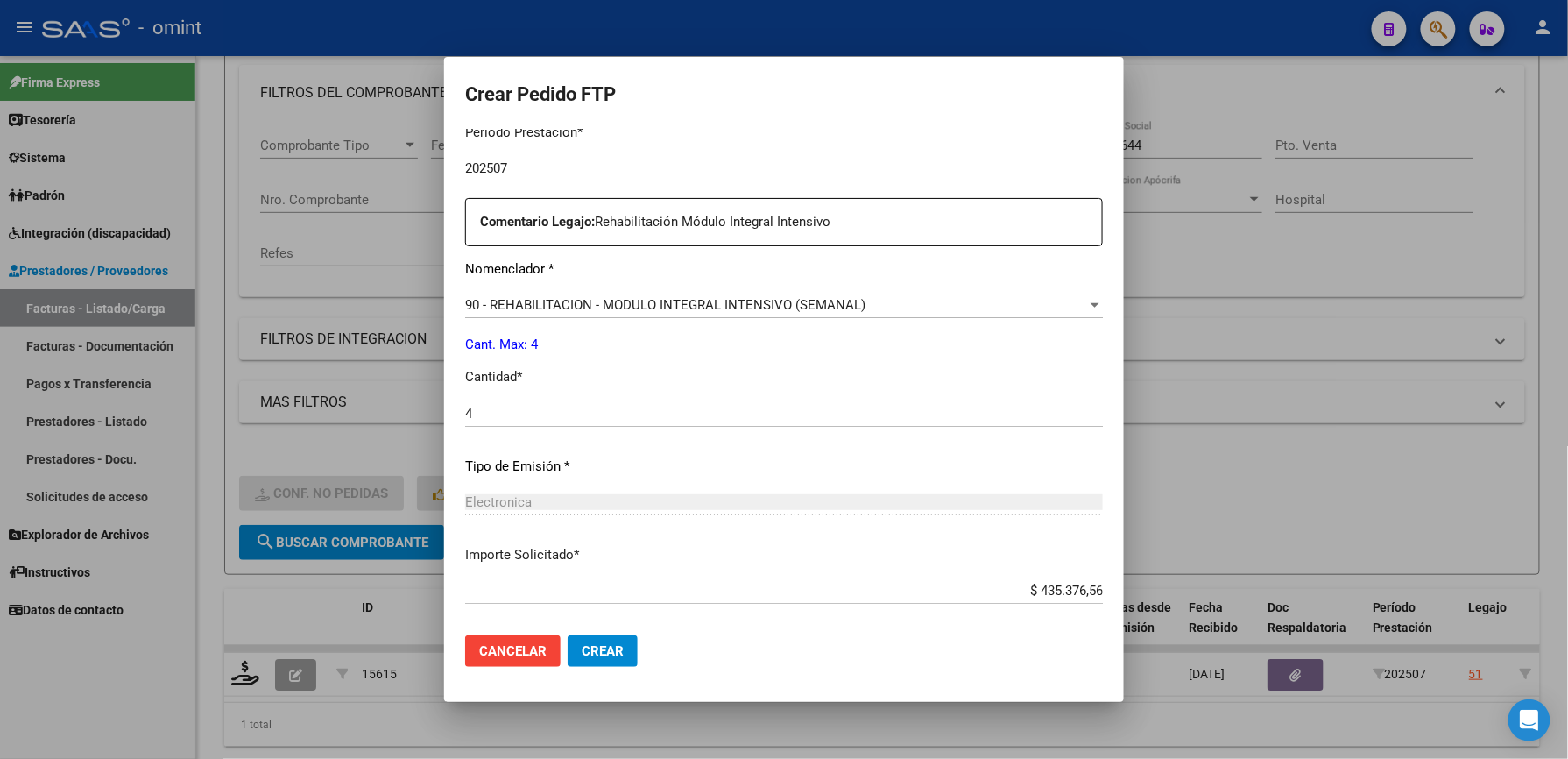
scroll to position [679, 0]
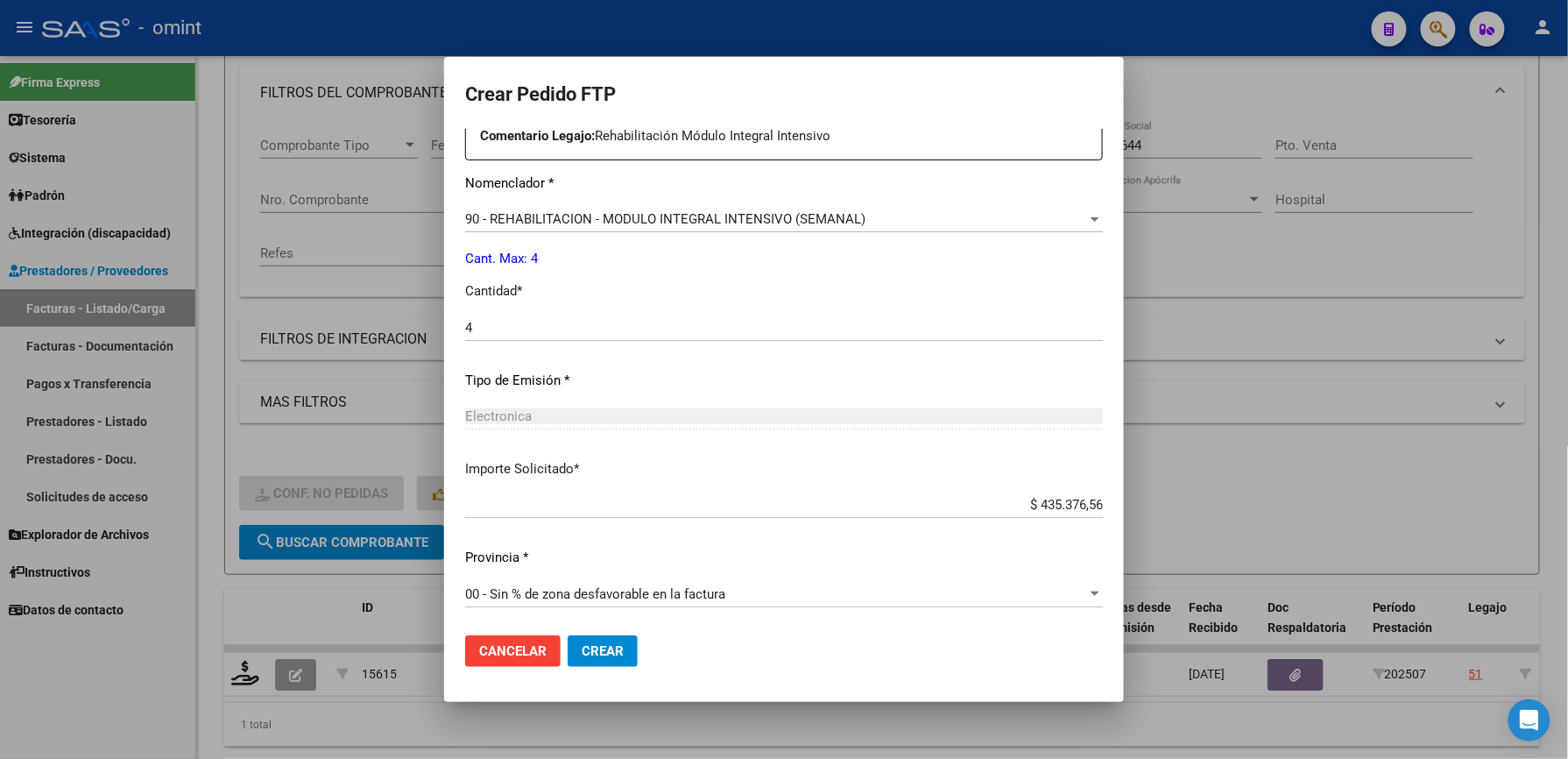
click at [589, 646] on span "Crear" at bounding box center [603, 651] width 42 height 16
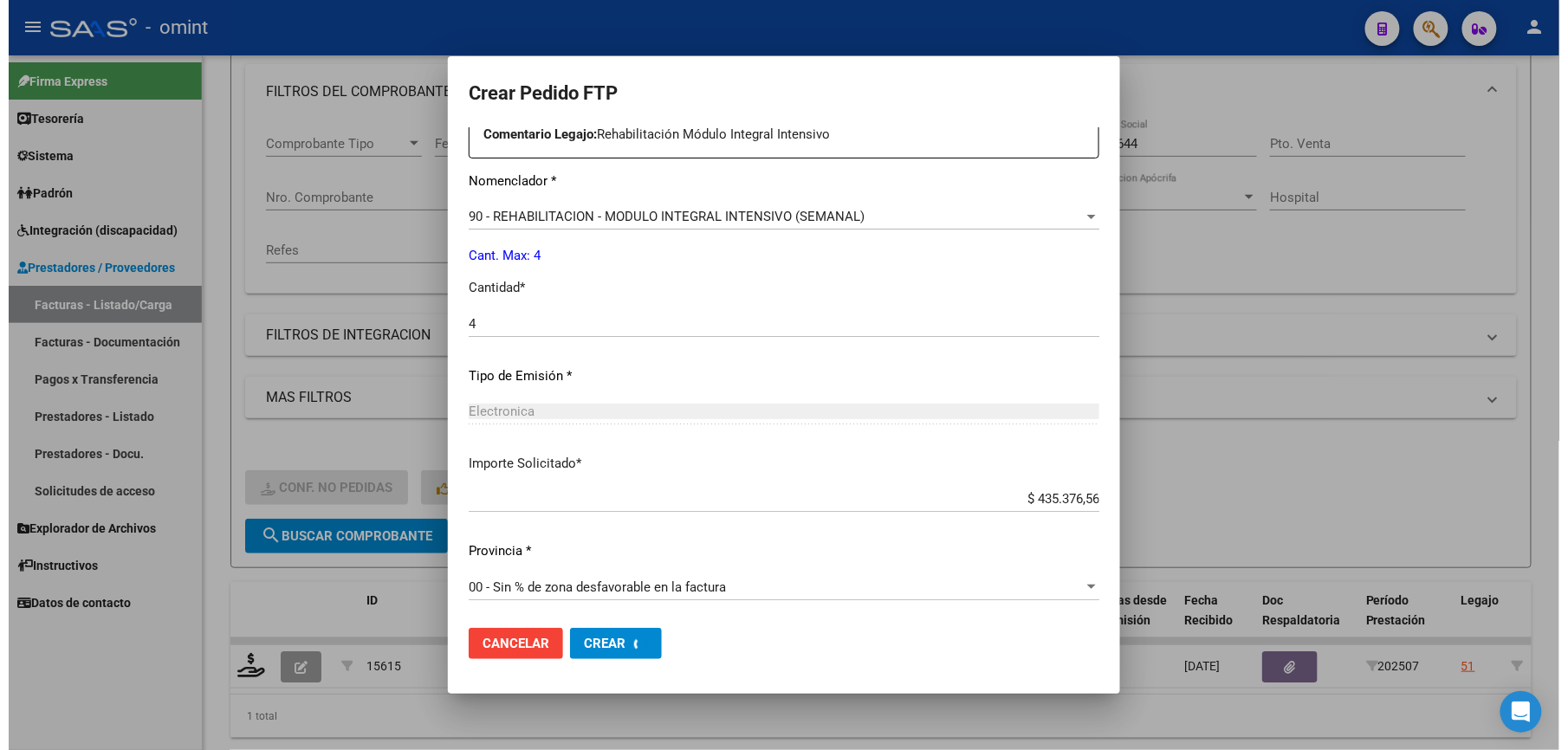
scroll to position [0, 0]
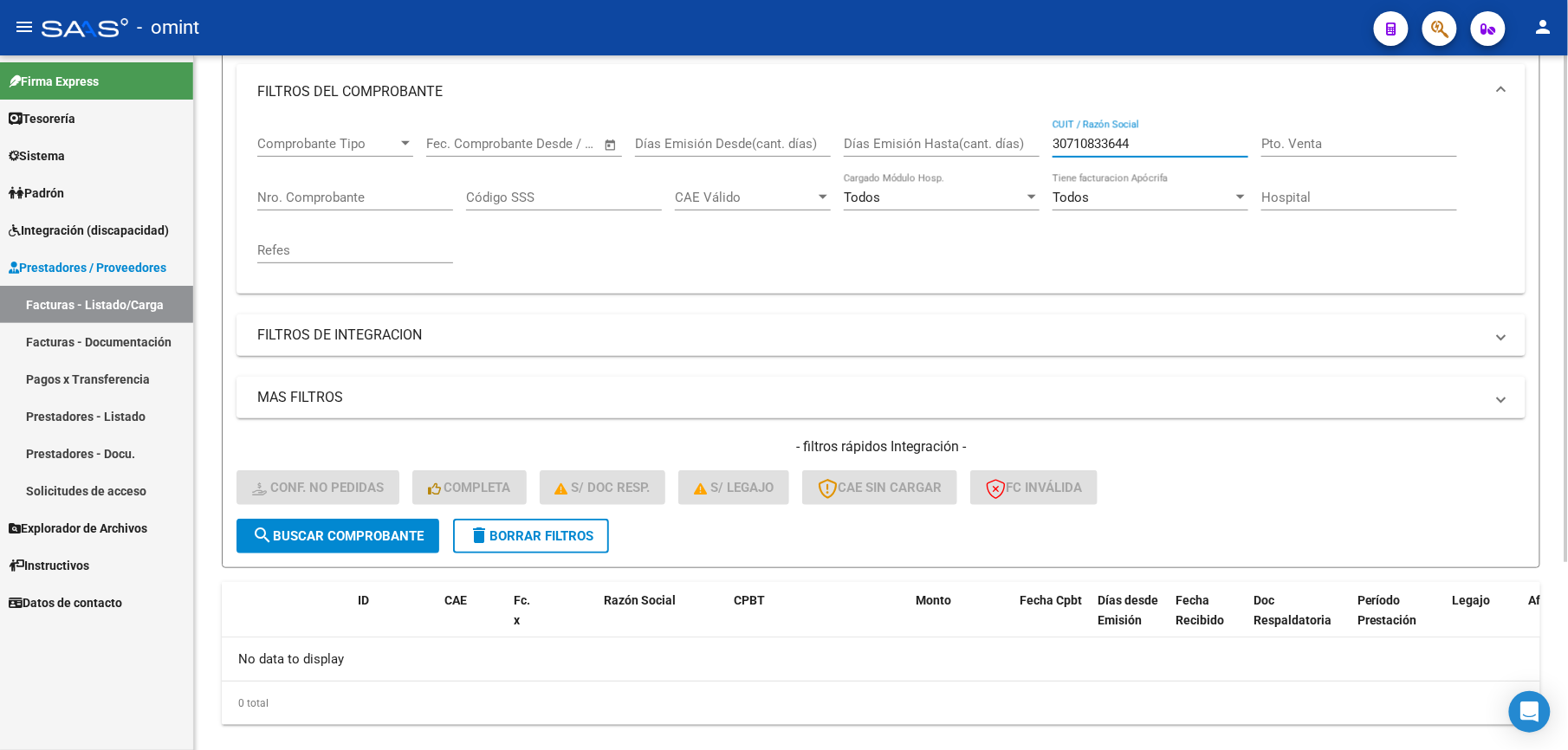
drag, startPoint x: 1158, startPoint y: 142, endPoint x: 1001, endPoint y: 143, distance: 157.0
click at [1001, 143] on div "Comprobante Tipo Comprobante Tipo Start date – End date Fec. Comprobante Desde …" at bounding box center [880, 199] width 1247 height 160
paste input "27345799562"
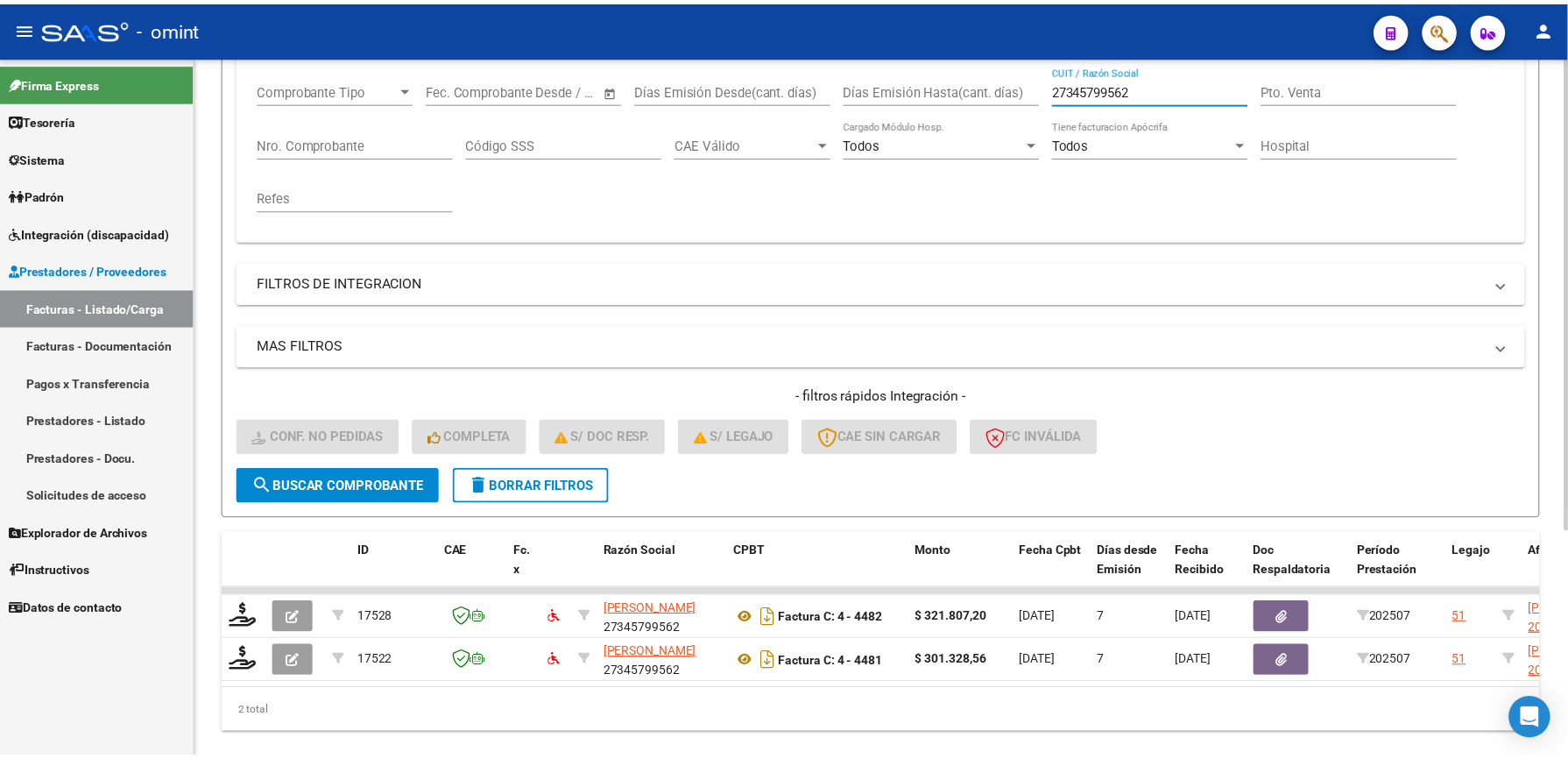
scroll to position [337, 0]
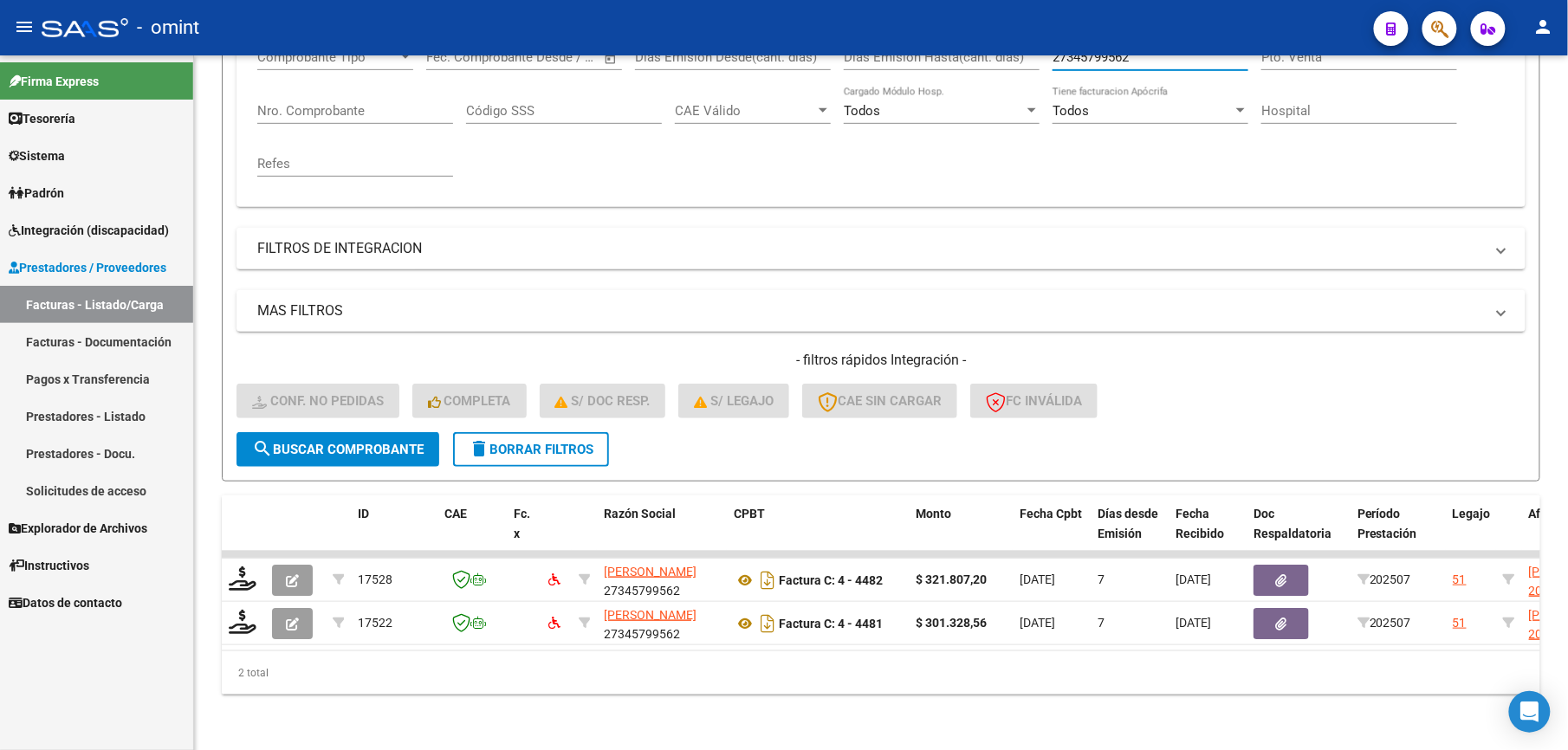
type input "27345799562"
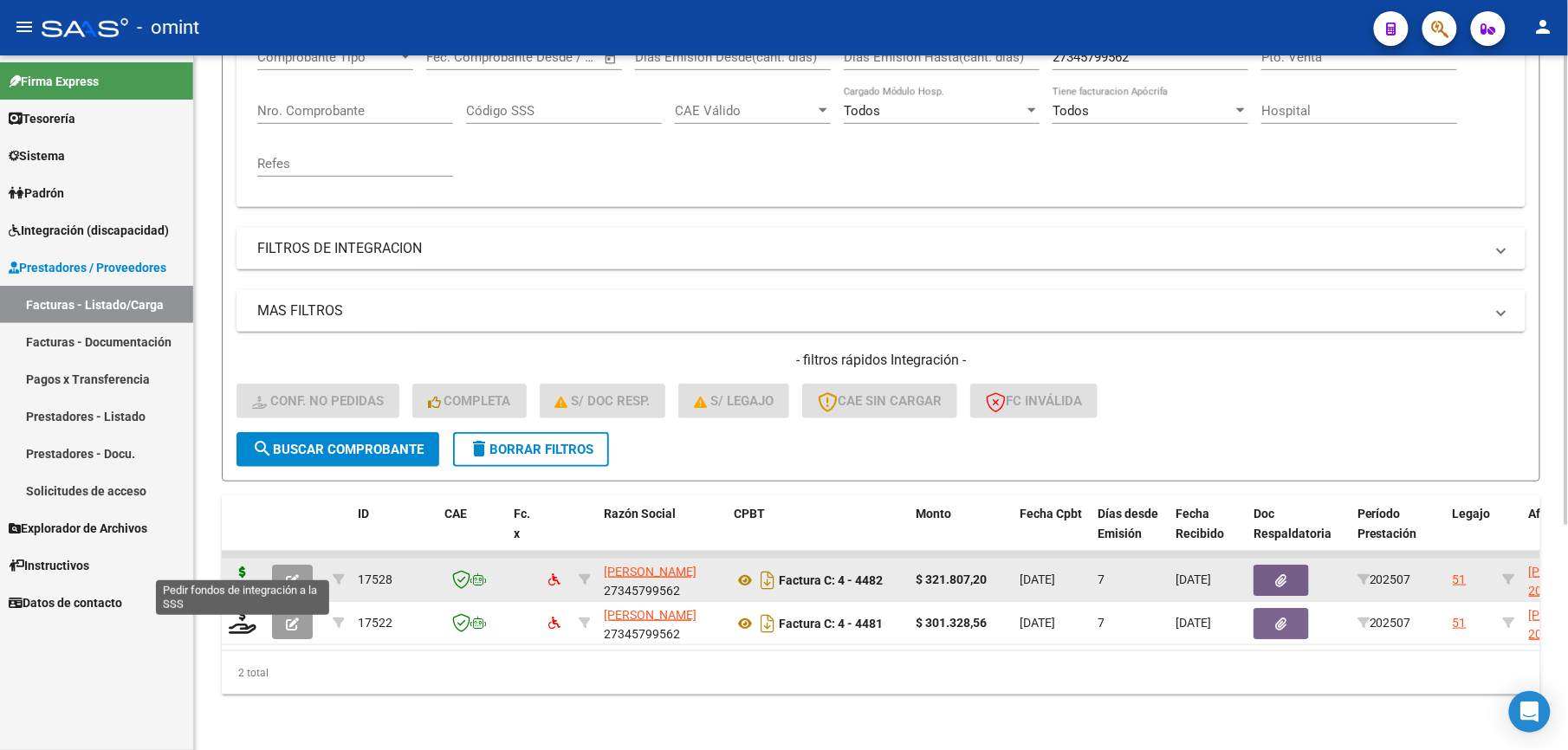
click at [244, 566] on icon at bounding box center [242, 578] width 27 height 24
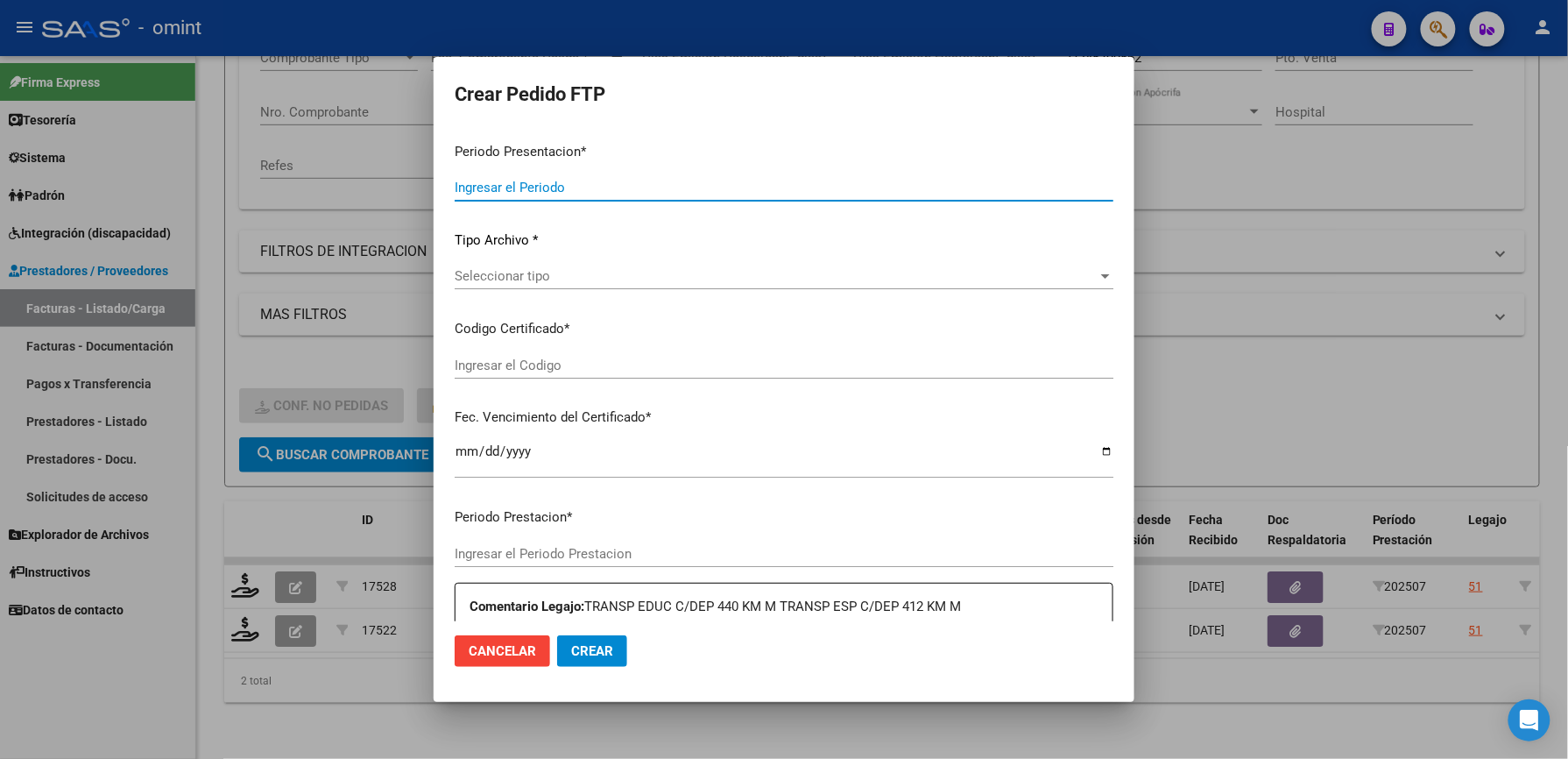
type input "202507"
type input "$ 321.807,20"
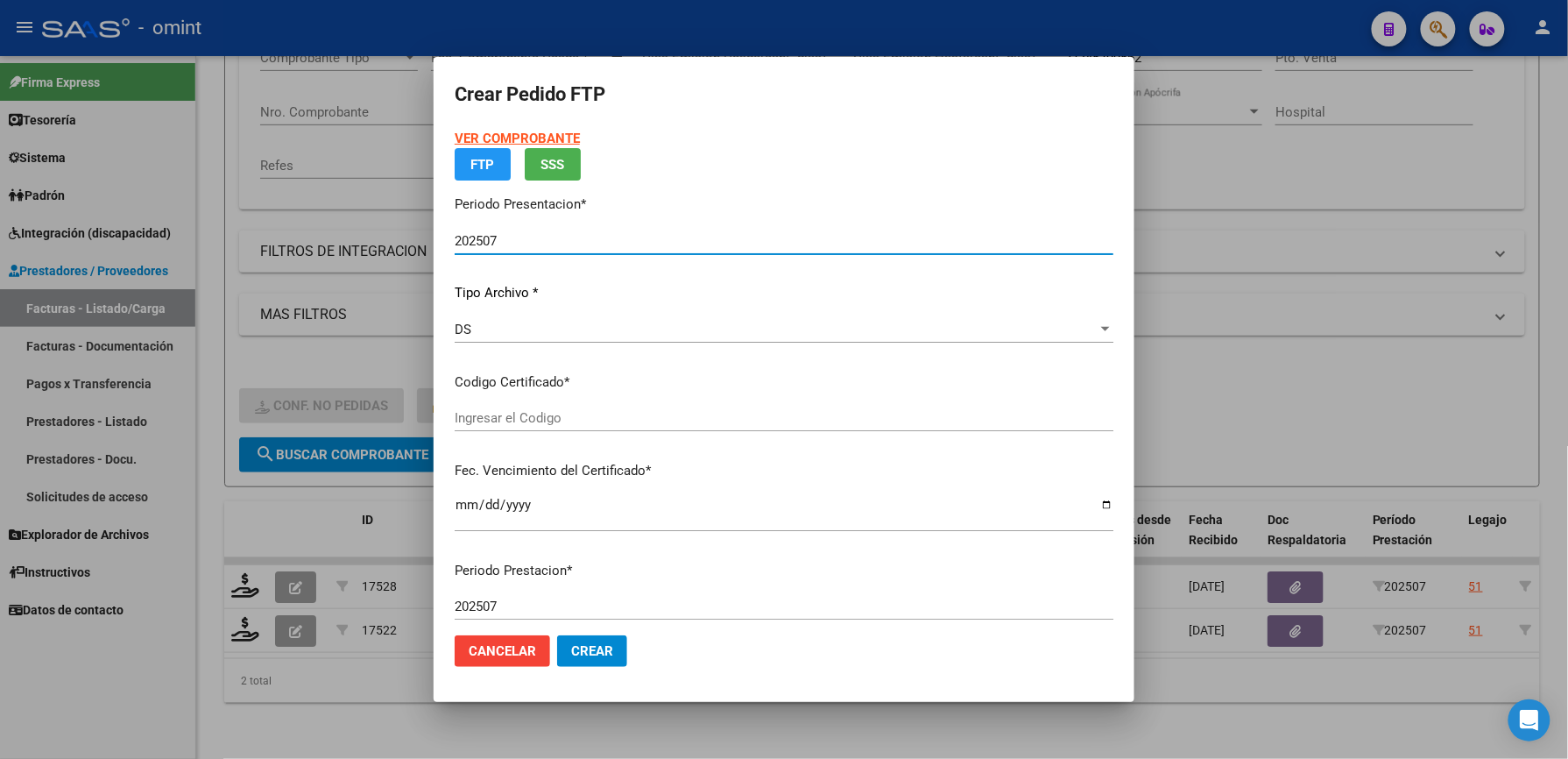
type input "3013047472"
type input "[DATE]"
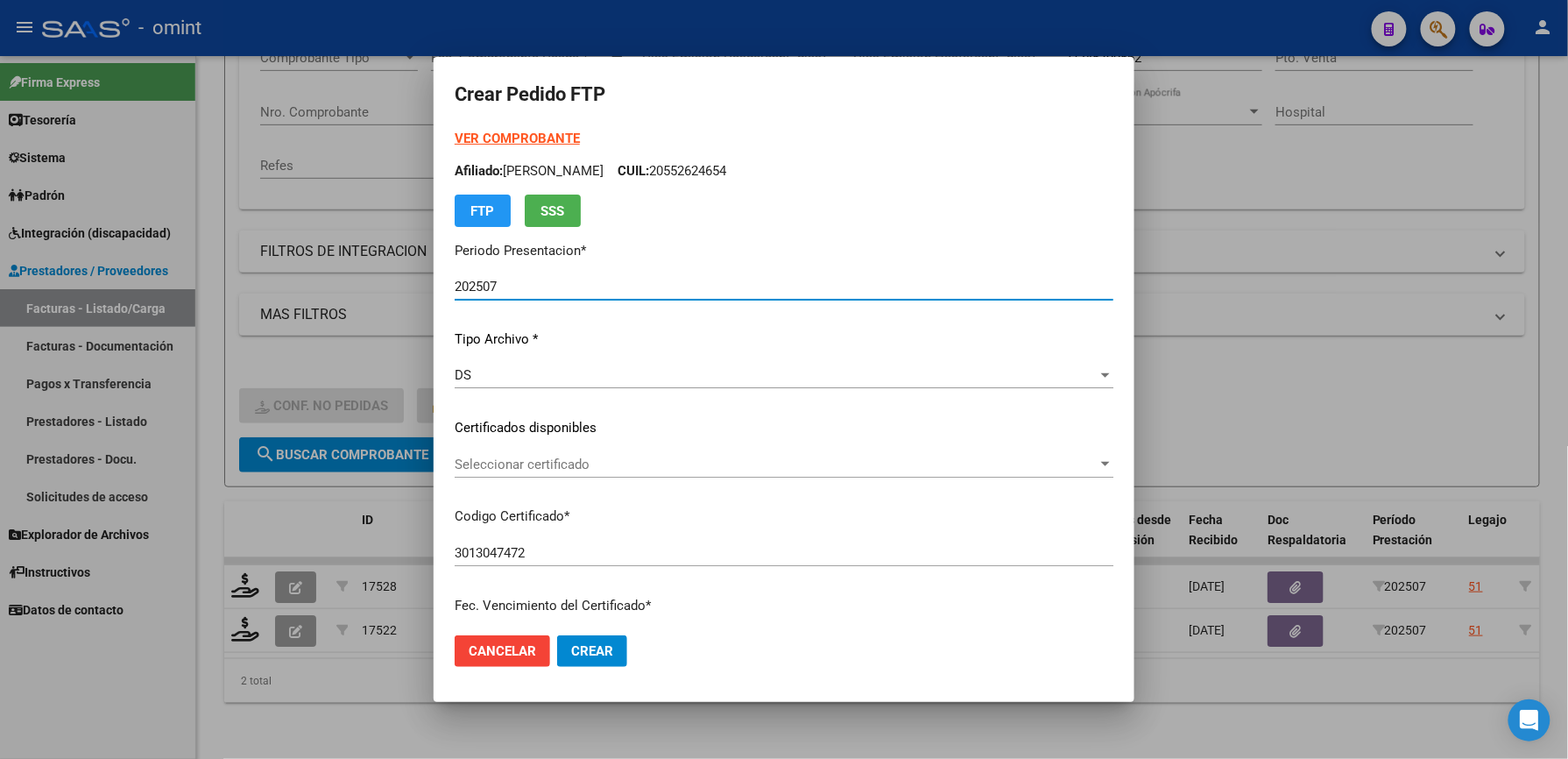
click at [608, 458] on span "Seleccionar certificado" at bounding box center [776, 465] width 643 height 16
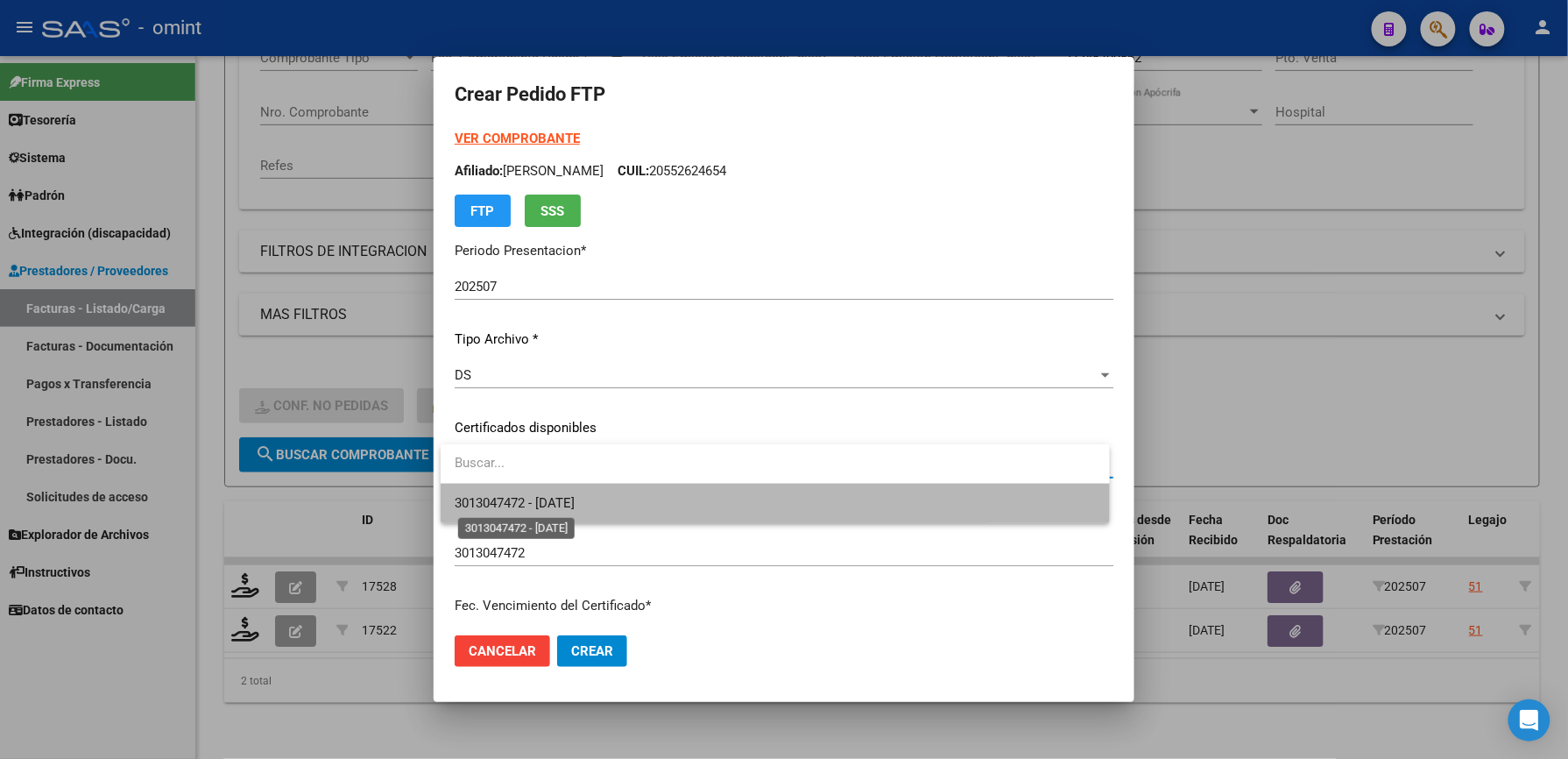
click at [575, 495] on span "3013047472 - [DATE]" at bounding box center [515, 503] width 120 height 16
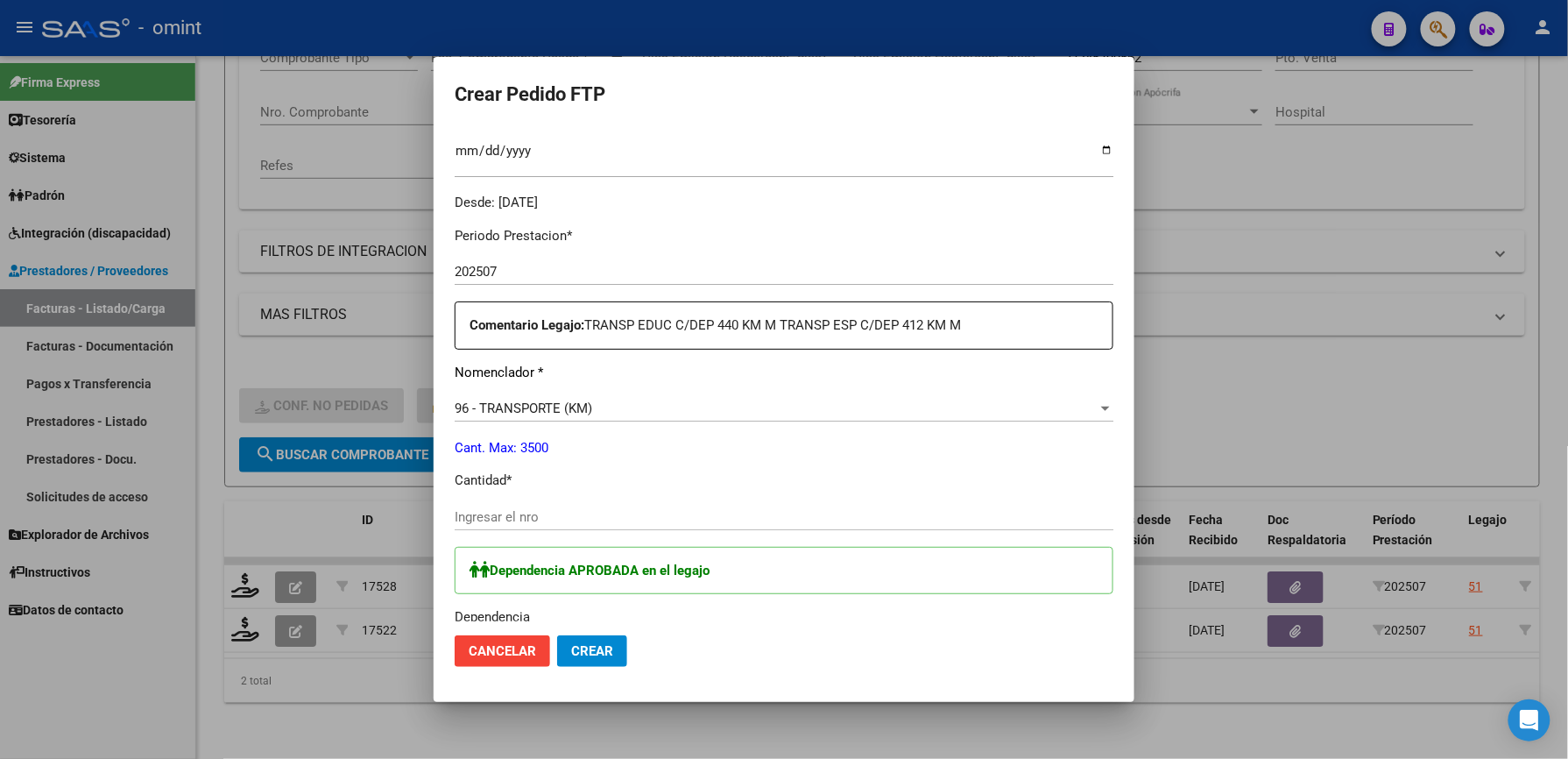
scroll to position [817, 0]
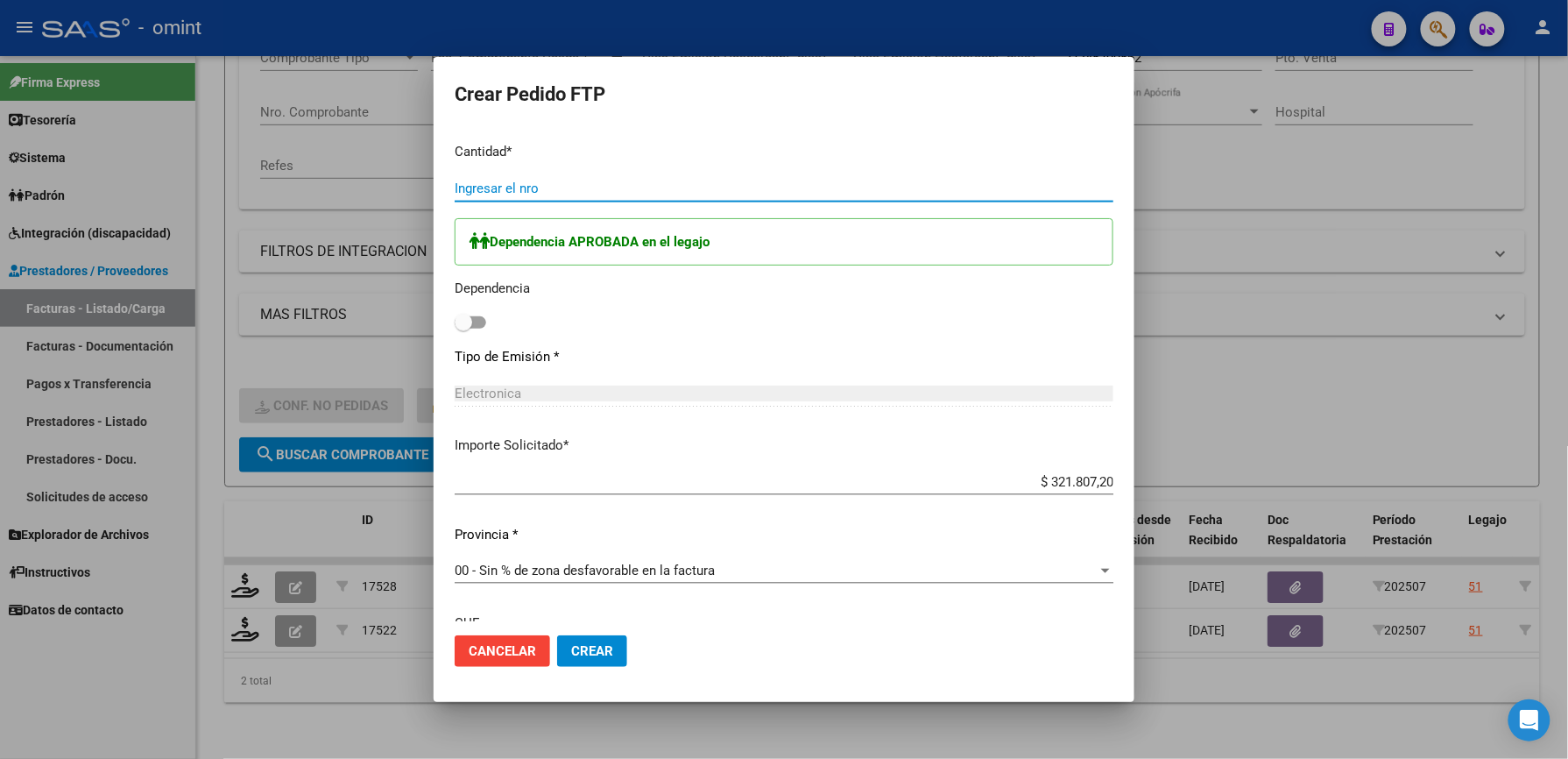
click at [593, 182] on input "Ingresar el nro" at bounding box center [784, 189] width 659 height 16
type input "440"
click at [482, 327] on span at bounding box center [470, 323] width 31 height 13
click at [463, 328] on input "checkbox" at bounding box center [462, 328] width 1 height 1
checkbox input "true"
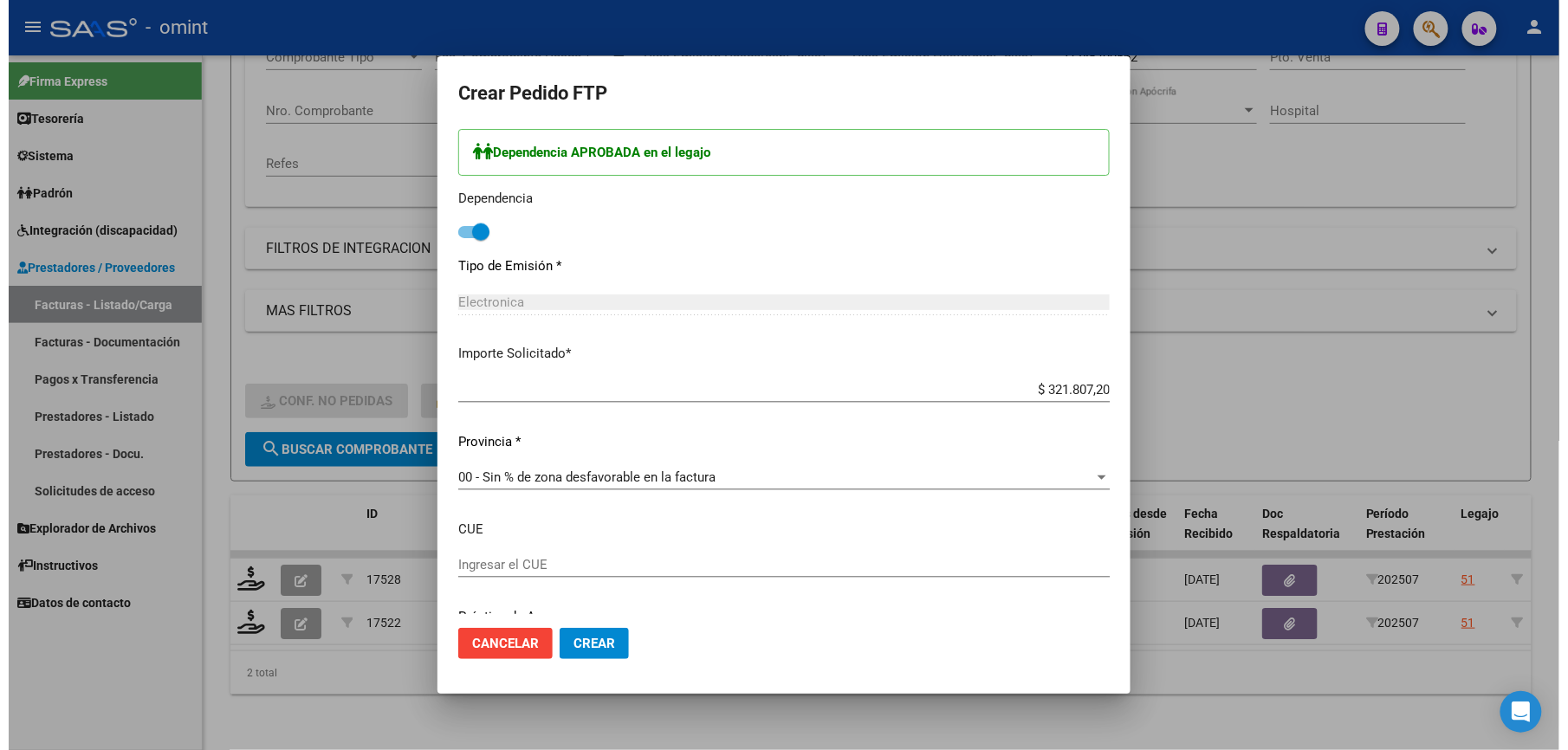
scroll to position [961, 0]
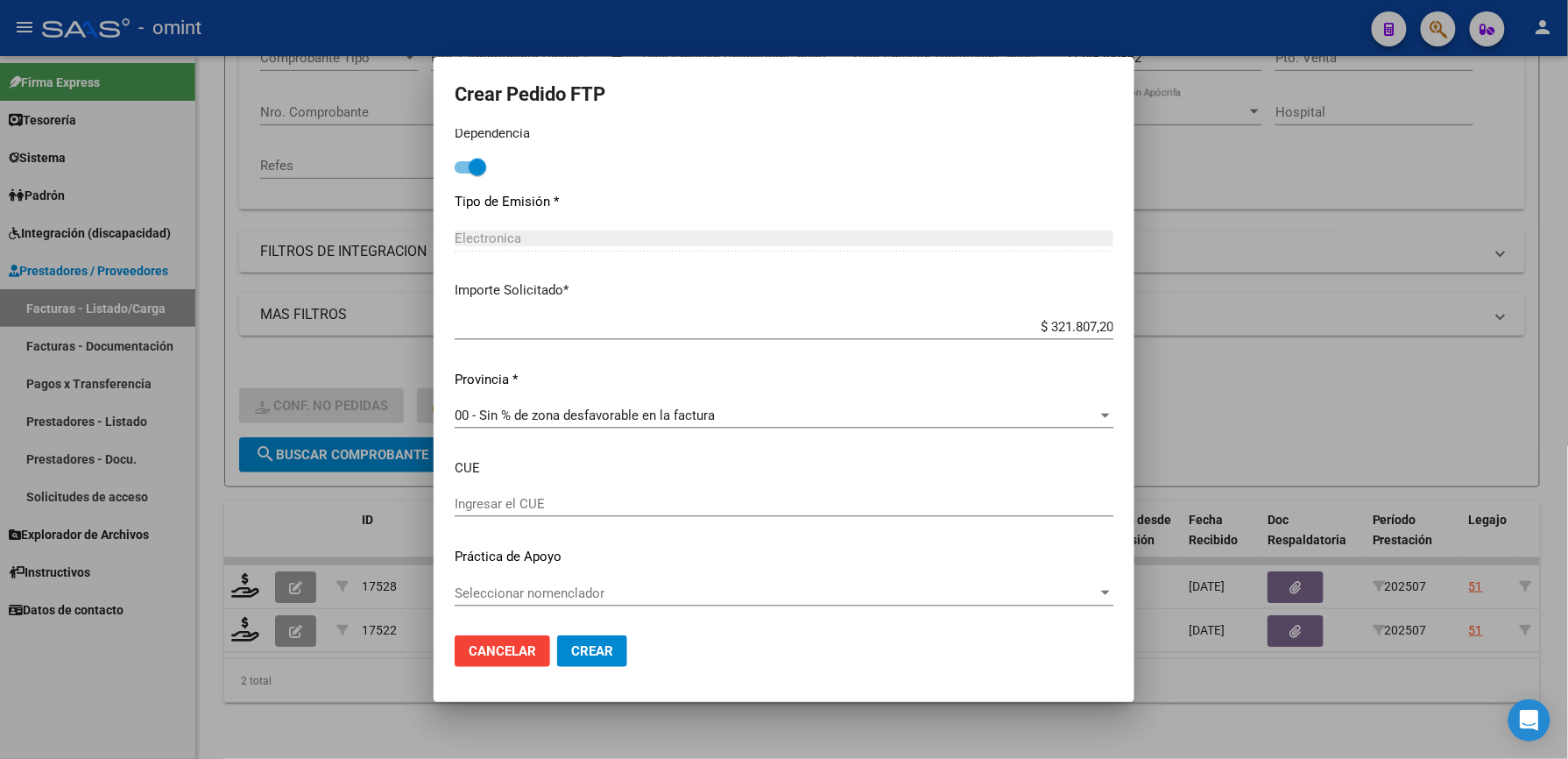
click at [608, 664] on button "Crear" at bounding box center [592, 650] width 70 height 31
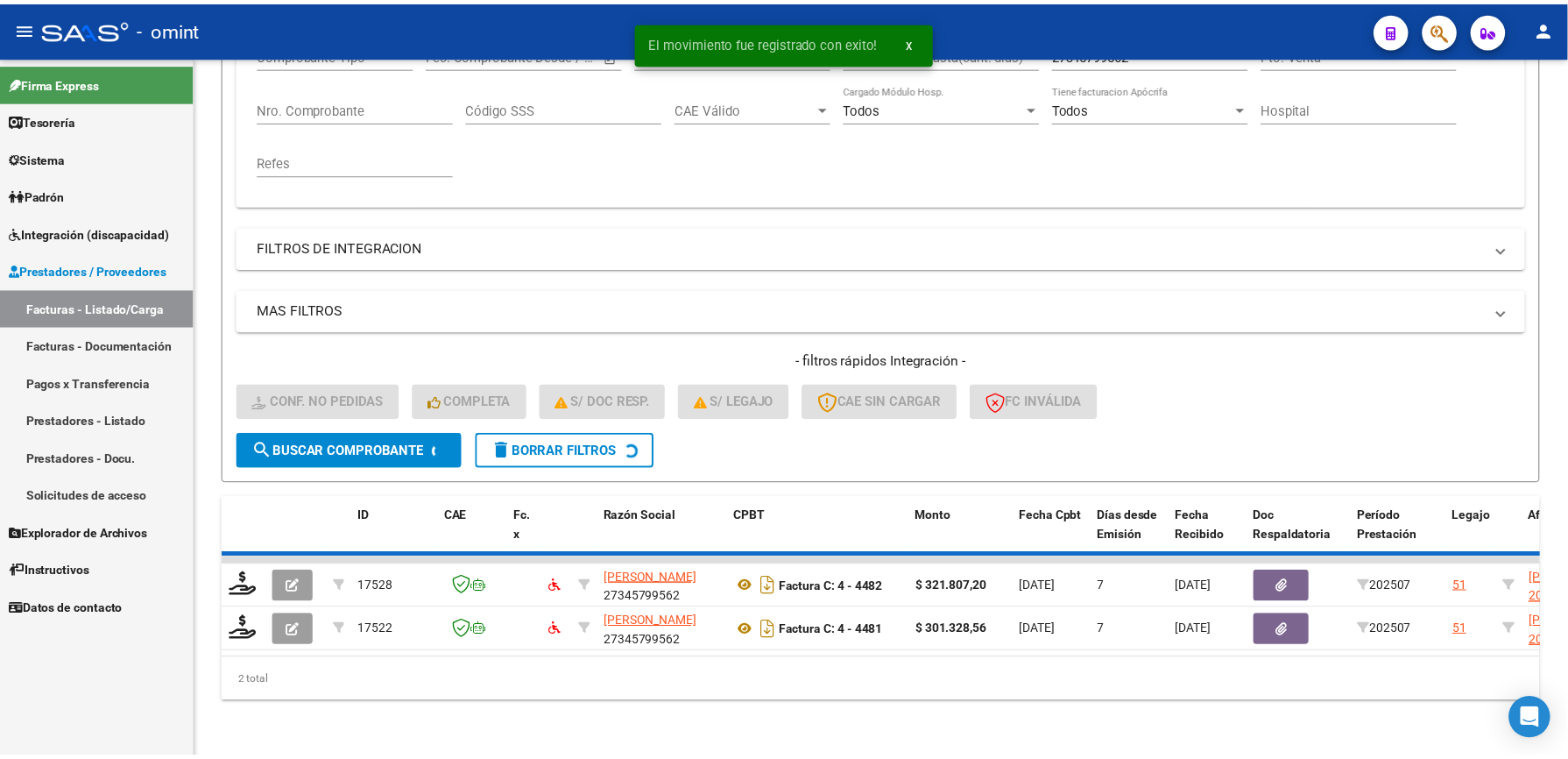
scroll to position [292, 0]
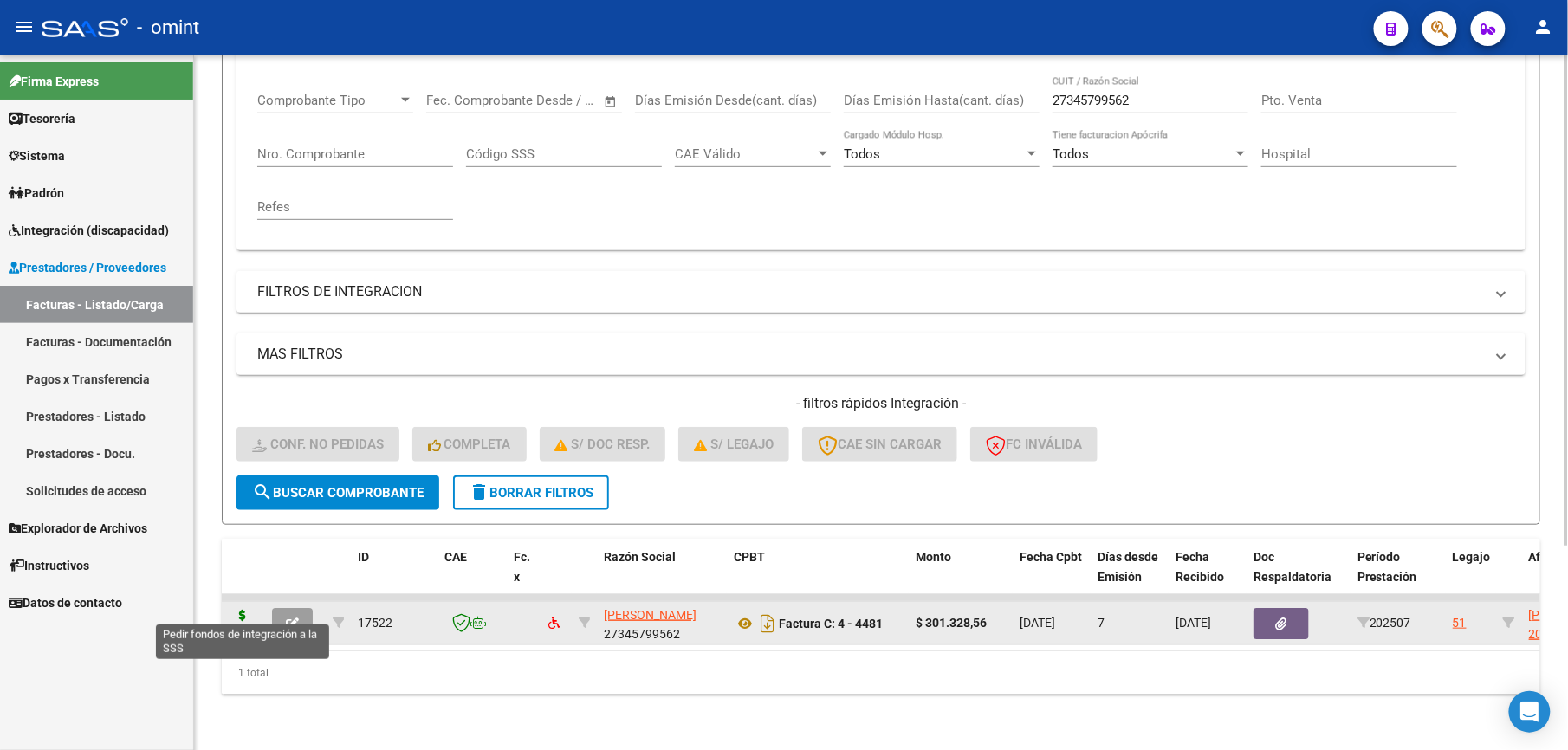
click at [244, 610] on icon at bounding box center [242, 621] width 27 height 24
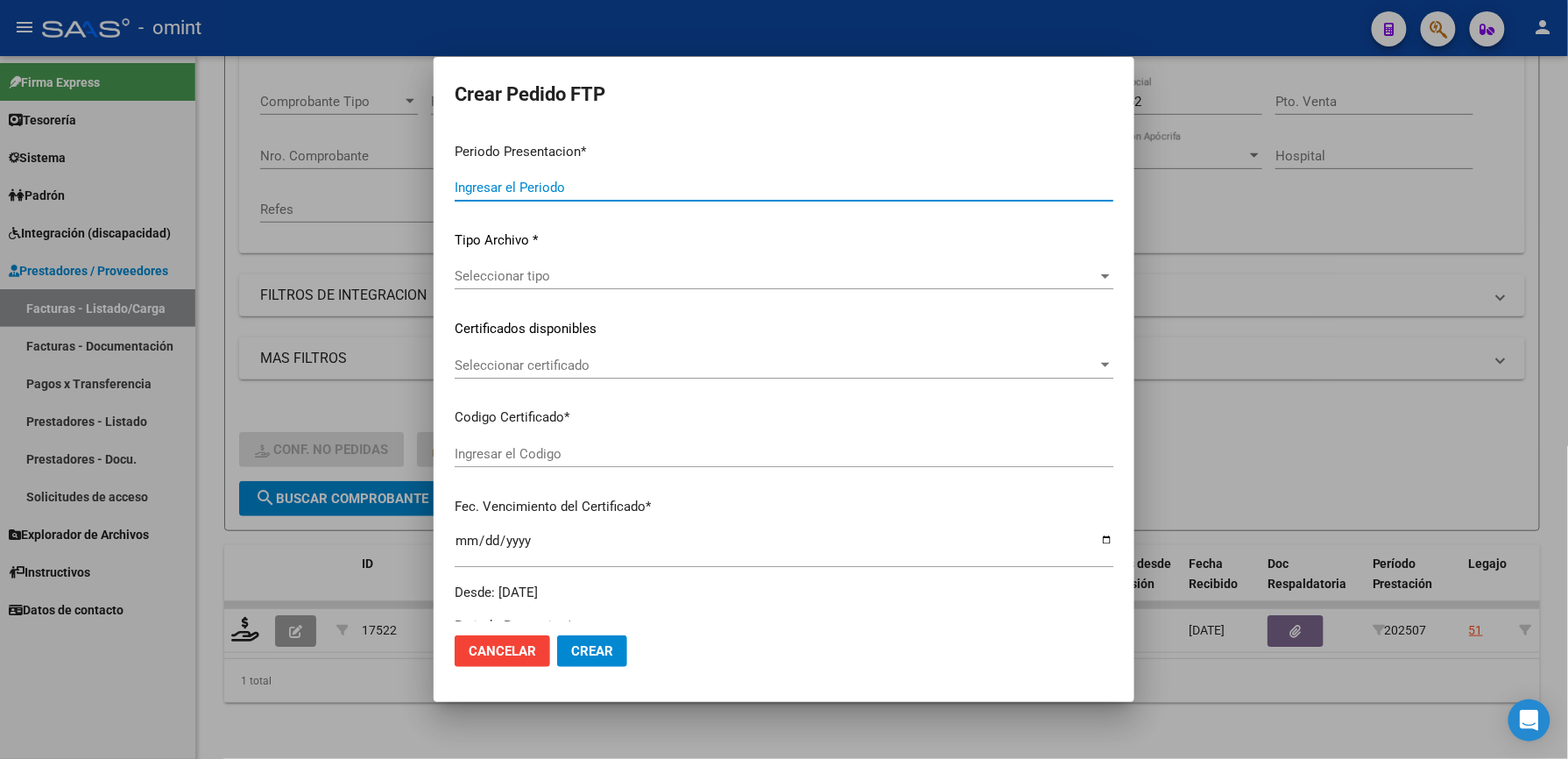
type input "202507"
type input "$ 301.328,56"
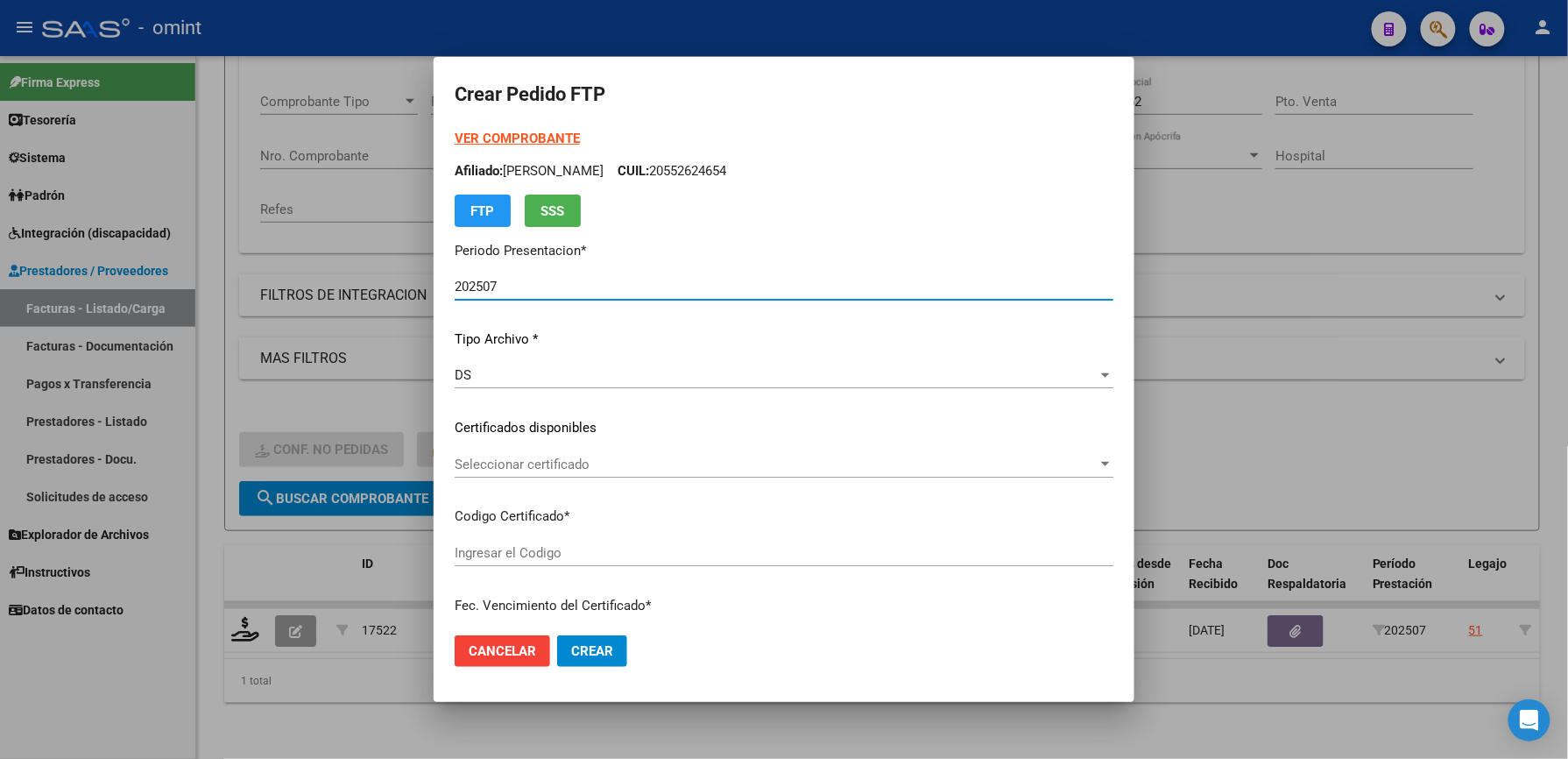
type input "3013047472"
type input "[DATE]"
click at [538, 462] on span "Seleccionar certificado" at bounding box center [776, 465] width 643 height 16
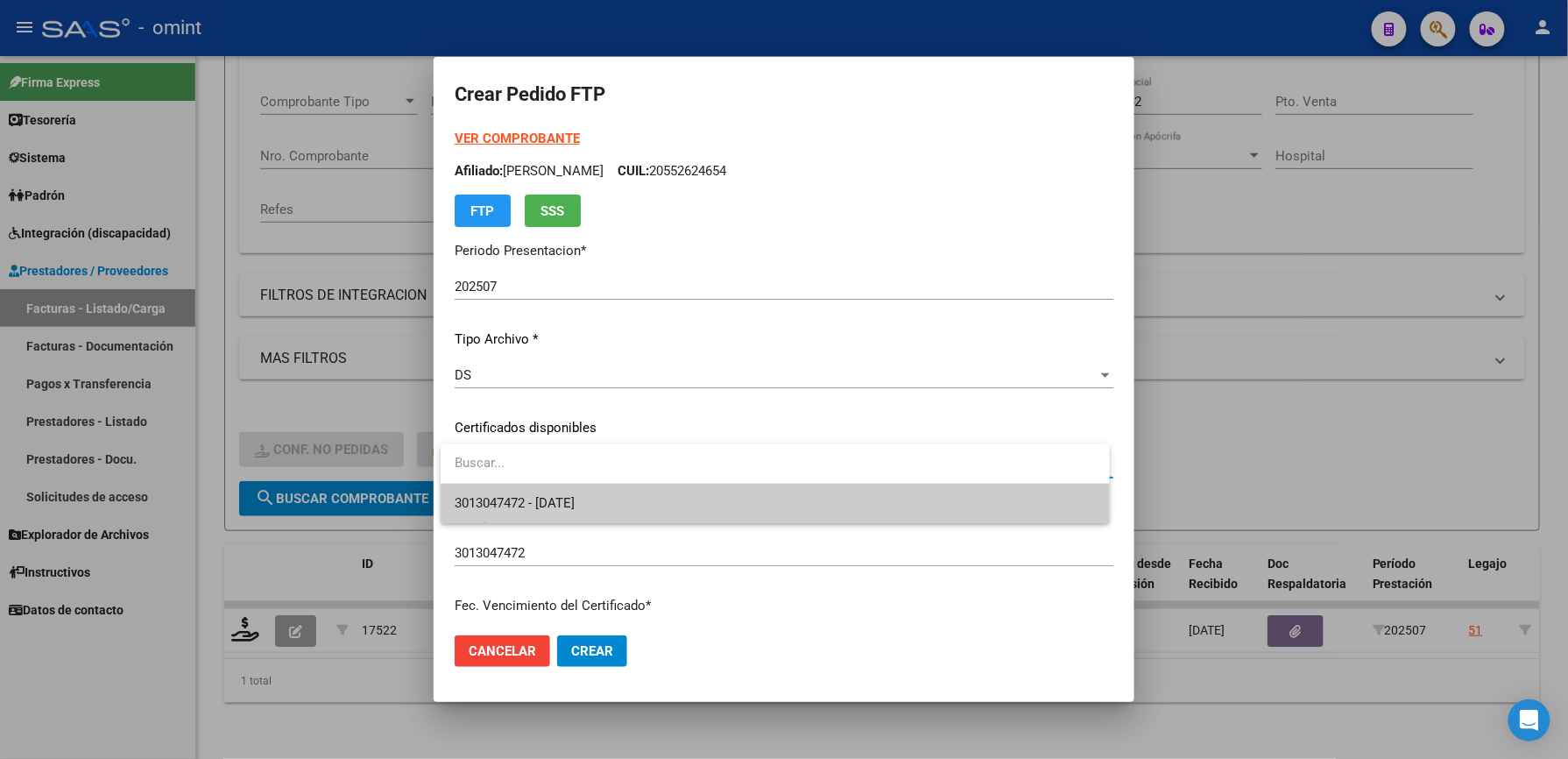
click at [544, 511] on span "3013047472 - [DATE]" at bounding box center [775, 503] width 641 height 39
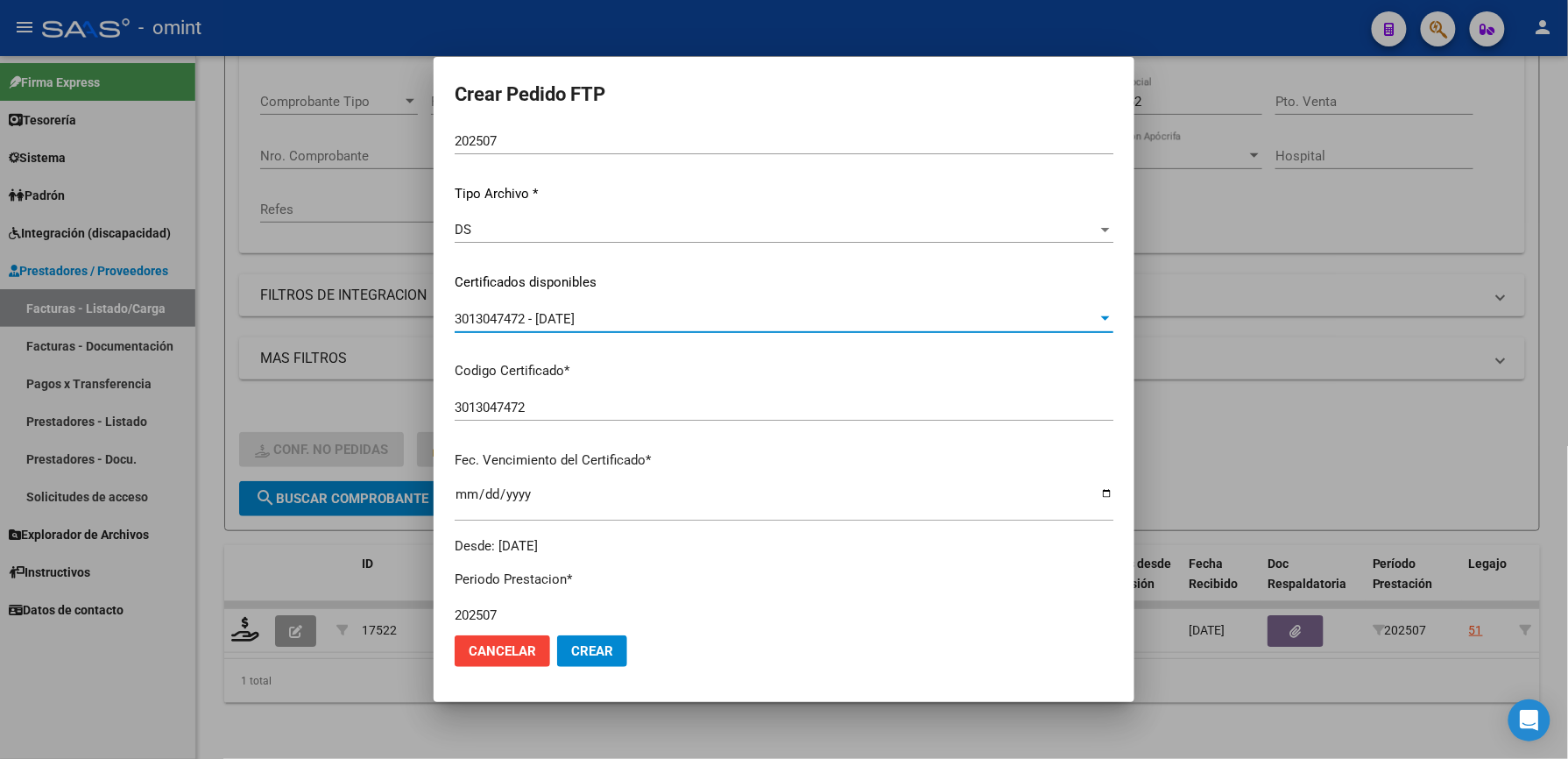
scroll to position [584, 0]
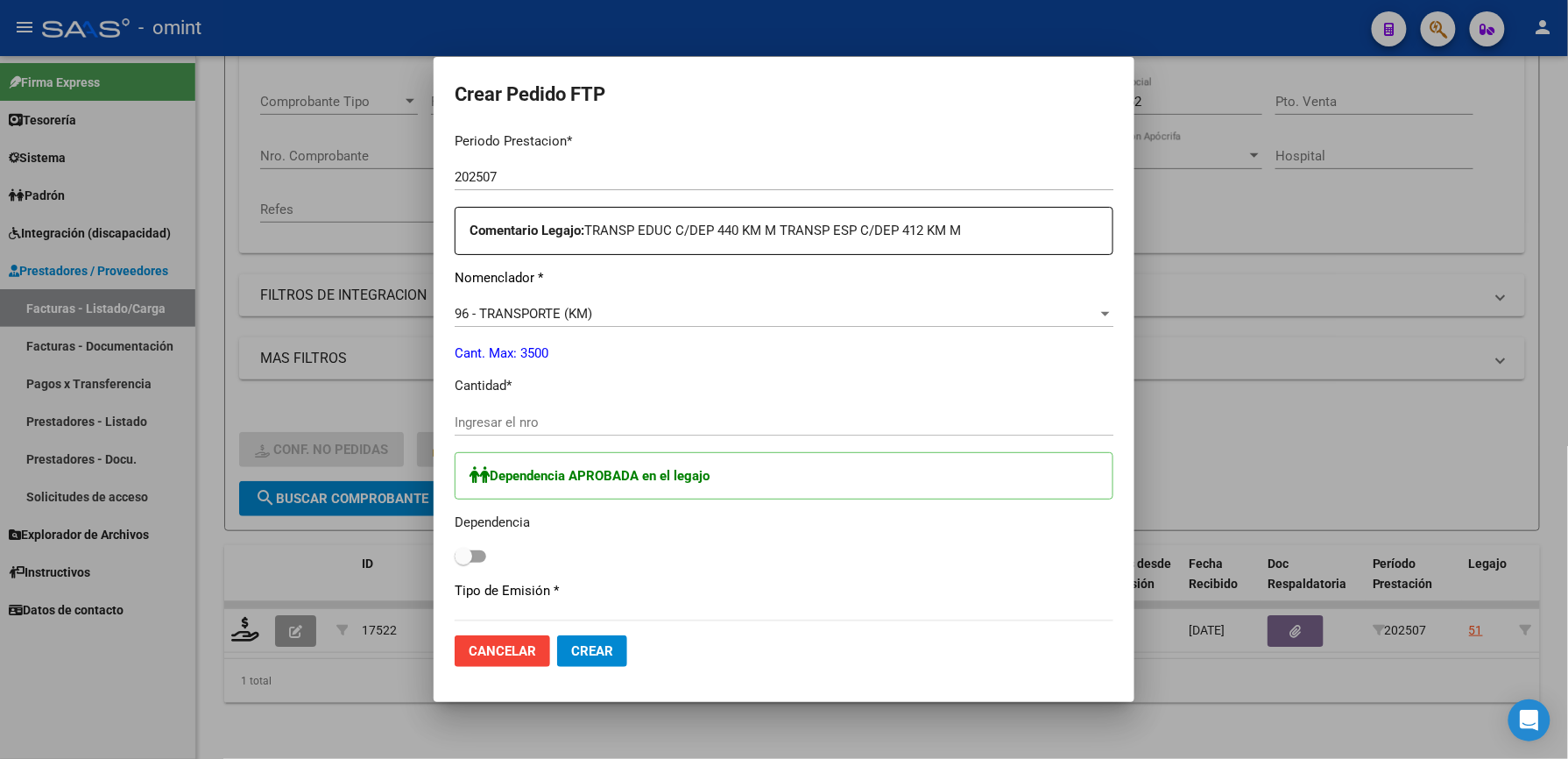
click at [553, 417] on input "Ingresar el nro" at bounding box center [784, 423] width 659 height 16
type input "412"
click at [478, 561] on span at bounding box center [470, 556] width 31 height 13
click at [463, 562] on input "checkbox" at bounding box center [462, 562] width 1 height 1
checkbox input "true"
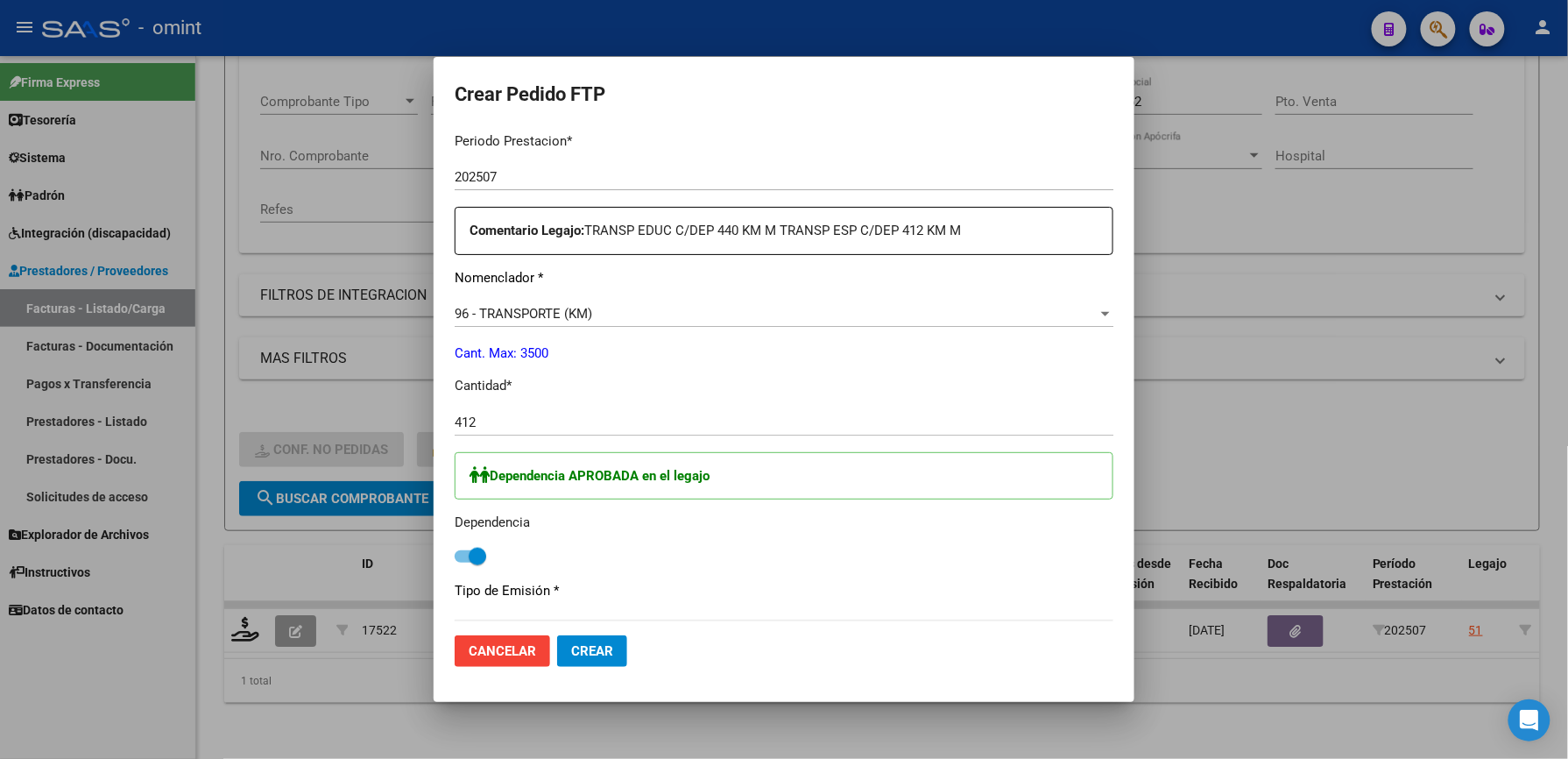
scroll to position [934, 0]
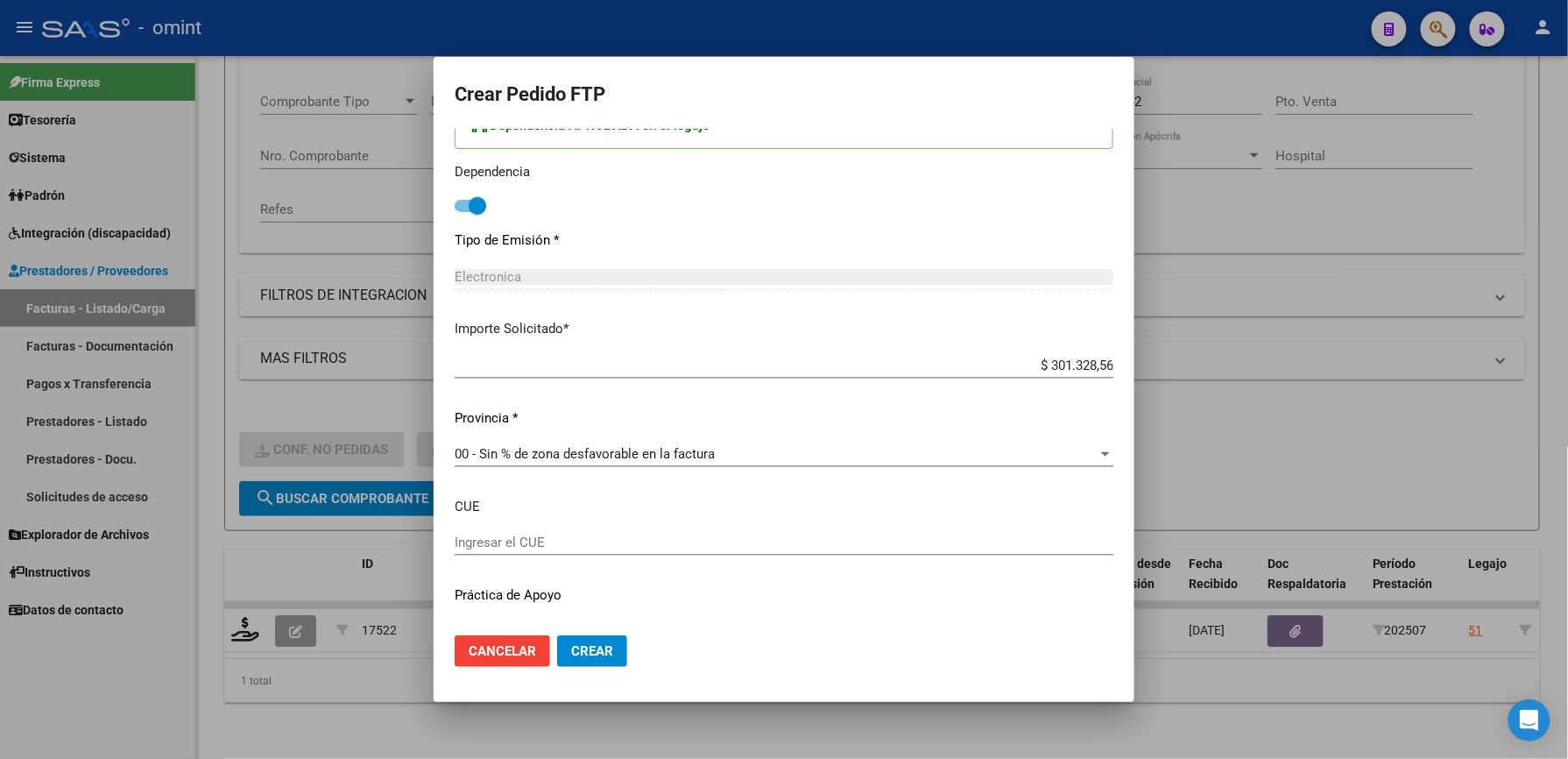
click at [603, 649] on span "Crear" at bounding box center [592, 651] width 42 height 16
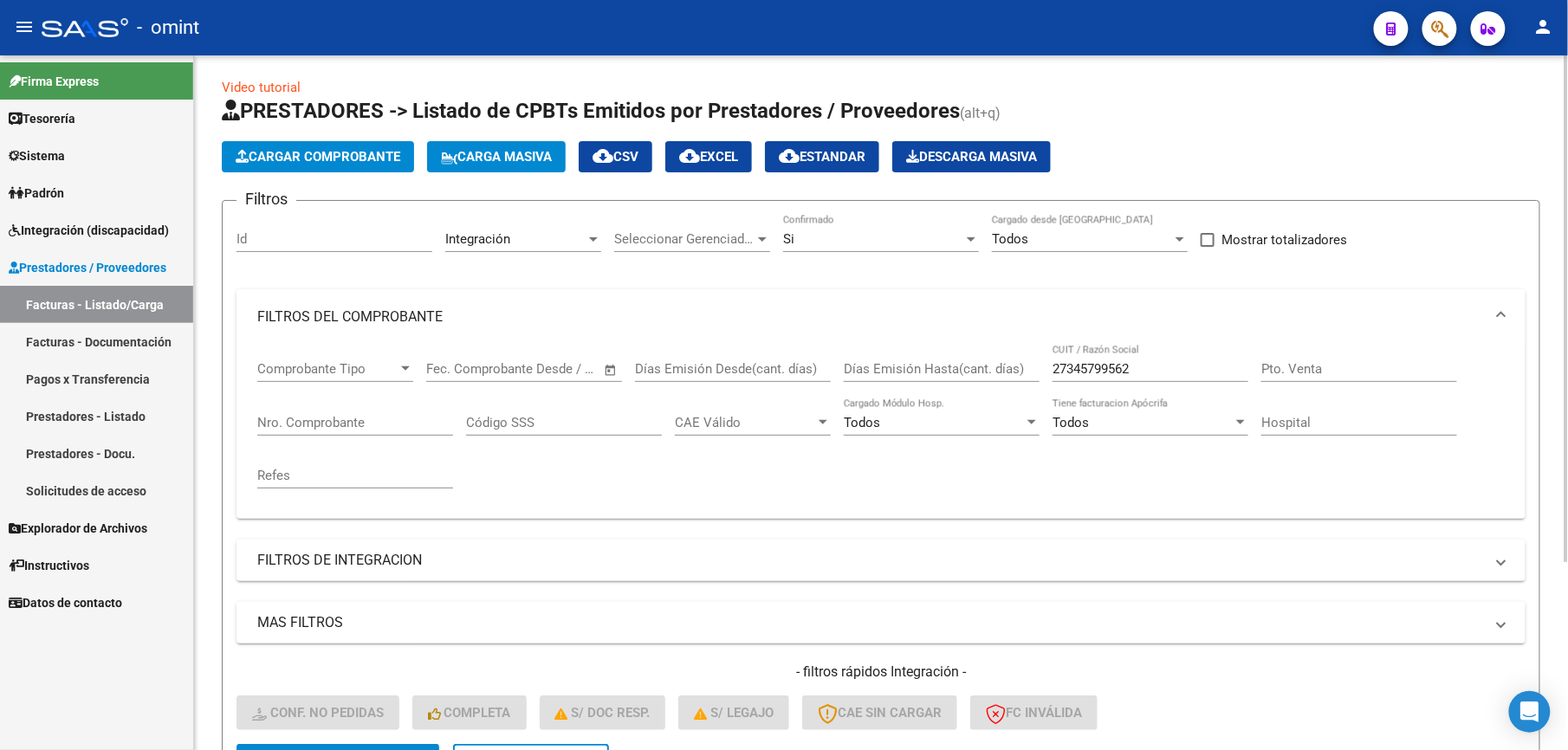
scroll to position [0, 0]
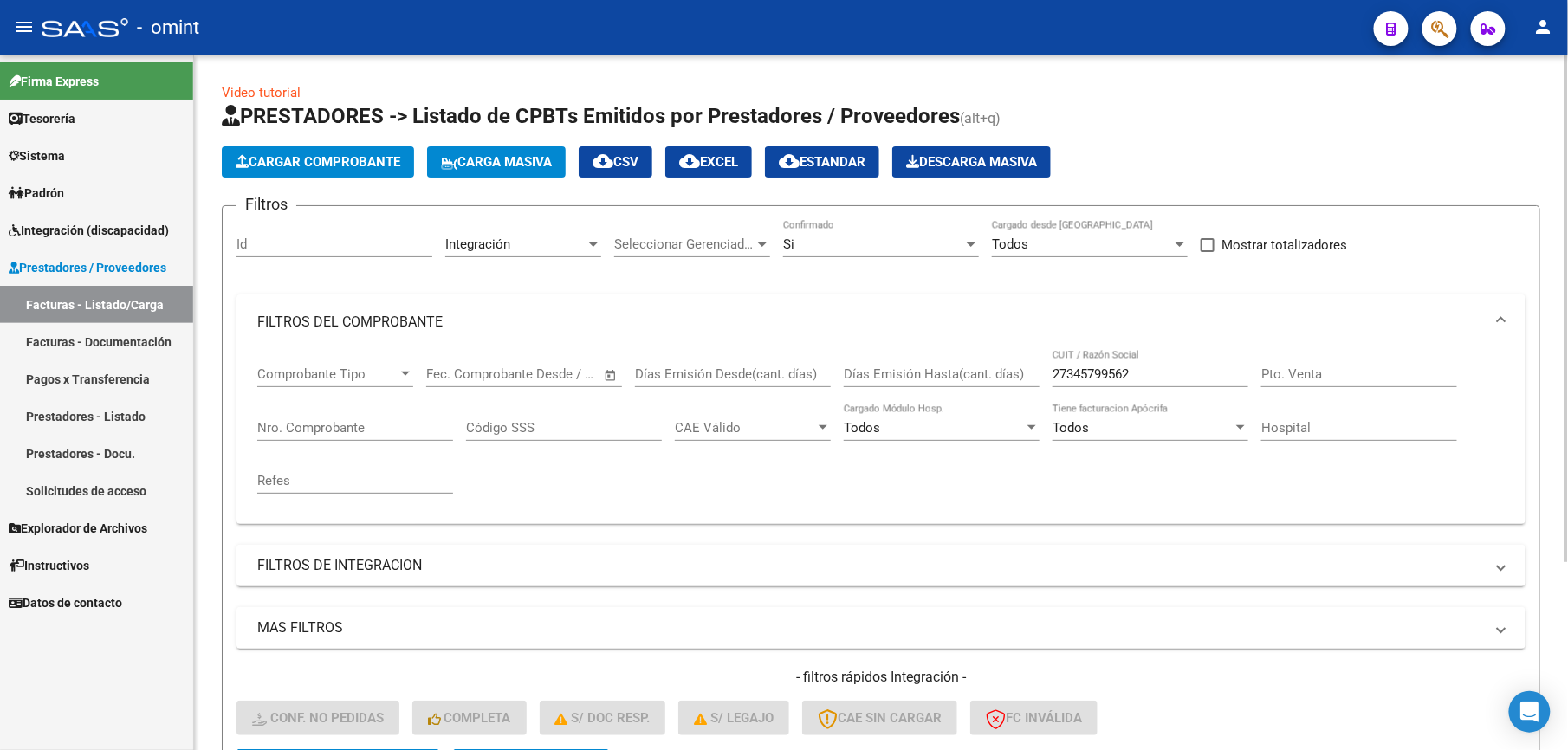
click at [354, 154] on span "Cargar Comprobante" at bounding box center [318, 162] width 164 height 16
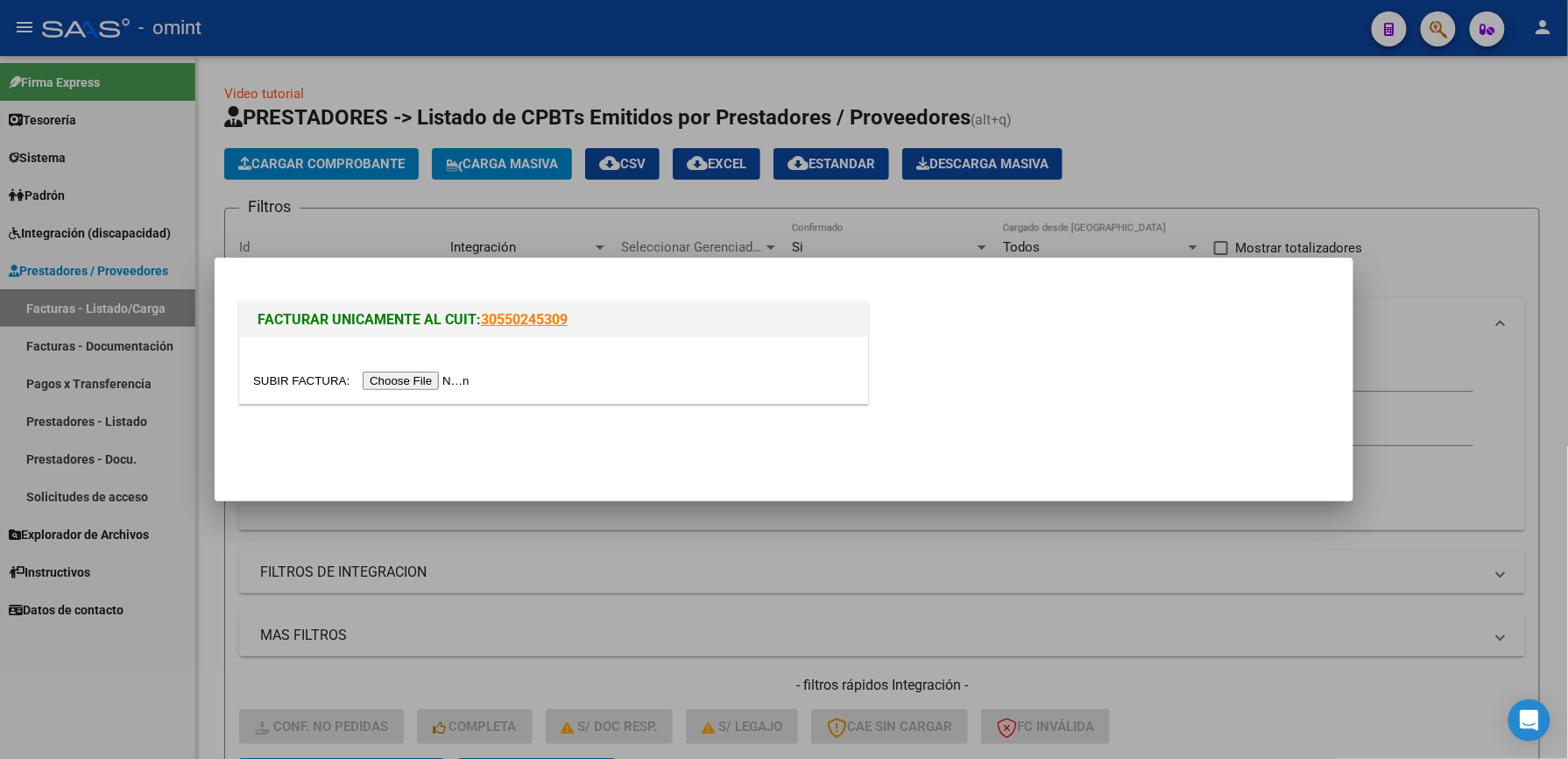
click at [400, 380] on input "file" at bounding box center [364, 381] width 222 height 19
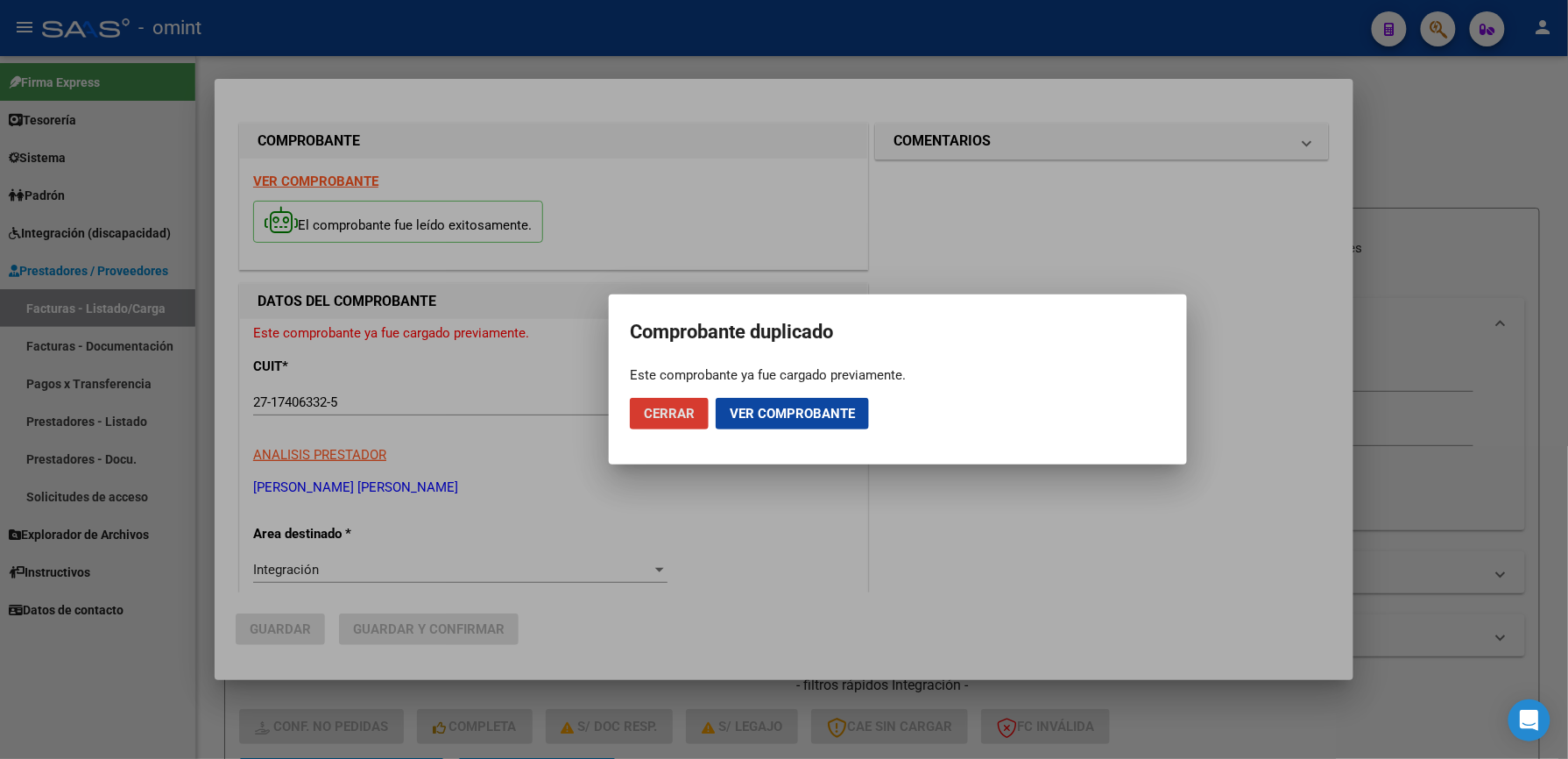
click at [765, 417] on span "Ver comprobante" at bounding box center [792, 414] width 125 height 16
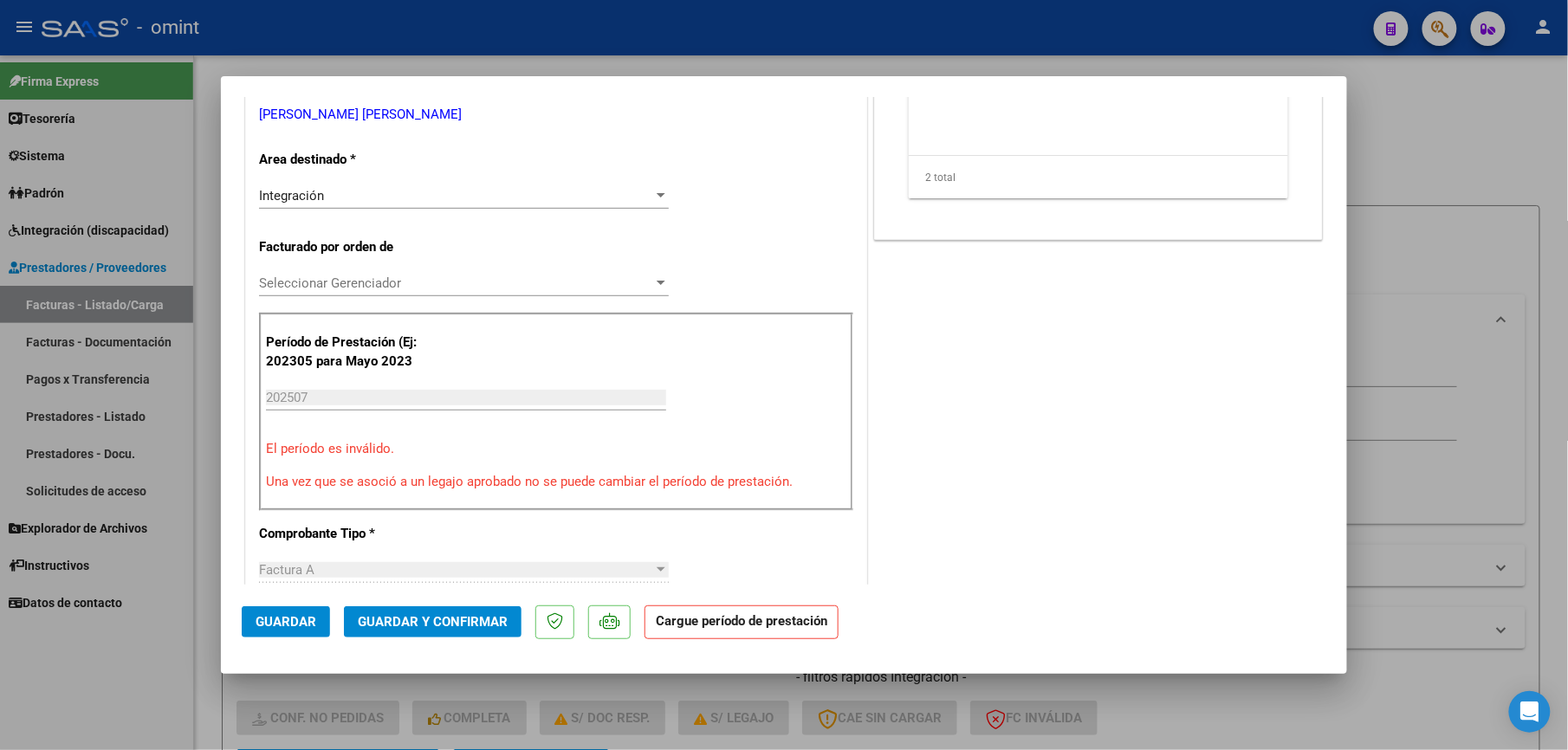
scroll to position [346, 0]
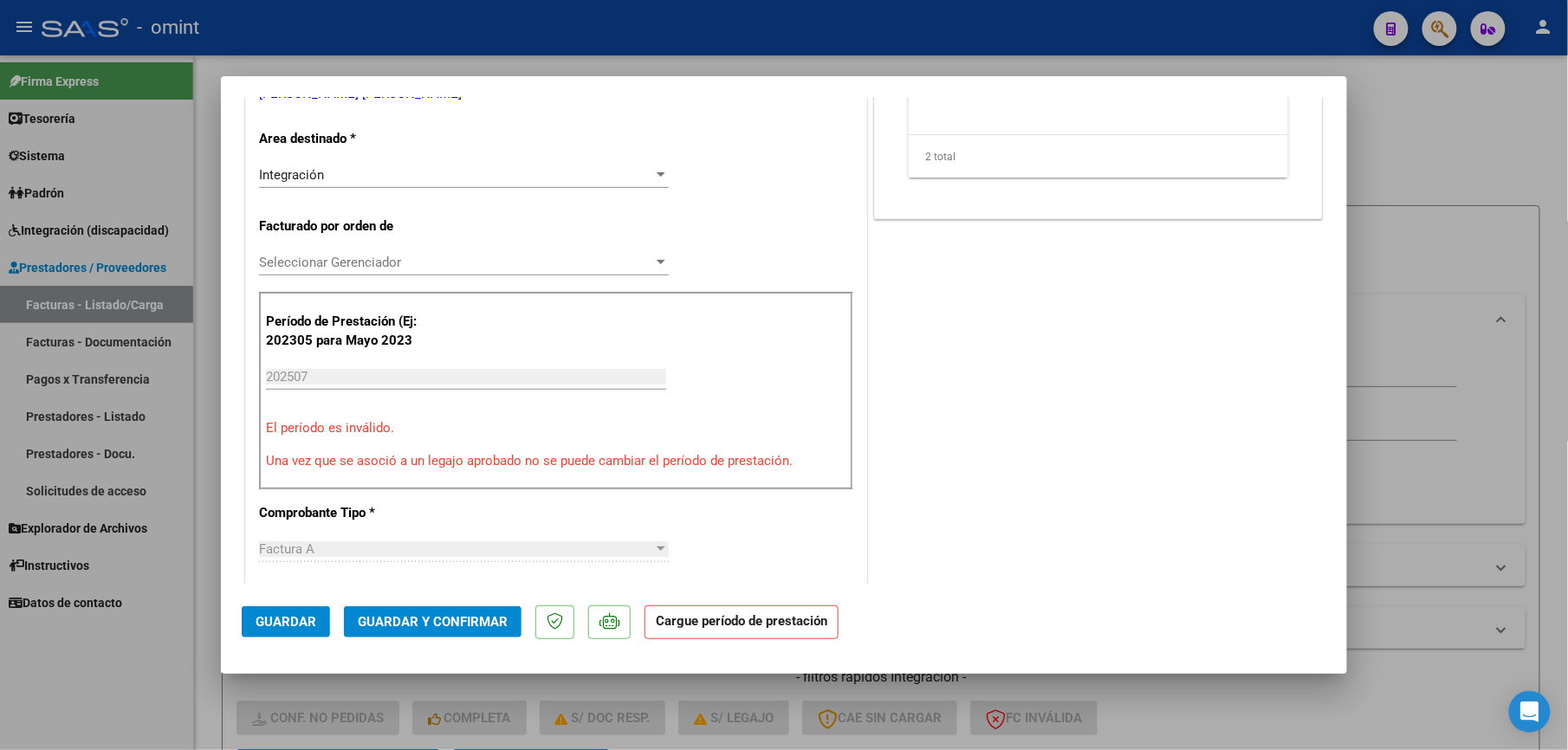
click at [306, 617] on span "Guardar" at bounding box center [285, 622] width 61 height 16
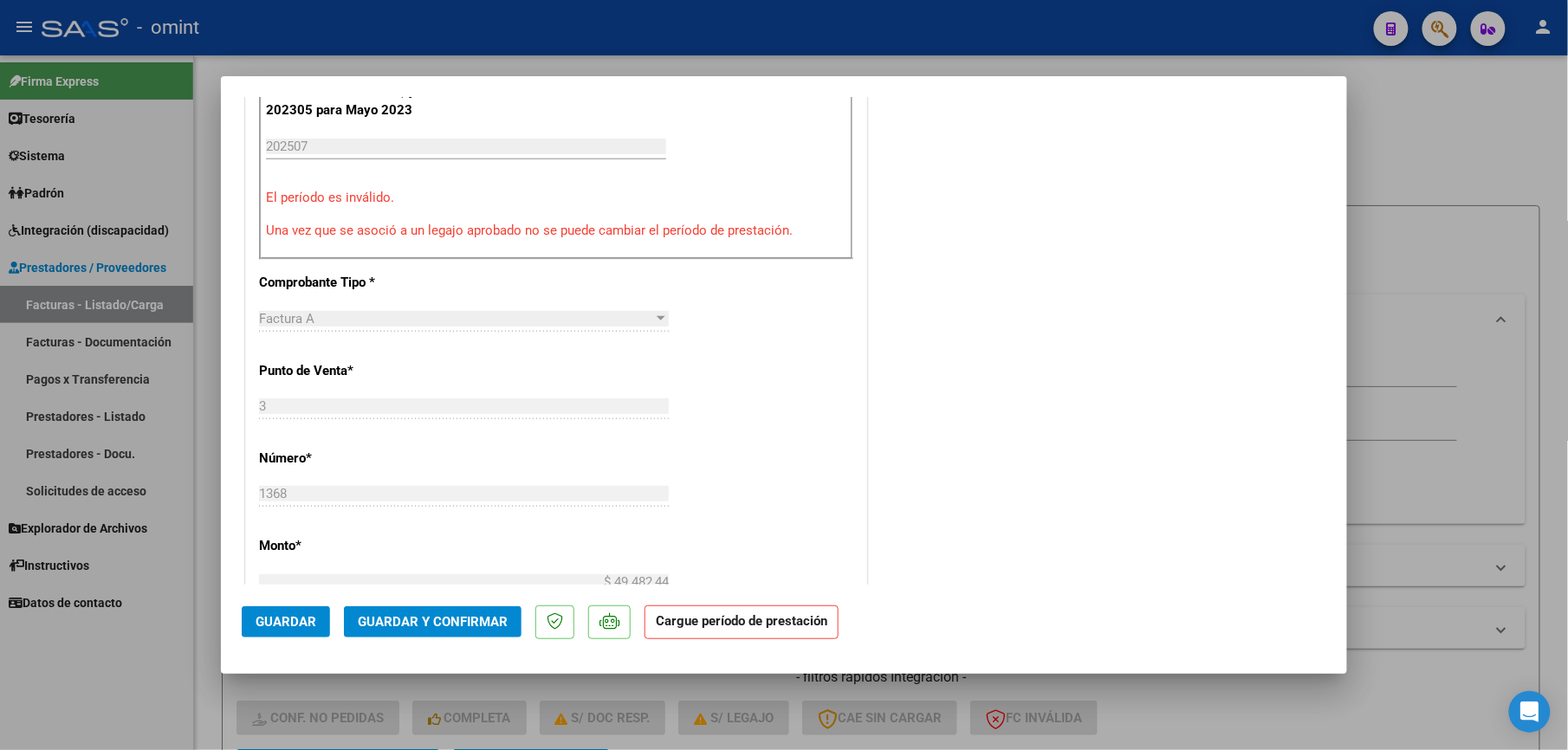
scroll to position [461, 0]
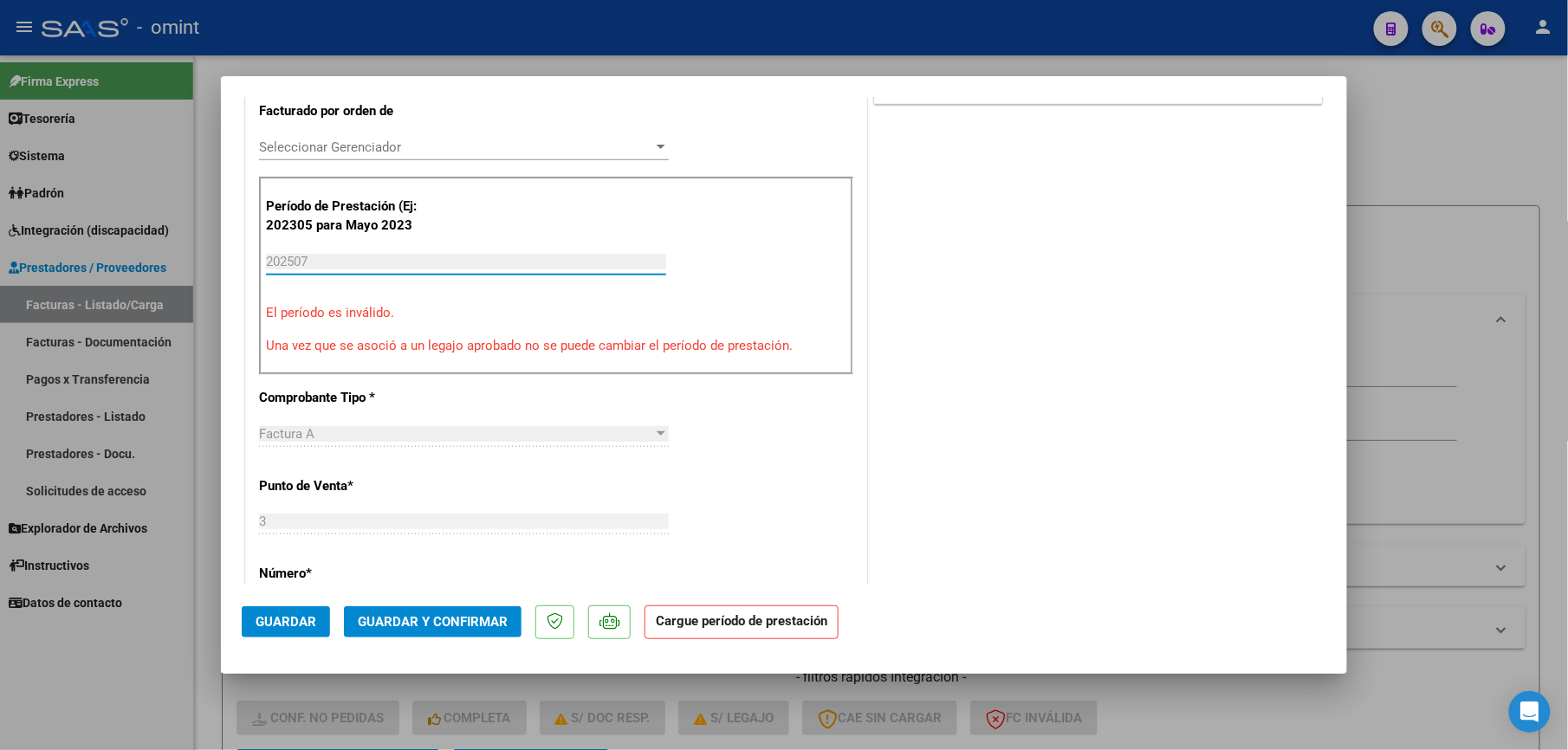
click at [287, 261] on input "202507" at bounding box center [466, 261] width 400 height 16
drag, startPoint x: 1168, startPoint y: 49, endPoint x: 1155, endPoint y: 42, distance: 14.8
click at [1164, 46] on div at bounding box center [784, 375] width 1568 height 750
type input "$ 0,00"
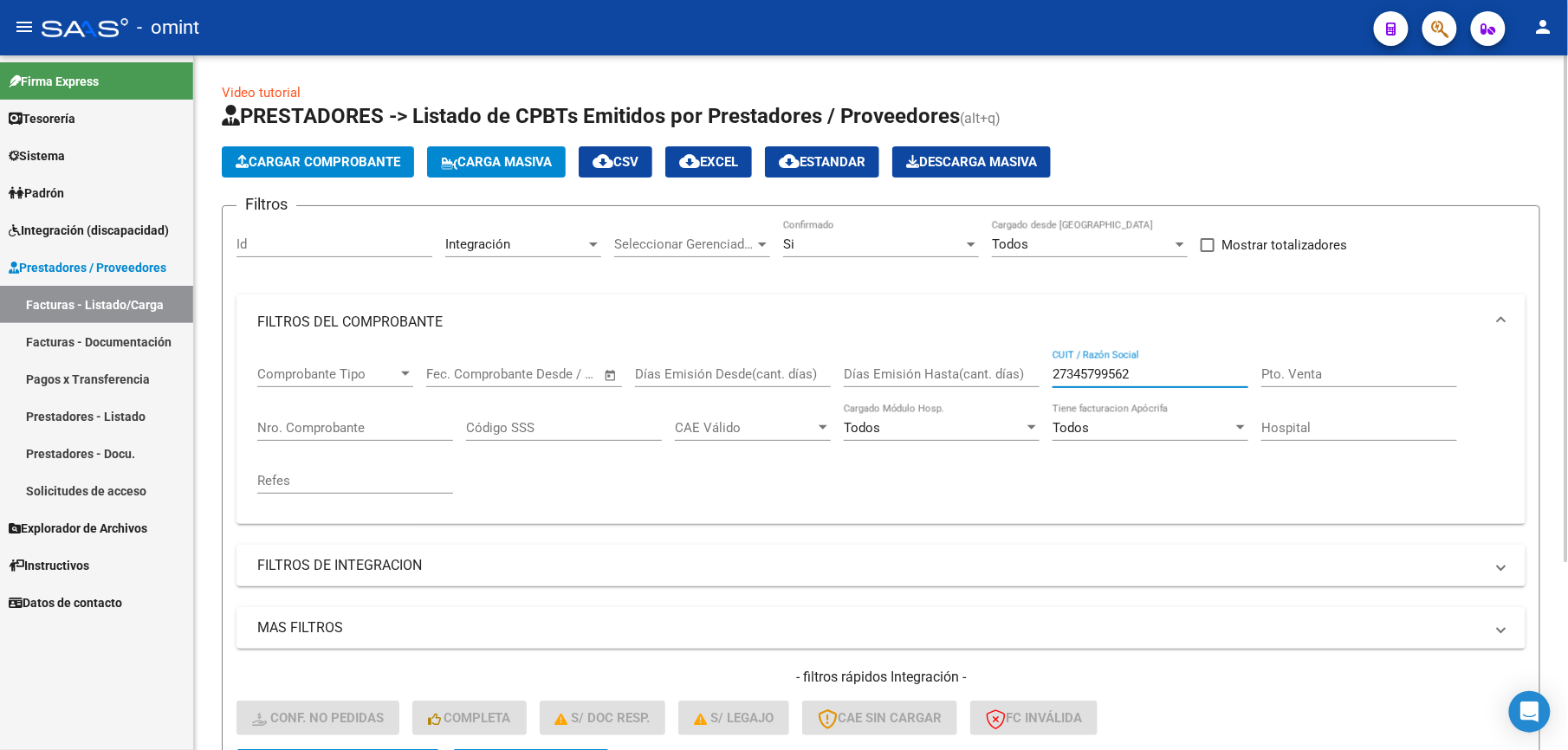
click at [920, 375] on div "Comprobante Tipo Comprobante Tipo Start date – End date Fec. Comprobante Desde …" at bounding box center [880, 429] width 1247 height 160
paste input "273332745"
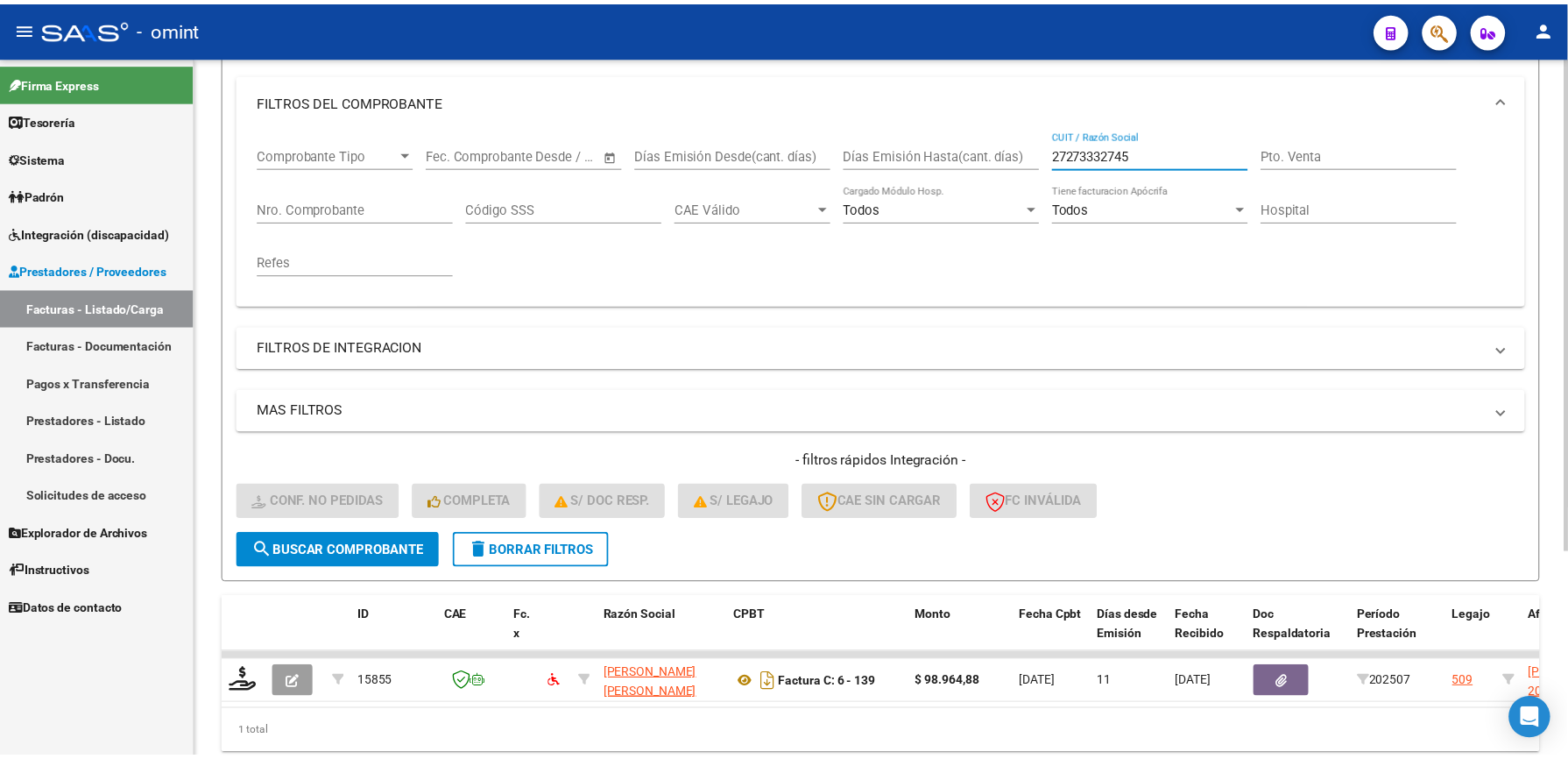
scroll to position [233, 0]
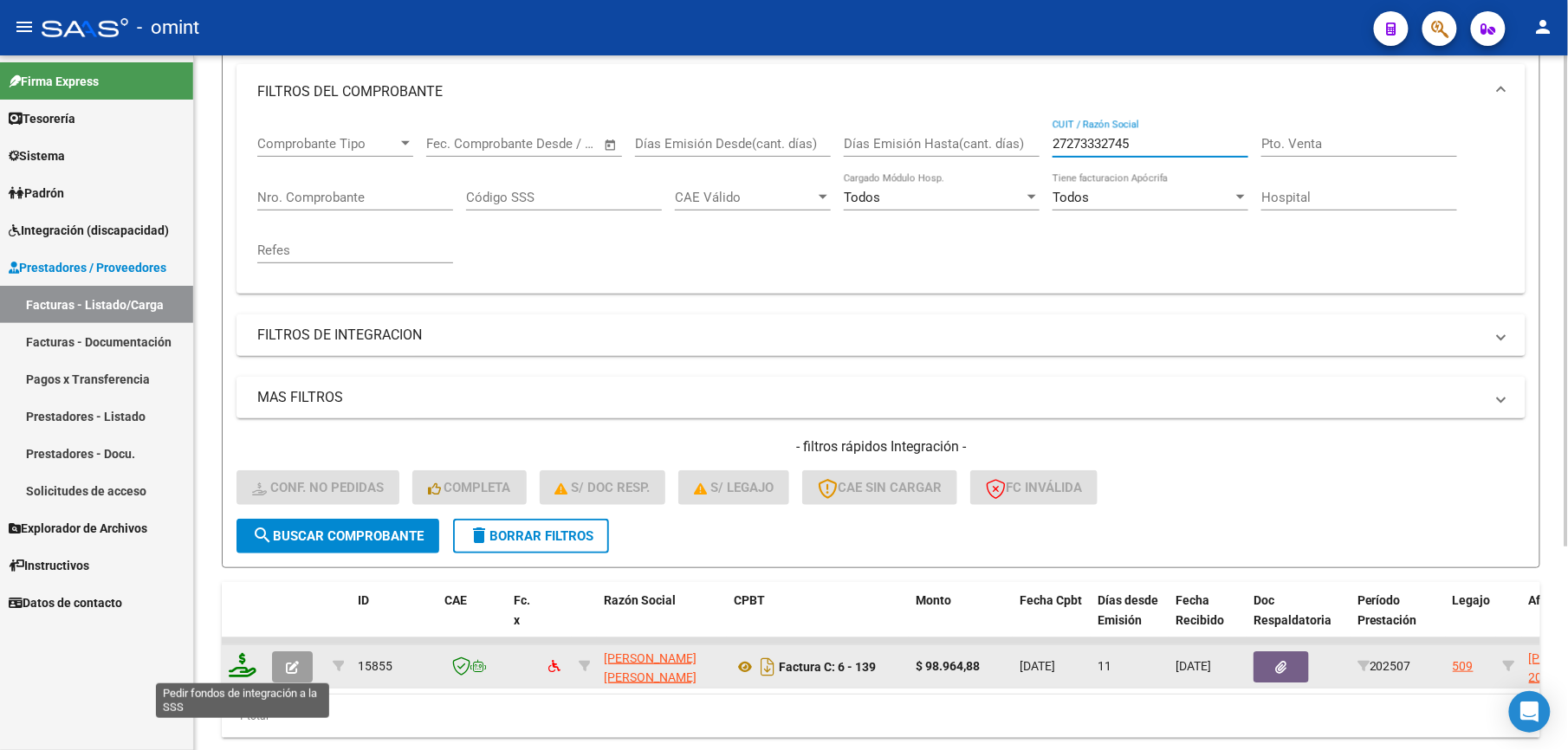
type input "27273332745"
click at [244, 663] on icon at bounding box center [242, 664] width 27 height 24
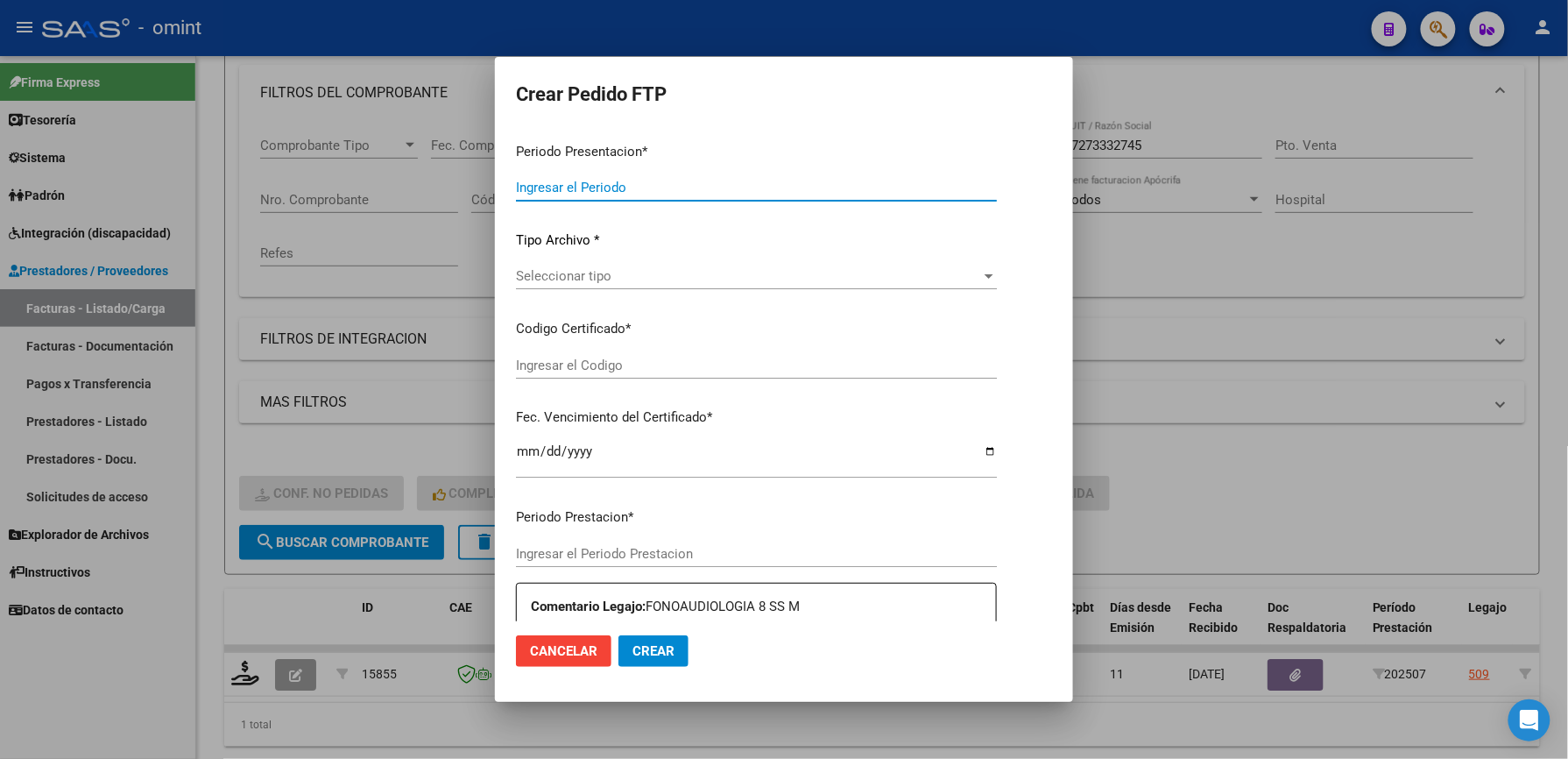
type input "202507"
type input "$ 98.964,88"
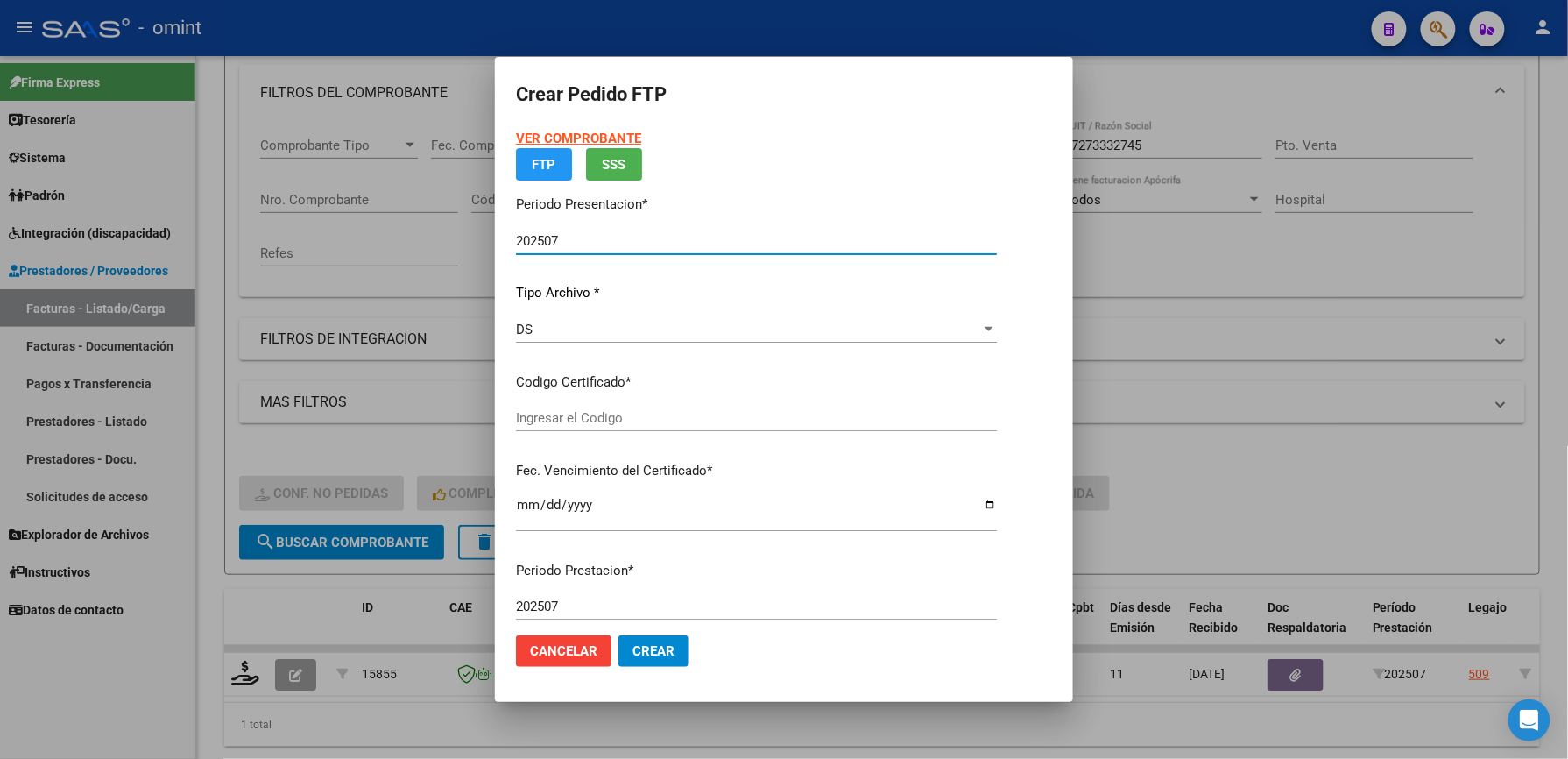
type input "7475796971"
type input "[DATE]"
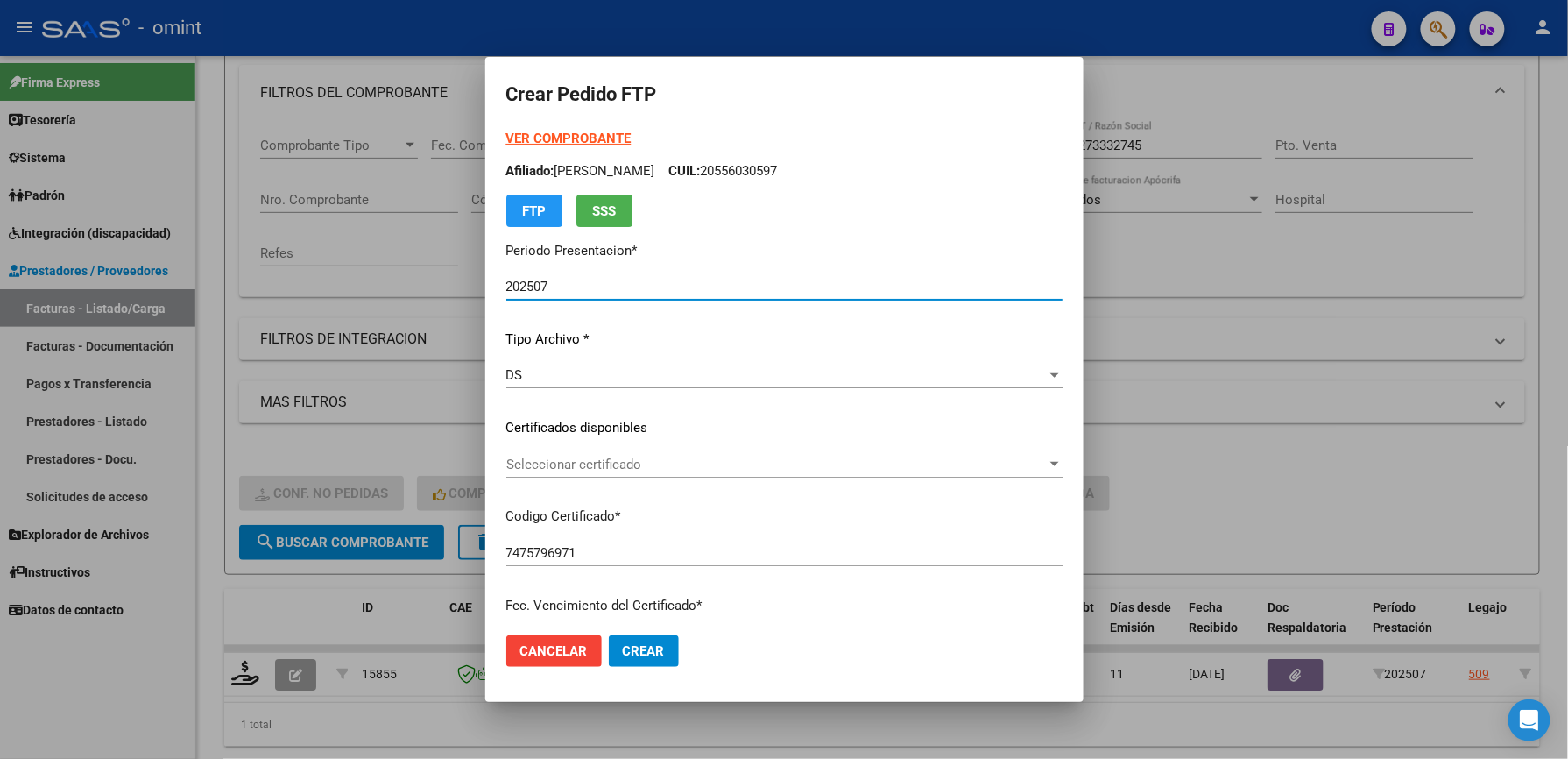
click at [553, 464] on span "Seleccionar certificado" at bounding box center [776, 465] width 541 height 16
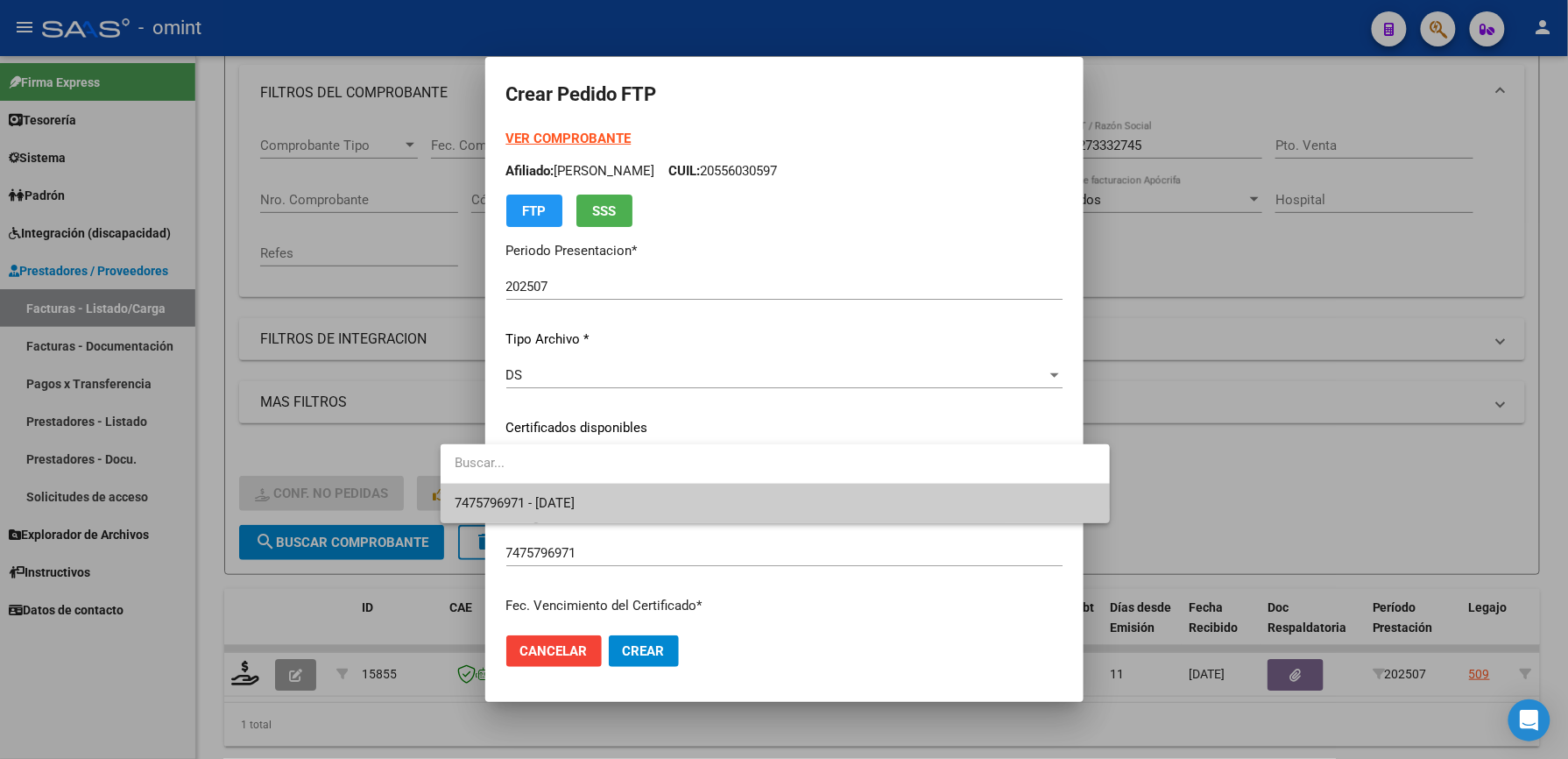
drag, startPoint x: 552, startPoint y: 471, endPoint x: 536, endPoint y: 498, distance: 31.4
click at [544, 488] on div "7475796971 - [DATE]" at bounding box center [775, 484] width 670 height 79
click at [535, 499] on span "7475796971 - [DATE]" at bounding box center [515, 503] width 120 height 16
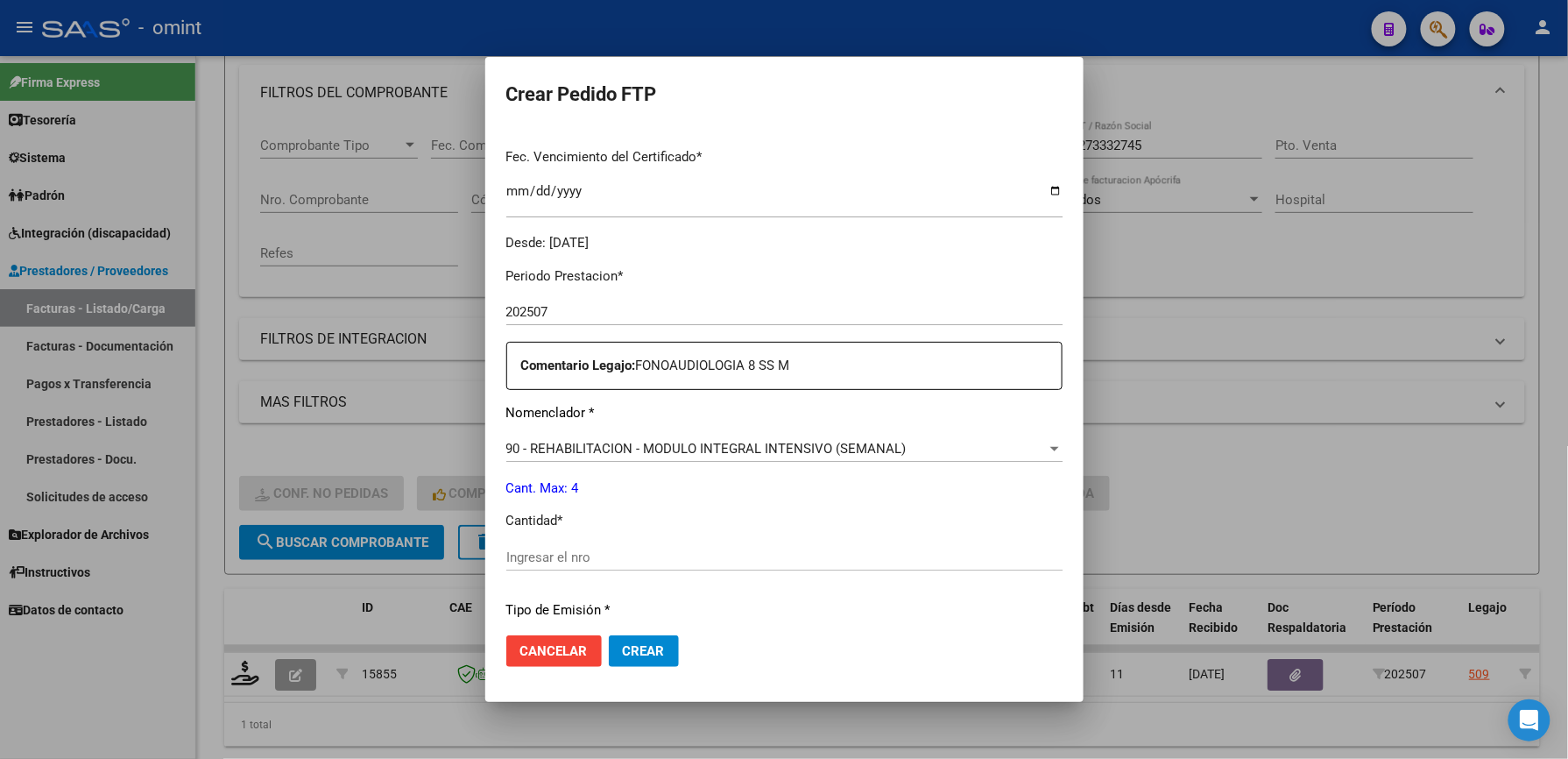
scroll to position [467, 0]
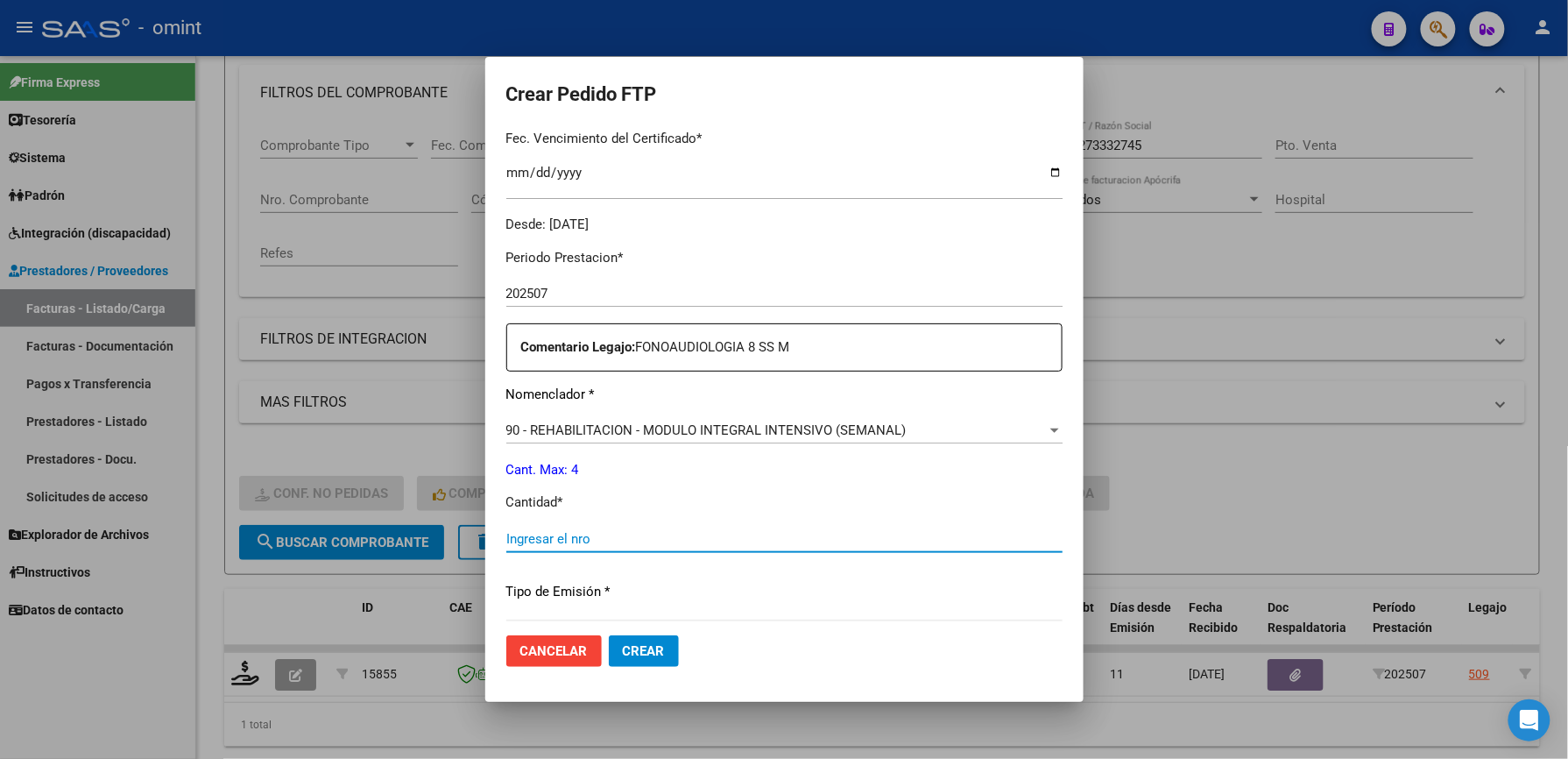
click at [510, 534] on input "Ingresar el nro" at bounding box center [784, 539] width 556 height 16
type input "4"
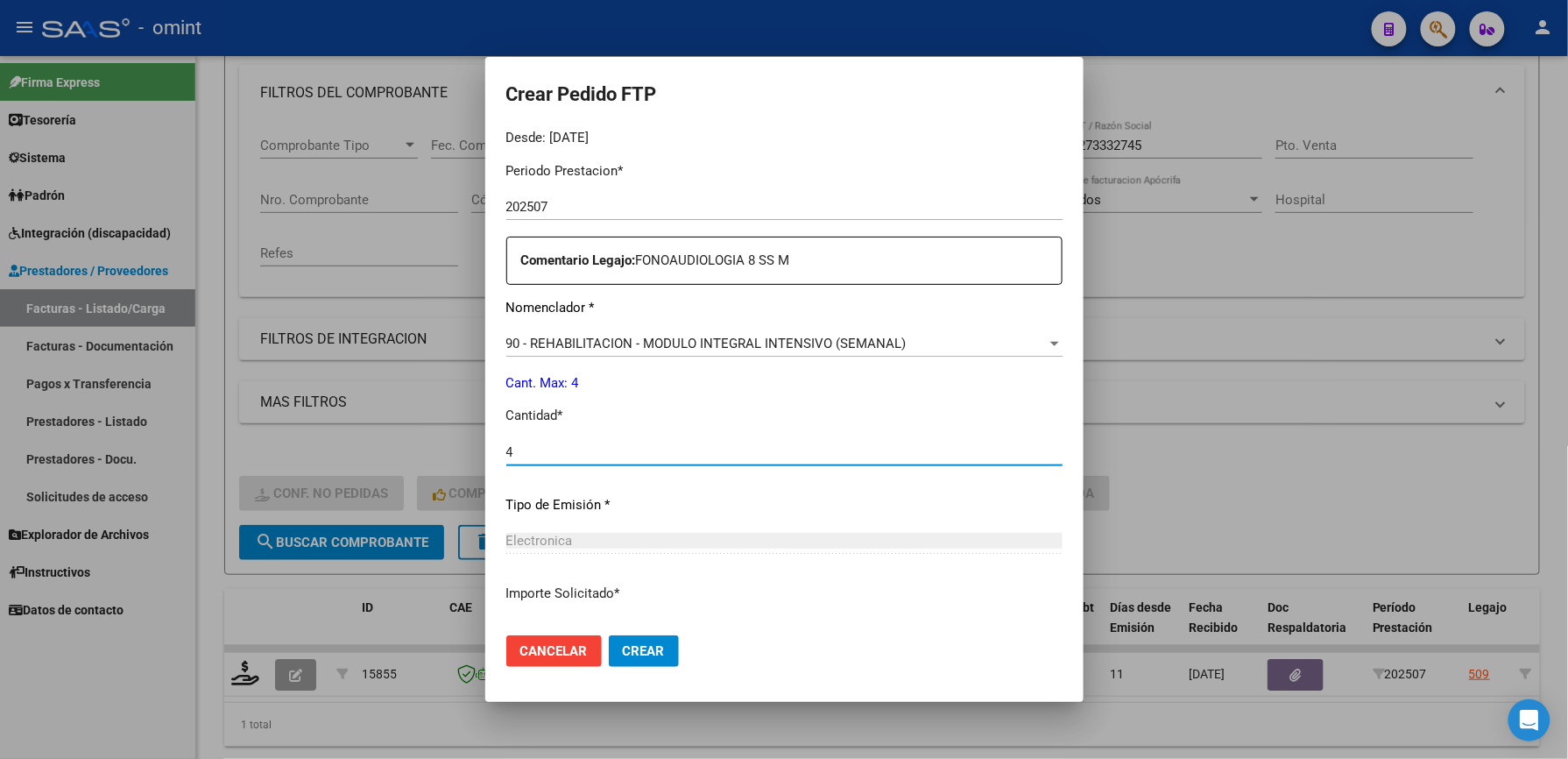
scroll to position [679, 0]
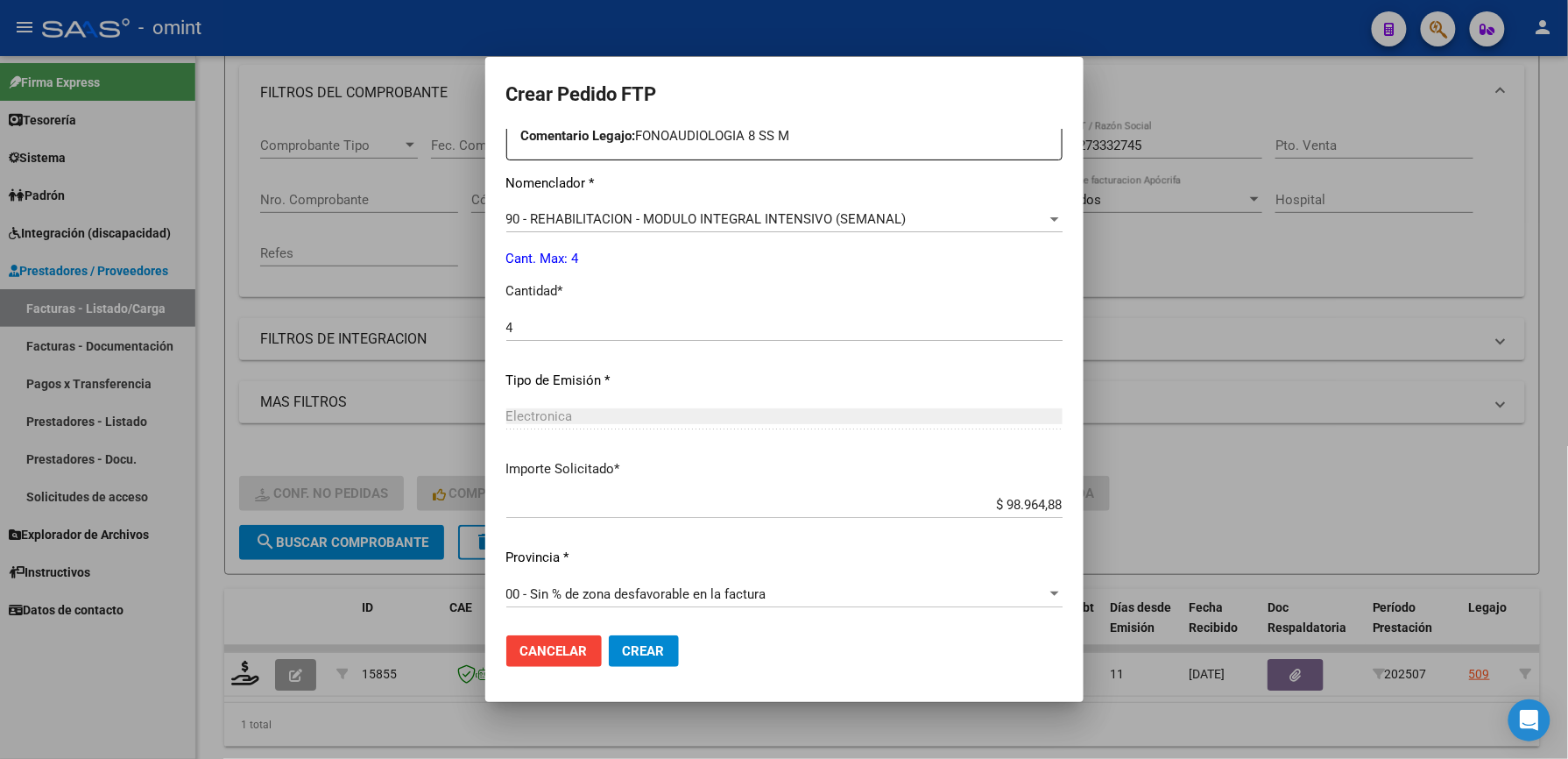
click at [623, 655] on span "Crear" at bounding box center [644, 651] width 42 height 16
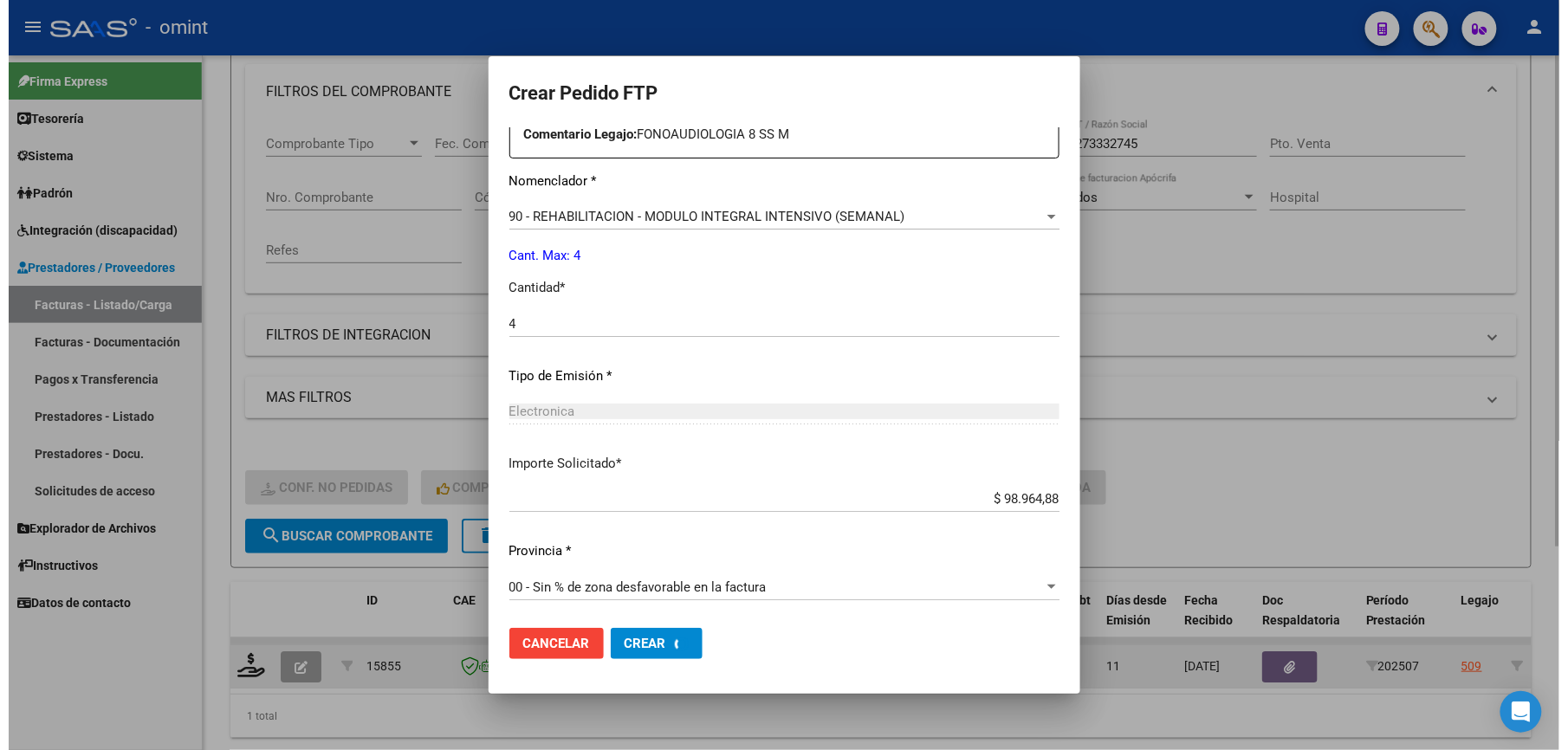
scroll to position [0, 0]
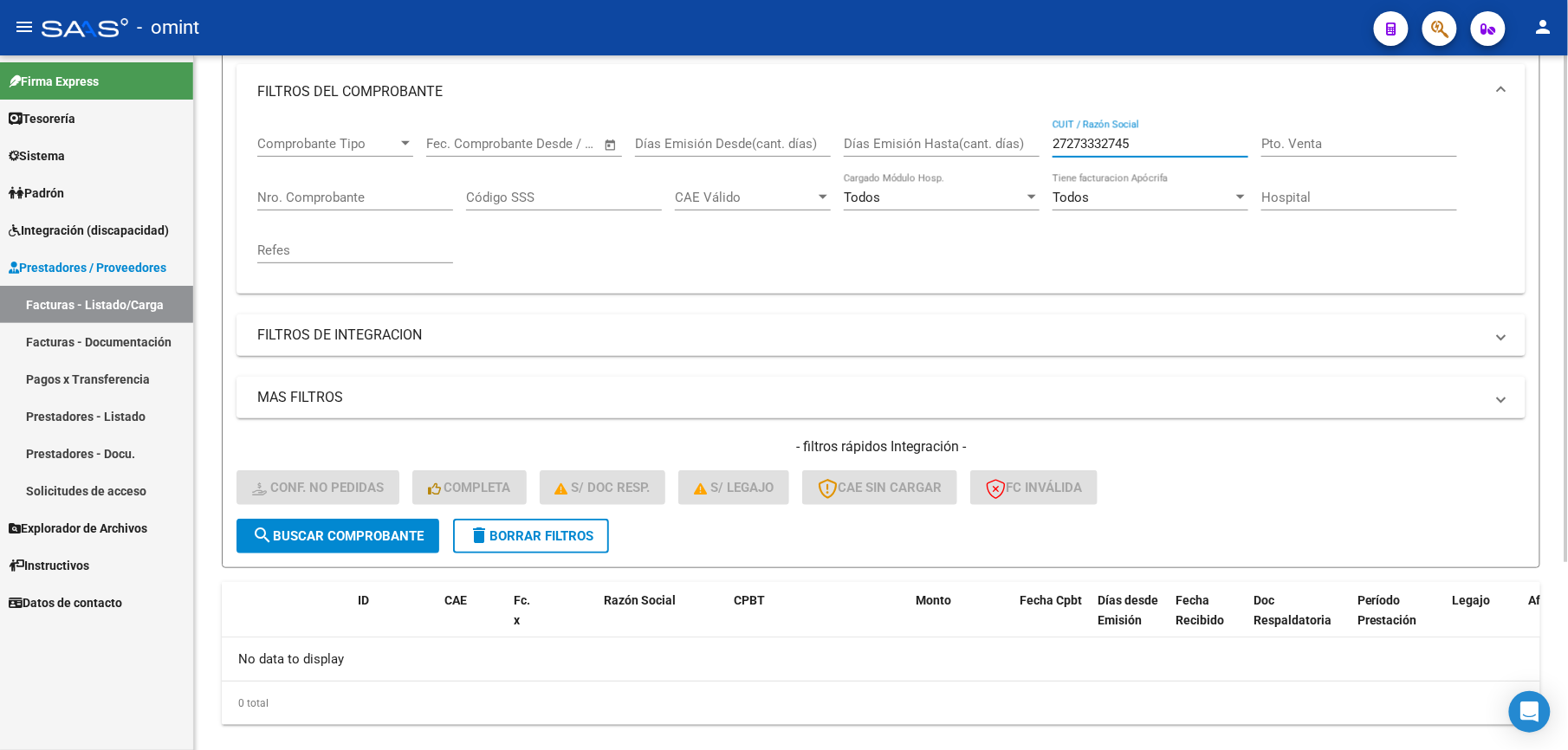
drag, startPoint x: 1159, startPoint y: 139, endPoint x: 954, endPoint y: 133, distance: 205.1
click at [954, 133] on div "Comprobante Tipo Comprobante Tipo Start date – End date Fec. Comprobante Desde …" at bounding box center [880, 199] width 1247 height 160
paste input "30711773173"
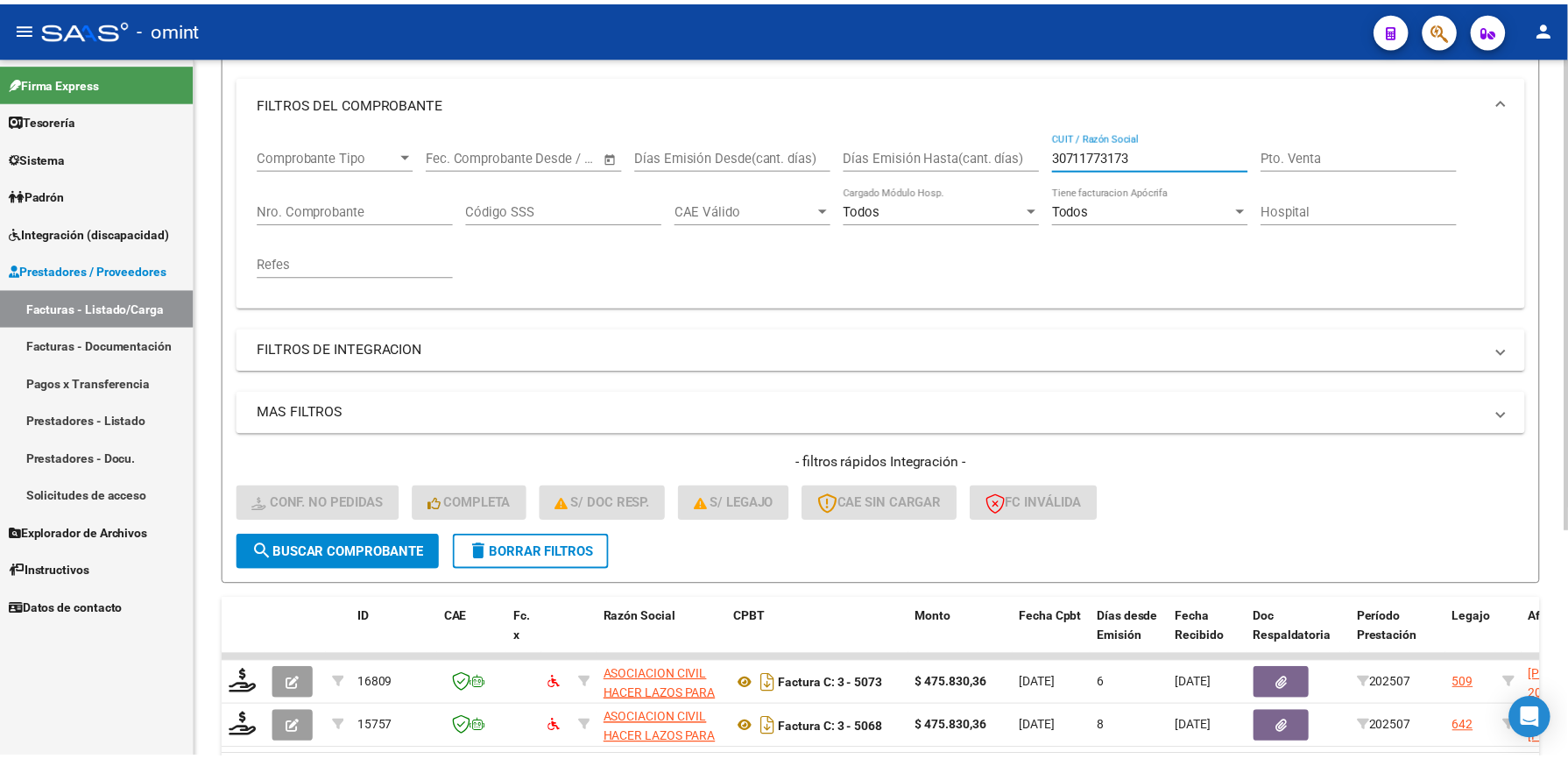
scroll to position [233, 0]
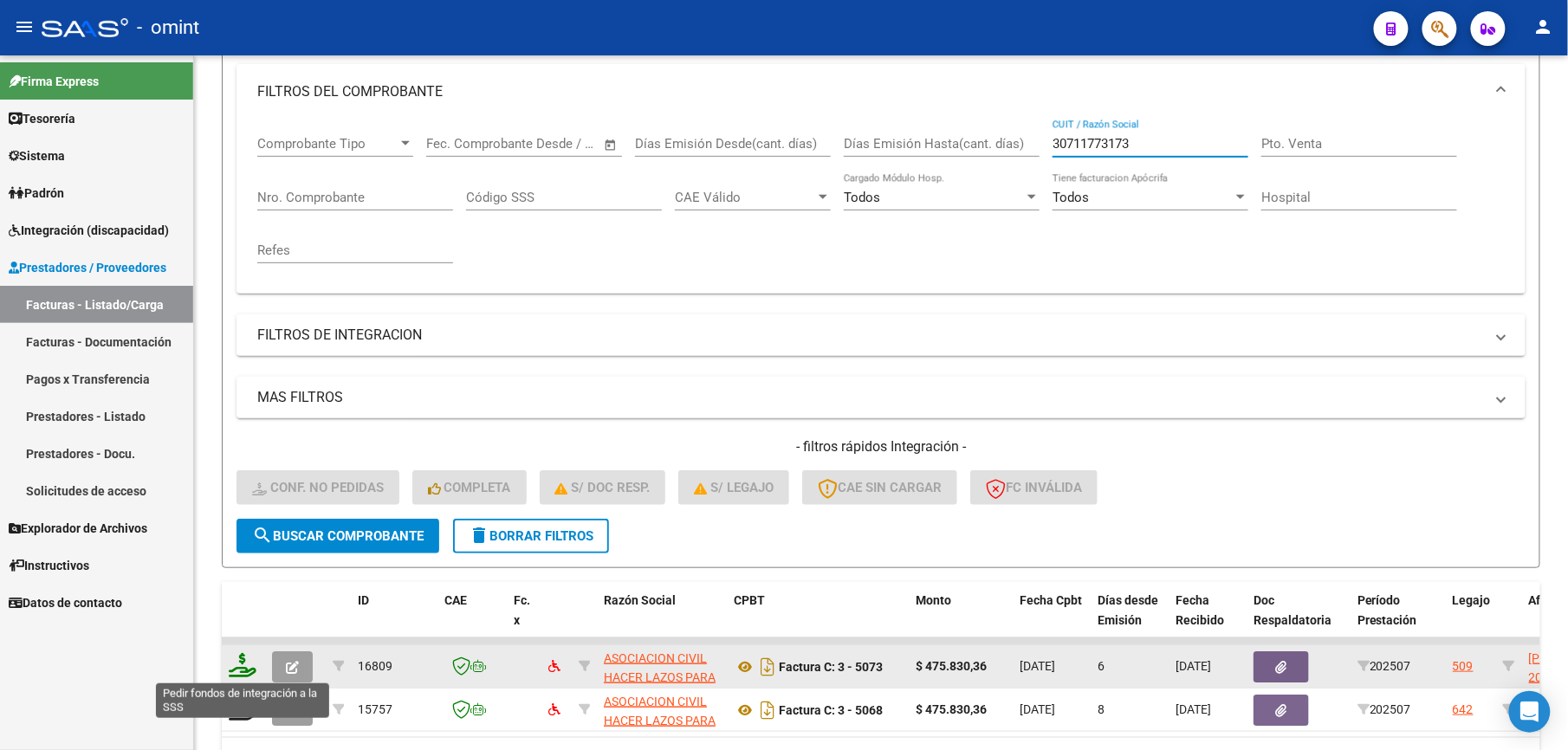
type input "30711773173"
click at [240, 666] on icon at bounding box center [242, 664] width 27 height 24
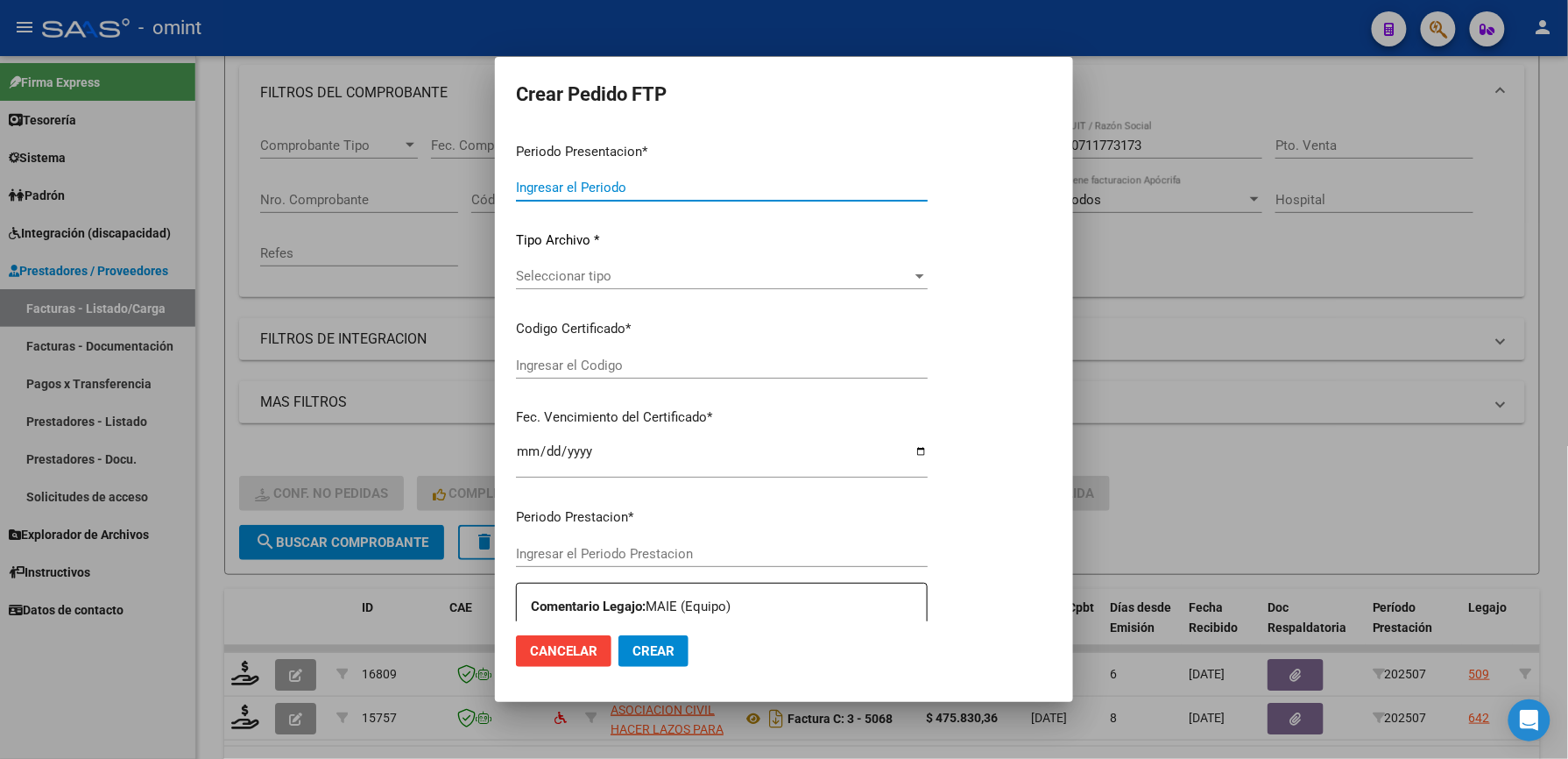
type input "202507"
type input "$ 475.830,36"
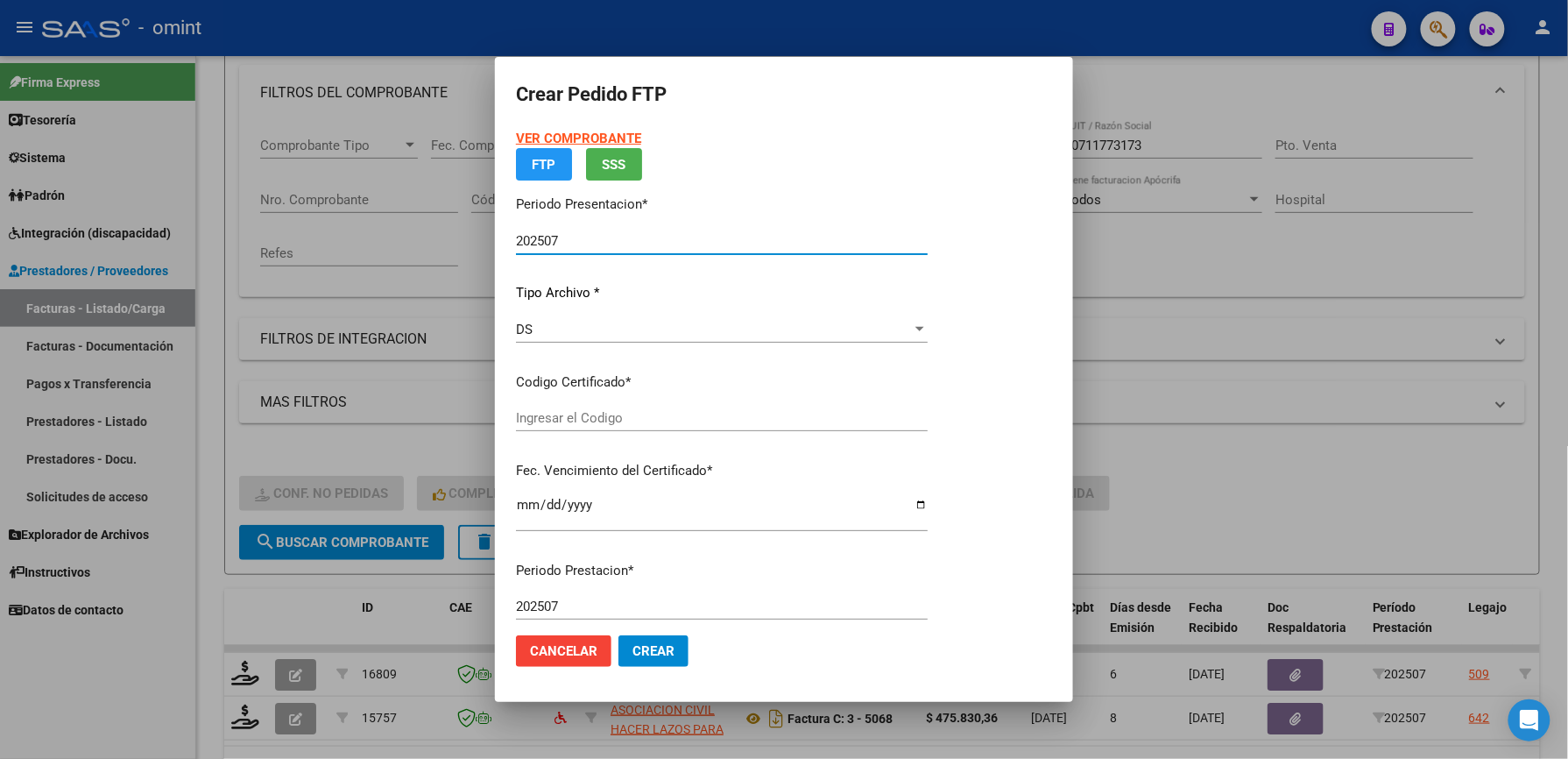
type input "7475796971"
type input "[DATE]"
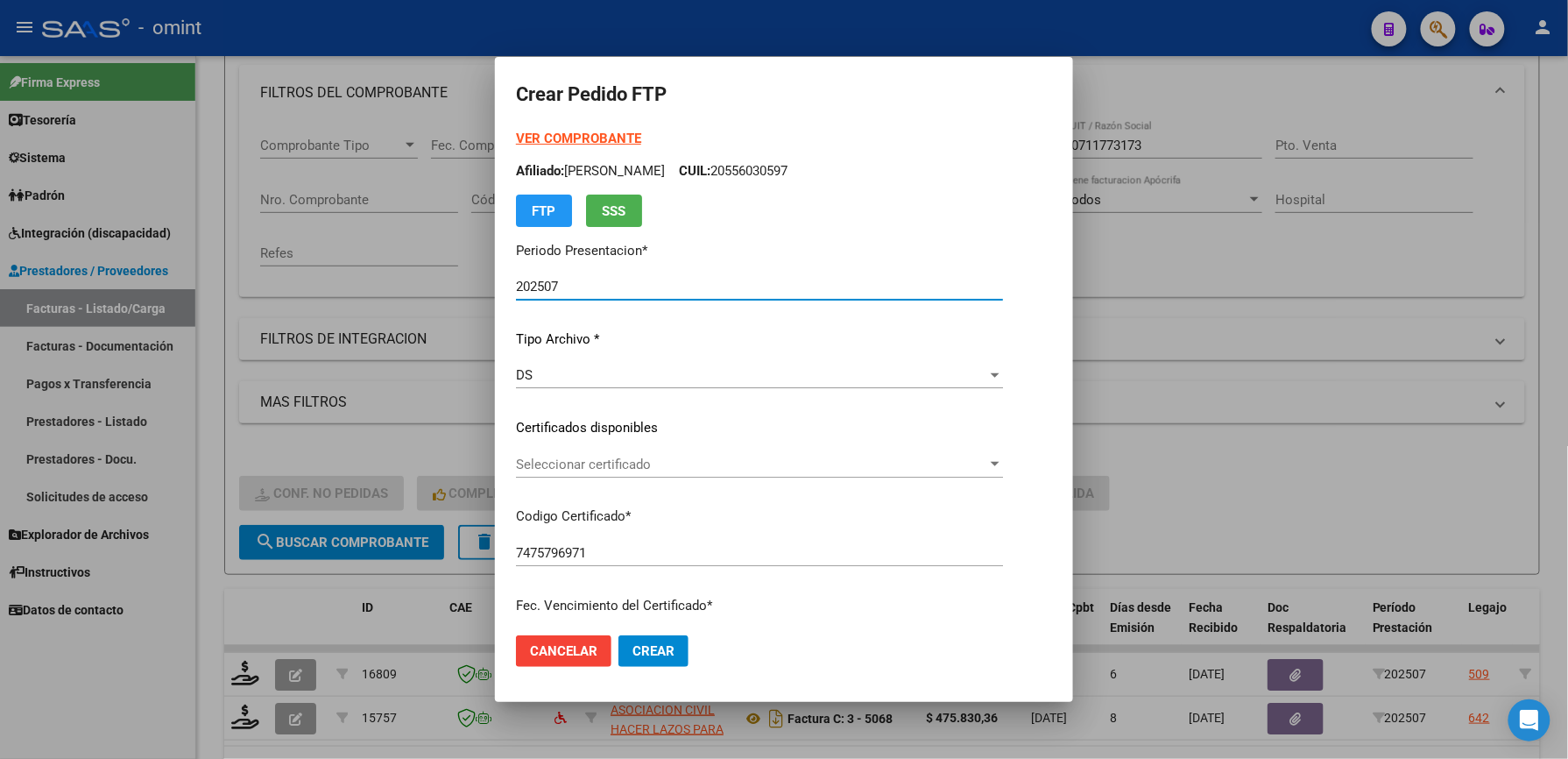
click at [550, 473] on div "Seleccionar certificado Seleccionar certificado" at bounding box center [759, 464] width 487 height 26
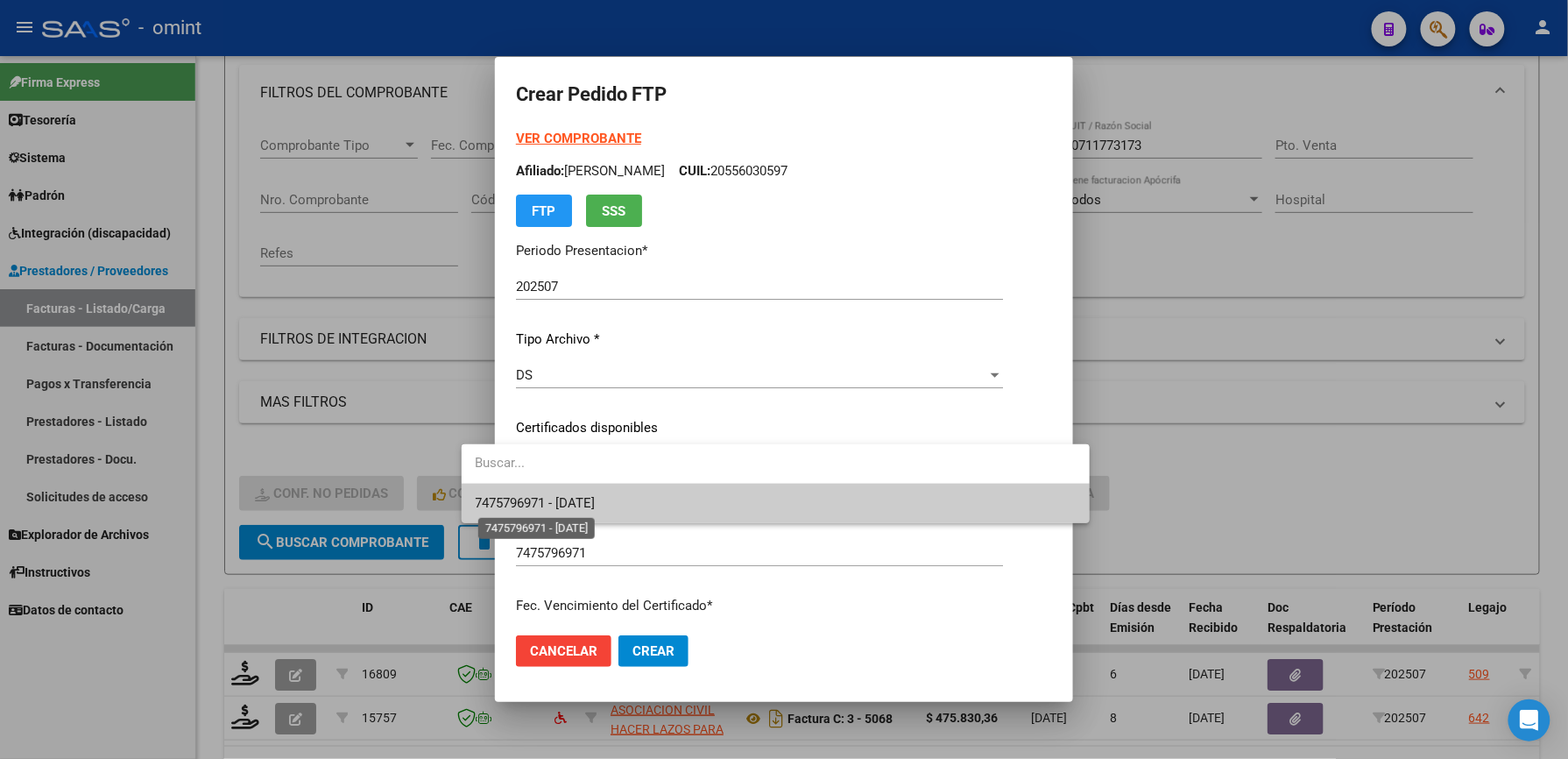
click at [561, 503] on span "7475796971 - [DATE]" at bounding box center [535, 503] width 120 height 16
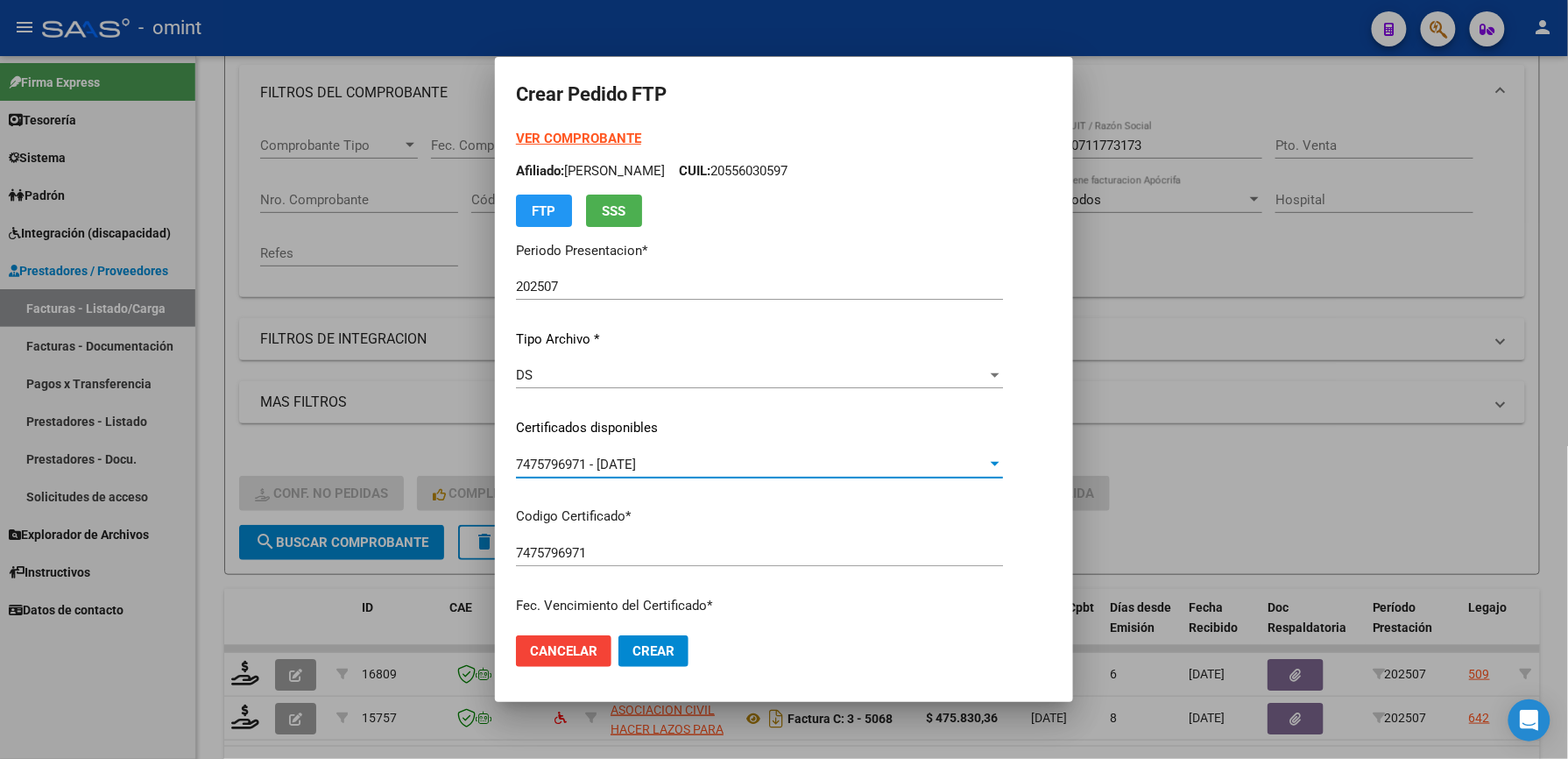
scroll to position [467, 0]
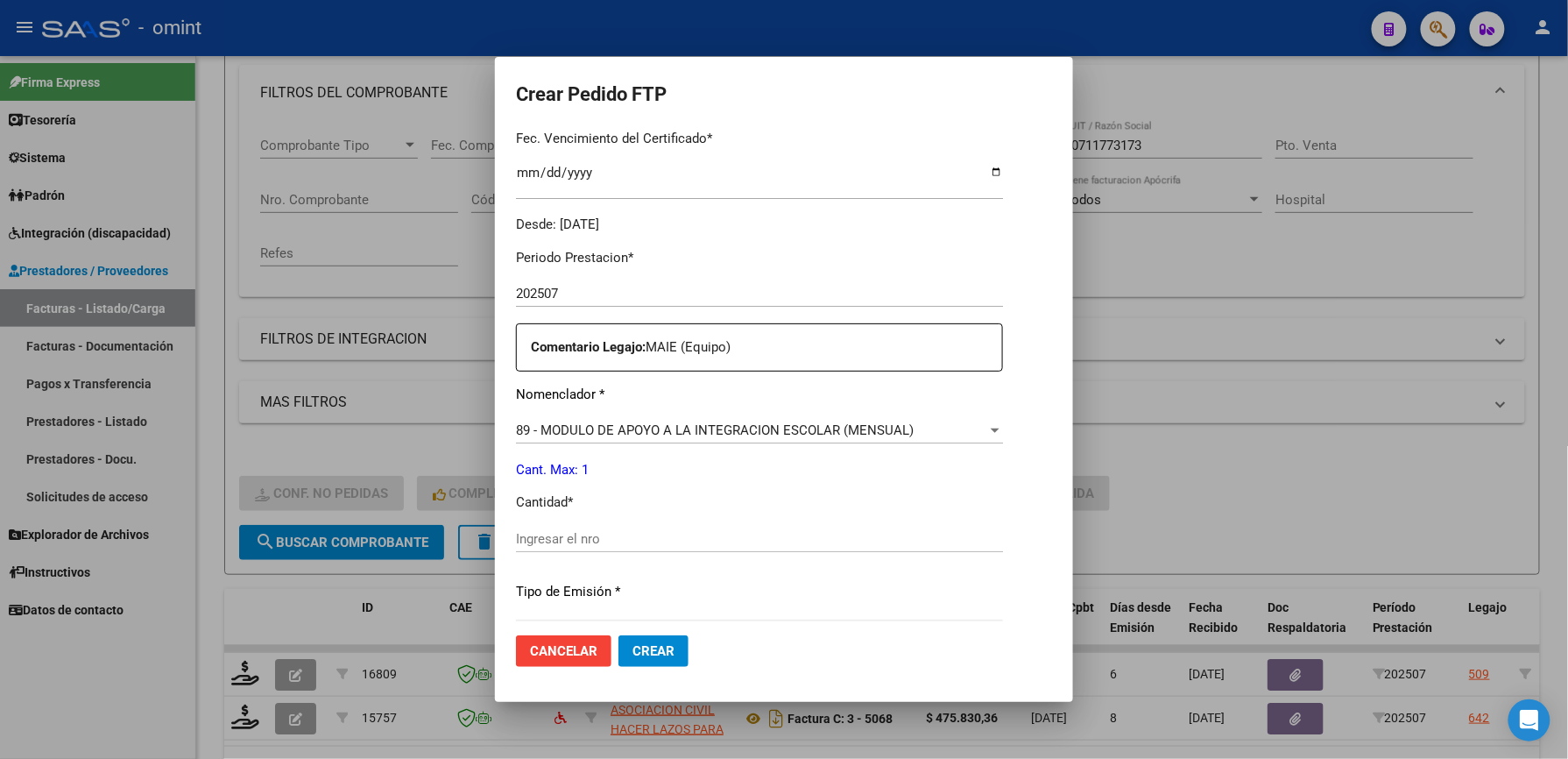
click at [555, 535] on input "Ingresar el nro" at bounding box center [759, 539] width 487 height 16
type input "1"
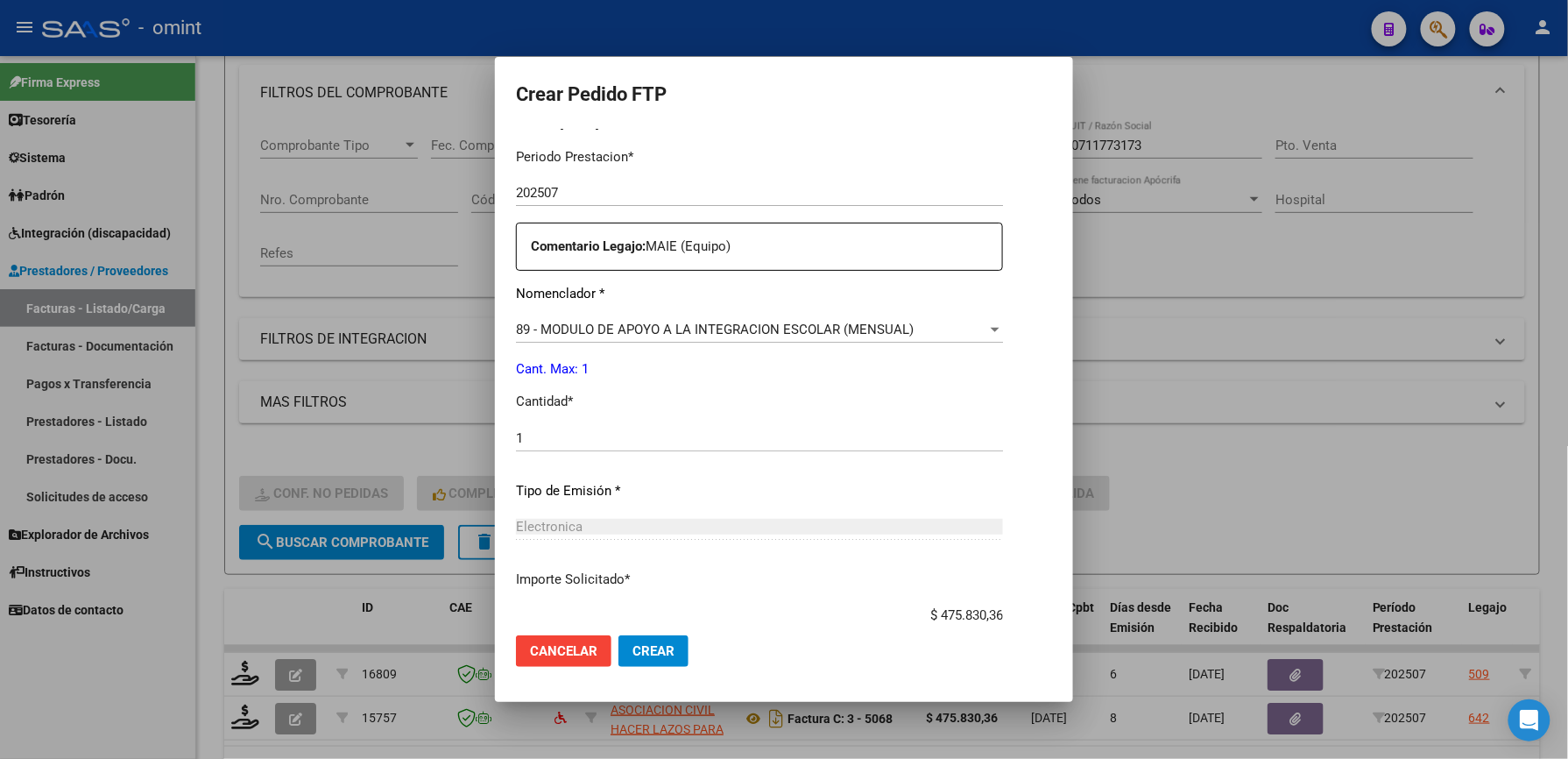
scroll to position [679, 0]
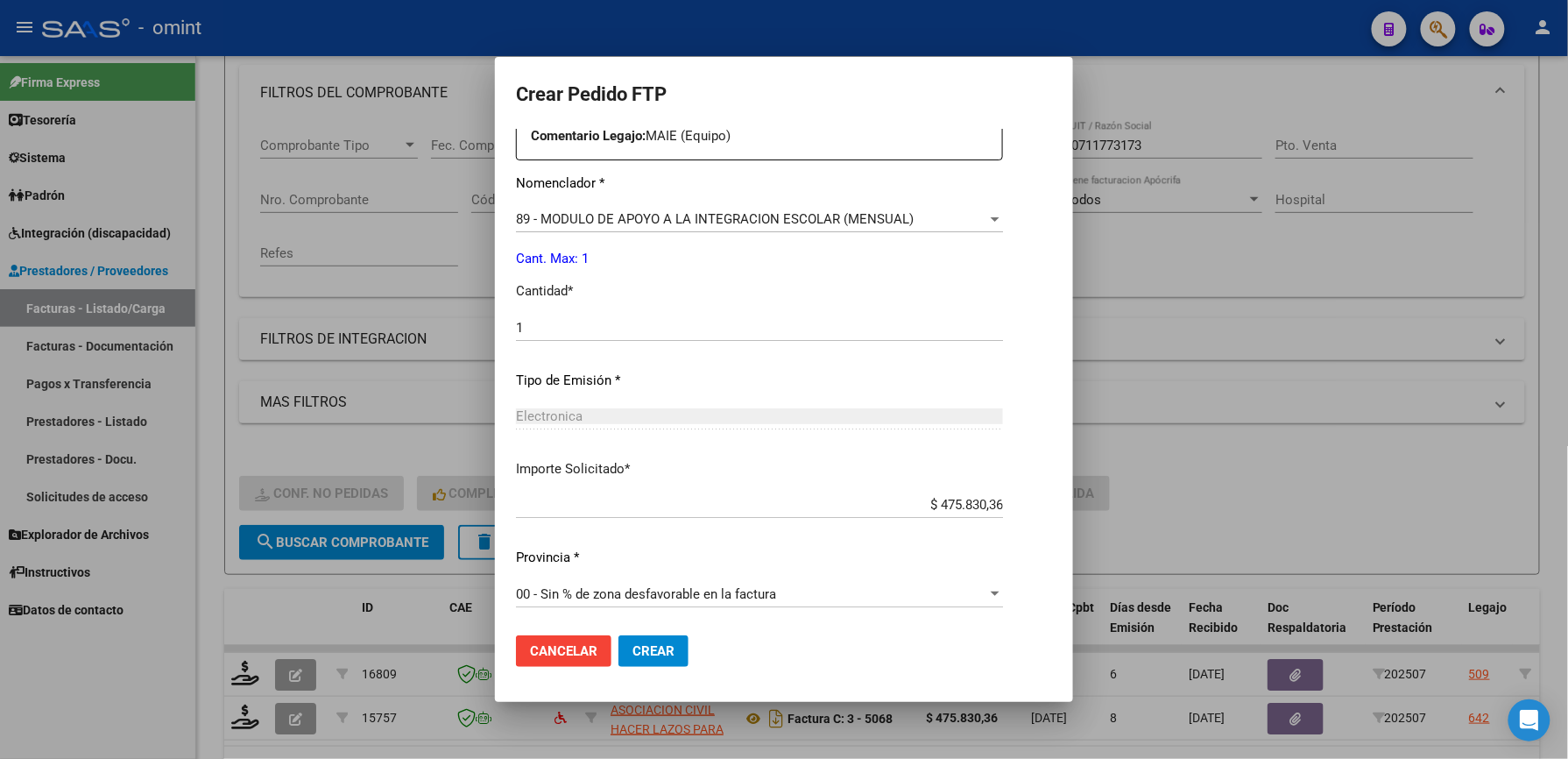
click at [633, 649] on span "Crear" at bounding box center [653, 651] width 42 height 16
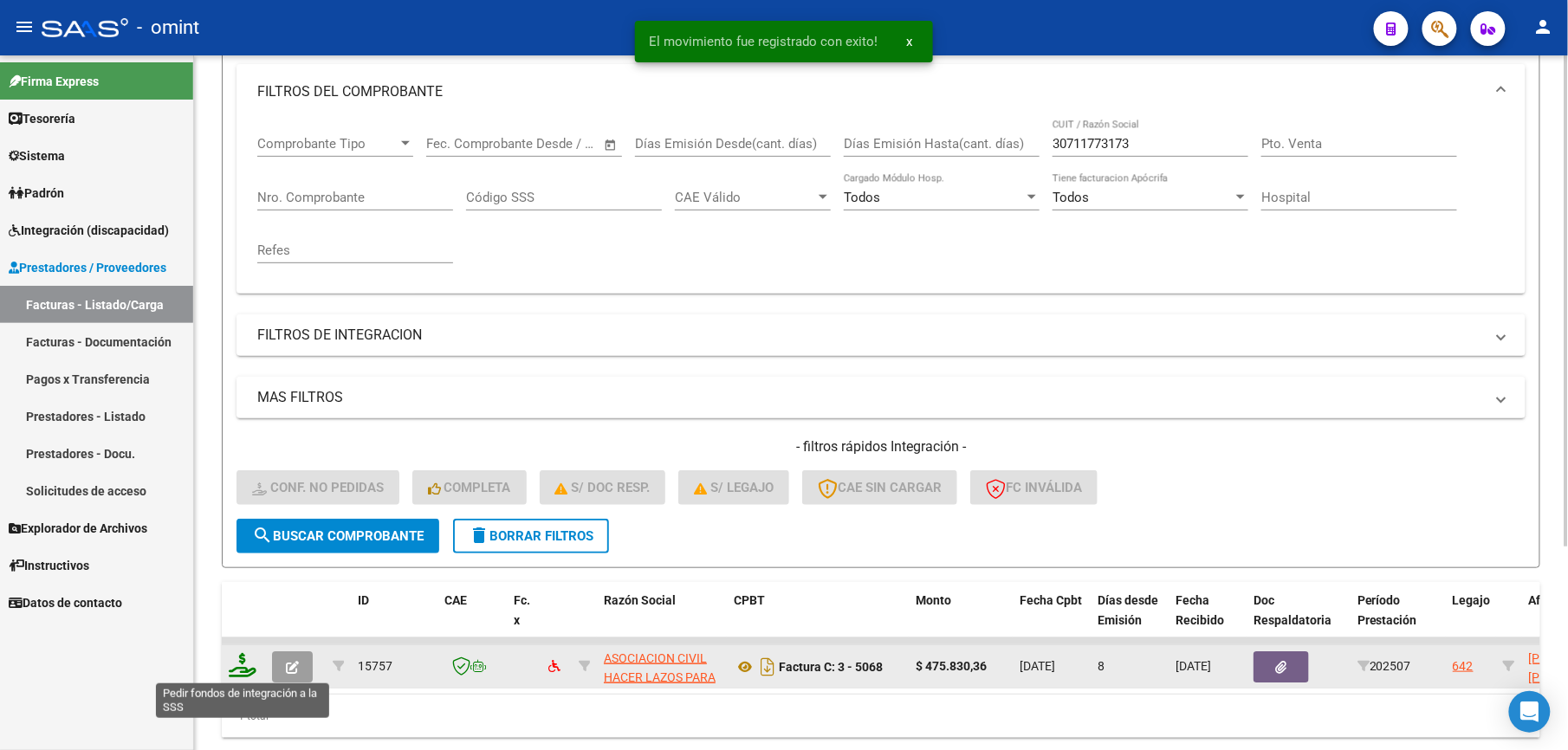
click at [251, 659] on icon at bounding box center [242, 664] width 27 height 24
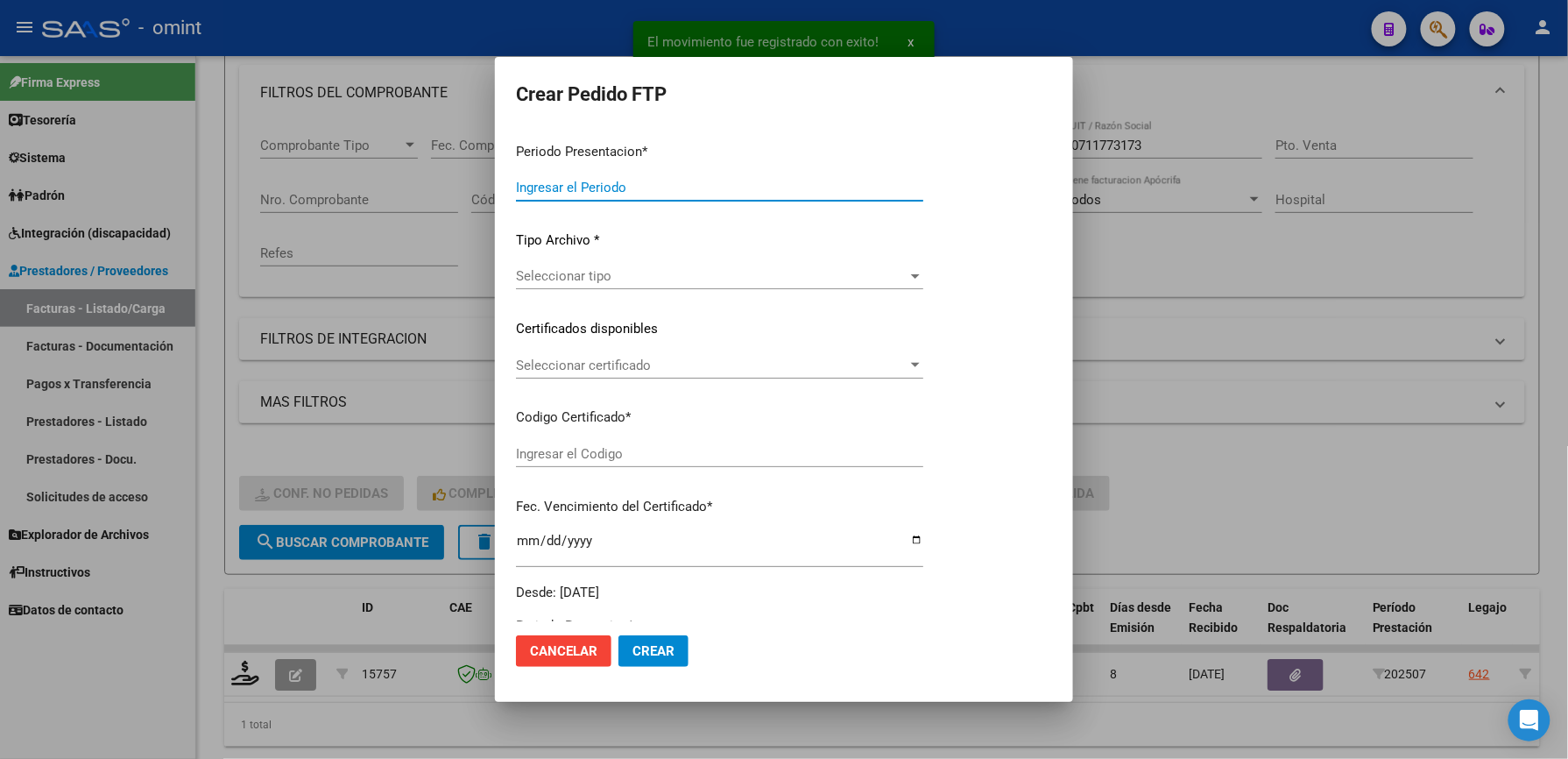
type input "202507"
type input "$ 475.830,36"
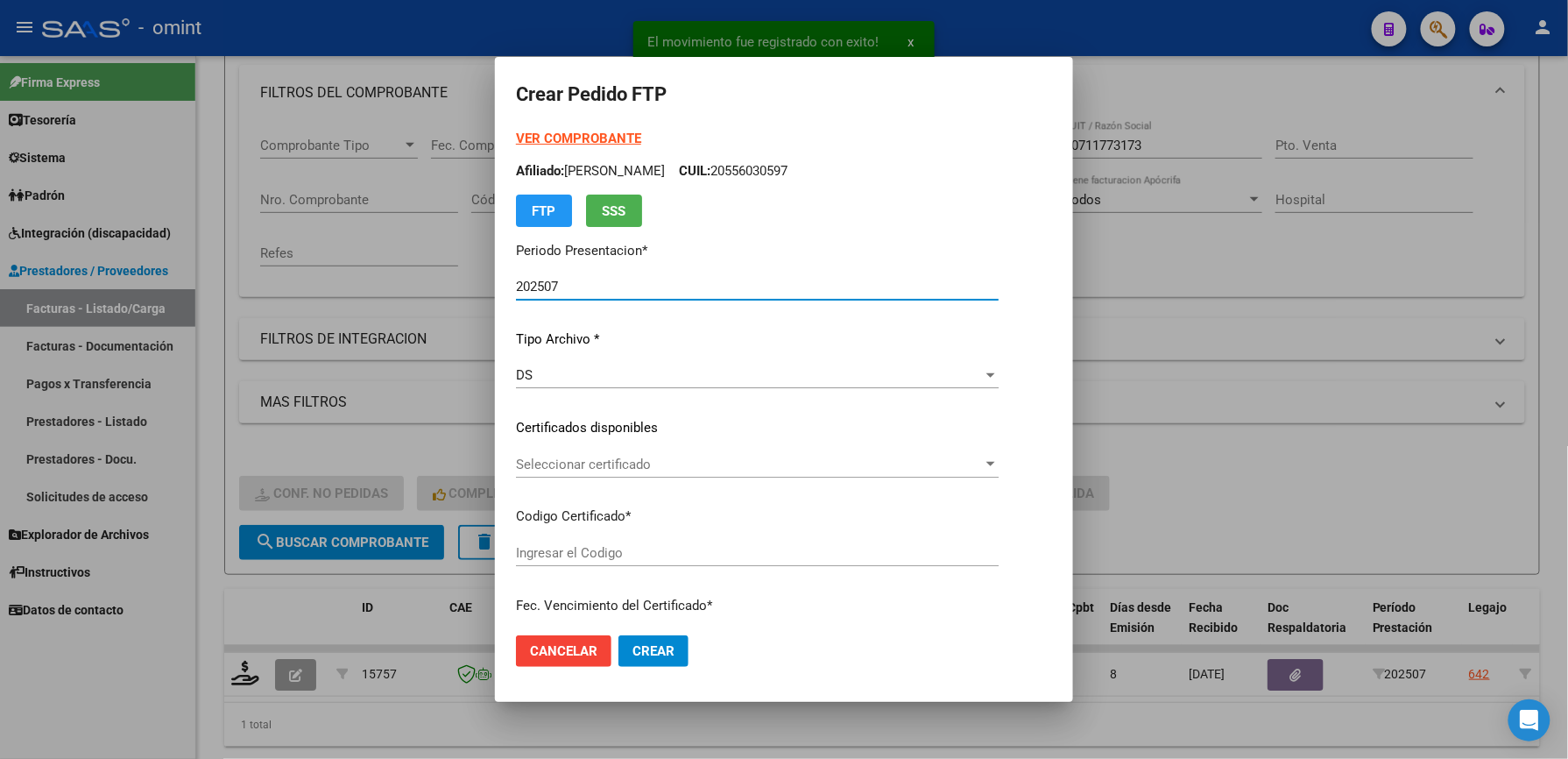
type input "9966500112"
type input "[DATE]"
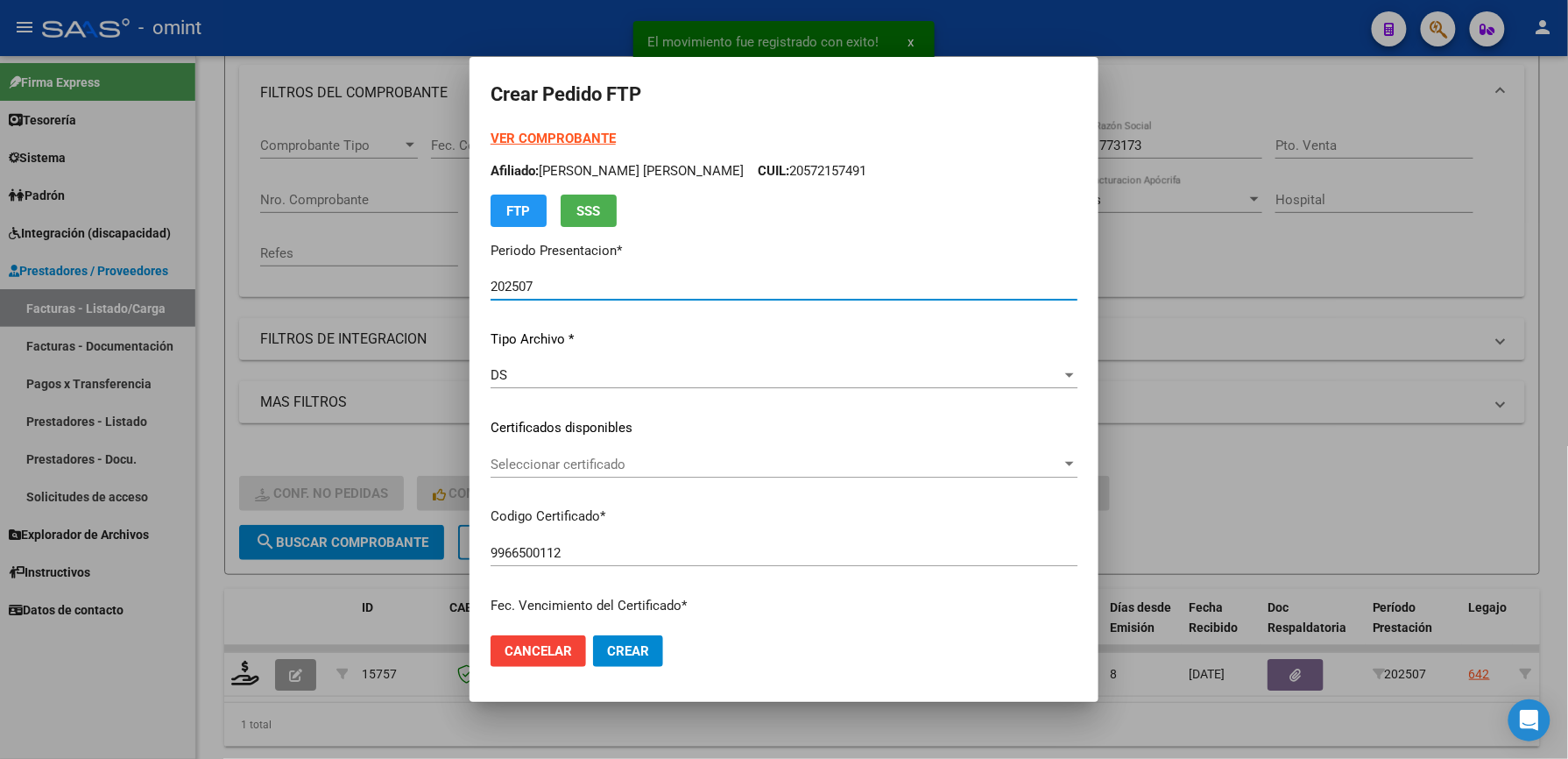
click at [604, 464] on span "Seleccionar certificado" at bounding box center [776, 465] width 571 height 16
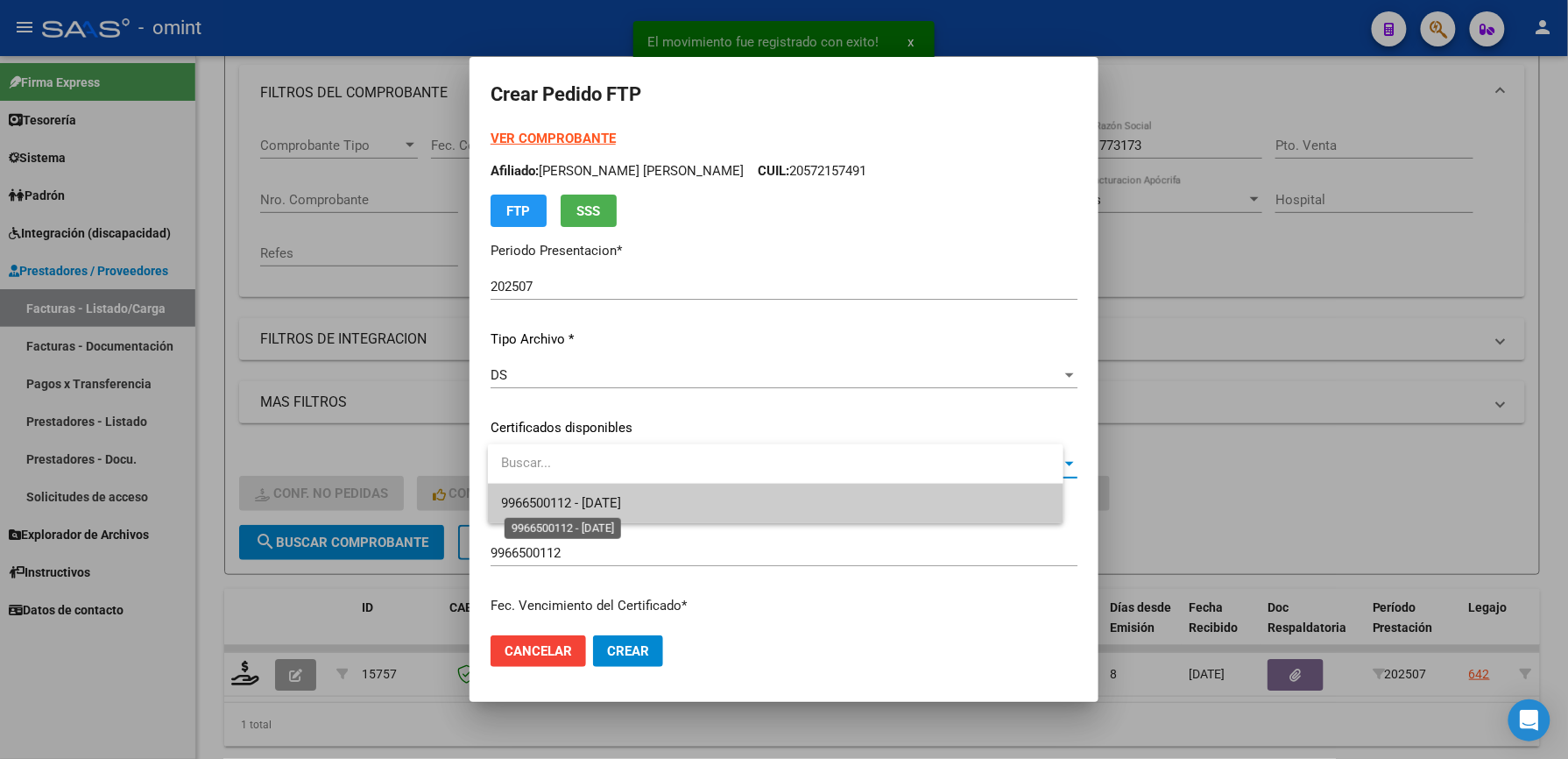
click at [604, 498] on span "9966500112 - [DATE]" at bounding box center [562, 503] width 120 height 16
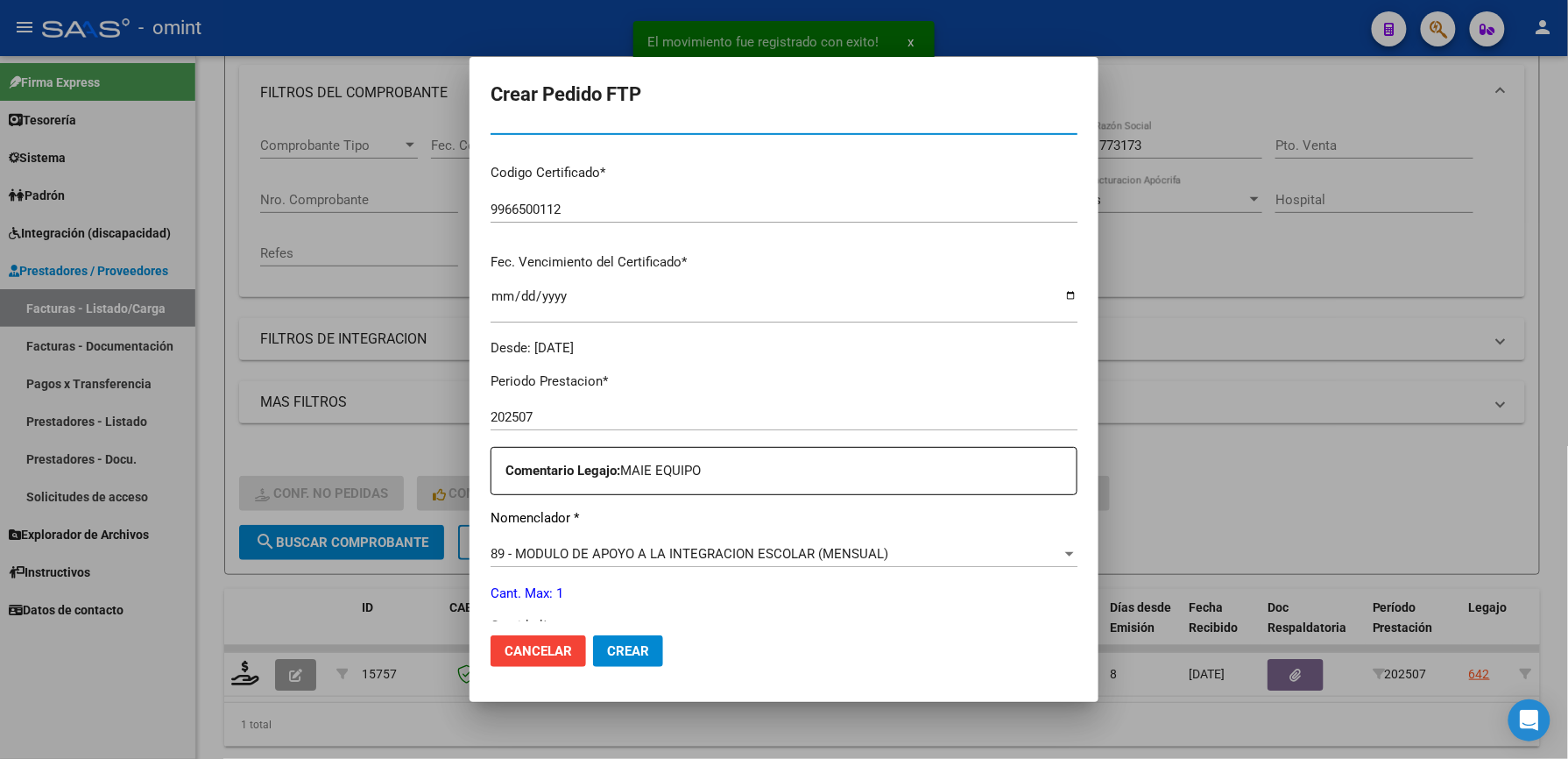
scroll to position [467, 0]
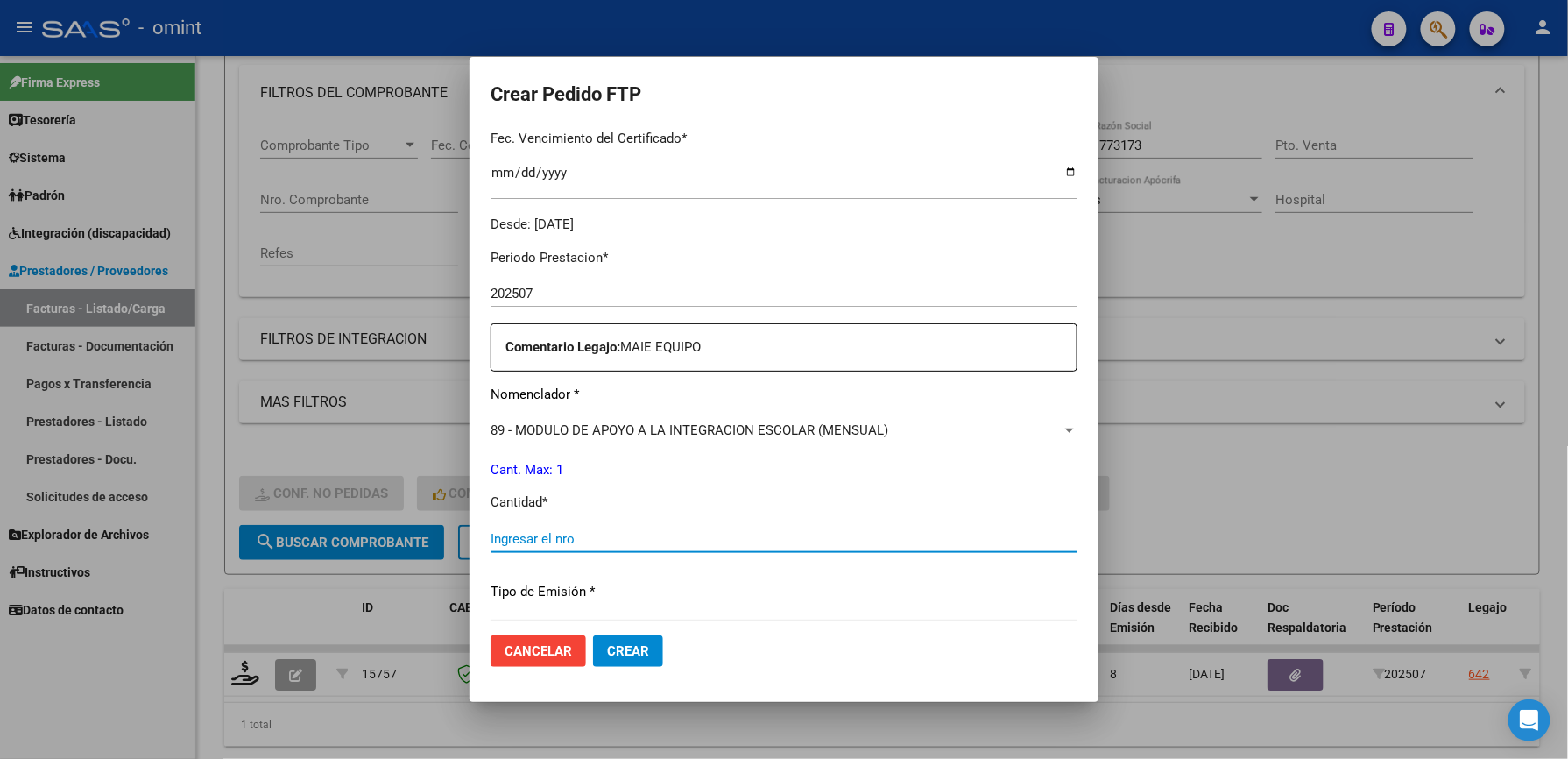
click at [582, 533] on input "Ingresar el nro" at bounding box center [784, 539] width 587 height 16
type input "1"
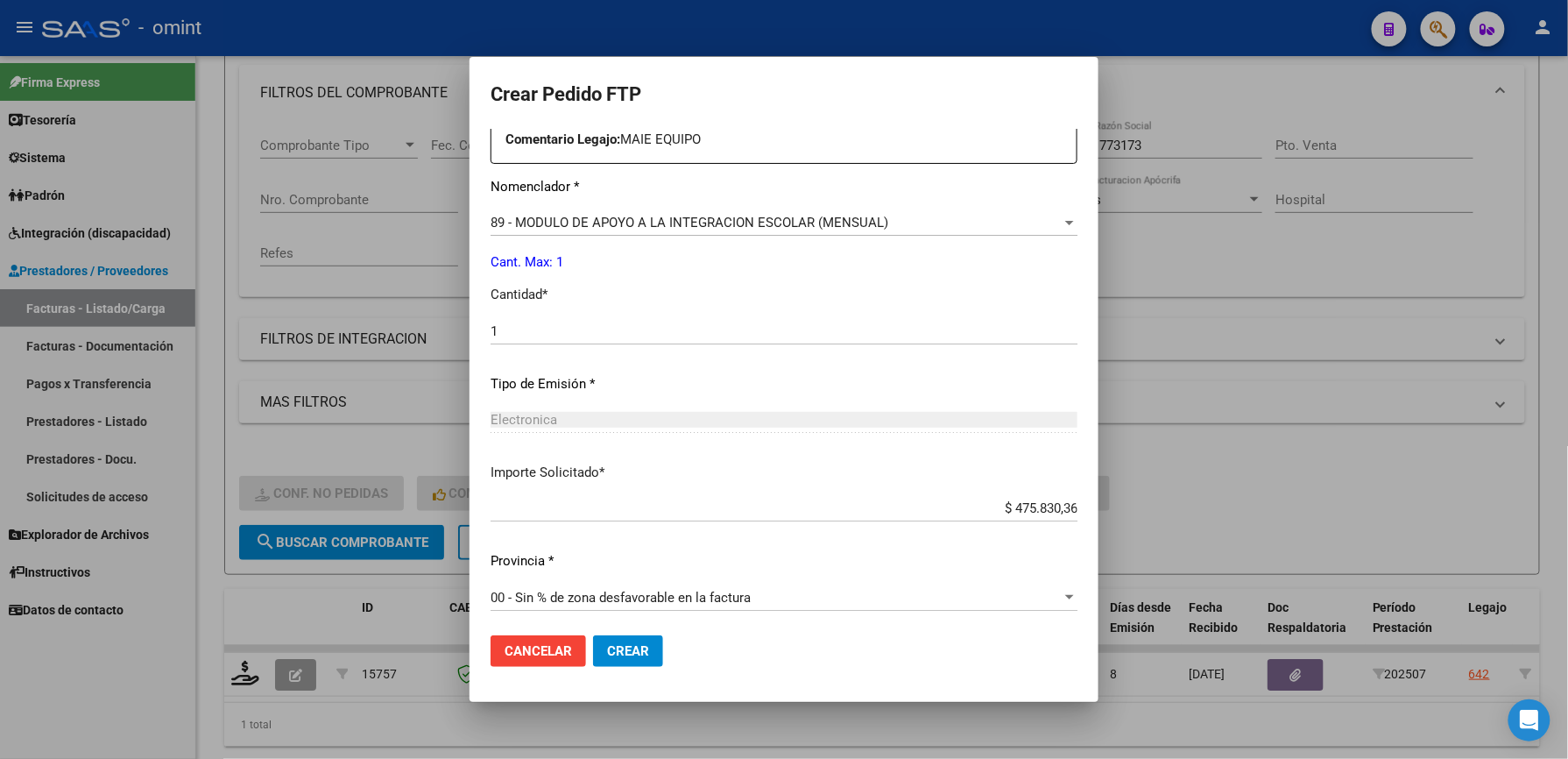
scroll to position [679, 0]
click at [636, 649] on span "Crear" at bounding box center [628, 651] width 42 height 16
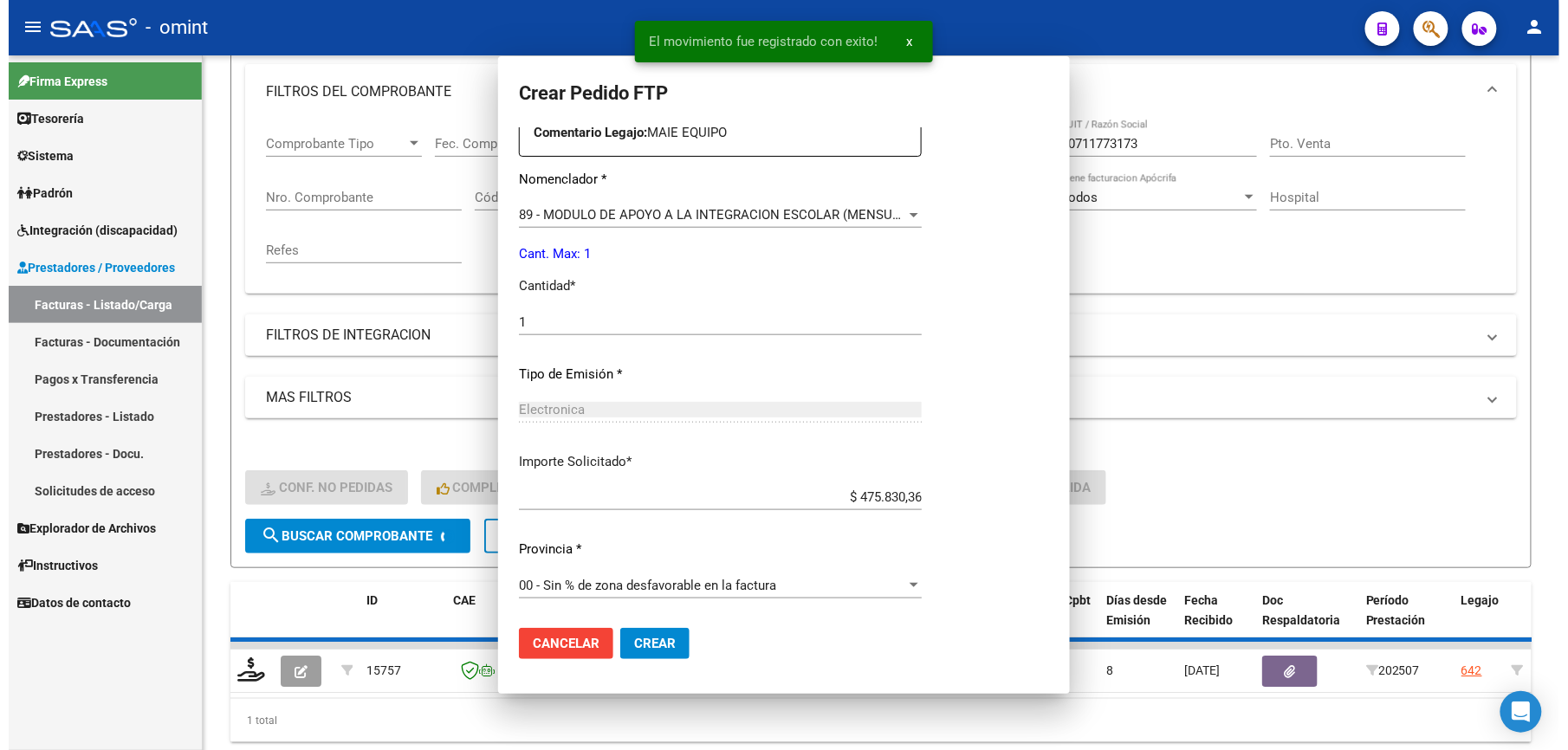
scroll to position [572, 0]
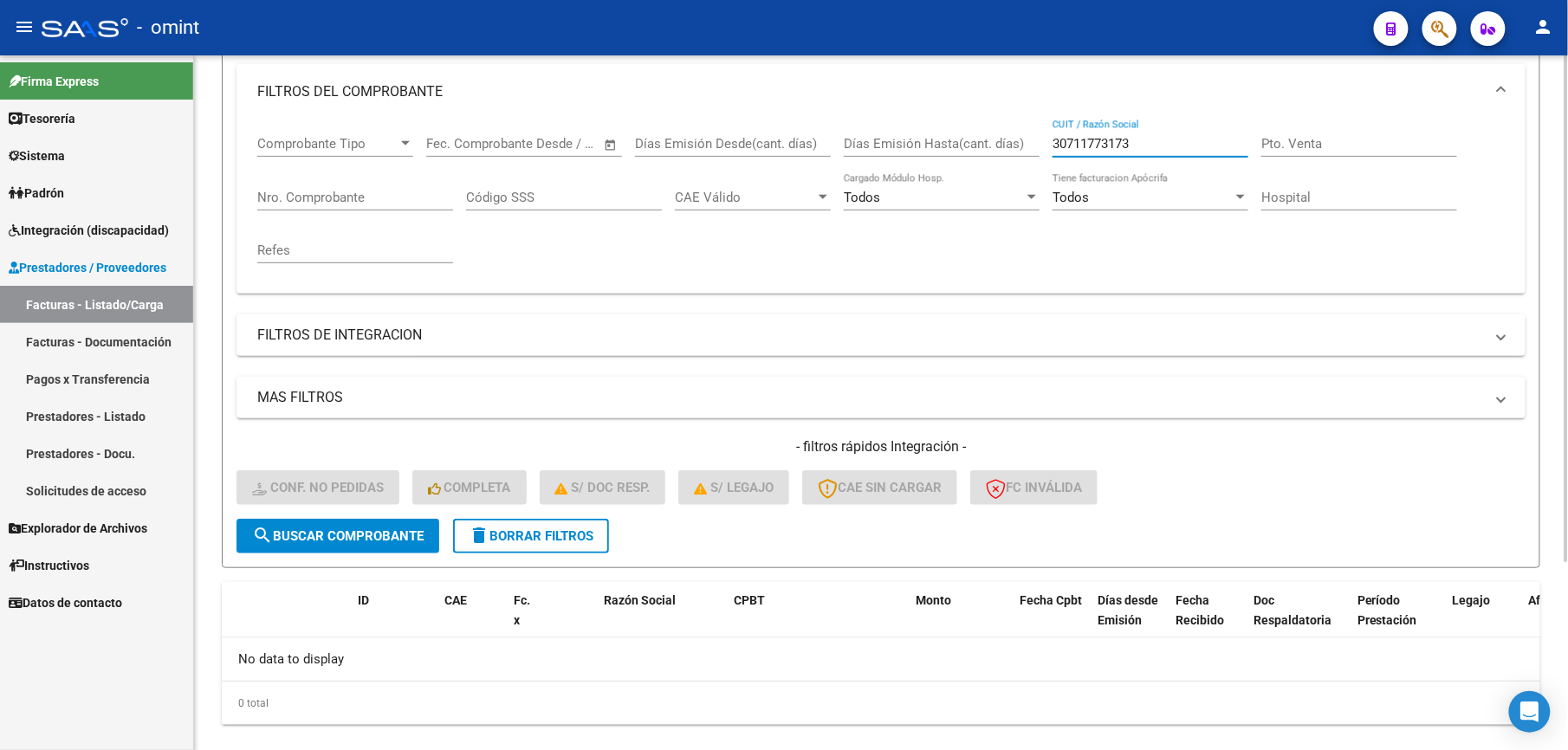
drag, startPoint x: 1100, startPoint y: 133, endPoint x: 922, endPoint y: 116, distance: 178.8
click at [922, 116] on mat-expansion-panel "FILTROS DEL COMPROBANTE Comprobante Tipo Comprobante Tipo Start date – End date…" at bounding box center [881, 179] width 1289 height 230
paste input "27369155038"
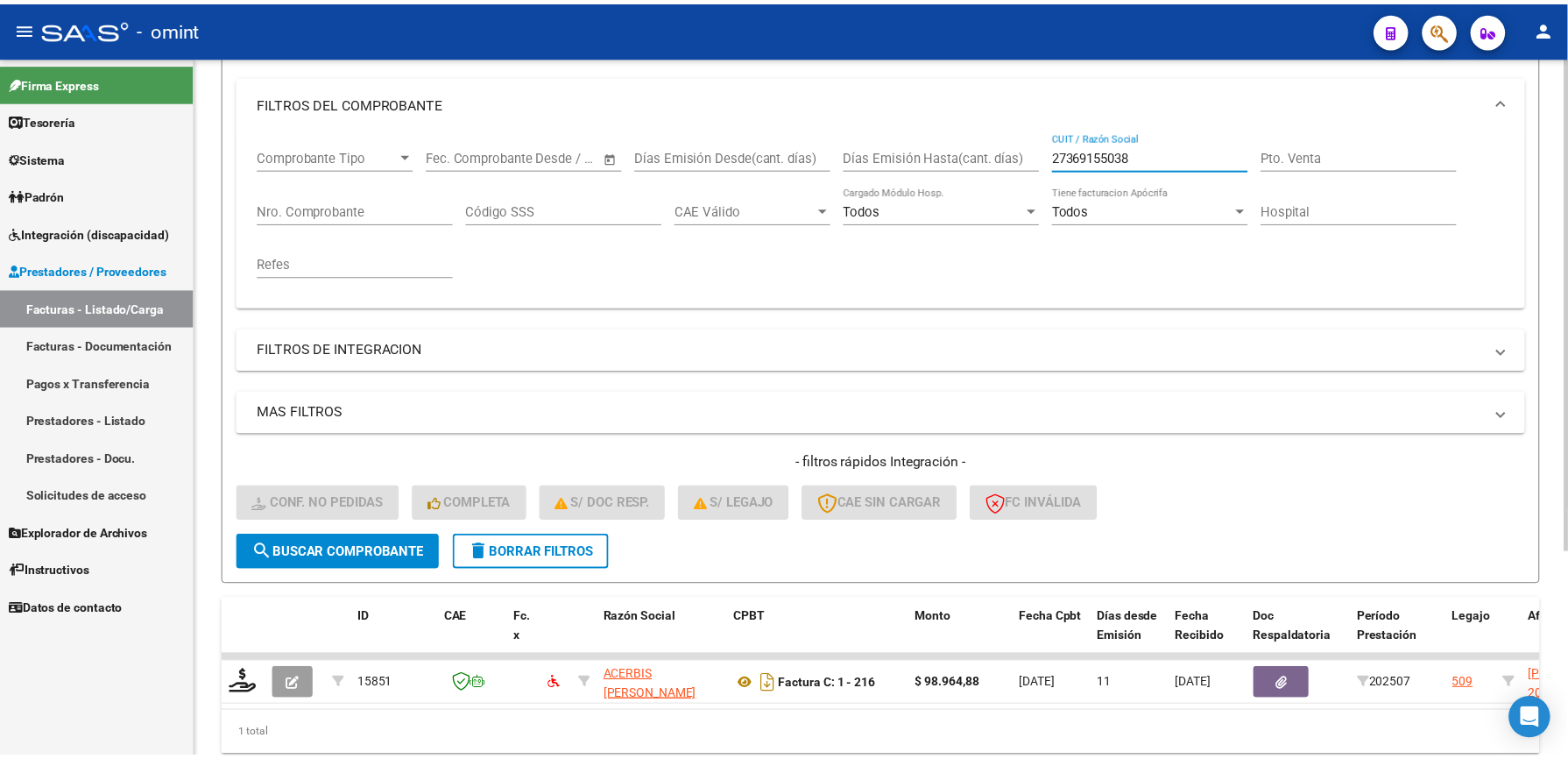
scroll to position [233, 0]
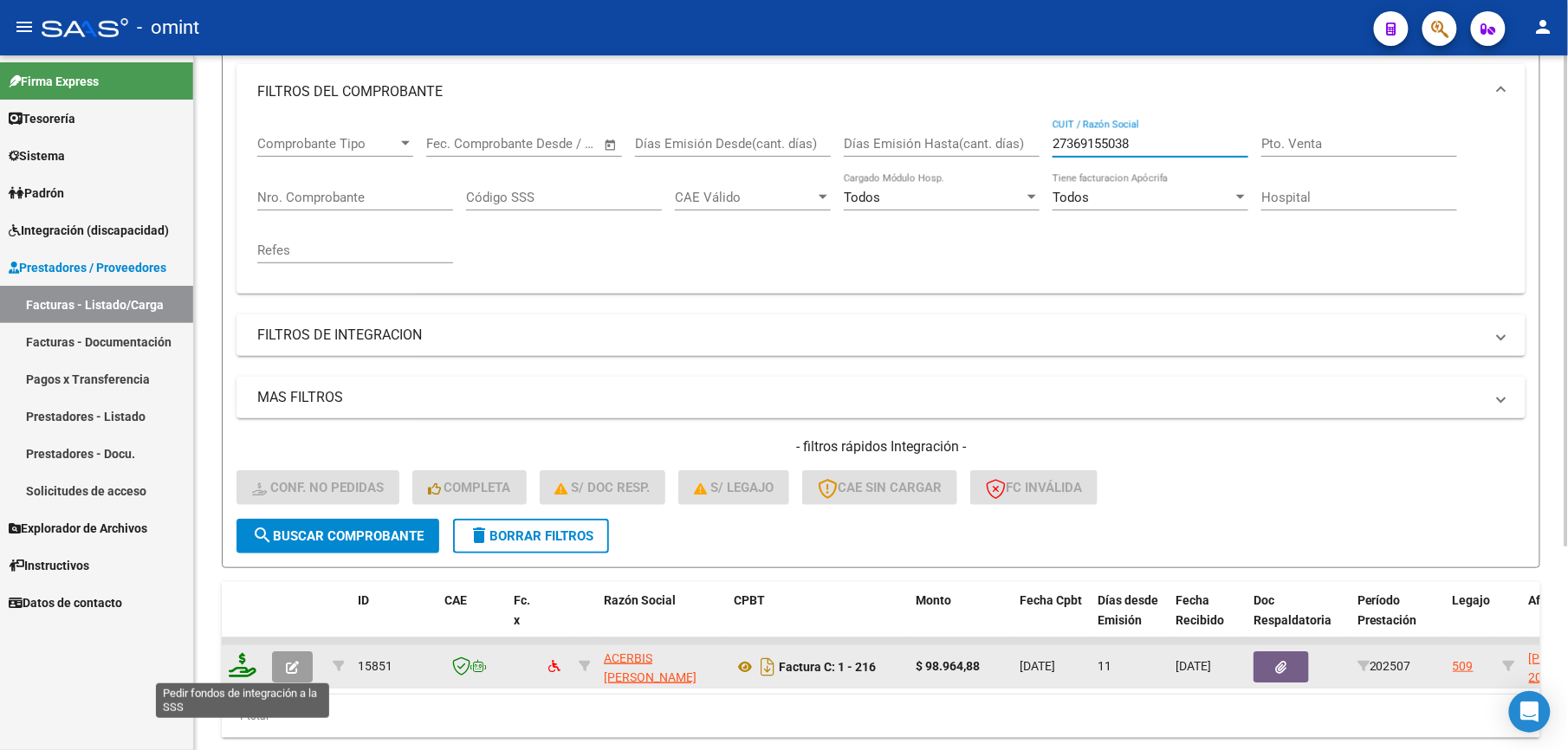
type input "27369155038"
click at [240, 667] on icon at bounding box center [242, 664] width 27 height 24
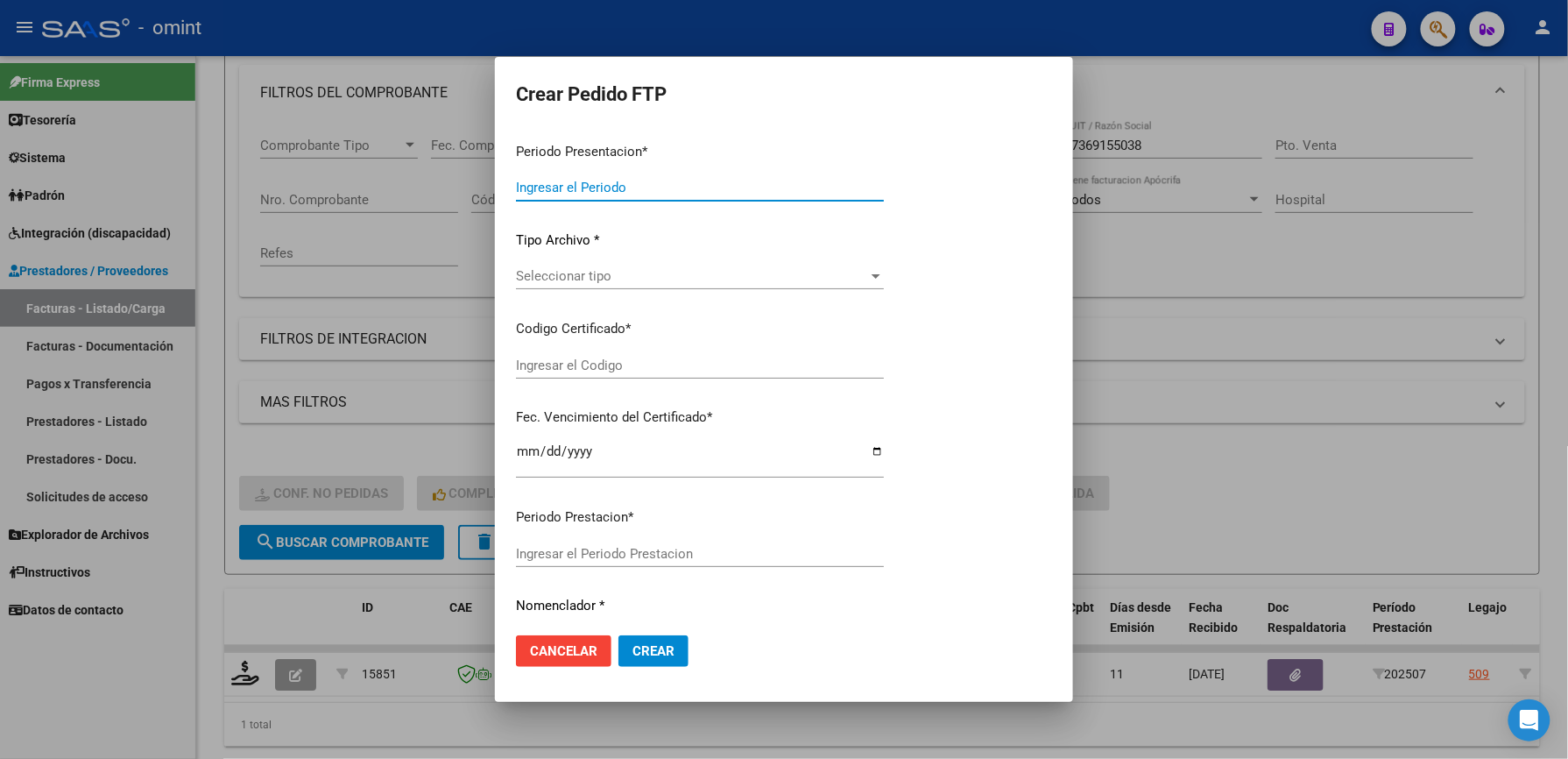
type input "202507"
type input "$ 98.964,88"
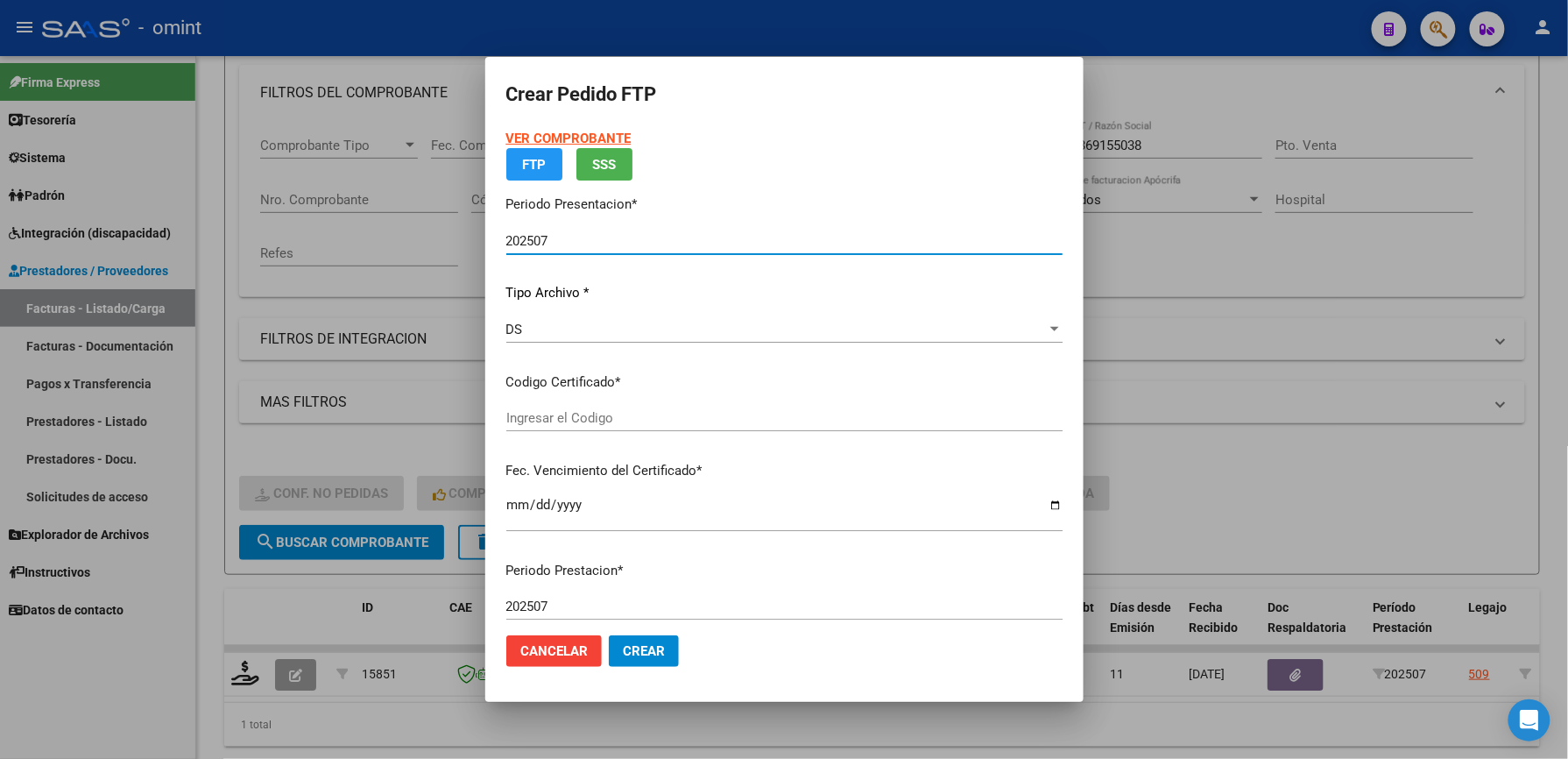
type input "7475796971"
type input "[DATE]"
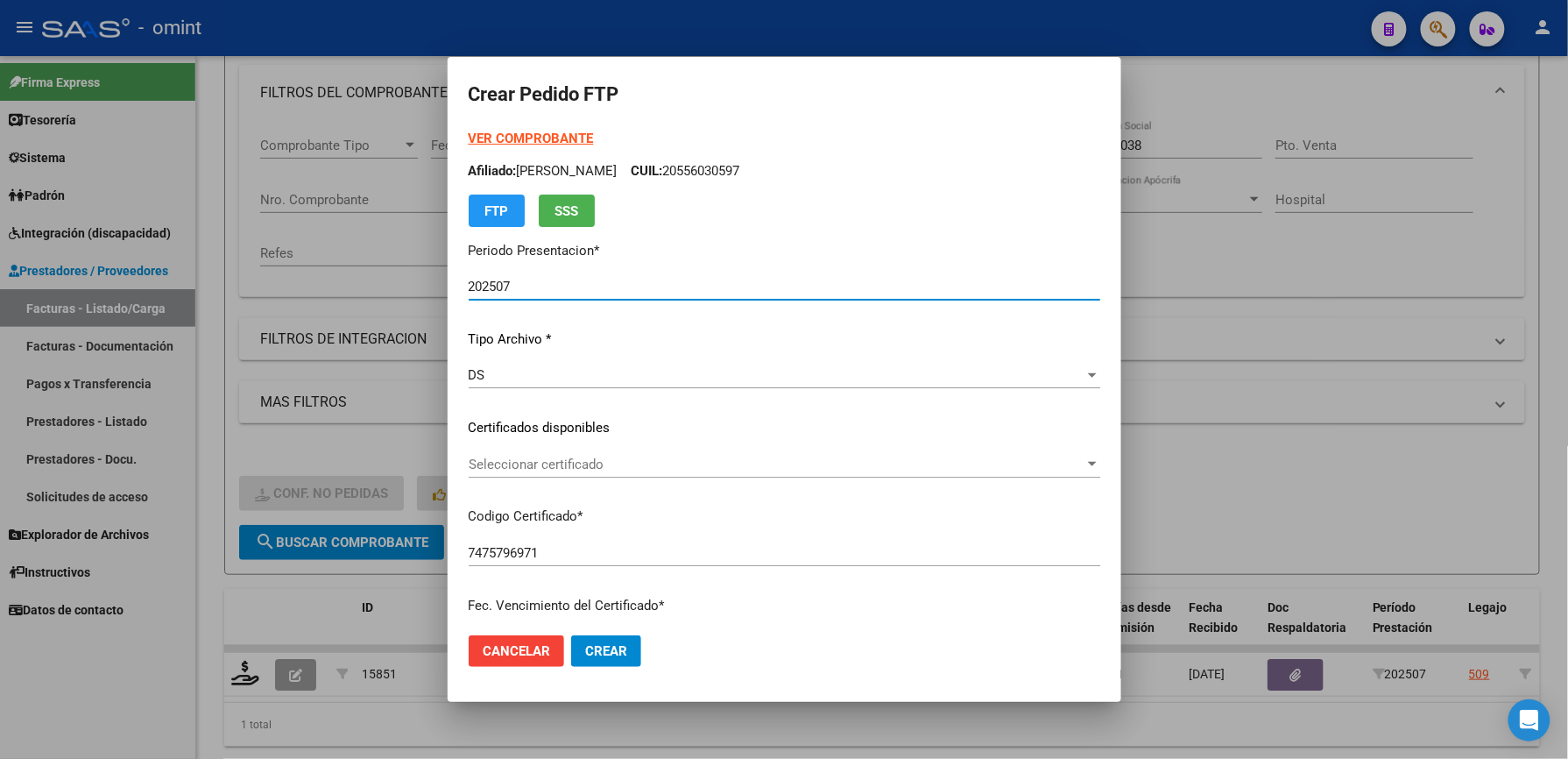
click at [554, 457] on span "Seleccionar certificado" at bounding box center [776, 465] width 616 height 16
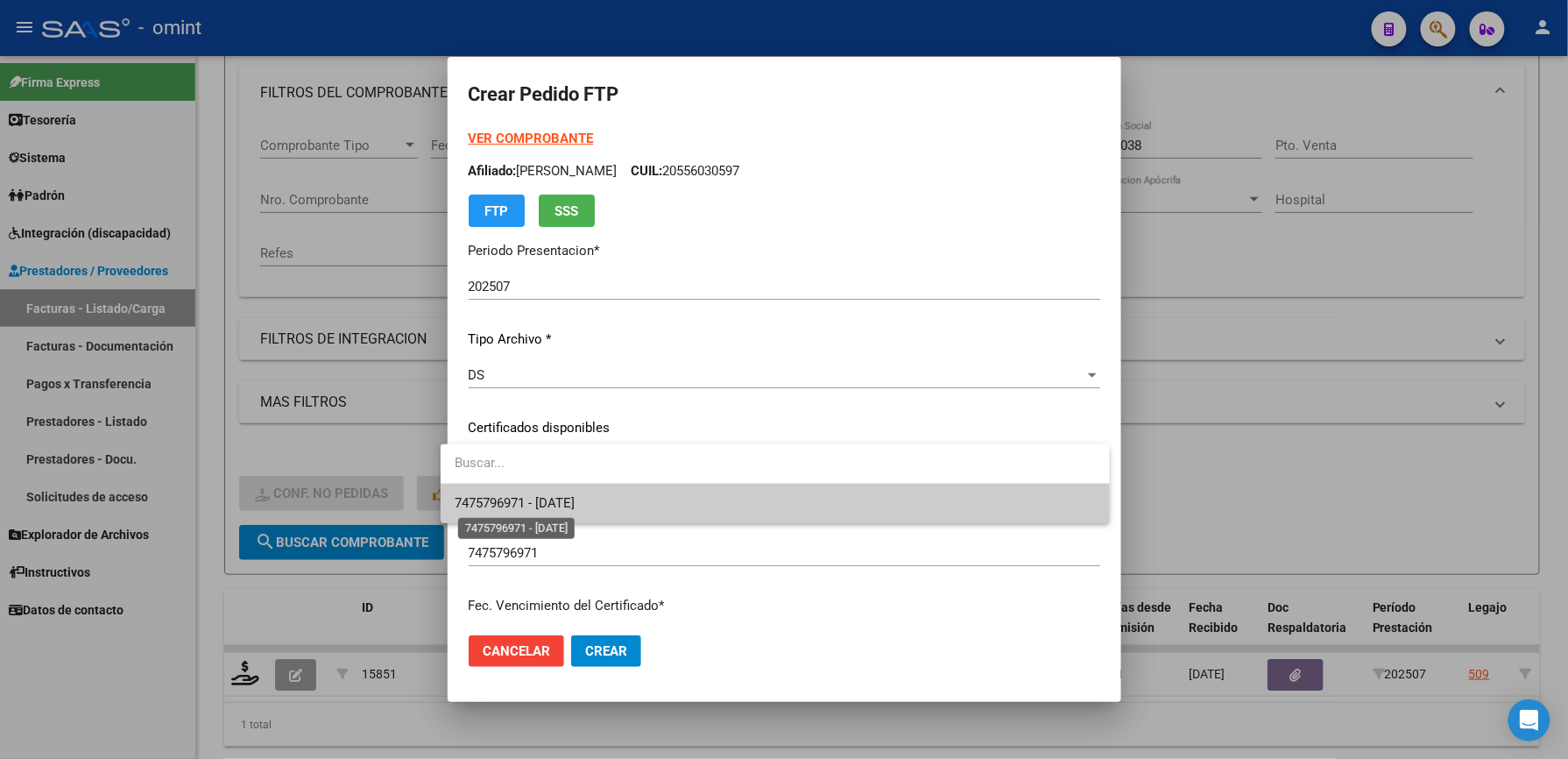
click at [551, 495] on span "7475796971 - [DATE]" at bounding box center [515, 503] width 120 height 16
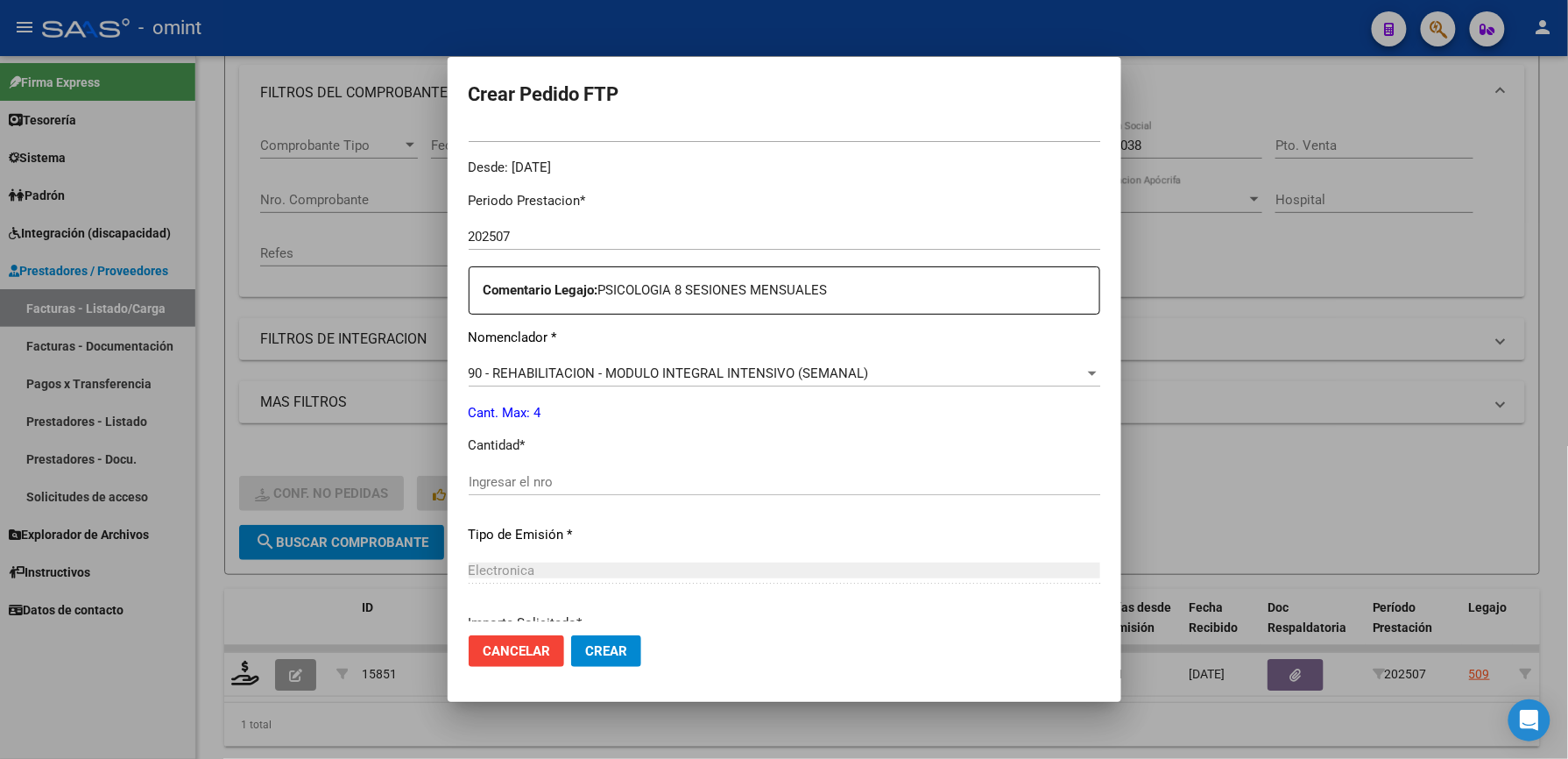
scroll to position [584, 0]
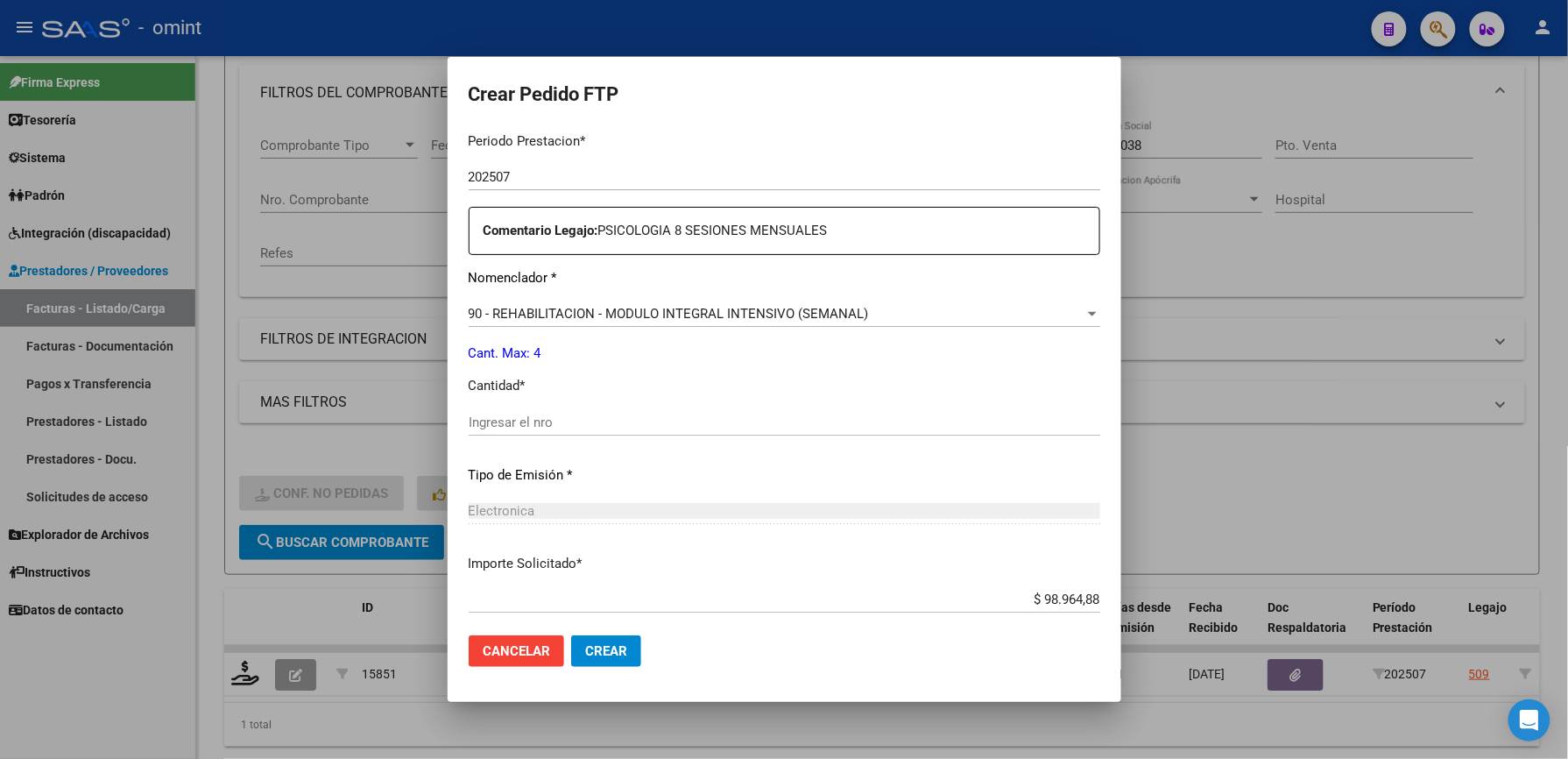
drag, startPoint x: 537, startPoint y: 424, endPoint x: 542, endPoint y: 409, distance: 15.8
click at [540, 416] on input "Ingresar el nro" at bounding box center [784, 423] width 632 height 16
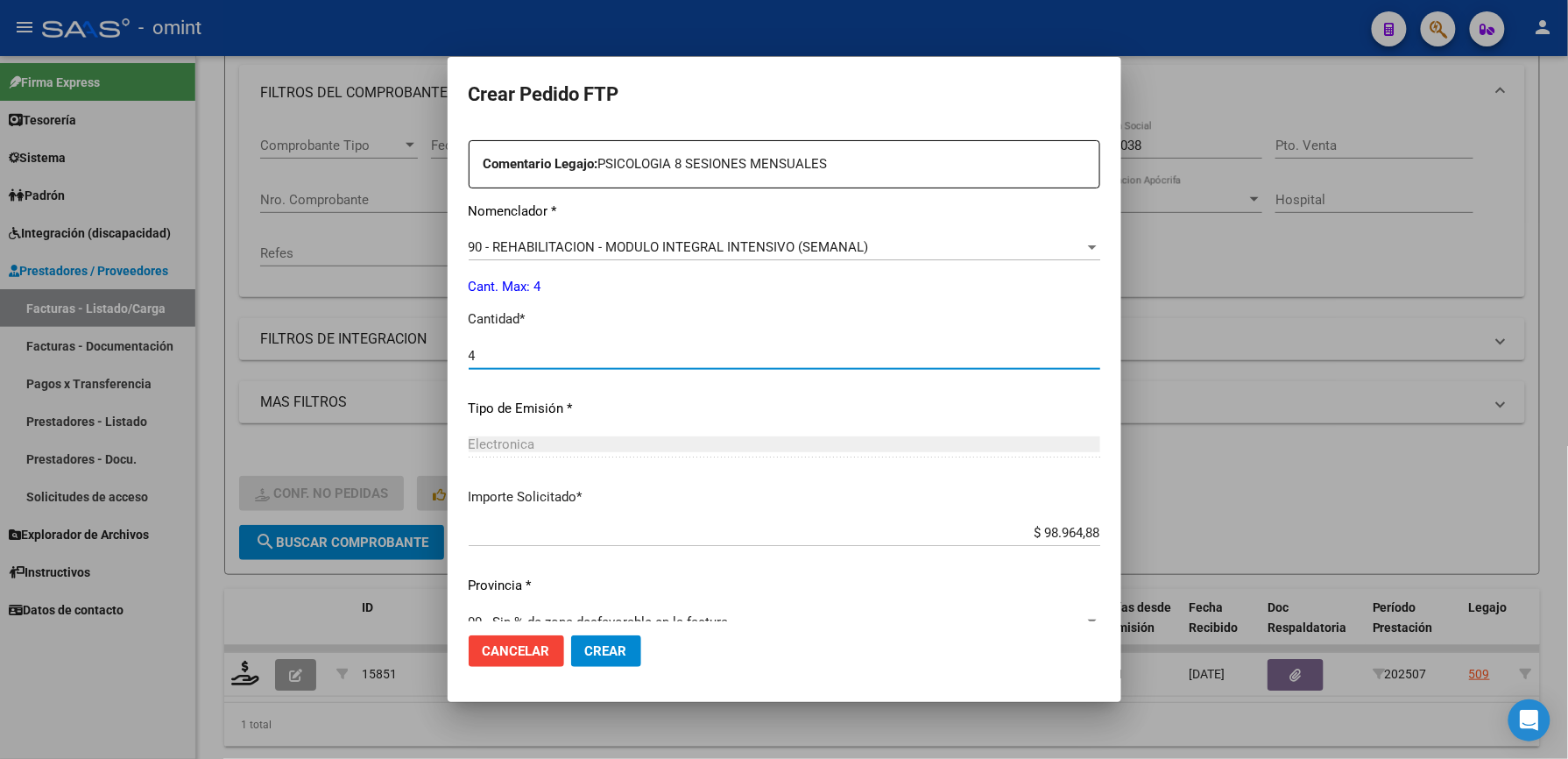
scroll to position [679, 0]
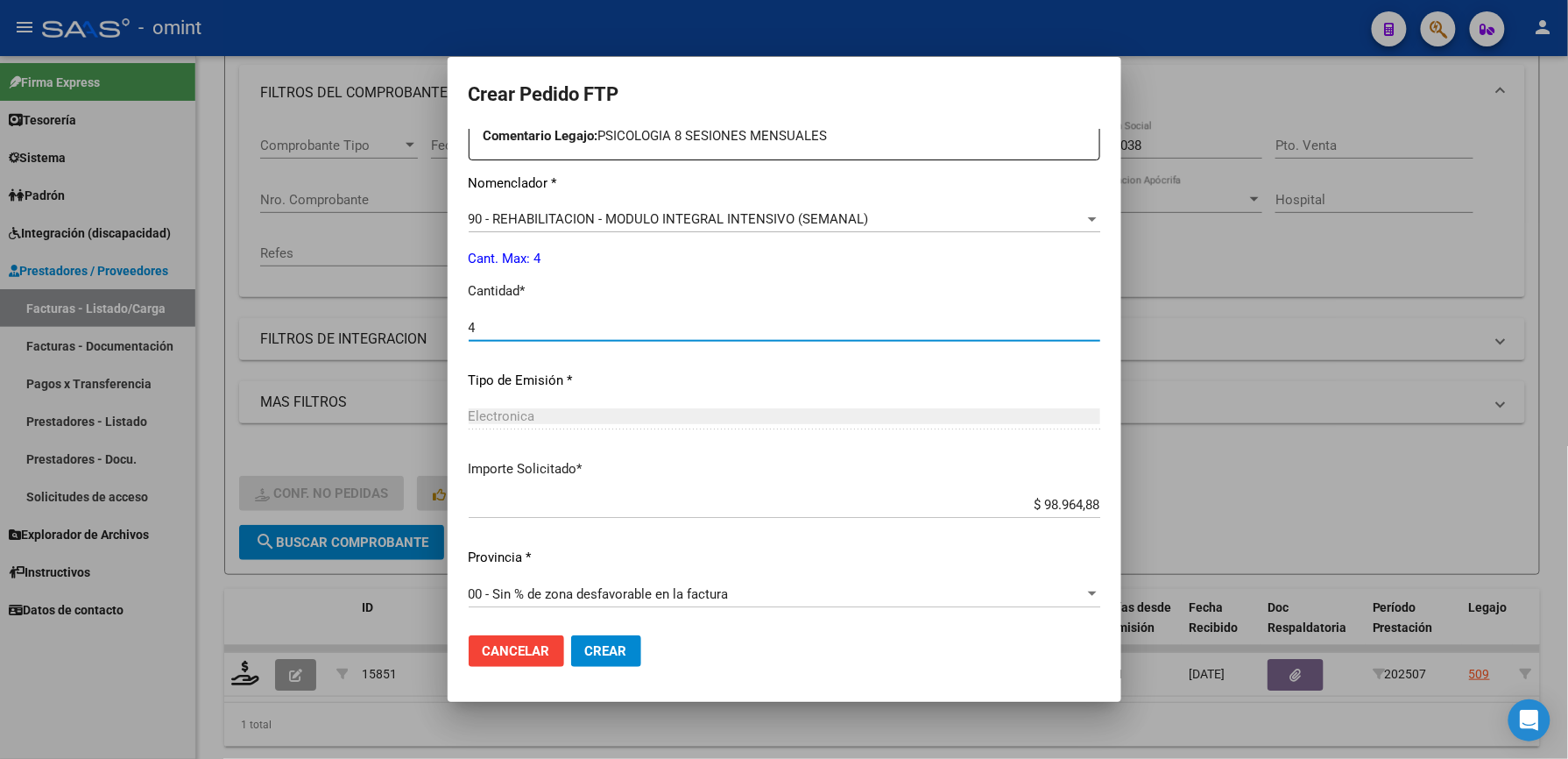
type input "4"
click at [592, 652] on span "Crear" at bounding box center [606, 651] width 42 height 16
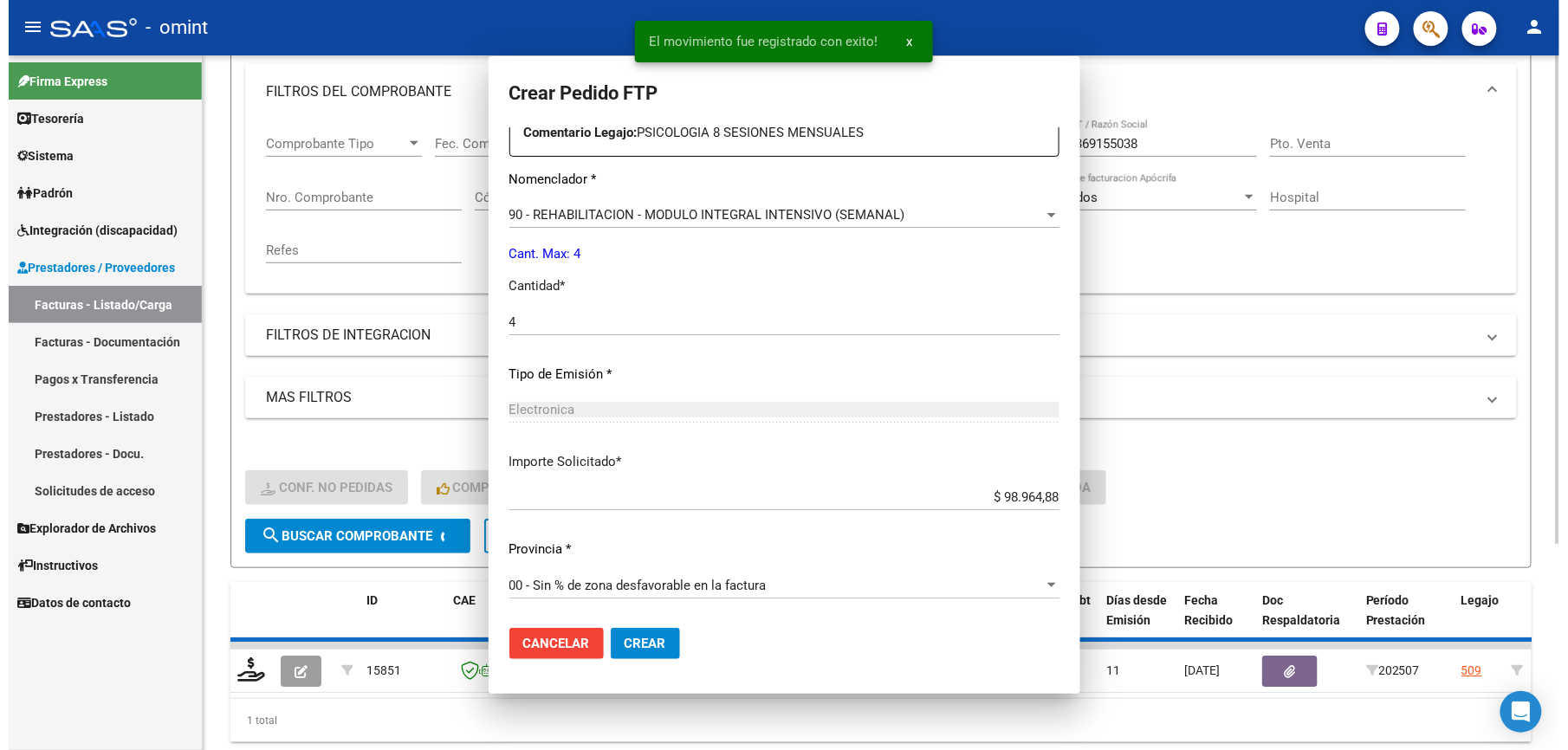
scroll to position [572, 0]
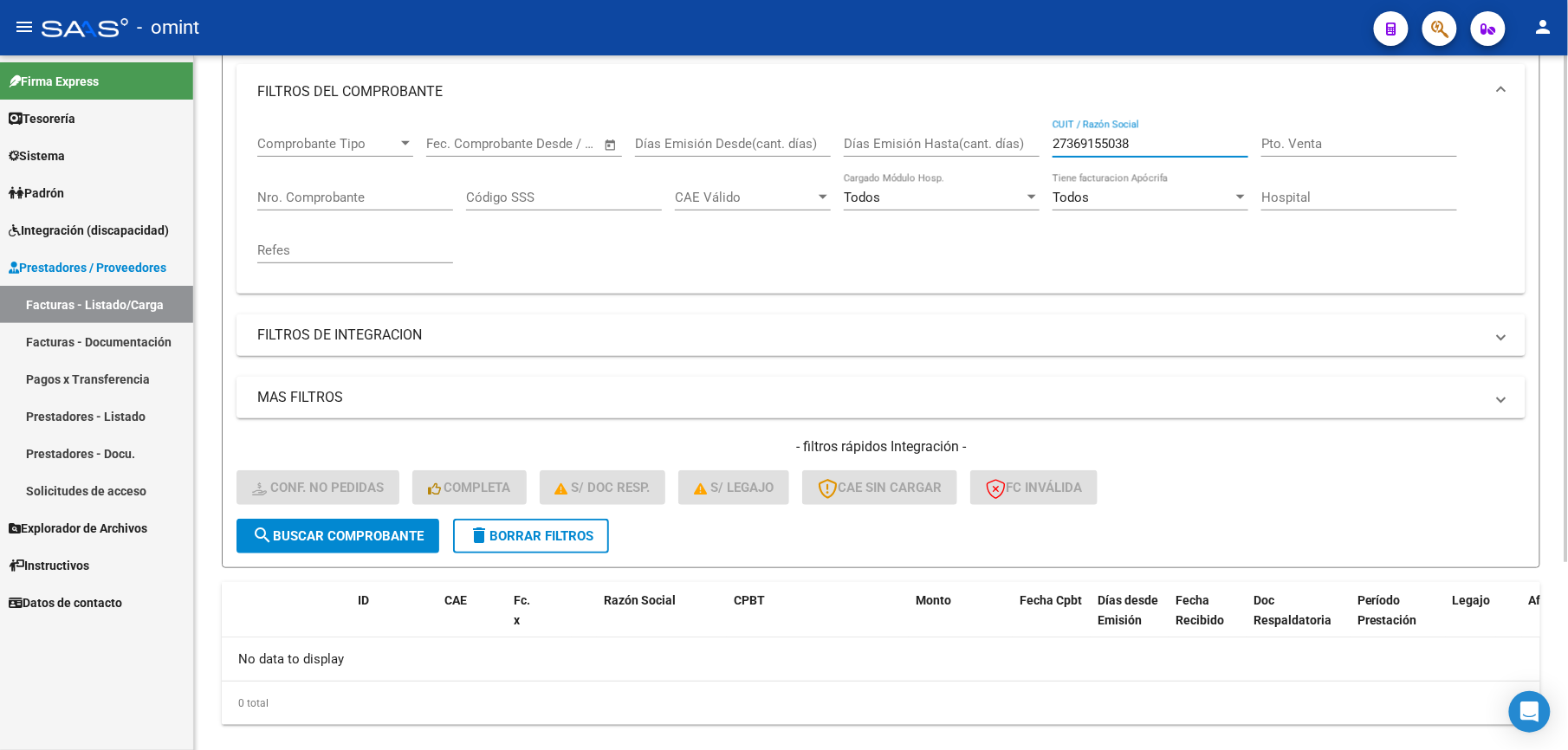
drag, startPoint x: 1168, startPoint y: 144, endPoint x: 1047, endPoint y: 148, distance: 121.1
click at [1047, 148] on div "Comprobante Tipo Comprobante Tipo Start date – End date Fec. Comprobante Desde …" at bounding box center [880, 199] width 1247 height 160
paste input "294889553"
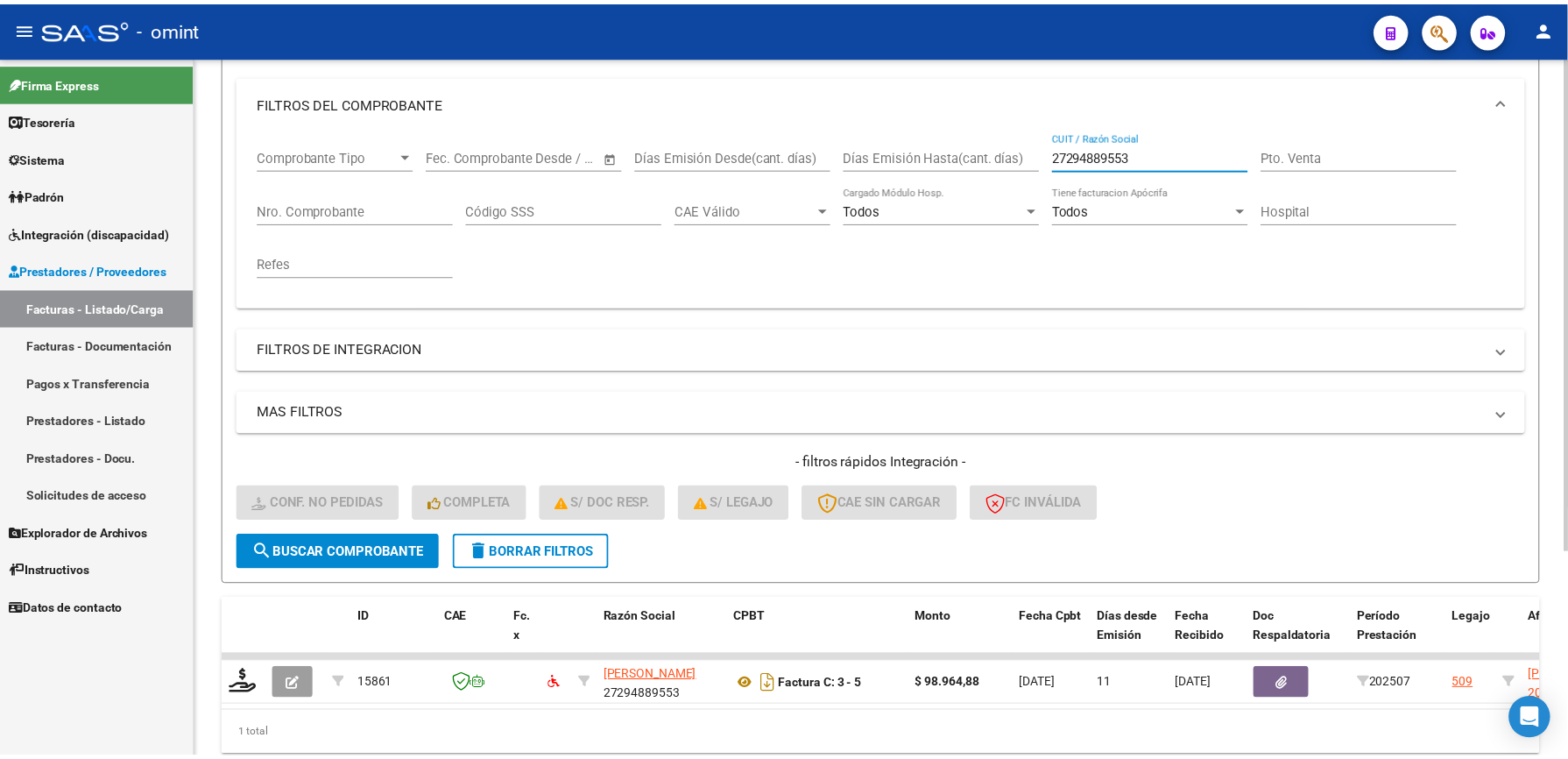
scroll to position [233, 0]
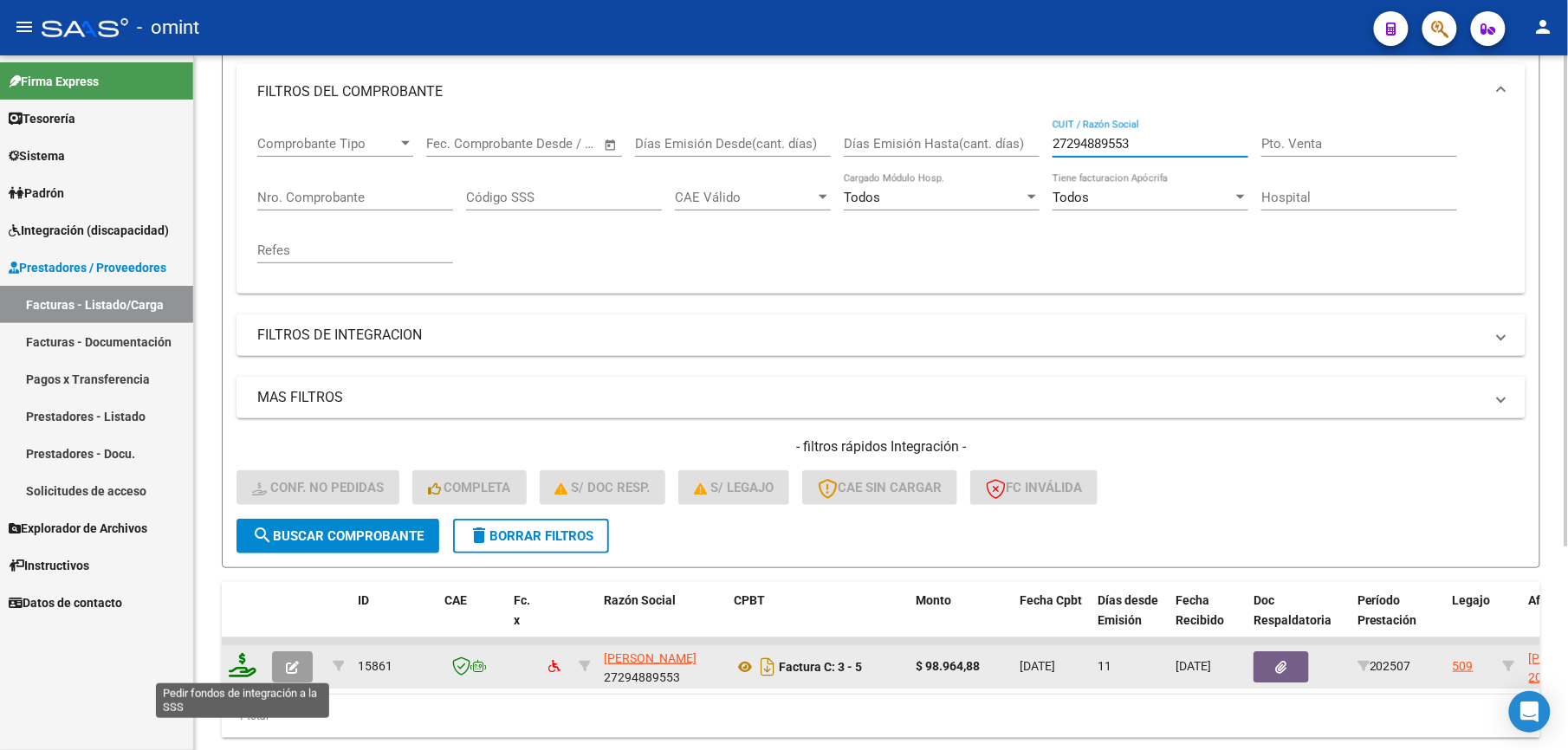
type input "27294889553"
click at [239, 666] on icon at bounding box center [242, 664] width 27 height 24
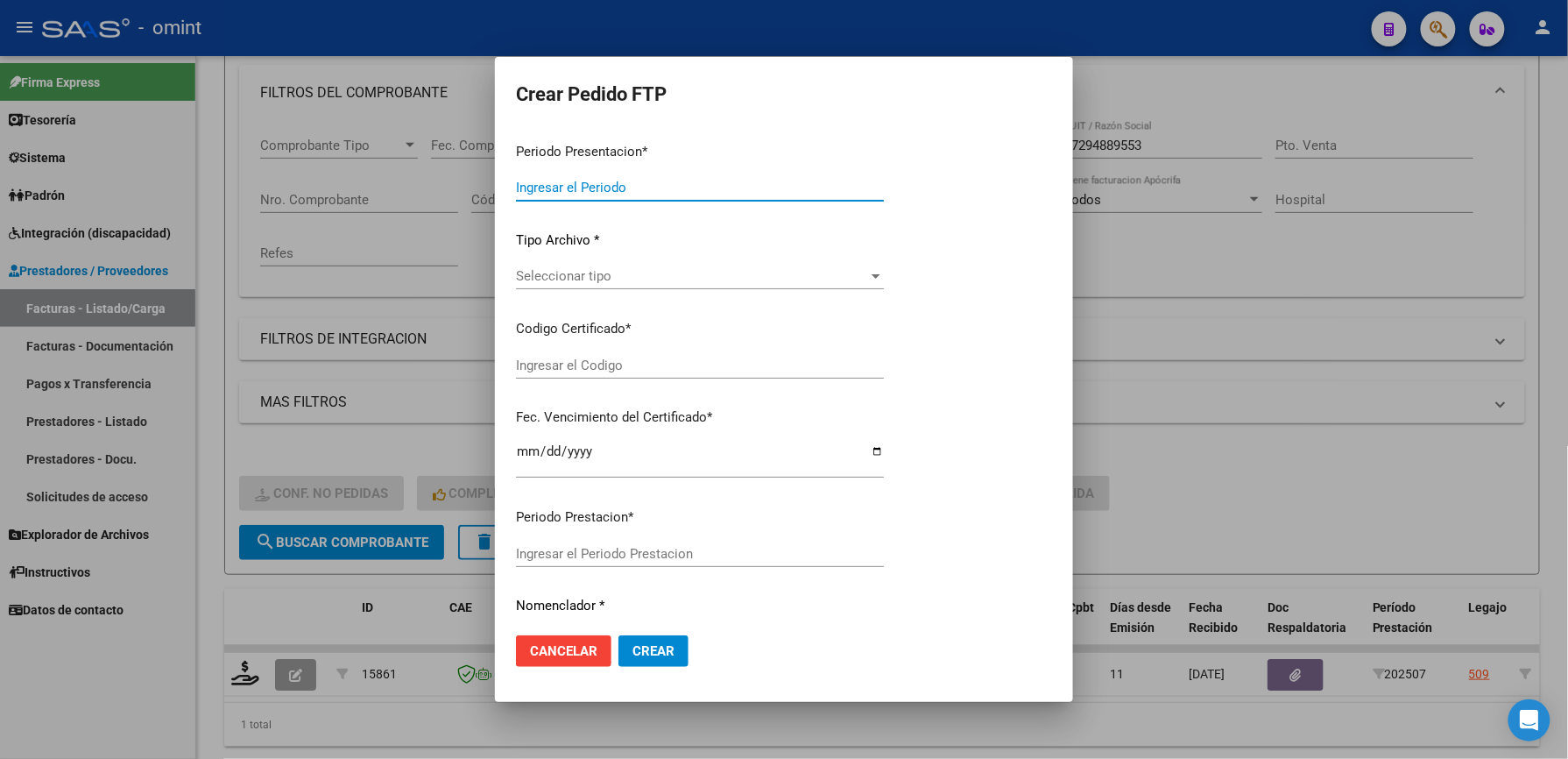
type input "202507"
type input "$ 98.964,88"
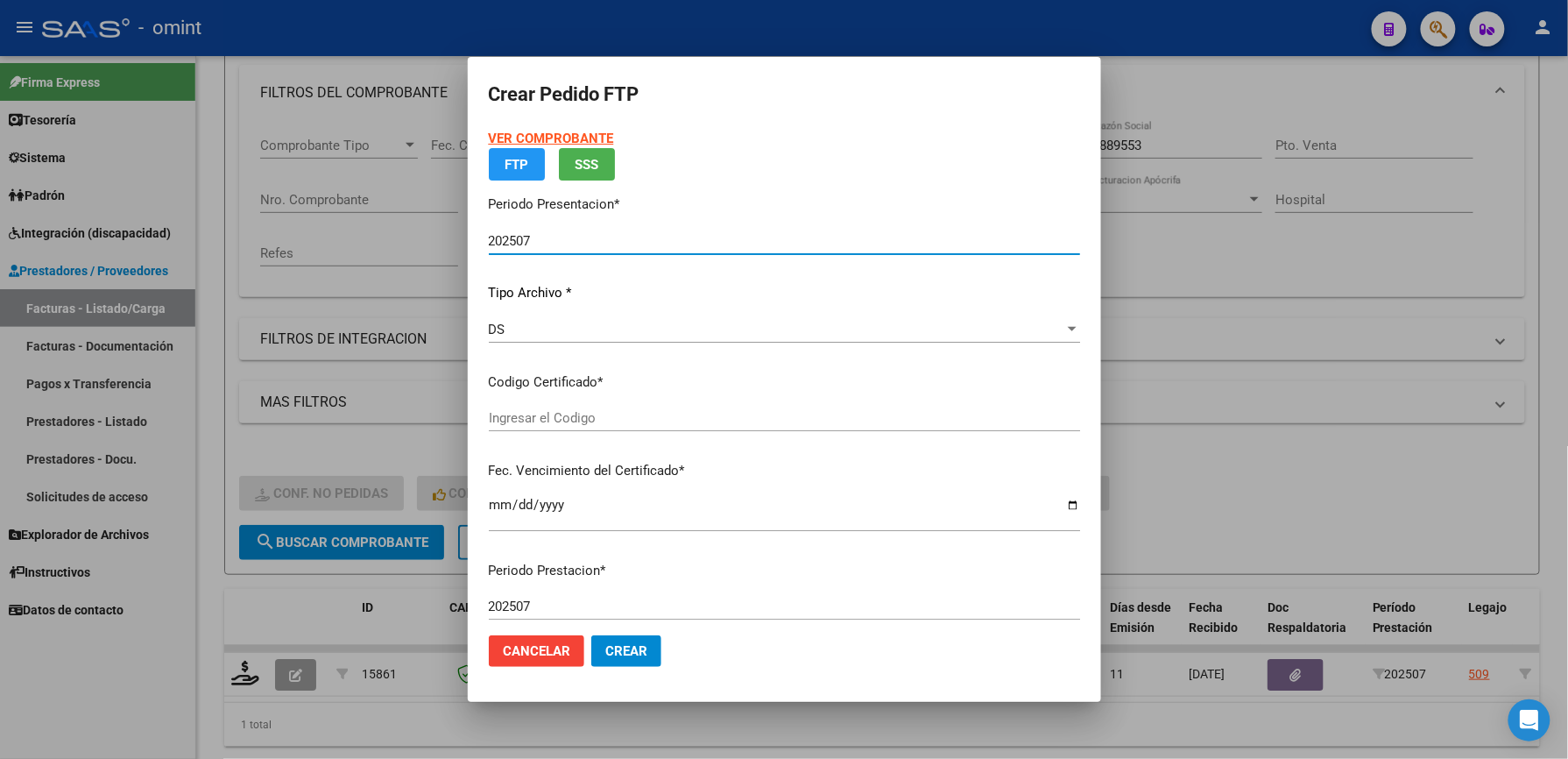
type input "7475796971"
type input "[DATE]"
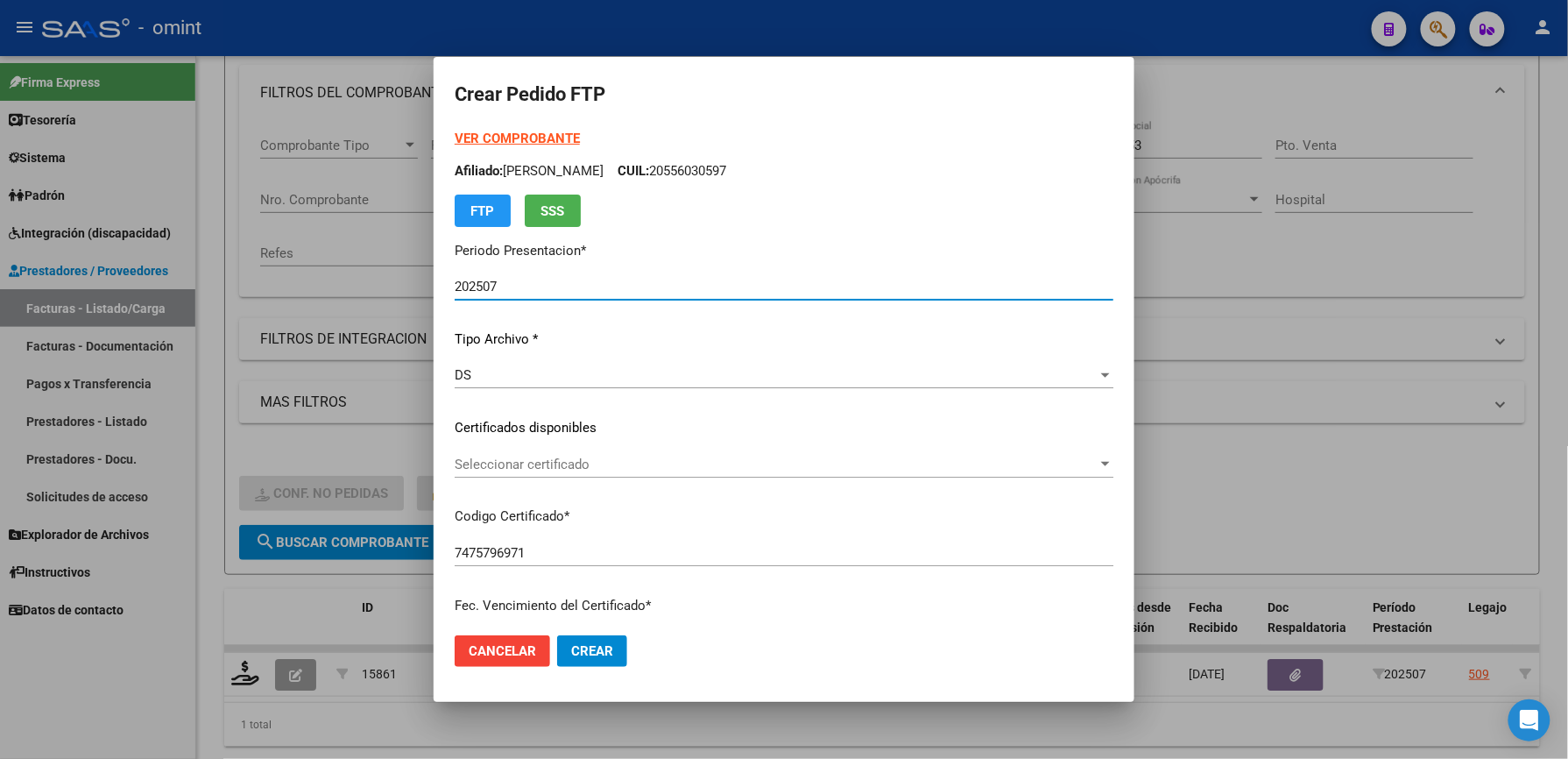
click at [572, 454] on div "Seleccionar certificado Seleccionar certificado" at bounding box center [784, 464] width 659 height 26
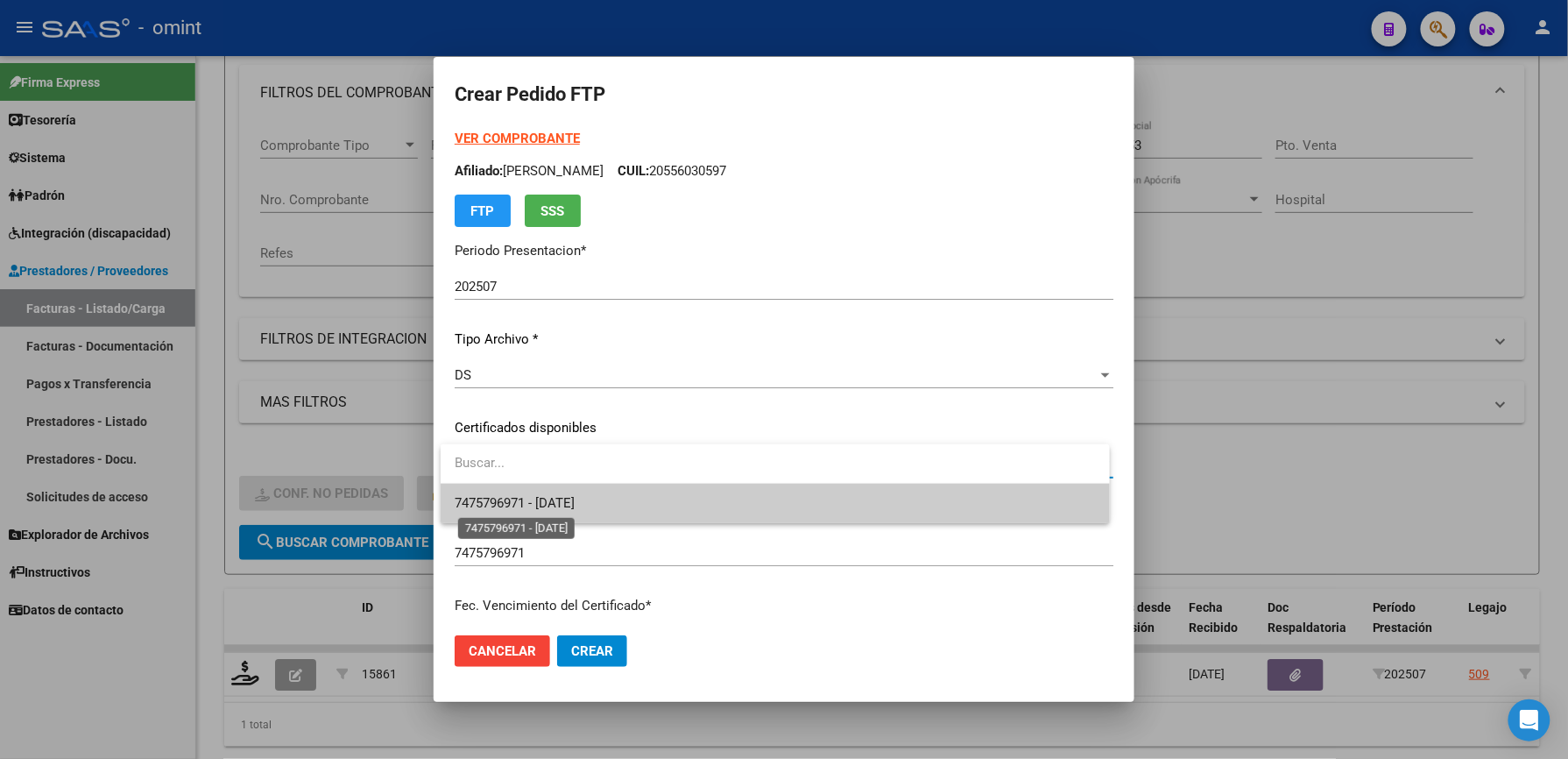
click at [566, 499] on span "7475796971 - [DATE]" at bounding box center [515, 503] width 120 height 16
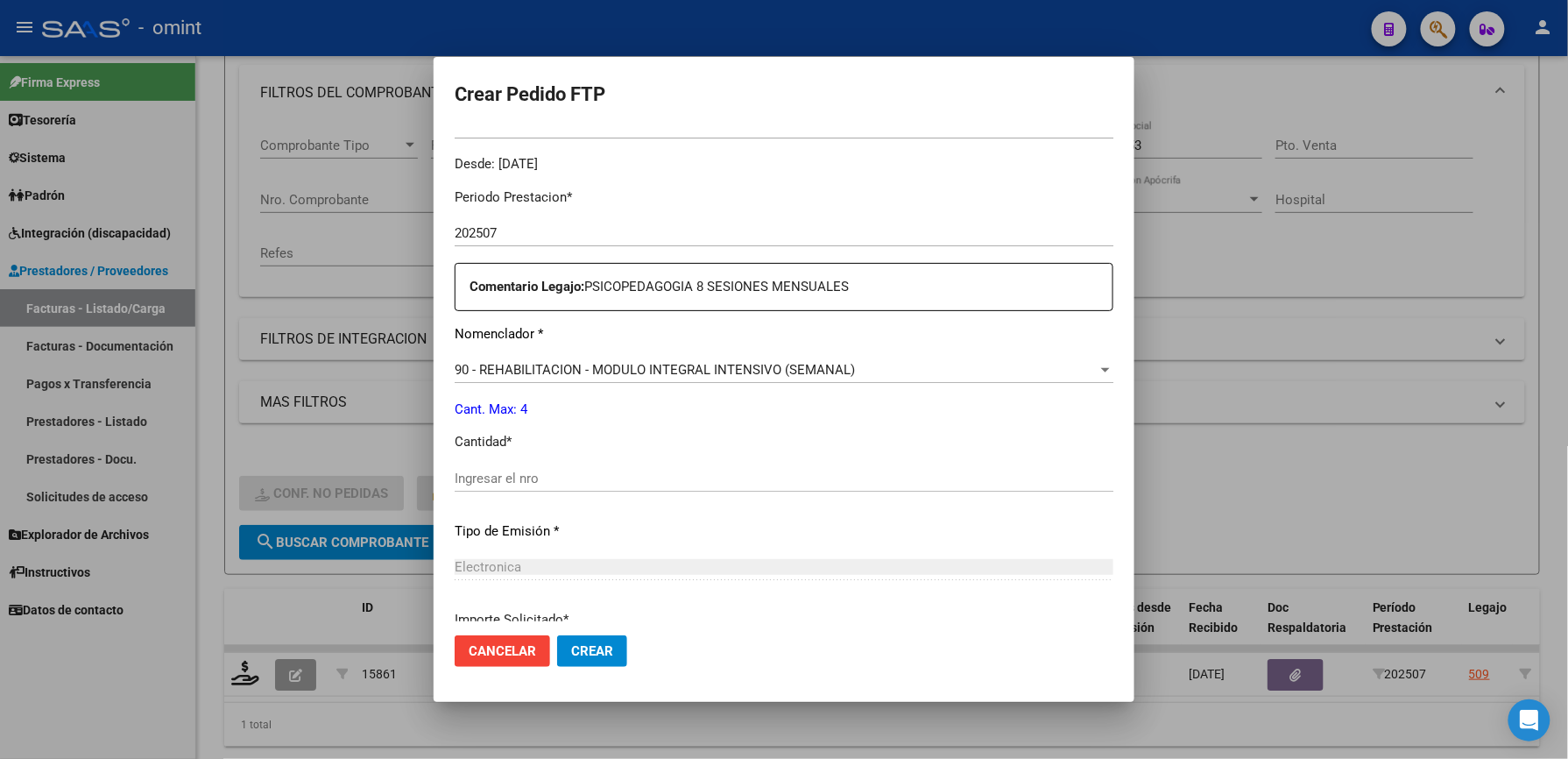
scroll to position [584, 0]
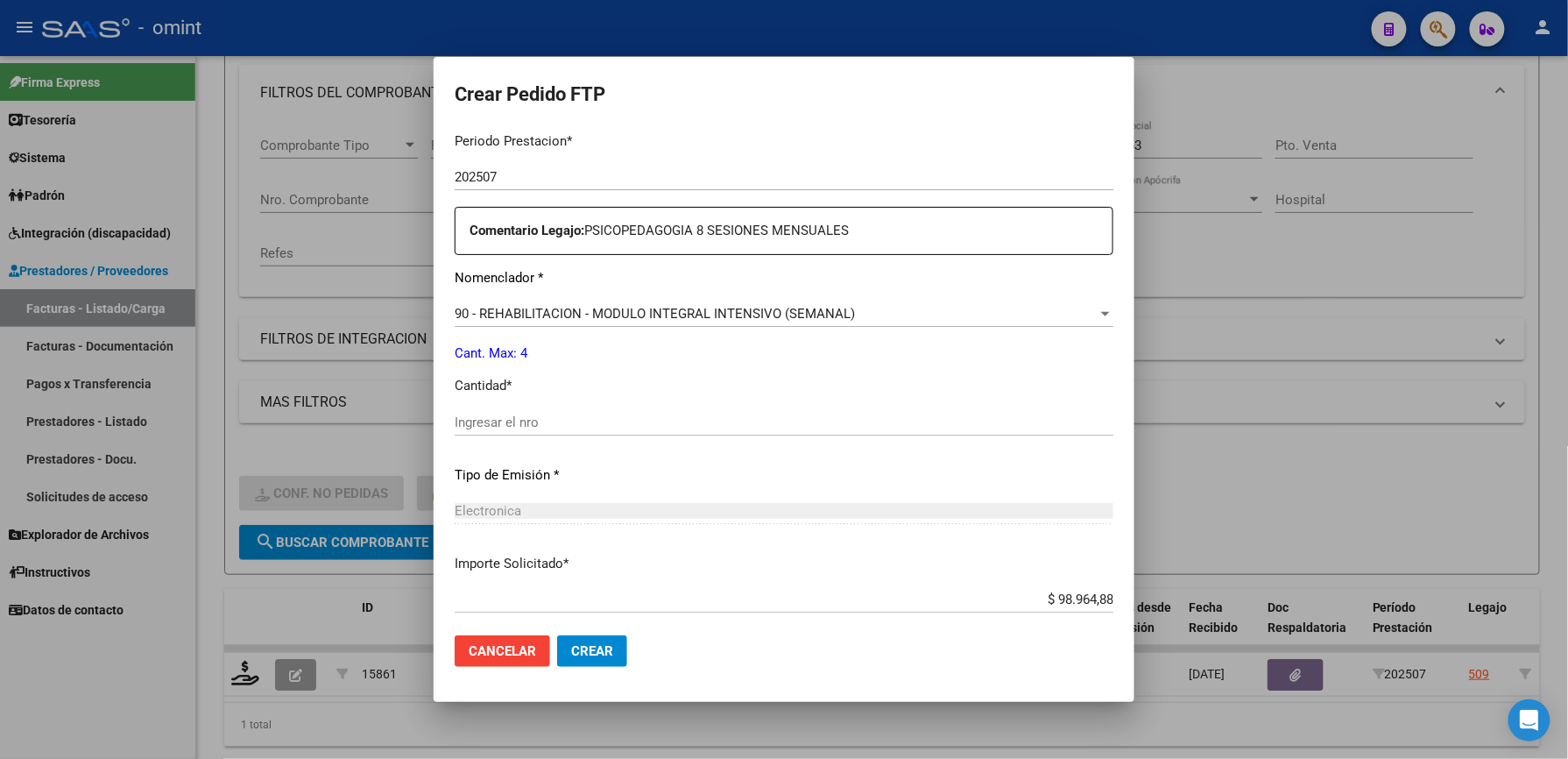
click at [551, 398] on div "Periodo Prestacion * 202507 Ingresar el Periodo Prestacion Comentario Legajo: P…" at bounding box center [784, 417] width 659 height 600
click at [544, 416] on input "Ingresar el nro" at bounding box center [784, 423] width 659 height 16
type input "4"
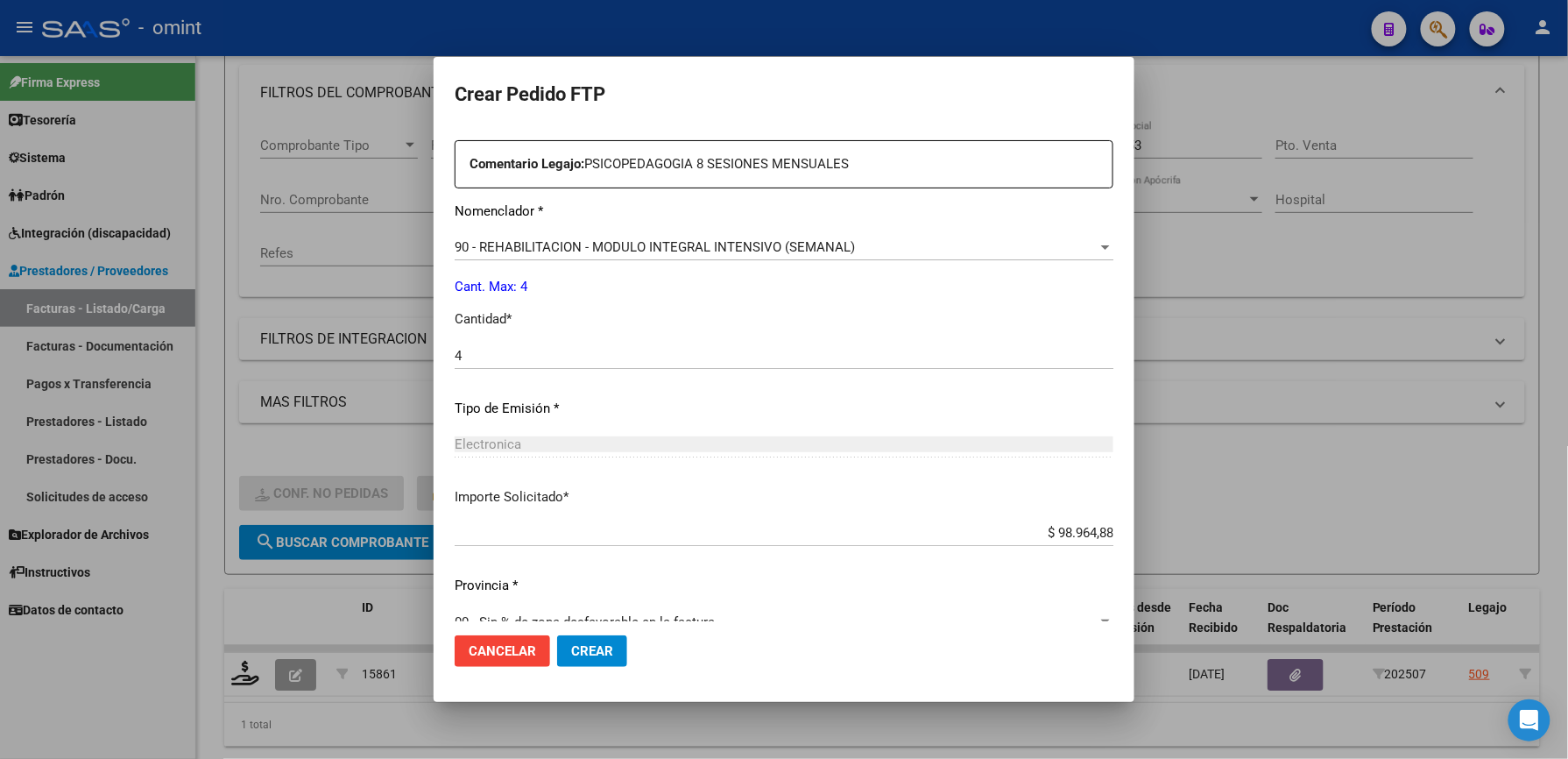
scroll to position [679, 0]
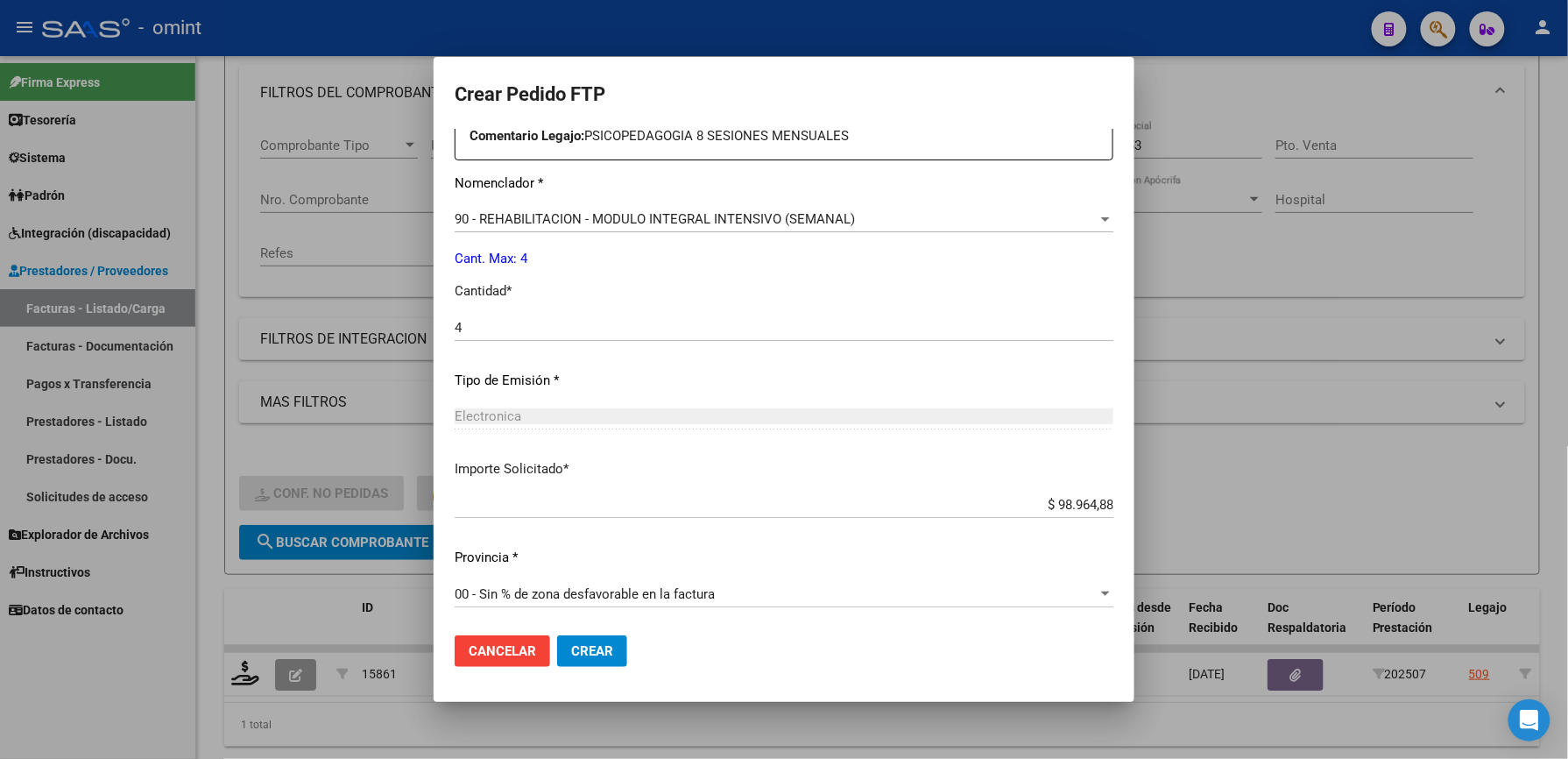
click at [608, 655] on span "Crear" at bounding box center [592, 651] width 42 height 16
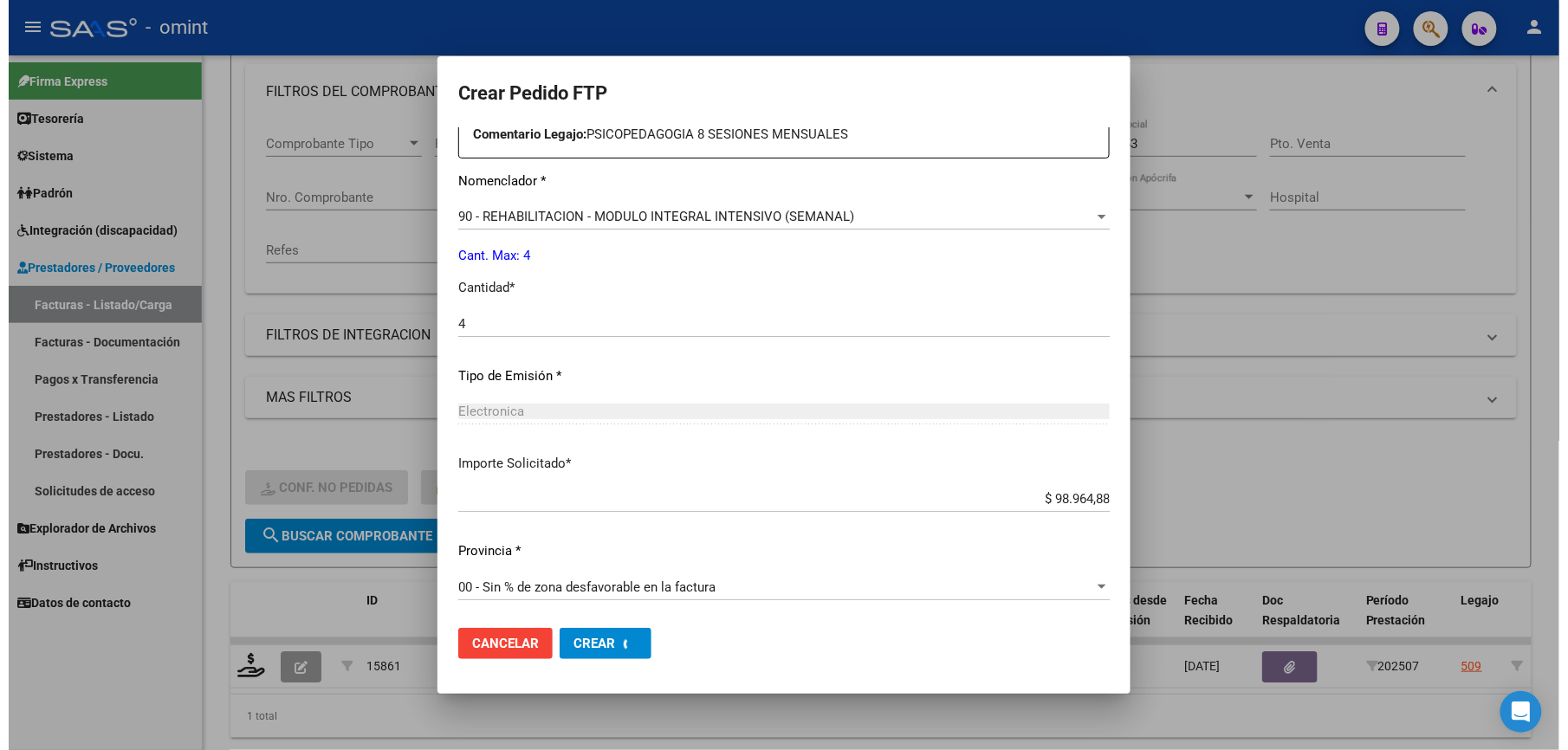
scroll to position [0, 0]
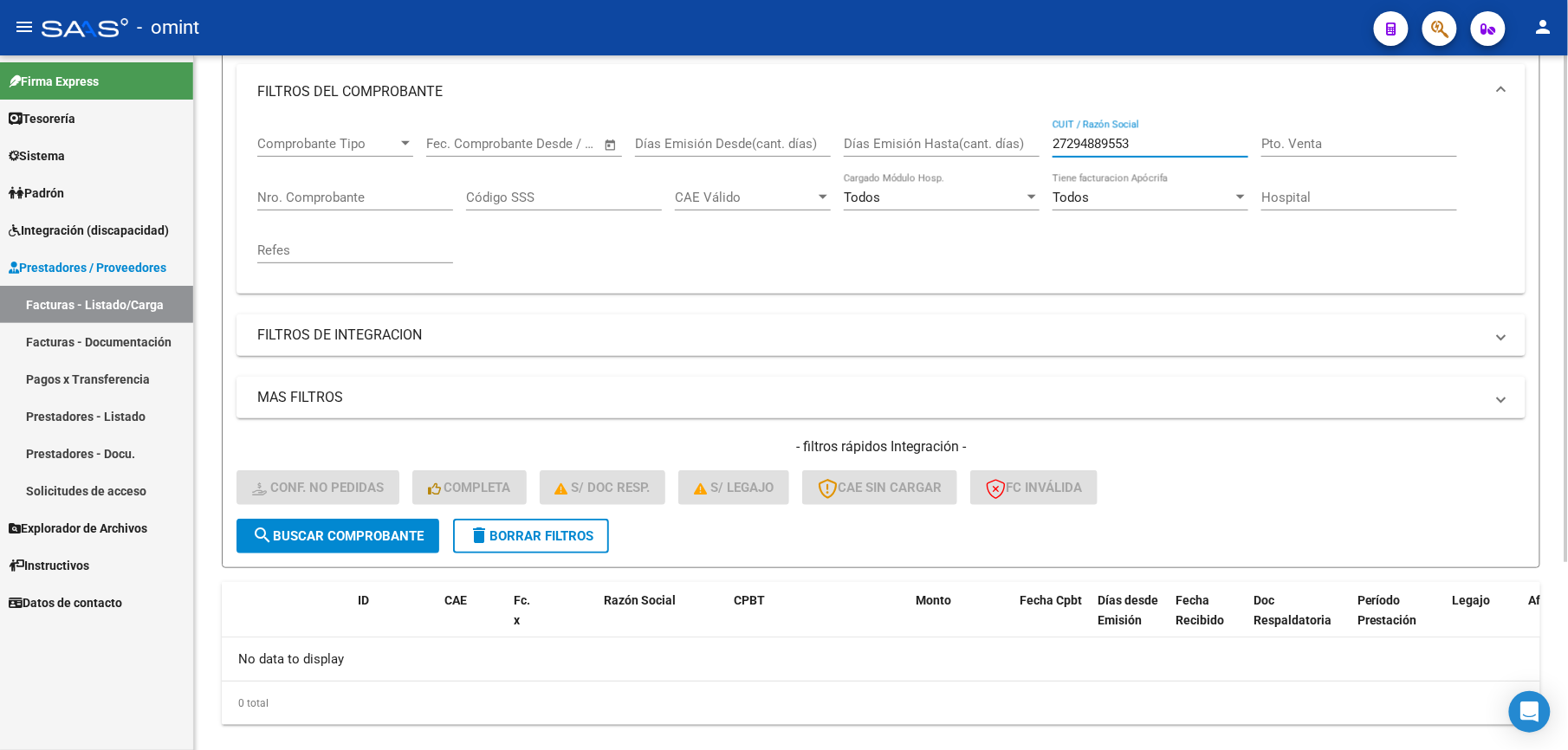
drag, startPoint x: 1020, startPoint y: 147, endPoint x: 980, endPoint y: 147, distance: 40.0
click at [980, 147] on div "Comprobante Tipo Comprobante Tipo Start date – End date Fec. Comprobante Desde …" at bounding box center [880, 199] width 1247 height 160
paste input "30715650971"
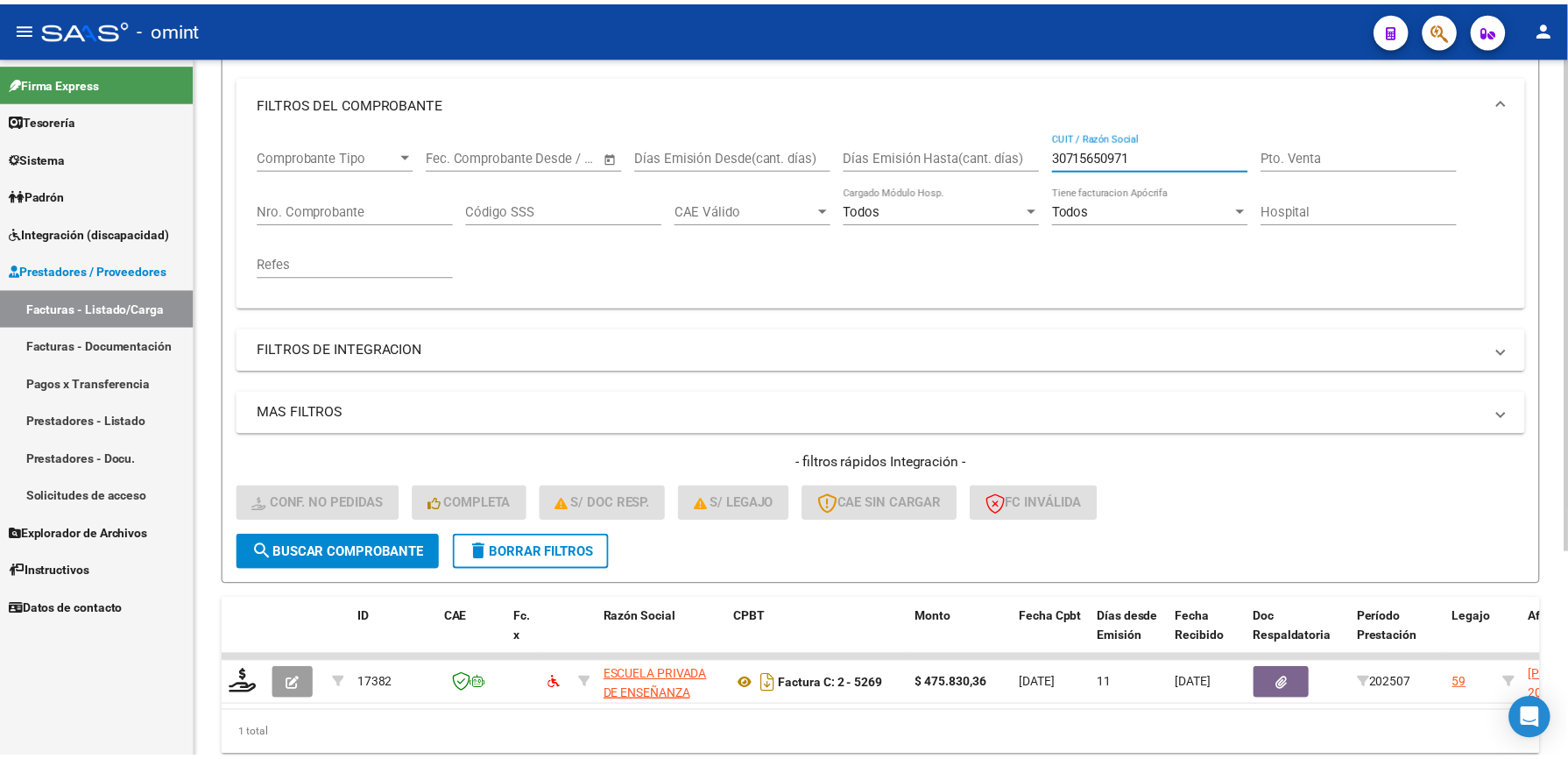
scroll to position [233, 0]
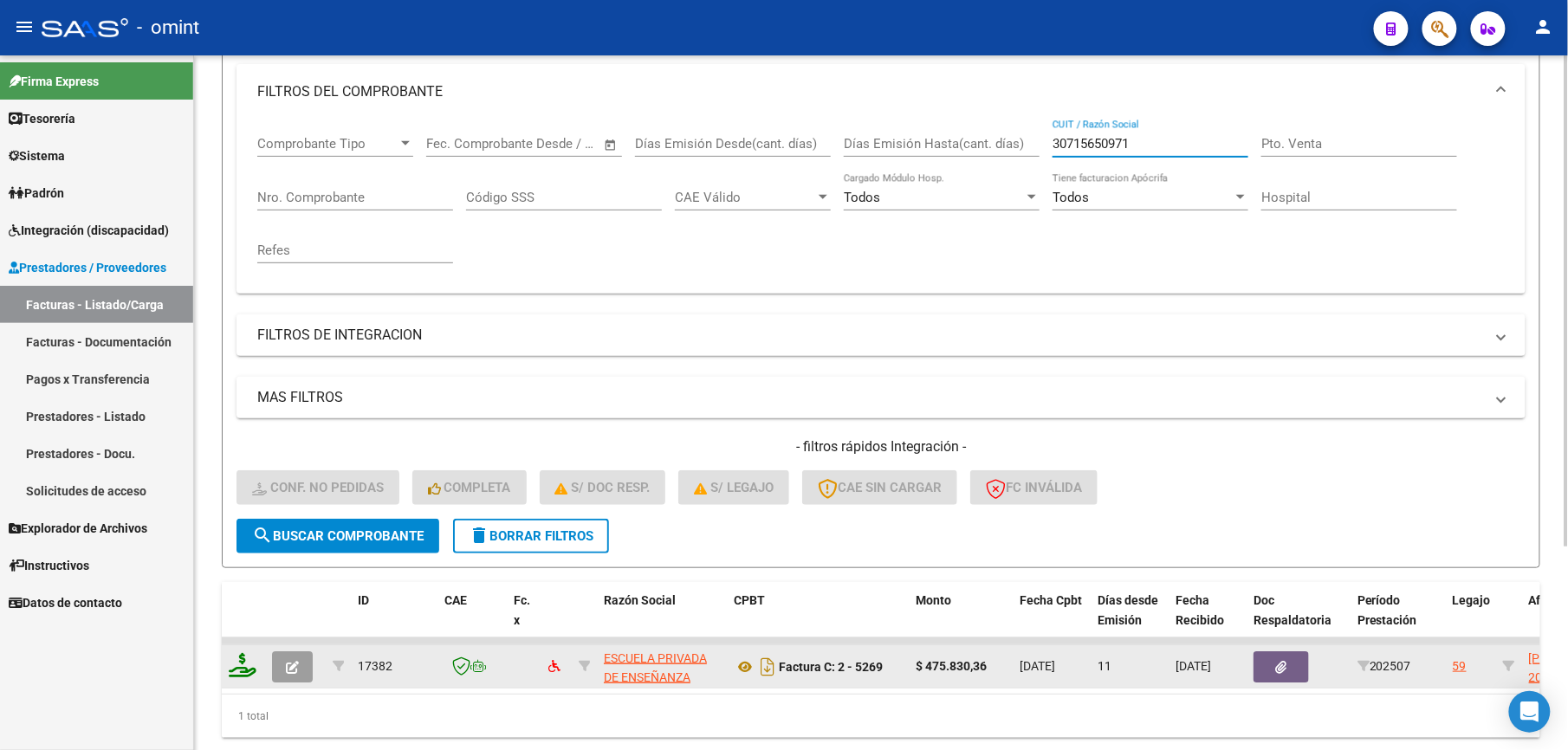
type input "30715650971"
click at [247, 672] on icon at bounding box center [242, 664] width 27 height 24
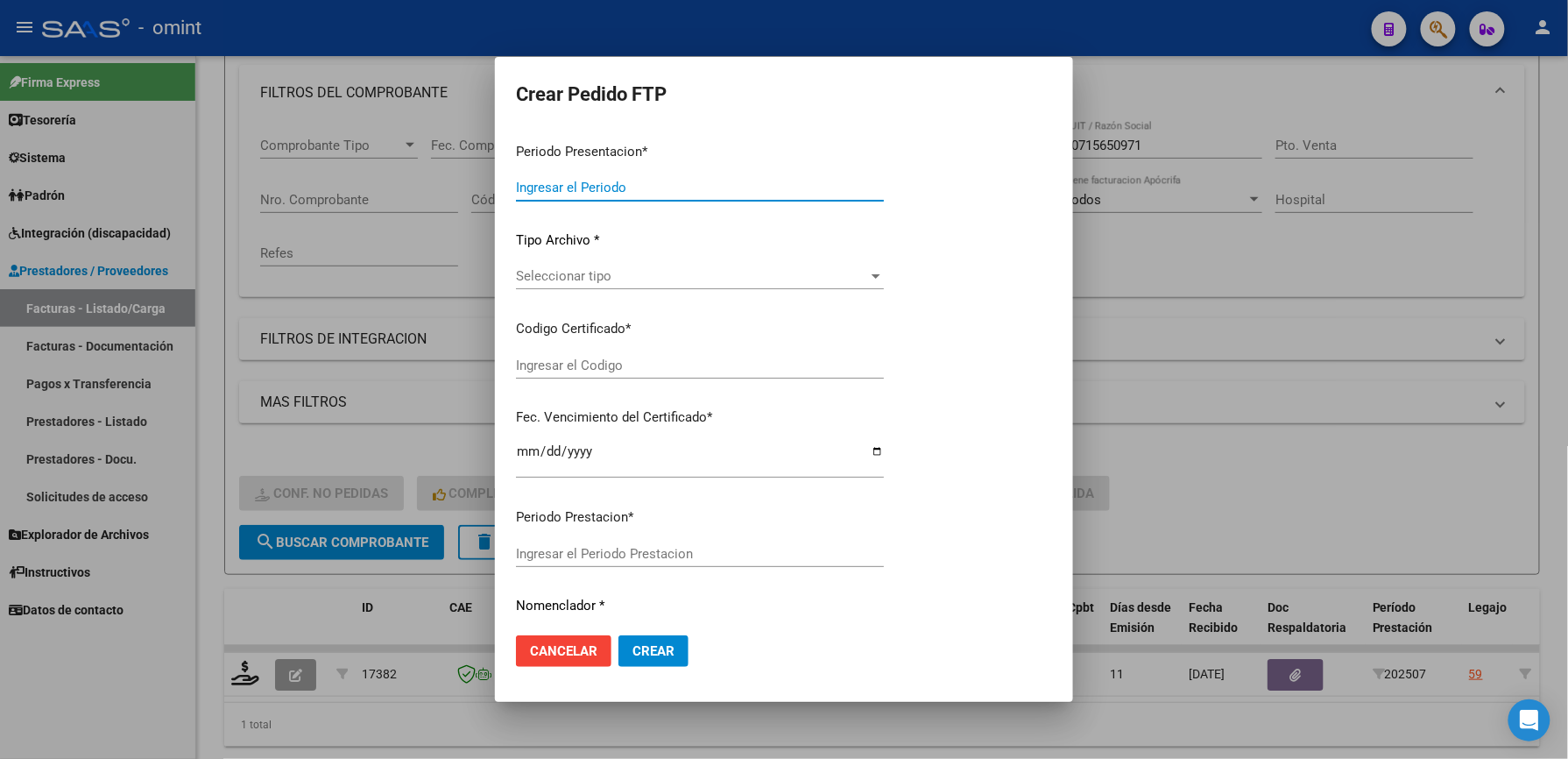
type input "202507"
type input "$ 475.830,36"
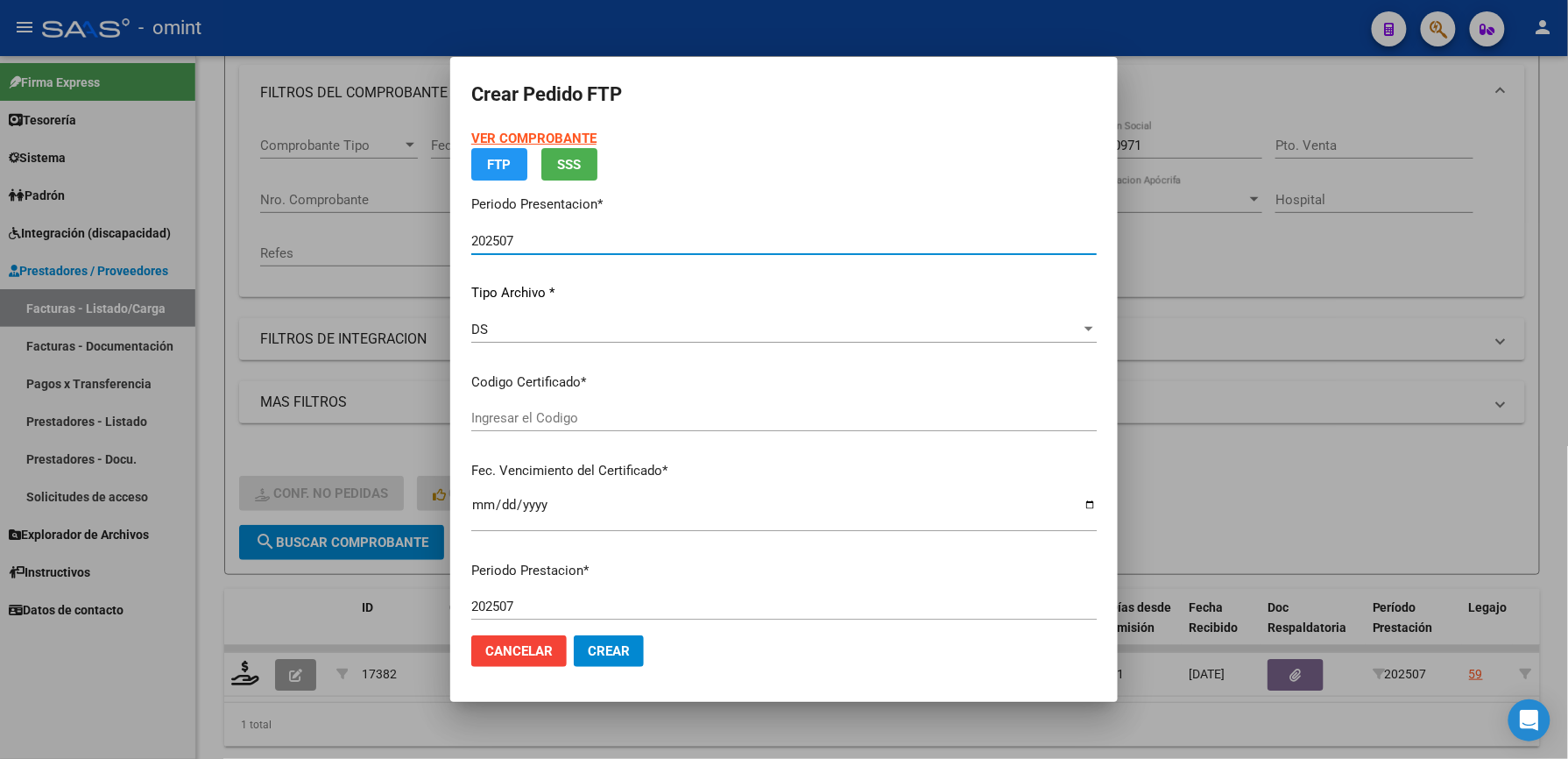
type input "576764989"
type input "[DATE]"
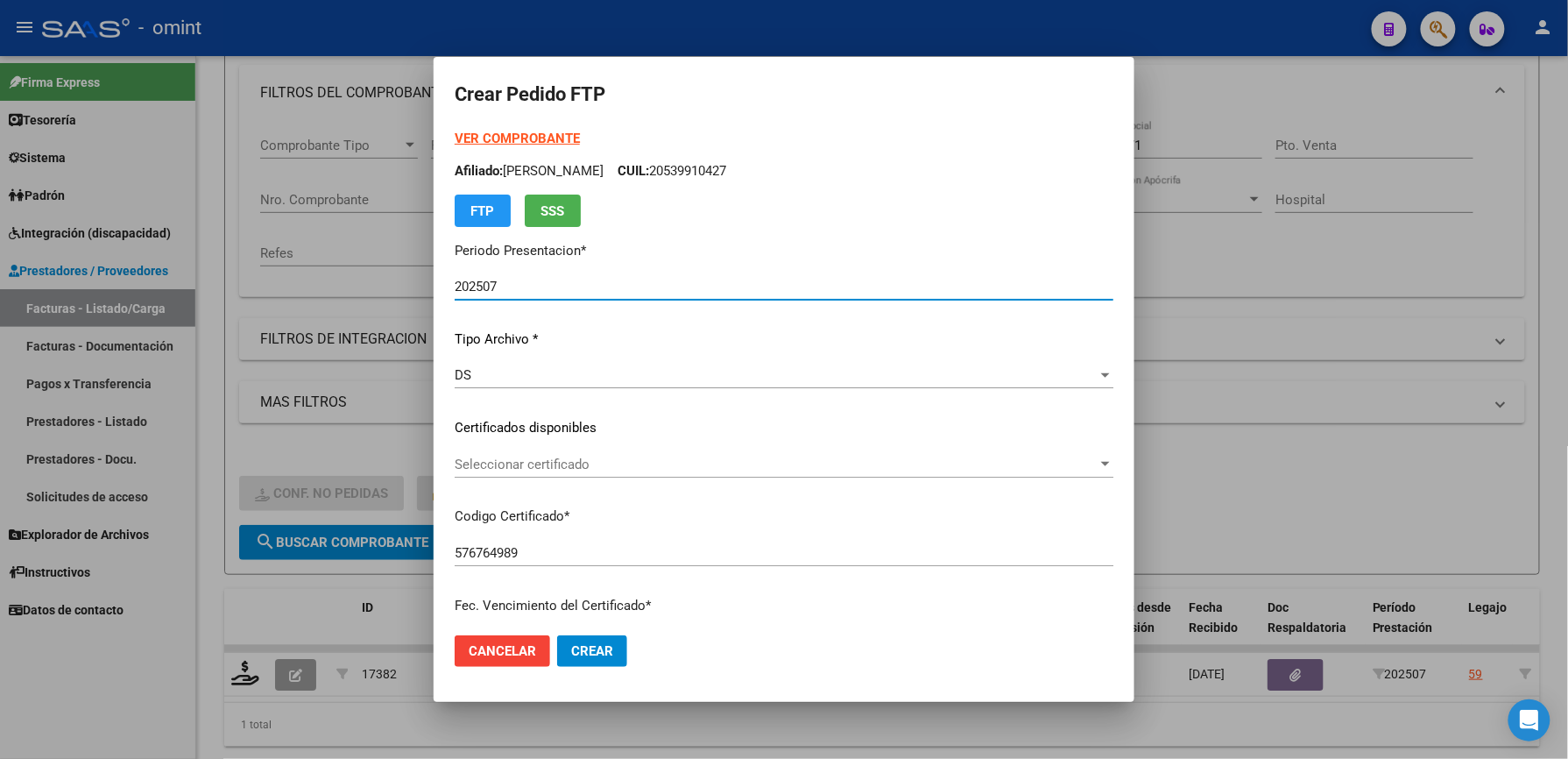
click at [657, 468] on span "Seleccionar certificado" at bounding box center [776, 465] width 643 height 16
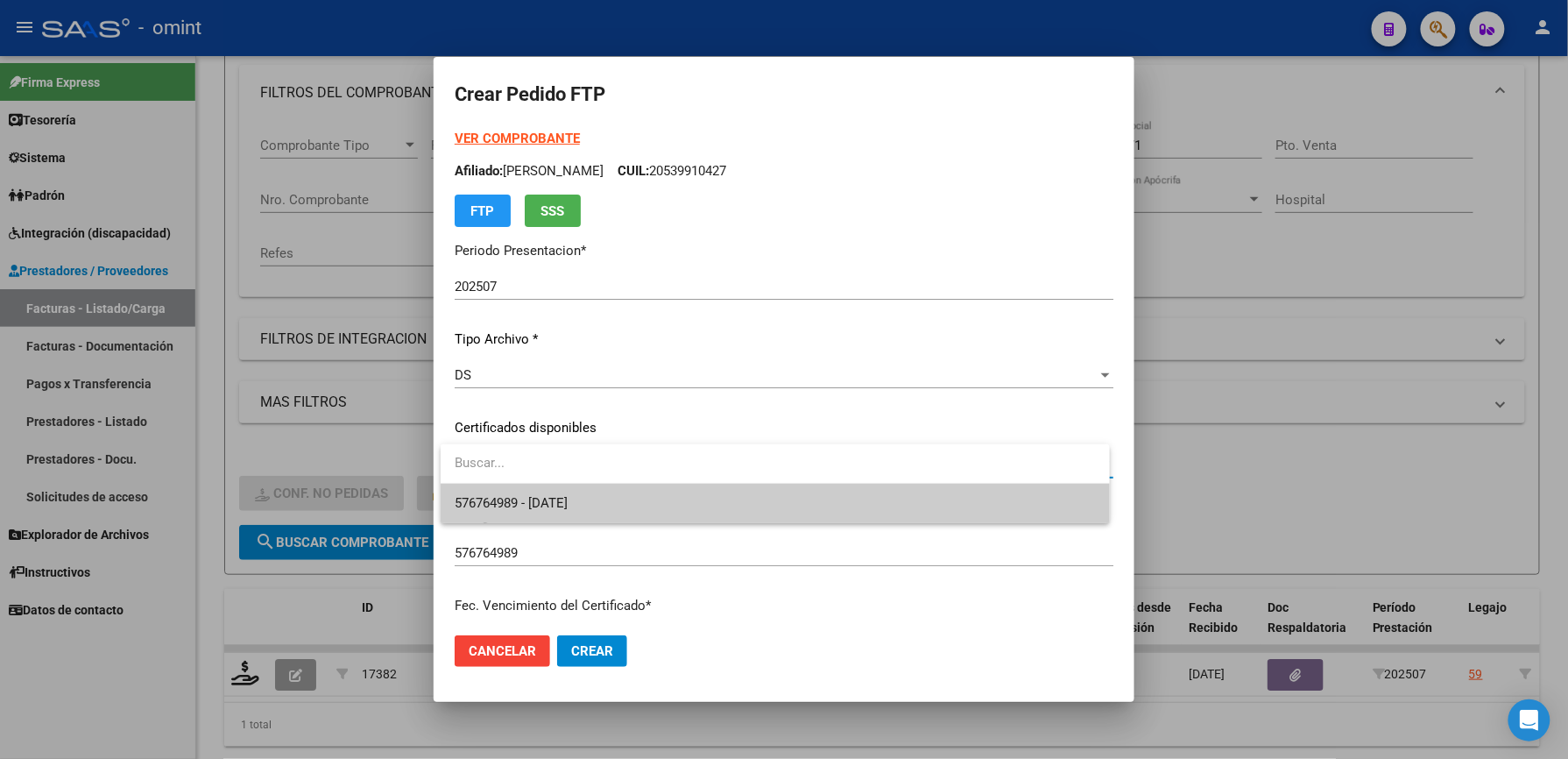
click at [611, 499] on span "576764989 - [DATE]" at bounding box center [775, 503] width 641 height 39
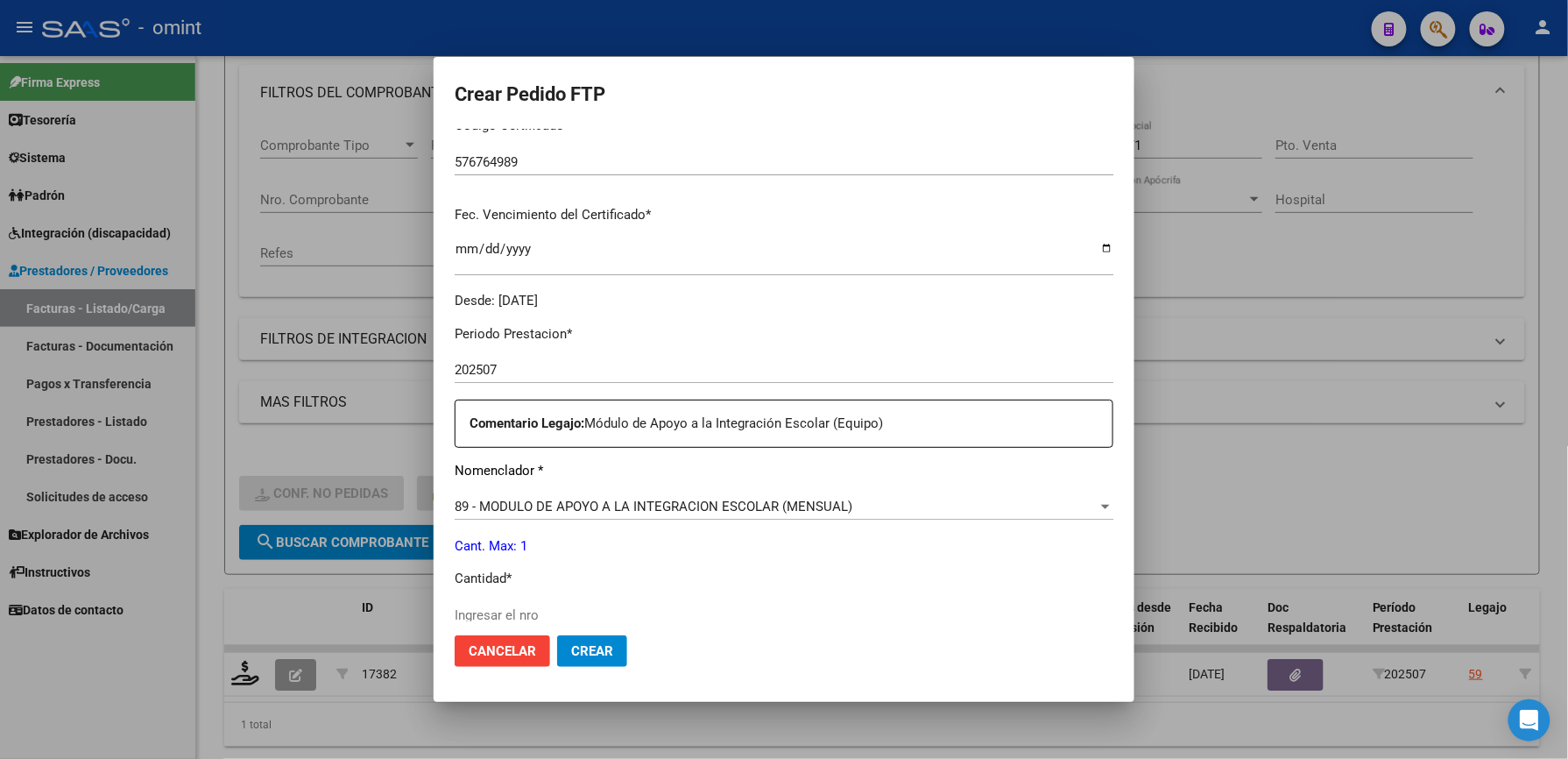
scroll to position [467, 0]
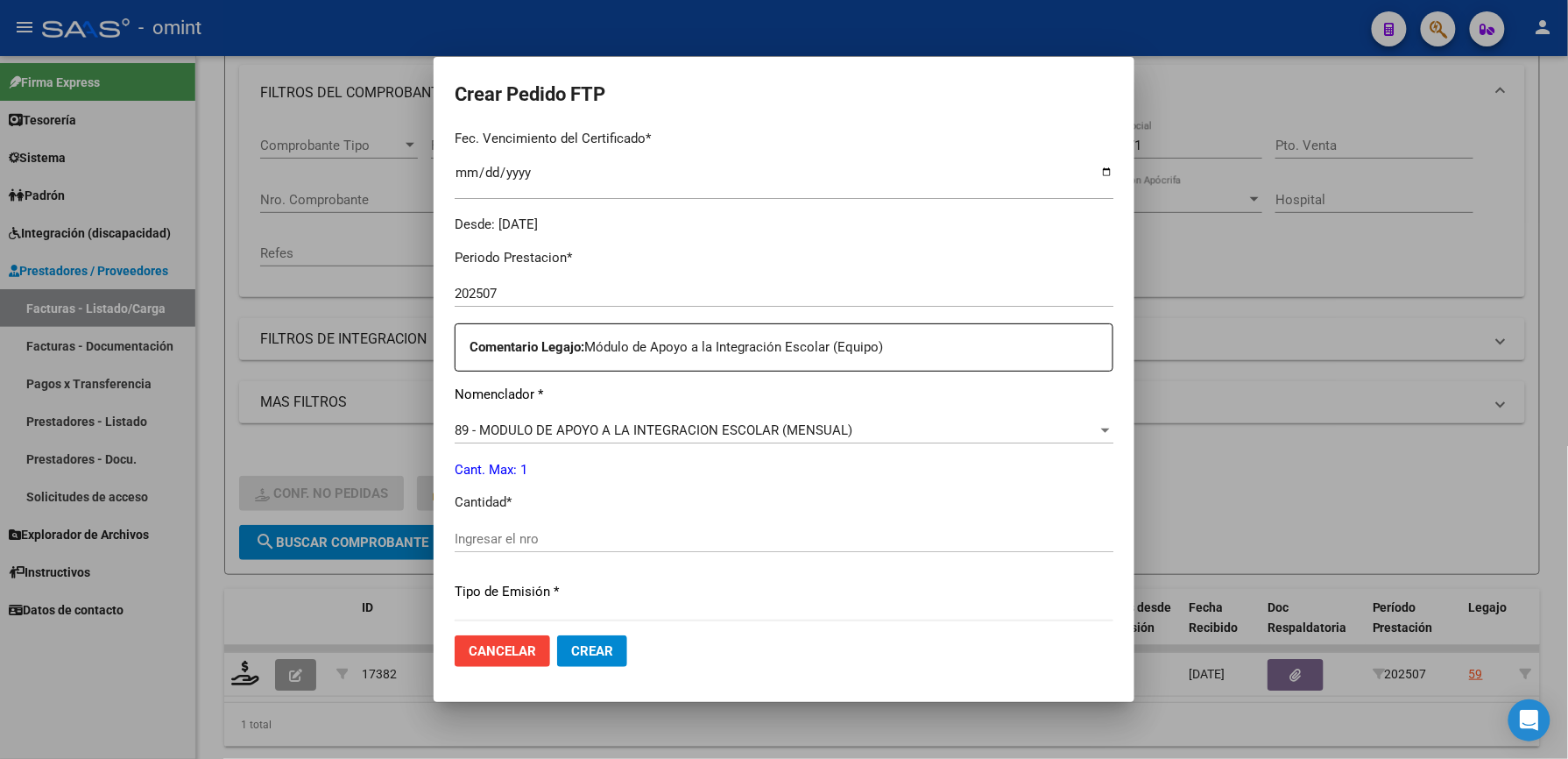
click at [569, 535] on input "Ingresar el nro" at bounding box center [784, 539] width 659 height 16
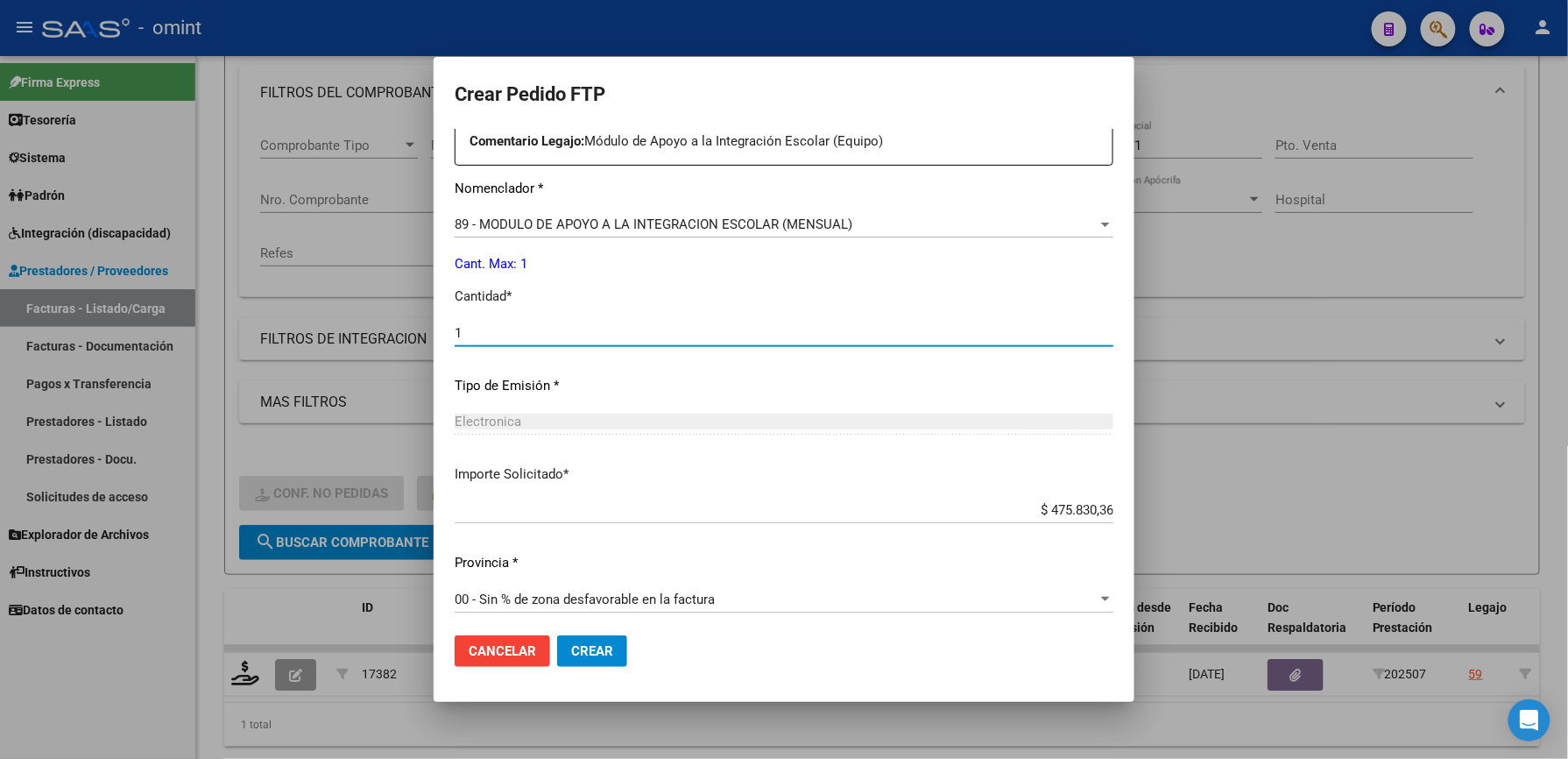
scroll to position [679, 0]
type input "1"
click at [599, 645] on span "Crear" at bounding box center [592, 651] width 42 height 16
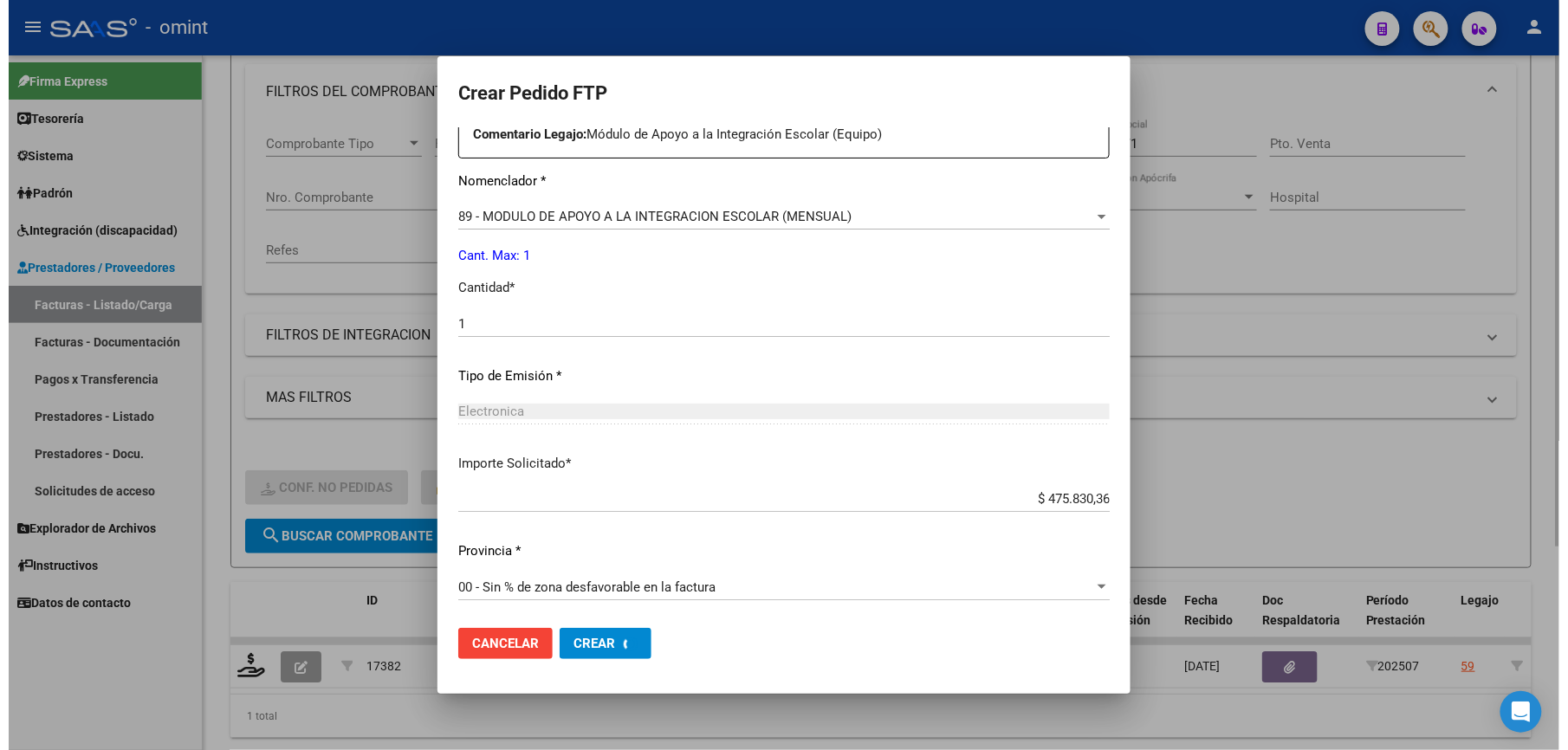
scroll to position [0, 0]
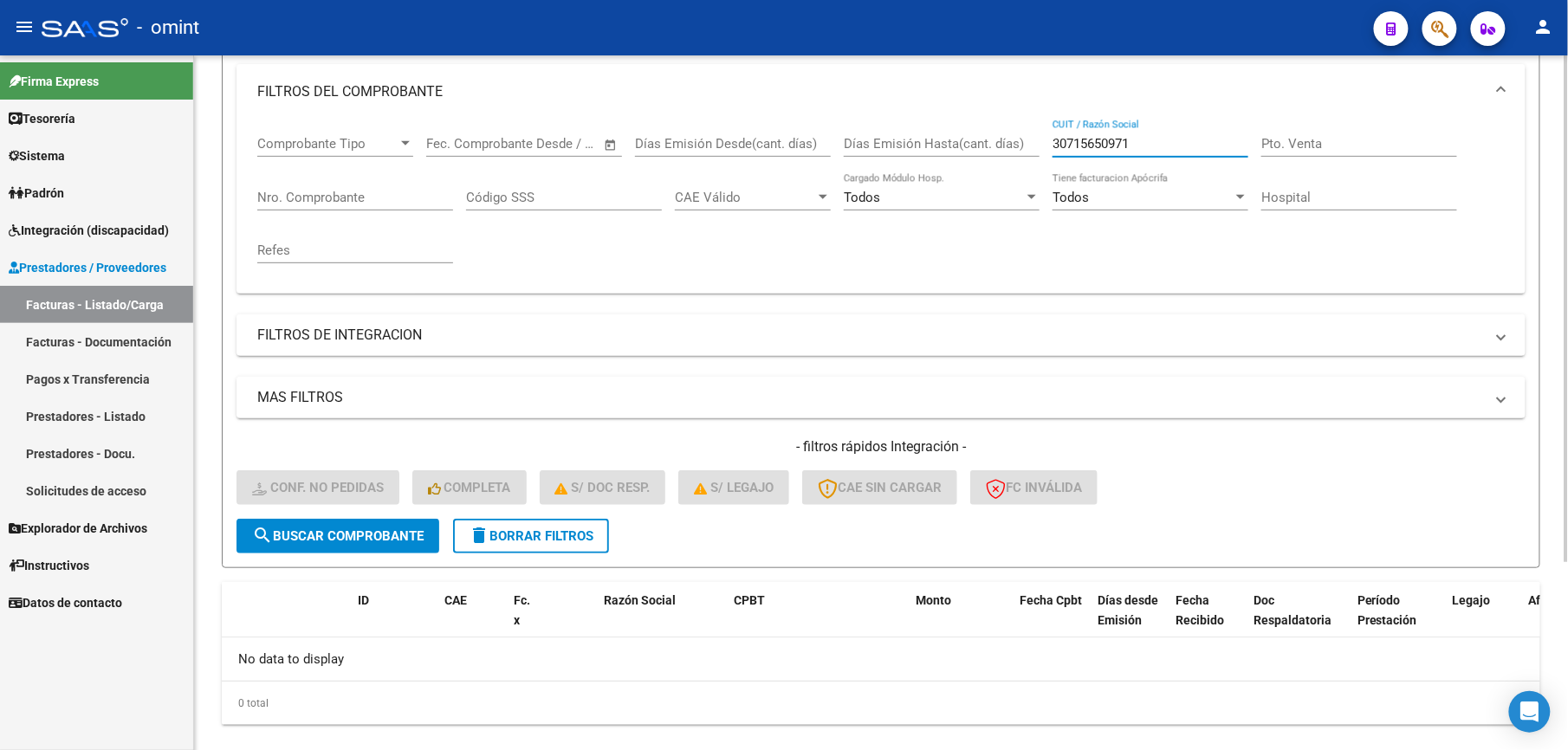
drag, startPoint x: 1086, startPoint y: 140, endPoint x: 1005, endPoint y: 133, distance: 81.3
click at [1005, 133] on div "Comprobante Tipo Comprobante Tipo Start date – End date Fec. Comprobante Desde …" at bounding box center [880, 199] width 1247 height 160
type input "v"
paste input "27407545279"
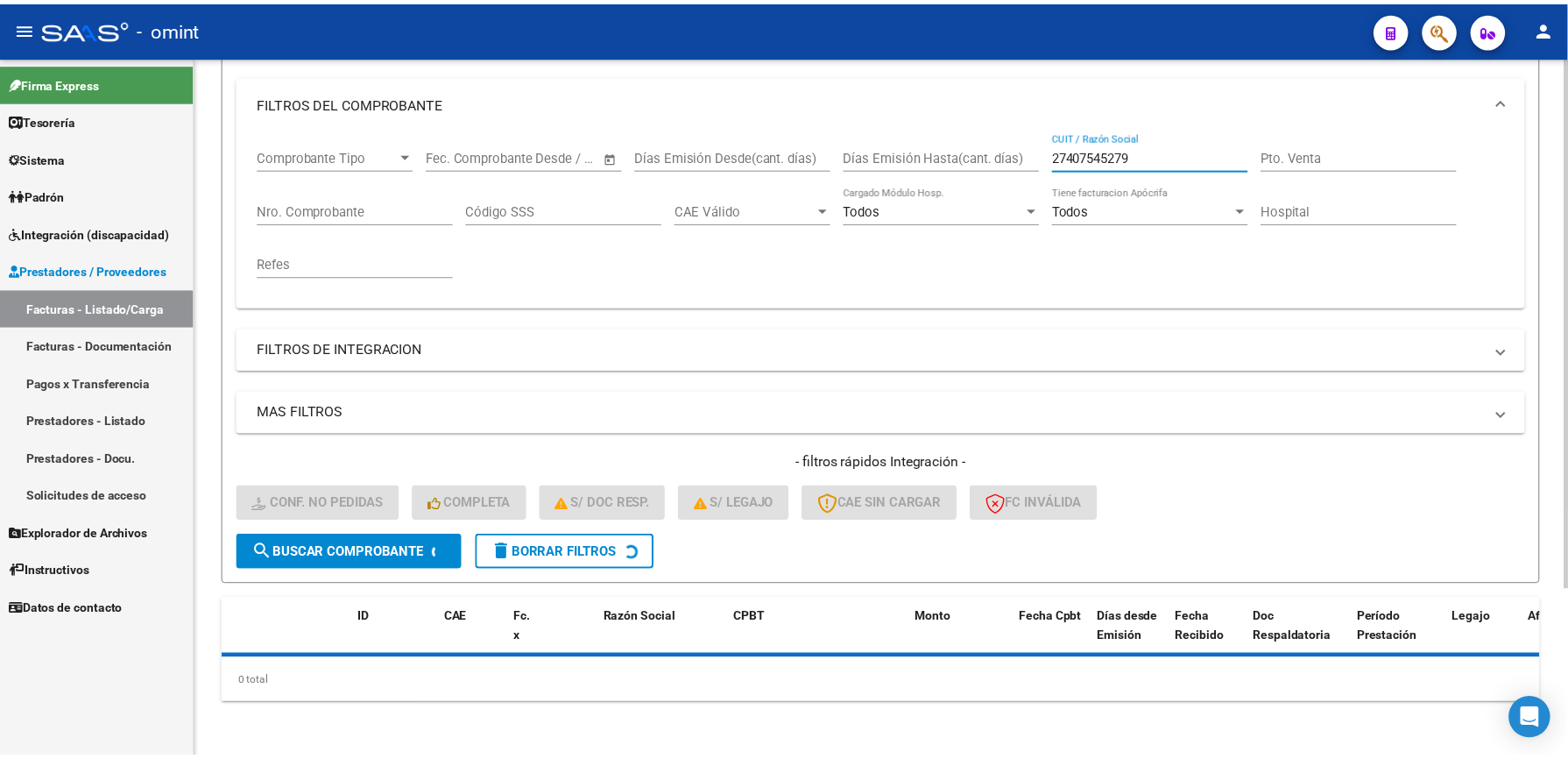
scroll to position [233, 0]
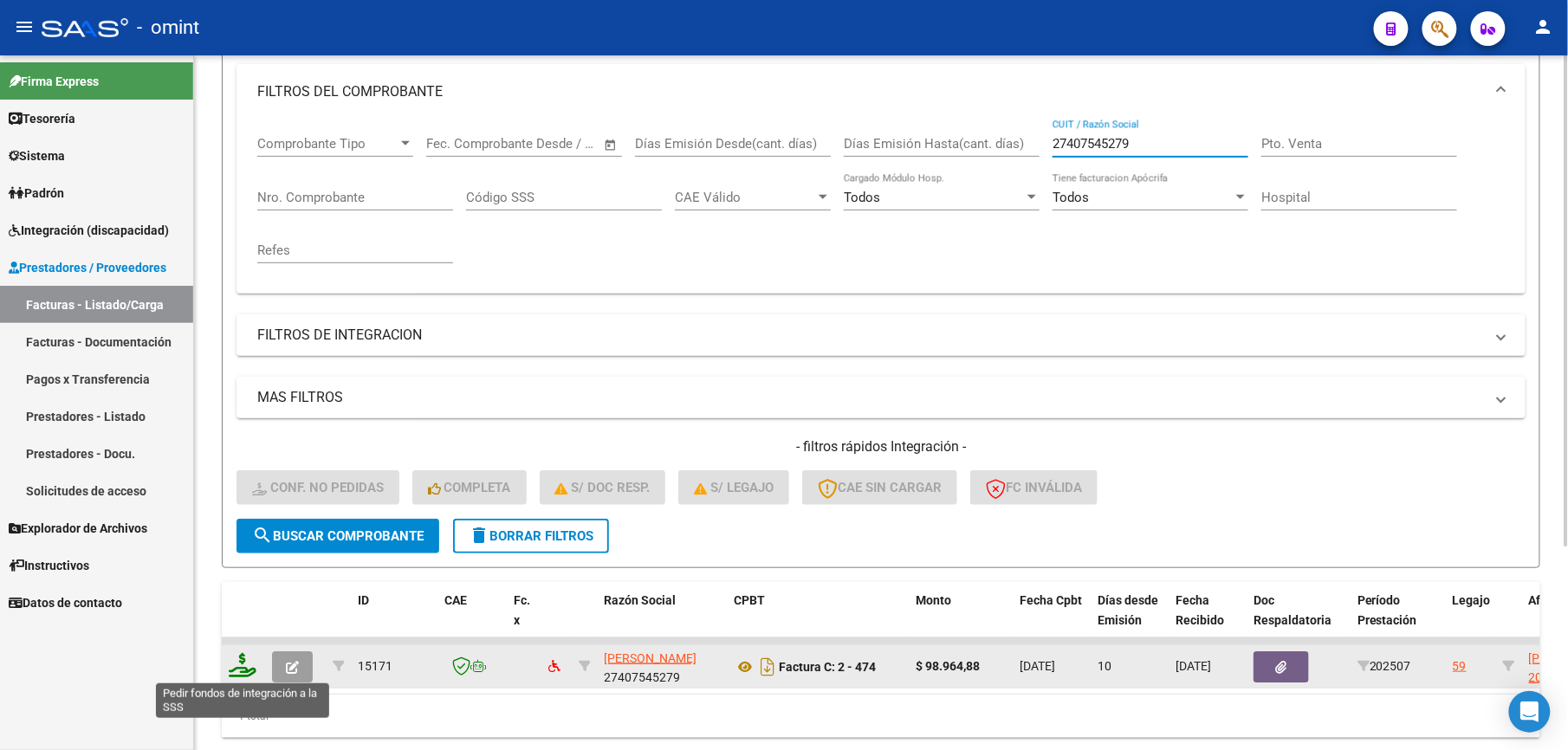
type input "27407545279"
click at [253, 671] on icon at bounding box center [242, 664] width 27 height 24
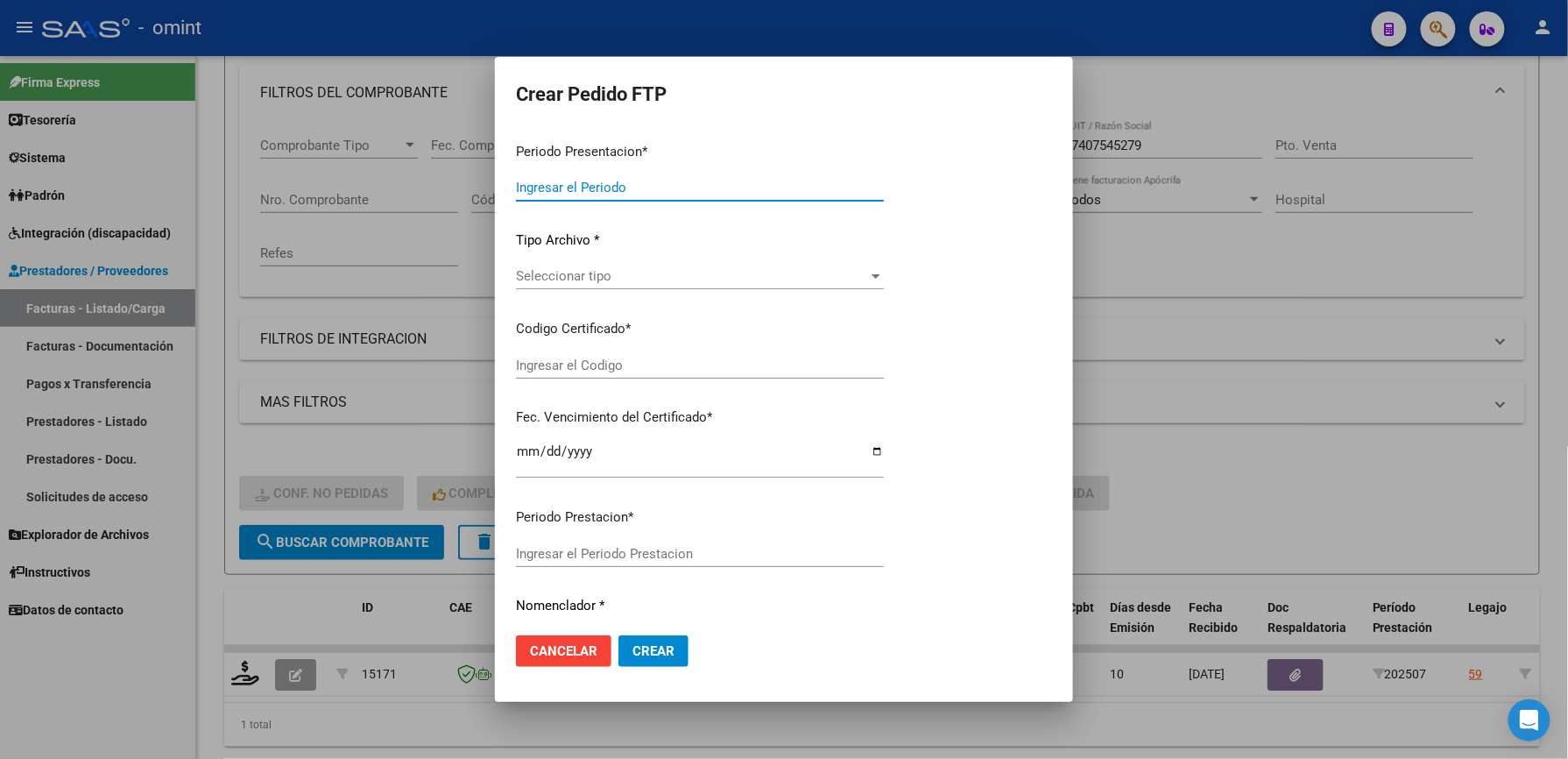
type input "202507"
type input "$ 98.964,88"
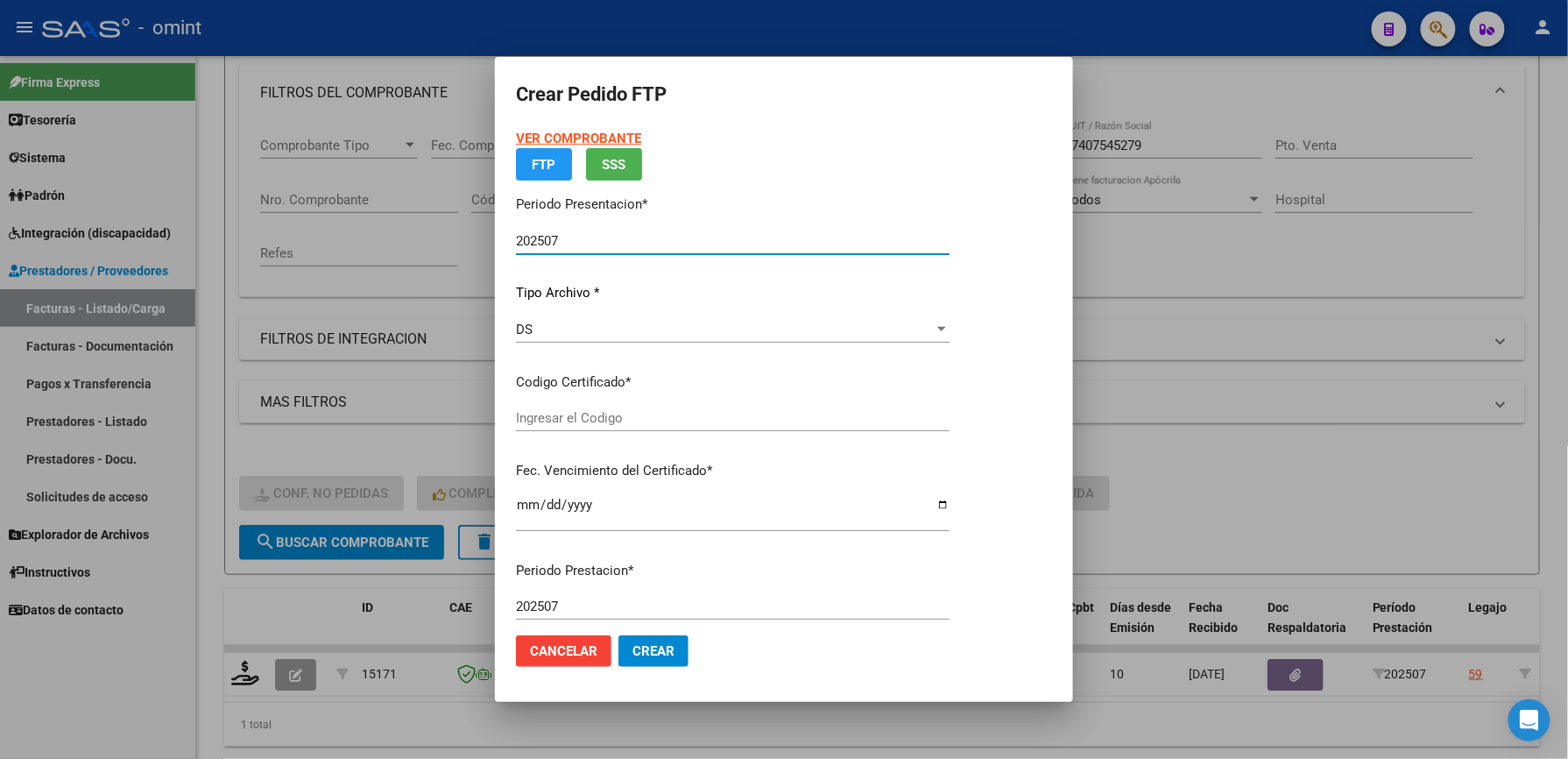
type input "576764989"
type input "[DATE]"
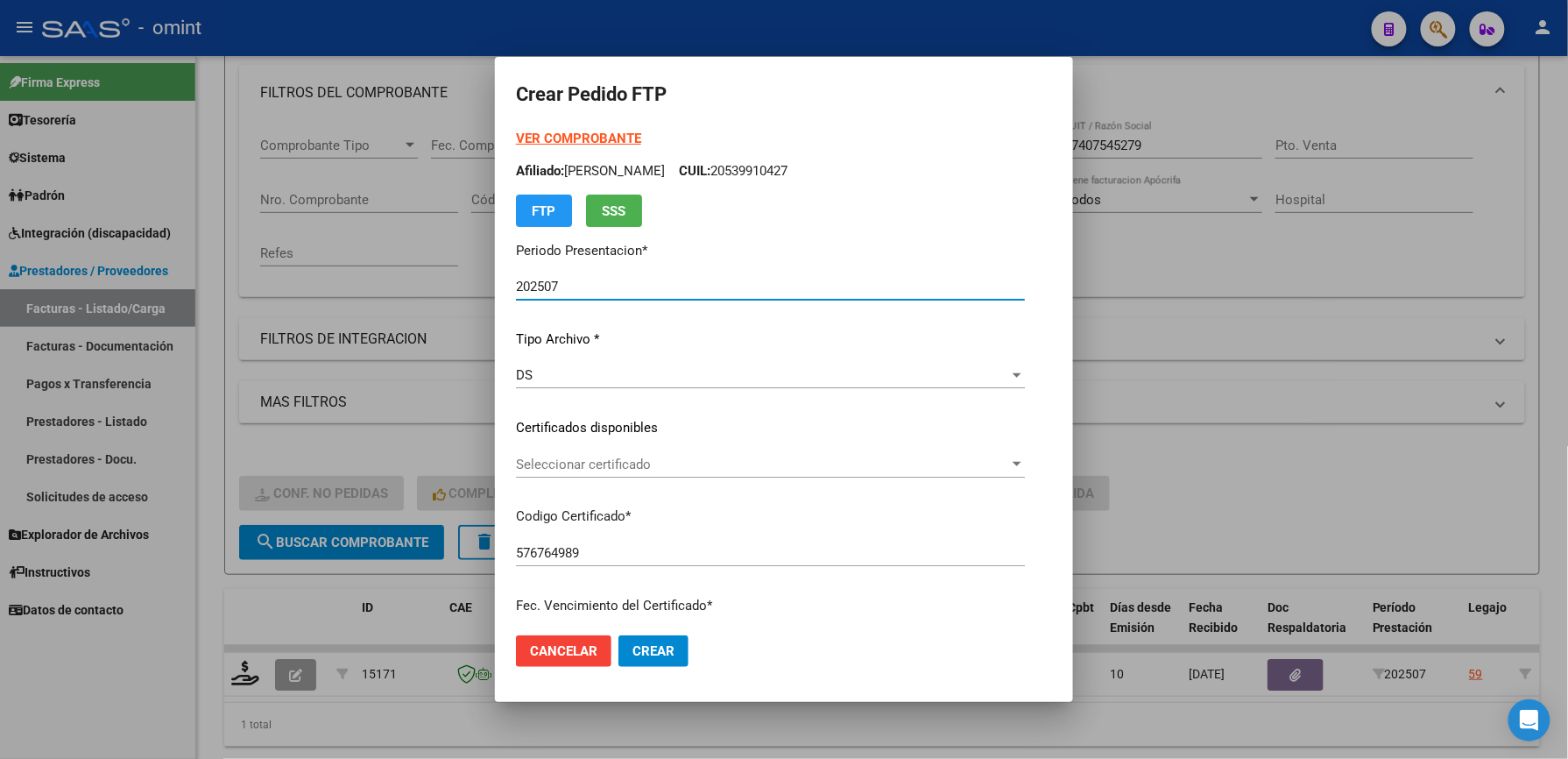
click at [642, 457] on span "Seleccionar certificado" at bounding box center [763, 465] width 493 height 16
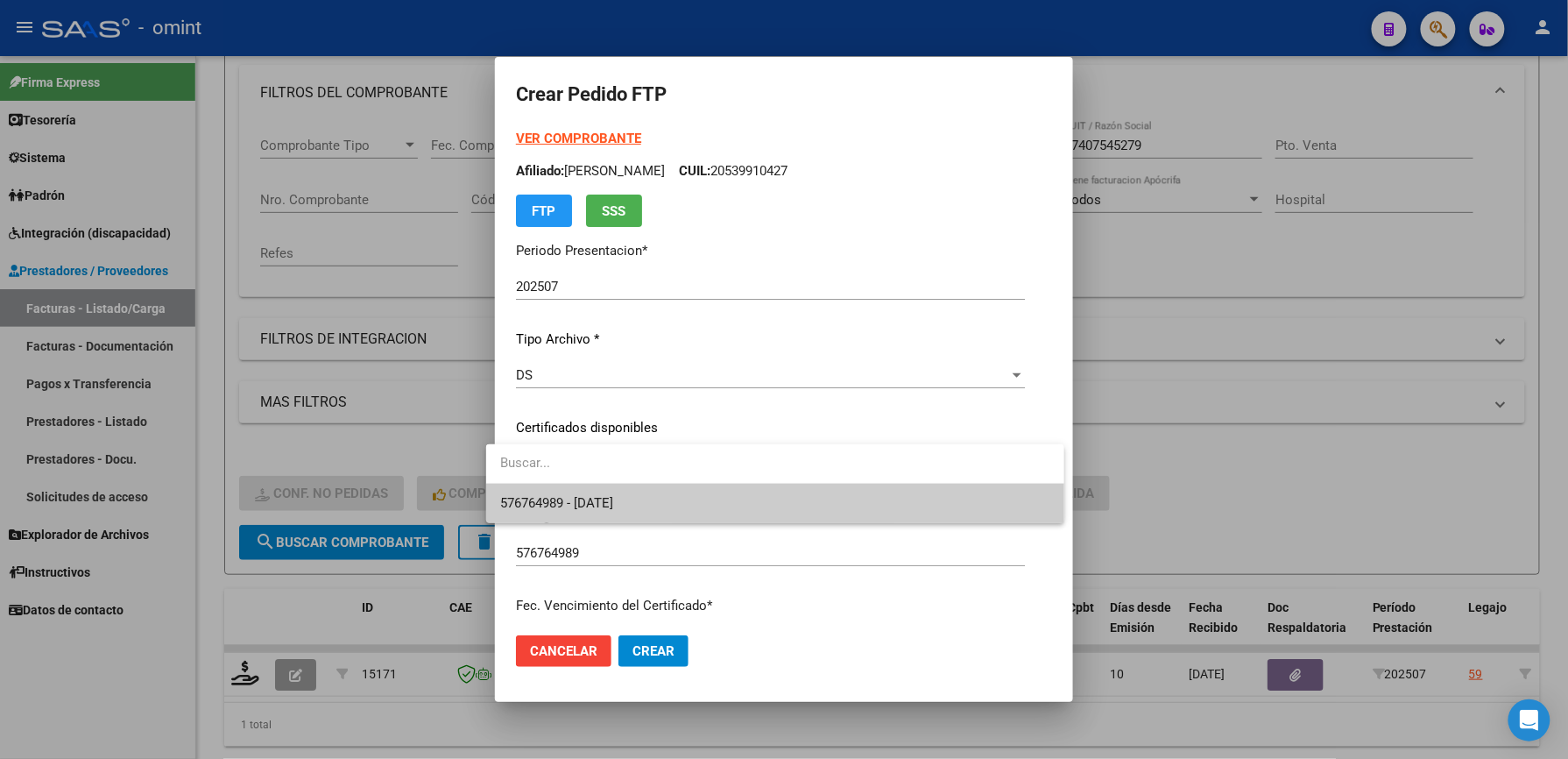
click at [635, 492] on span "576764989 - [DATE]" at bounding box center [775, 503] width 550 height 39
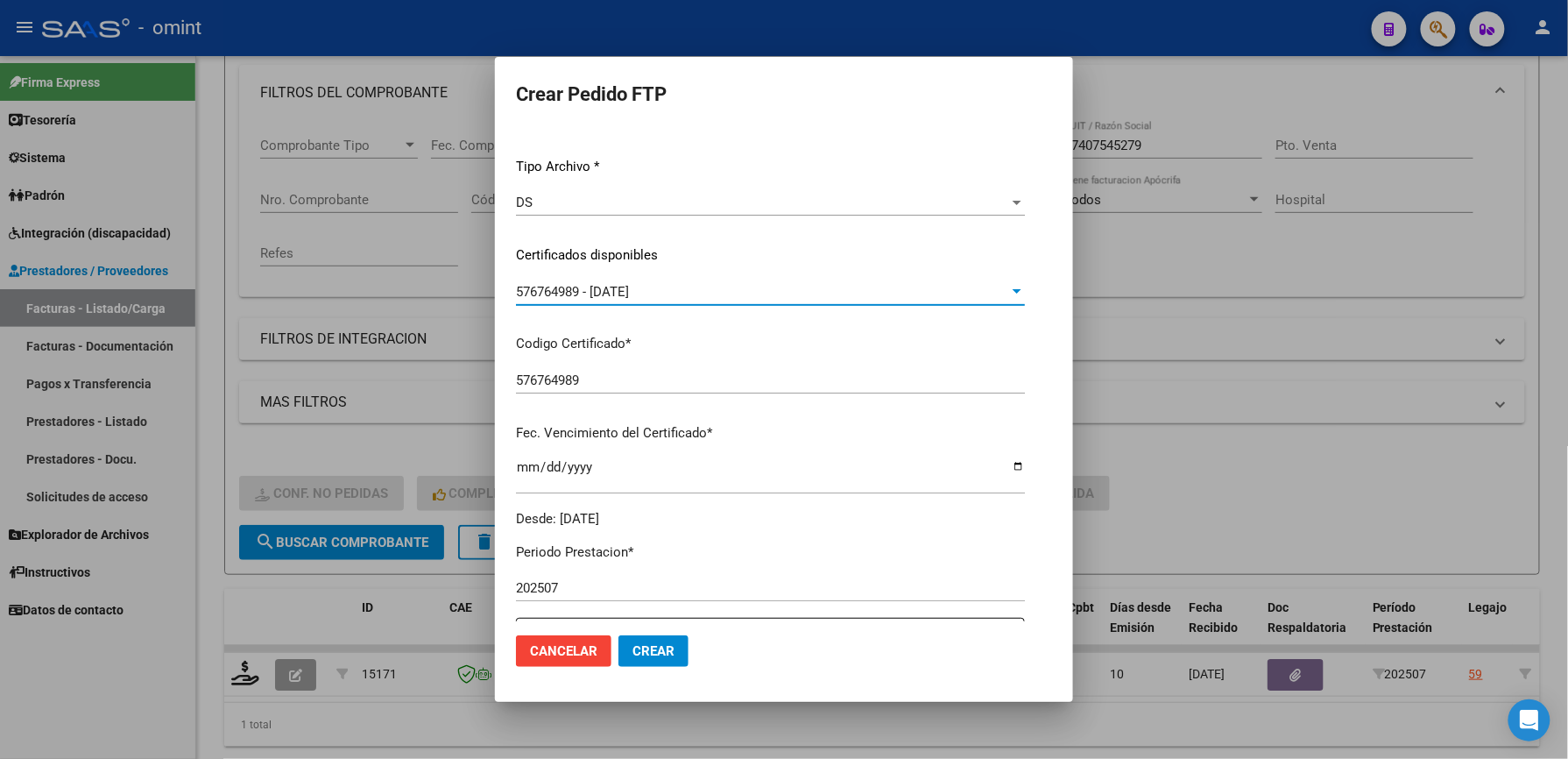
scroll to position [467, 0]
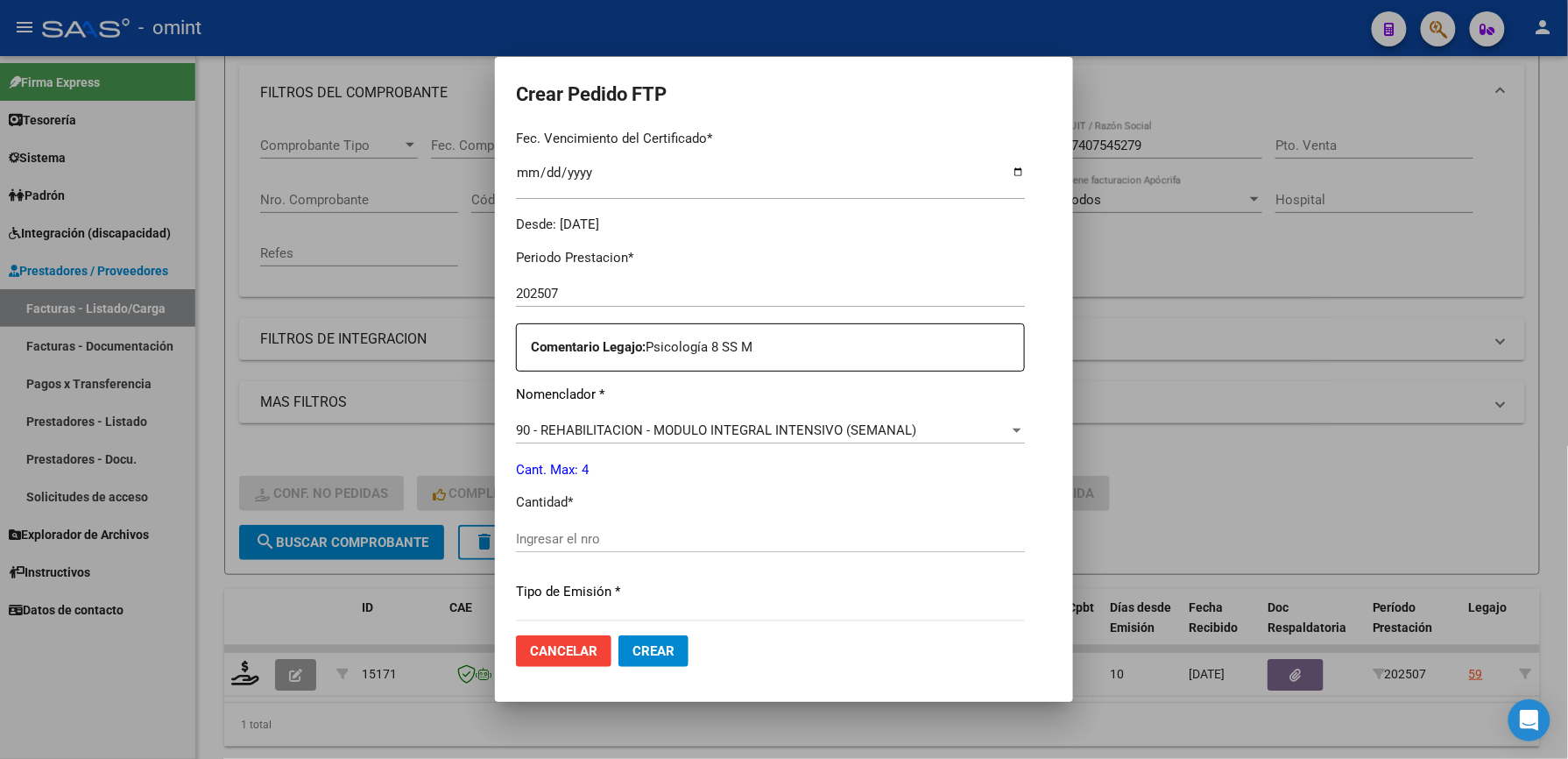
click at [618, 536] on input "Ingresar el nro" at bounding box center [770, 539] width 509 height 16
type input "4"
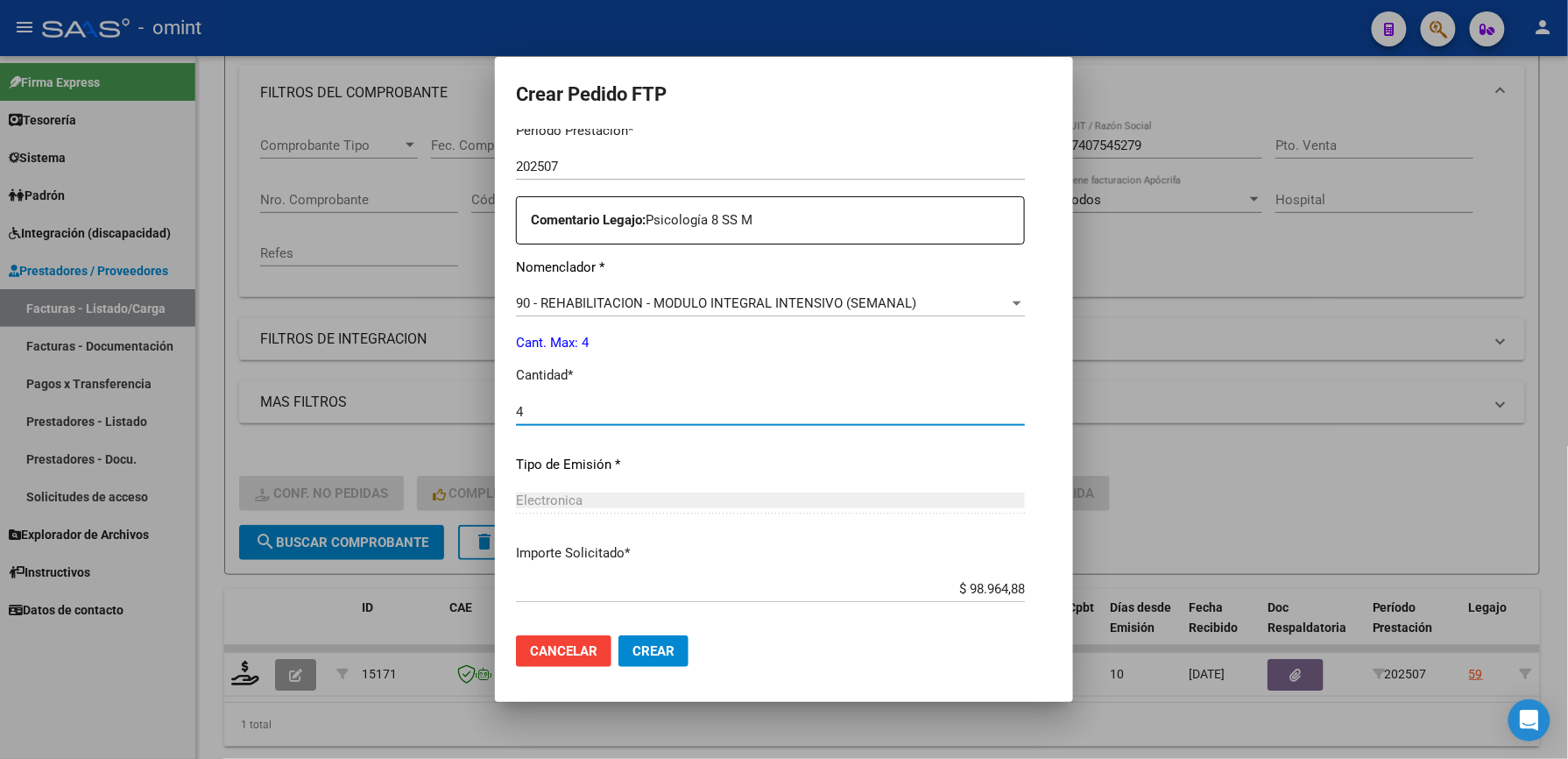
scroll to position [679, 0]
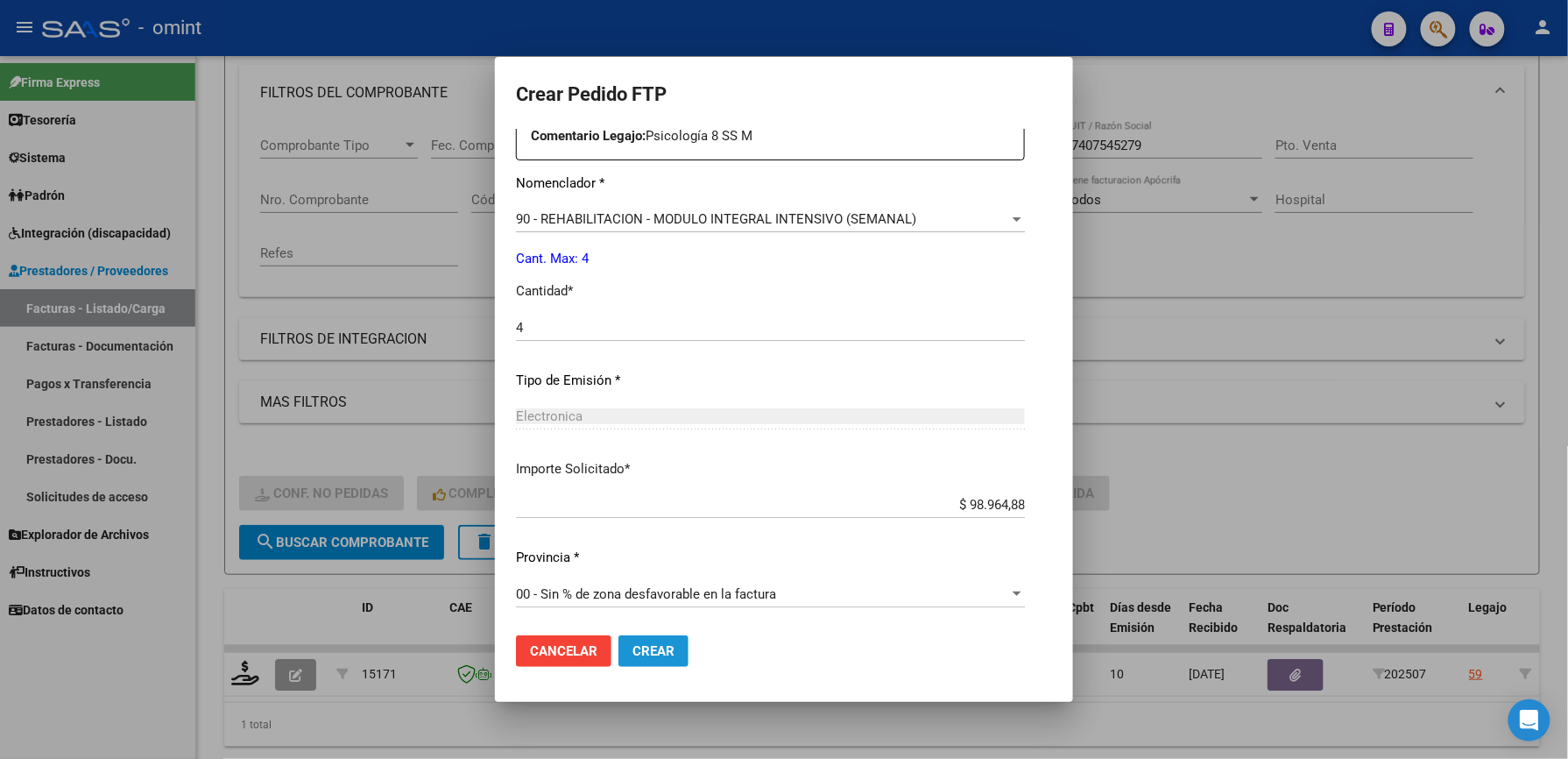
drag, startPoint x: 646, startPoint y: 645, endPoint x: 575, endPoint y: 529, distance: 136.0
click at [646, 645] on span "Crear" at bounding box center [653, 651] width 42 height 16
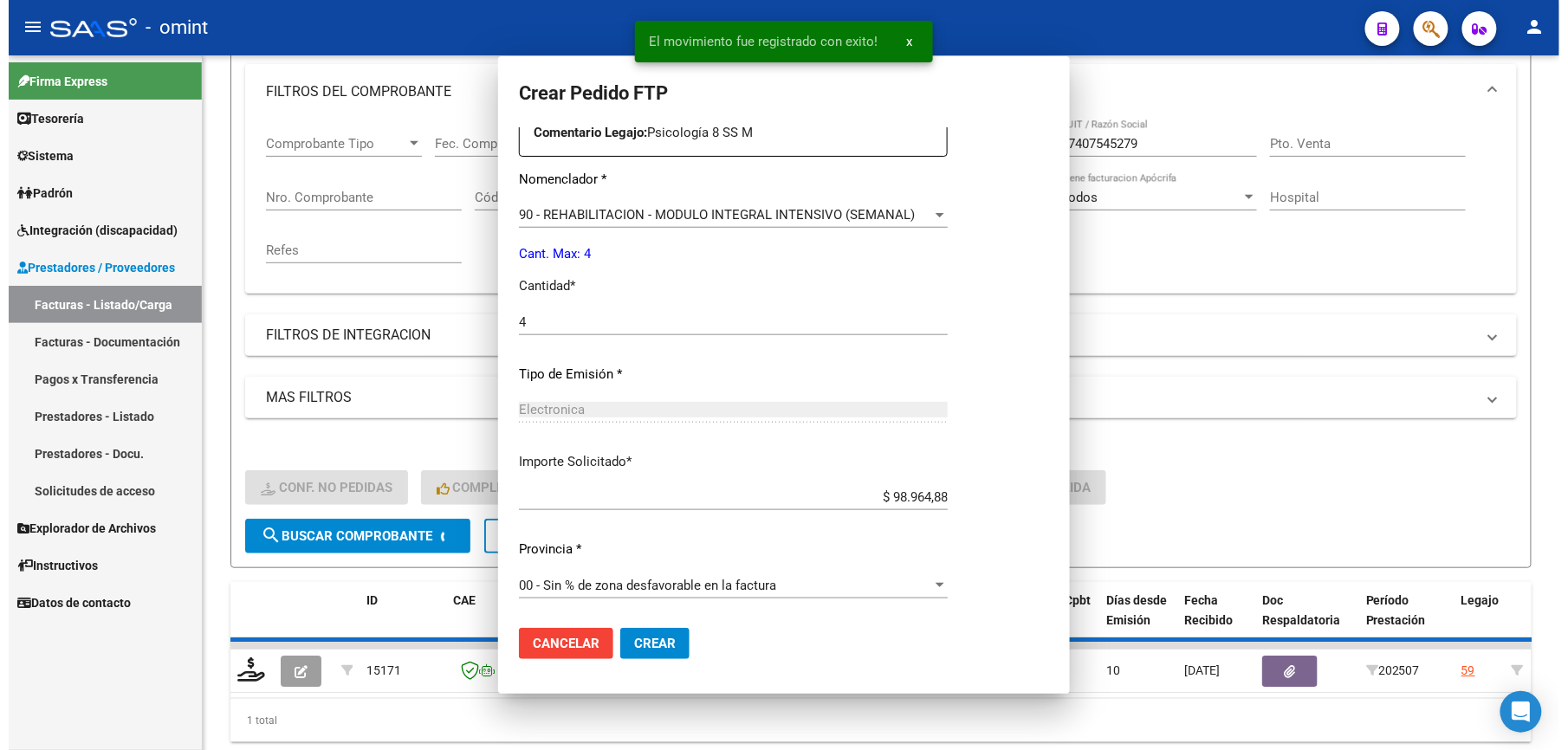
scroll to position [0, 0]
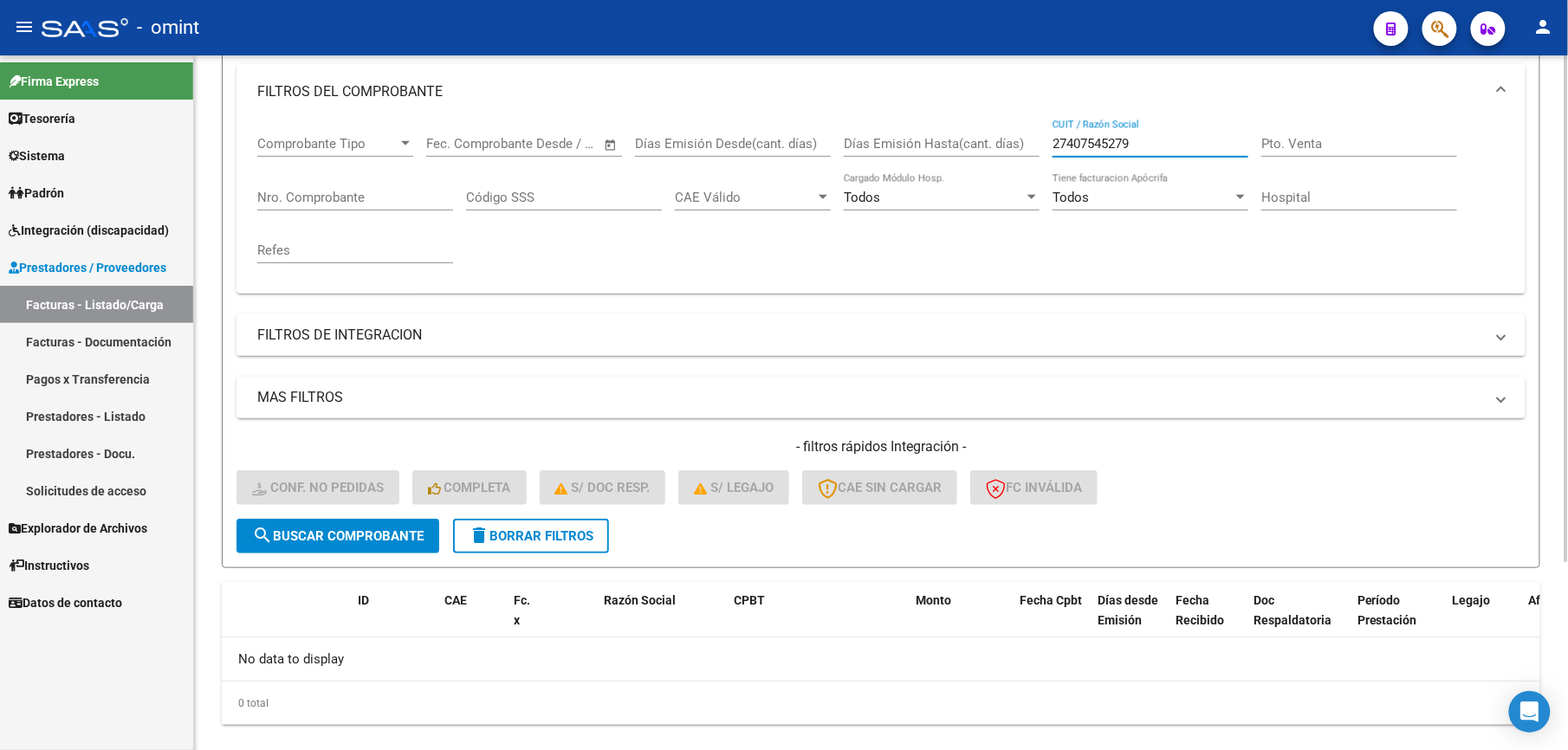
drag, startPoint x: 1182, startPoint y: 146, endPoint x: 956, endPoint y: 133, distance: 226.4
click at [957, 133] on div "Comprobante Tipo Comprobante Tipo Start date – End date Fec. Comprobante Desde …" at bounding box center [880, 199] width 1247 height 160
paste input "230786378"
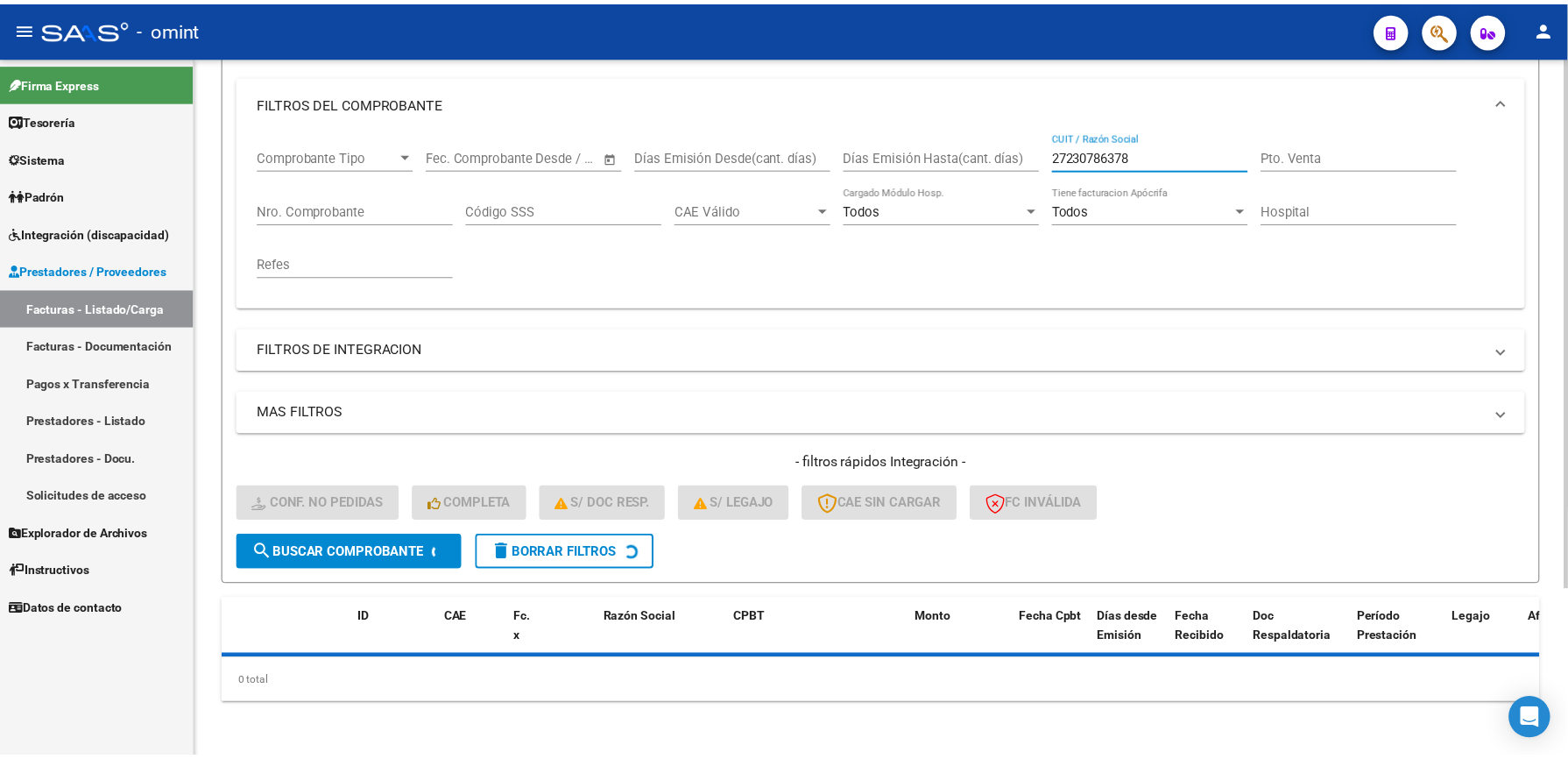
scroll to position [233, 0]
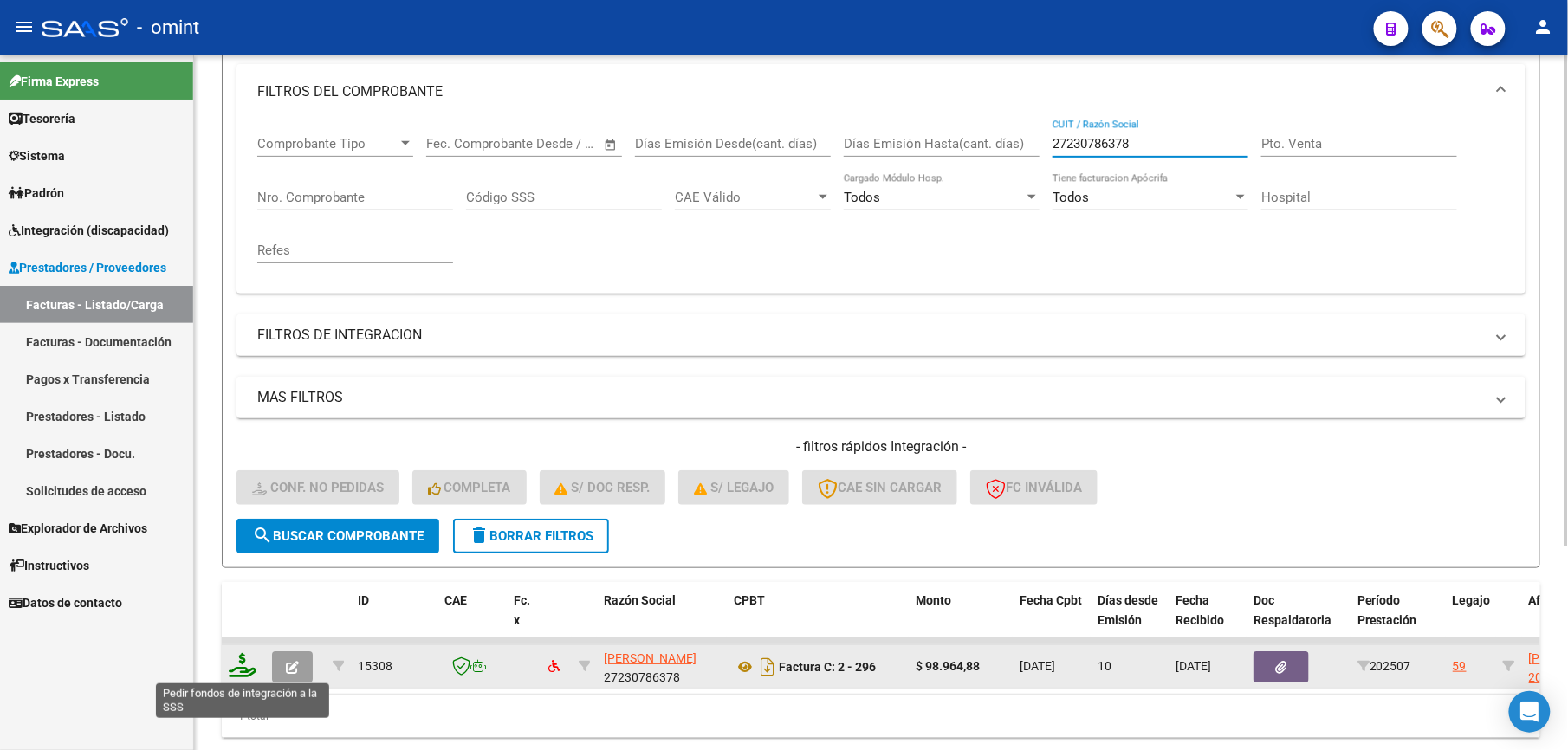
type input "27230786378"
click at [246, 670] on icon at bounding box center [242, 664] width 27 height 24
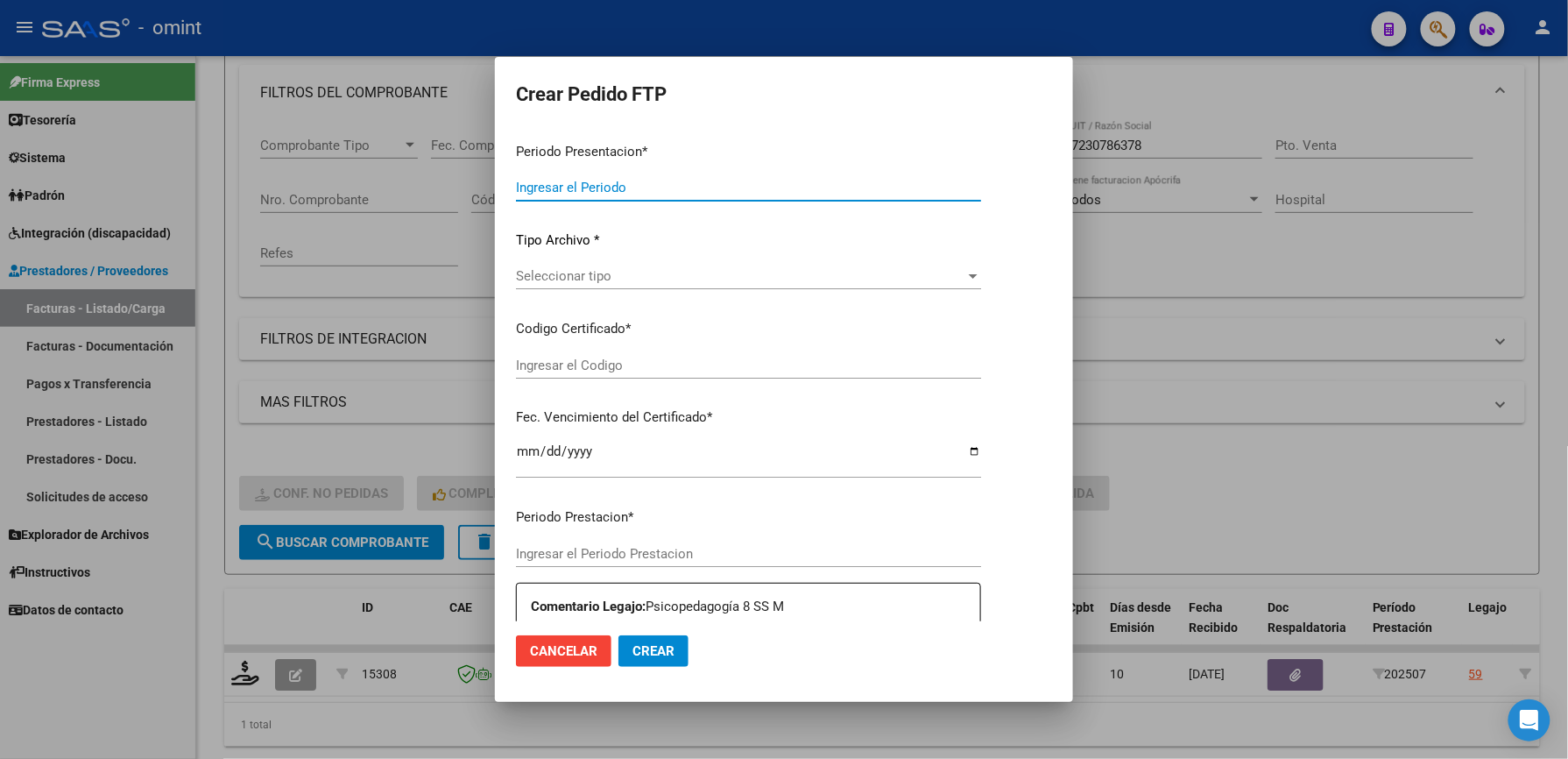
type input "202507"
type input "$ 98.964,88"
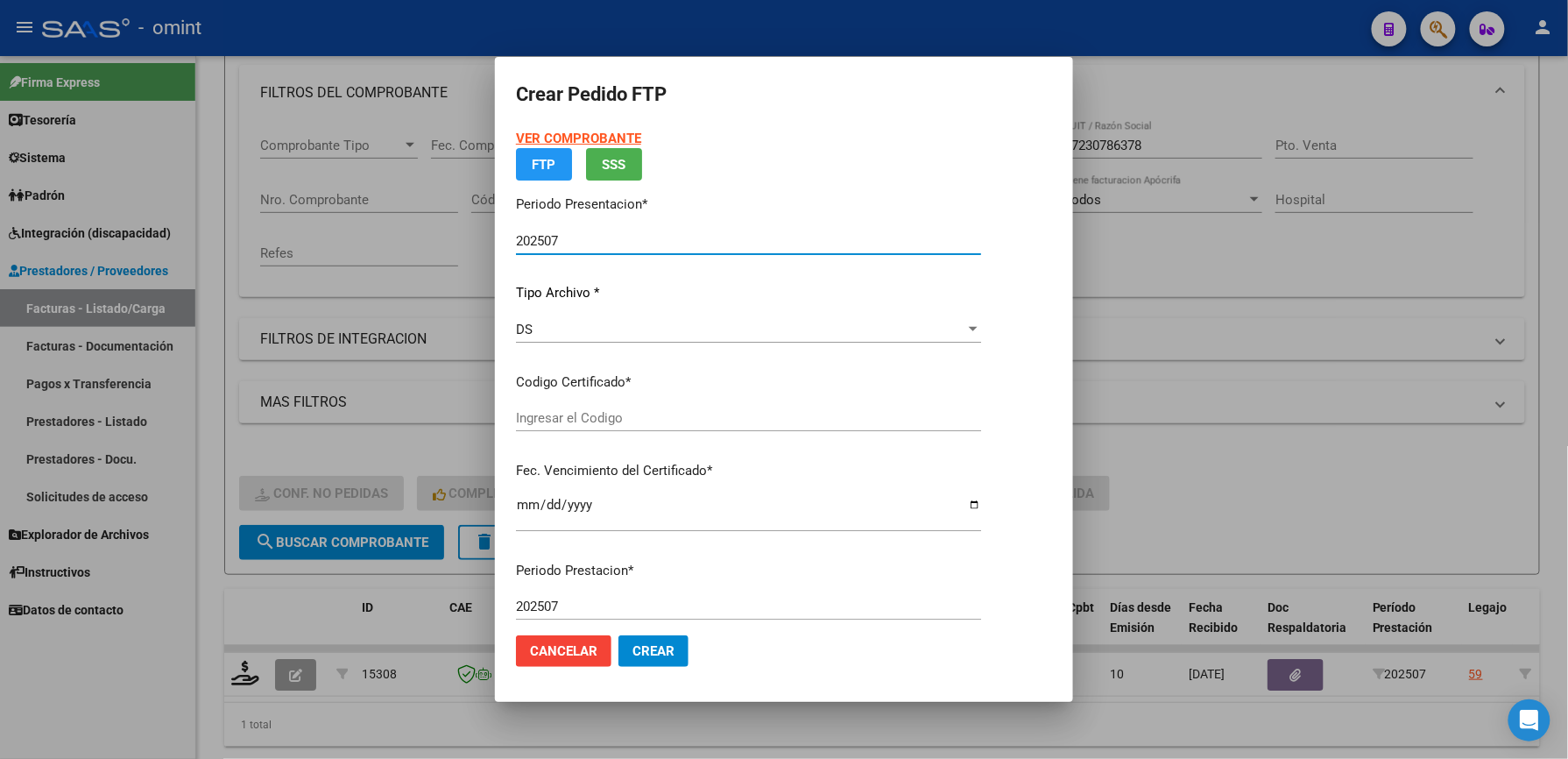
type input "576764989"
type input "[DATE]"
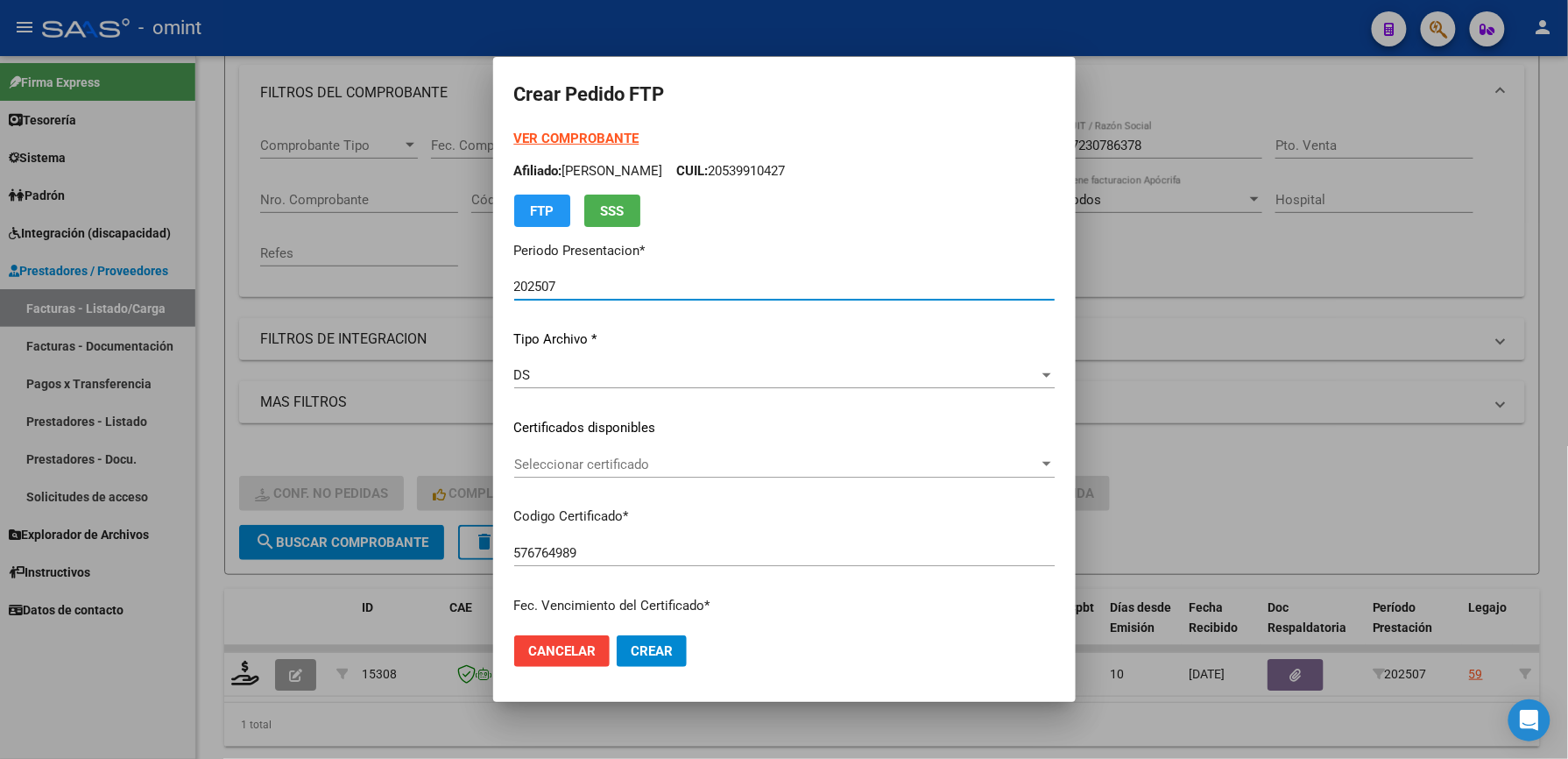
click at [592, 460] on span "Seleccionar certificado" at bounding box center [776, 465] width 525 height 16
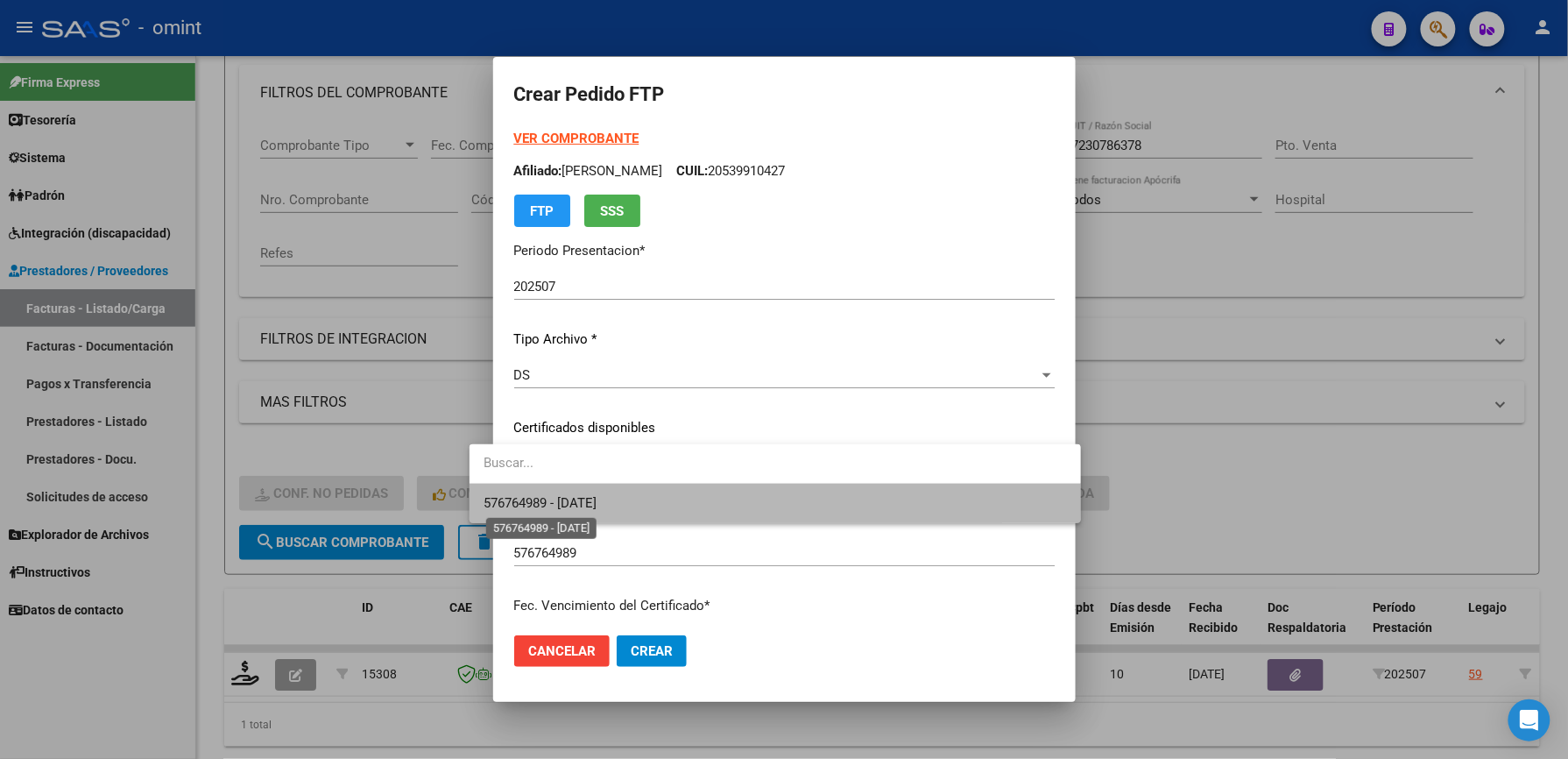
click at [596, 495] on span "576764989 - [DATE]" at bounding box center [540, 503] width 113 height 16
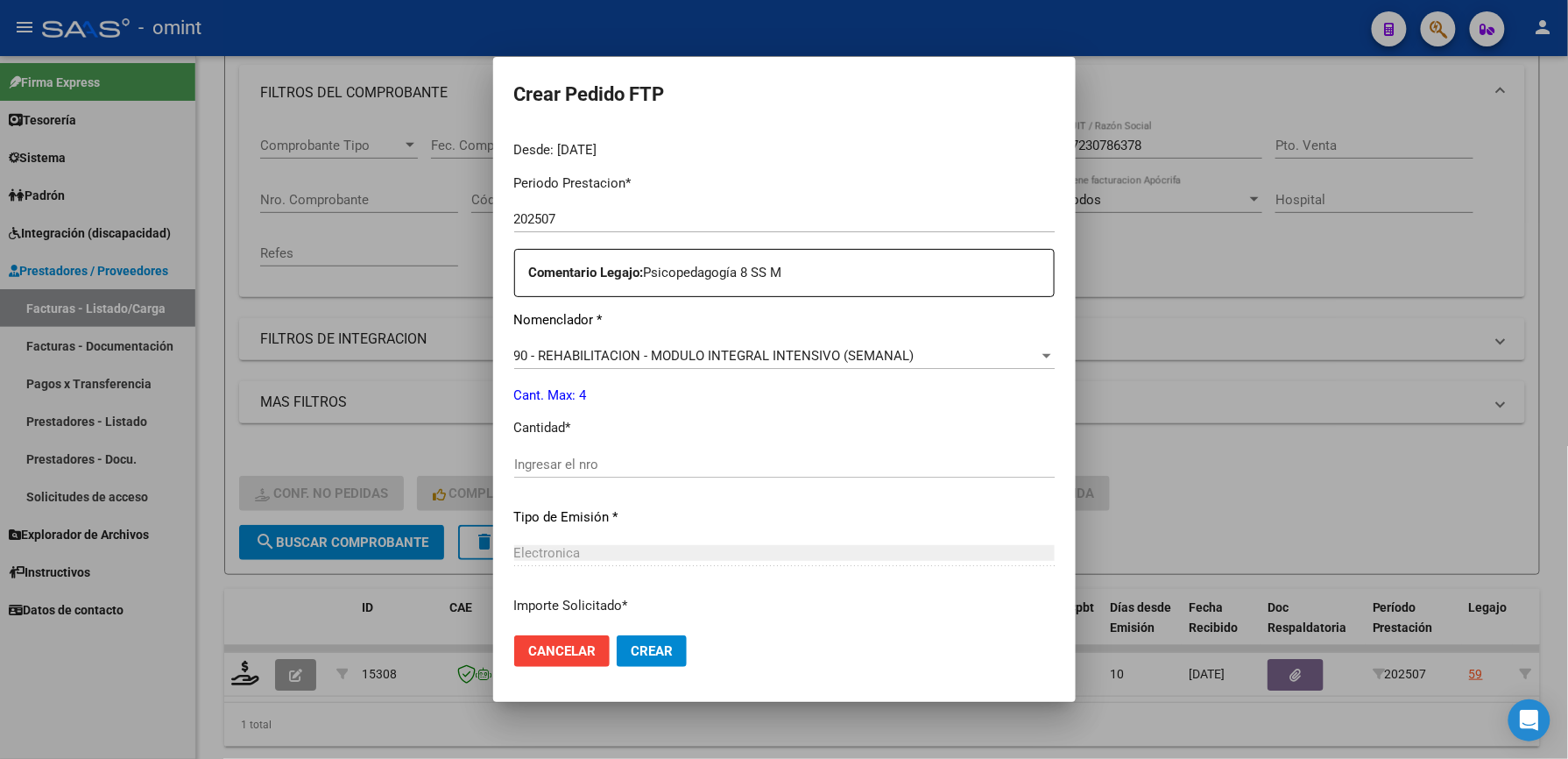
scroll to position [584, 0]
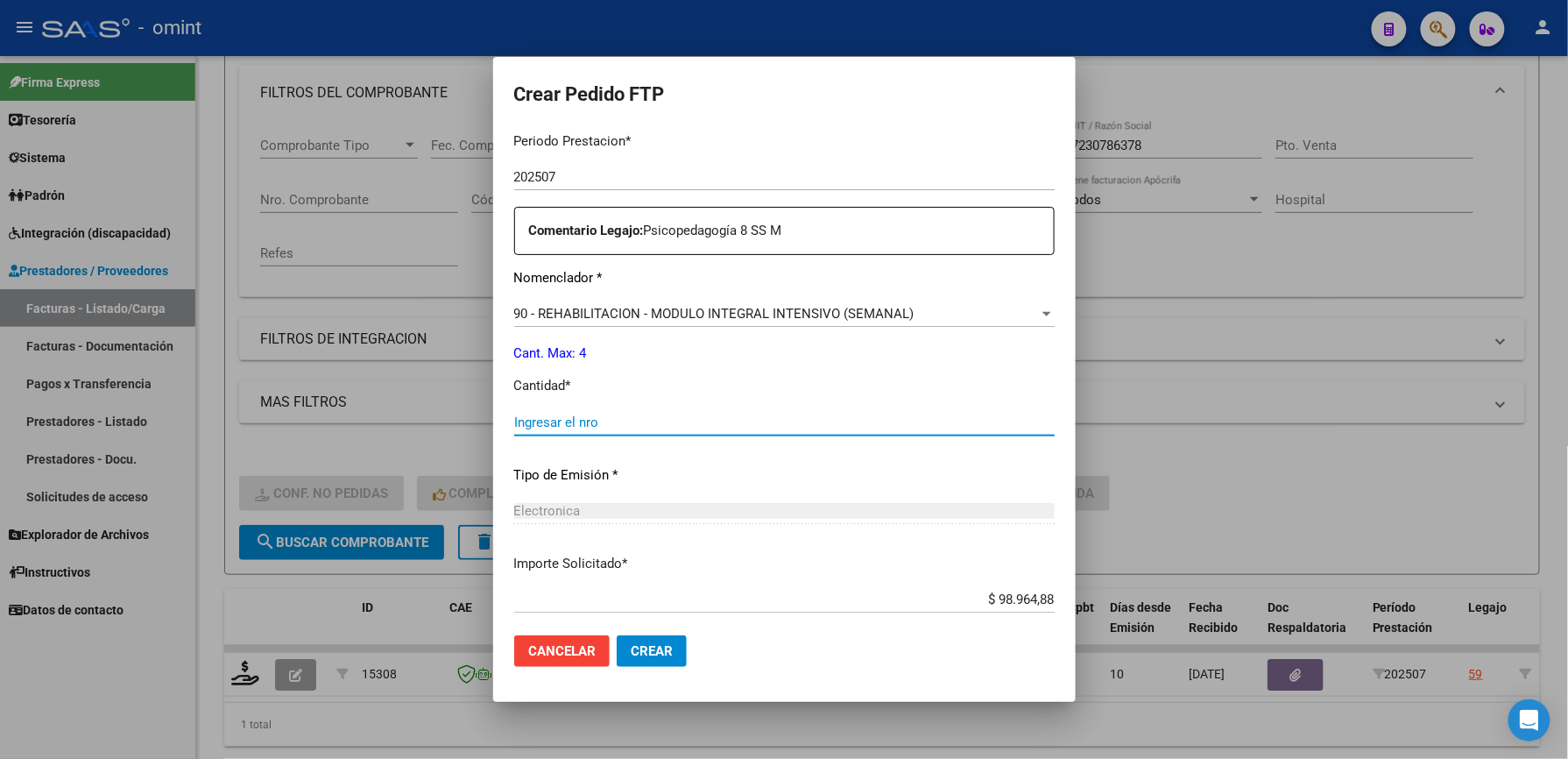
click at [541, 424] on input "Ingresar el nro" at bounding box center [784, 423] width 541 height 16
type input "4"
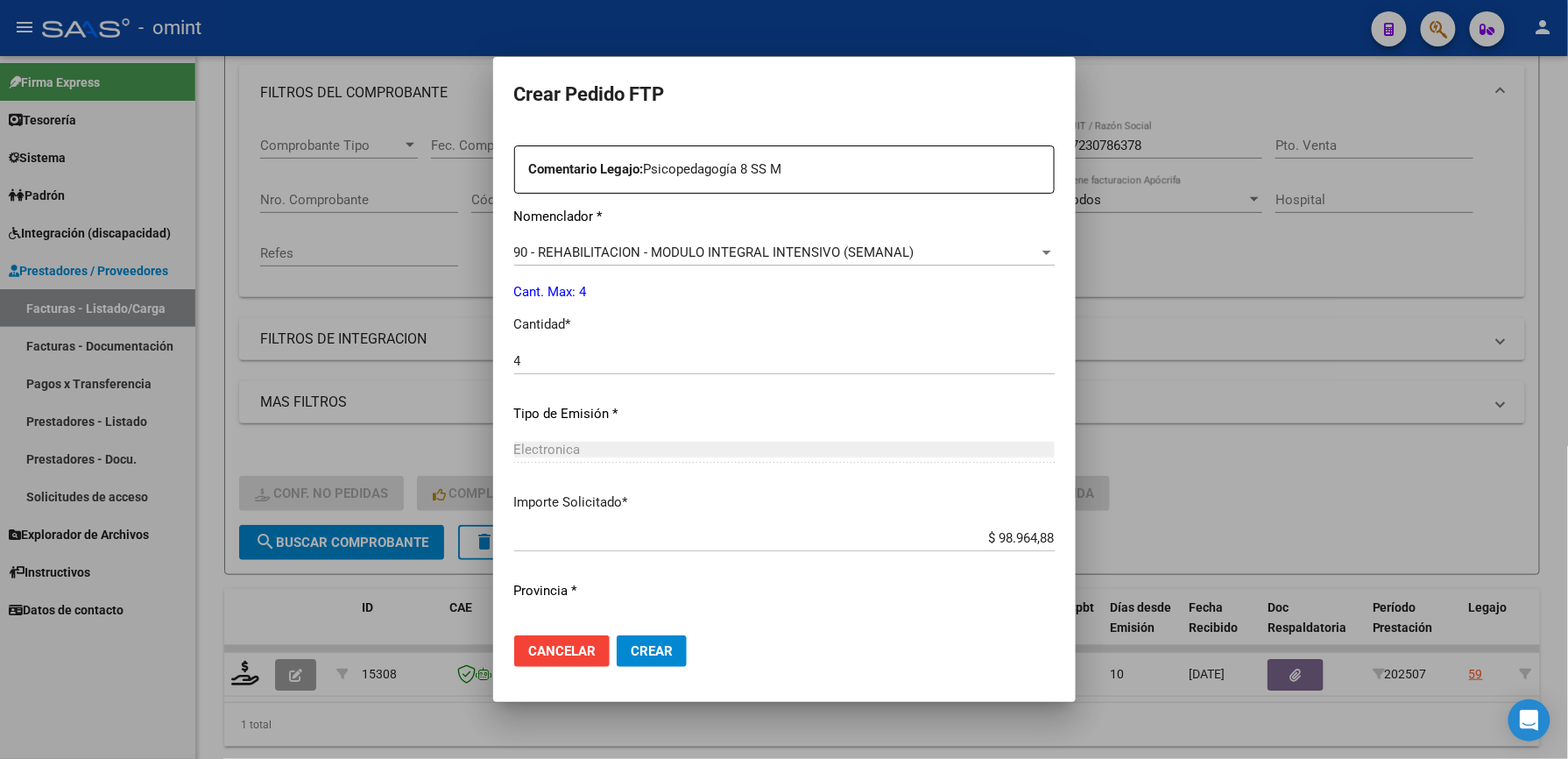
scroll to position [679, 0]
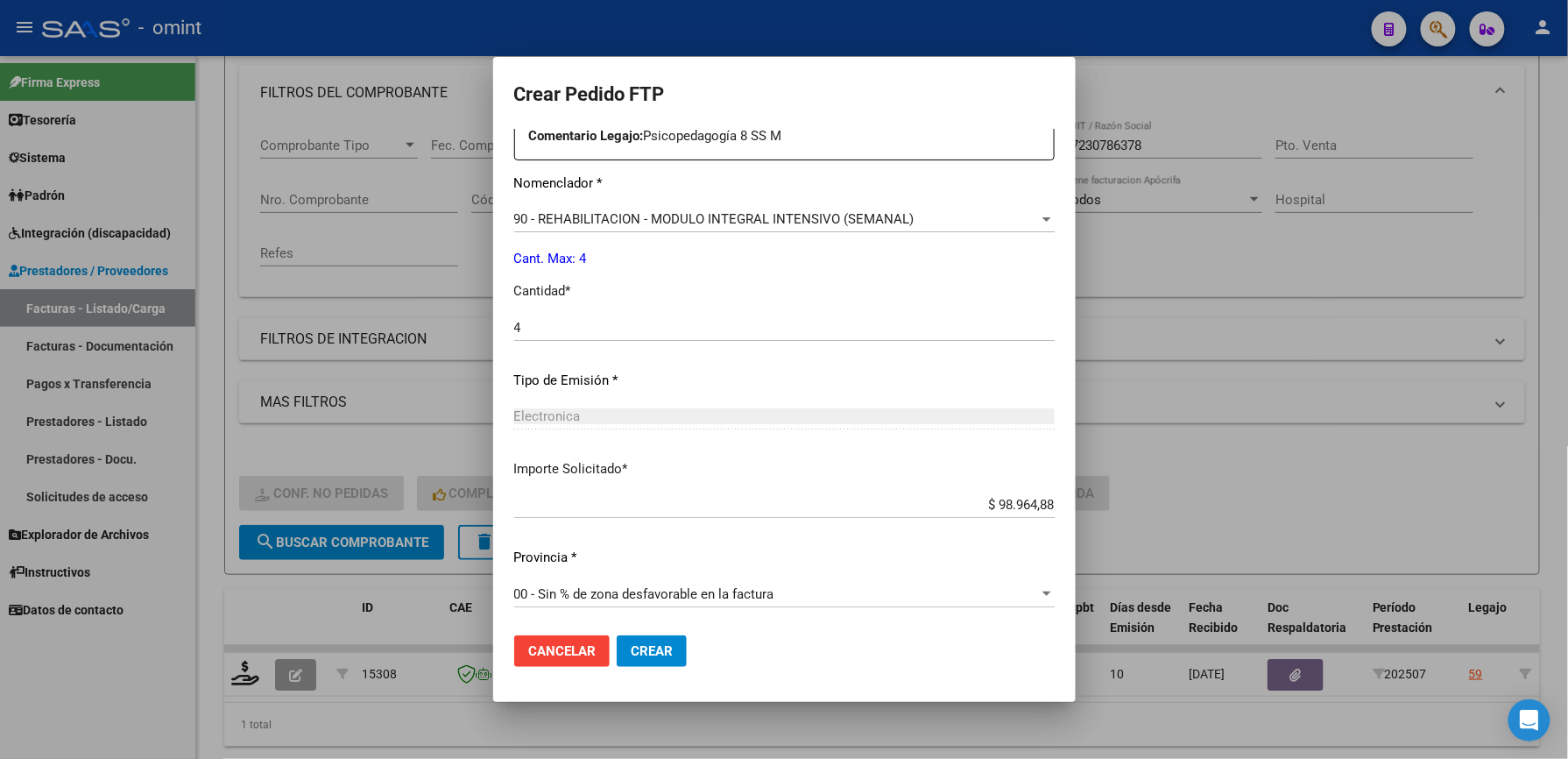
click at [631, 659] on span "Crear" at bounding box center [652, 651] width 42 height 16
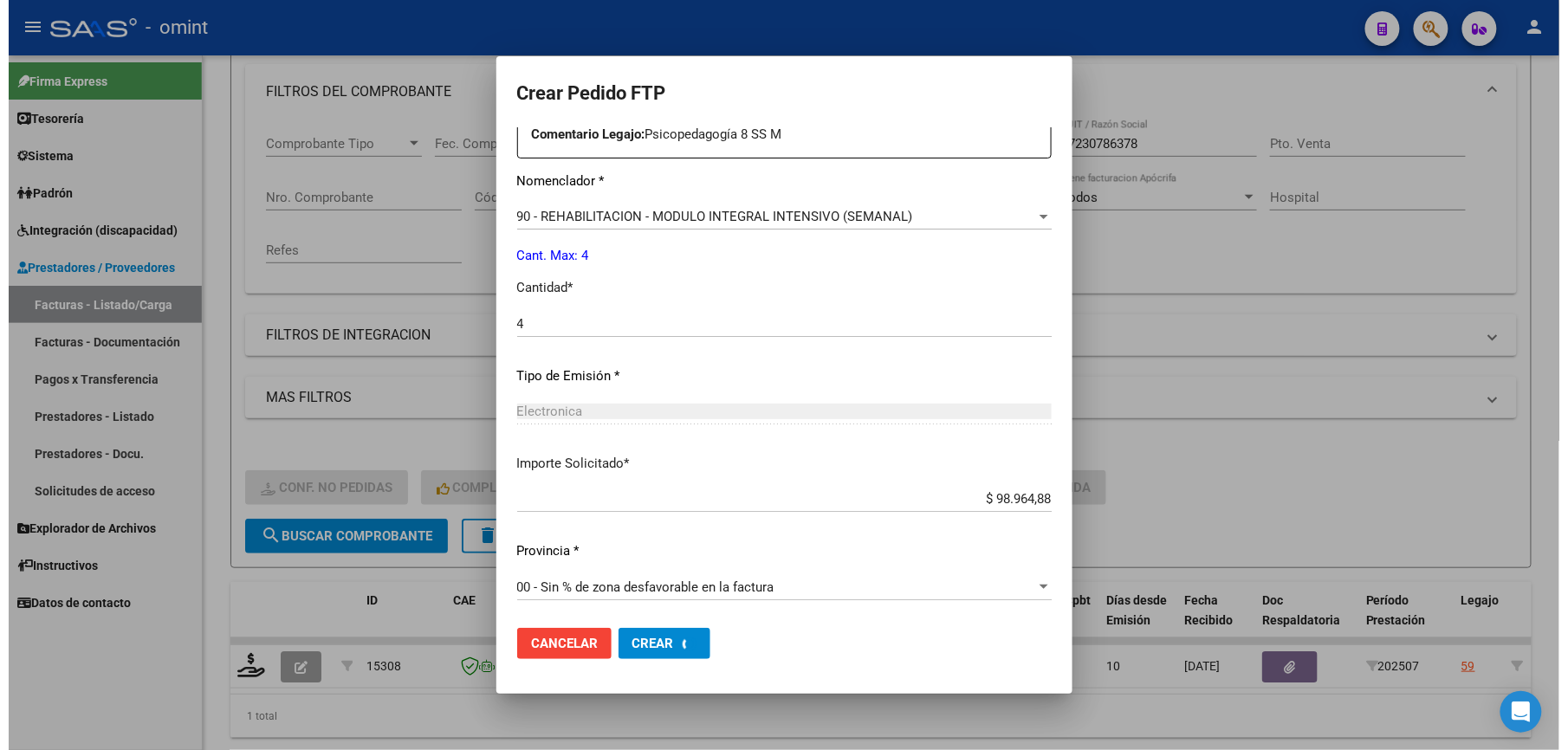
scroll to position [0, 0]
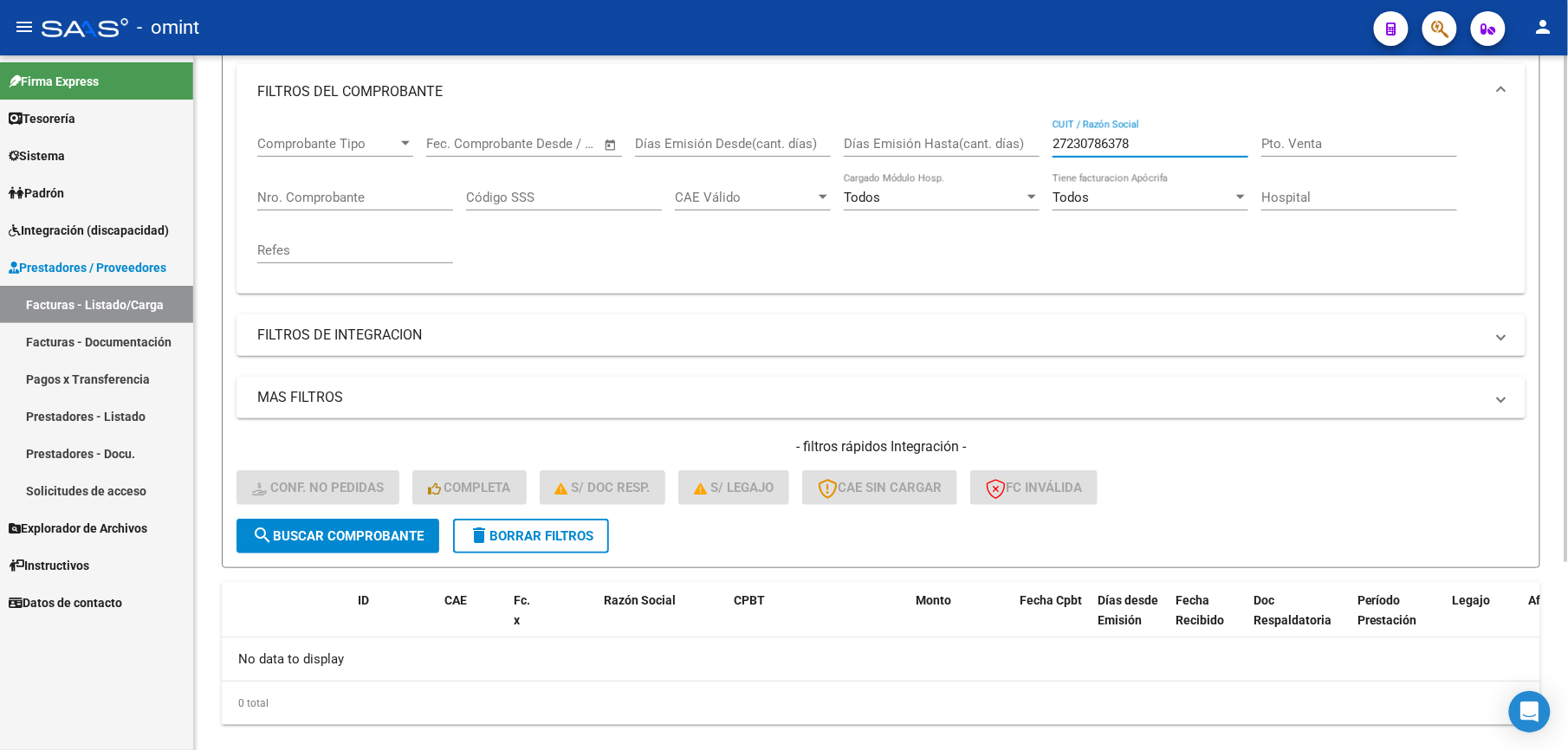
drag, startPoint x: 1147, startPoint y: 143, endPoint x: 965, endPoint y: 143, distance: 182.0
click at [965, 143] on div "Comprobante Tipo Comprobante Tipo Start date – End date Fec. Comprobante Desde …" at bounding box center [880, 199] width 1247 height 160
paste input "3303948074"
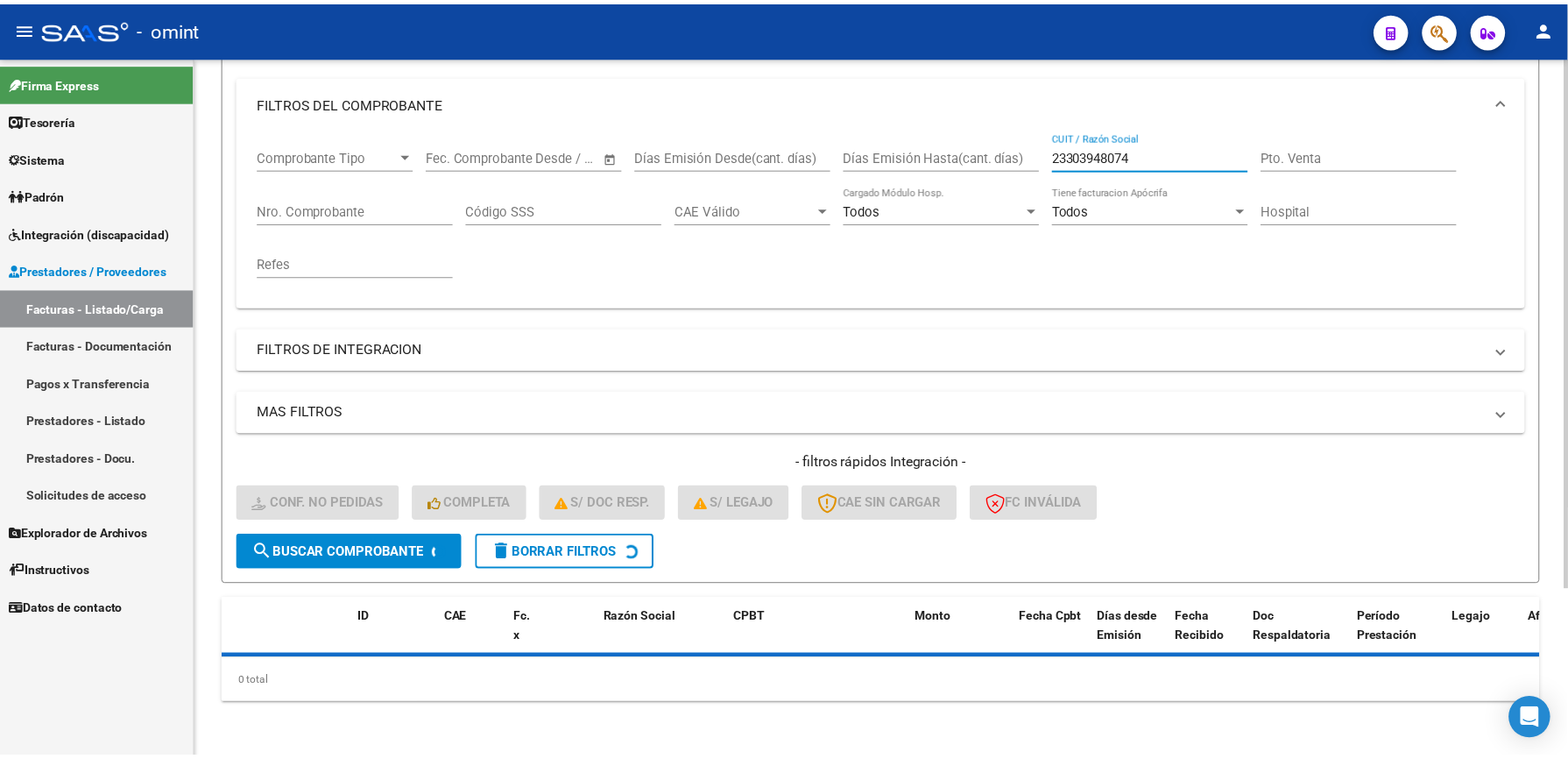
scroll to position [233, 0]
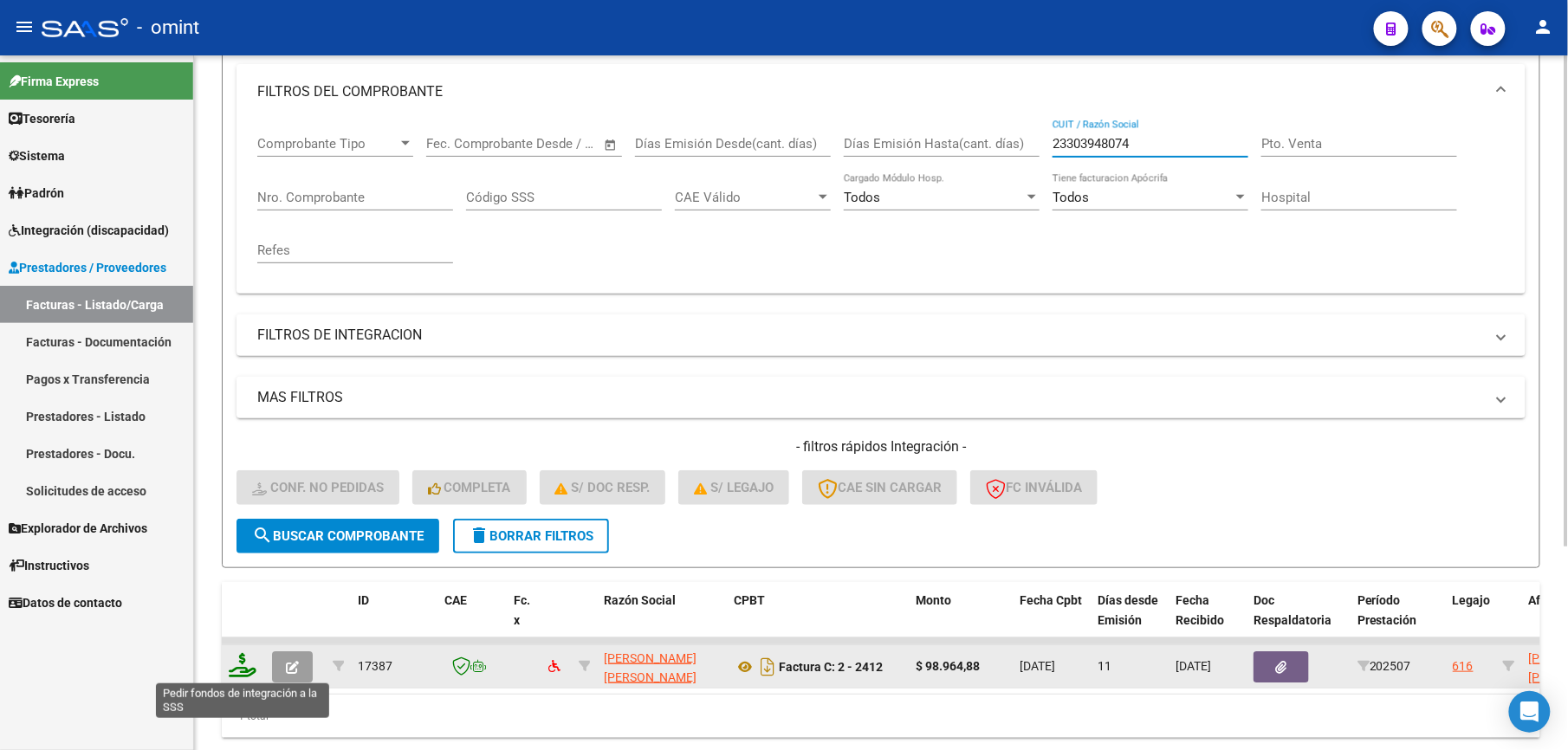
type input "23303948074"
click at [242, 671] on icon at bounding box center [242, 664] width 27 height 24
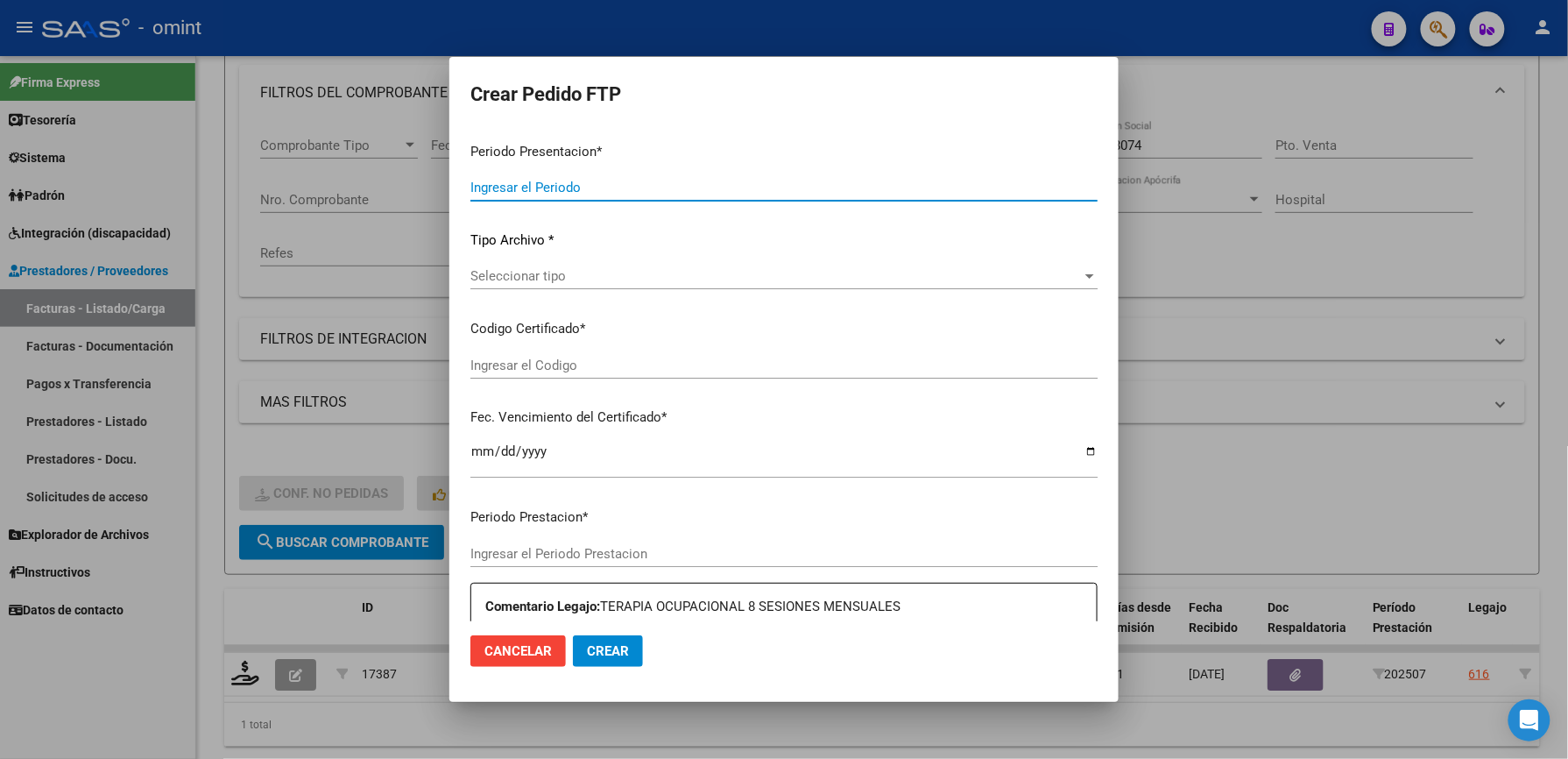
type input "202507"
type input "$ 98.964,88"
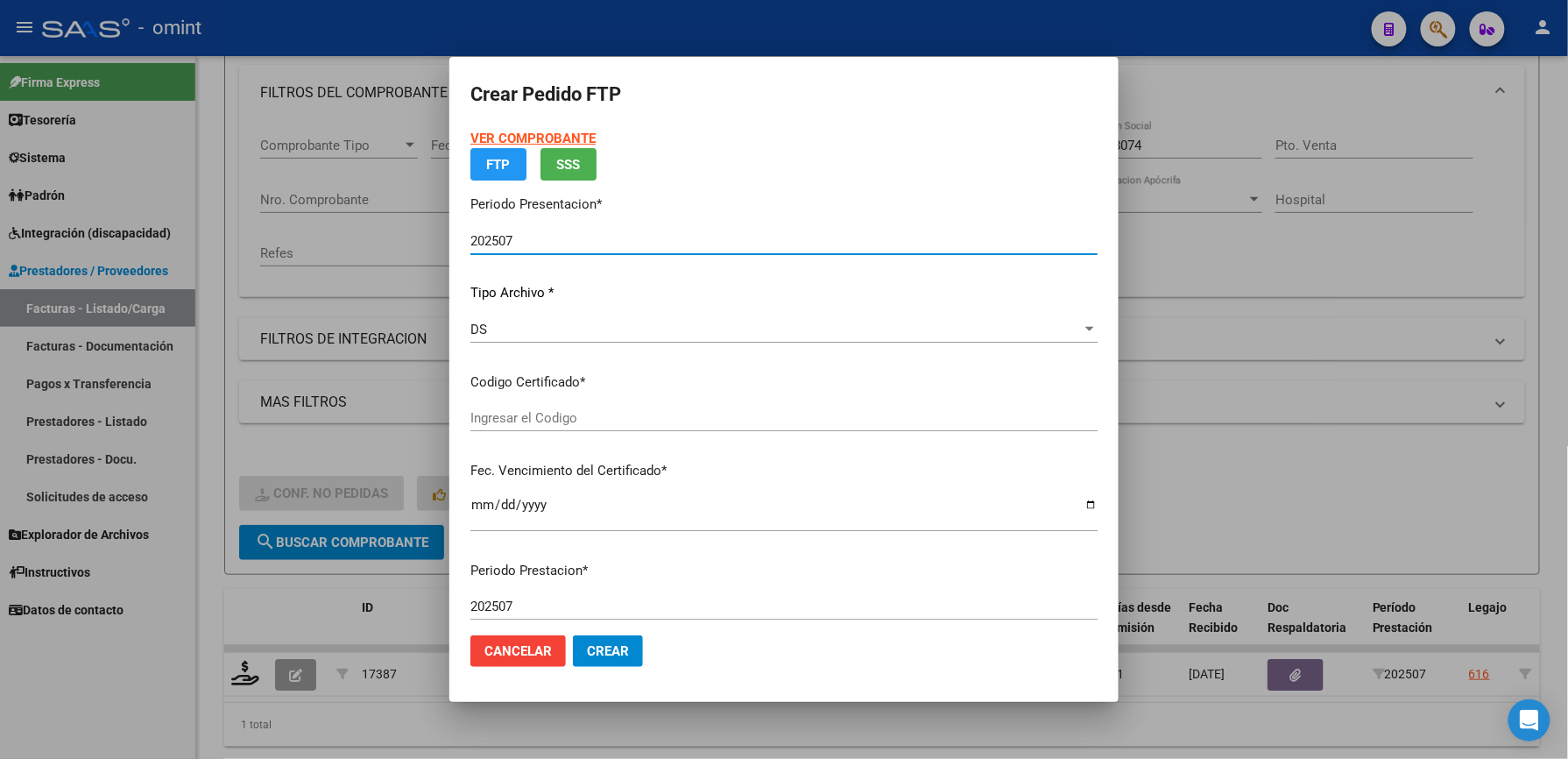
type input "2639592106"
type input "[DATE]"
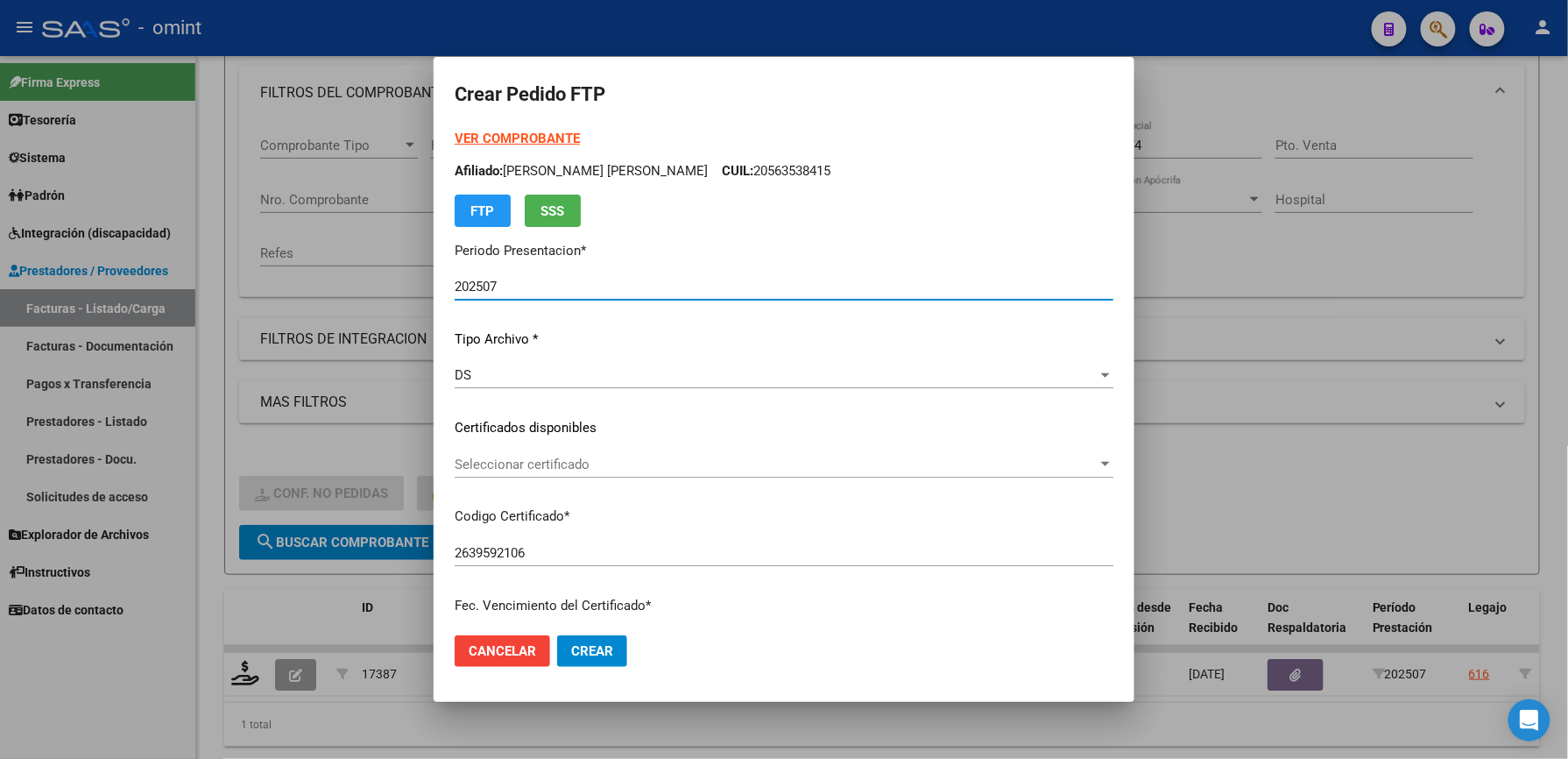
click at [625, 457] on span "Seleccionar certificado" at bounding box center [776, 465] width 643 height 16
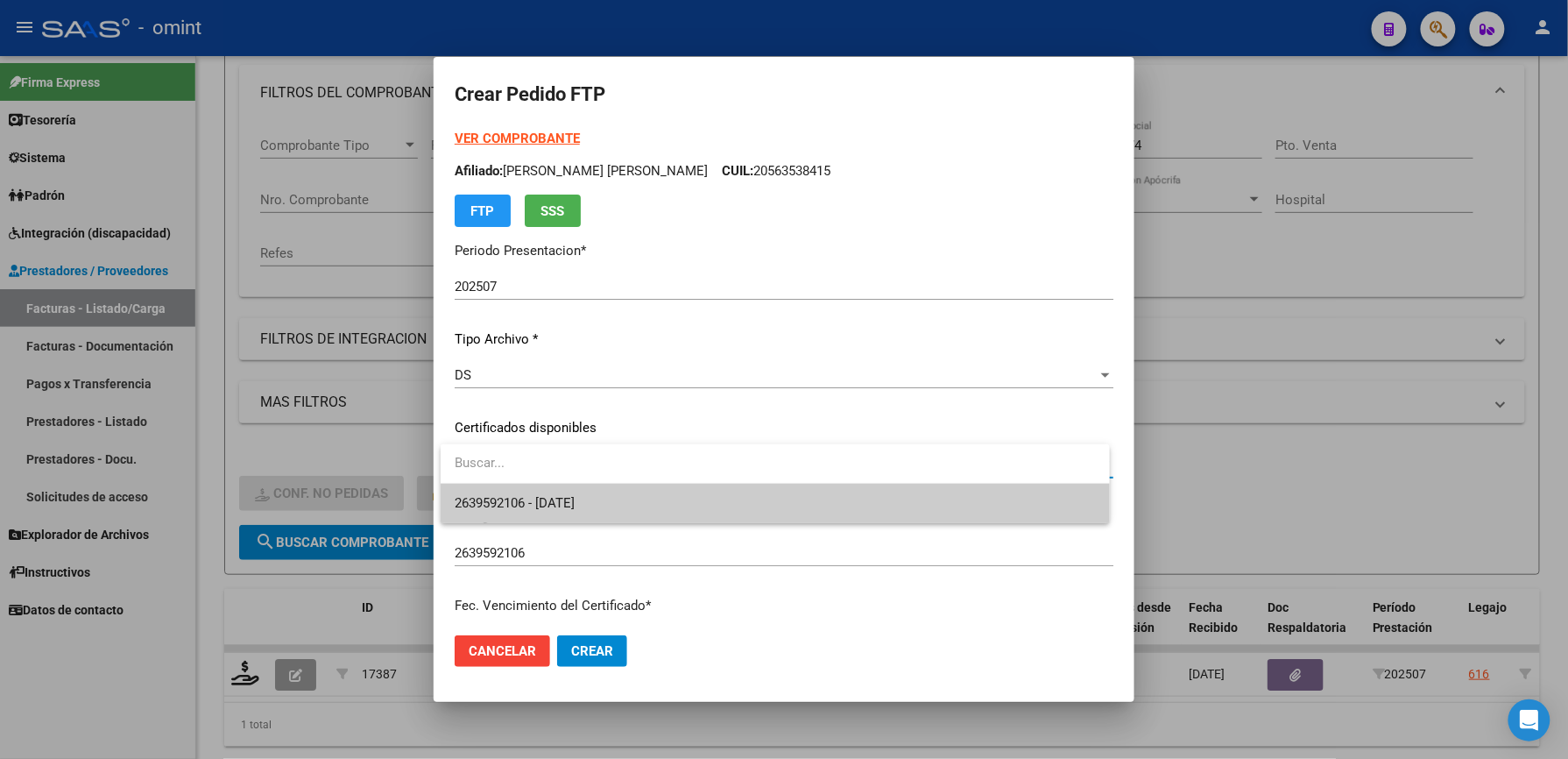
click at [613, 493] on span "2639592106 - [DATE]" at bounding box center [775, 503] width 641 height 39
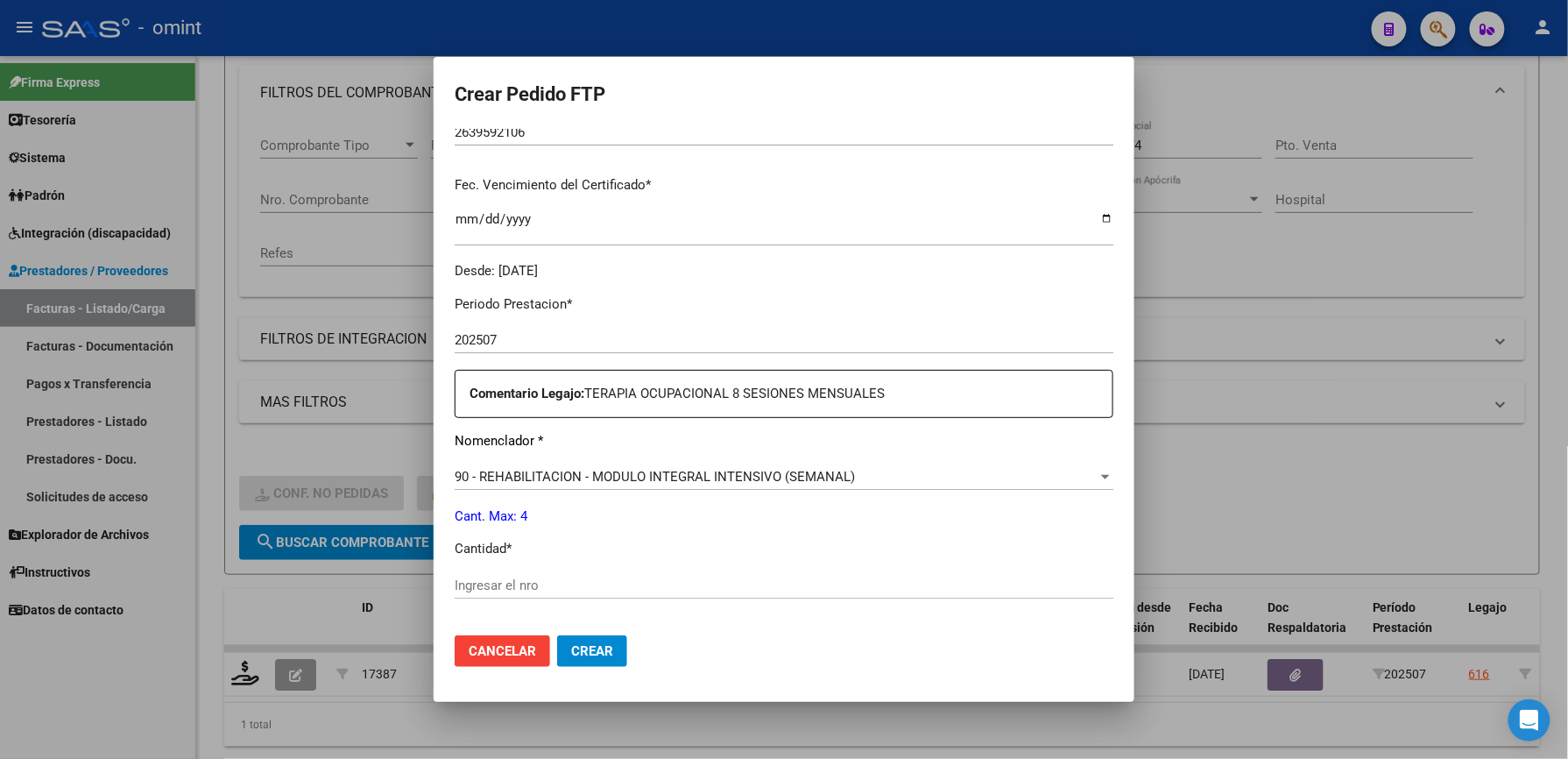
scroll to position [467, 0]
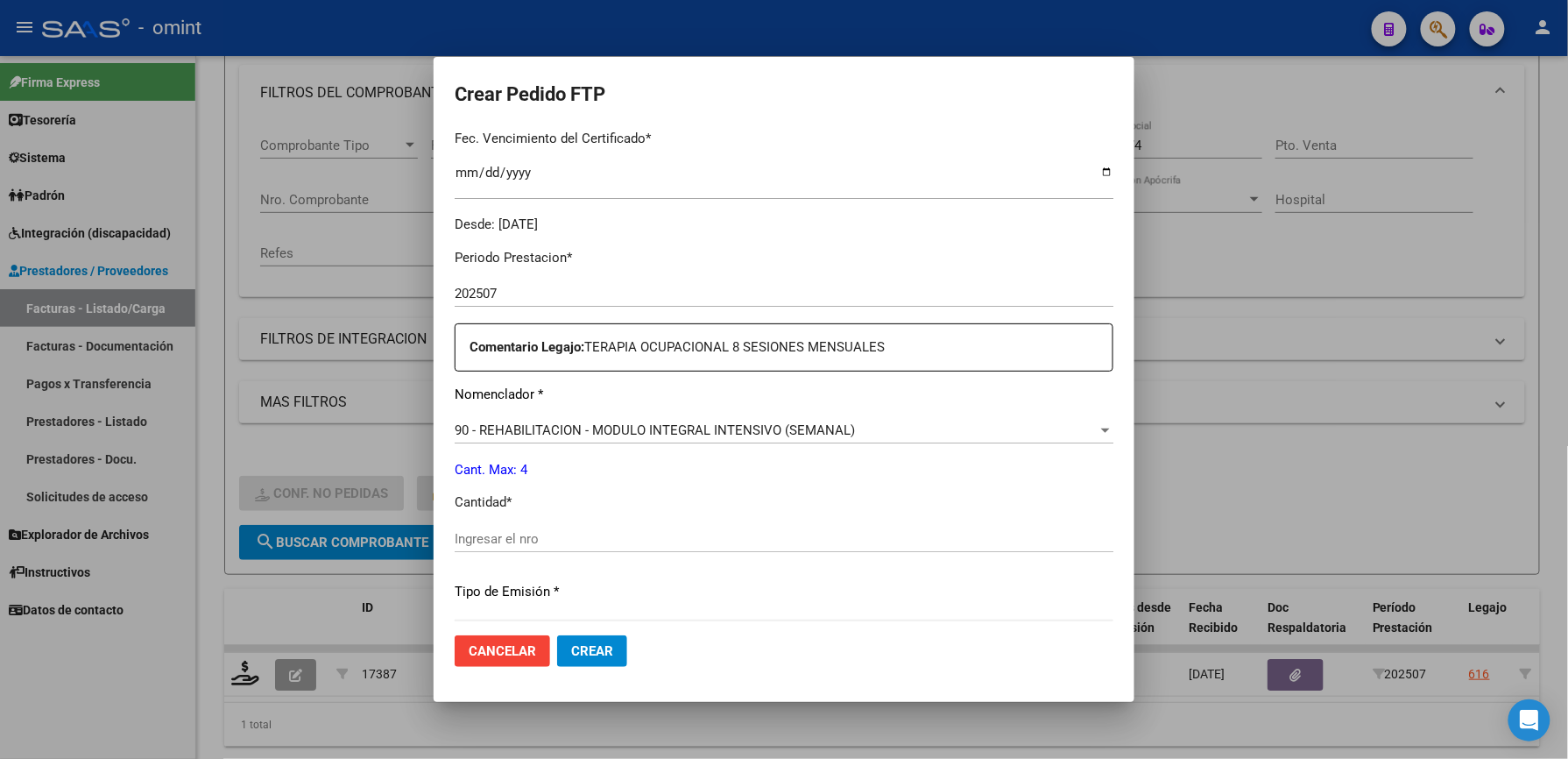
click at [589, 534] on input "Ingresar el nro" at bounding box center [784, 539] width 659 height 16
type input "4"
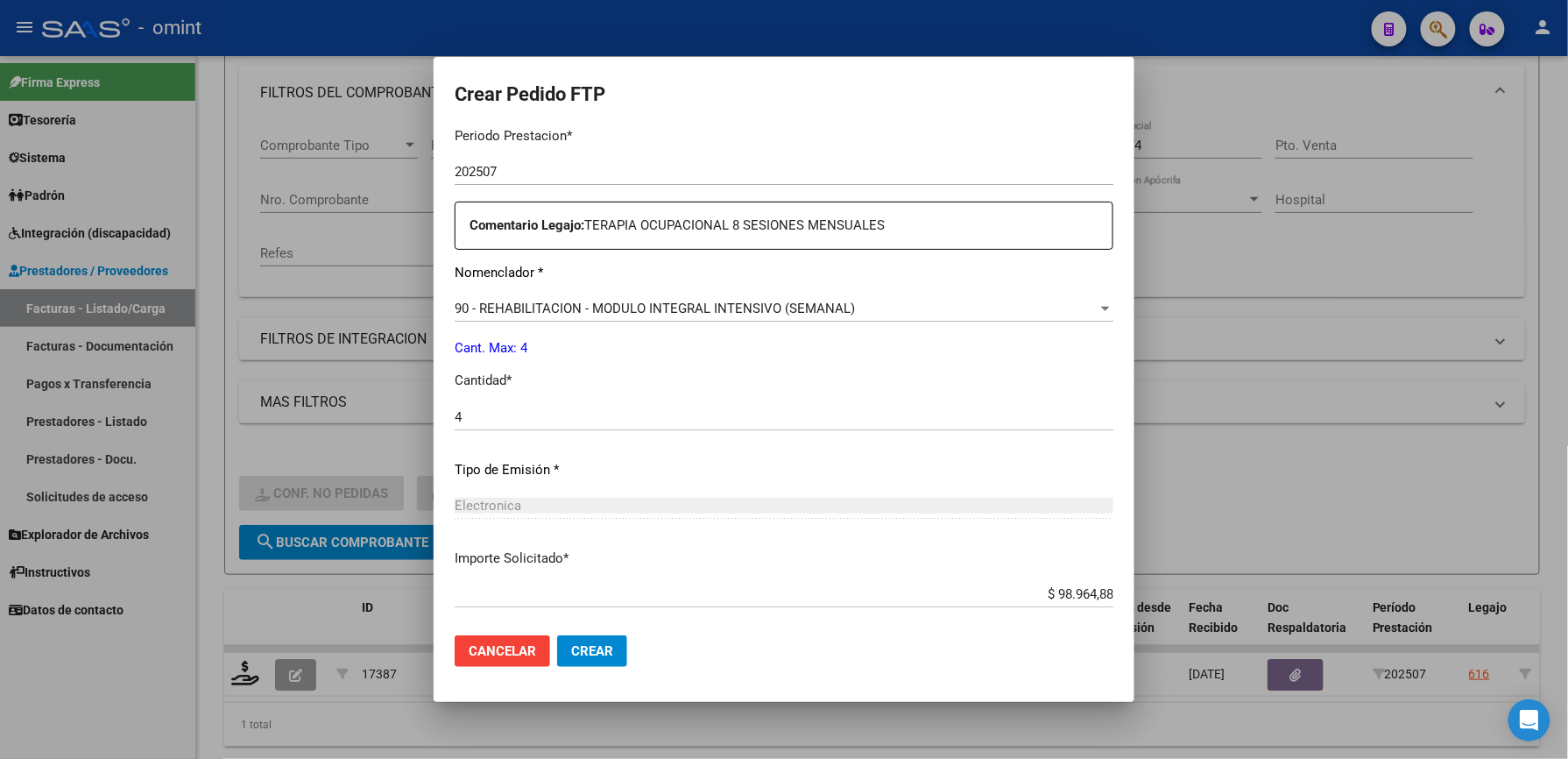
scroll to position [679, 0]
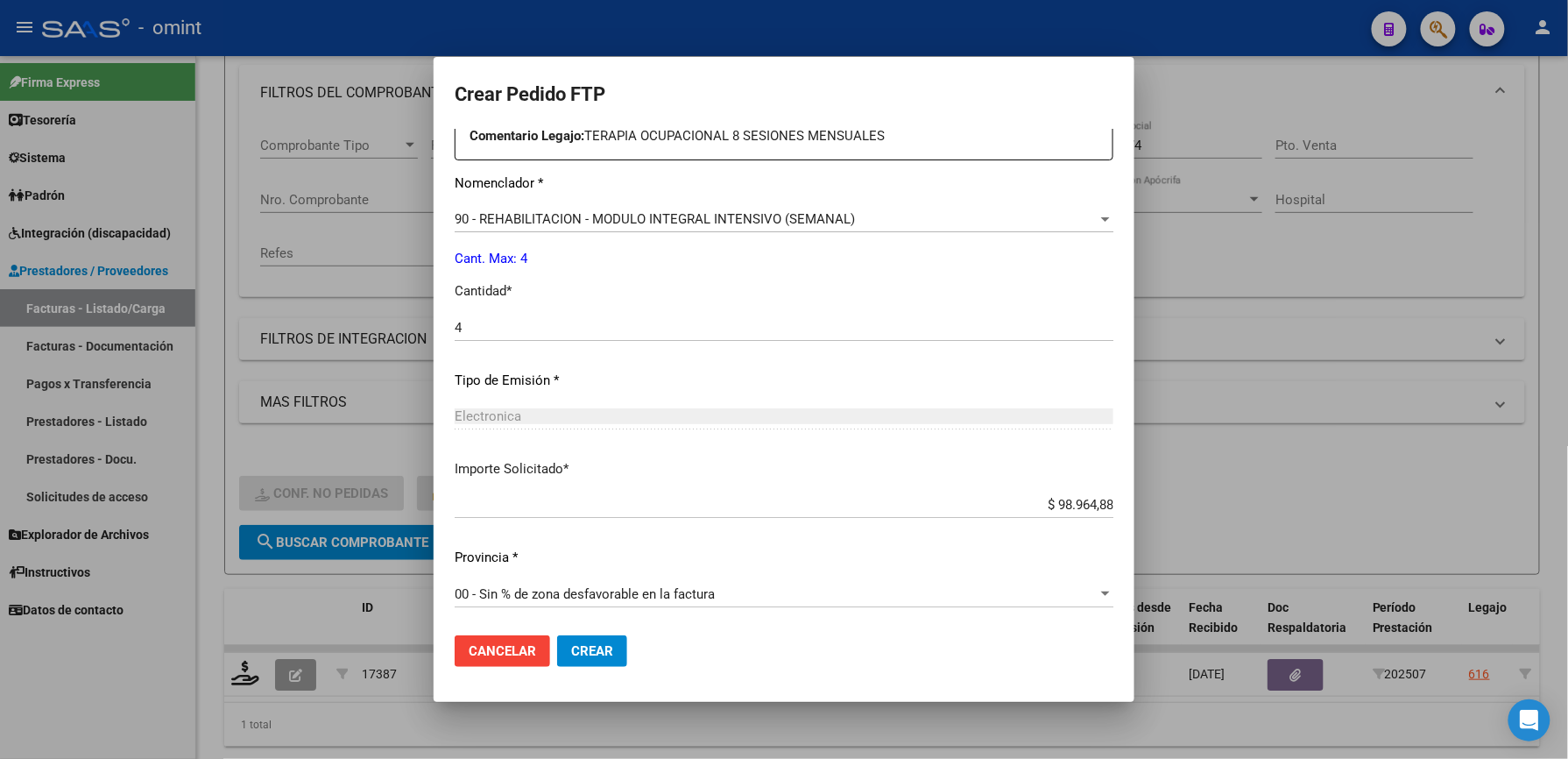
click at [603, 639] on button "Crear" at bounding box center [592, 650] width 70 height 31
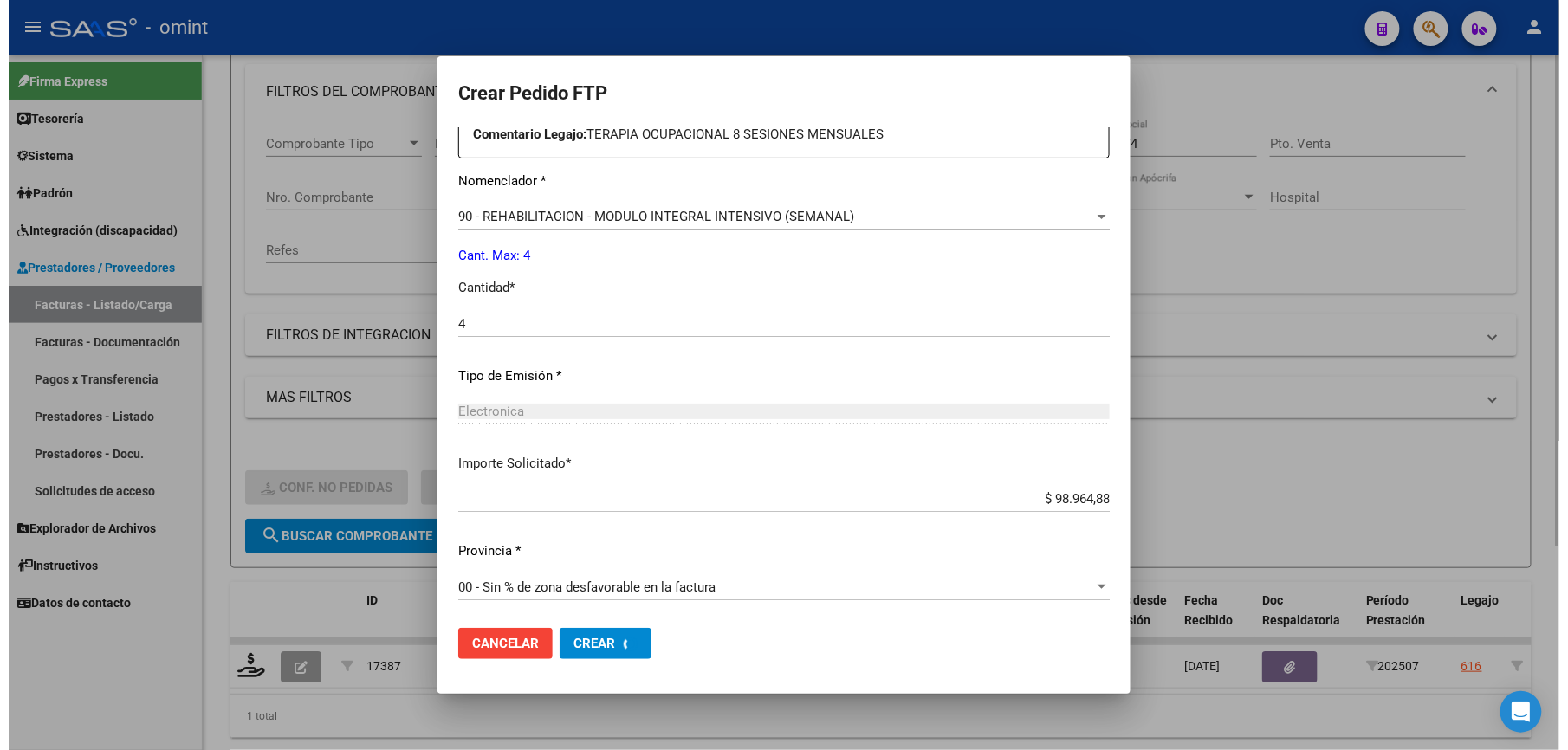
scroll to position [0, 0]
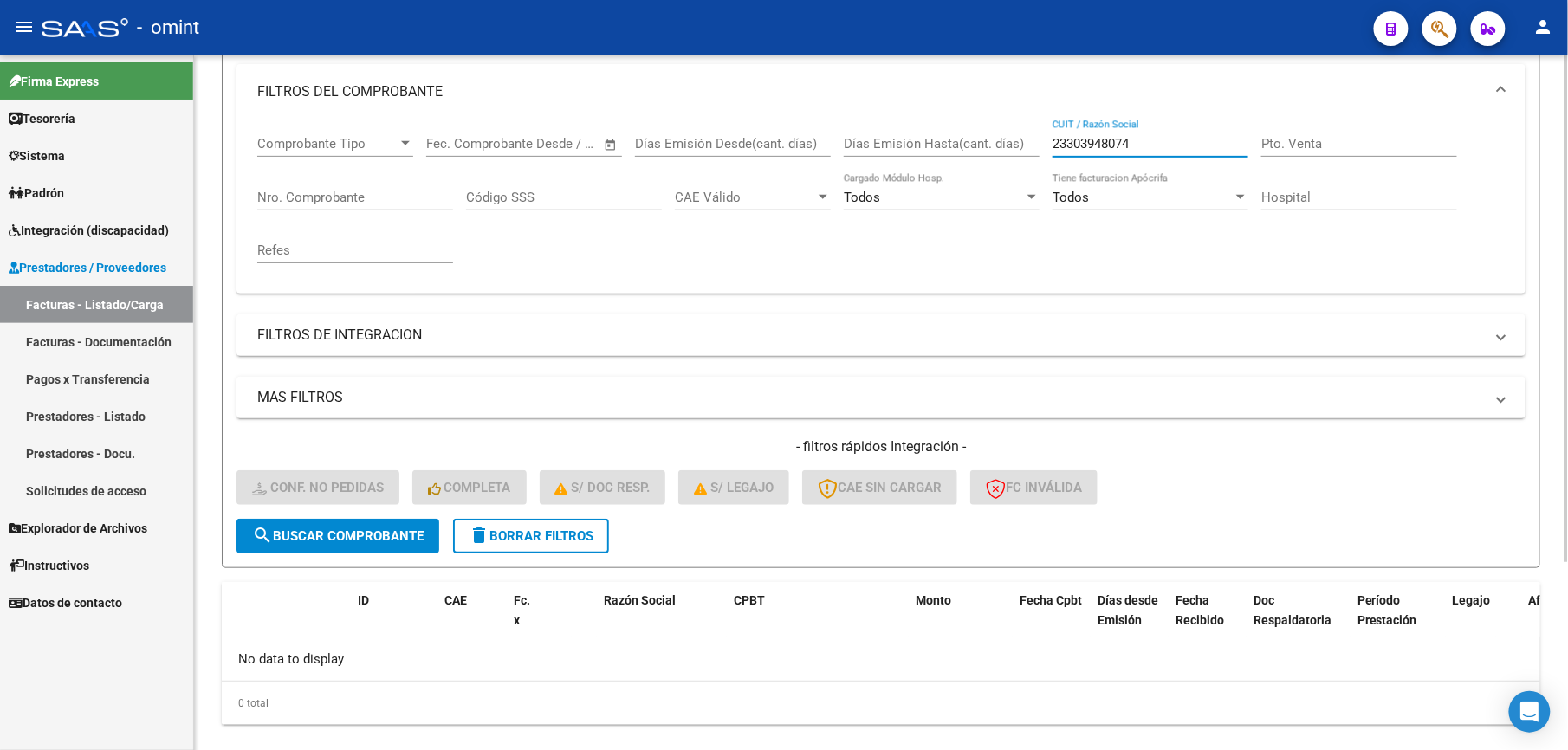
drag, startPoint x: 1158, startPoint y: 146, endPoint x: 971, endPoint y: 146, distance: 187.0
click at [981, 146] on div "Comprobante Tipo Comprobante Tipo Start date – End date Fec. Comprobante Desde …" at bounding box center [880, 199] width 1247 height 160
paste input "7269596606"
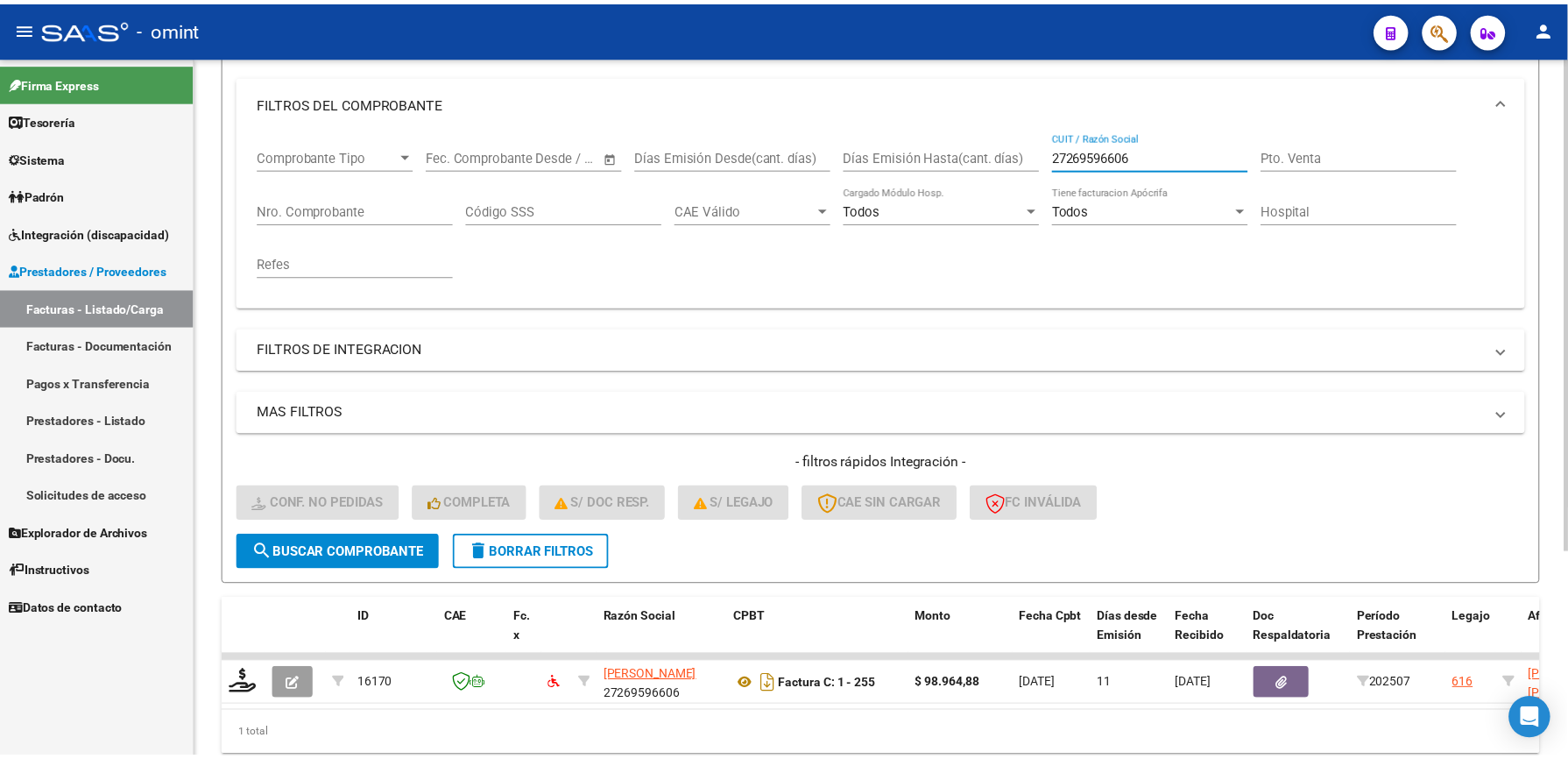
scroll to position [233, 0]
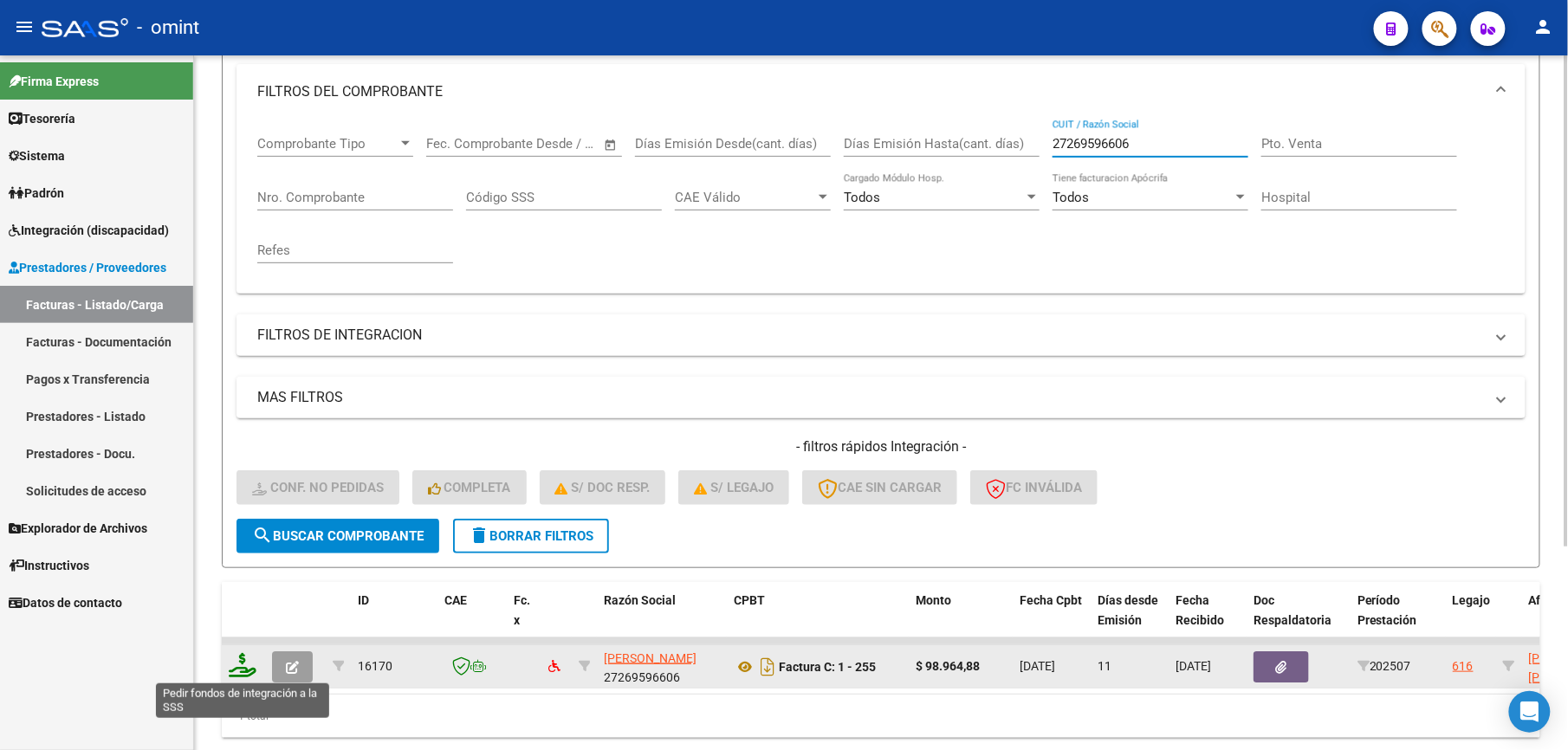
type input "27269596606"
click at [238, 662] on icon at bounding box center [242, 664] width 27 height 24
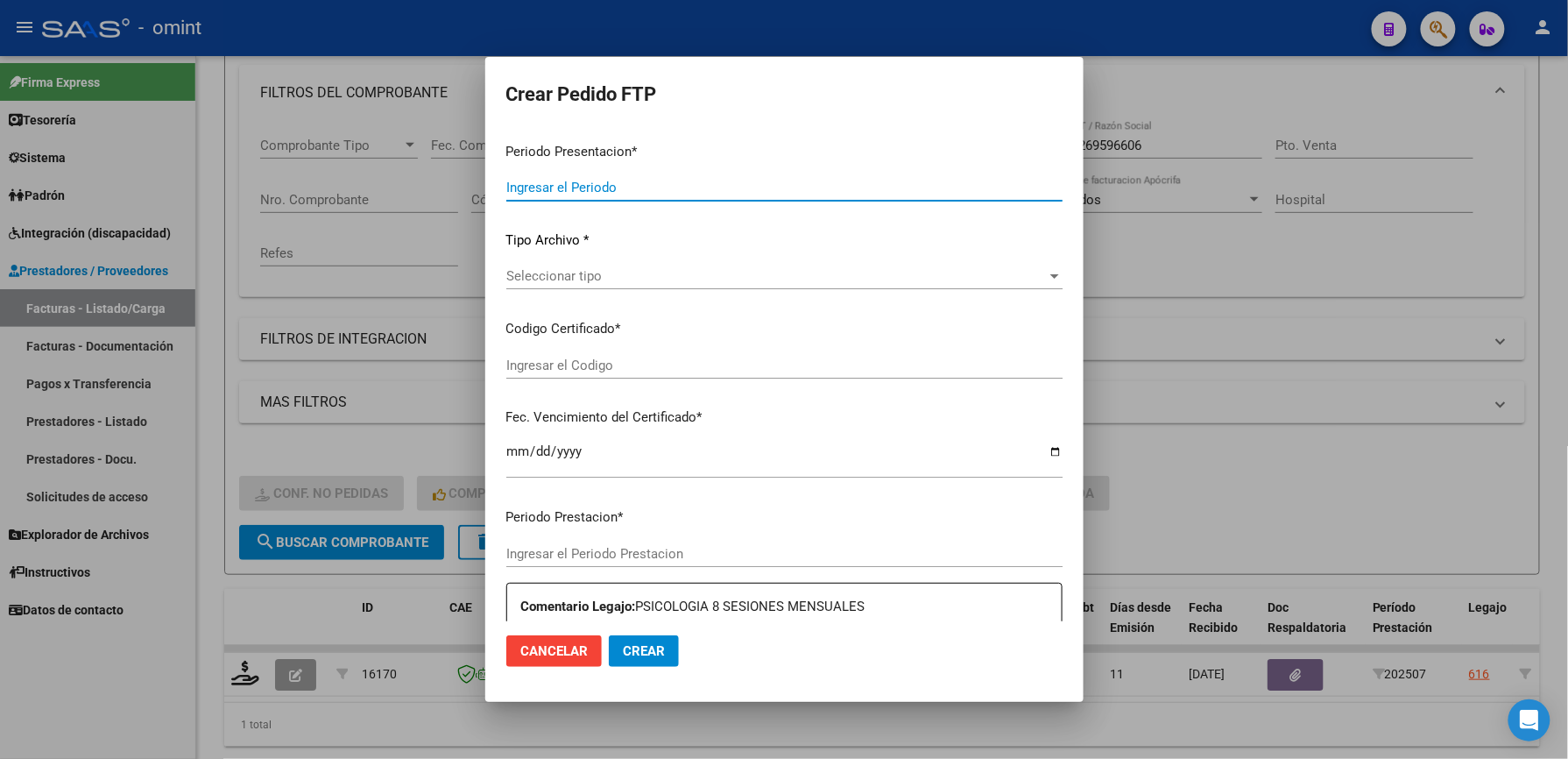
type input "202507"
type input "$ 98.964,88"
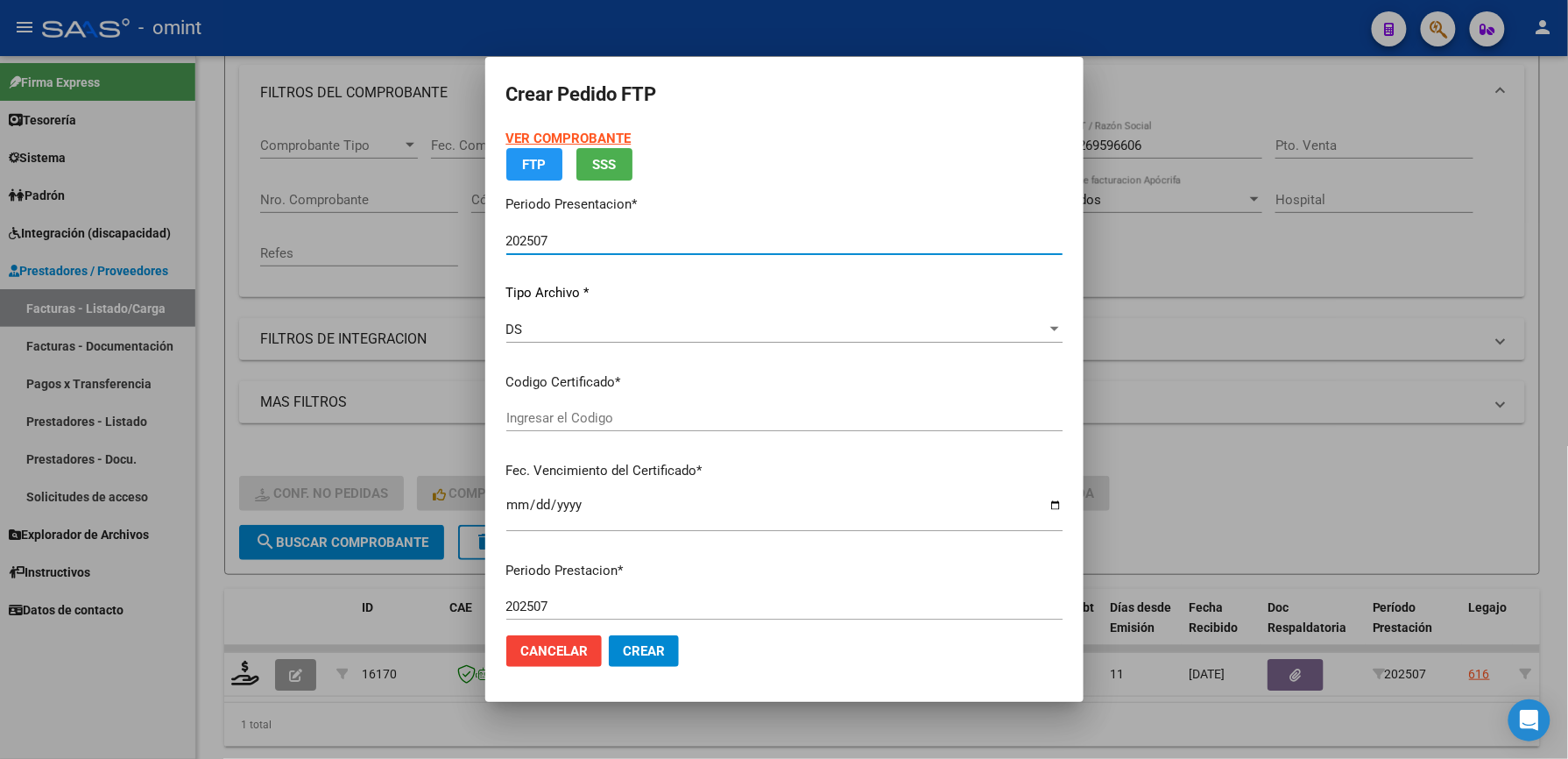
type input "2639592106"
type input "[DATE]"
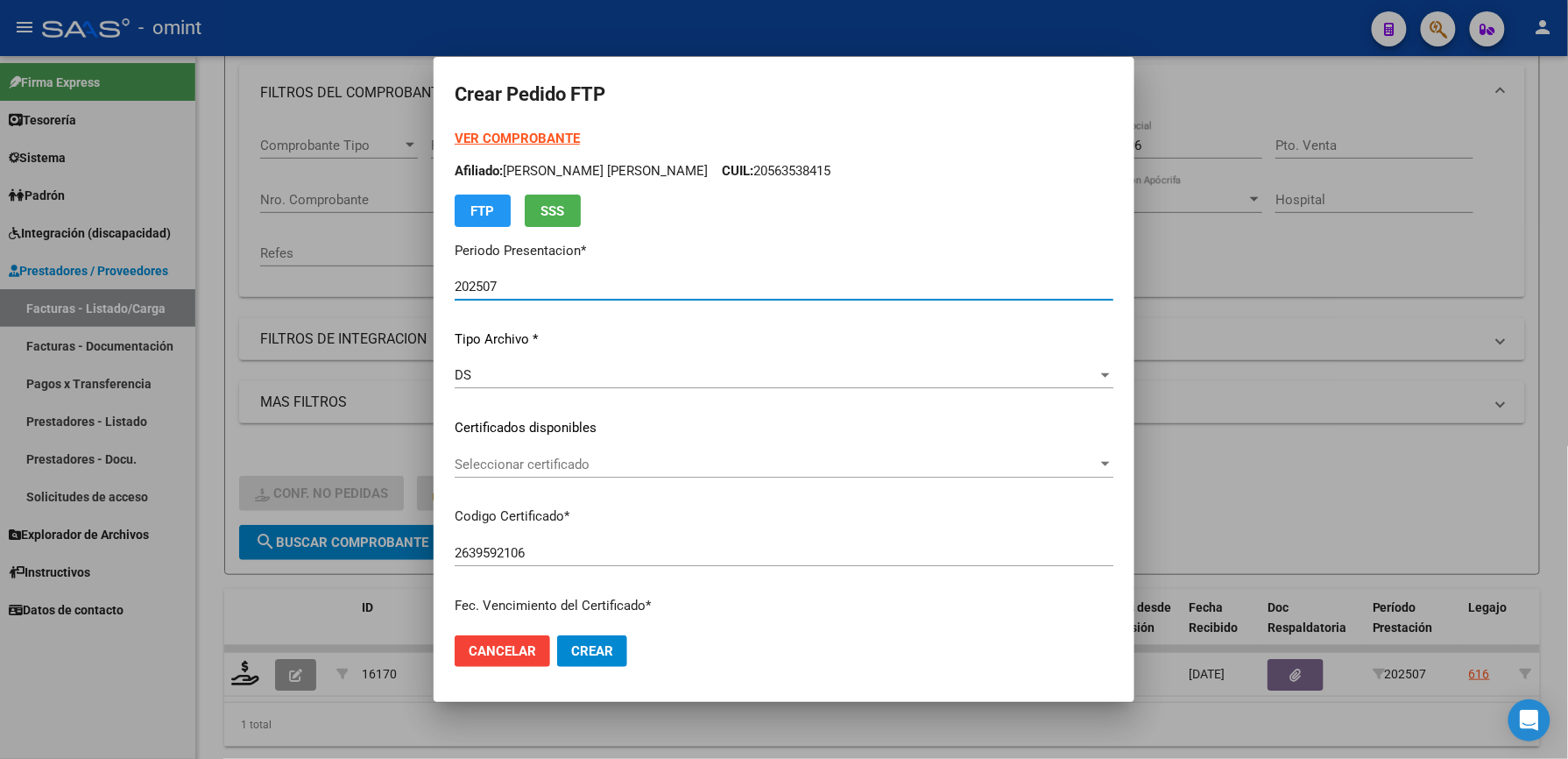
click at [547, 468] on span "Seleccionar certificado" at bounding box center [776, 465] width 643 height 16
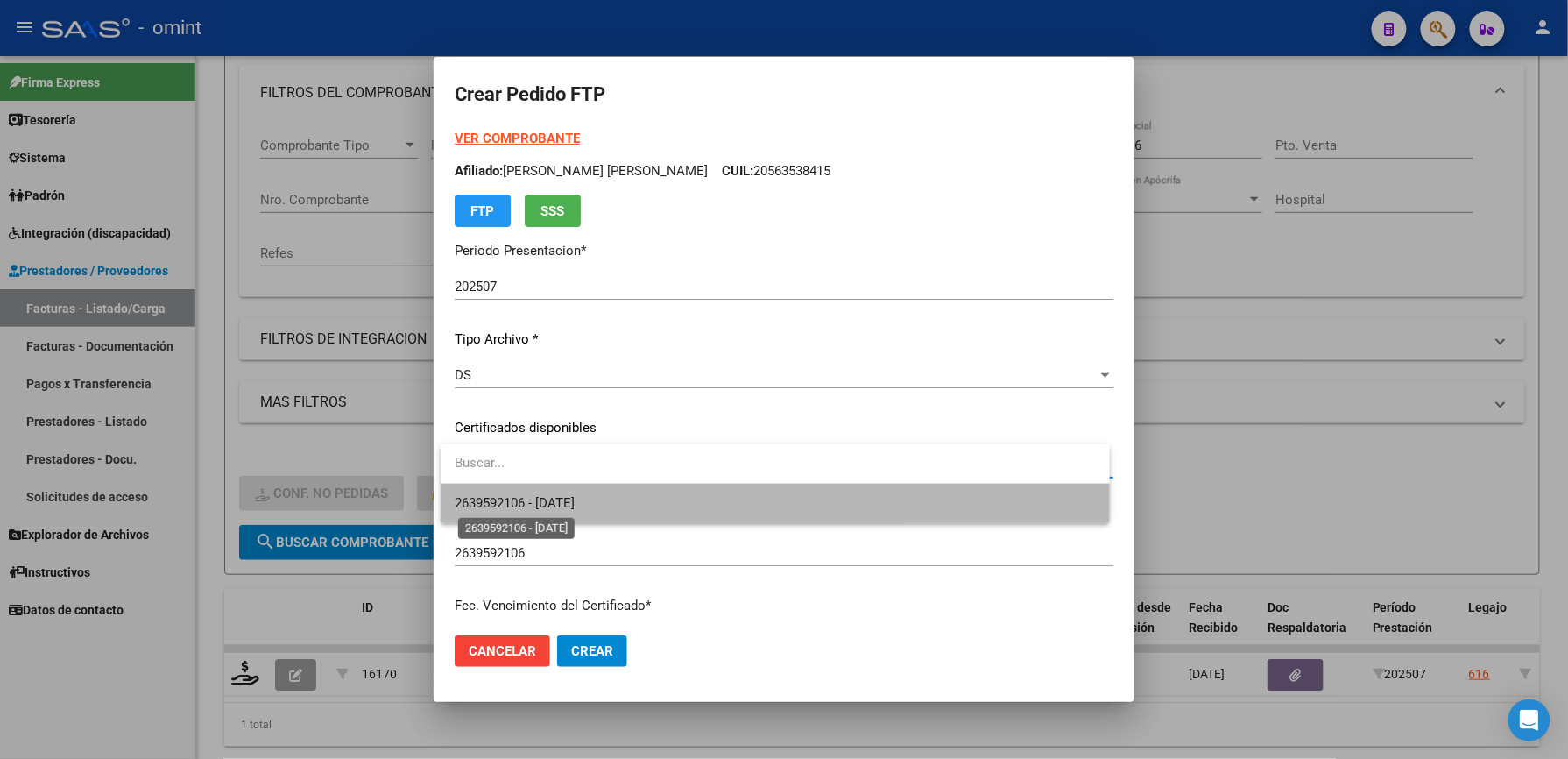
click at [561, 500] on span "2639592106 - [DATE]" at bounding box center [515, 503] width 120 height 16
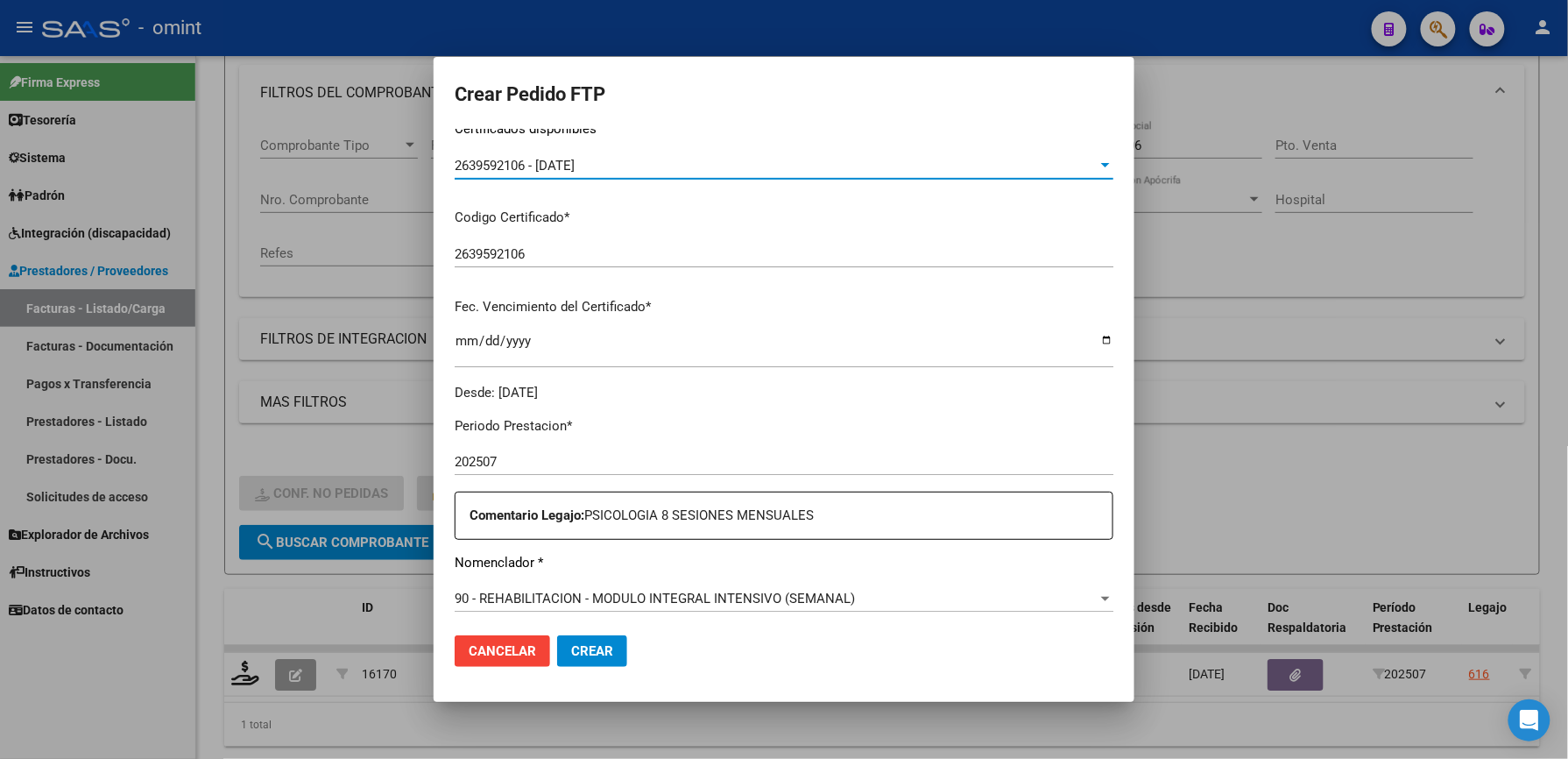
scroll to position [467, 0]
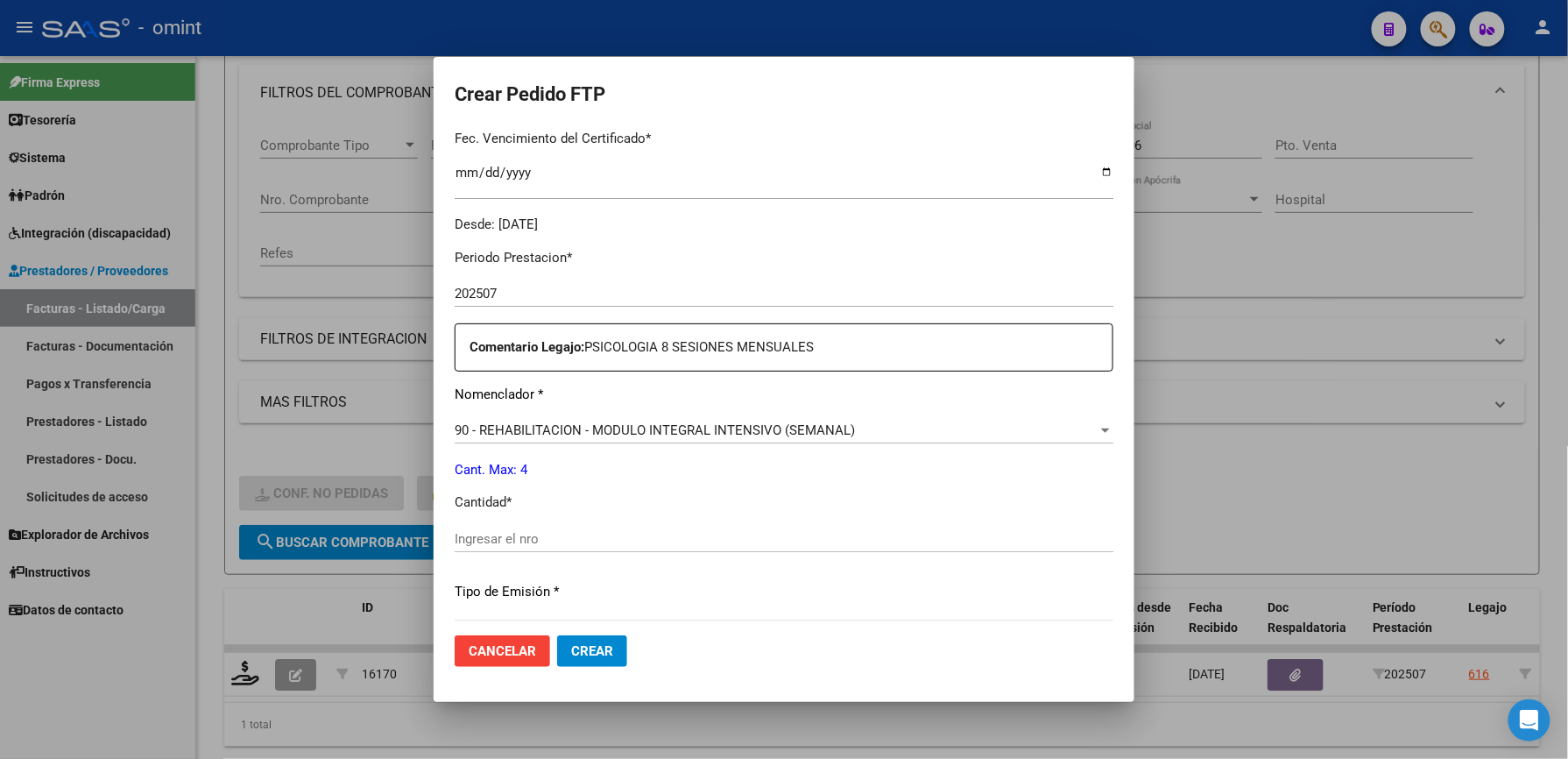
click at [520, 536] on input "Ingresar el nro" at bounding box center [784, 539] width 659 height 16
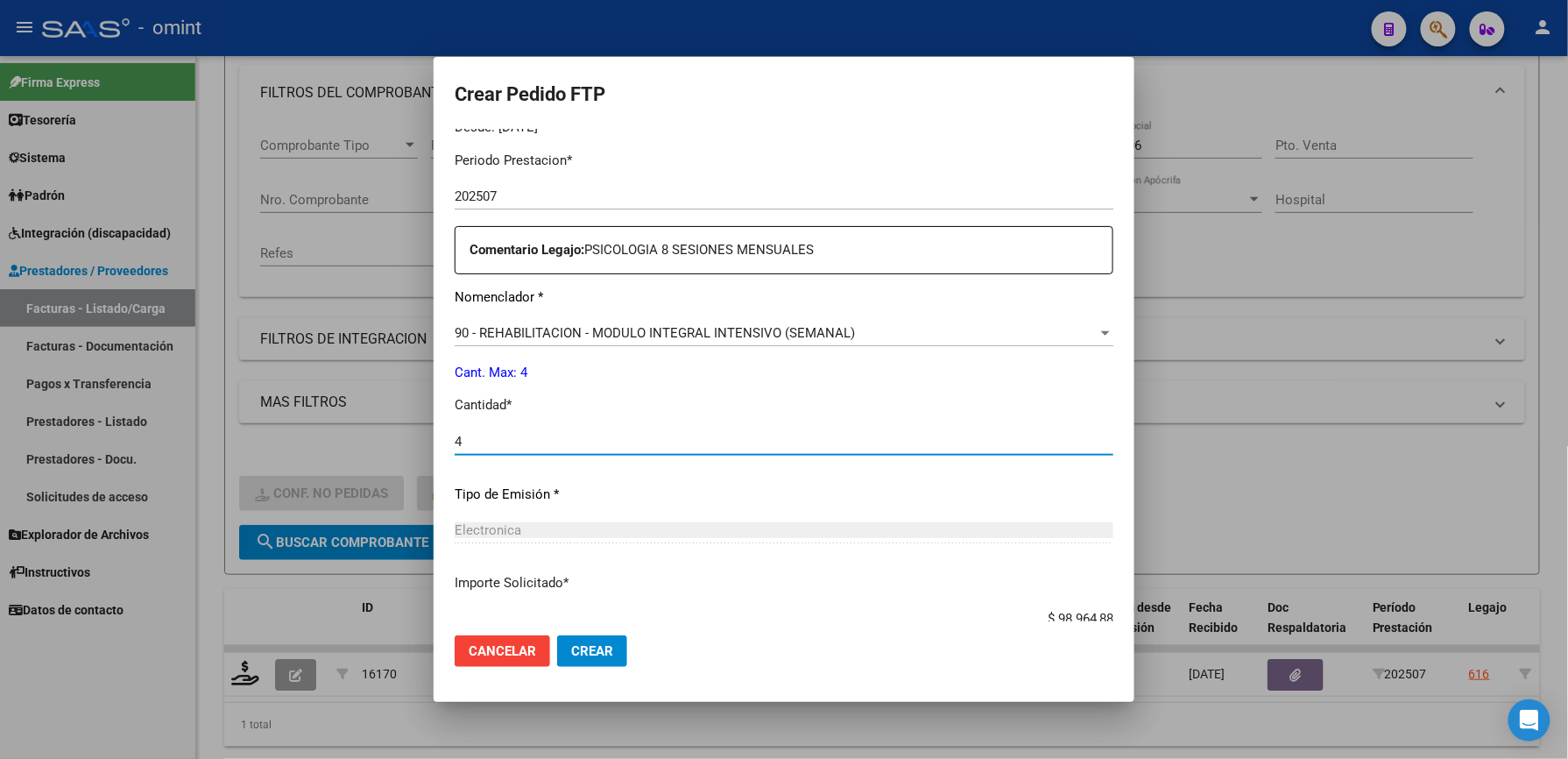
scroll to position [679, 0]
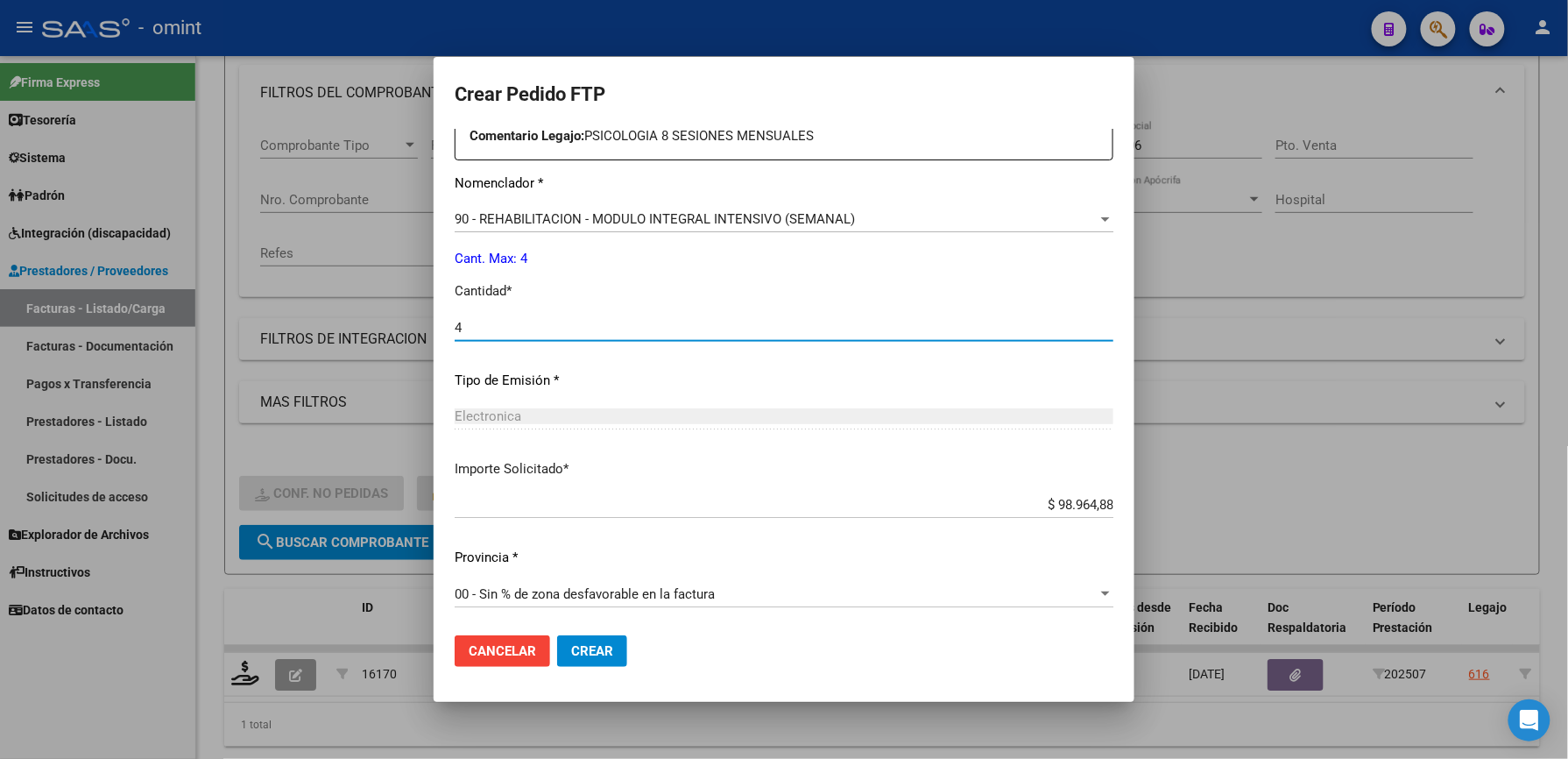
type input "4"
click at [603, 645] on span "Crear" at bounding box center [592, 651] width 42 height 16
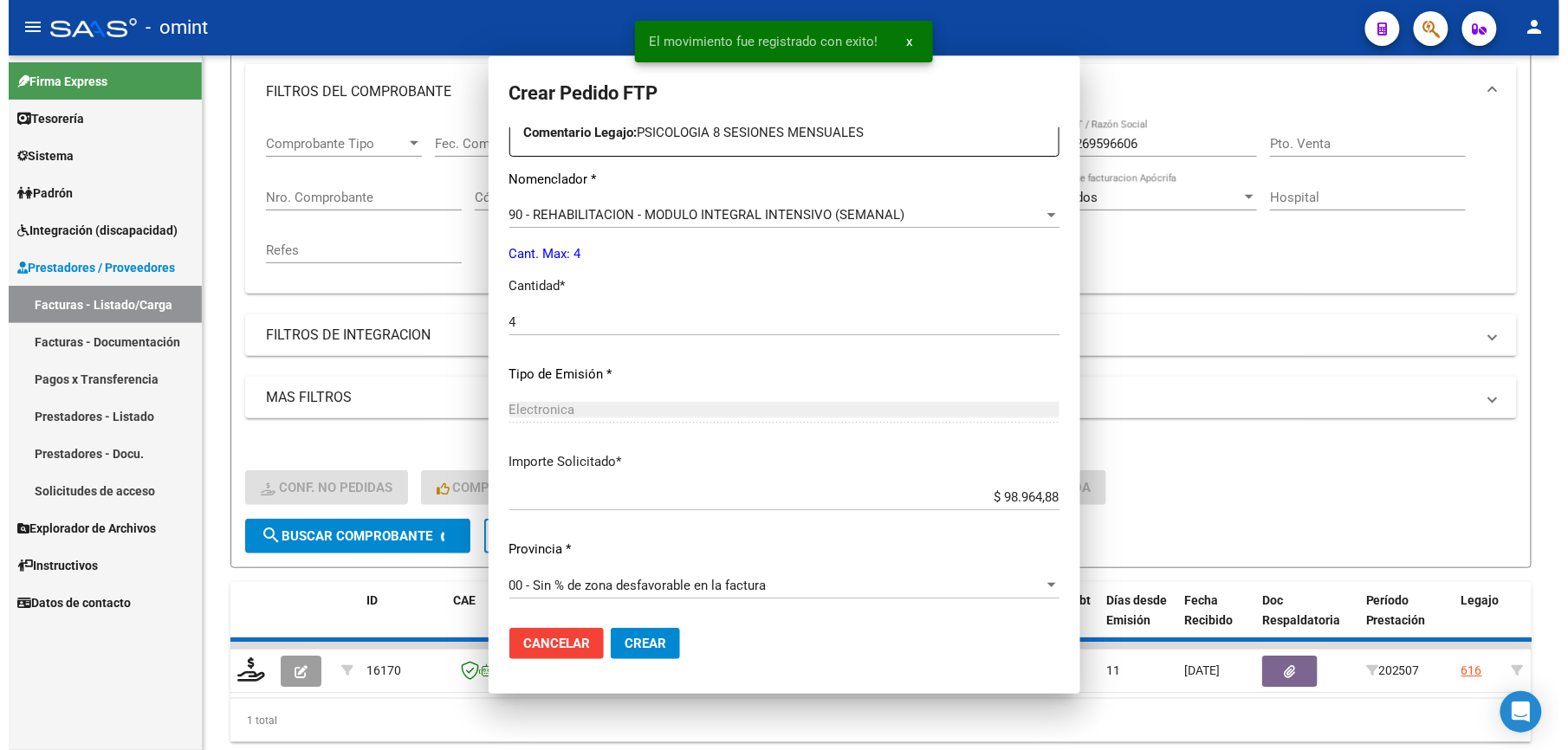
scroll to position [572, 0]
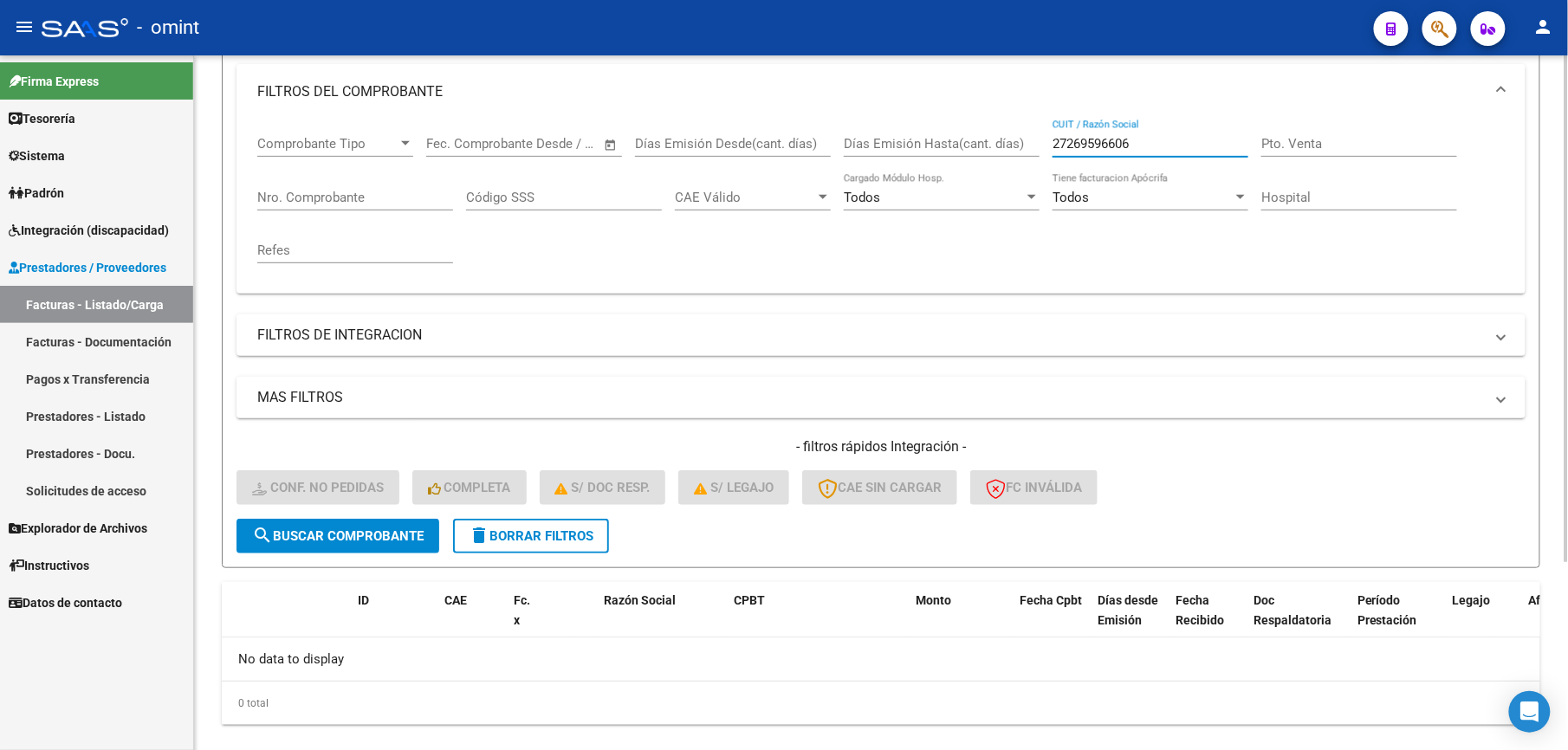
drag, startPoint x: 1168, startPoint y: 137, endPoint x: 935, endPoint y: 135, distance: 233.0
click at [940, 137] on div "Comprobante Tipo Comprobante Tipo Start date – End date Fec. Comprobante Desde …" at bounding box center [880, 199] width 1247 height 160
paste input "33707563449"
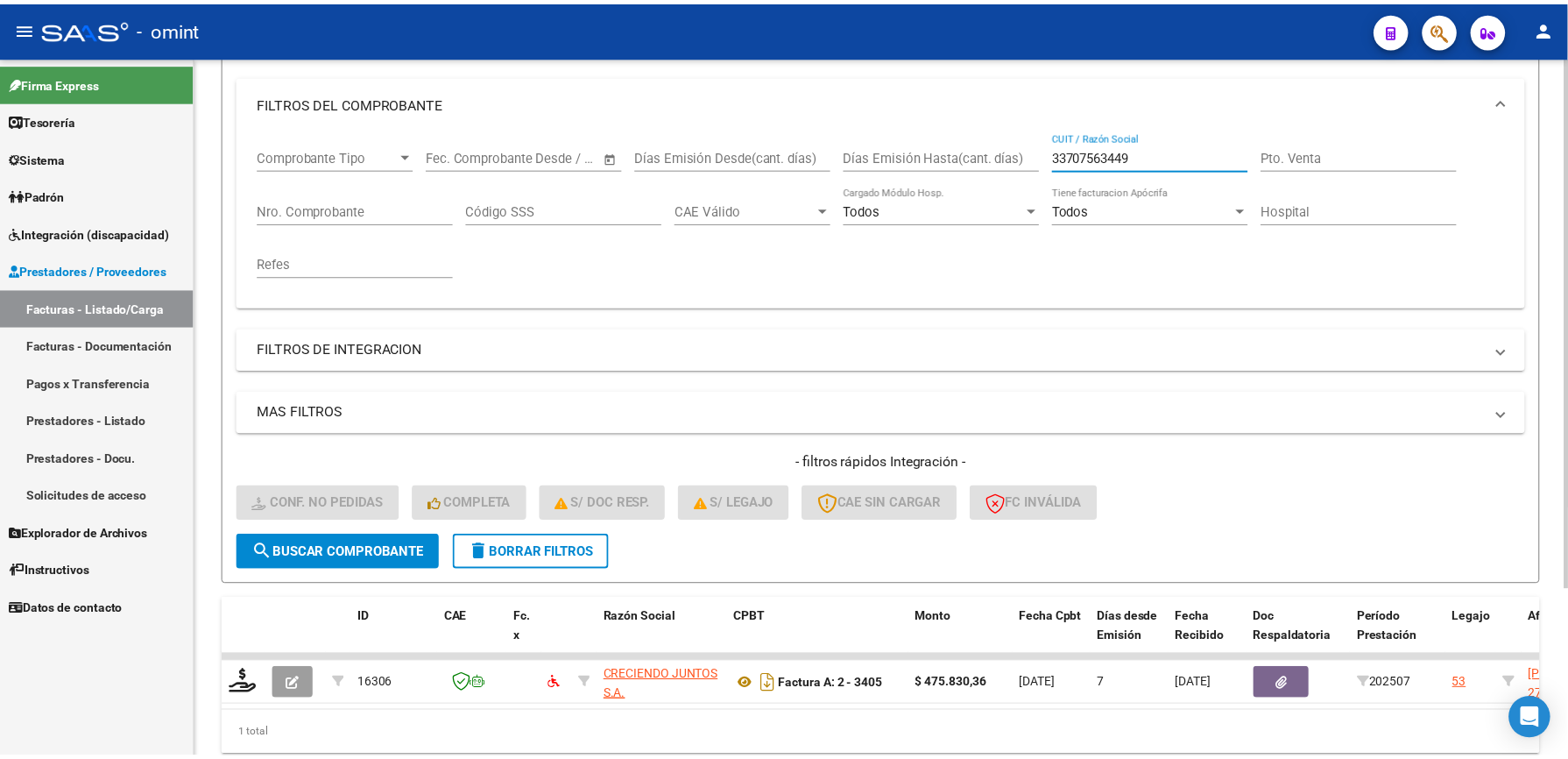
scroll to position [233, 0]
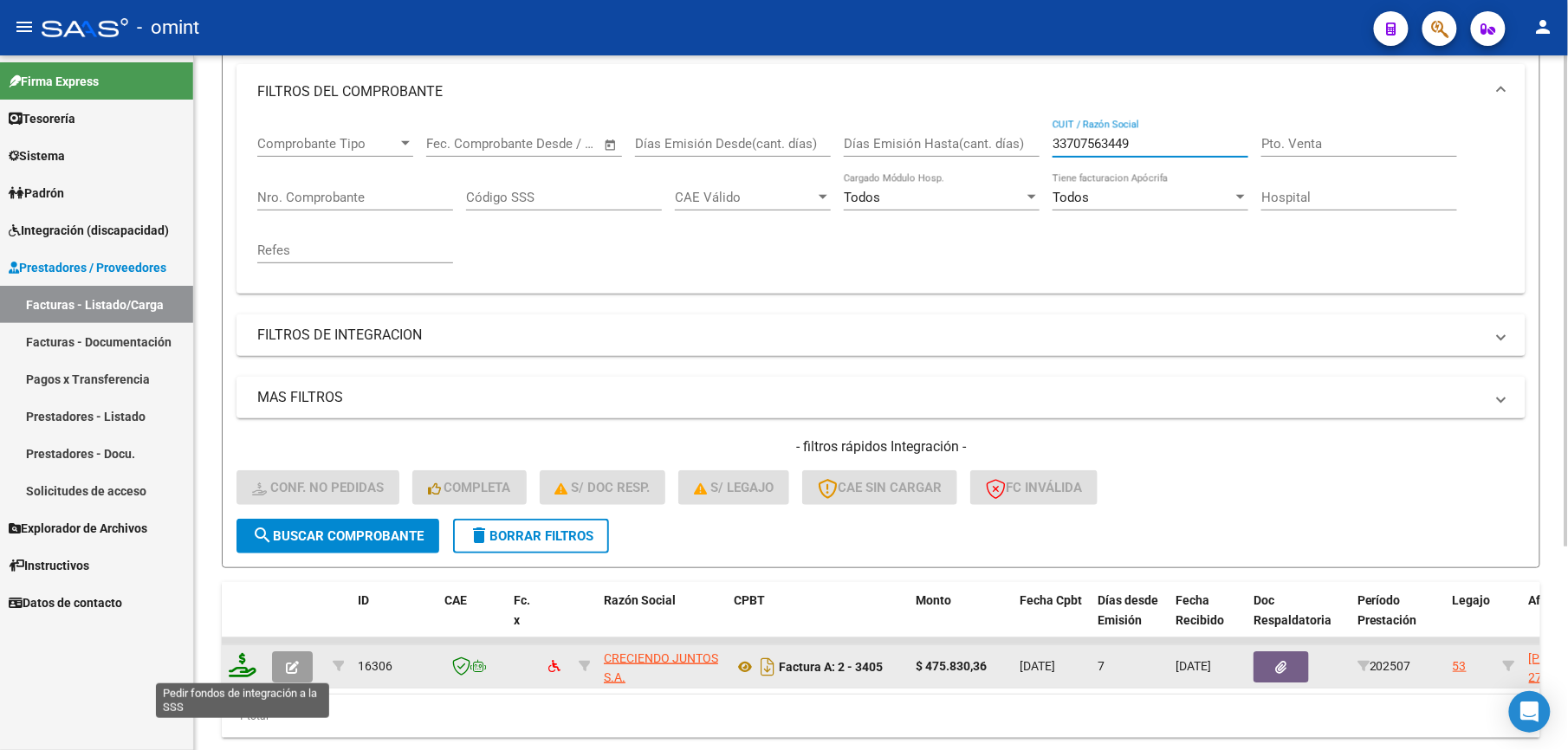
type input "33707563449"
click at [240, 665] on icon at bounding box center [242, 664] width 27 height 24
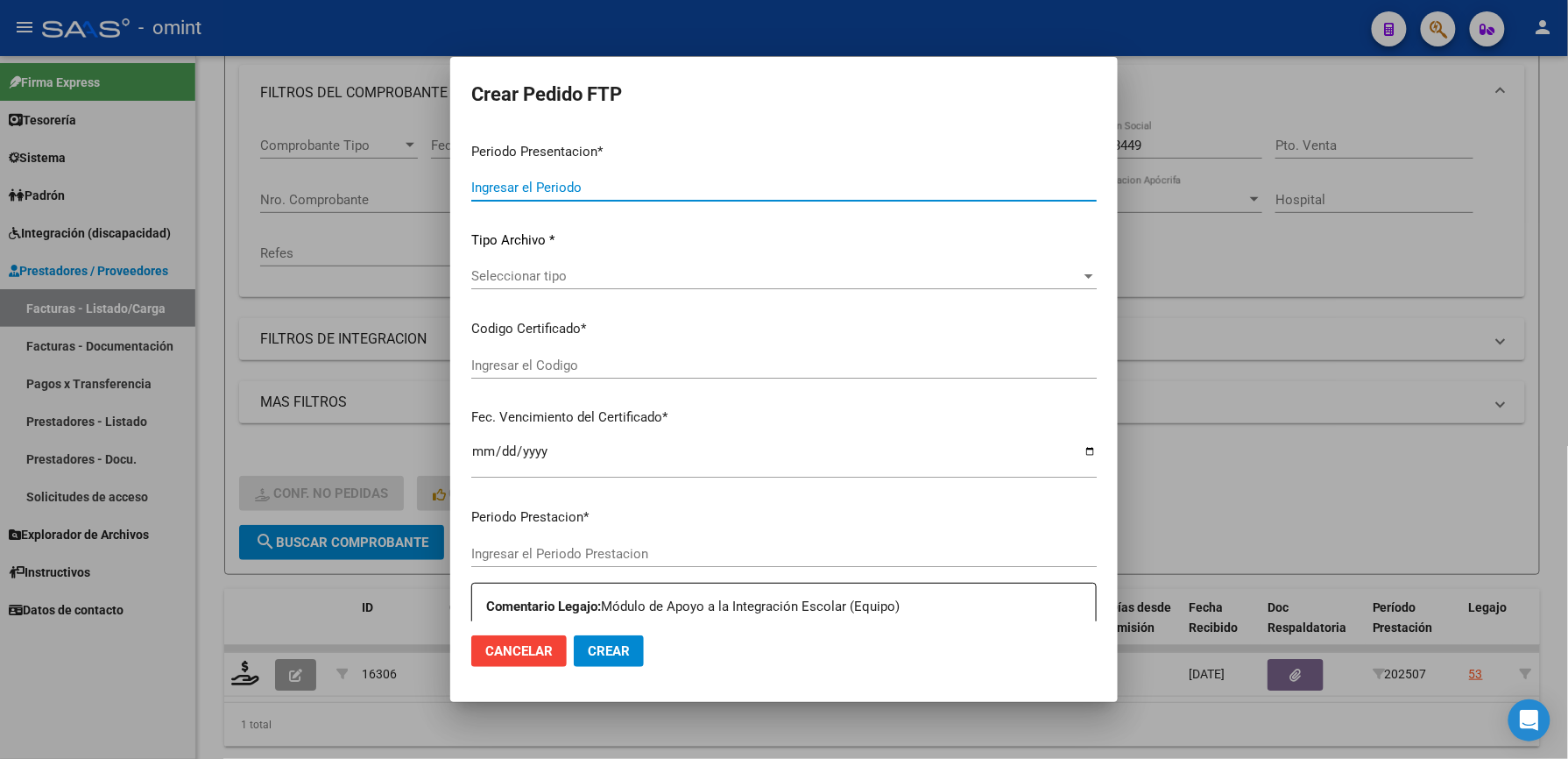
type input "202507"
type input "$ 475.830,36"
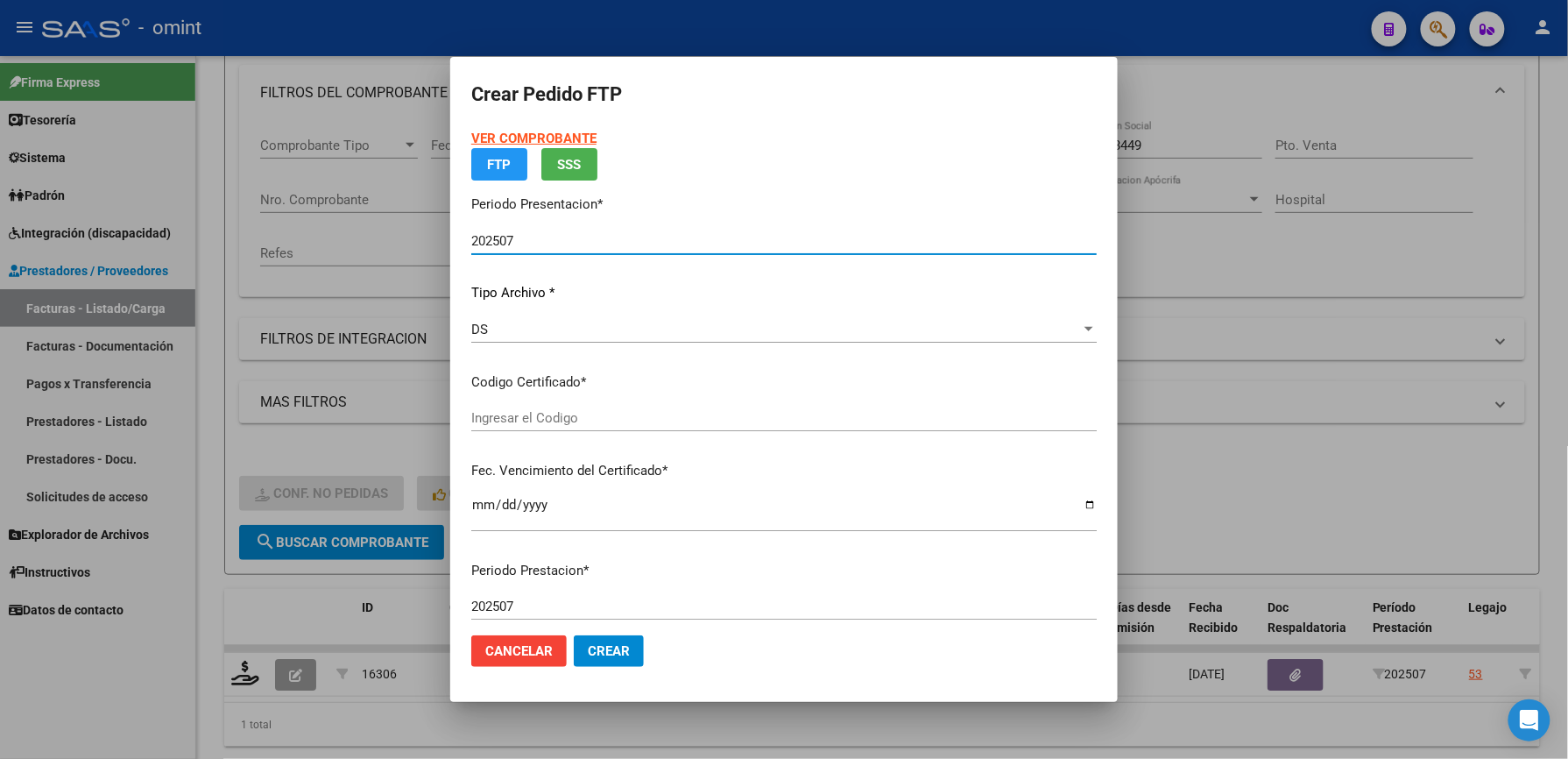
type input "8093445250"
type input "[DATE]"
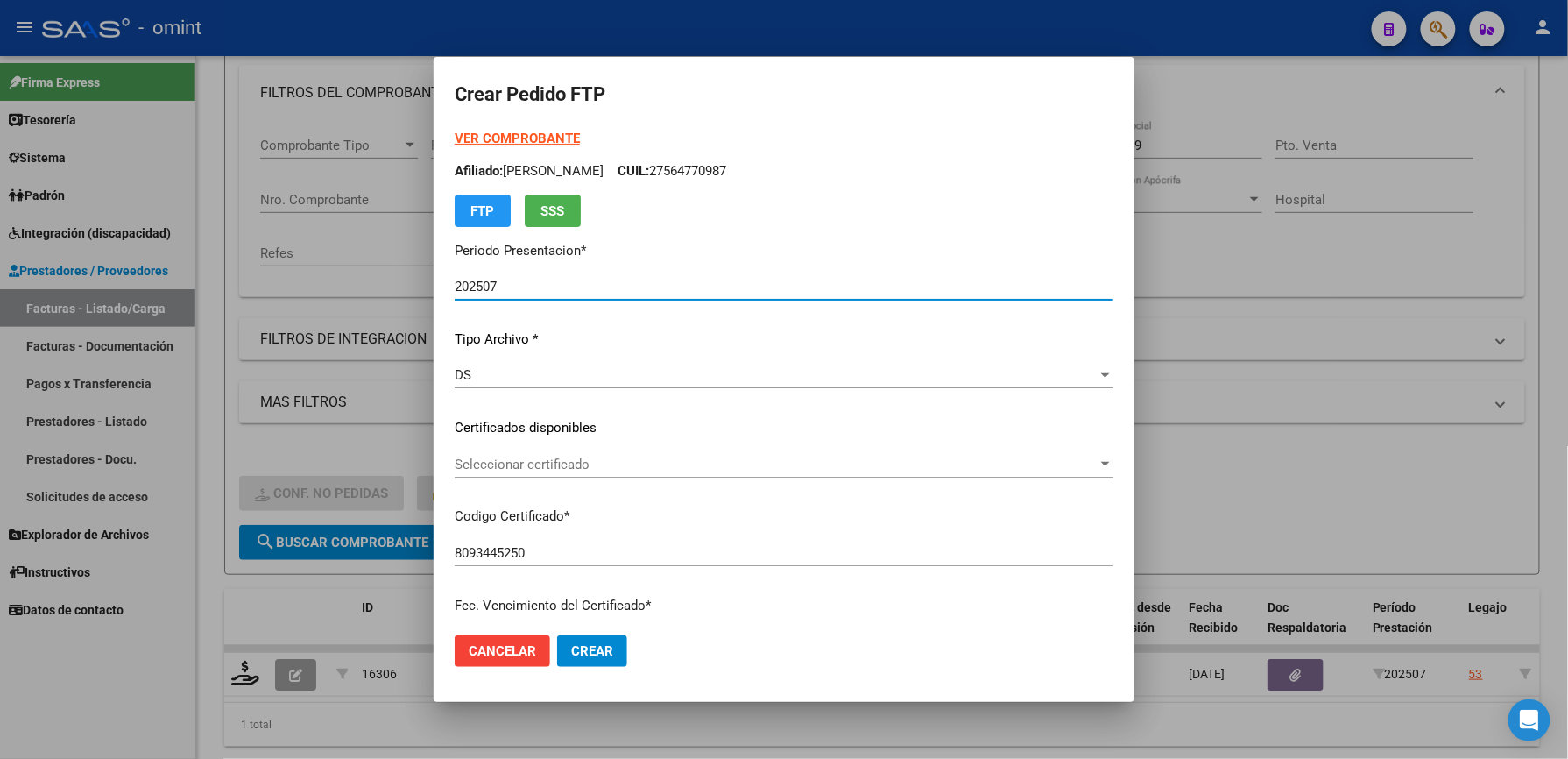
click at [613, 452] on div "Seleccionar certificado Seleccionar certificado" at bounding box center [784, 464] width 659 height 26
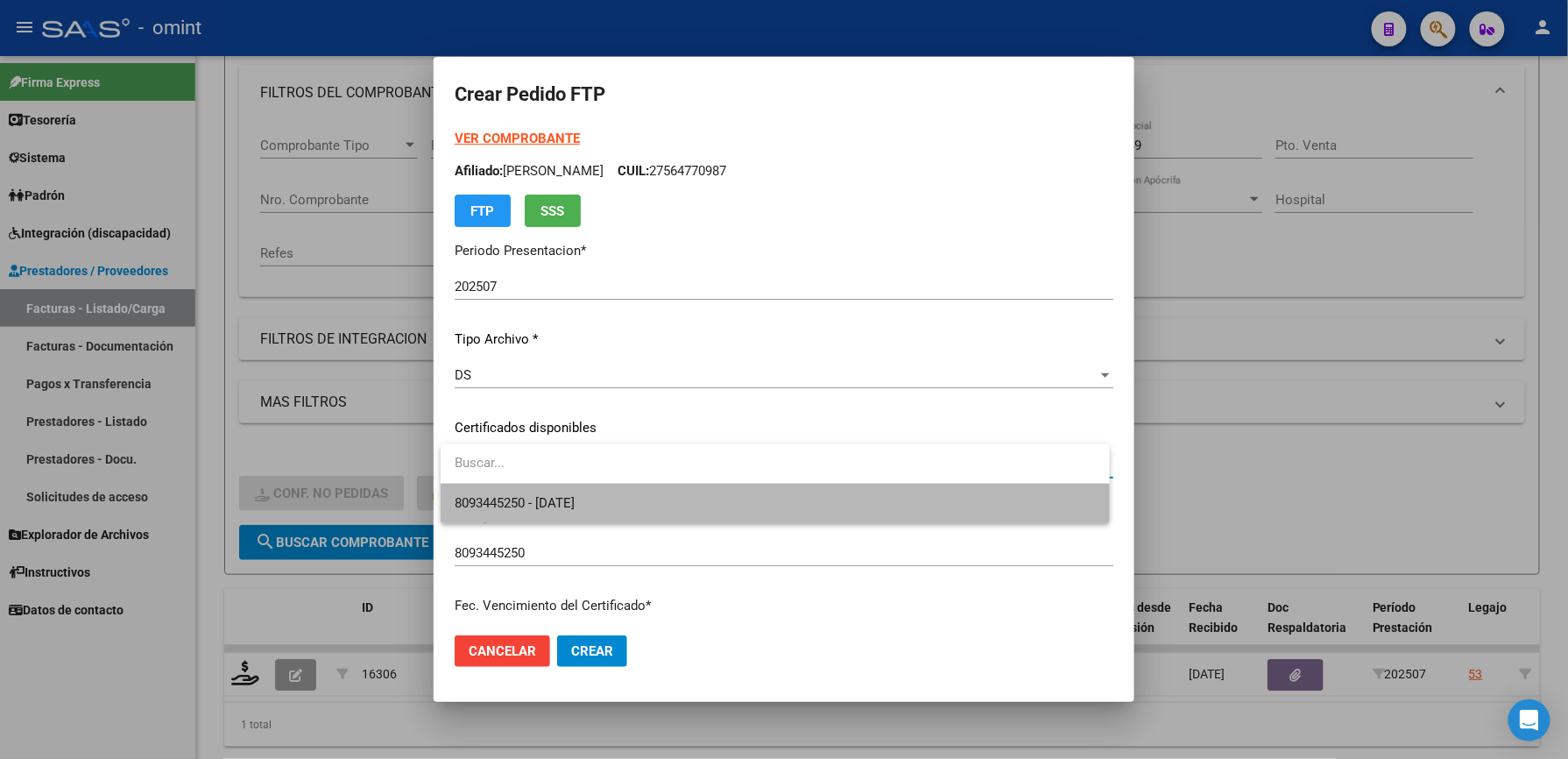
click at [611, 495] on span "8093445250 - [DATE]" at bounding box center [775, 503] width 641 height 39
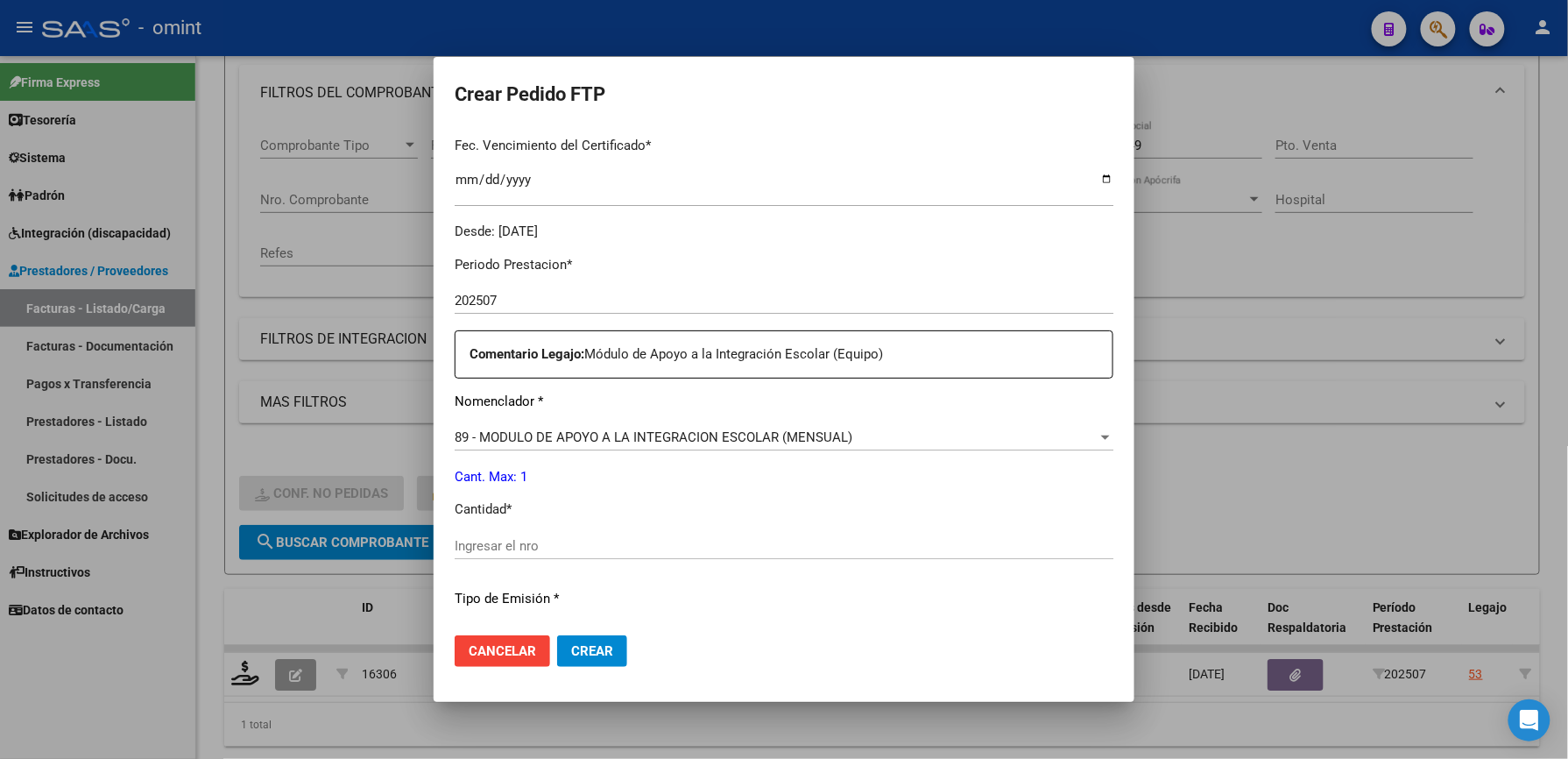
scroll to position [467, 0]
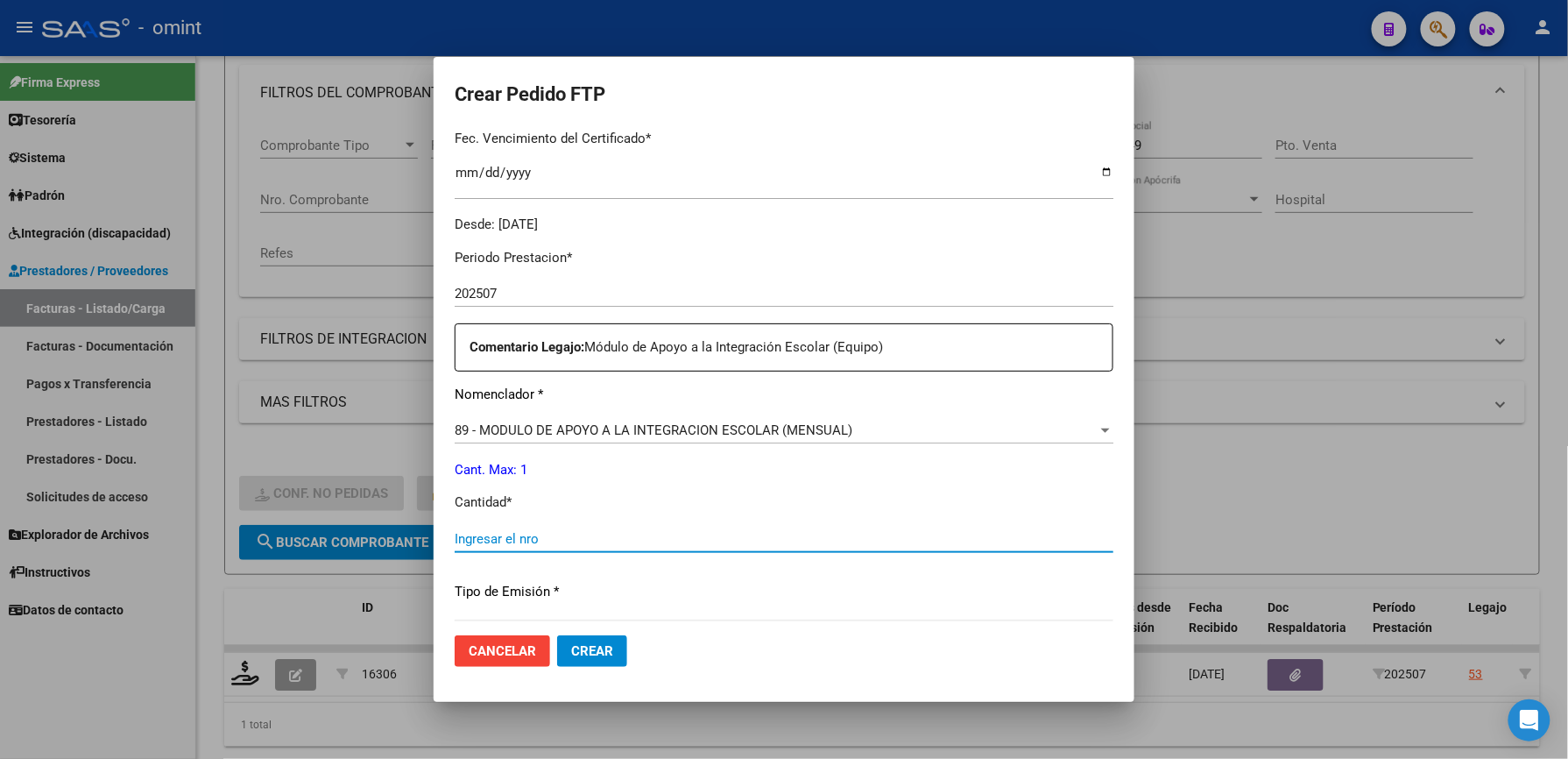
drag, startPoint x: 577, startPoint y: 538, endPoint x: 578, endPoint y: 522, distance: 16.0
click at [578, 522] on div "Periodo Prestacion * 202507 Ingresar el Periodo Prestacion Comentario Legajo: M…" at bounding box center [784, 535] width 659 height 600
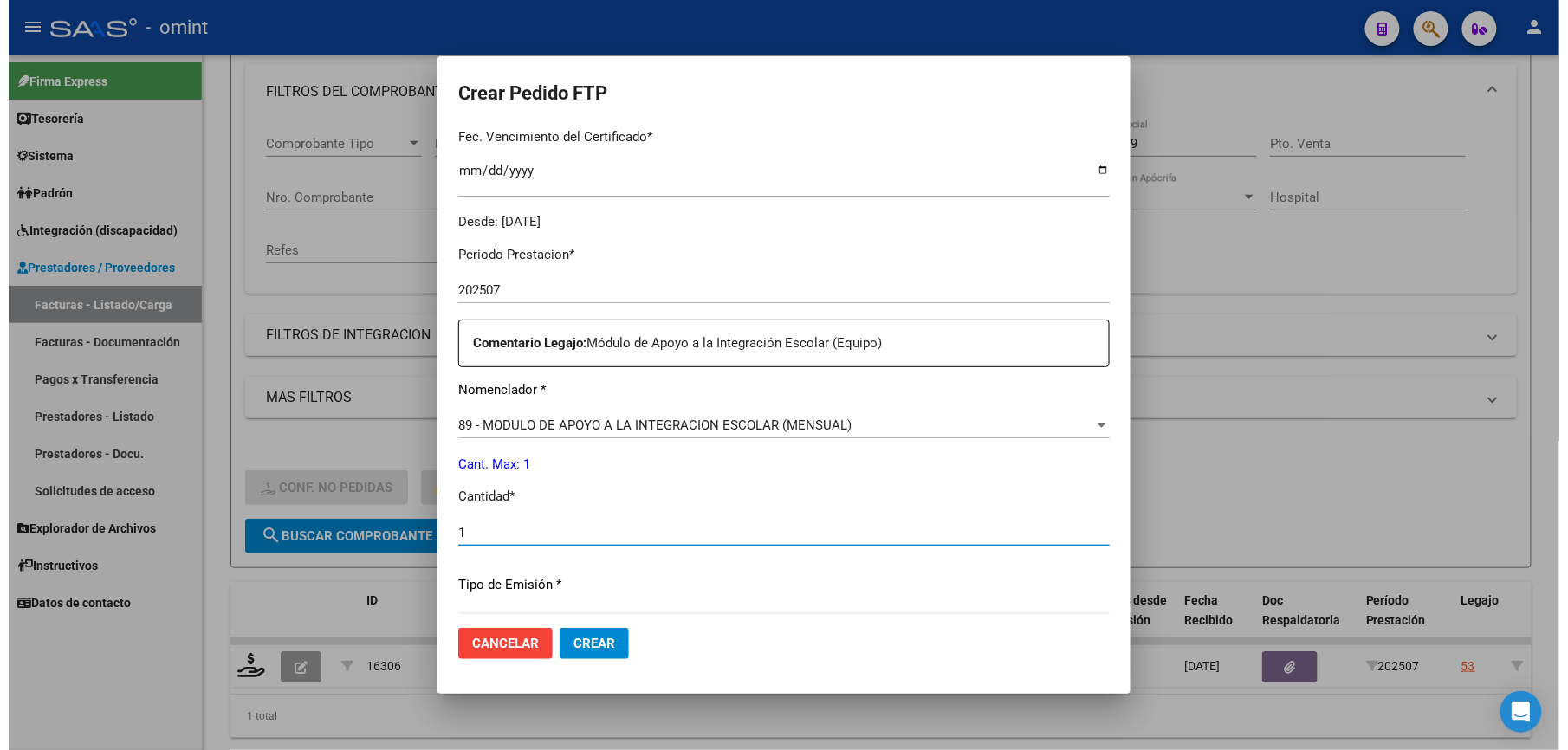
scroll to position [670, 0]
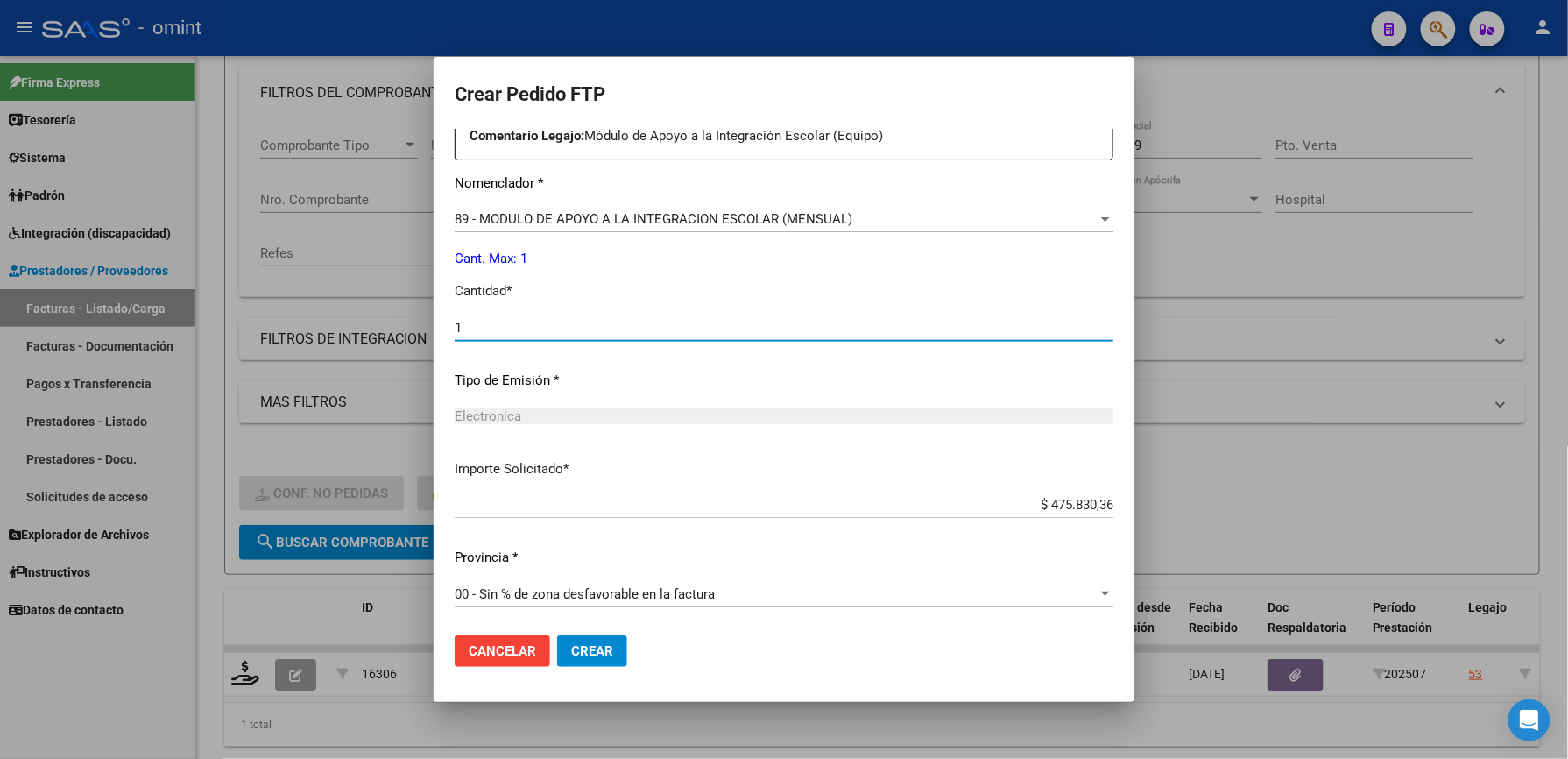
type input "1"
click at [610, 648] on span "Crear" at bounding box center [592, 651] width 42 height 16
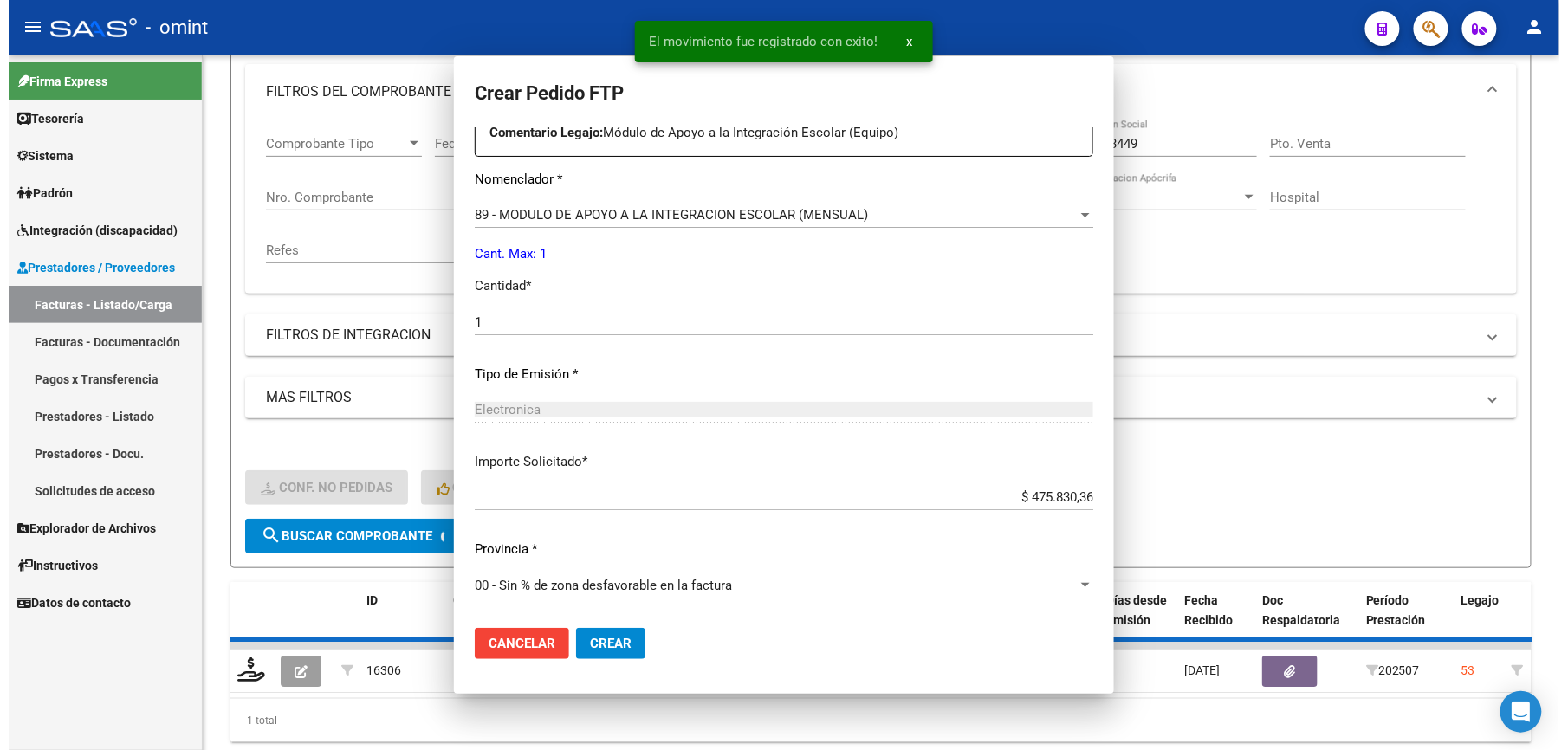
scroll to position [0, 0]
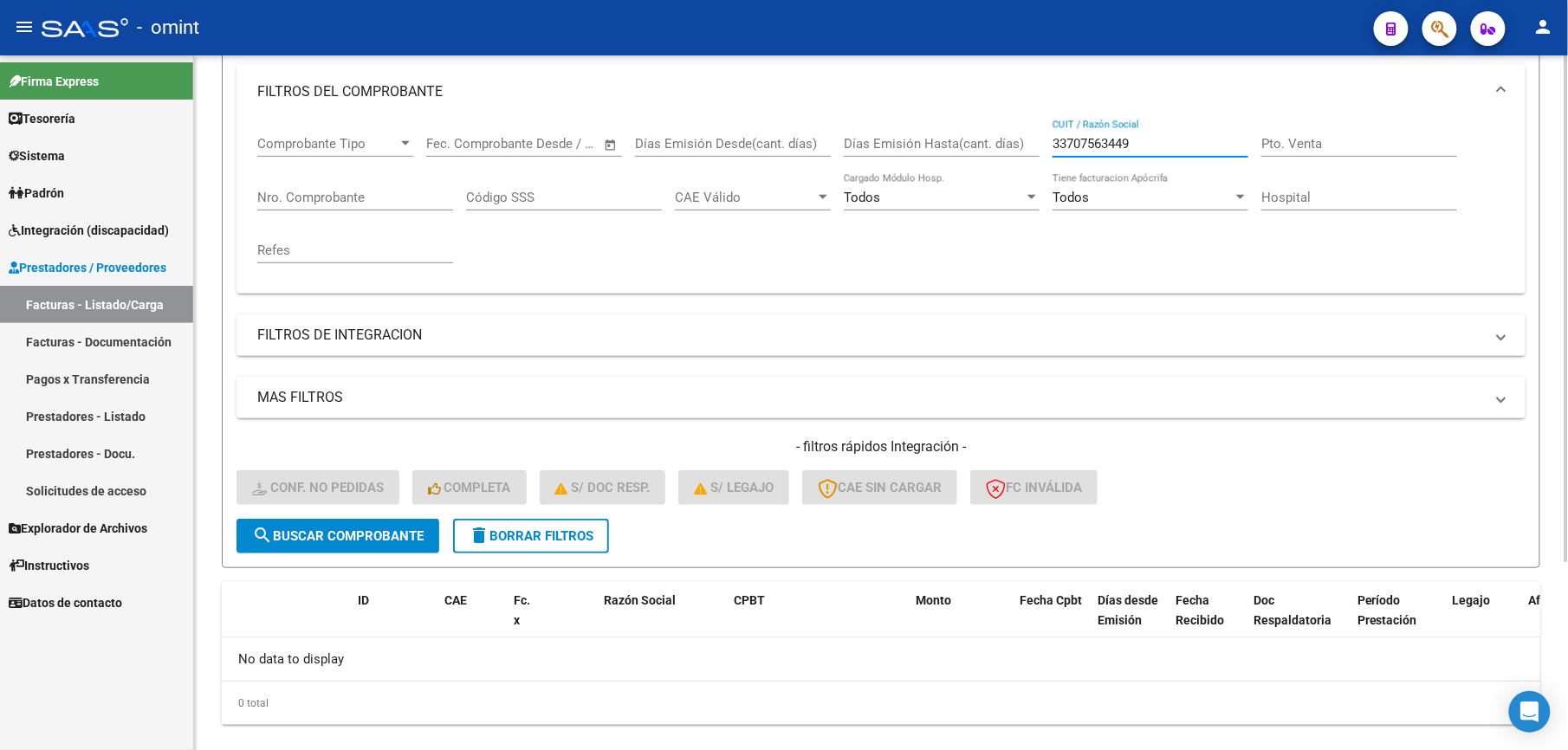
drag, startPoint x: 1142, startPoint y: 142, endPoint x: 1036, endPoint y: 136, distance: 106.2
click at [1036, 136] on div "Comprobante Tipo Comprobante Tipo Start date – End date Fec. Comprobante Desde …" at bounding box center [880, 199] width 1247 height 160
paste input "27290764926"
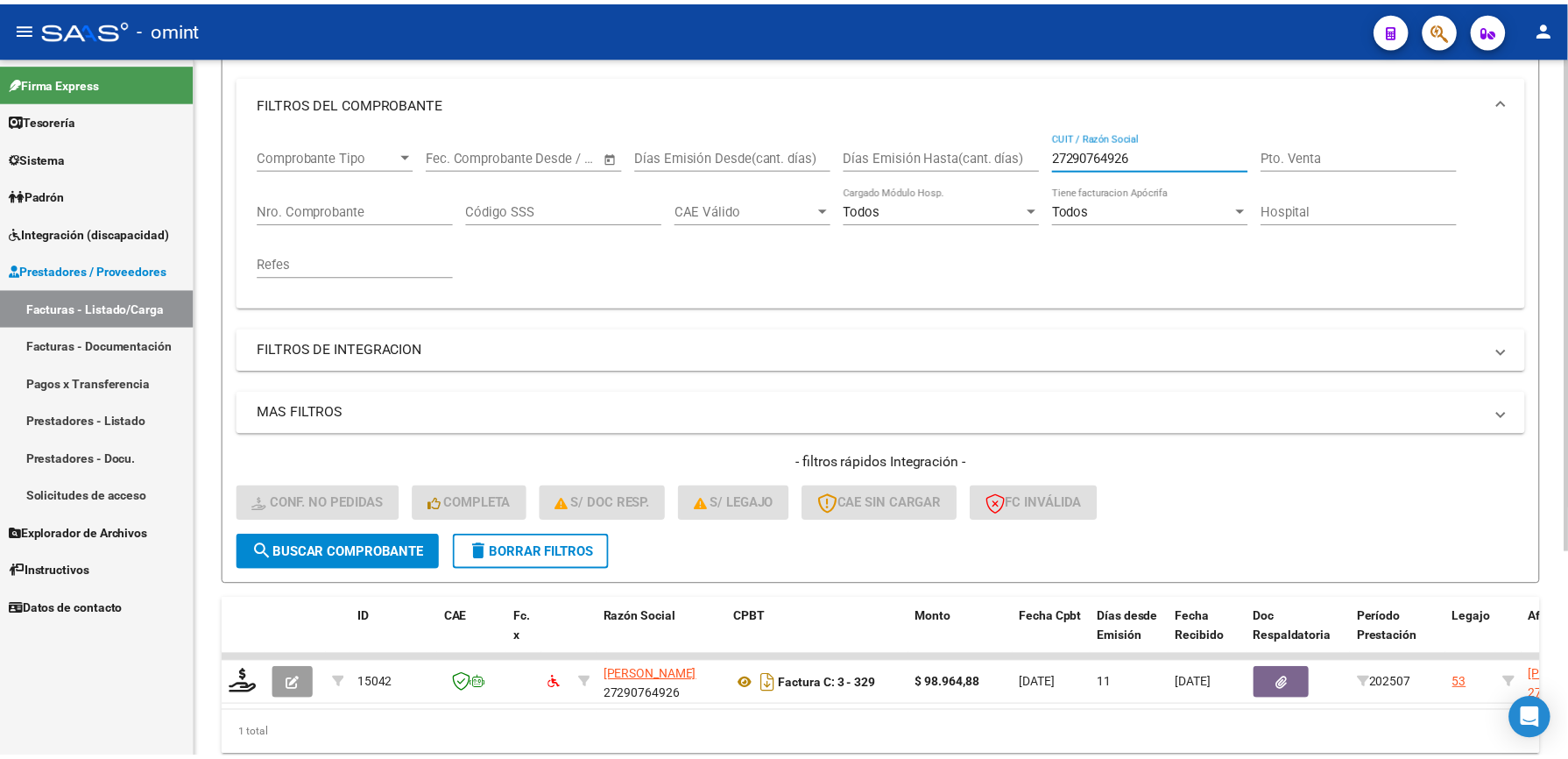
scroll to position [233, 0]
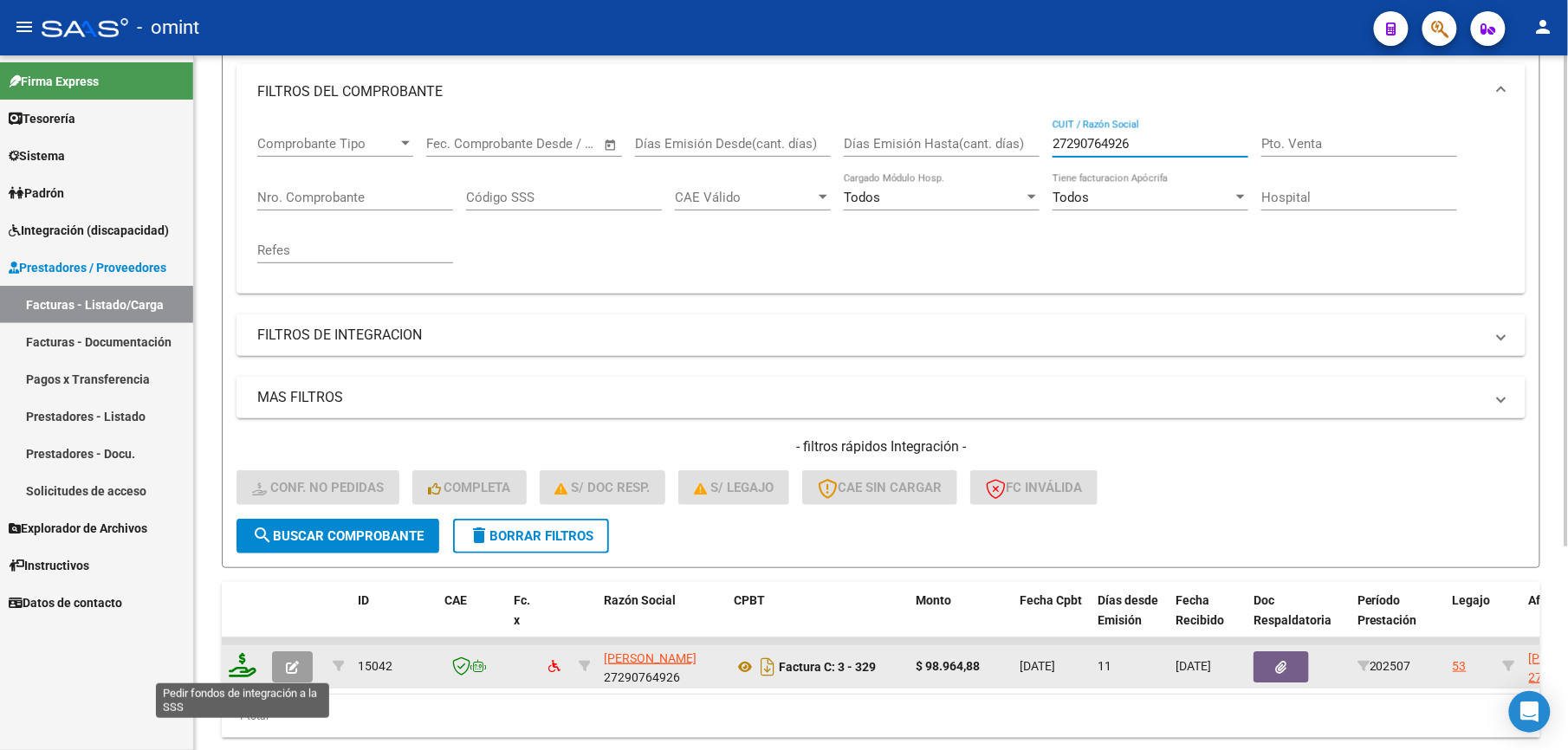
type input "27290764926"
click at [243, 663] on icon at bounding box center [242, 664] width 27 height 24
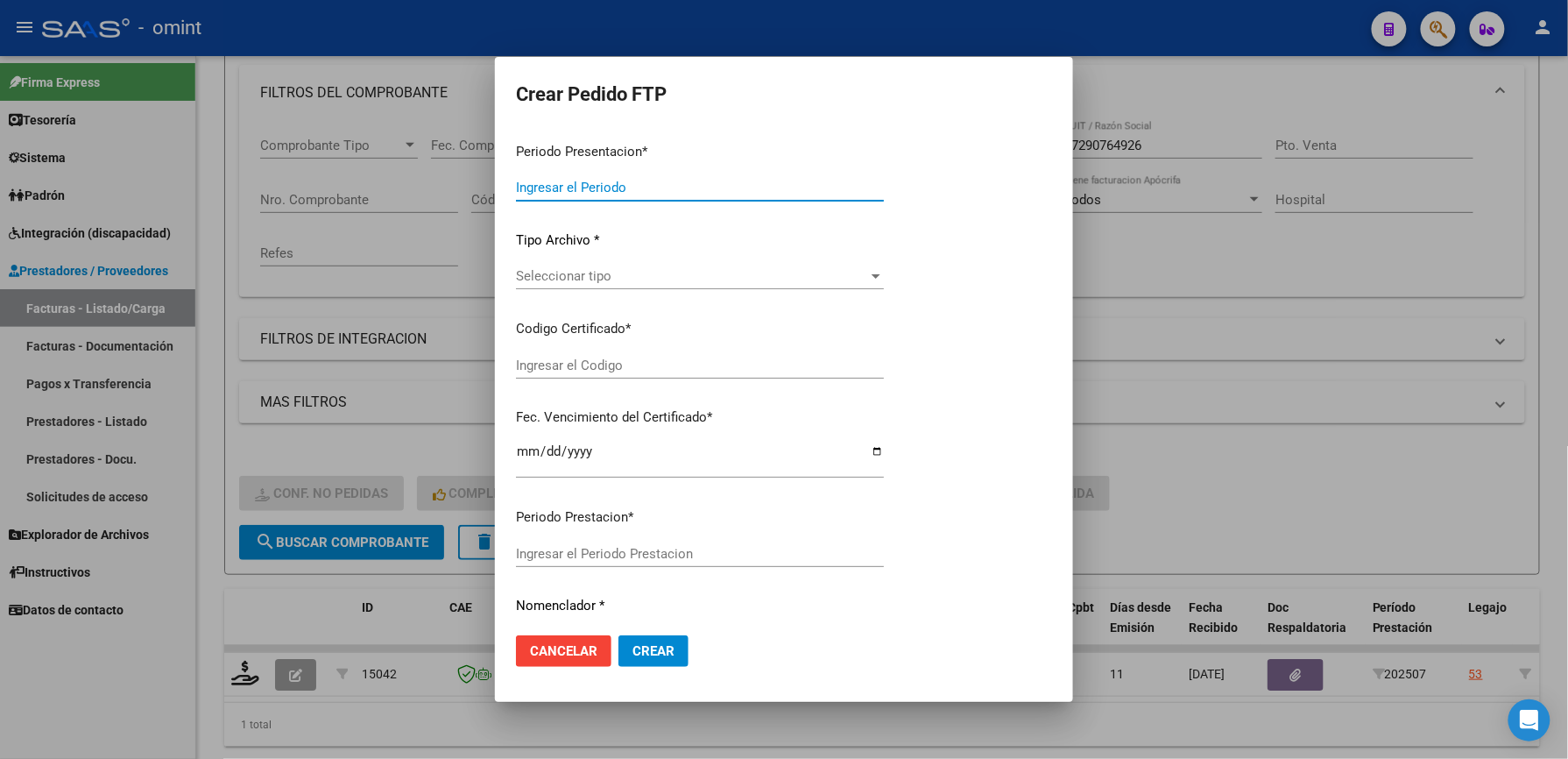
type input "202507"
type input "$ 98.964,88"
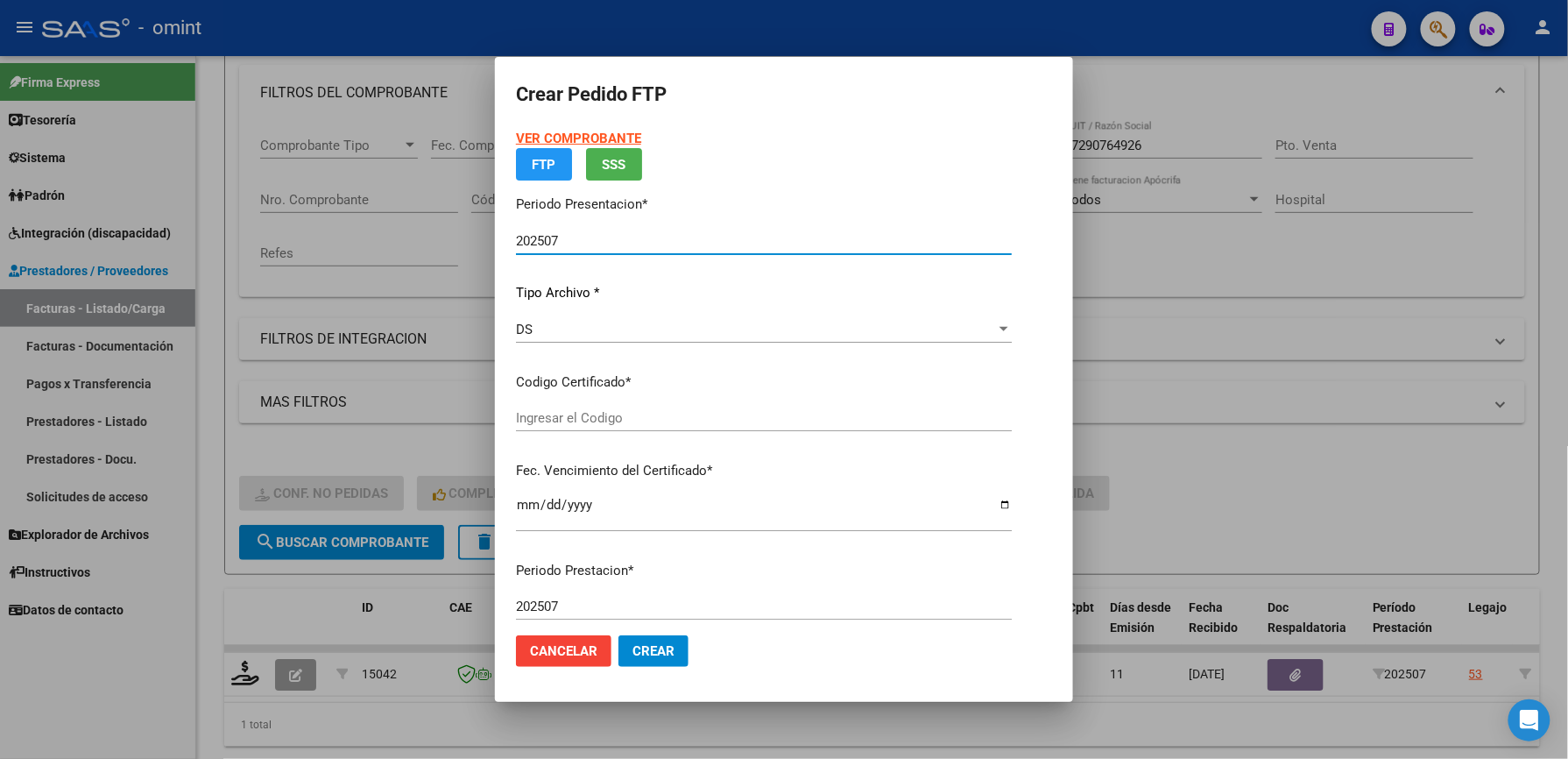
type input "8093445250"
type input "[DATE]"
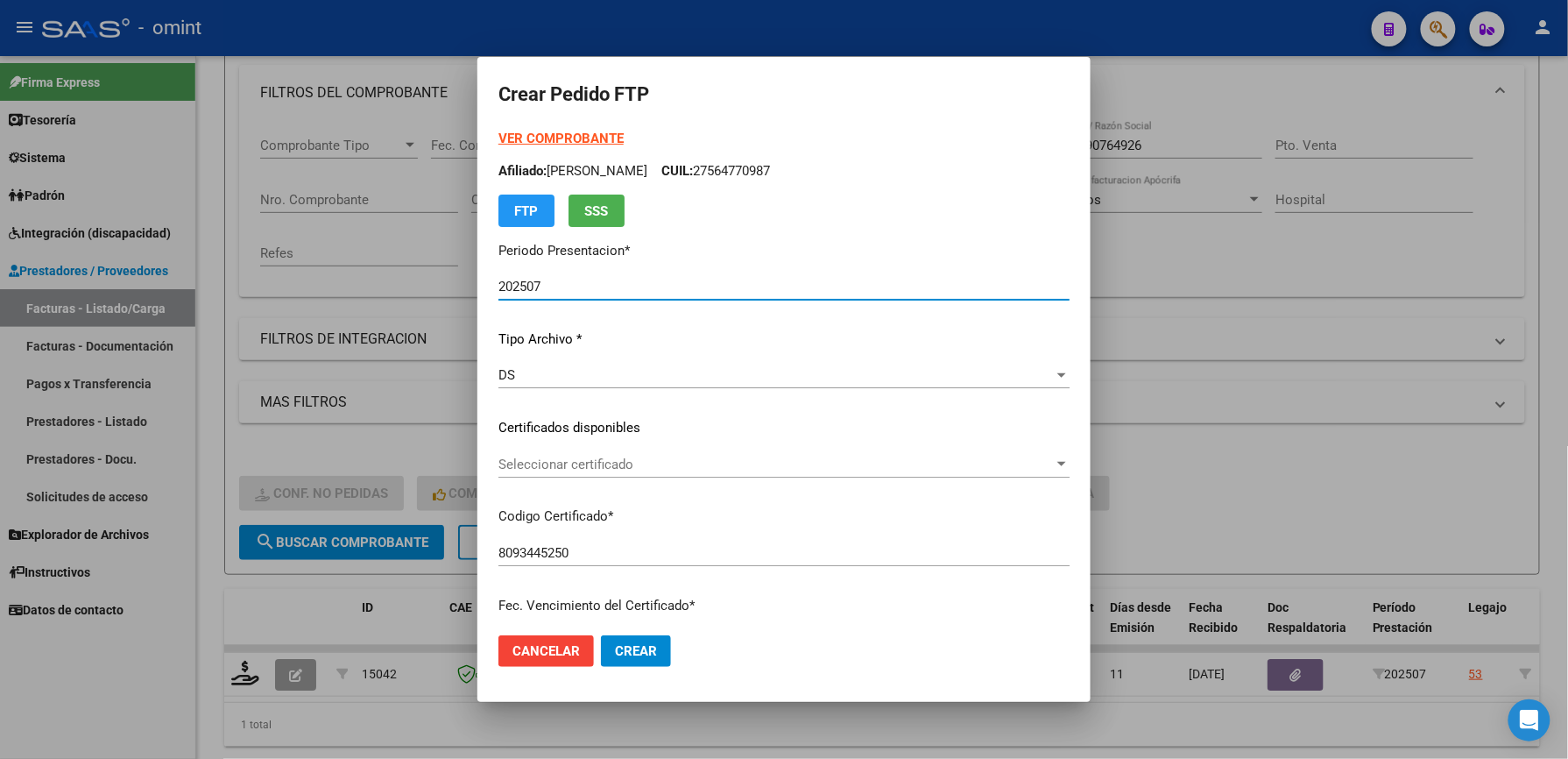
click at [559, 464] on span "Seleccionar certificado" at bounding box center [776, 465] width 555 height 16
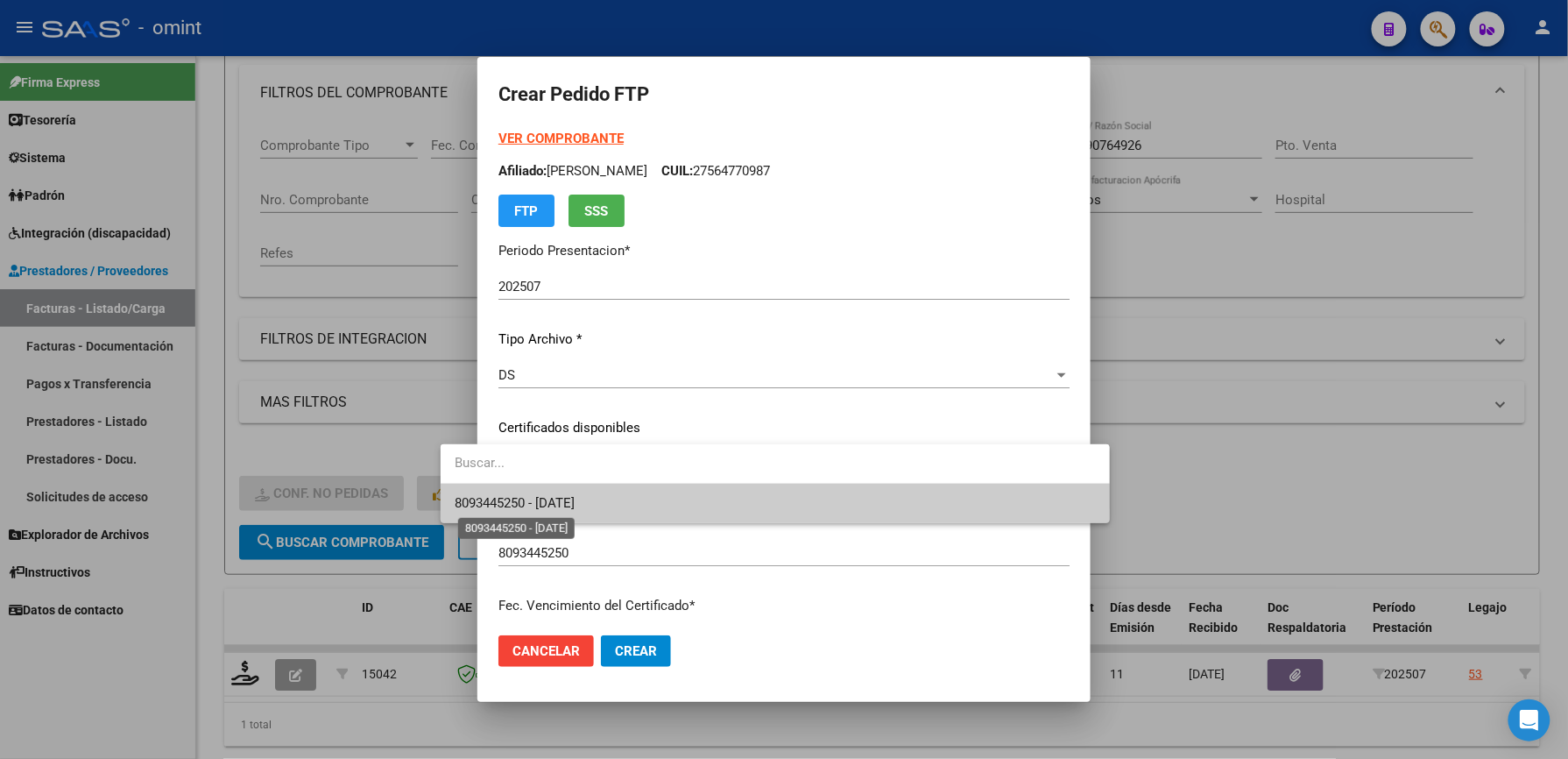
click at [575, 498] on span "8093445250 - [DATE]" at bounding box center [515, 503] width 120 height 16
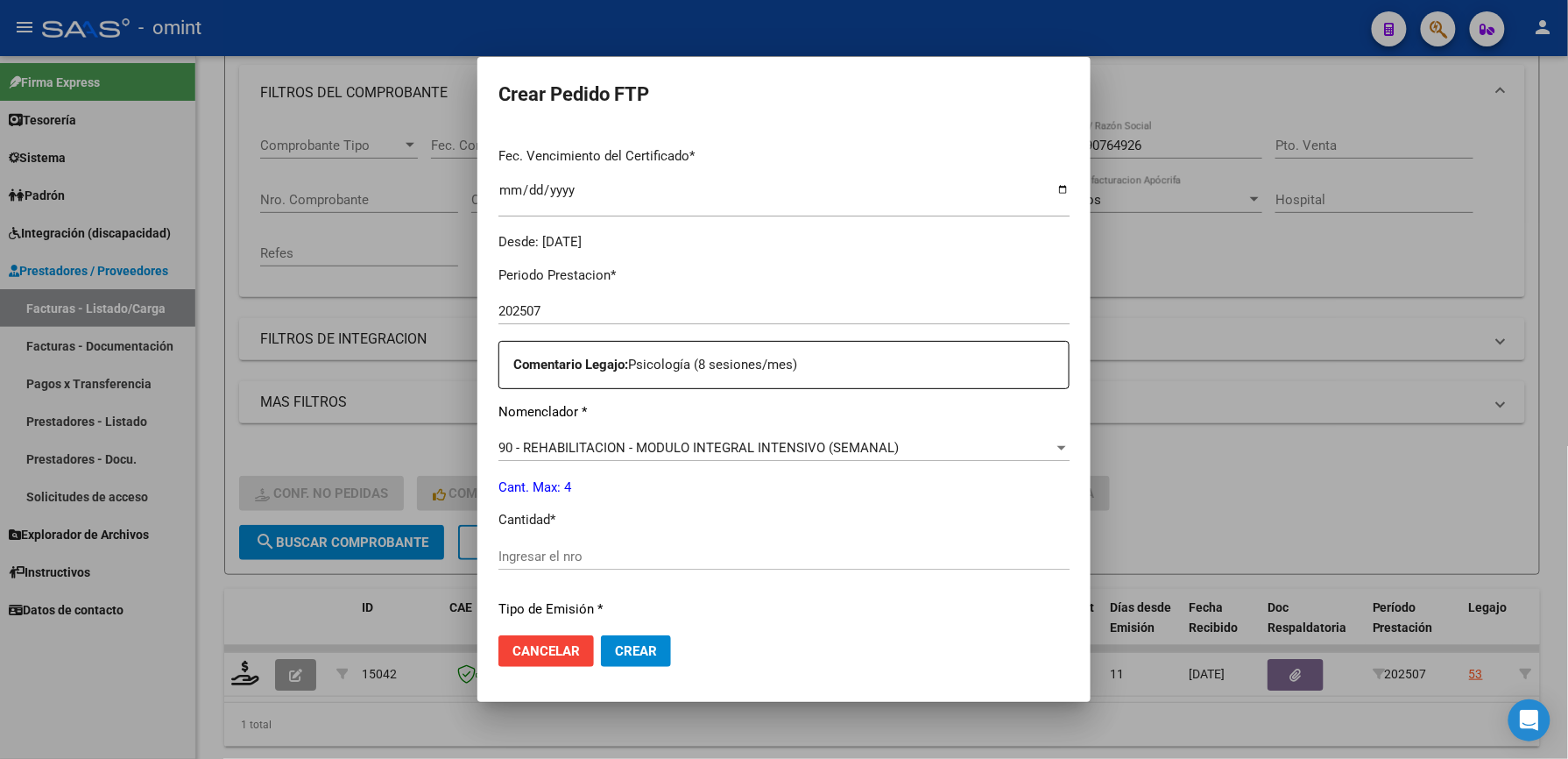
scroll to position [467, 0]
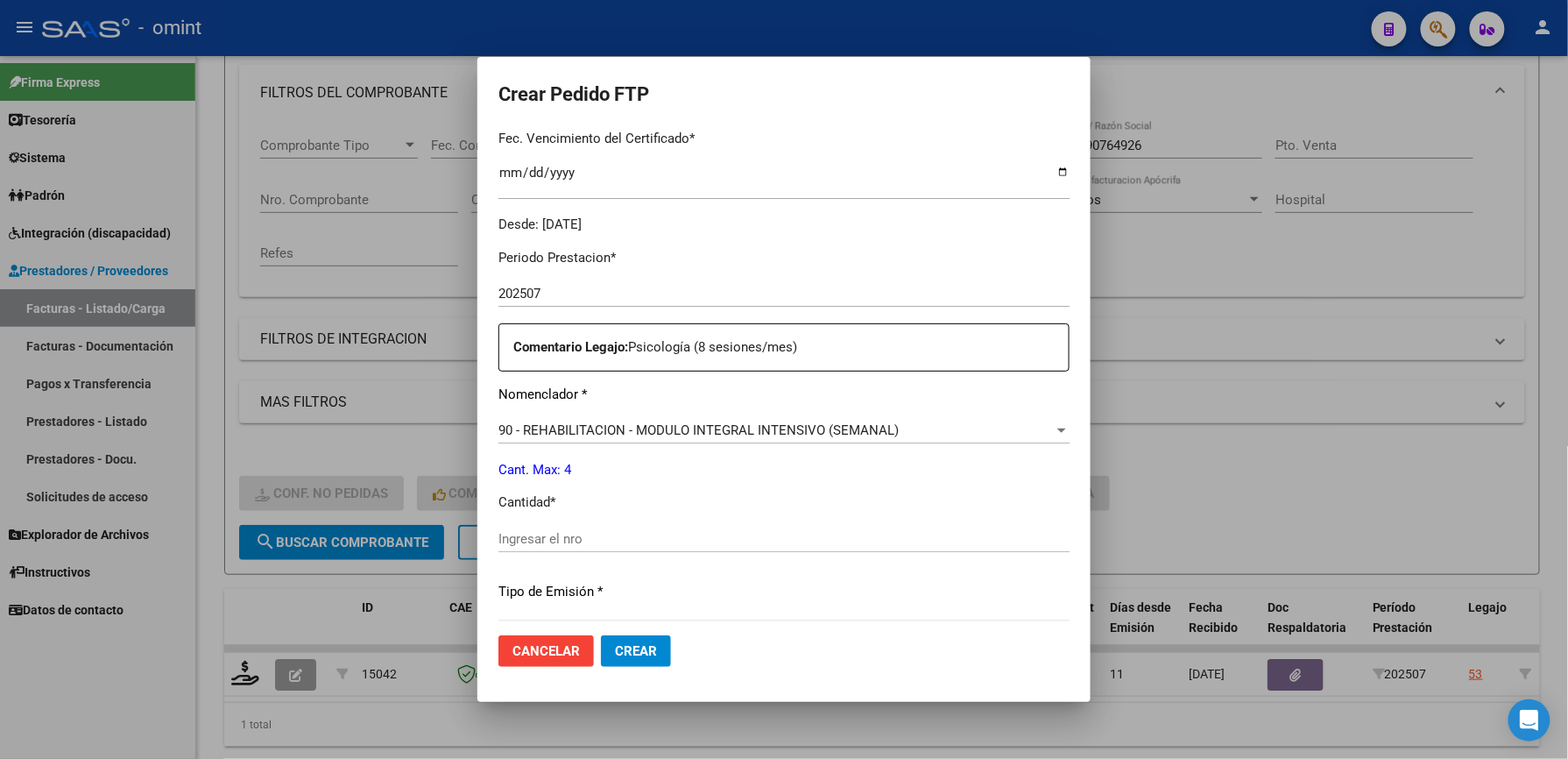
click at [522, 534] on input "Ingresar el nro" at bounding box center [784, 539] width 571 height 16
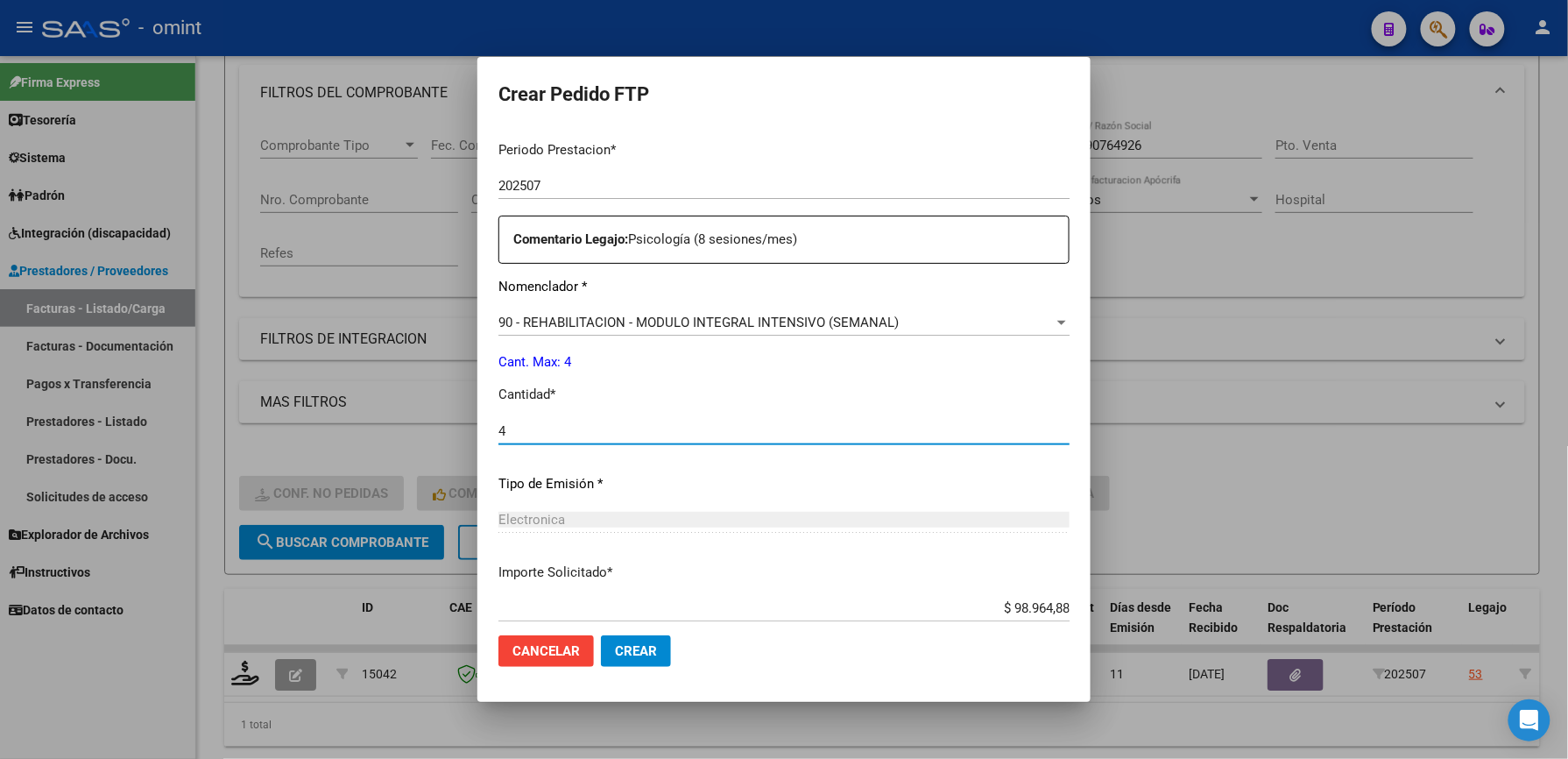
scroll to position [679, 0]
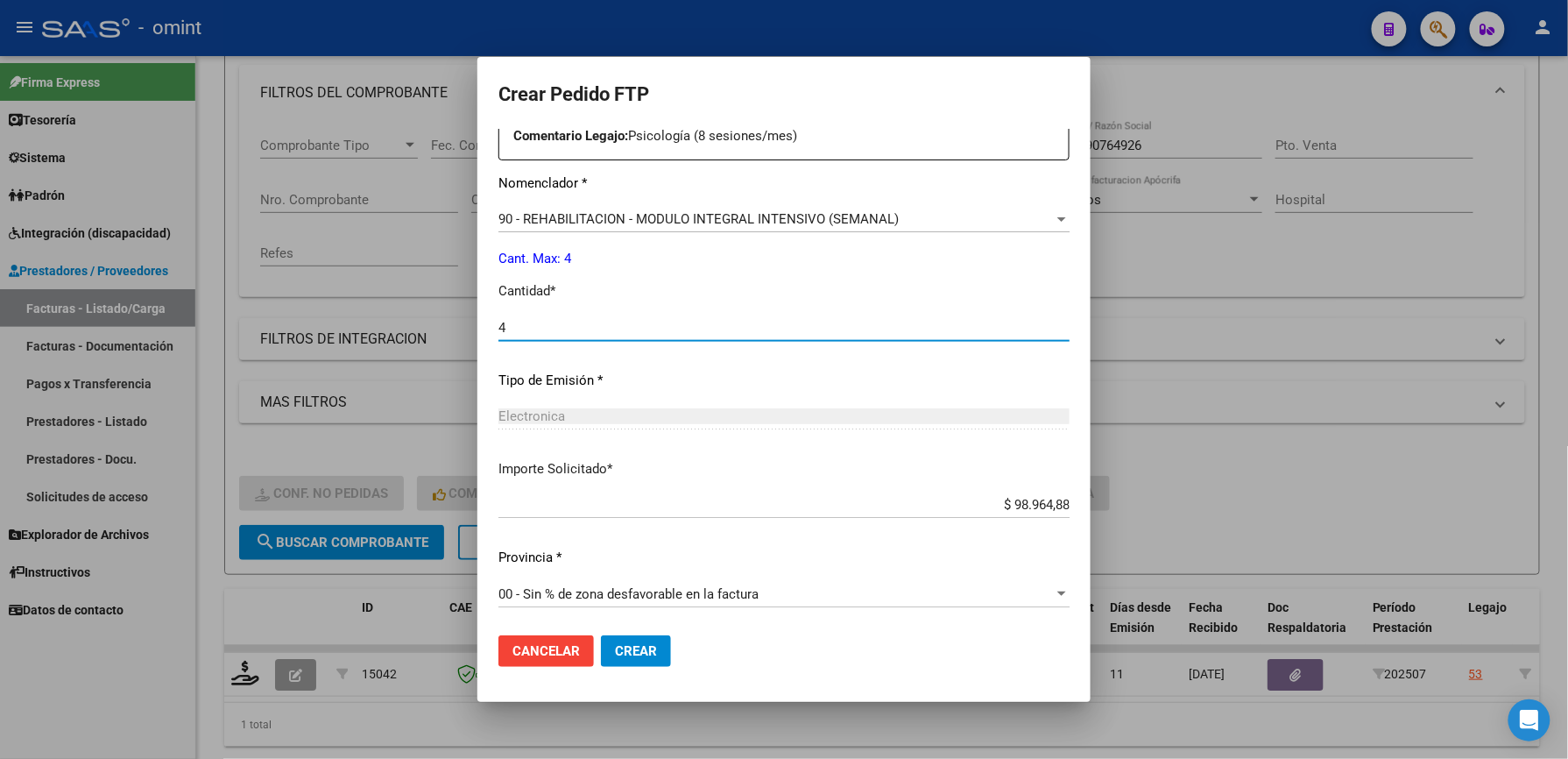
type input "4"
click at [611, 641] on button "Crear" at bounding box center [636, 650] width 70 height 31
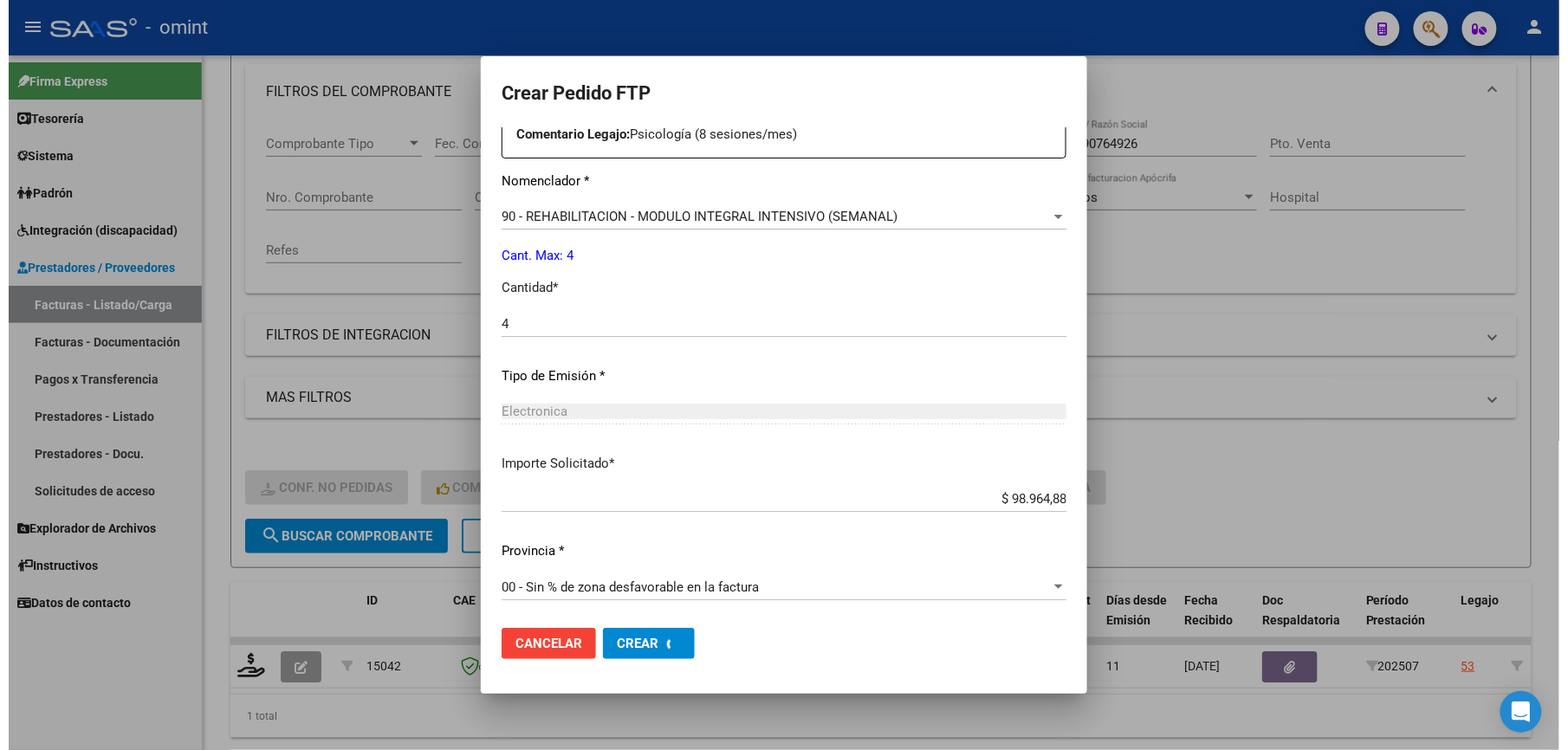
scroll to position [0, 0]
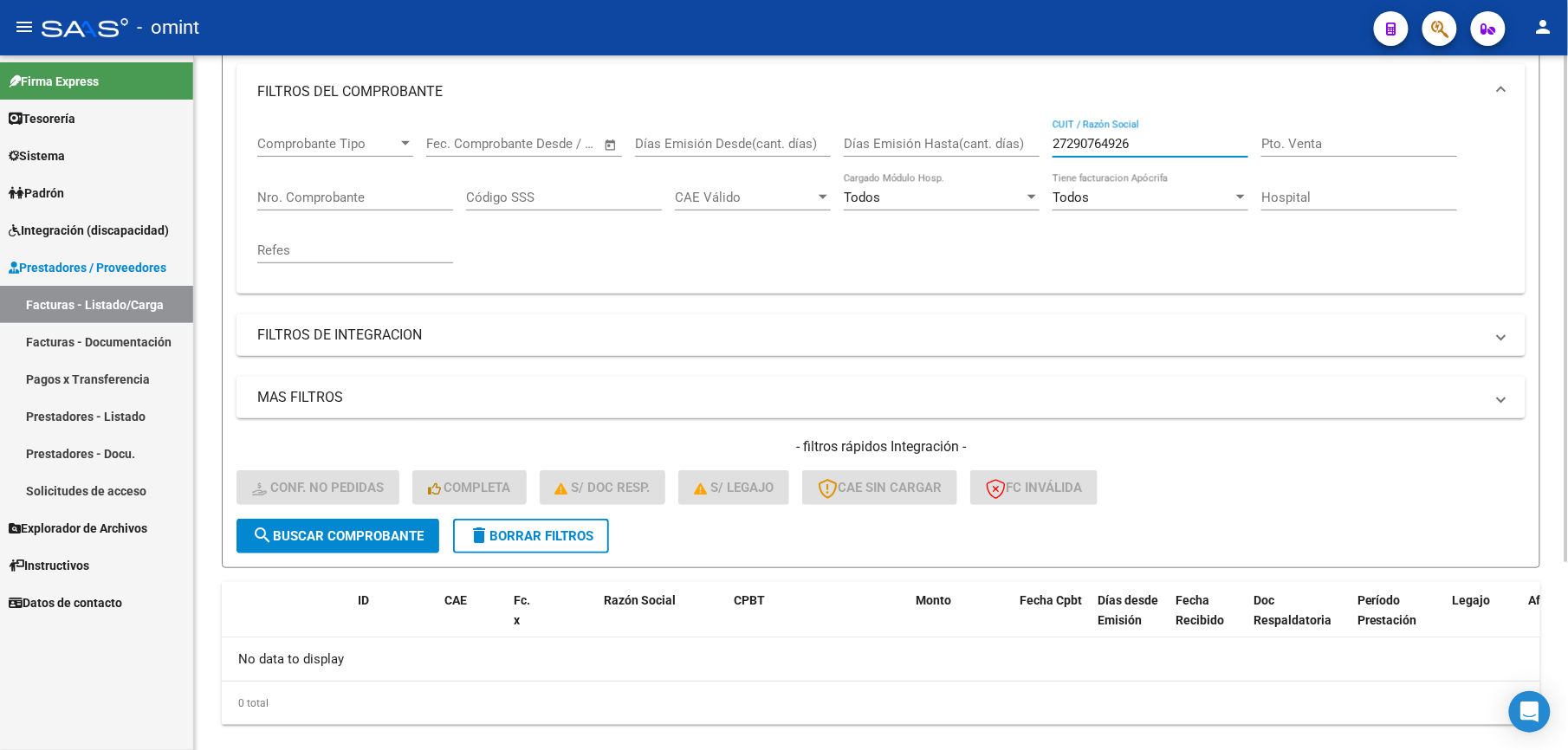
drag, startPoint x: 1151, startPoint y: 140, endPoint x: 974, endPoint y: 139, distance: 177.0
click at [974, 139] on div "Comprobante Tipo Comprobante Tipo Start date – End date Fec. Comprobante Desde …" at bounding box center [880, 199] width 1247 height 160
paste input "20801670"
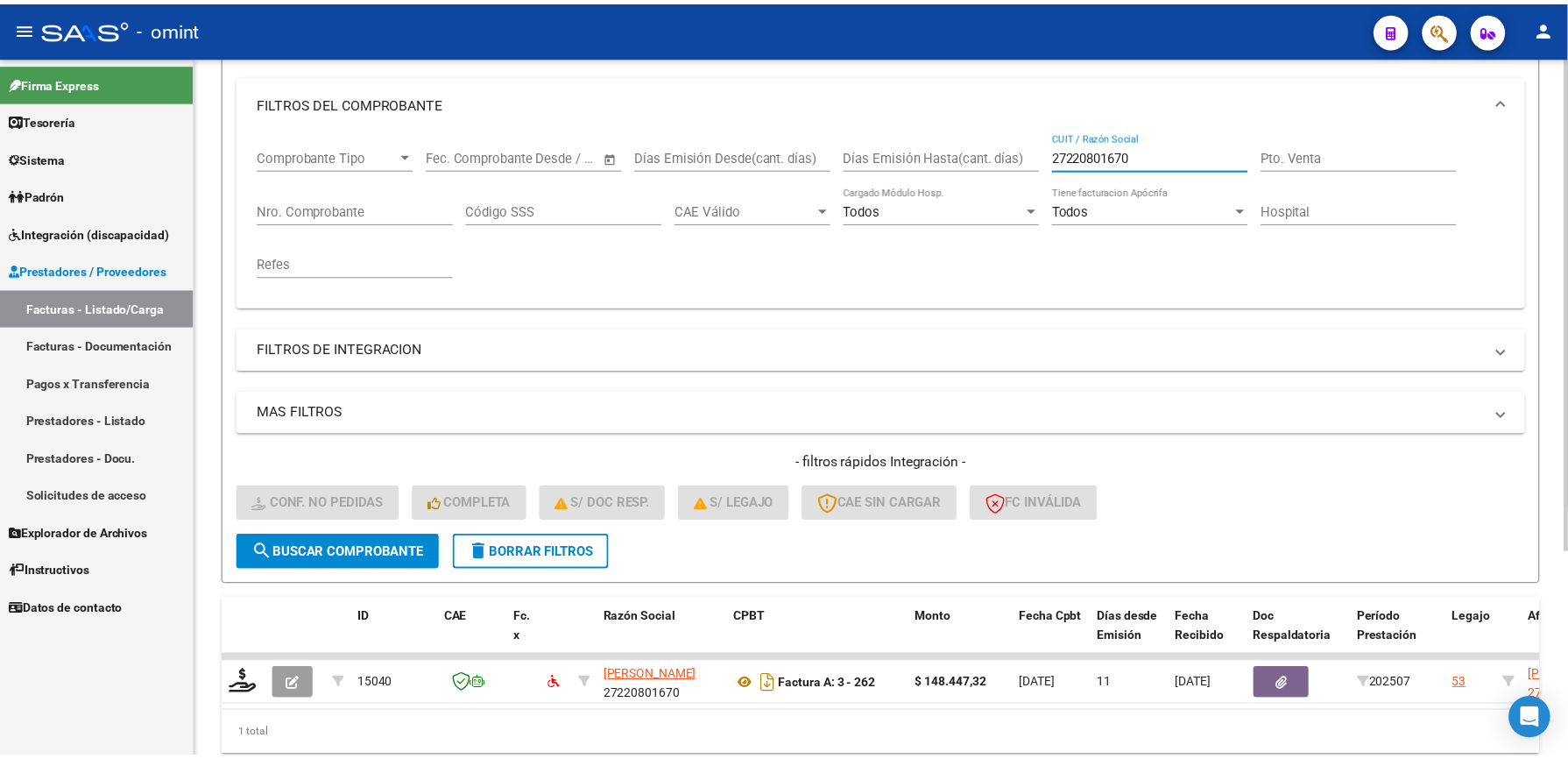
scroll to position [233, 0]
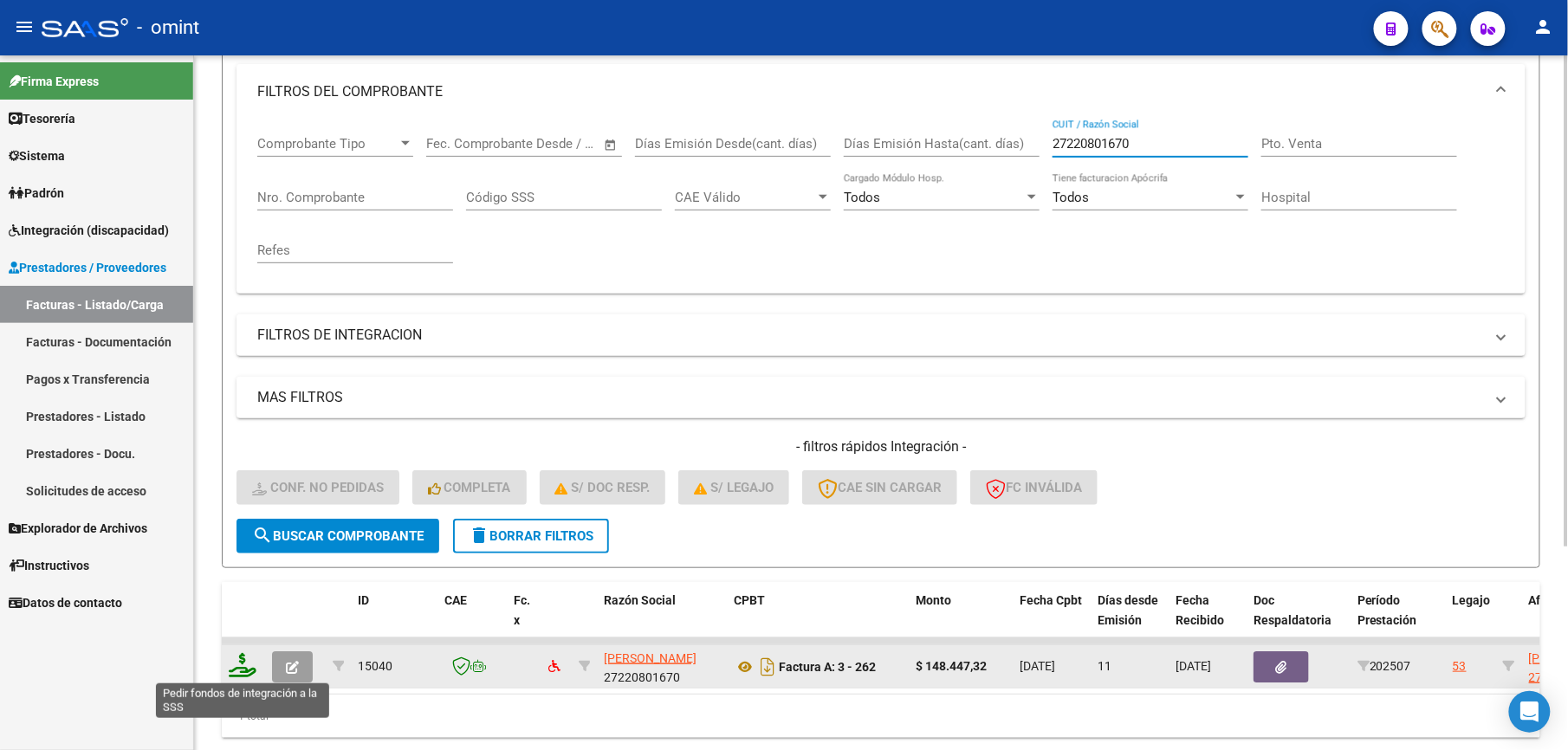
type input "27220801670"
click at [242, 663] on icon at bounding box center [242, 664] width 27 height 24
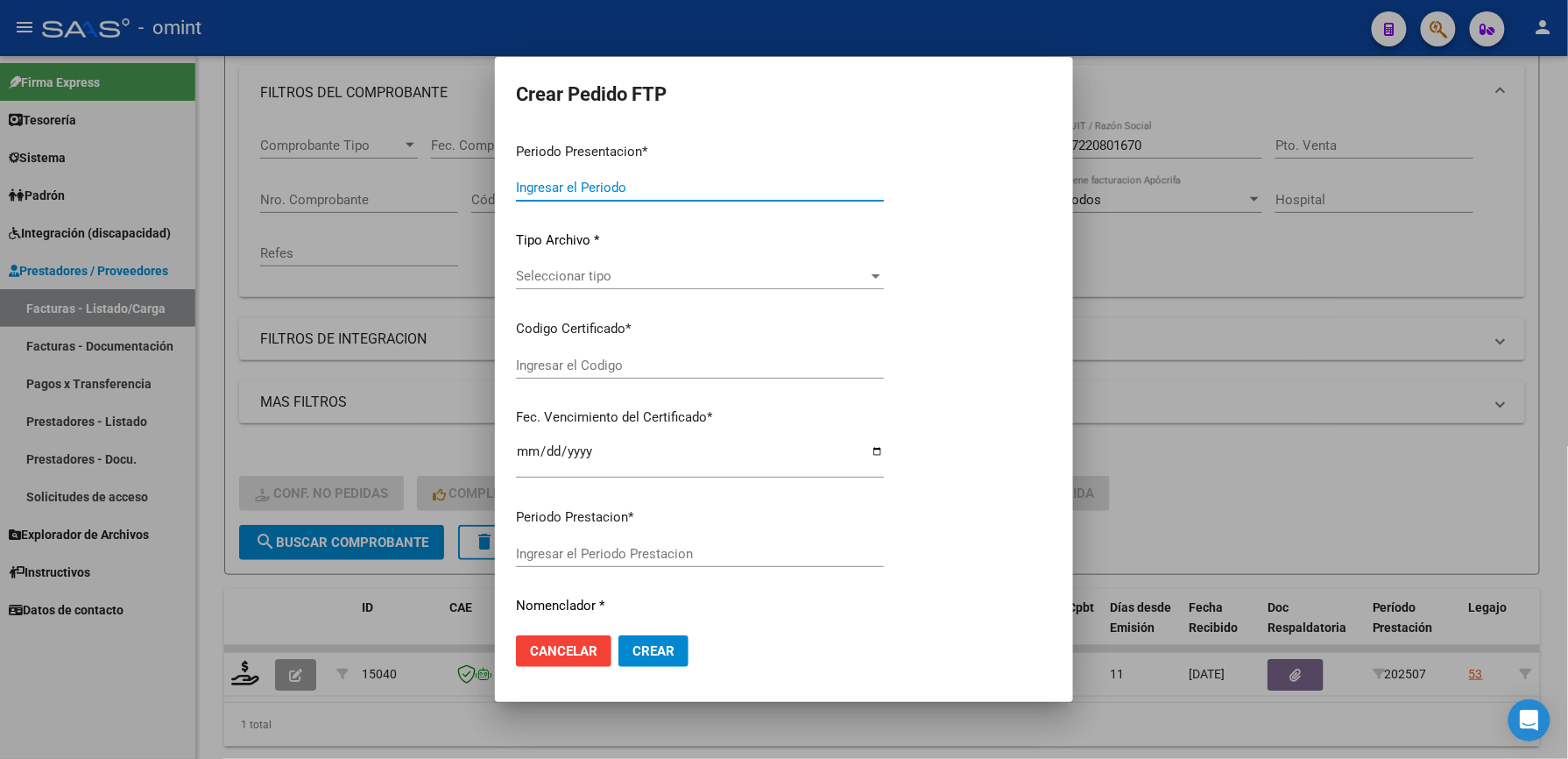
type input "202507"
type input "$ 148.447,32"
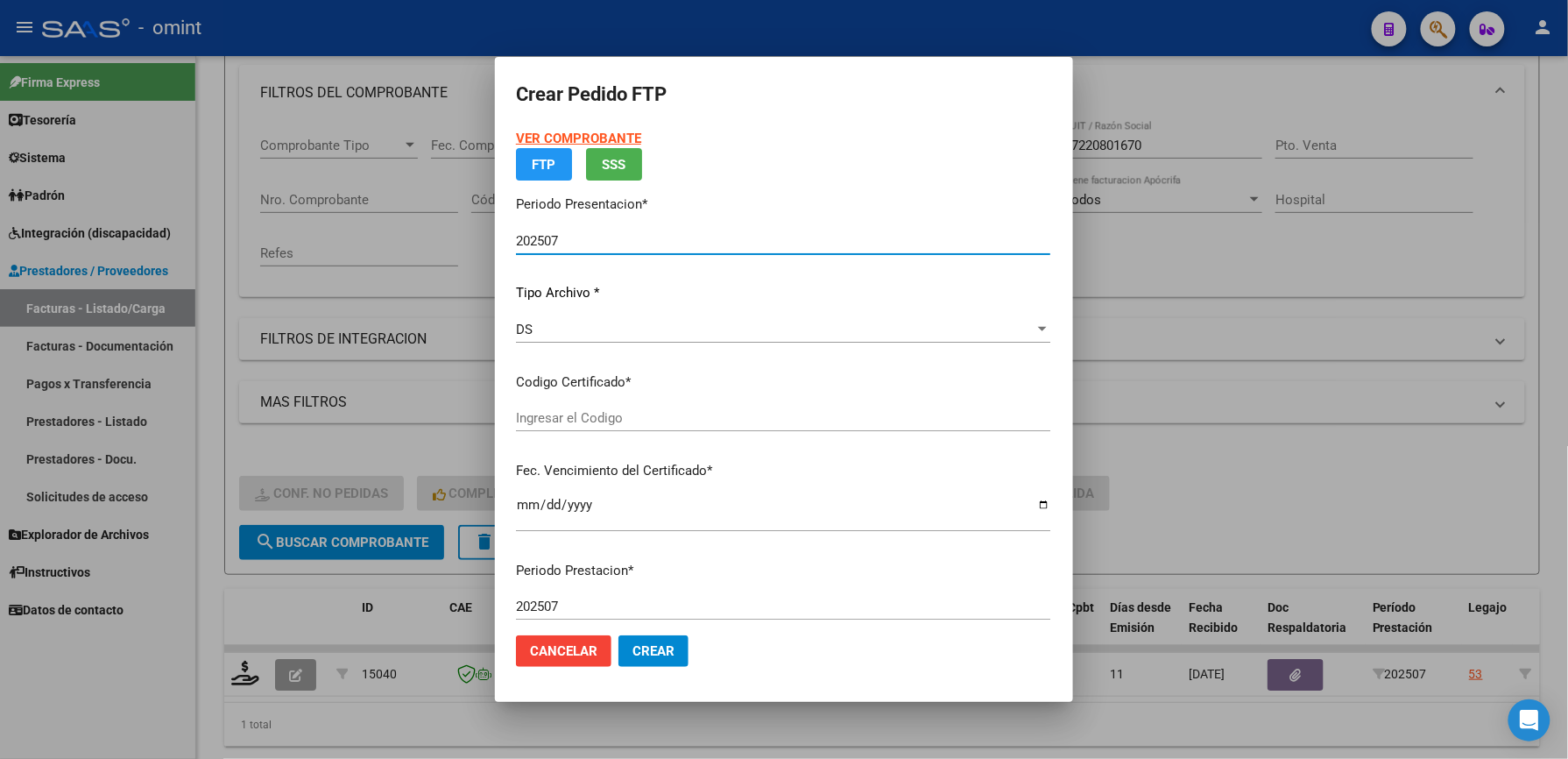
type input "8093445250"
type input "[DATE]"
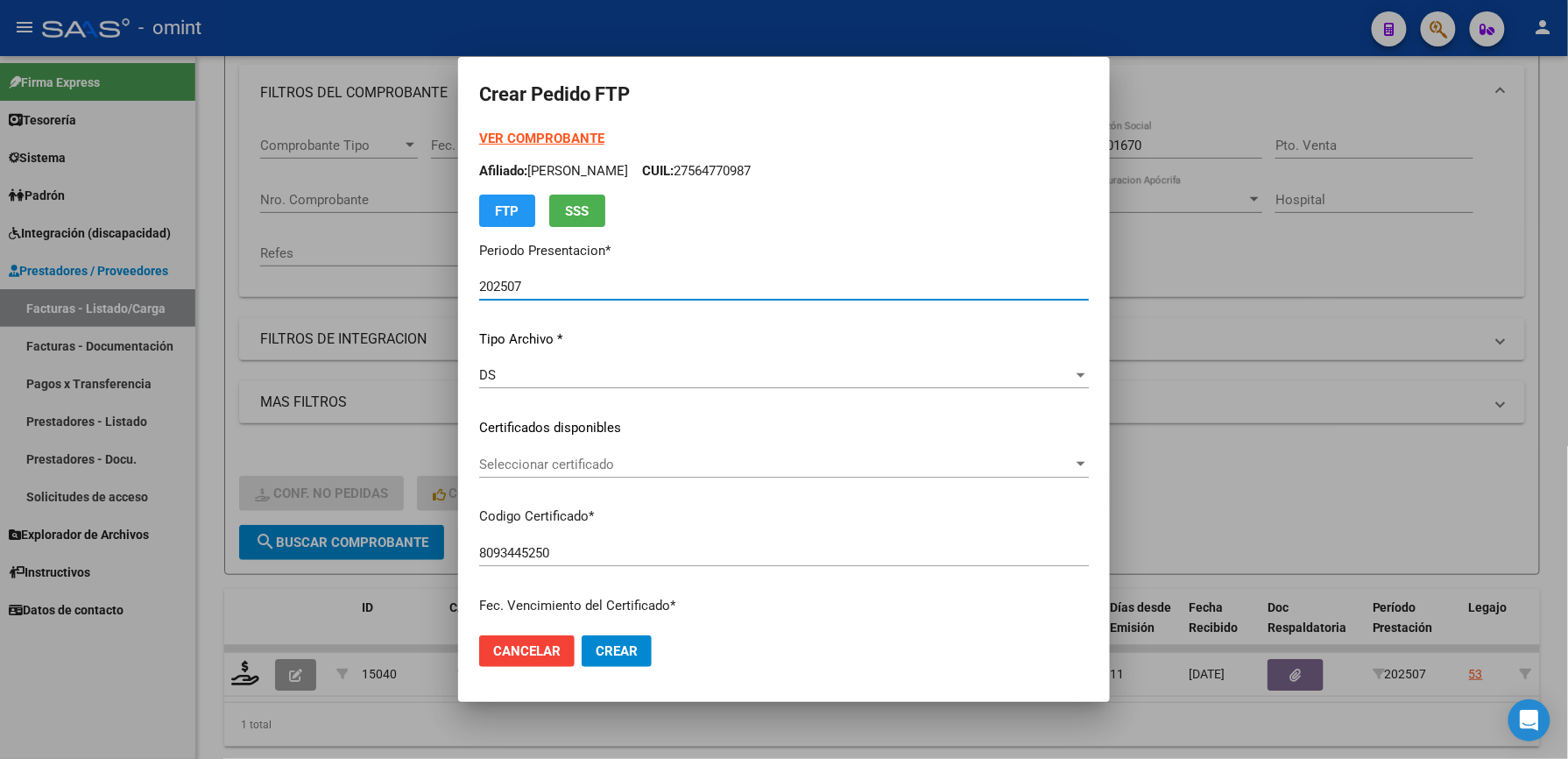
click at [564, 460] on span "Seleccionar certificado" at bounding box center [776, 465] width 594 height 16
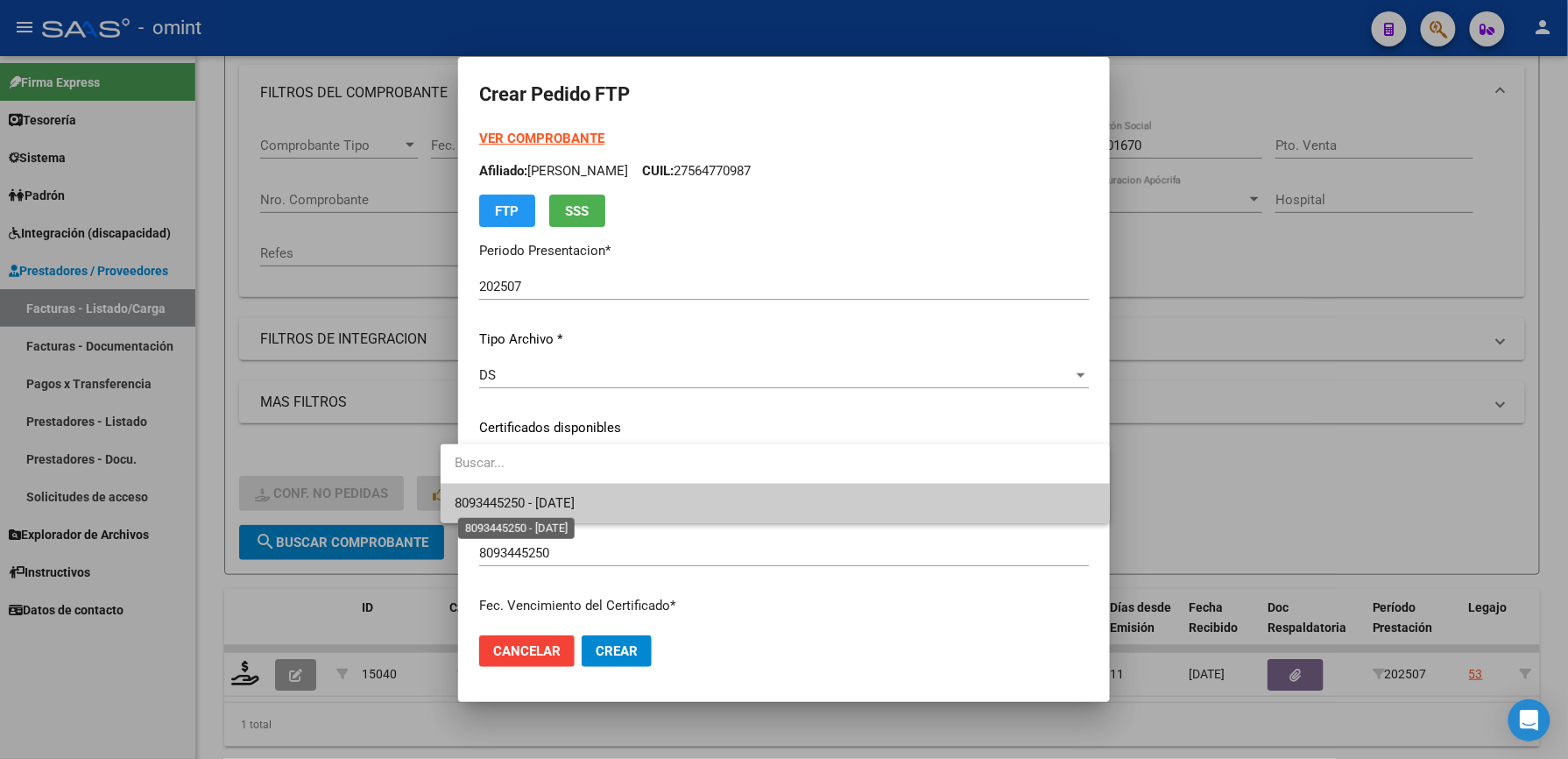
click at [557, 510] on span "8093445250 - [DATE]" at bounding box center [515, 503] width 120 height 16
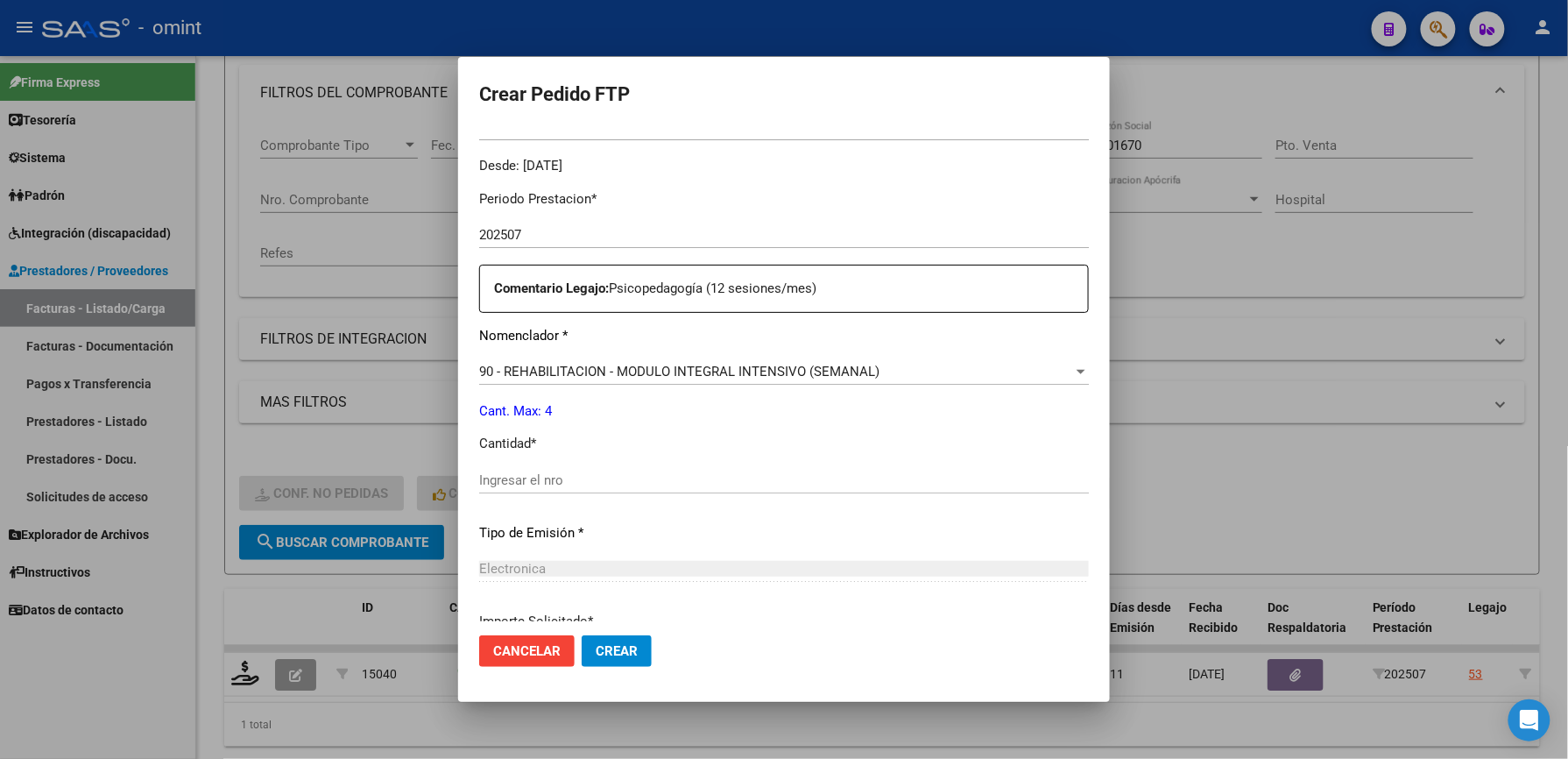
scroll to position [584, 0]
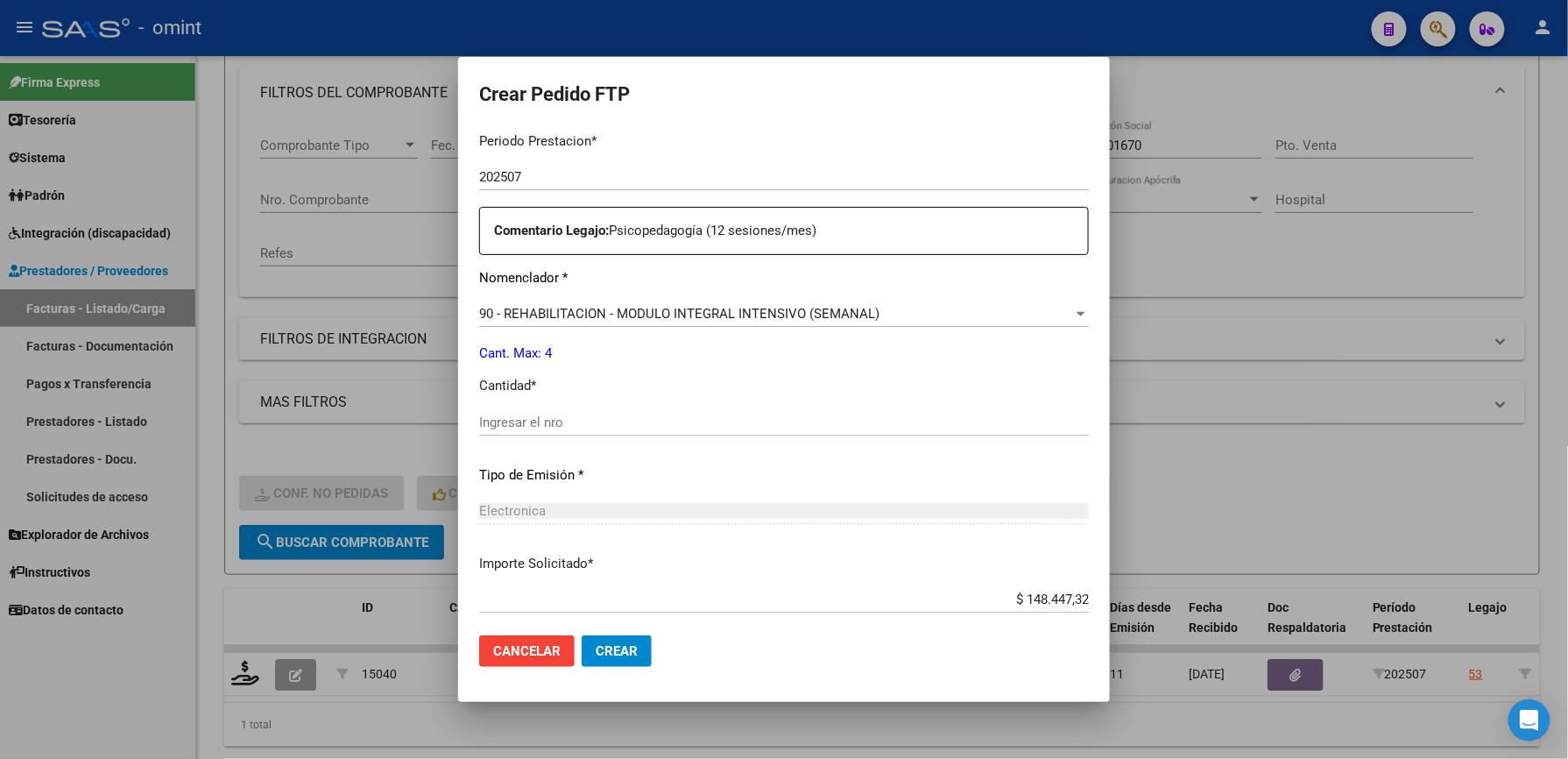
click at [535, 428] on input "Ingresar el nro" at bounding box center [784, 423] width 610 height 16
type input "4"
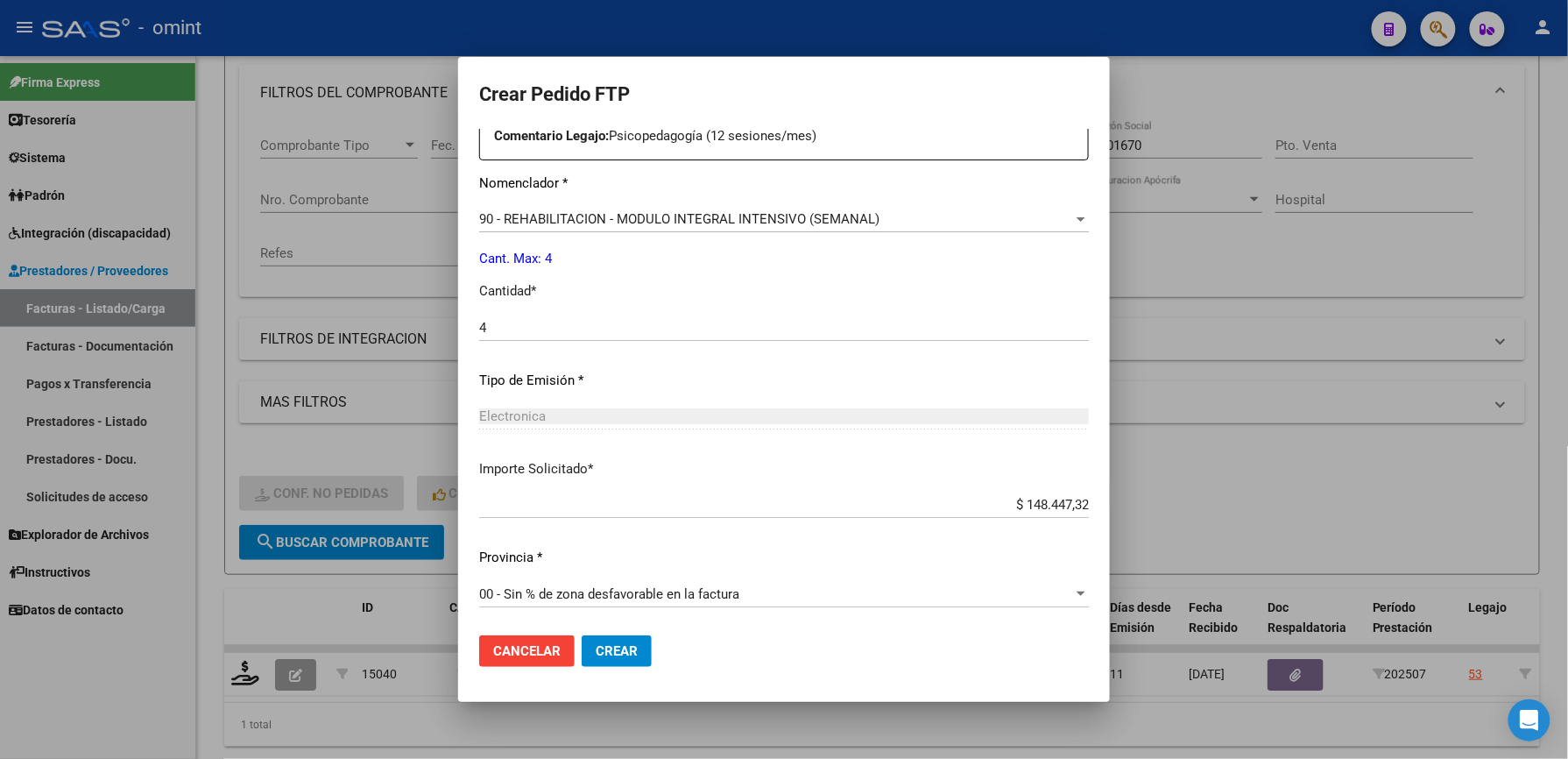
click at [596, 643] on span "Crear" at bounding box center [616, 651] width 42 height 16
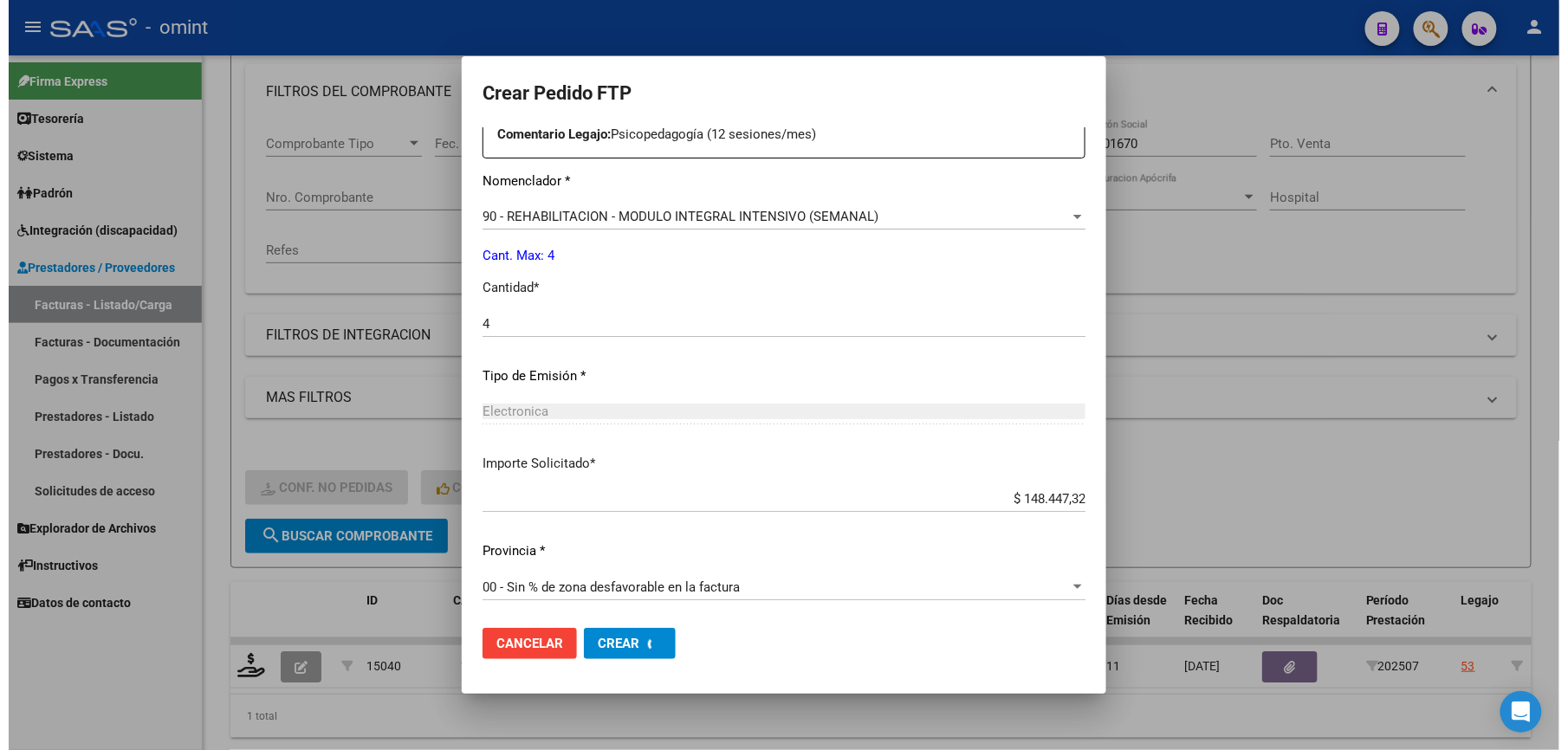
scroll to position [0, 0]
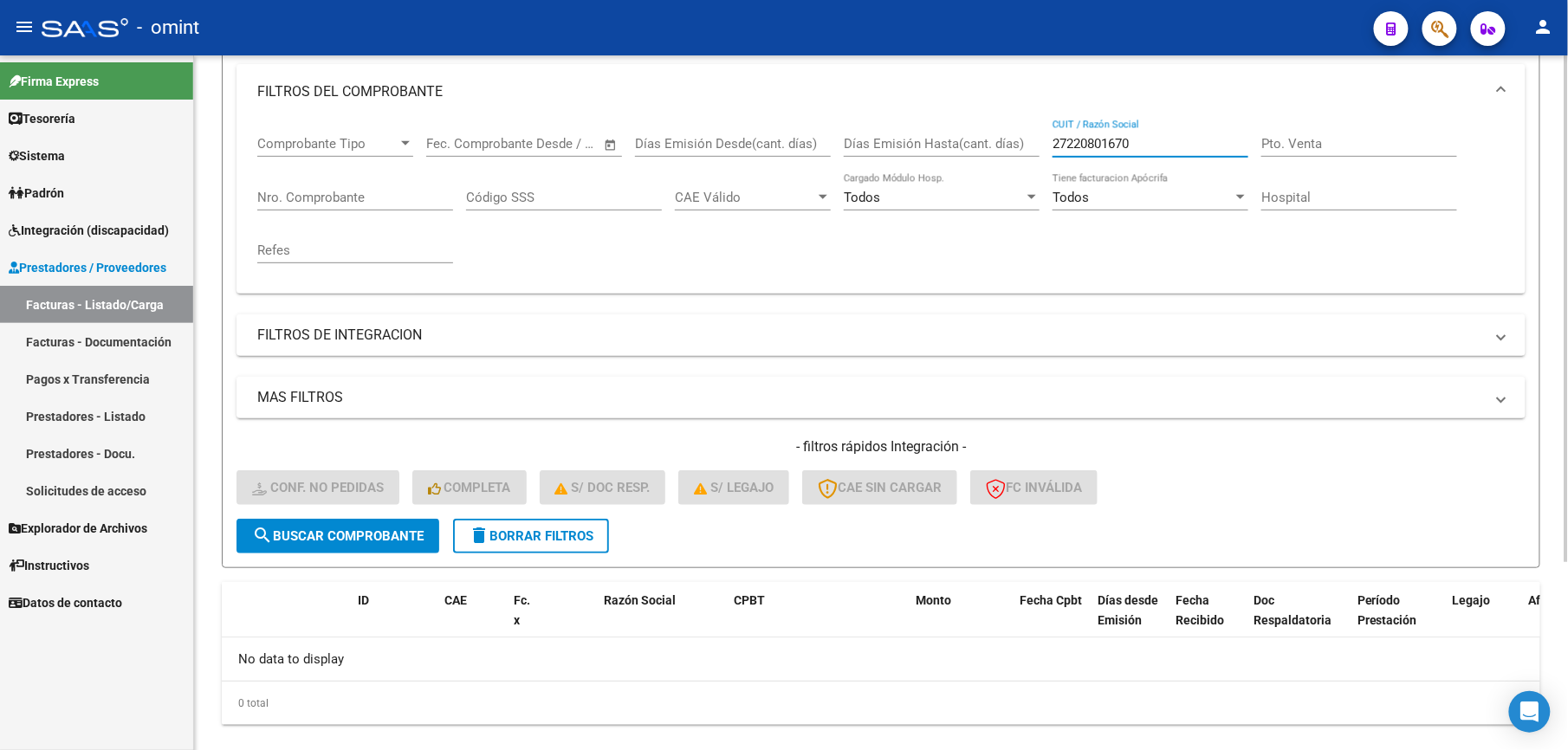
drag, startPoint x: 1175, startPoint y: 140, endPoint x: 926, endPoint y: 140, distance: 249.0
click at [926, 140] on div "Comprobante Tipo Comprobante Tipo Start date – End date Fec. Comprobante Desde …" at bounding box center [880, 199] width 1247 height 160
paste input "335455083"
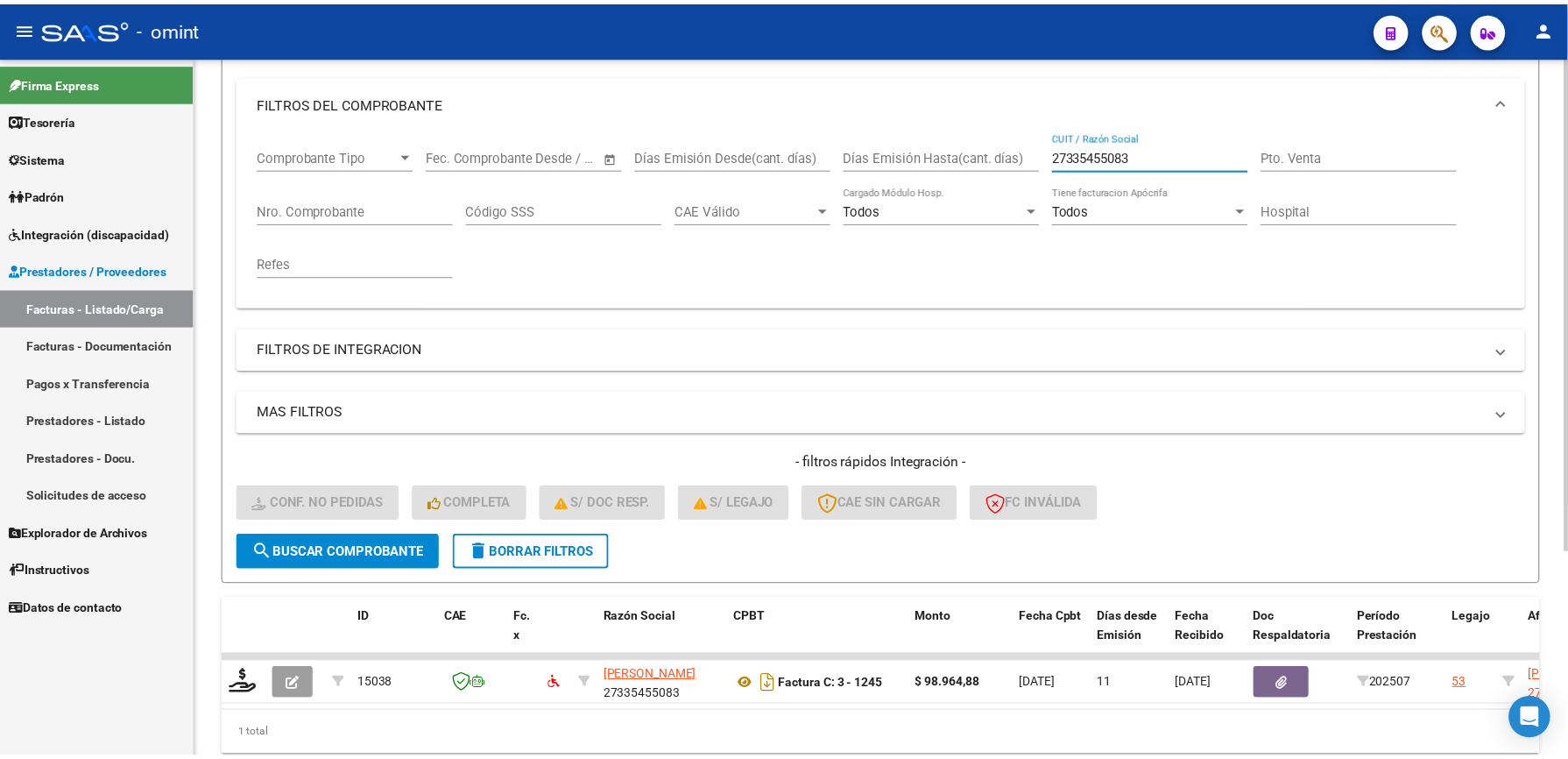
scroll to position [233, 0]
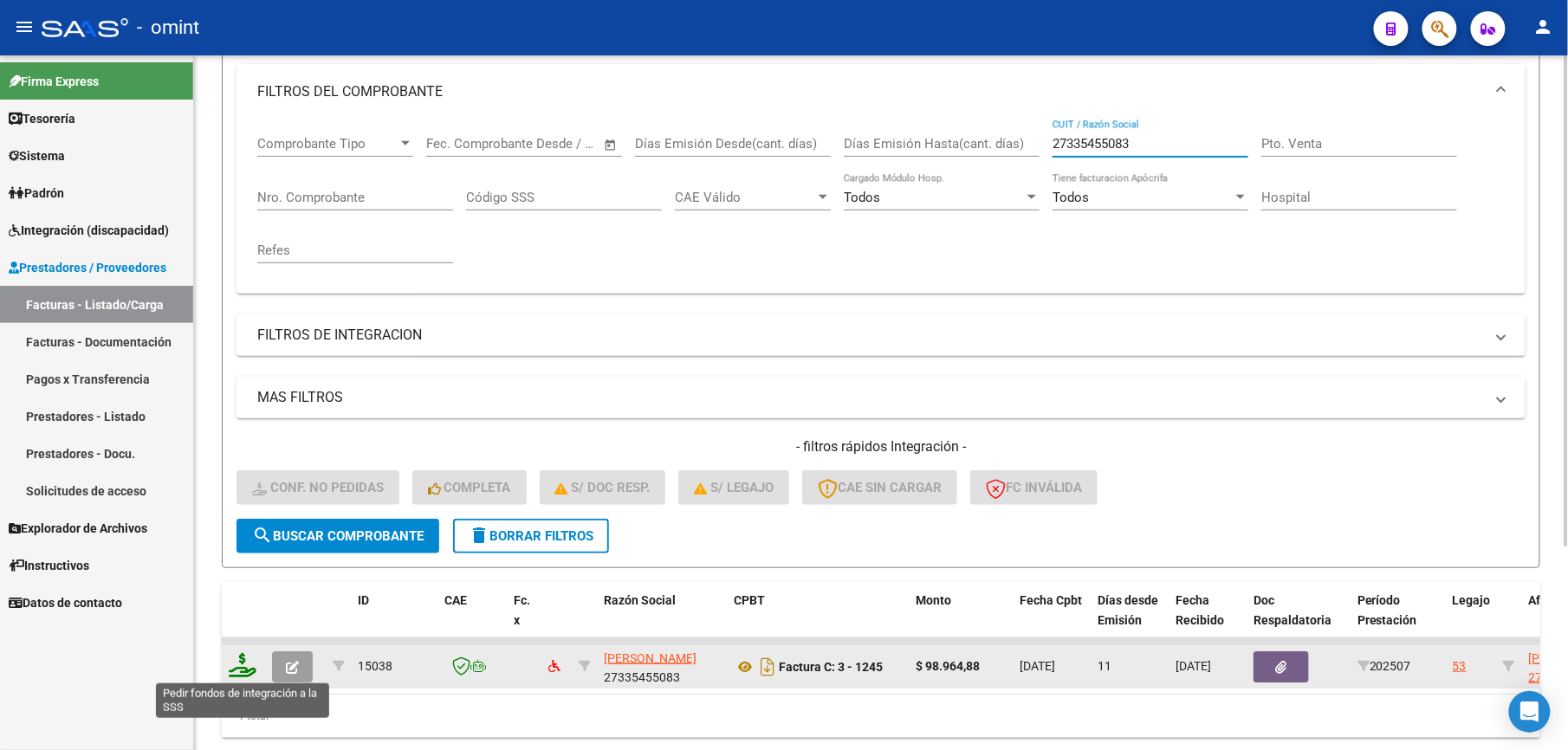
type input "27335455083"
click at [249, 663] on icon at bounding box center [242, 664] width 27 height 24
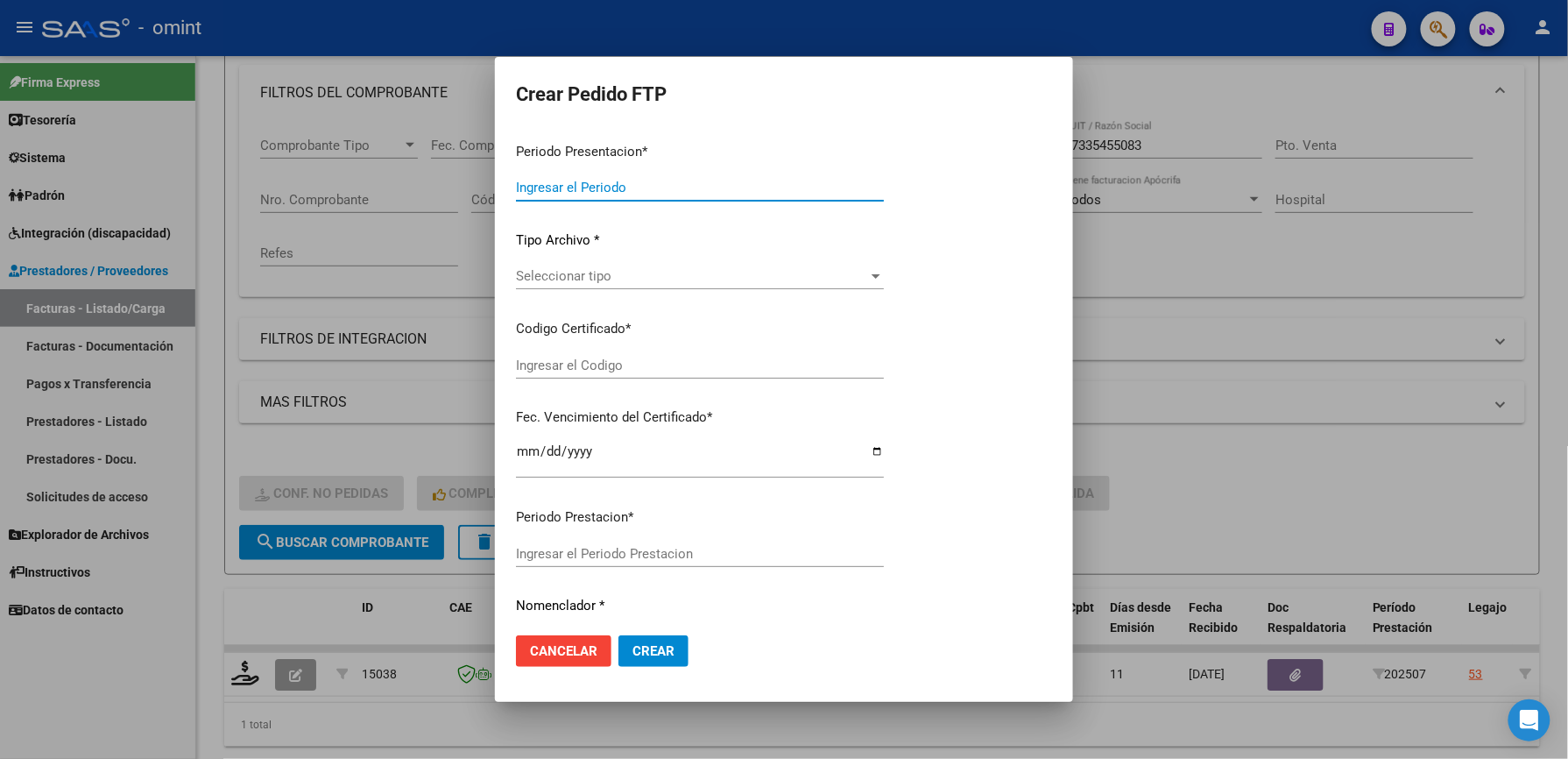
type input "202507"
type input "$ 98.964,88"
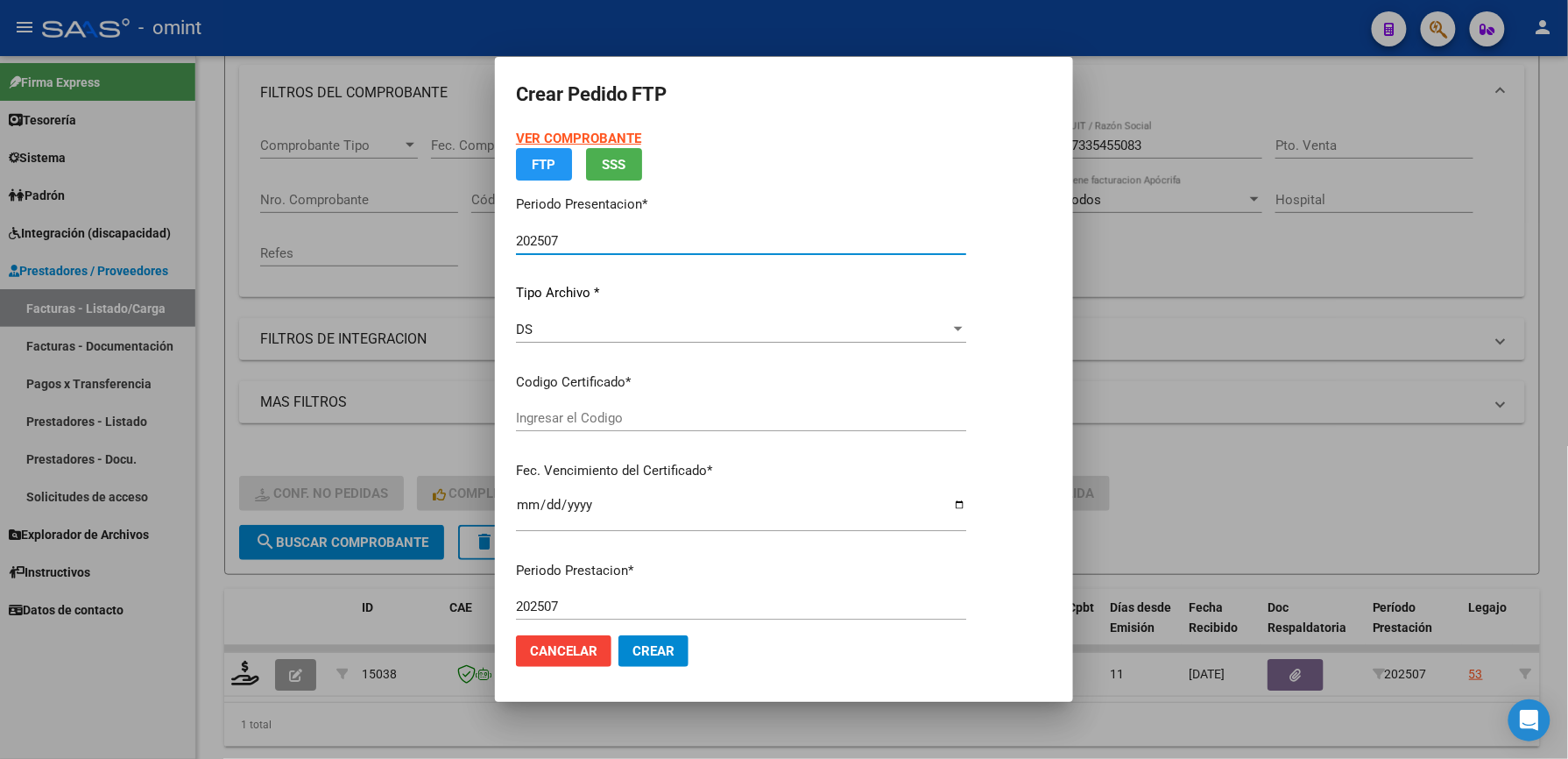
type input "8093445250"
type input "[DATE]"
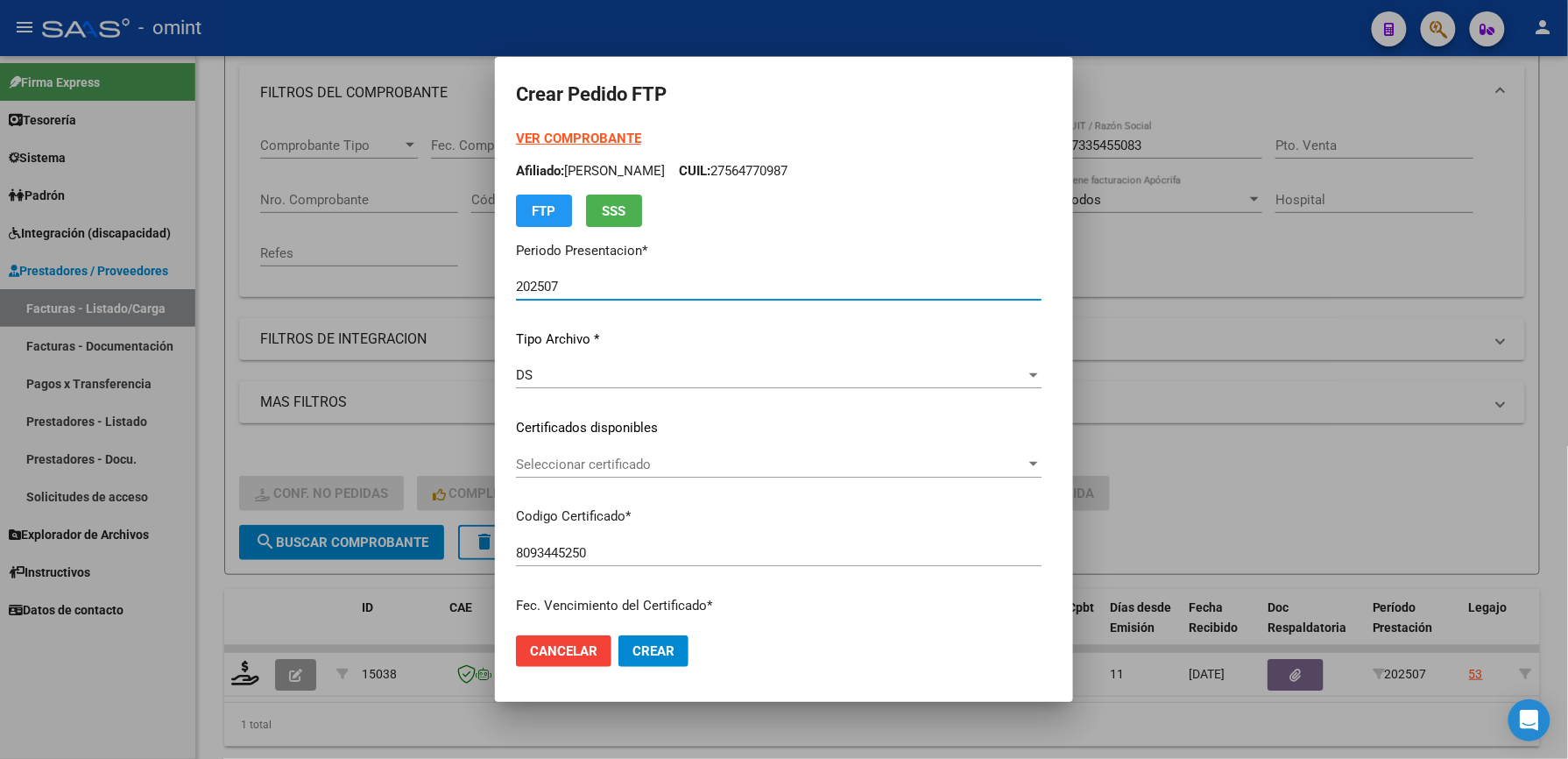
click at [617, 460] on span "Seleccionar certificado" at bounding box center [771, 465] width 510 height 16
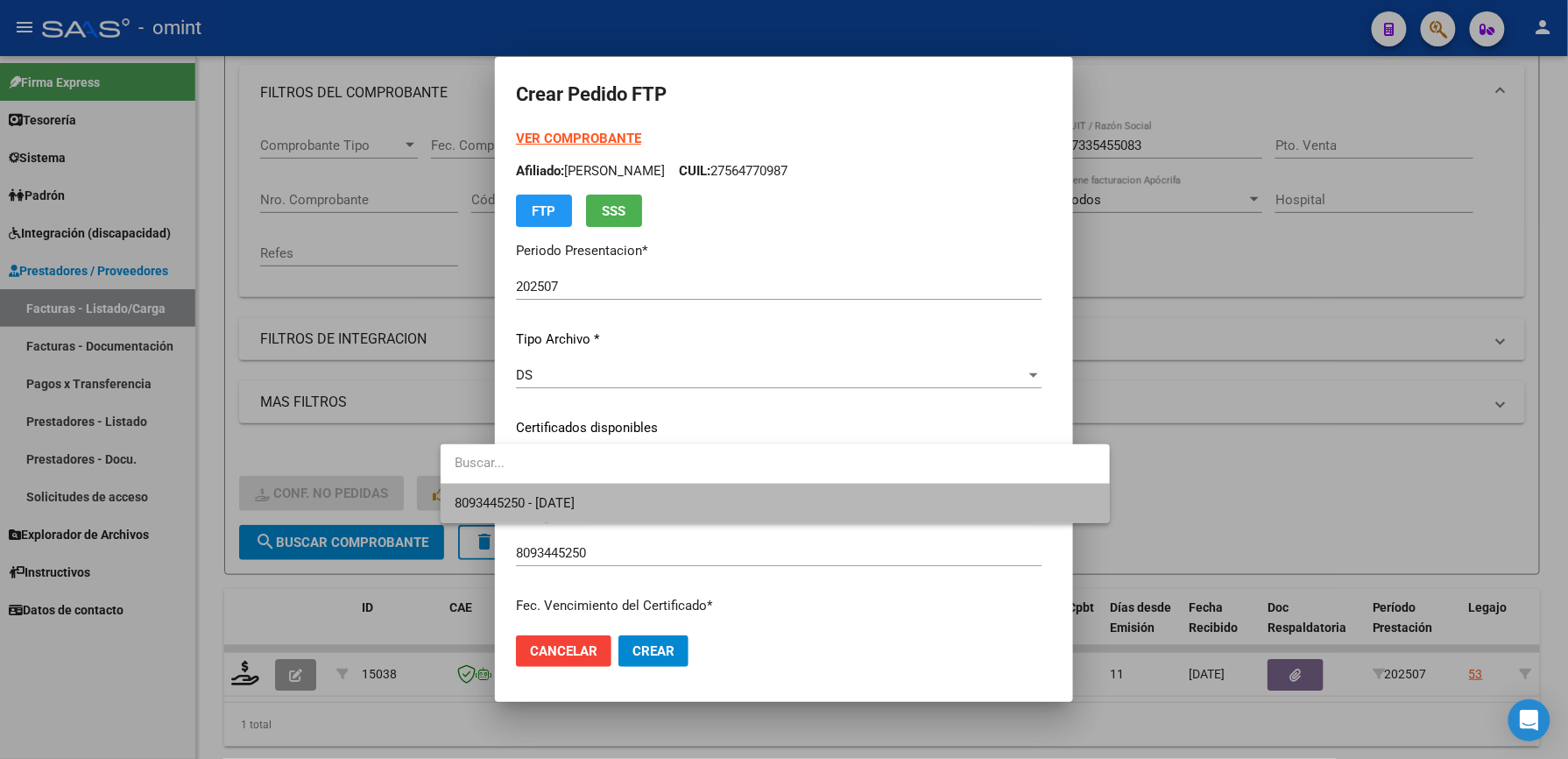
click at [628, 495] on span "8093445250 - [DATE]" at bounding box center [775, 503] width 641 height 39
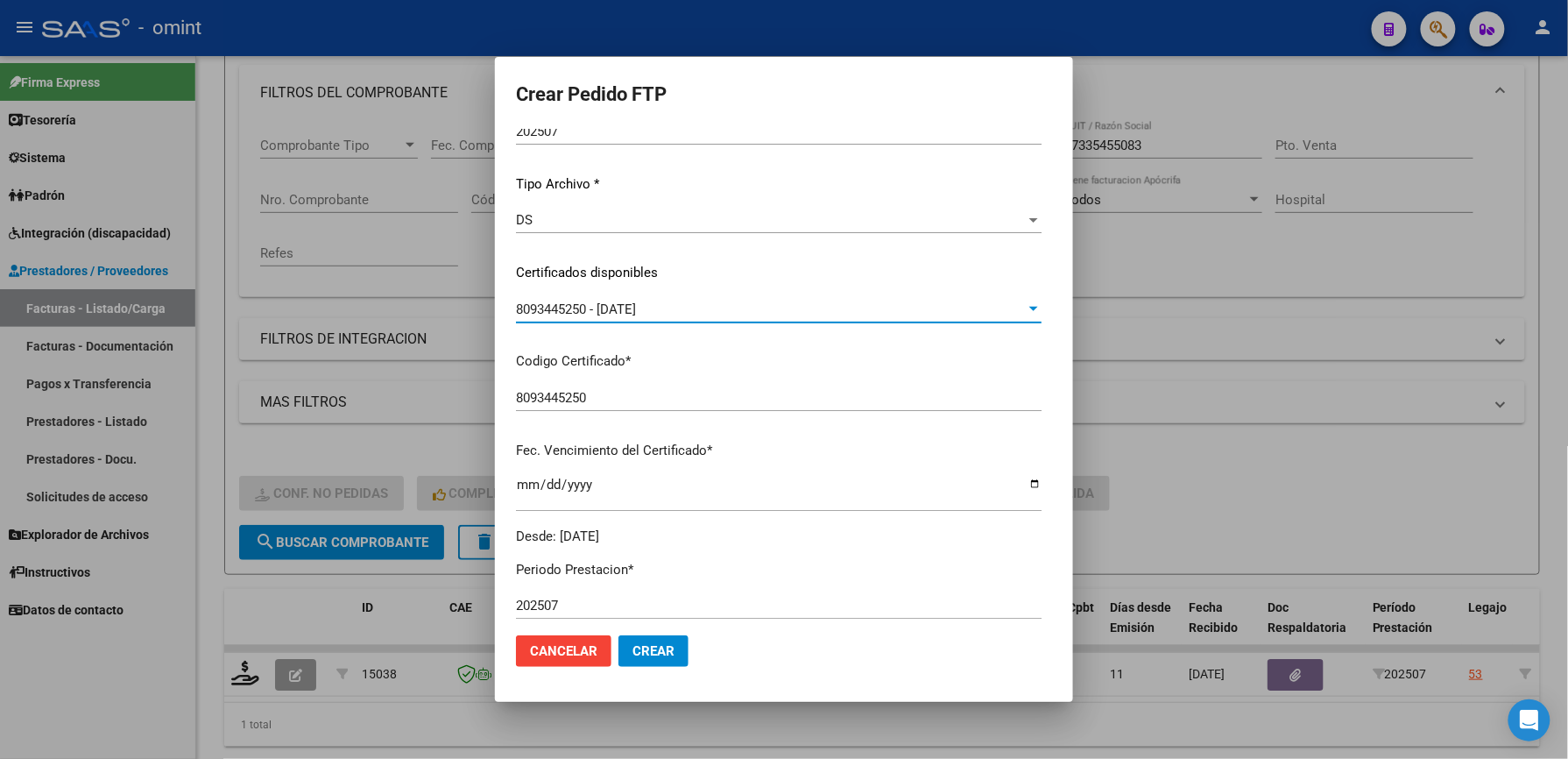
scroll to position [467, 0]
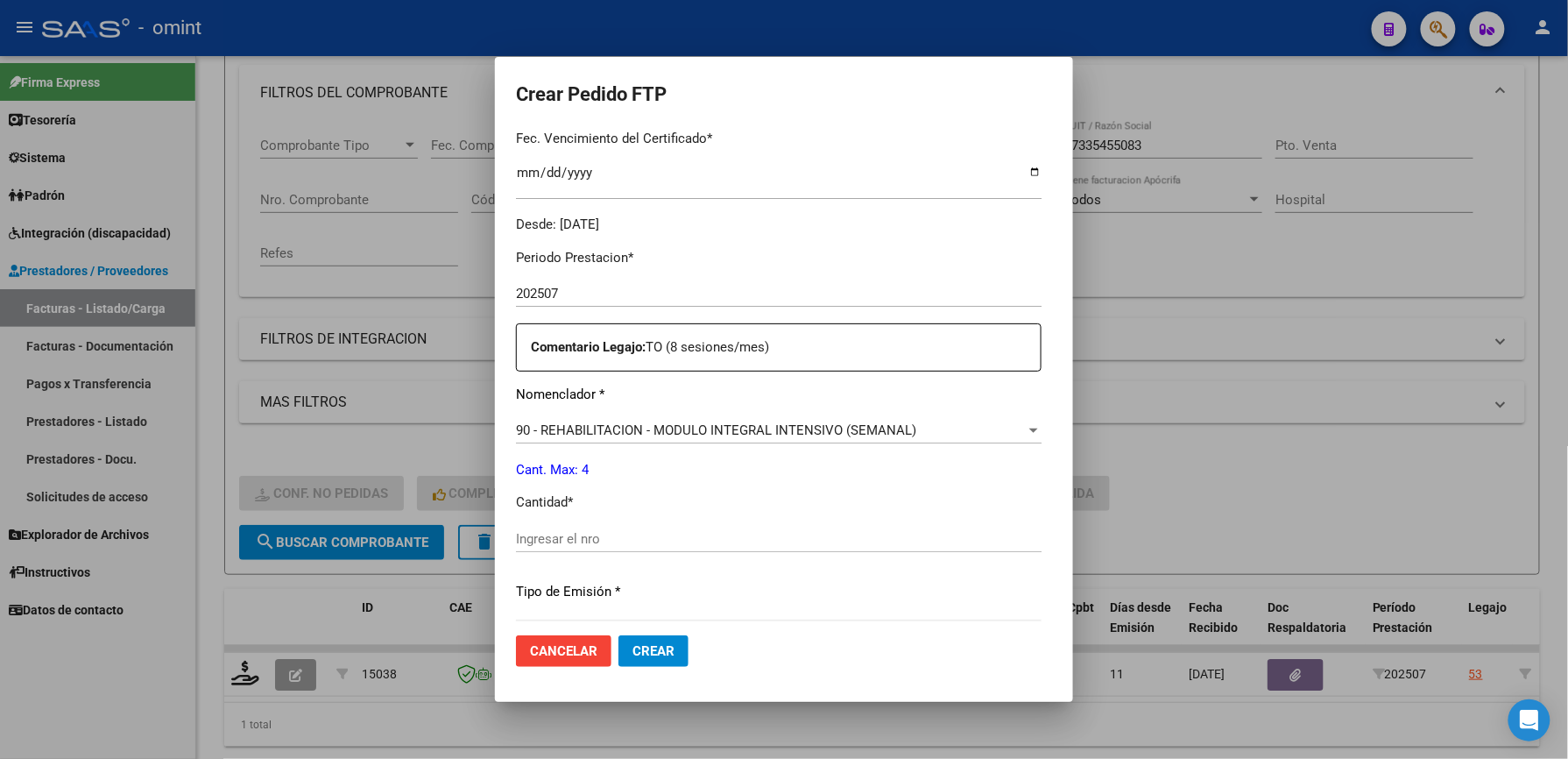
click at [596, 540] on input "Ingresar el nro" at bounding box center [779, 539] width 526 height 16
type input "4"
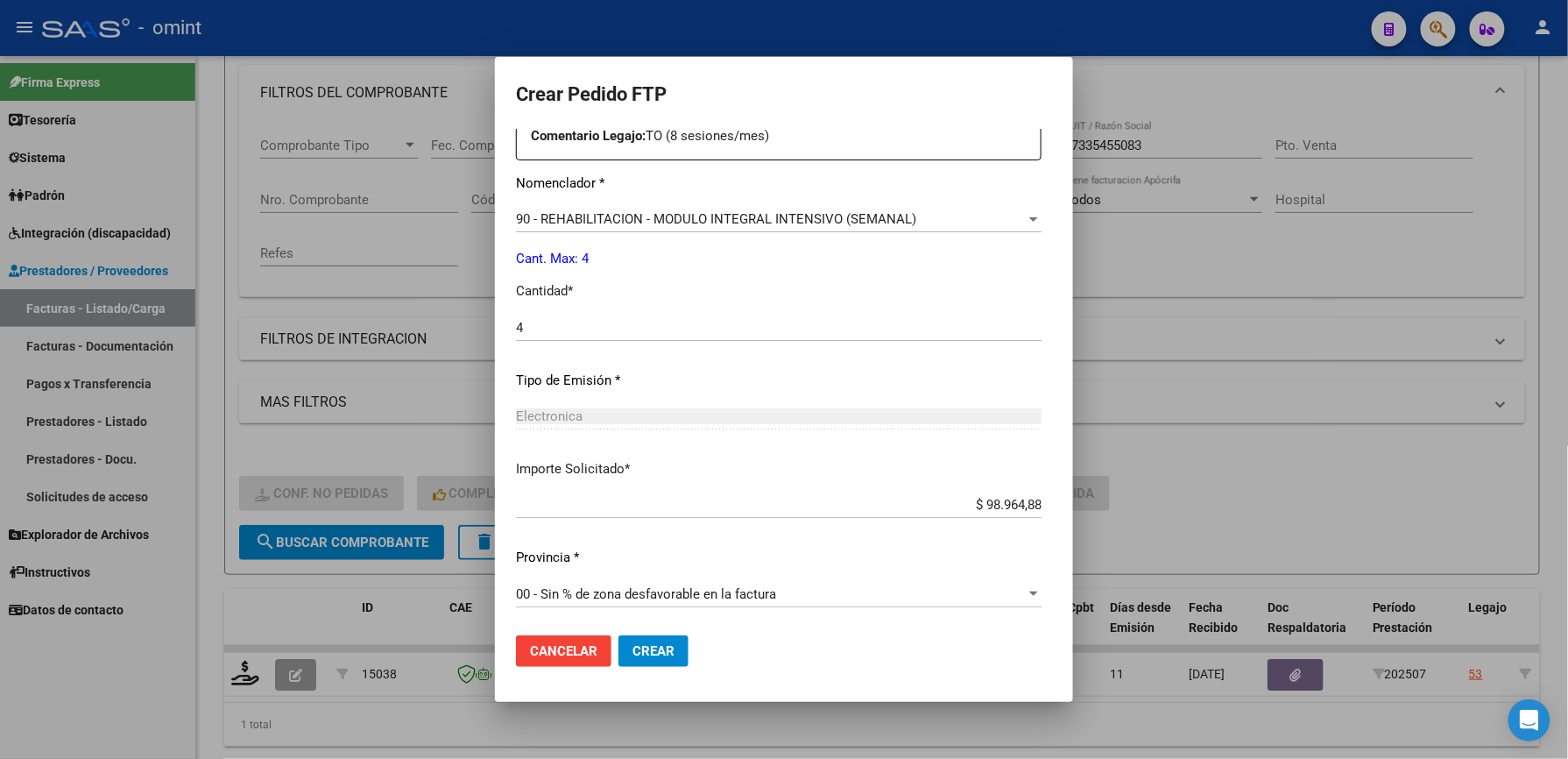
click at [619, 639] on button "Crear" at bounding box center [653, 650] width 70 height 31
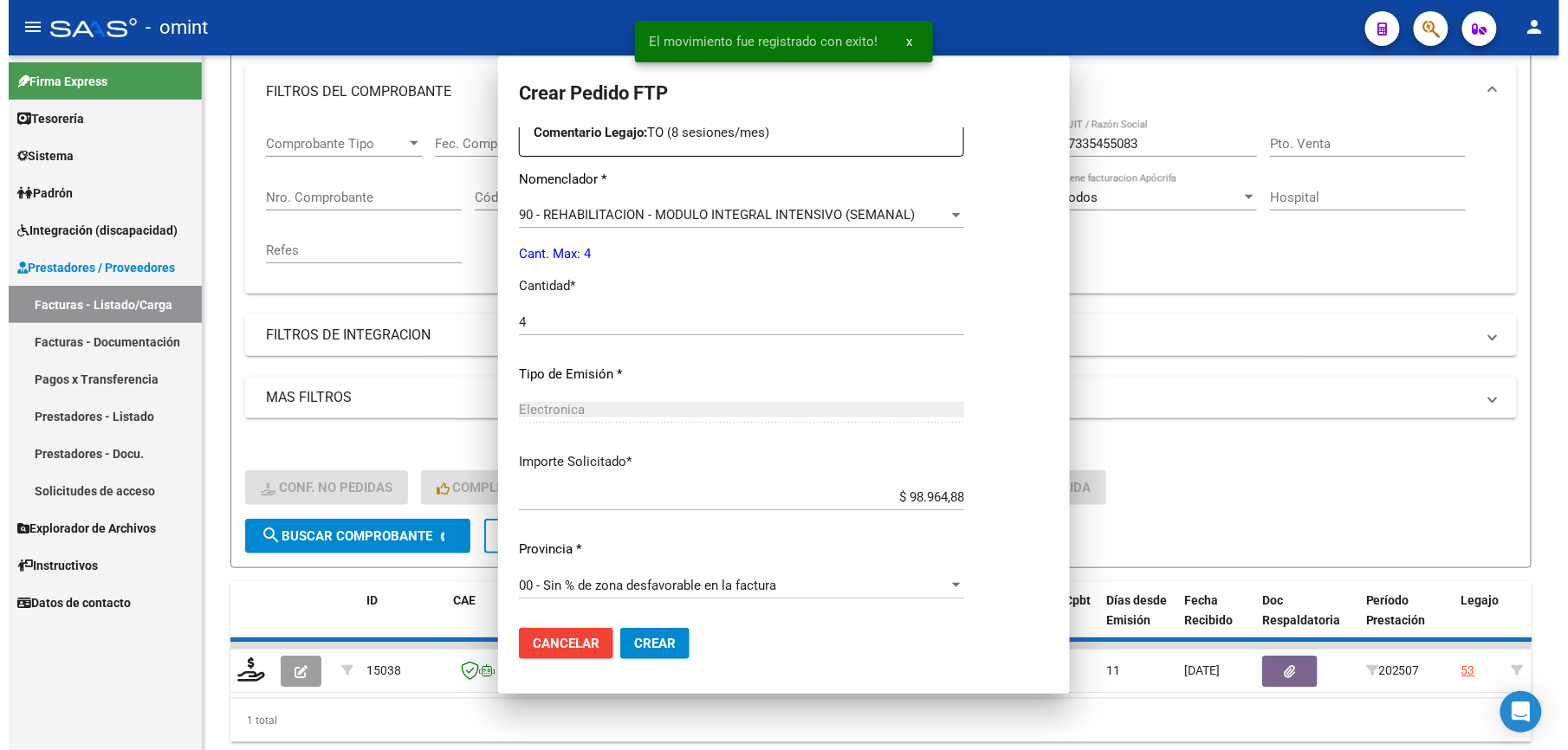
scroll to position [572, 0]
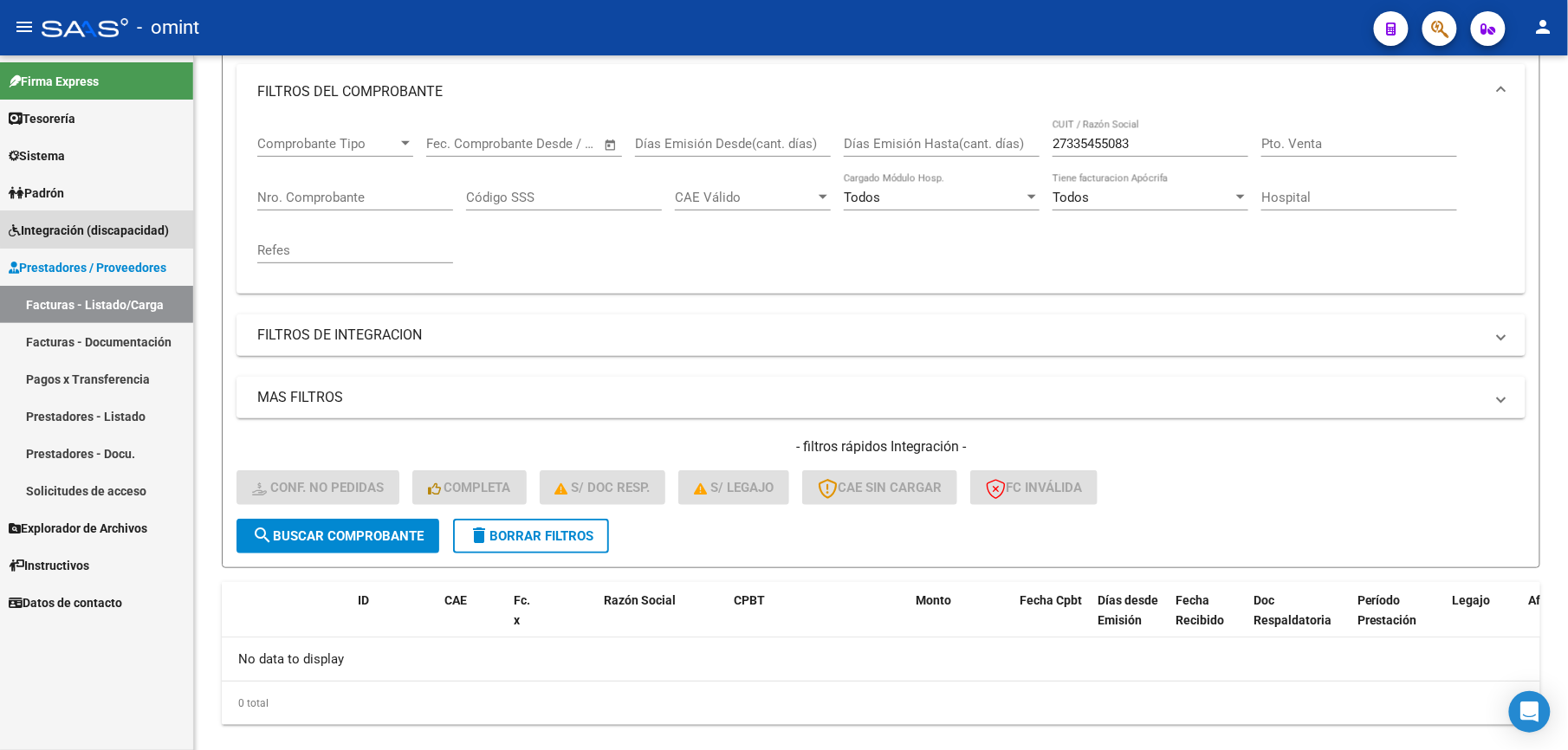
click at [148, 218] on link "Integración (discapacidad)" at bounding box center [96, 230] width 194 height 37
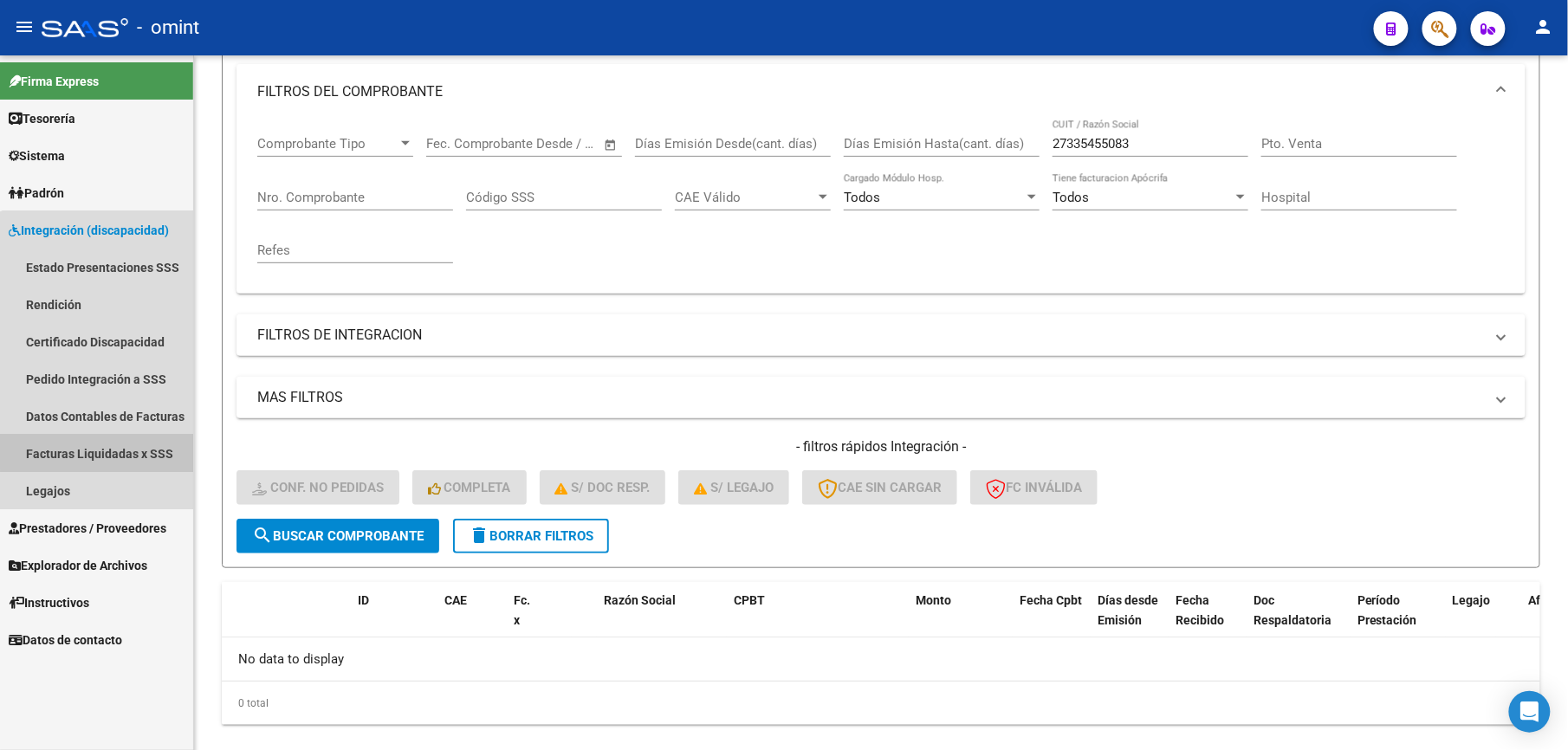
click at [98, 451] on link "Facturas Liquidadas x SSS" at bounding box center [96, 453] width 194 height 37
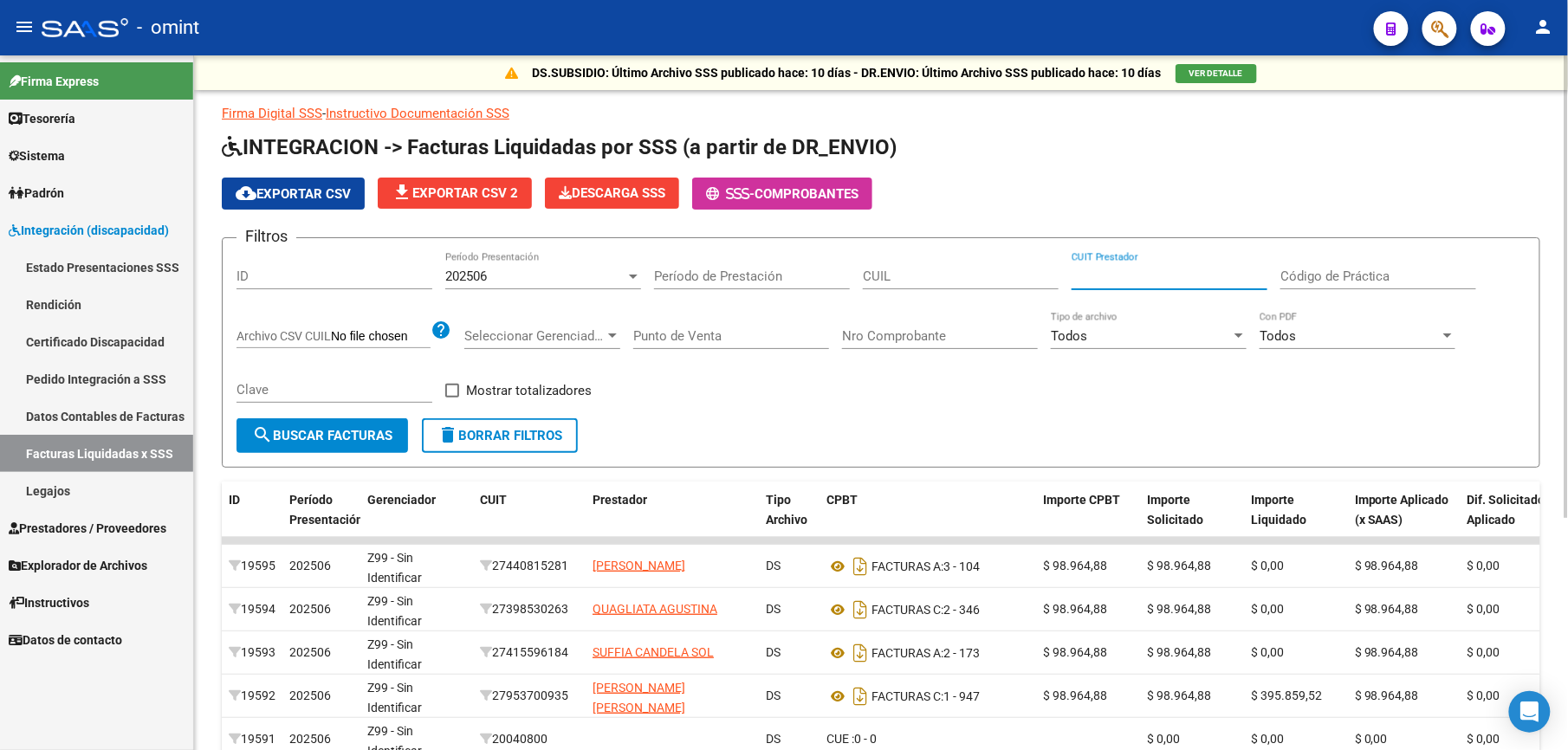
paste input "27-27780572-9"
type input "27-27780572-9"
click at [630, 278] on div at bounding box center [633, 277] width 9 height 4
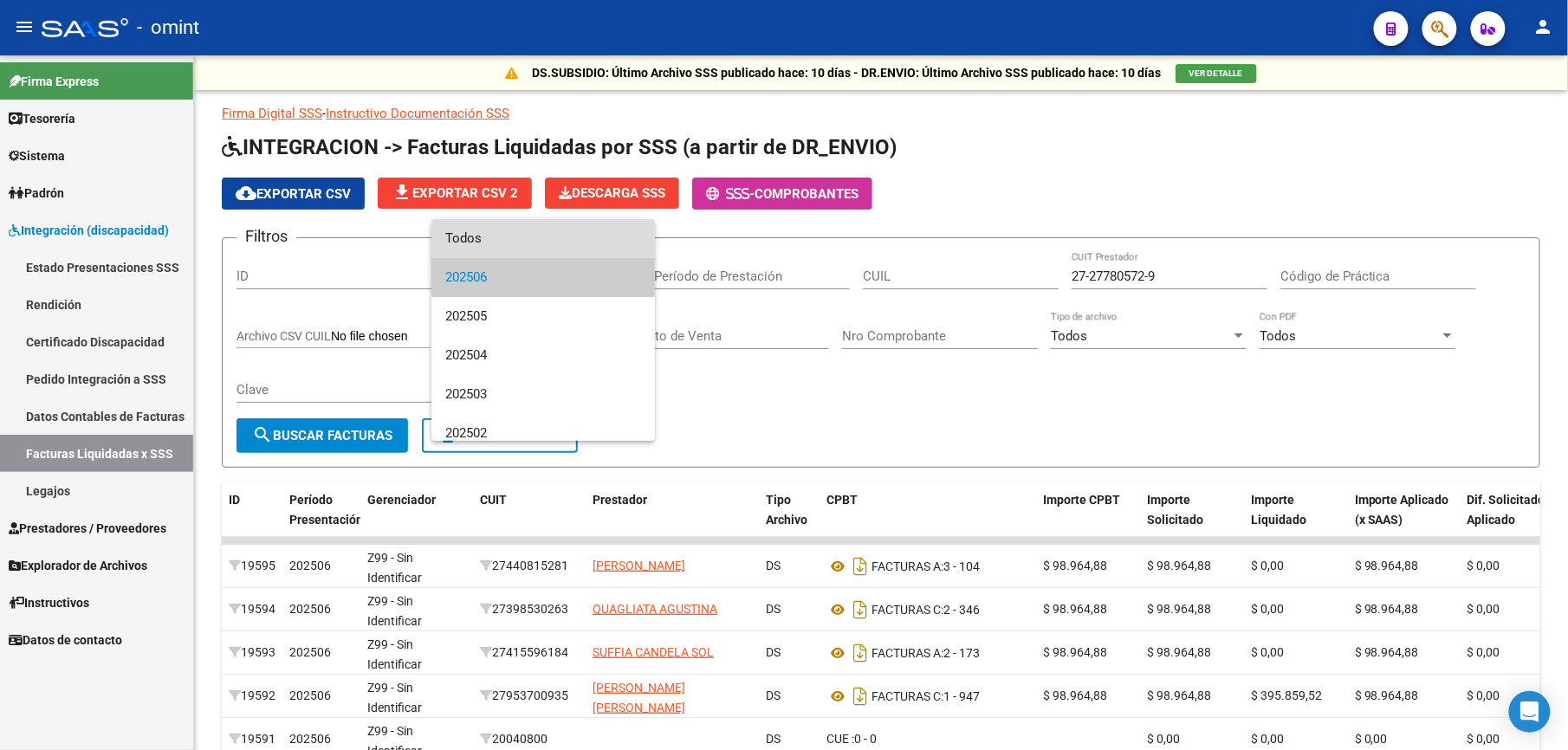
click at [589, 244] on span "Todos" at bounding box center [543, 239] width 195 height 39
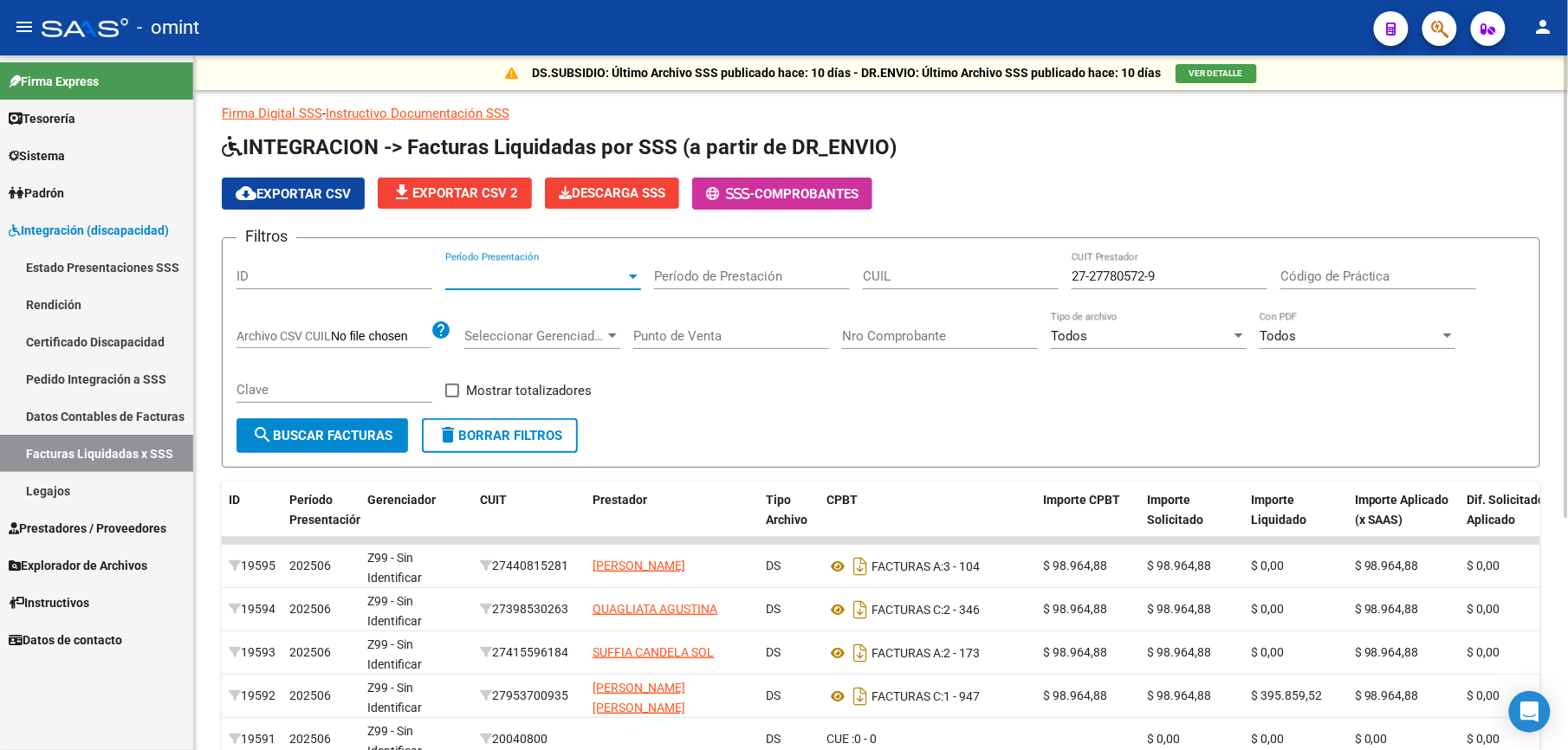
drag, startPoint x: 362, startPoint y: 428, endPoint x: 371, endPoint y: 427, distance: 9.1
click at [365, 428] on span "search Buscar Facturas" at bounding box center [322, 436] width 141 height 16
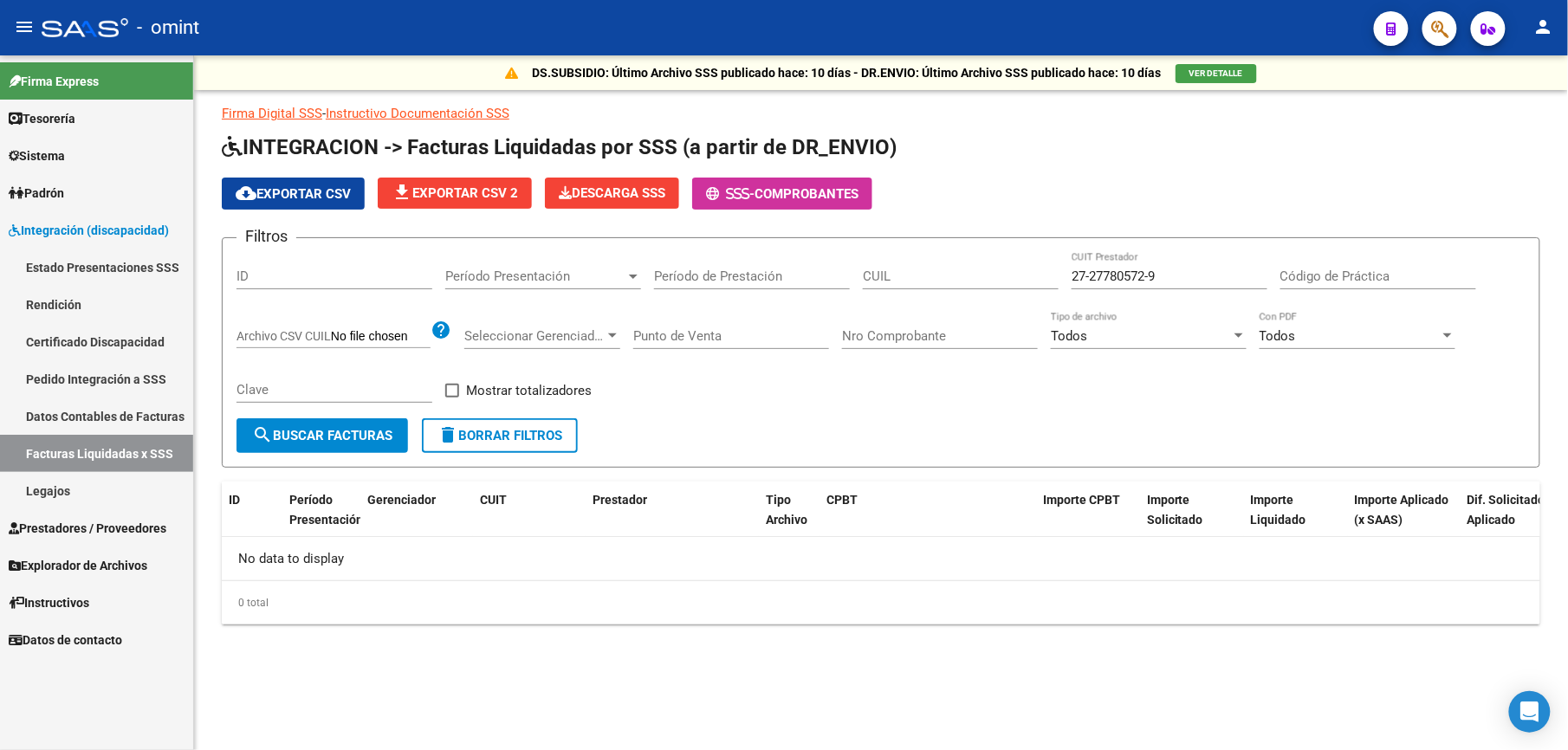
click at [66, 520] on span "Prestadores / Proveedores" at bounding box center [88, 528] width 157 height 19
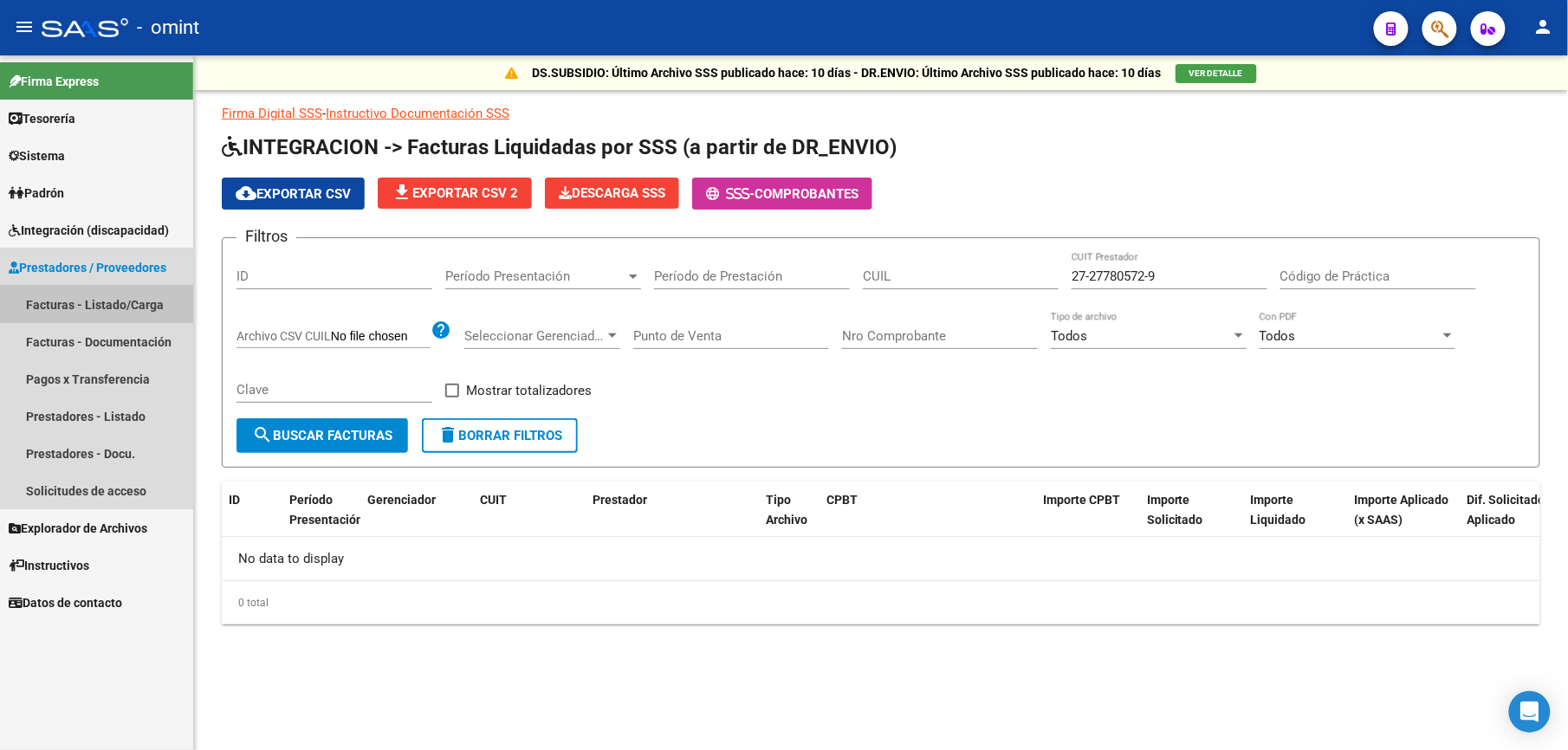
click at [83, 303] on link "Facturas - Listado/Carga" at bounding box center [96, 304] width 194 height 37
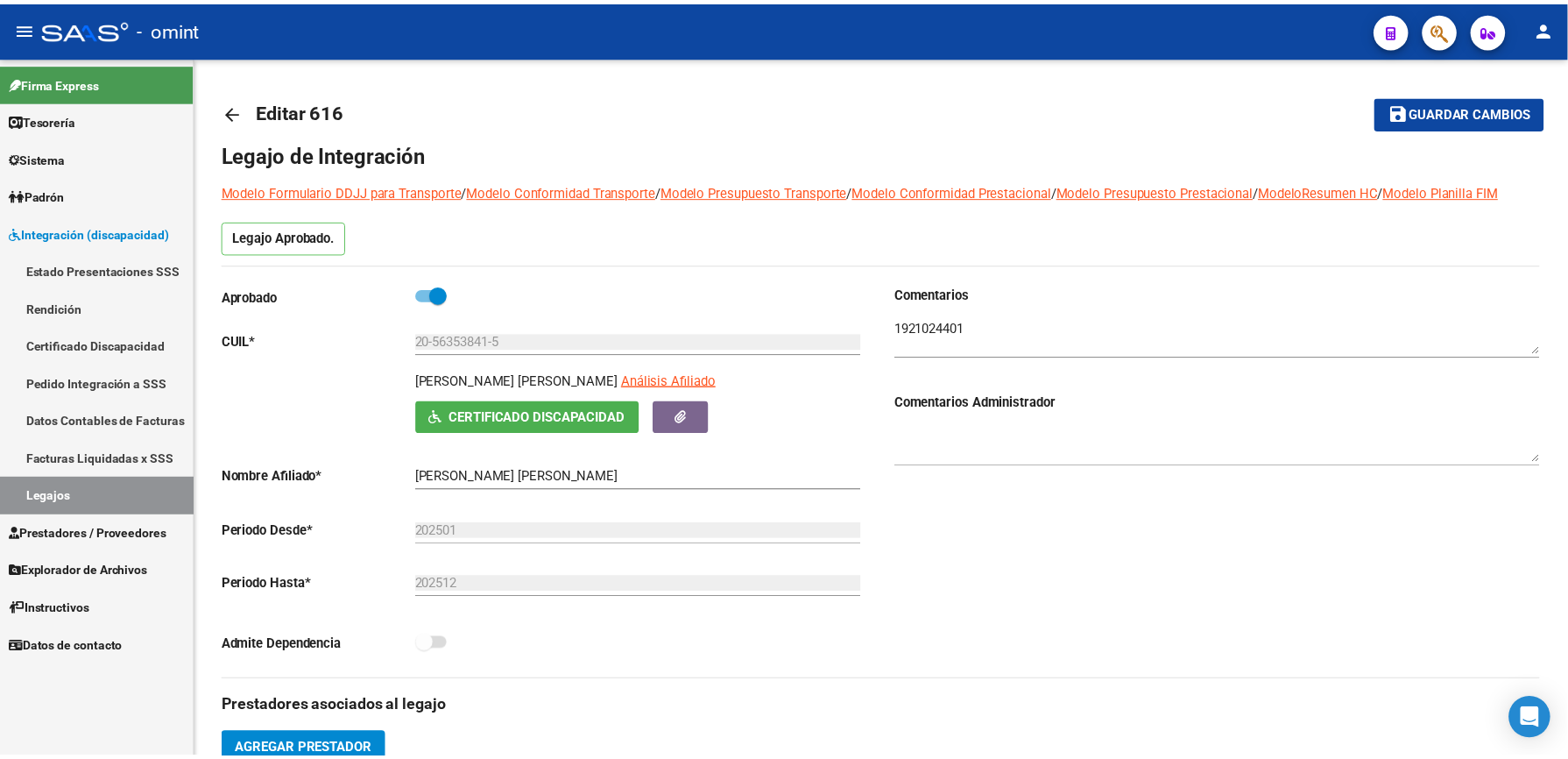
scroll to position [61, 0]
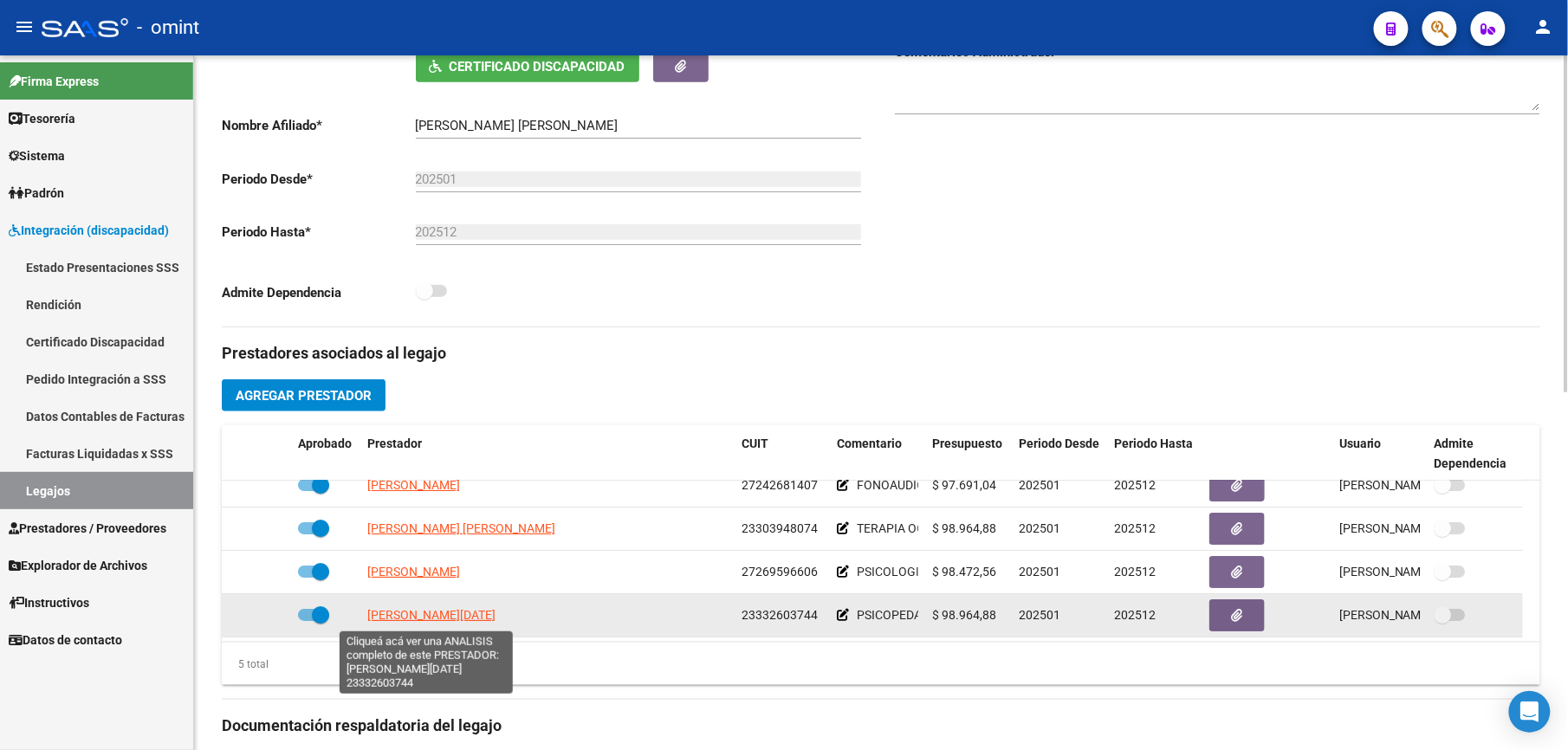
click at [409, 617] on span "RONANDUANO LUCIA" at bounding box center [431, 615] width 128 height 14
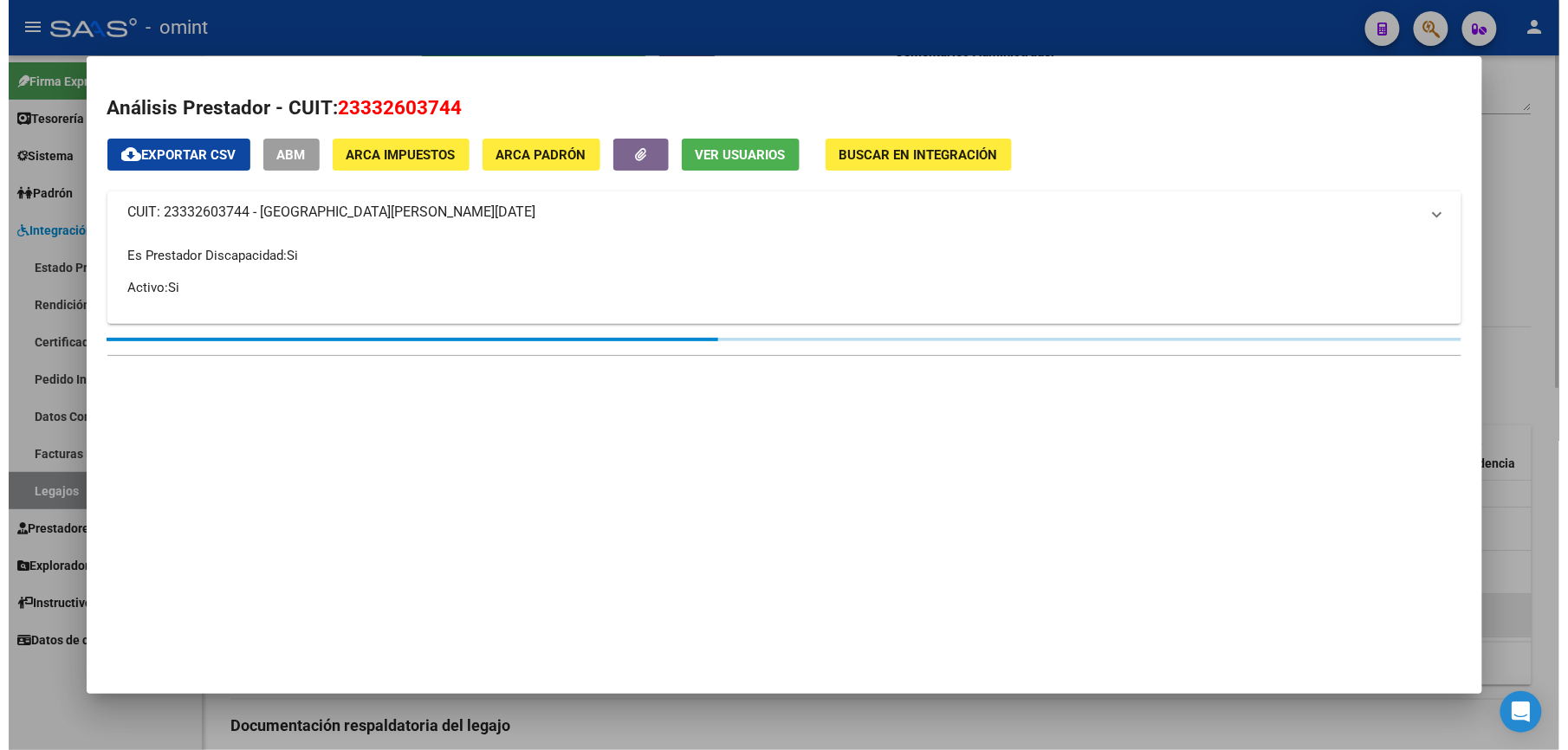
scroll to position [365, 0]
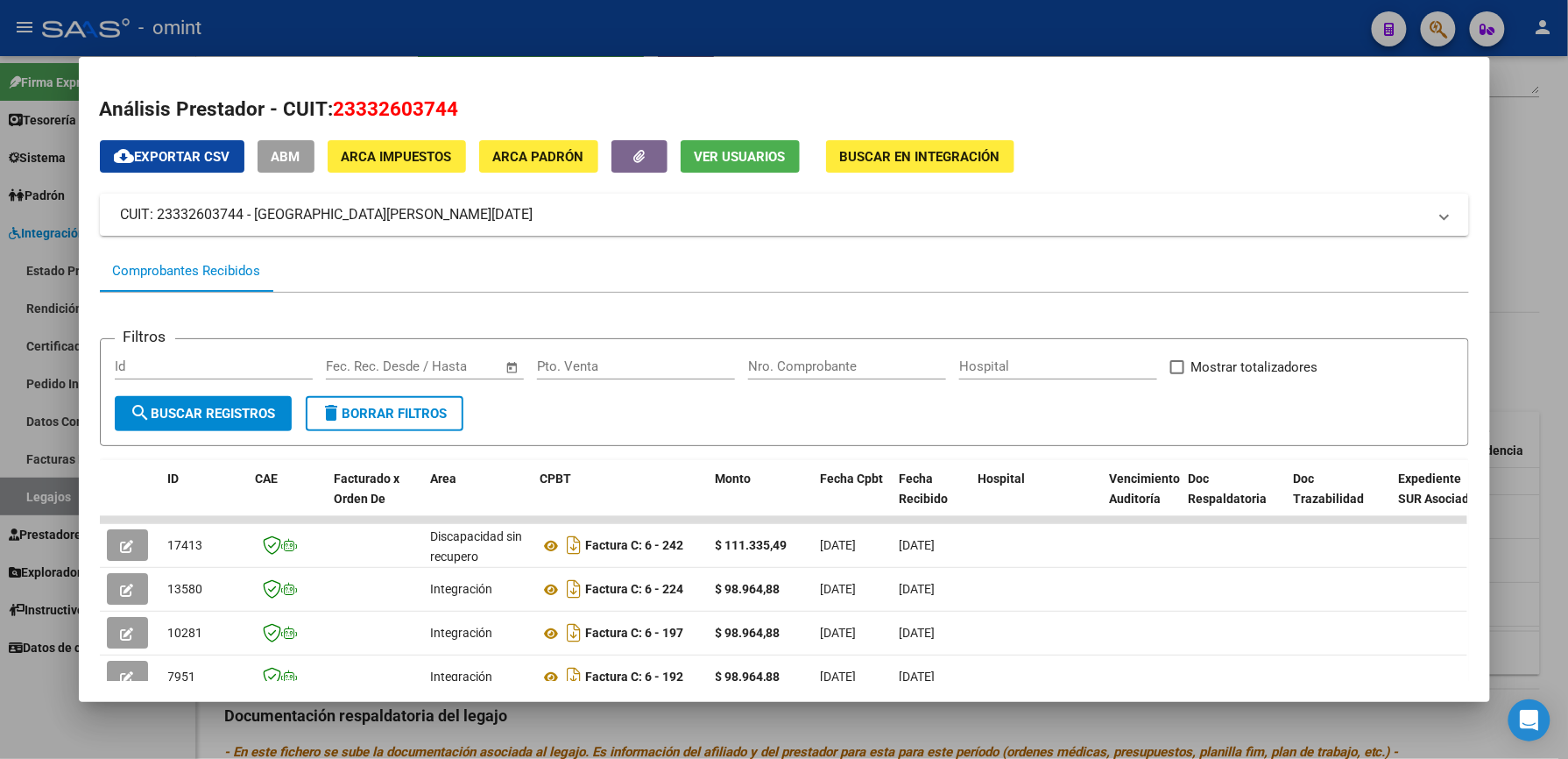
click at [759, 152] on span "Ver Usuarios" at bounding box center [740, 157] width 91 height 16
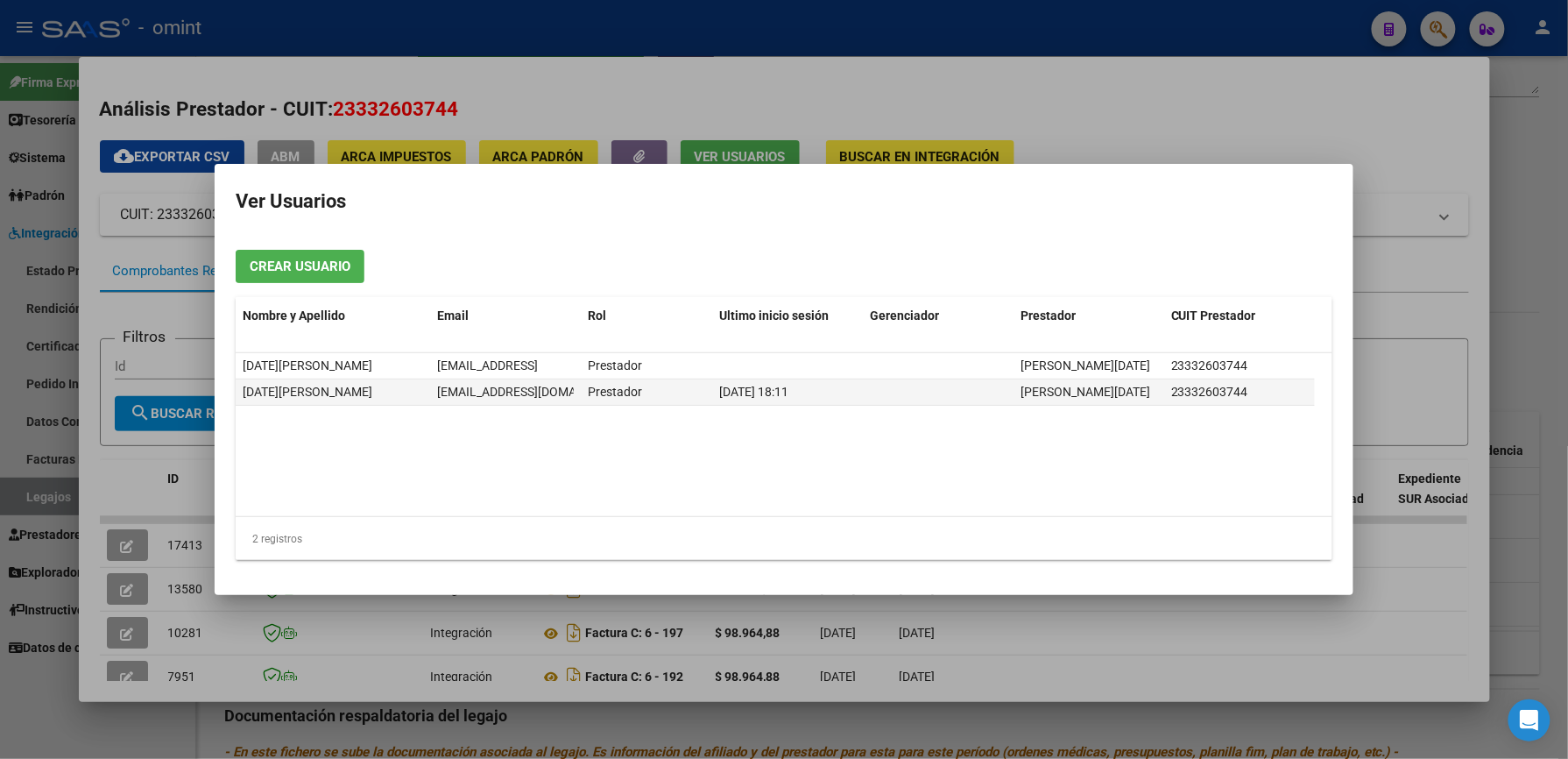
click at [733, 104] on div at bounding box center [784, 379] width 1568 height 759
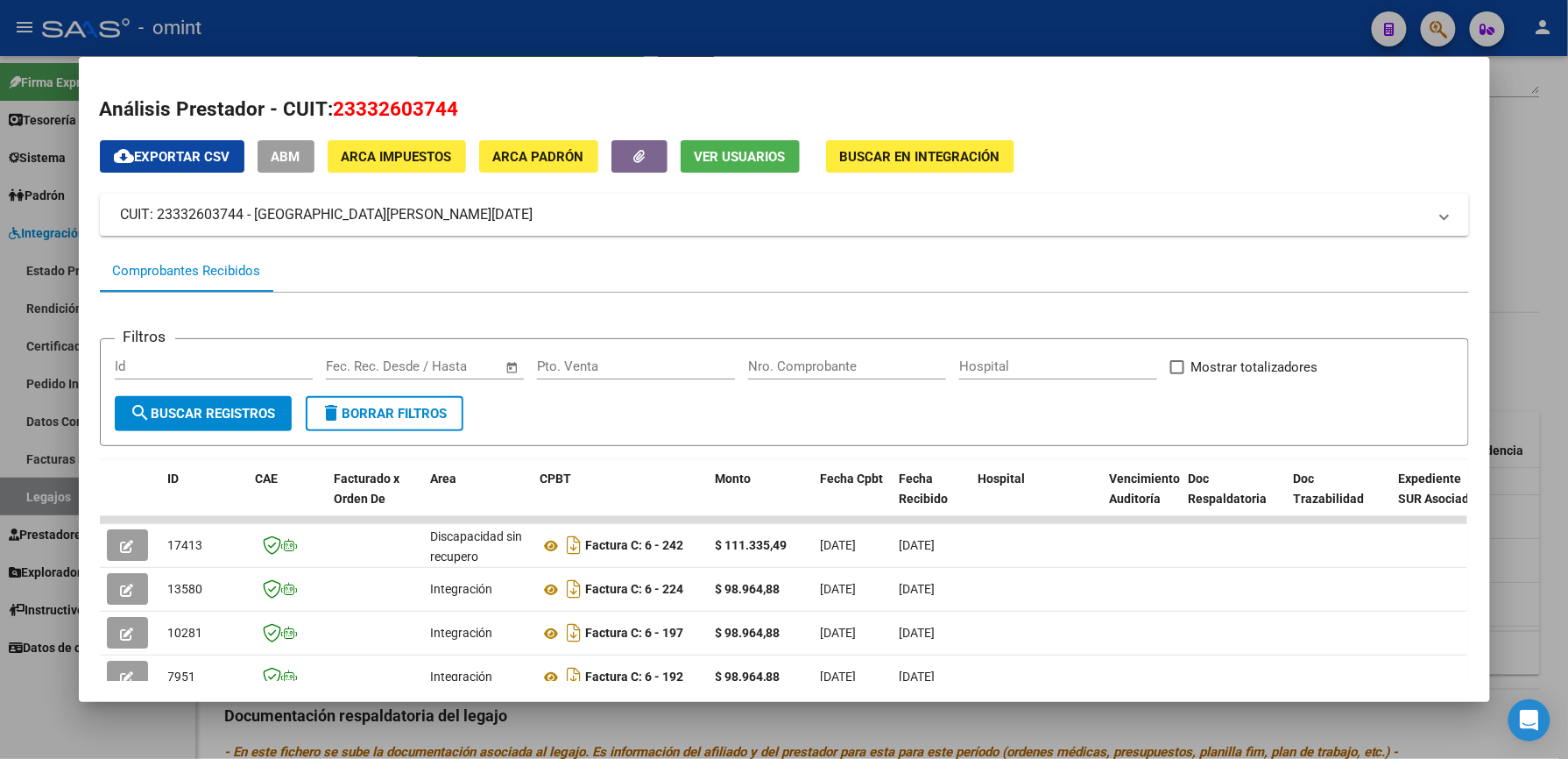
click at [548, 21] on div at bounding box center [784, 379] width 1568 height 759
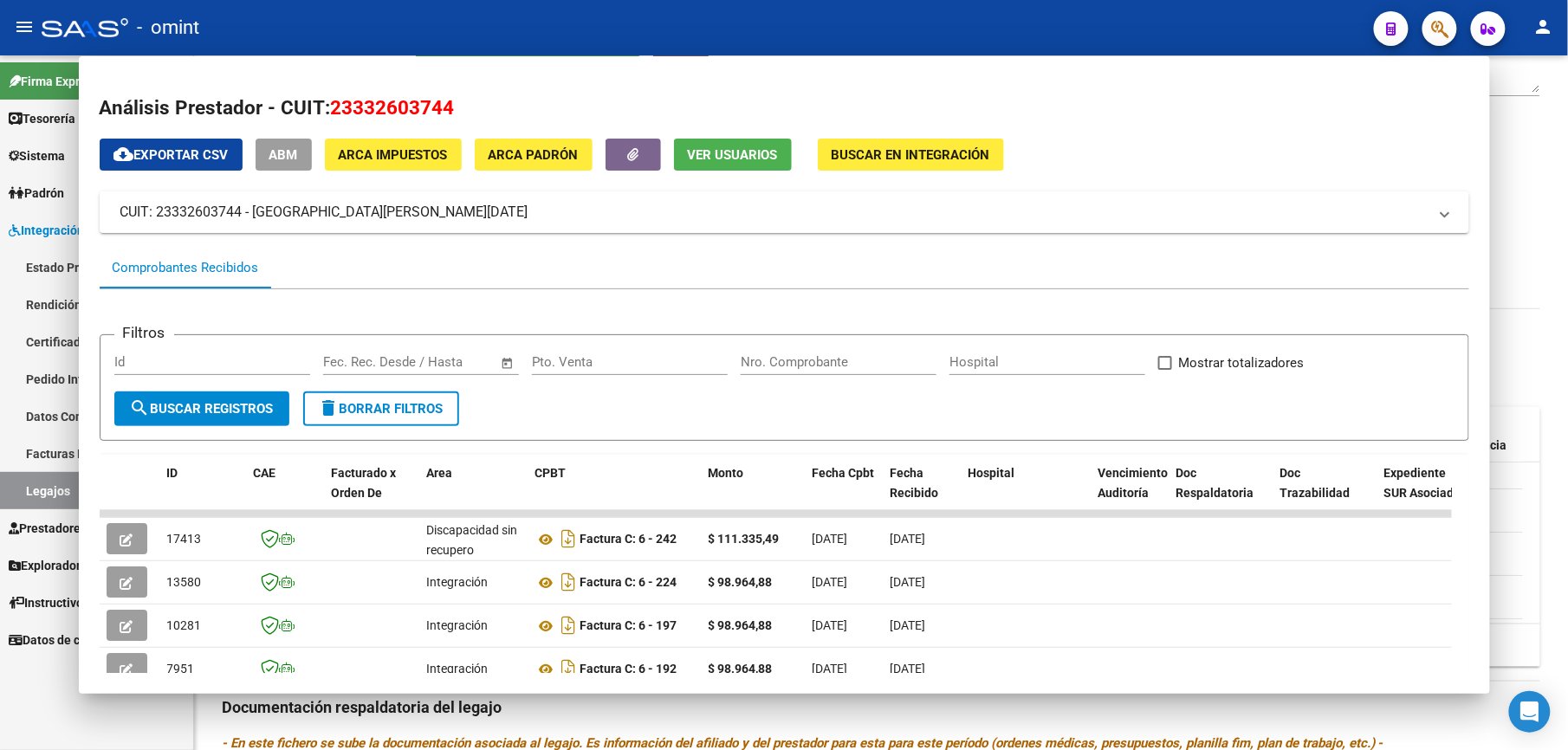
scroll to position [346, 0]
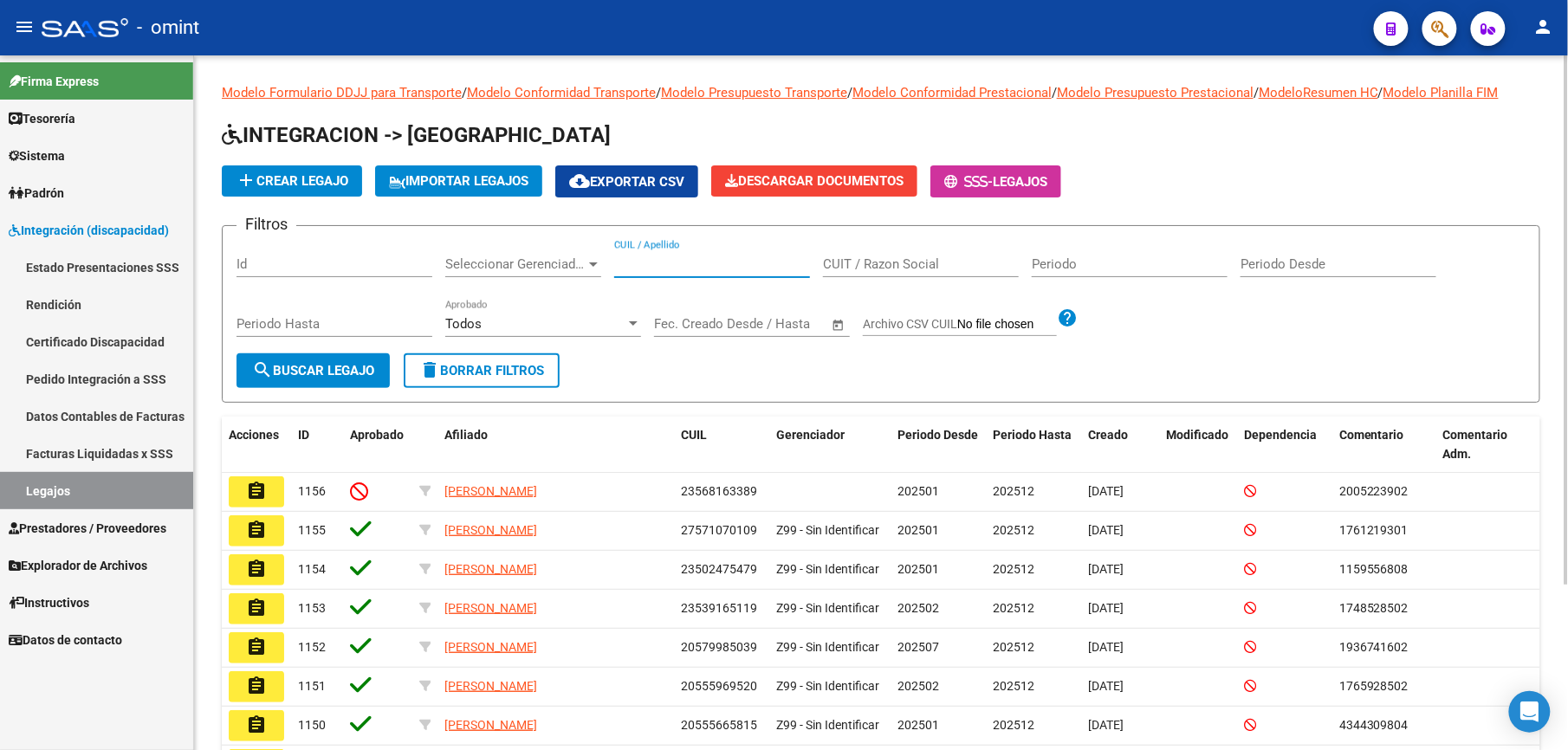
click at [683, 267] on input "CUIL / Apellido" at bounding box center [712, 264] width 195 height 16
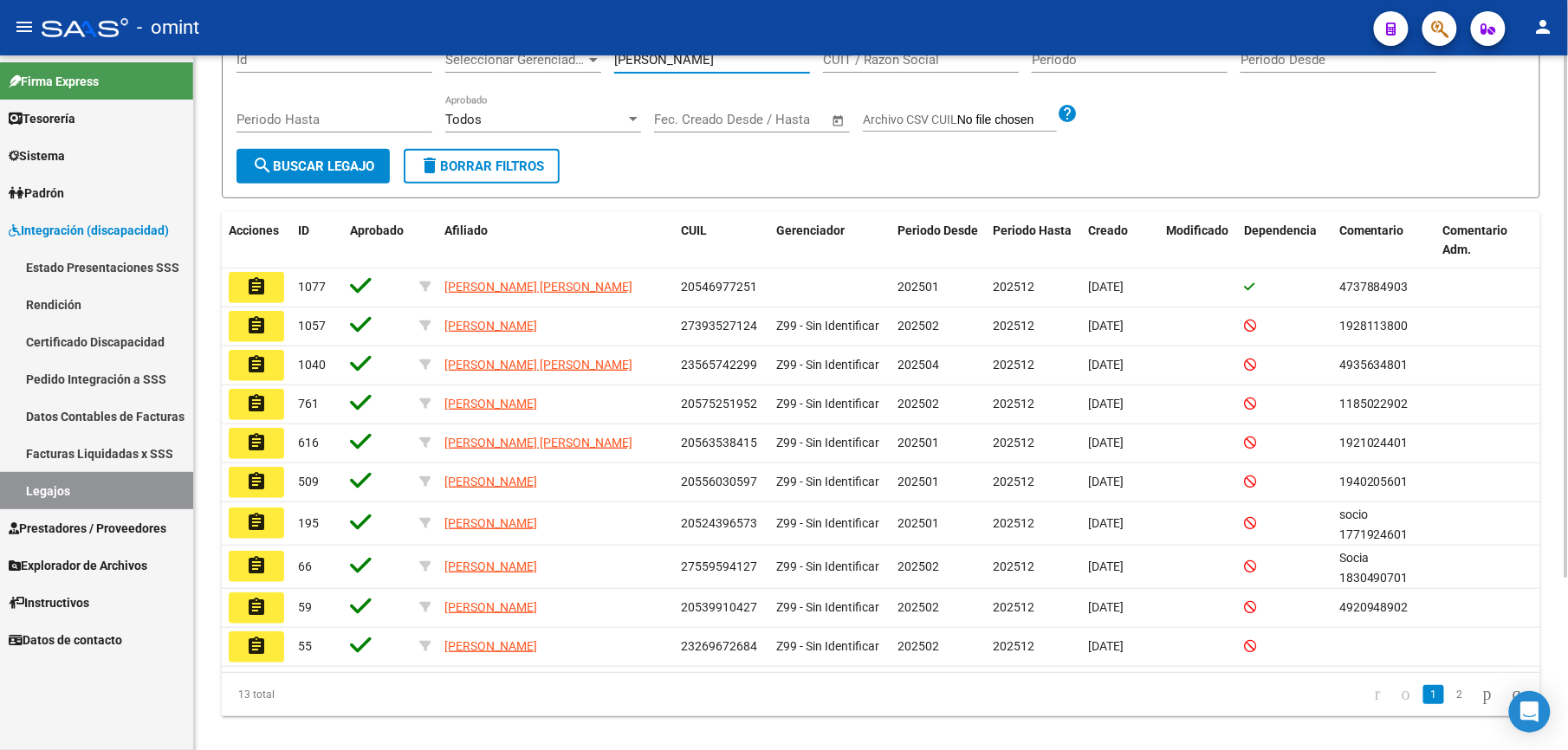
scroll to position [231, 0]
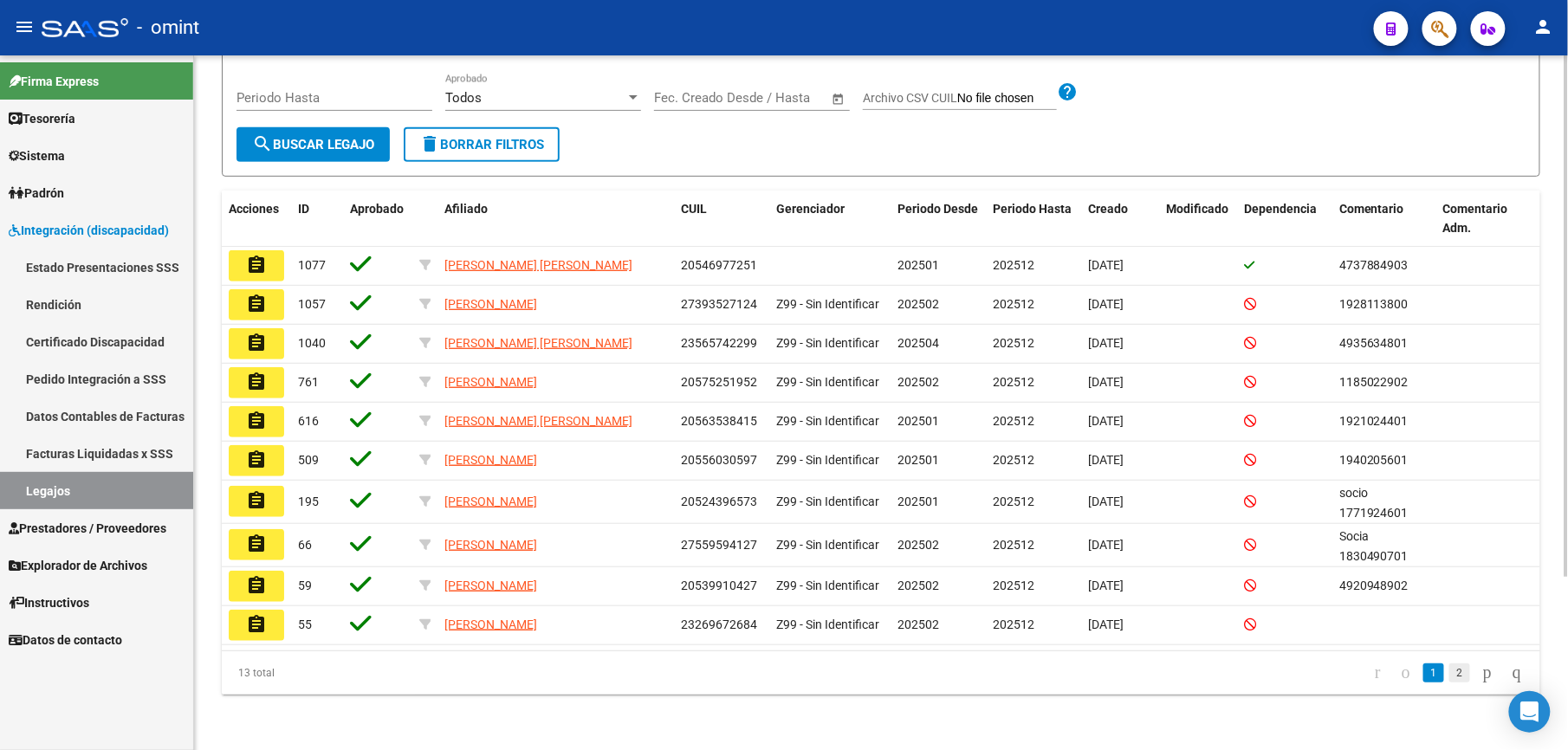
type input "fernandez"
click at [1450, 672] on link "2" at bounding box center [1460, 673] width 21 height 19
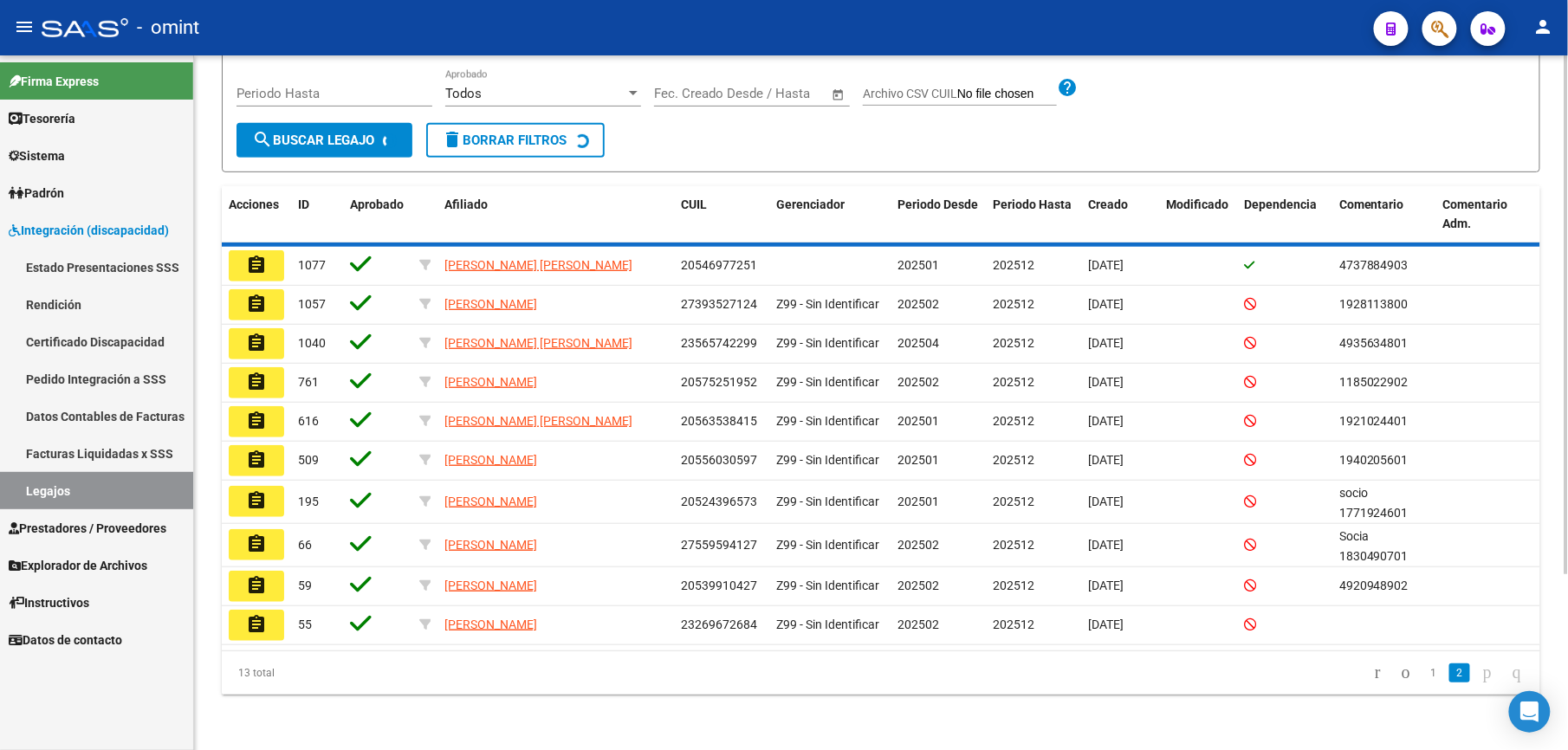
scroll to position [0, 0]
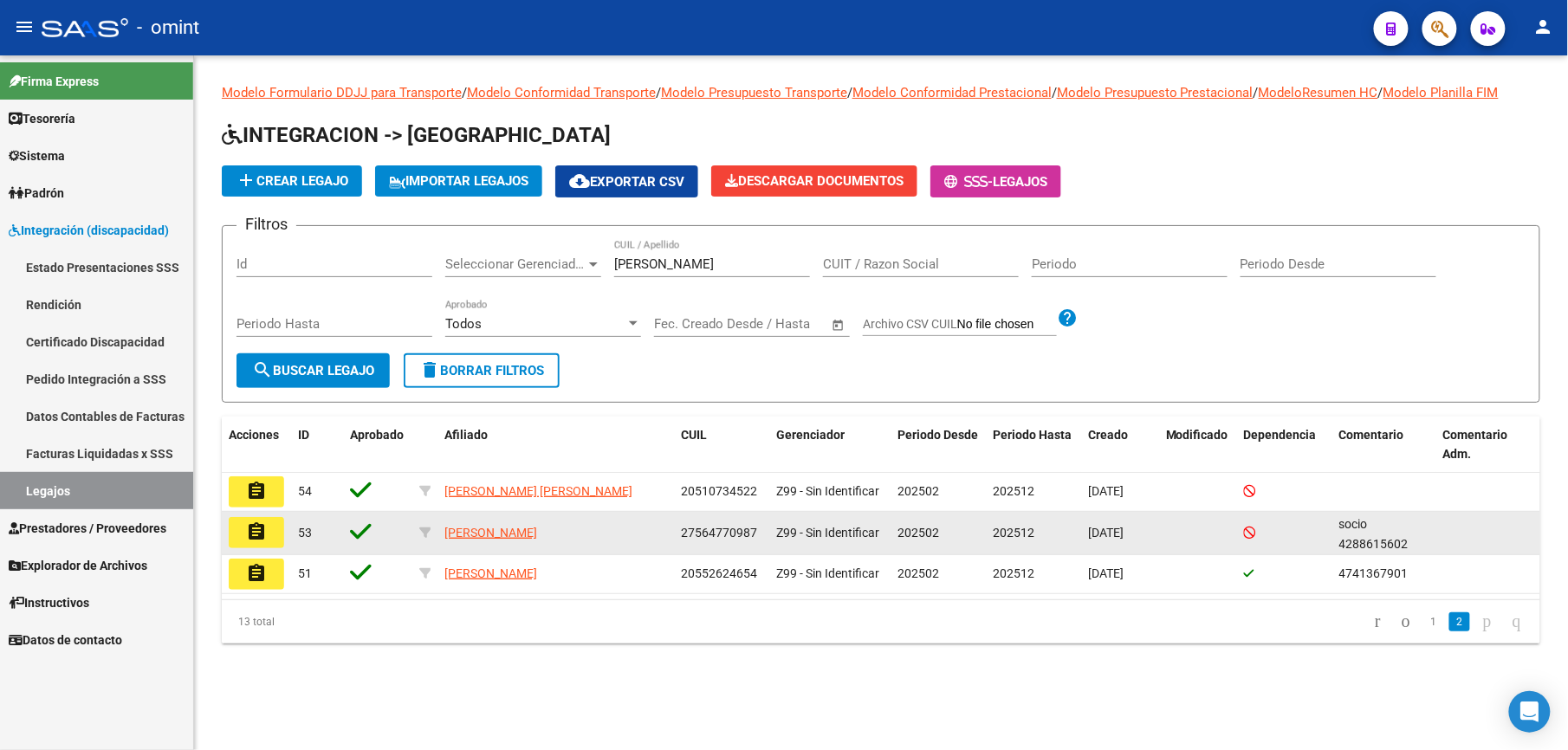
click at [262, 530] on mat-icon "assignment" at bounding box center [256, 532] width 21 height 21
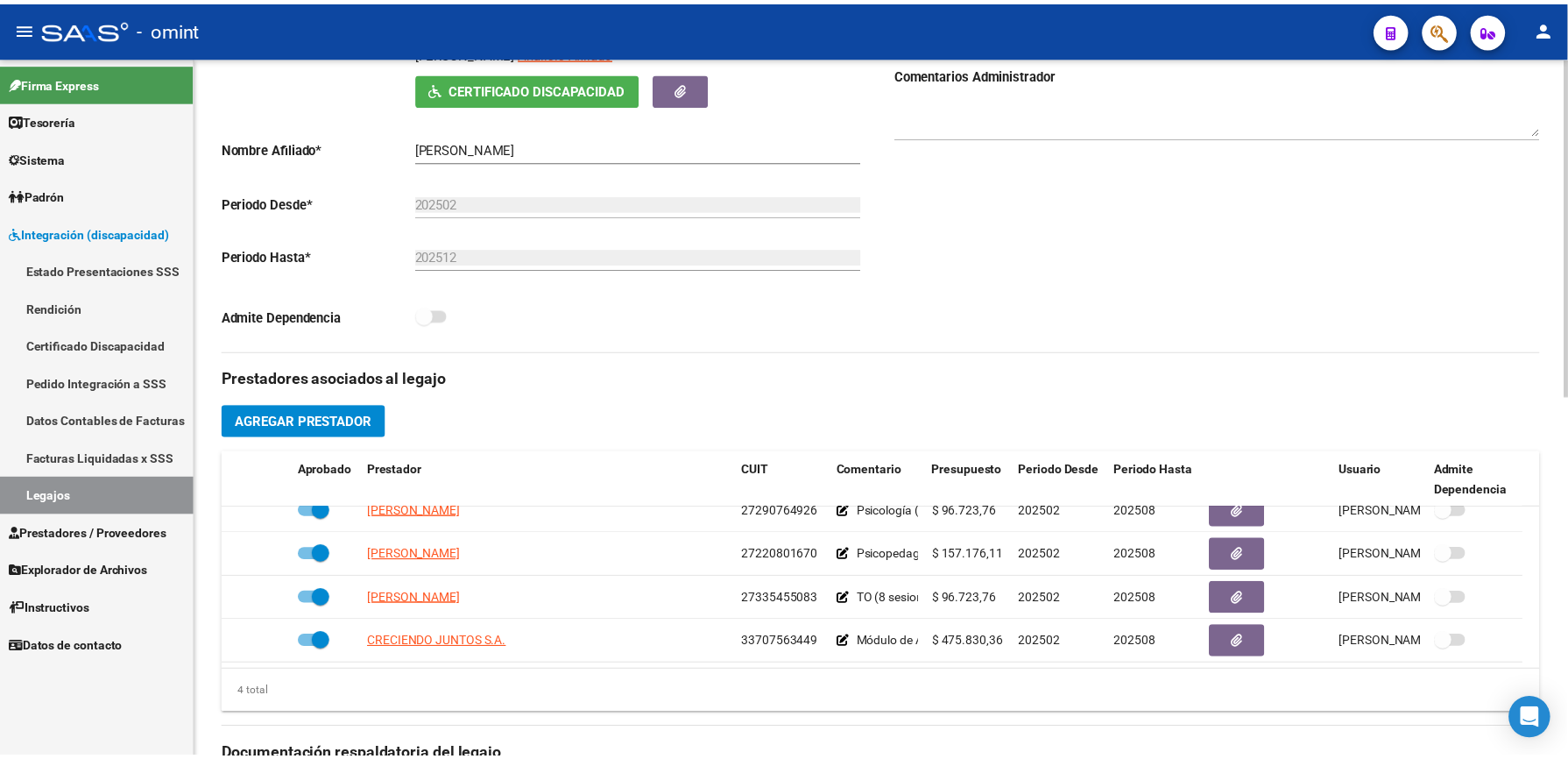
scroll to position [350, 0]
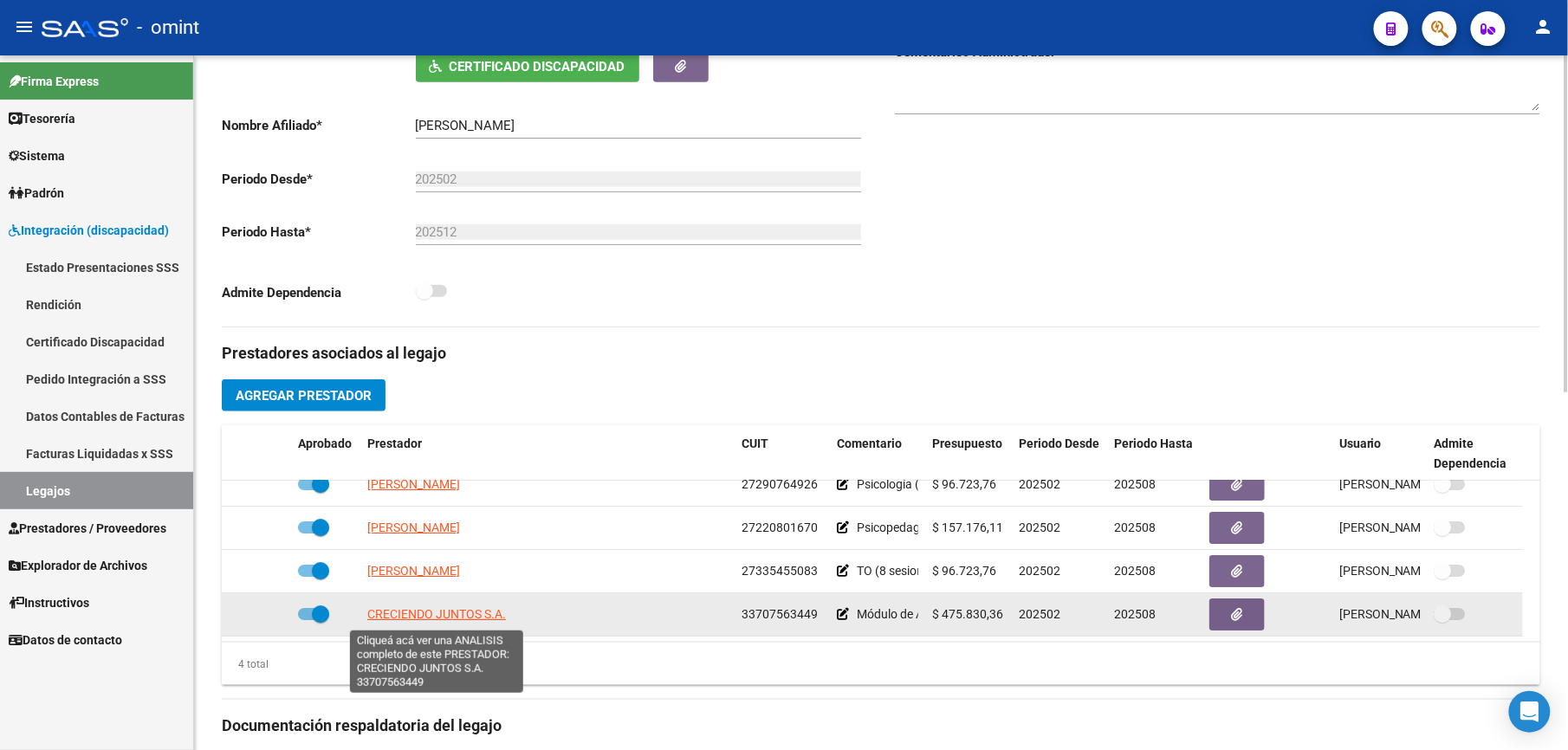
click at [454, 615] on span "CRECIENDO JUNTOS S.A." at bounding box center [437, 614] width 139 height 14
type textarea "33707563449"
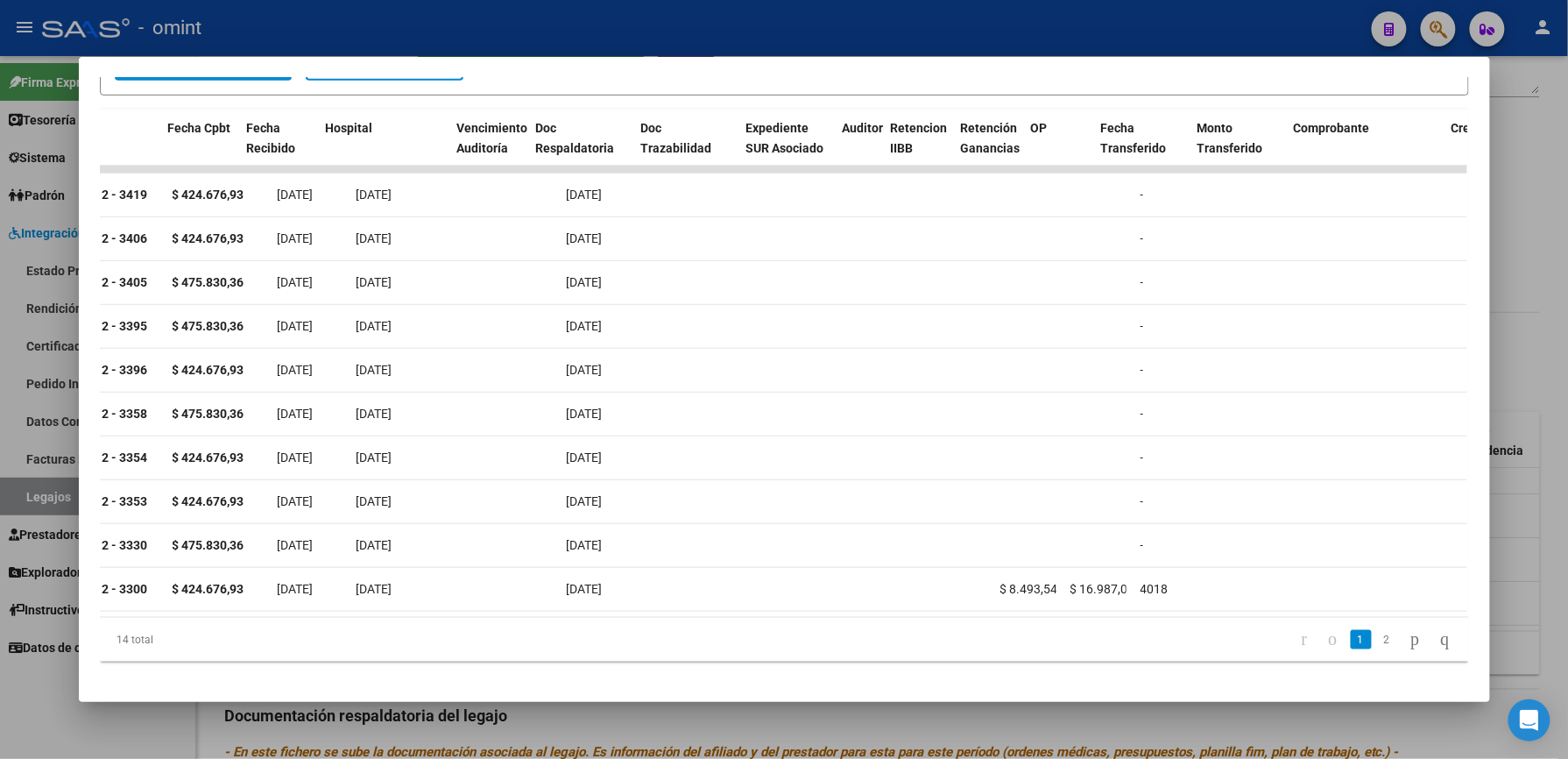
scroll to position [0, 0]
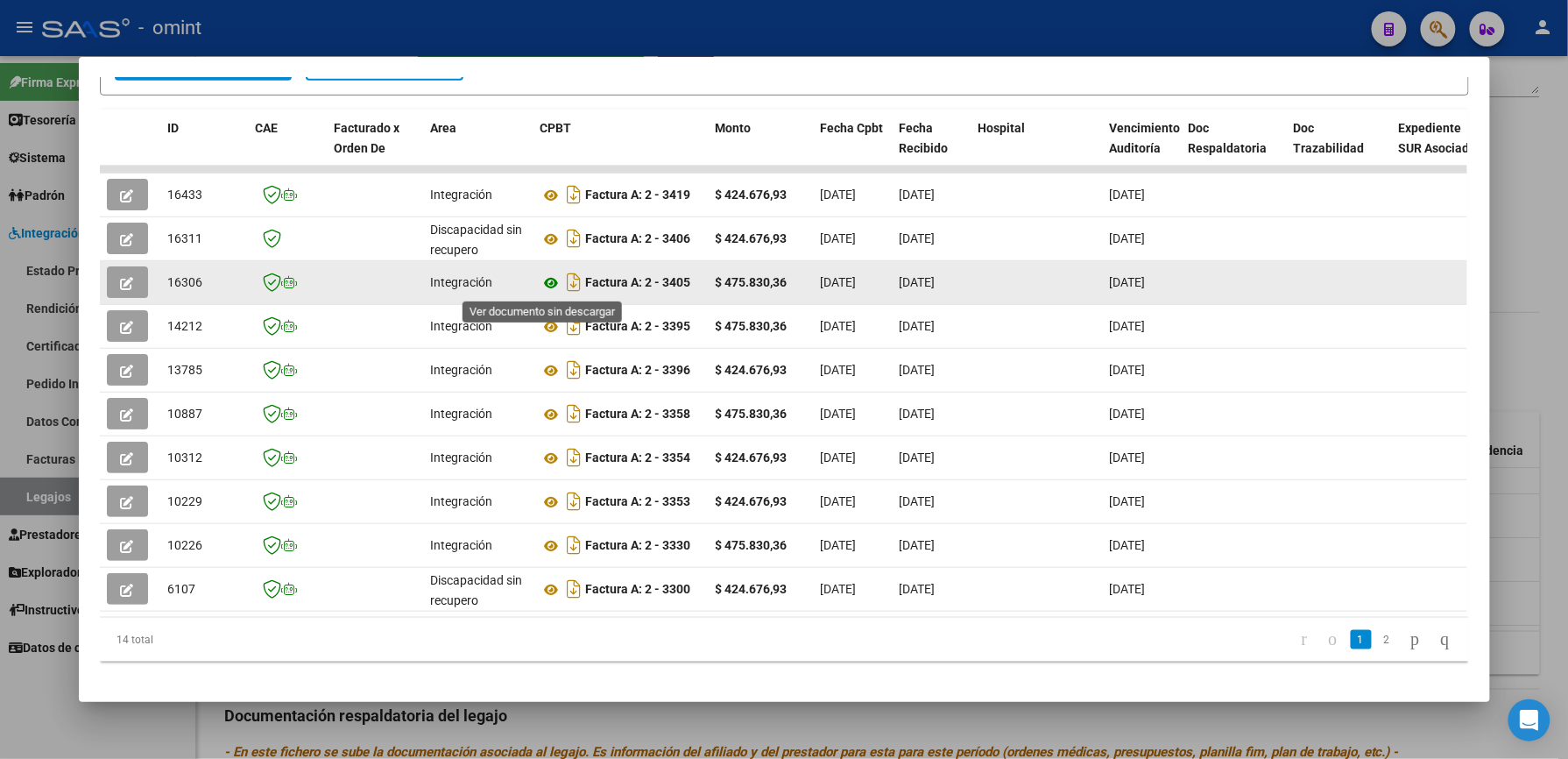
click at [541, 284] on icon at bounding box center [552, 283] width 22 height 21
click at [127, 281] on button "button" at bounding box center [128, 282] width 41 height 31
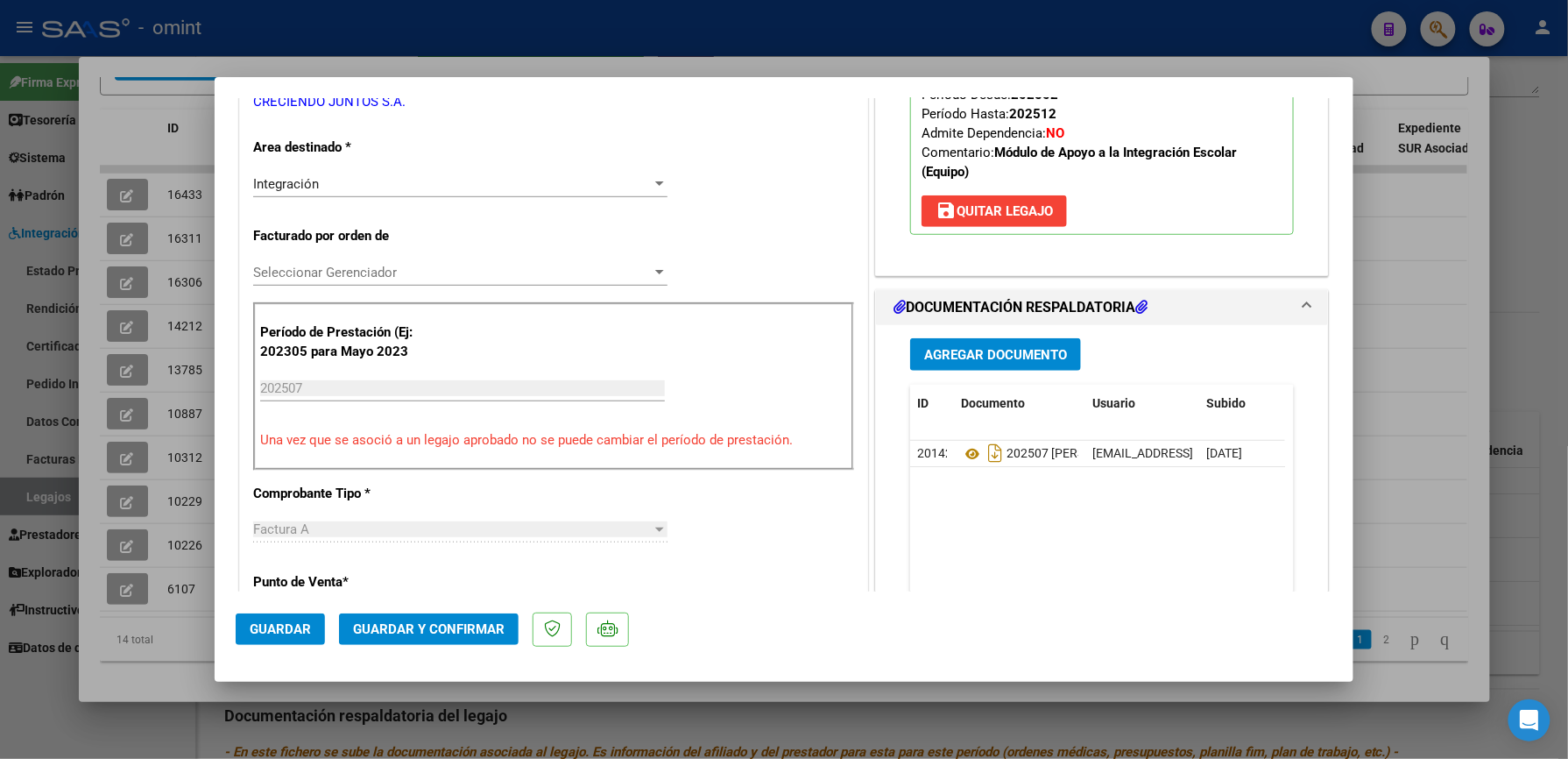
scroll to position [350, 0]
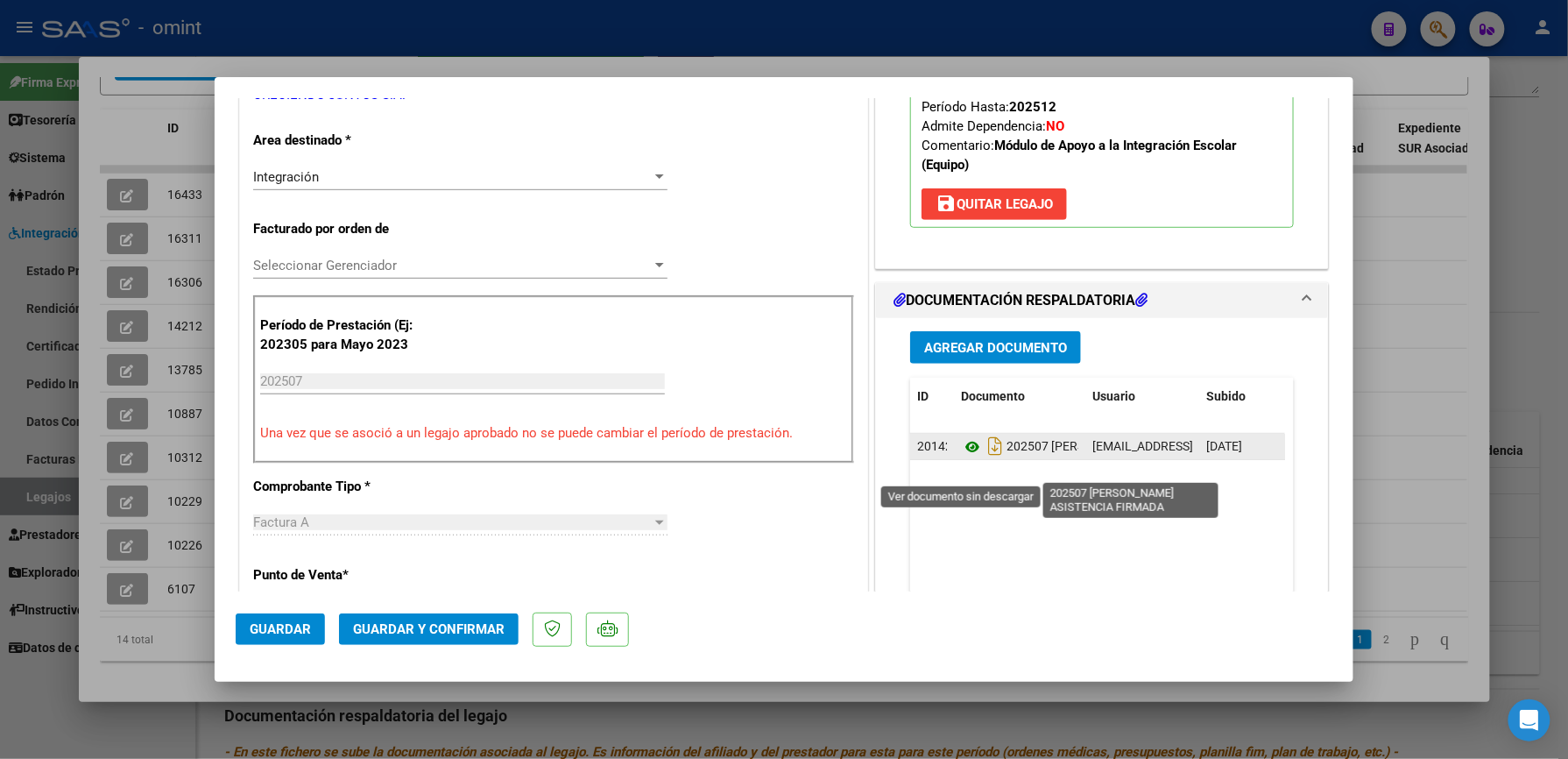
click at [961, 458] on icon at bounding box center [972, 447] width 22 height 21
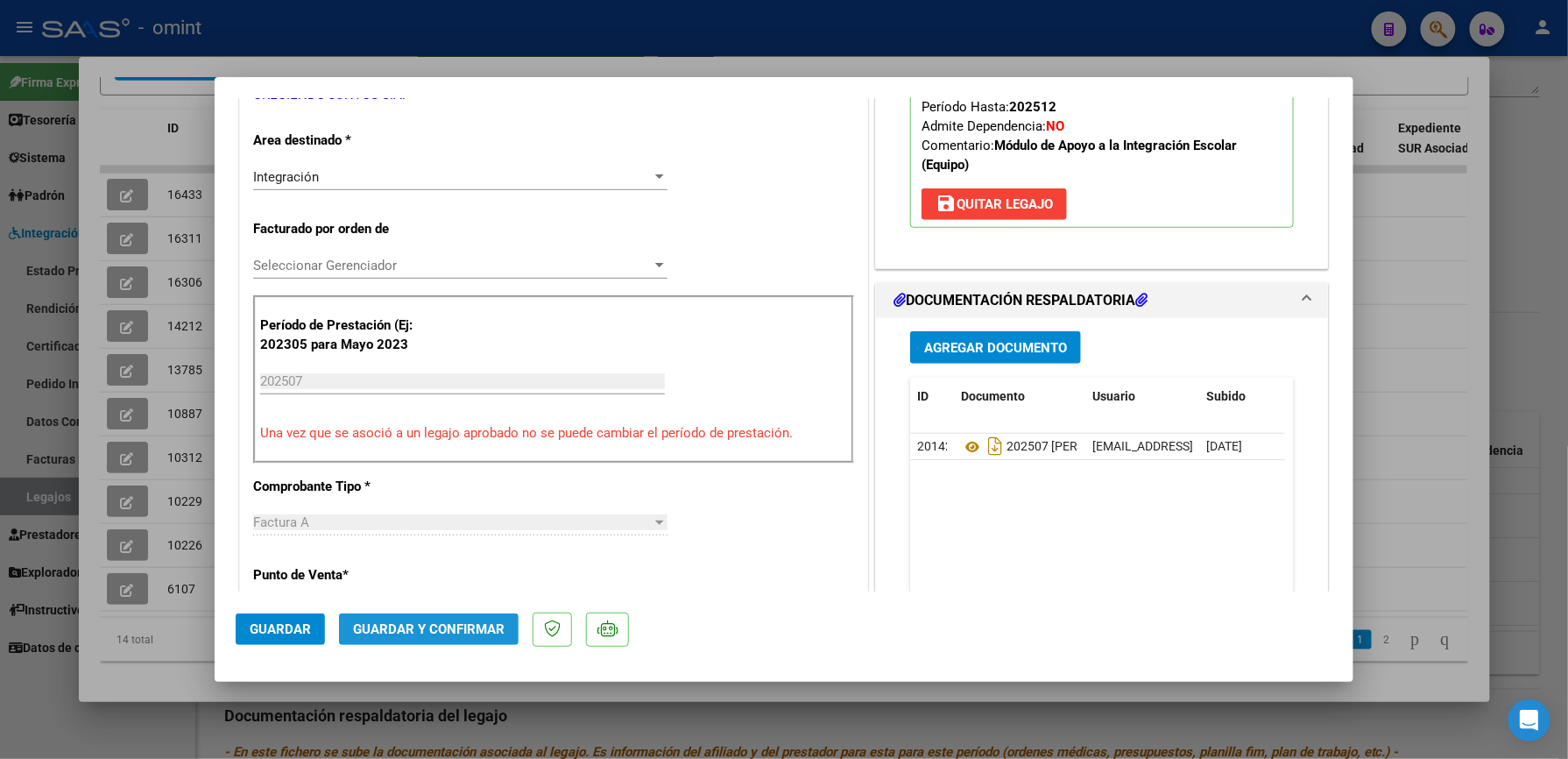
click at [439, 624] on span "Guardar y Confirmar" at bounding box center [429, 629] width 152 height 16
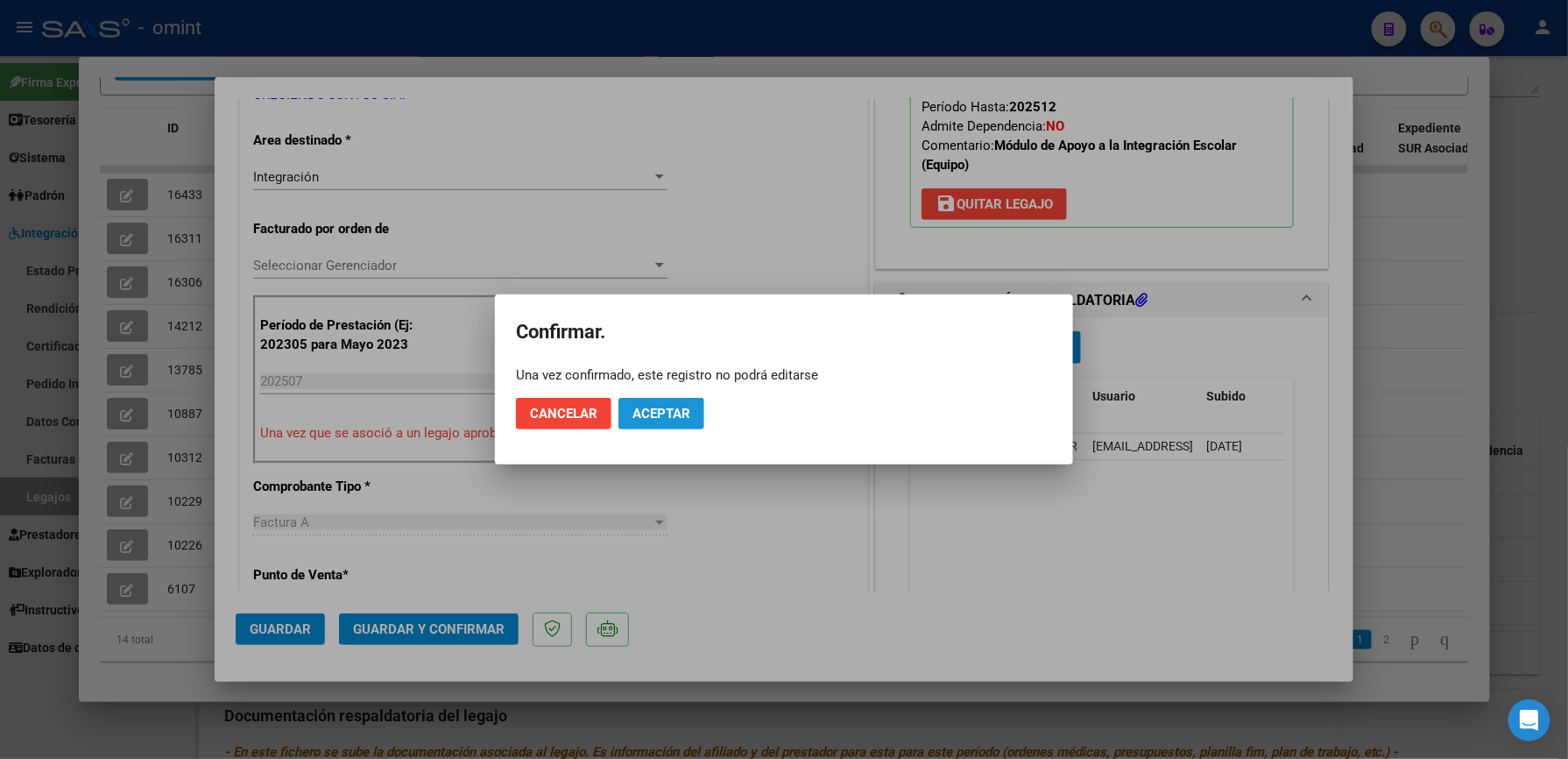
click at [670, 409] on span "Aceptar" at bounding box center [662, 414] width 58 height 16
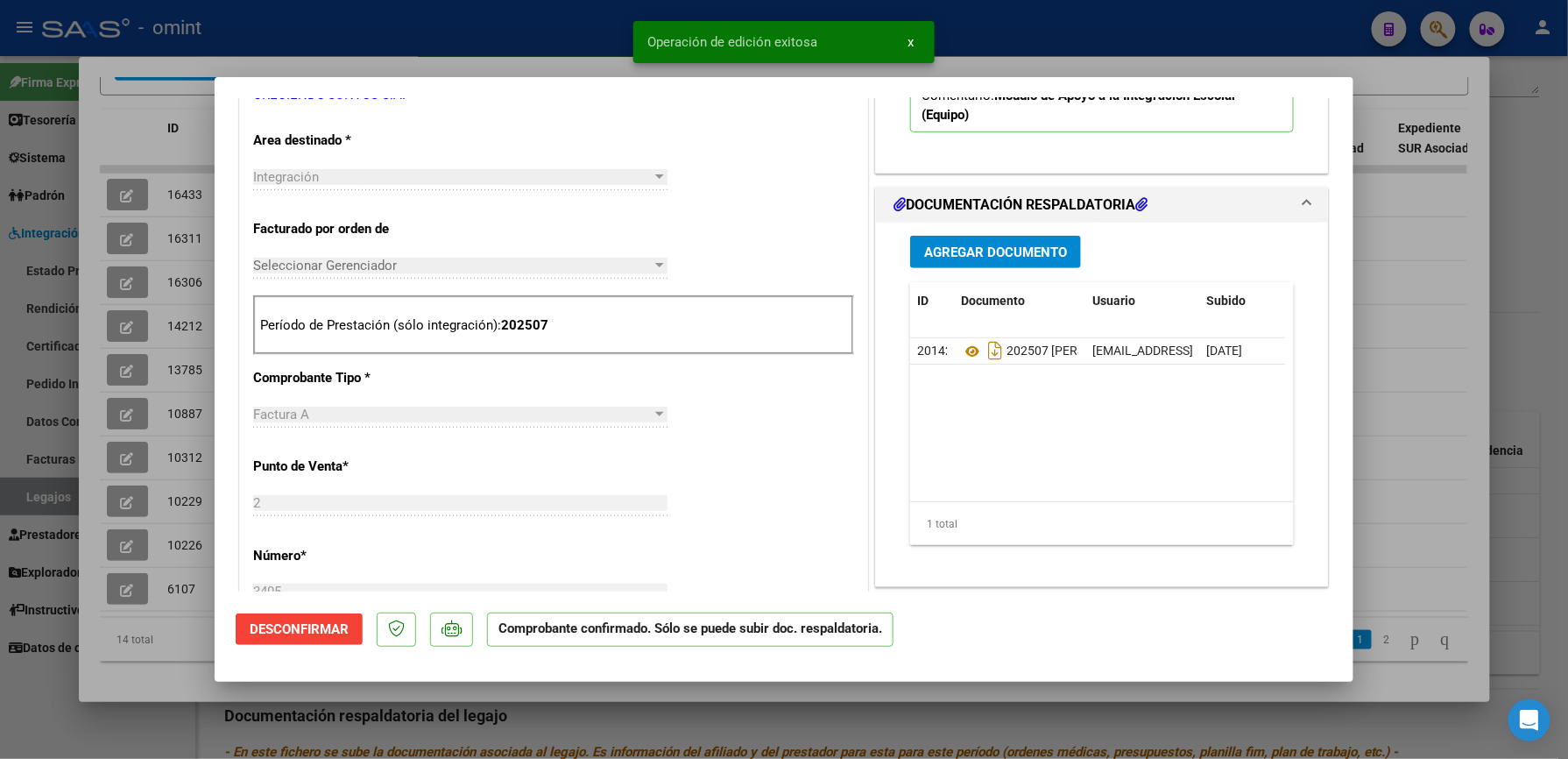
click at [1017, 44] on div at bounding box center [784, 379] width 1568 height 759
type input "$ 0,00"
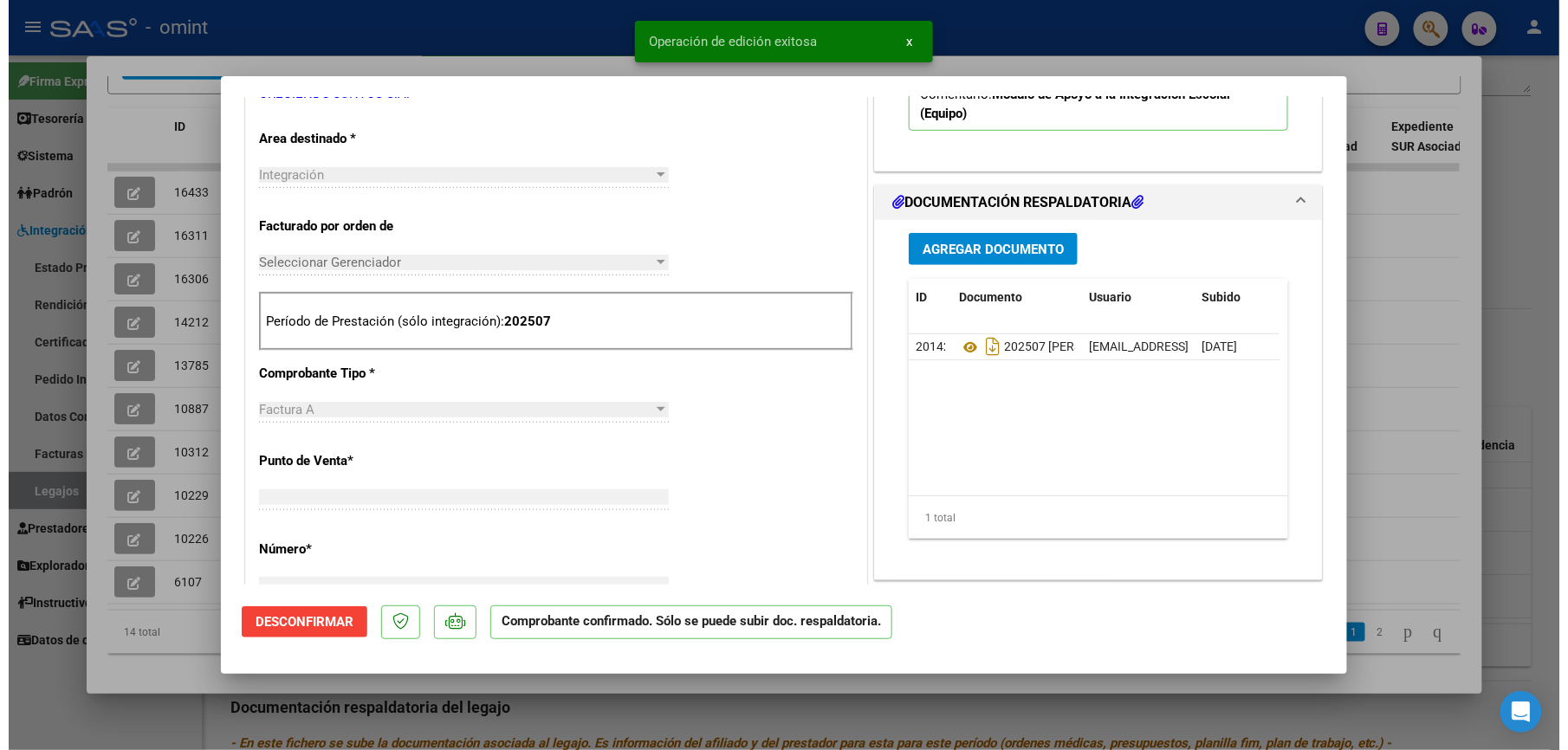
scroll to position [0, 0]
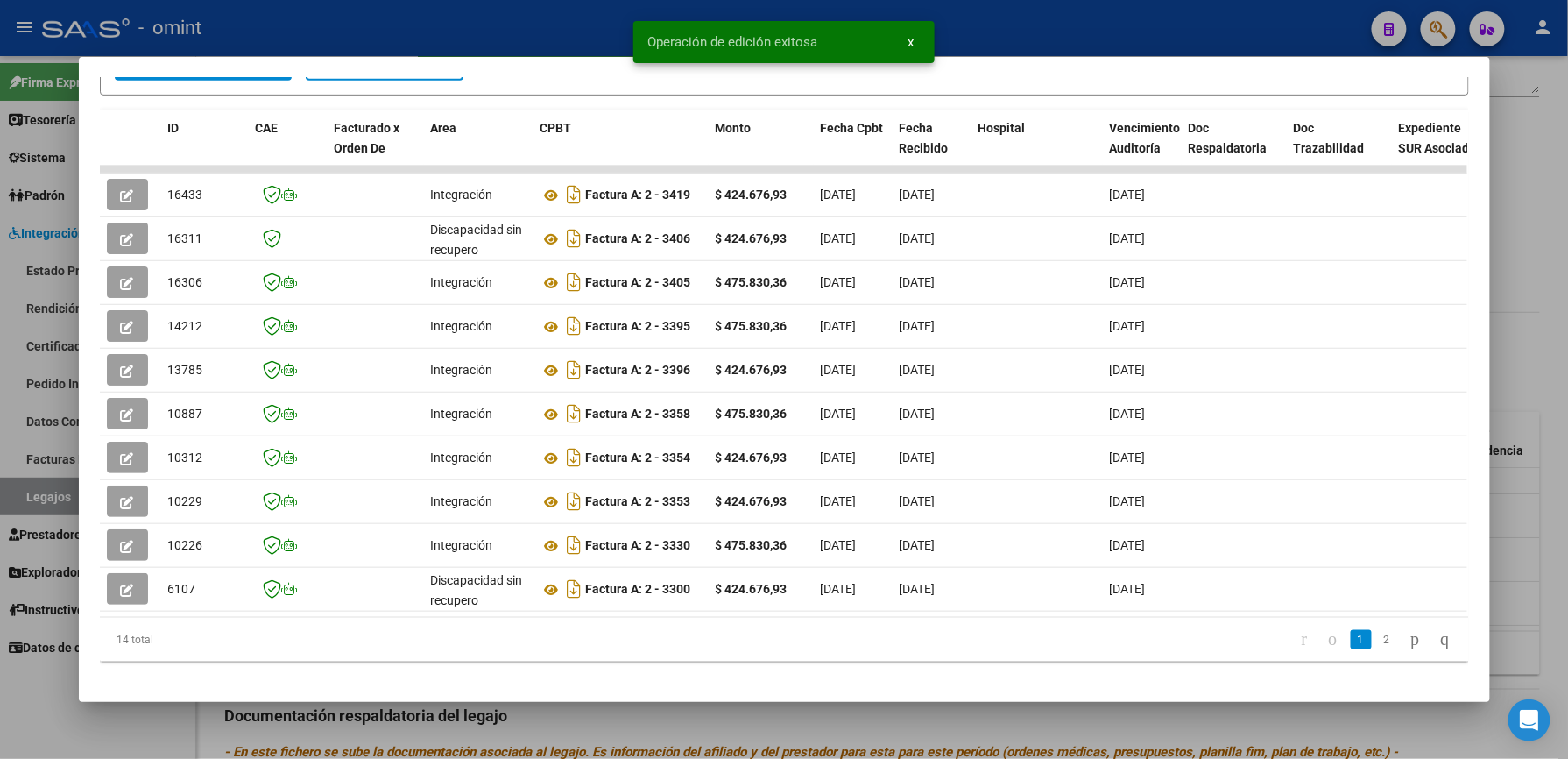
click at [1013, 20] on div at bounding box center [784, 379] width 1568 height 759
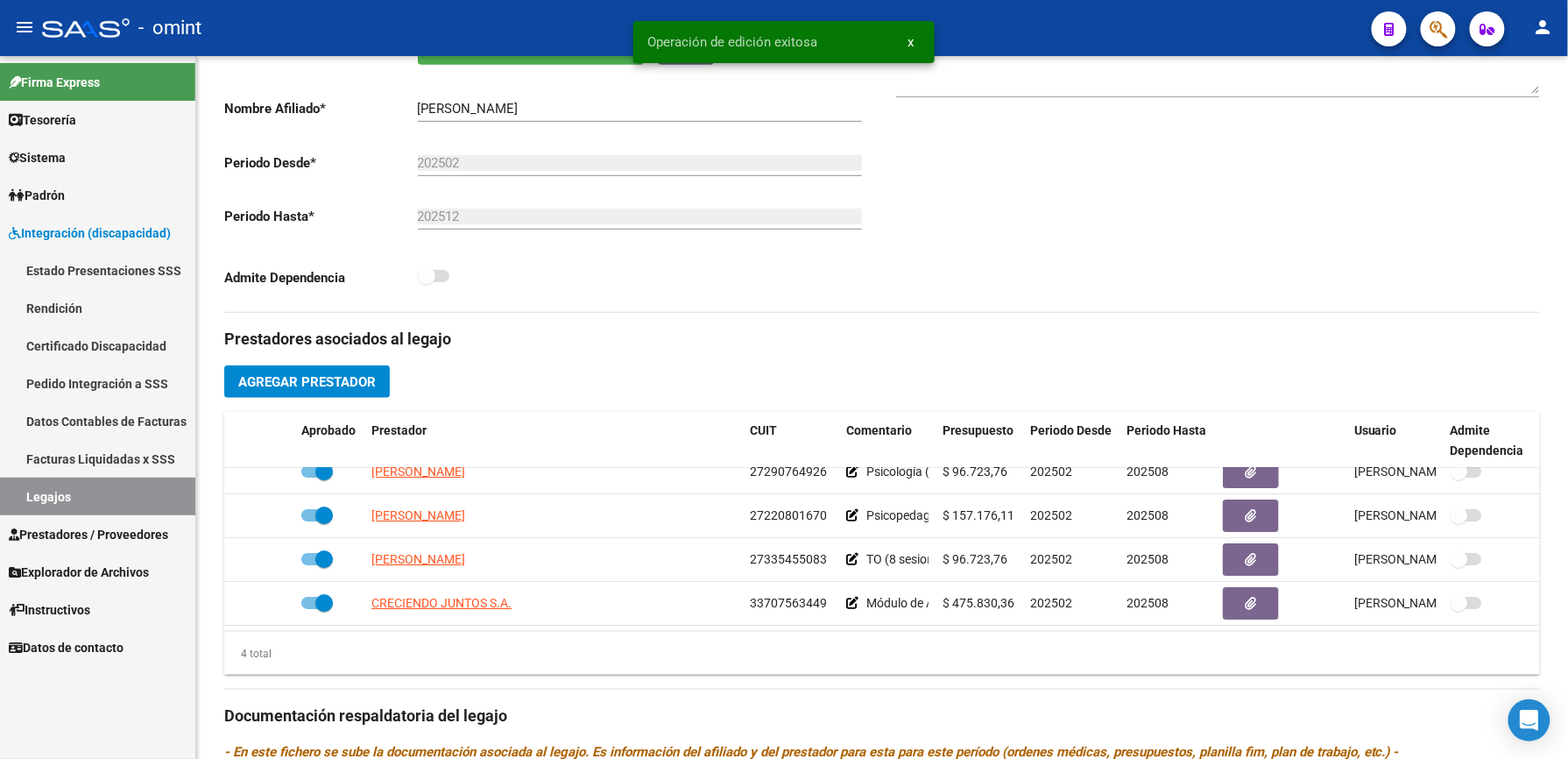
scroll to position [350, 0]
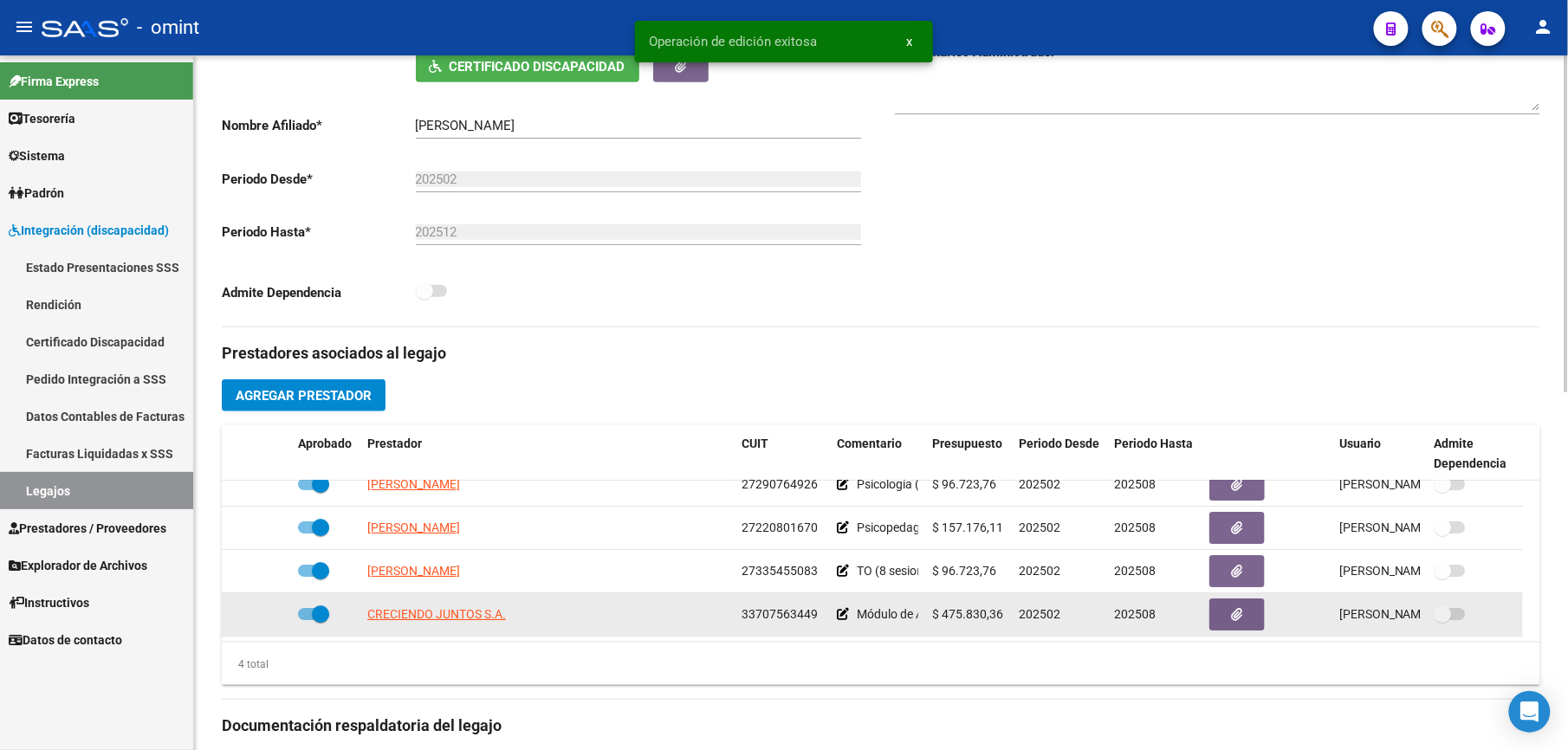
drag, startPoint x: 743, startPoint y: 617, endPoint x: 832, endPoint y: 617, distance: 89.0
click at [832, 617] on div "CRECIENDO JUNTOS S.A. 33707563449 Módulo de Apoyo a la Integración Escolar (Equ…" at bounding box center [872, 614] width 1301 height 43
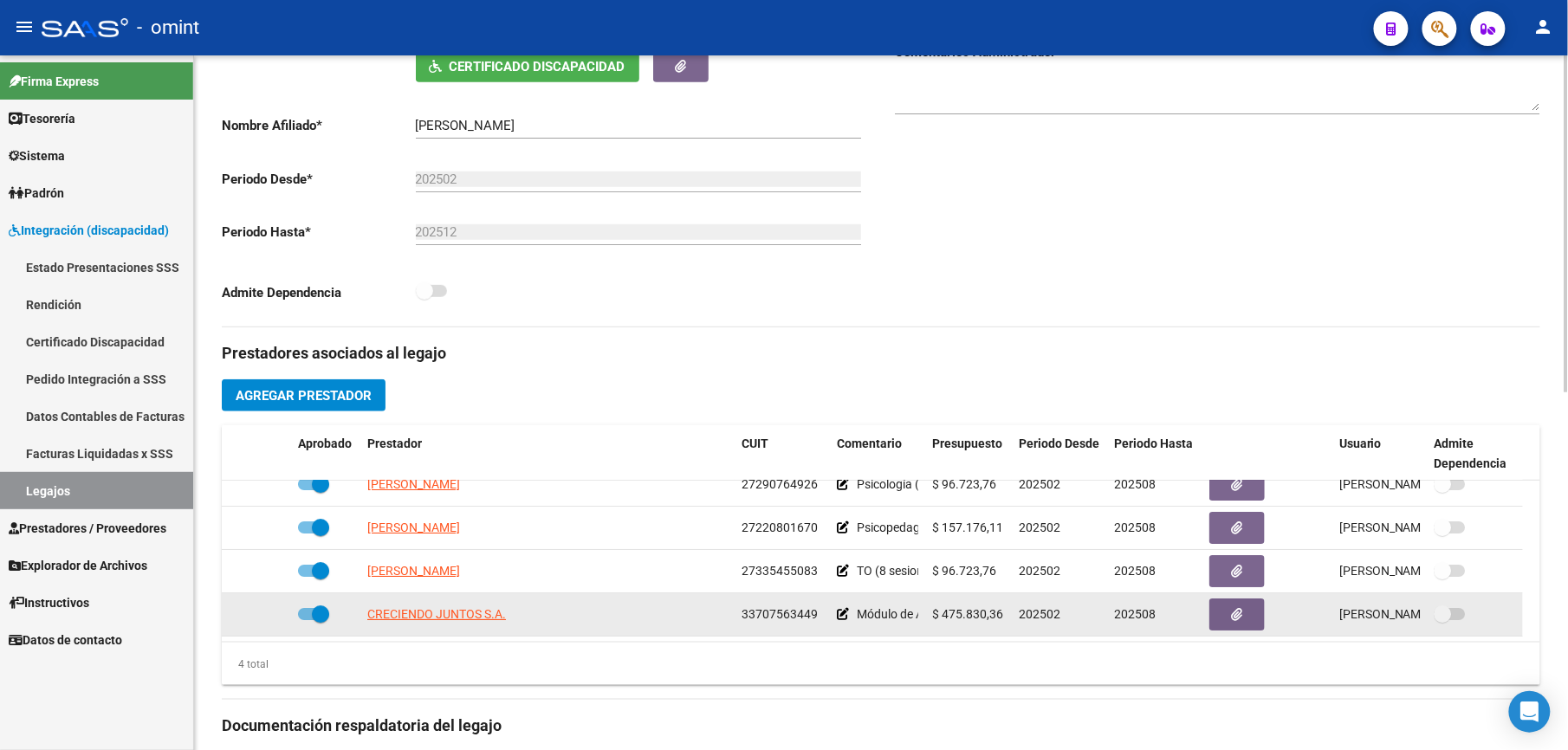
drag, startPoint x: 832, startPoint y: 617, endPoint x: 800, endPoint y: 617, distance: 32.0
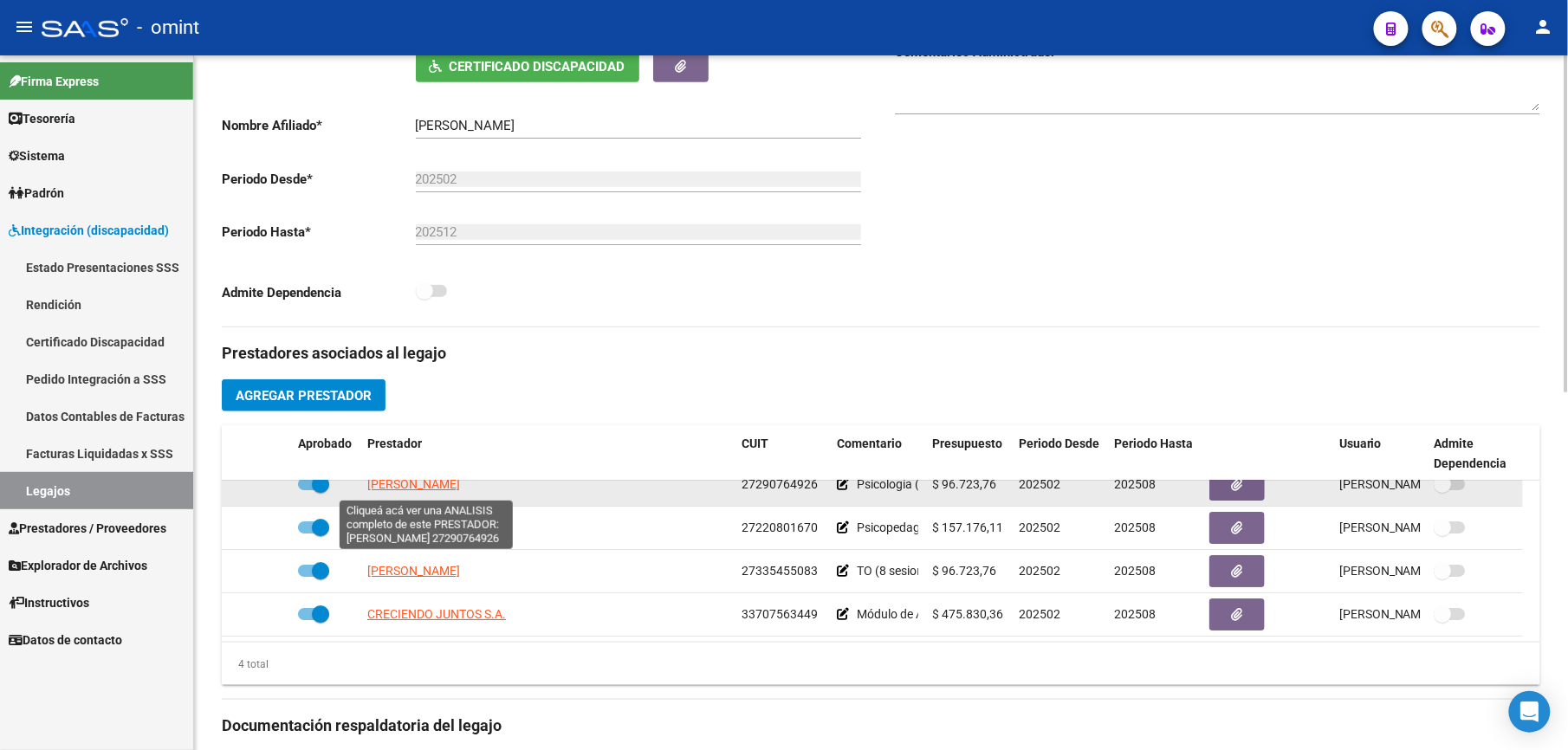
click at [460, 489] on span "[PERSON_NAME]" at bounding box center [414, 484] width 93 height 14
type textarea "27290764926"
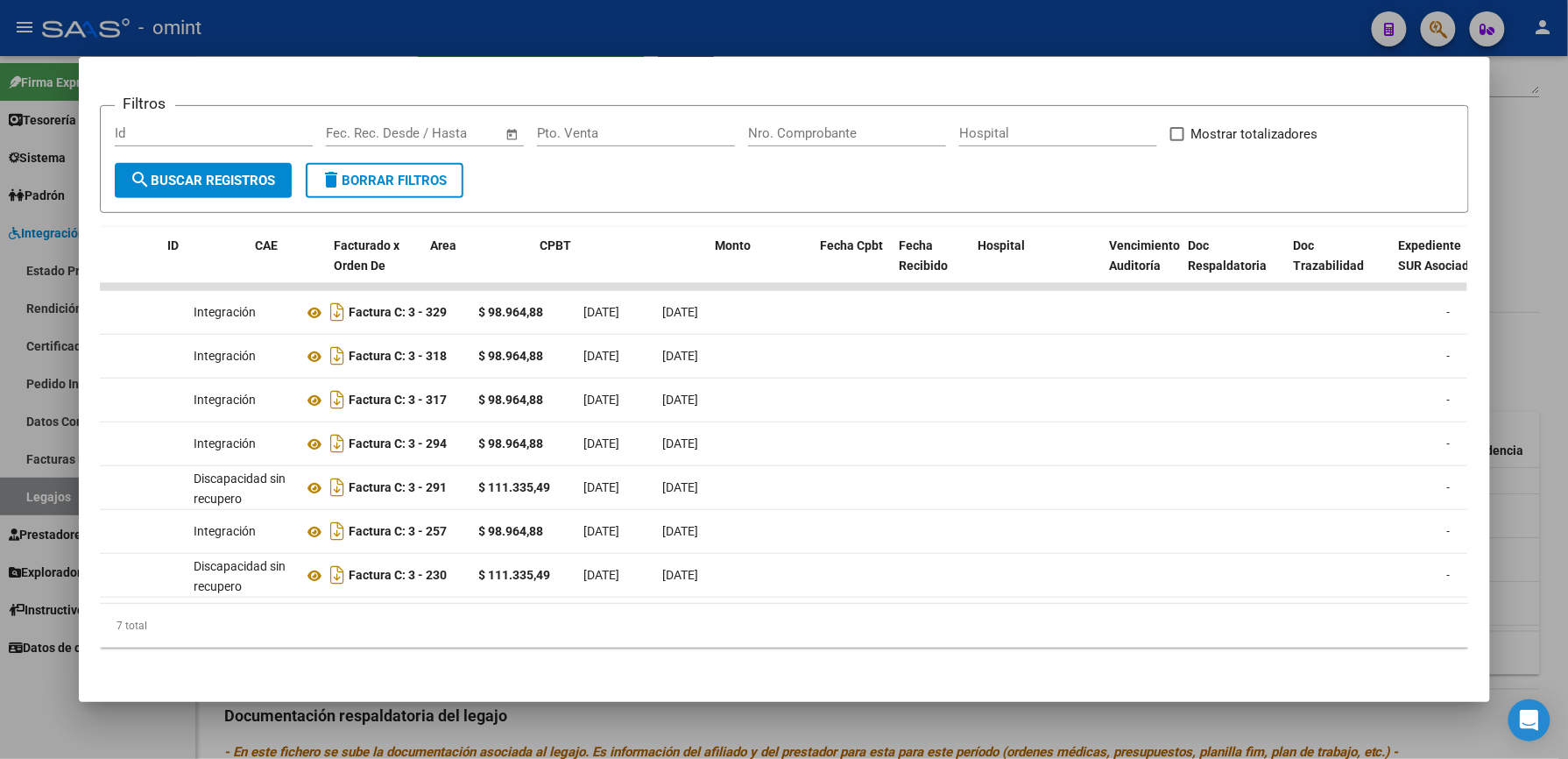
scroll to position [0, 0]
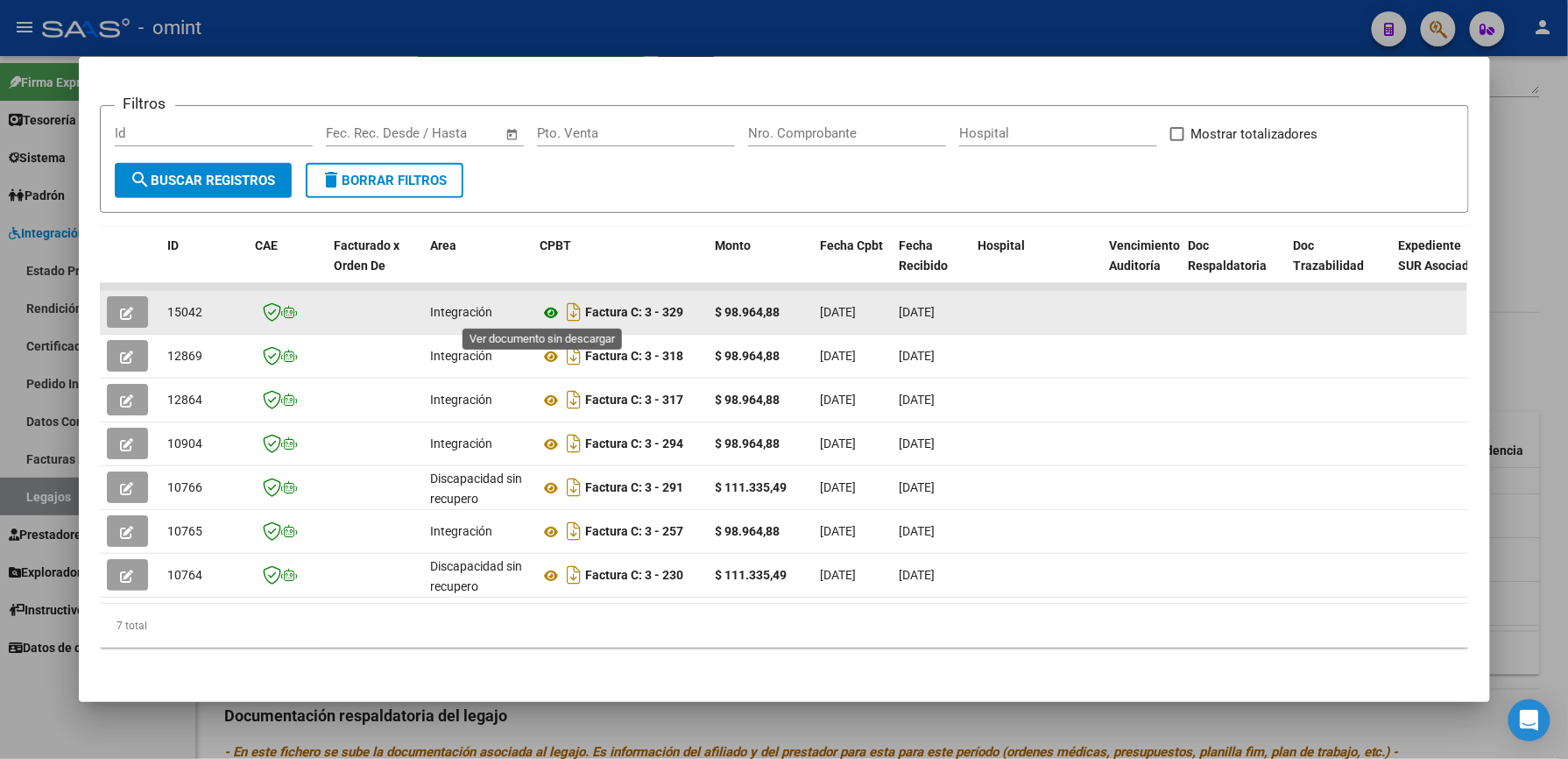
click at [544, 310] on icon at bounding box center [552, 313] width 22 height 21
click at [124, 309] on icon "button" at bounding box center [127, 313] width 13 height 13
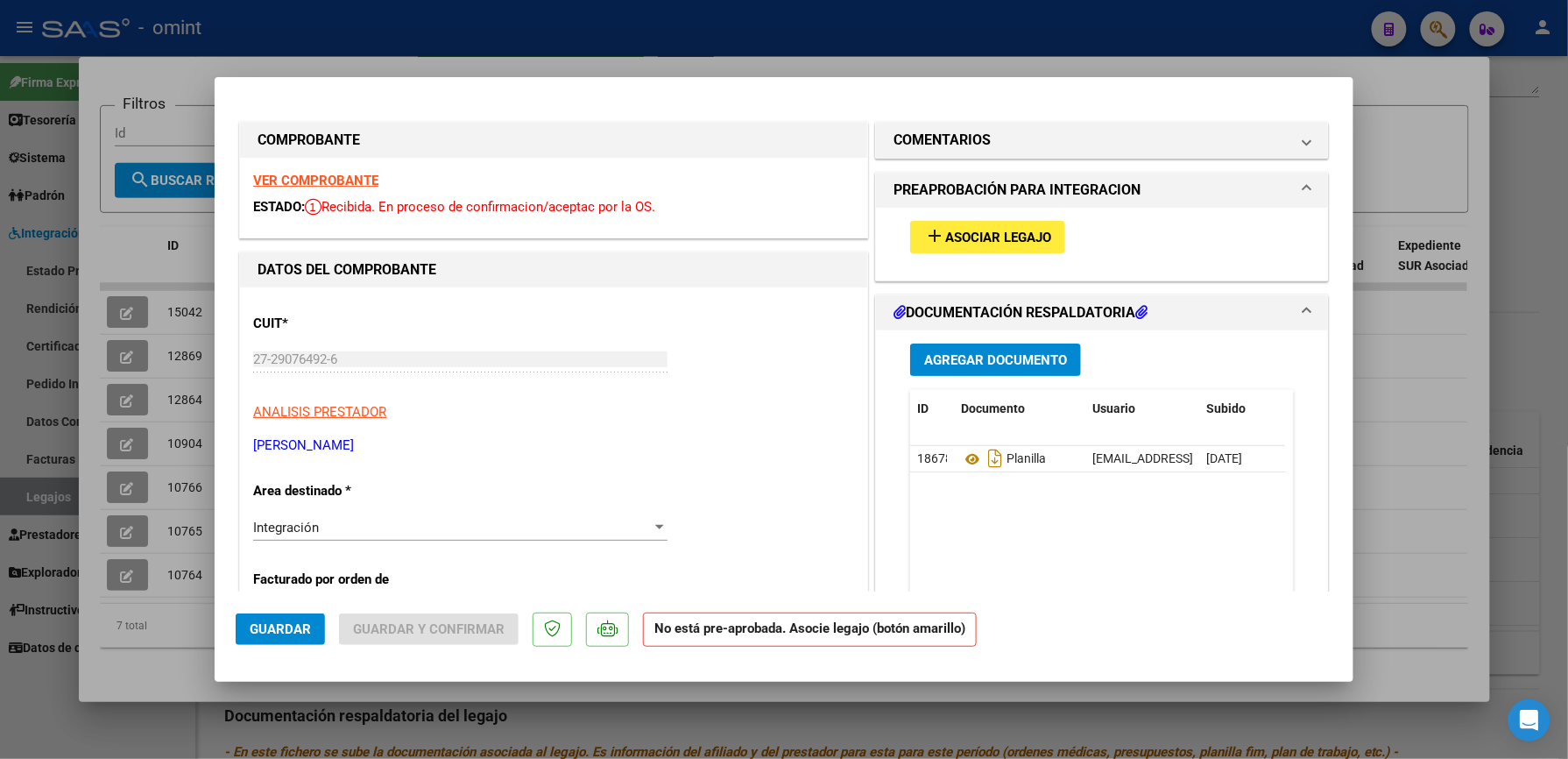
click at [1010, 242] on span "Asociar Legajo" at bounding box center [998, 238] width 106 height 16
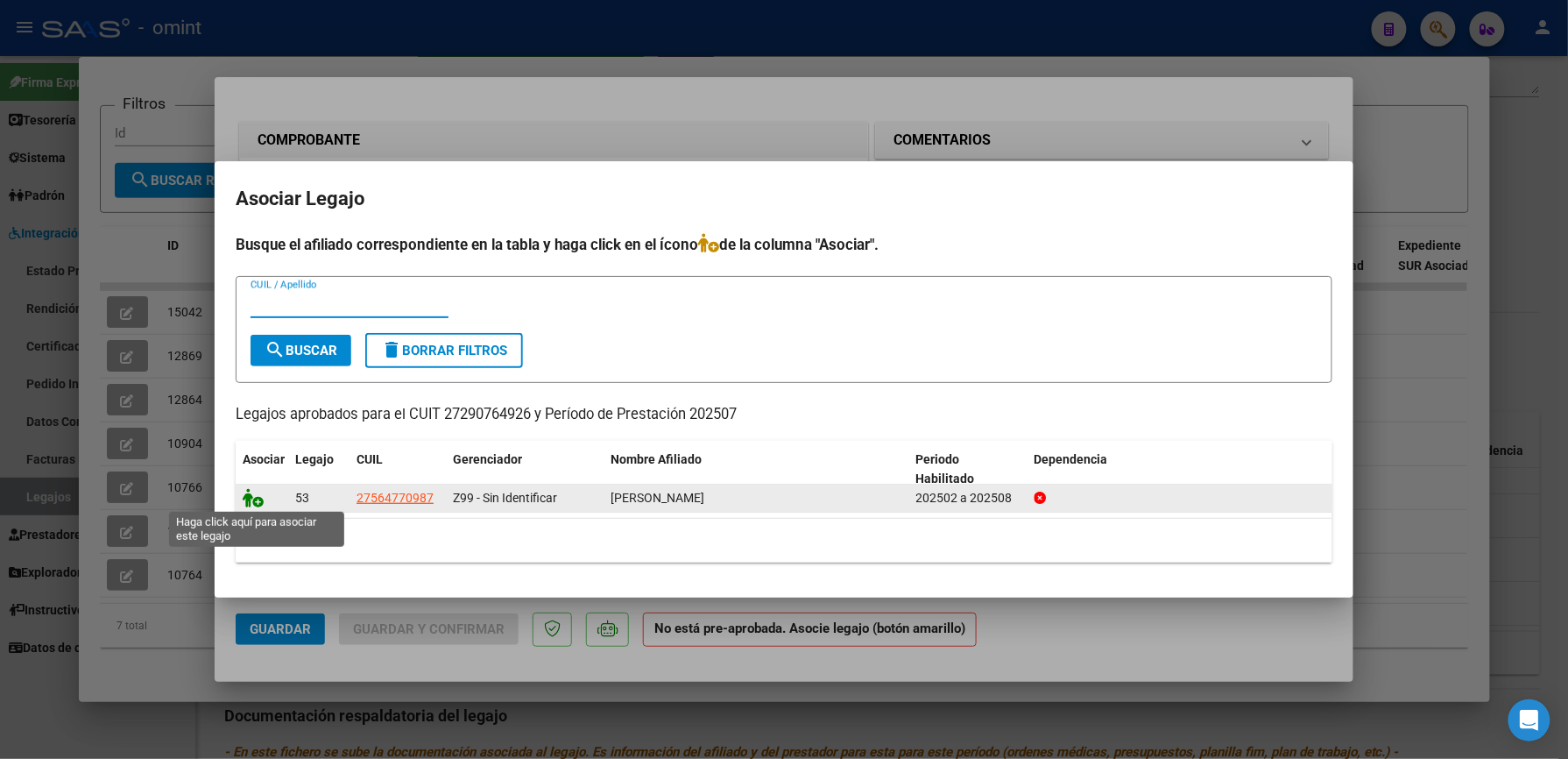
click at [247, 495] on icon at bounding box center [253, 498] width 21 height 20
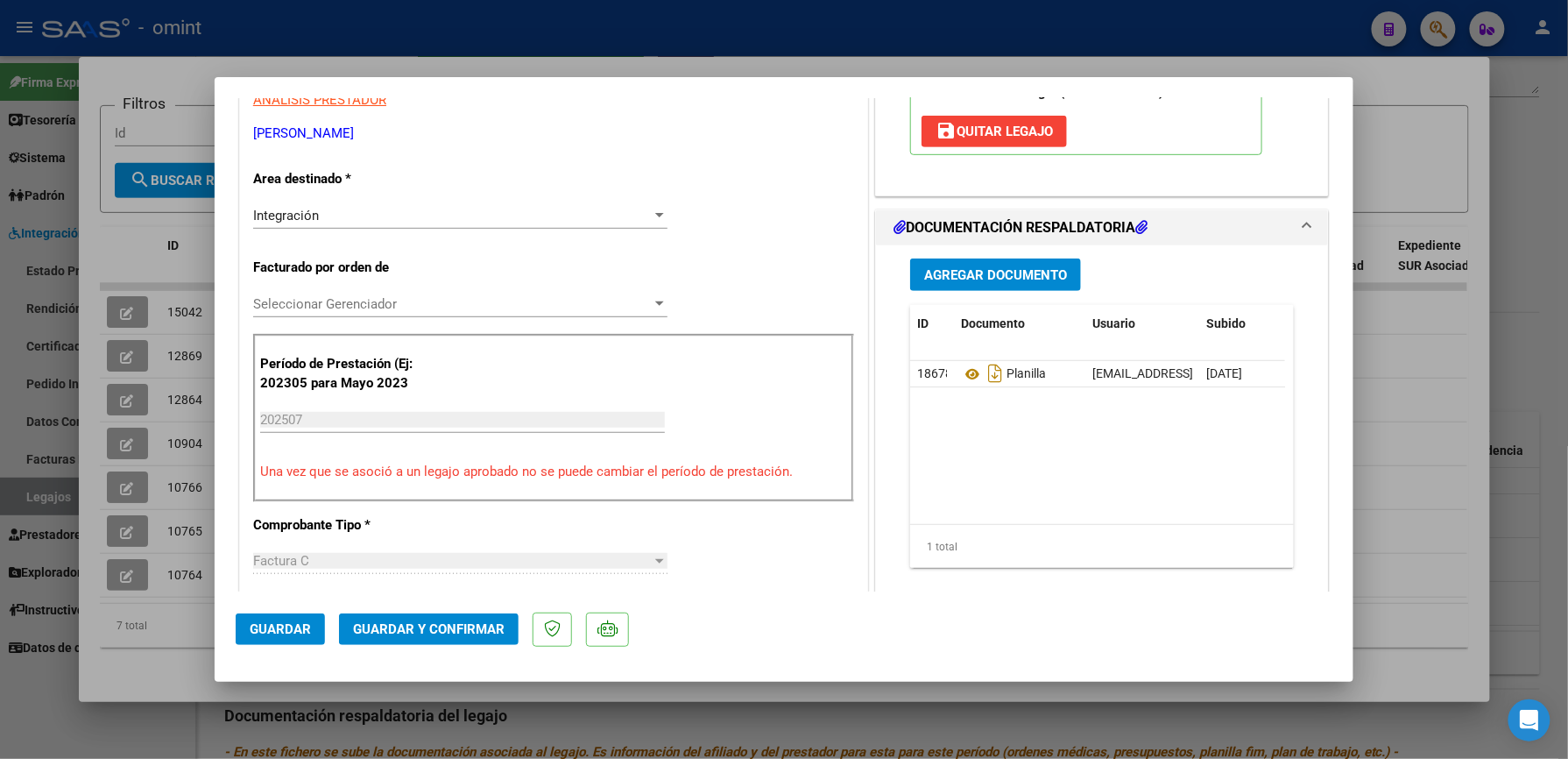
scroll to position [350, 0]
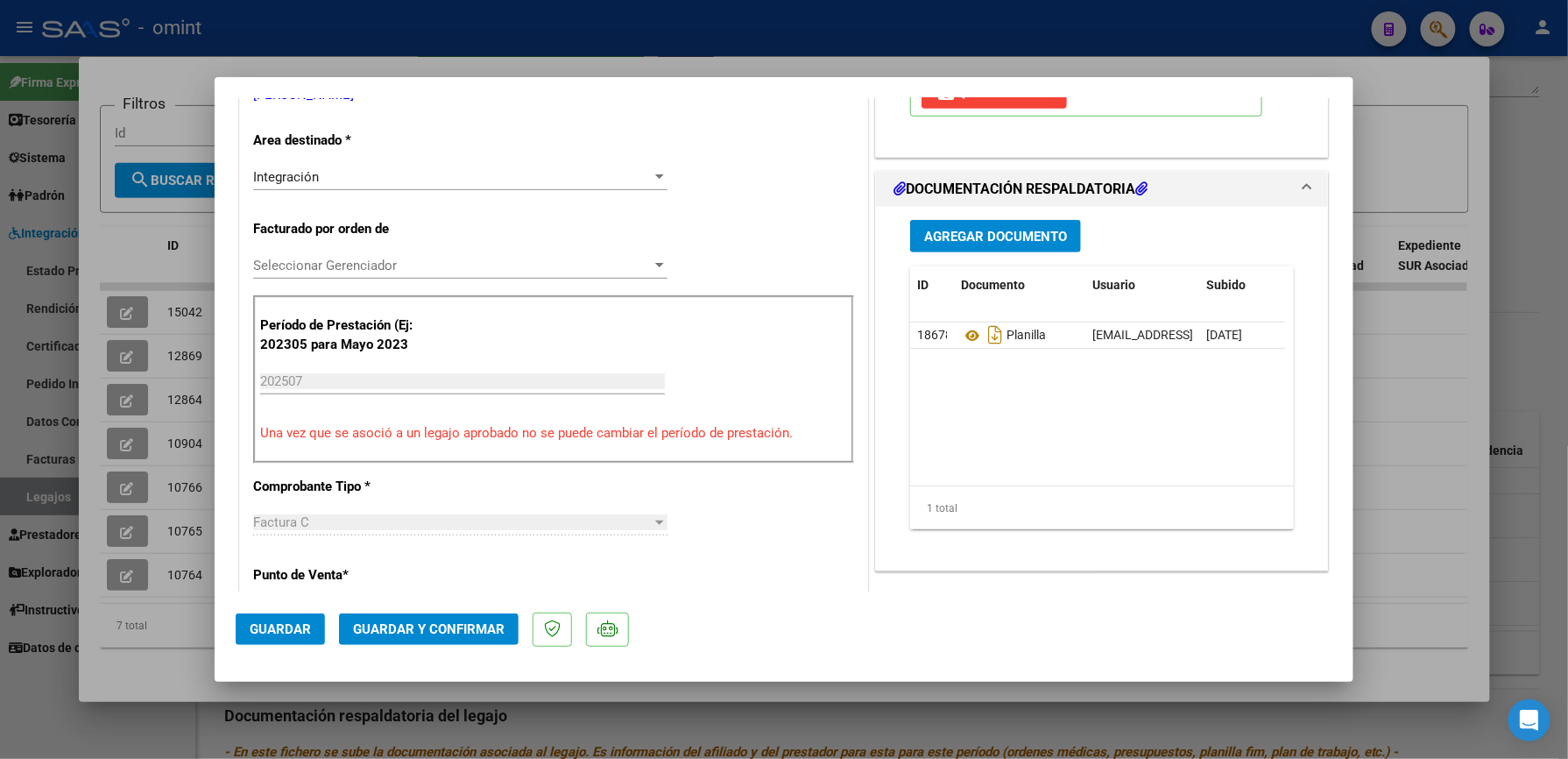
click at [458, 622] on span "Guardar y Confirmar" at bounding box center [429, 629] width 152 height 16
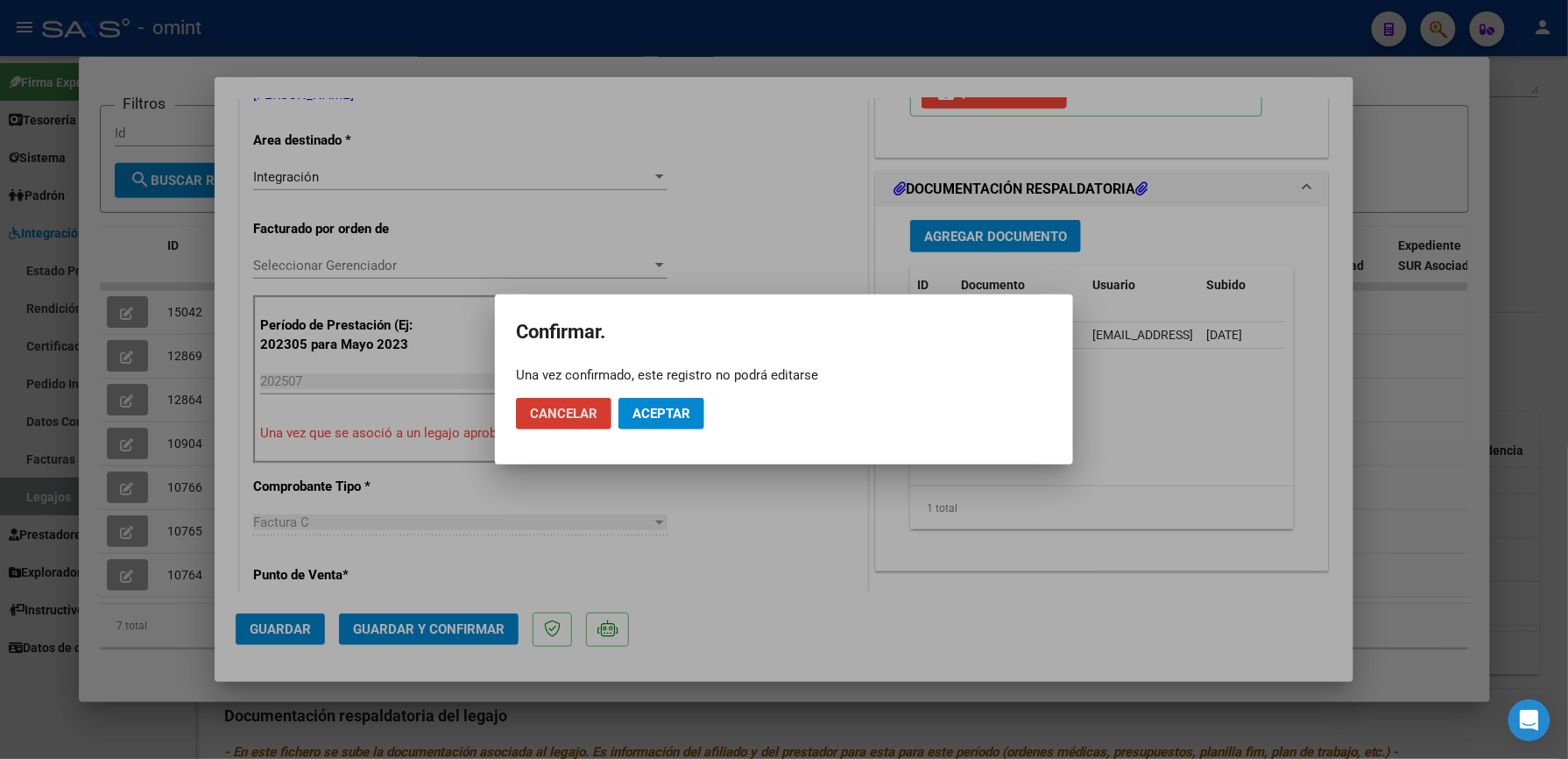
click at [679, 421] on button "Aceptar" at bounding box center [662, 413] width 86 height 31
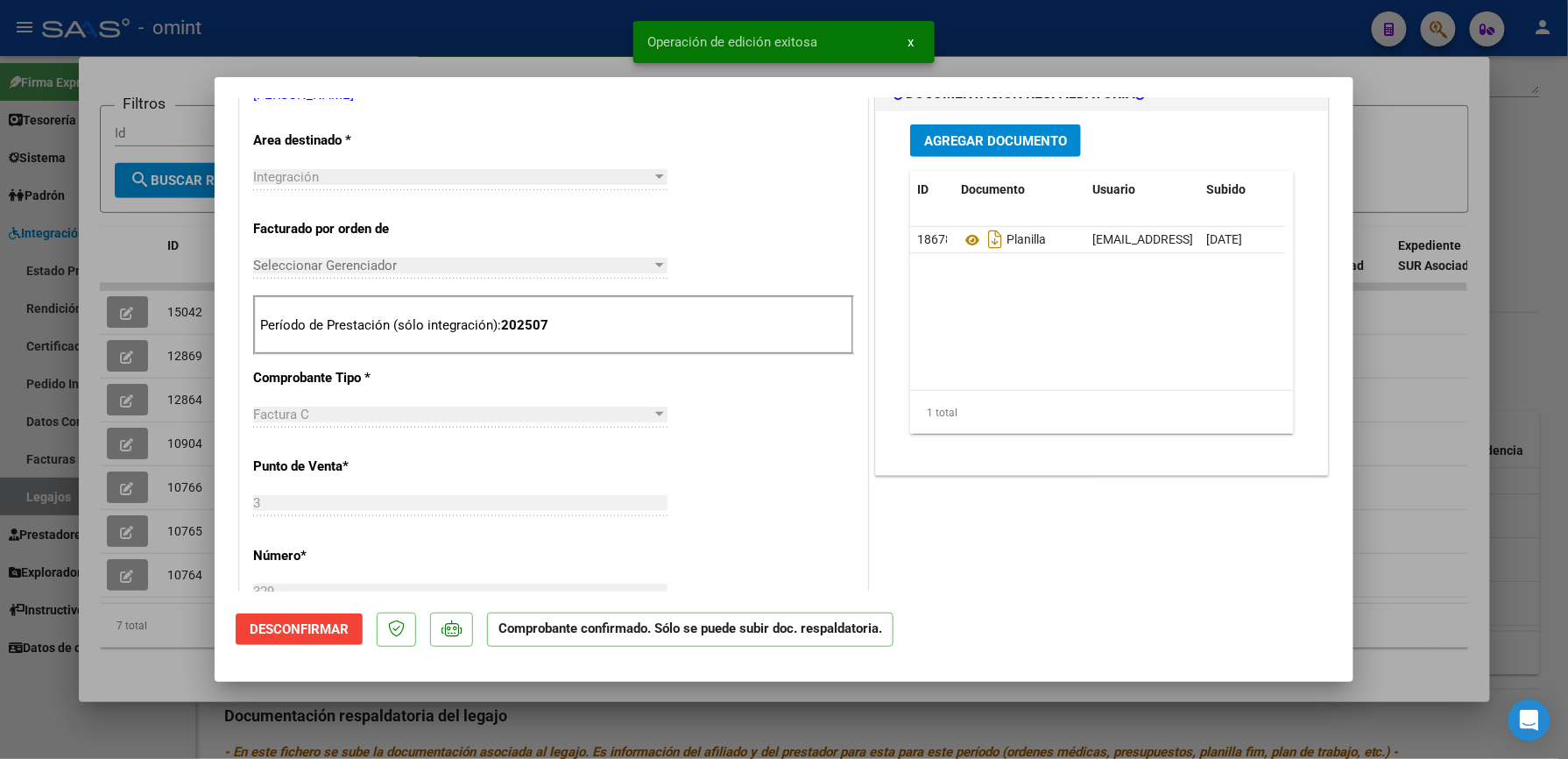
click at [1007, 39] on div at bounding box center [784, 379] width 1568 height 759
type input "$ 0,00"
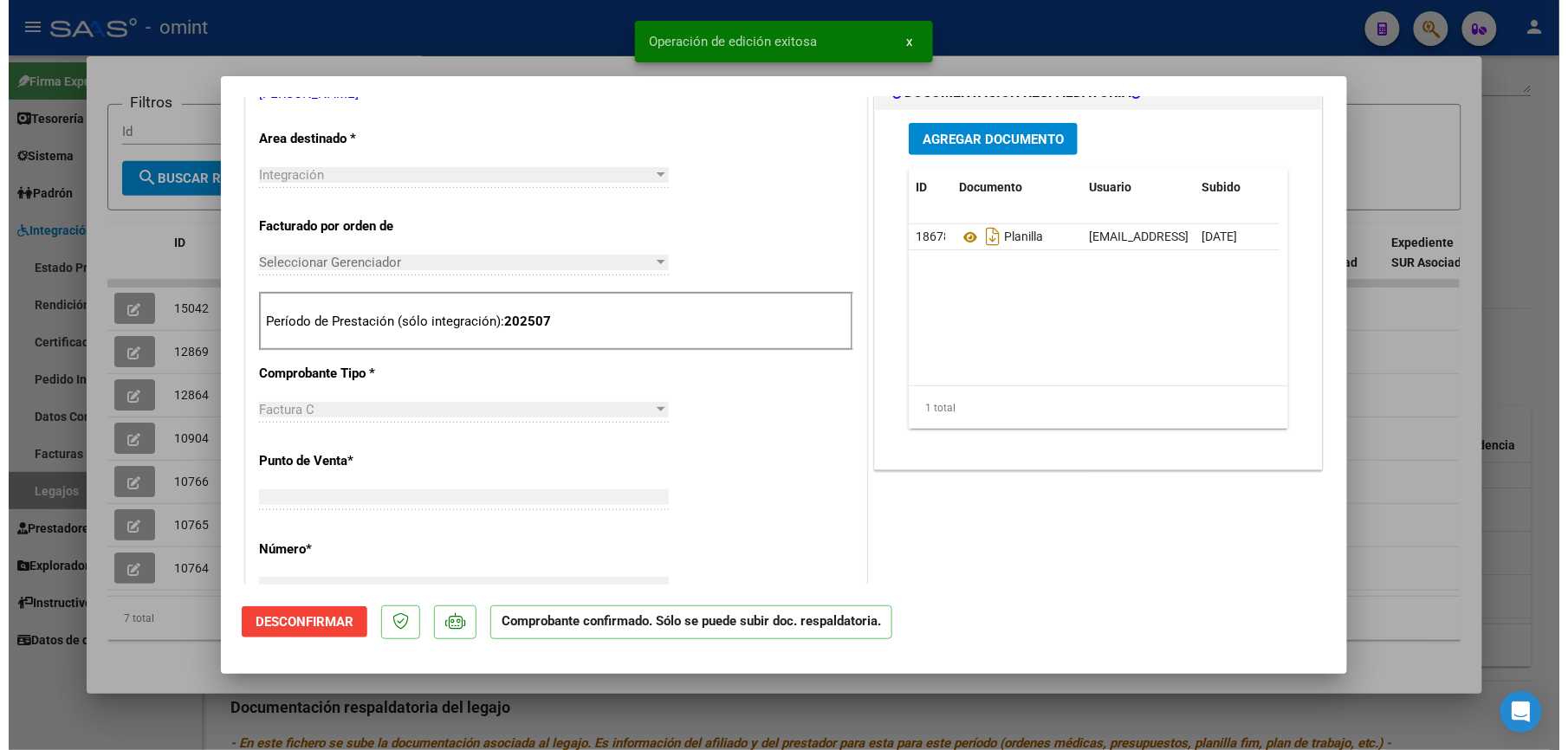
scroll to position [0, 0]
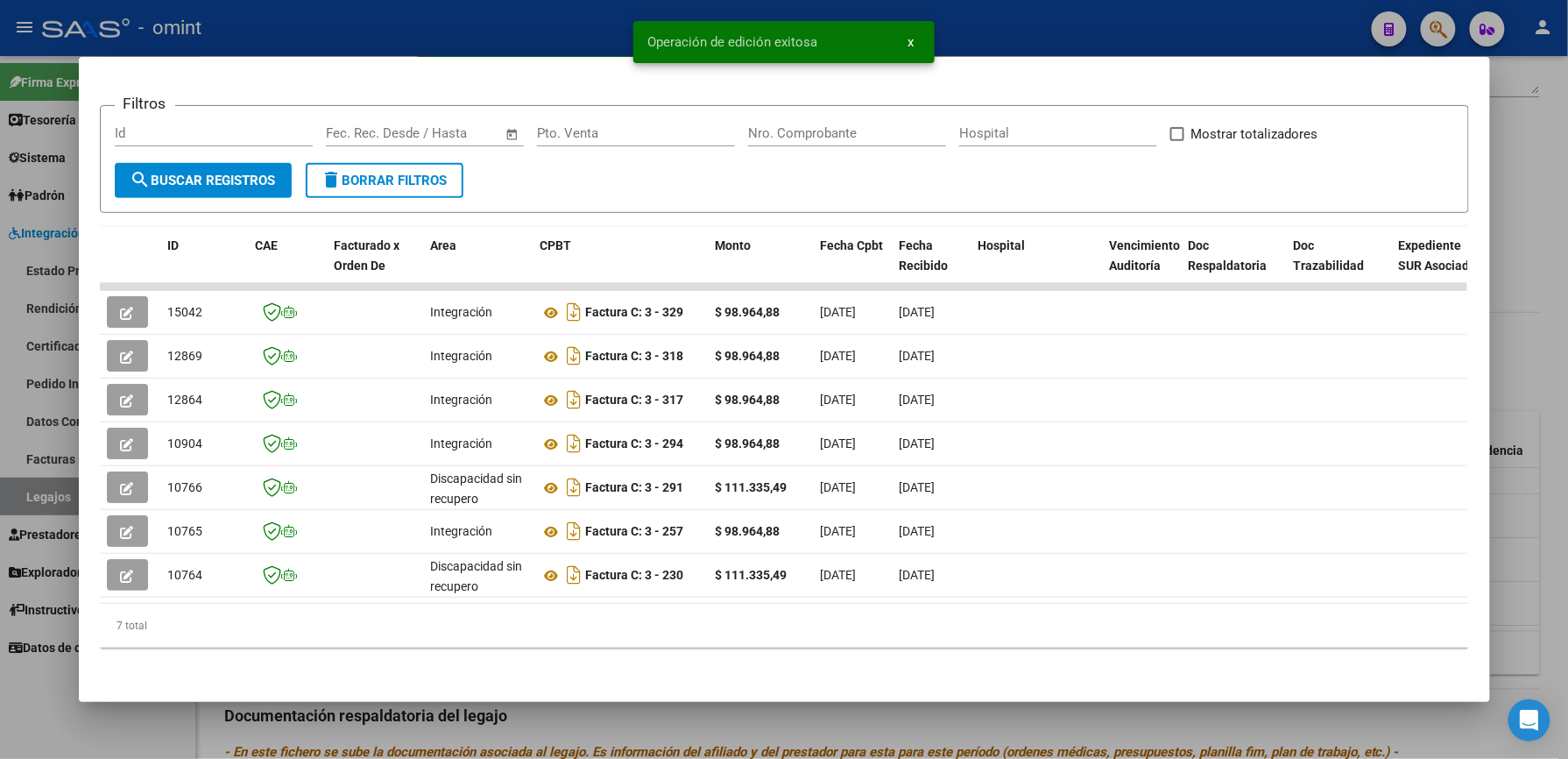
click at [1007, 29] on div at bounding box center [784, 379] width 1568 height 759
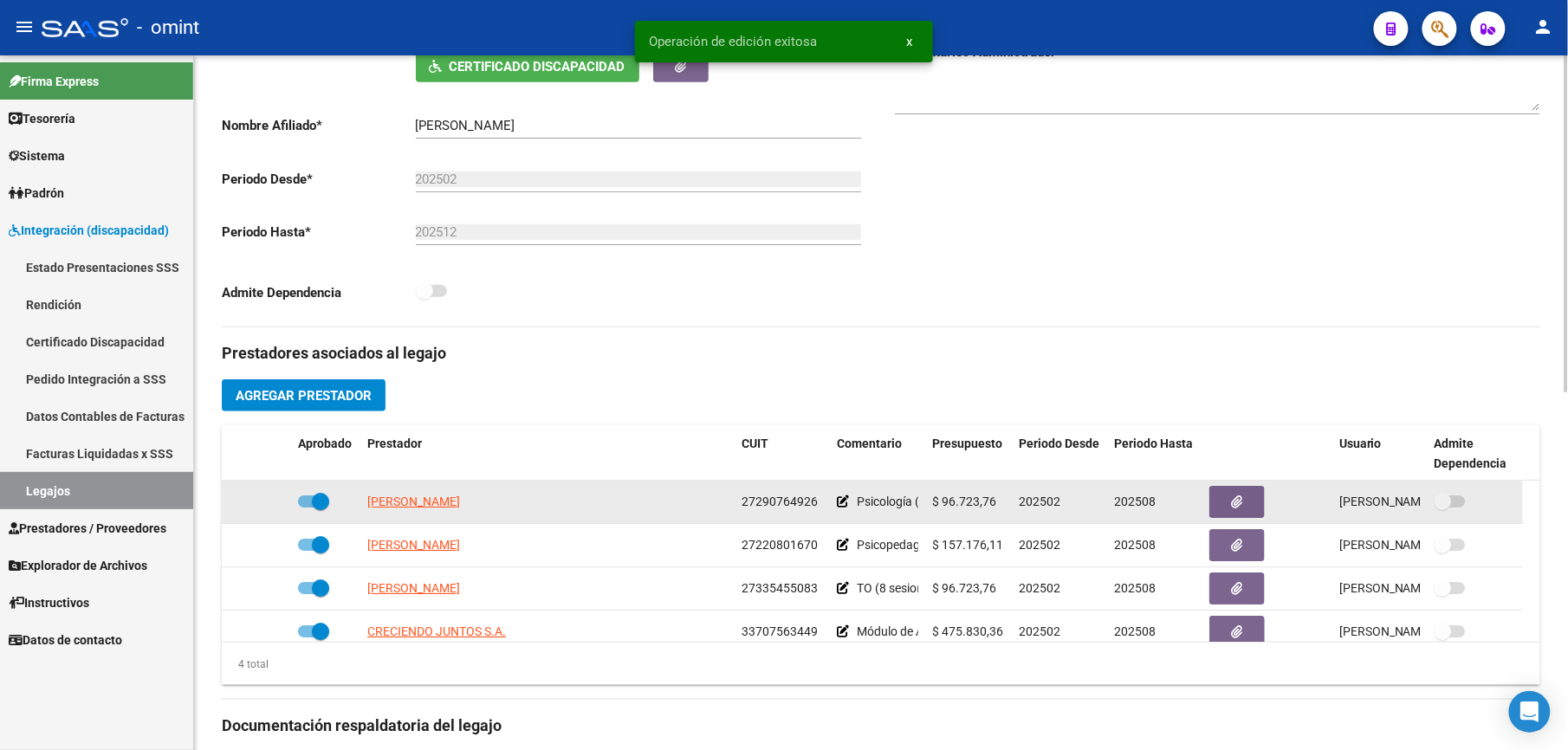
drag, startPoint x: 743, startPoint y: 487, endPoint x: 818, endPoint y: 492, distance: 75.2
click at [818, 492] on datatable-body-cell "27290764926" at bounding box center [782, 502] width 95 height 42
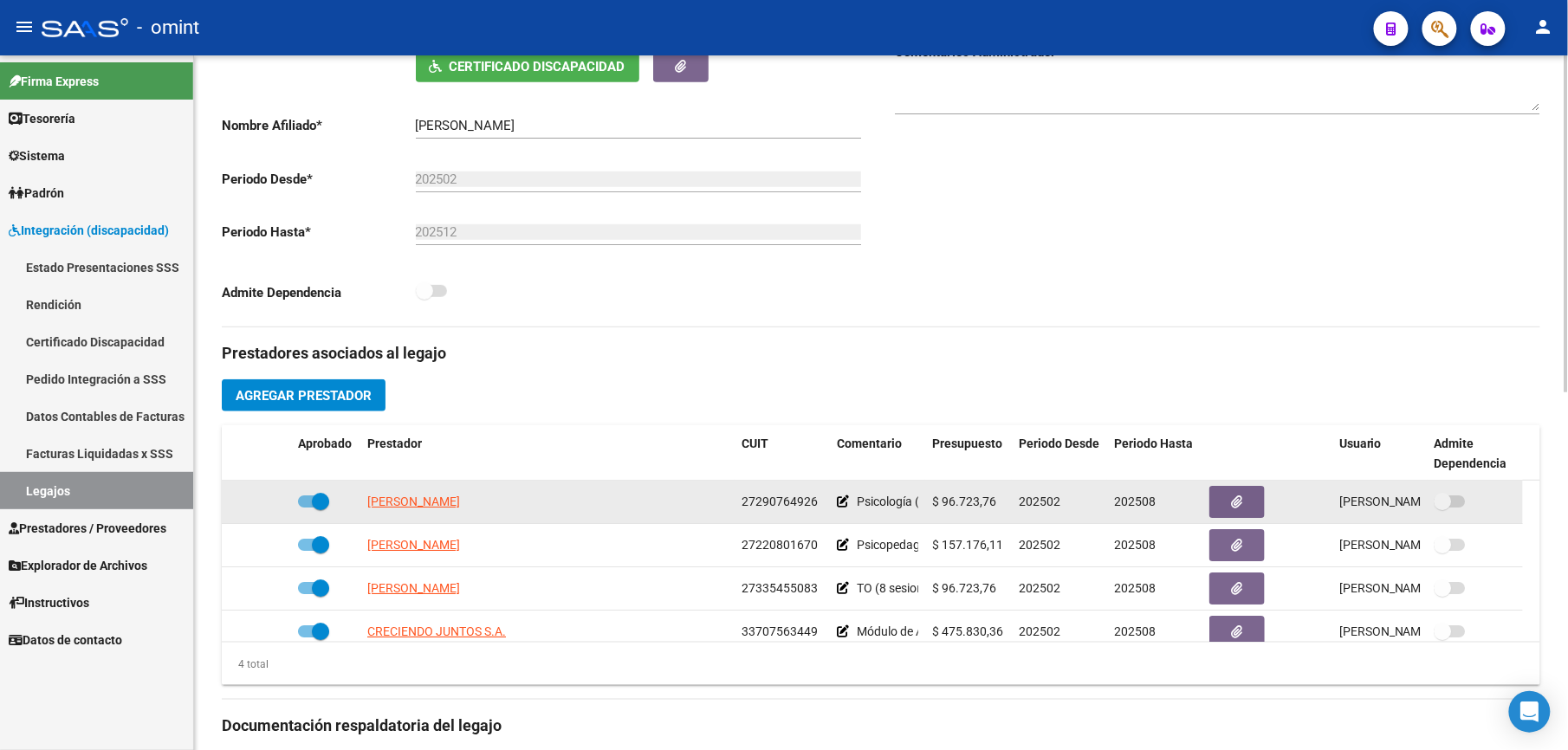
drag, startPoint x: 818, startPoint y: 492, endPoint x: 788, endPoint y: 502, distance: 31.6
copy span "27290764926"
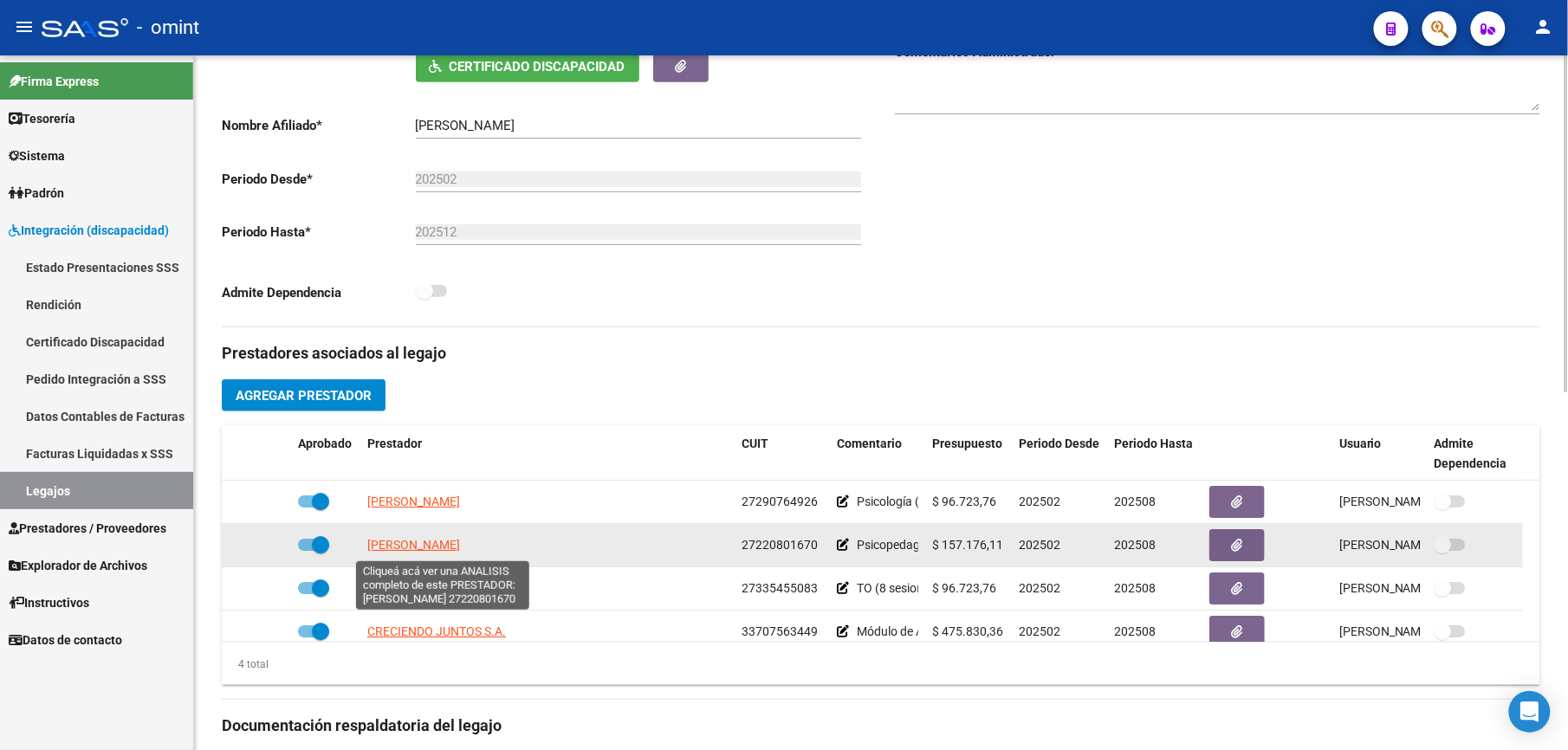
click at [460, 541] on span "[PERSON_NAME]" at bounding box center [414, 545] width 93 height 14
type textarea "27220801670"
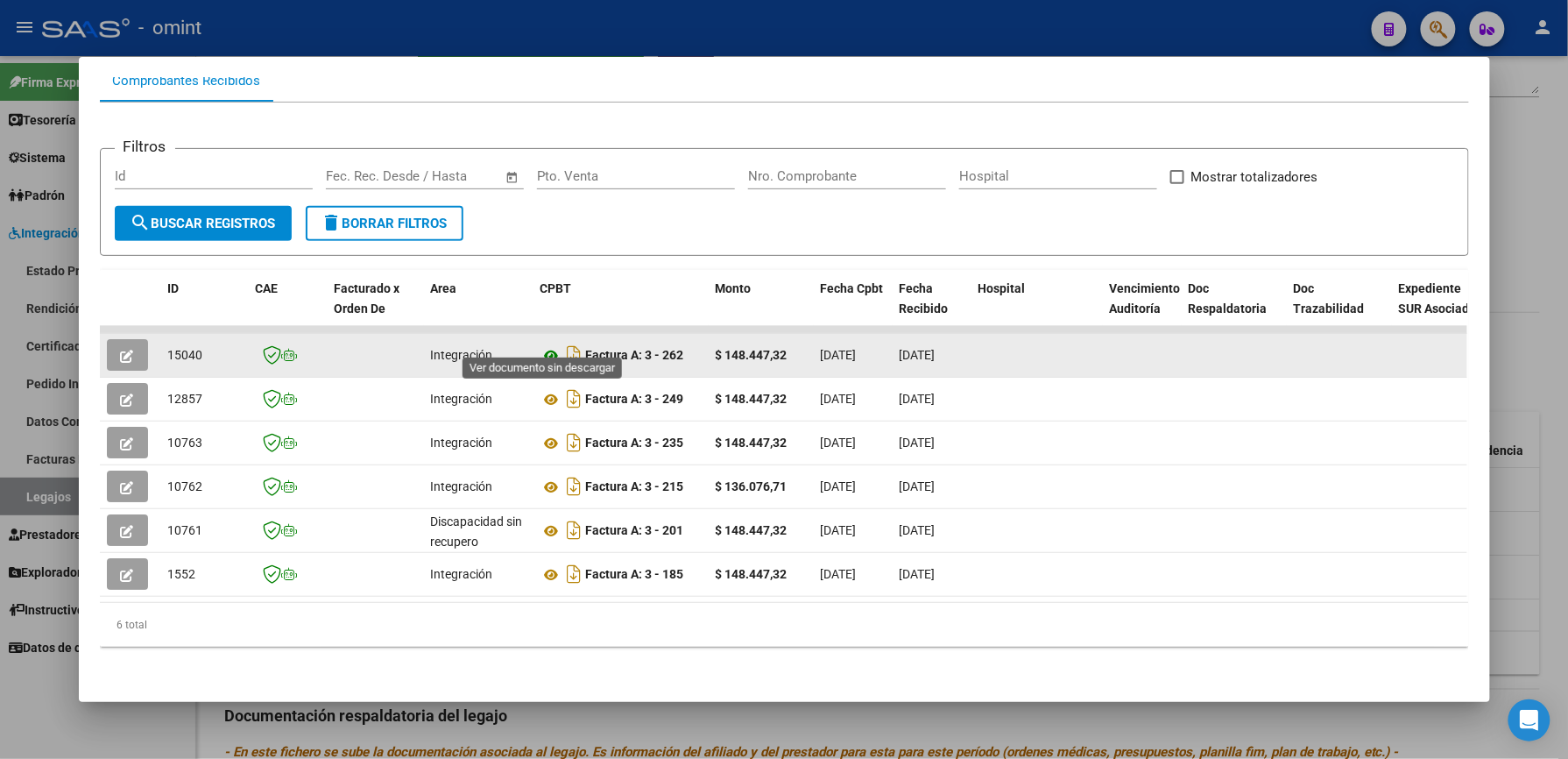
click at [541, 345] on icon at bounding box center [552, 356] width 22 height 21
click at [133, 339] on button "button" at bounding box center [128, 354] width 41 height 31
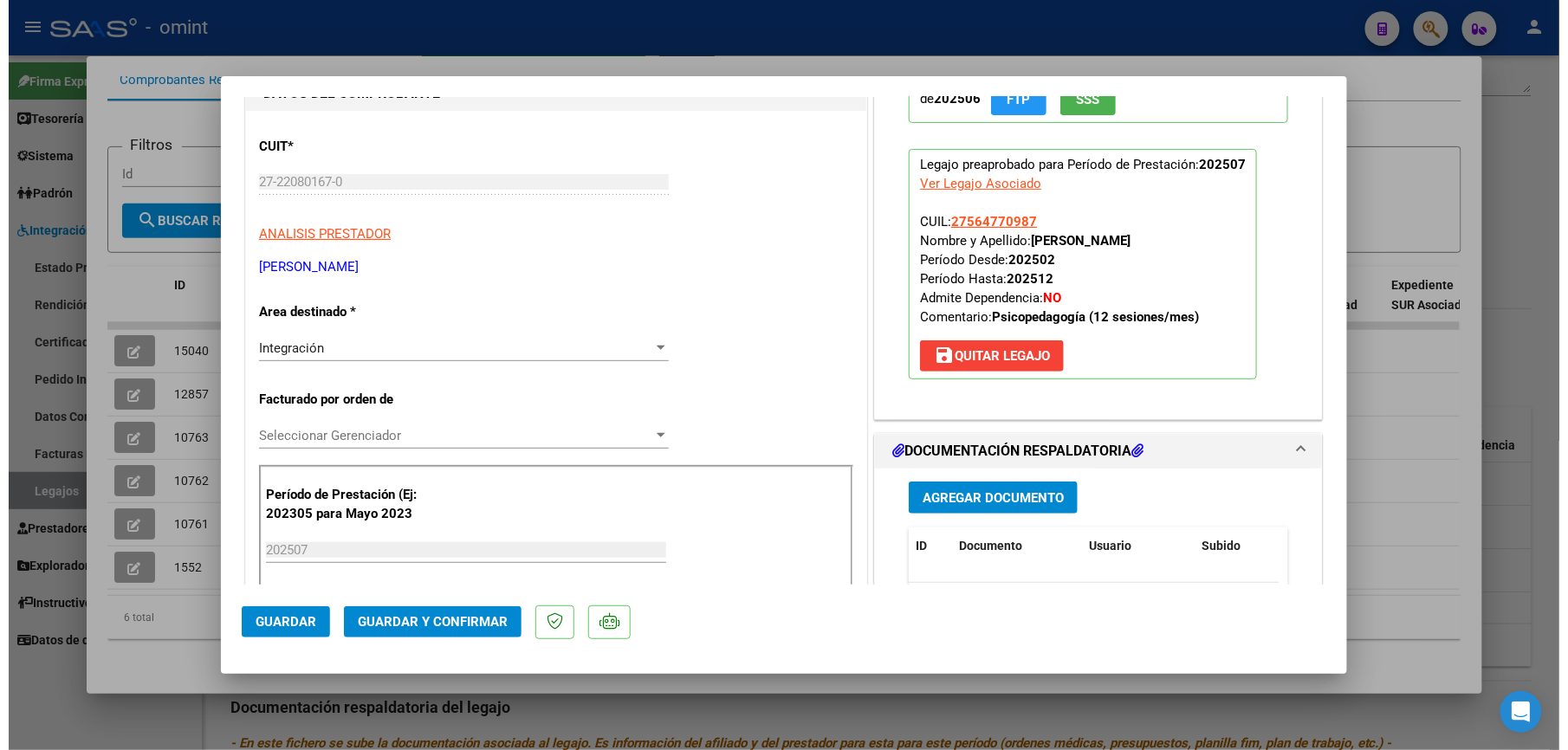
scroll to position [346, 0]
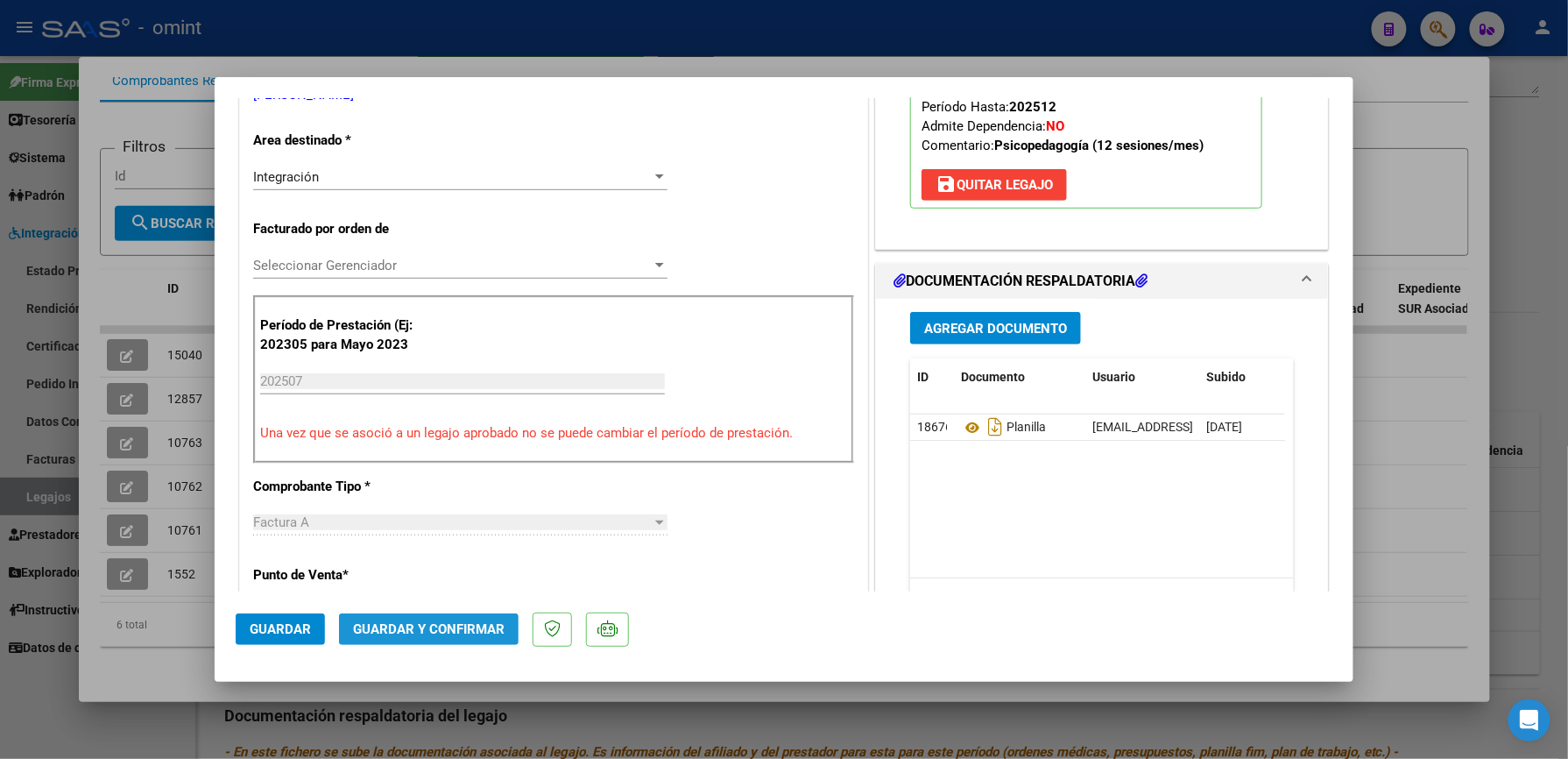
click at [467, 628] on span "Guardar y Confirmar" at bounding box center [429, 629] width 152 height 16
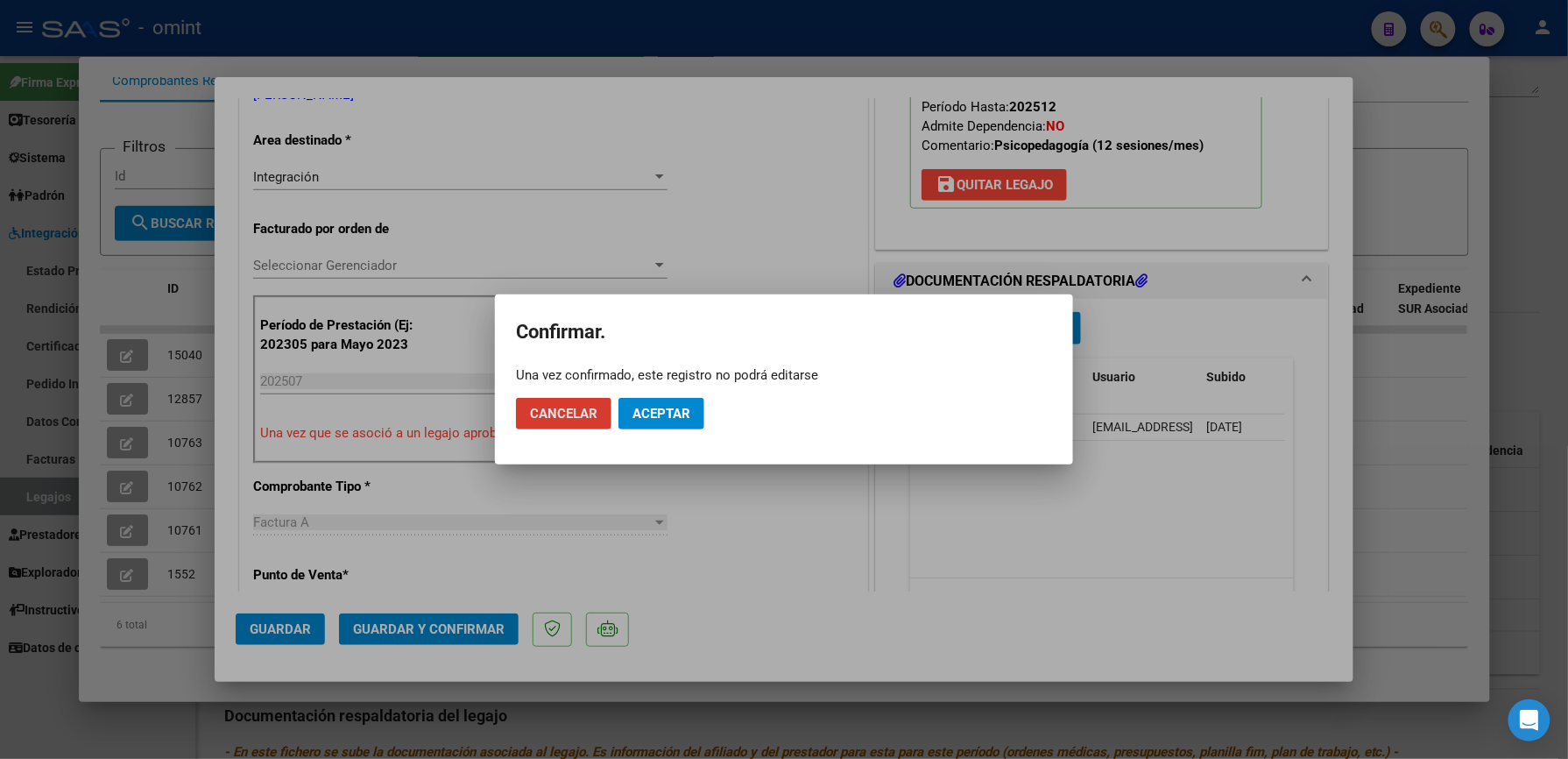
click at [670, 407] on span "Aceptar" at bounding box center [662, 414] width 58 height 16
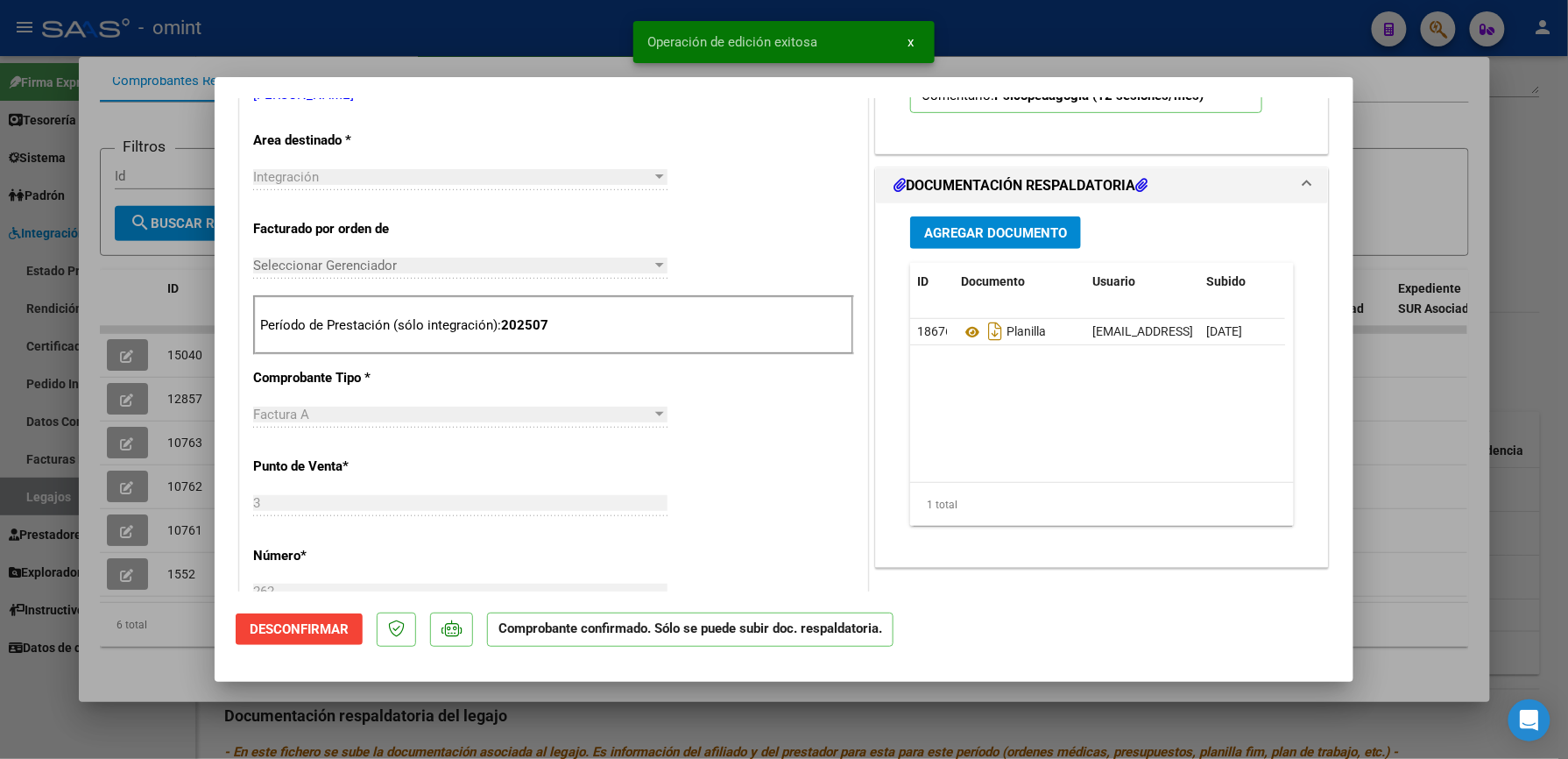
click at [495, 33] on div at bounding box center [784, 379] width 1568 height 759
type input "$ 0,00"
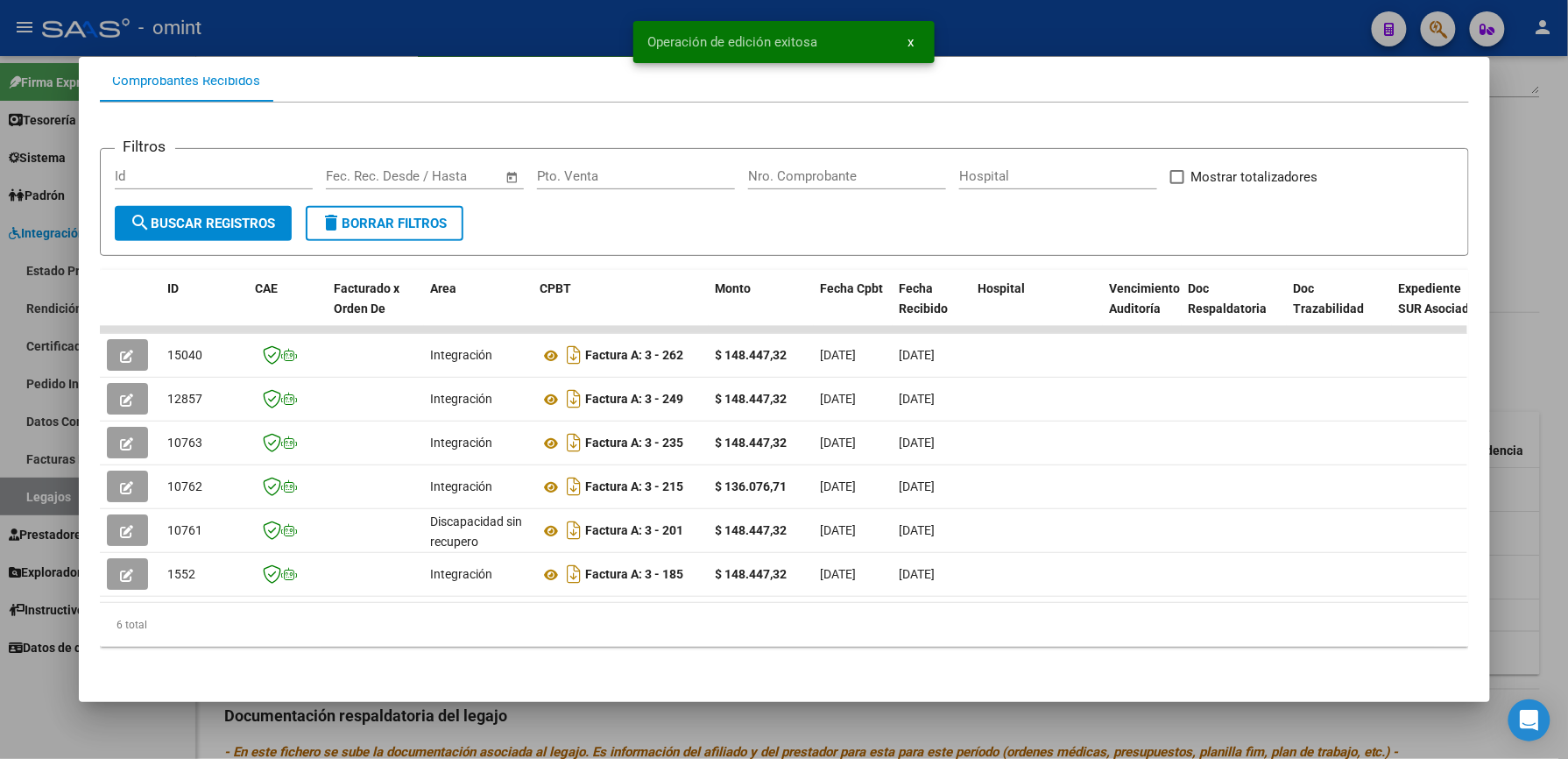
click at [1052, 37] on div at bounding box center [784, 379] width 1568 height 759
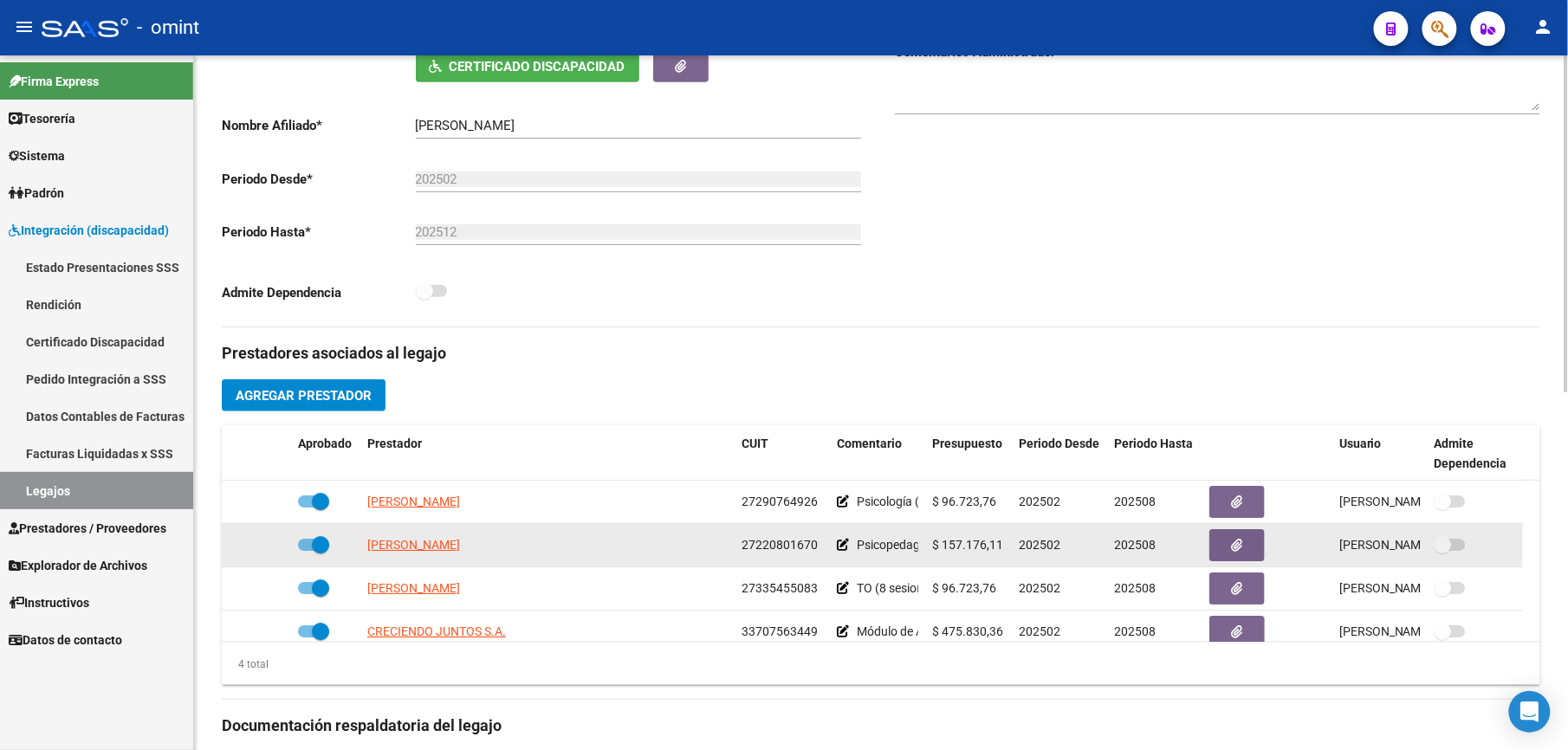
drag, startPoint x: 742, startPoint y: 545, endPoint x: 818, endPoint y: 550, distance: 76.2
click at [818, 550] on div "27220801670" at bounding box center [782, 545] width 81 height 20
drag, startPoint x: 818, startPoint y: 550, endPoint x: 788, endPoint y: 547, distance: 30.1
copy span "27220801670"
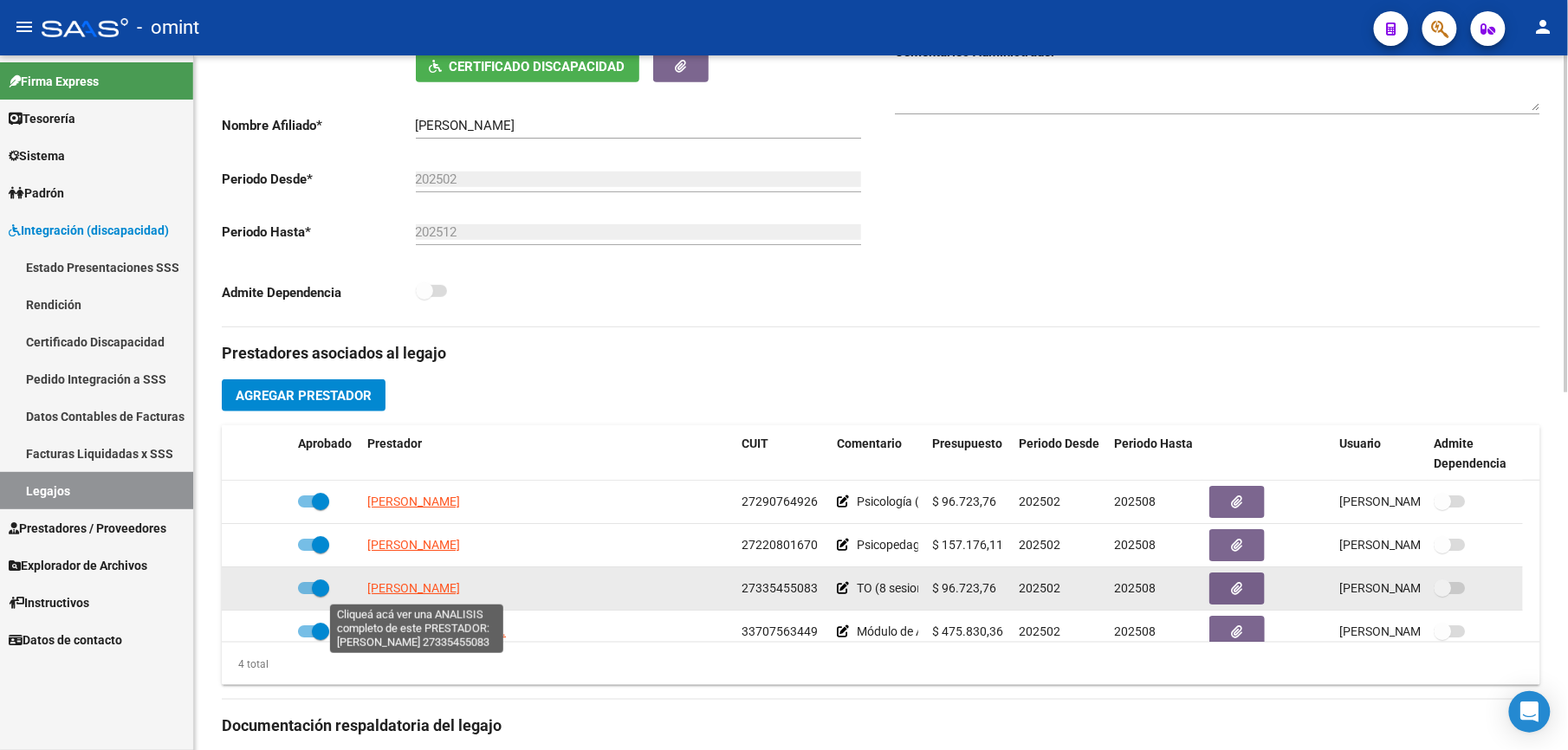
click at [430, 590] on span "[PERSON_NAME]" at bounding box center [414, 588] width 93 height 14
type textarea "27335455083"
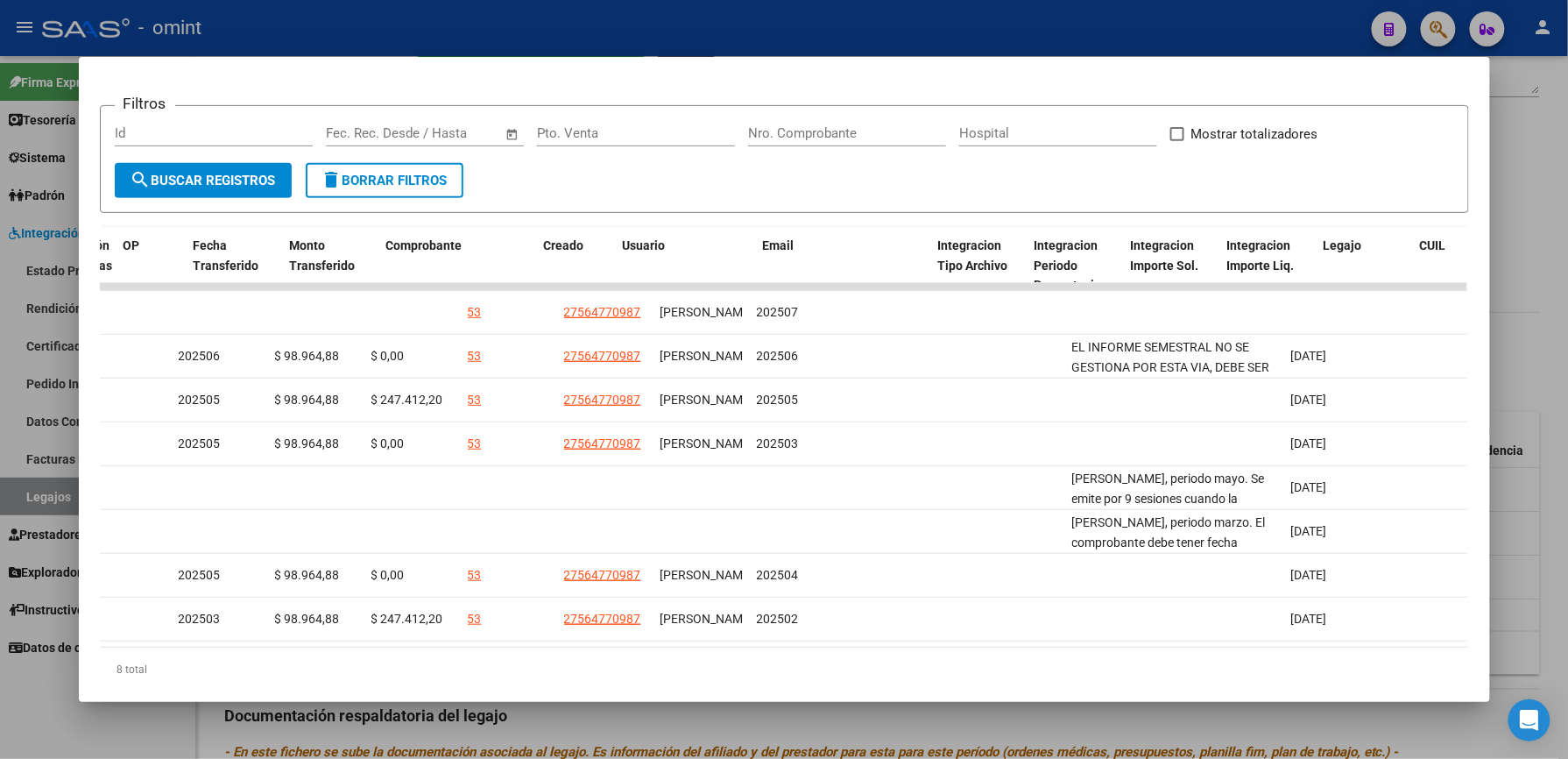
scroll to position [0, 0]
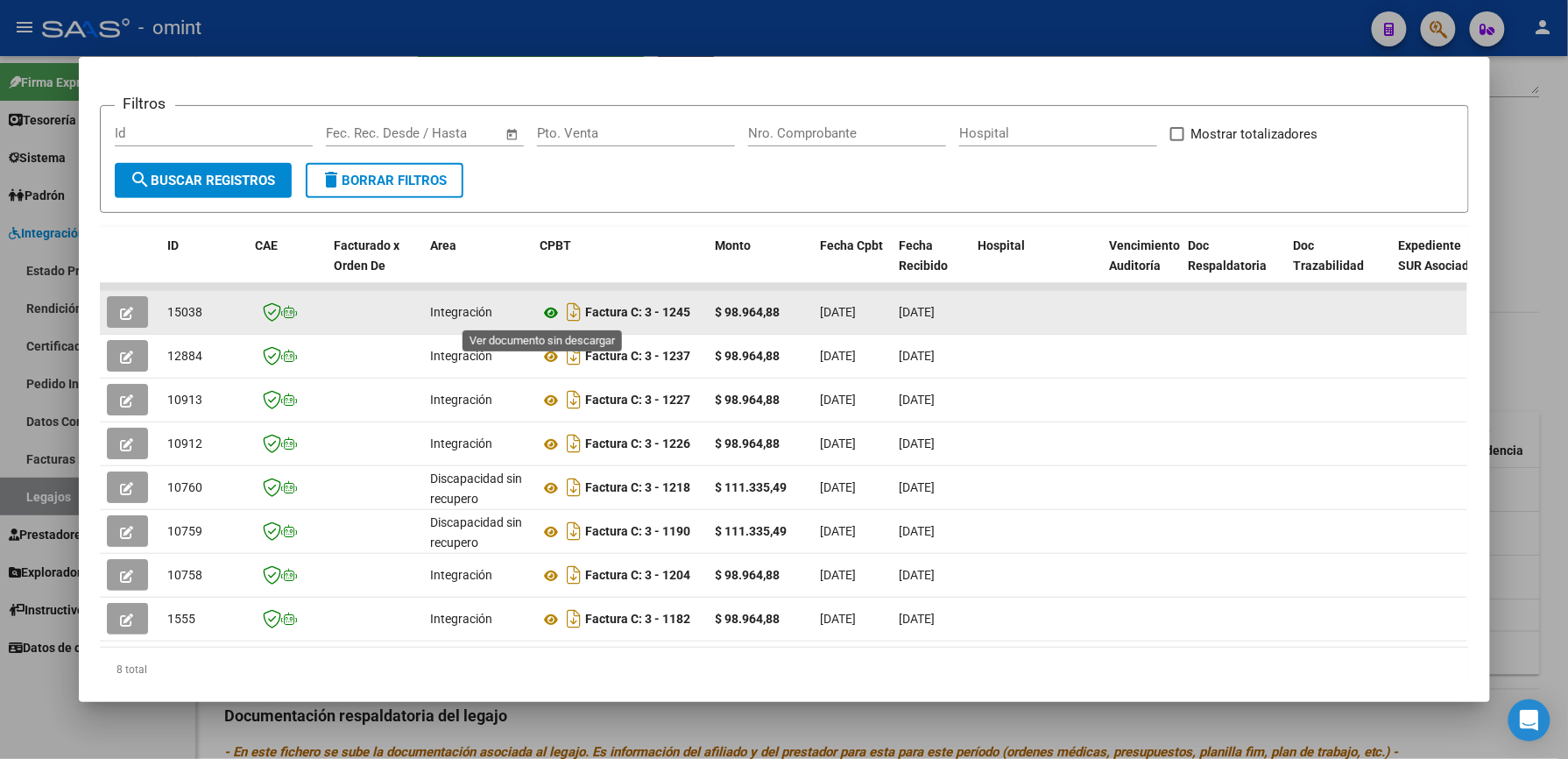
click at [545, 314] on icon at bounding box center [552, 313] width 22 height 21
click at [121, 307] on icon "button" at bounding box center [127, 313] width 13 height 13
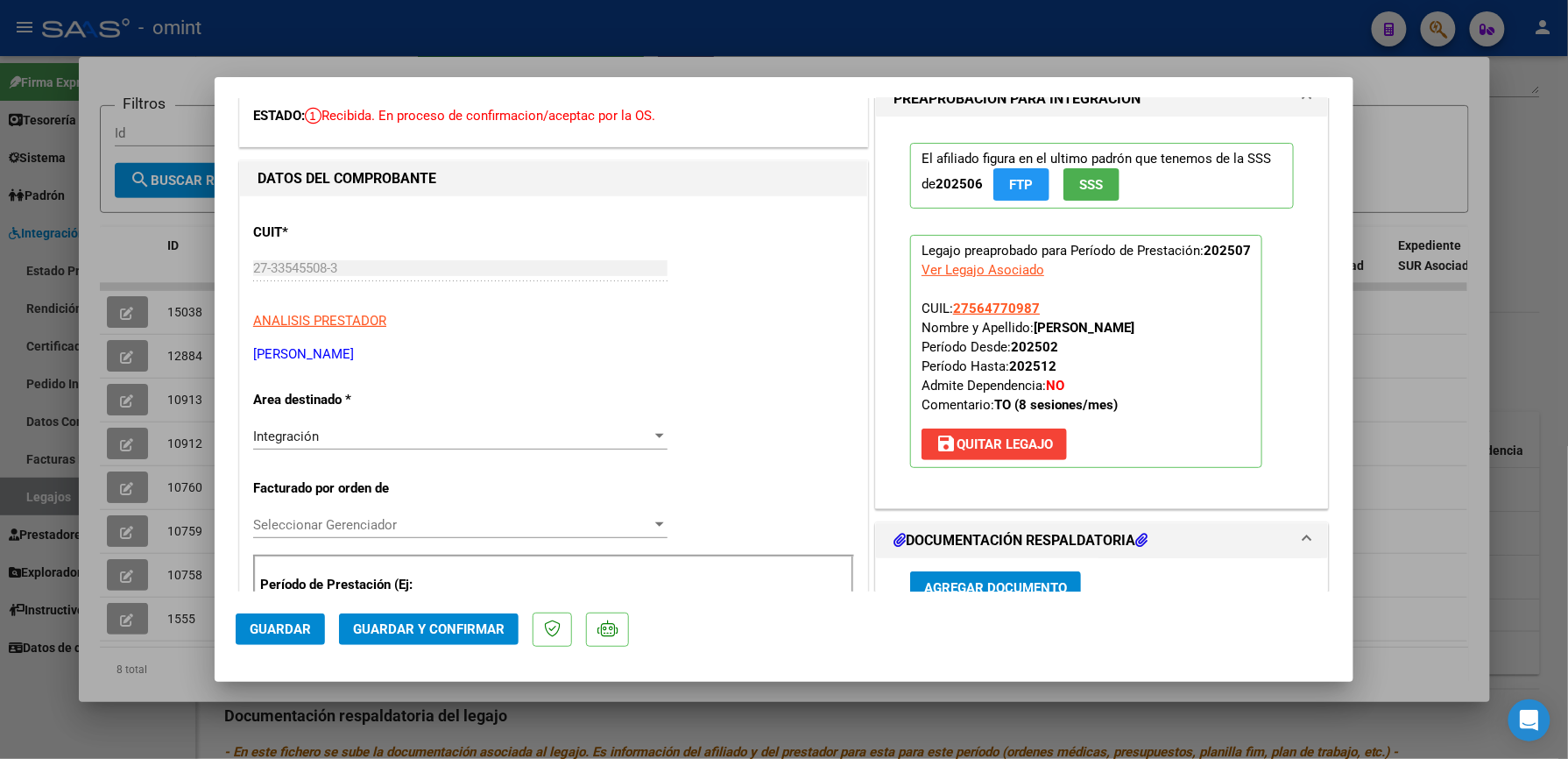
scroll to position [350, 0]
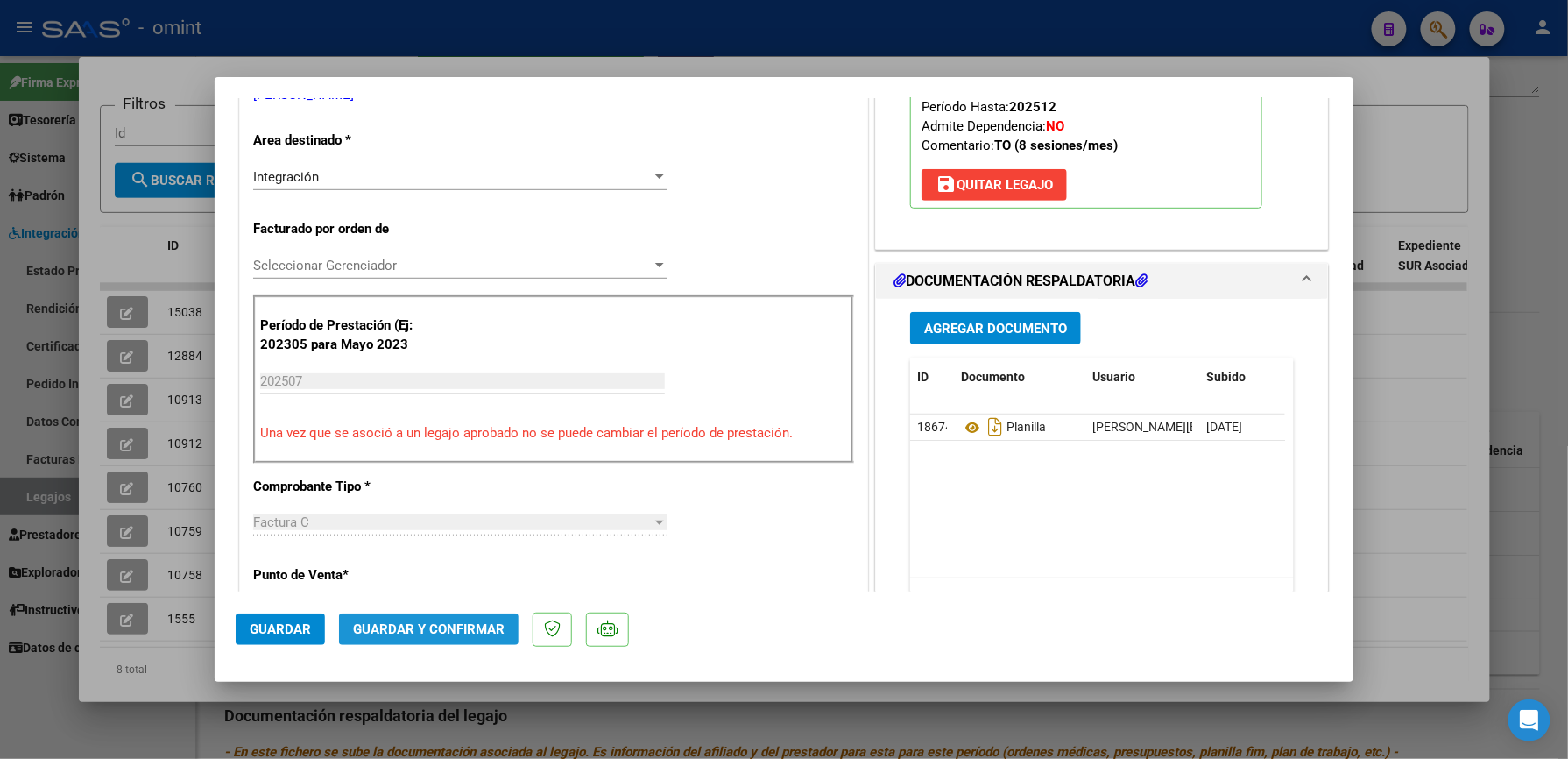
click at [489, 622] on span "Guardar y Confirmar" at bounding box center [429, 629] width 152 height 16
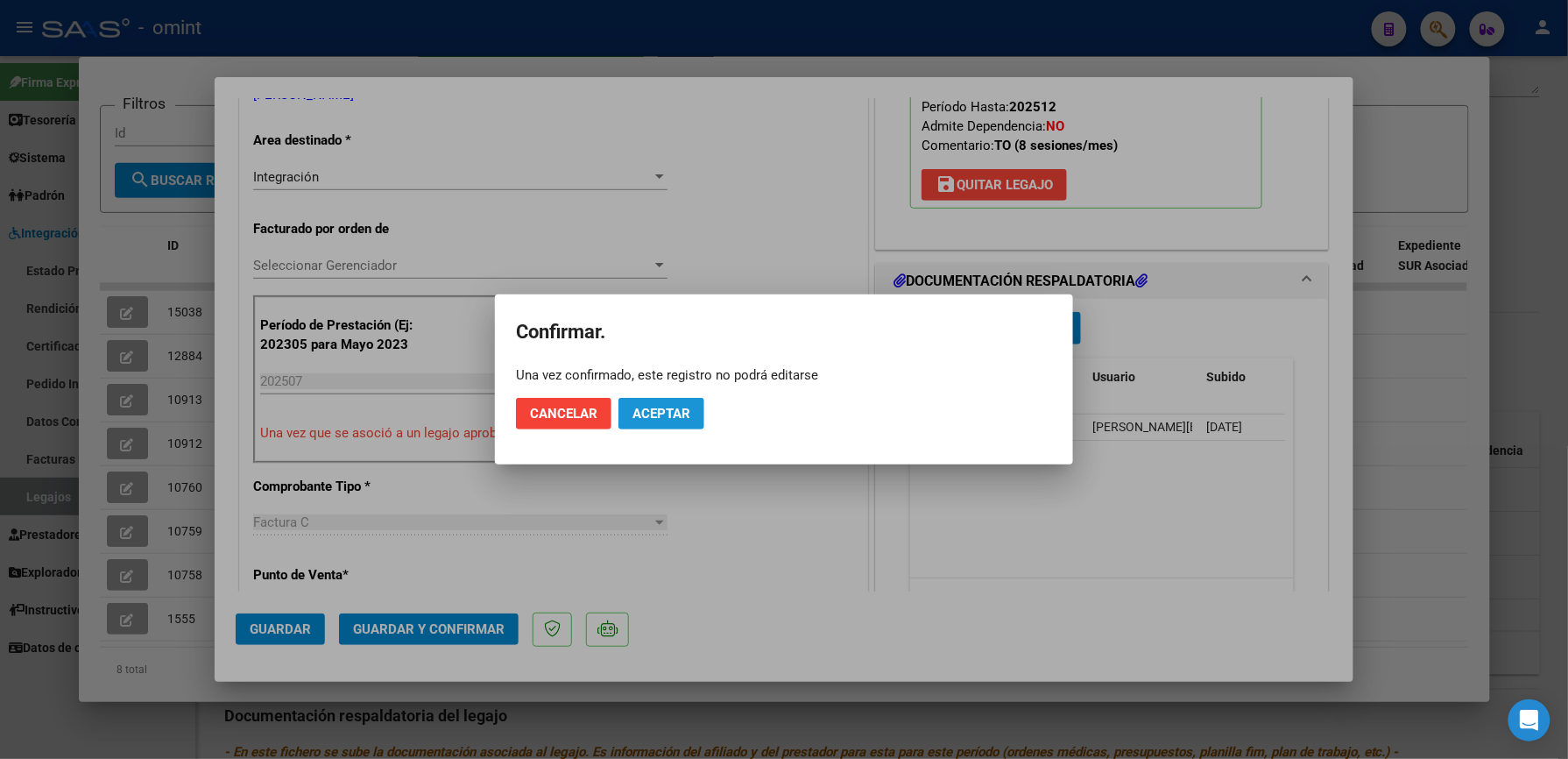
click at [653, 408] on span "Aceptar" at bounding box center [662, 414] width 58 height 16
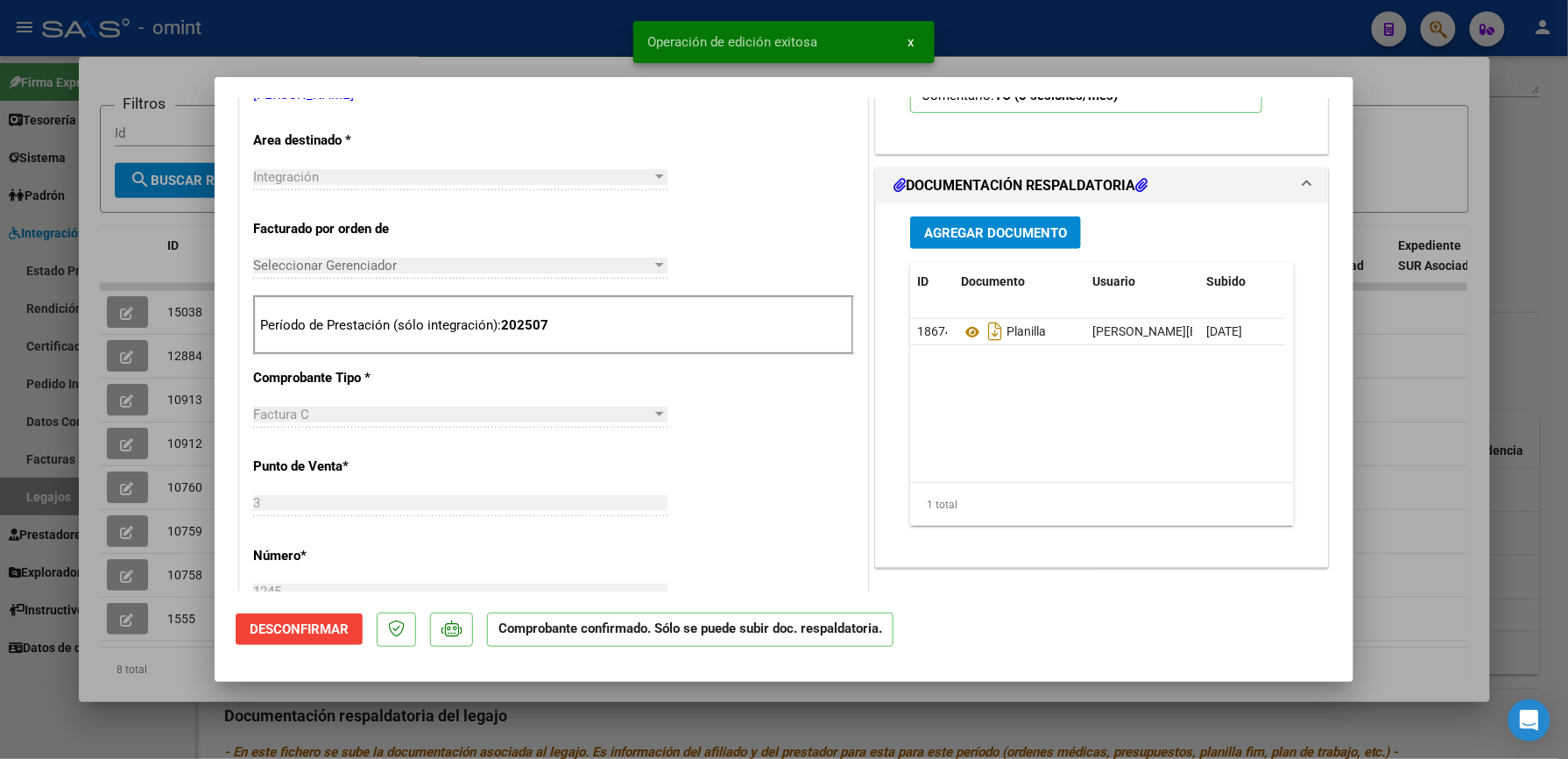
click at [1216, 21] on div at bounding box center [784, 379] width 1568 height 759
type input "$ 0,00"
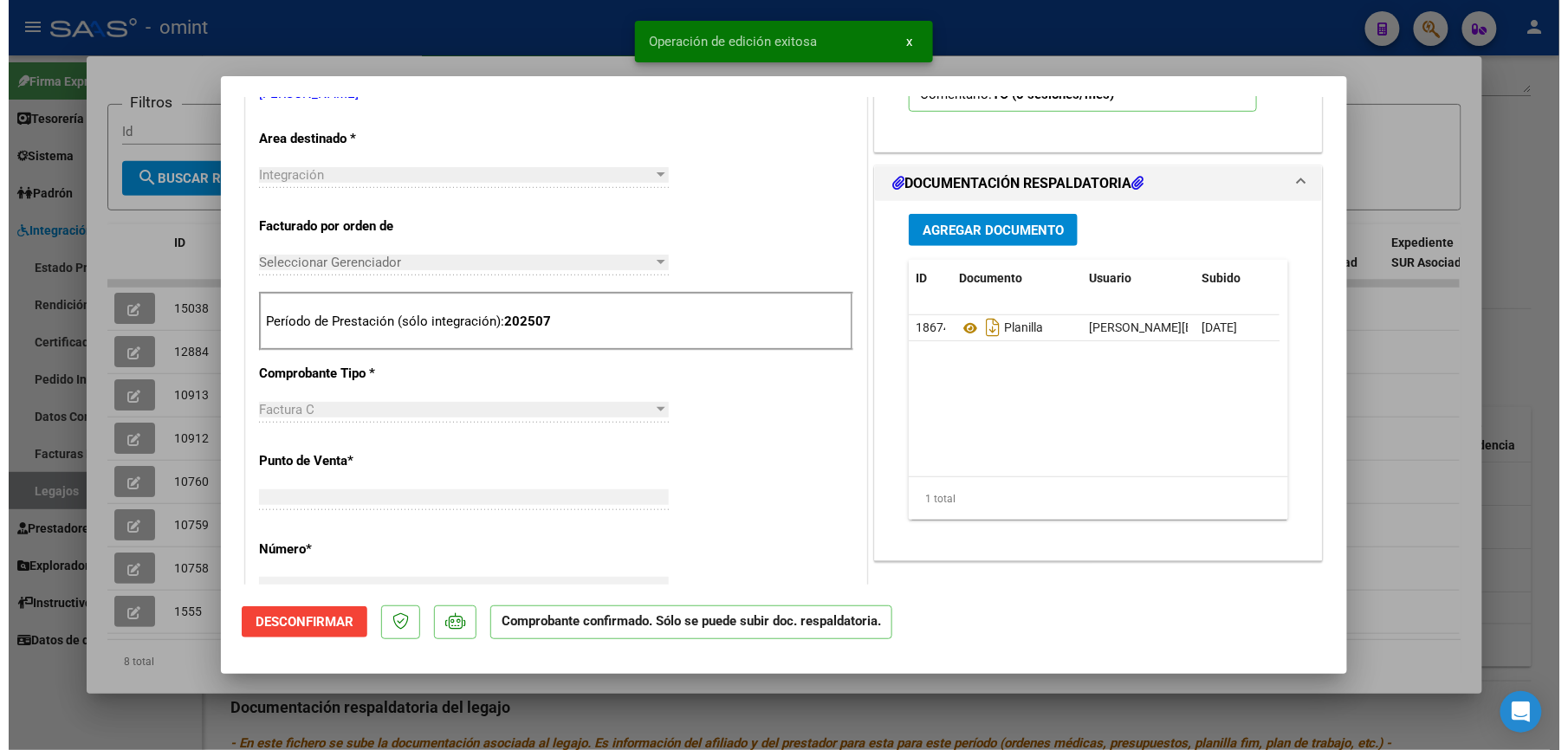
scroll to position [0, 0]
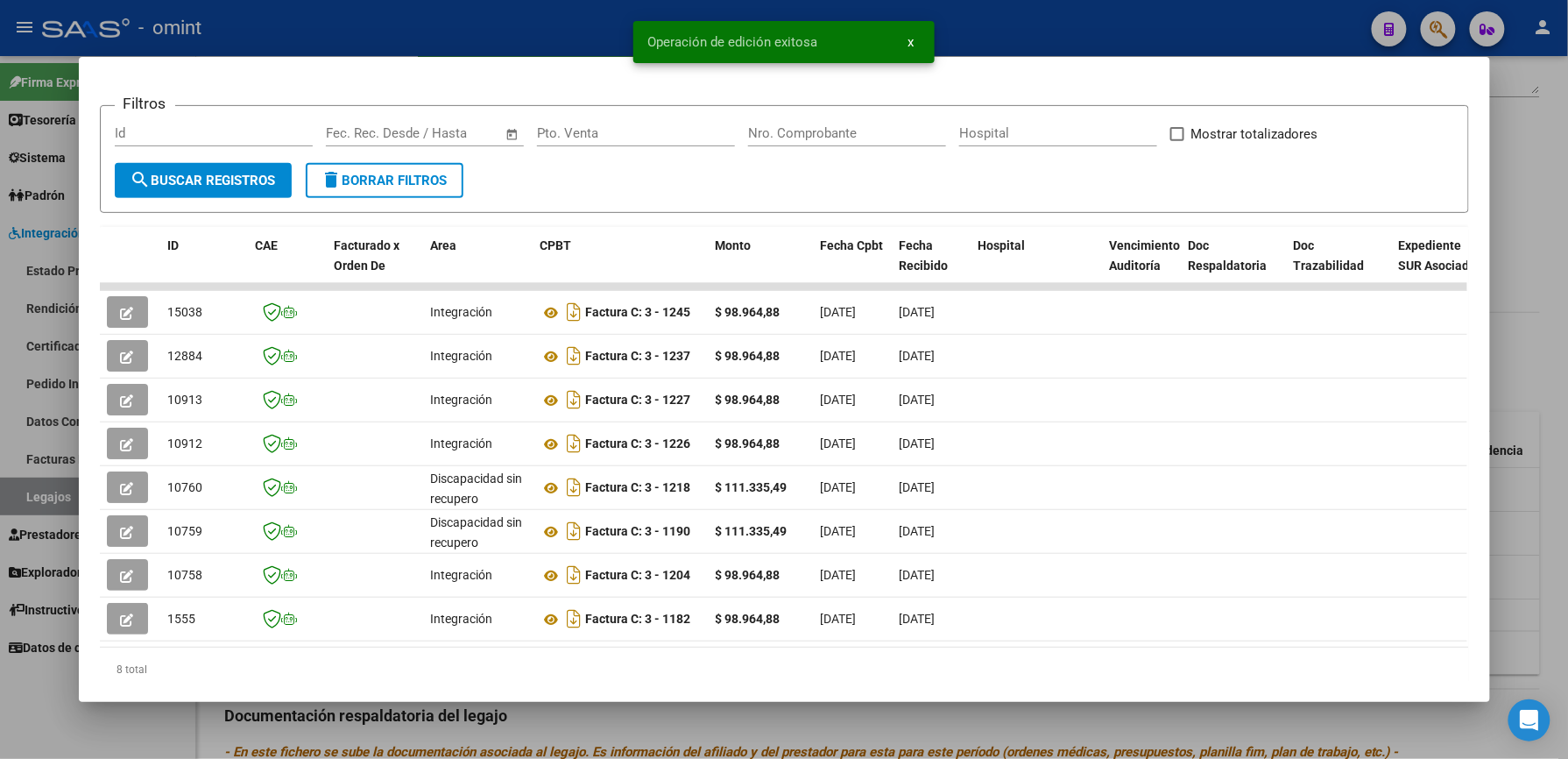
click at [1168, 19] on div at bounding box center [784, 379] width 1568 height 759
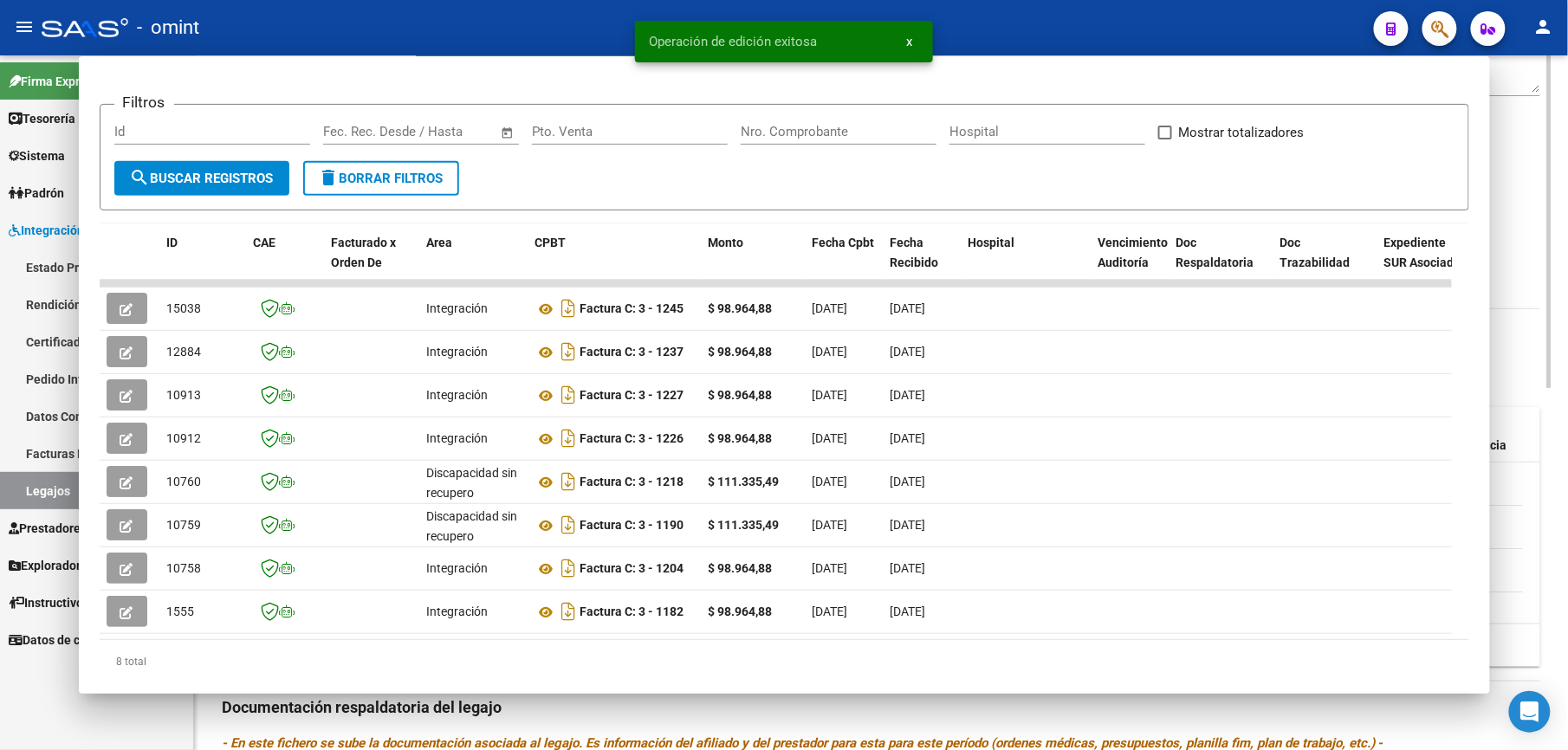
scroll to position [346, 0]
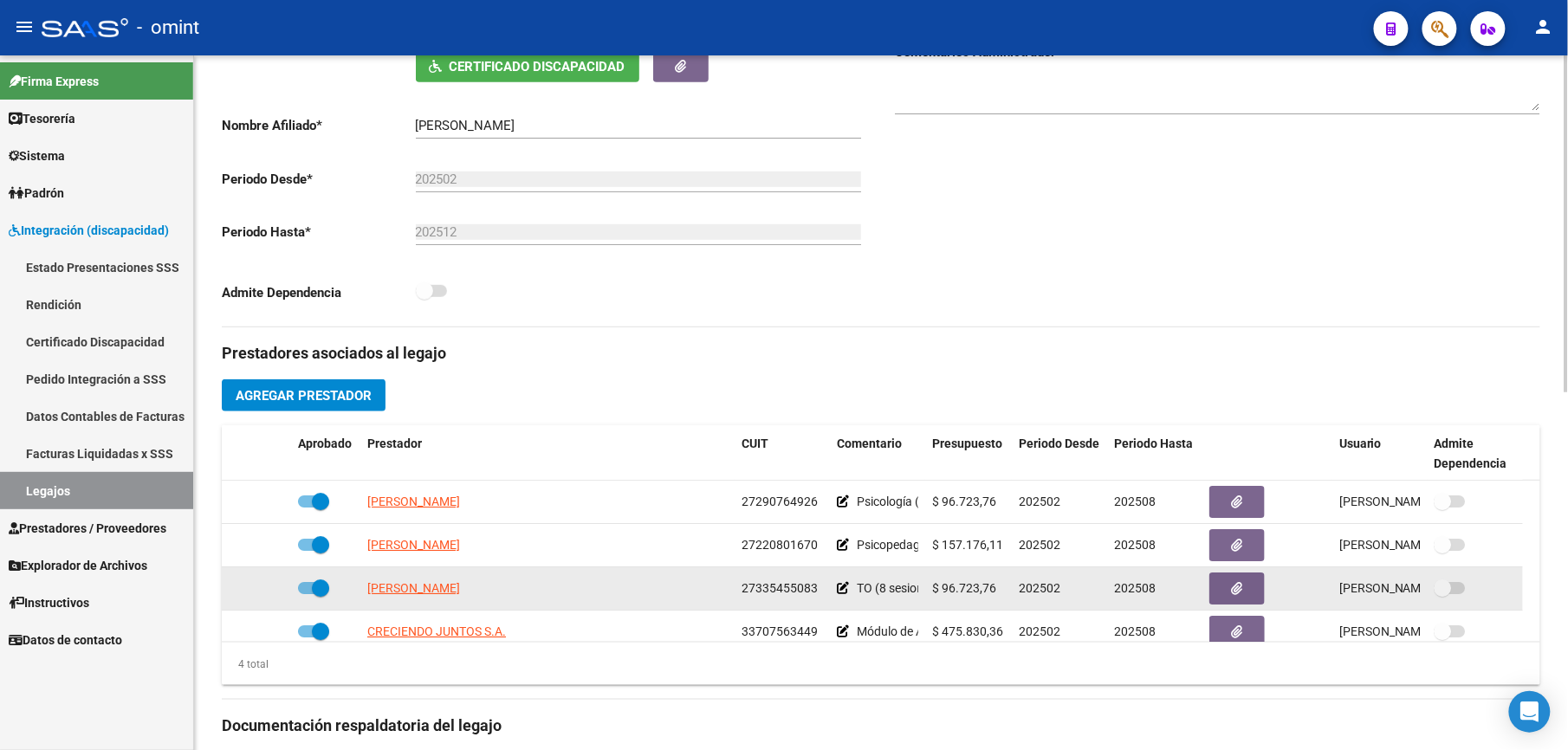
drag, startPoint x: 742, startPoint y: 588, endPoint x: 814, endPoint y: 588, distance: 72.0
click at [814, 588] on span "27335455083" at bounding box center [780, 588] width 76 height 14
copy span "27335455083"
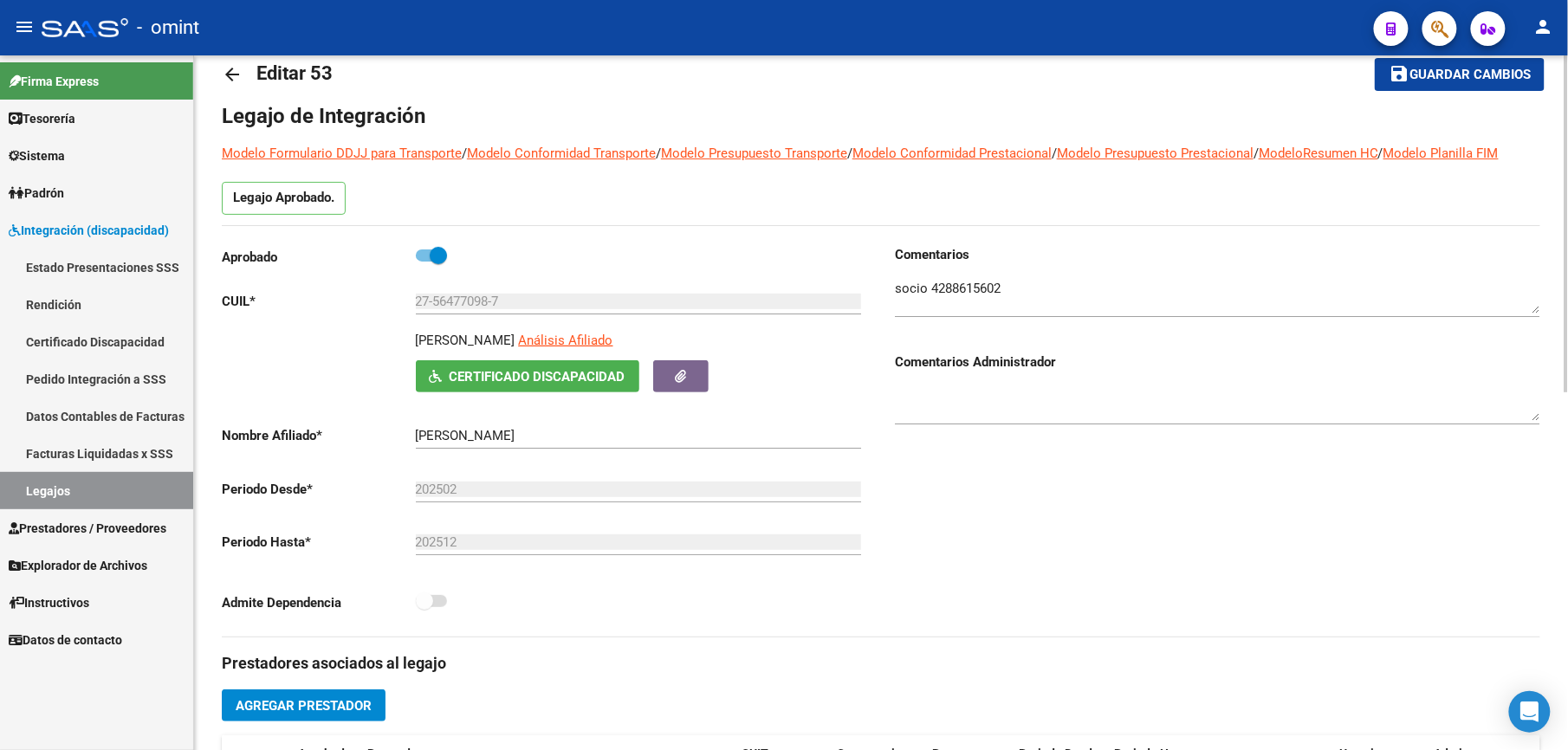
scroll to position [0, 0]
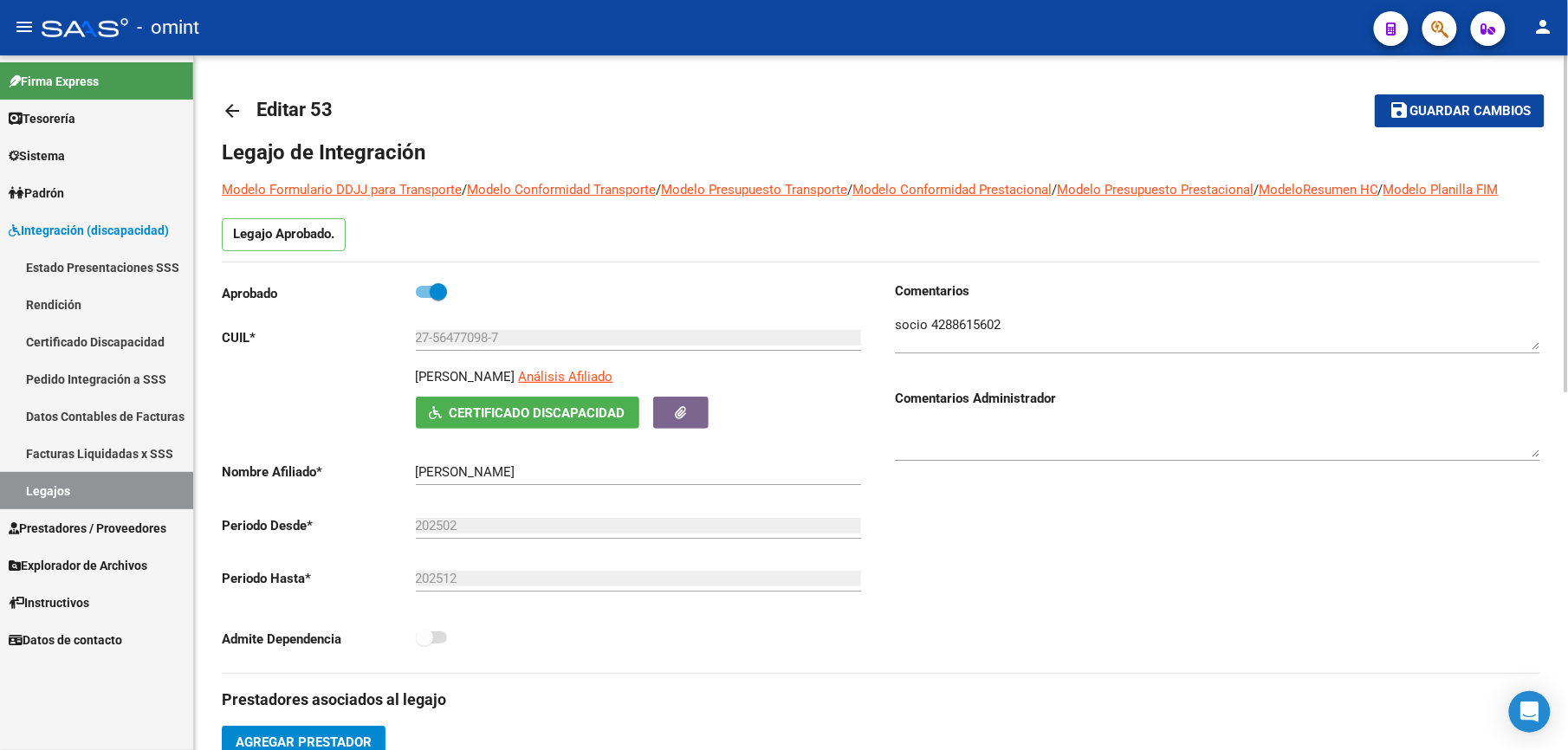
click at [239, 105] on mat-icon "arrow_back" at bounding box center [232, 111] width 21 height 21
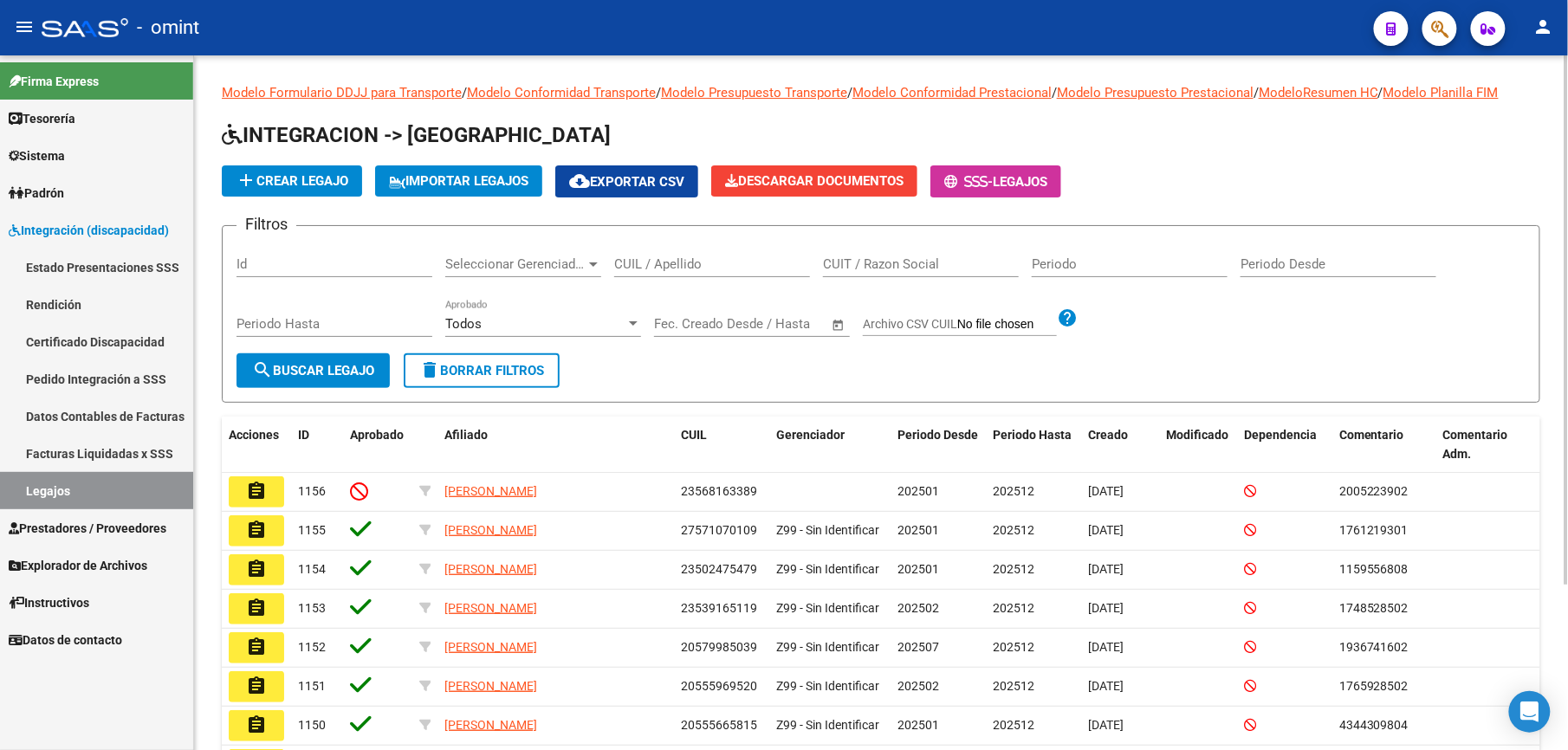
click at [638, 261] on input "CUIL / Apellido" at bounding box center [712, 264] width 195 height 16
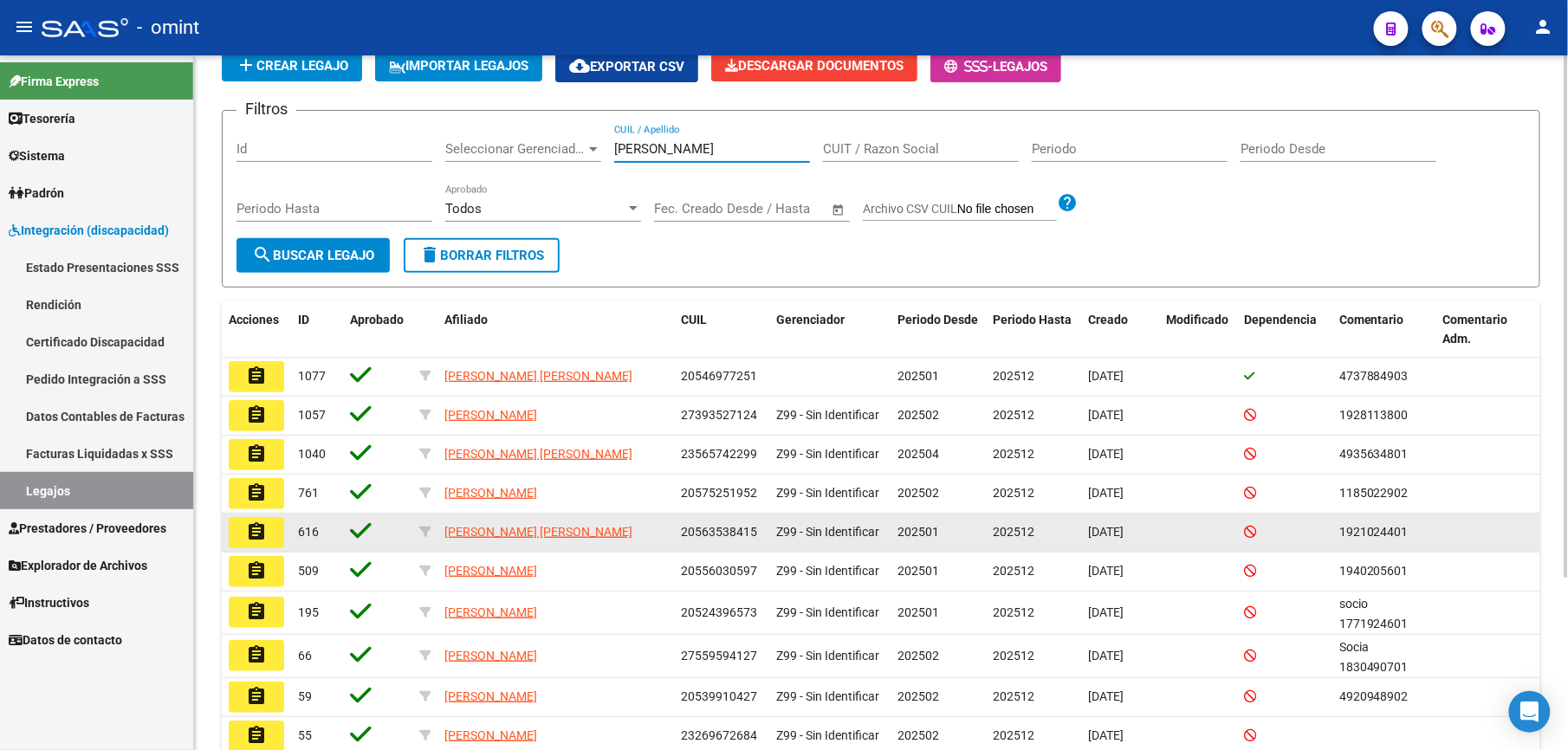
scroll to position [231, 0]
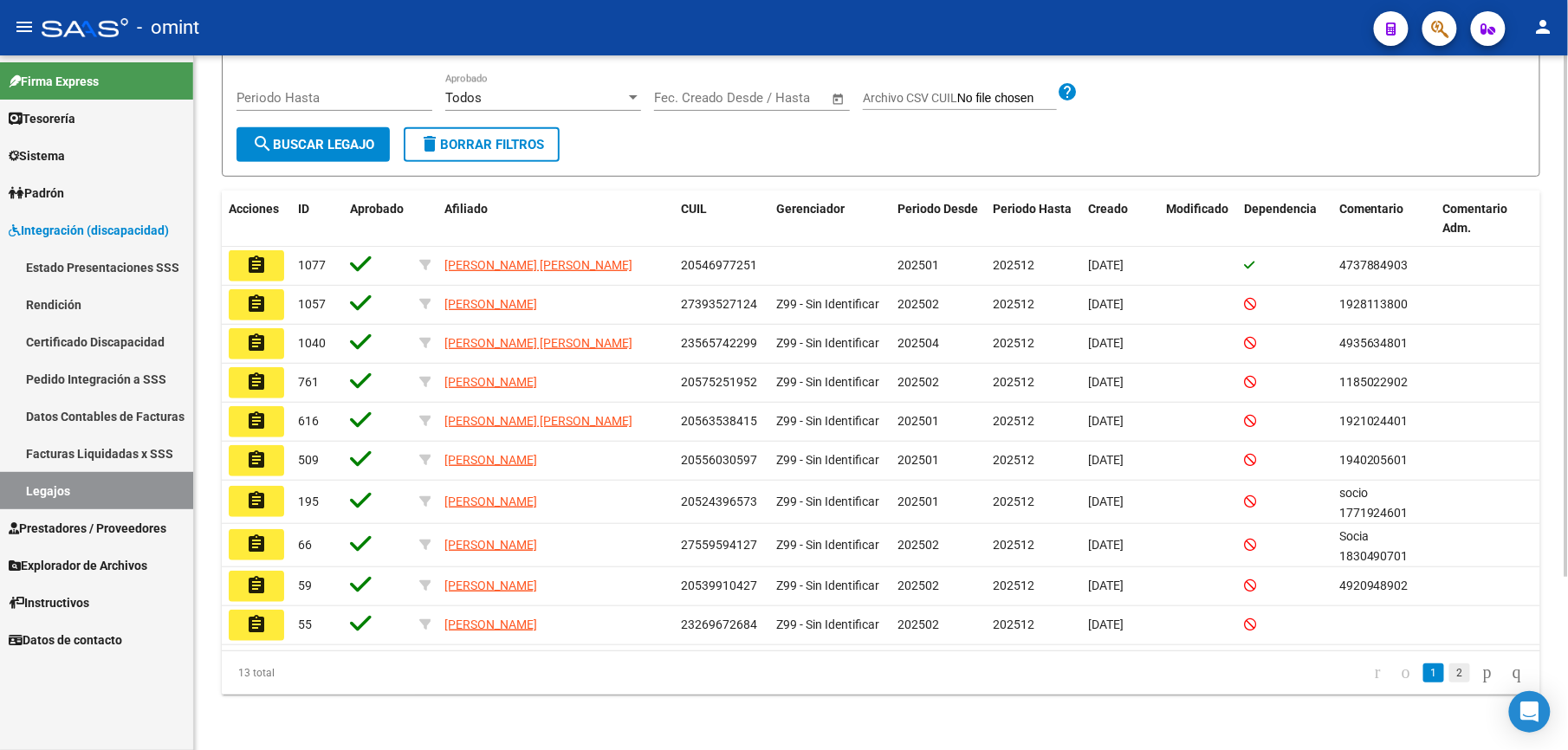
type input "fernandez"
click at [1450, 672] on link "2" at bounding box center [1460, 673] width 21 height 19
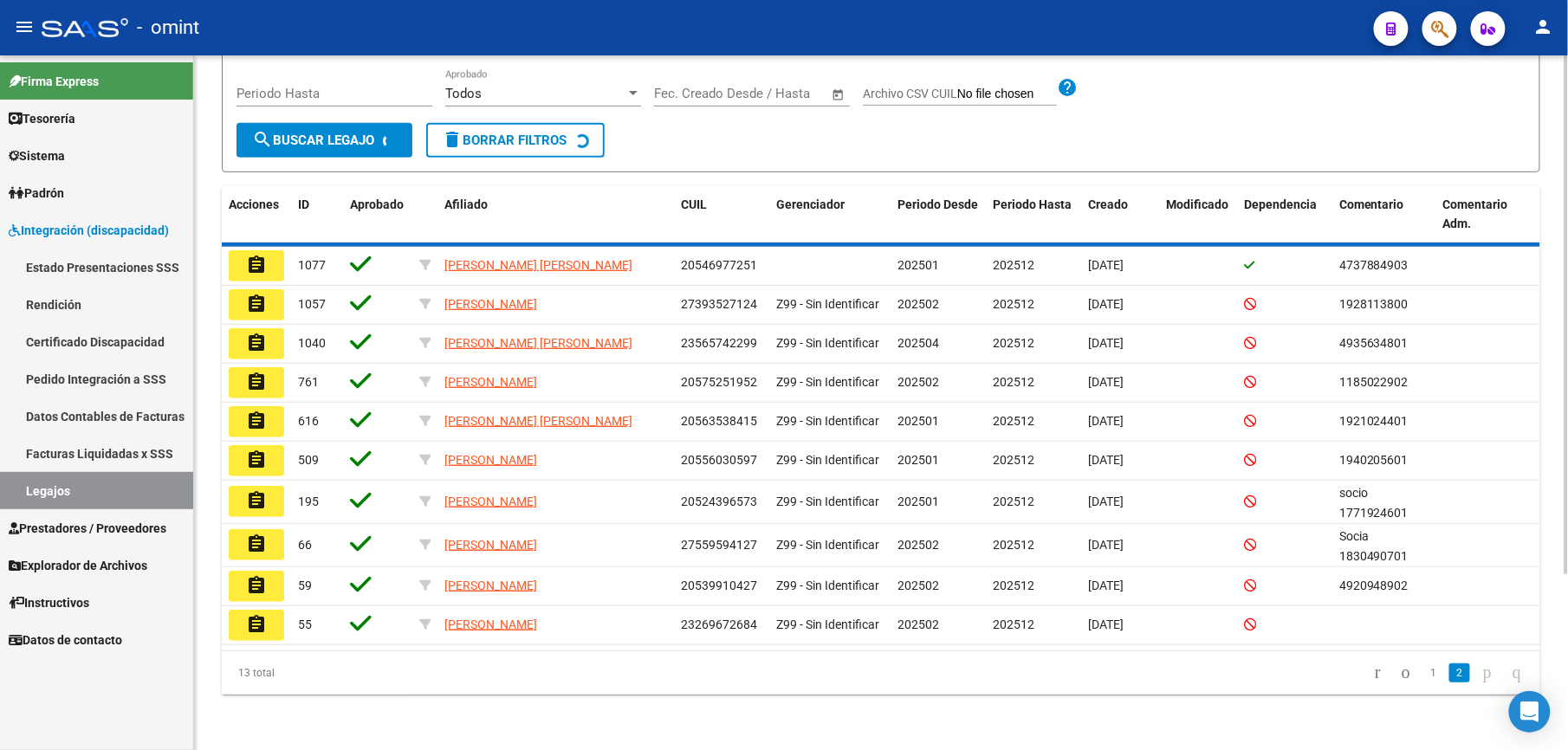
scroll to position [0, 0]
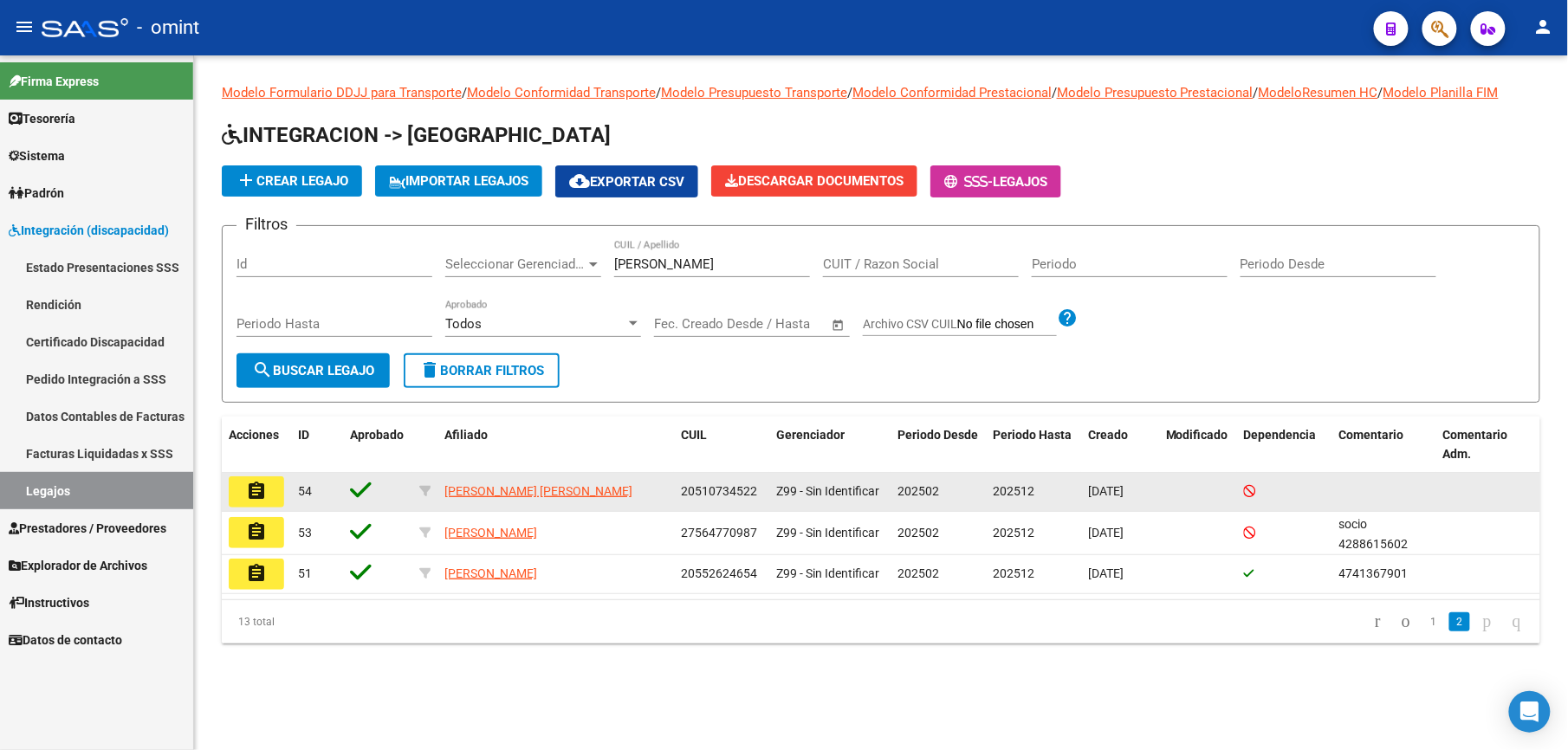
click at [264, 483] on mat-icon "assignment" at bounding box center [256, 491] width 21 height 21
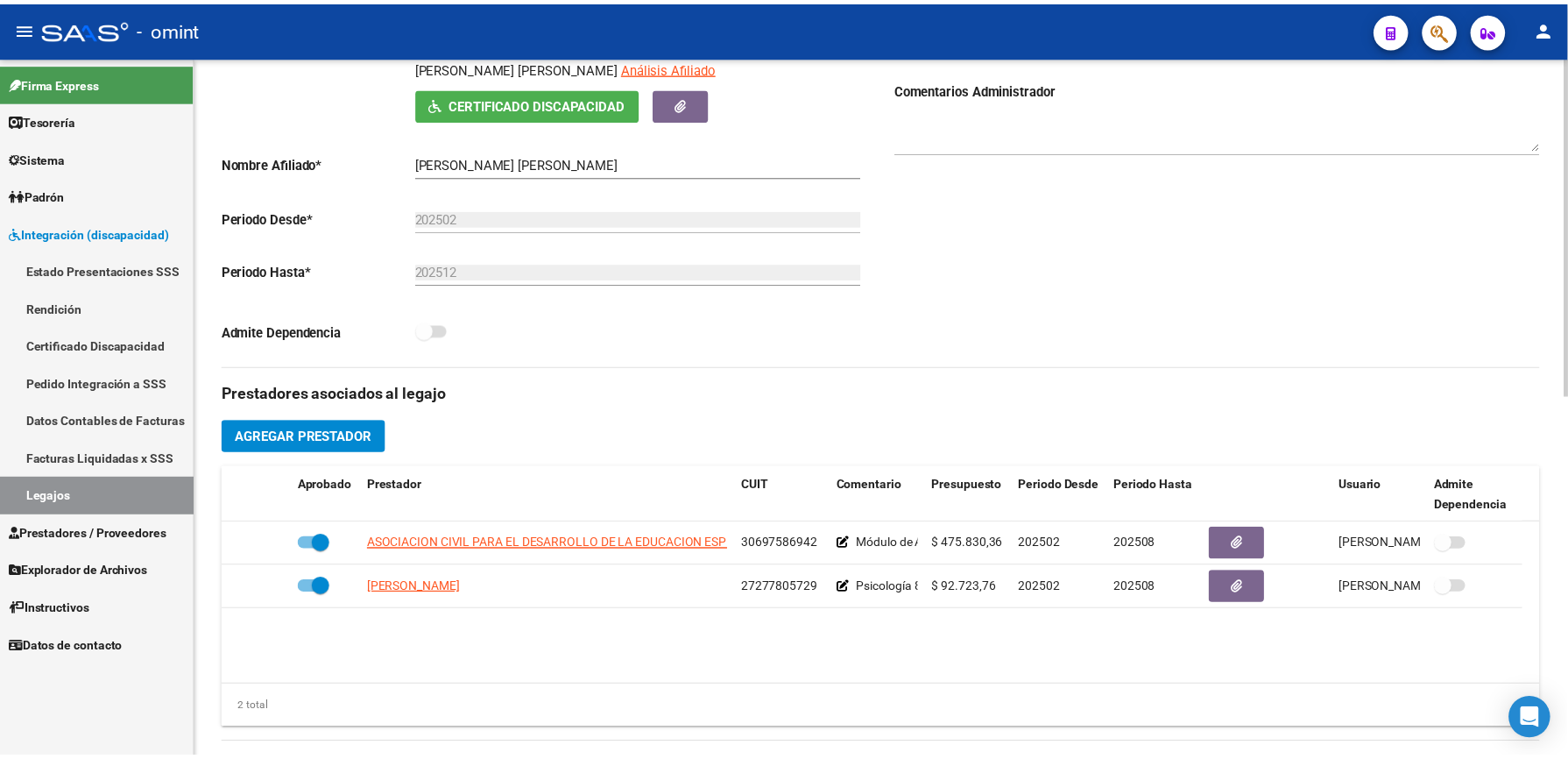
scroll to position [350, 0]
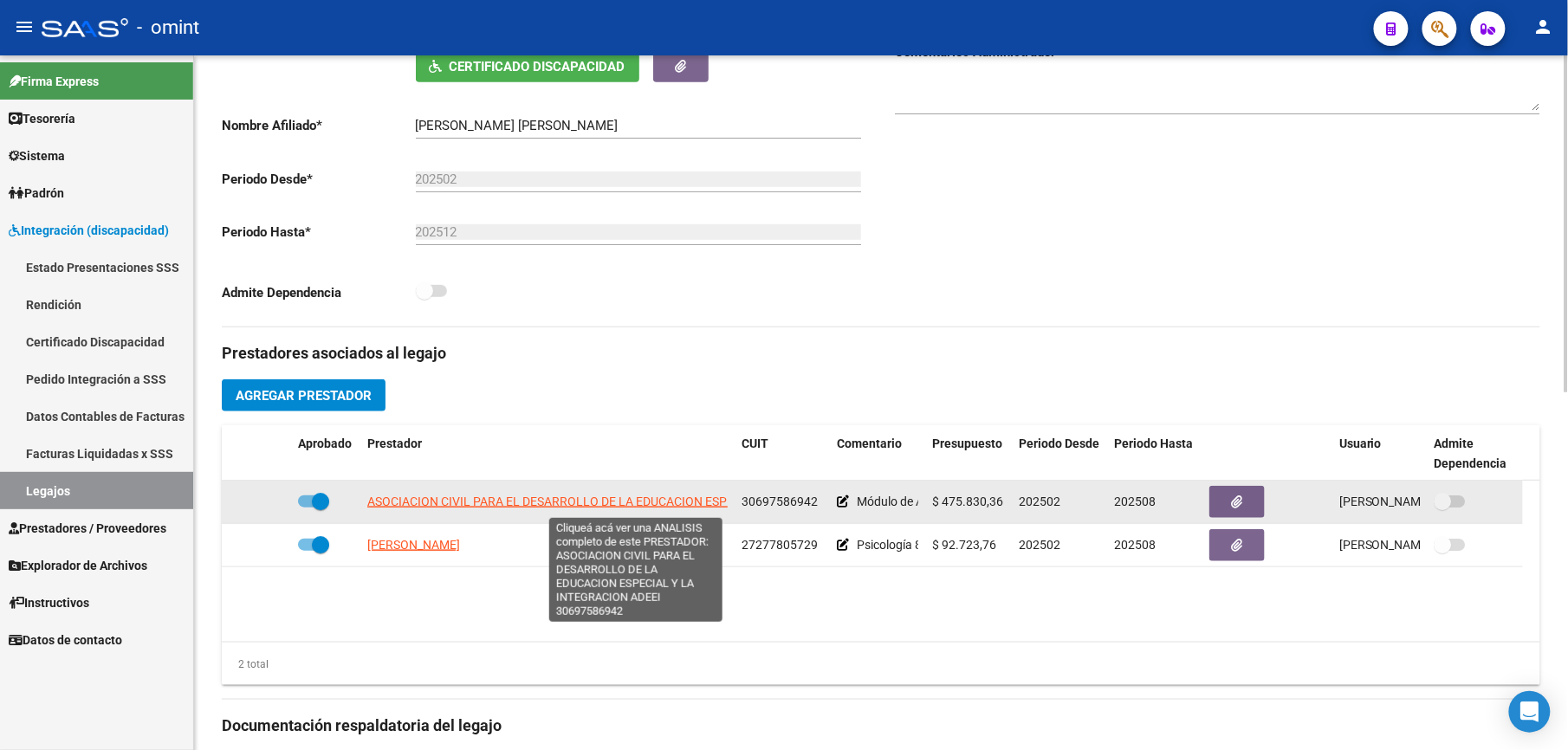
click at [619, 504] on span "ASOCIACION CIVIL PARA EL DESARROLLO DE LA EDUCACION ESPECIAL Y LA INTEGRACION A…" at bounding box center [636, 502] width 537 height 14
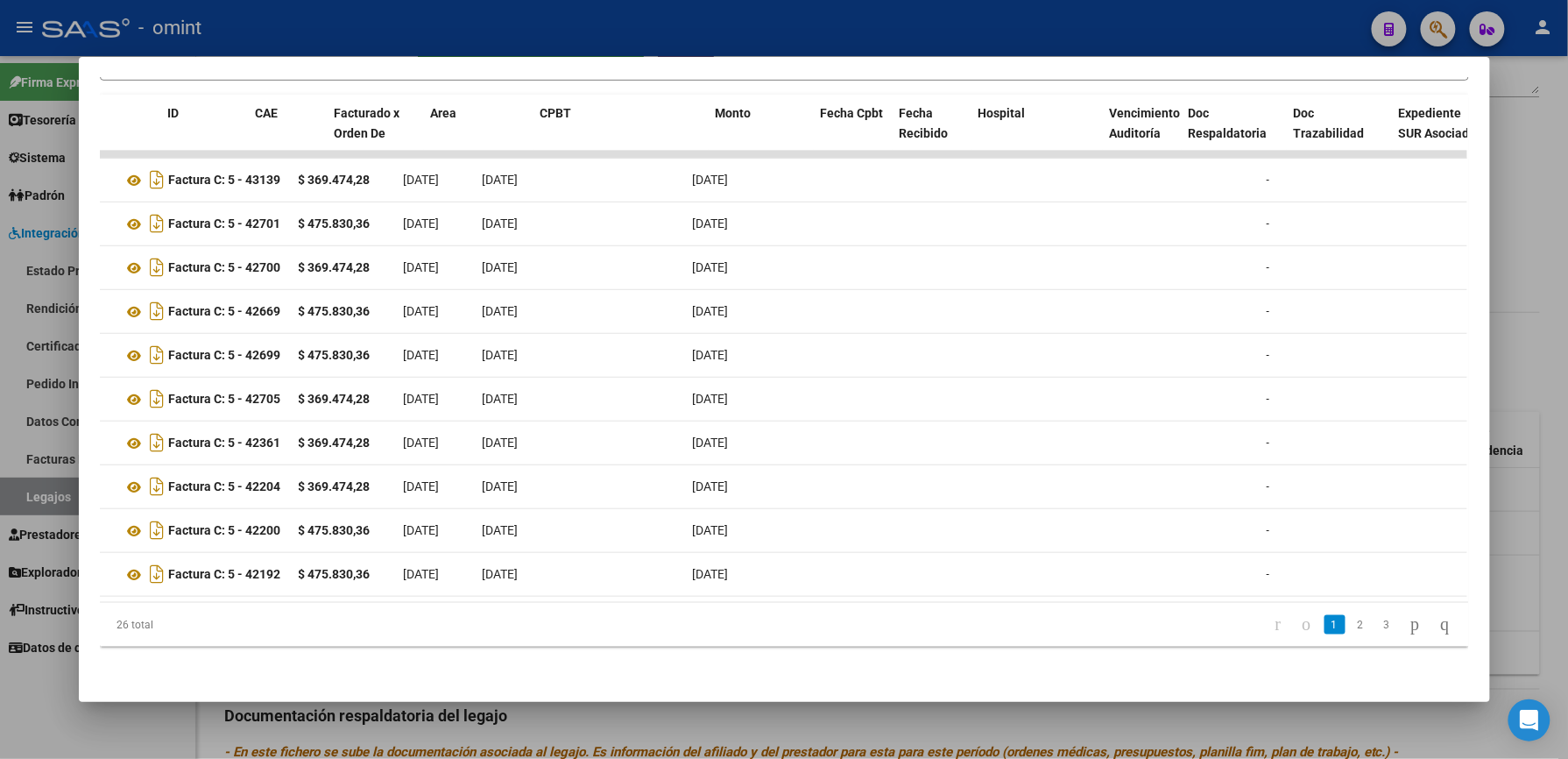
scroll to position [0, 0]
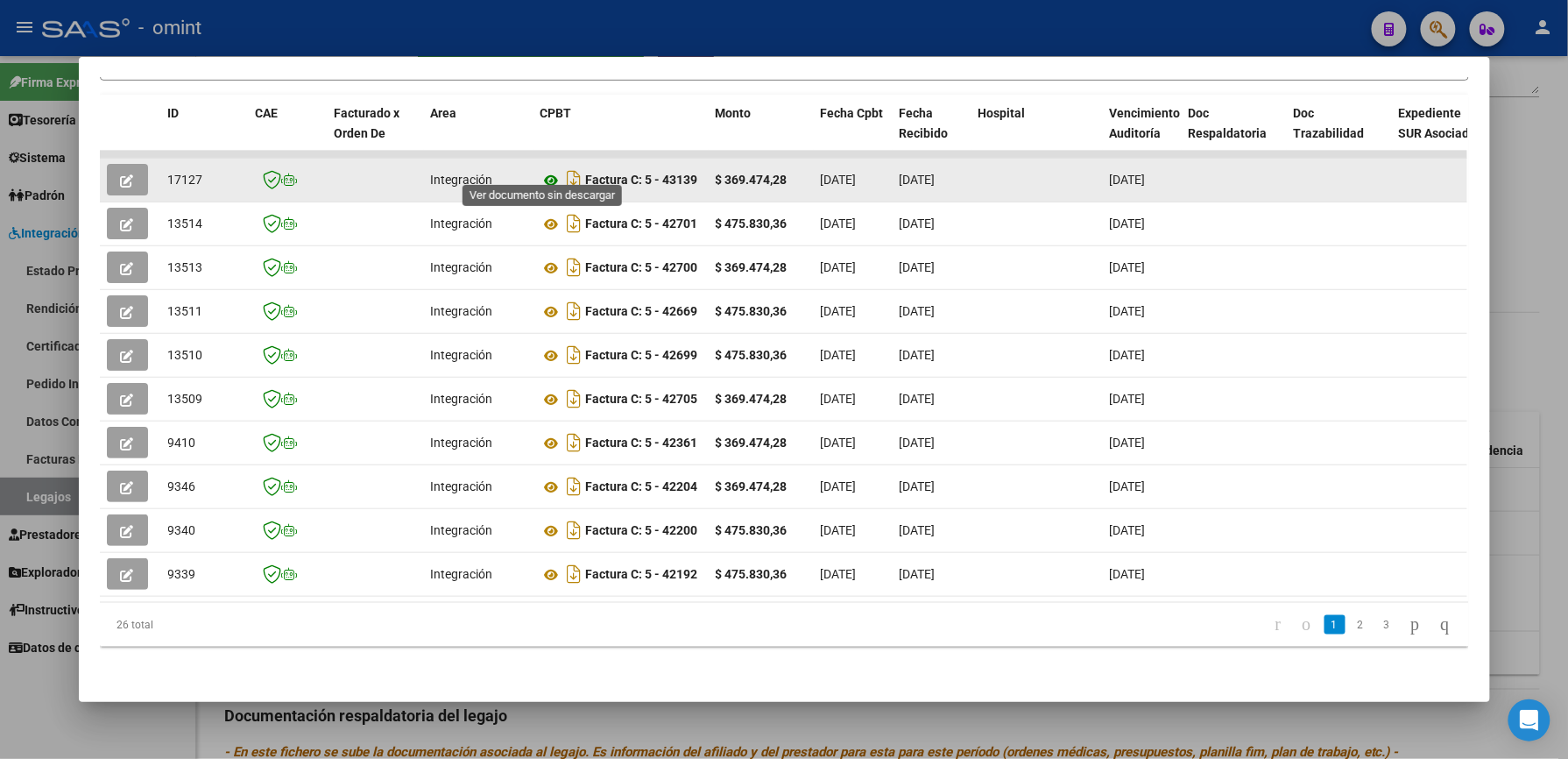
click at [545, 170] on icon at bounding box center [552, 181] width 22 height 21
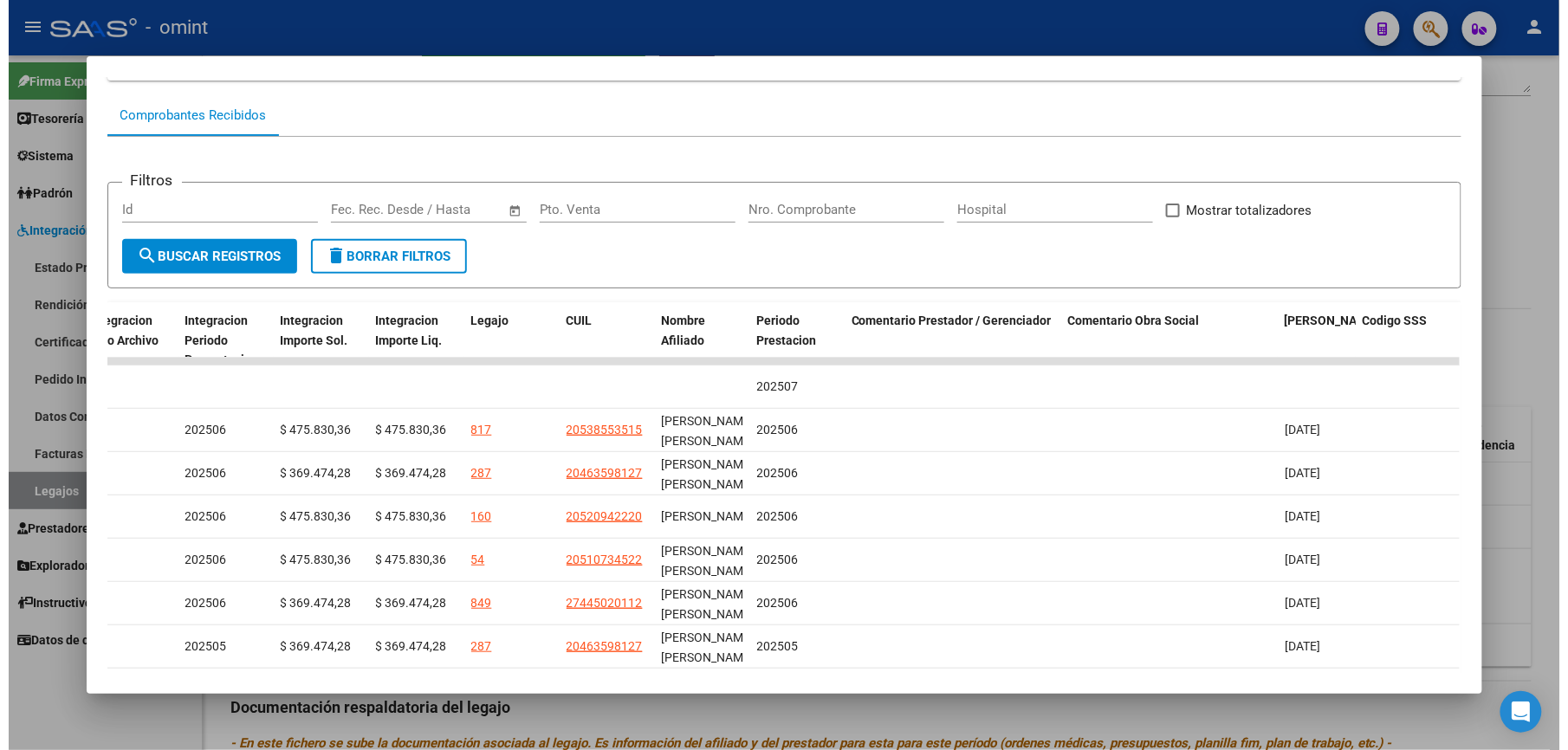
scroll to position [26, 0]
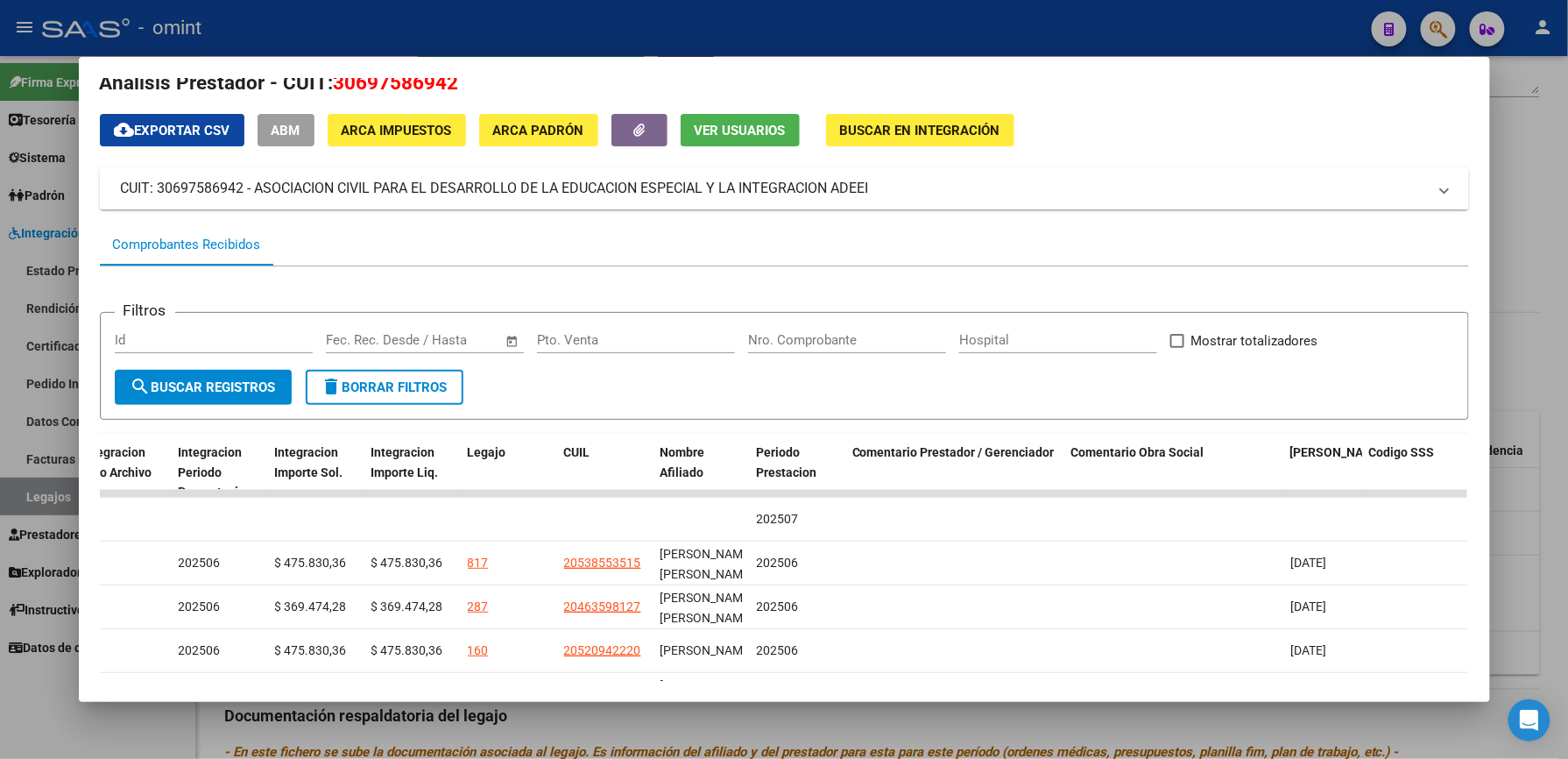
click at [1133, 25] on div at bounding box center [784, 379] width 1568 height 759
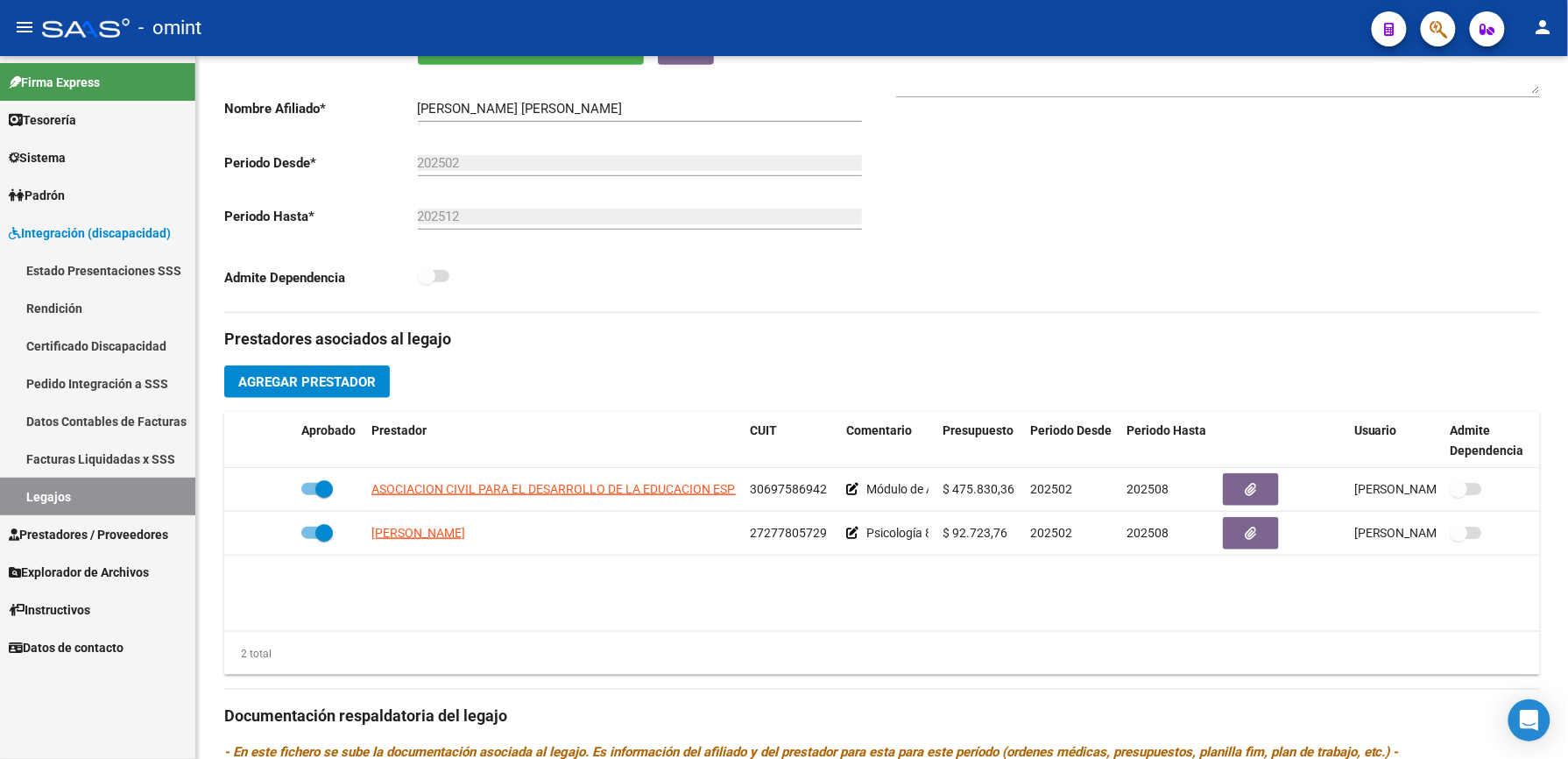
scroll to position [350, 0]
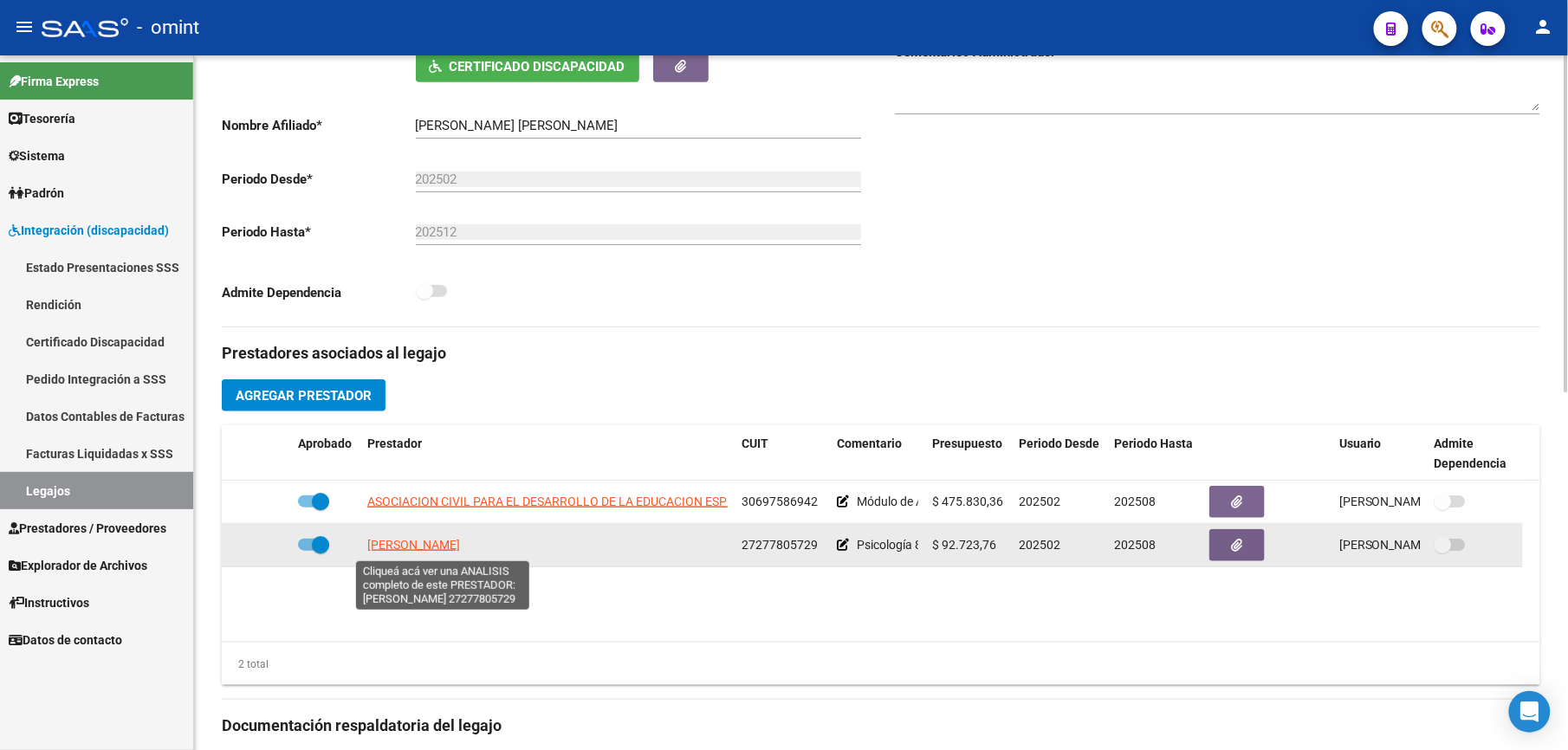
click at [430, 549] on span "RAMIREZ NOELIA SOLEDAD" at bounding box center [414, 545] width 93 height 14
type textarea "27277805729"
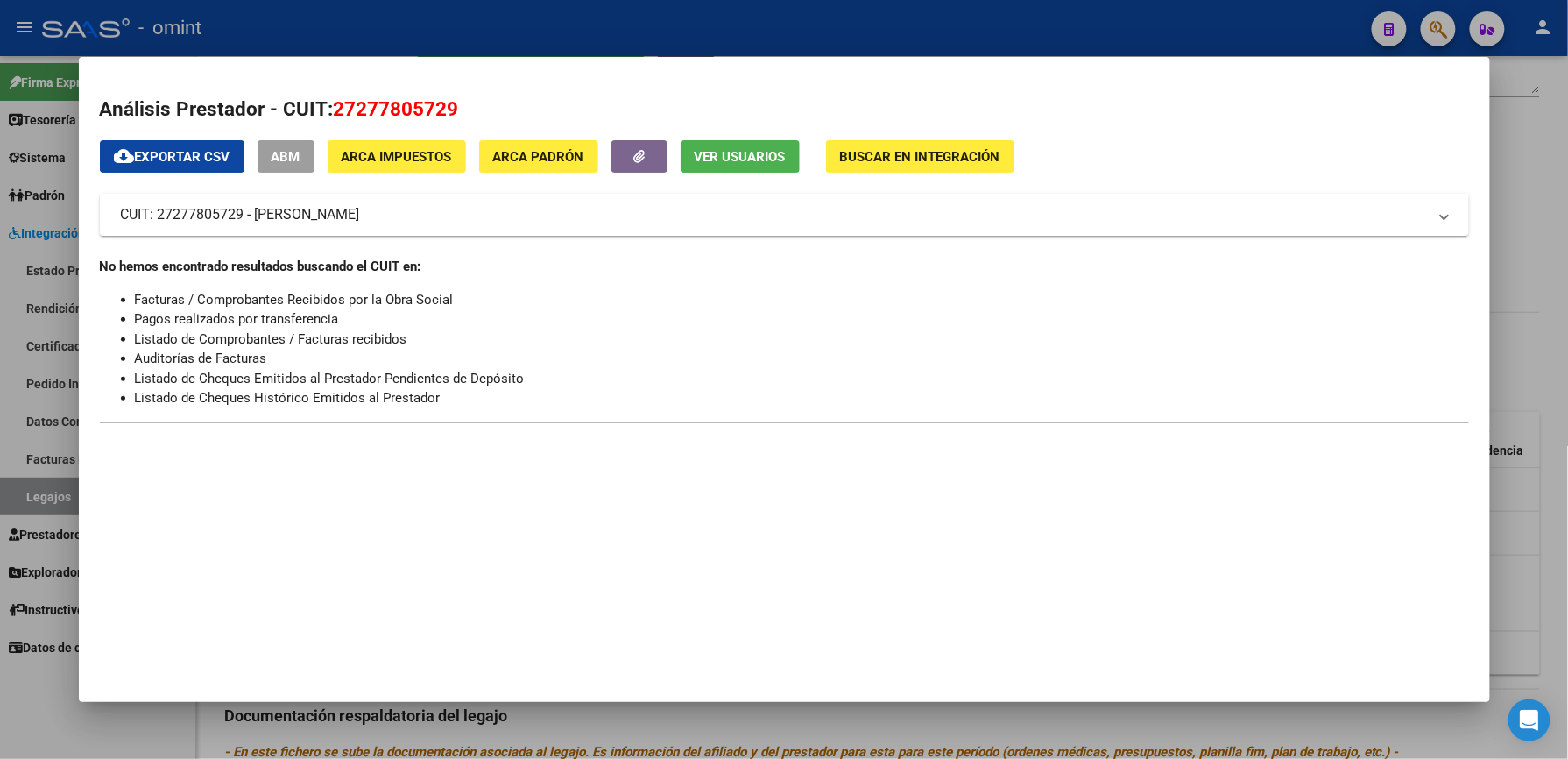
click at [754, 12] on div at bounding box center [784, 379] width 1568 height 759
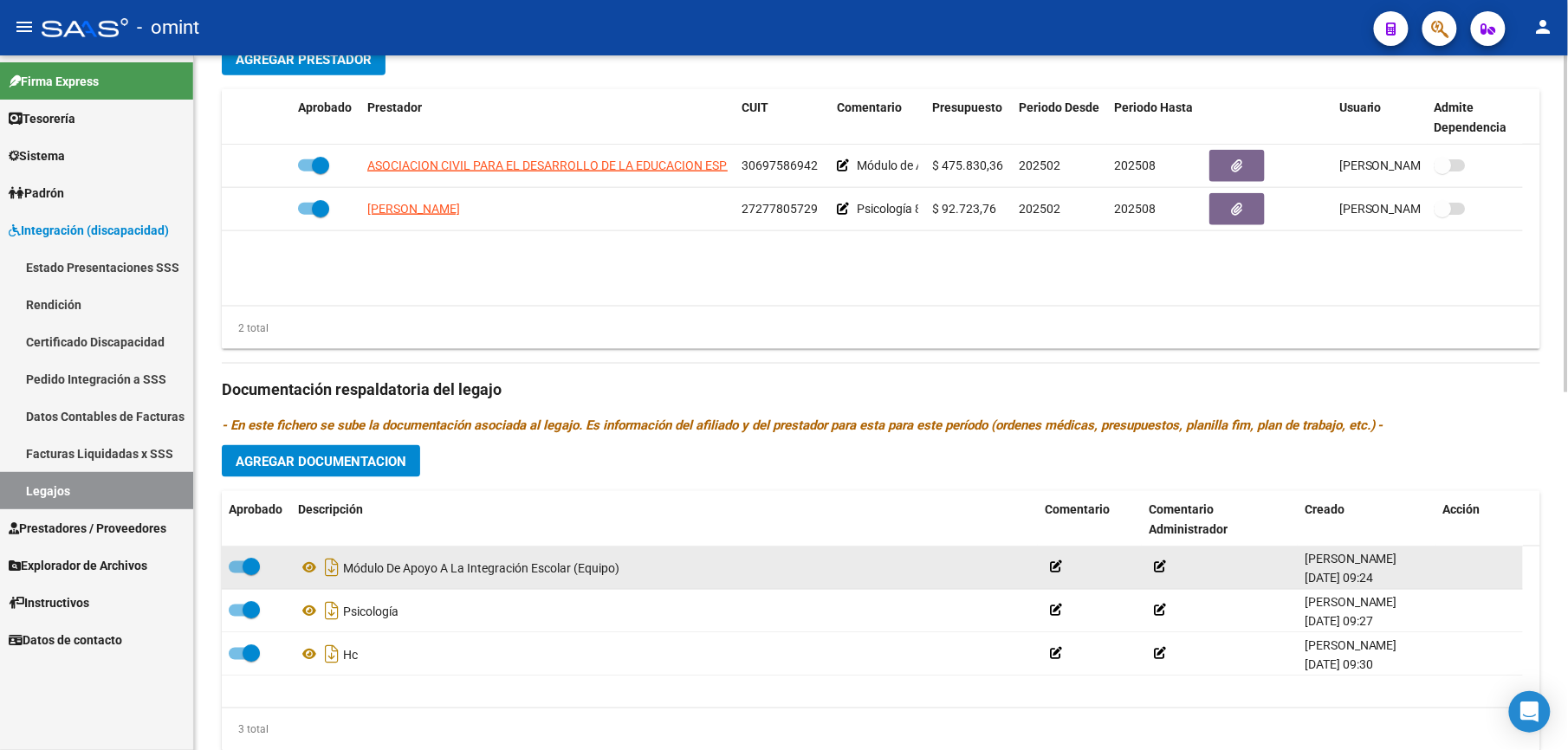
scroll to position [693, 0]
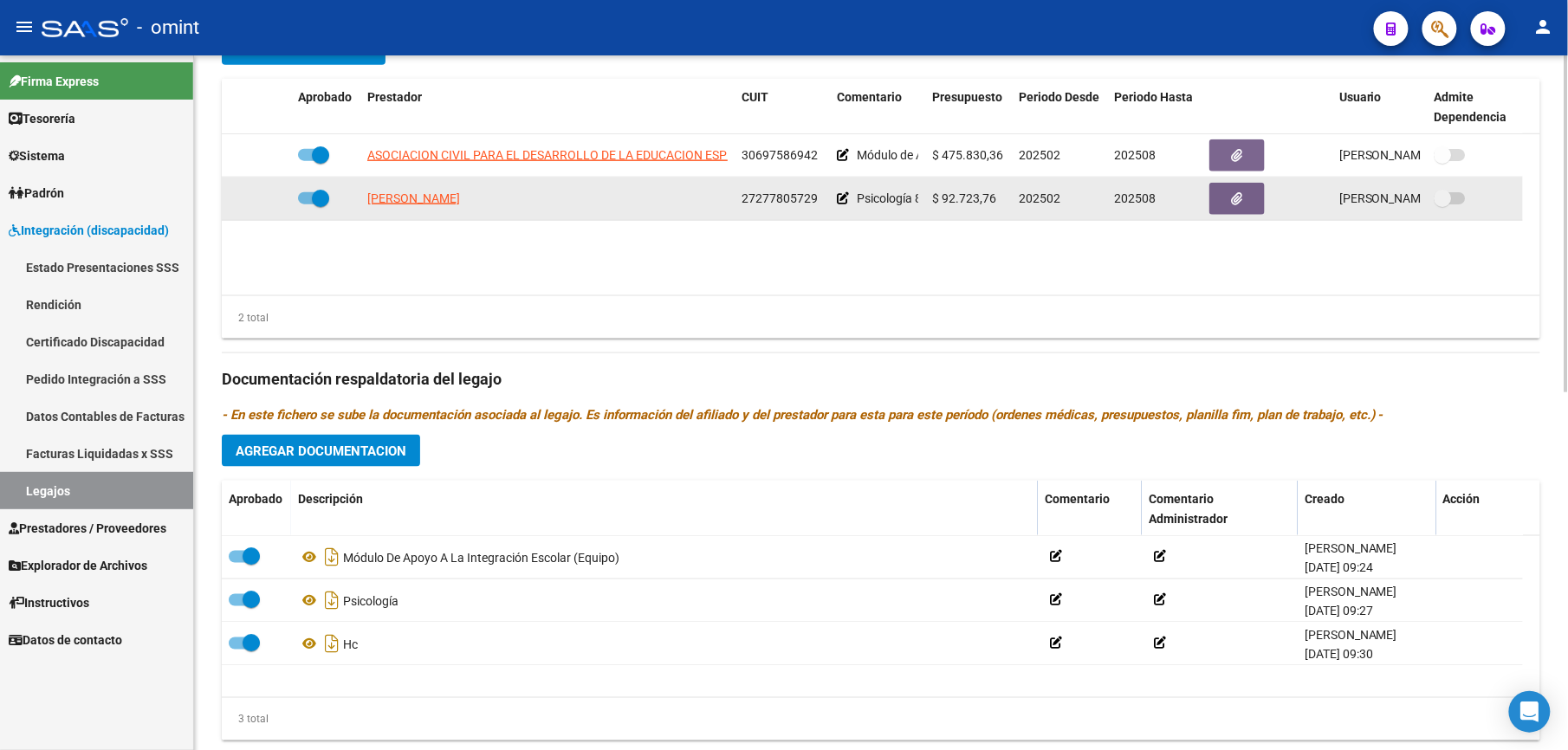
drag, startPoint x: 740, startPoint y: 199, endPoint x: 823, endPoint y: 199, distance: 83.0
click at [823, 199] on datatable-body-cell "27277805729" at bounding box center [782, 199] width 95 height 42
drag, startPoint x: 823, startPoint y: 199, endPoint x: 788, endPoint y: 199, distance: 35.0
copy span "27277805729"
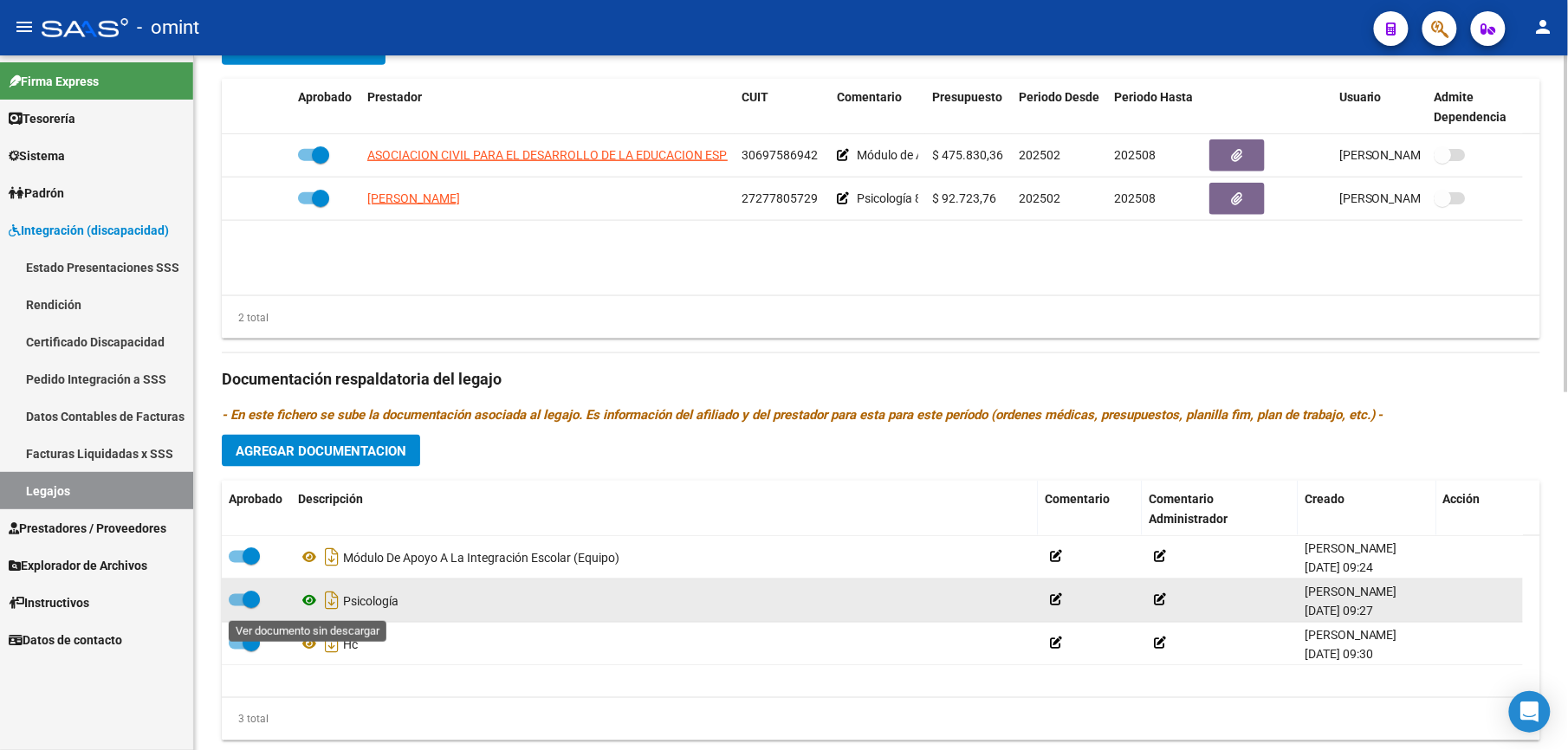
click at [308, 603] on icon at bounding box center [308, 601] width 22 height 21
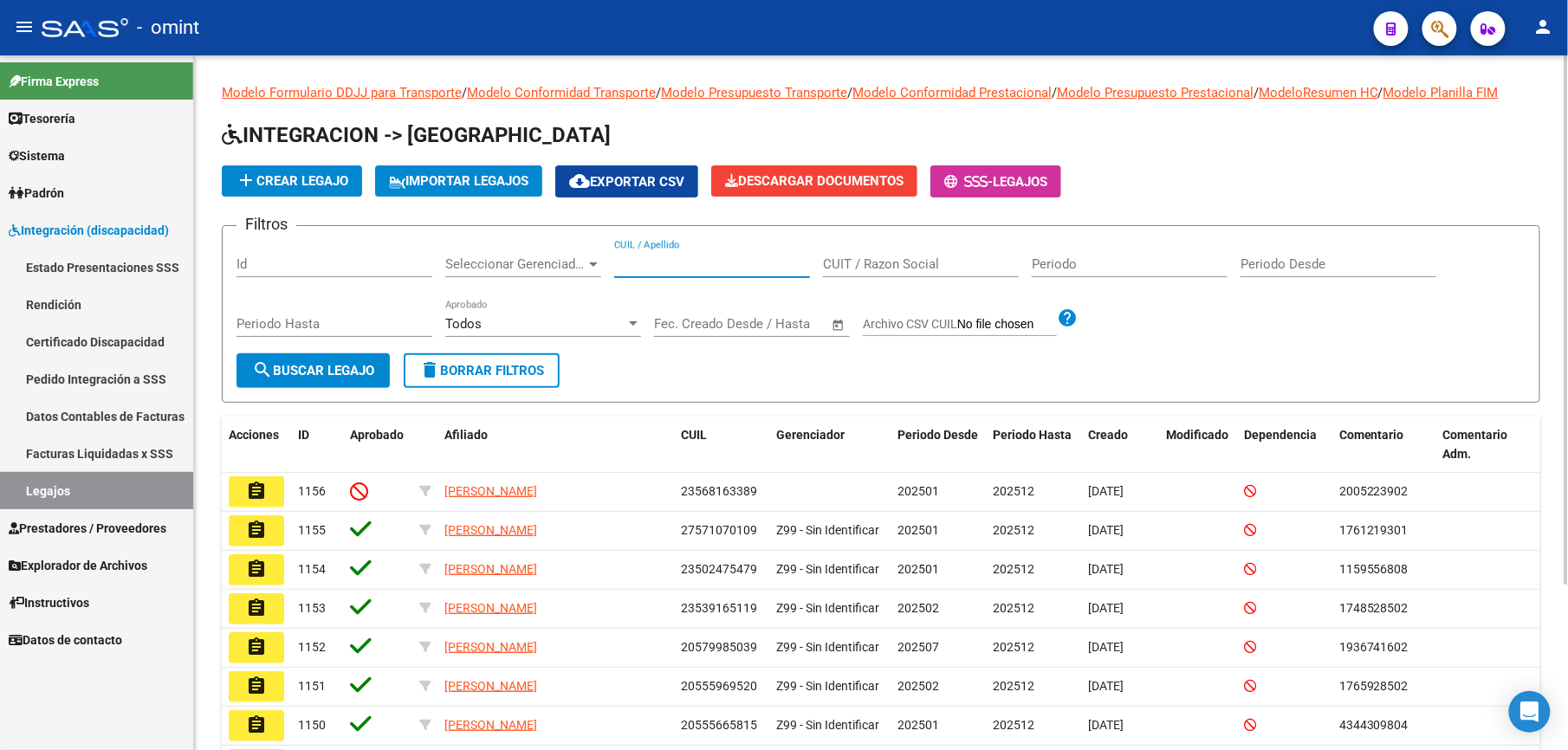
drag, startPoint x: 667, startPoint y: 267, endPoint x: 670, endPoint y: 254, distance: 13.3
click at [667, 260] on input "CUIL / Apellido" at bounding box center [712, 264] width 195 height 16
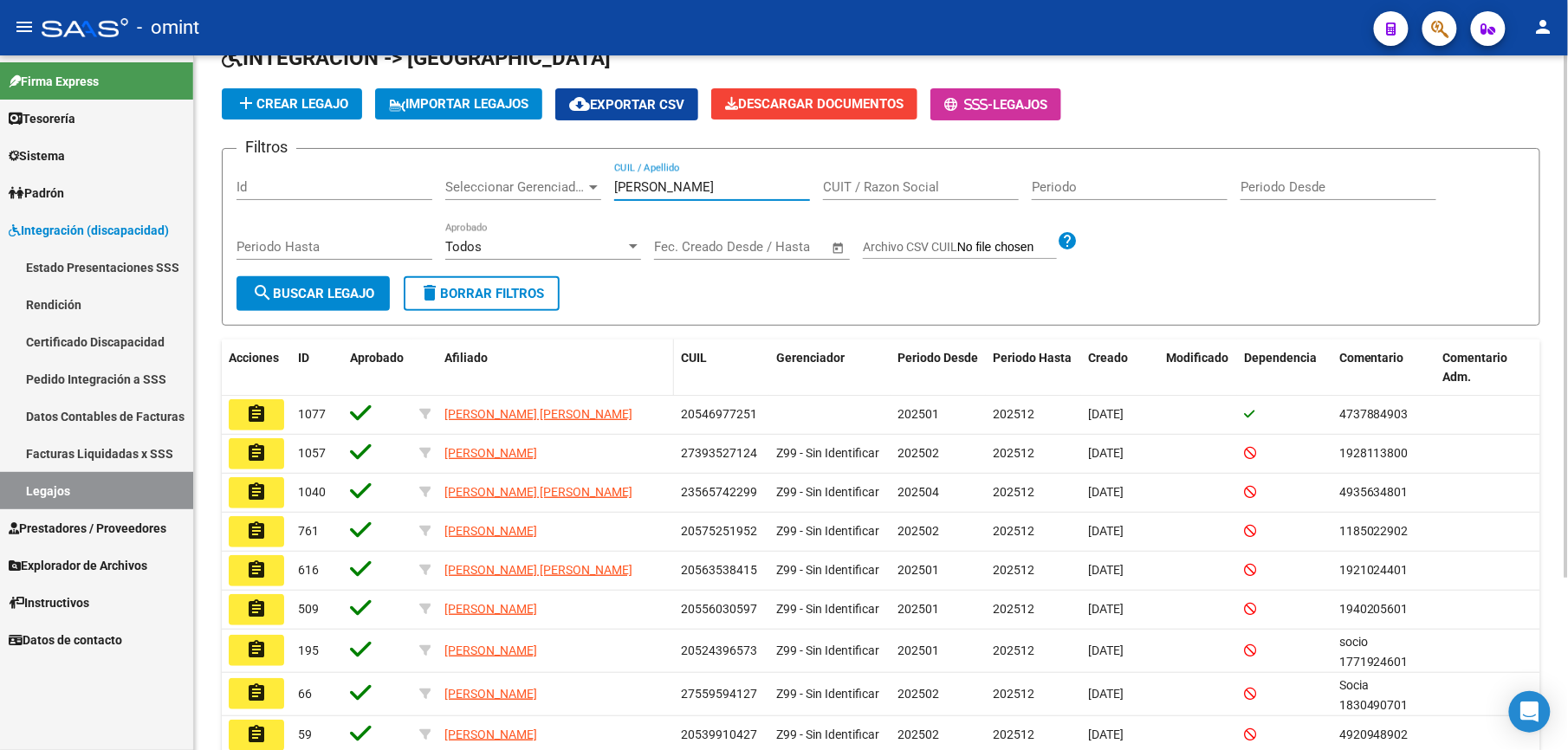
scroll to position [115, 0]
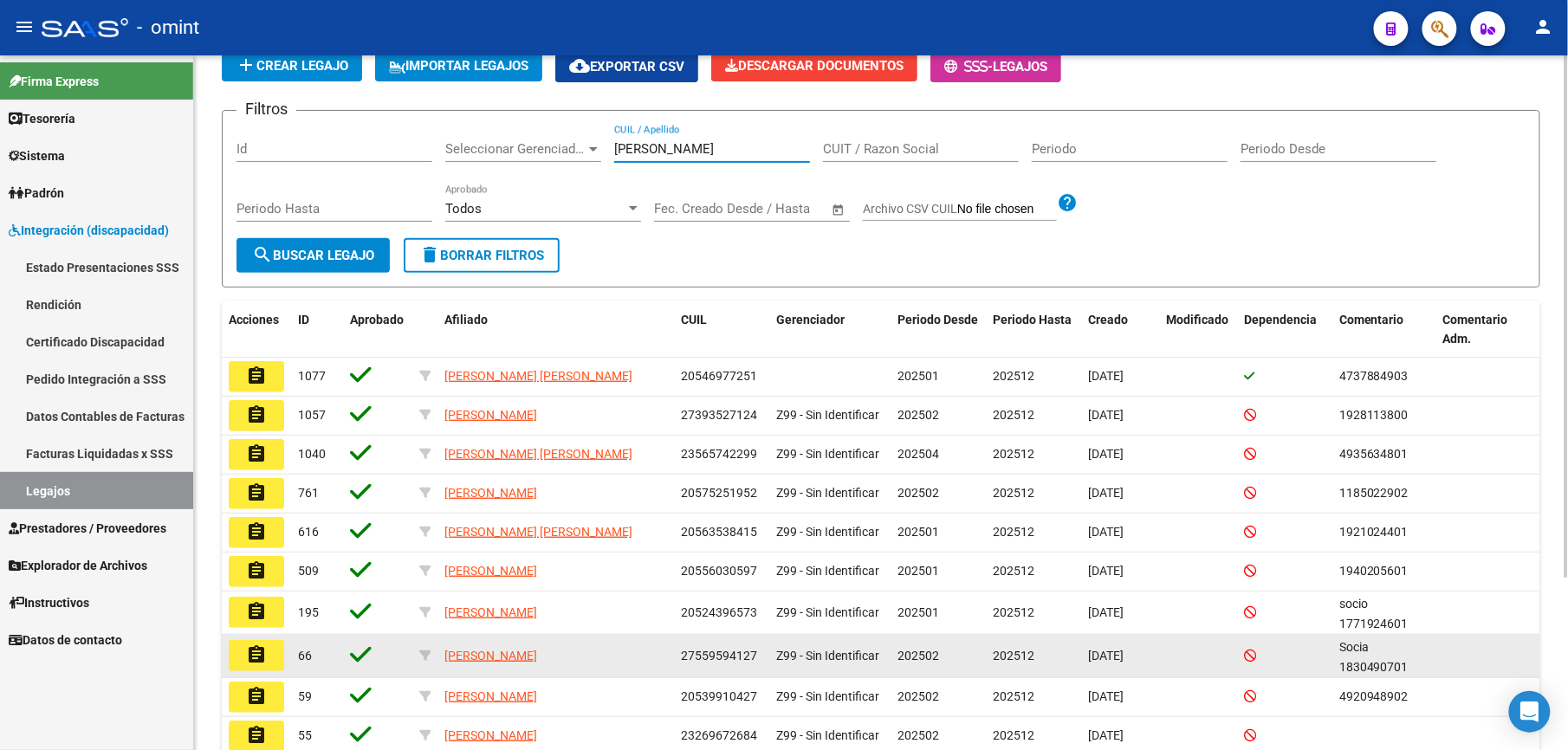
type input "fernandez"
click at [240, 663] on button "assignment" at bounding box center [256, 655] width 56 height 31
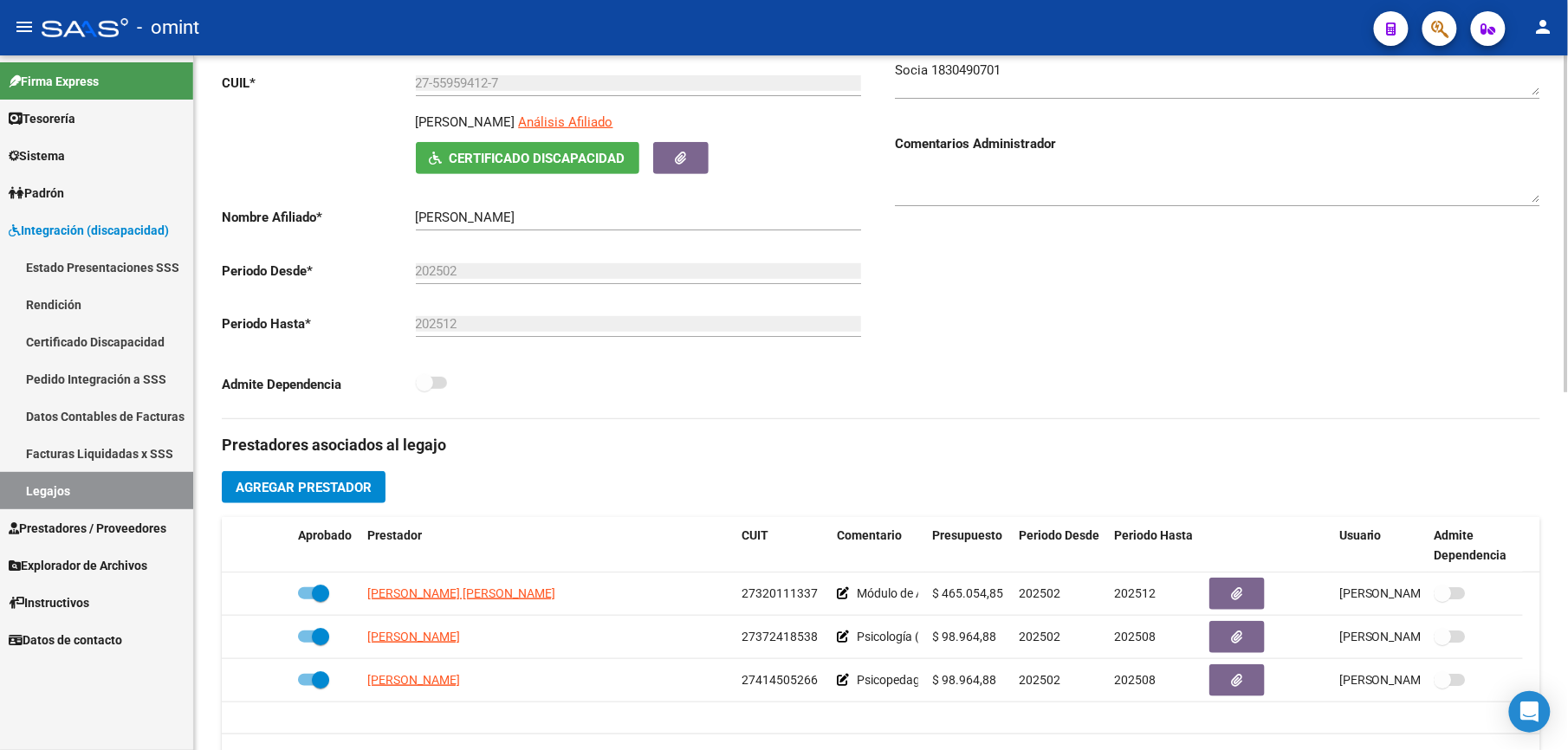
scroll to position [346, 0]
